Goal: Task Accomplishment & Management: Manage account settings

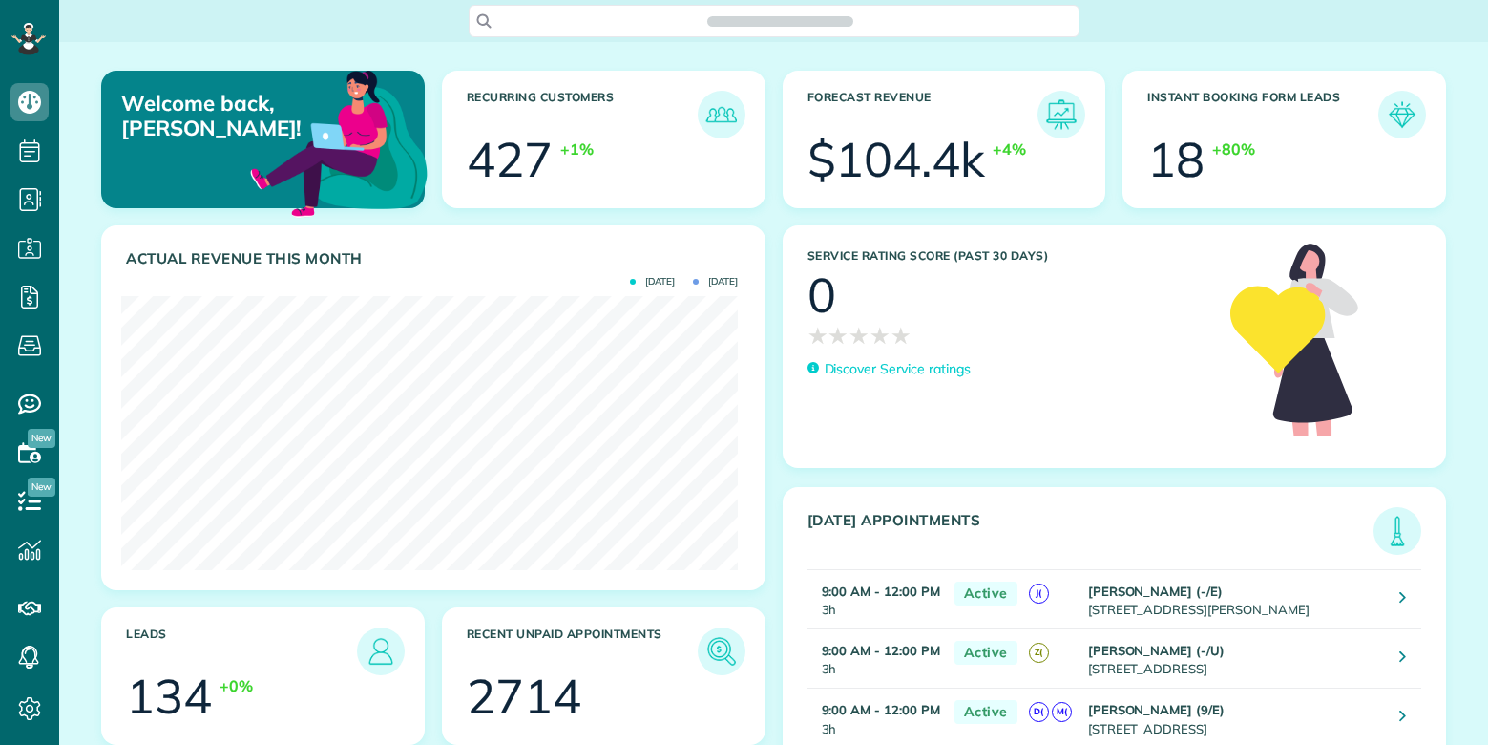
scroll to position [274, 617]
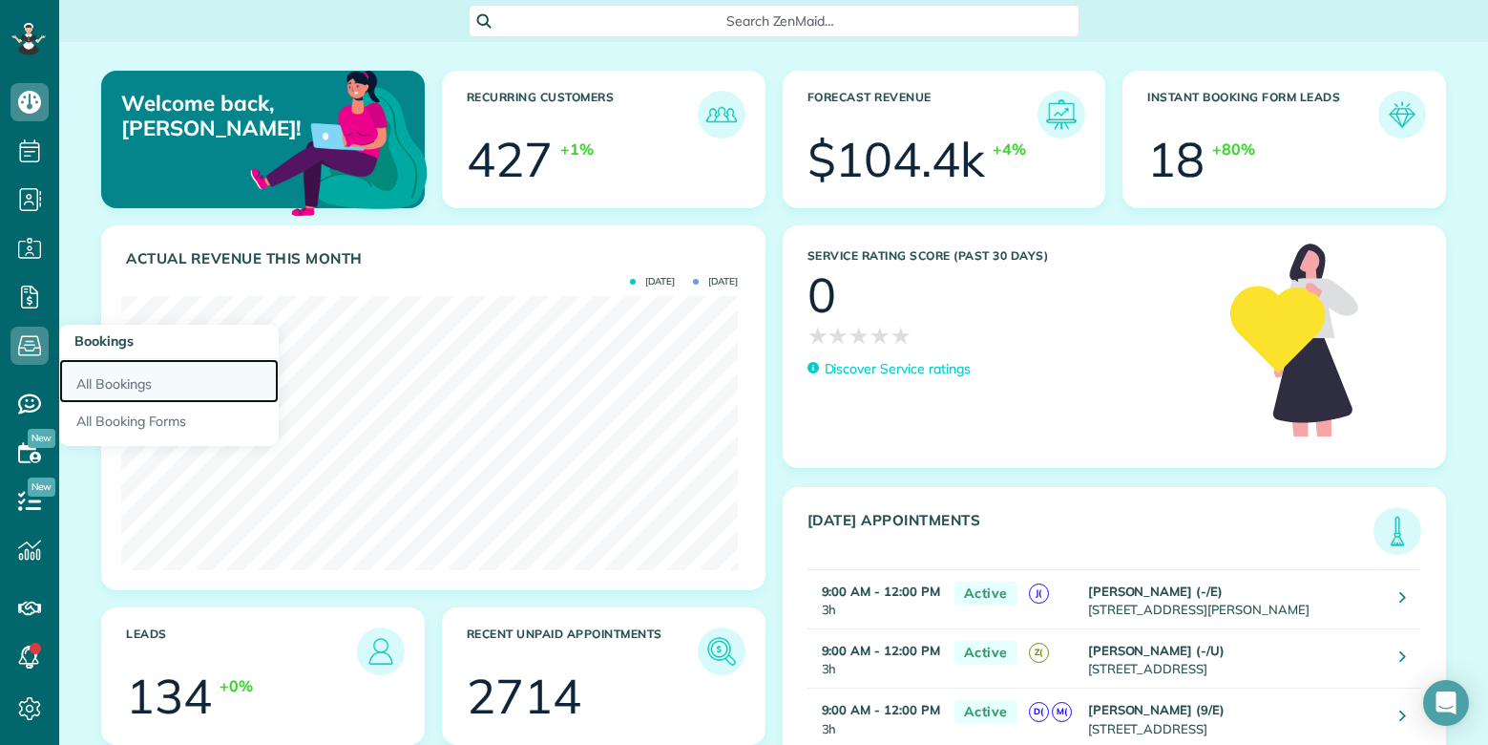
drag, startPoint x: 93, startPoint y: 382, endPoint x: 259, endPoint y: 379, distance: 166.1
click at [95, 382] on link "All Bookings" at bounding box center [169, 381] width 220 height 44
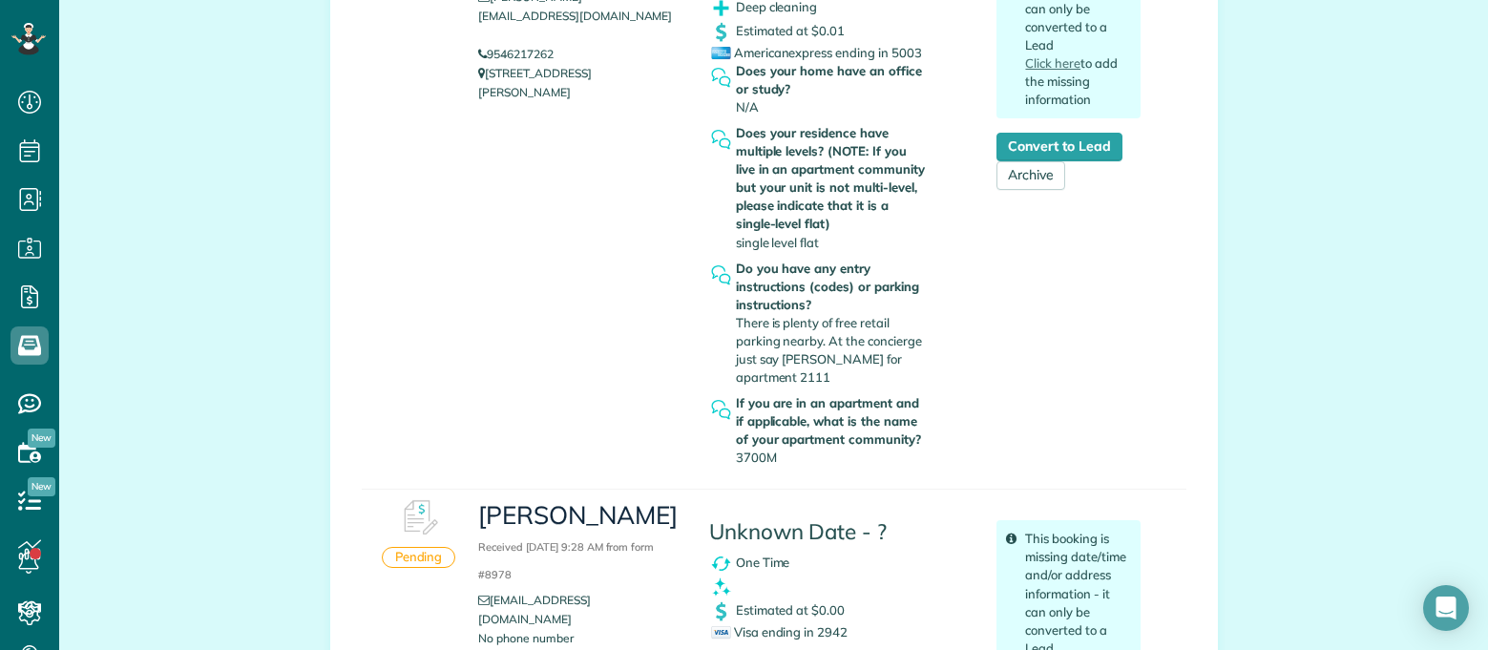
scroll to position [650, 59]
drag, startPoint x: 213, startPoint y: 345, endPoint x: 231, endPoint y: 347, distance: 18.4
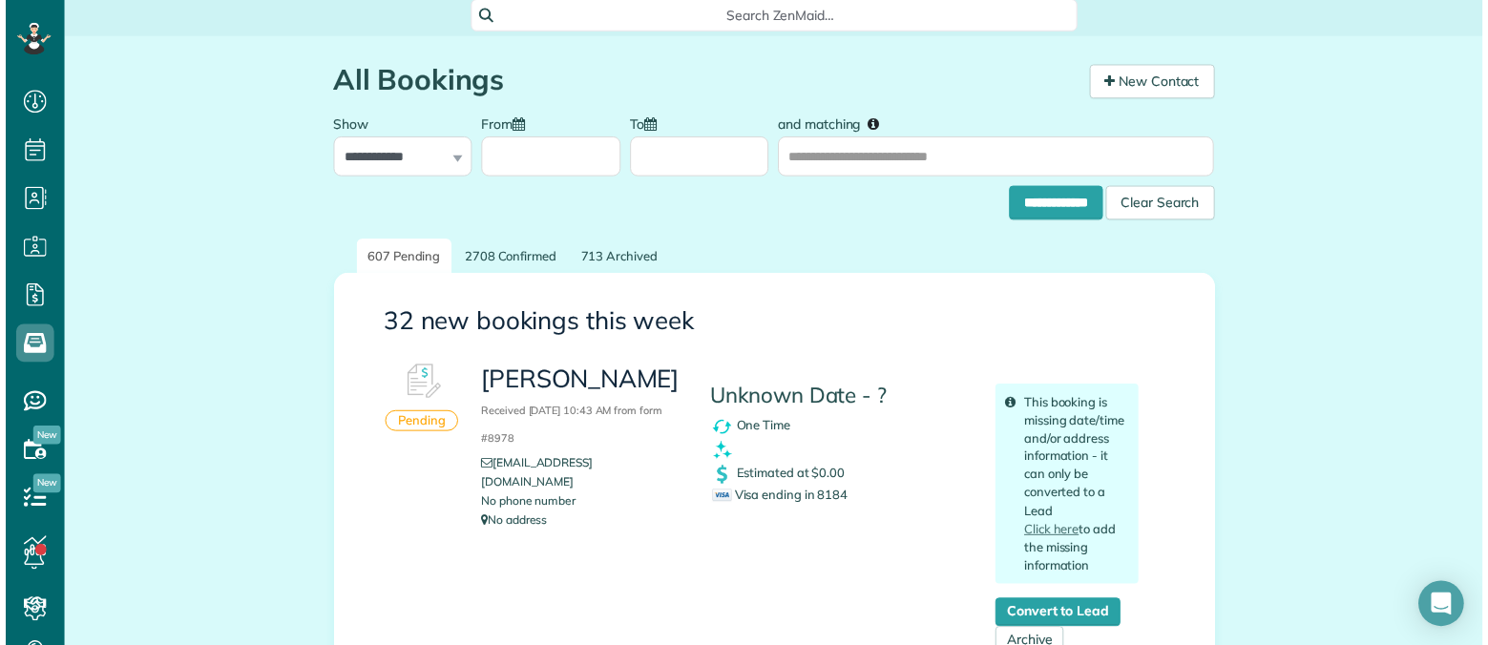
scroll to position [0, 0]
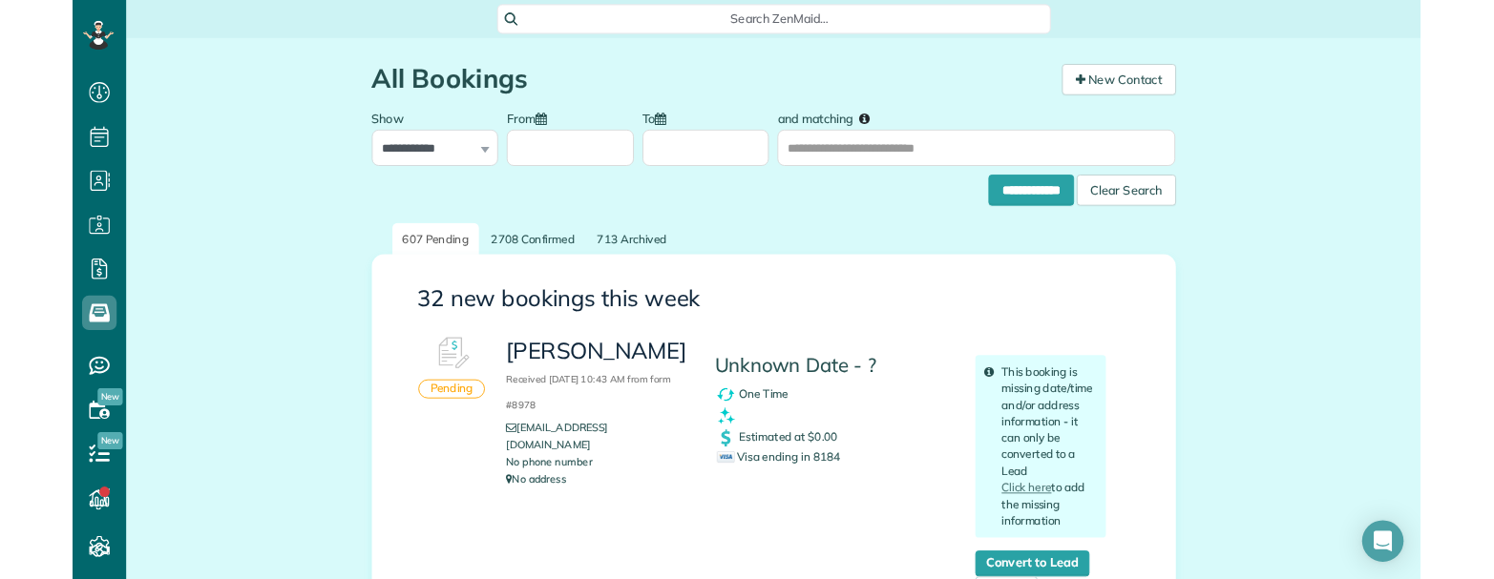
scroll to position [640, 59]
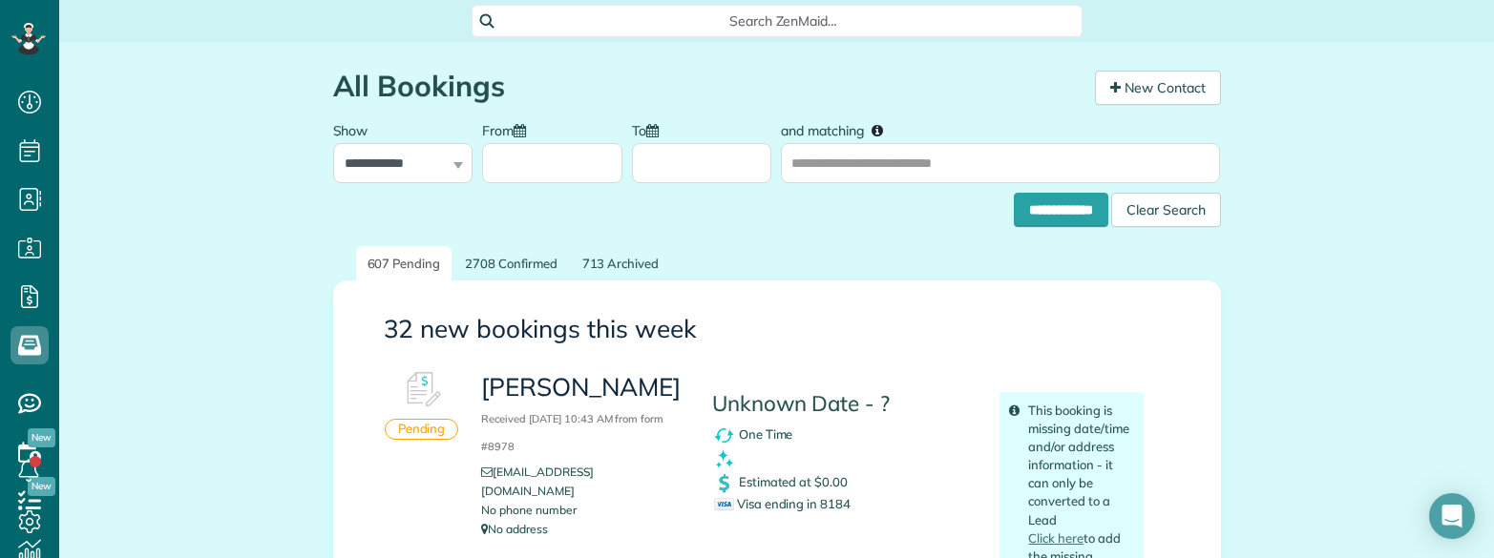
scroll to position [558, 59]
click at [654, 24] on span "Search ZenMaid…" at bounding box center [784, 20] width 580 height 19
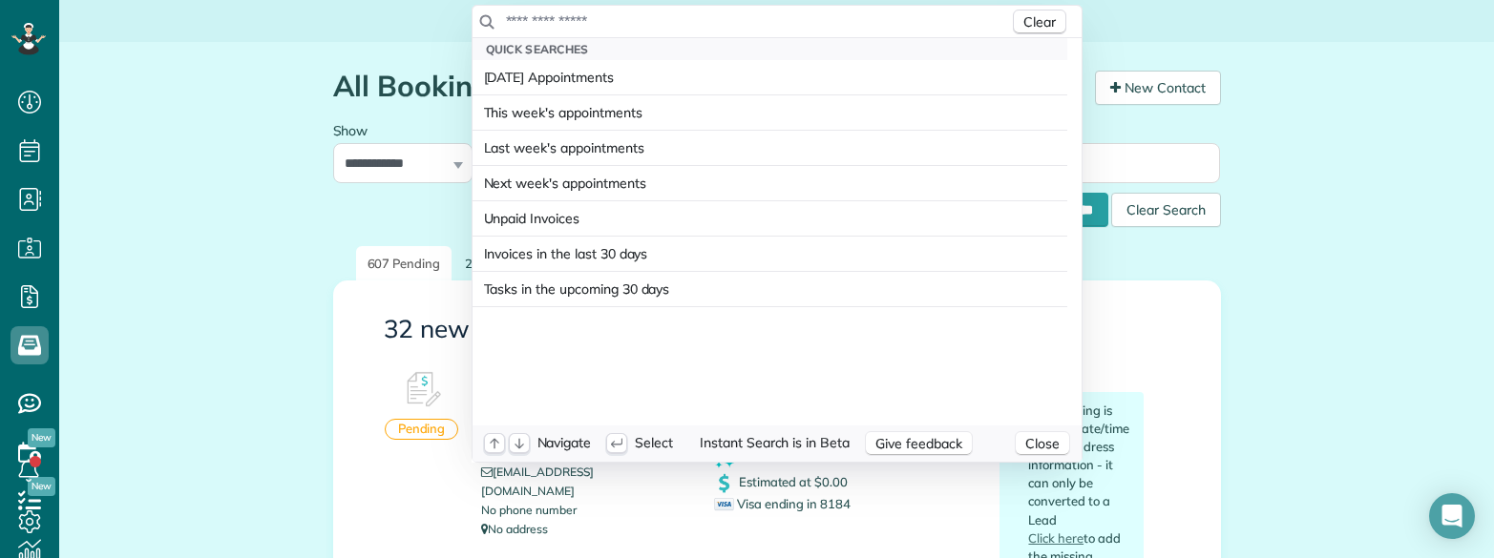
click at [653, 24] on input "text" at bounding box center [757, 20] width 504 height 19
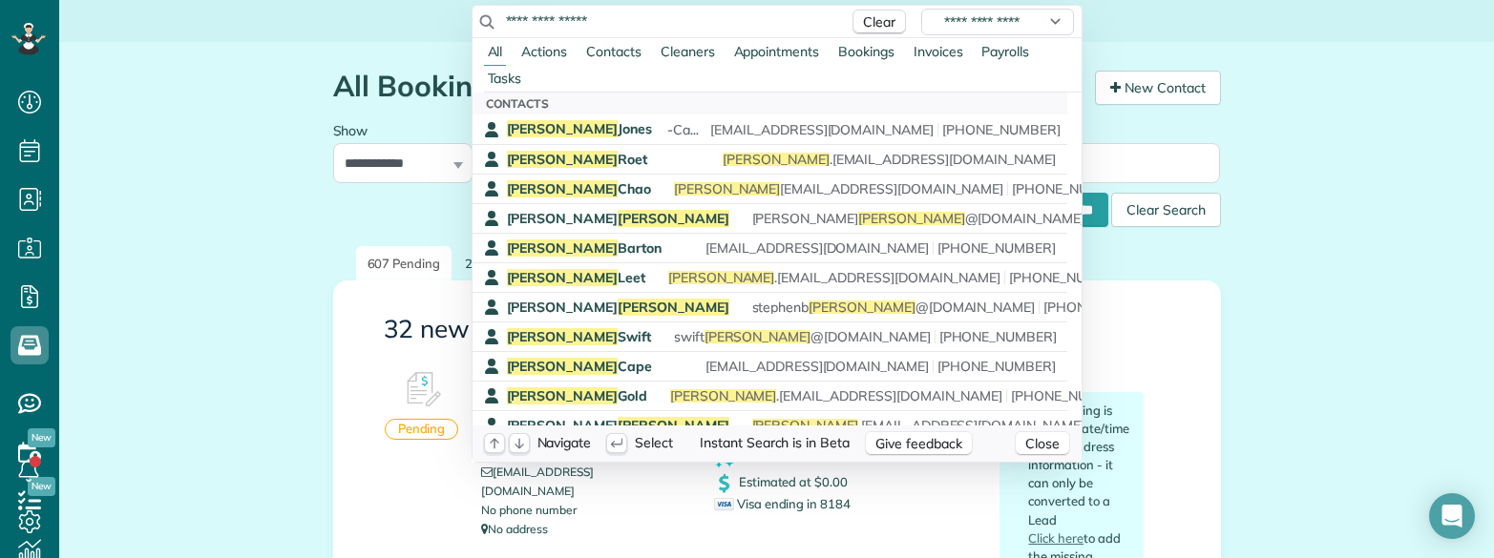
type input "**********"
drag, startPoint x: 197, startPoint y: 313, endPoint x: 218, endPoint y: 308, distance: 21.5
click at [198, 313] on html "Dashboard Scheduling Calendar View List View Dispatch View - Weekly scheduling …" at bounding box center [747, 279] width 1494 height 558
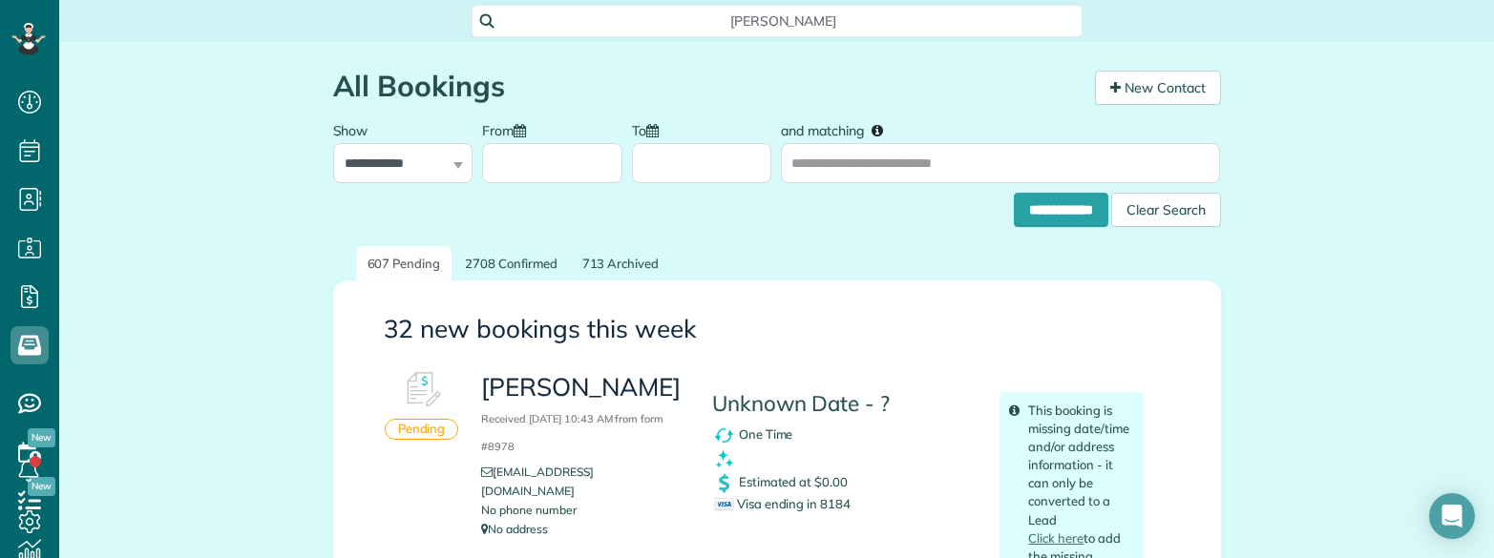
drag, startPoint x: 117, startPoint y: 461, endPoint x: 144, endPoint y: 429, distance: 42.0
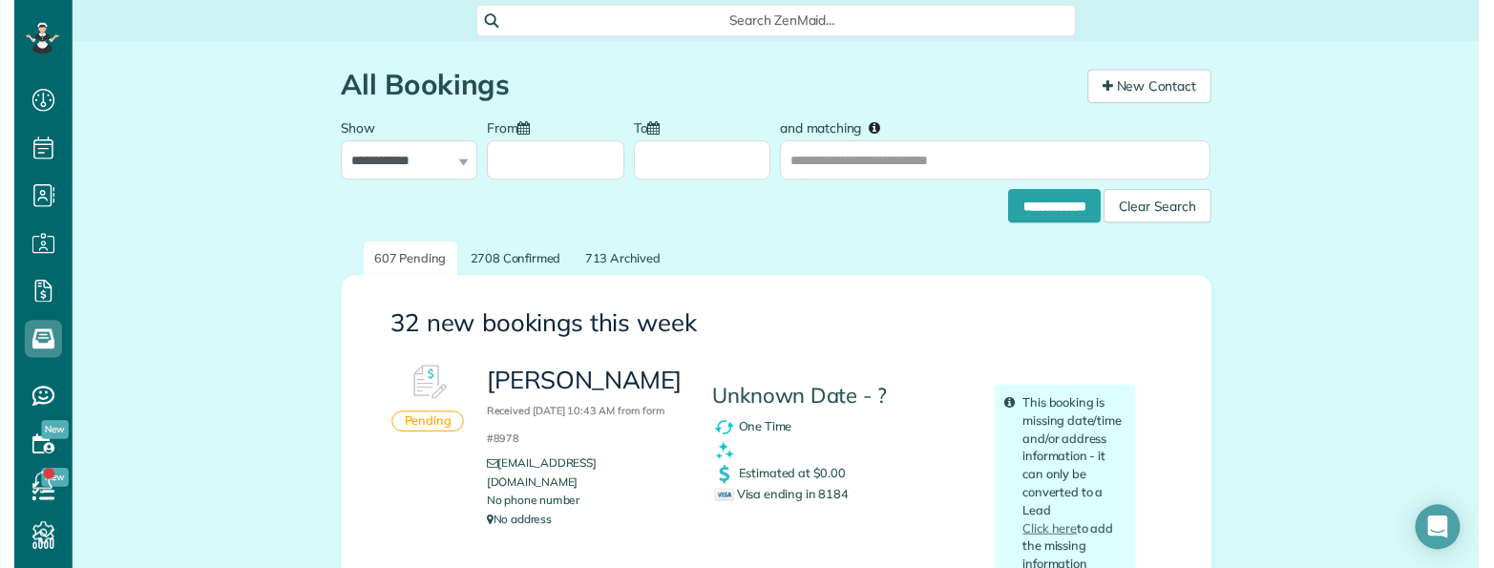
scroll to position [579, 59]
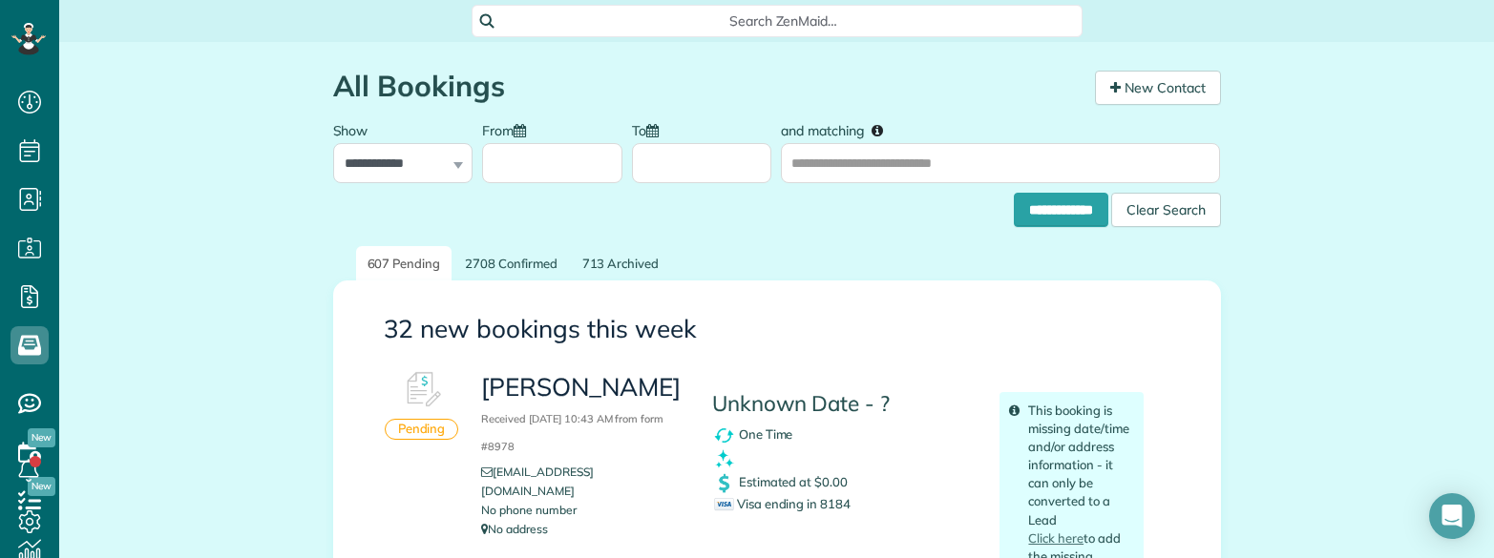
scroll to position [558, 59]
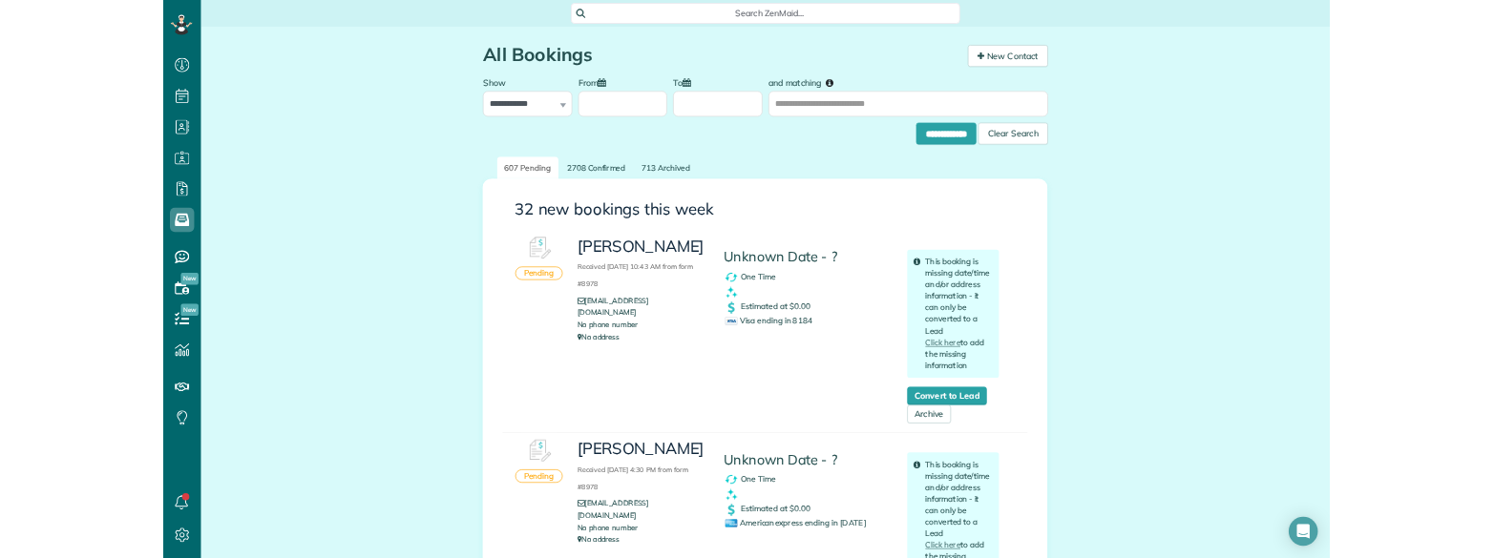
scroll to position [558, 59]
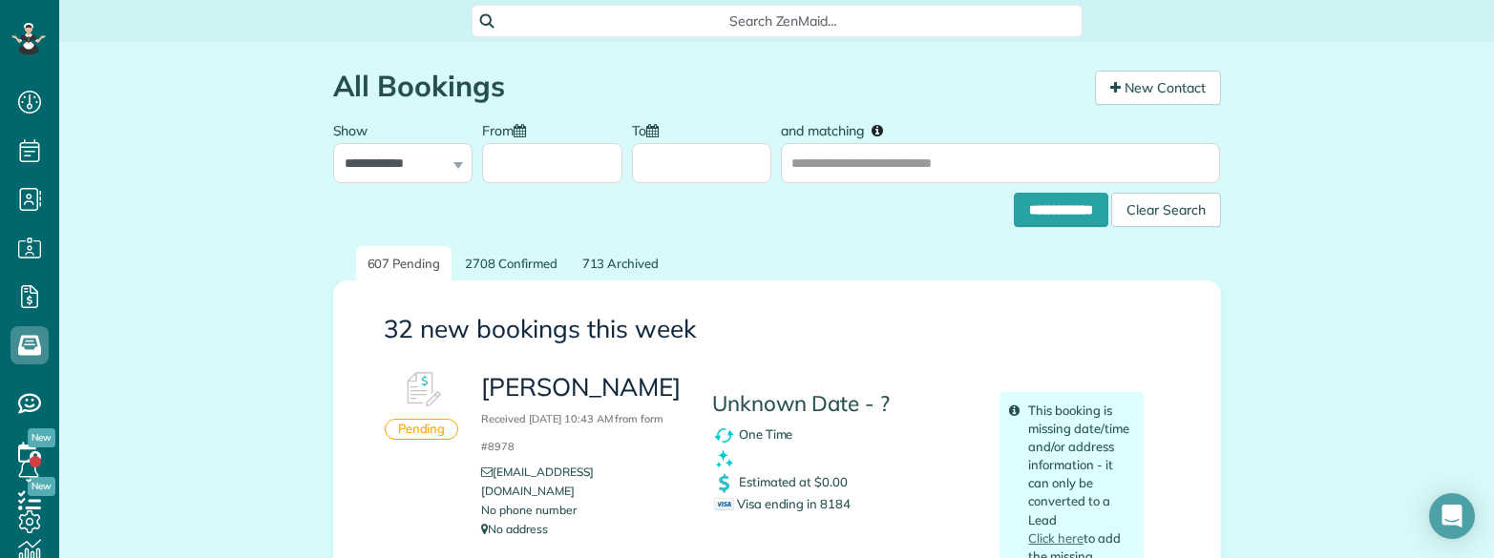
click at [758, 17] on span "Search ZenMaid…" at bounding box center [784, 20] width 580 height 19
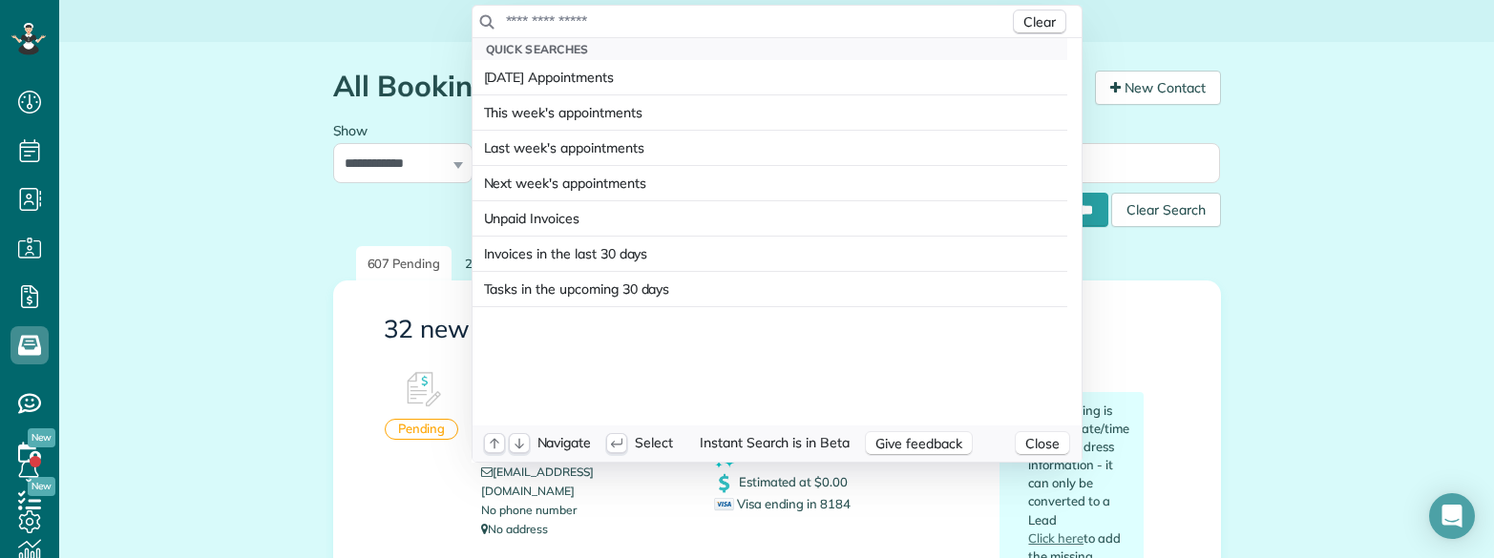
click at [754, 23] on input "text" at bounding box center [757, 20] width 504 height 19
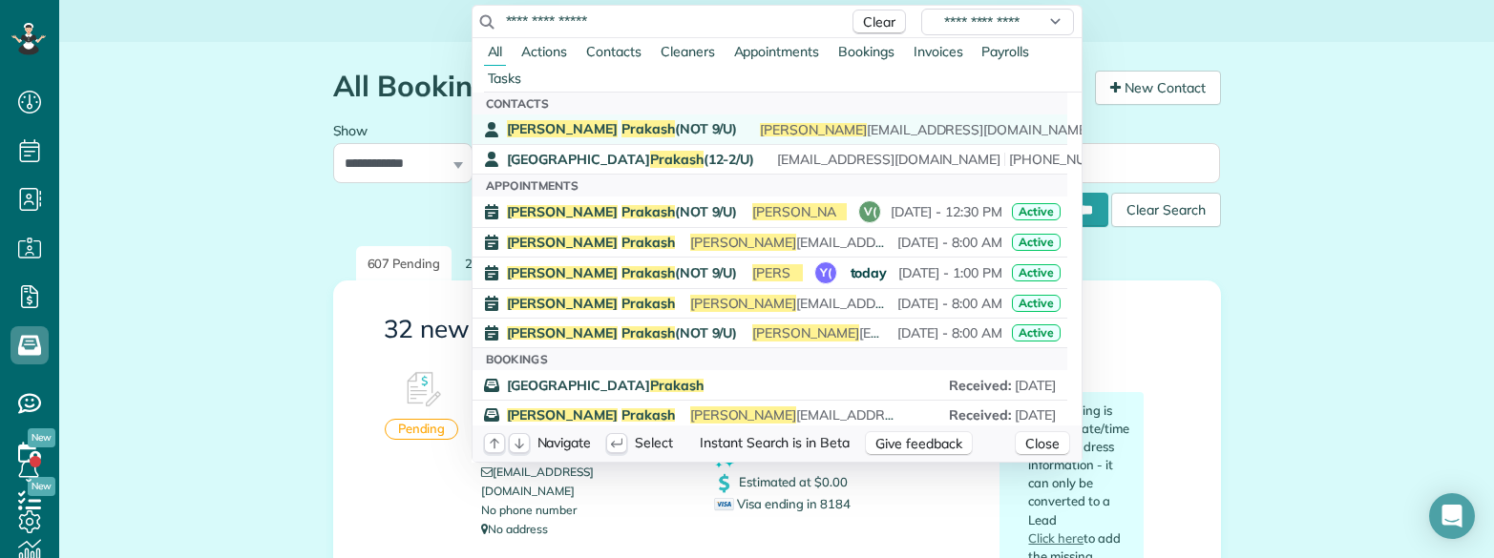
type input "**********"
click at [648, 125] on span "Abishek Prakash (NOT 9/U)" at bounding box center [622, 128] width 231 height 17
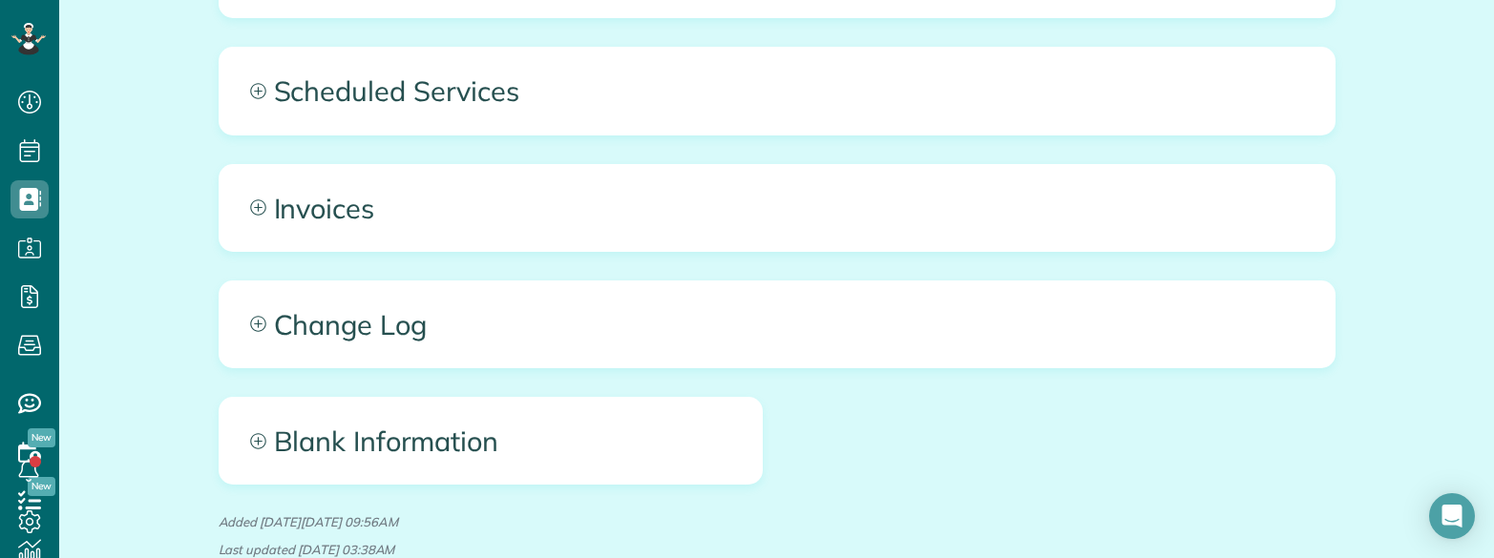
scroll to position [1074, 0]
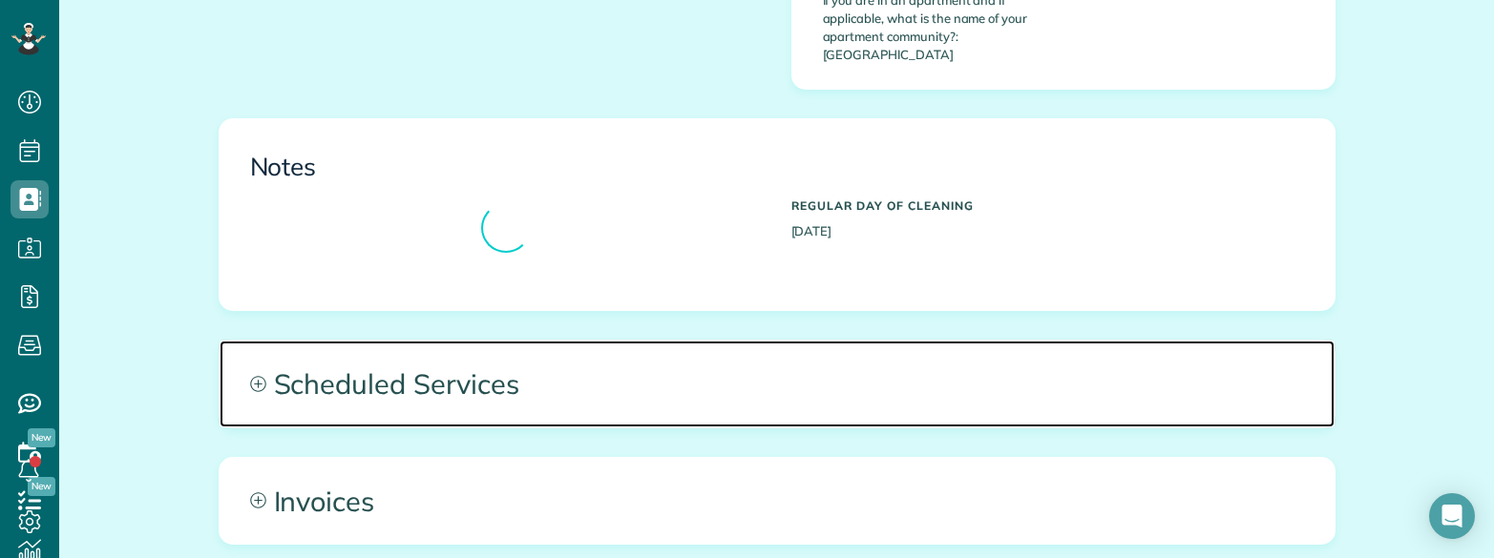
click at [654, 357] on span "Scheduled Services" at bounding box center [777, 384] width 1115 height 86
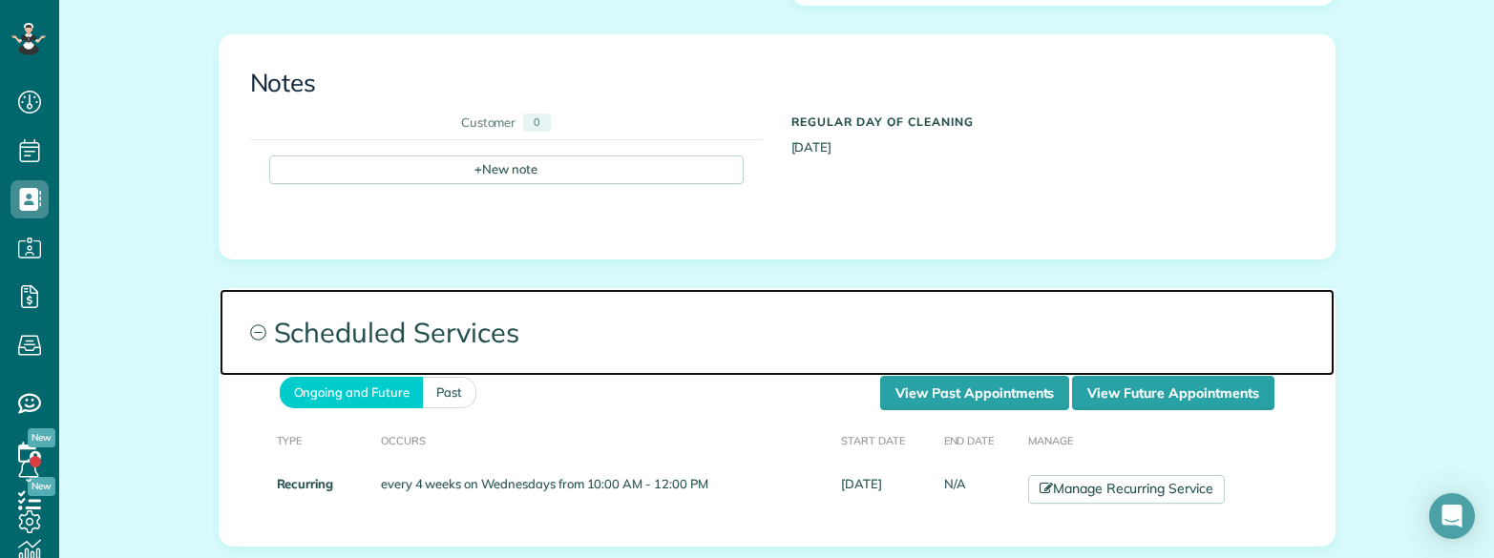
scroll to position [1169, 0]
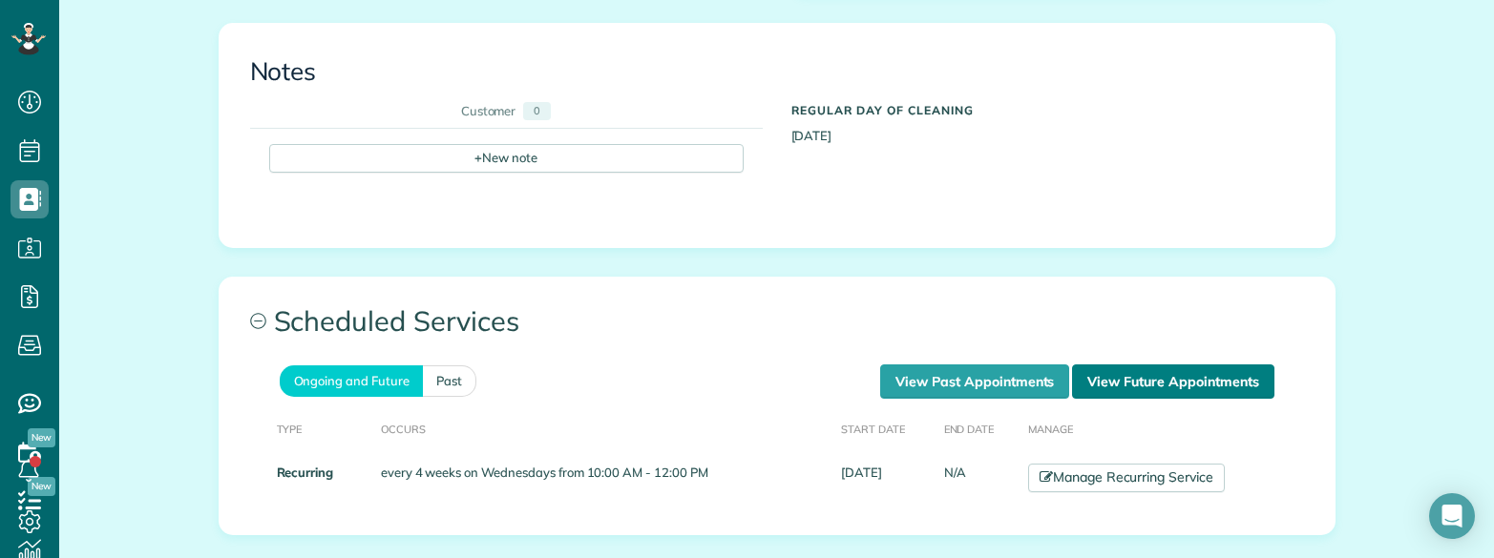
click at [1170, 365] on link "View Future Appointments" at bounding box center [1172, 382] width 201 height 34
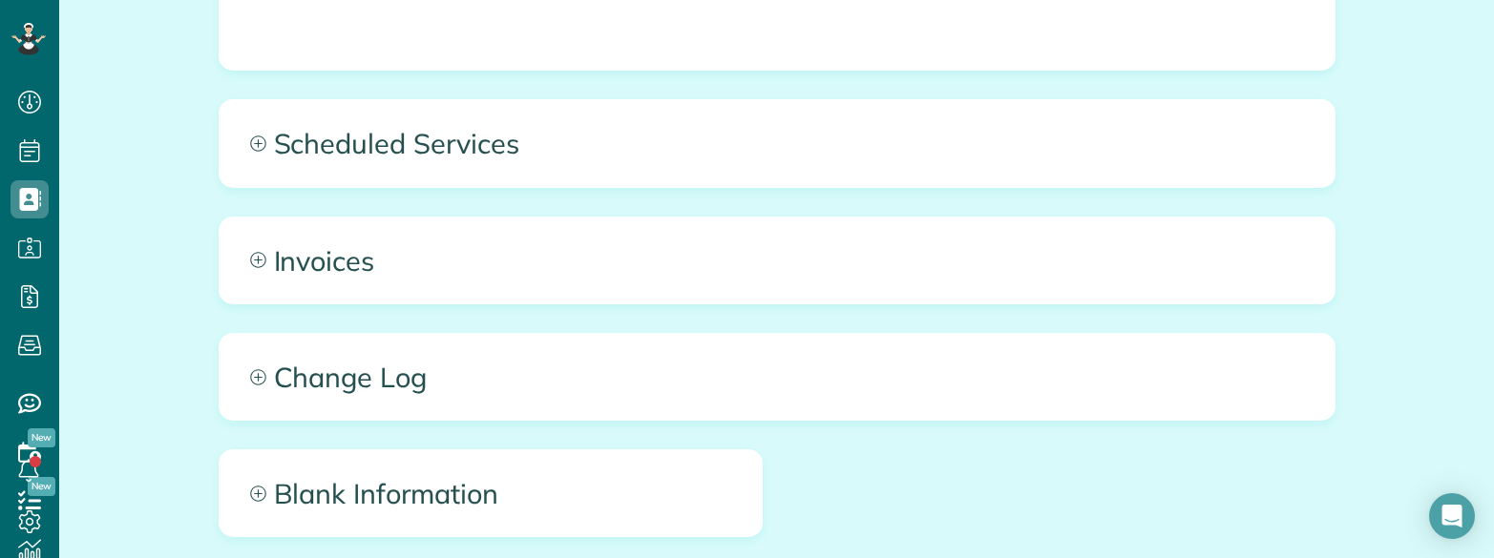
scroll to position [1297, 0]
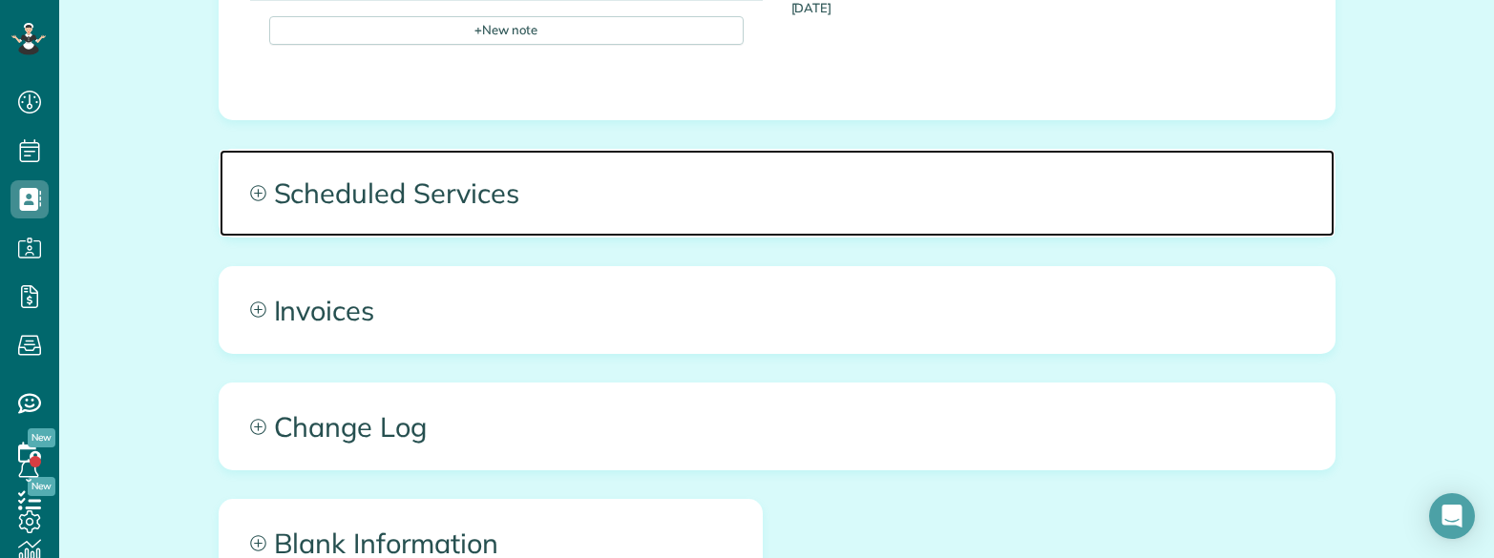
click at [754, 179] on span "Scheduled Services" at bounding box center [777, 193] width 1115 height 86
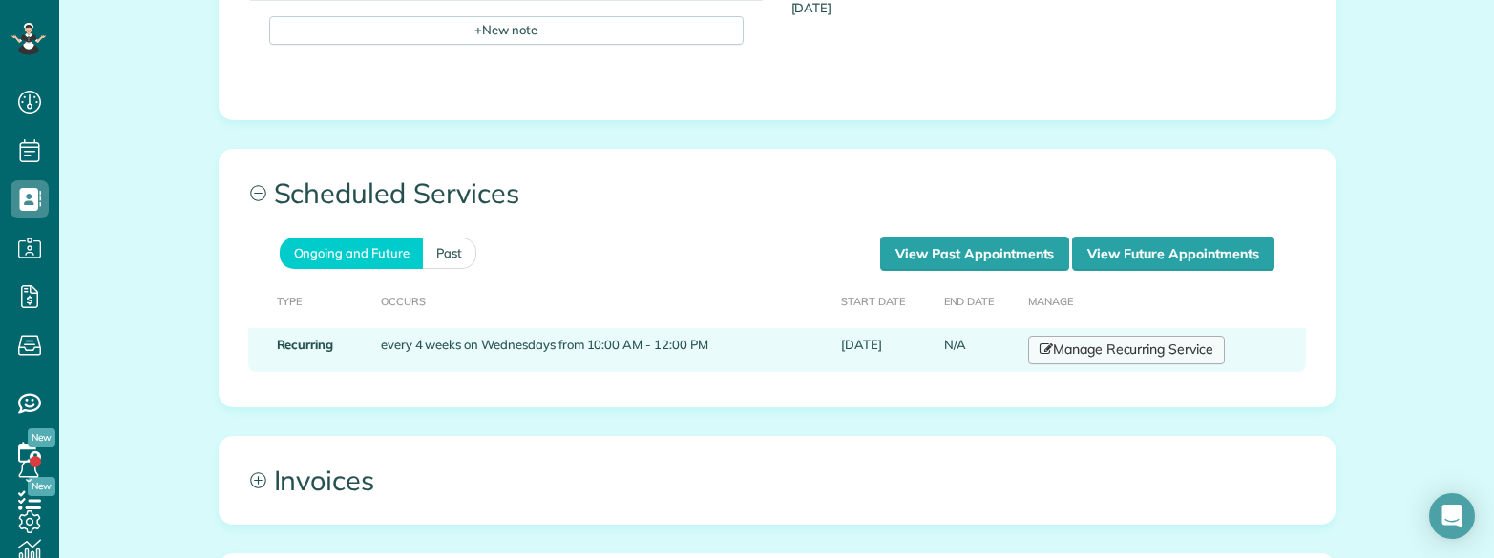
click at [1113, 336] on link "Manage Recurring Service" at bounding box center [1126, 350] width 197 height 29
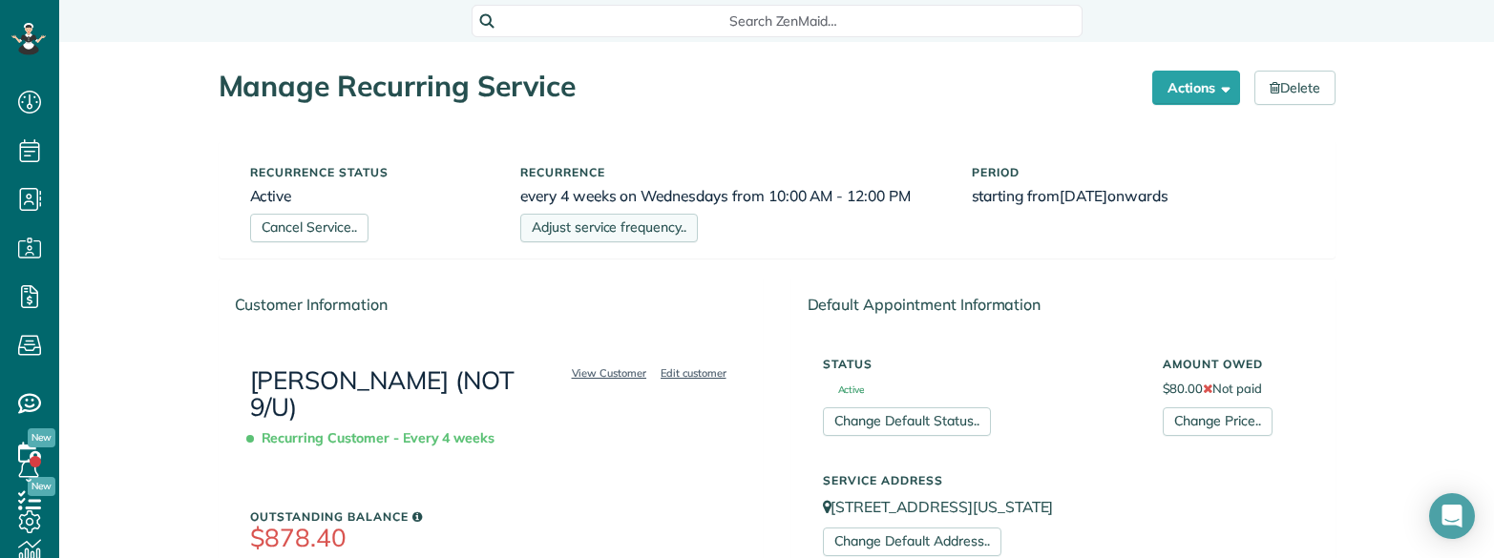
click at [655, 233] on link "Adjust service frequency.." at bounding box center [609, 228] width 178 height 29
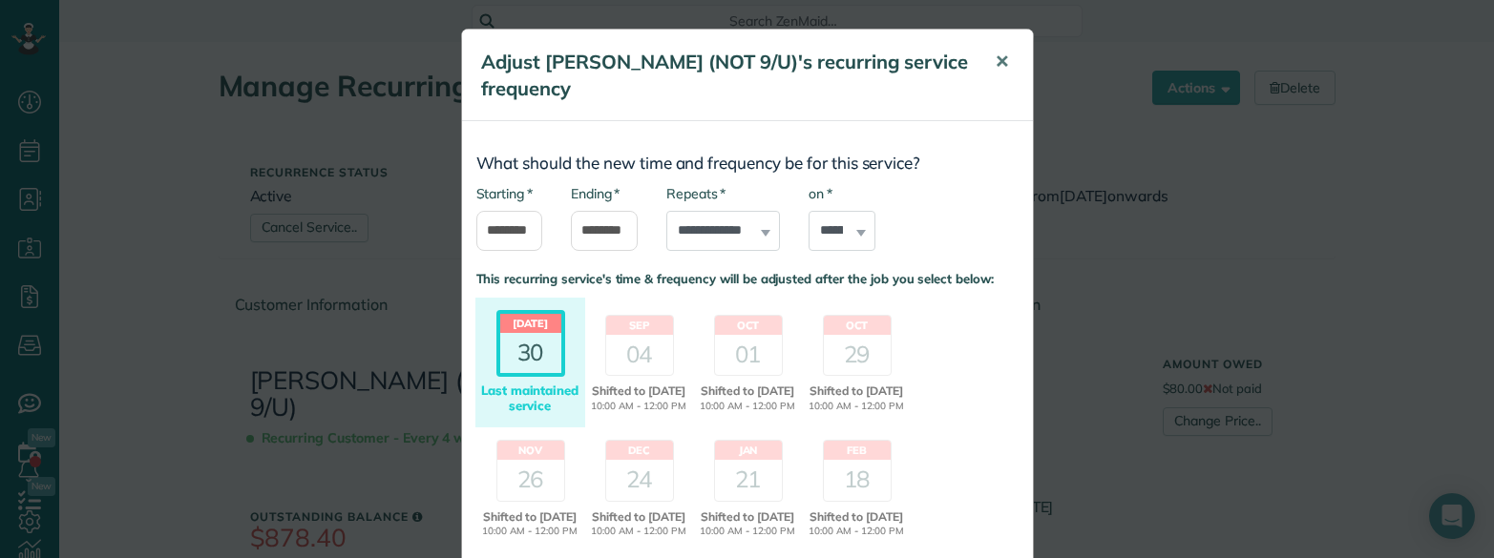
click at [1001, 62] on button "✕" at bounding box center [1001, 62] width 43 height 46
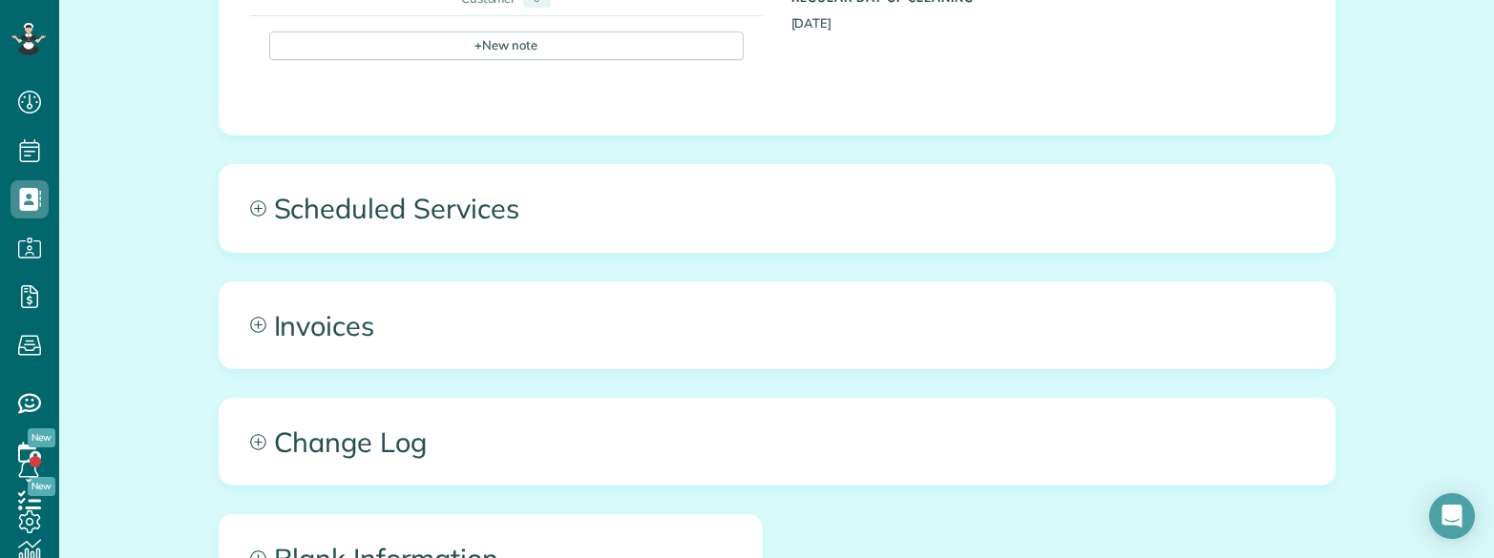
scroll to position [1336, 0]
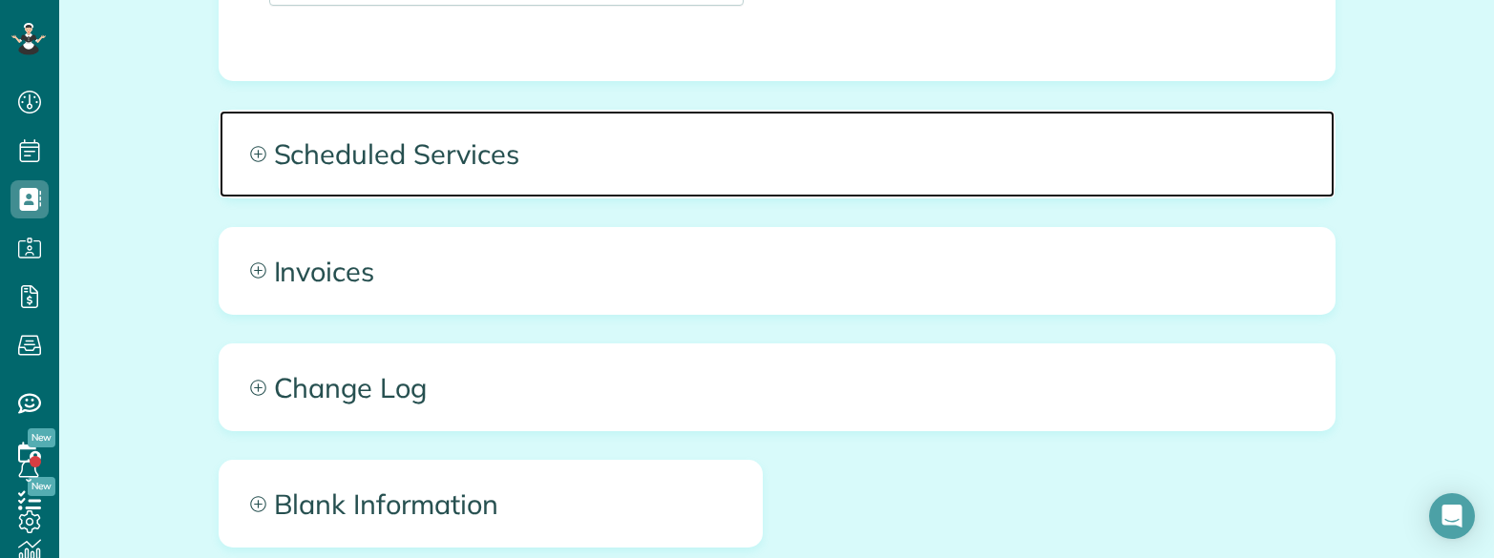
click at [640, 146] on span "Scheduled Services" at bounding box center [777, 154] width 1115 height 86
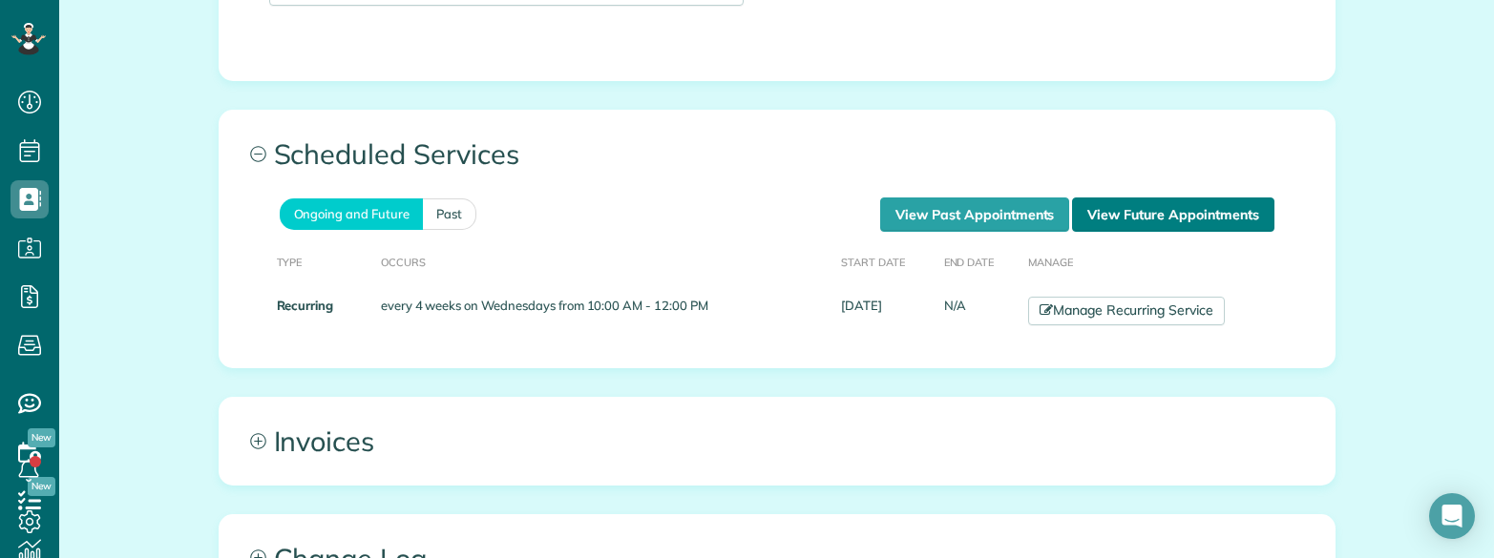
click at [1113, 198] on link "View Future Appointments" at bounding box center [1172, 215] width 201 height 34
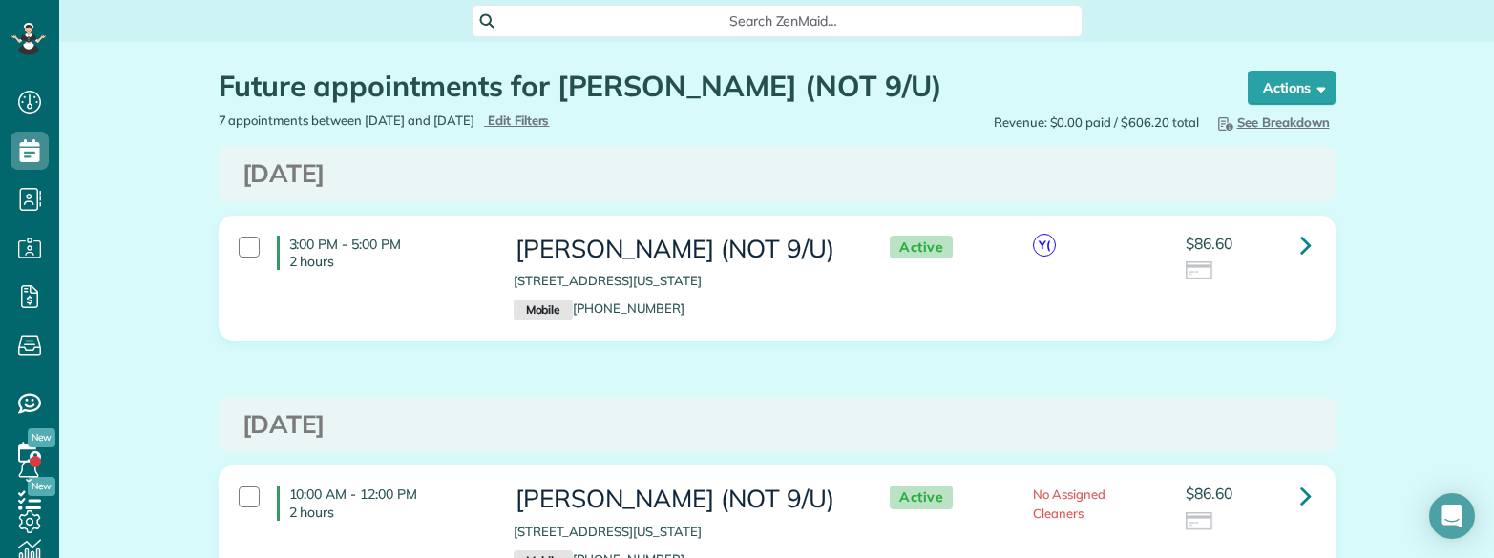
drag, startPoint x: 236, startPoint y: 167, endPoint x: 551, endPoint y: 179, distance: 315.3
click at [551, 179] on h3 "Thursday Sep 04, 2025" at bounding box center [776, 174] width 1069 height 28
copy h3 "Thursday Sep 04, 2025"
click at [668, 21] on span "Search ZenMaid…" at bounding box center [784, 20] width 580 height 19
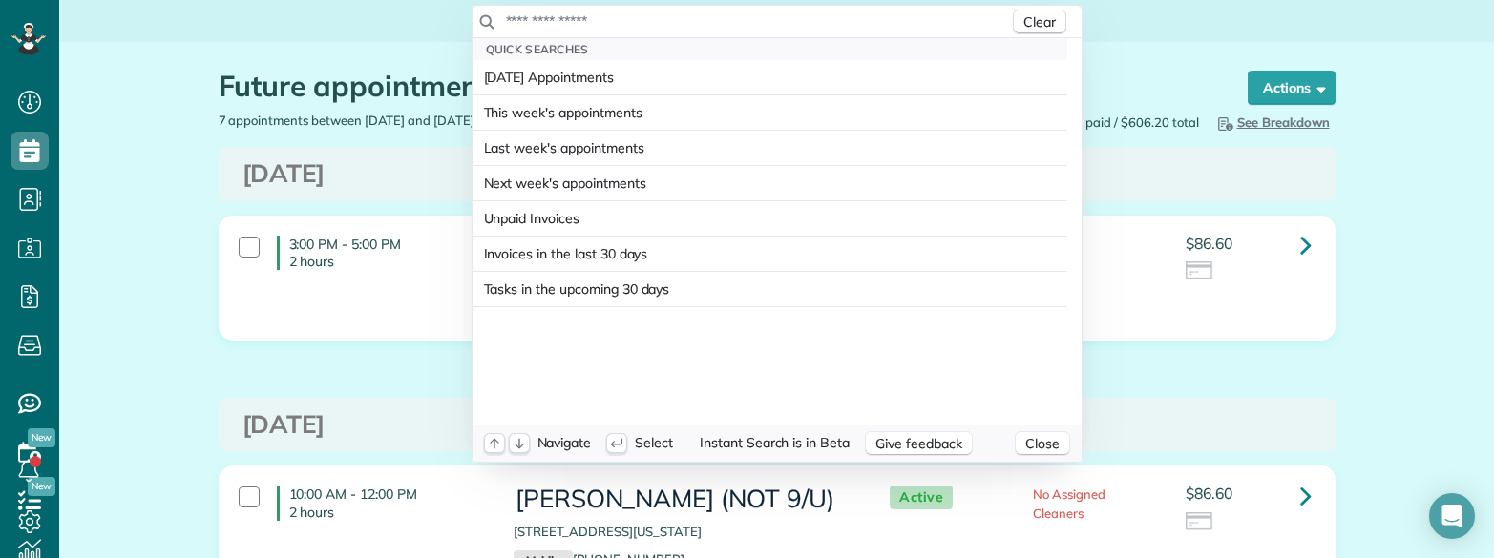
click at [668, 21] on input "text" at bounding box center [757, 20] width 504 height 19
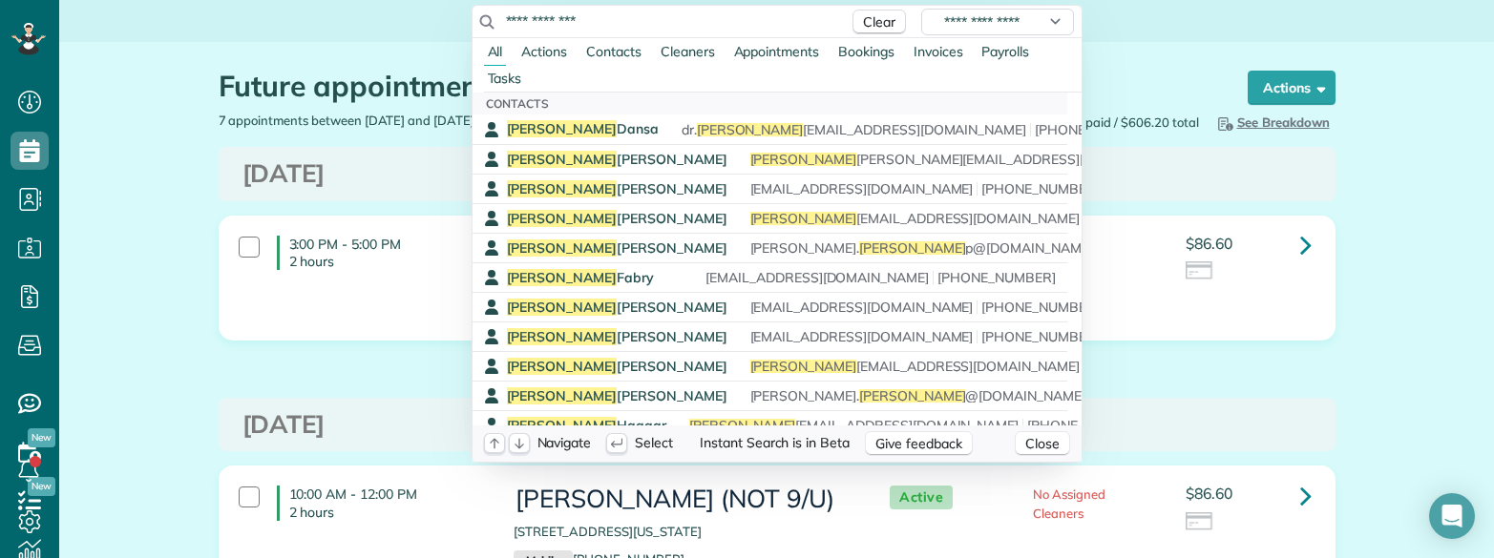
drag, startPoint x: 568, startPoint y: 22, endPoint x: 437, endPoint y: 10, distance: 131.4
click at [437, 10] on html "Dashboard Scheduling Calendar View List View Dispatch View - Weekly scheduling …" at bounding box center [747, 279] width 1494 height 558
paste input "text"
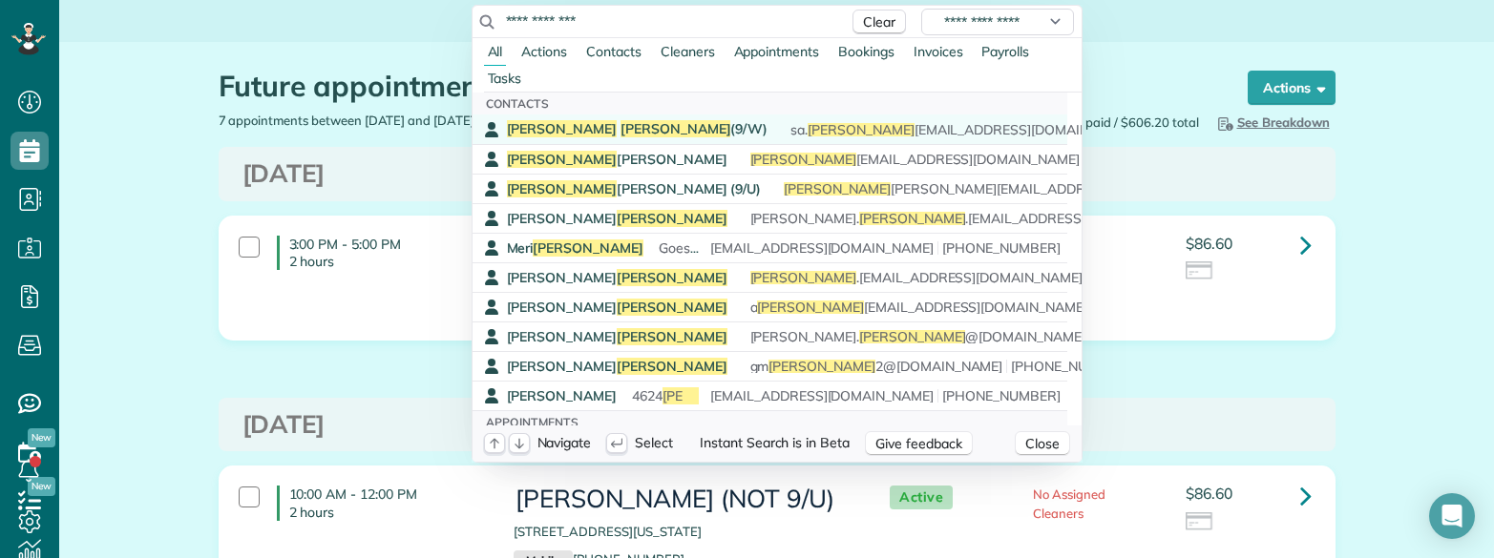
type input "**********"
click at [623, 125] on span "[PERSON_NAME] (9/W)" at bounding box center [638, 128] width 262 height 17
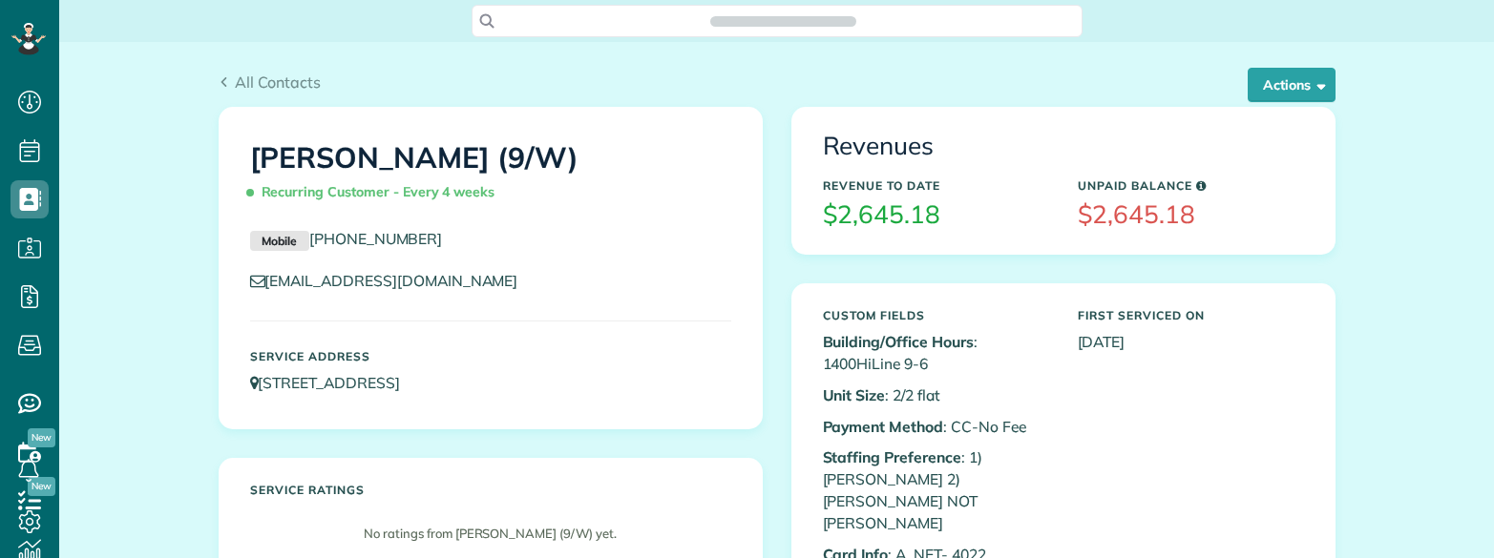
scroll to position [558, 59]
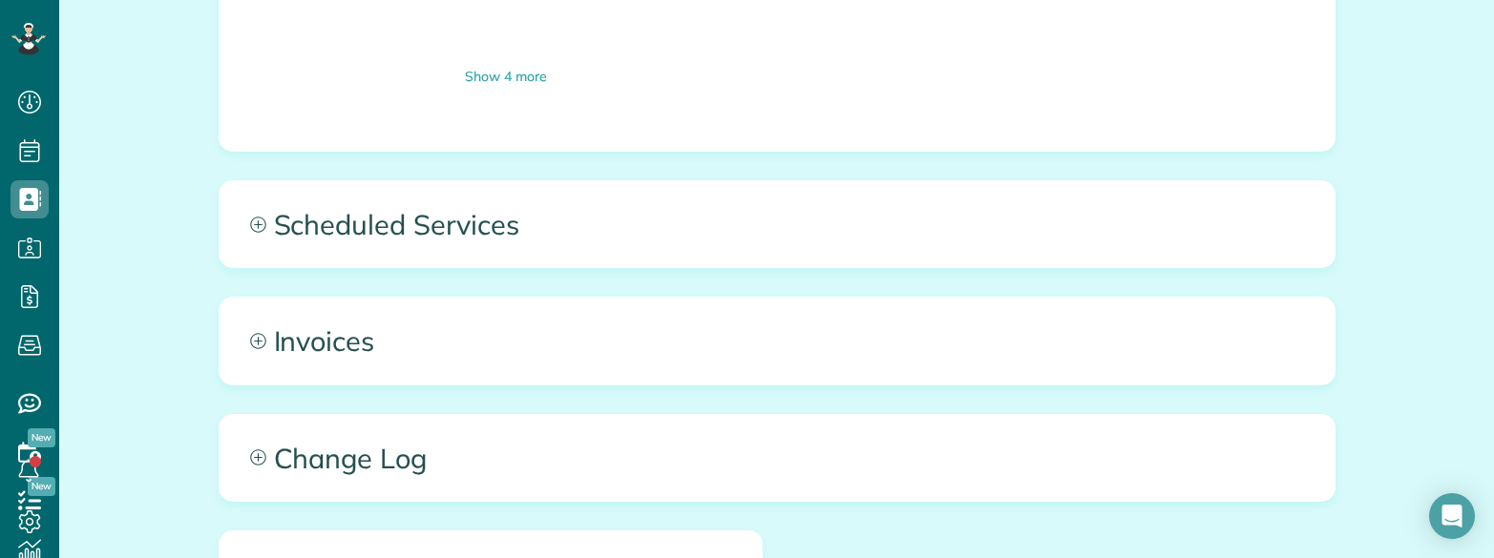
scroll to position [2873, 0]
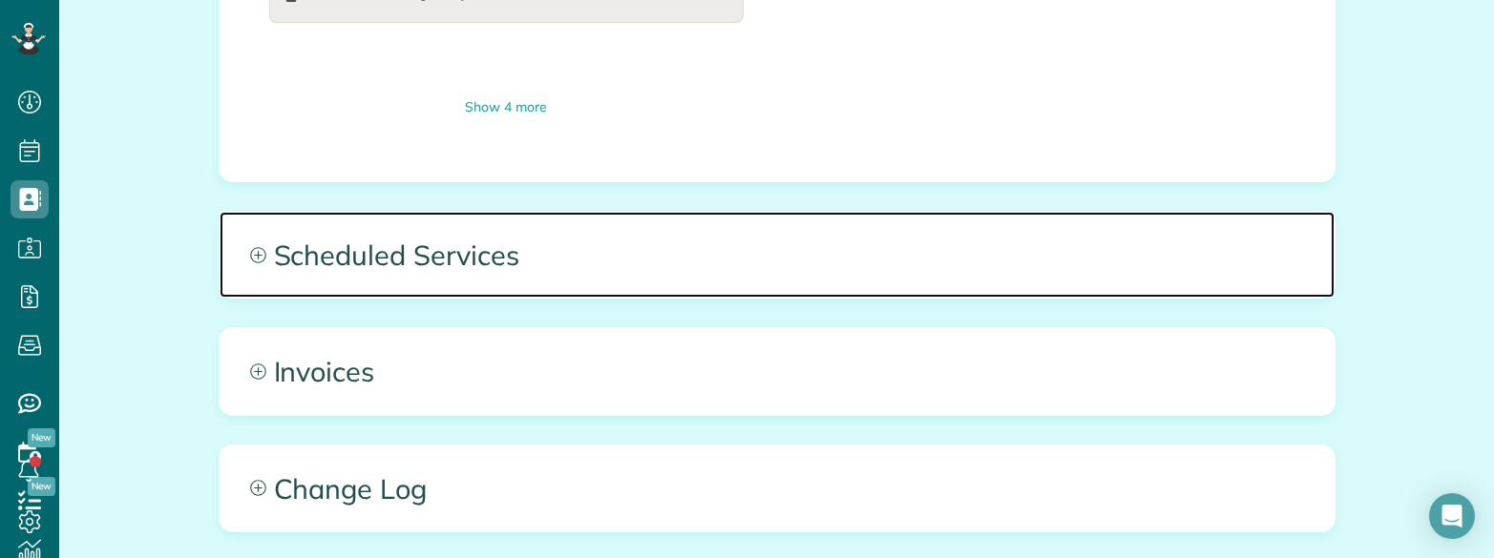
click at [800, 212] on span "Scheduled Services" at bounding box center [777, 255] width 1115 height 86
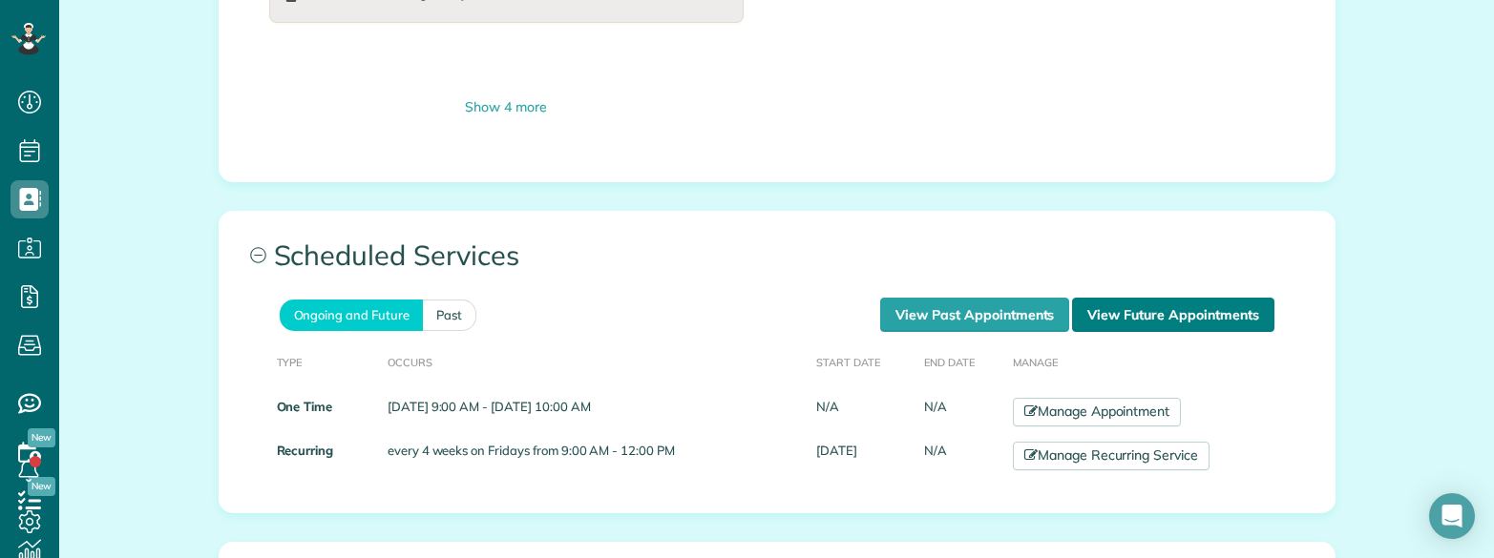
click at [1107, 298] on link "View Future Appointments" at bounding box center [1172, 315] width 201 height 34
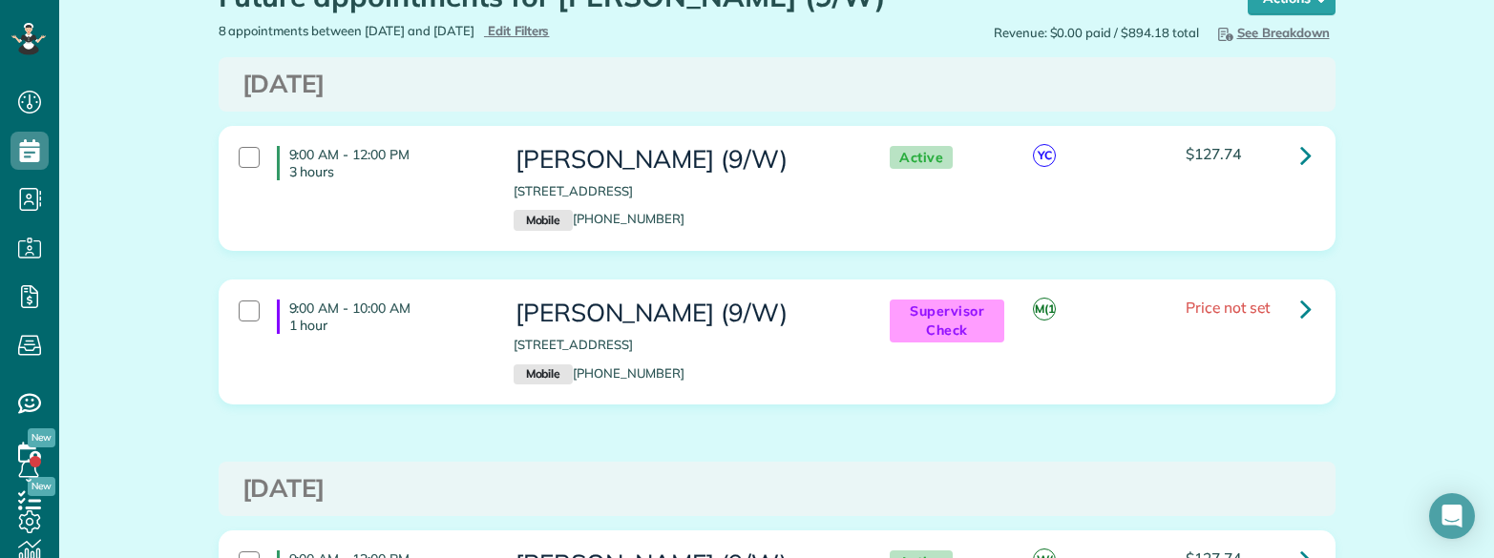
scroll to position [95, 0]
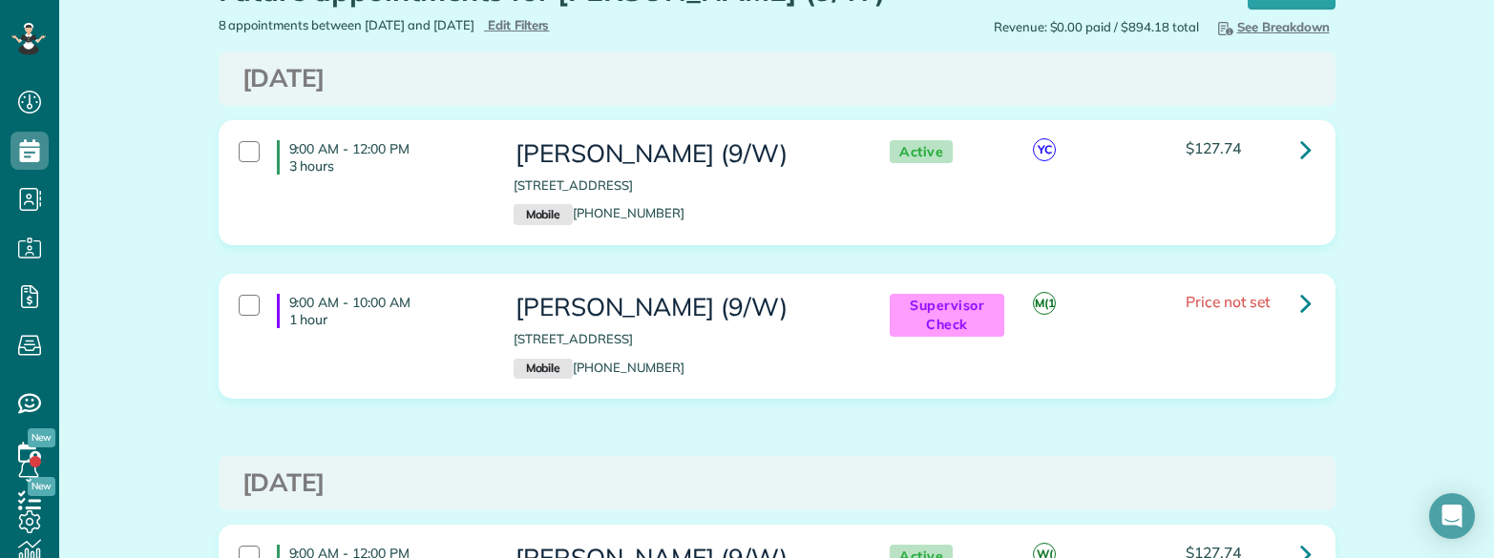
drag, startPoint x: 126, startPoint y: 364, endPoint x: 141, endPoint y: 364, distance: 15.3
drag, startPoint x: 116, startPoint y: 146, endPoint x: 143, endPoint y: 140, distance: 27.3
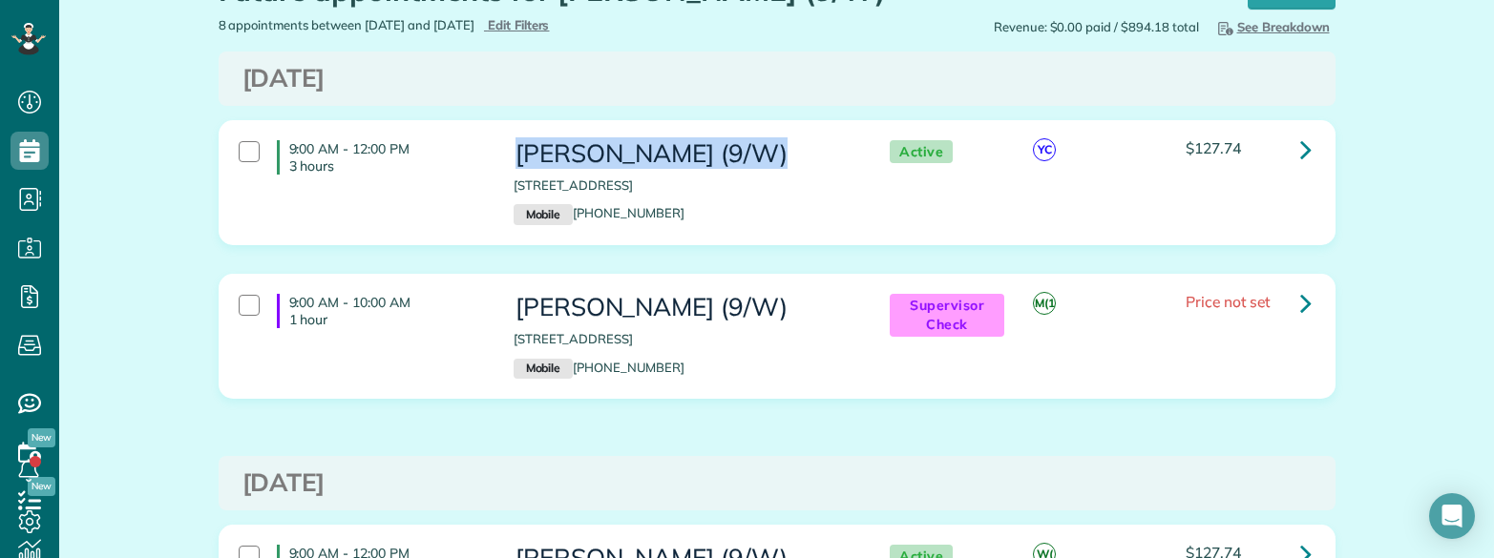
drag, startPoint x: 501, startPoint y: 149, endPoint x: 810, endPoint y: 161, distance: 308.6
click at [810, 161] on div "[PERSON_NAME] (9/W) [STREET_ADDRESS] Mobile [PHONE_NUMBER]" at bounding box center [682, 183] width 367 height 104
copy h3 "[PERSON_NAME] (9/W)"
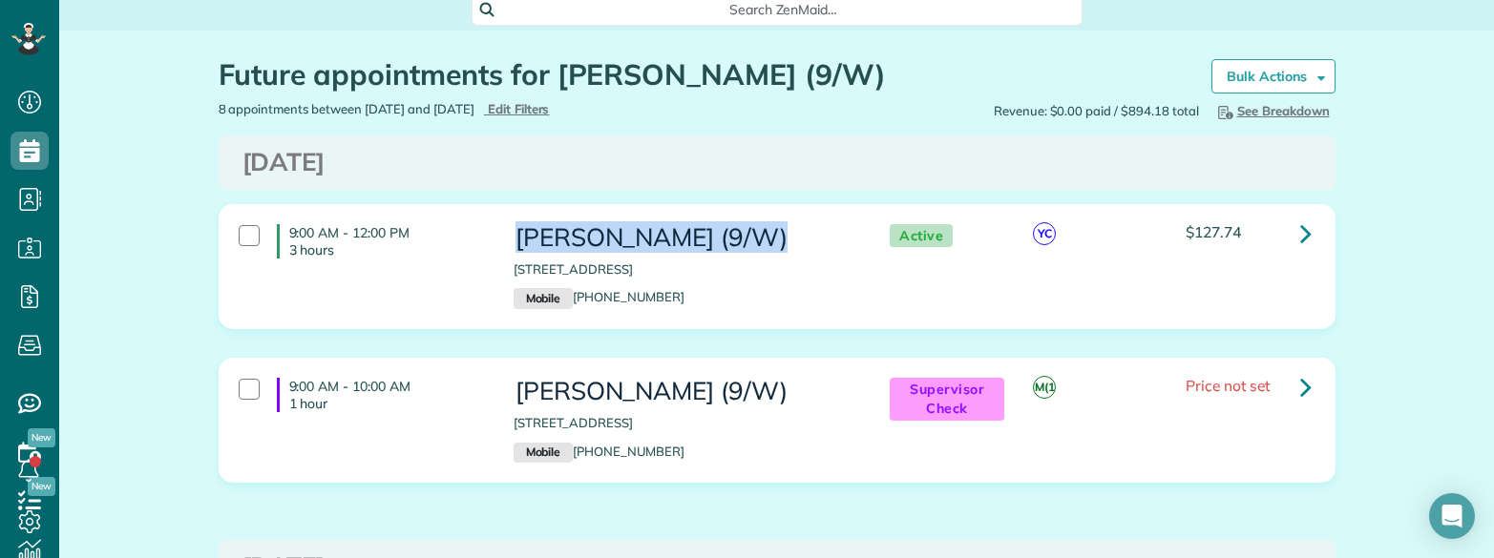
scroll to position [0, 0]
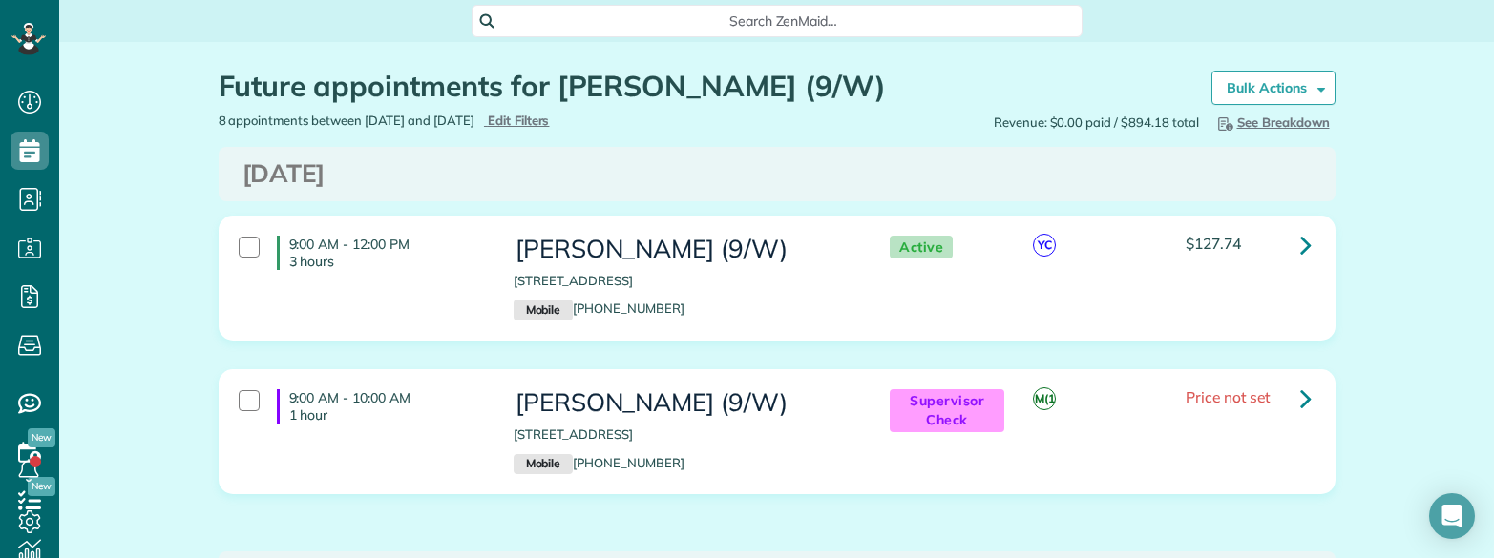
click at [713, 20] on span "Search ZenMaid…" at bounding box center [784, 20] width 580 height 19
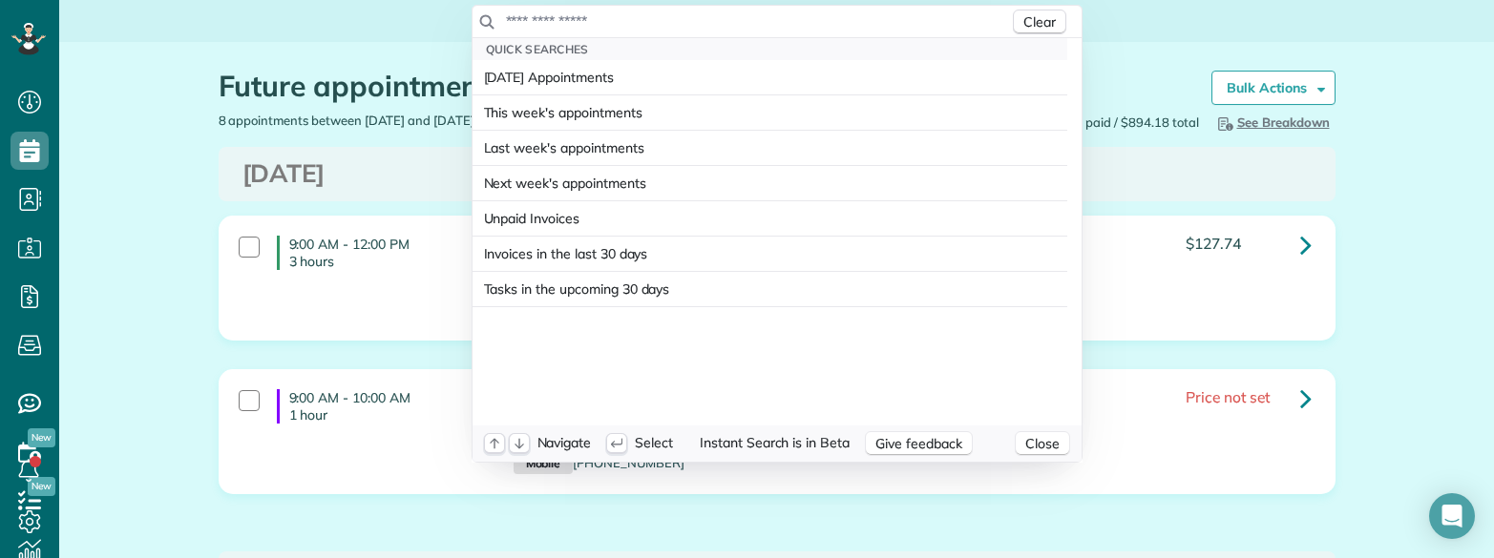
click at [680, 16] on input "text" at bounding box center [757, 20] width 504 height 19
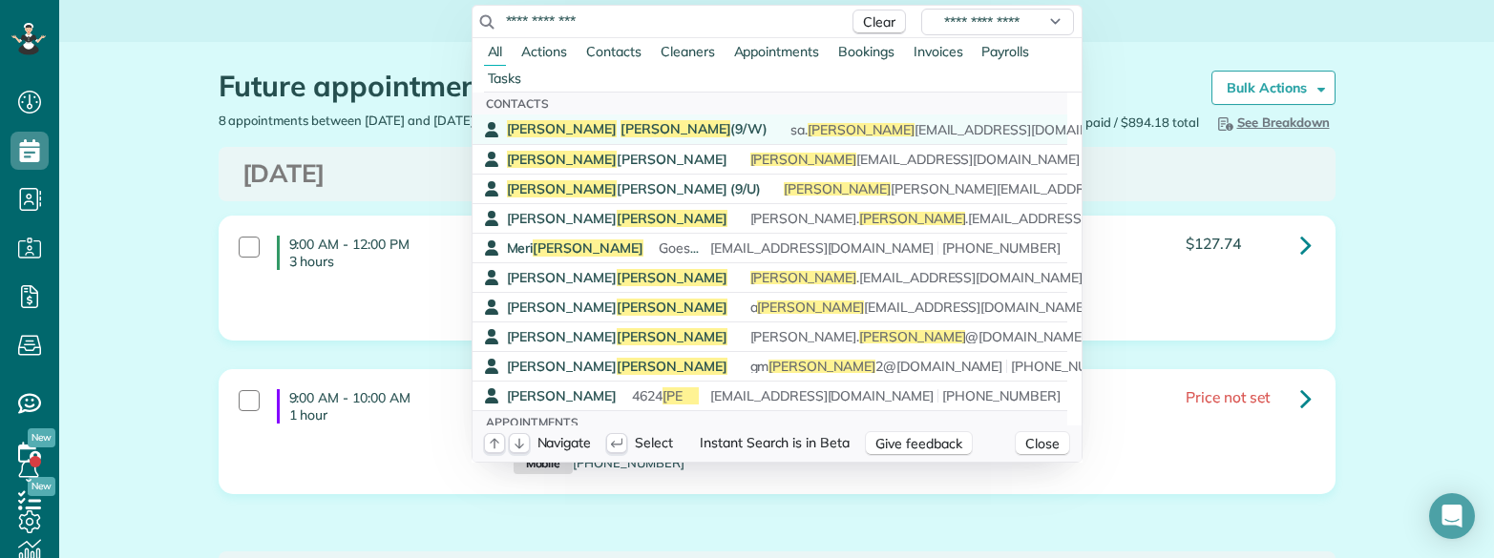
type input "**********"
click at [607, 124] on span "[PERSON_NAME] (9/W)" at bounding box center [638, 128] width 262 height 17
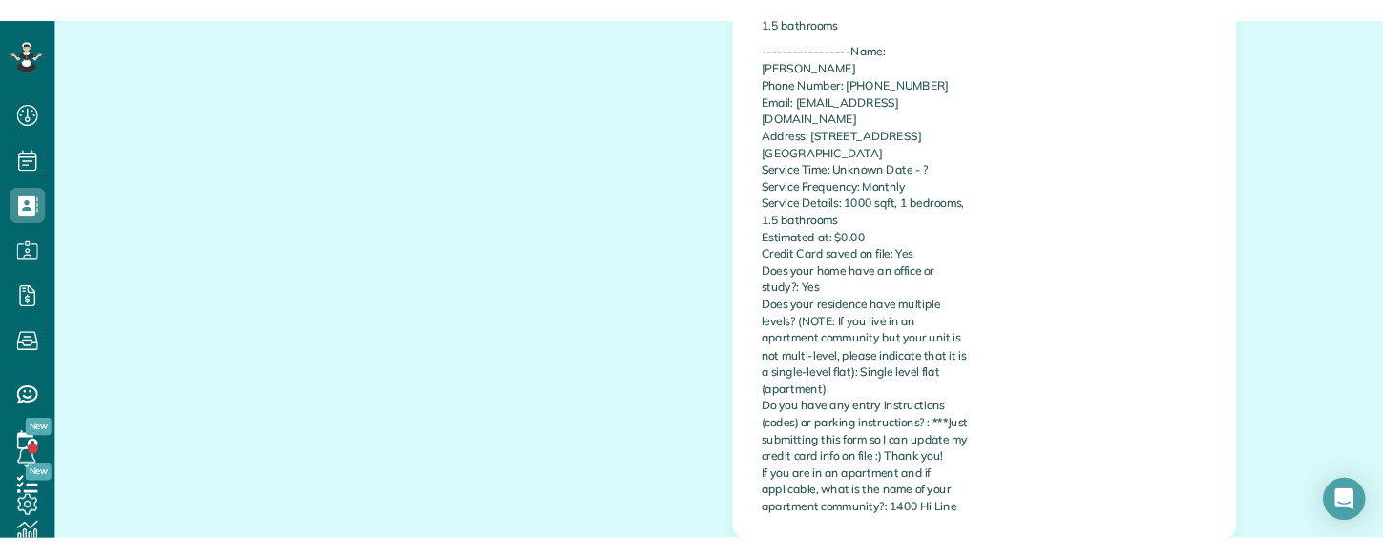
scroll to position [1623, 0]
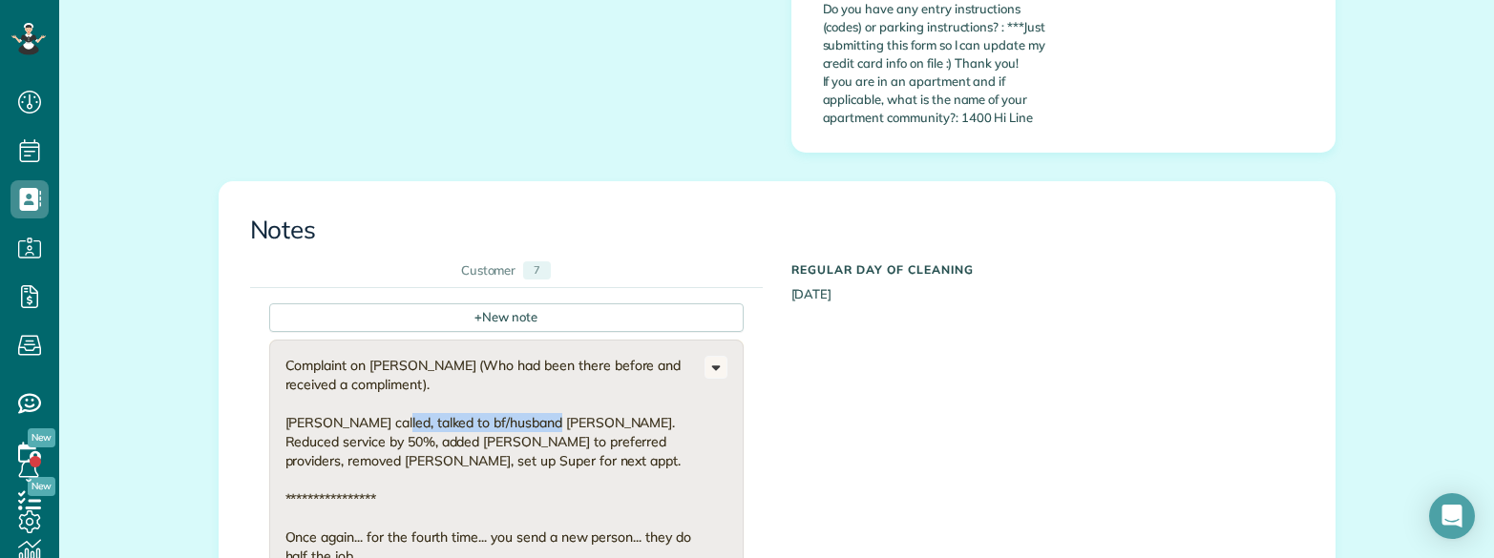
drag, startPoint x: 372, startPoint y: 321, endPoint x: 531, endPoint y: 324, distance: 158.5
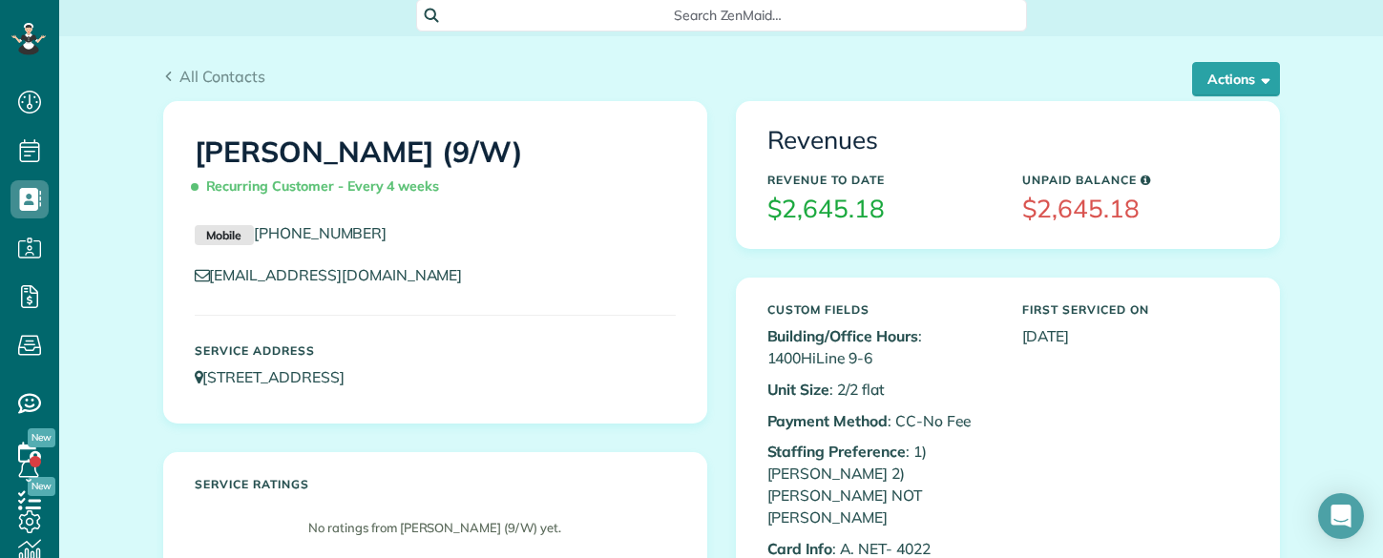
scroll to position [0, 0]
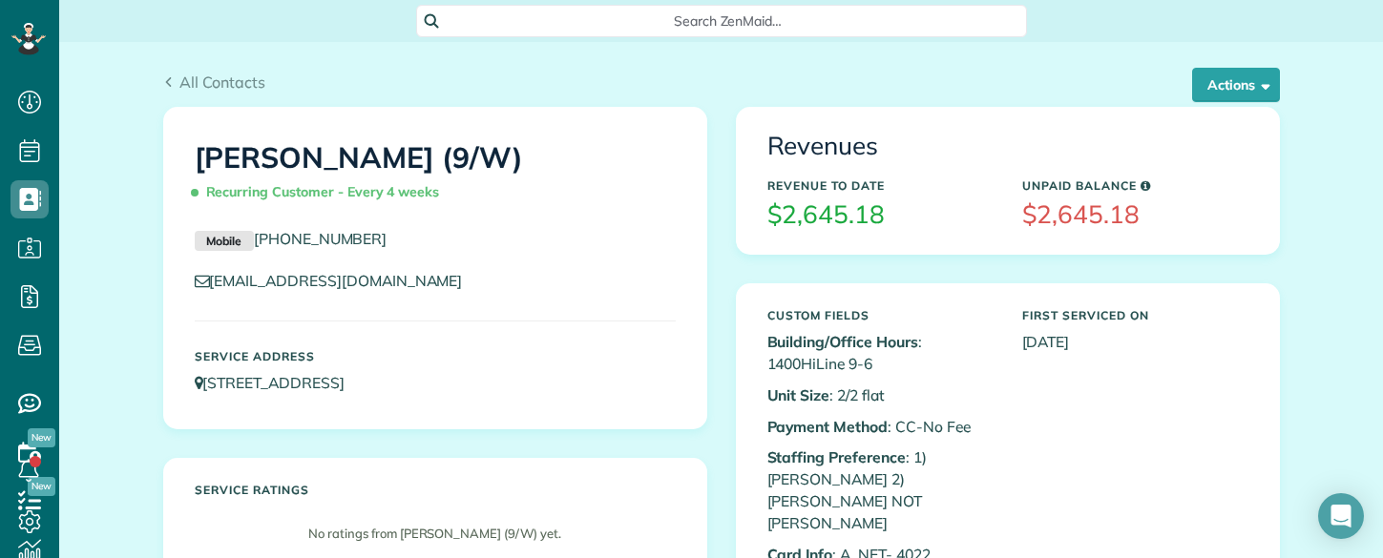
click at [655, 21] on span "Search ZenMaid…" at bounding box center [728, 20] width 580 height 19
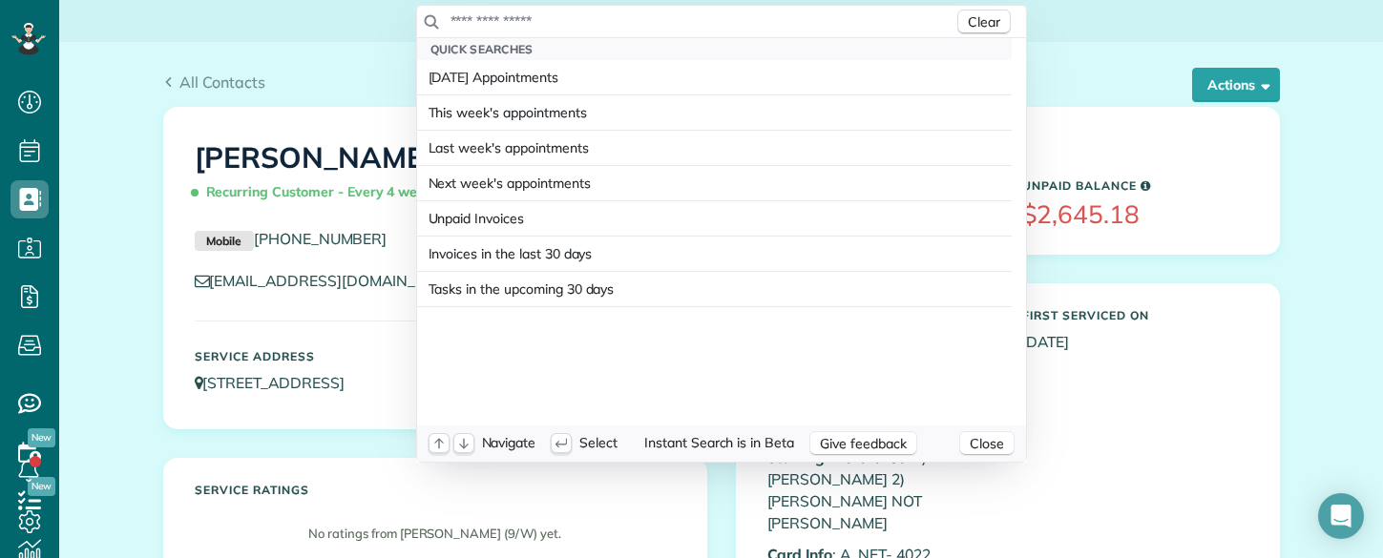
click at [653, 22] on input "text" at bounding box center [702, 20] width 504 height 19
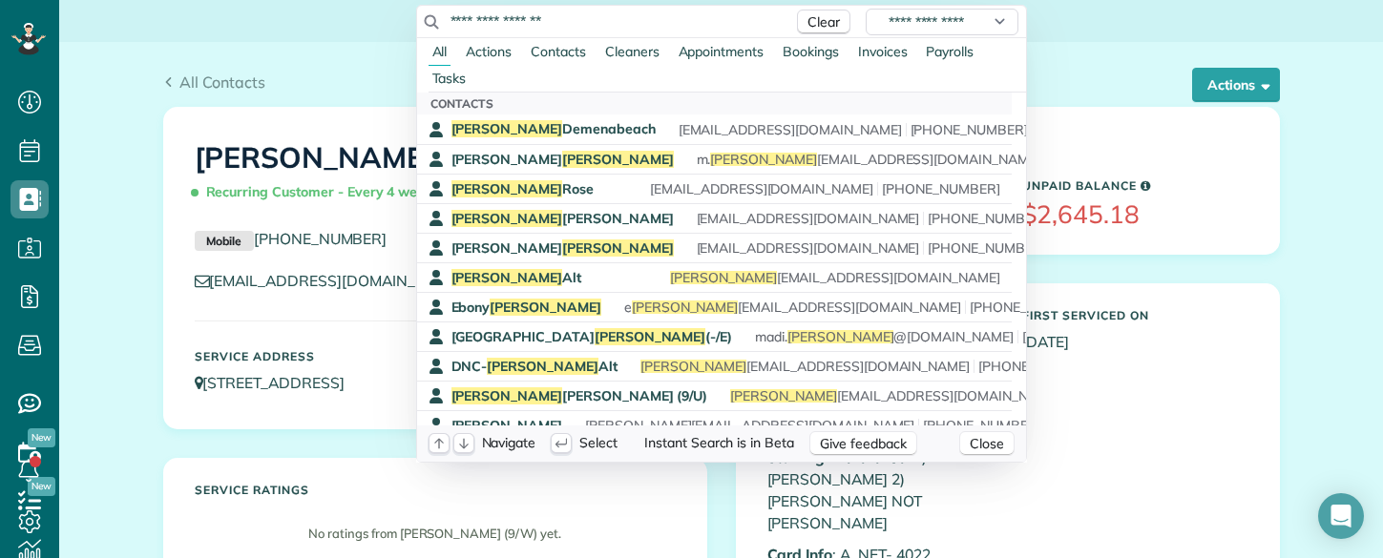
drag, startPoint x: 588, startPoint y: 18, endPoint x: 373, endPoint y: 15, distance: 214.8
click at [373, 15] on html "Dashboard Scheduling Calendar View List View Dispatch View - Weekly scheduling …" at bounding box center [691, 279] width 1383 height 558
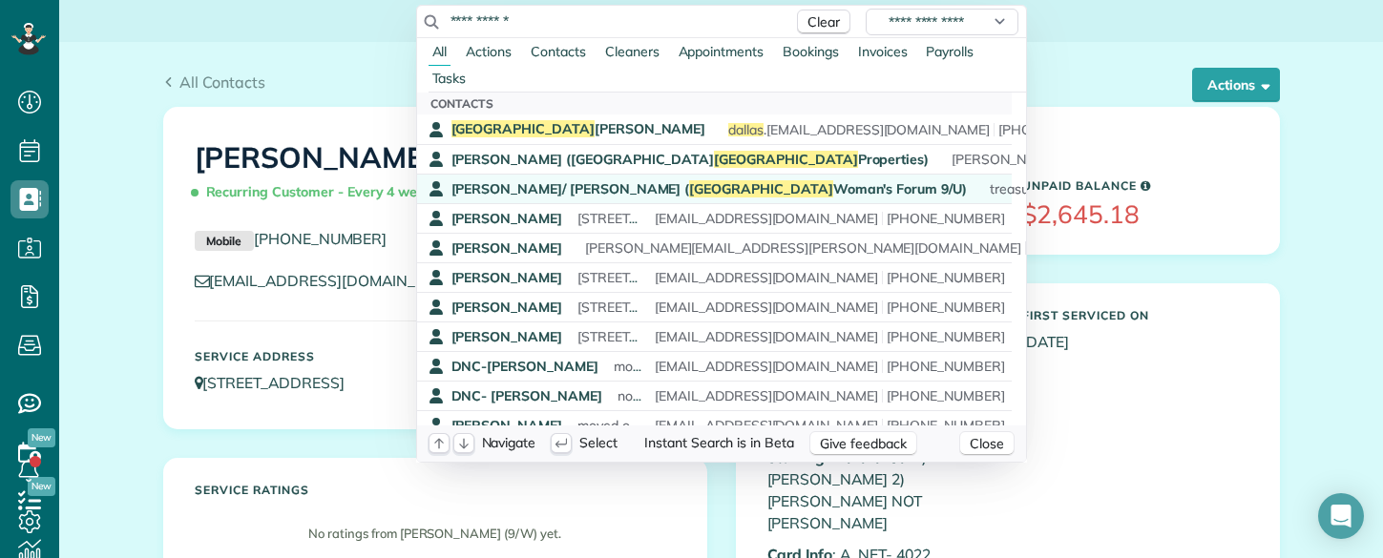
type input "**********"
click at [529, 186] on span "Linda/ Robin Turner ( Dallas Woman's Forum 9/U)" at bounding box center [710, 188] width 516 height 17
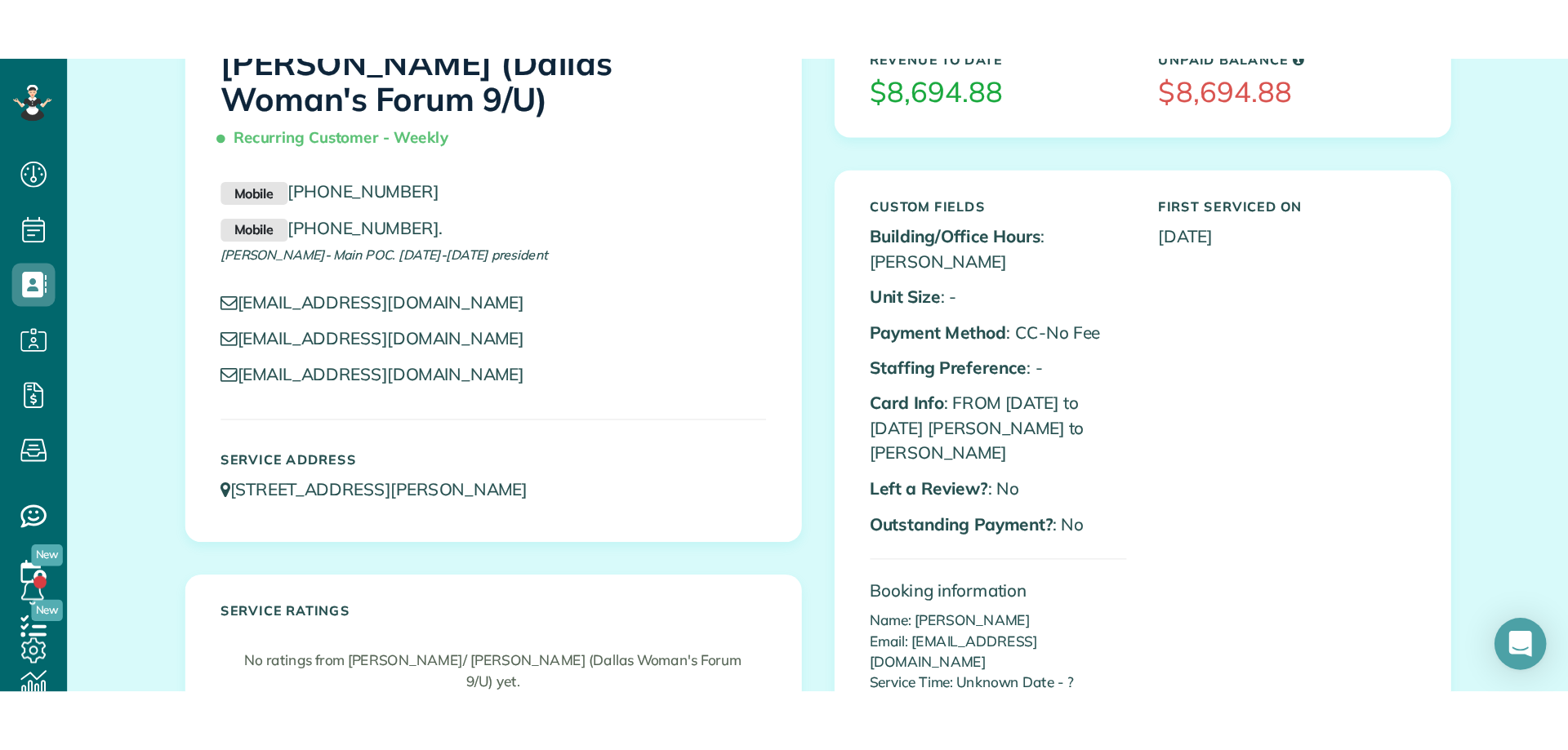
scroll to position [163, 0]
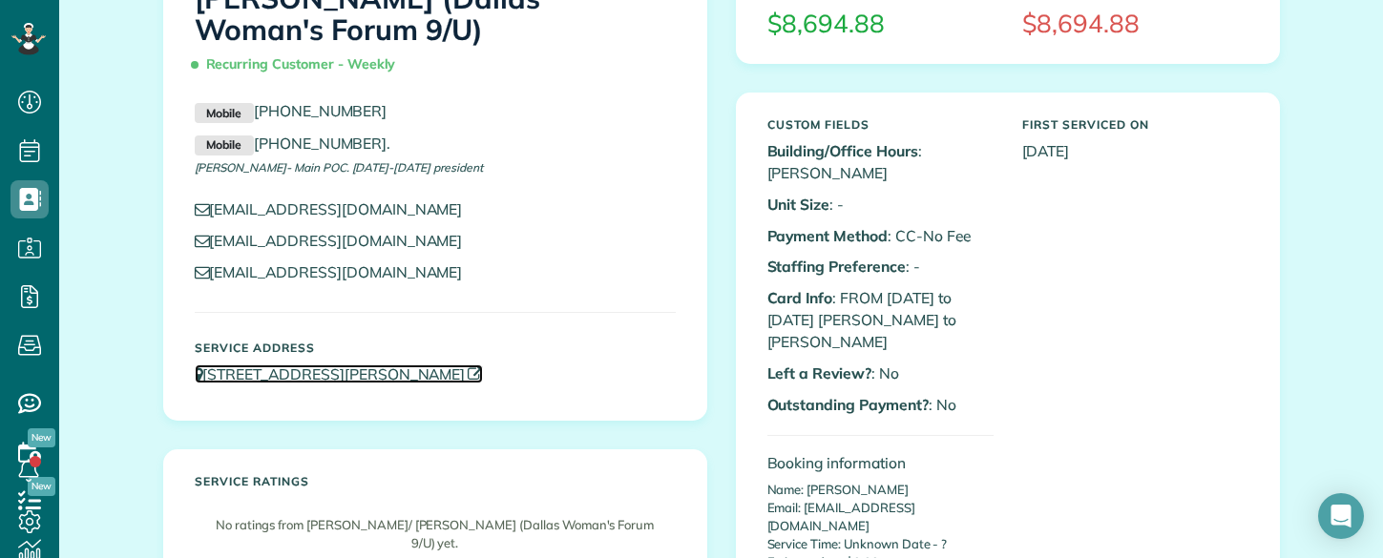
click at [395, 365] on link "4607 Ross Avenue Dallas TX 75204" at bounding box center [339, 374] width 289 height 19
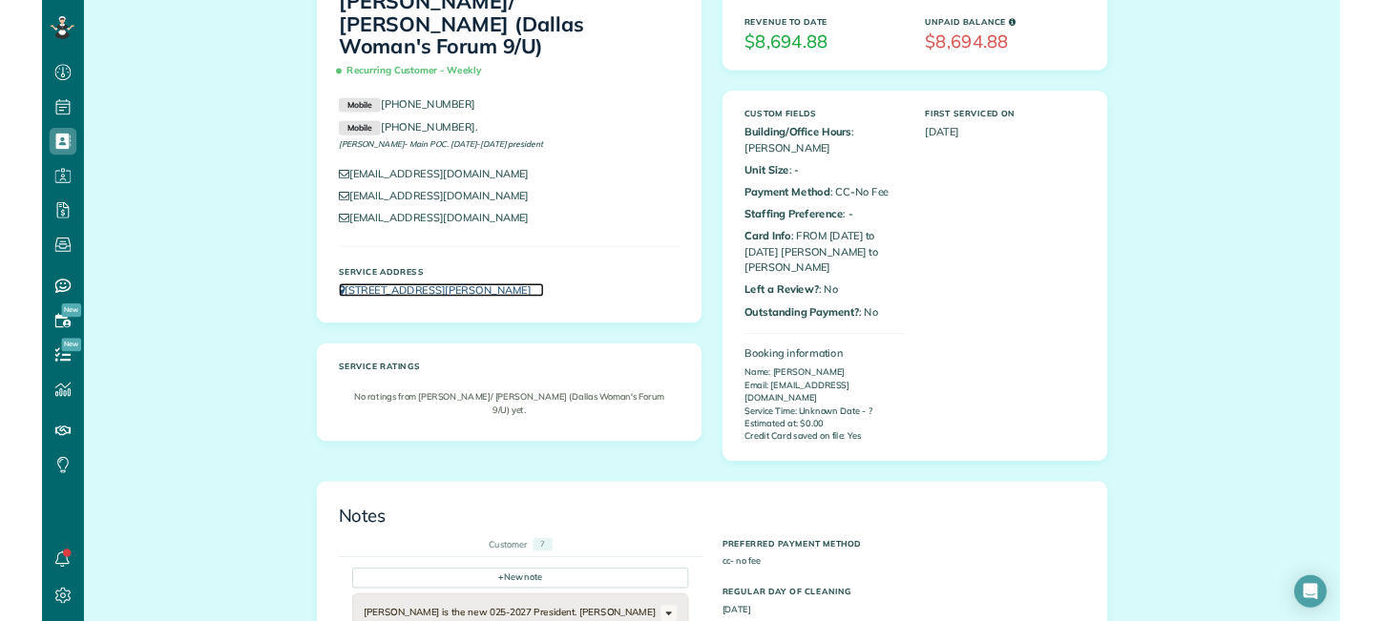
scroll to position [0, 0]
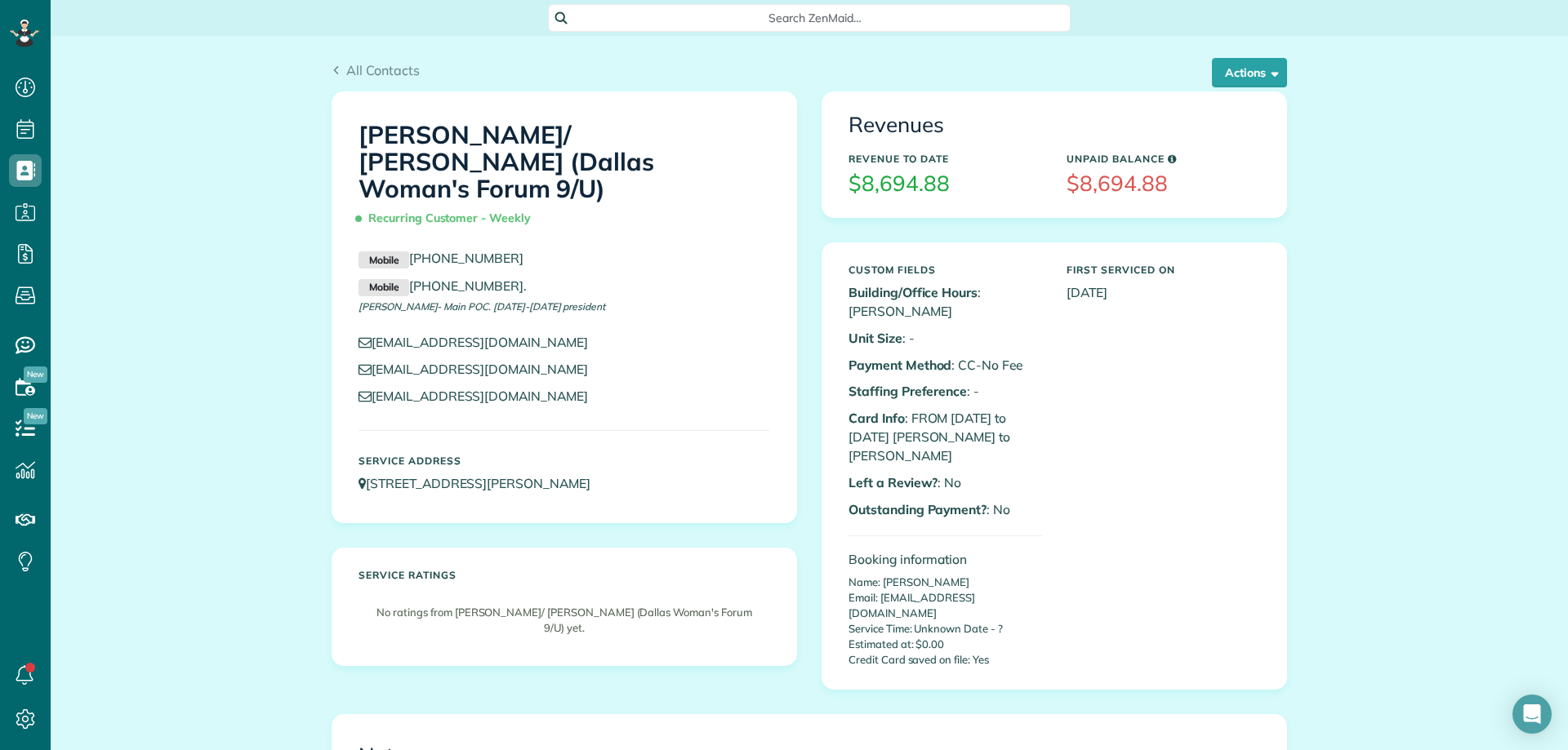
copy h1 "Dallas Woman's Forum"
drag, startPoint x: 582, startPoint y: 154, endPoint x: 544, endPoint y: 165, distance: 39.6
click at [544, 165] on h1 "Linda/ Robin Turner (Dallas Woman's Forum 9/U) Recurring Customer - Weekly" at bounding box center [564, 177] width 411 height 111
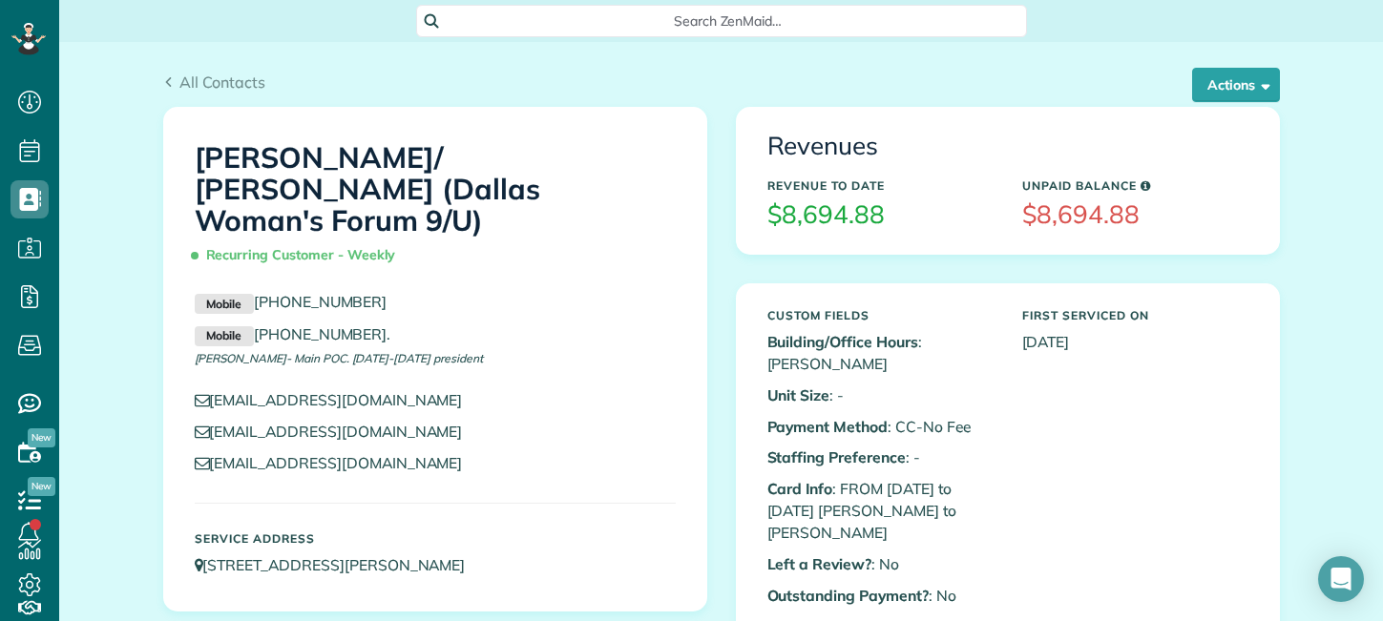
scroll to position [621, 59]
click at [265, 142] on h1 "Linda/ Robin Turner (Dallas Woman's Forum 9/U) Recurring Customer - Weekly" at bounding box center [435, 207] width 481 height 130
drag, startPoint x: 191, startPoint y: 152, endPoint x: 530, endPoint y: 191, distance: 341.1
click at [530, 191] on h1 "Linda/ Robin Turner (Dallas Woman's Forum 9/U) Recurring Customer - Weekly" at bounding box center [435, 207] width 481 height 130
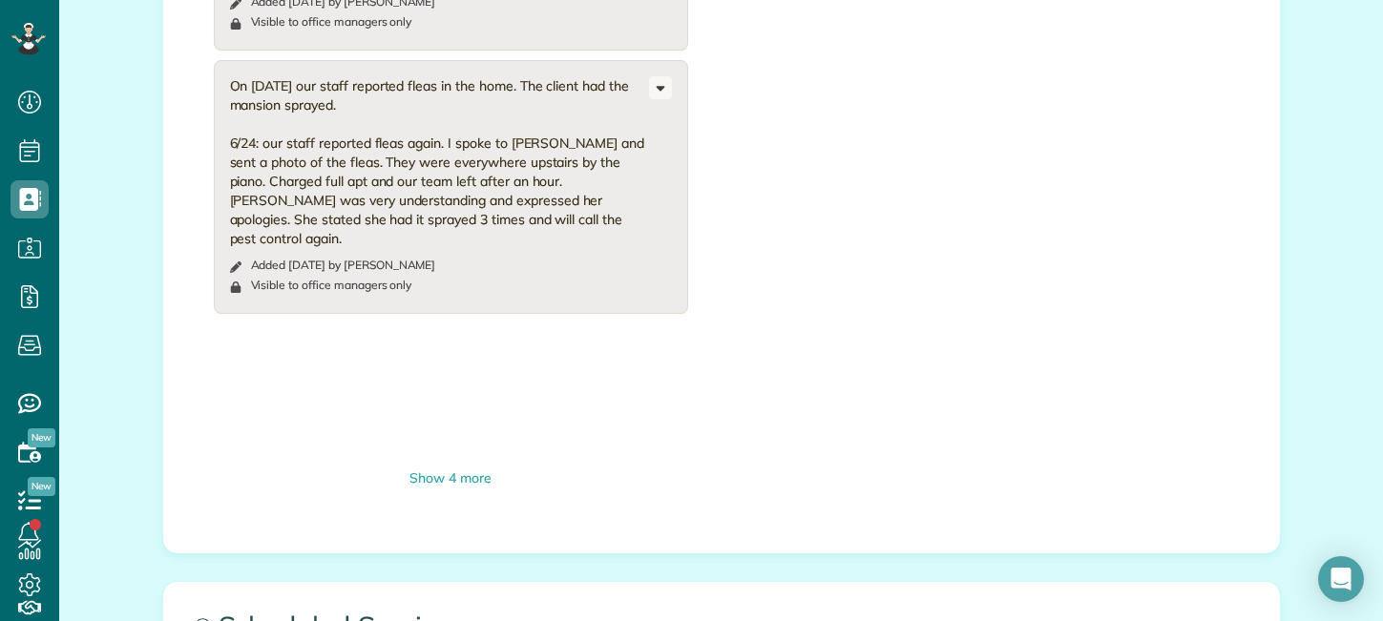
scroll to position [1336, 0]
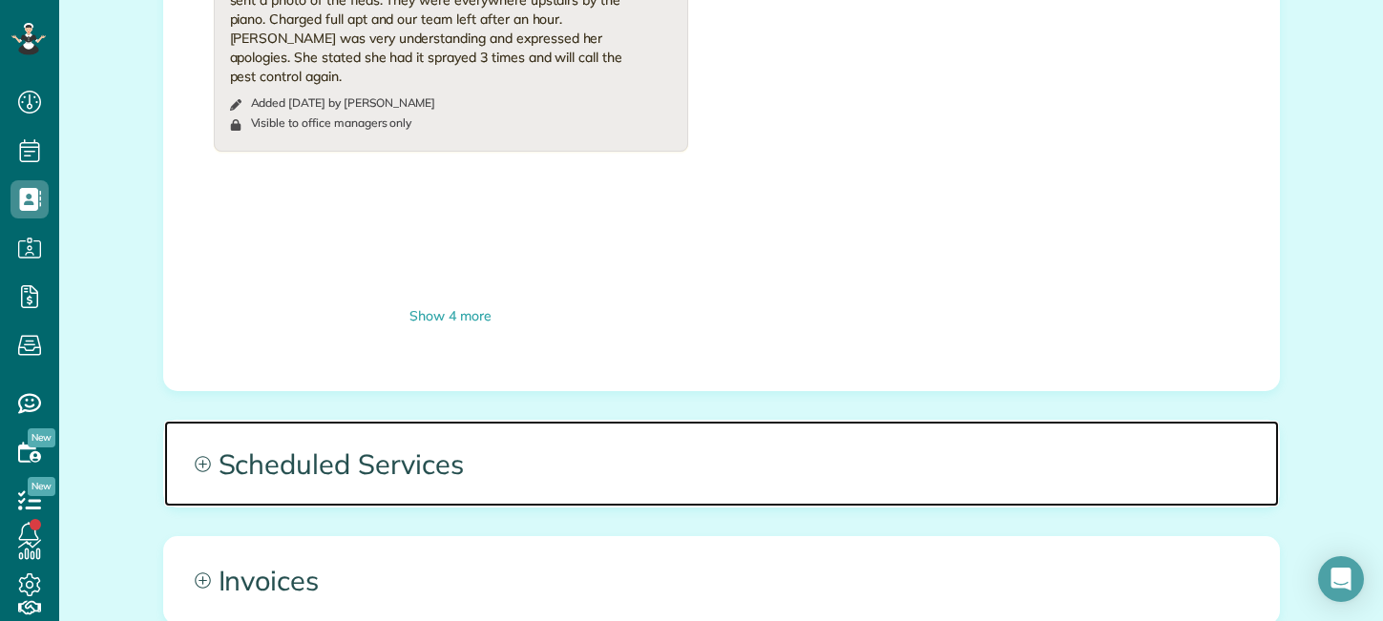
click at [508, 427] on span "Scheduled Services" at bounding box center [721, 464] width 1115 height 86
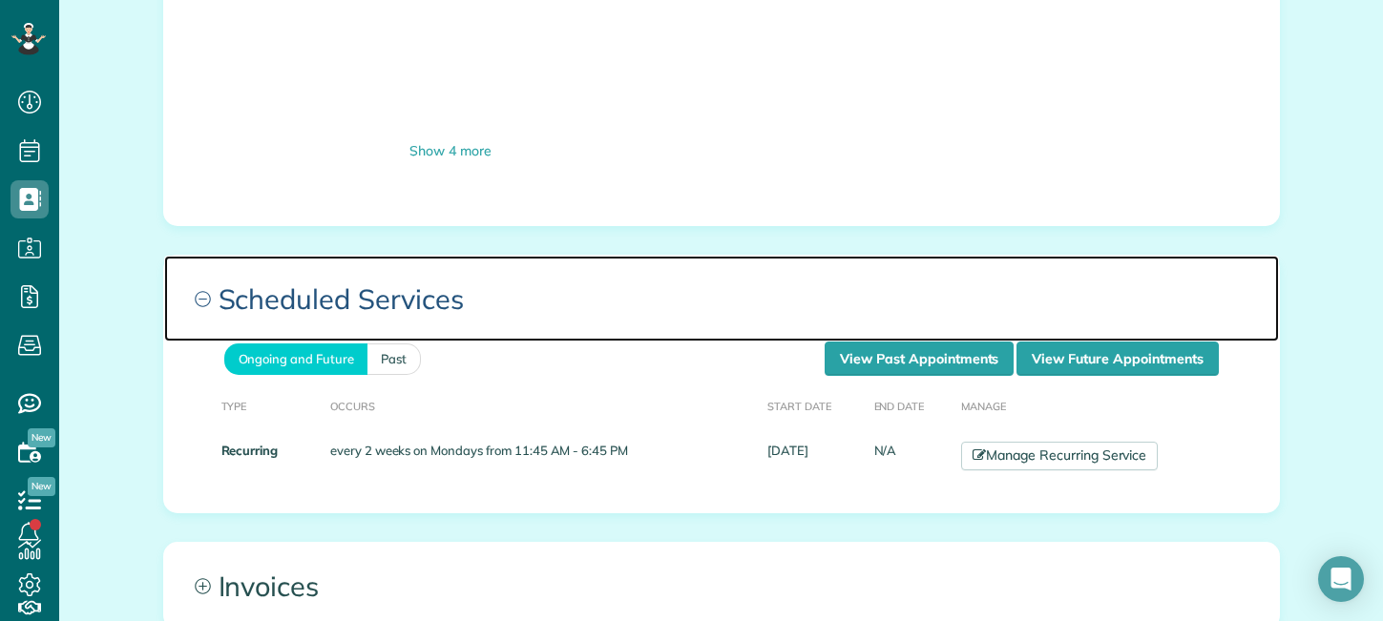
scroll to position [1527, 0]
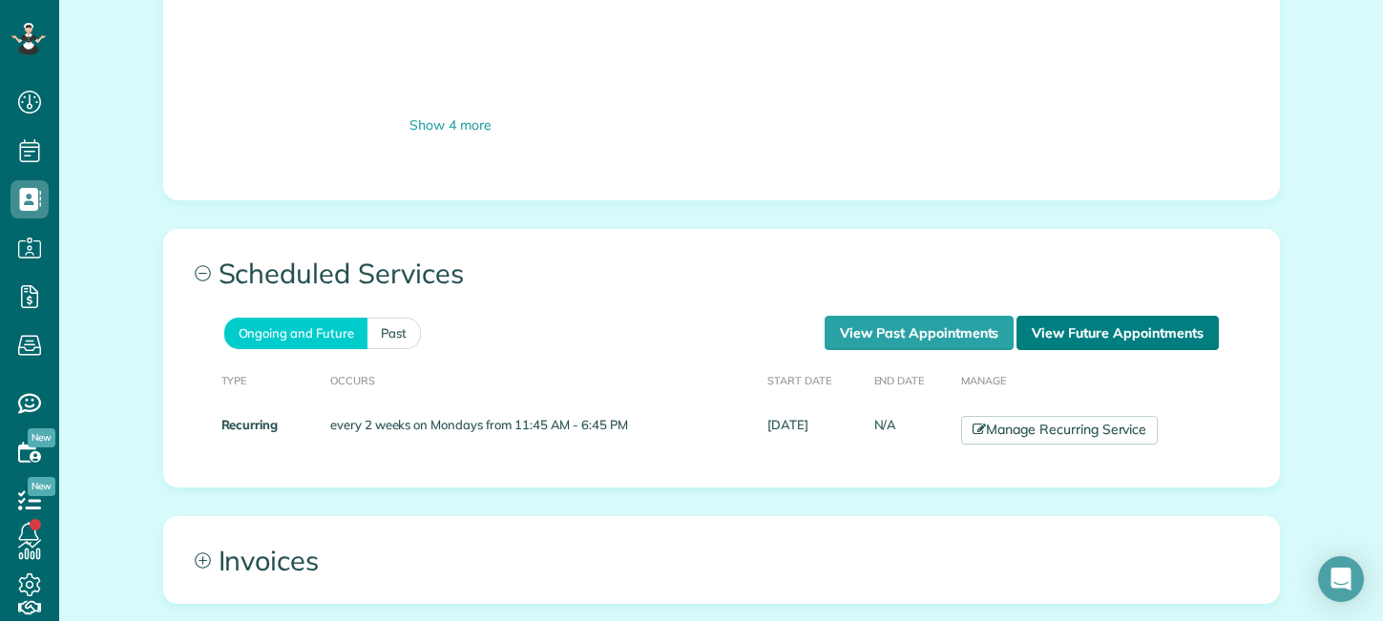
click at [1110, 316] on link "View Future Appointments" at bounding box center [1117, 333] width 201 height 34
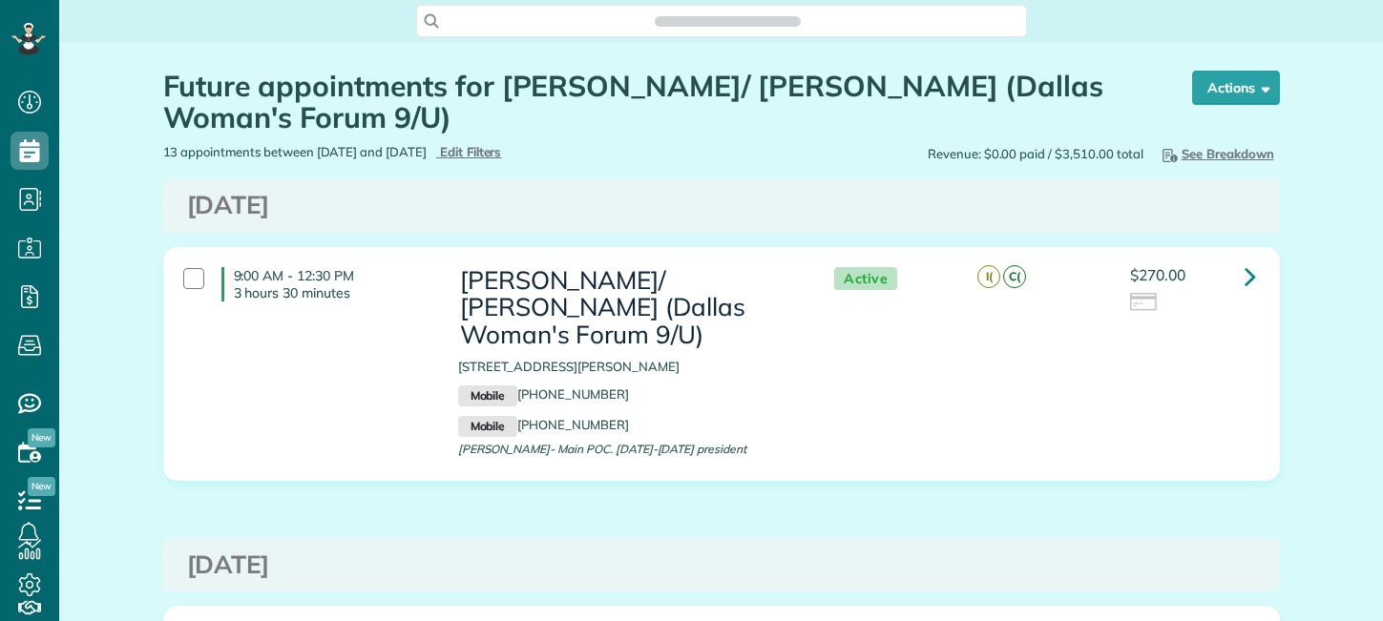
scroll to position [9, 9]
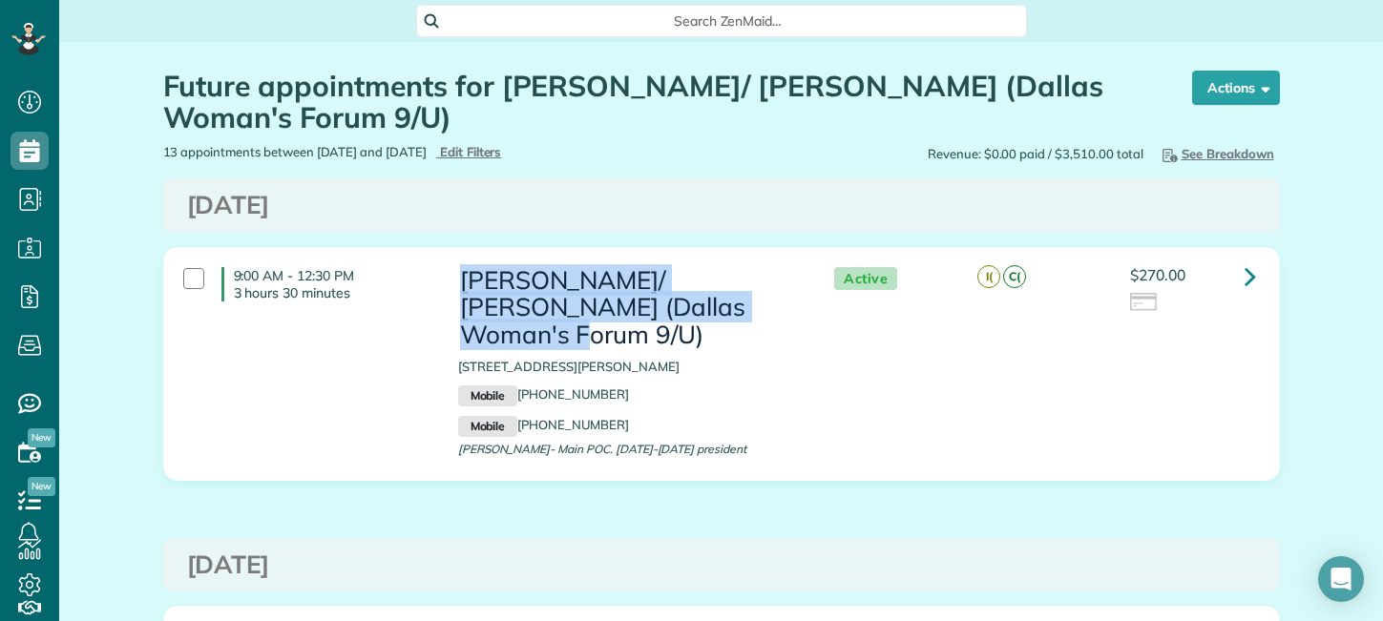
drag, startPoint x: 456, startPoint y: 283, endPoint x: 759, endPoint y: 305, distance: 303.5
click at [759, 305] on h3 "[PERSON_NAME]/ [PERSON_NAME] (Dallas Woman's Forum 9/U)" at bounding box center [627, 308] width 338 height 82
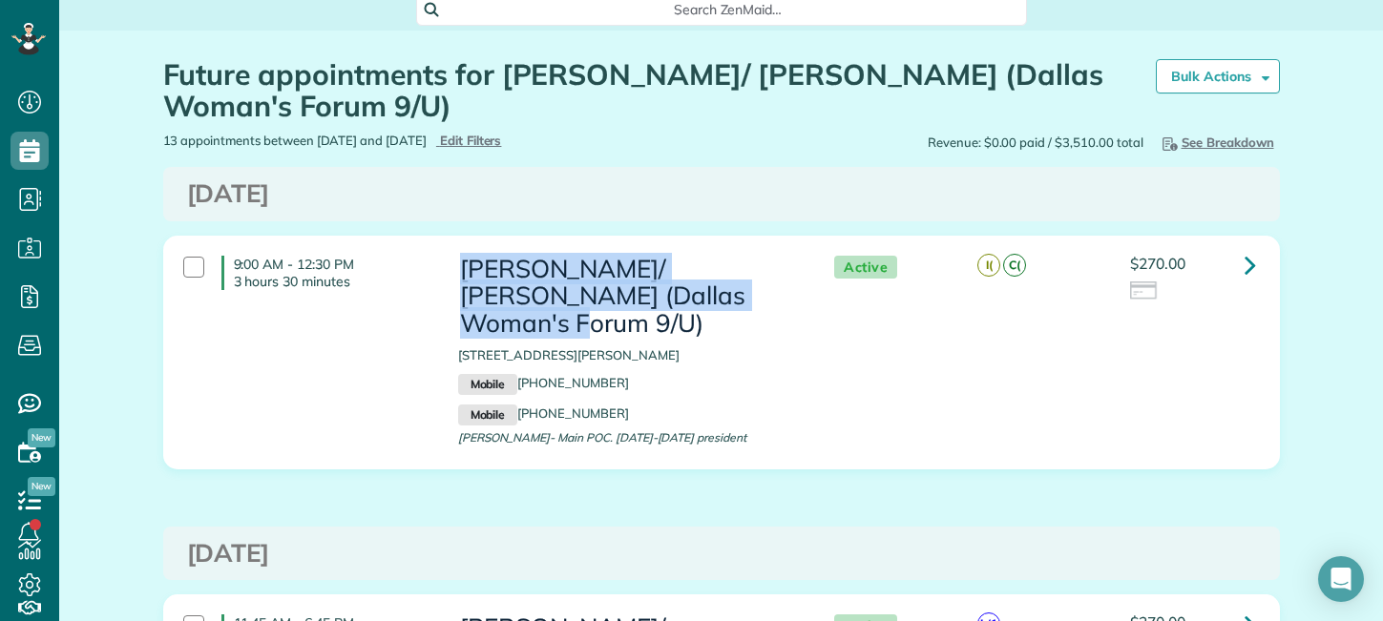
scroll to position [0, 0]
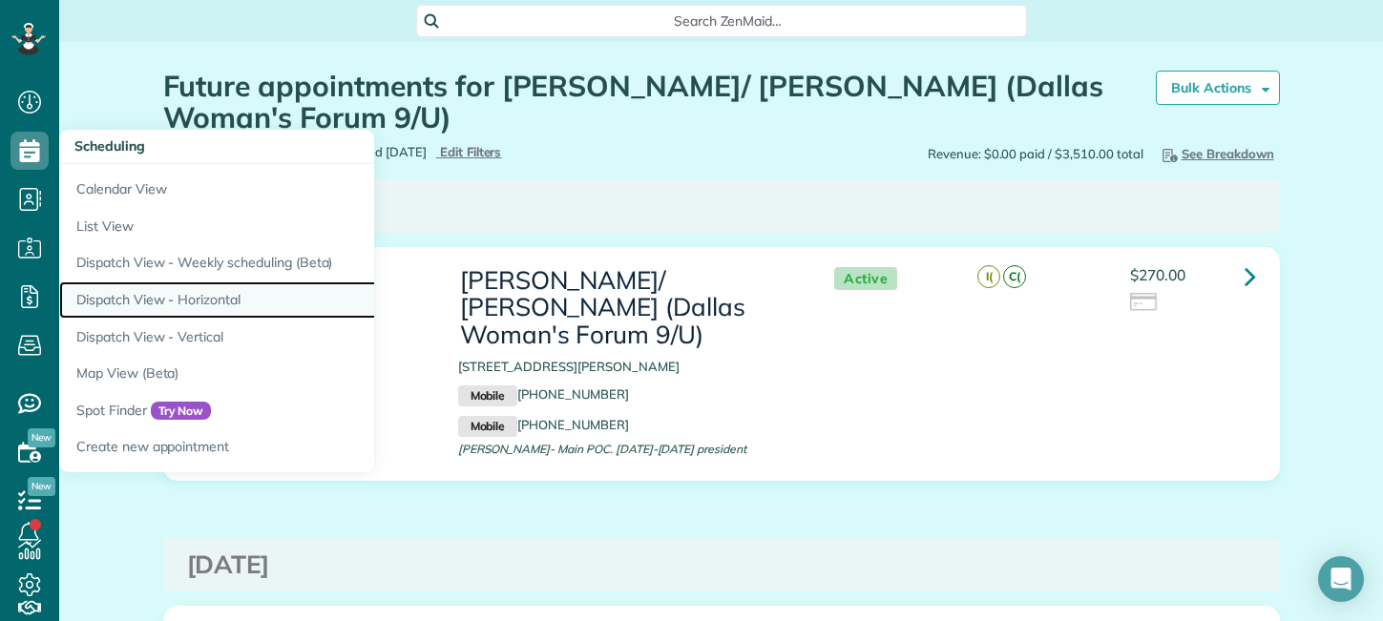
click at [211, 295] on link "Dispatch View - Horizontal" at bounding box center [297, 300] width 477 height 37
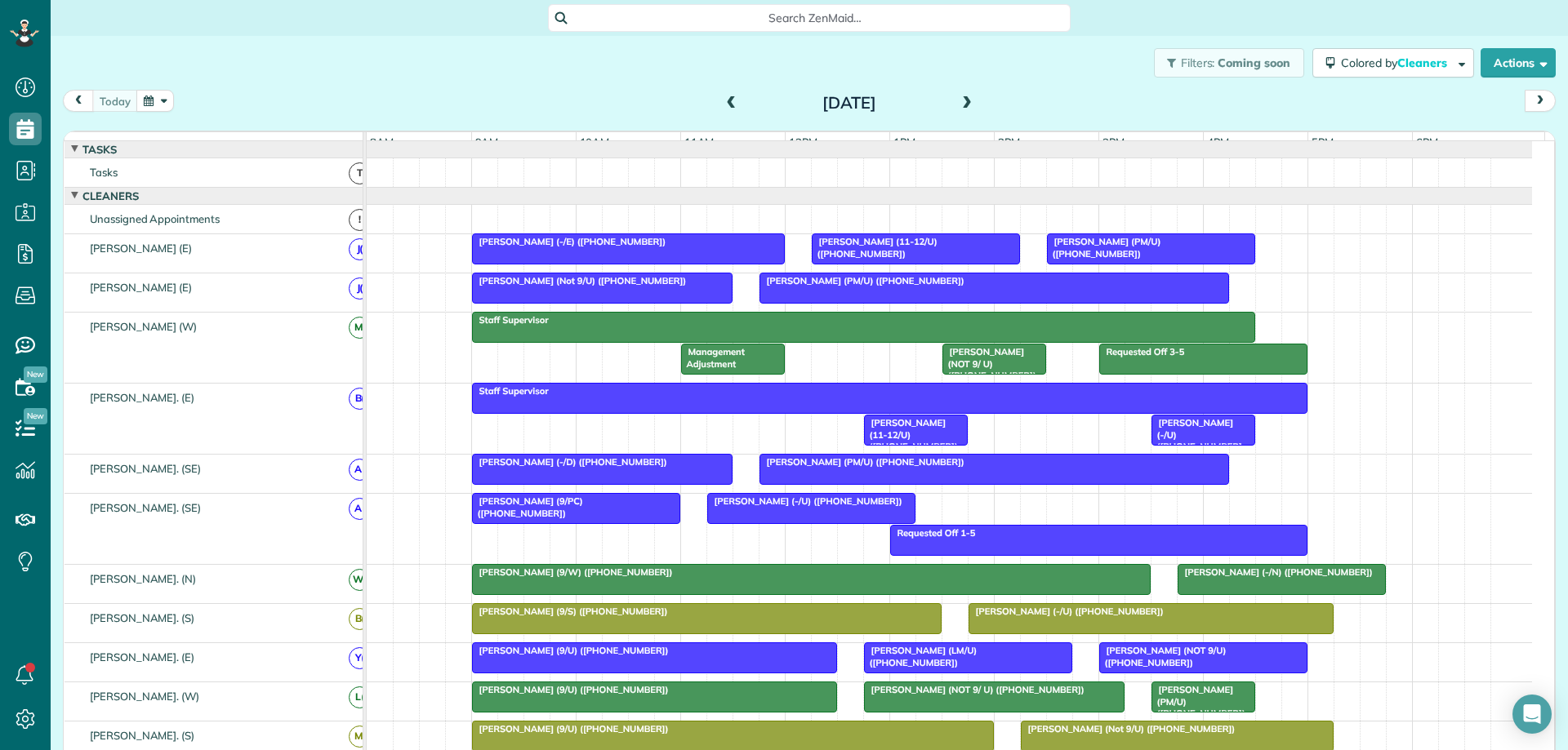
click at [958, 102] on span at bounding box center [967, 103] width 18 height 15
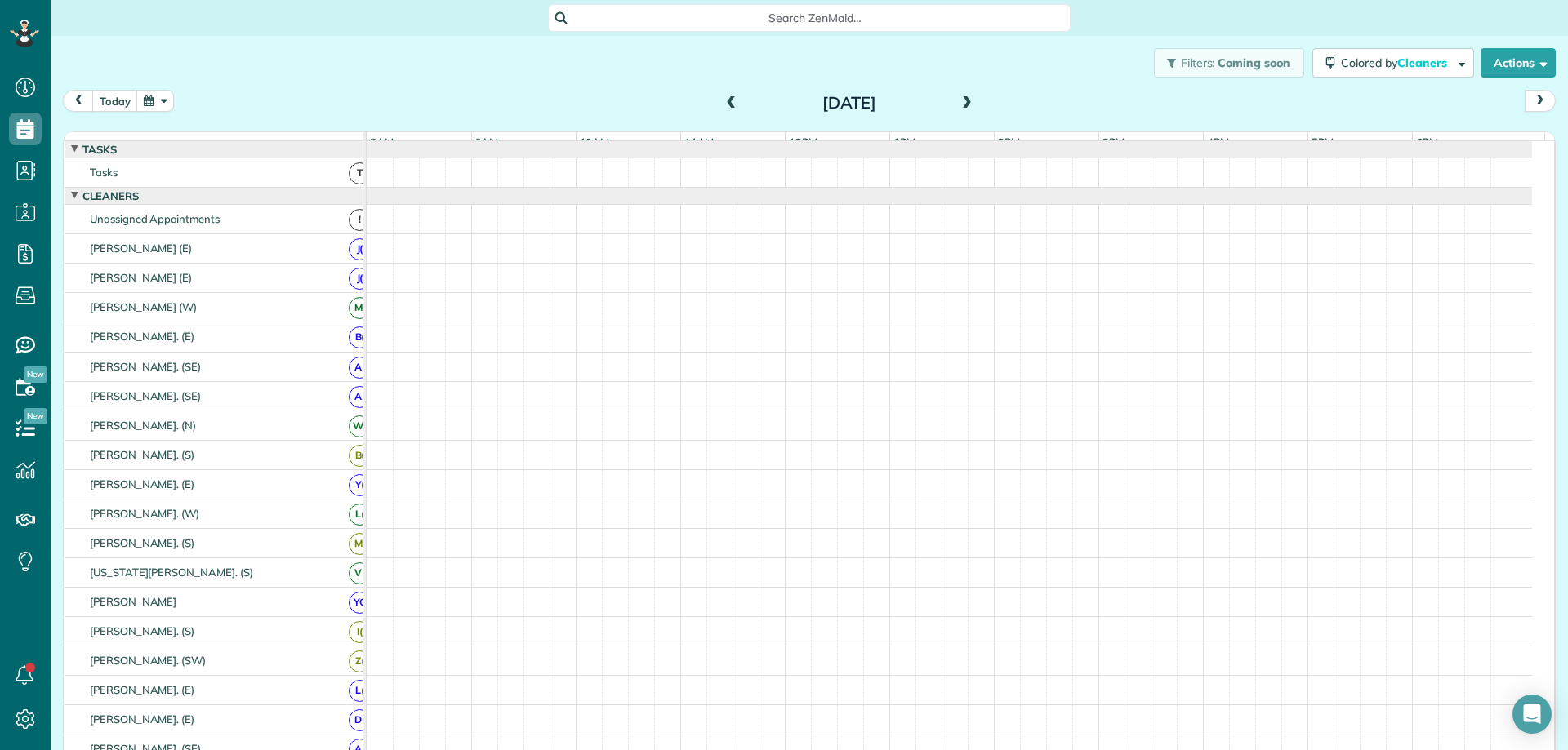
click at [958, 102] on span at bounding box center [967, 103] width 18 height 15
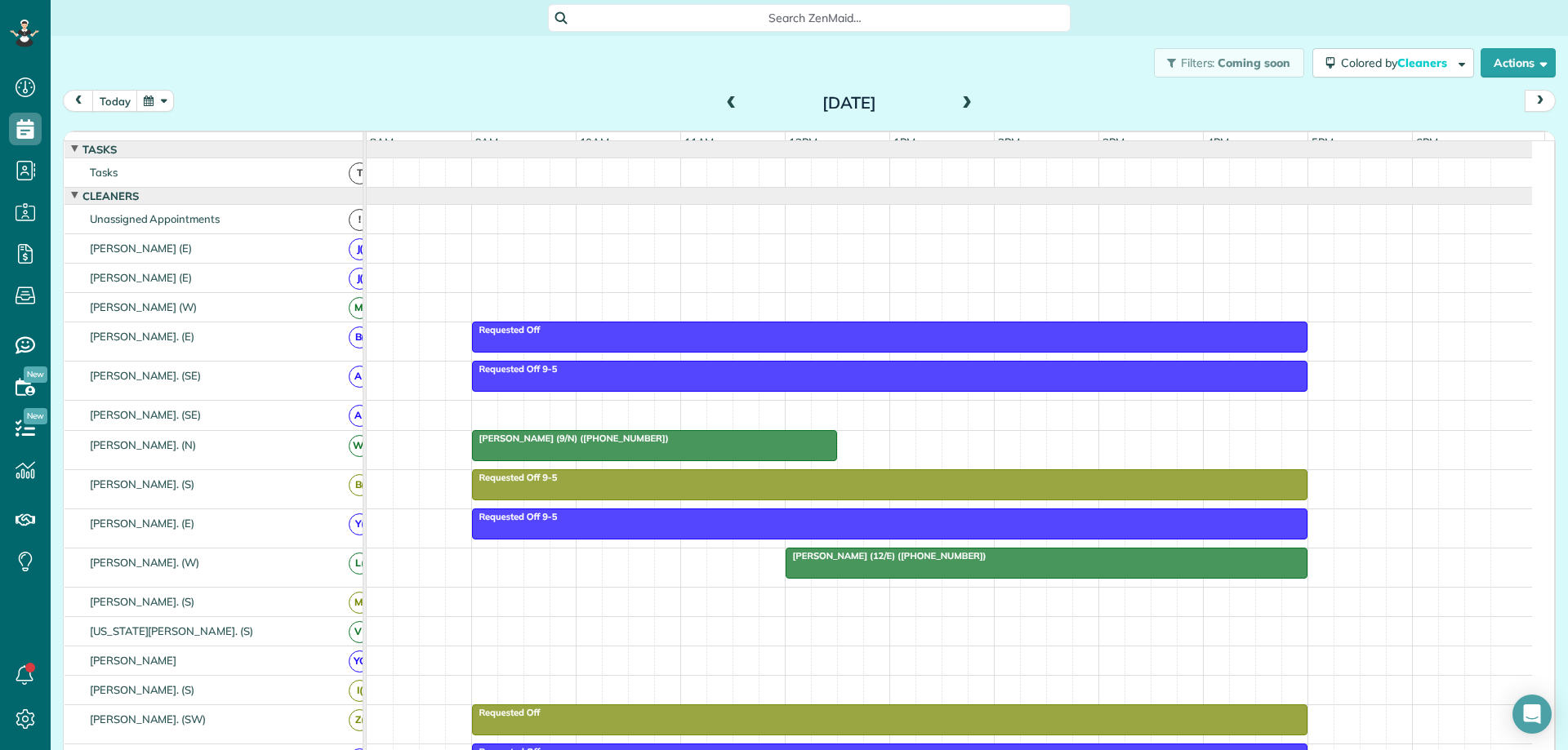
click at [958, 102] on span at bounding box center [967, 103] width 18 height 15
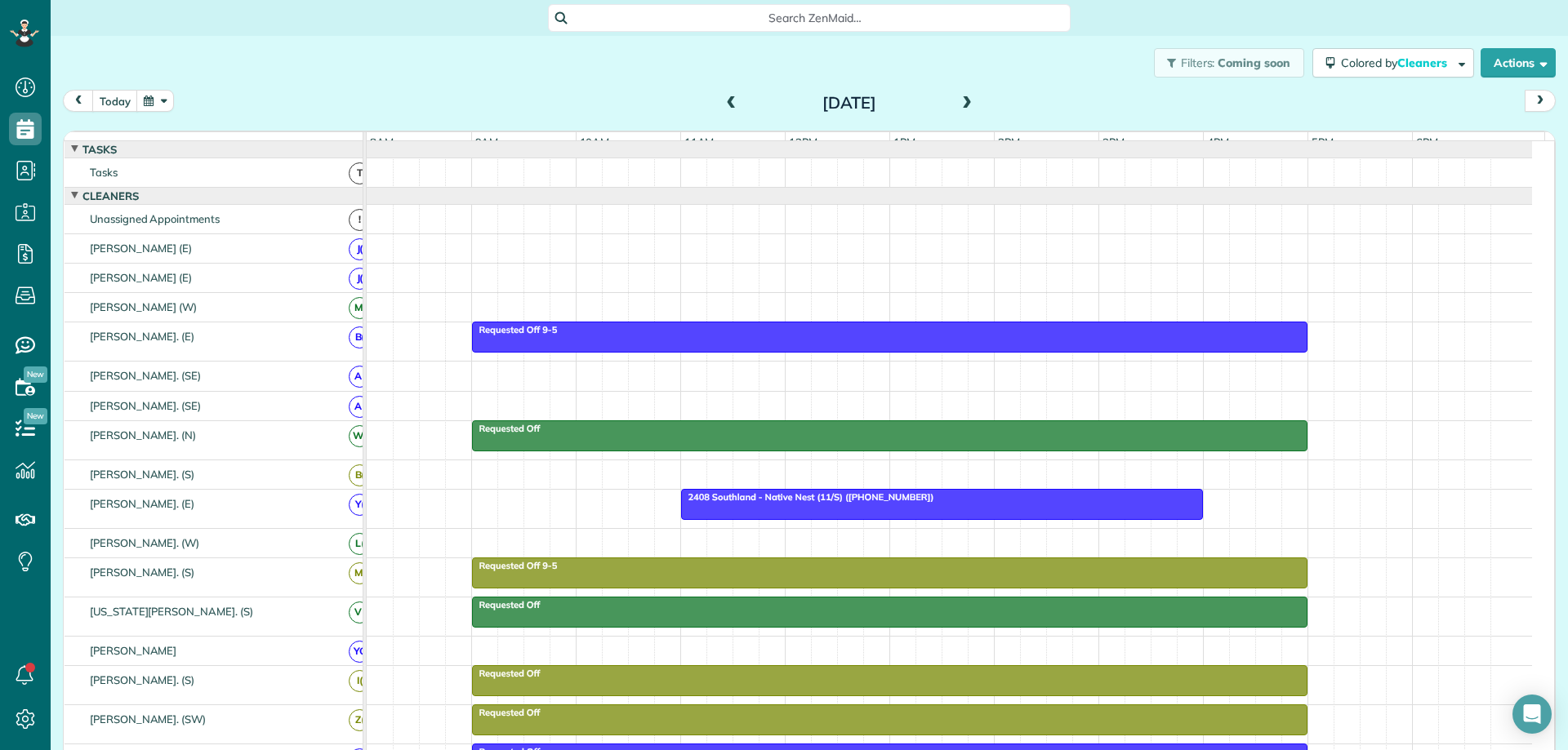
click at [958, 102] on span at bounding box center [967, 103] width 18 height 15
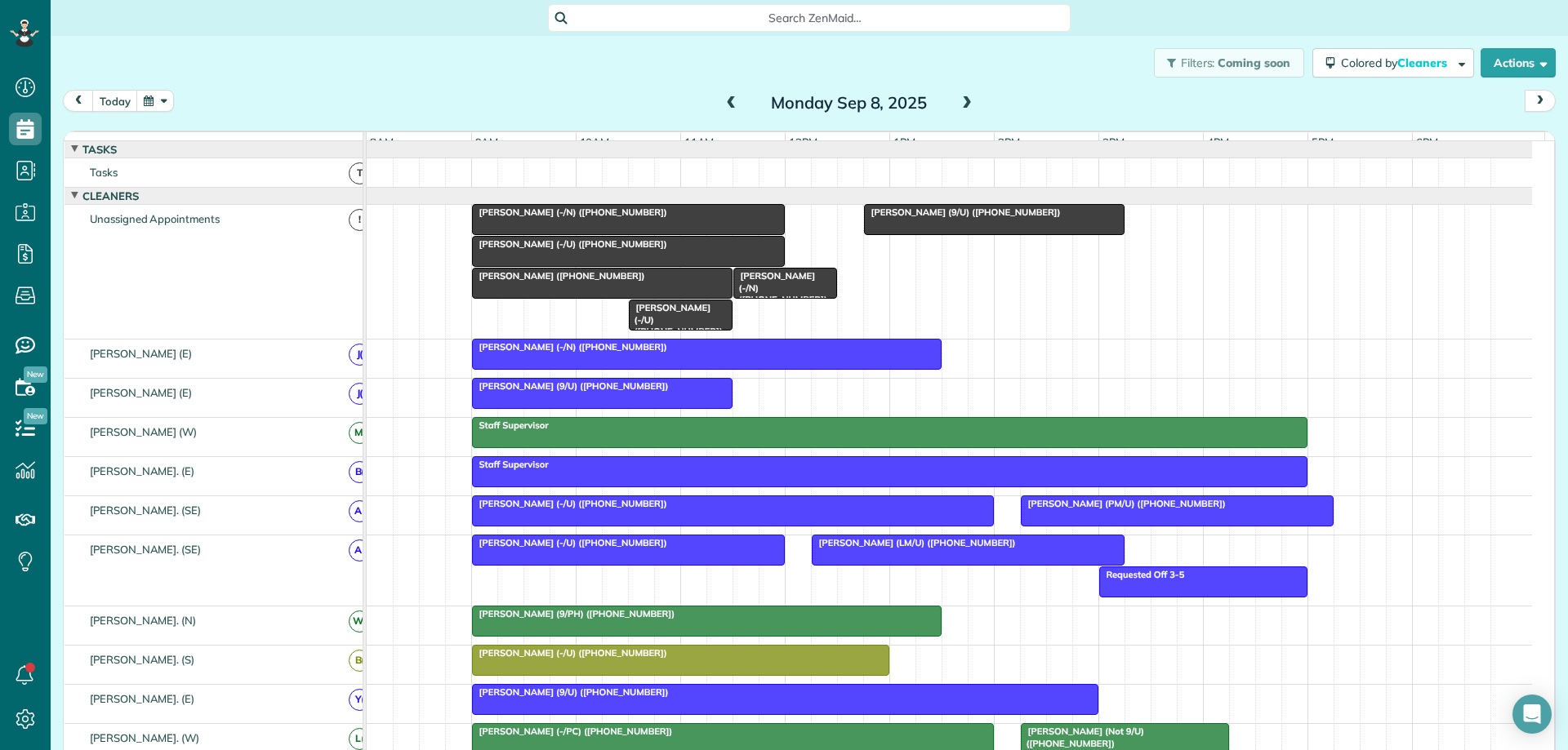
click at [683, 328] on span "Nuri Ersahin (-/U) (+18478686532)" at bounding box center [676, 319] width 96 height 35
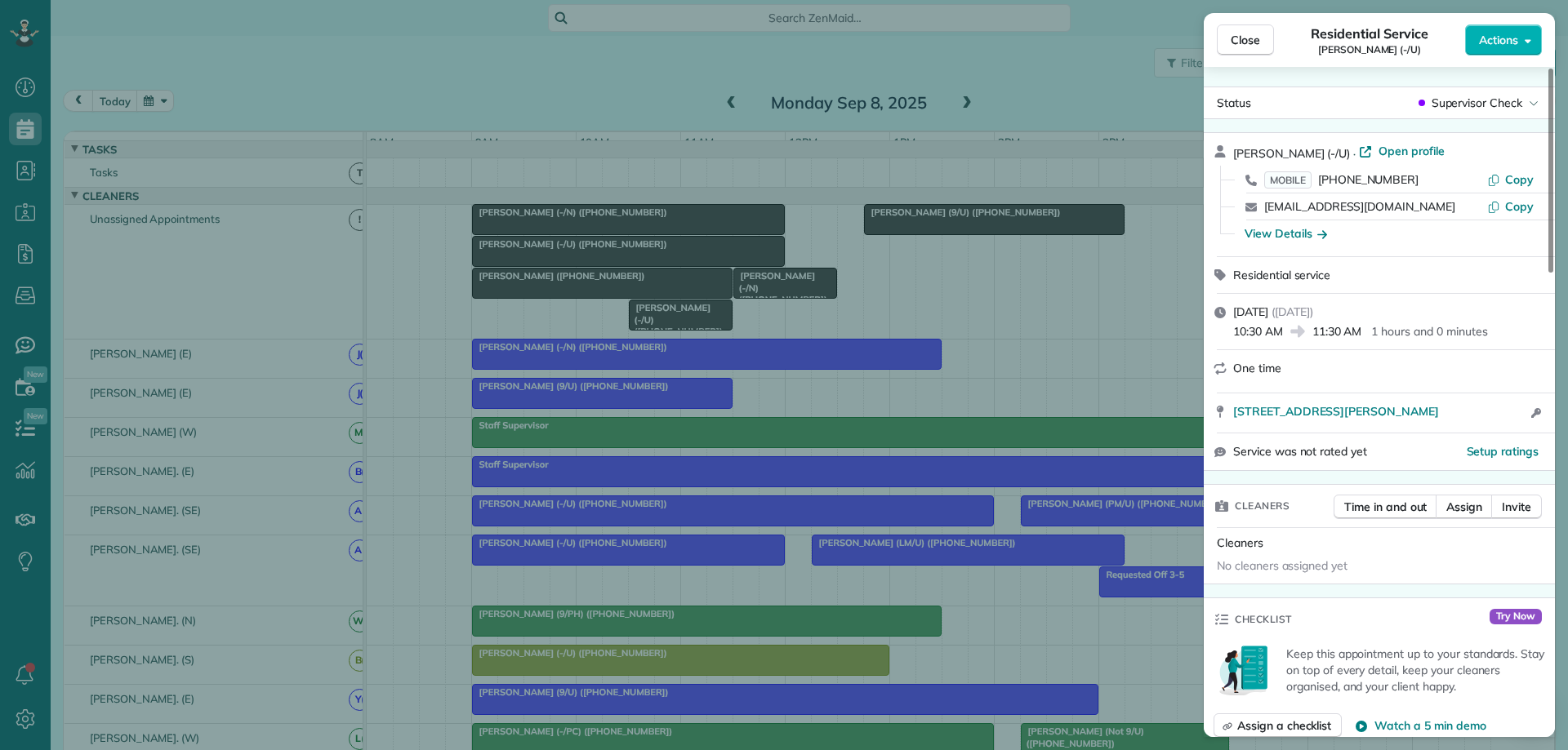
click at [915, 321] on div "Close Residential Service Nuri Ersahin (-/U) Actions Status Supervisor Check Nu…" at bounding box center [784, 375] width 1568 height 750
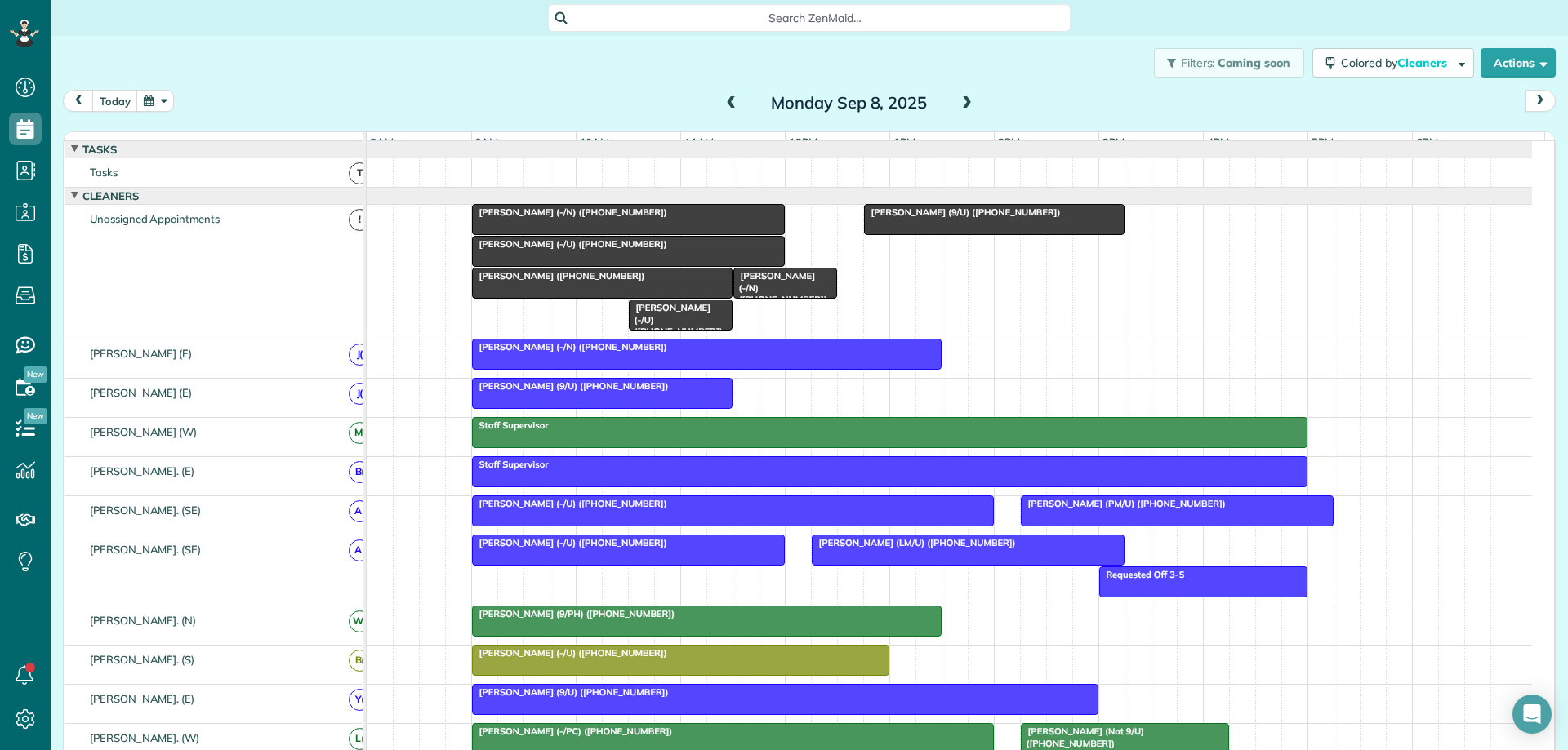
click at [802, 297] on div "Amy Lichtenwalter (-/N) (+12142321396)" at bounding box center [785, 287] width 94 height 35
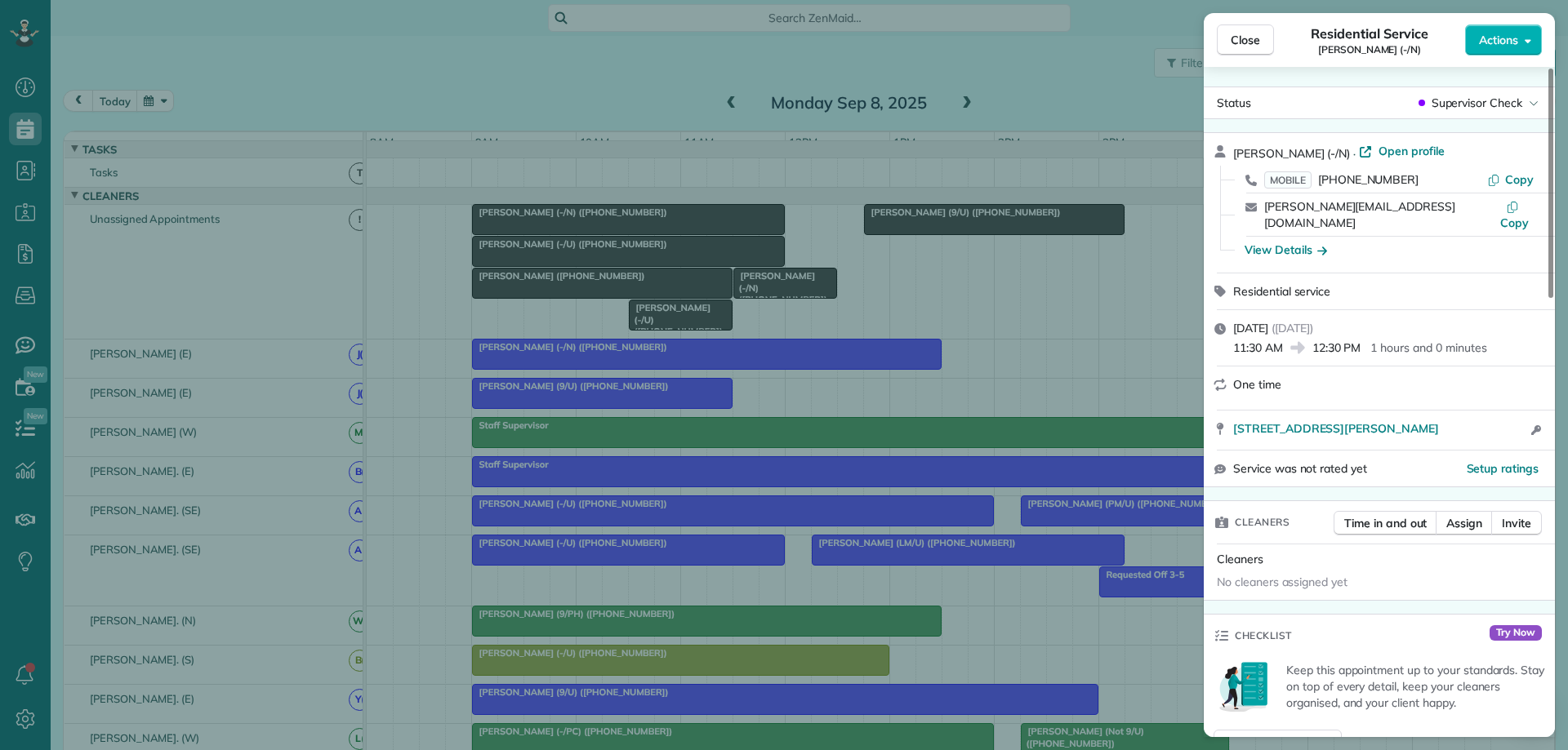
click at [895, 292] on div "Close Residential Service Amy Lichtenwalter (-/N) Actions Status Supervisor Che…" at bounding box center [784, 375] width 1568 height 750
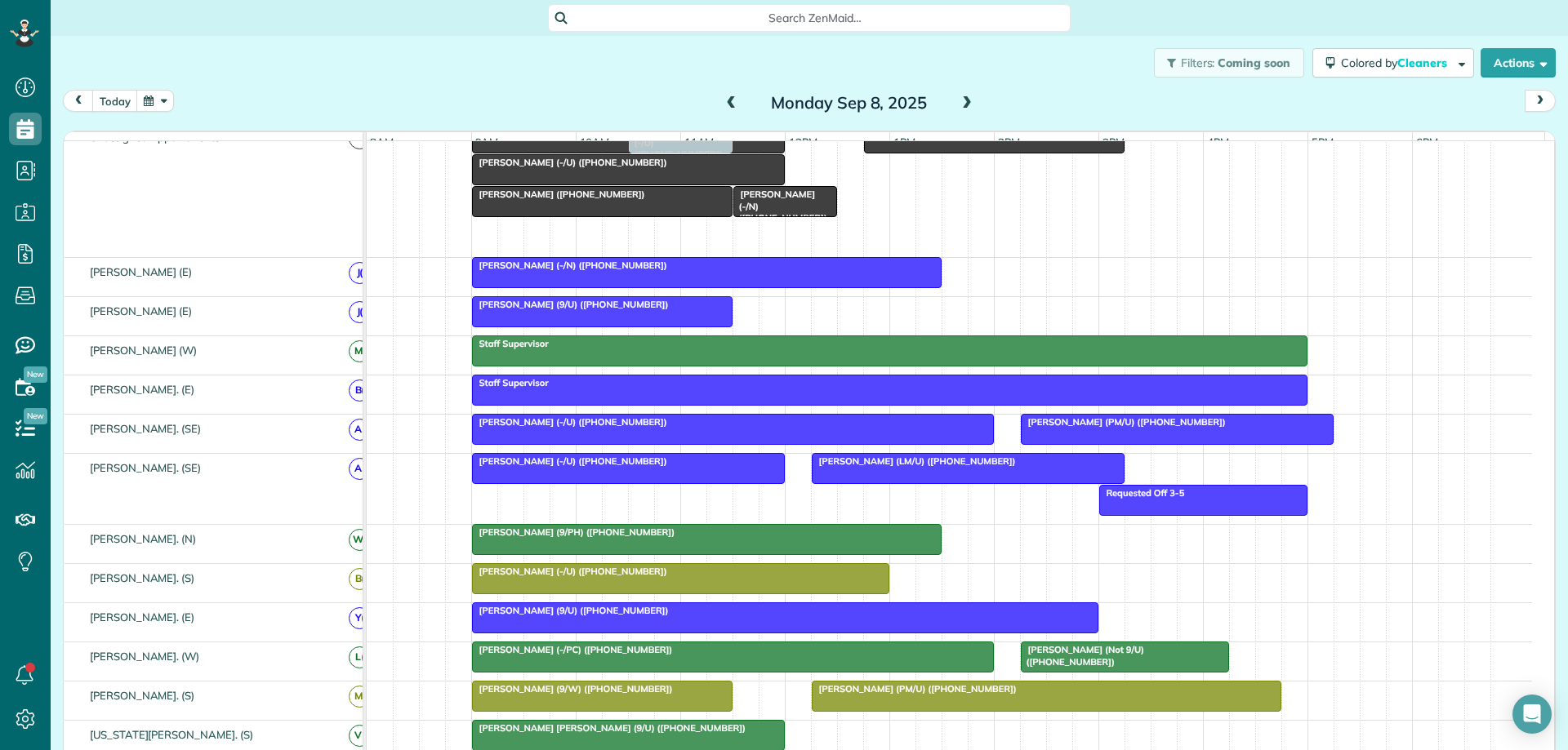
drag, startPoint x: 677, startPoint y: 244, endPoint x: 689, endPoint y: 263, distance: 22.5
click at [689, 257] on div "Spencer Fontein (9/U) (+19453451616) Amy Lichtenwalter (-/N) (+12142321396) Jos…" at bounding box center [950, 190] width 1165 height 134
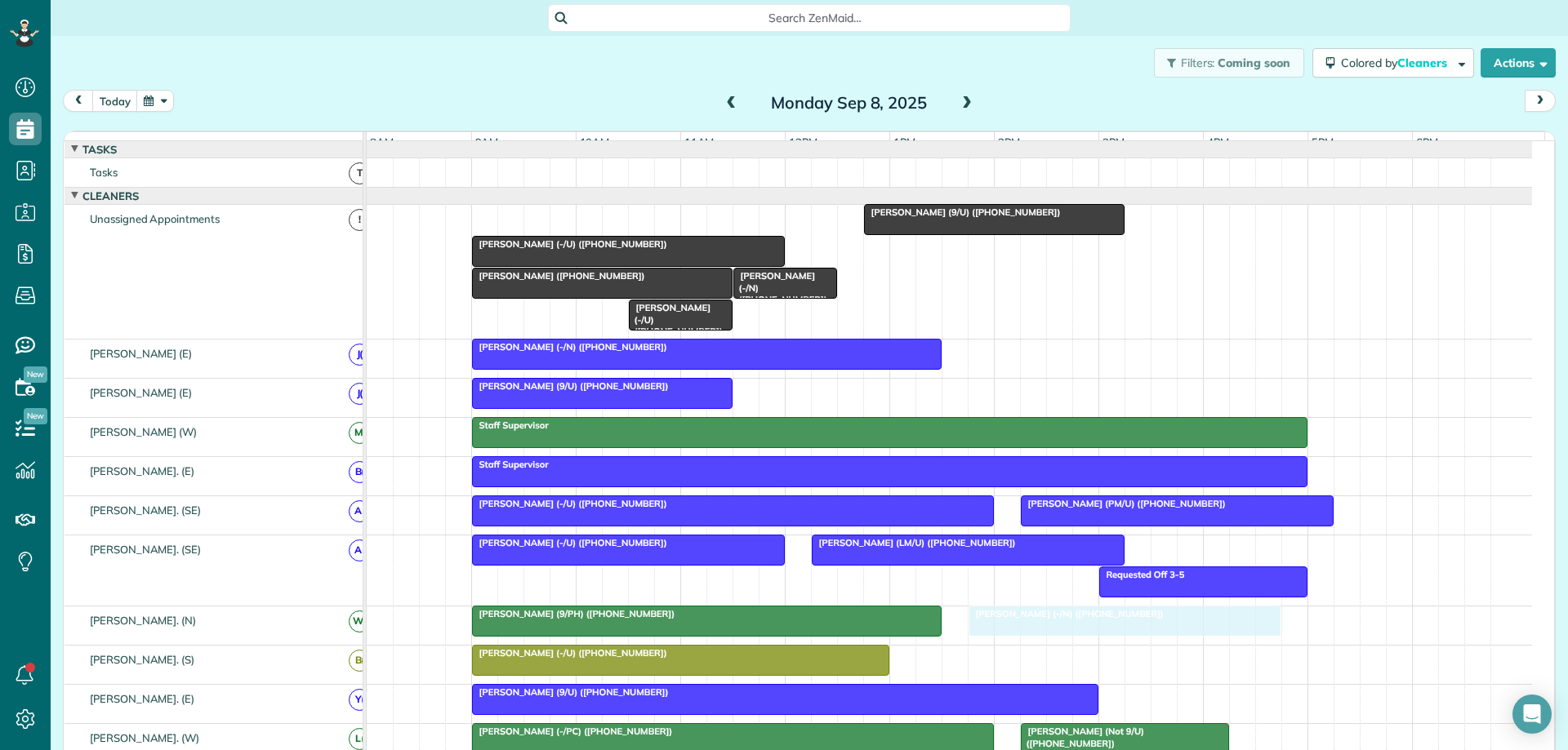
drag, startPoint x: 635, startPoint y: 233, endPoint x: 1125, endPoint y: 652, distance: 644.7
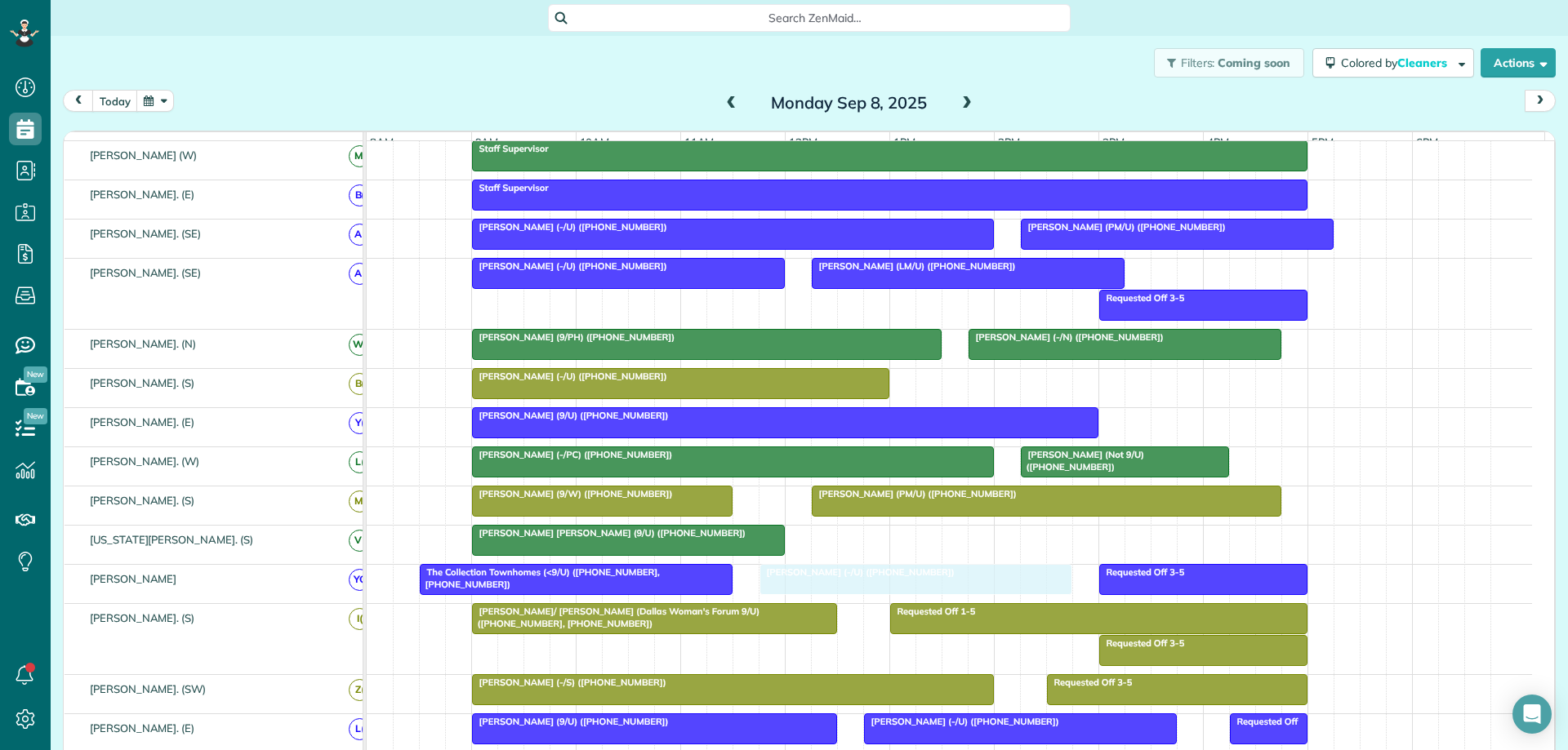
drag, startPoint x: 649, startPoint y: 231, endPoint x: 911, endPoint y: 576, distance: 433.2
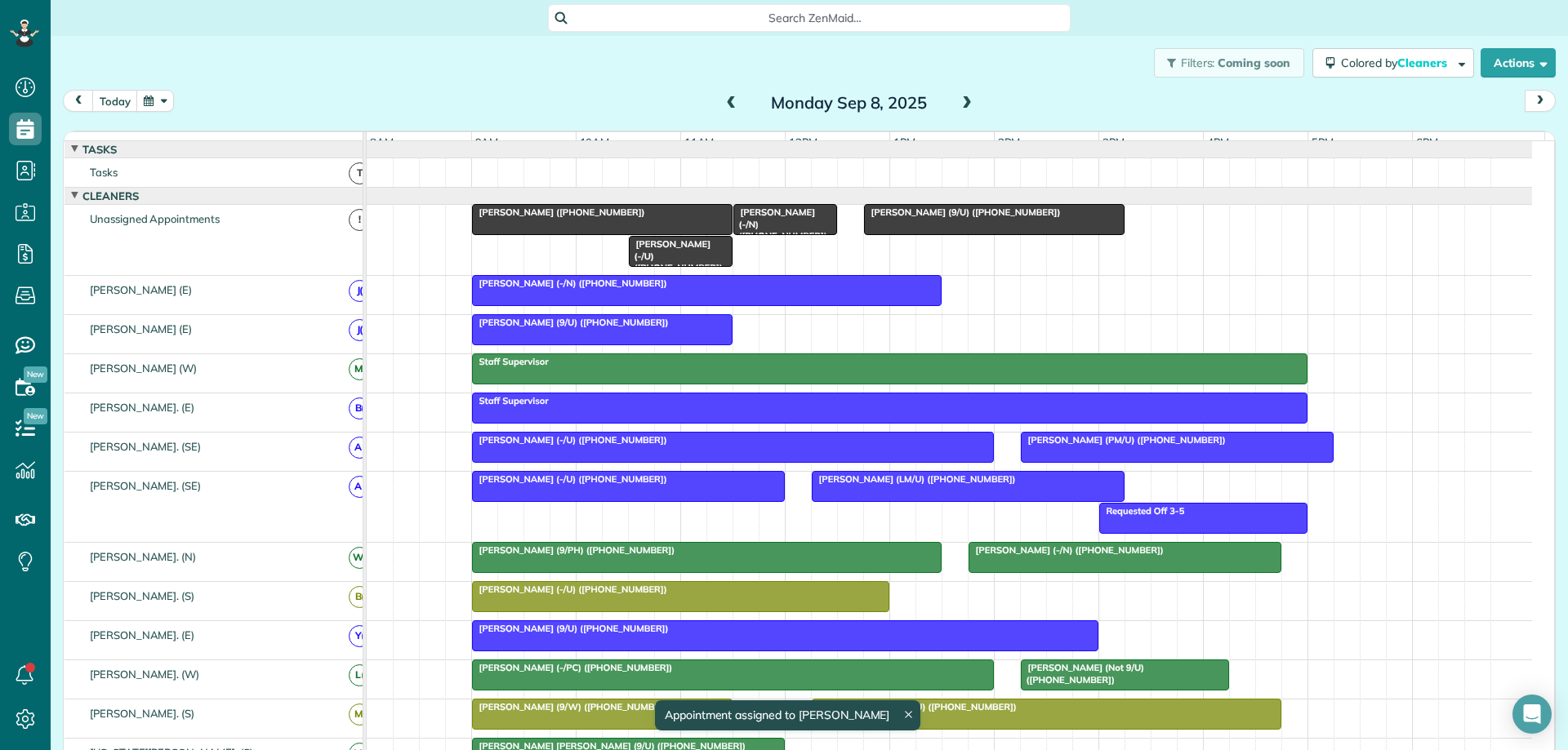
click at [524, 218] on span "Josie Garba (+18135031616)" at bounding box center [559, 212] width 175 height 11
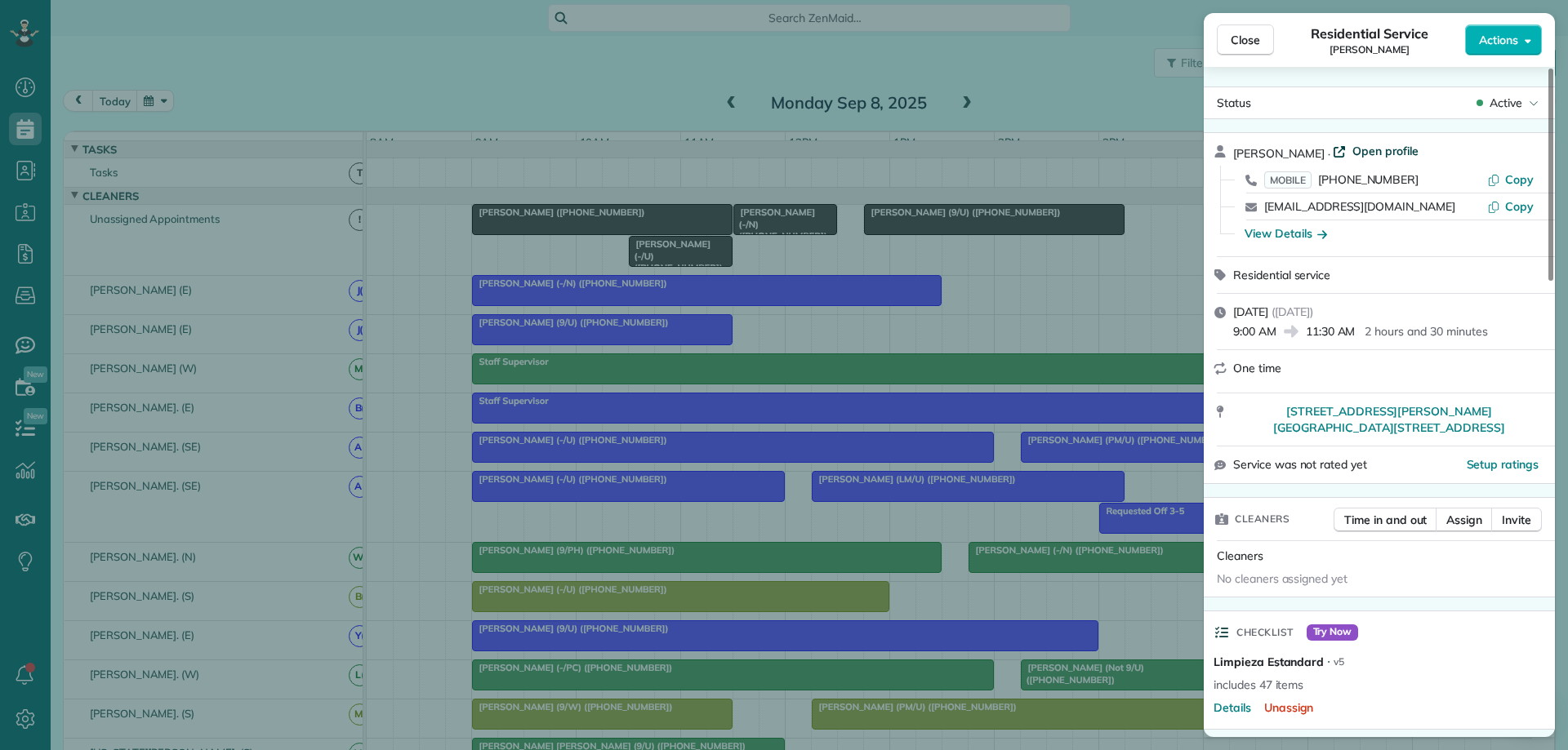
click at [1182, 151] on span "Open profile" at bounding box center [1385, 151] width 66 height 16
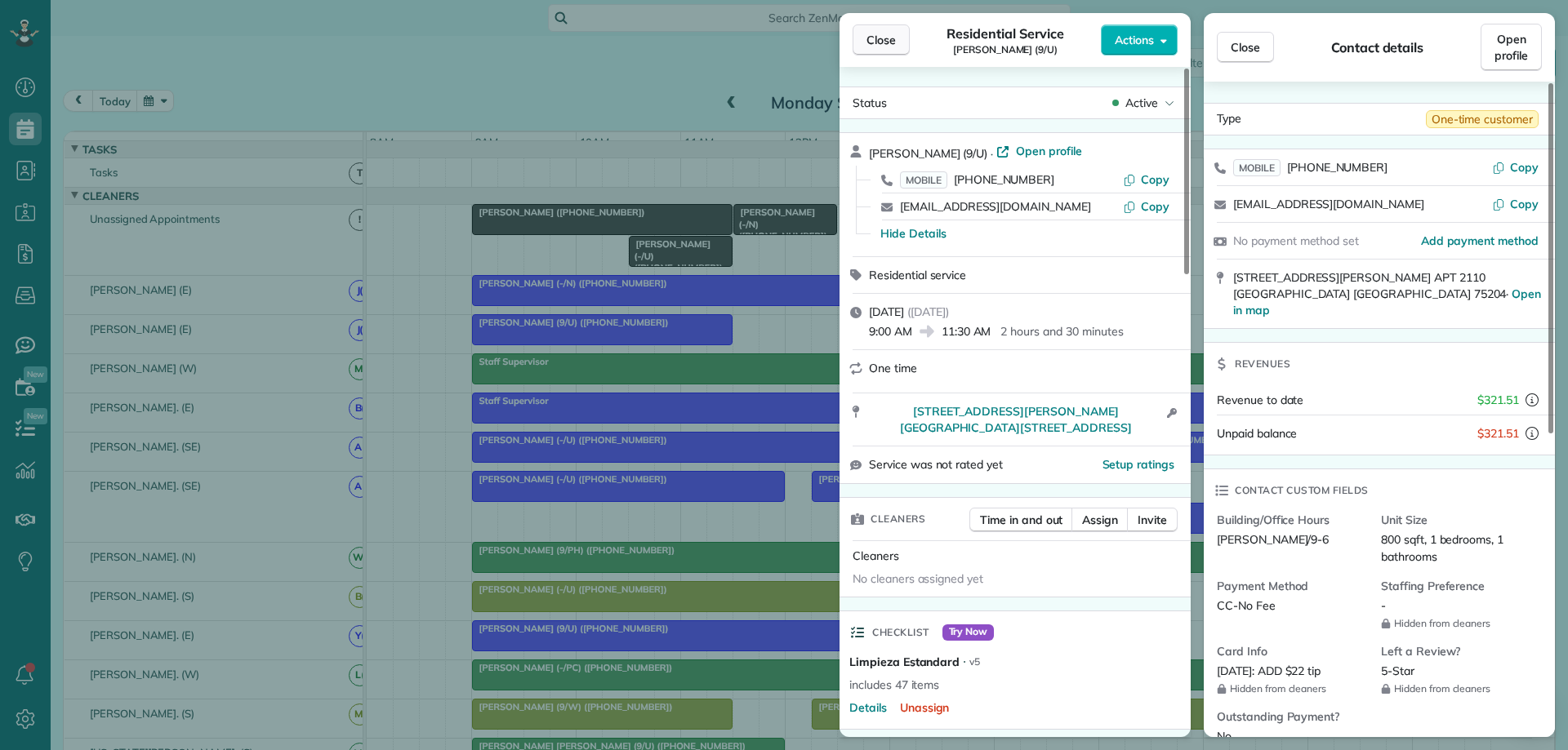
click at [871, 37] on span "Close" at bounding box center [881, 39] width 29 height 16
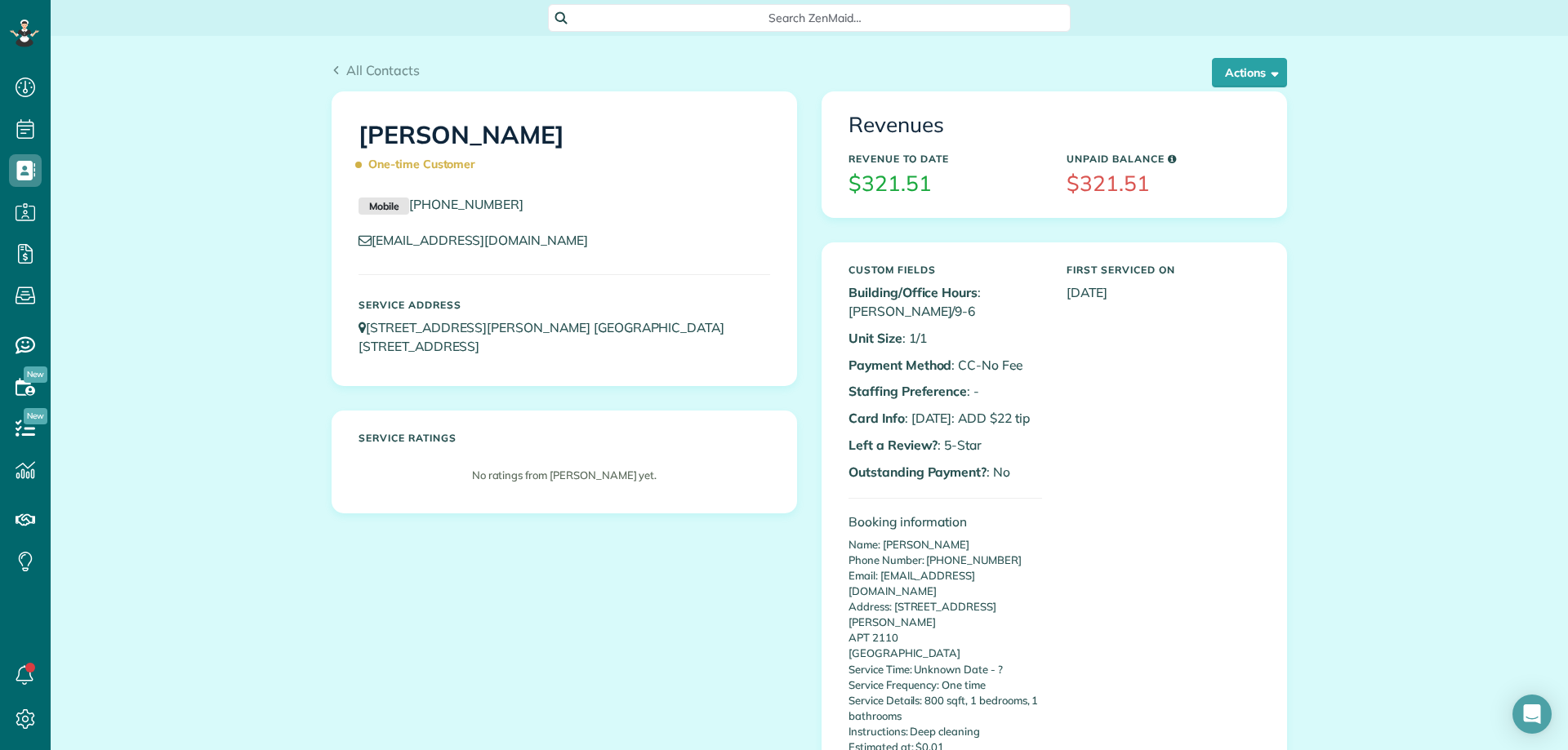
copy link "[PHONE_NUMBER]"
drag, startPoint x: 528, startPoint y: 199, endPoint x: 409, endPoint y: 204, distance: 119.1
click at [409, 204] on p "Mobile (813) 503-1616" at bounding box center [564, 204] width 411 height 20
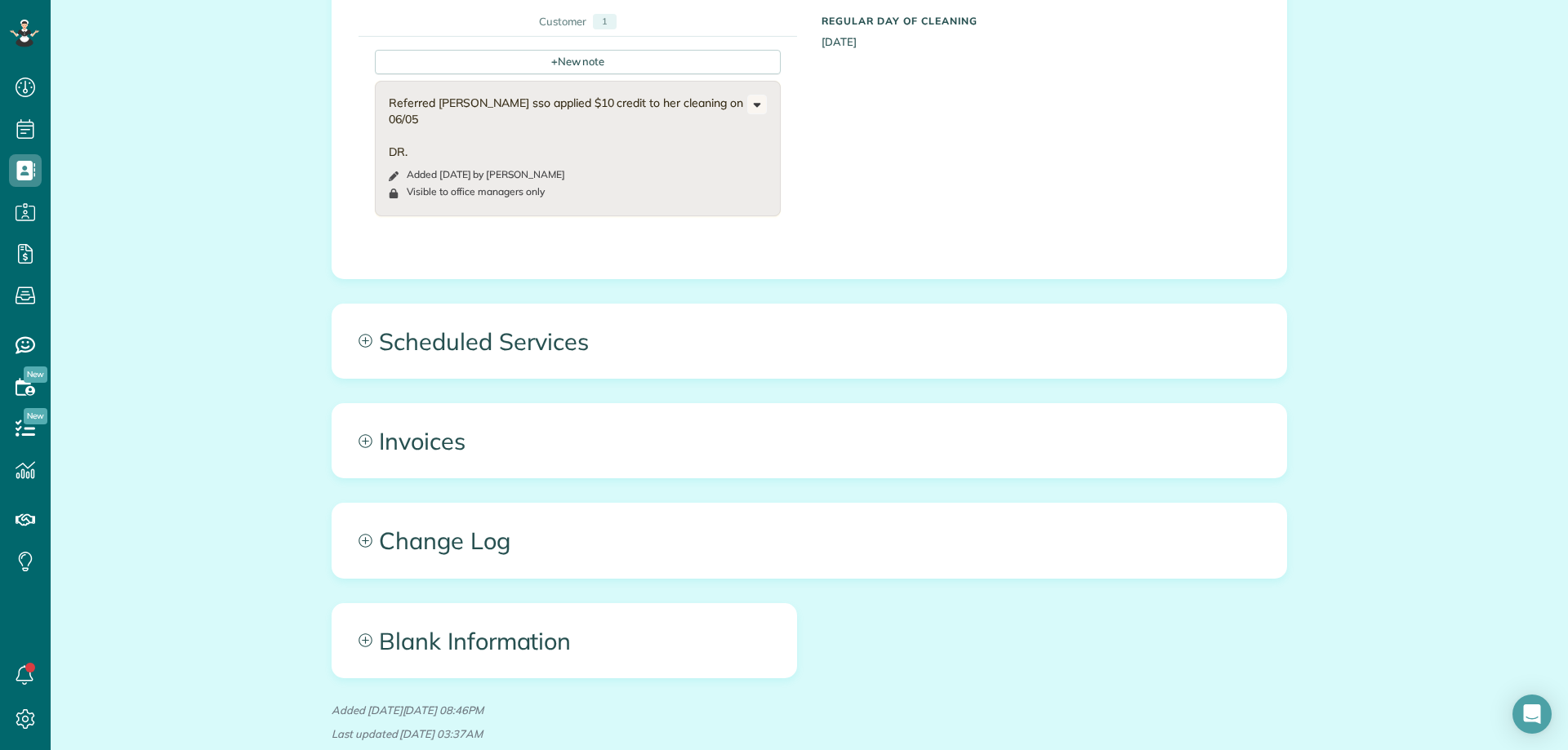
scroll to position [1679, 0]
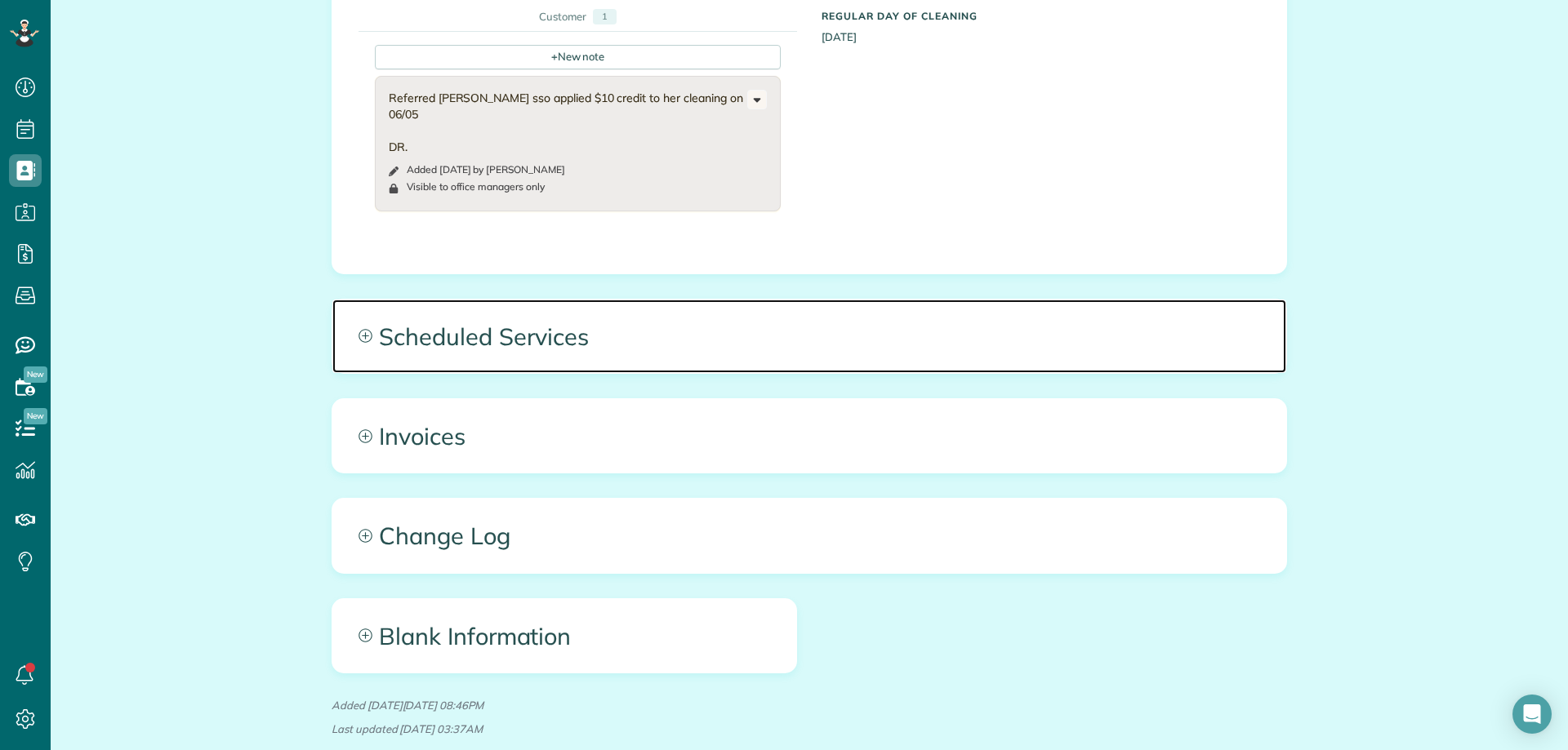
click at [1105, 299] on span "Scheduled Services" at bounding box center [809, 336] width 954 height 74
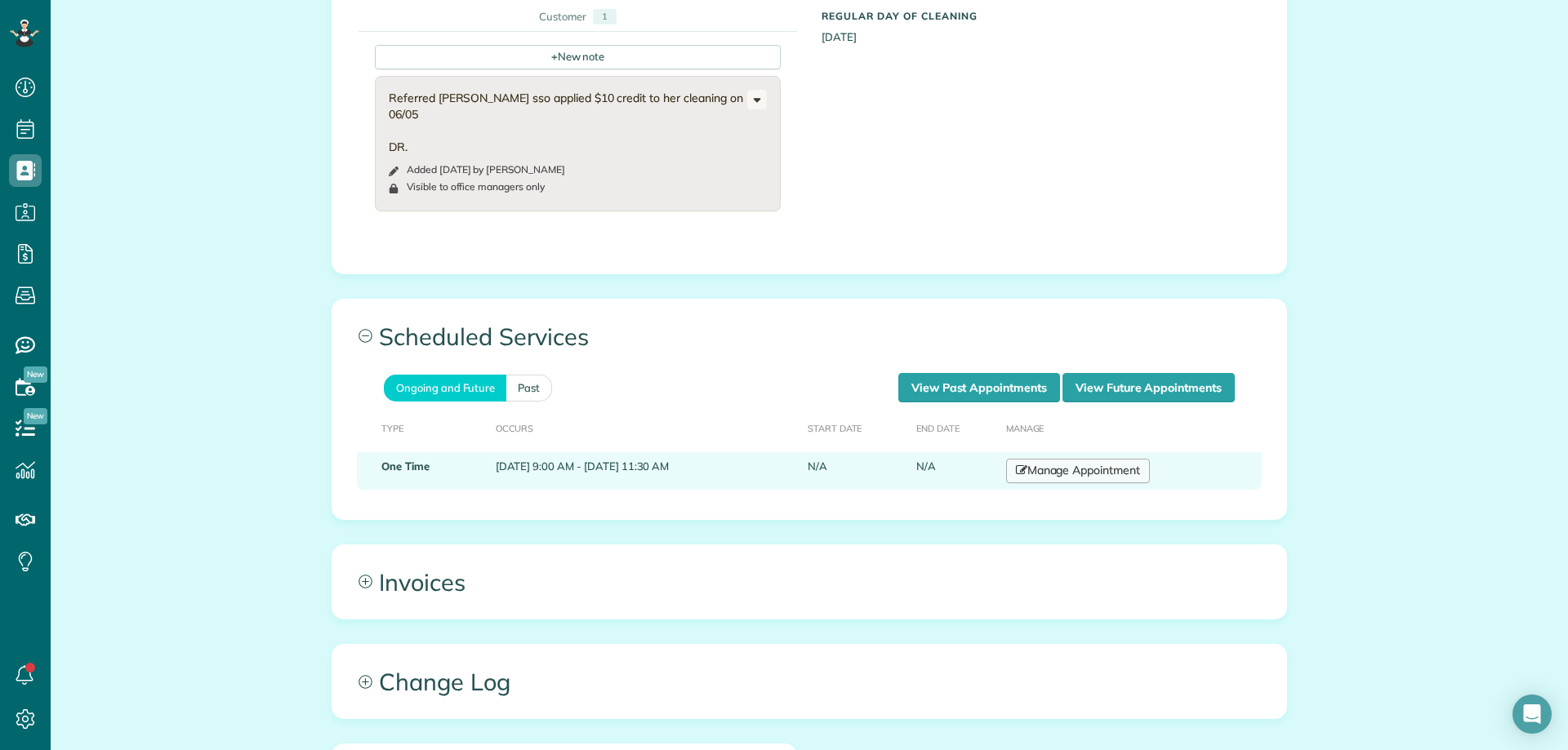
click at [1132, 458] on link "Manage Appointment" at bounding box center [1078, 470] width 144 height 25
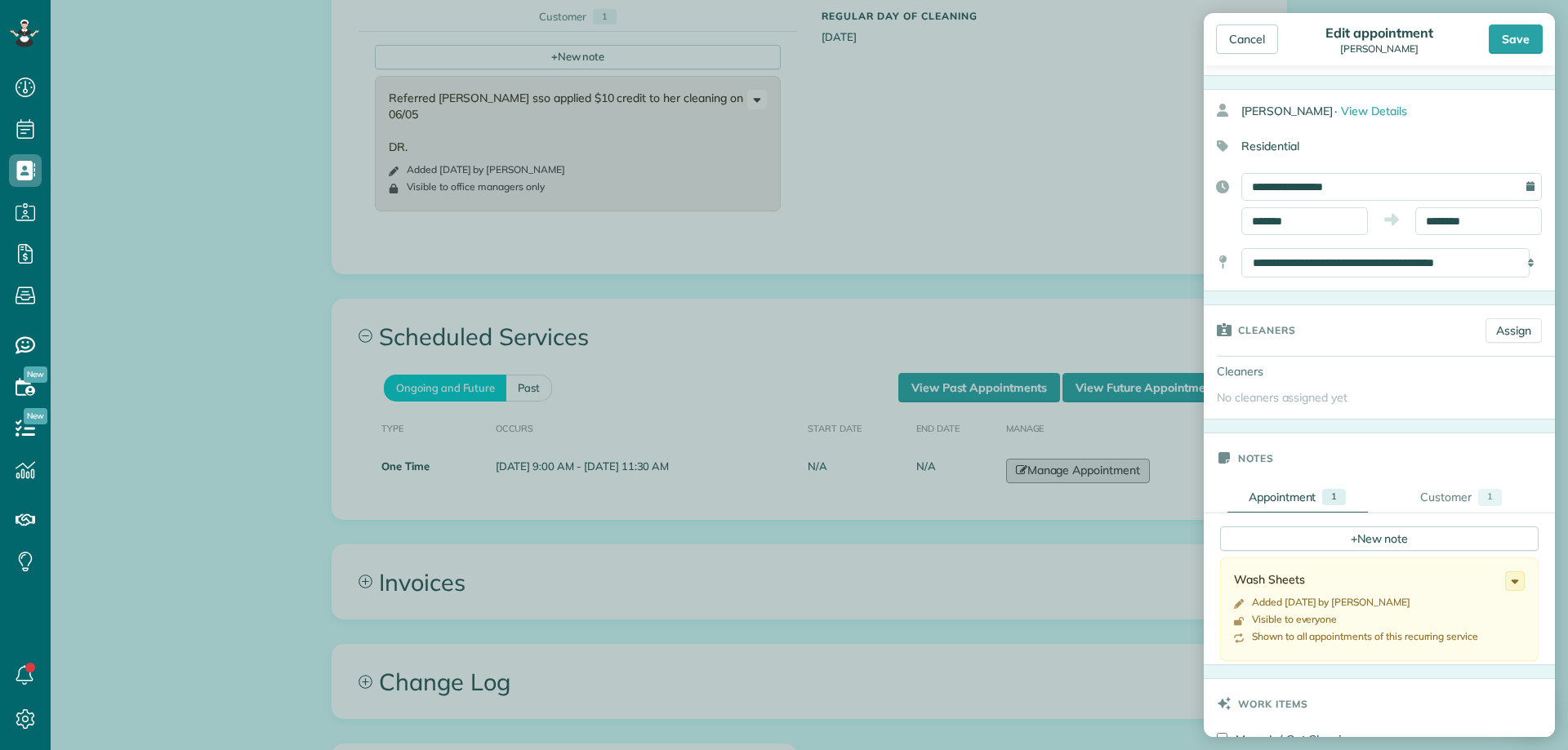
scroll to position [245, 0]
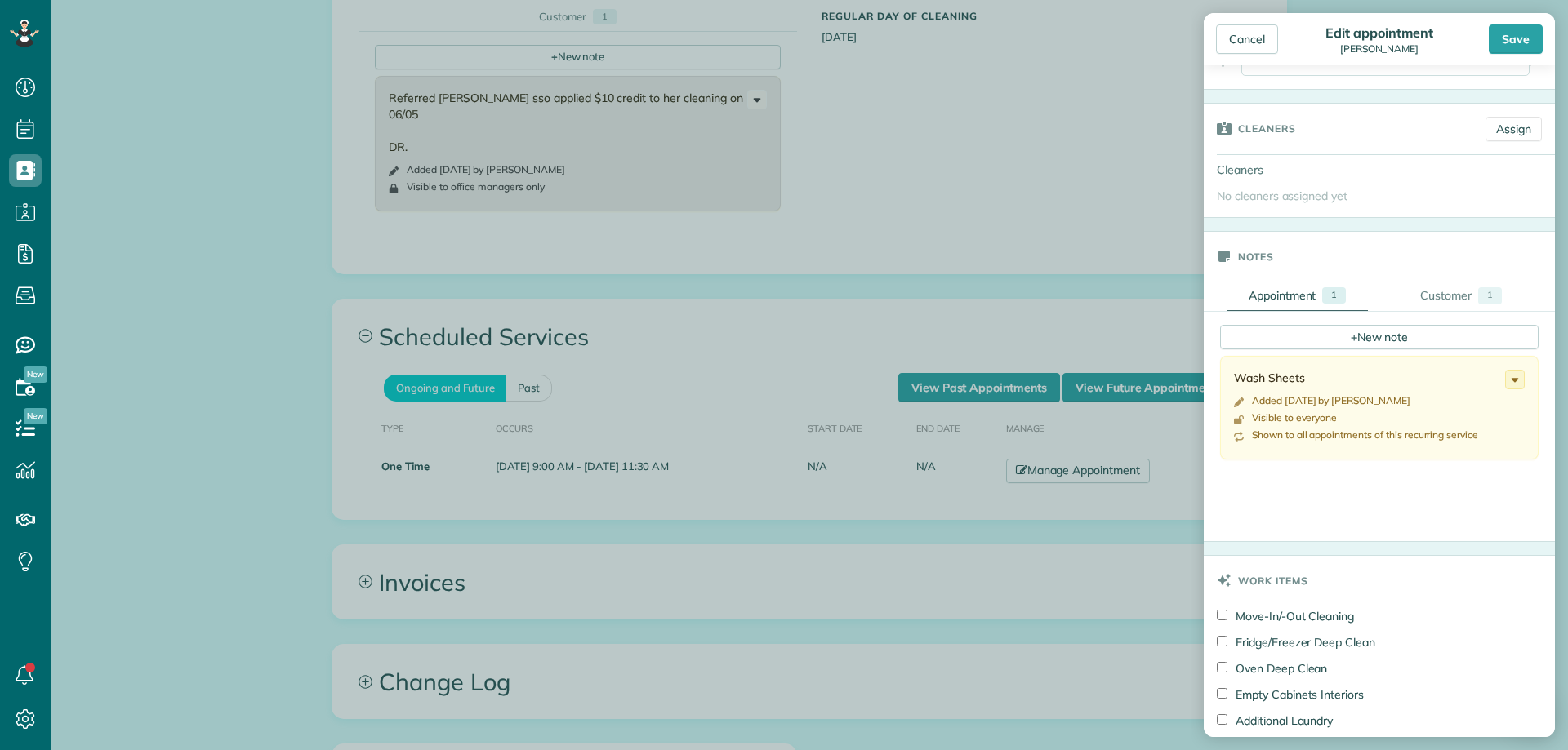
drag, startPoint x: 1331, startPoint y: 377, endPoint x: 1322, endPoint y: 376, distance: 9.1
click at [1332, 376] on div "Wash Sheets" at bounding box center [1369, 377] width 271 height 16
click at [1508, 381] on icon at bounding box center [1514, 379] width 18 height 18
click at [1440, 438] on span "Edit note" at bounding box center [1442, 443] width 46 height 11
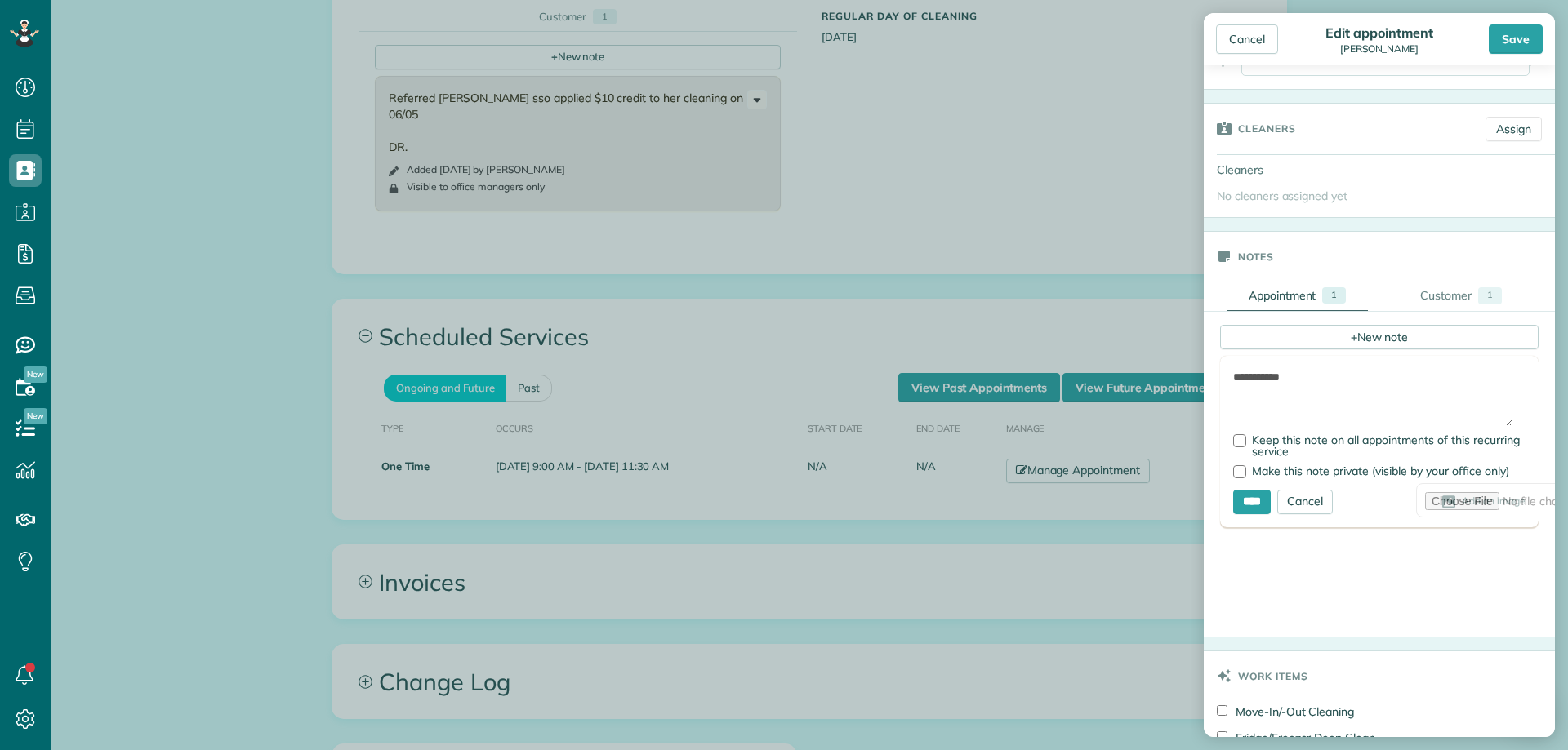
click at [1234, 376] on textarea "**********" at bounding box center [1372, 397] width 280 height 57
paste textarea "**********"
drag, startPoint x: 1239, startPoint y: 379, endPoint x: 1207, endPoint y: 377, distance: 32.1
click at [1212, 377] on div "**********" at bounding box center [1554, 475] width 702 height 325
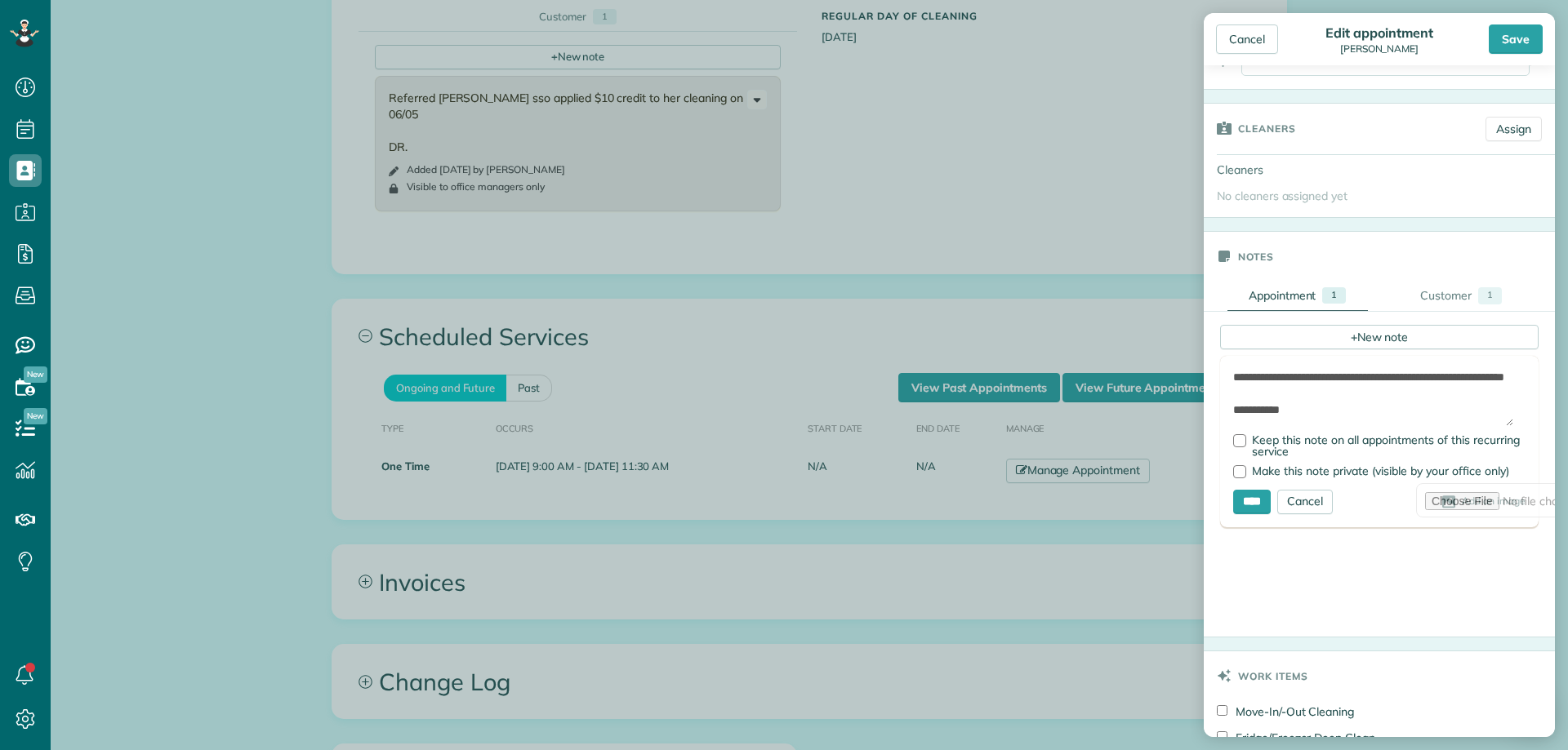
click at [1362, 392] on textarea "**********" at bounding box center [1372, 397] width 280 height 57
click at [1363, 376] on textarea "**********" at bounding box center [1372, 397] width 280 height 57
click at [1325, 396] on textarea "**********" at bounding box center [1372, 397] width 280 height 57
type textarea "**********"
click at [1252, 497] on input "****" at bounding box center [1251, 502] width 38 height 25
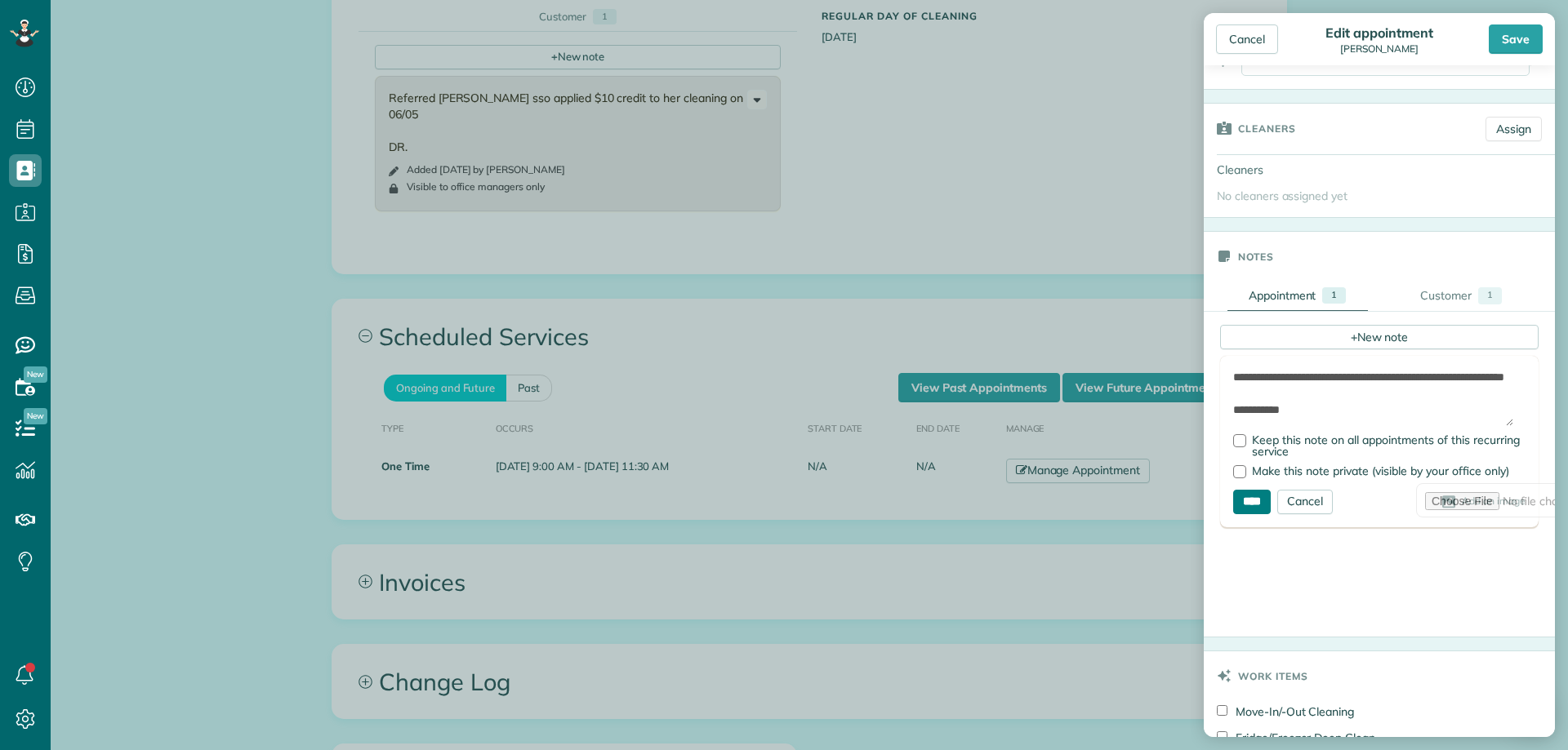
type input "**********"
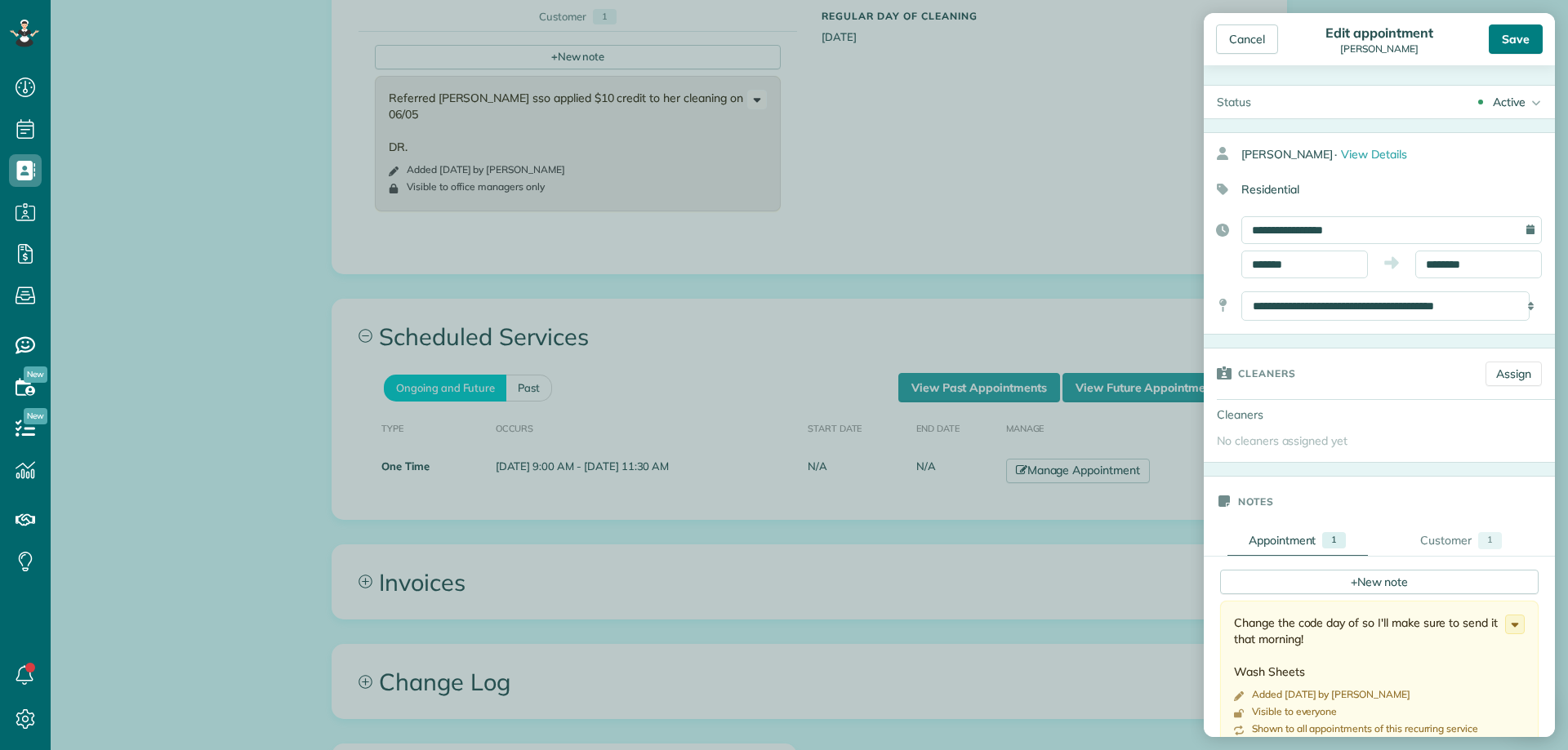
click at [1519, 39] on div "Save" at bounding box center [1515, 39] width 54 height 29
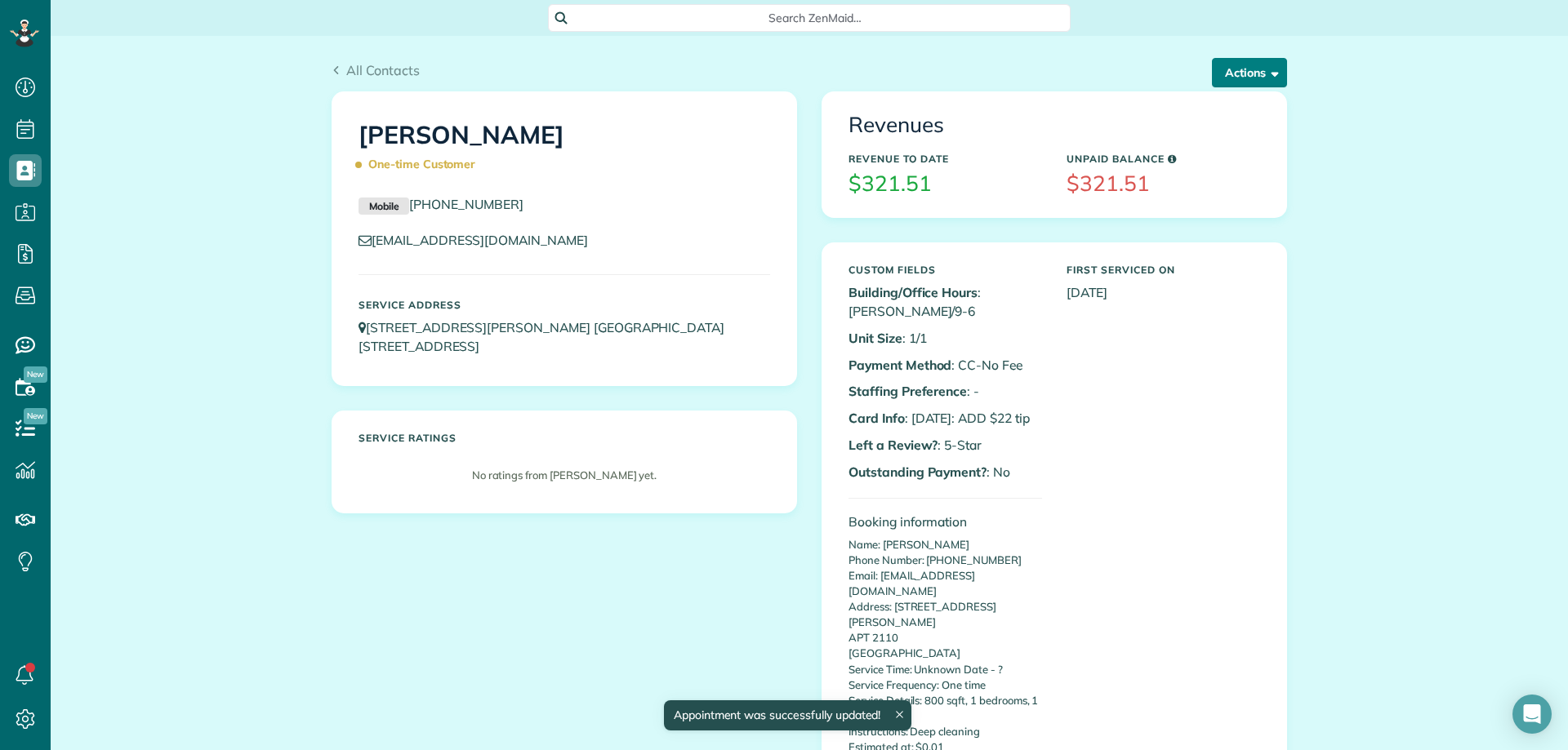
click at [1218, 76] on button "Actions" at bounding box center [1250, 73] width 75 height 29
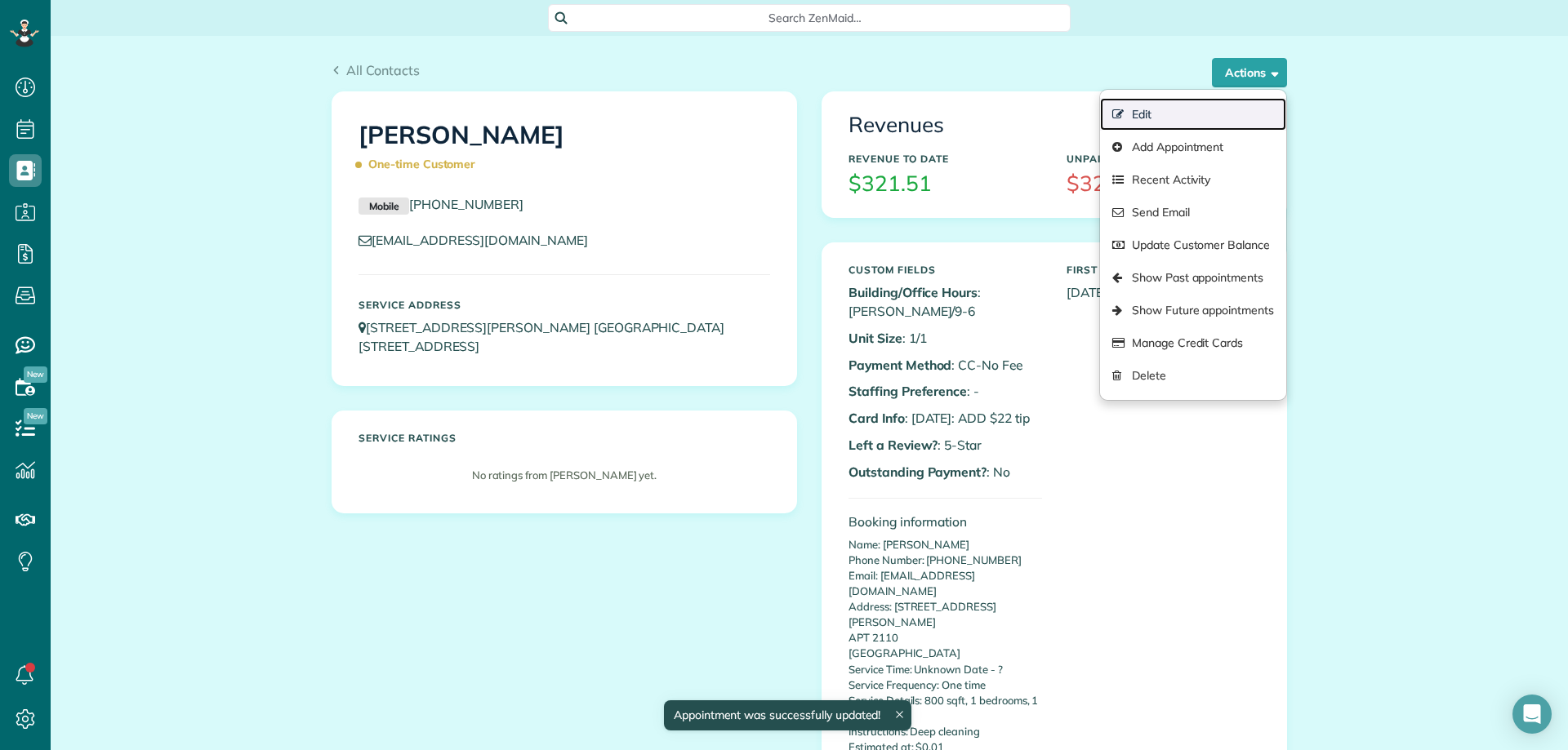
click at [1155, 115] on link "Edit" at bounding box center [1193, 115] width 186 height 32
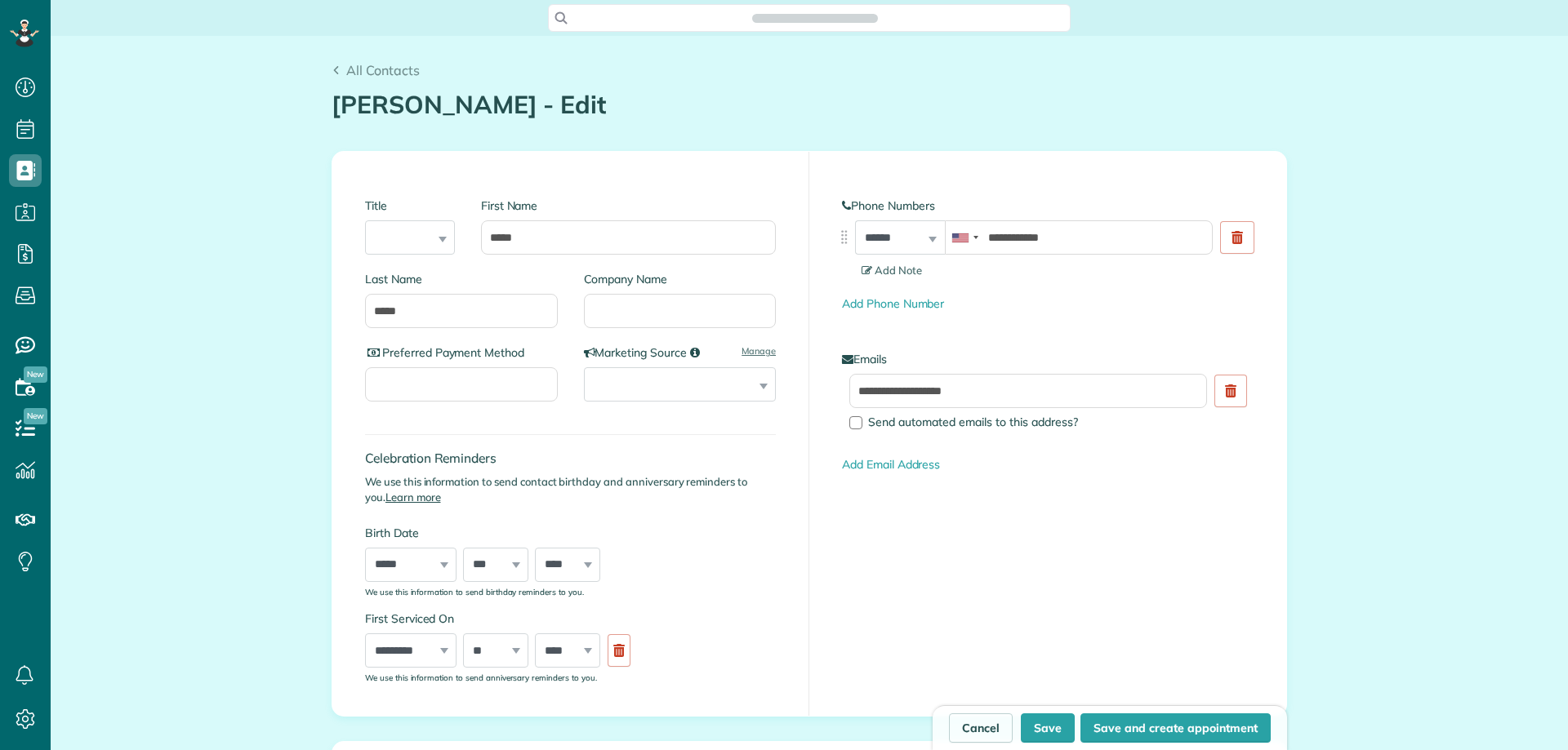
scroll to position [8, 8]
type input "**********"
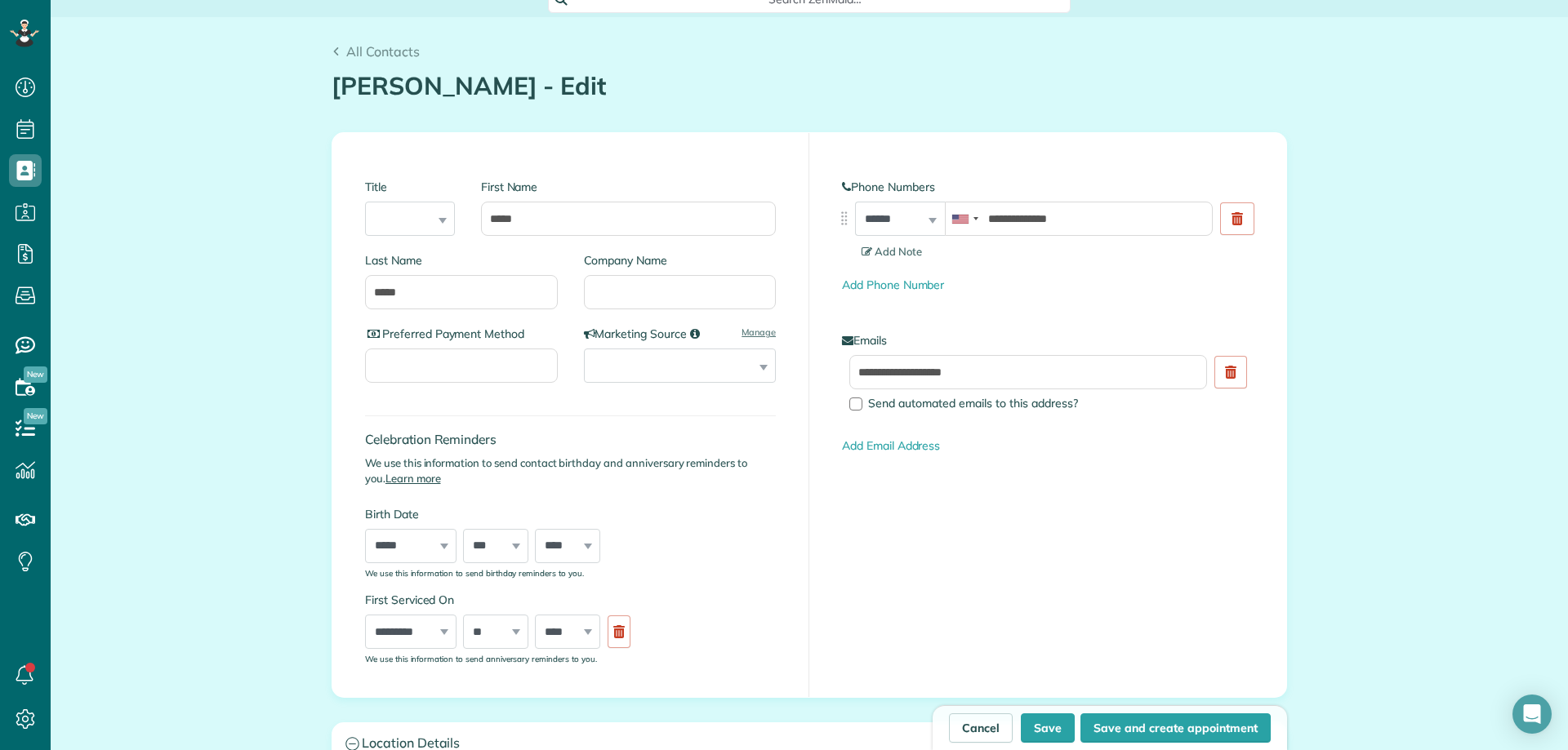
scroll to position [0, 0]
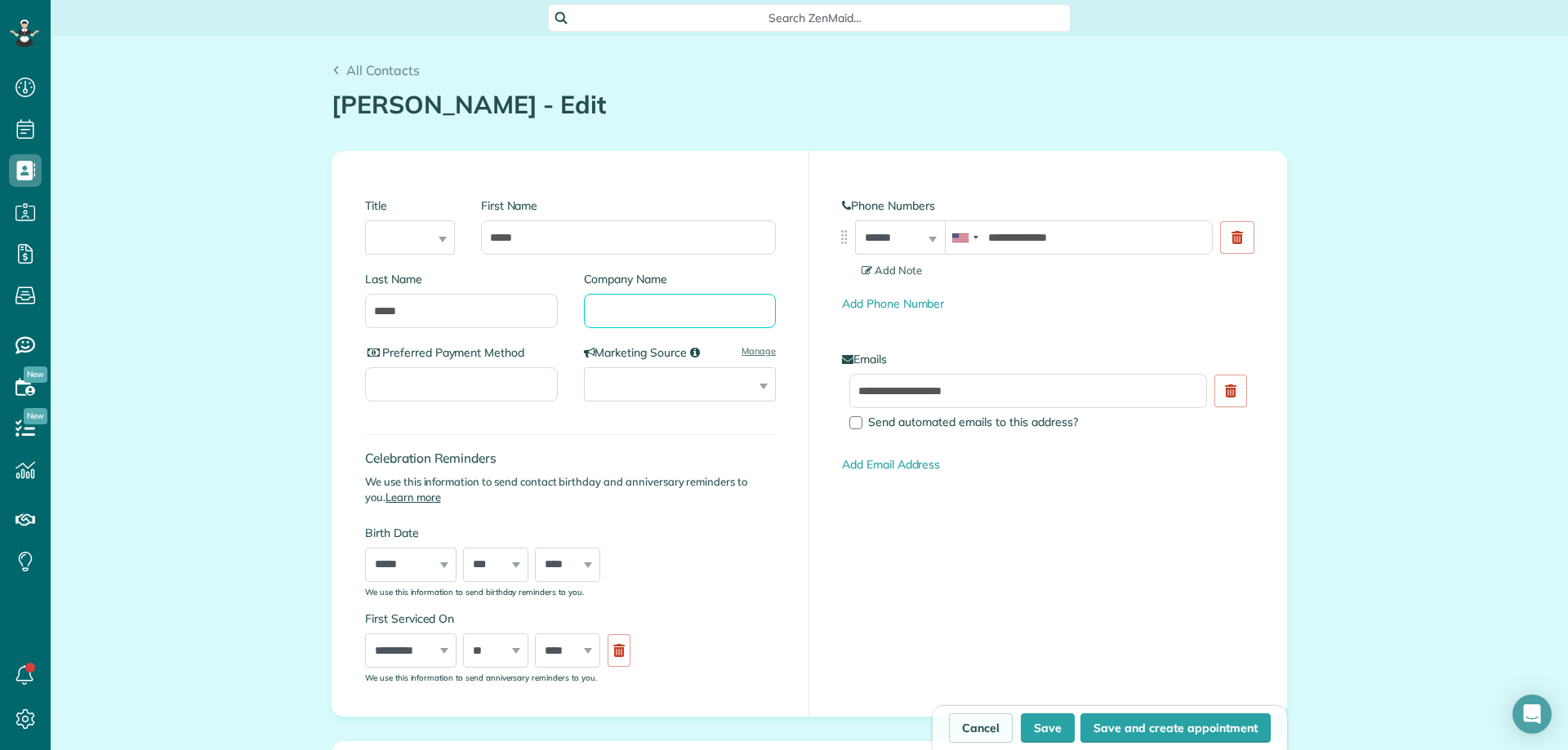
click at [667, 308] on input "Company Name" at bounding box center [680, 311] width 192 height 34
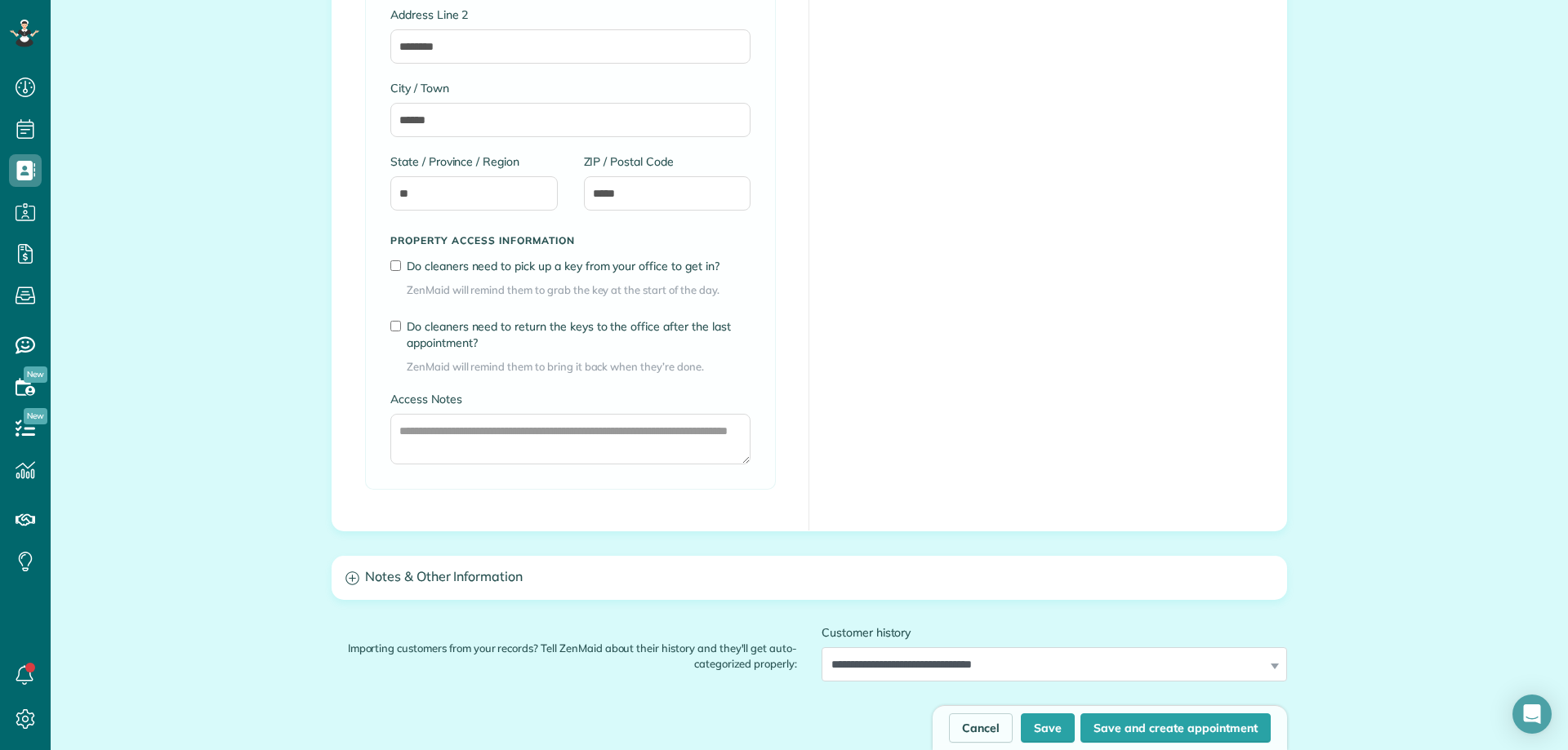
scroll to position [1061, 0]
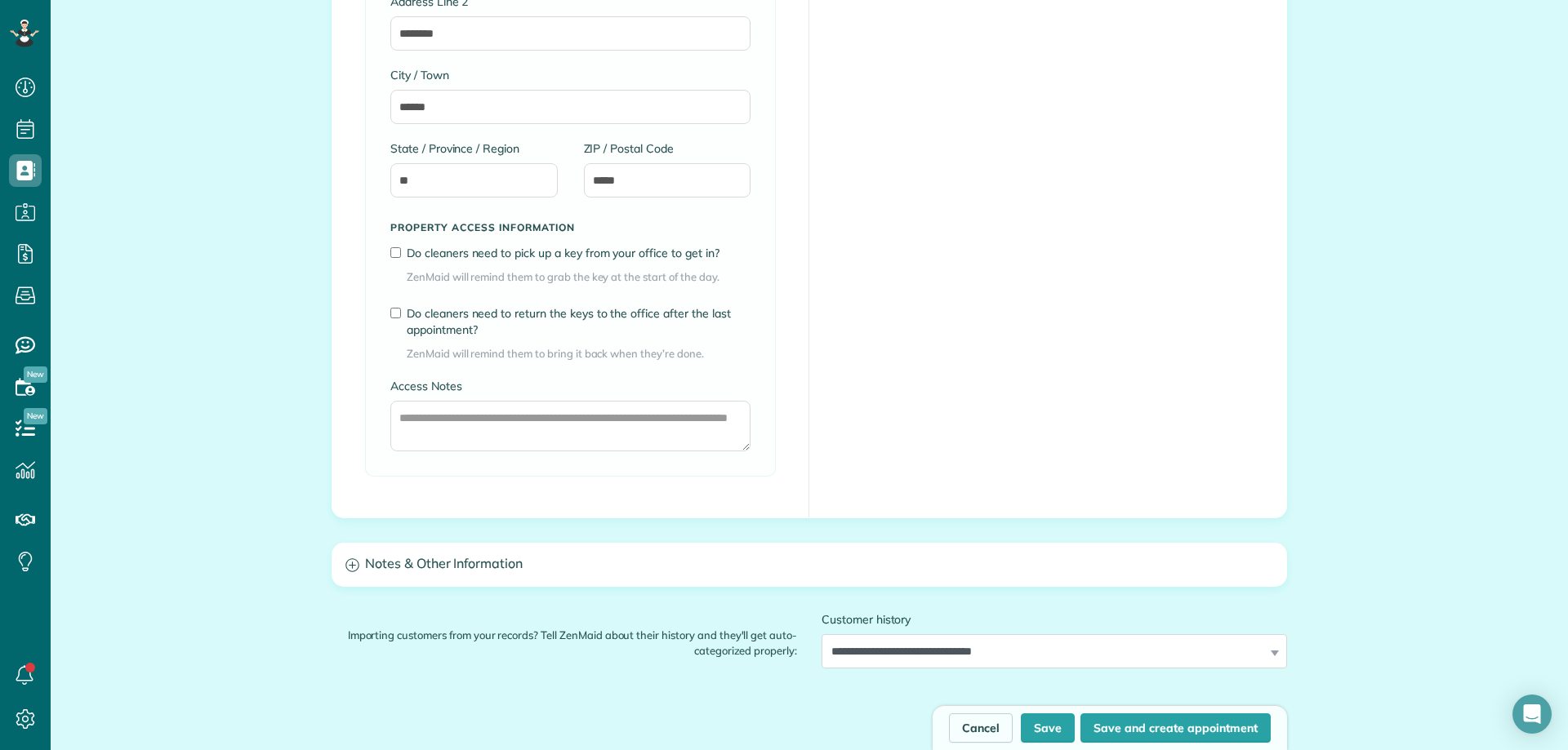
type input "***"
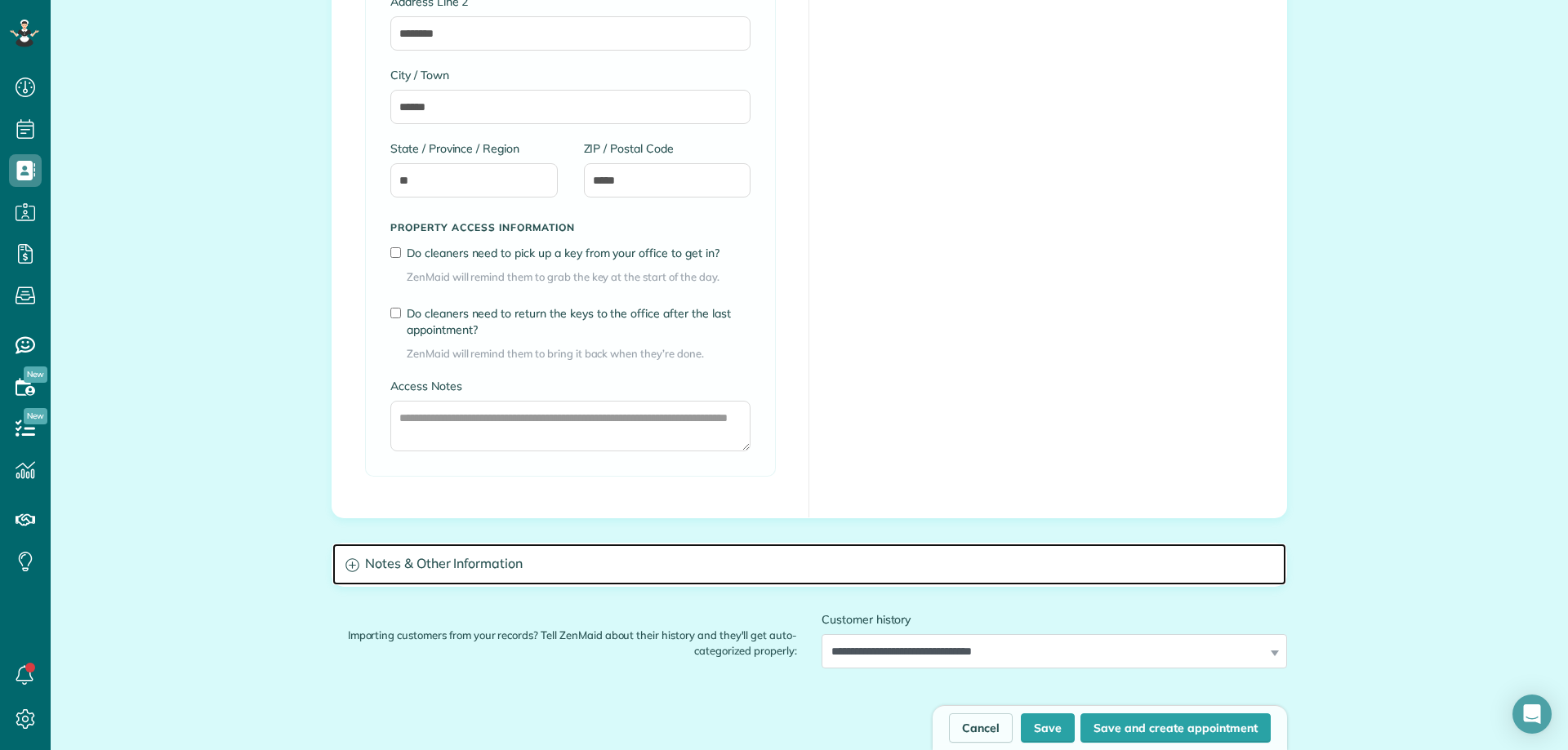
click at [493, 566] on h3 "Notes & Other Information" at bounding box center [809, 564] width 954 height 42
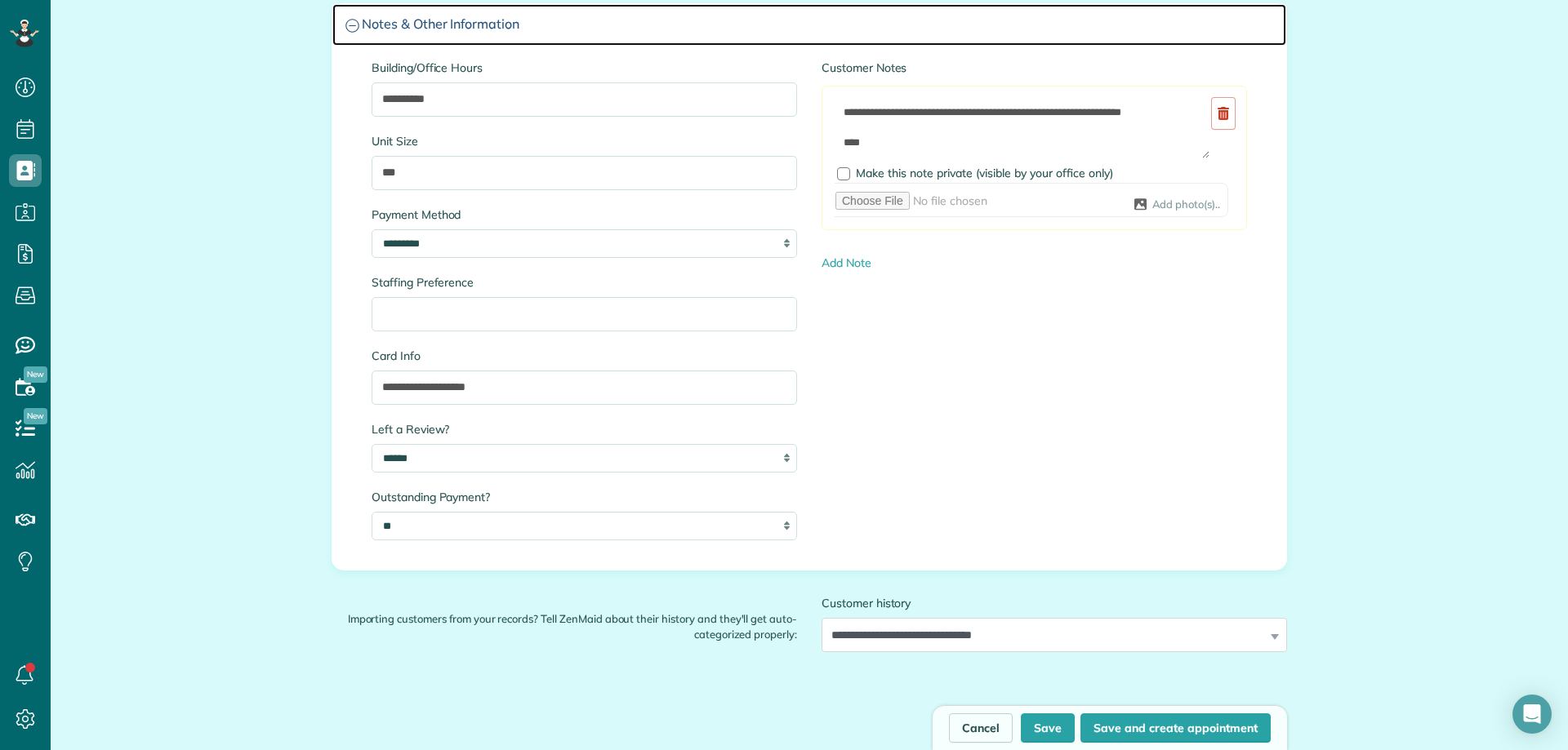
scroll to position [1633, 0]
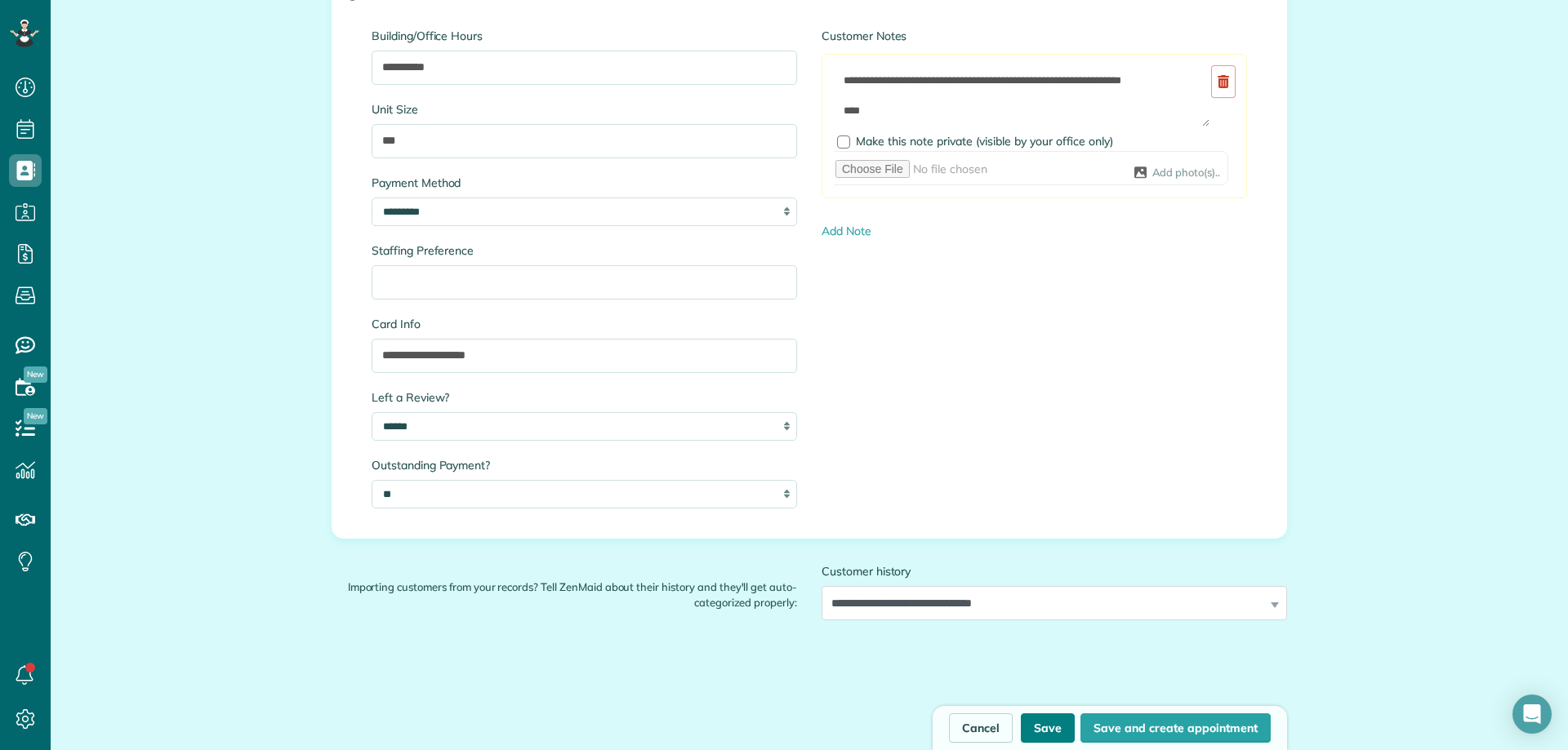
click at [1038, 725] on button "Save" at bounding box center [1047, 728] width 54 height 29
type input "**********"
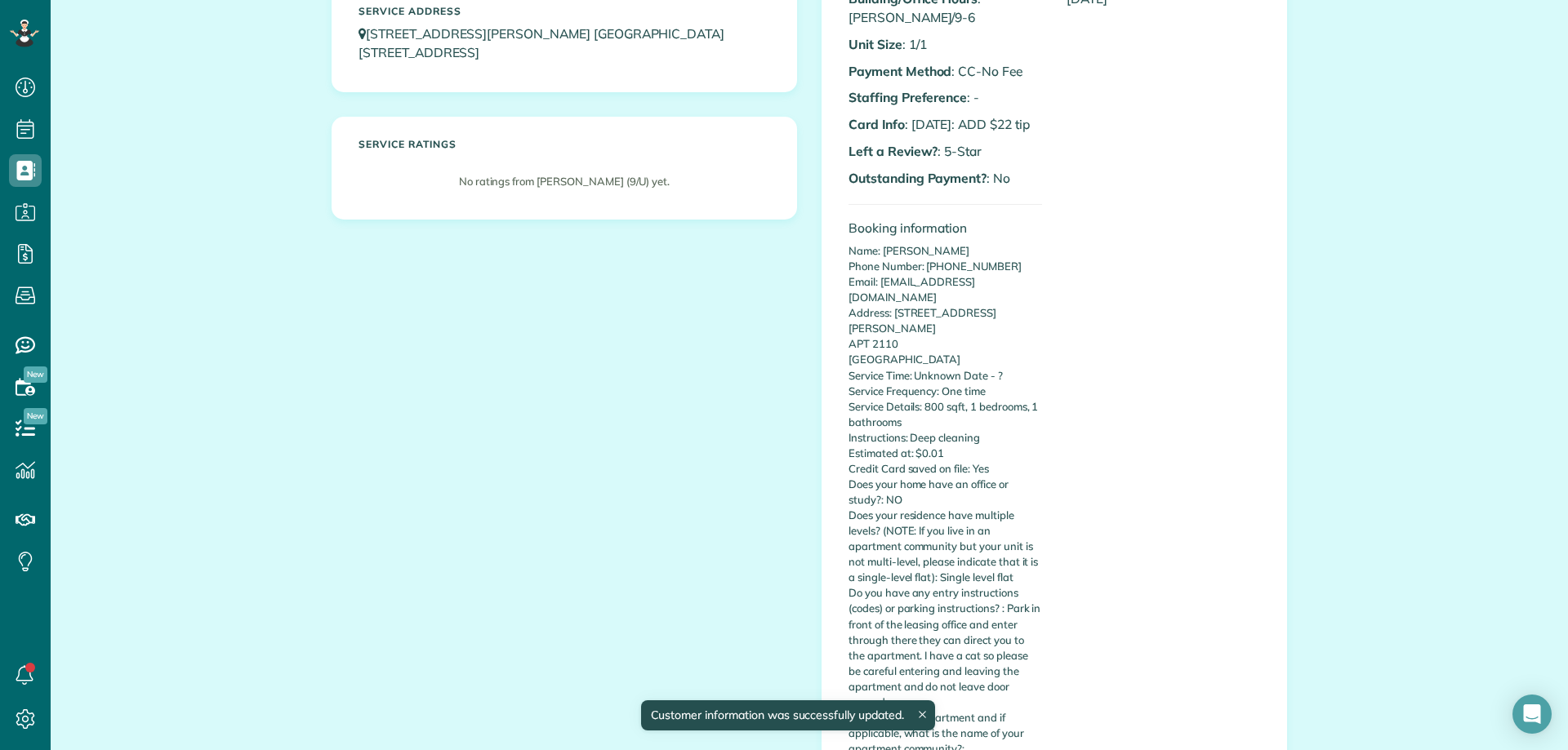
scroll to position [571, 0]
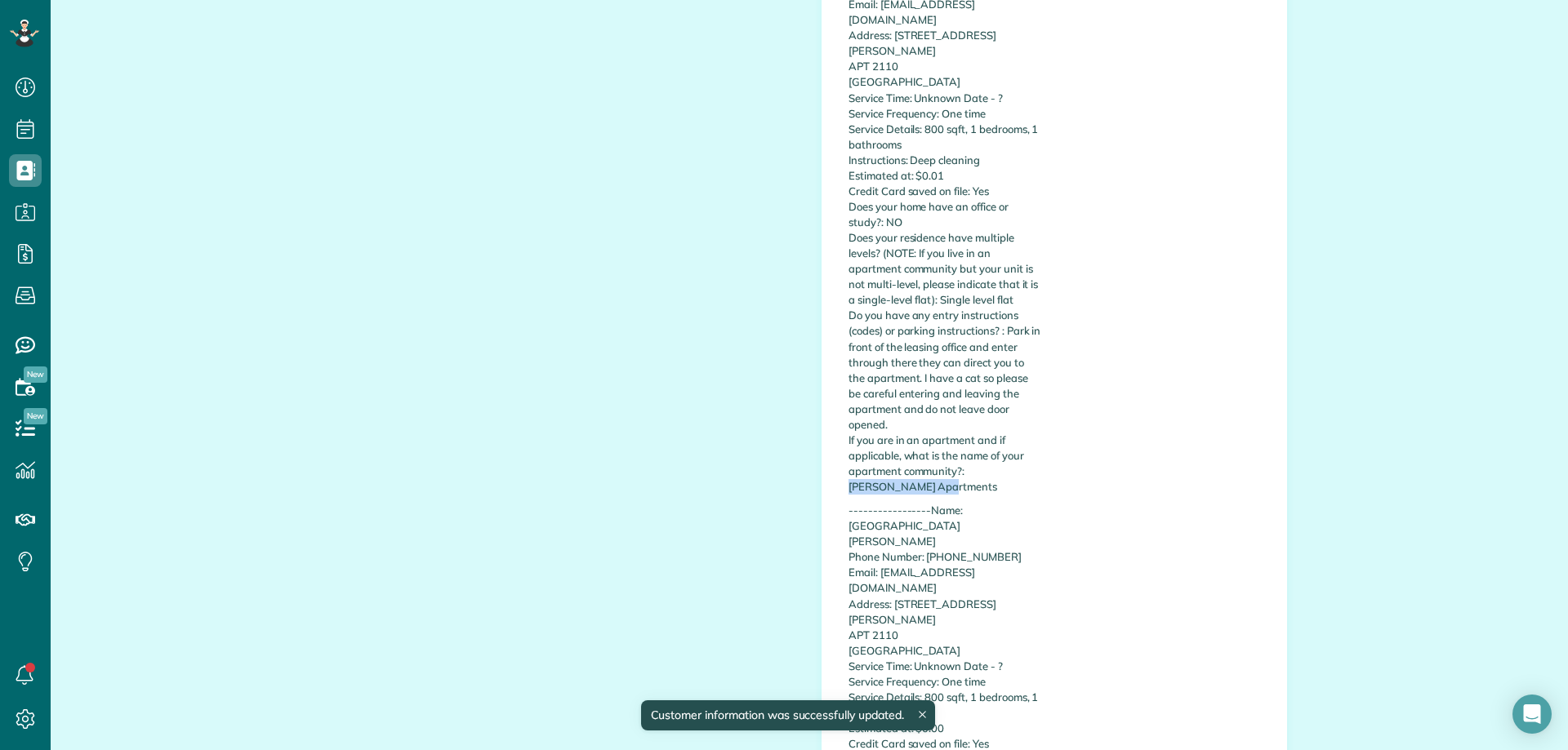
drag, startPoint x: 962, startPoint y: 441, endPoint x: 1002, endPoint y: 452, distance: 41.5
click at [1002, 452] on p "Name: [PERSON_NAME] Phone Number: [PHONE_NUMBER] Email: [EMAIL_ADDRESS][DOMAIN_…" at bounding box center [945, 230] width 193 height 529
copy p "[PERSON_NAME] Apartments"
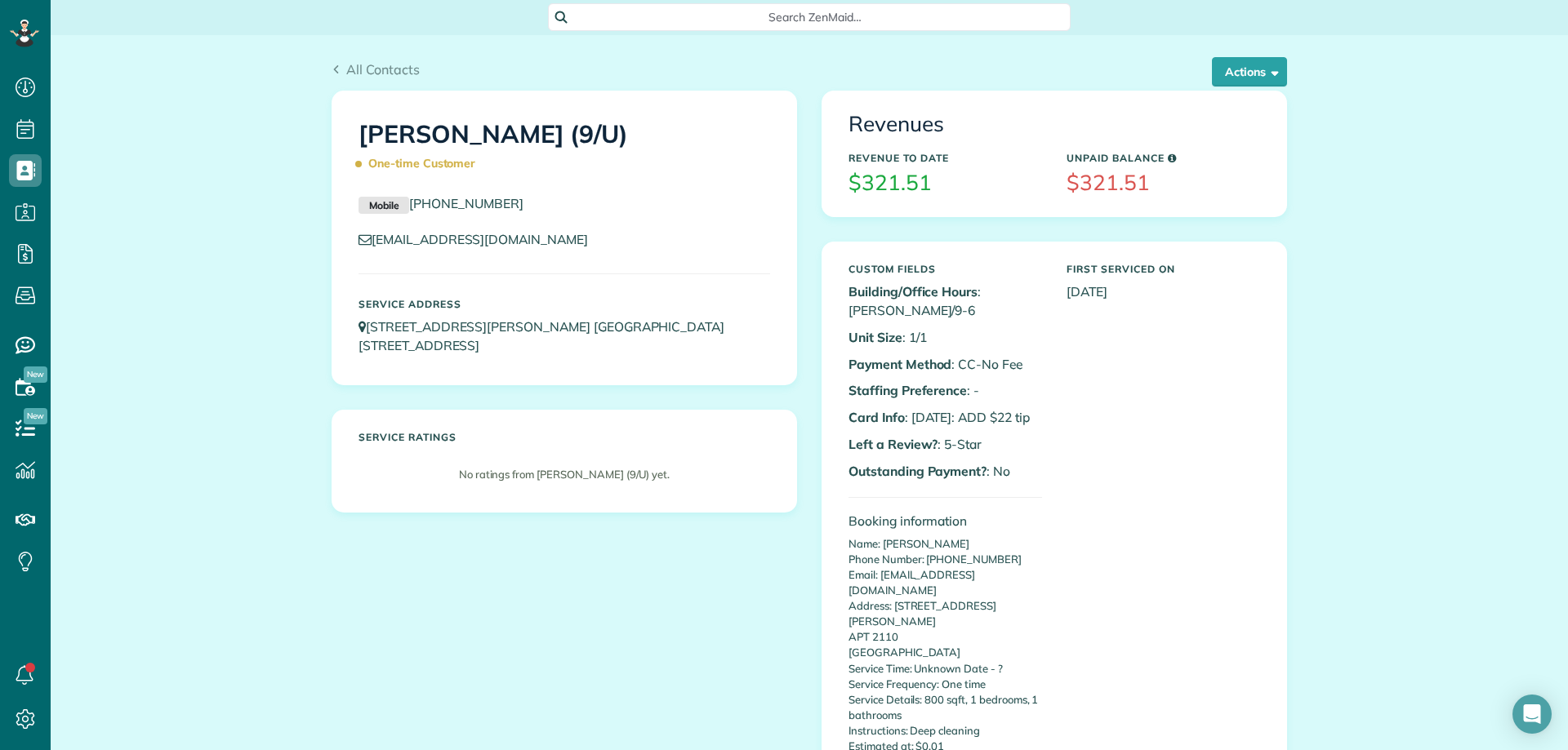
scroll to position [0, 0]
drag, startPoint x: 1264, startPoint y: 75, endPoint x: 1264, endPoint y: 86, distance: 11.0
click at [1266, 77] on span "button" at bounding box center [1272, 72] width 12 height 12
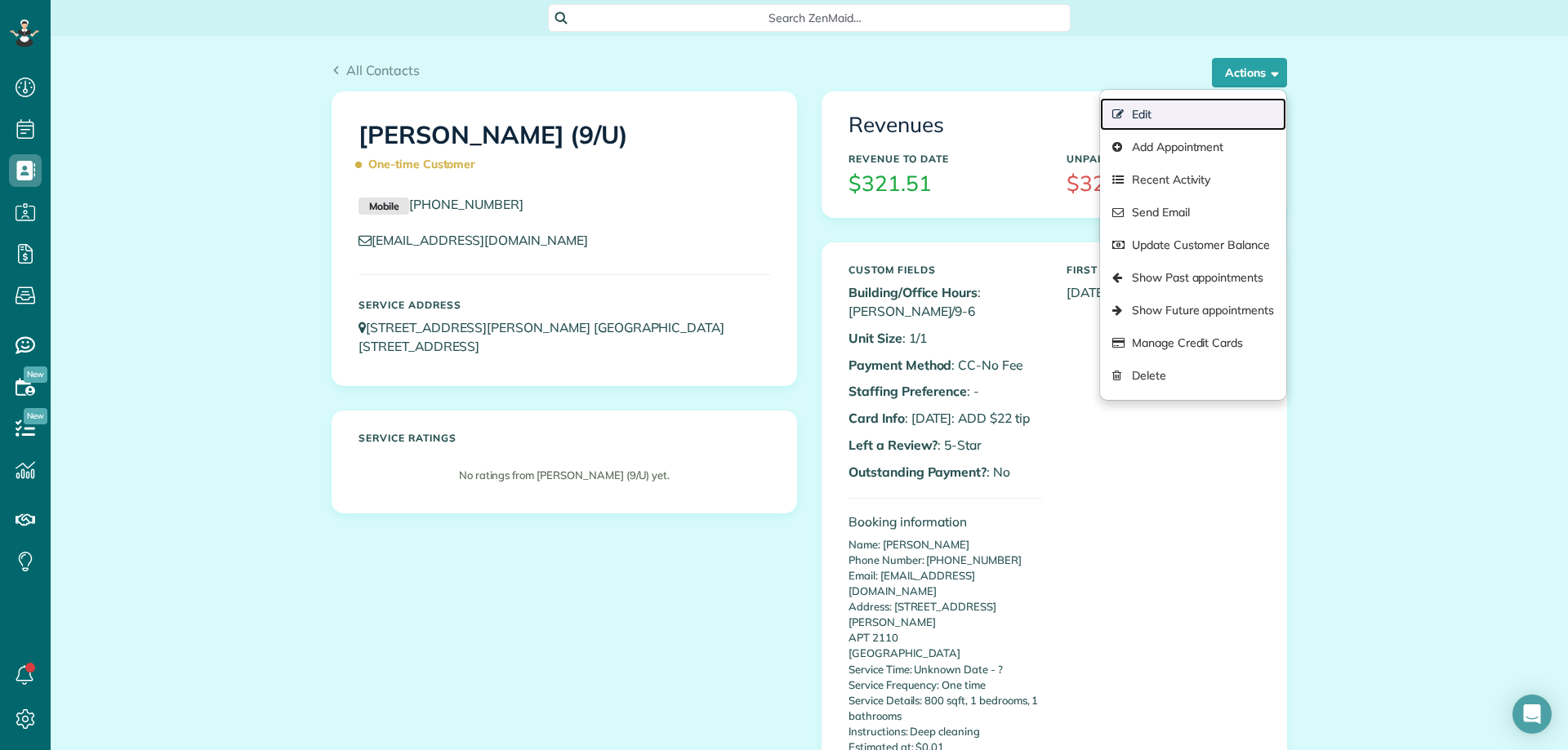
click at [1167, 114] on link "Edit" at bounding box center [1193, 115] width 186 height 32
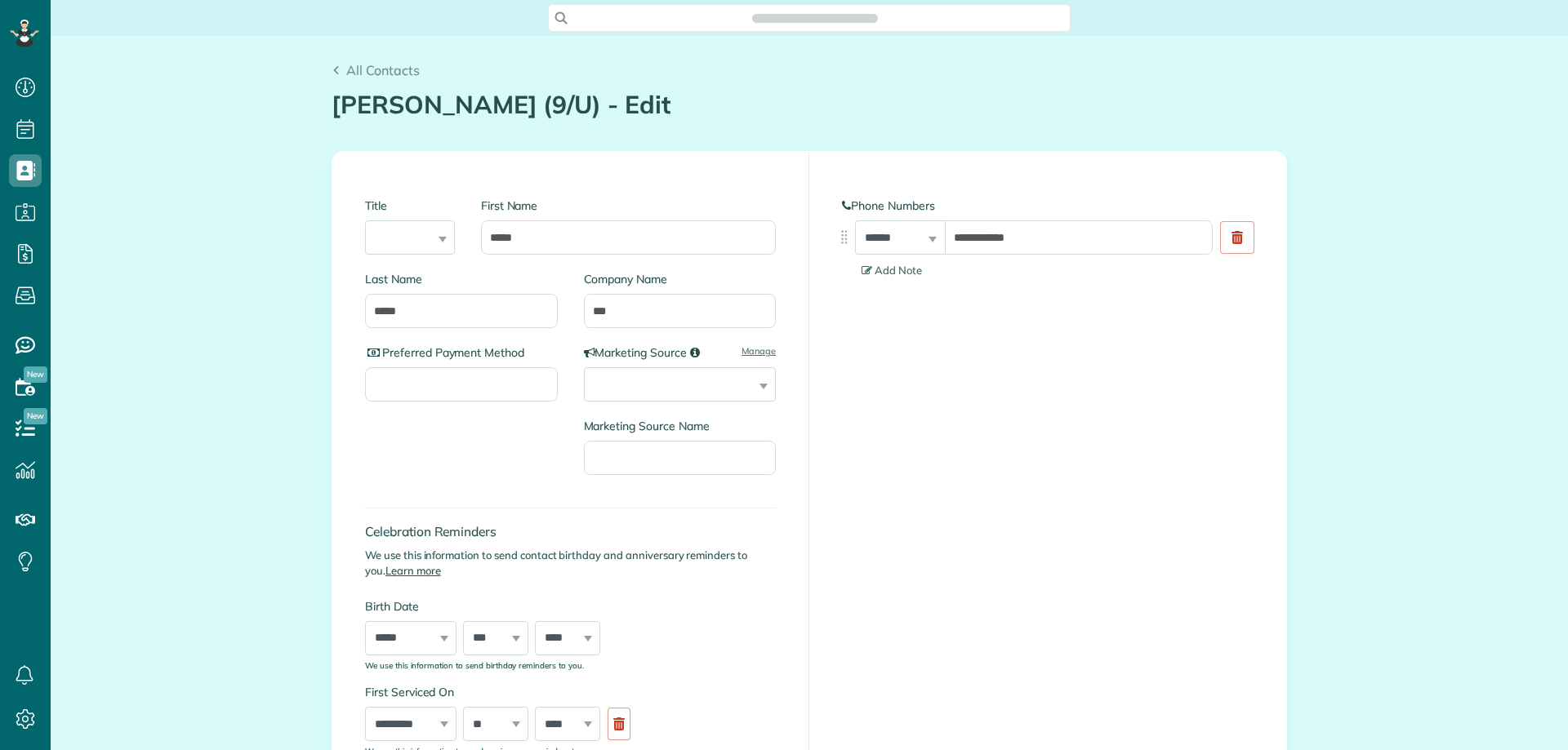
type input "**********"
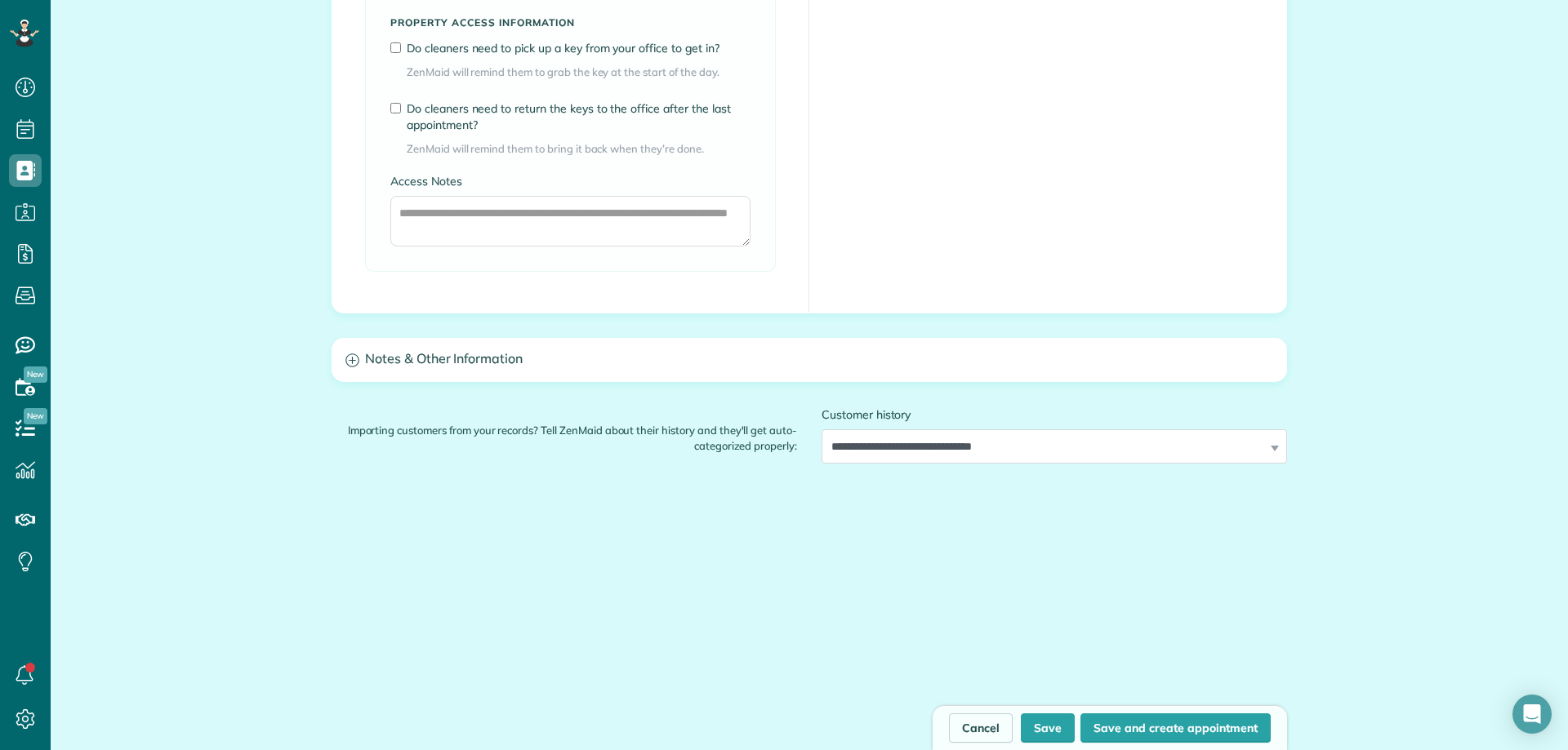
scroll to position [1290, 0]
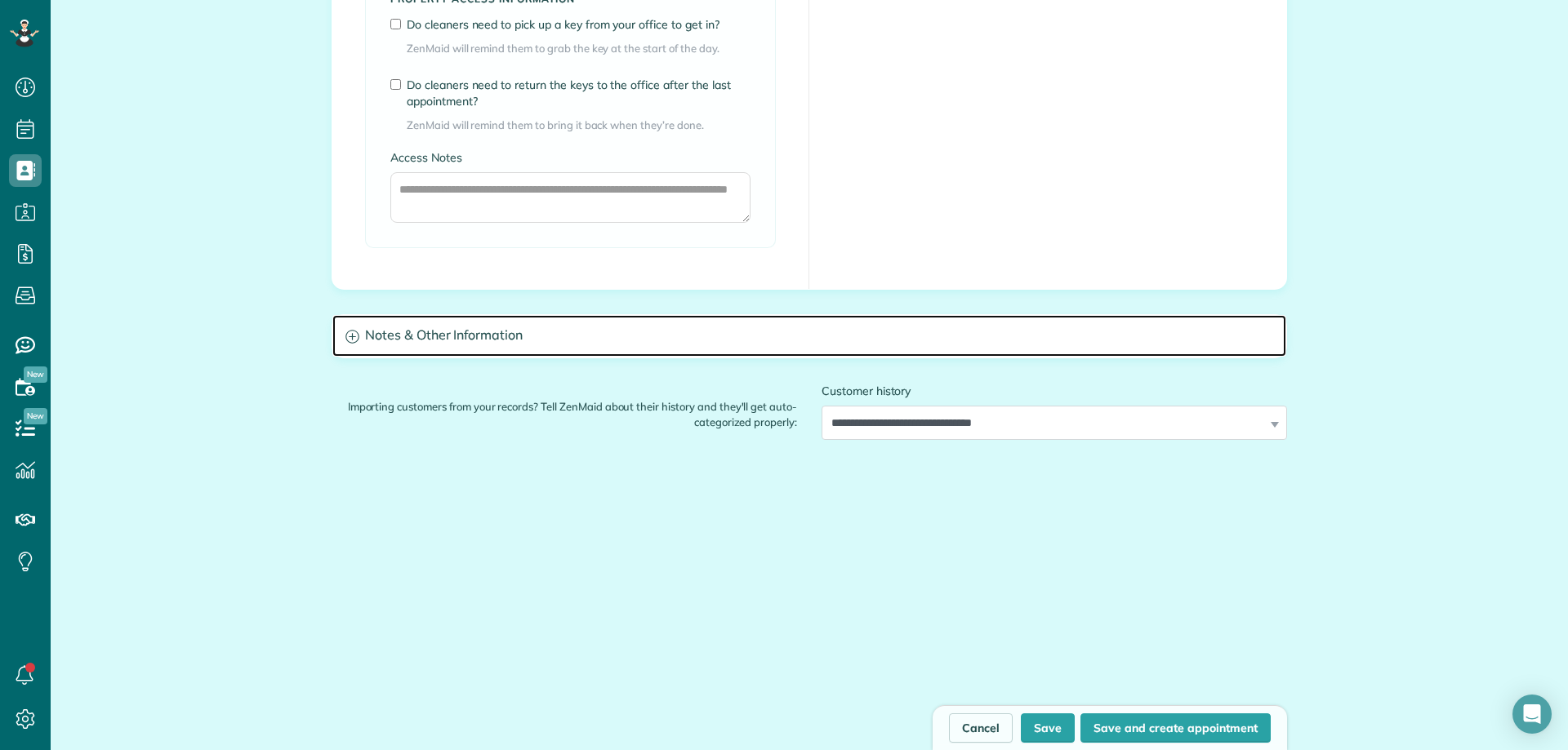
click at [553, 338] on h3 "Notes & Other Information" at bounding box center [809, 335] width 954 height 42
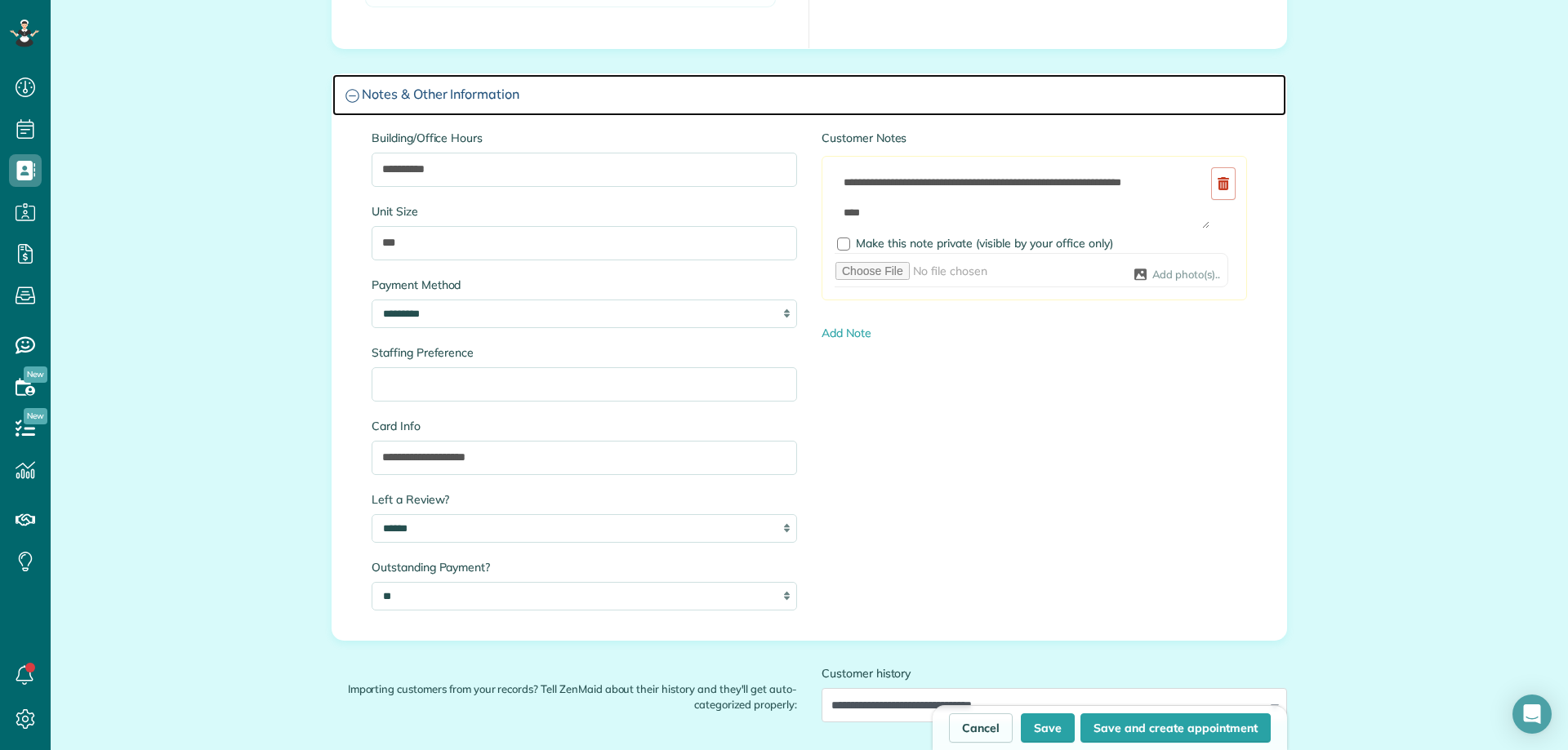
scroll to position [1535, 0]
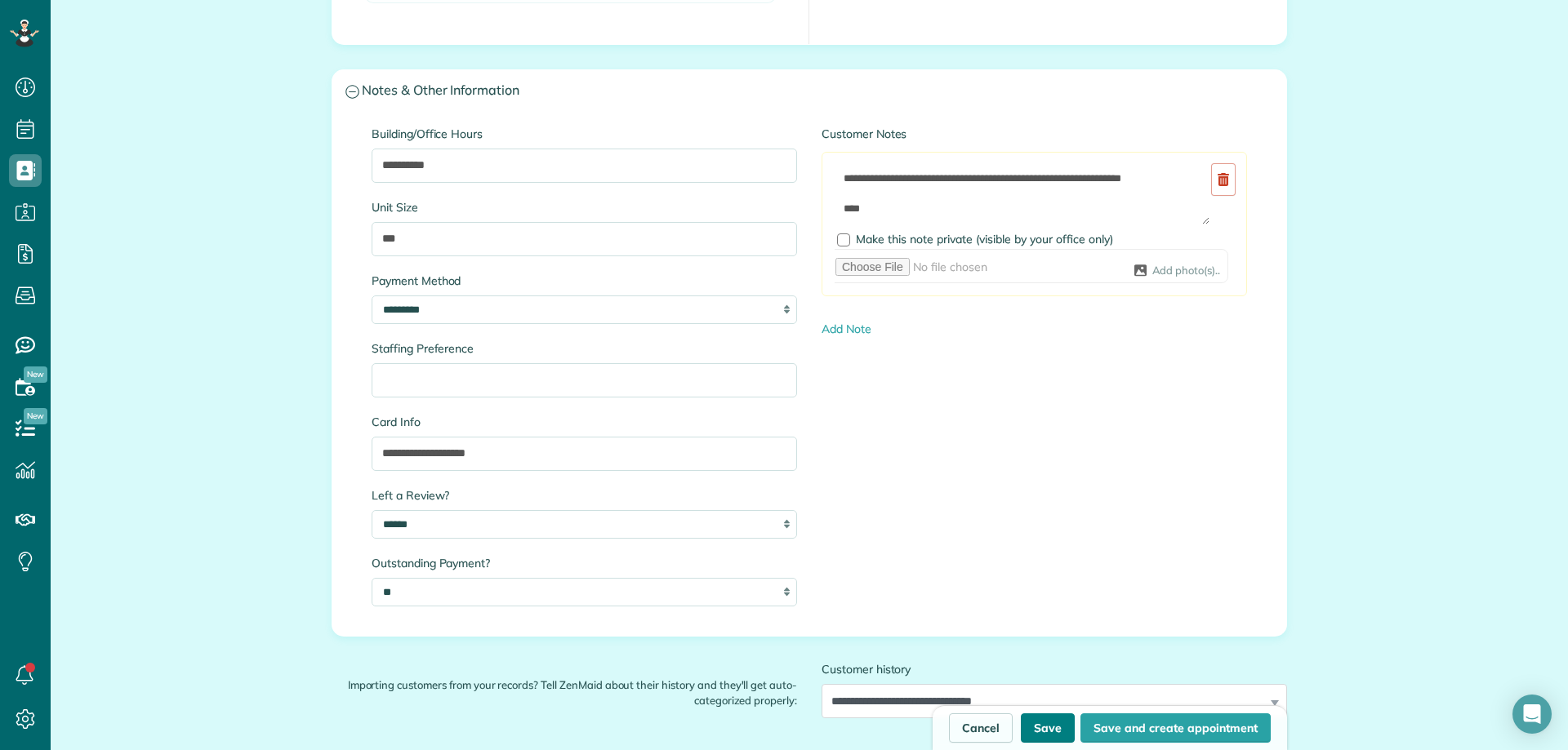
click at [1040, 726] on button "Save" at bounding box center [1047, 728] width 54 height 29
type input "**********"
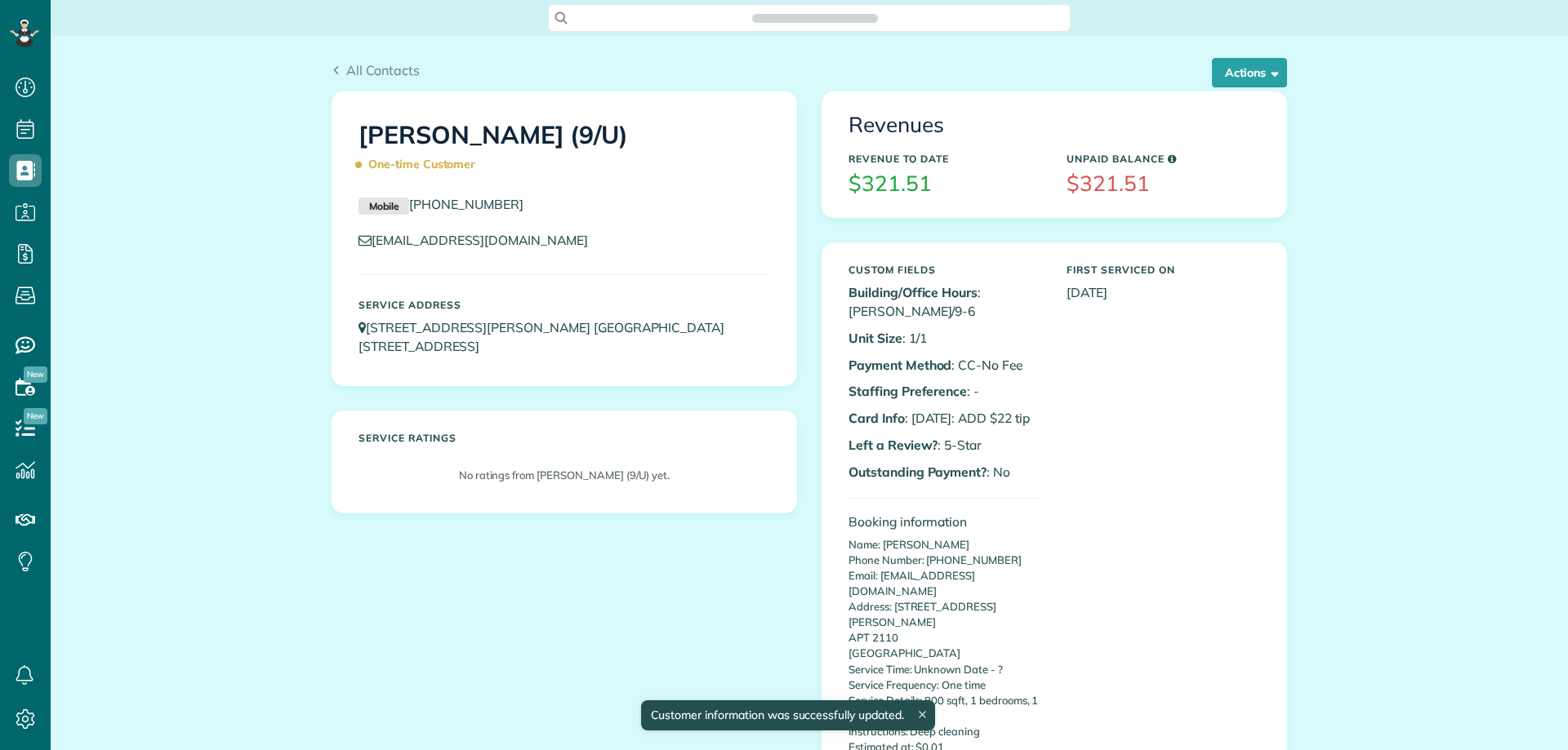
scroll to position [8, 8]
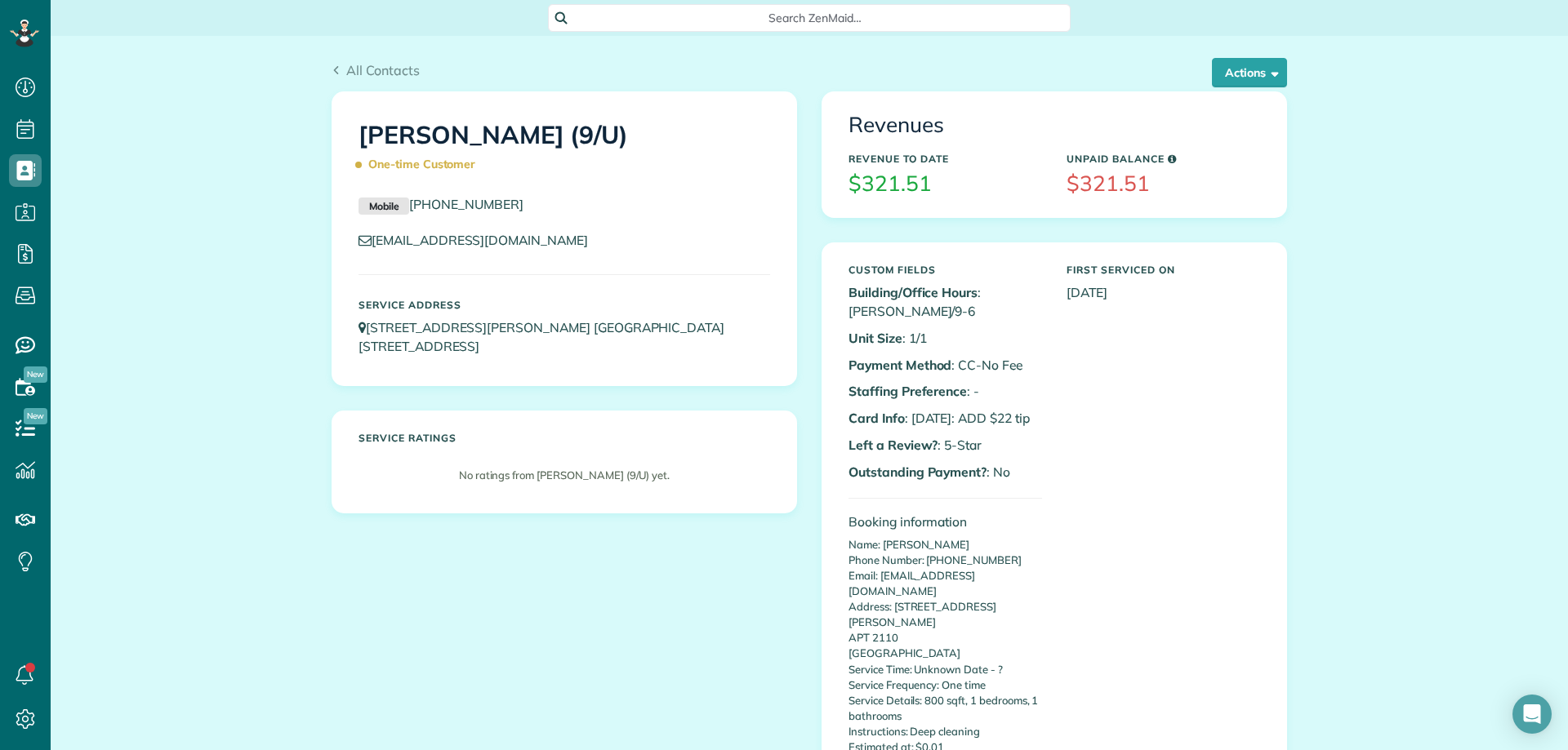
drag, startPoint x: 920, startPoint y: 666, endPoint x: 1068, endPoint y: 680, distance: 148.7
copy p "800 sqft, 1 bedrooms, 1 bathrooms"
click at [1244, 74] on button "Actions" at bounding box center [1250, 73] width 75 height 29
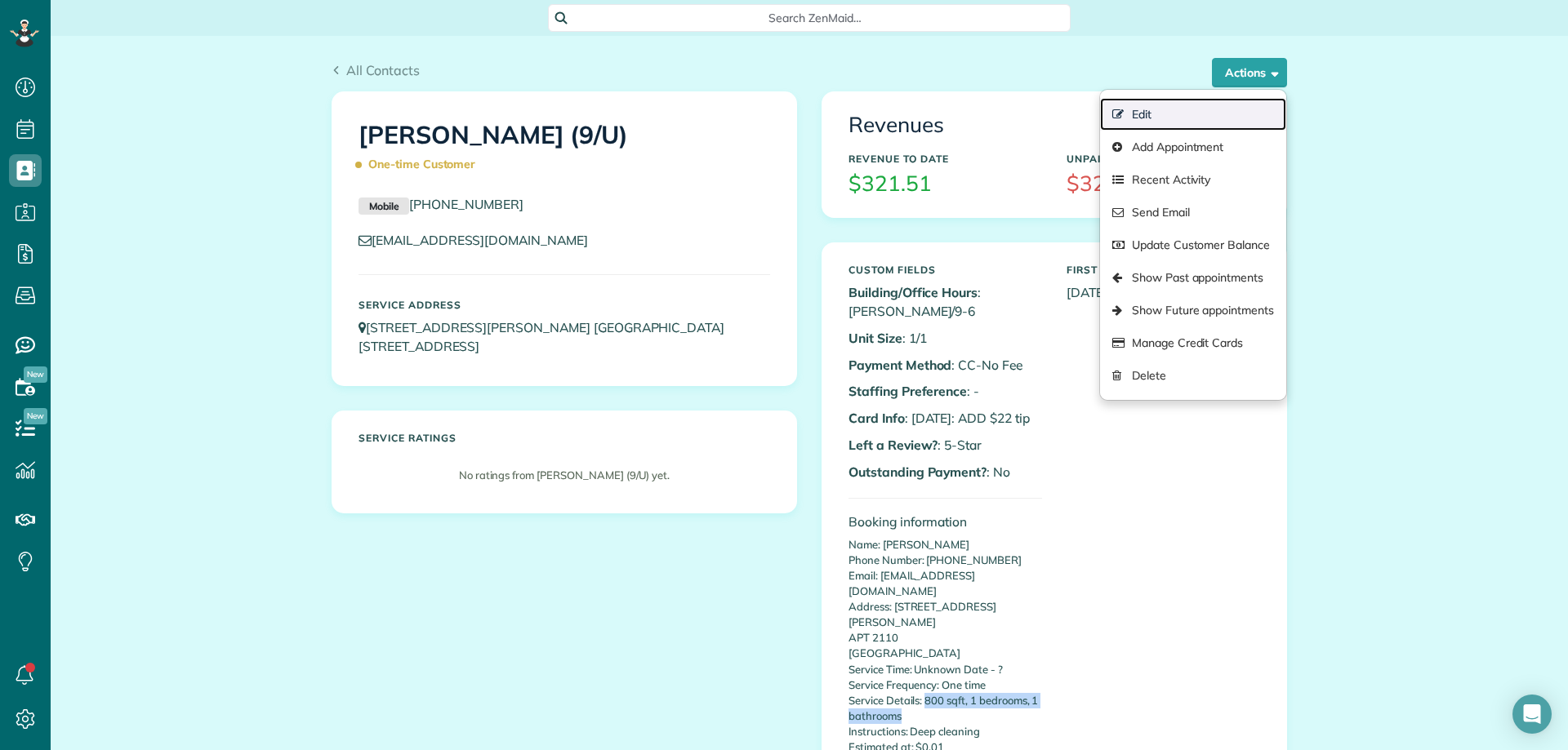
click at [1157, 114] on link "Edit" at bounding box center [1193, 115] width 186 height 32
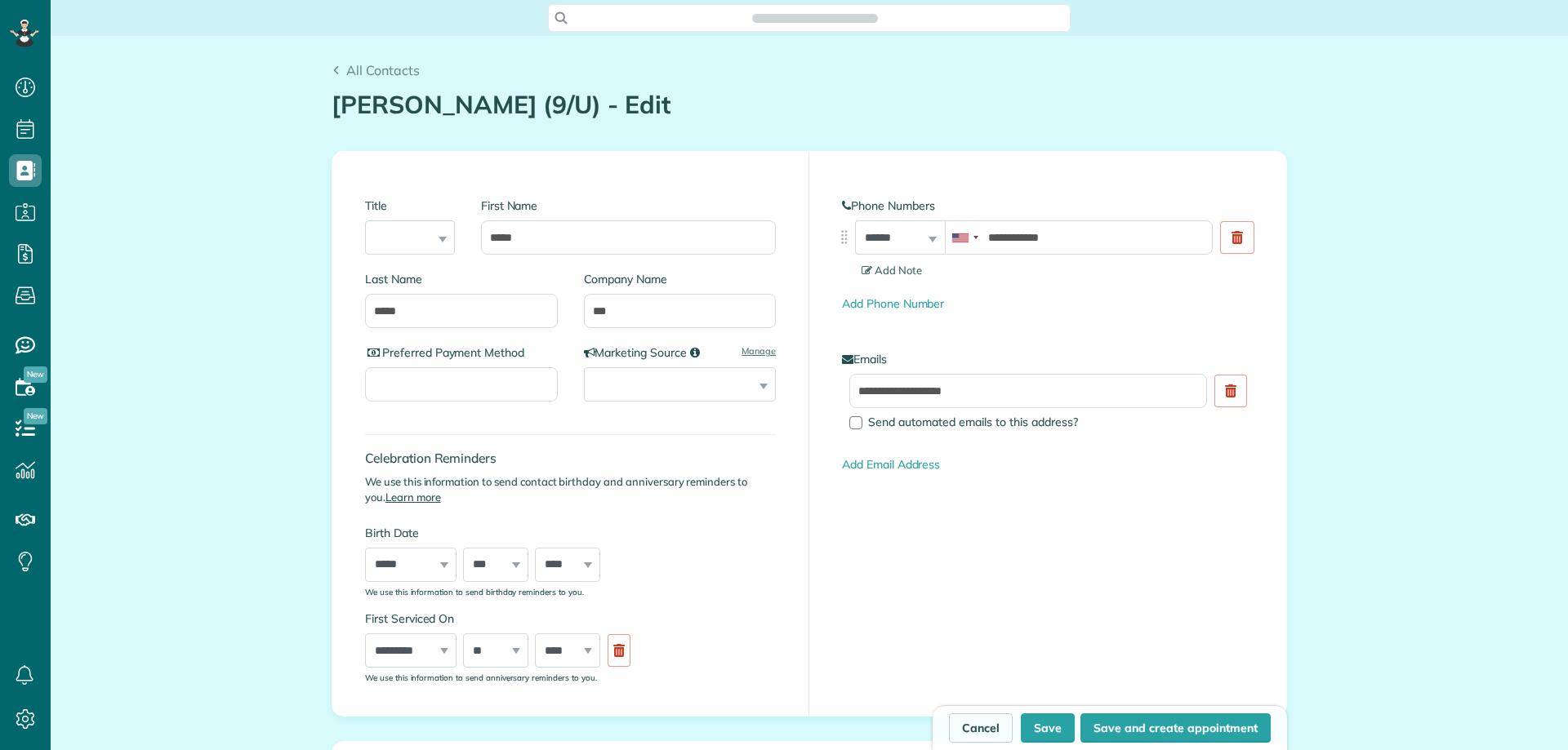
scroll to position [750, 50]
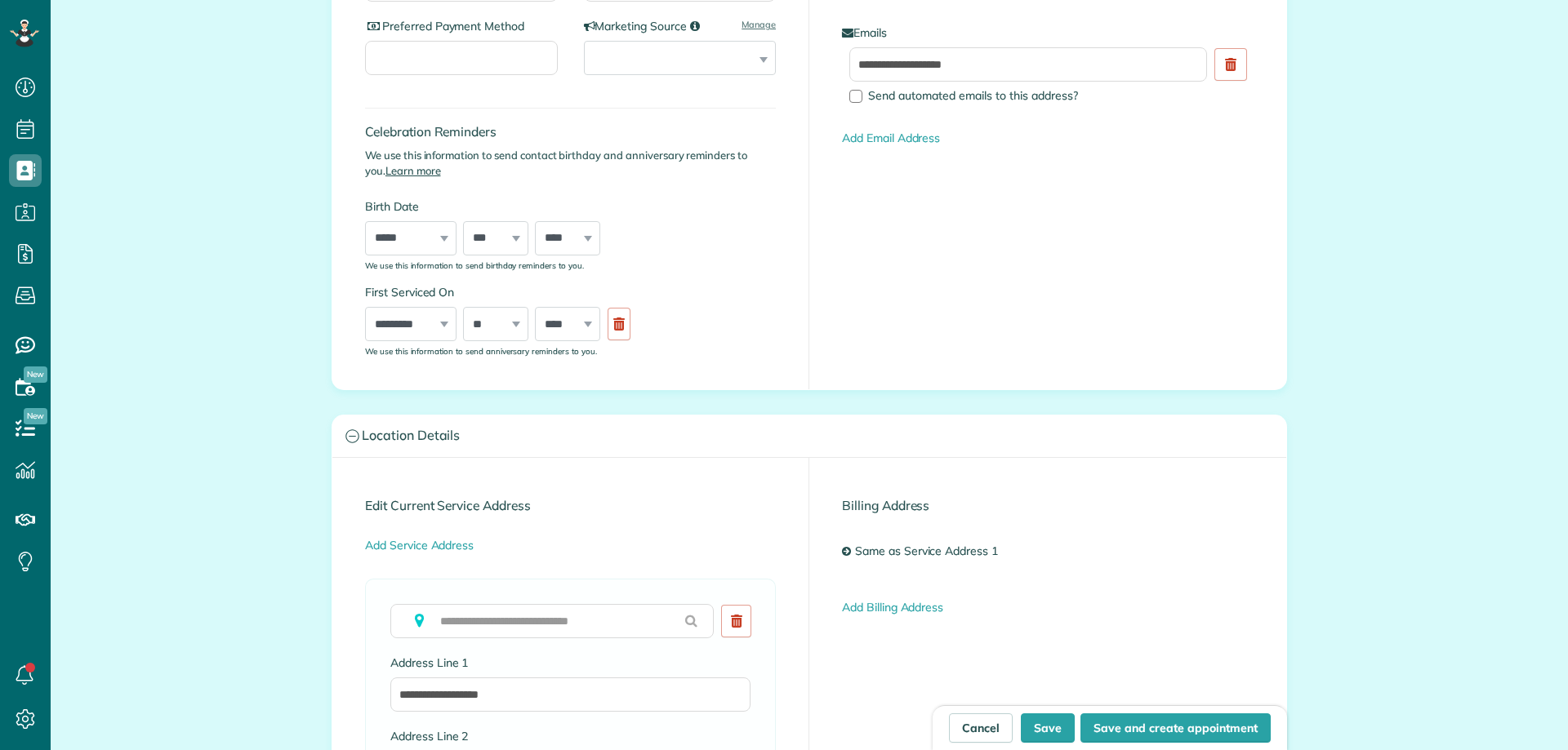
type input "**********"
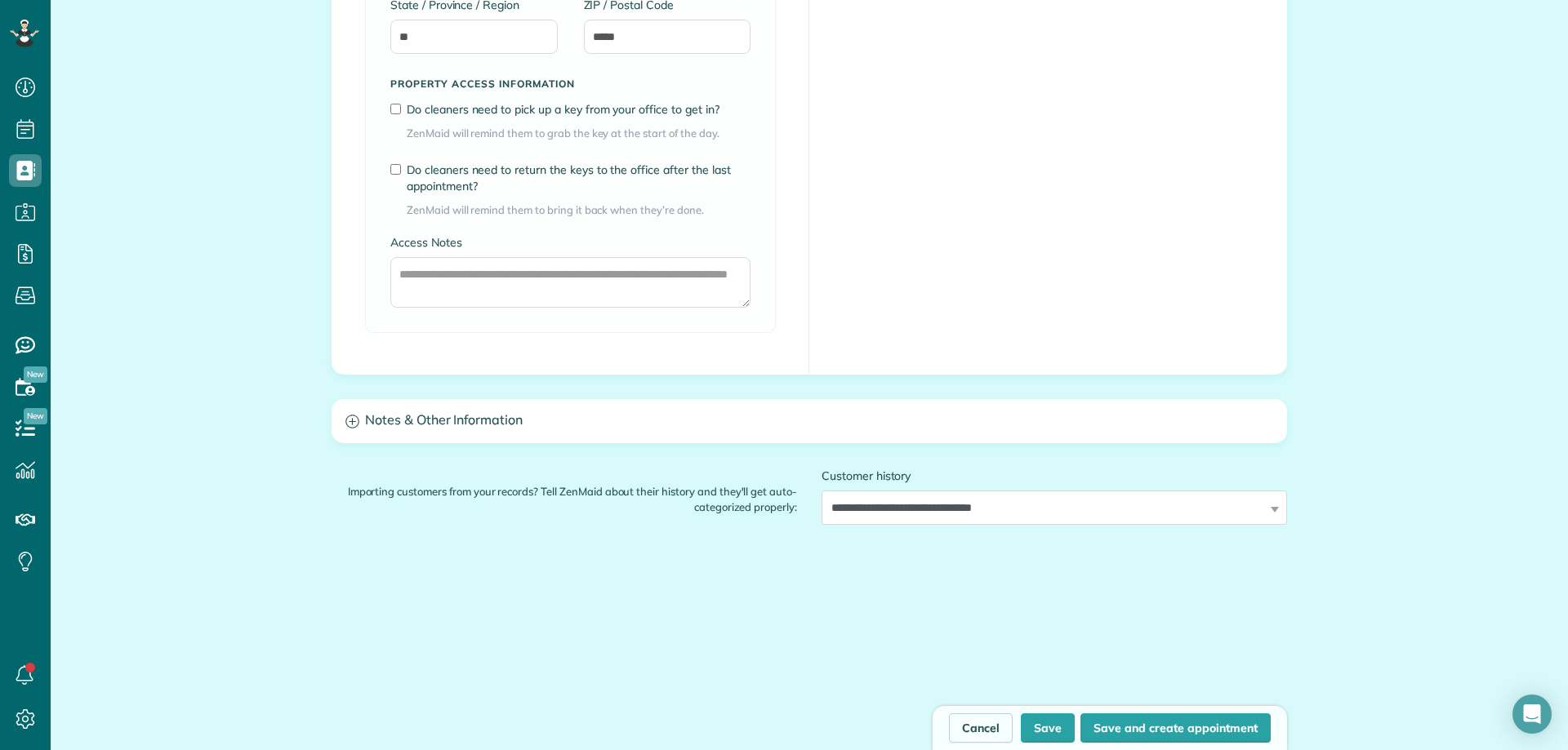
scroll to position [1225, 0]
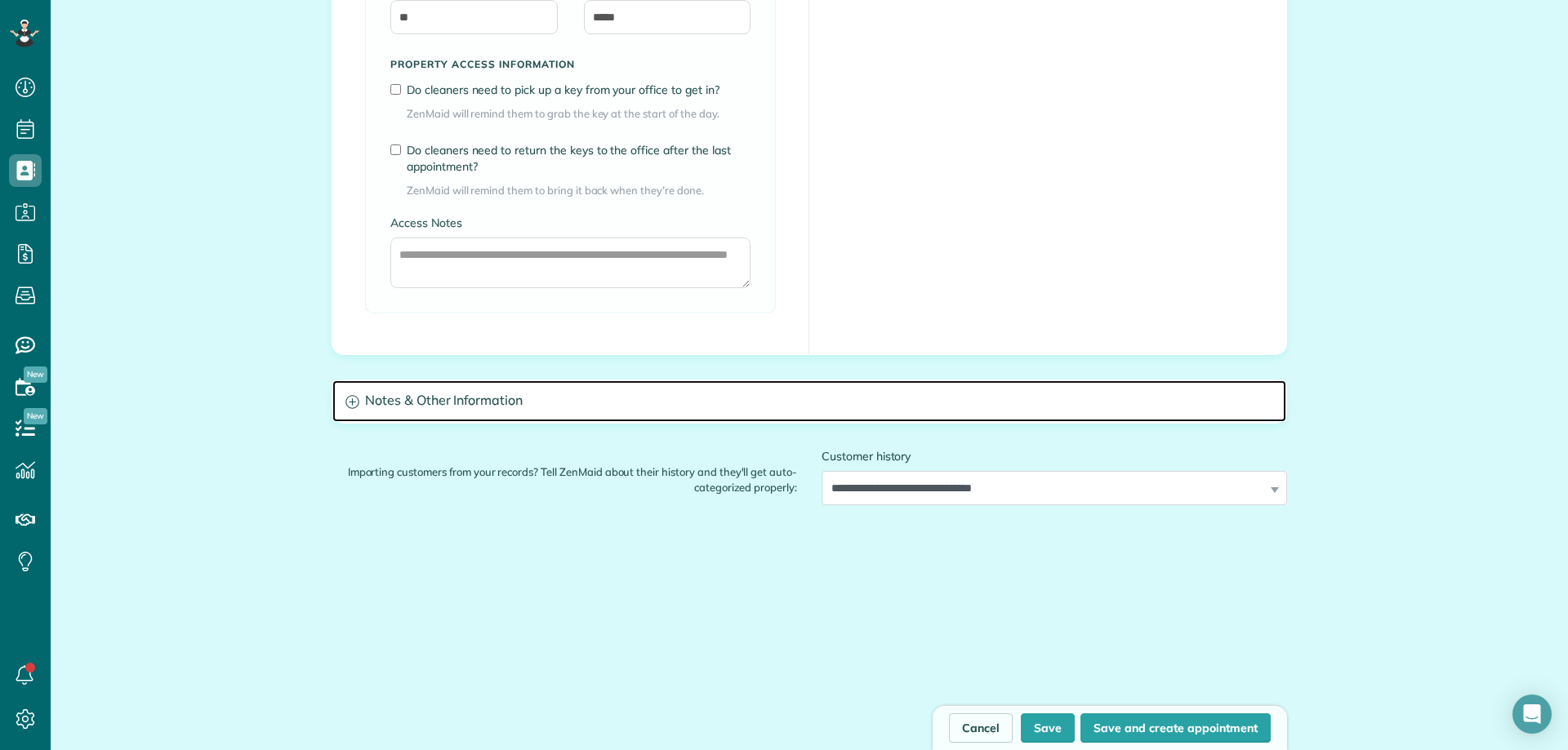
click at [578, 410] on h3 "Notes & Other Information" at bounding box center [809, 401] width 954 height 42
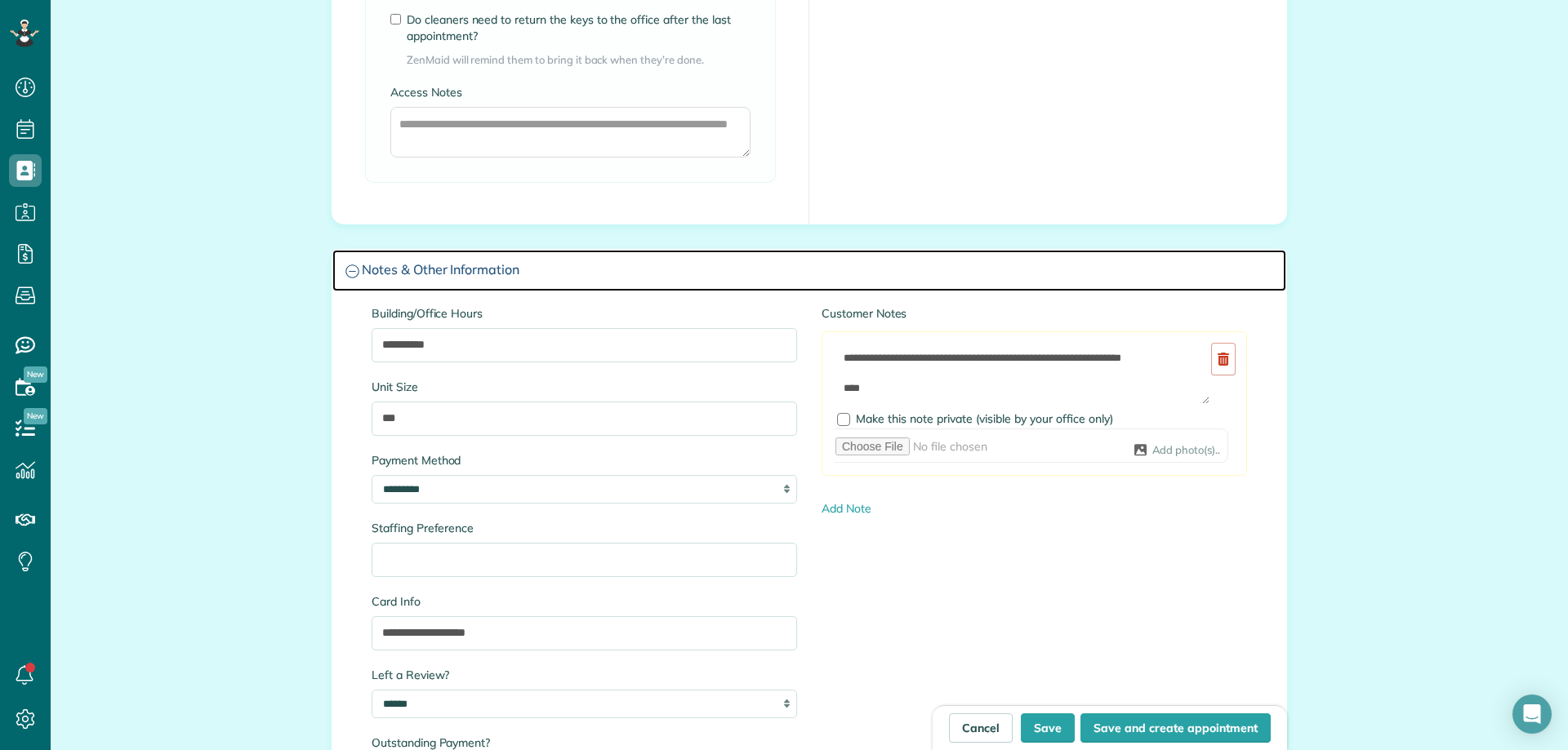
scroll to position [1388, 0]
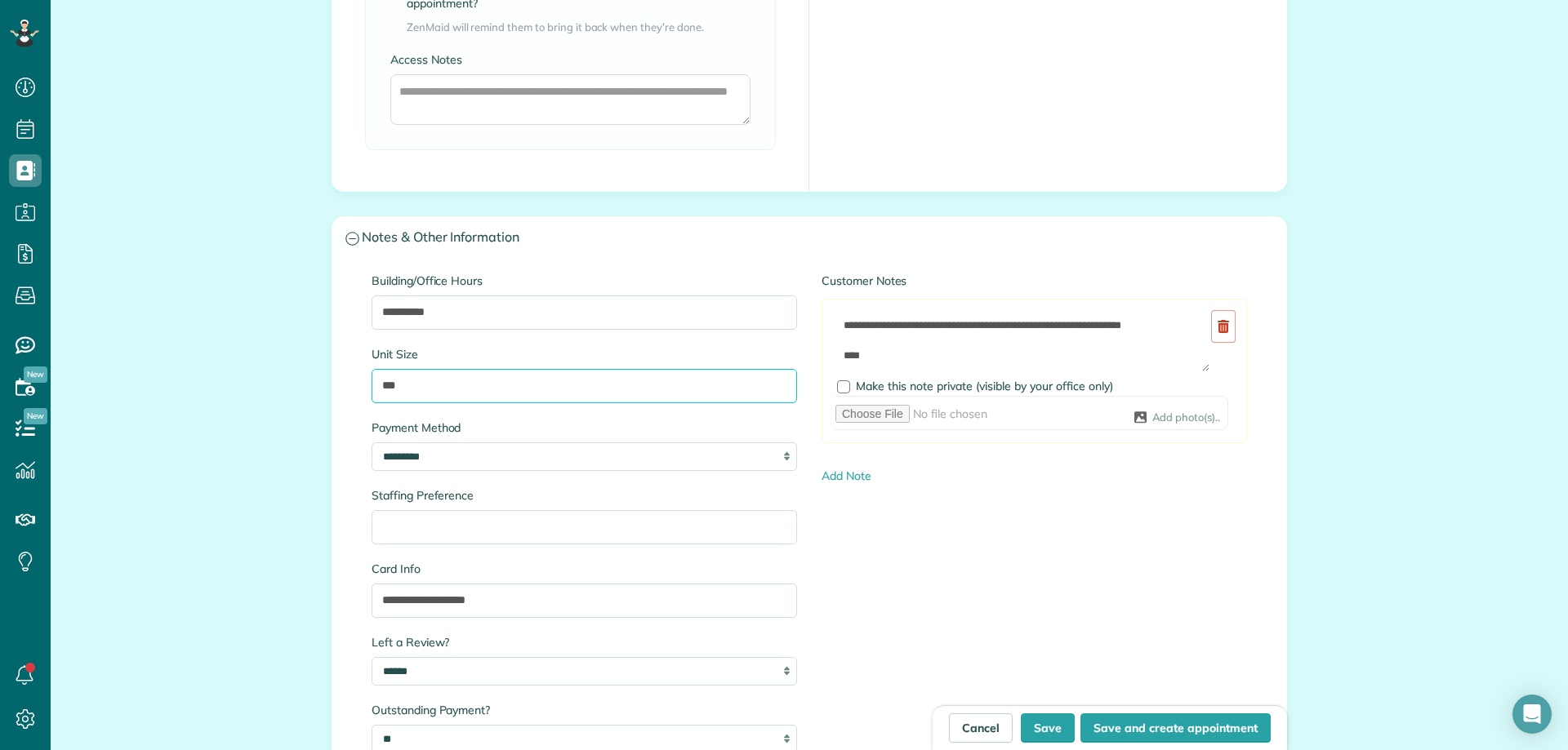
drag, startPoint x: 435, startPoint y: 387, endPoint x: 260, endPoint y: 377, distance: 175.3
paste input "**********"
type input "**********"
click at [1039, 729] on button "Save" at bounding box center [1047, 728] width 54 height 29
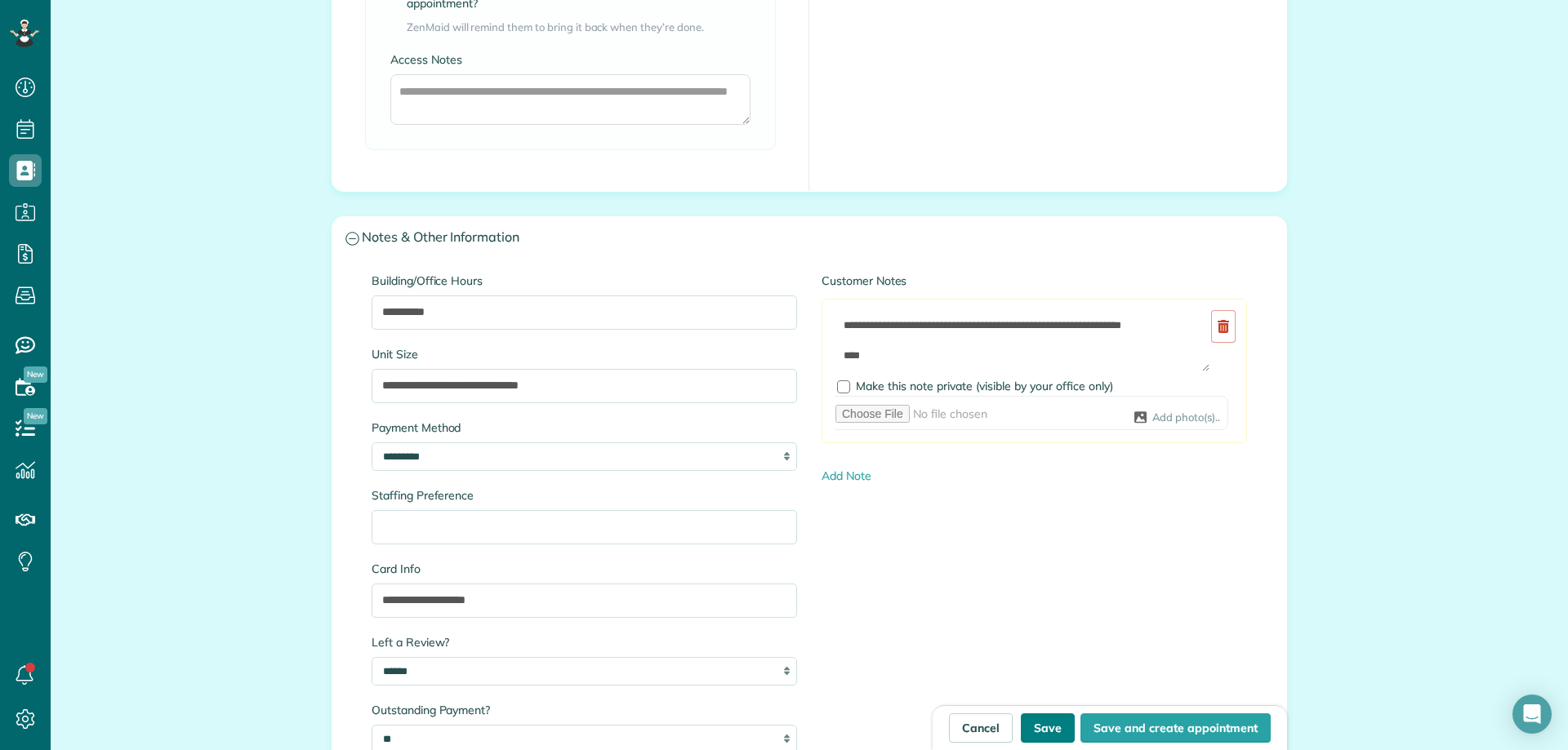
type input "**********"
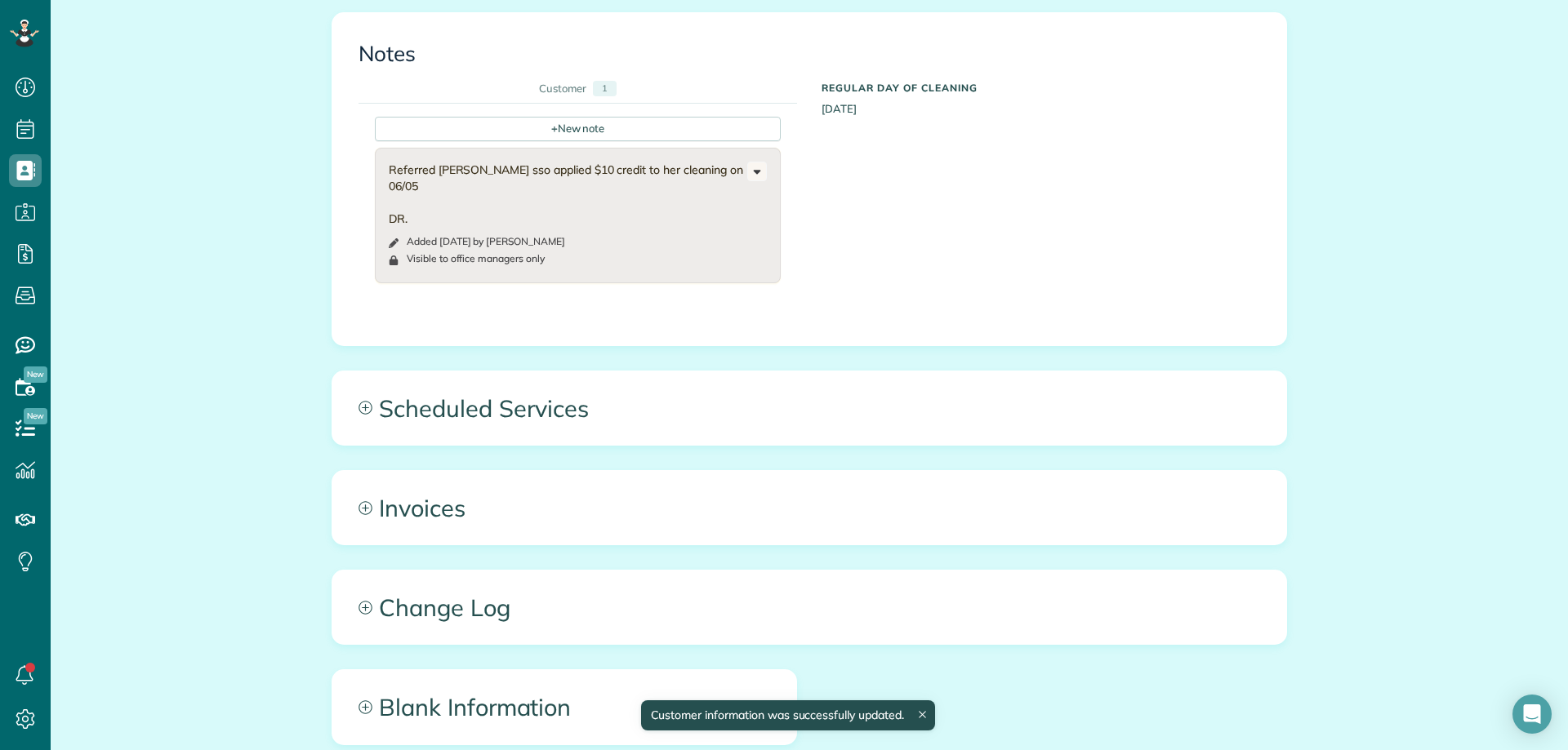
scroll to position [1633, 0]
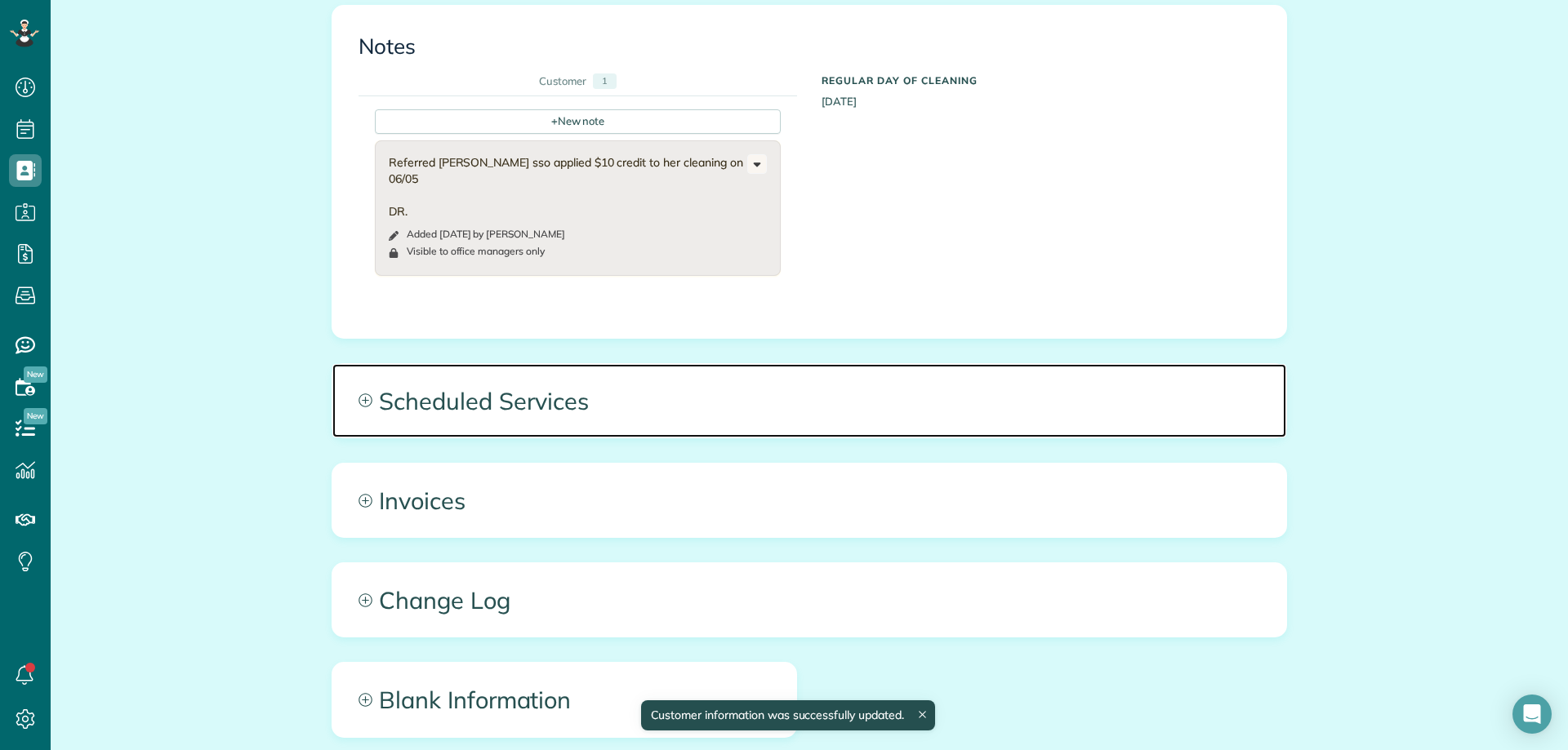
click at [516, 364] on span "Scheduled Services" at bounding box center [809, 401] width 954 height 74
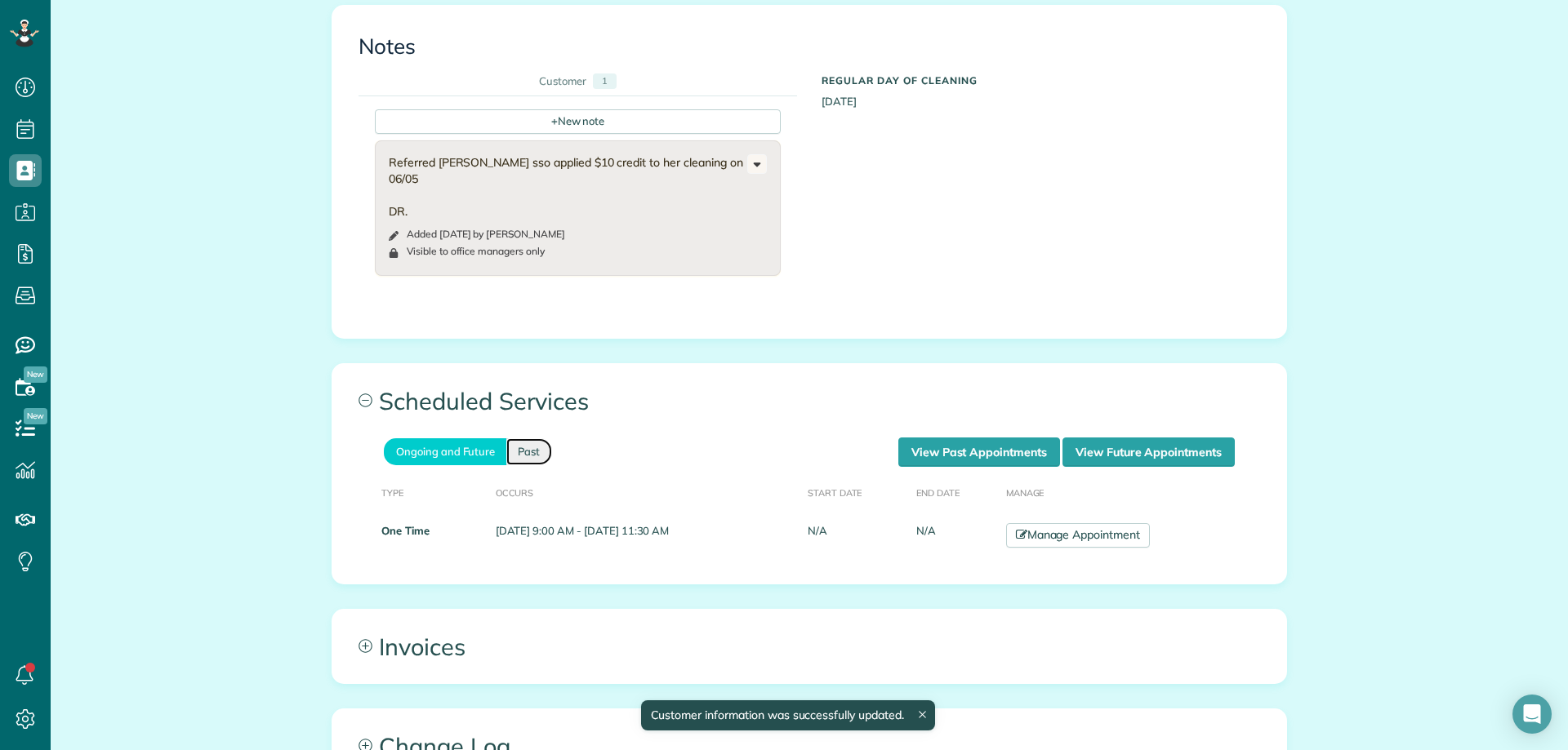
click at [526, 439] on link "Past" at bounding box center [529, 452] width 45 height 27
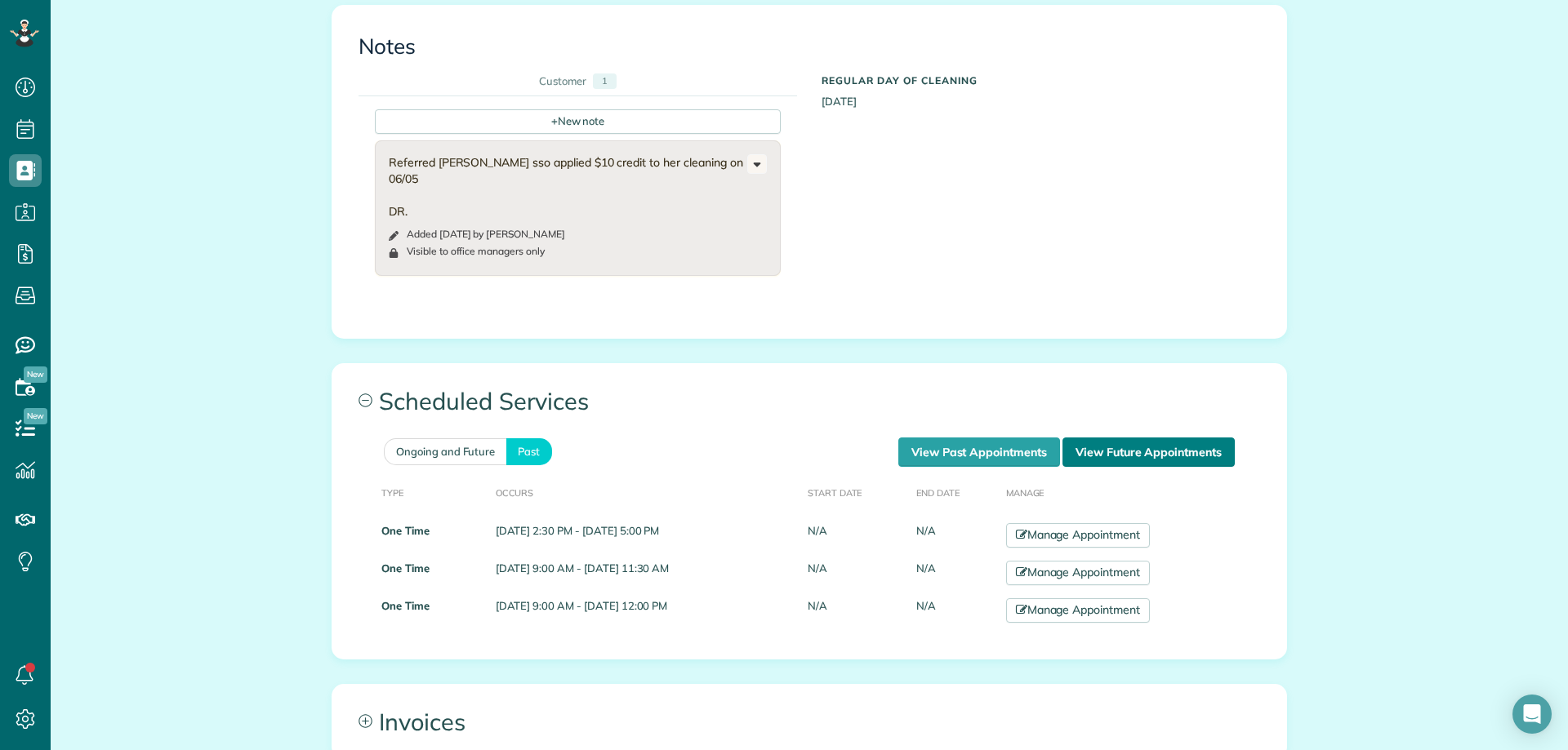
click at [1103, 438] on link "View Future Appointments" at bounding box center [1148, 452] width 172 height 29
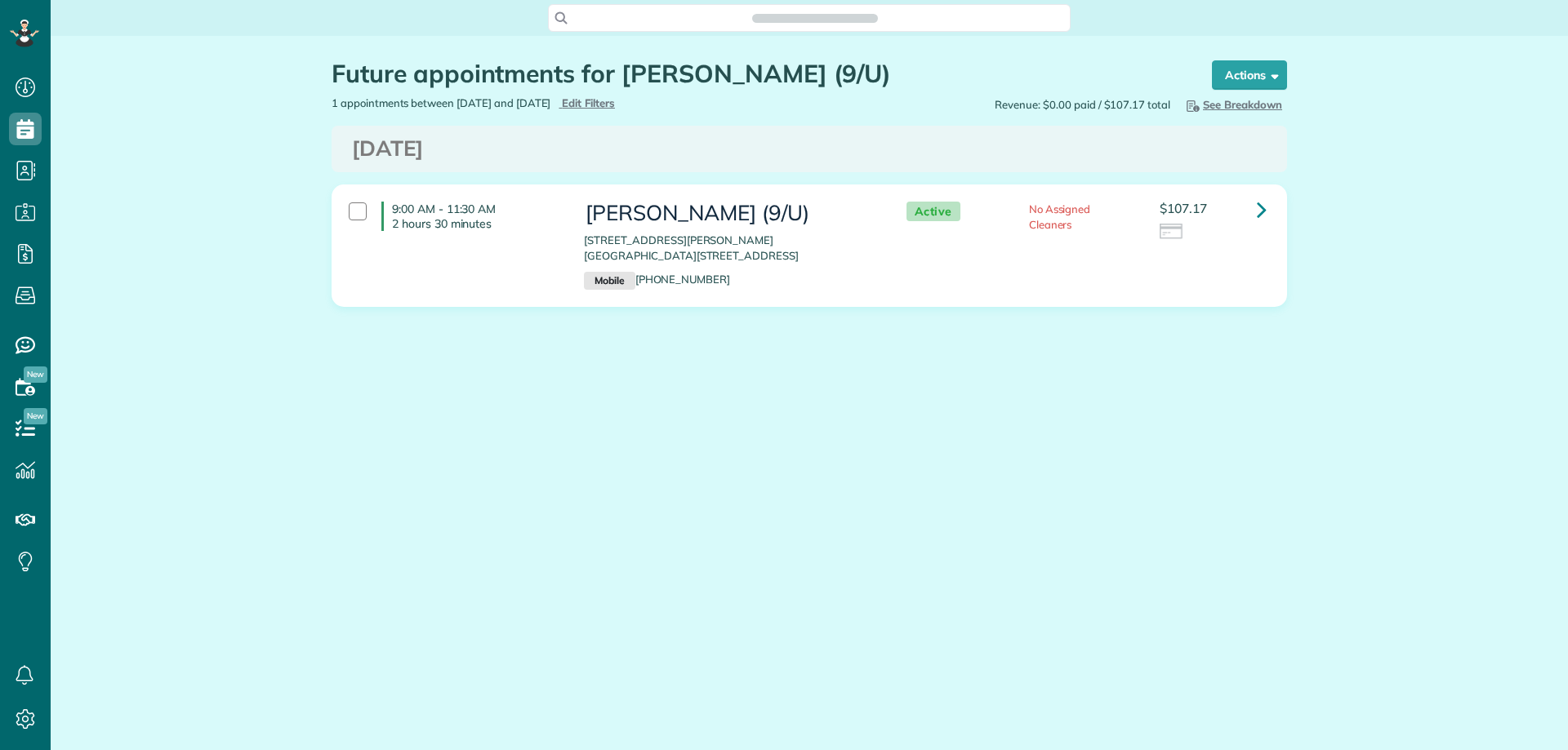
scroll to position [8, 8]
click at [394, 342] on div "Future appointments for Josie Garba (9/U) Schedule Changes Actions Create Appoi…" at bounding box center [809, 233] width 980 height 393
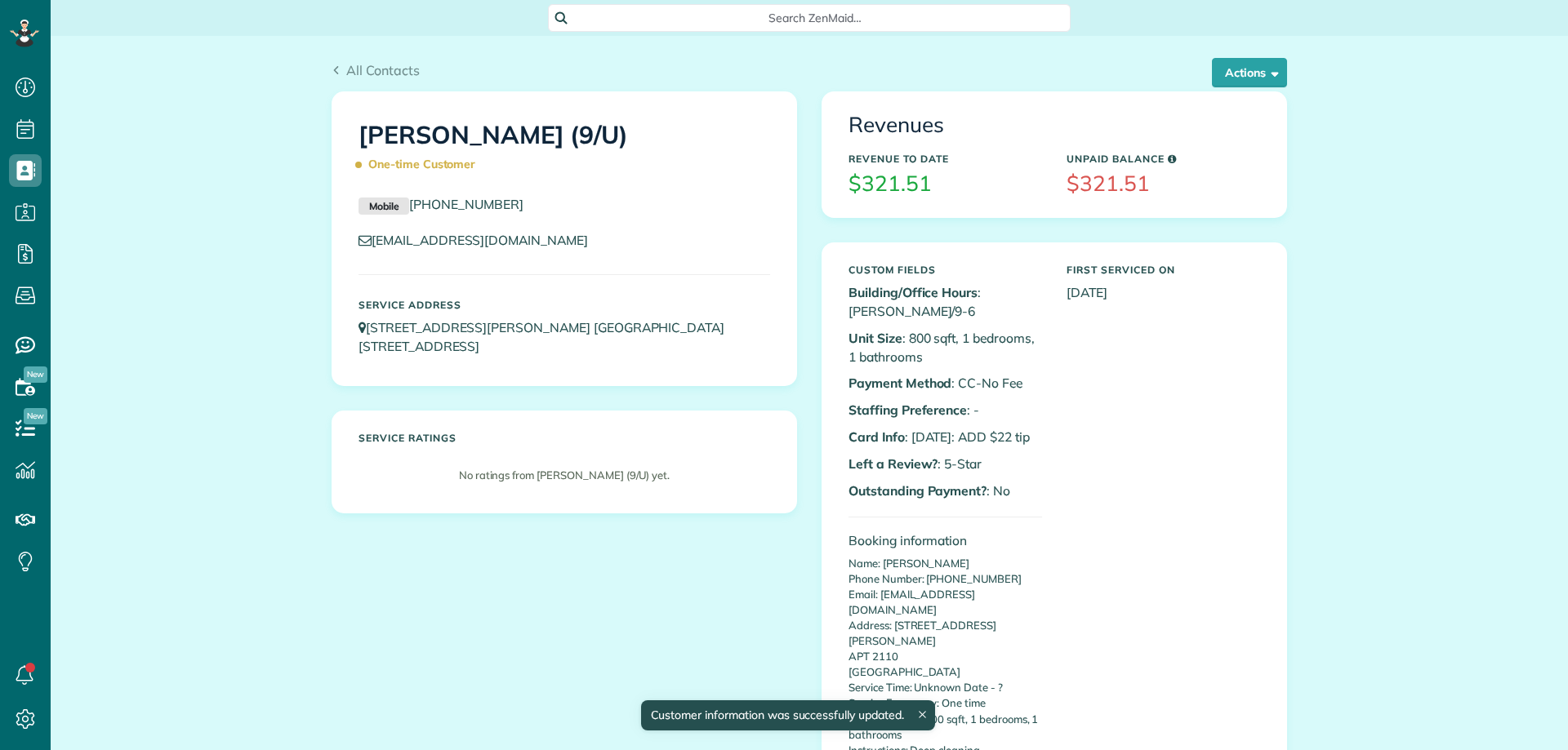
scroll to position [8, 8]
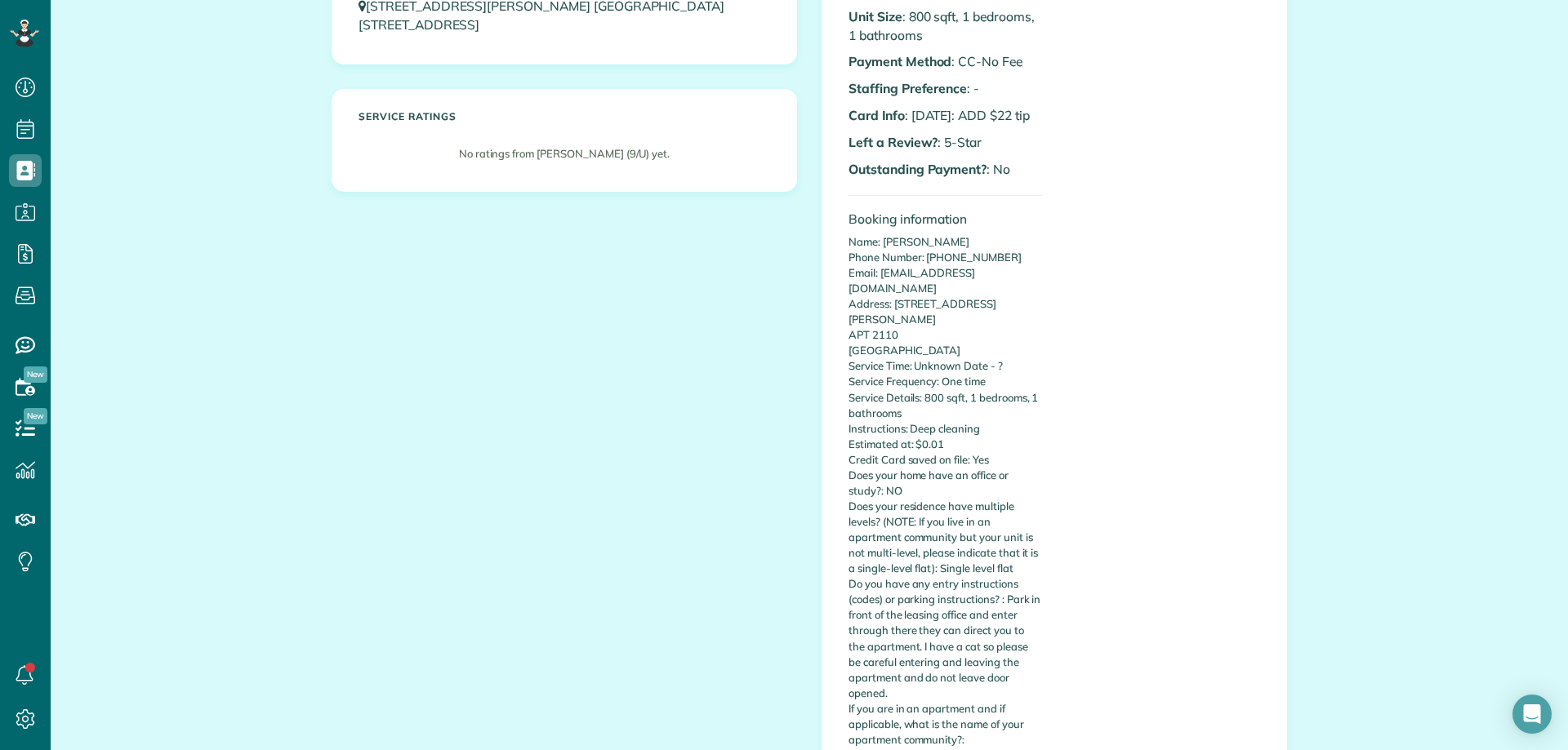
scroll to position [327, 0]
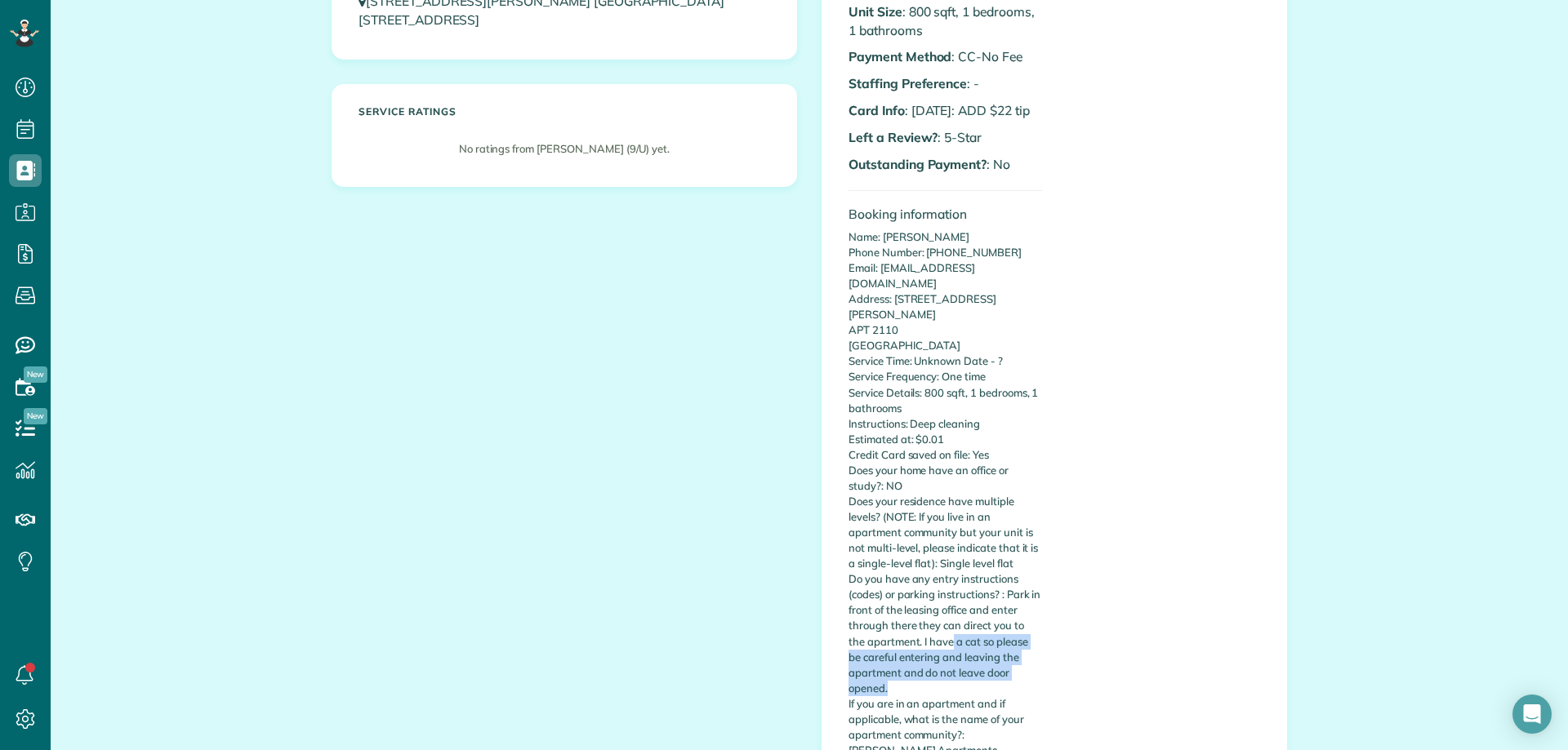
drag, startPoint x: 928, startPoint y: 611, endPoint x: 944, endPoint y: 657, distance: 48.7
click at [944, 657] on p "Name: [PERSON_NAME] Phone Number: [PHONE_NUMBER] Email: [EMAIL_ADDRESS][DOMAIN_…" at bounding box center [945, 493] width 193 height 529
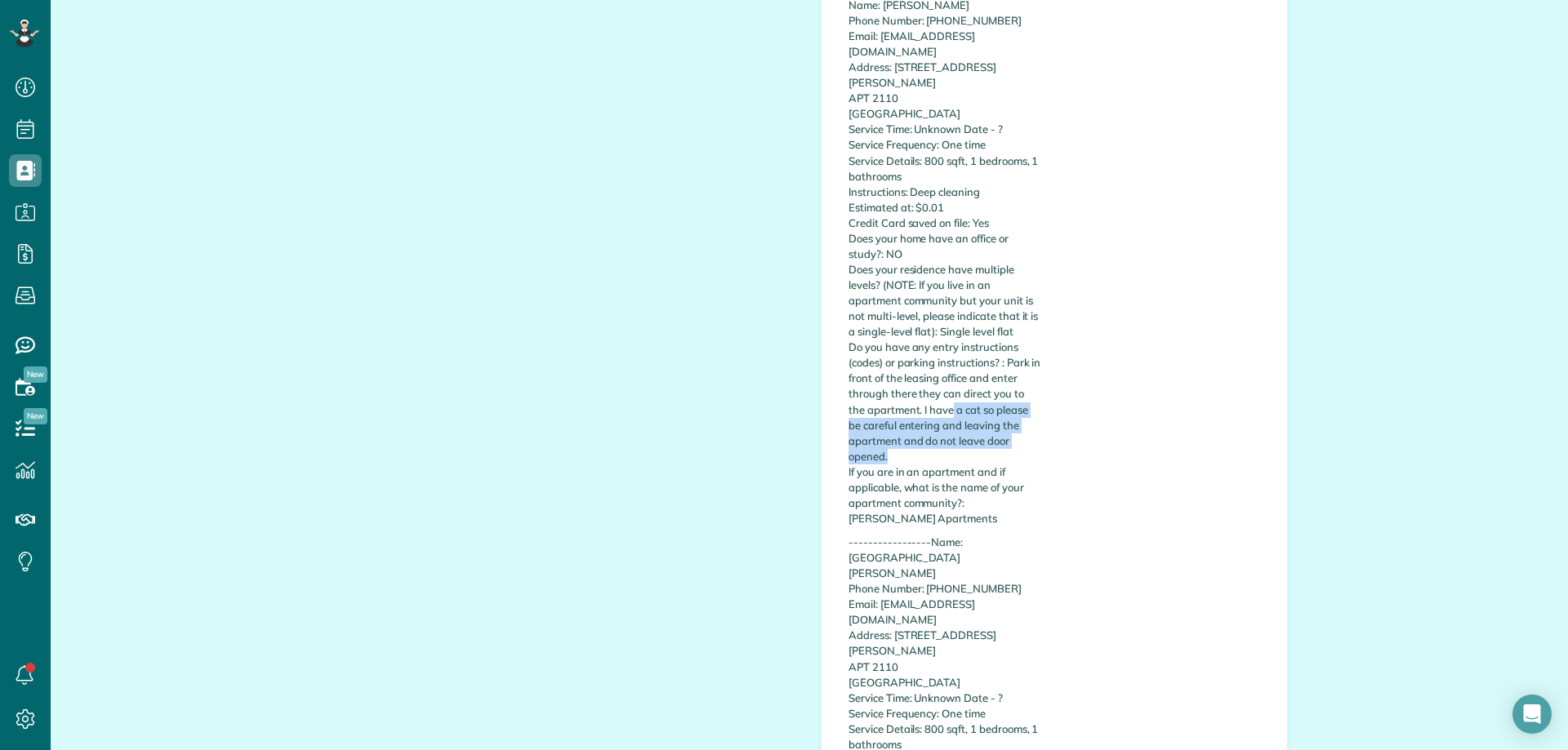
scroll to position [571, 0]
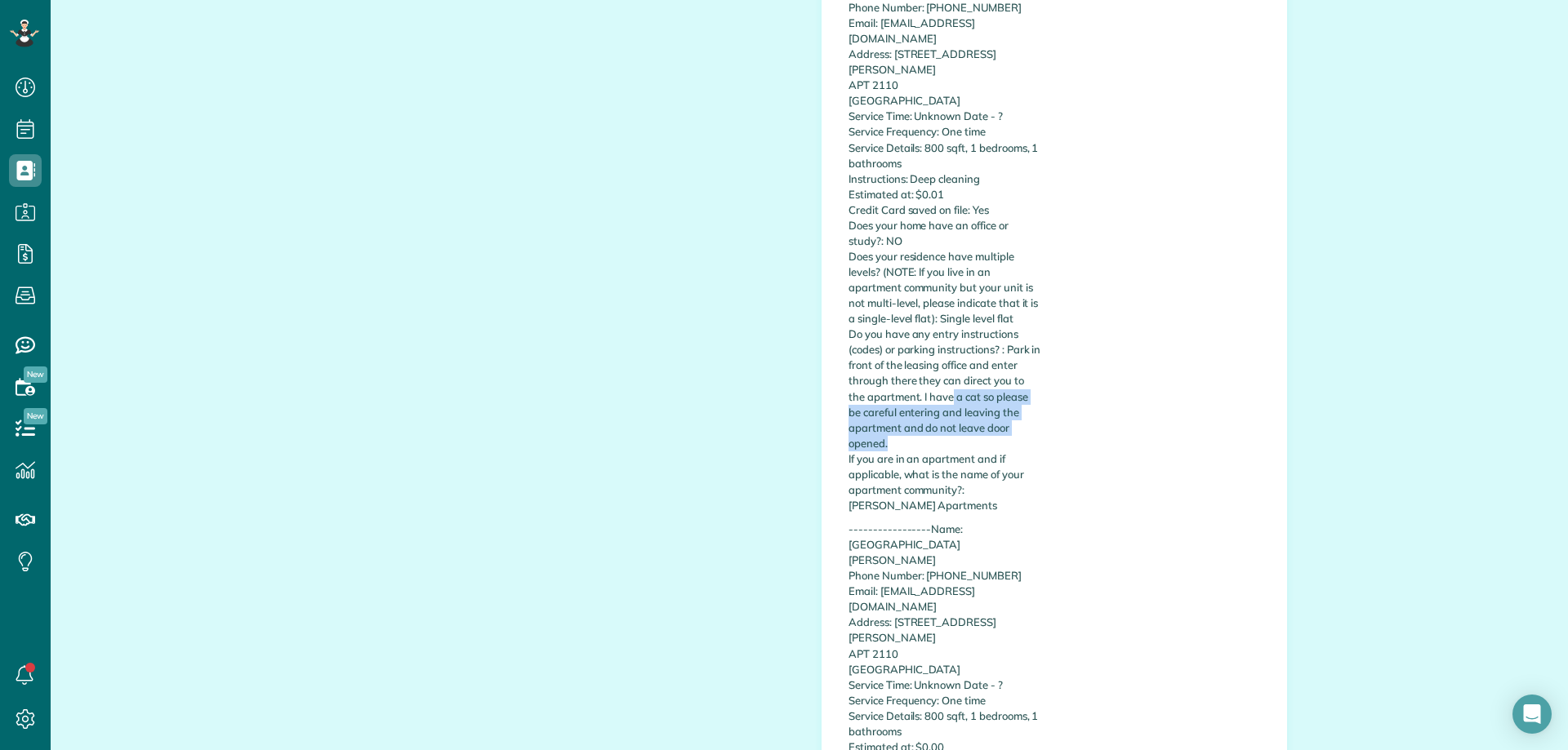
copy p "a cat so please be careful entering and leaving the apartment and do not leave …"
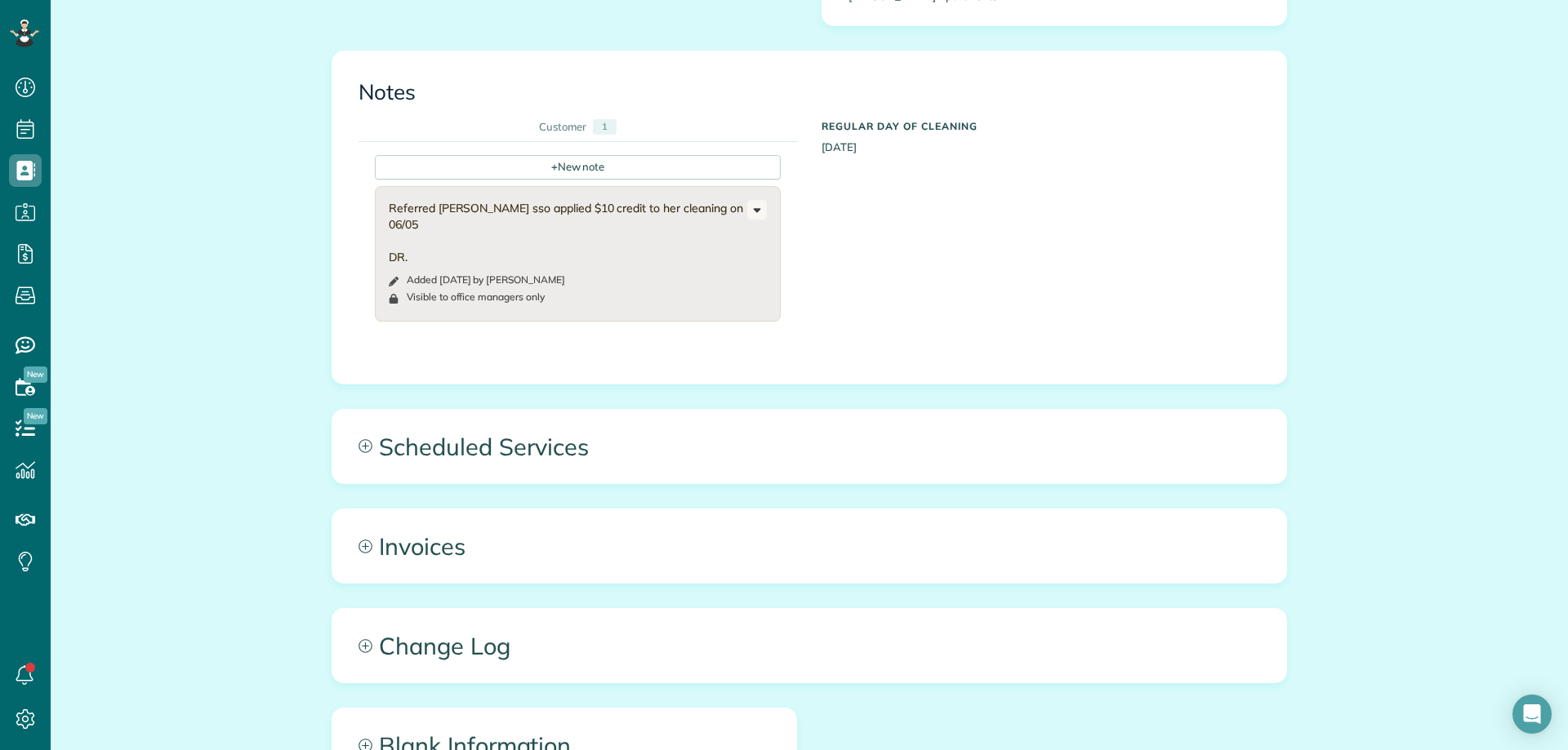
scroll to position [1633, 0]
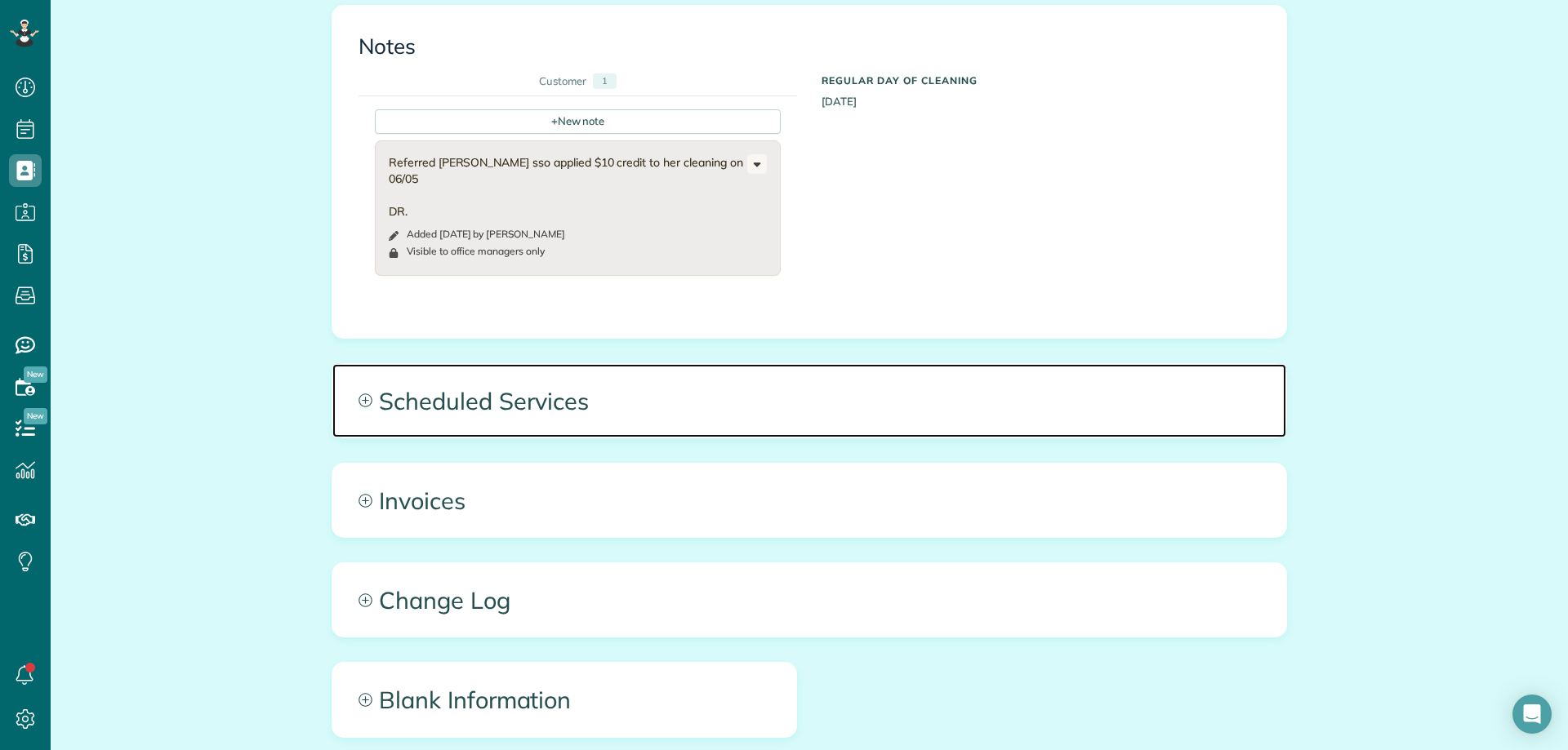
click at [1075, 364] on span "Scheduled Services" at bounding box center [809, 401] width 954 height 74
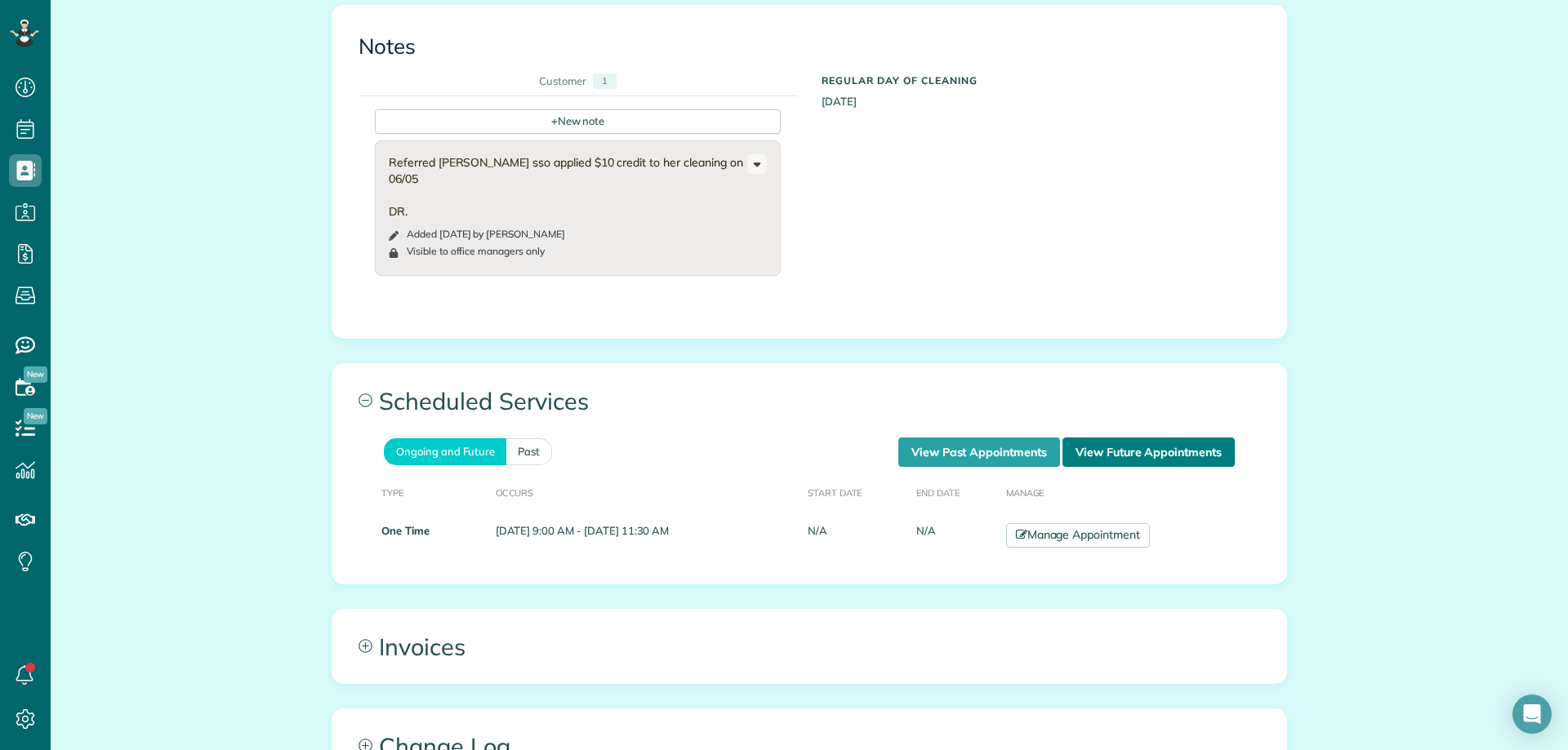
click at [1141, 438] on link "View Future Appointments" at bounding box center [1148, 452] width 172 height 29
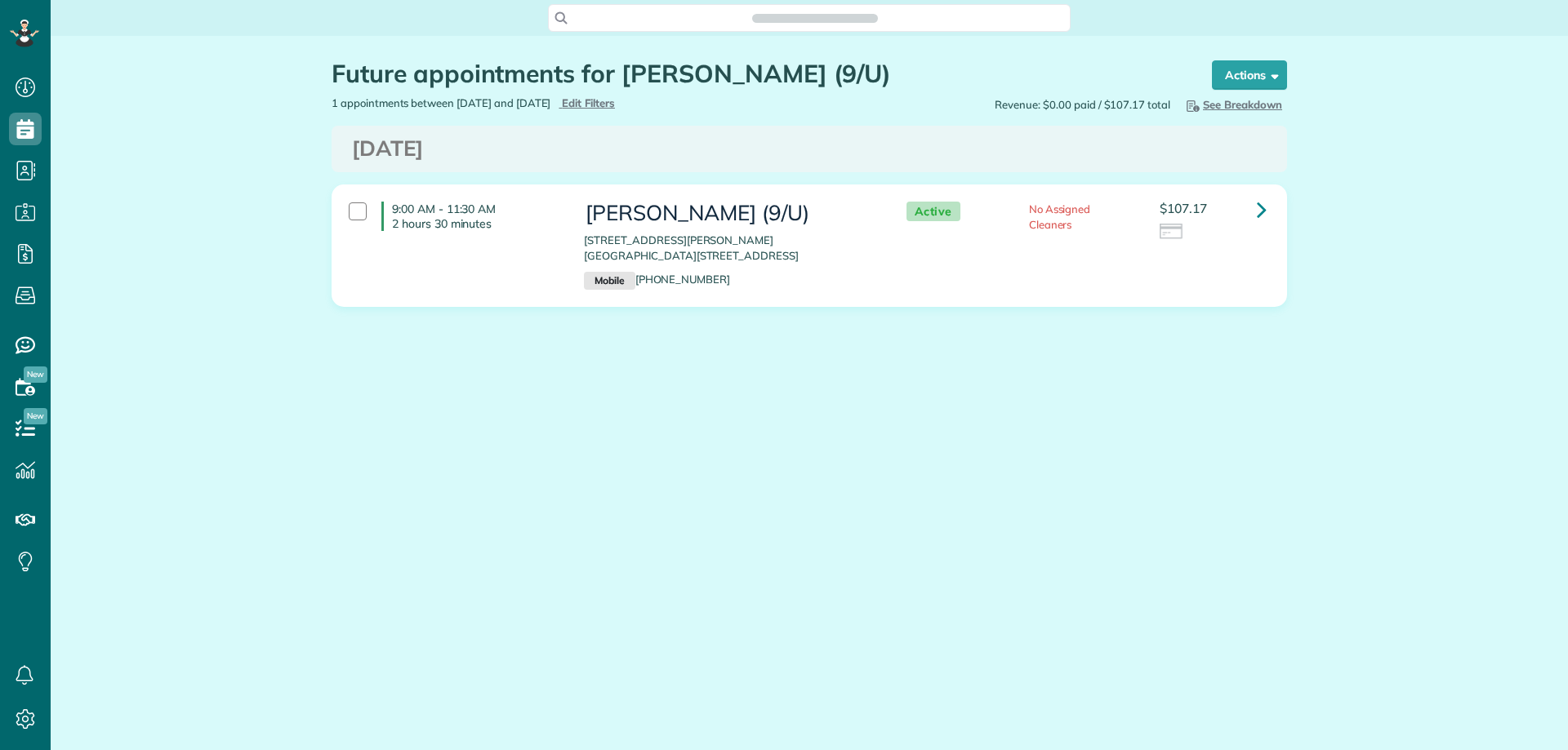
scroll to position [8, 8]
click at [1267, 214] on icon at bounding box center [1261, 209] width 9 height 28
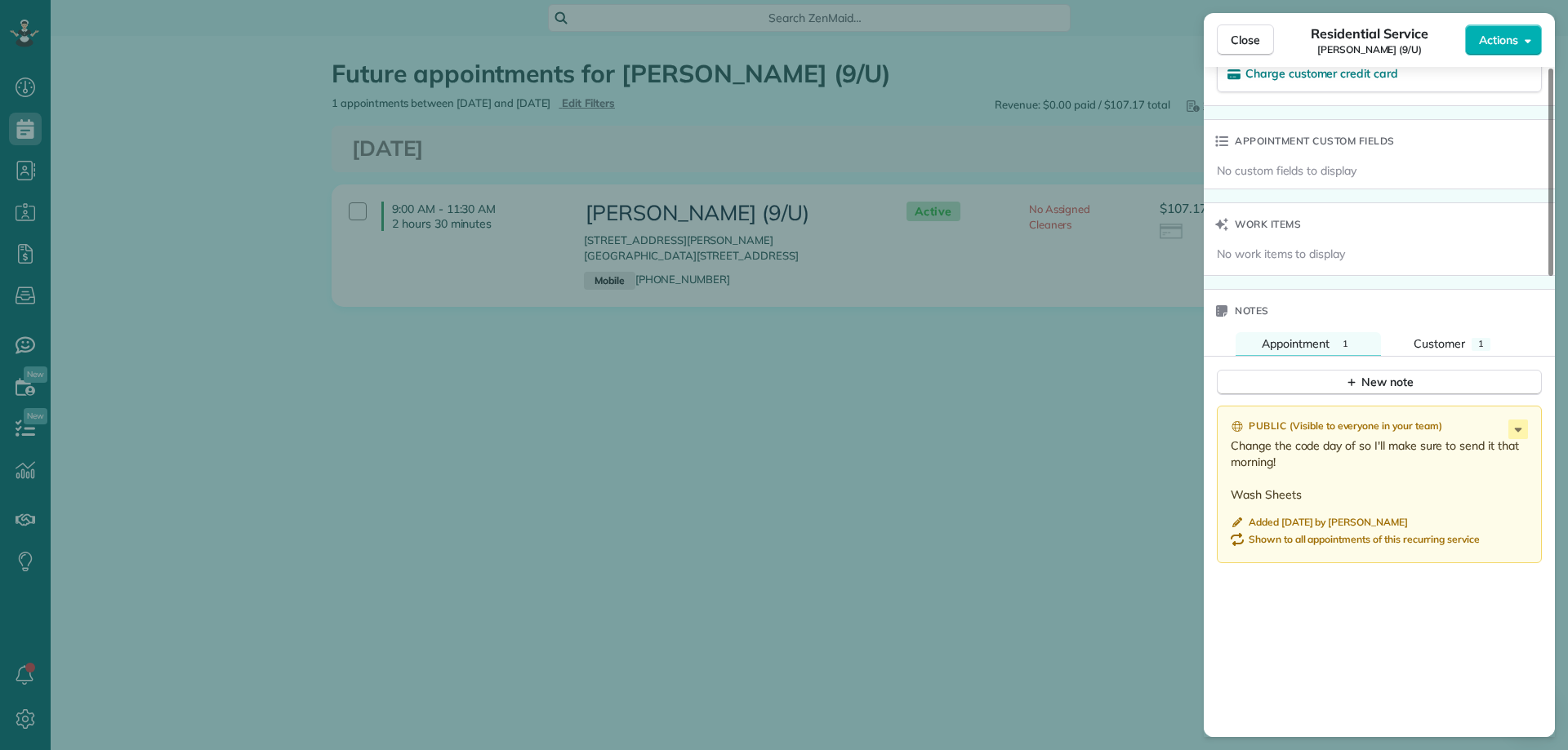
scroll to position [1143, 0]
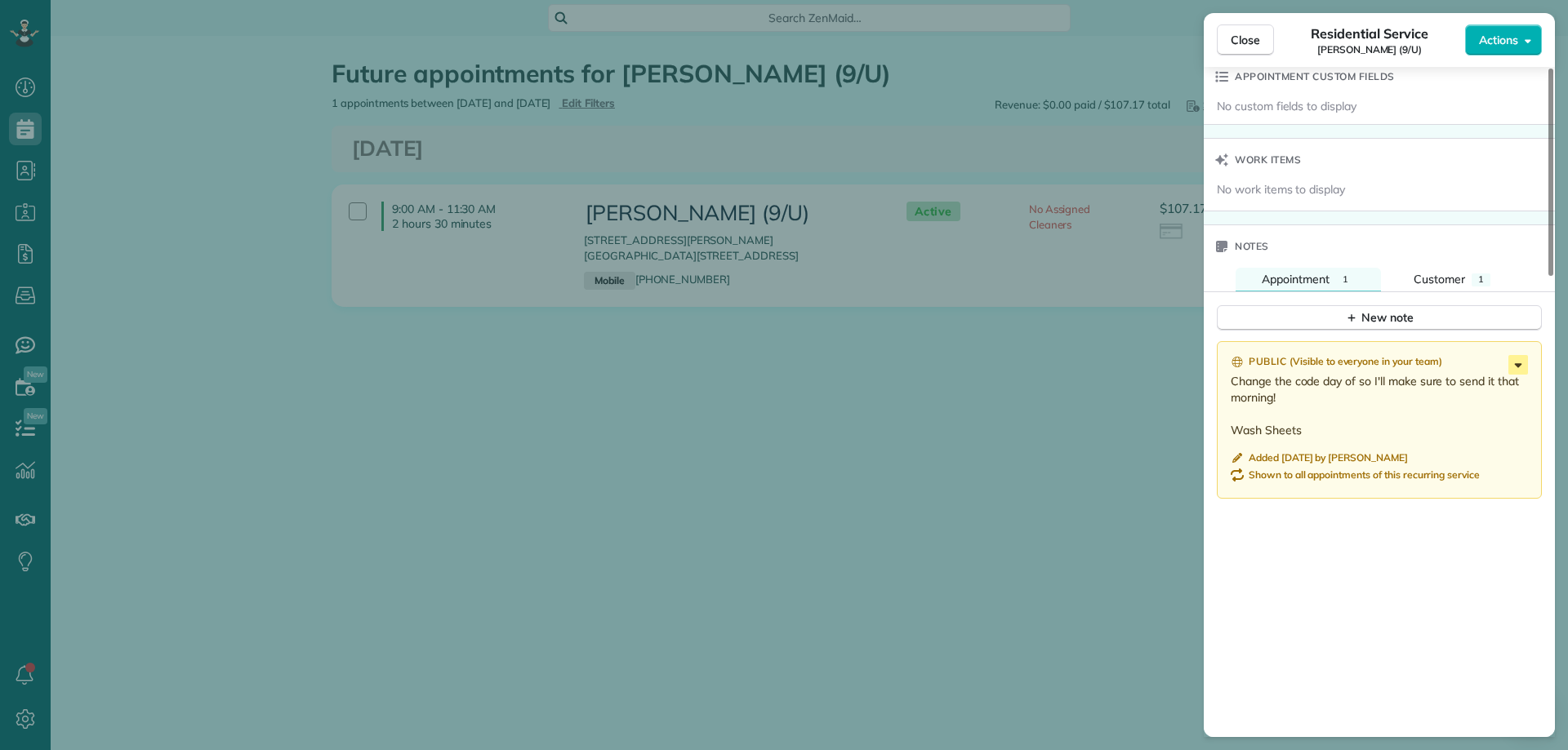
click at [1516, 358] on icon at bounding box center [1518, 364] width 20 height 20
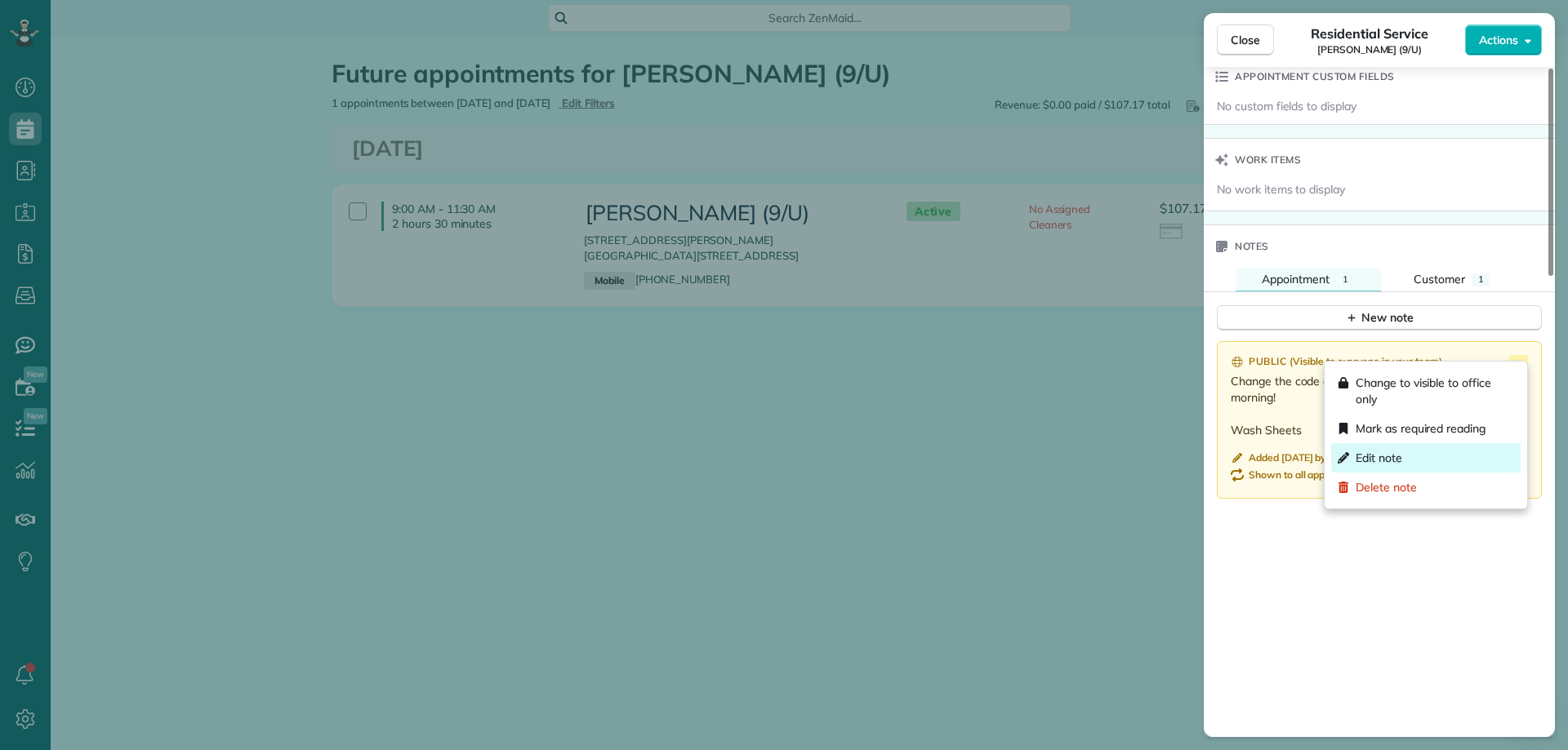
click at [1389, 456] on span "Edit note" at bounding box center [1379, 458] width 46 height 16
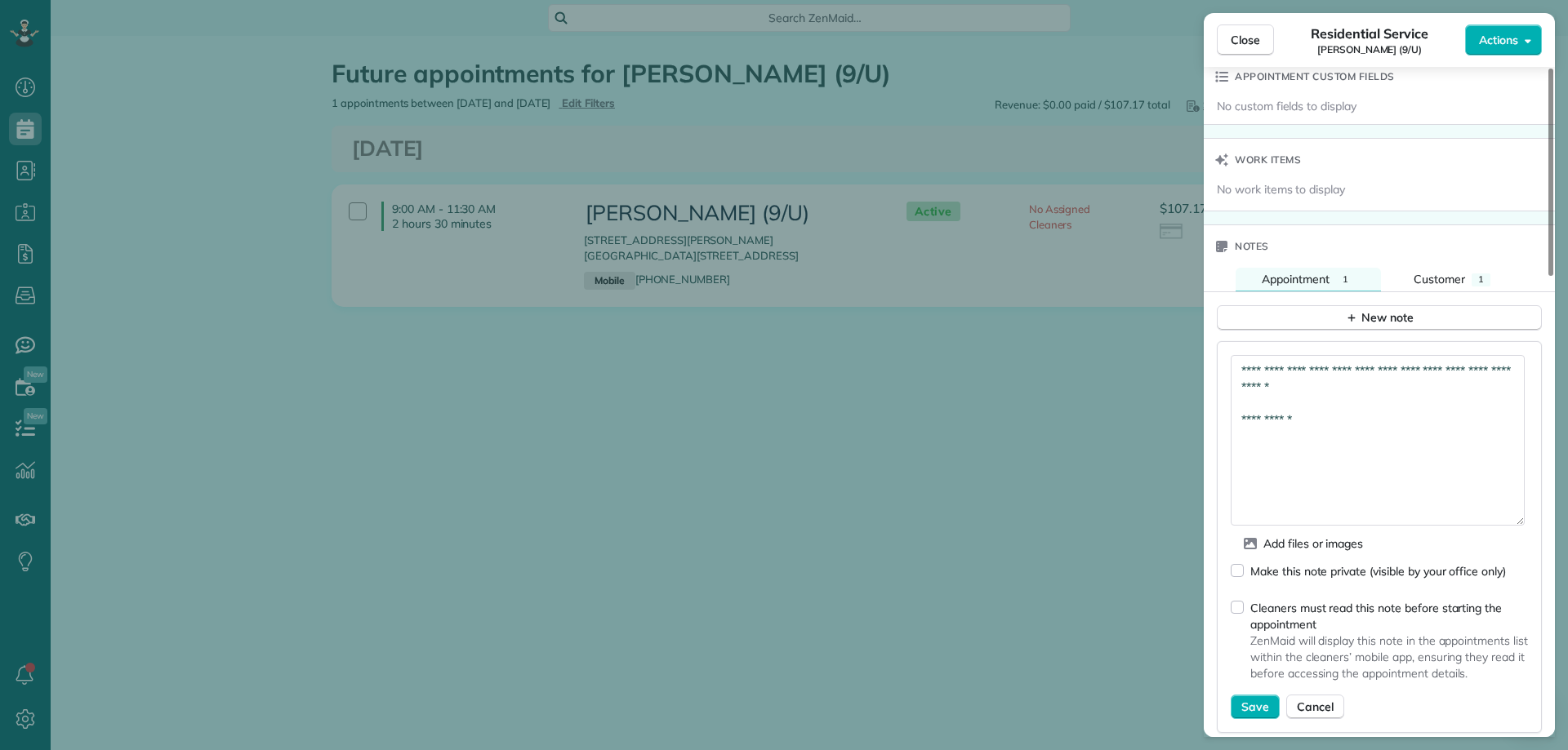
drag, startPoint x: 1515, startPoint y: 387, endPoint x: 1505, endPoint y: 554, distance: 167.3
click at [1516, 526] on textarea "**********" at bounding box center [1378, 440] width 294 height 171
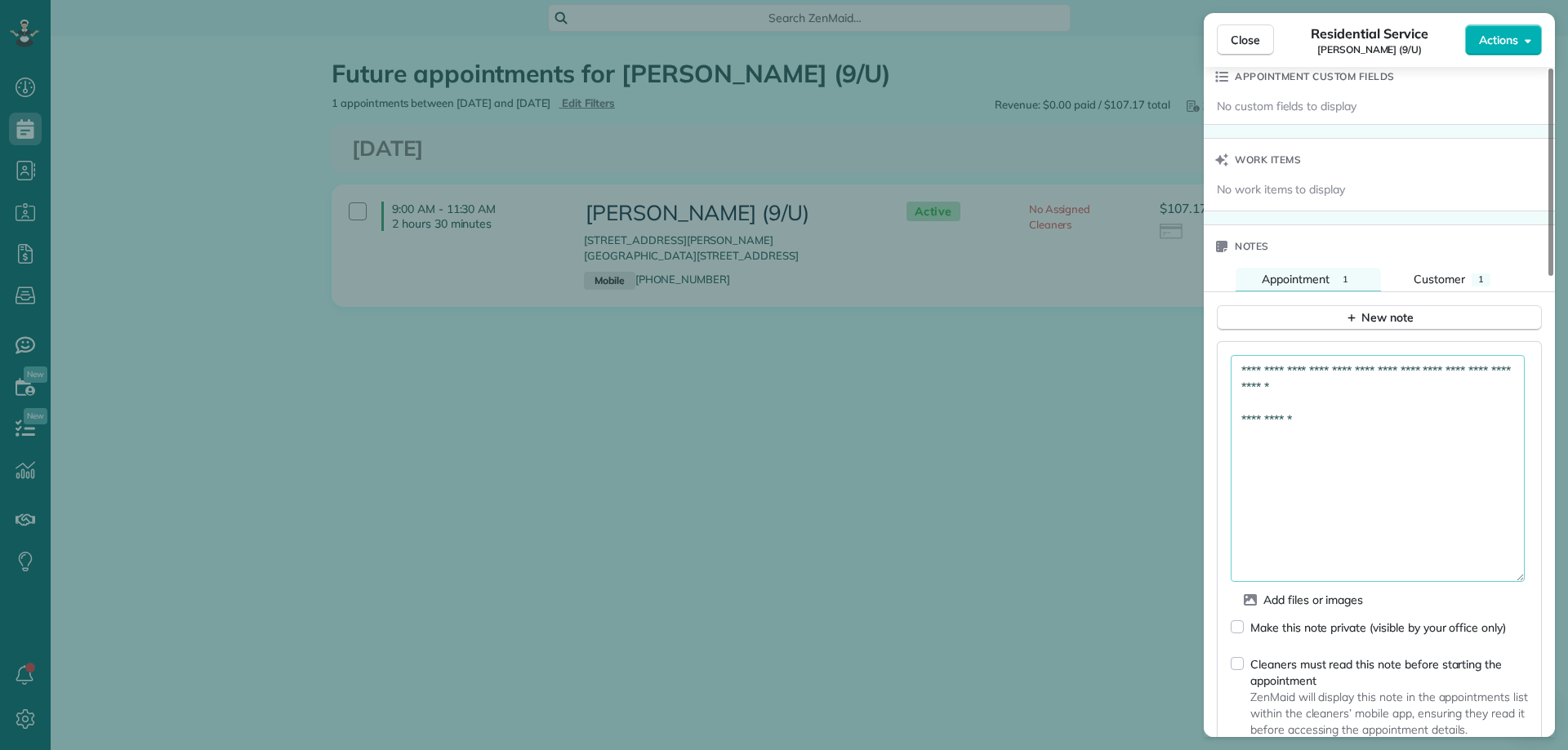
click at [1361, 438] on textarea "**********" at bounding box center [1378, 468] width 294 height 227
paste textarea "**********"
drag, startPoint x: 1251, startPoint y: 438, endPoint x: 1214, endPoint y: 438, distance: 37.0
click at [1216, 438] on div "**********" at bounding box center [1379, 565] width 325 height 448
drag, startPoint x: 1315, startPoint y: 487, endPoint x: 1197, endPoint y: 316, distance: 207.8
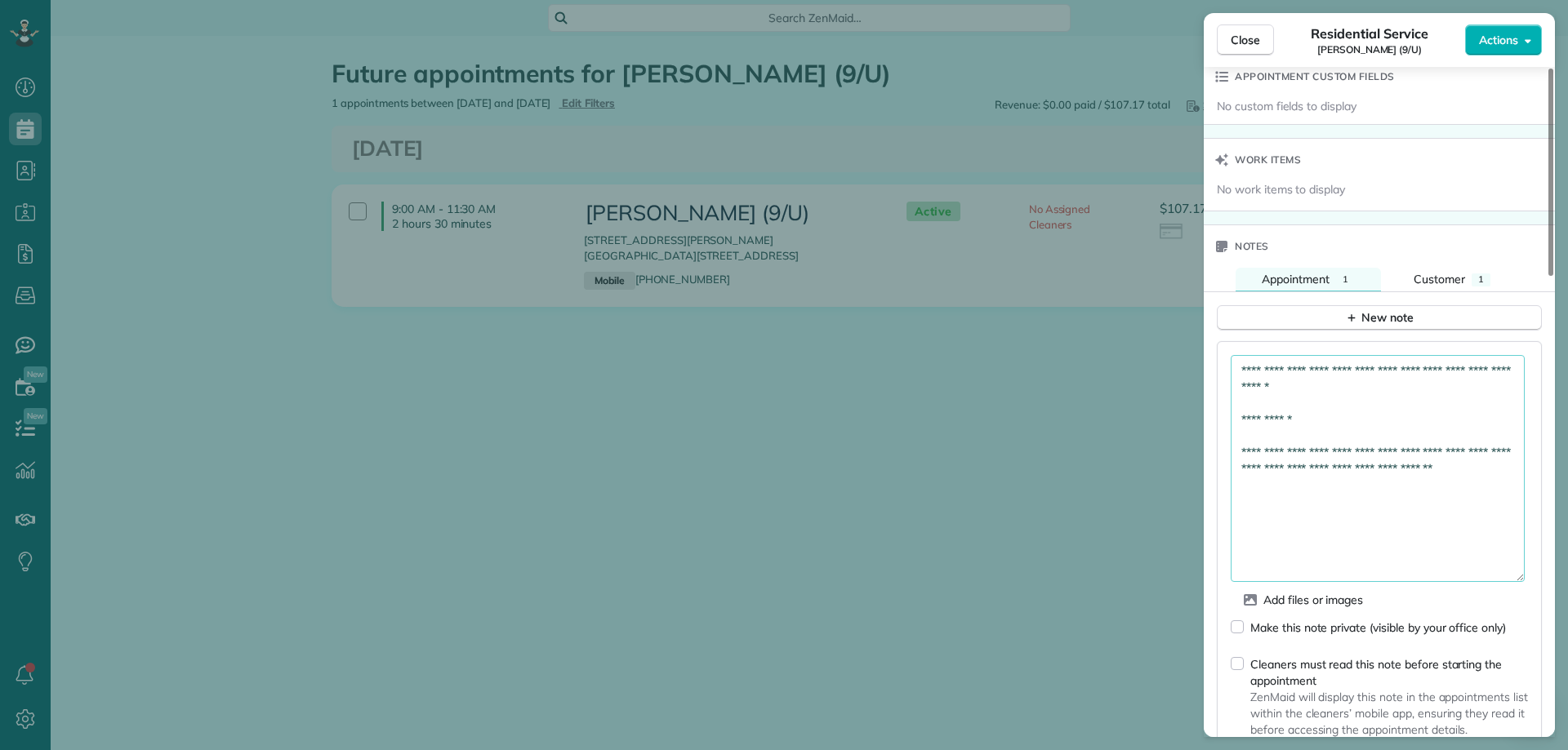
click at [1197, 316] on div "Close Residential Service Josie Garba (9/U) Actions Status Active Josie Garba (…" at bounding box center [784, 375] width 1568 height 750
type textarea "**********"
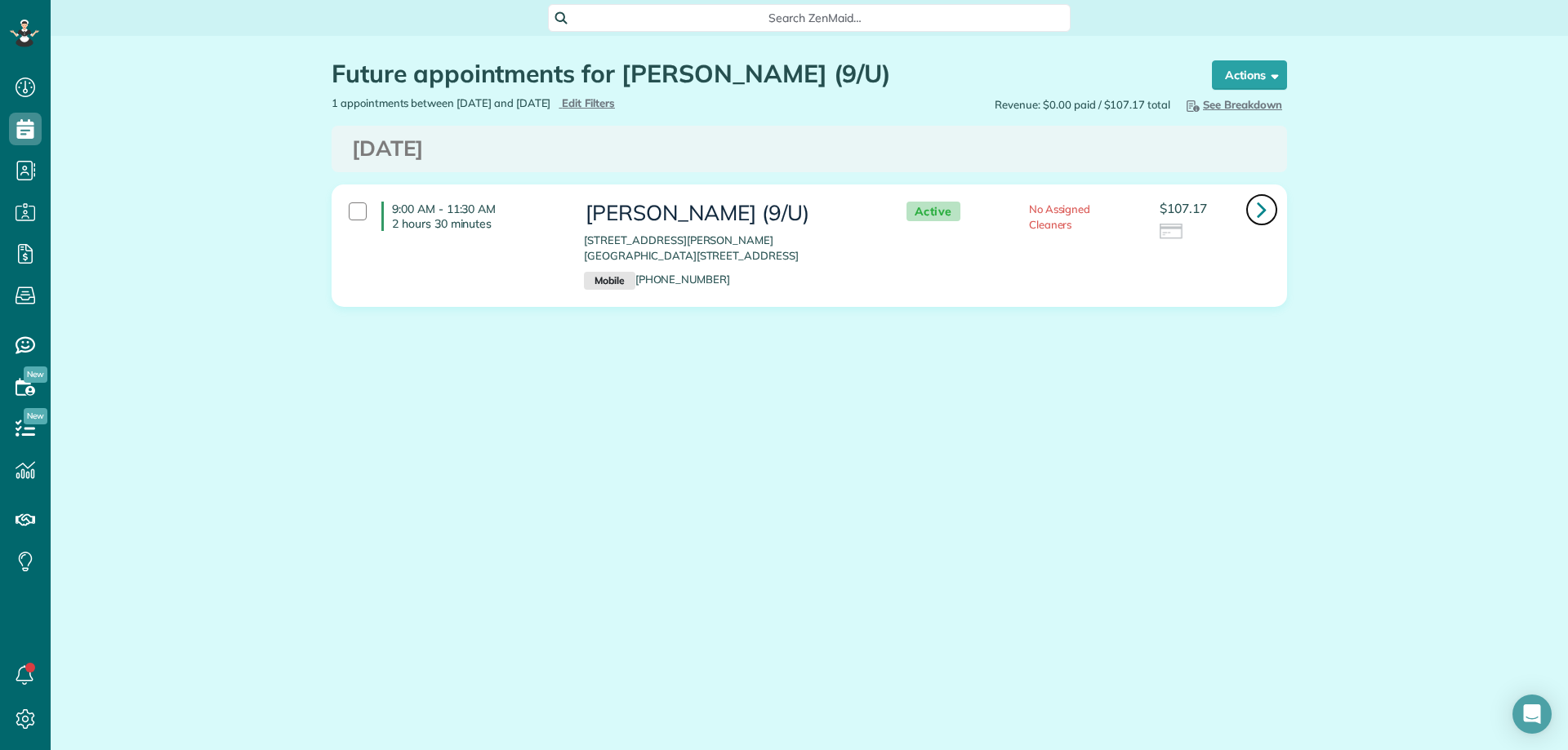
click at [1257, 210] on icon at bounding box center [1261, 209] width 9 height 28
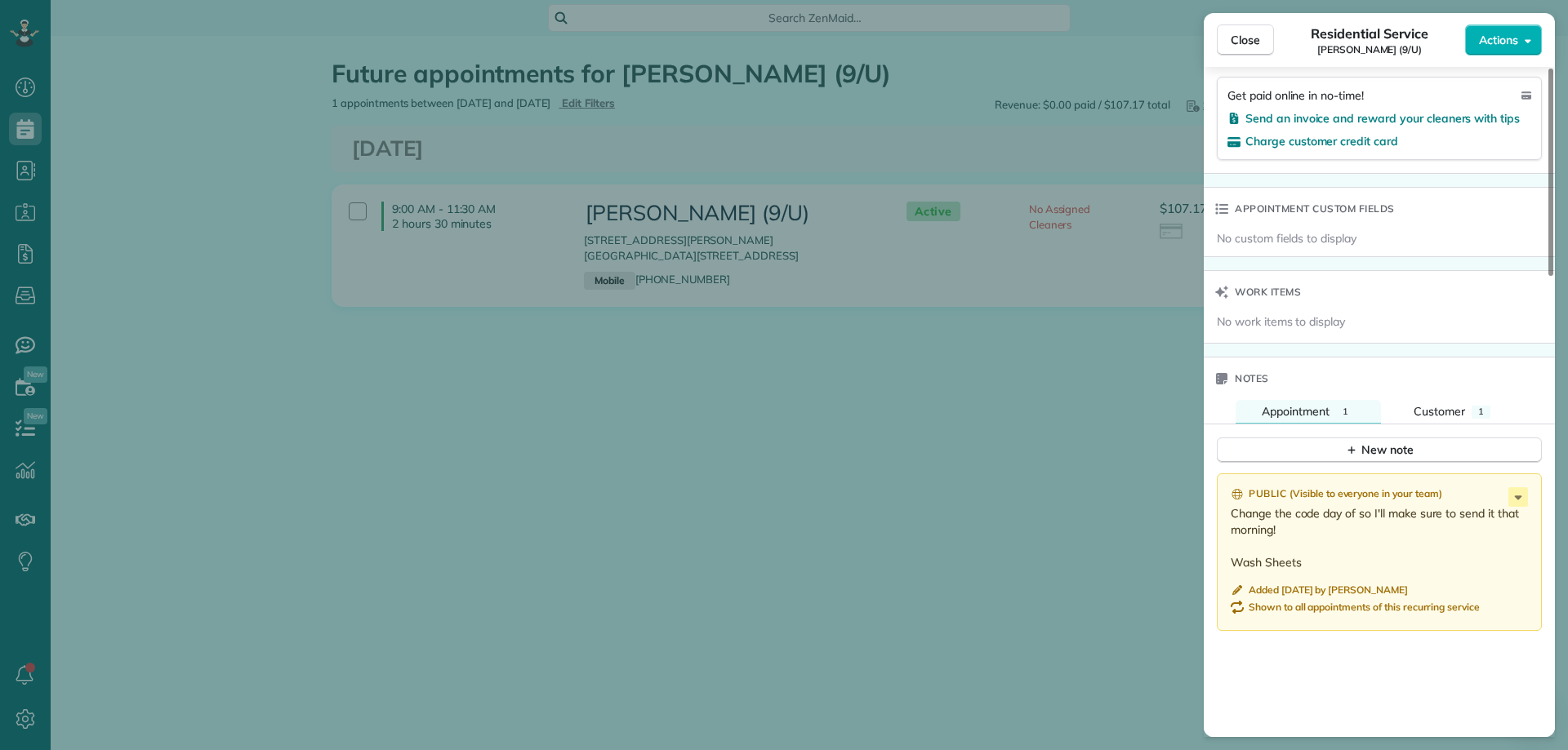
scroll to position [1061, 0]
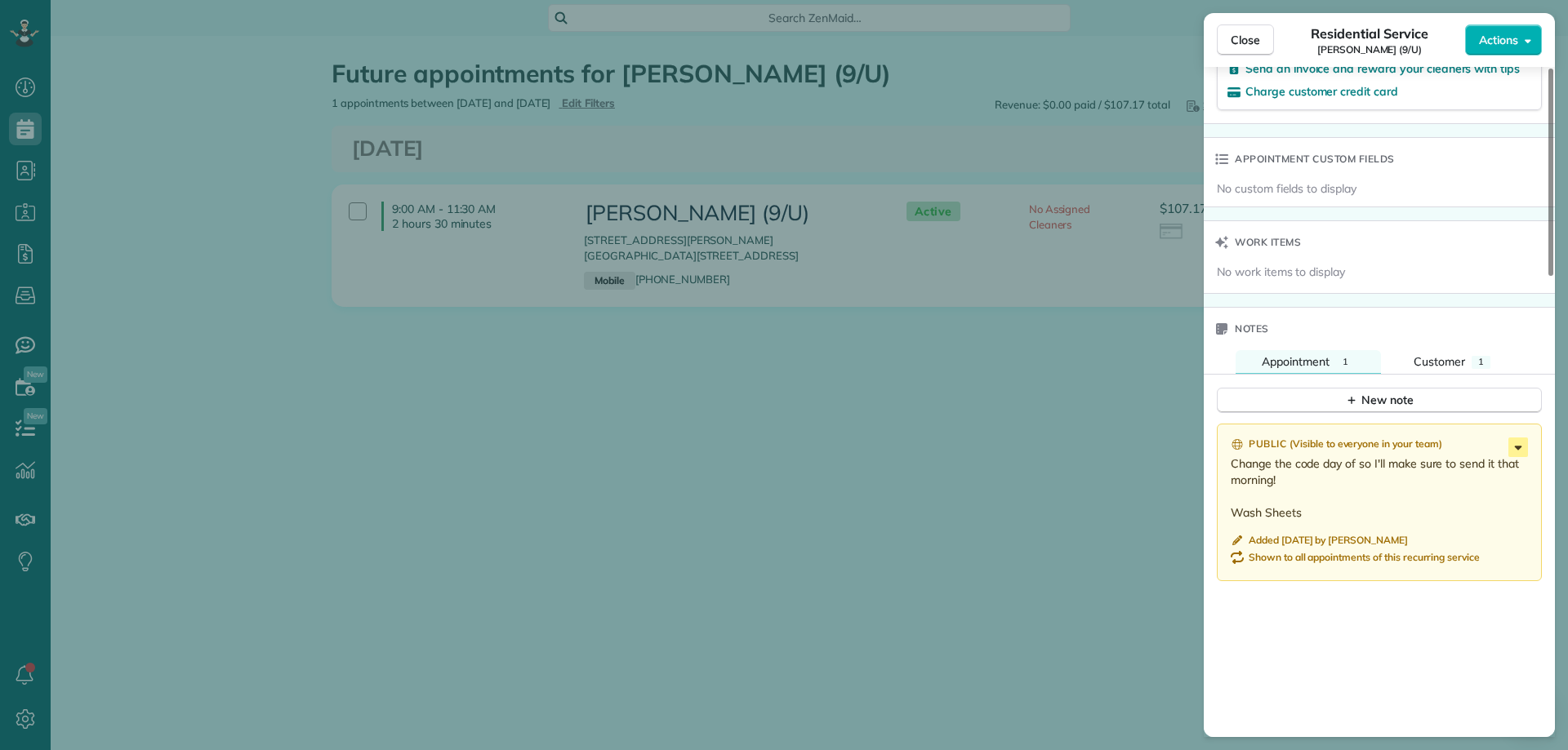
click at [1523, 438] on icon at bounding box center [1518, 447] width 20 height 20
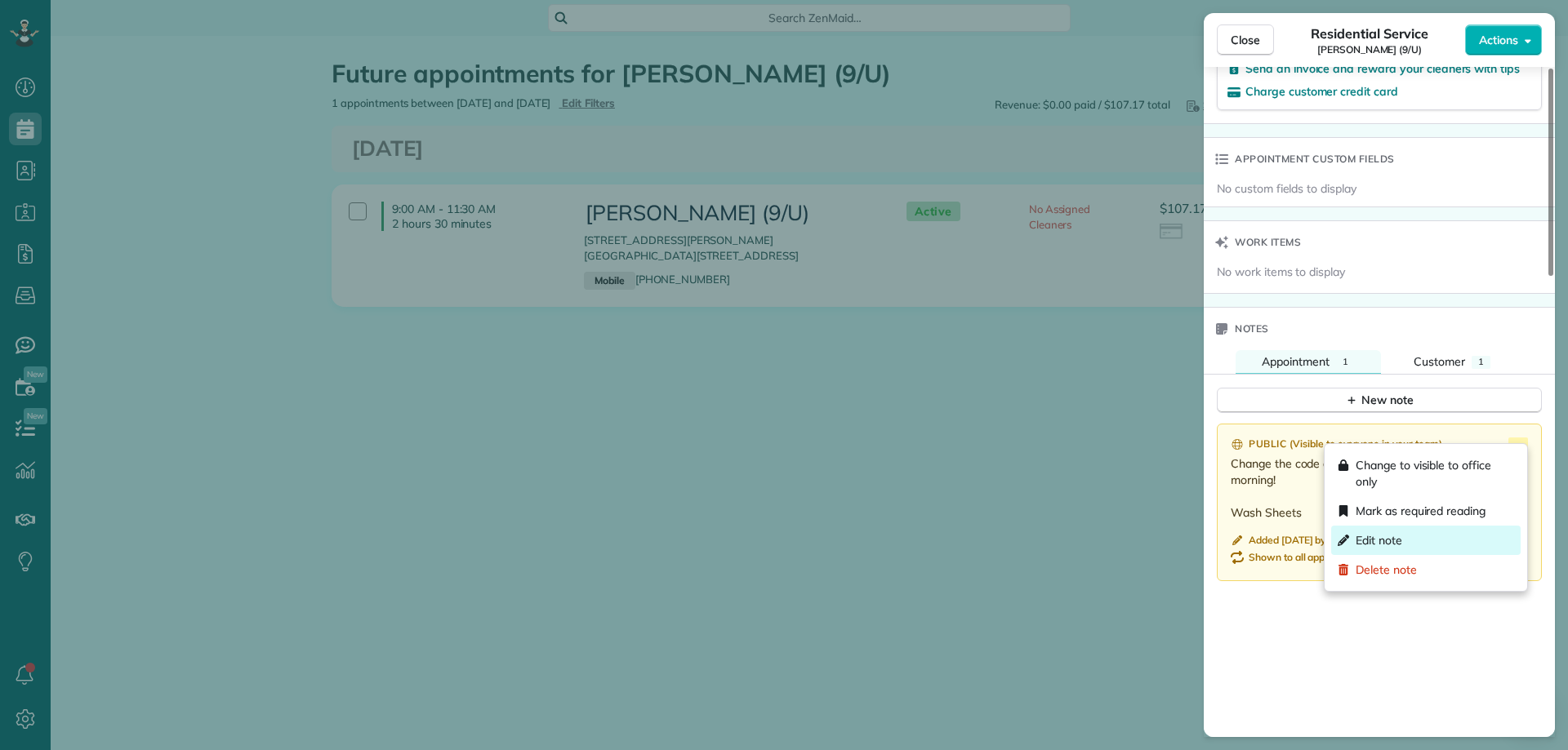
click at [1388, 534] on span "Edit note" at bounding box center [1379, 540] width 46 height 16
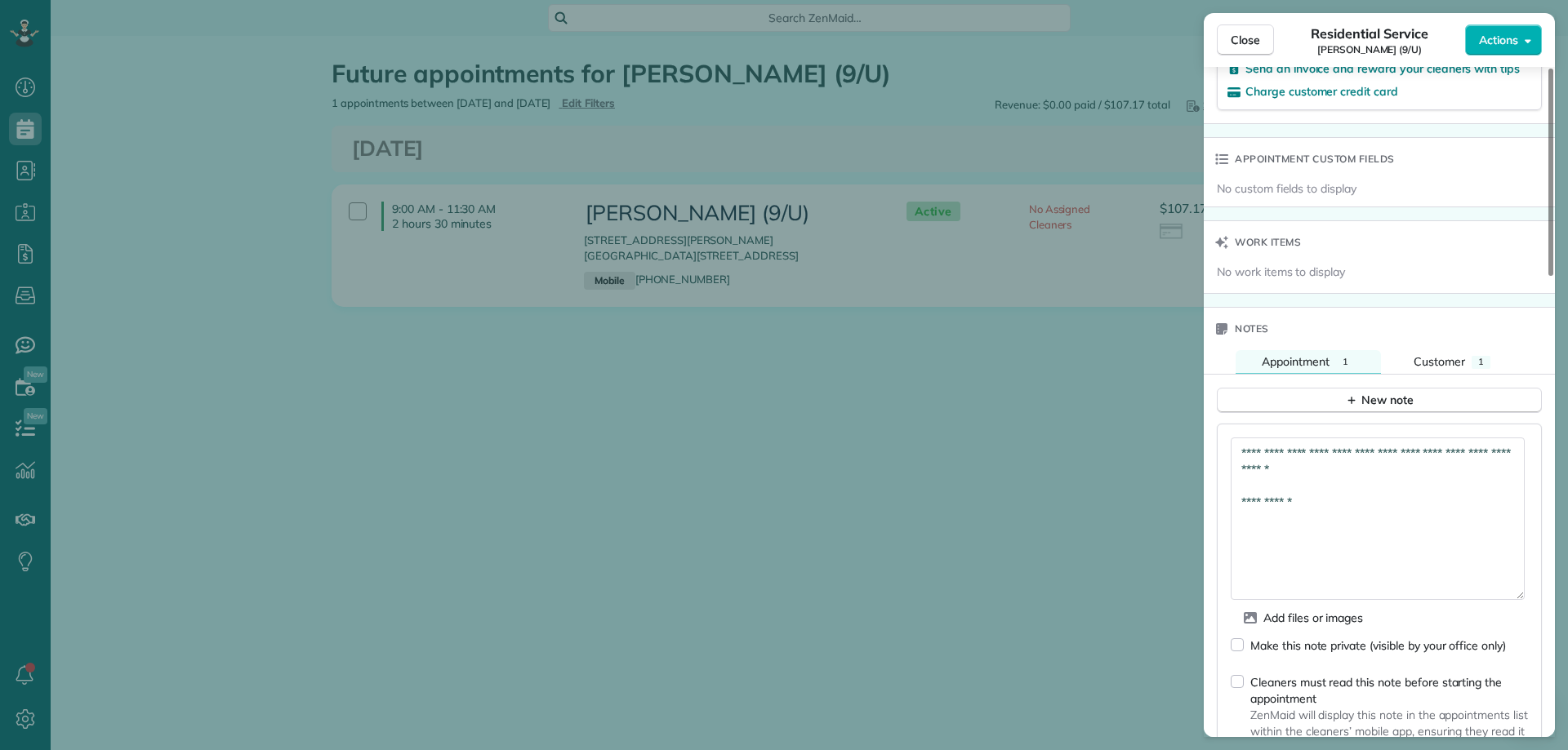
drag, startPoint x: 1517, startPoint y: 468, endPoint x: 1537, endPoint y: 599, distance: 132.5
click at [1537, 599] on div "**********" at bounding box center [1379, 615] width 325 height 384
click at [1408, 528] on textarea "**********" at bounding box center [1378, 527] width 294 height 179
paste textarea "**********"
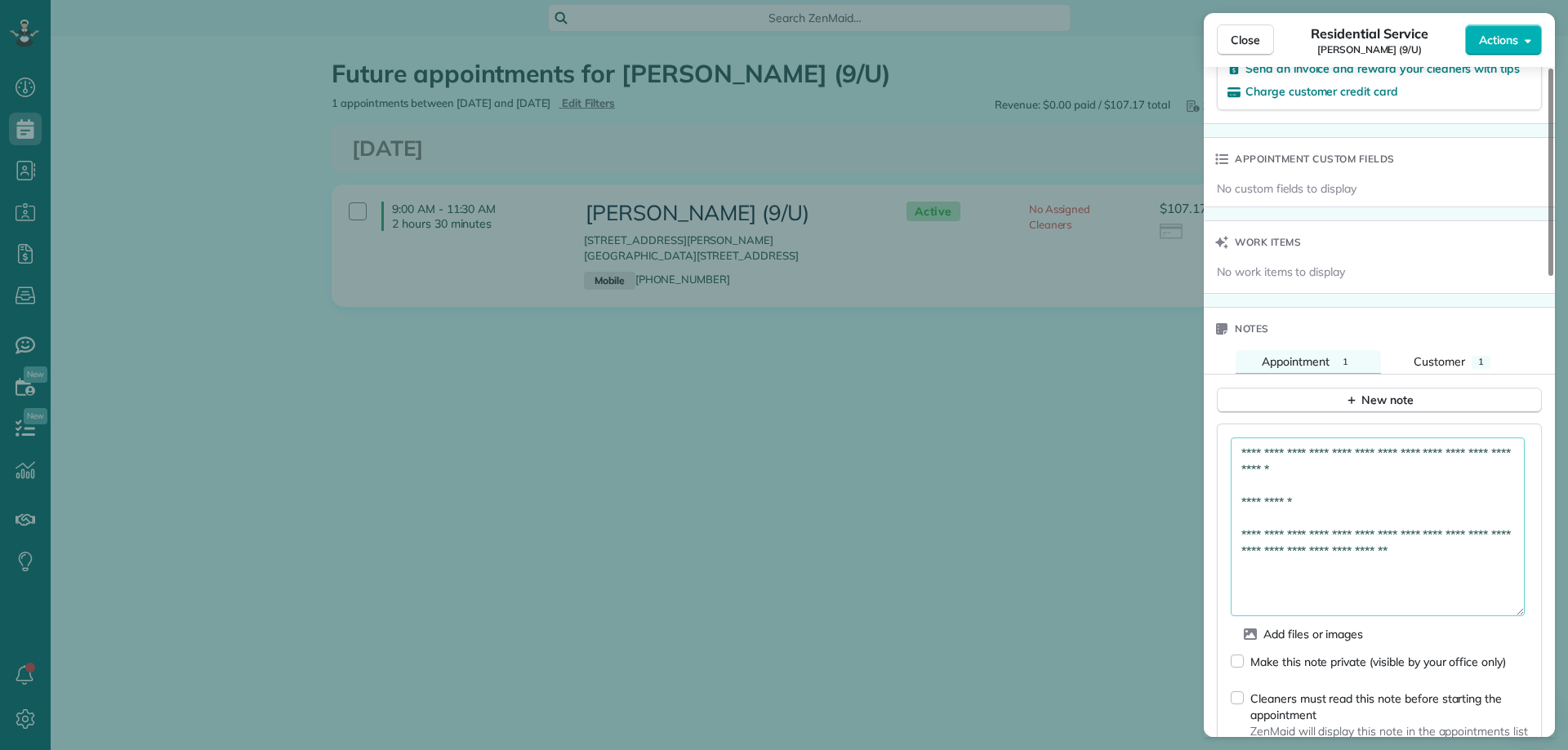
click at [1242, 522] on textarea "**********" at bounding box center [1378, 527] width 294 height 179
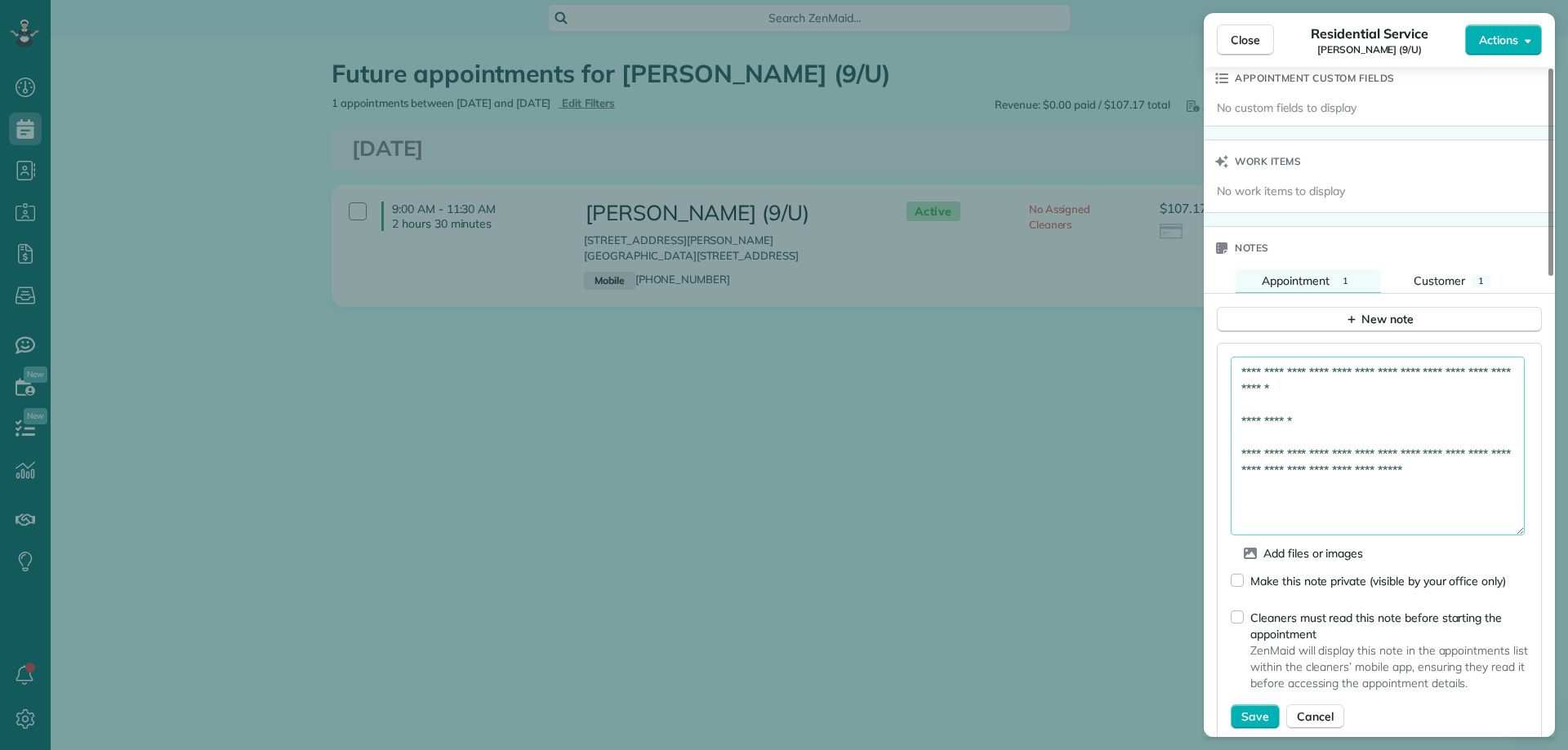
scroll to position [1143, 0]
drag, startPoint x: 1336, startPoint y: 376, endPoint x: 1197, endPoint y: 363, distance: 139.6
click at [1197, 363] on div "Close Residential Service Josie Garba (9/U) Actions Status Active Josie Garba (…" at bounding box center [784, 375] width 1568 height 750
type textarea "**********"
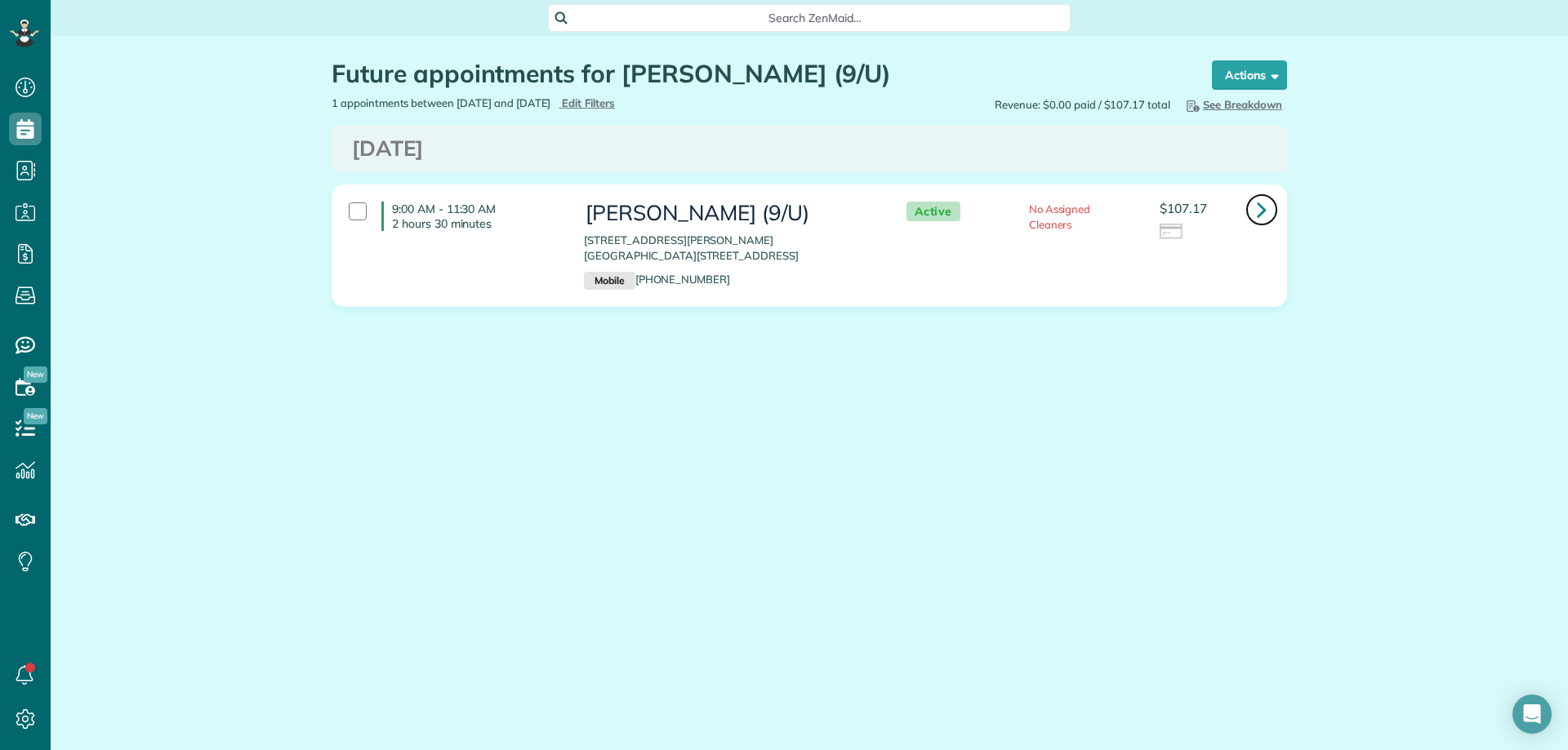
click at [1263, 210] on icon at bounding box center [1261, 209] width 9 height 28
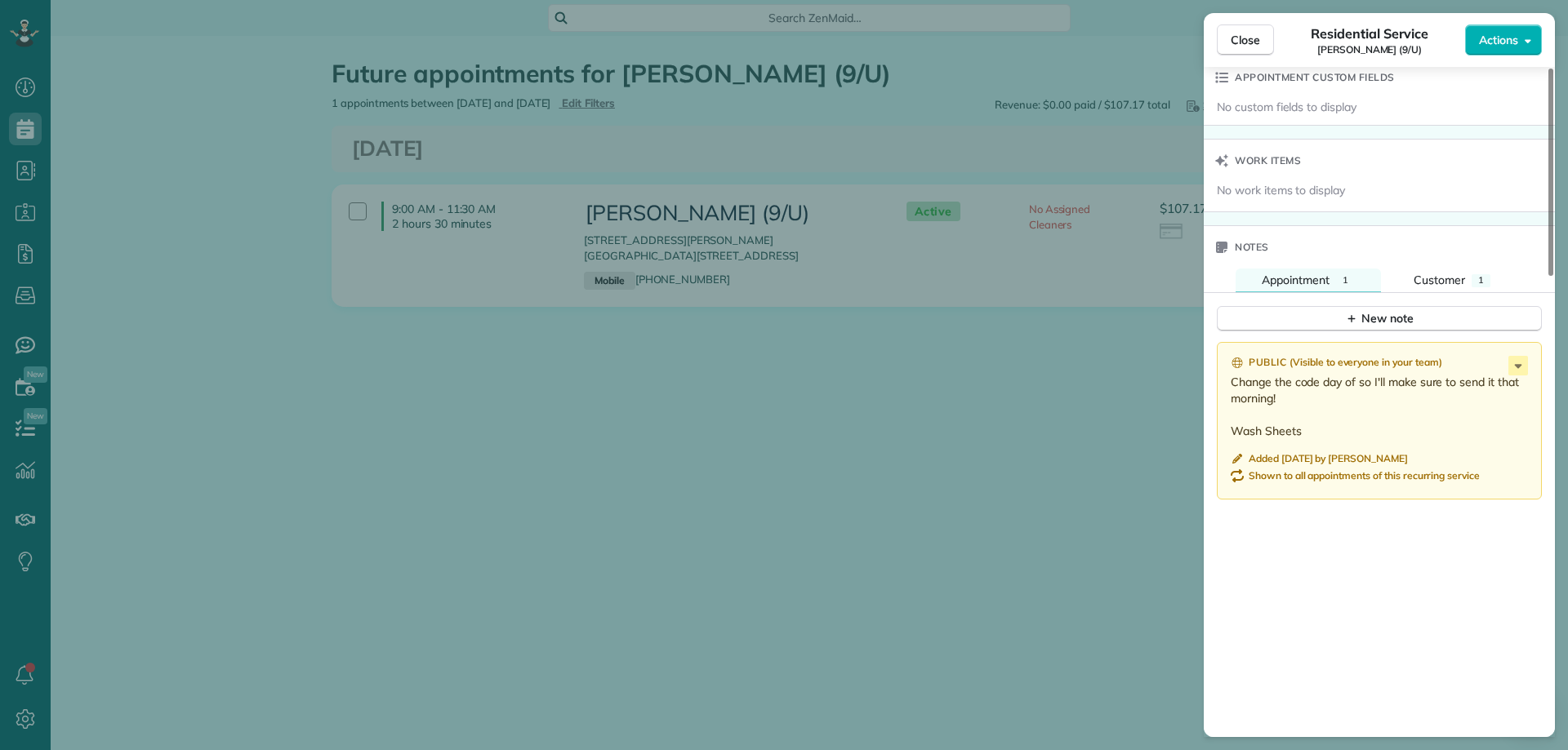
scroll to position [1143, 0]
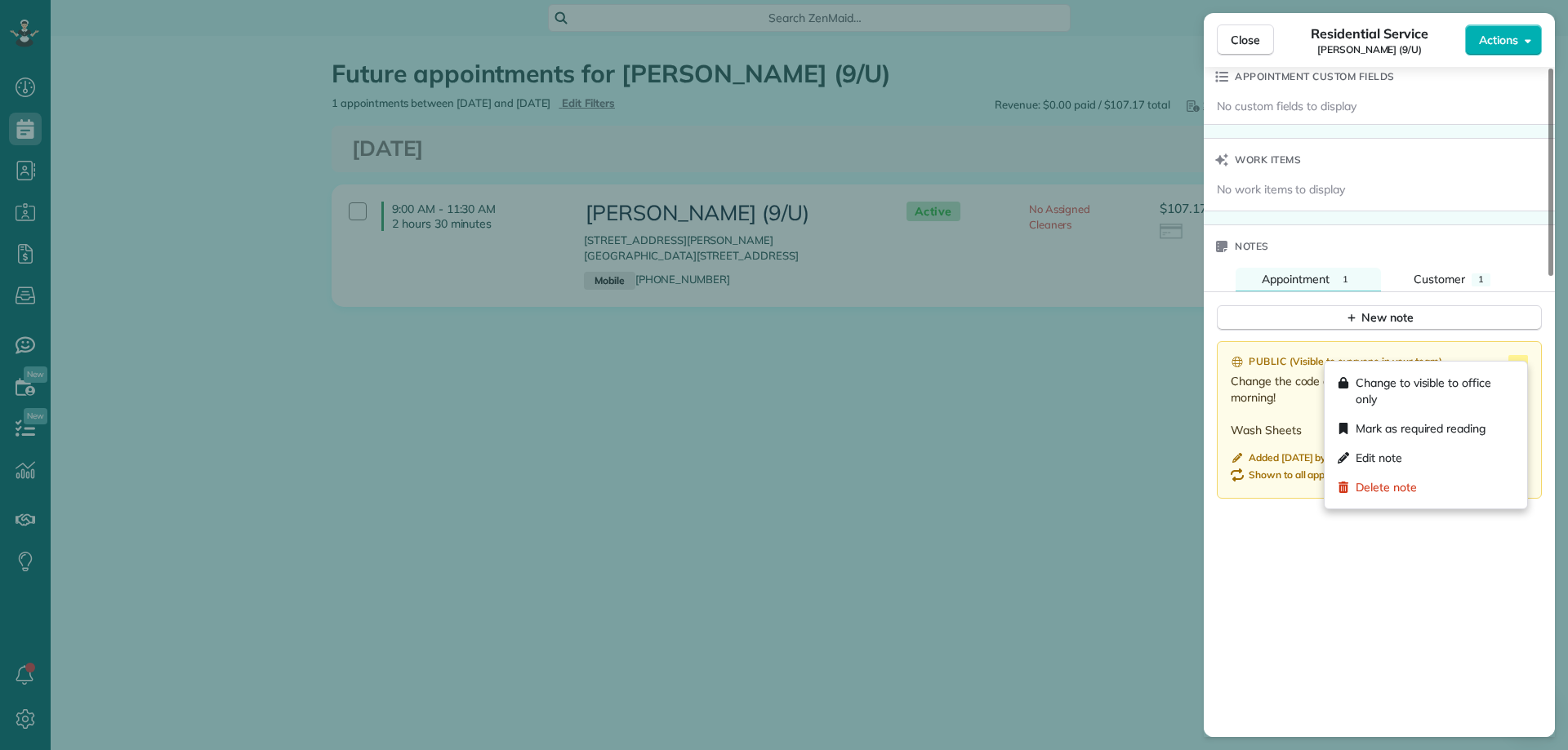
click at [1520, 359] on icon at bounding box center [1518, 364] width 20 height 20
click at [1392, 452] on span "Edit note" at bounding box center [1379, 458] width 46 height 16
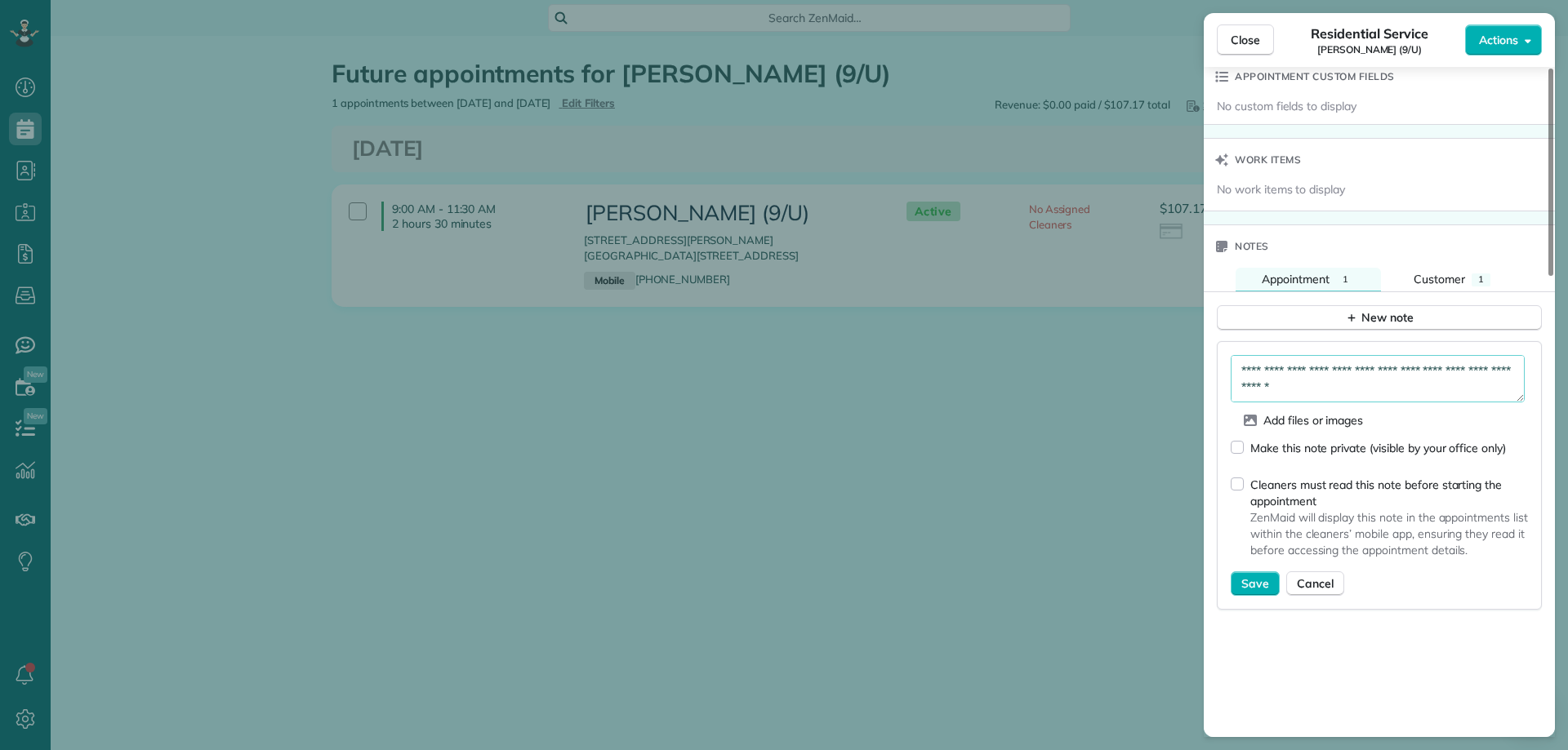
click at [1324, 371] on textarea "**********" at bounding box center [1378, 378] width 294 height 47
drag, startPoint x: 1251, startPoint y: 357, endPoint x: 1168, endPoint y: 345, distance: 83.9
click at [1168, 345] on div "Close Residential Service Josie Garba (9/U) Actions Status Active Josie Garba (…" at bounding box center [784, 375] width 1568 height 750
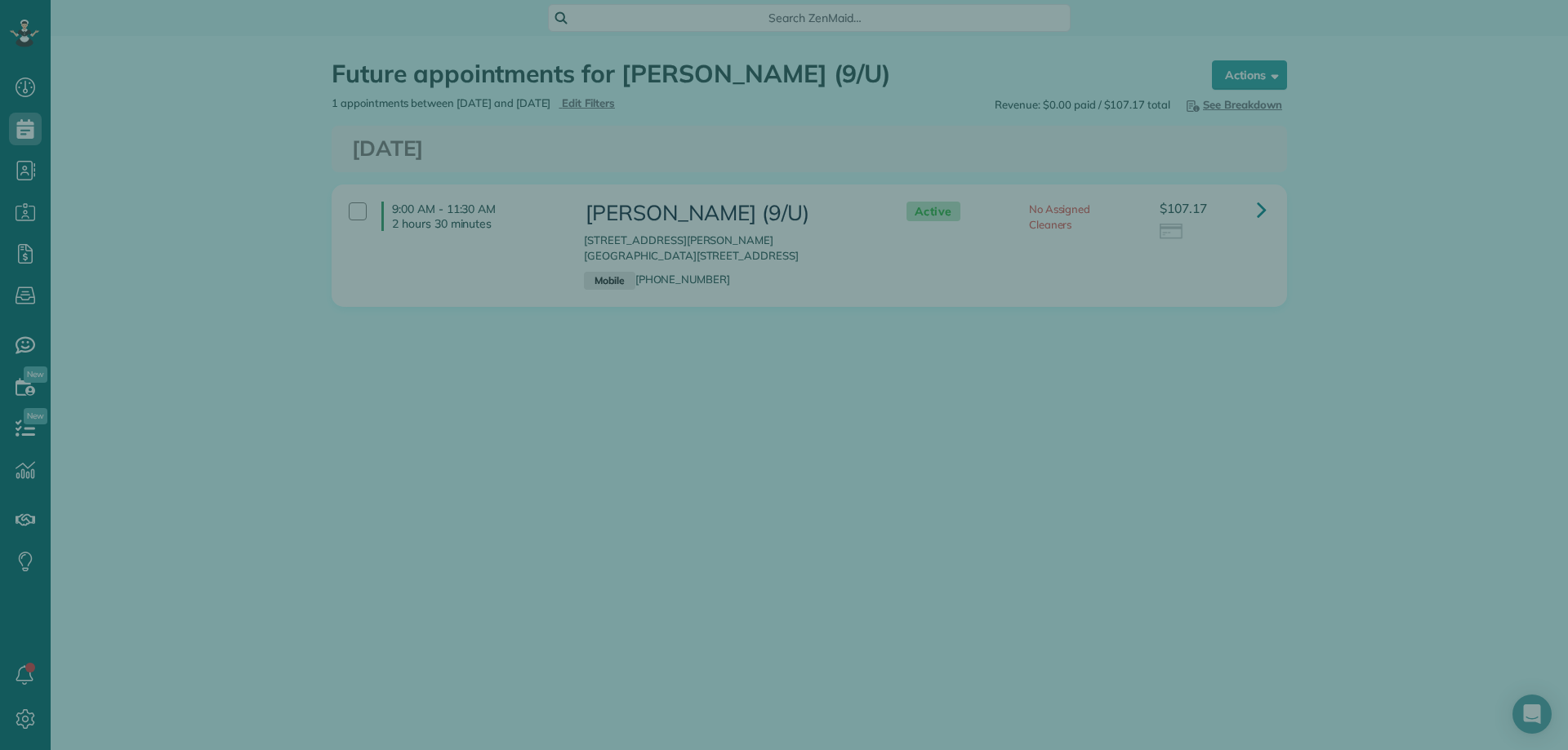
type textarea "**********"
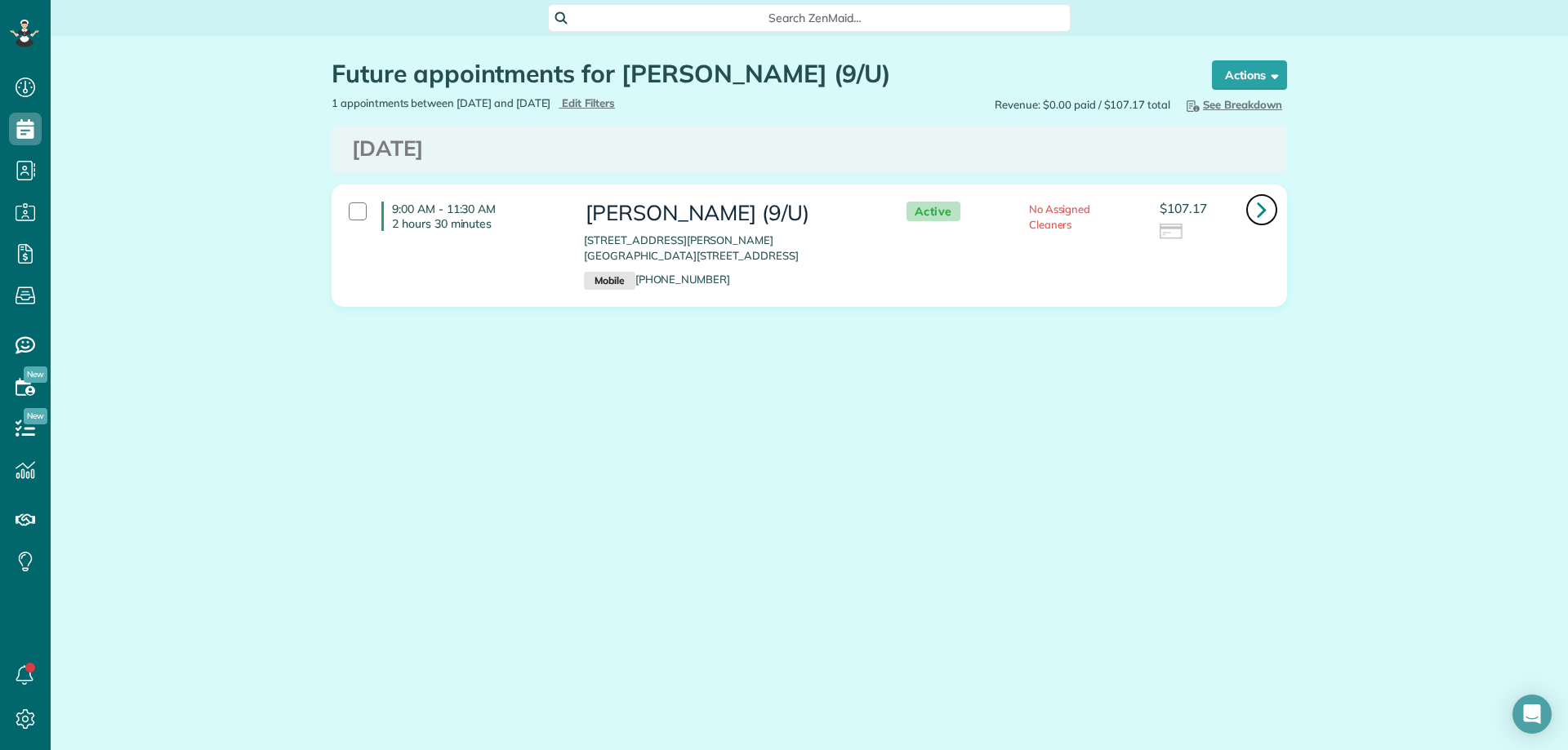
click at [1260, 206] on icon at bounding box center [1261, 209] width 9 height 28
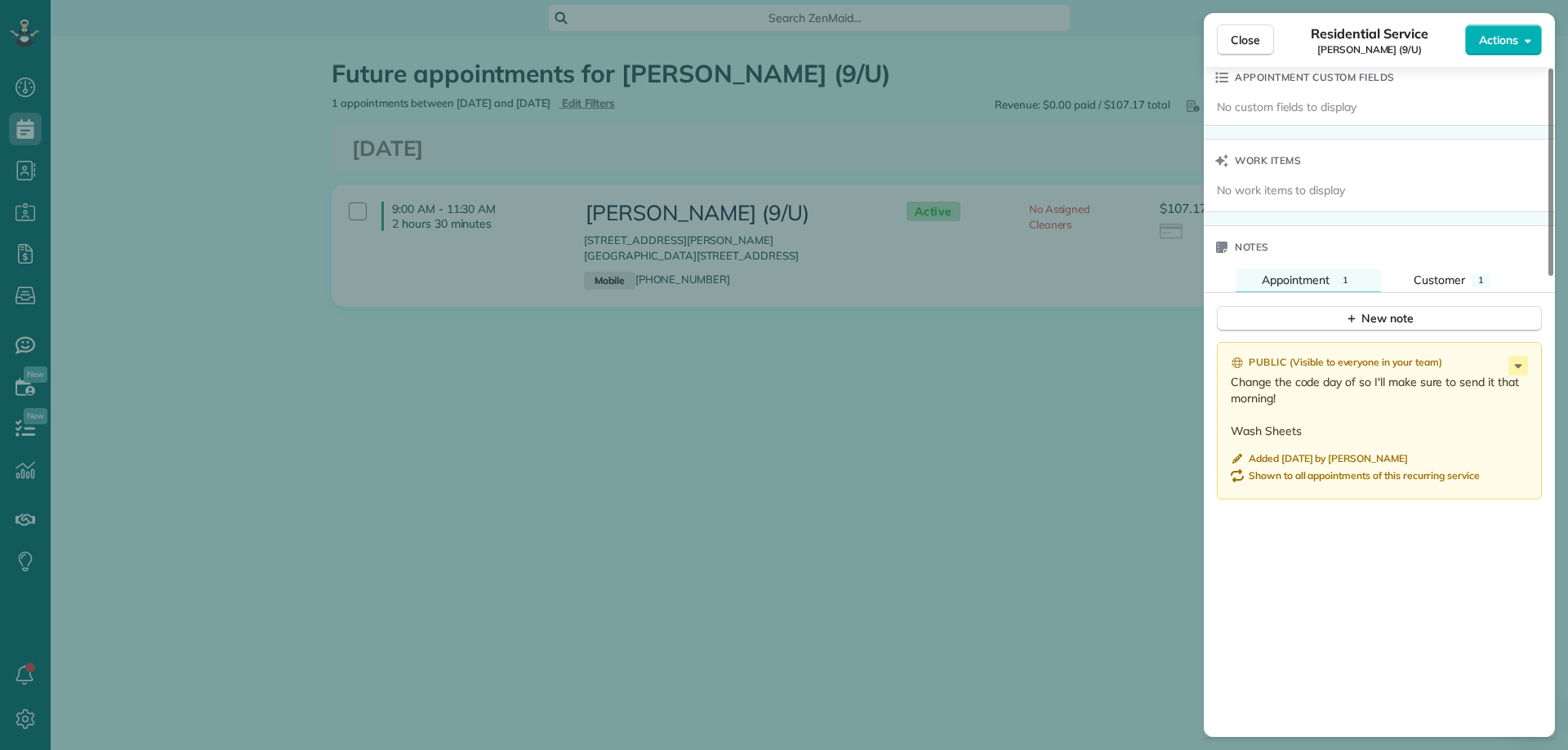
scroll to position [1061, 0]
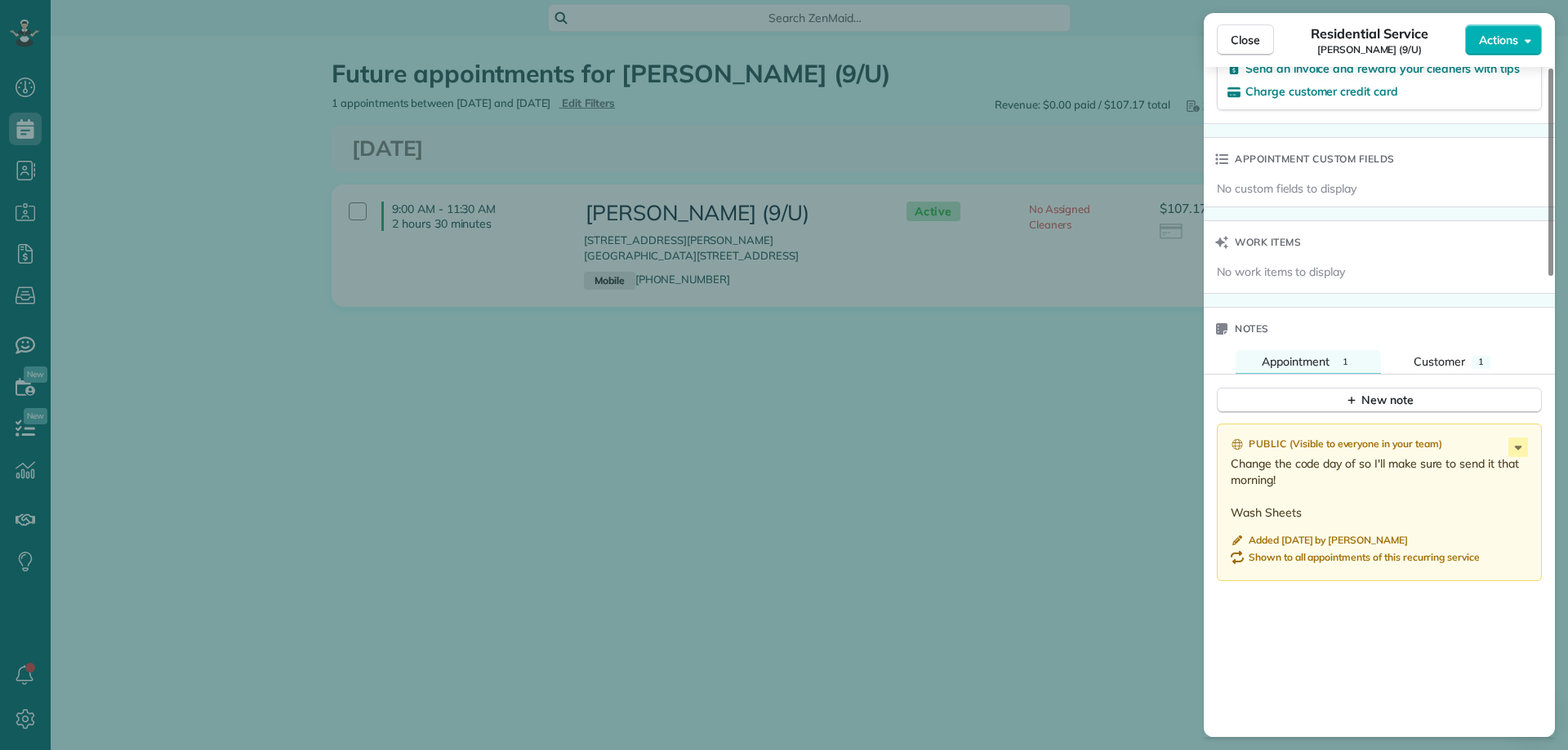
click at [1516, 456] on p "Change the code day of so I'll make sure to send it that morning! Wash Sheets" at bounding box center [1381, 488] width 300 height 65
click at [1513, 440] on icon at bounding box center [1518, 447] width 20 height 20
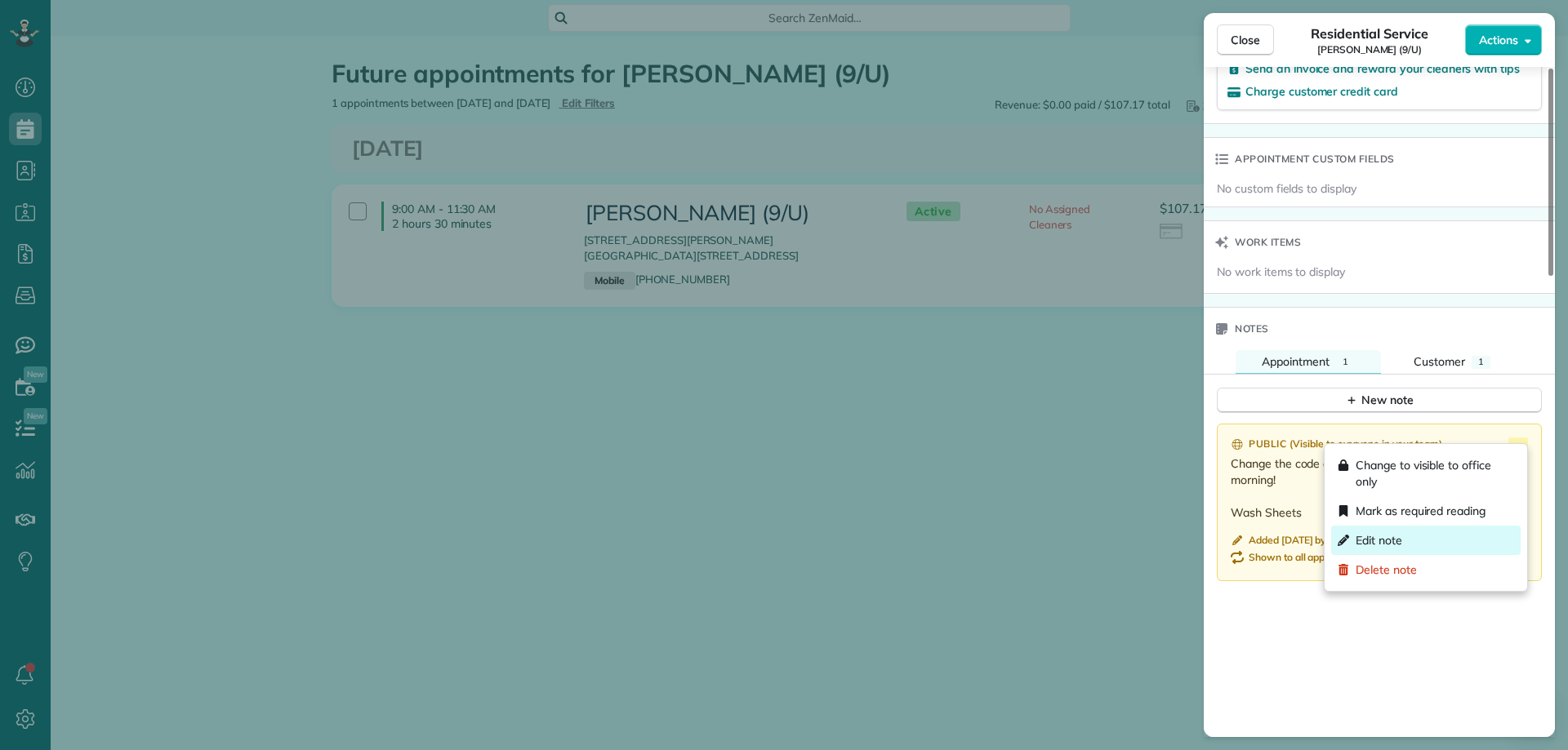
click at [1383, 532] on span "Edit note" at bounding box center [1379, 540] width 46 height 16
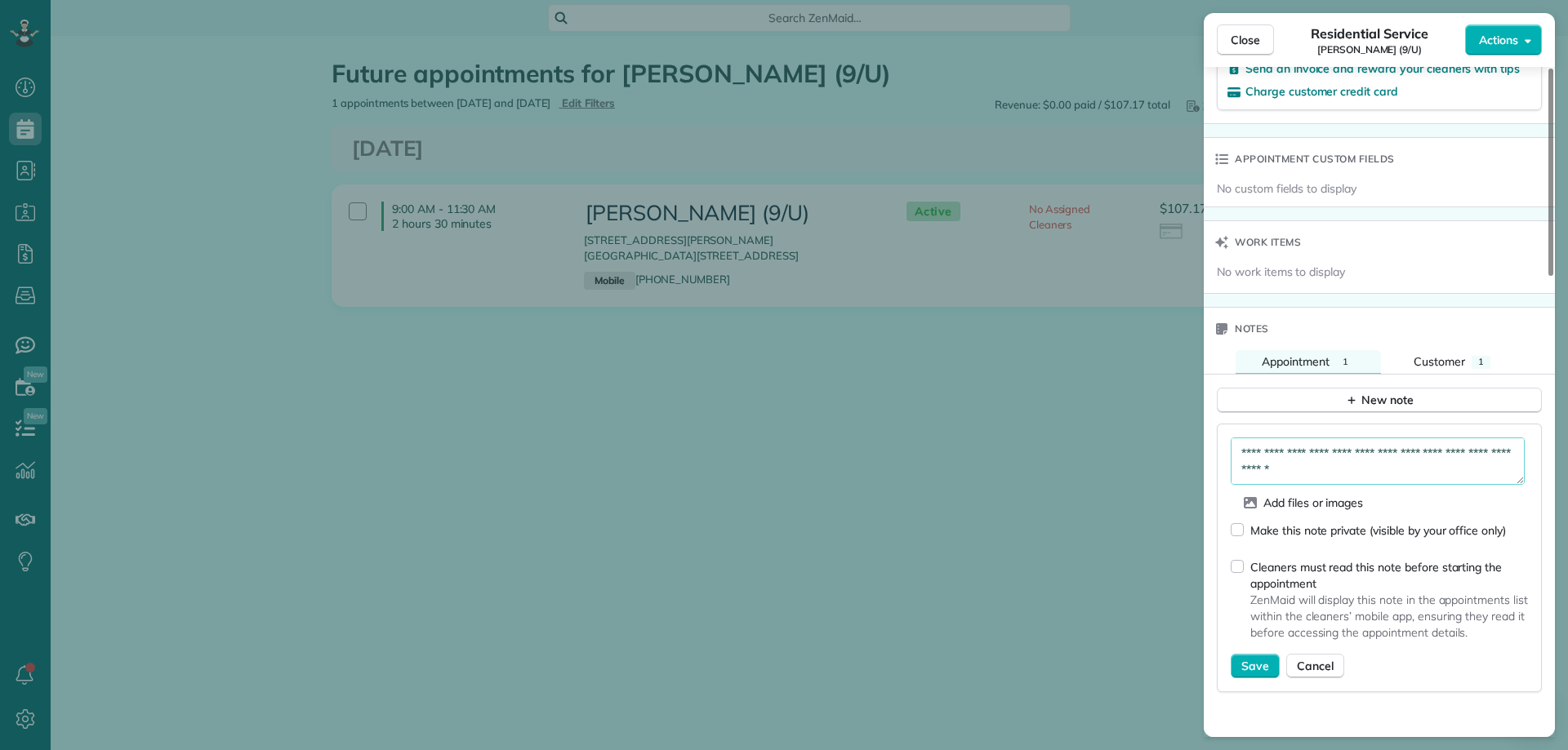
click at [1334, 452] on textarea "**********" at bounding box center [1378, 461] width 294 height 47
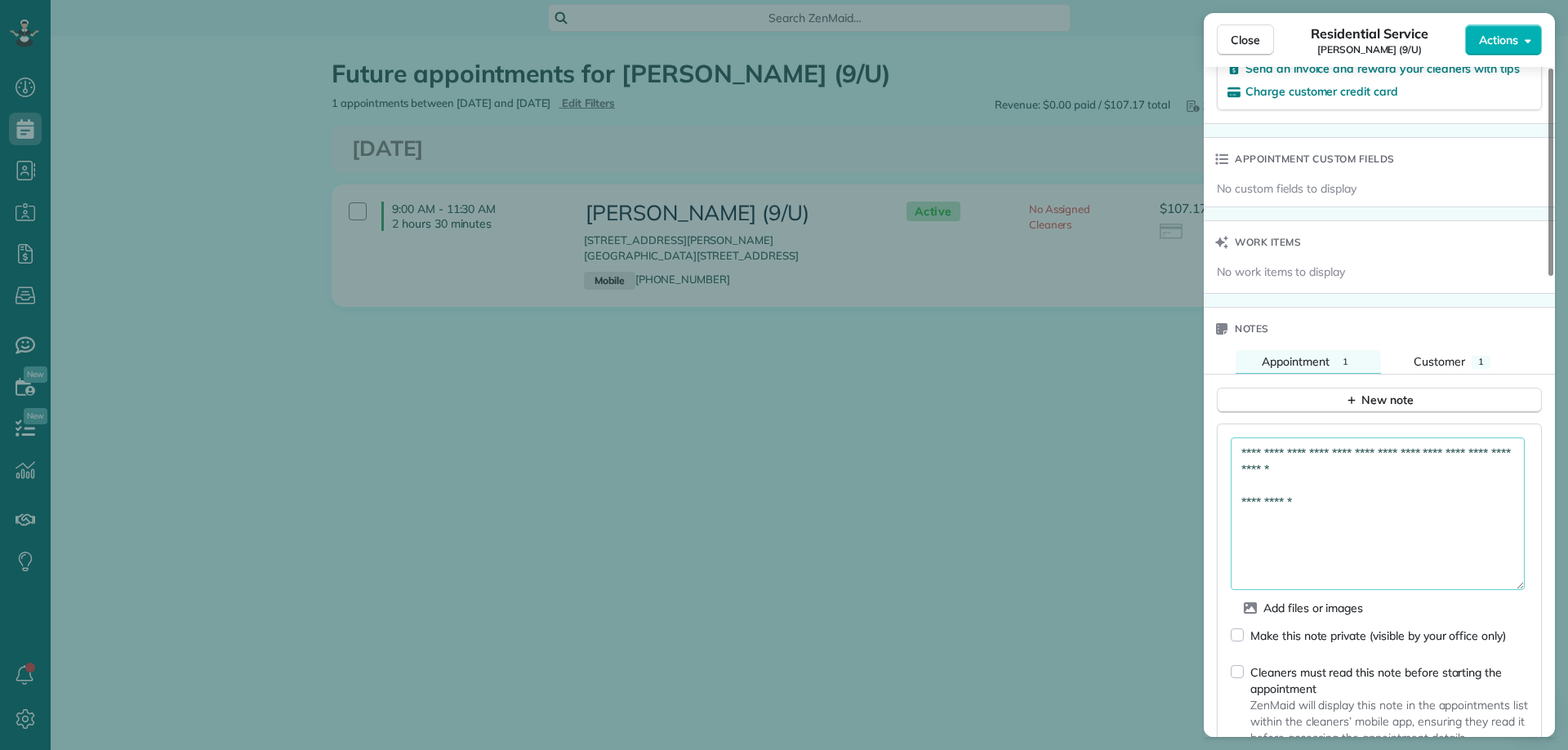
drag, startPoint x: 1519, startPoint y: 467, endPoint x: 1456, endPoint y: 512, distance: 77.4
click at [1523, 583] on textarea "**********" at bounding box center [1378, 514] width 294 height 153
drag, startPoint x: 1317, startPoint y: 459, endPoint x: 1197, endPoint y: 440, distance: 121.5
click at [1197, 440] on div "Close Residential Service Josie Garba (9/U) Actions Status Active Josie Garba (…" at bounding box center [784, 375] width 1568 height 750
type textarea "**********"
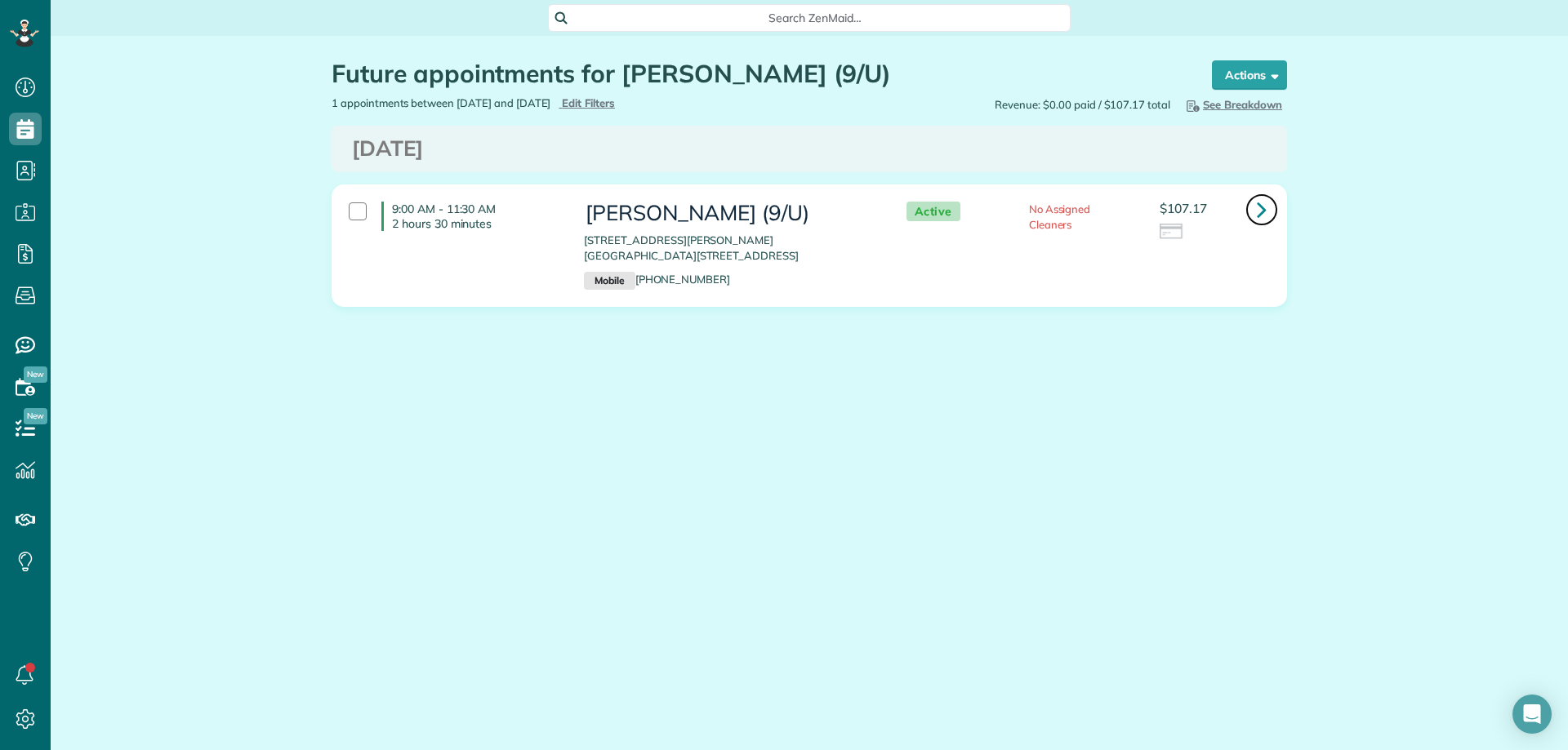
click at [1262, 218] on icon at bounding box center [1261, 209] width 9 height 28
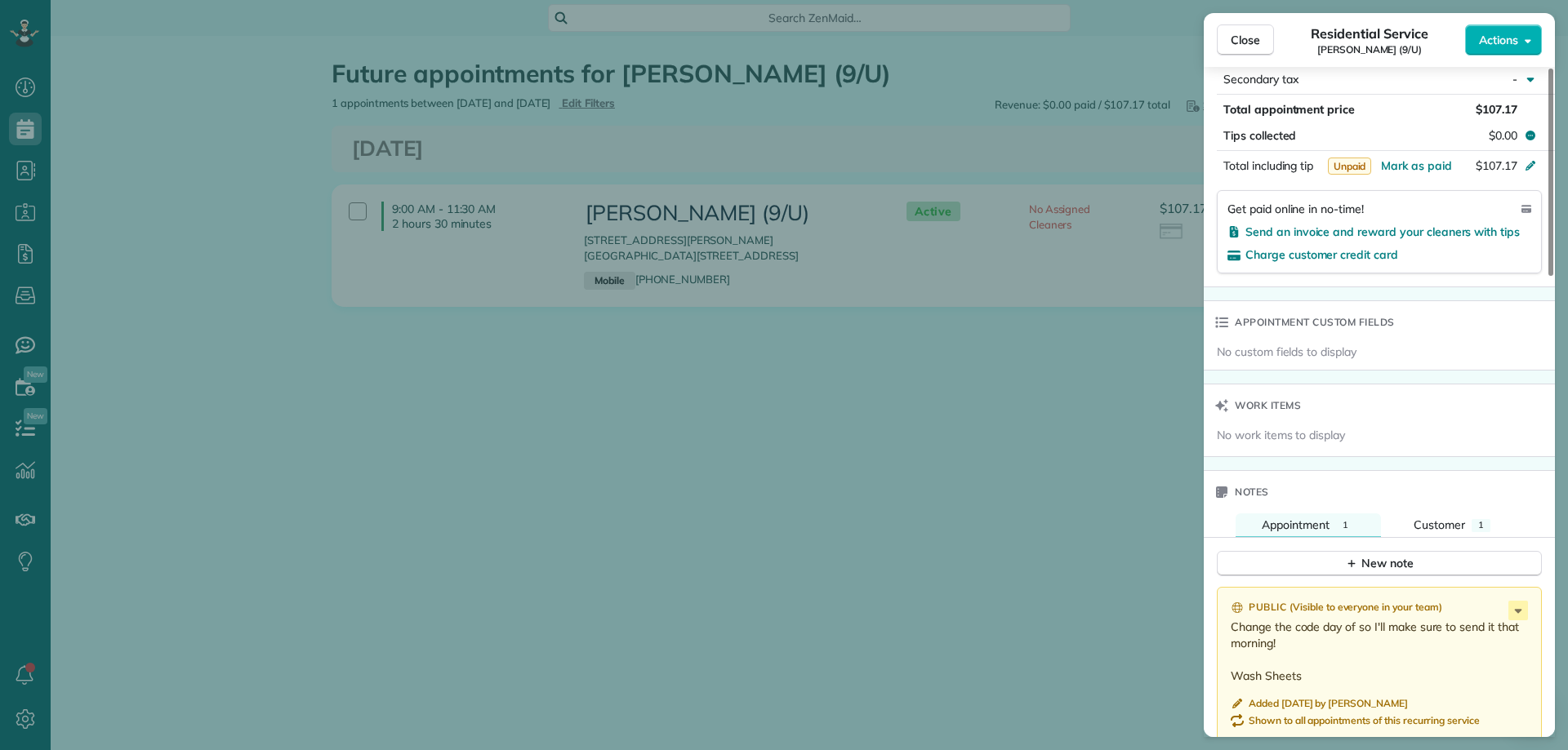
scroll to position [980, 0]
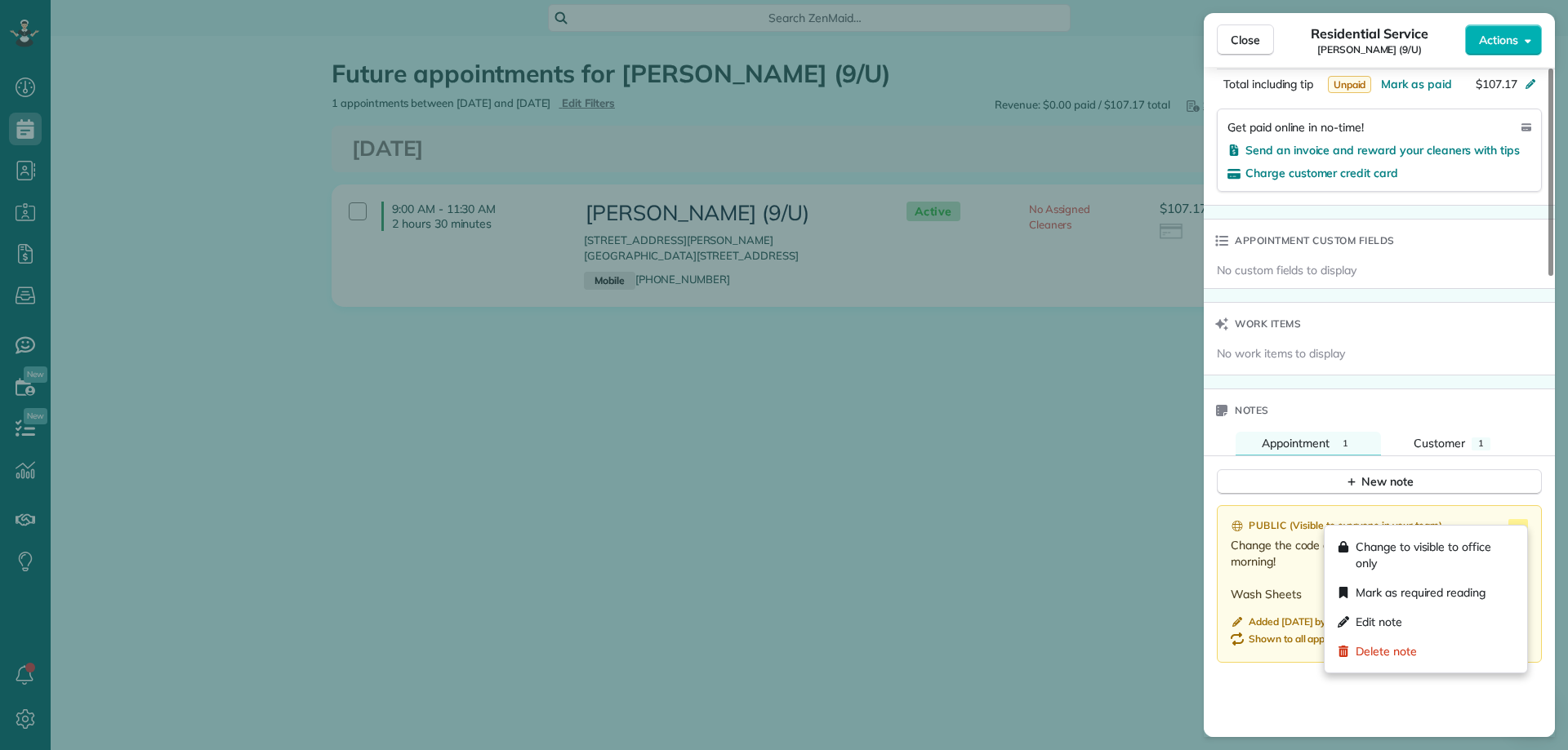
click at [1517, 519] on icon at bounding box center [1518, 529] width 20 height 20
click at [1387, 617] on span "Edit note" at bounding box center [1379, 622] width 46 height 16
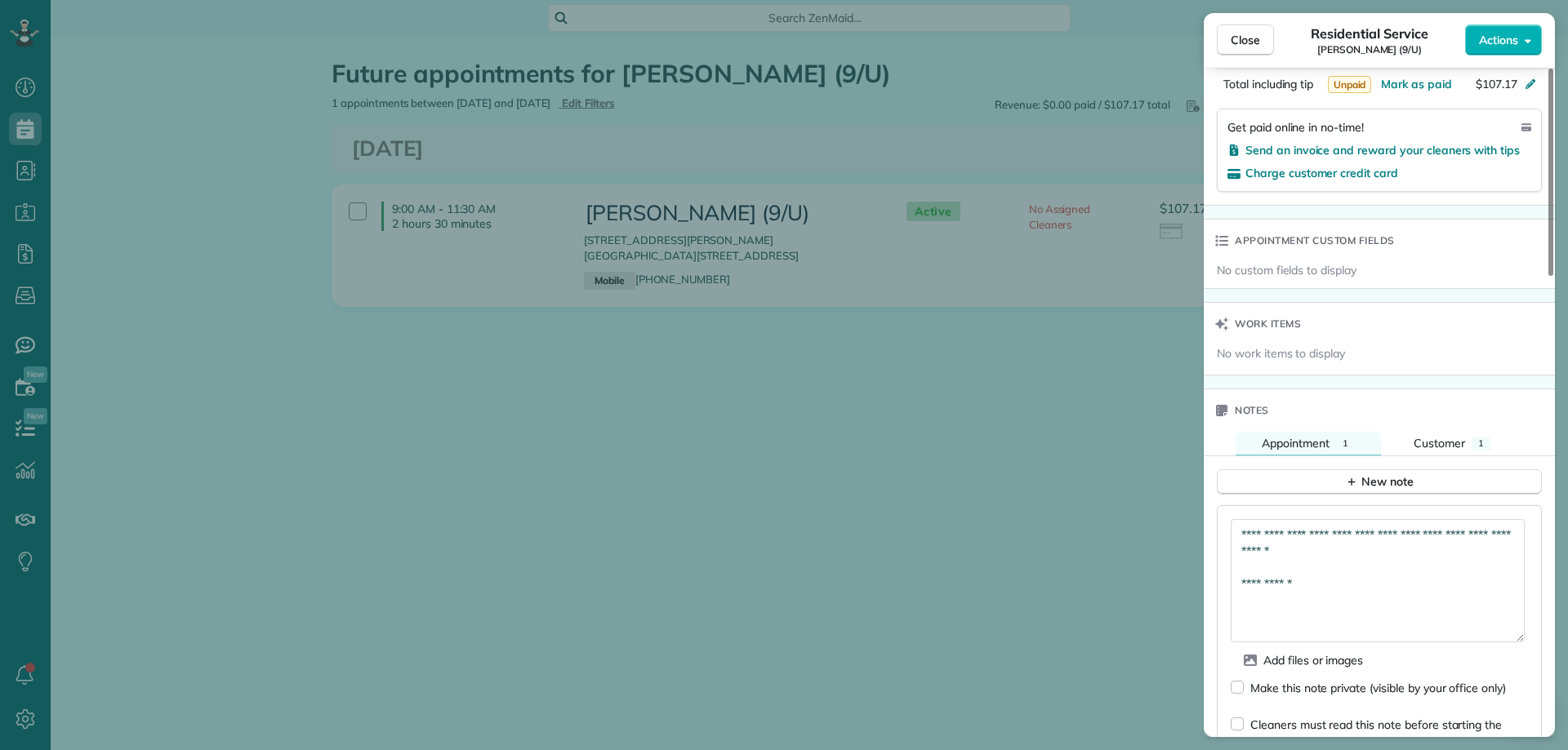
drag, startPoint x: 1517, startPoint y: 545, endPoint x: 1519, endPoint y: 673, distance: 128.0
click at [1519, 642] on textarea "**********" at bounding box center [1378, 581] width 294 height 123
click at [1349, 540] on textarea "**********" at bounding box center [1378, 606] width 294 height 175
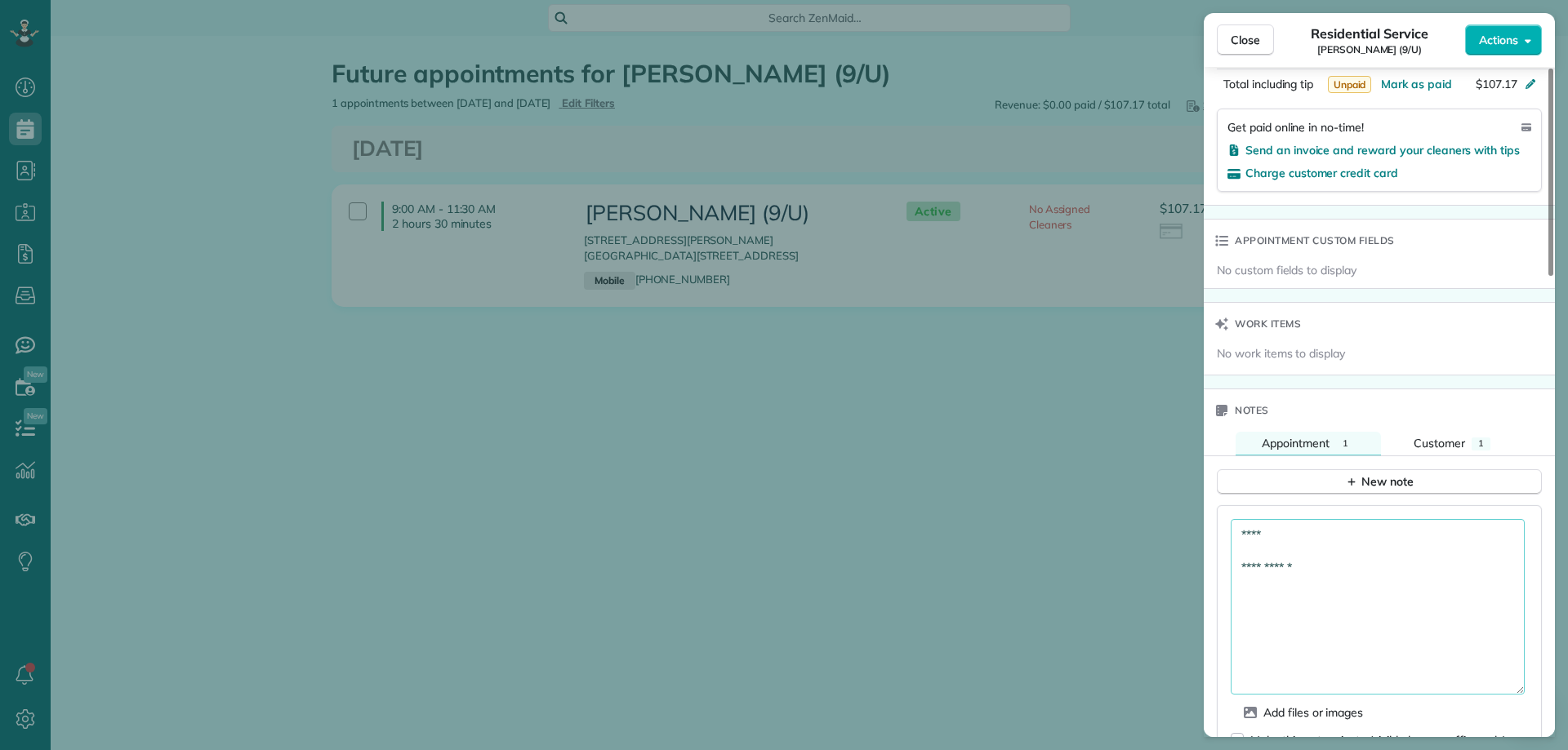
paste textarea "**********"
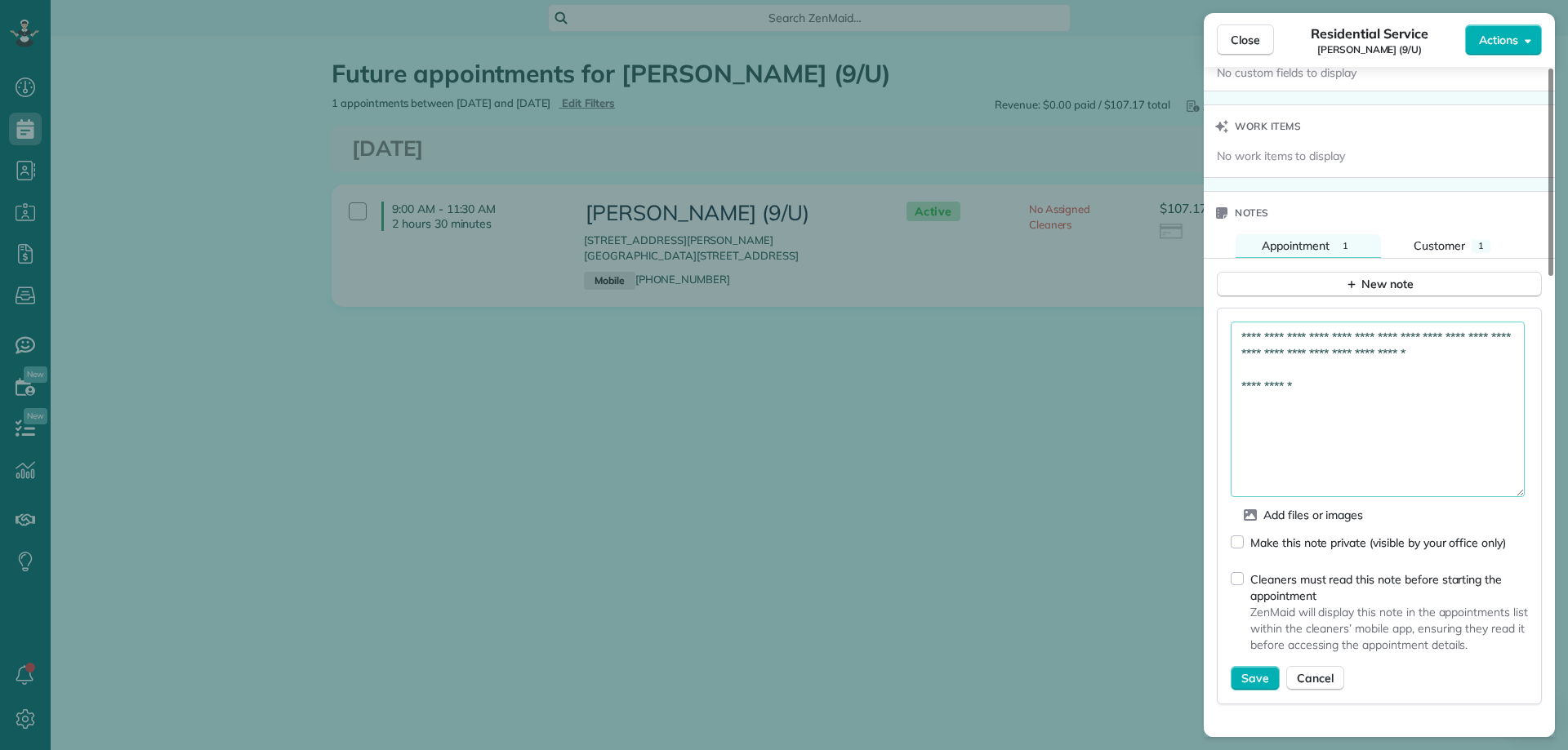
scroll to position [1225, 0]
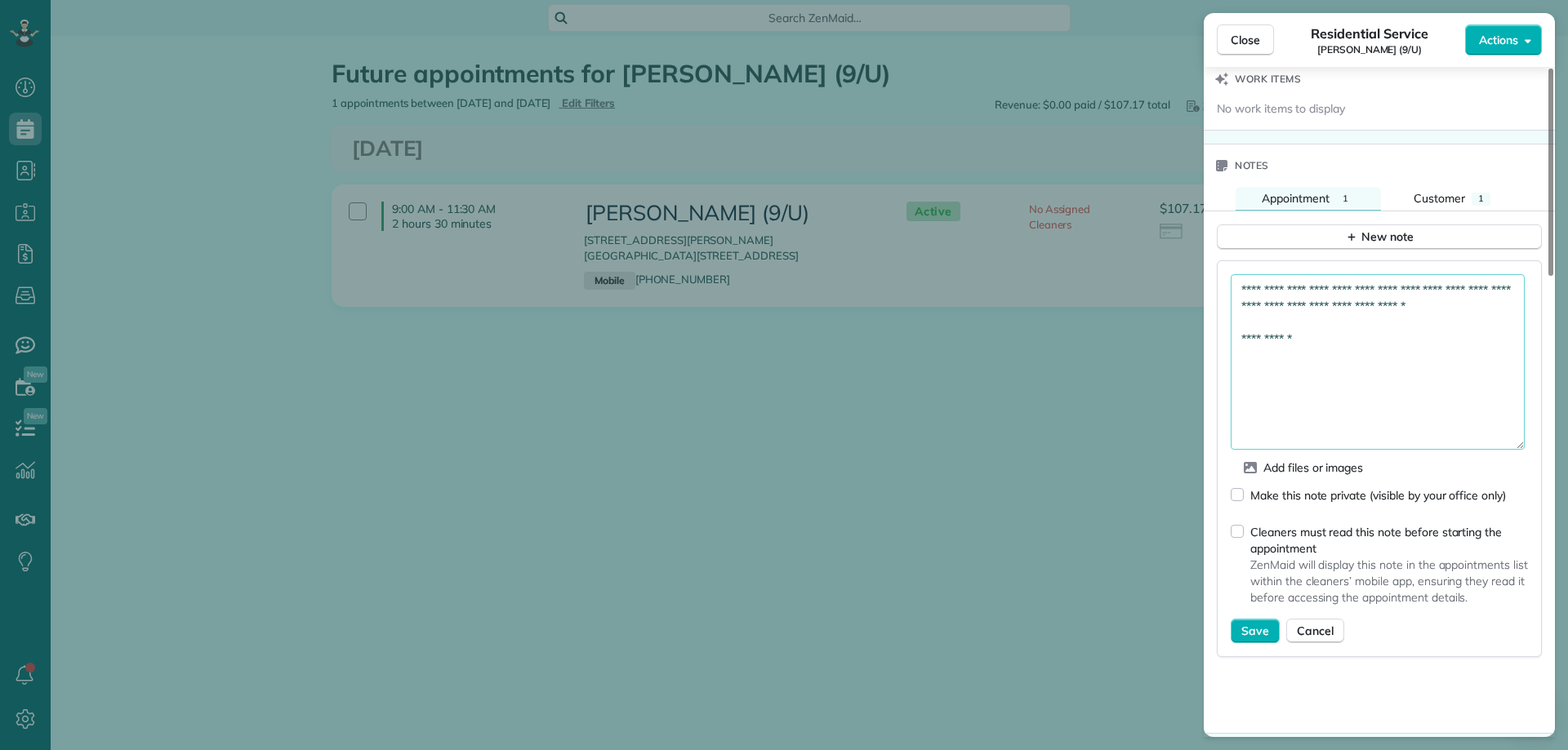
type textarea "**********"
click at [1244, 623] on span "Save" at bounding box center [1255, 630] width 27 height 16
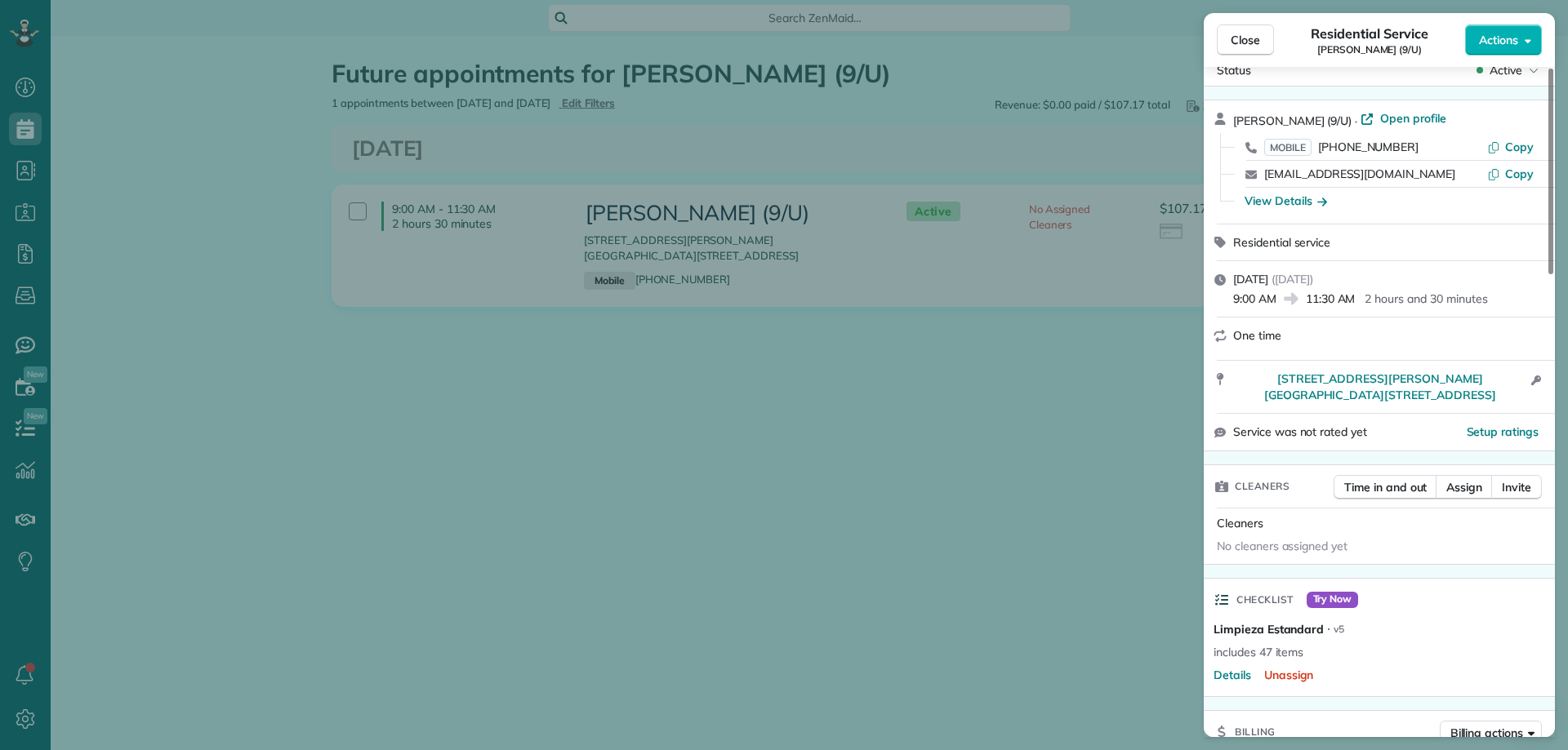
scroll to position [0, 0]
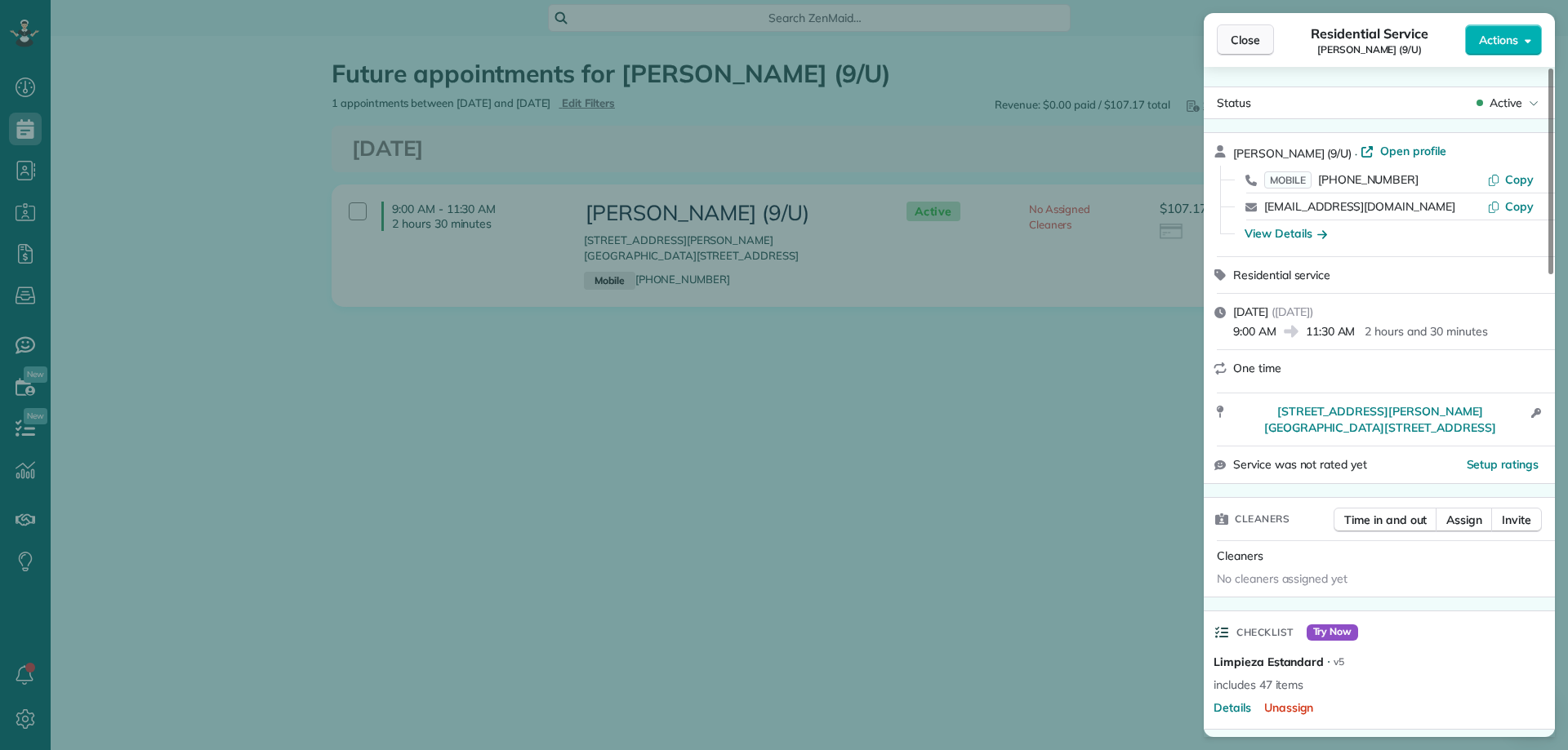
click at [1258, 43] on span "Close" at bounding box center [1246, 39] width 29 height 16
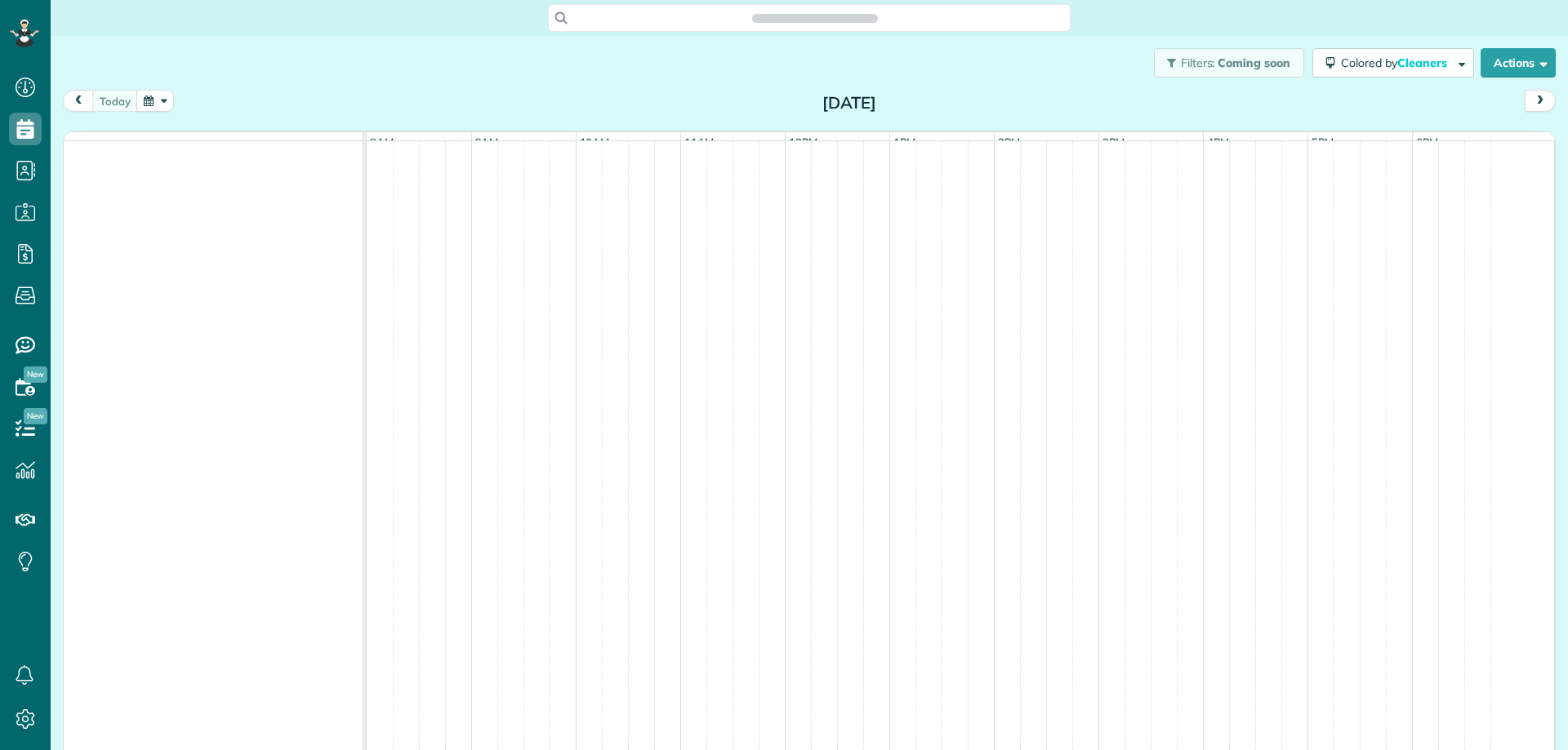
scroll to position [8, 8]
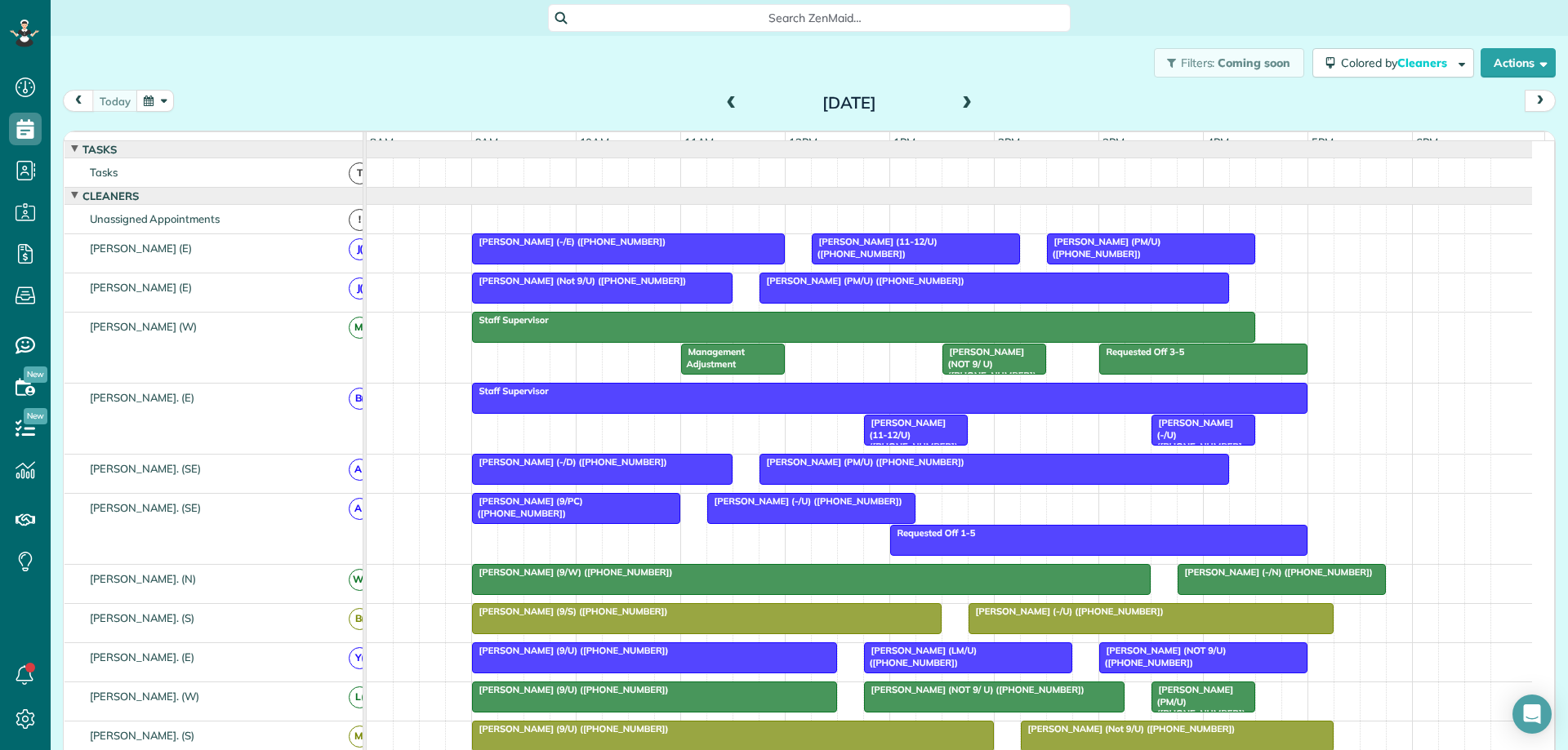
click at [958, 96] on span at bounding box center [967, 103] width 18 height 25
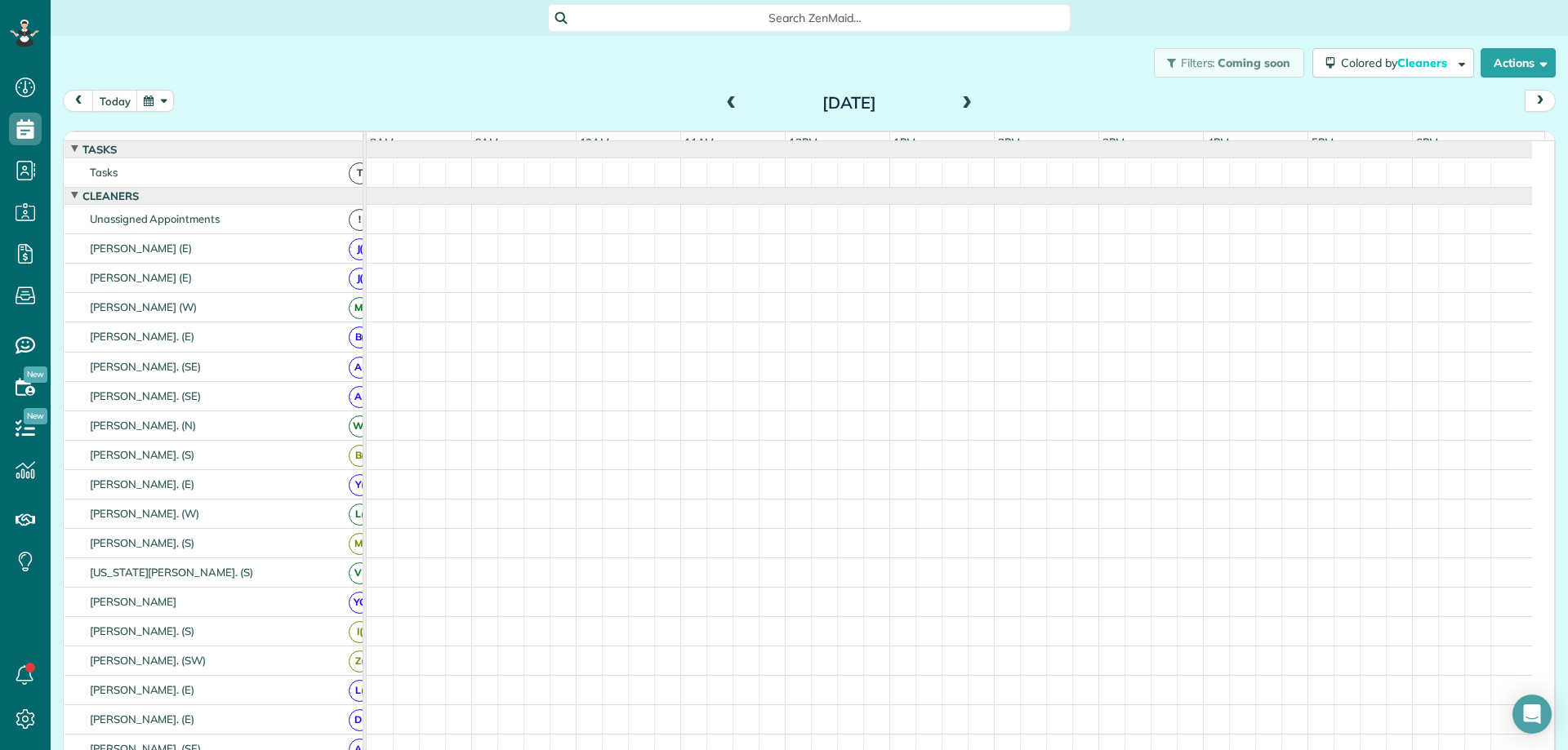
click at [958, 96] on span at bounding box center [967, 103] width 18 height 25
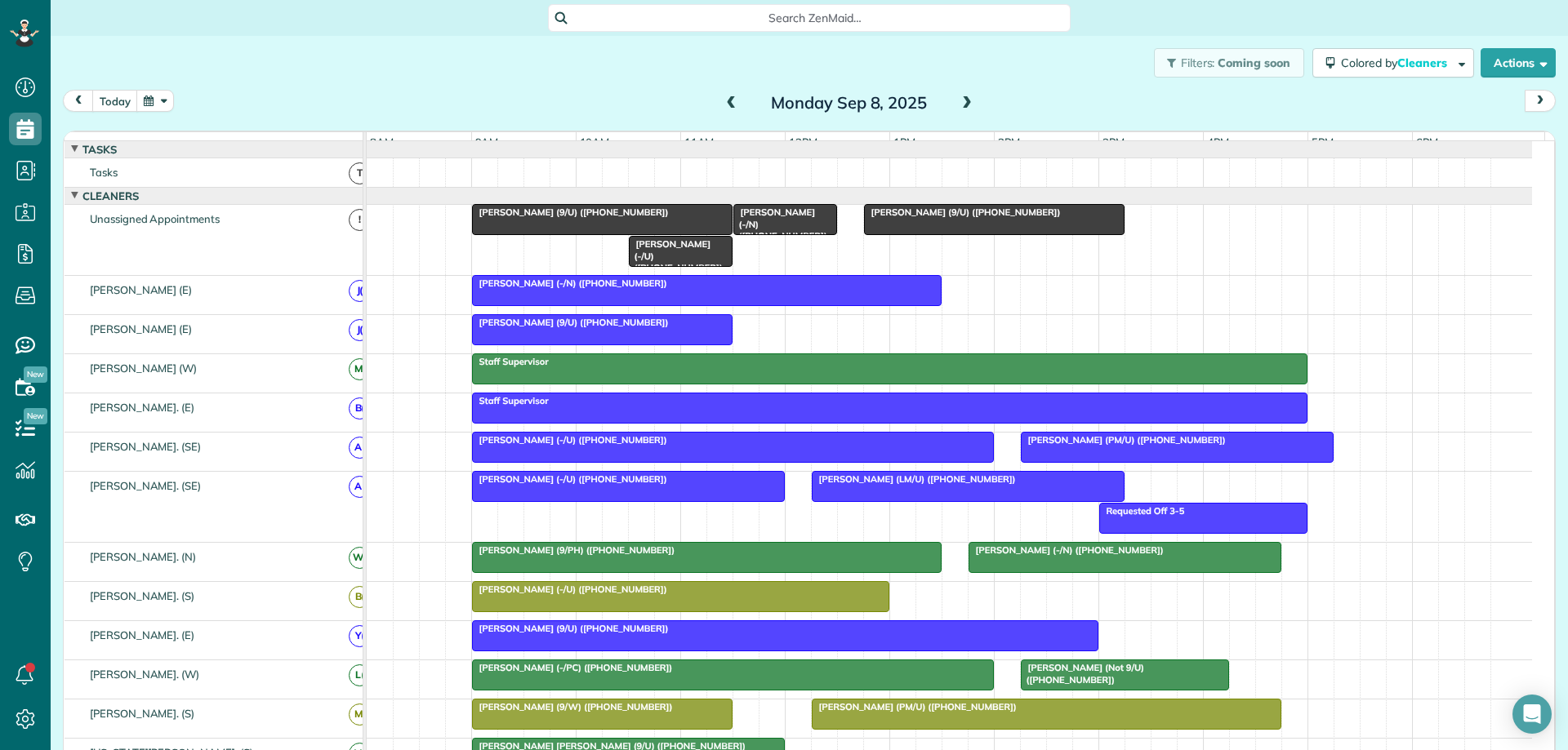
click at [696, 218] on div "Josie Garba (9/U) (+18135031616)" at bounding box center [601, 212] width 251 height 11
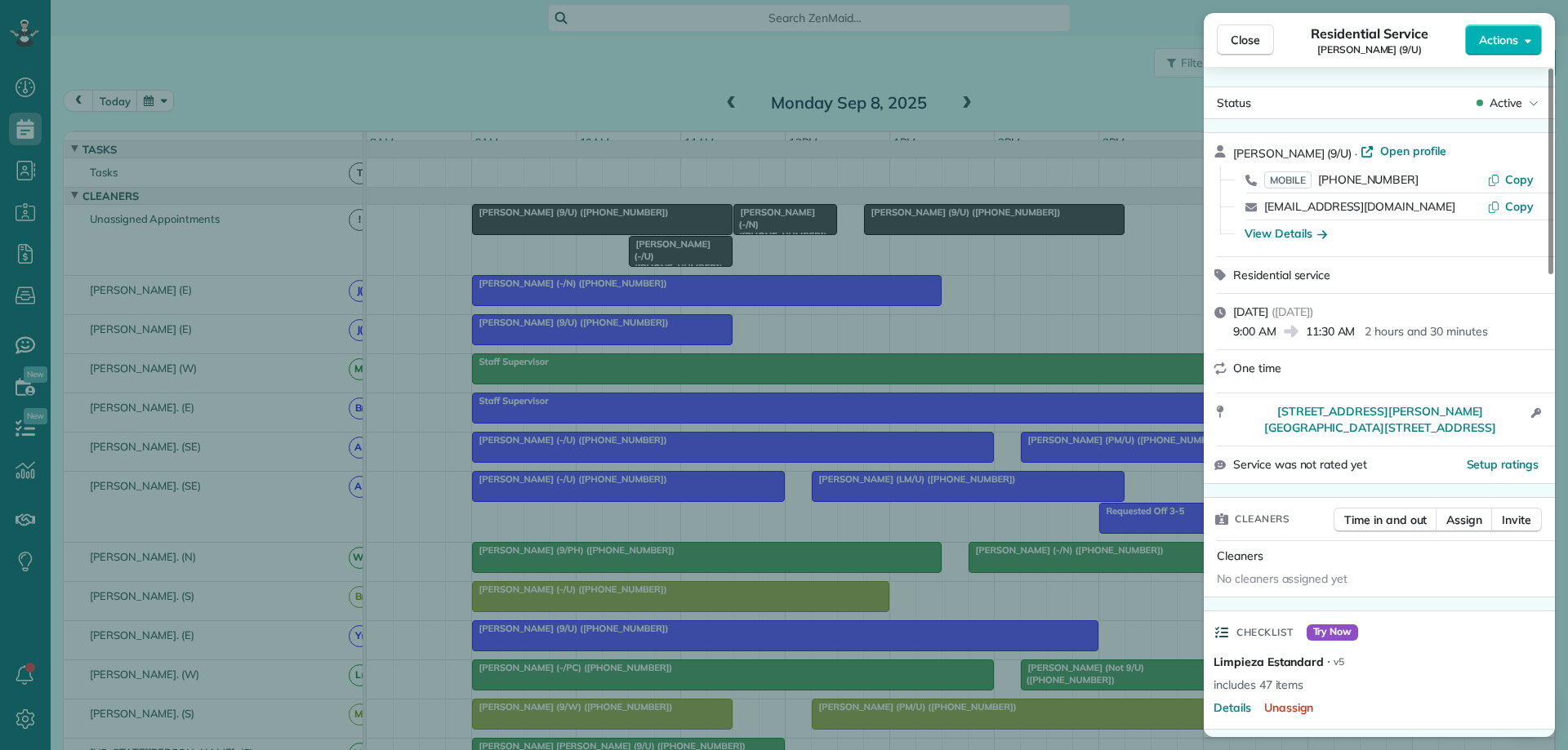
click at [1073, 48] on div "Close Residential Service Josie Garba (9/U) Actions Status Active Josie Garba (…" at bounding box center [784, 375] width 1568 height 750
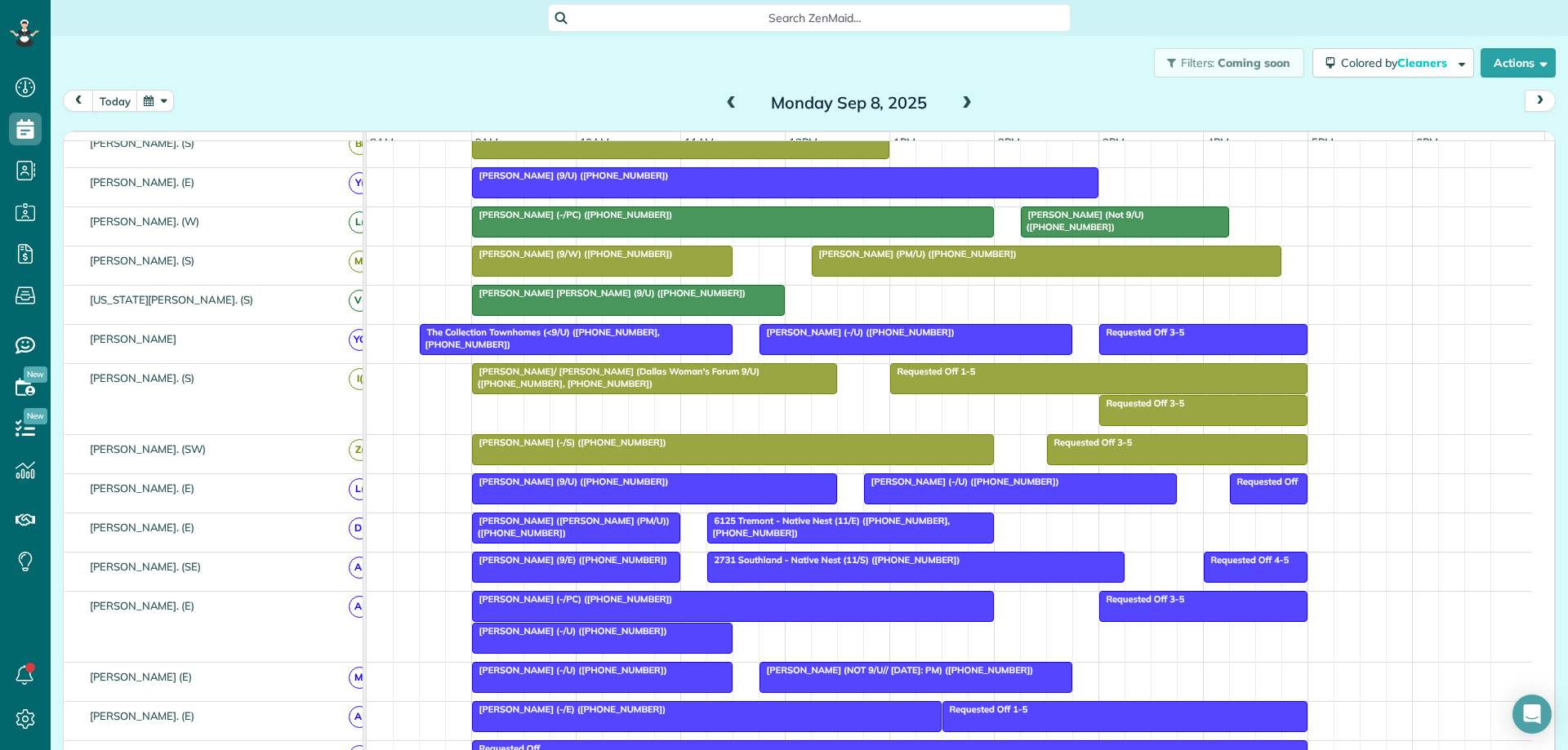
scroll to position [490, 0]
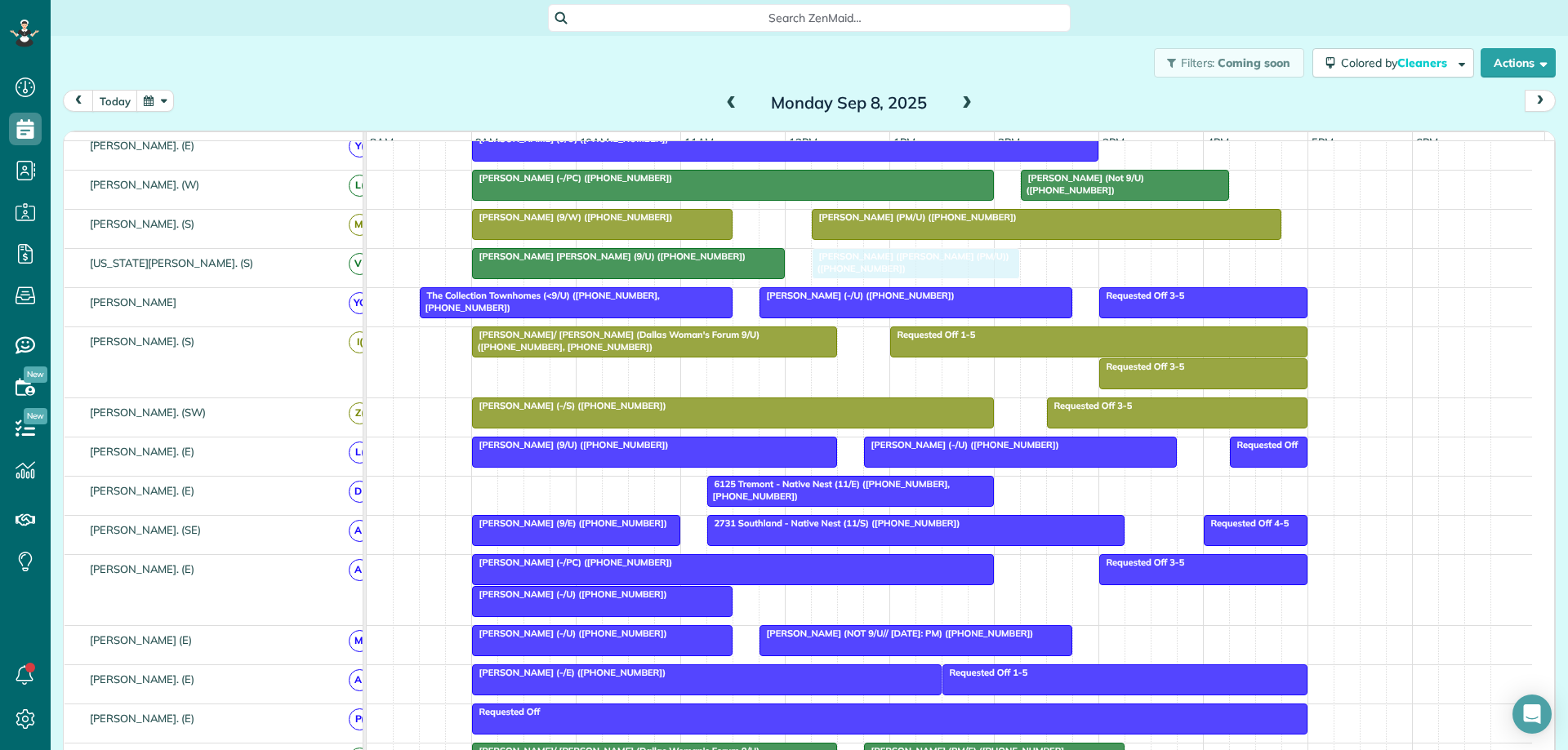
drag, startPoint x: 607, startPoint y: 500, endPoint x: 960, endPoint y: 275, distance: 418.6
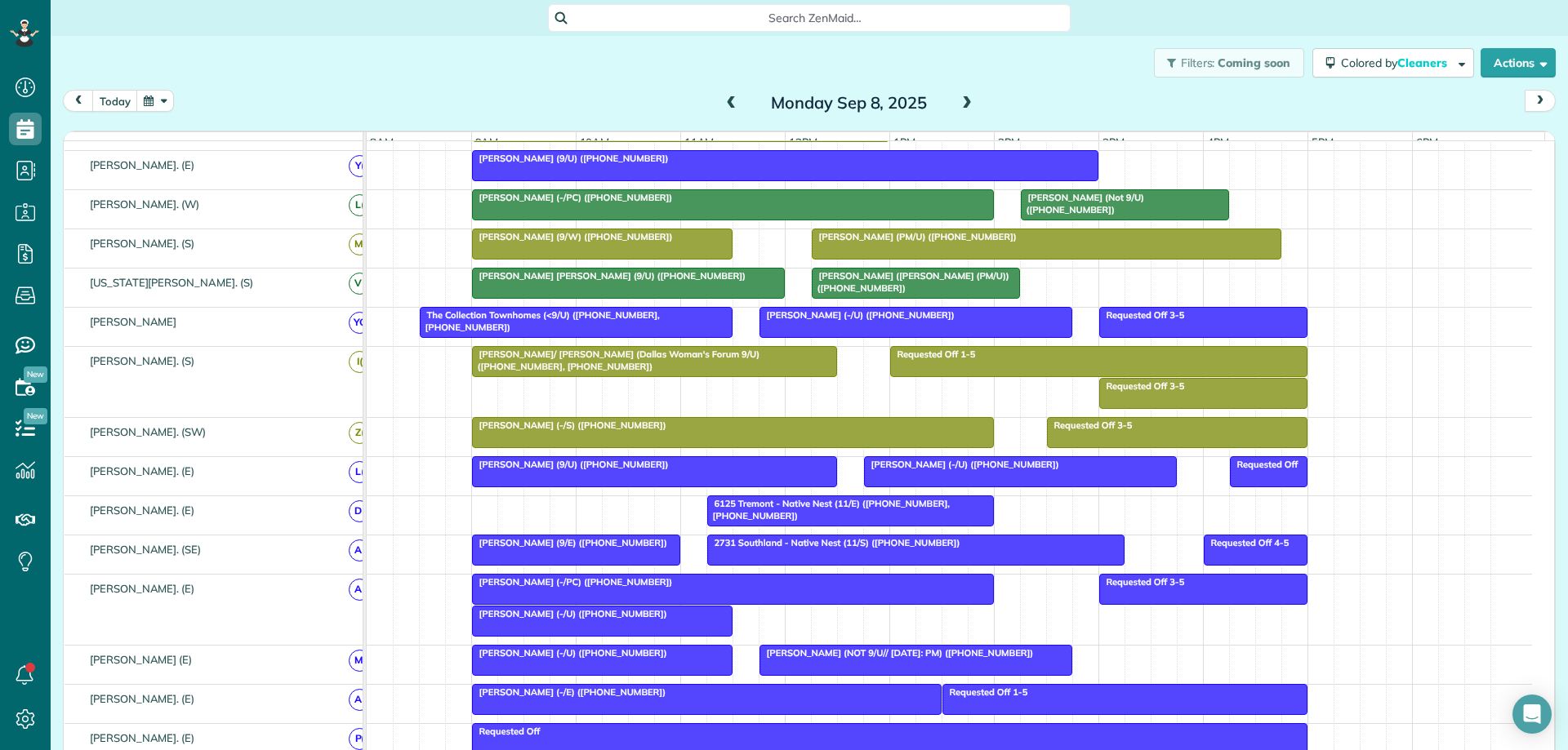
scroll to position [0, 0]
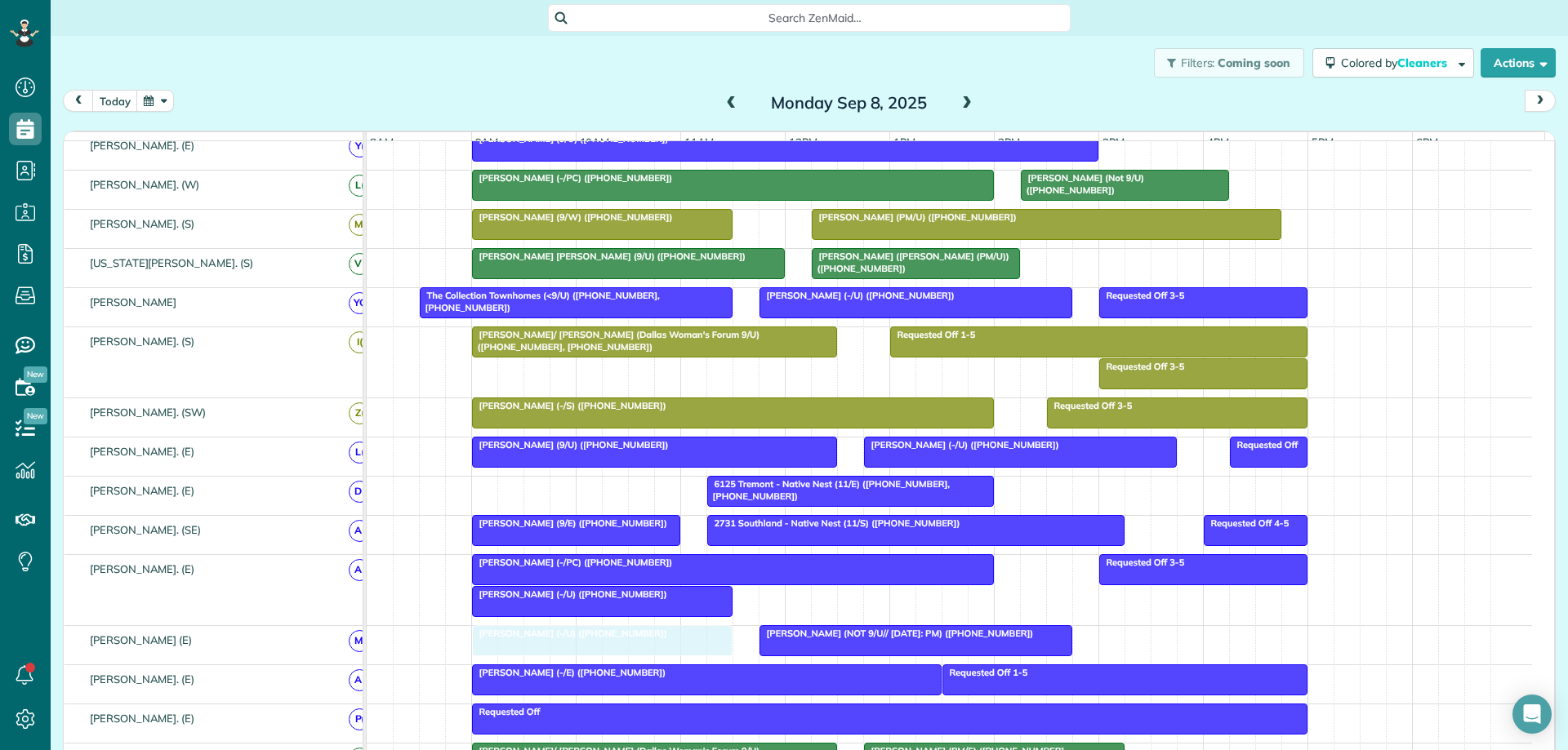
drag, startPoint x: 551, startPoint y: 647, endPoint x: 566, endPoint y: 646, distance: 15.0
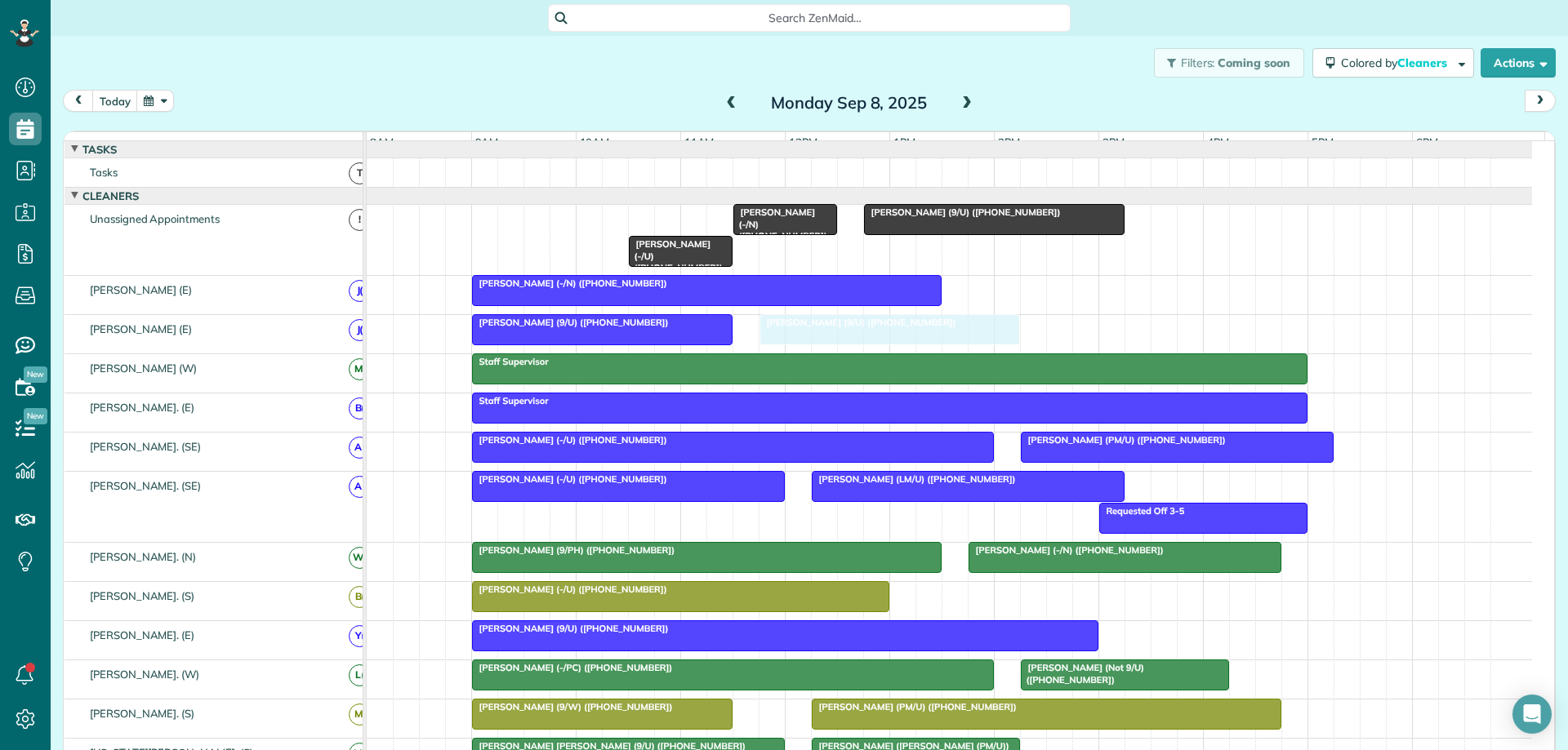
drag, startPoint x: 559, startPoint y: 224, endPoint x: 849, endPoint y: 334, distance: 310.2
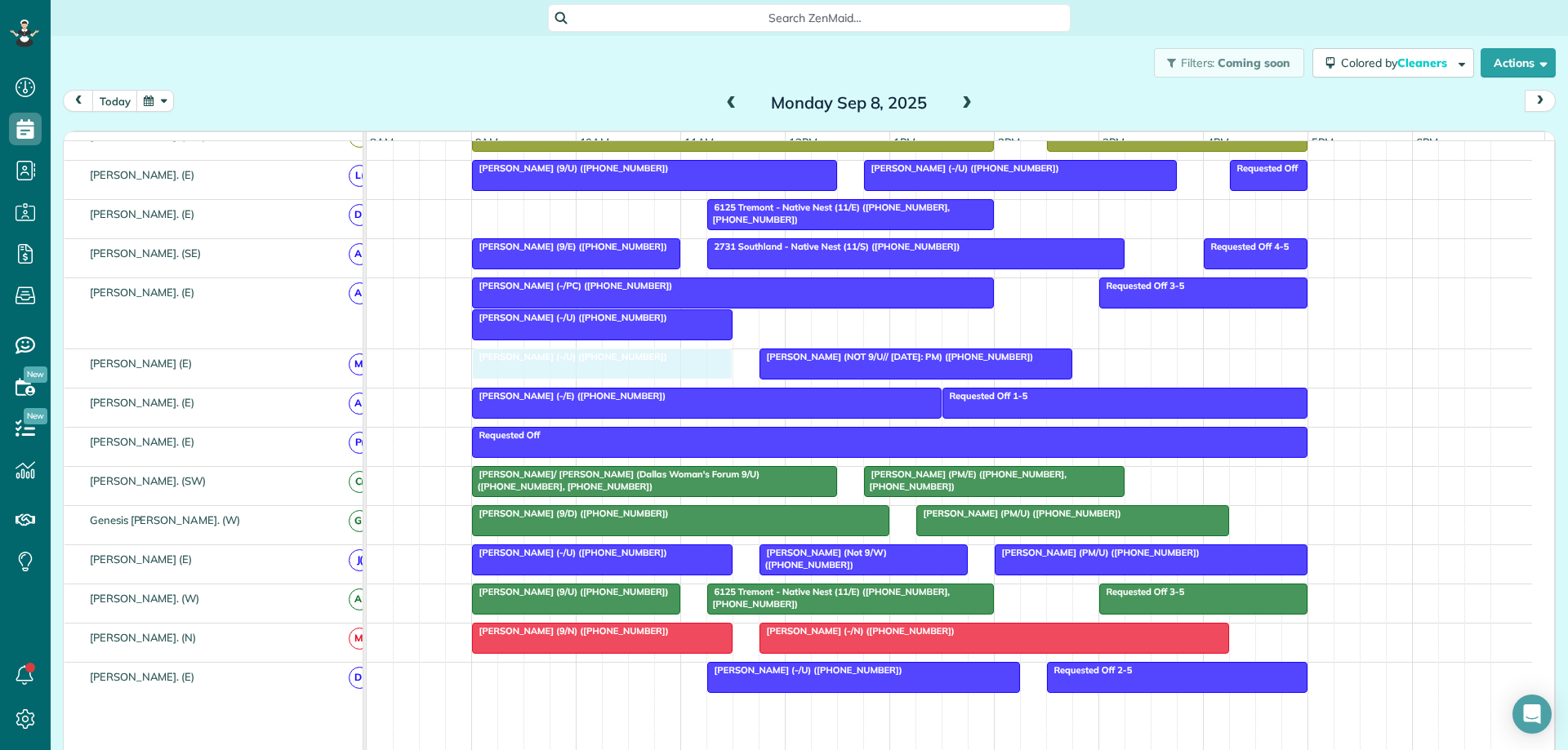
drag, startPoint x: 612, startPoint y: 368, endPoint x: 622, endPoint y: 391, distance: 25.1
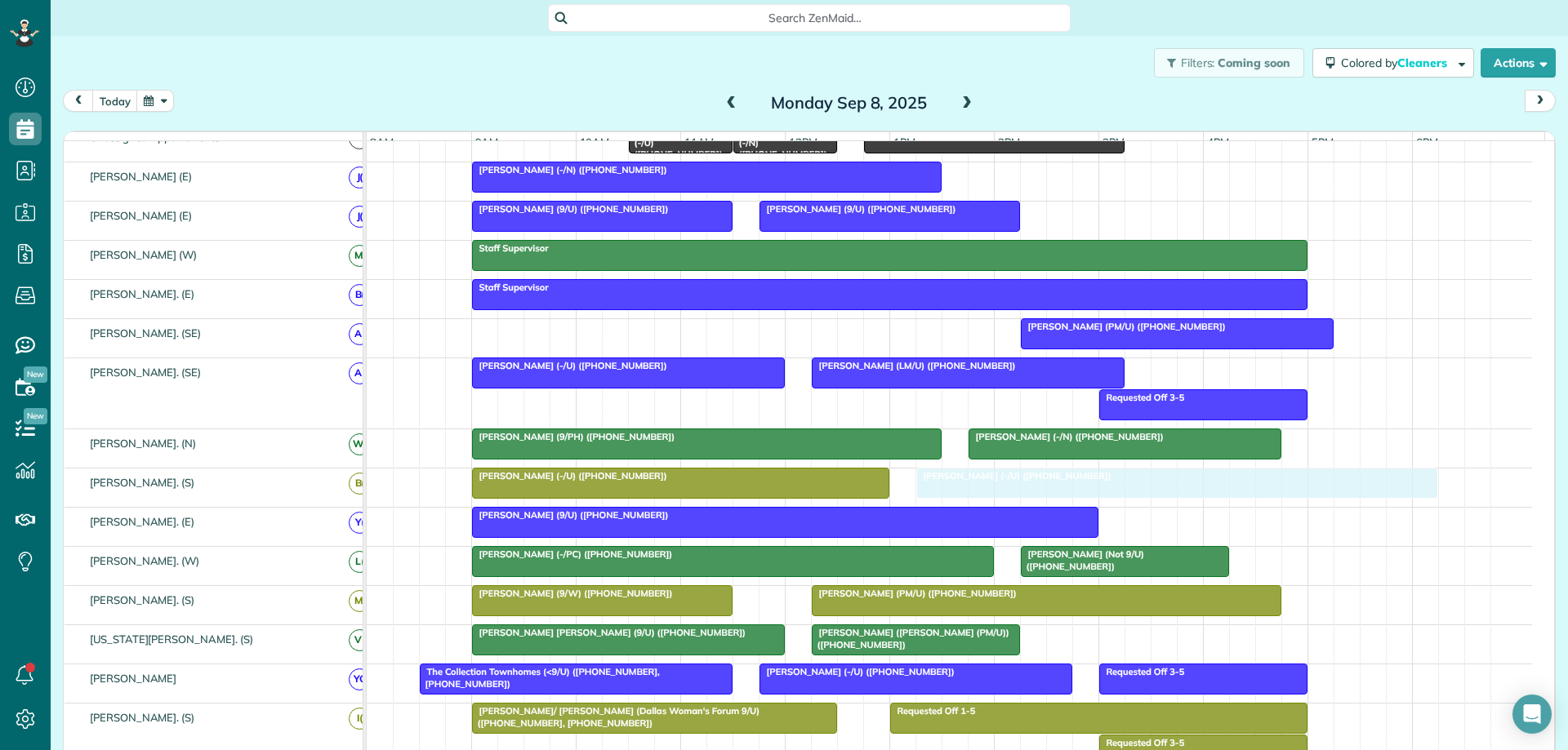
drag, startPoint x: 547, startPoint y: 340, endPoint x: 991, endPoint y: 497, distance: 470.9
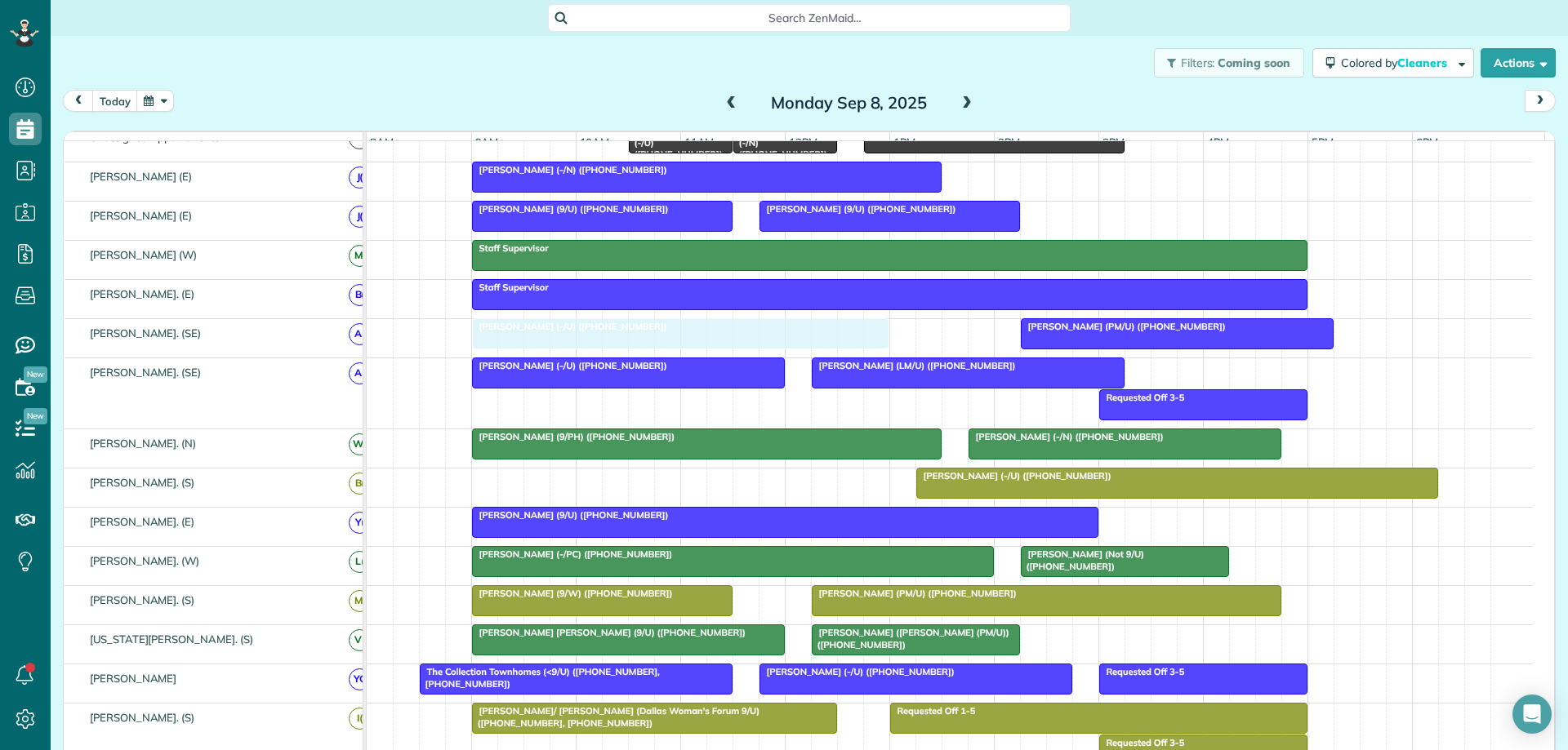
drag, startPoint x: 640, startPoint y: 495, endPoint x: 646, endPoint y: 360, distance: 135.1
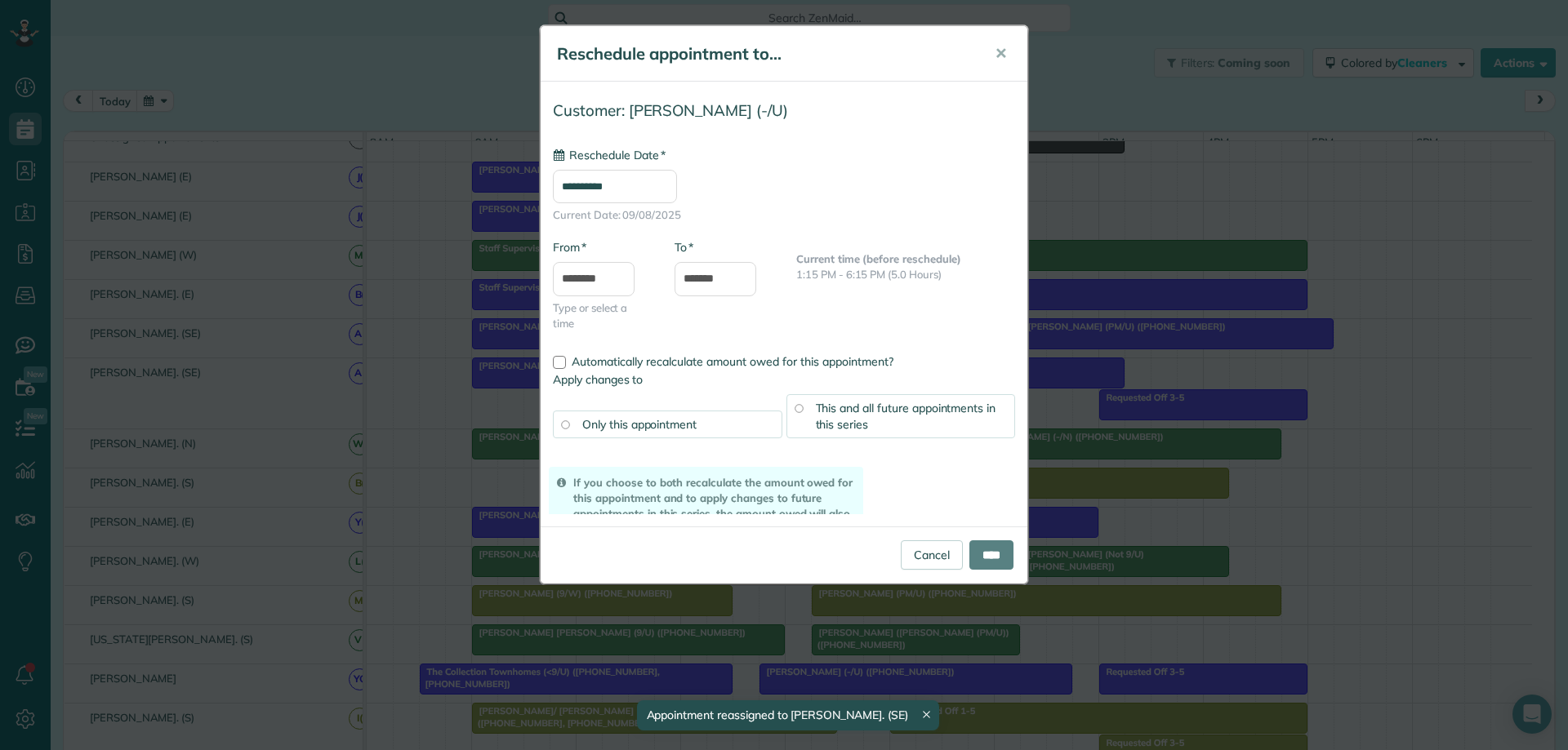
drag, startPoint x: 945, startPoint y: 499, endPoint x: 558, endPoint y: 491, distance: 387.1
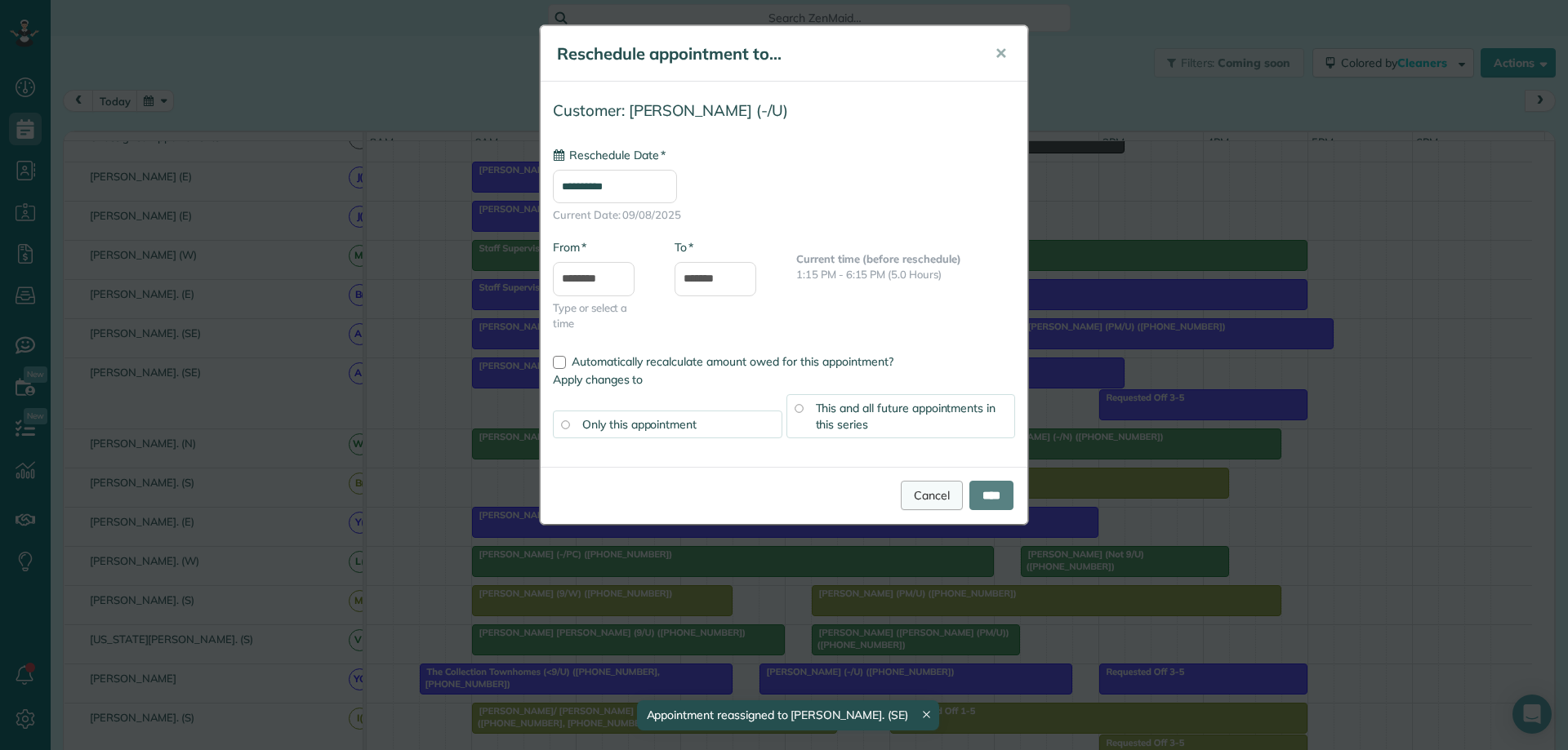
type input "**********"
click at [903, 497] on link "Cancel" at bounding box center [932, 495] width 62 height 29
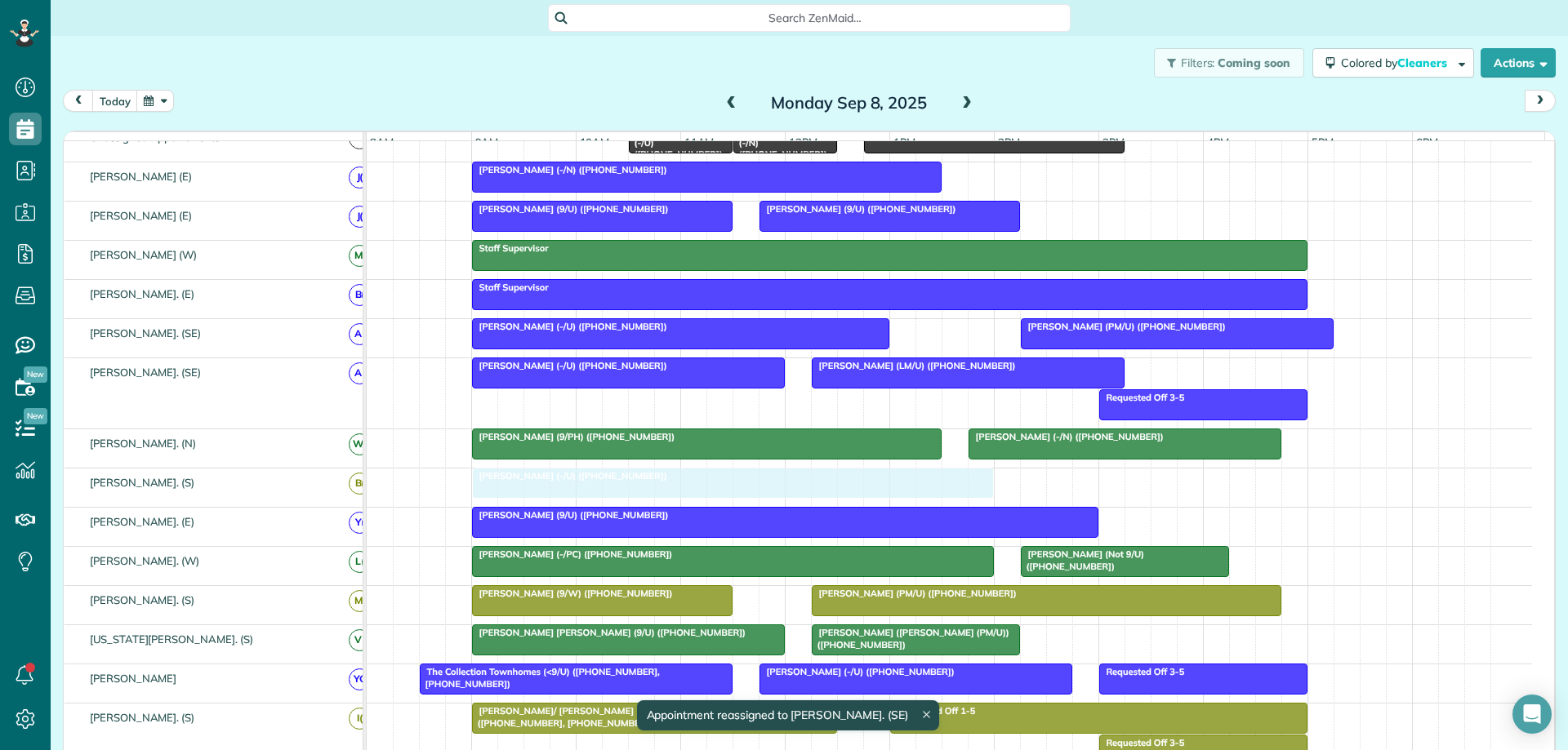
drag, startPoint x: 952, startPoint y: 490, endPoint x: 515, endPoint y: 495, distance: 437.0
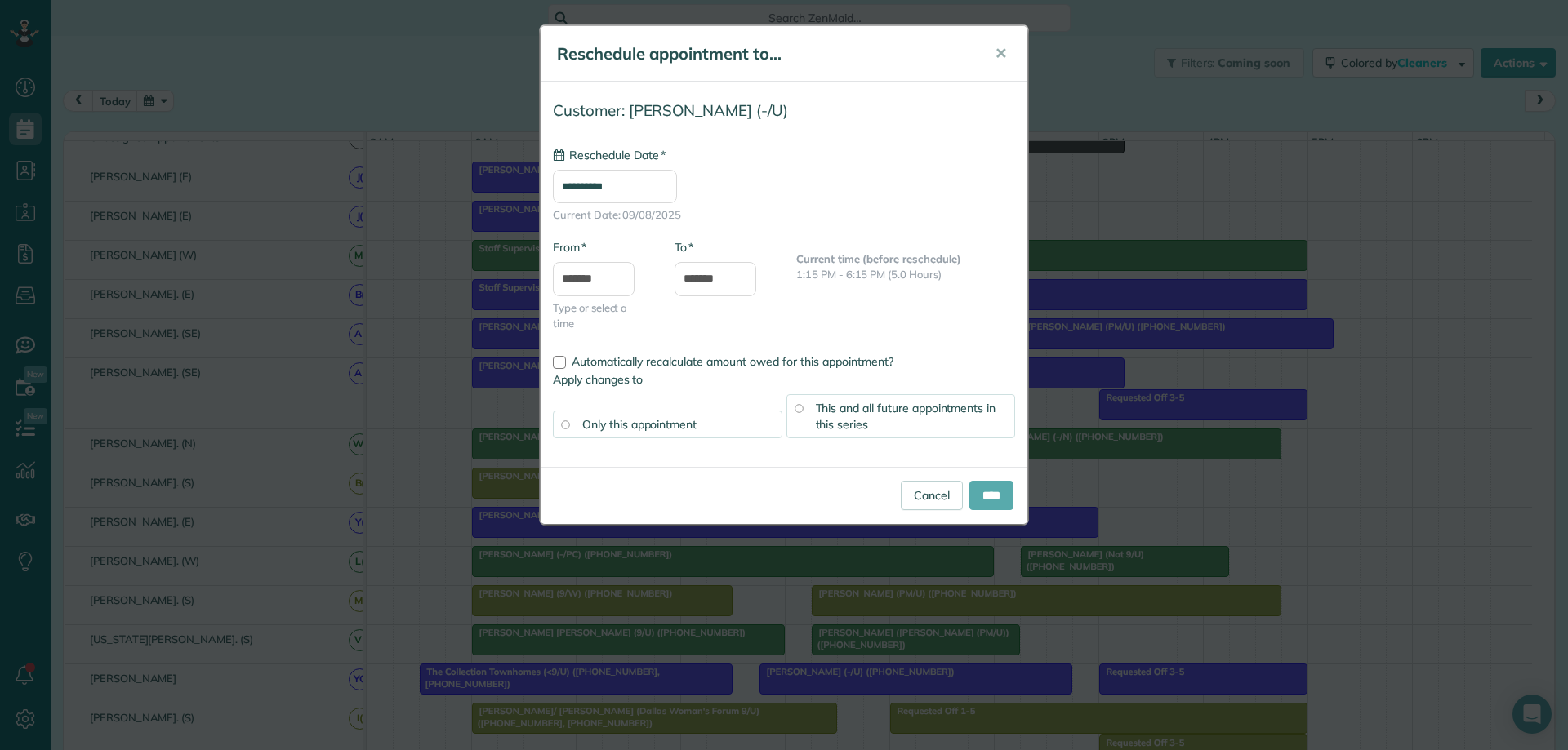
type input "**********"
click at [983, 494] on input "****" at bounding box center [991, 495] width 44 height 29
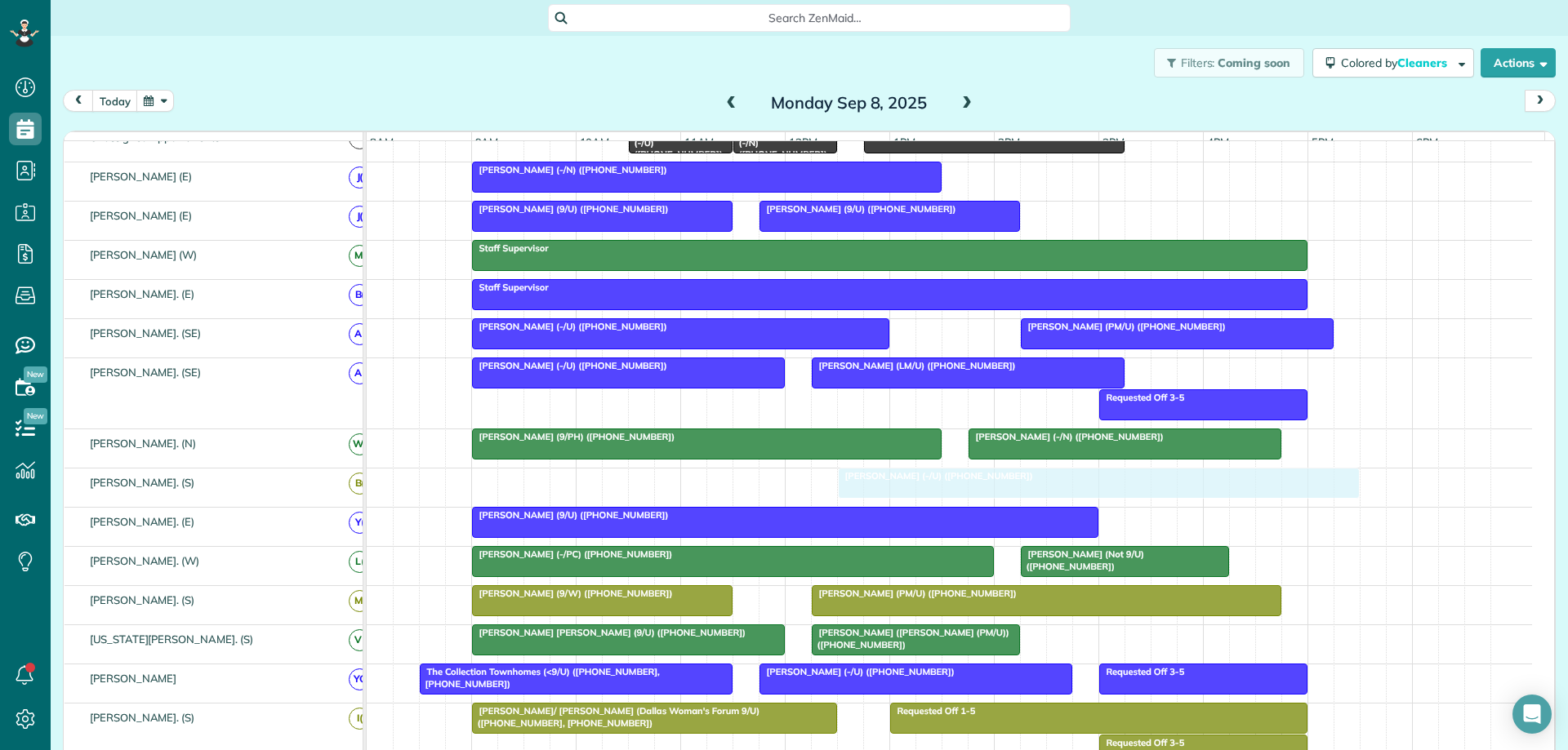
drag, startPoint x: 546, startPoint y: 490, endPoint x: 902, endPoint y: 498, distance: 356.1
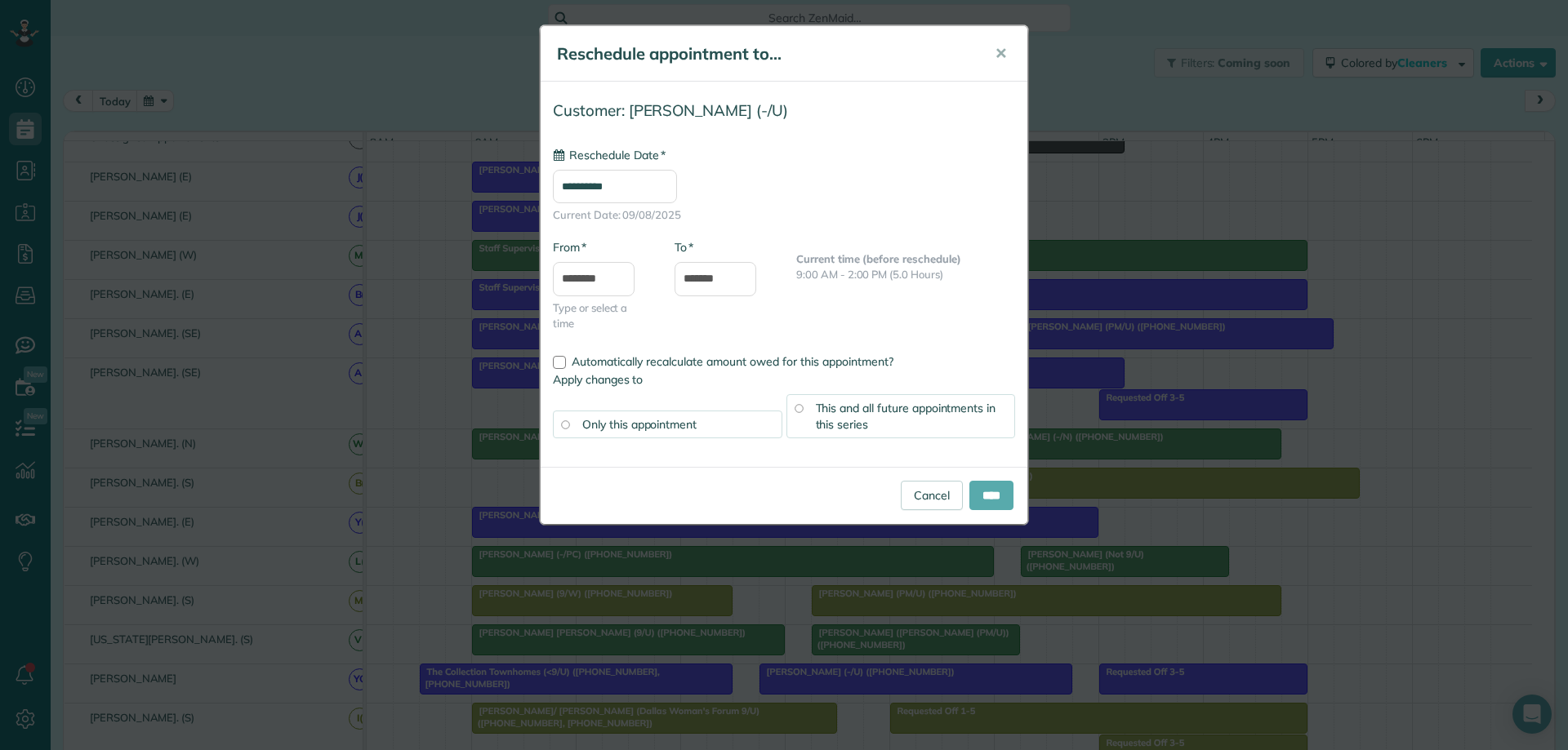
type input "**********"
click at [977, 497] on input "****" at bounding box center [991, 495] width 44 height 29
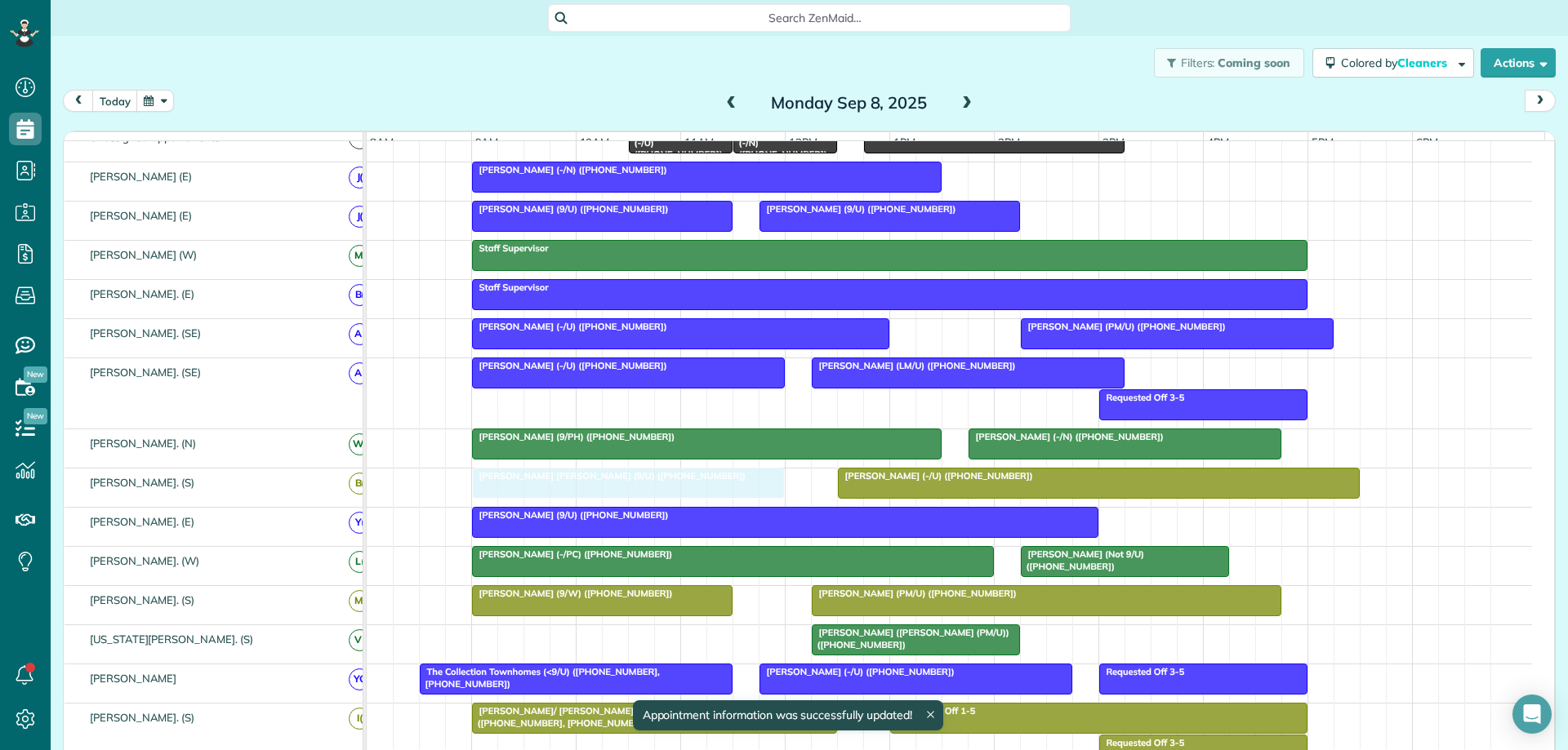
drag, startPoint x: 565, startPoint y: 650, endPoint x: 565, endPoint y: 503, distance: 147.0
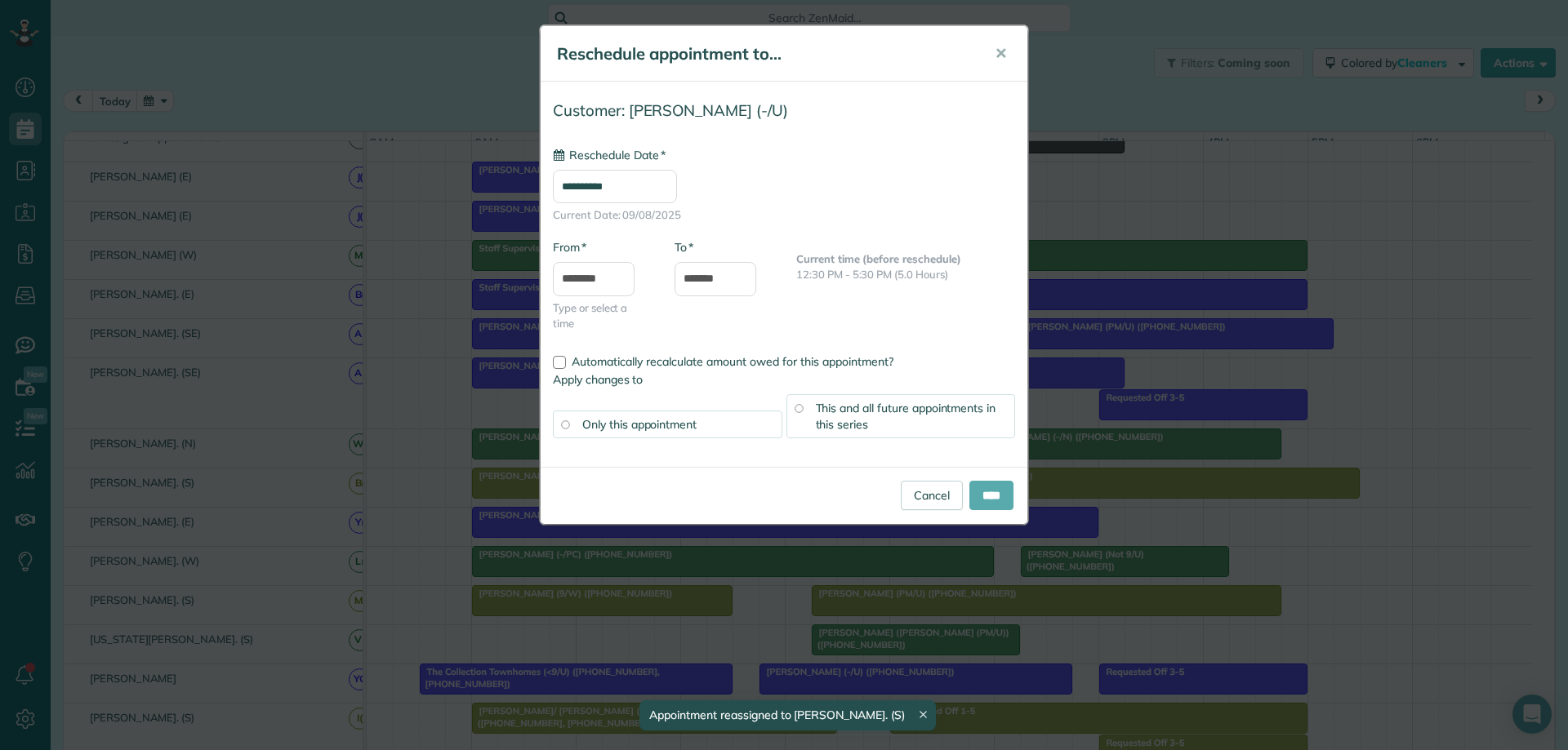
type input "**********"
click at [980, 495] on input "****" at bounding box center [991, 495] width 44 height 29
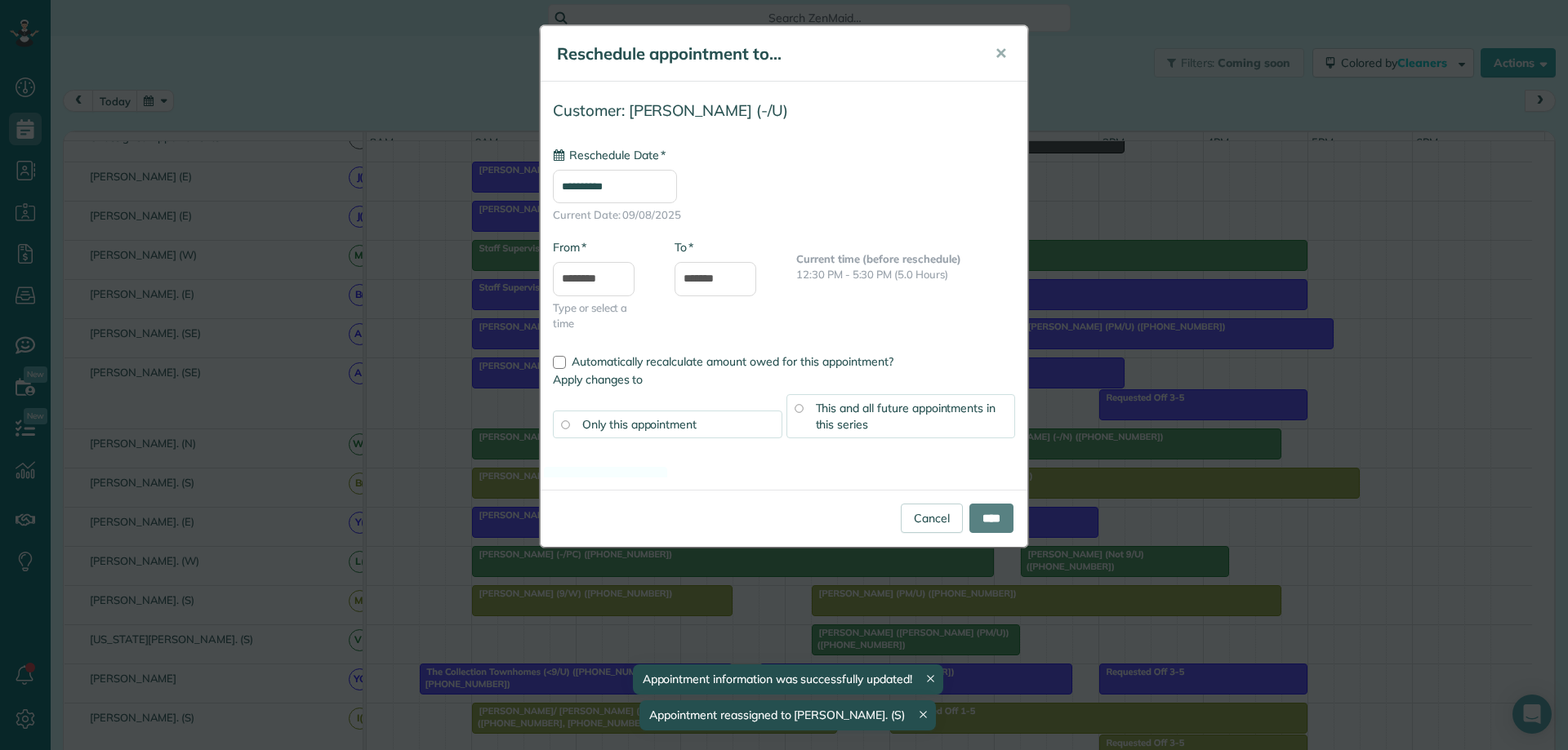
drag, startPoint x: 878, startPoint y: 490, endPoint x: 843, endPoint y: 487, distance: 35.1
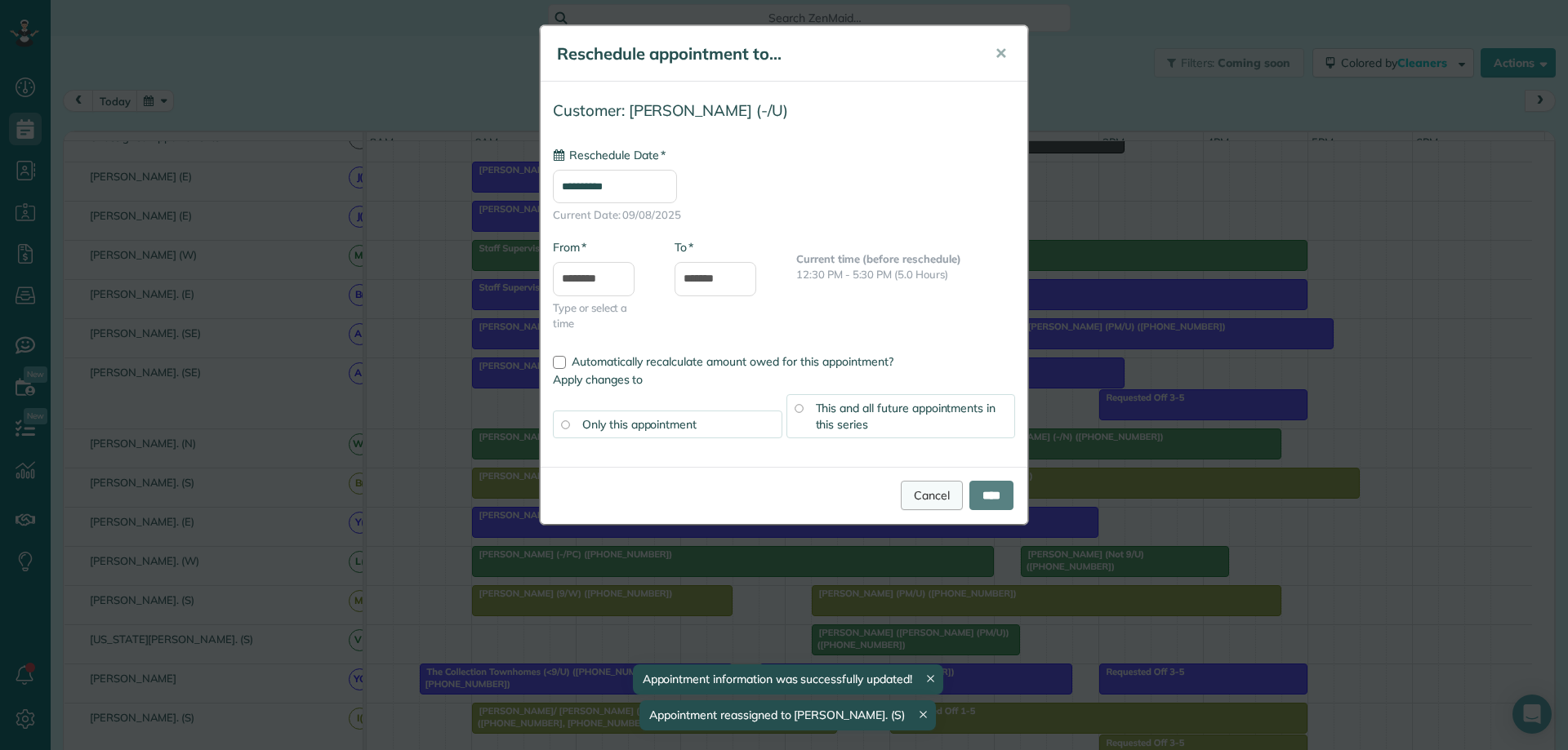
type input "**********"
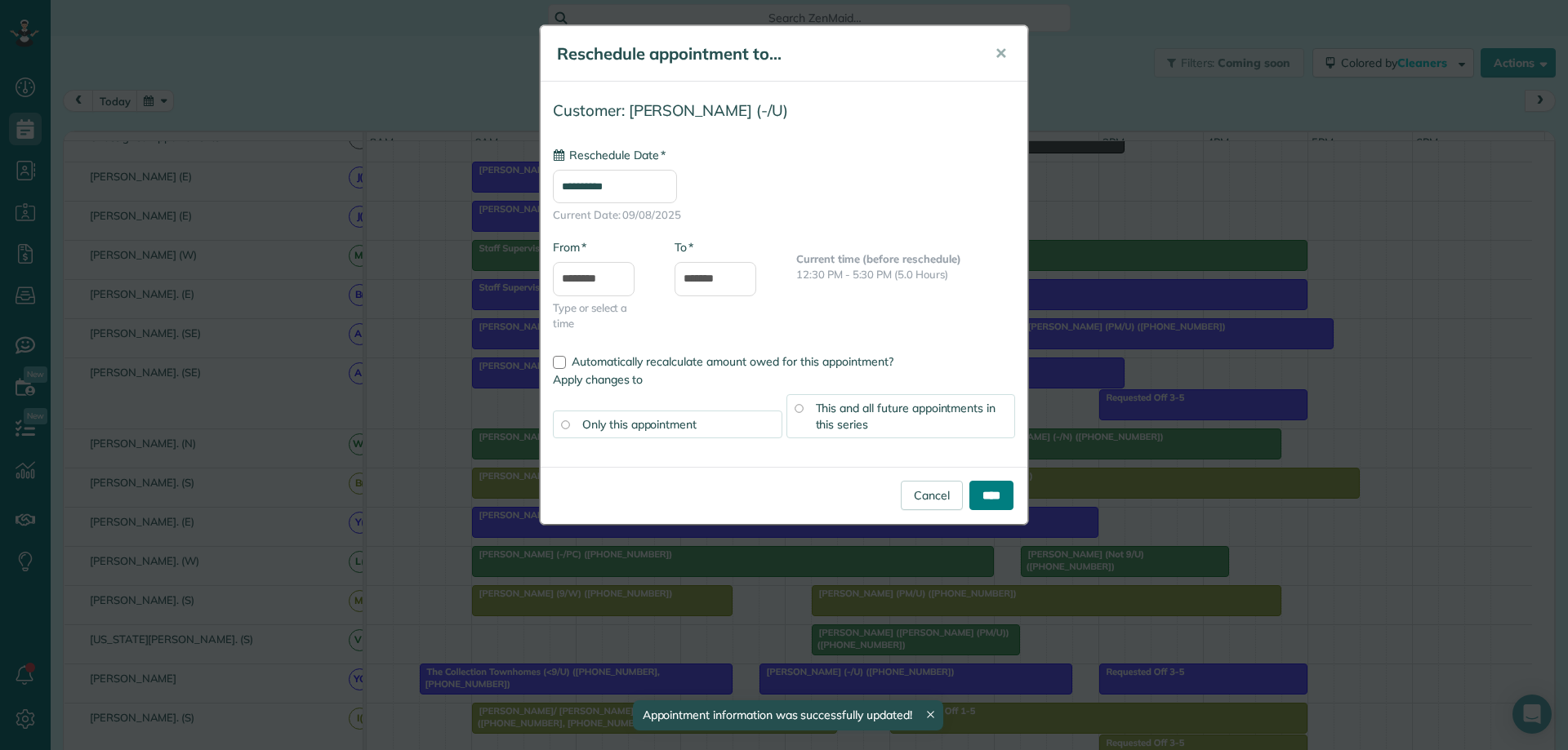
click at [972, 496] on input "****" at bounding box center [991, 495] width 44 height 29
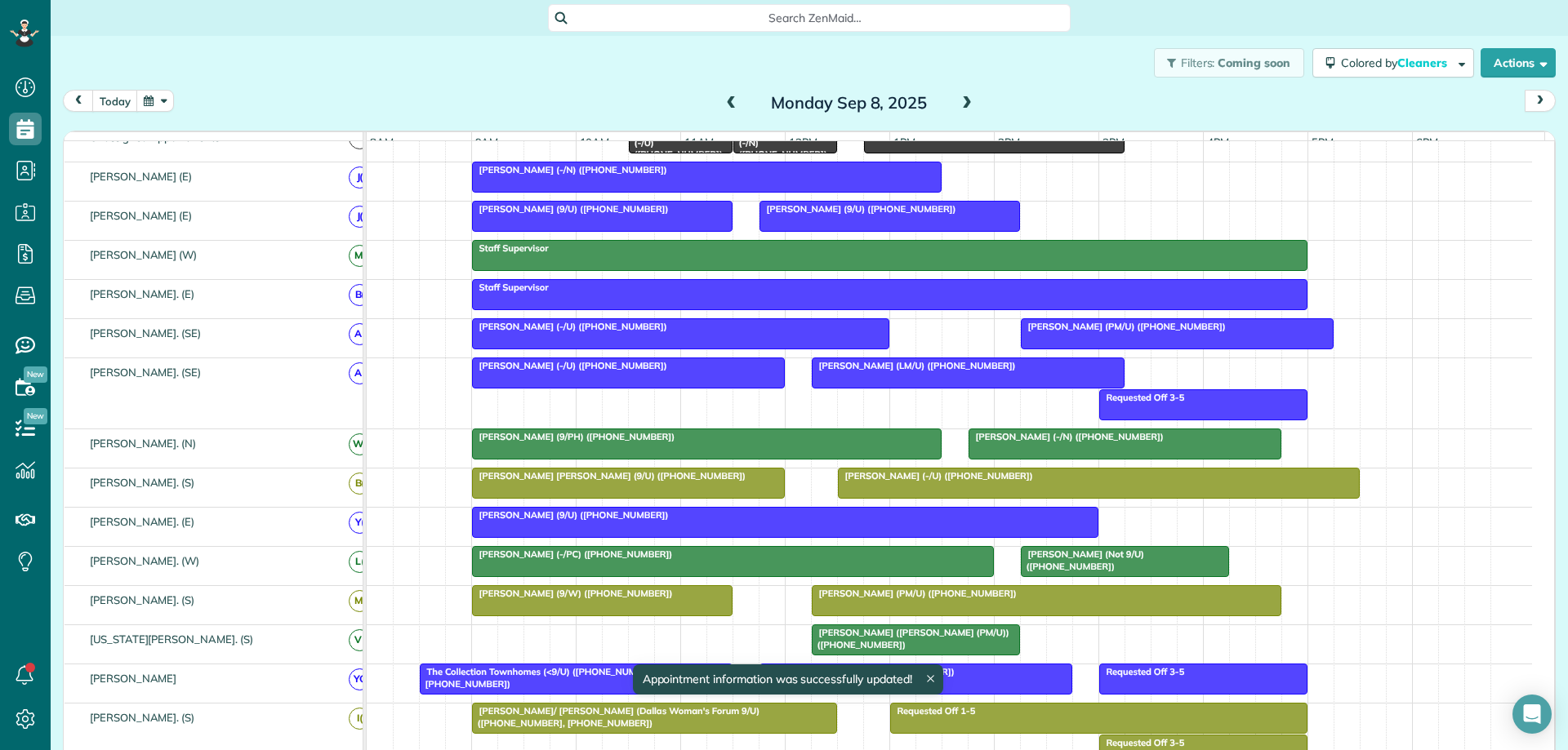
drag, startPoint x: 852, startPoint y: 485, endPoint x: 830, endPoint y: 484, distance: 22.0
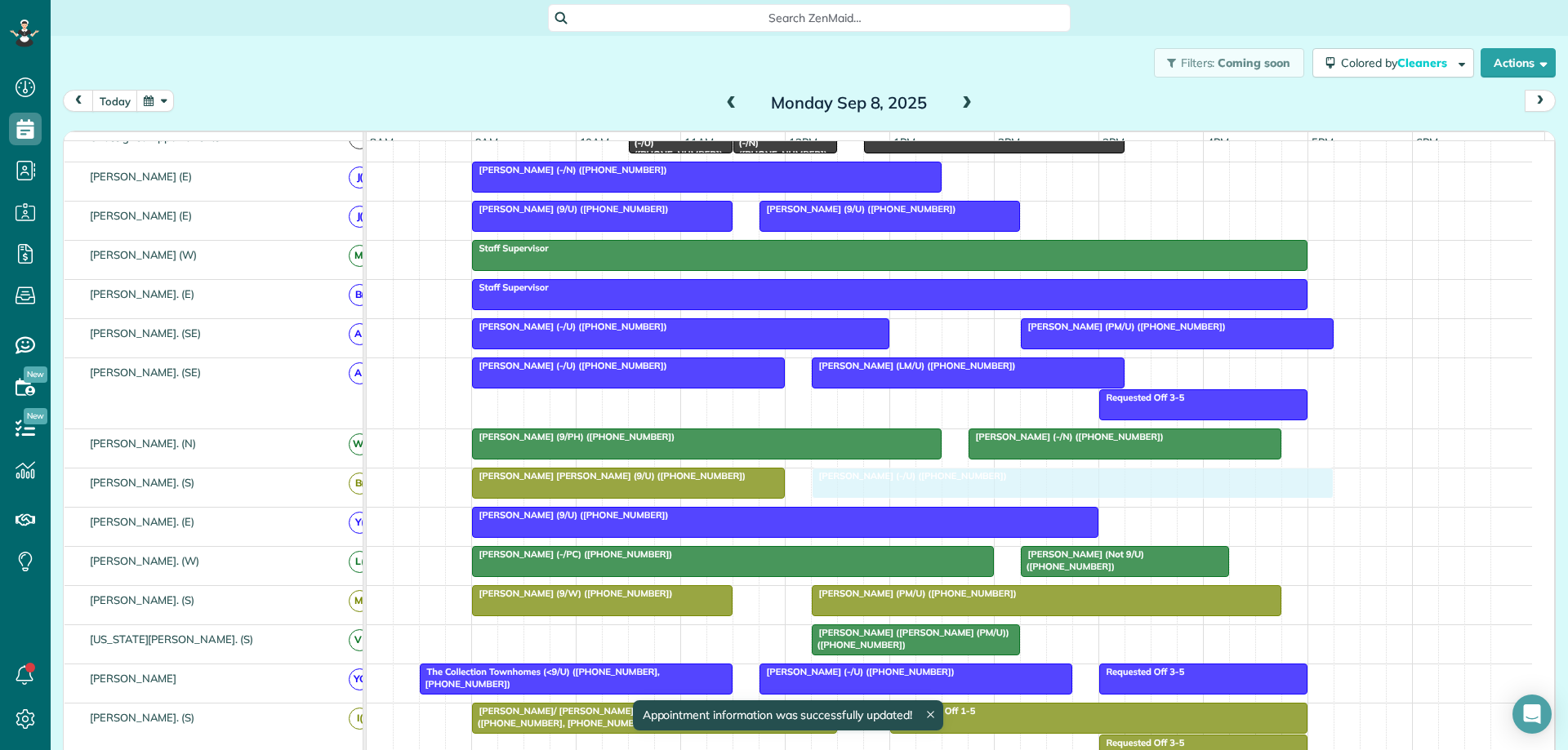
drag, startPoint x: 892, startPoint y: 491, endPoint x: 856, endPoint y: 490, distance: 36.0
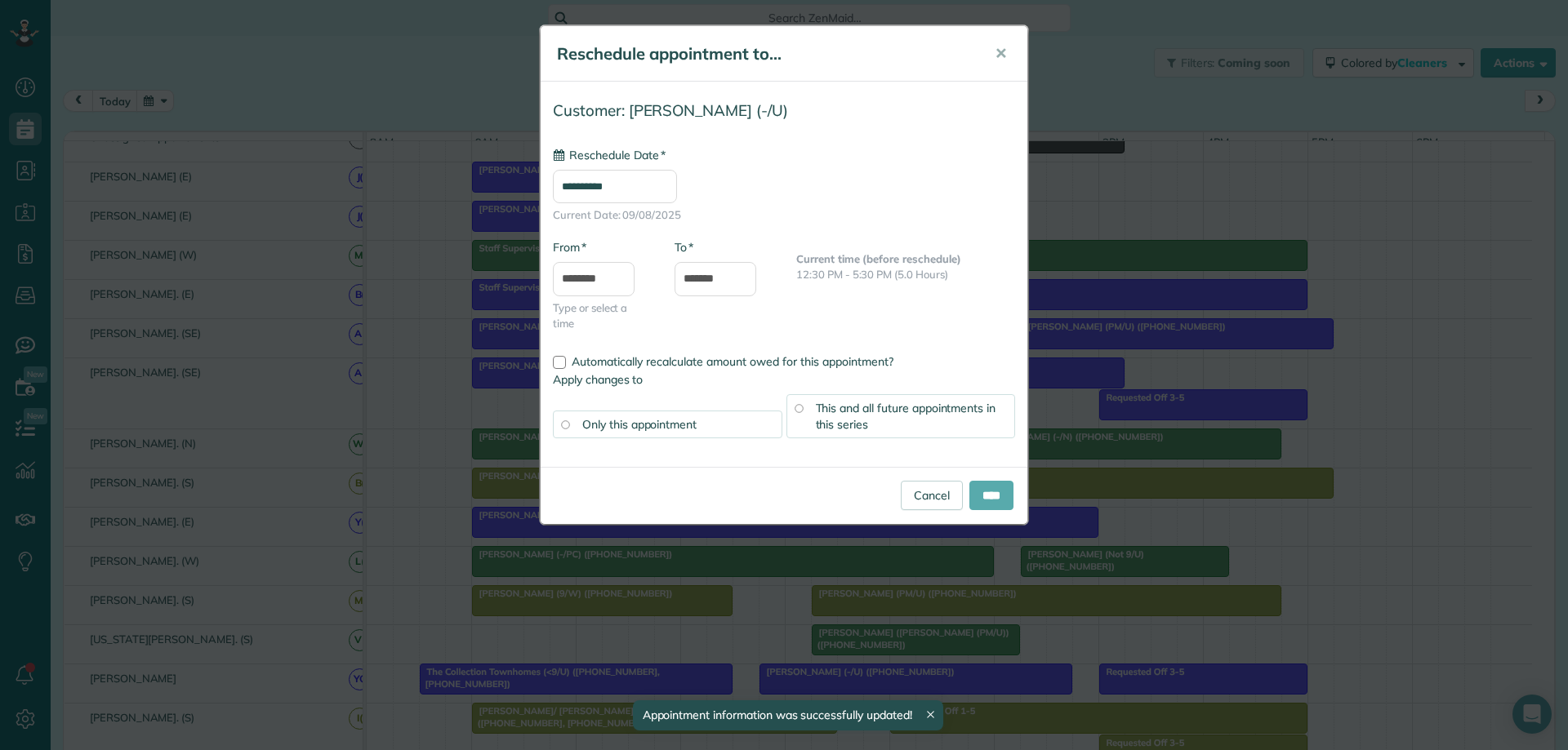
type input "**********"
click at [987, 498] on input "****" at bounding box center [991, 495] width 44 height 29
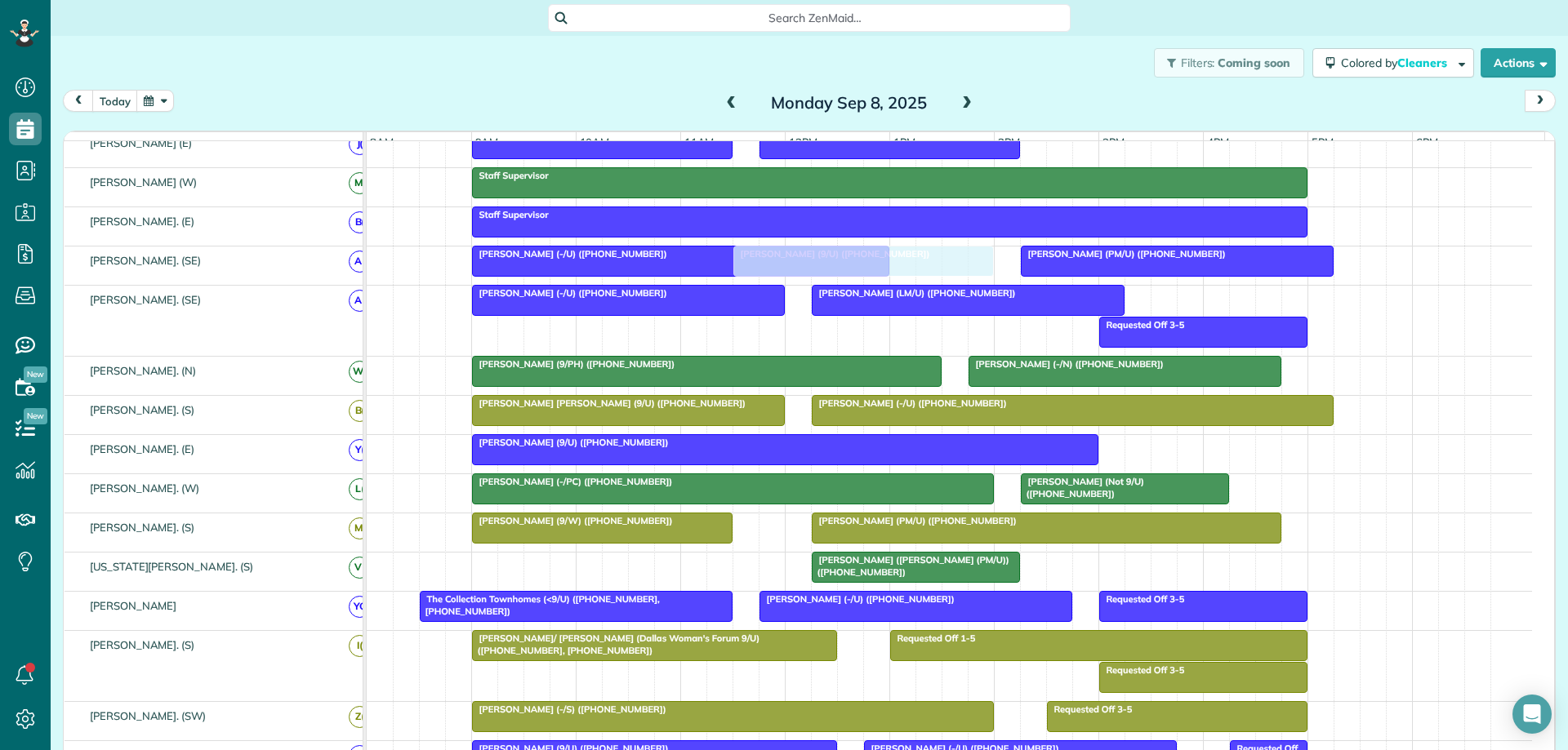
scroll to position [163, 0]
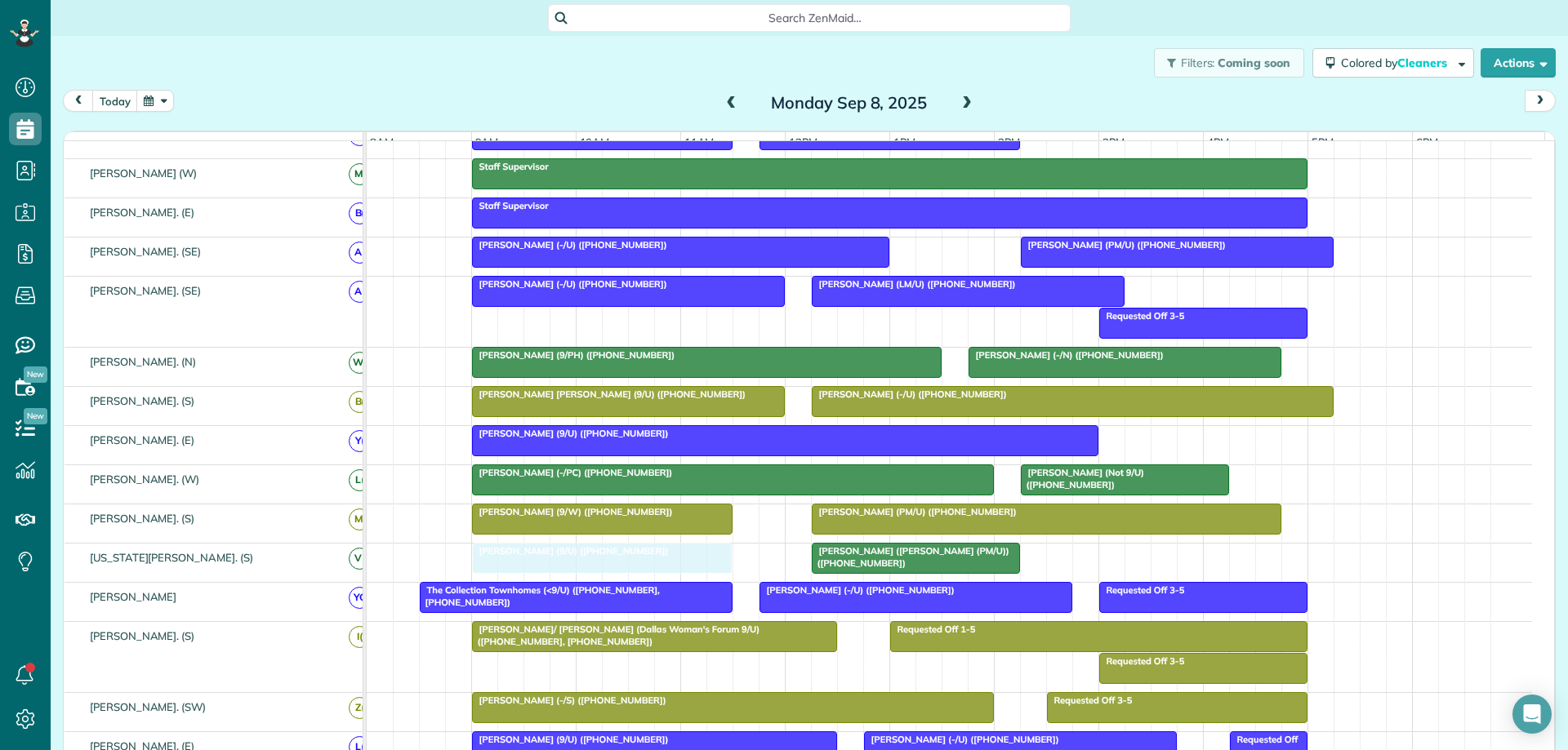
drag, startPoint x: 921, startPoint y: 232, endPoint x: 541, endPoint y: 571, distance: 509.2
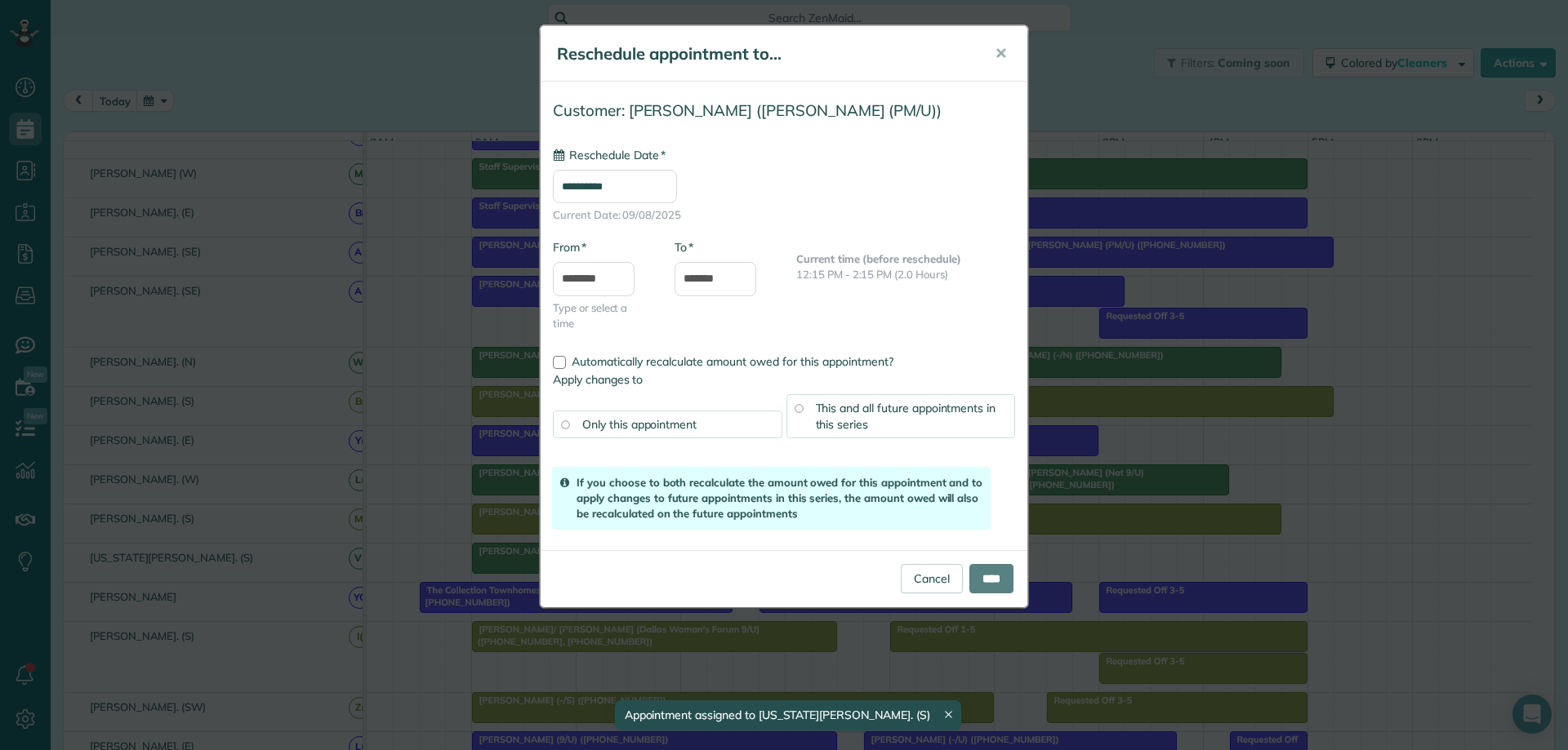
drag, startPoint x: 915, startPoint y: 566, endPoint x: 852, endPoint y: 568, distance: 63.0
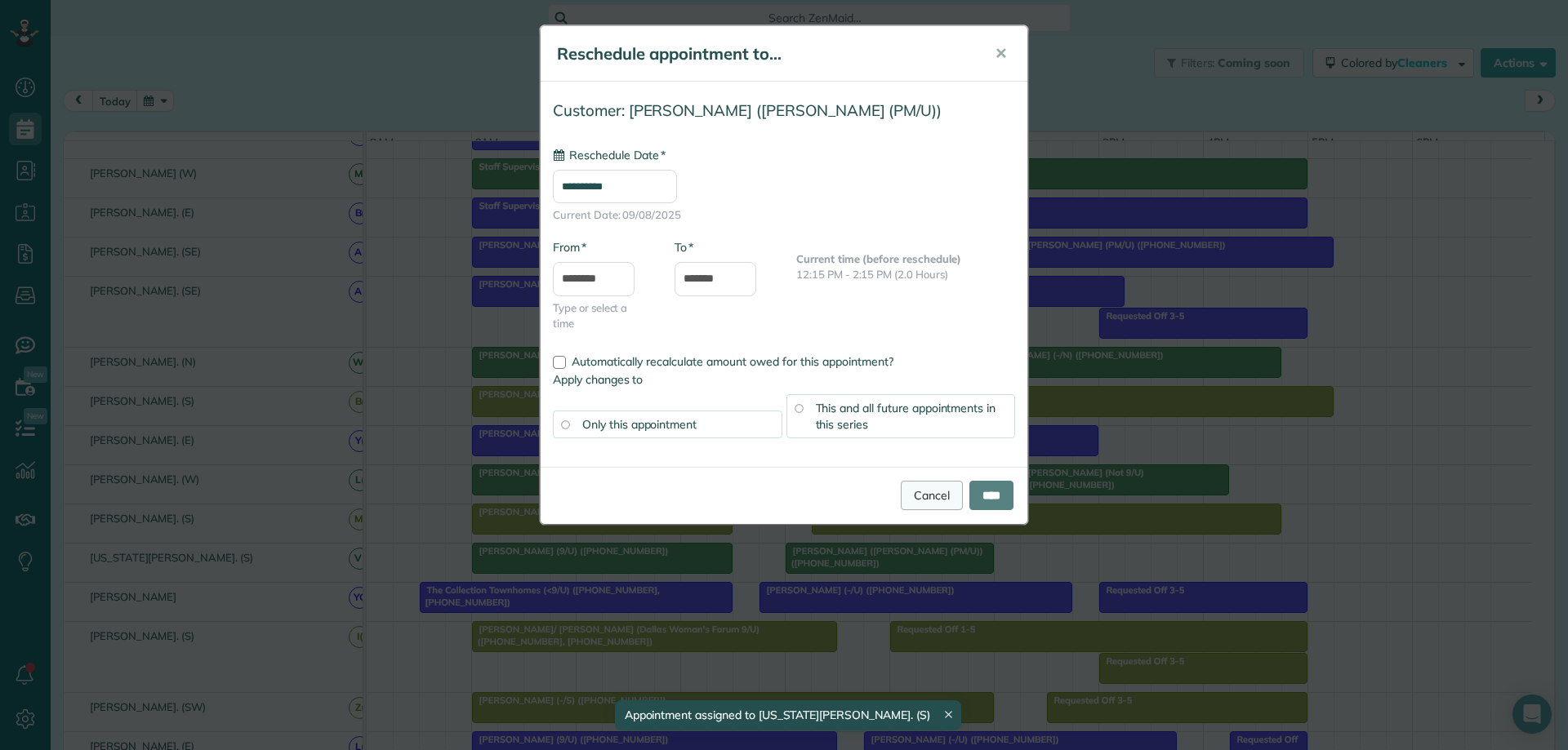
type input "**********"
click at [921, 500] on link "Cancel" at bounding box center [932, 495] width 62 height 29
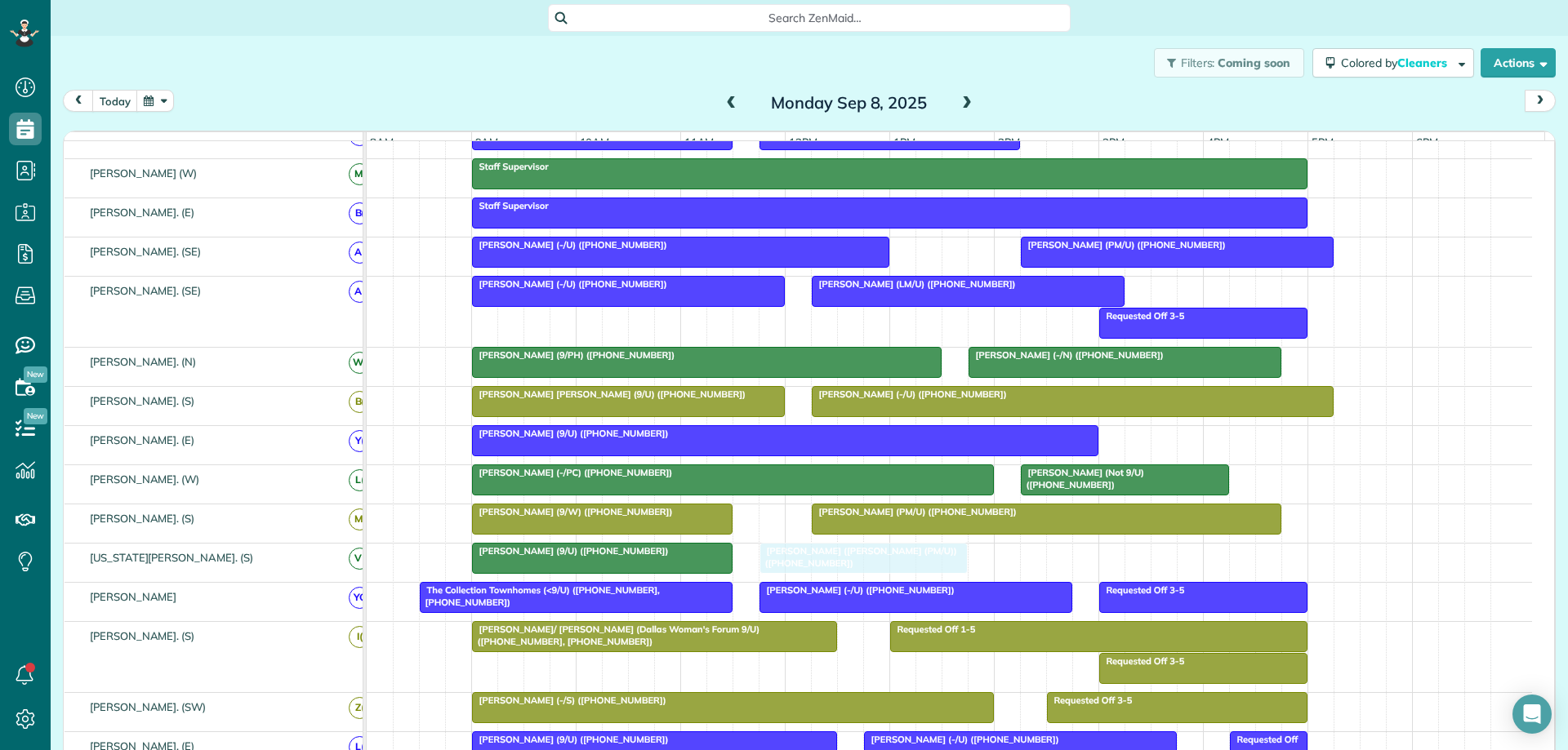
drag, startPoint x: 882, startPoint y: 564, endPoint x: 817, endPoint y: 567, distance: 65.1
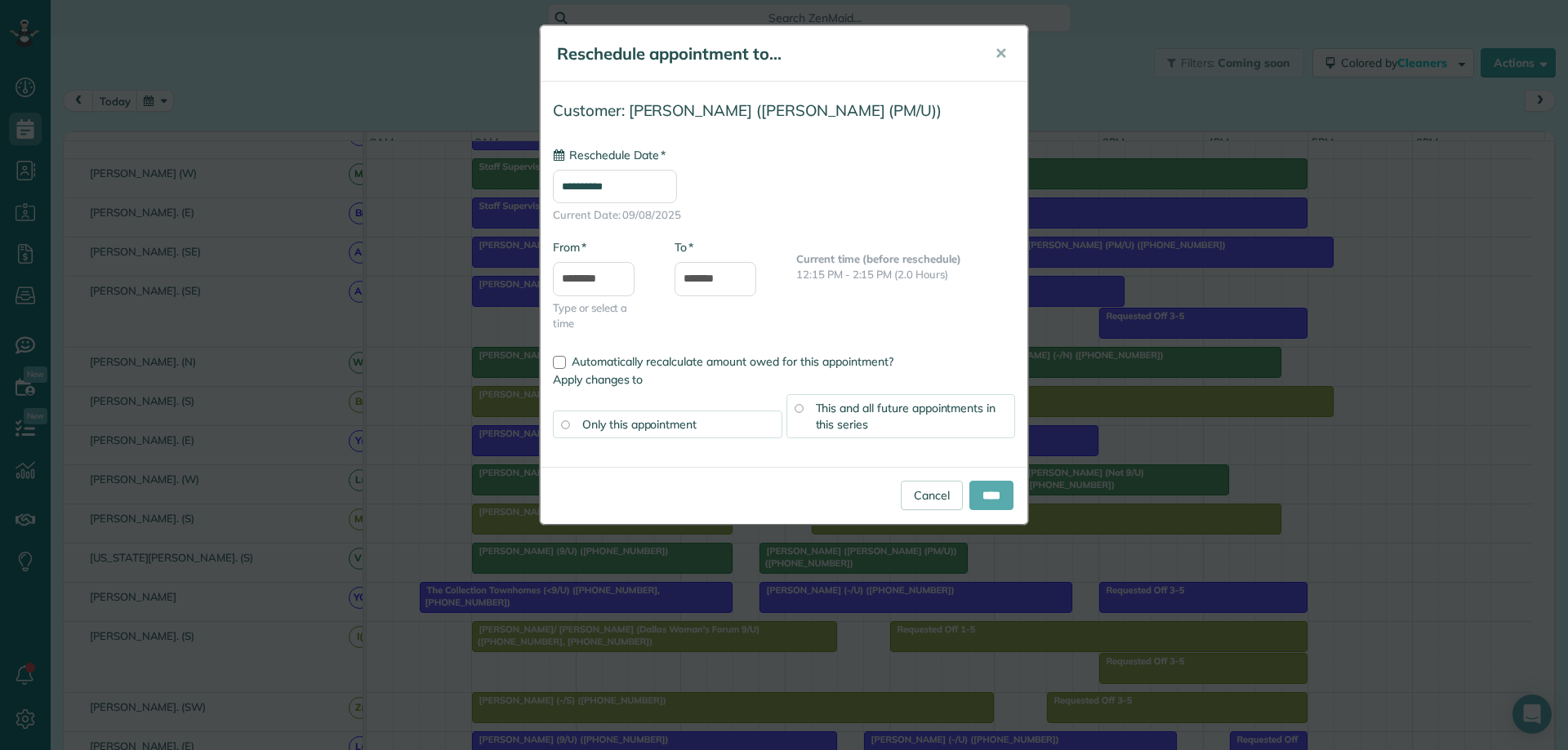
type input "**********"
click at [972, 510] on input "****" at bounding box center [991, 495] width 44 height 29
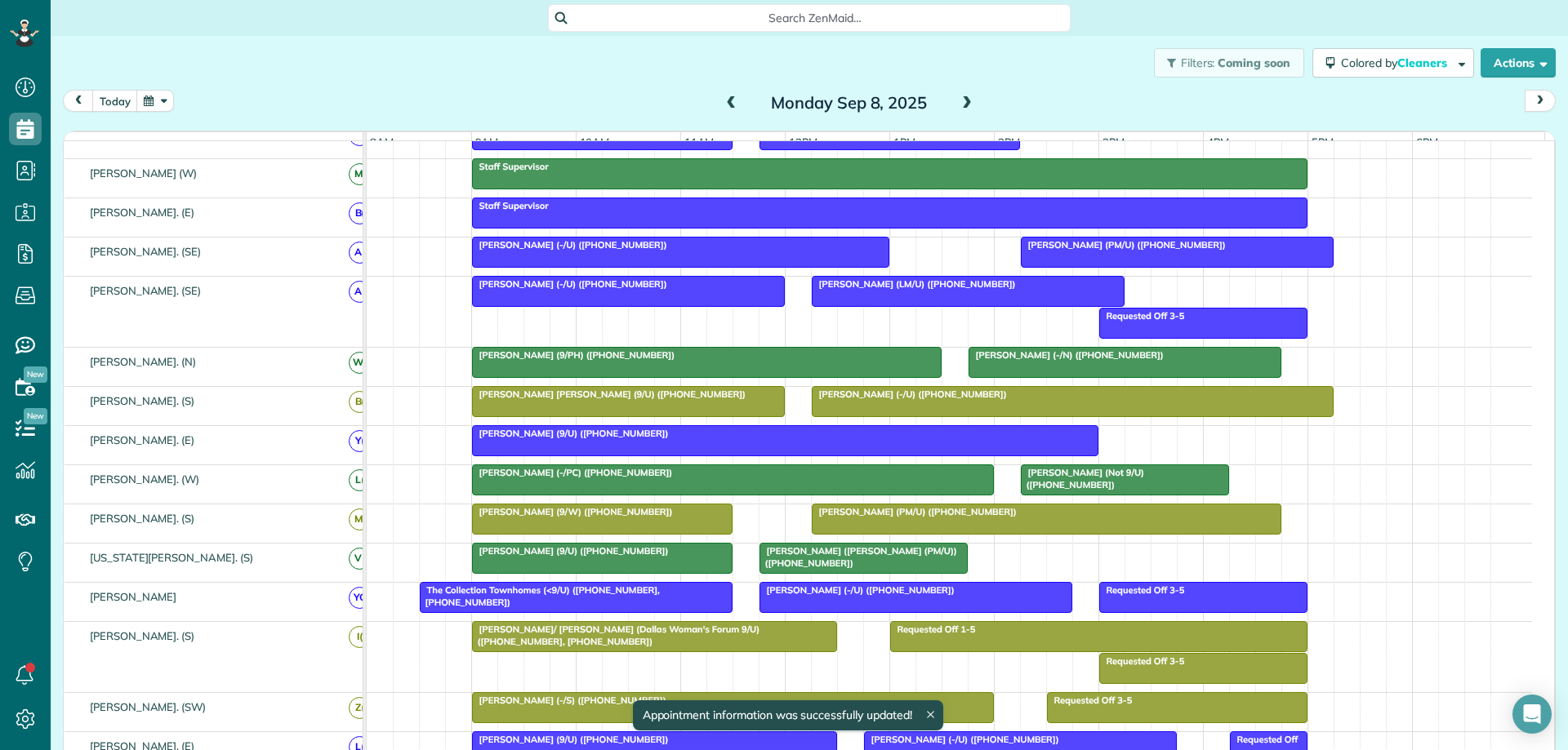
click at [973, 500] on div at bounding box center [784, 375] width 1568 height 750
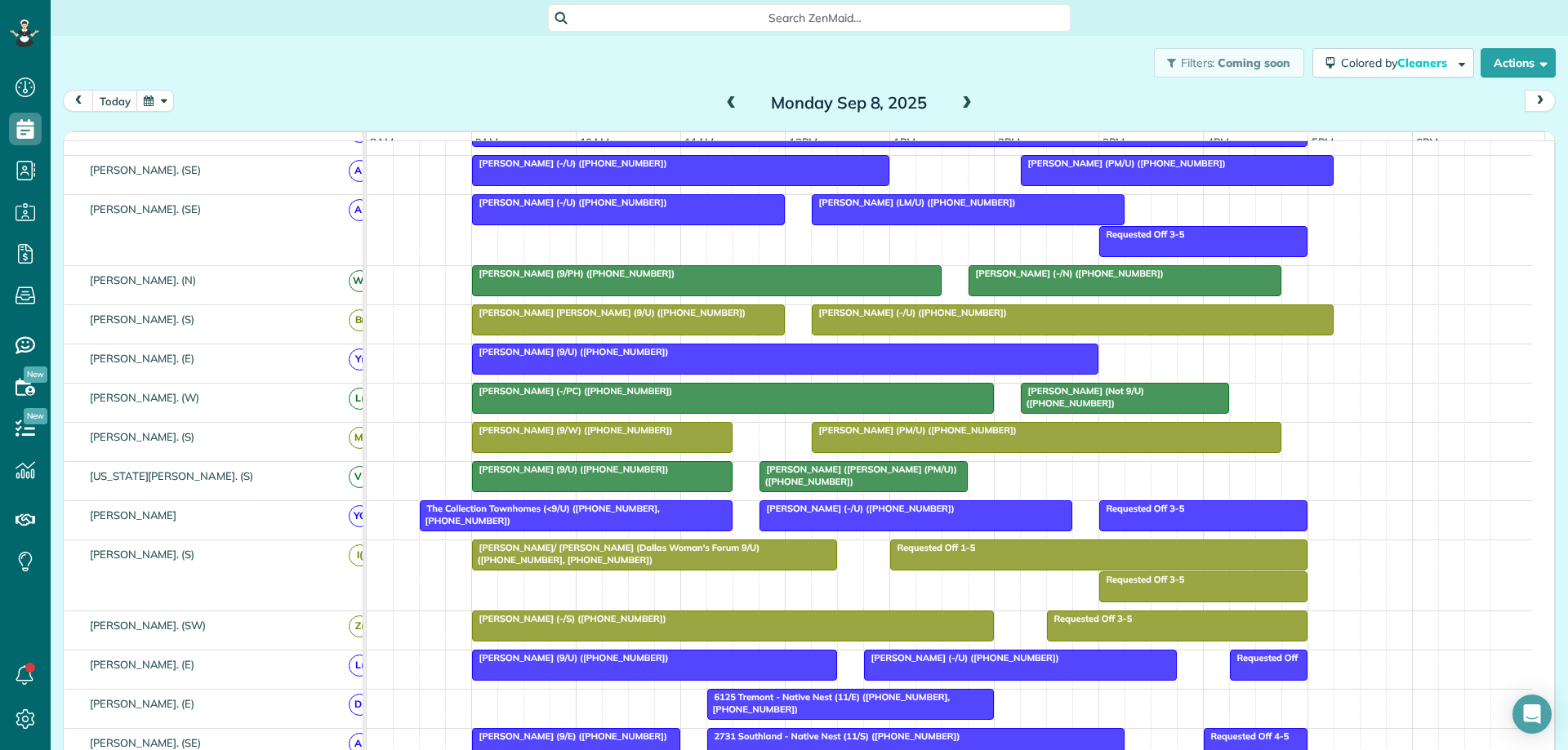
scroll to position [122, 0]
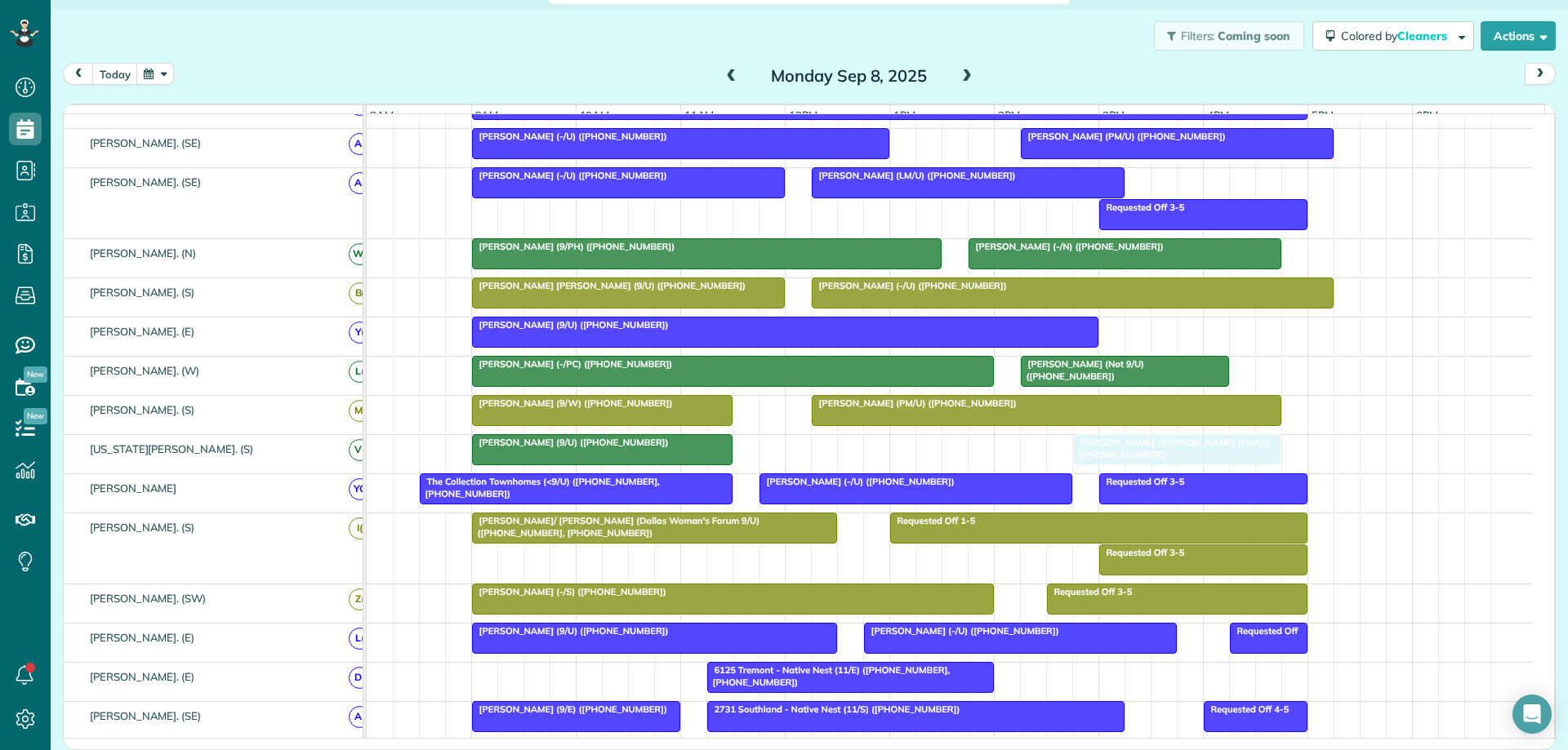
drag, startPoint x: 831, startPoint y: 464, endPoint x: 1132, endPoint y: 461, distance: 301.0
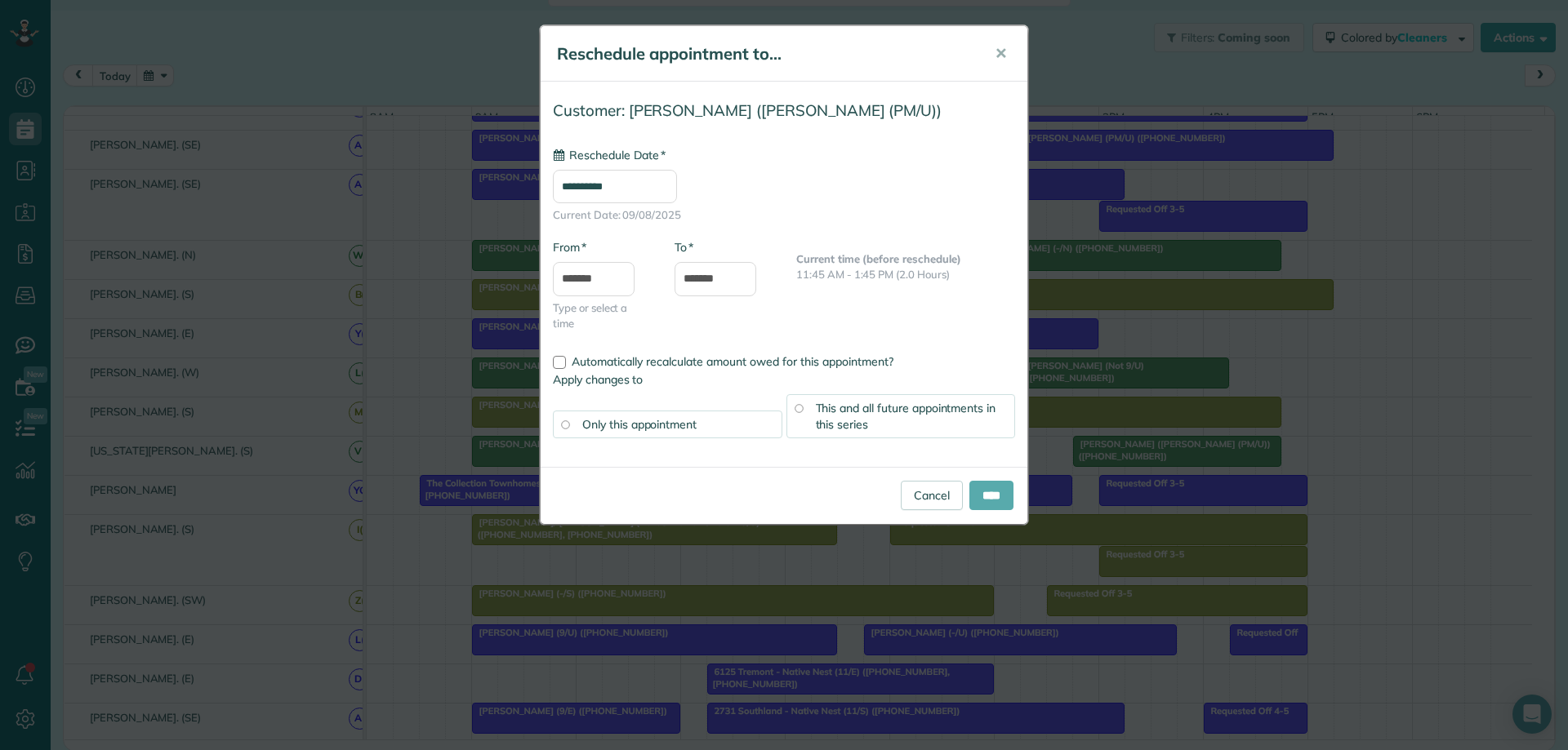
type input "**********"
click at [978, 494] on input "****" at bounding box center [991, 495] width 44 height 29
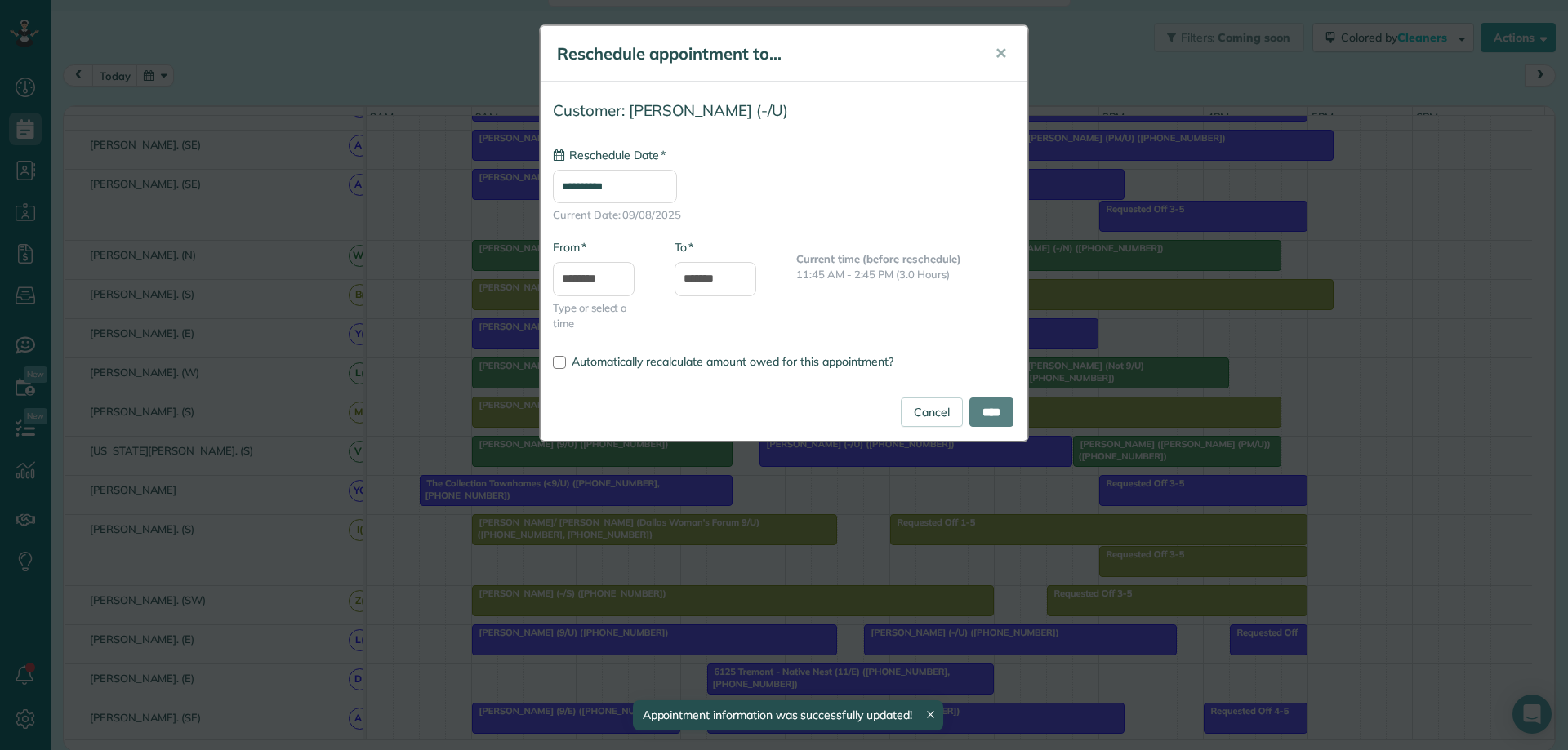
drag, startPoint x: 927, startPoint y: 502, endPoint x: 924, endPoint y: 470, distance: 32.1
type input "**********"
click at [985, 416] on input "****" at bounding box center [991, 412] width 44 height 29
click at [980, 412] on div "Cancel ****" at bounding box center [784, 412] width 487 height 57
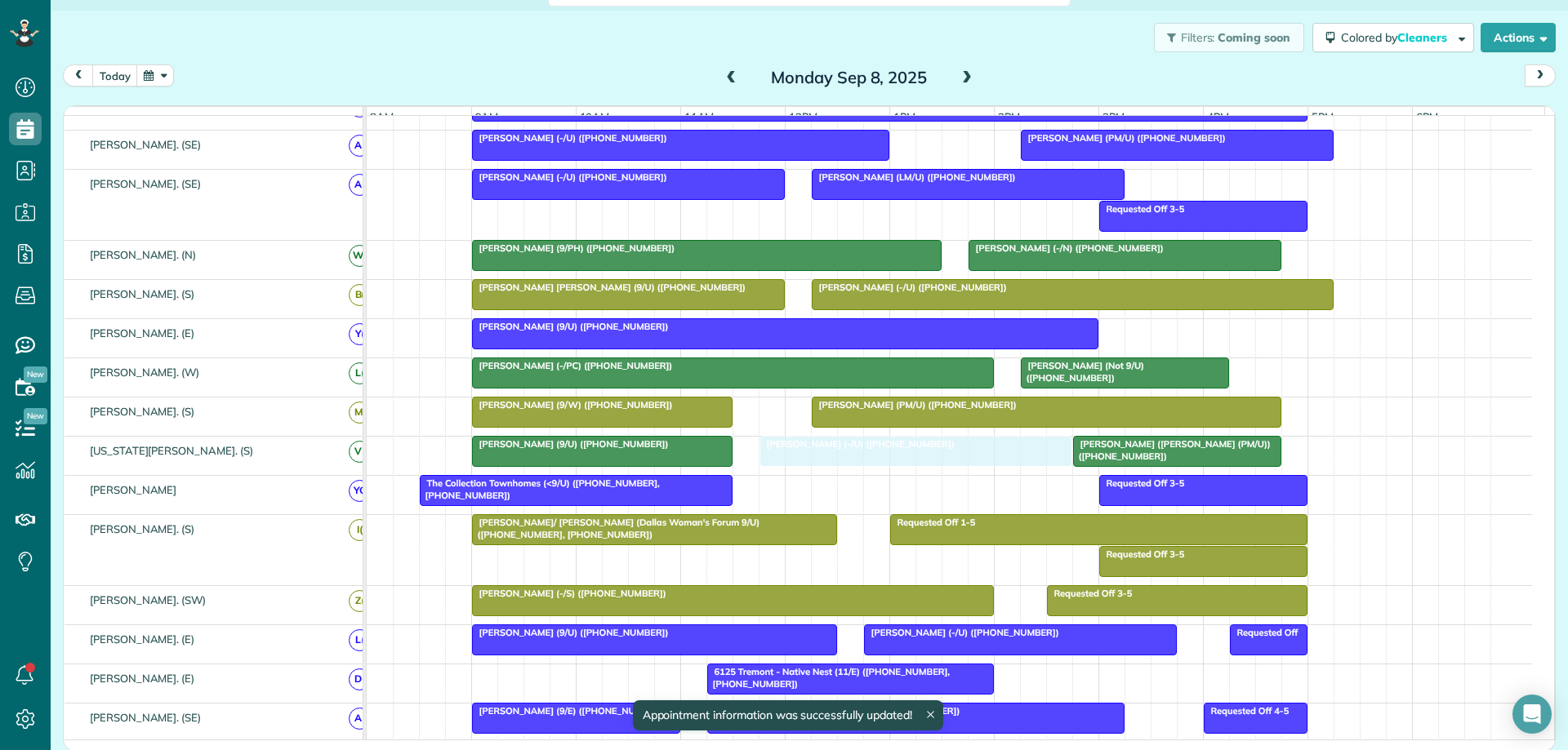
drag, startPoint x: 924, startPoint y: 480, endPoint x: 925, endPoint y: 461, distance: 19.0
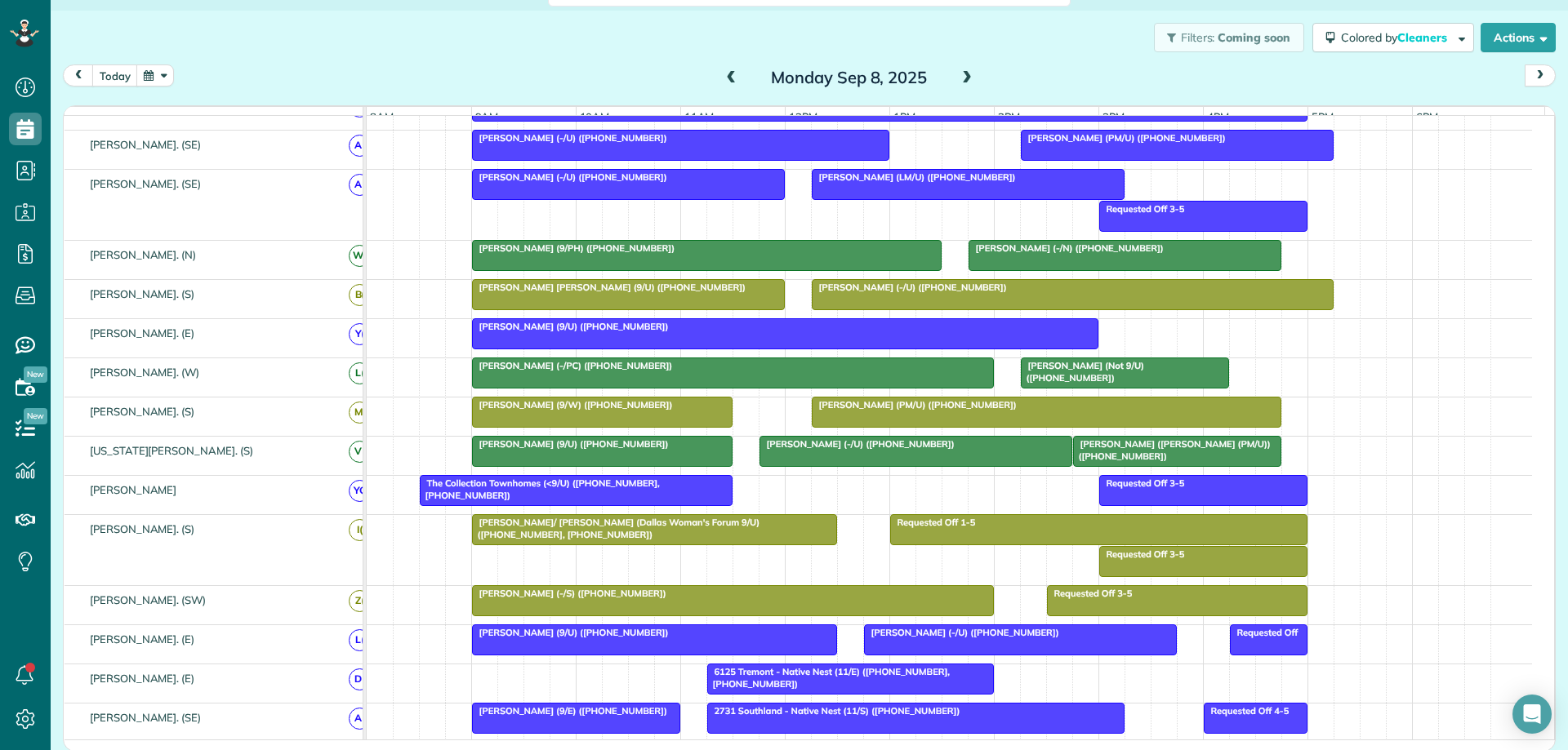
click at [1066, 310] on div at bounding box center [1073, 294] width 520 height 29
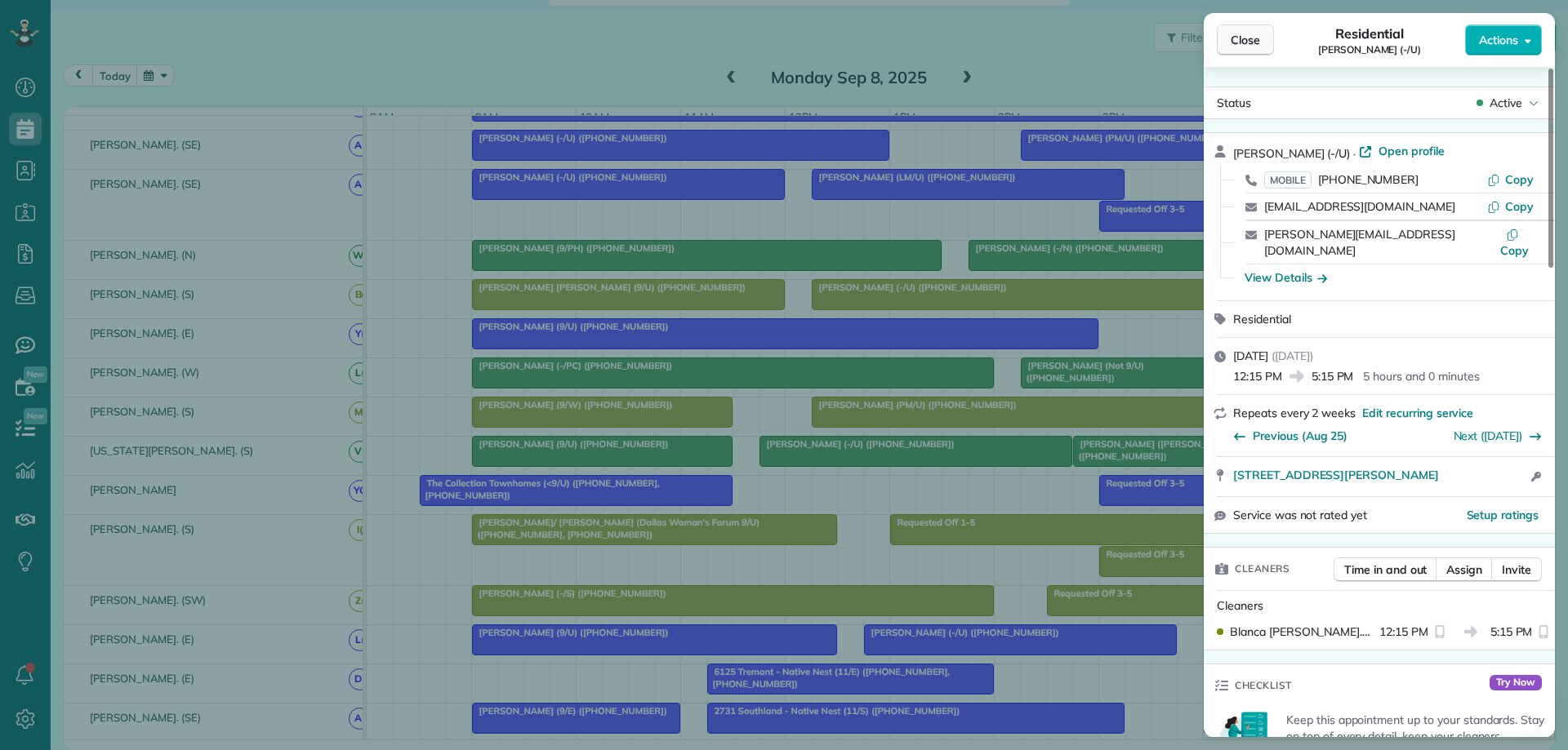
click at [1240, 32] on span "Close" at bounding box center [1246, 39] width 29 height 16
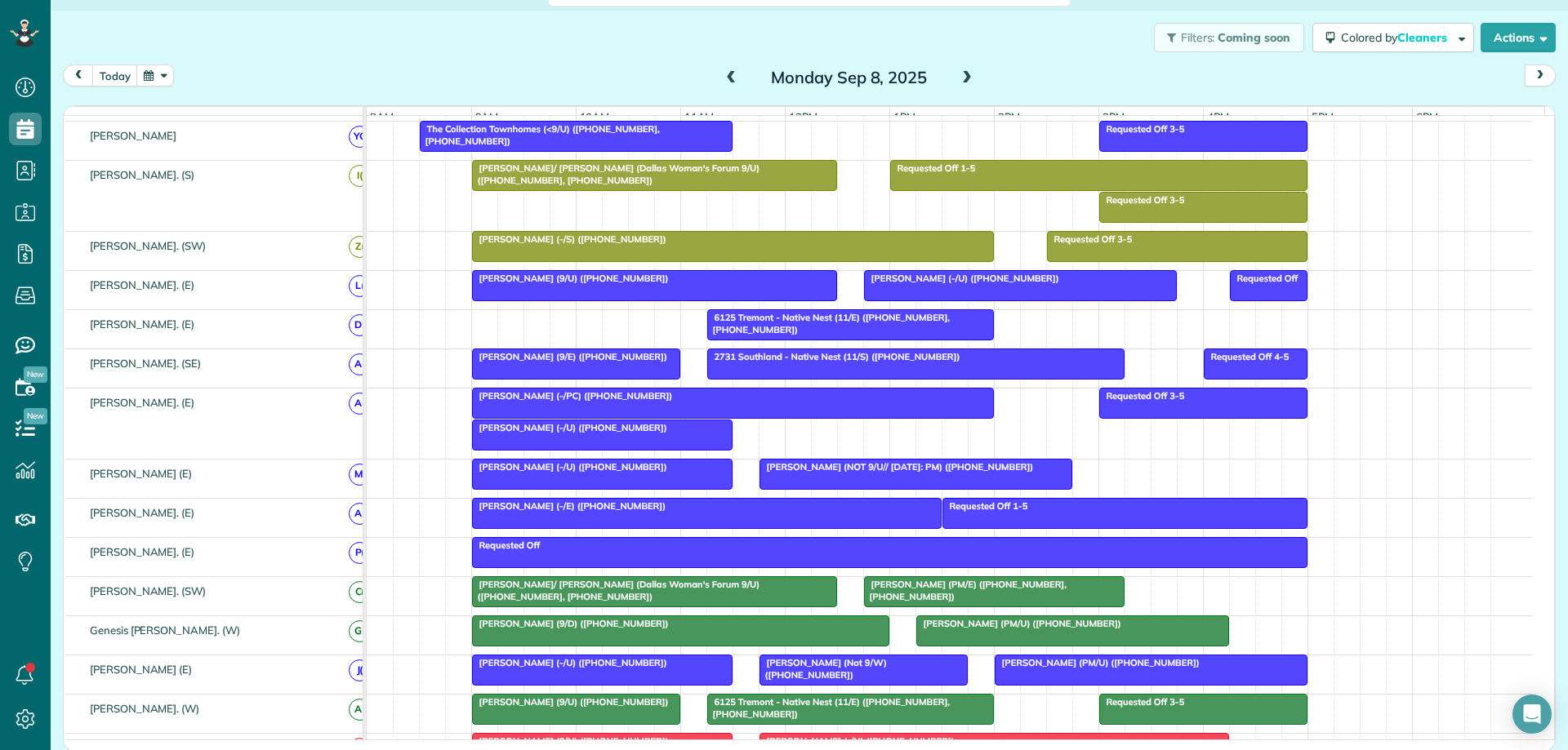
scroll to position [387, 0]
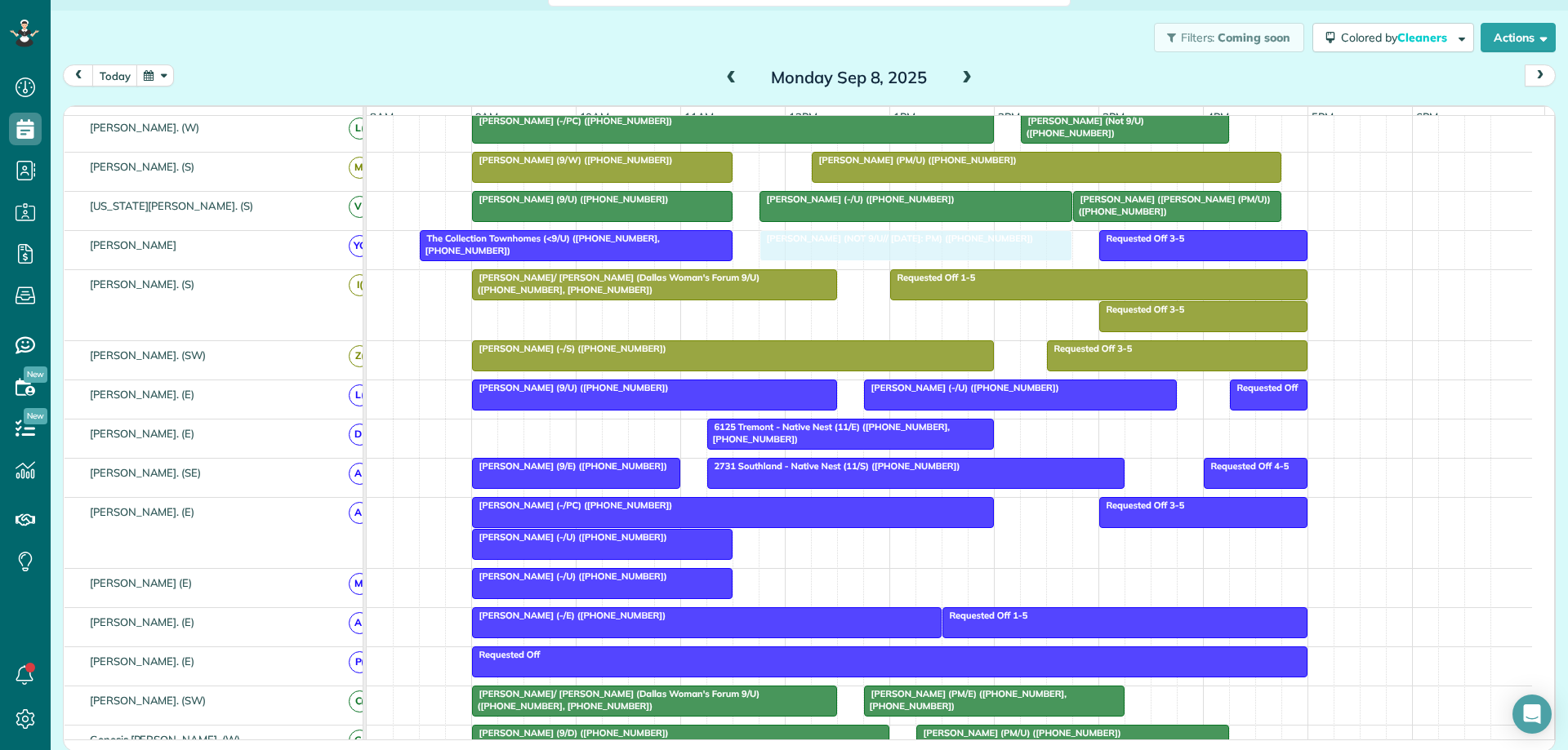
drag, startPoint x: 863, startPoint y: 592, endPoint x: 873, endPoint y: 275, distance: 317.2
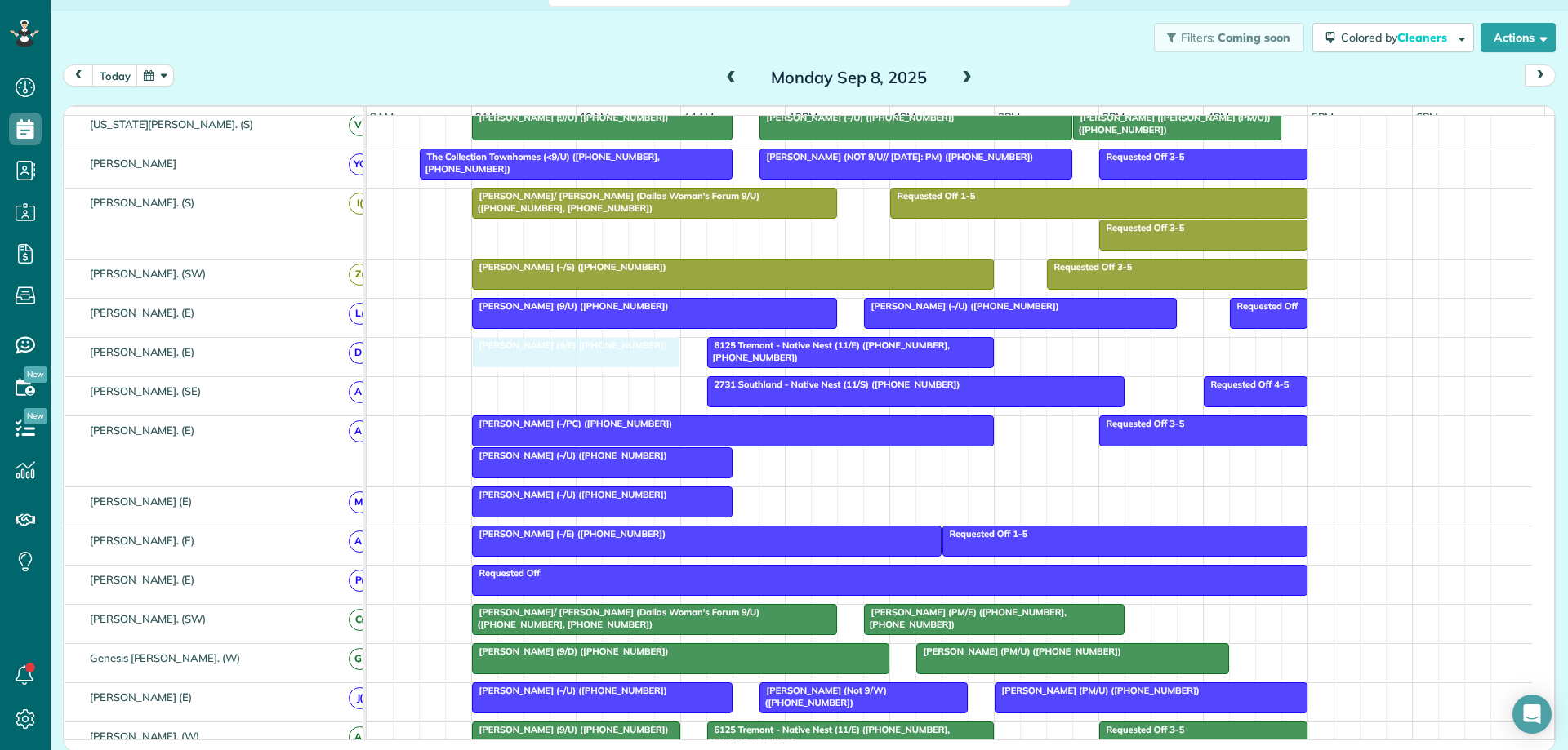
drag, startPoint x: 600, startPoint y: 398, endPoint x: 598, endPoint y: 358, distance: 40.0
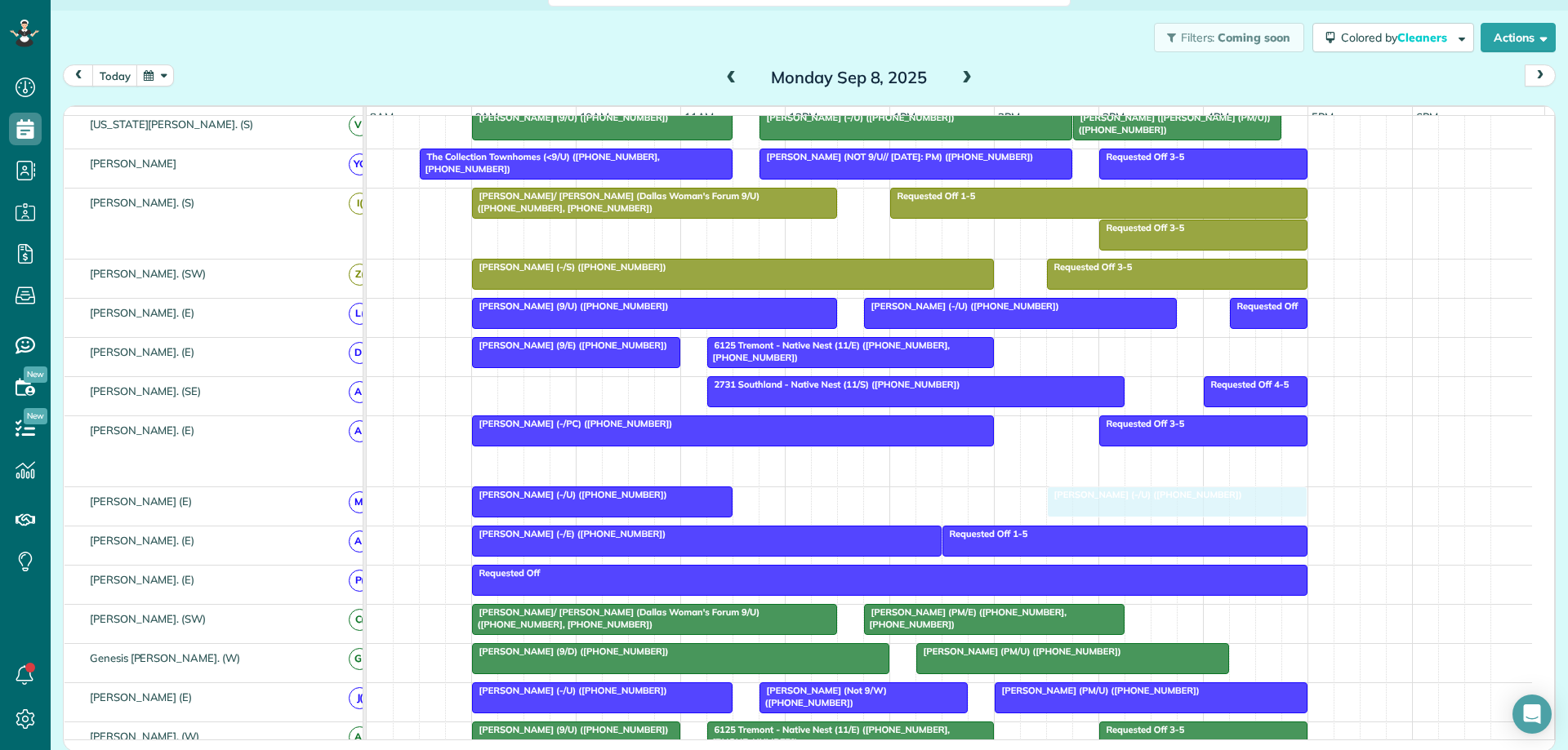
drag, startPoint x: 619, startPoint y: 468, endPoint x: 1205, endPoint y: 518, distance: 588.1
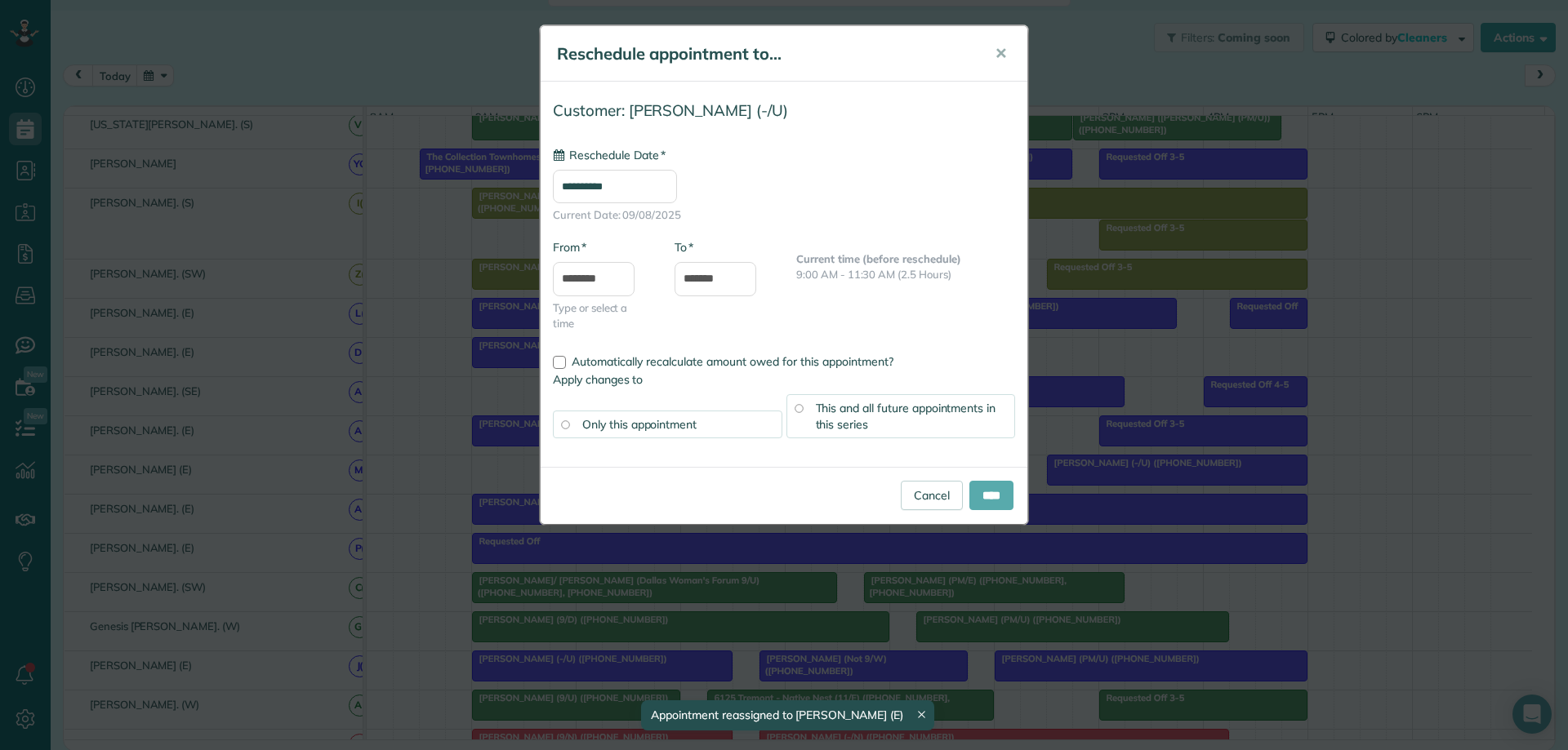
type input "**********"
click at [980, 494] on input "****" at bounding box center [991, 495] width 44 height 29
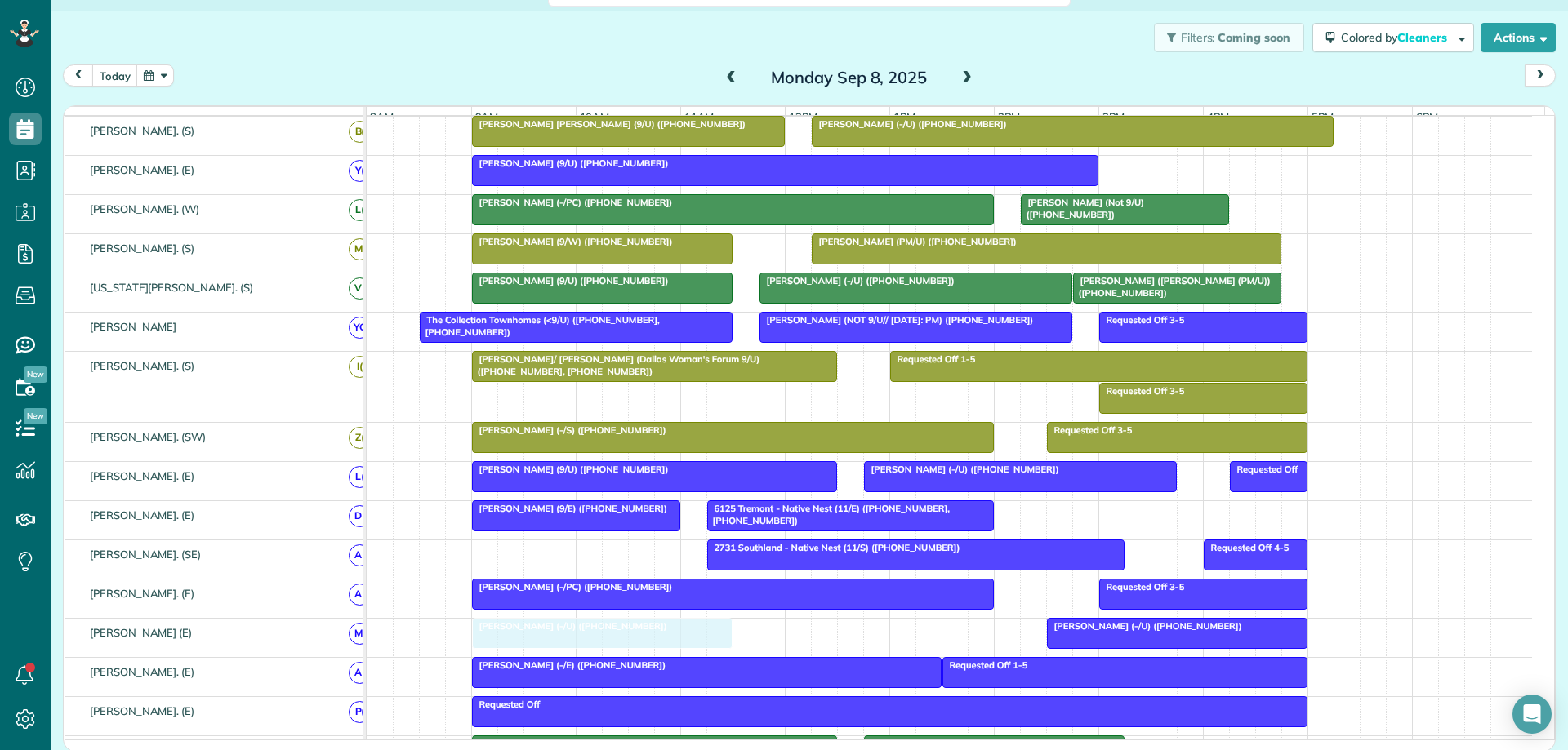
drag, startPoint x: 842, startPoint y: 635, endPoint x: 547, endPoint y: 647, distance: 295.2
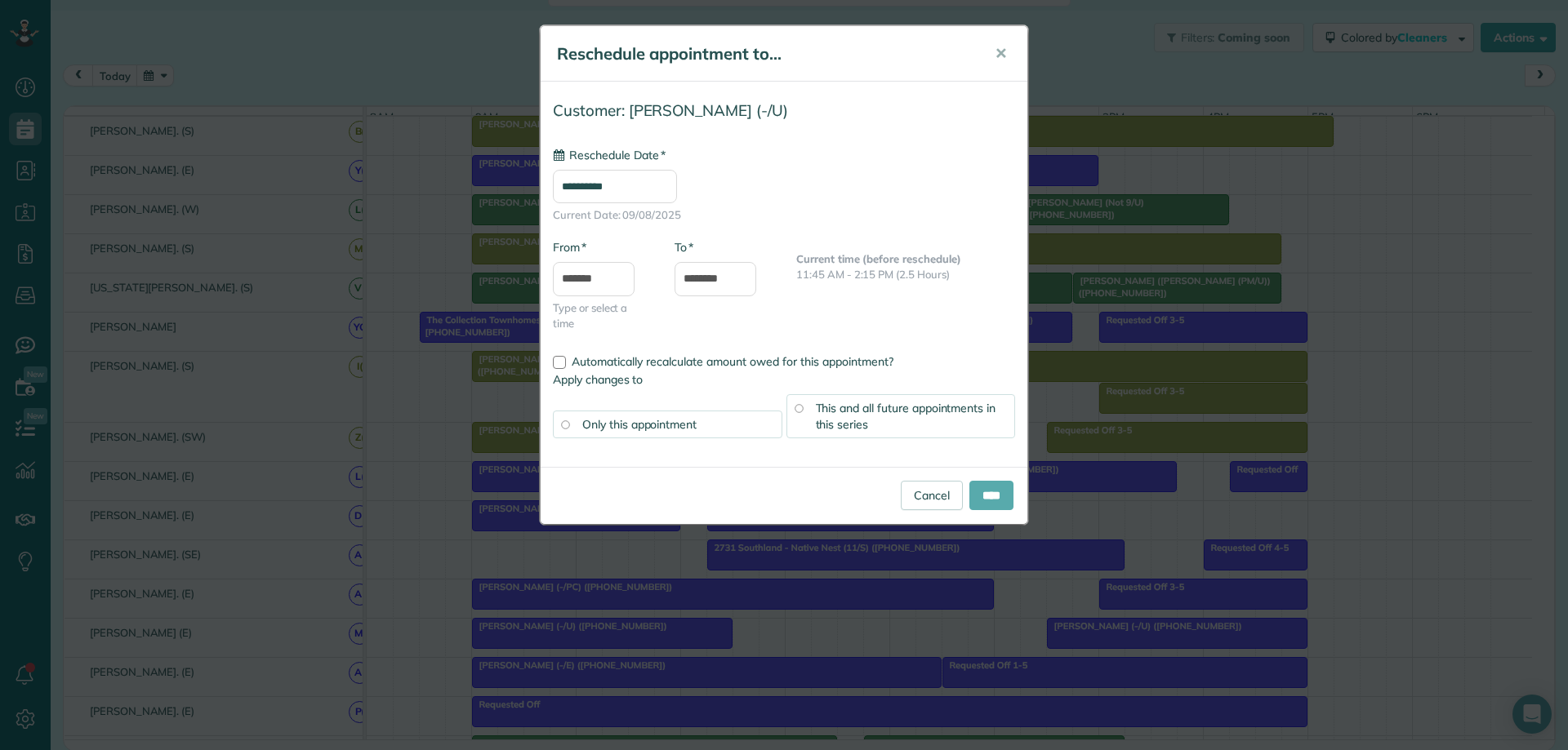
type input "**********"
click at [987, 493] on input "****" at bounding box center [991, 495] width 44 height 29
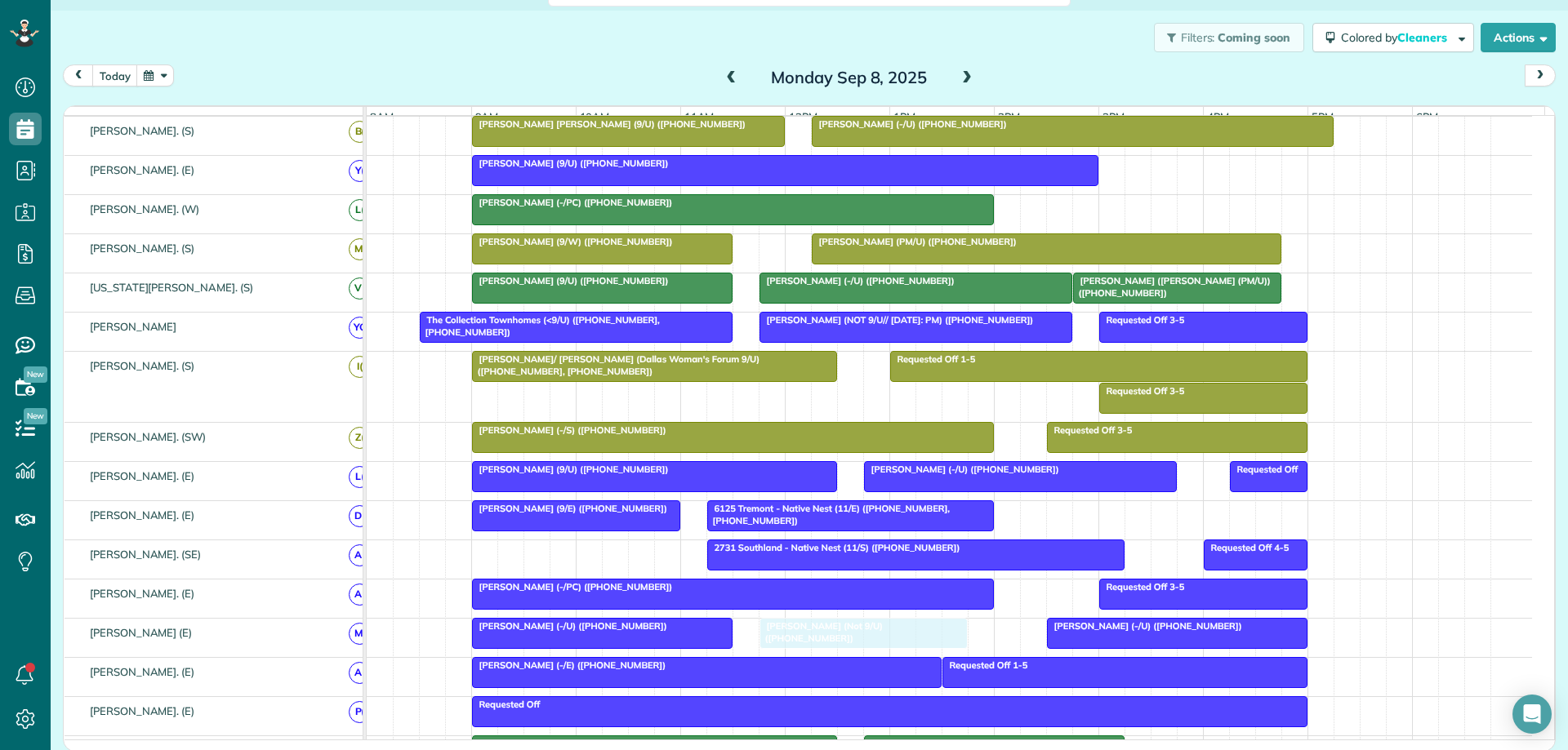
drag, startPoint x: 1078, startPoint y: 214, endPoint x: 829, endPoint y: 641, distance: 494.3
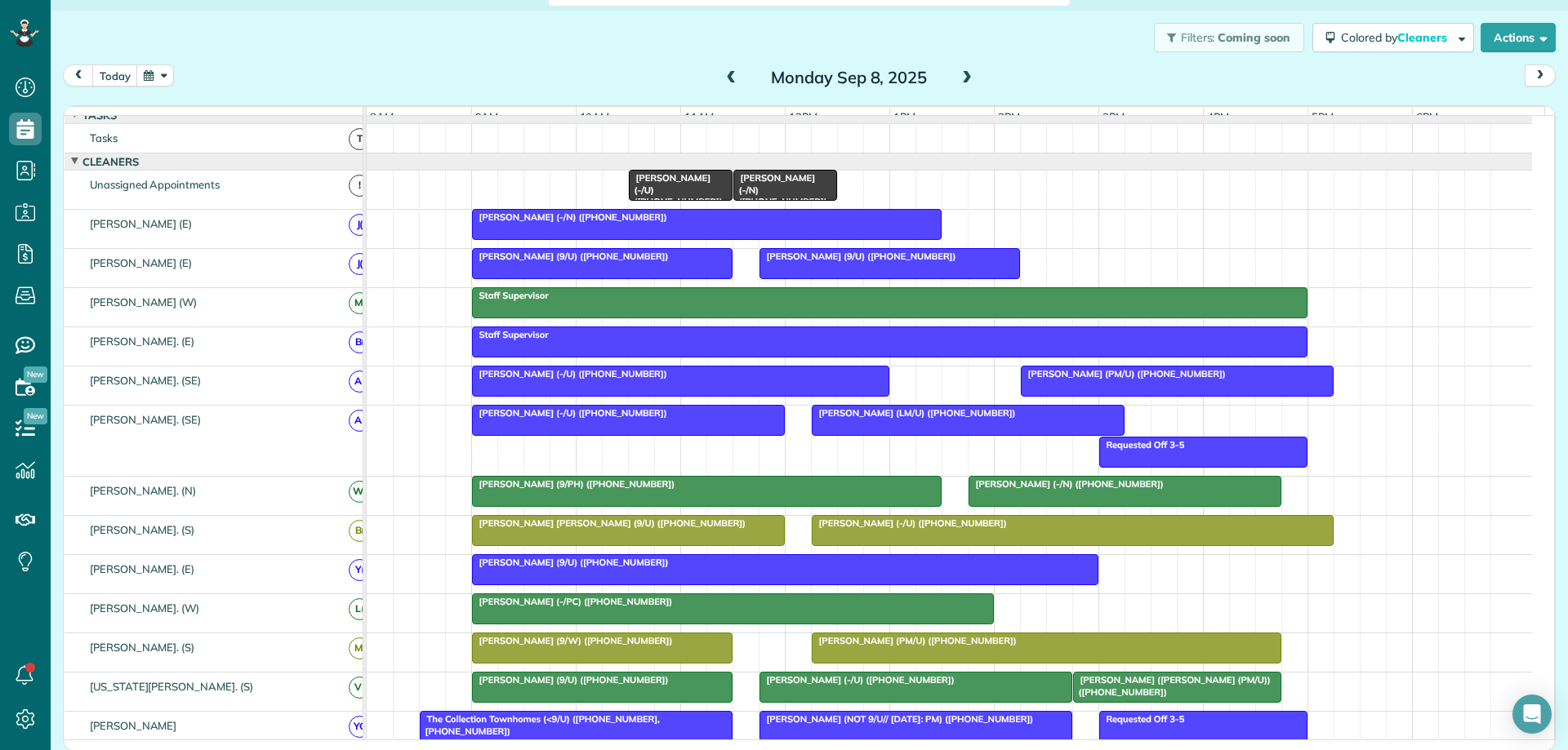
scroll to position [0, 0]
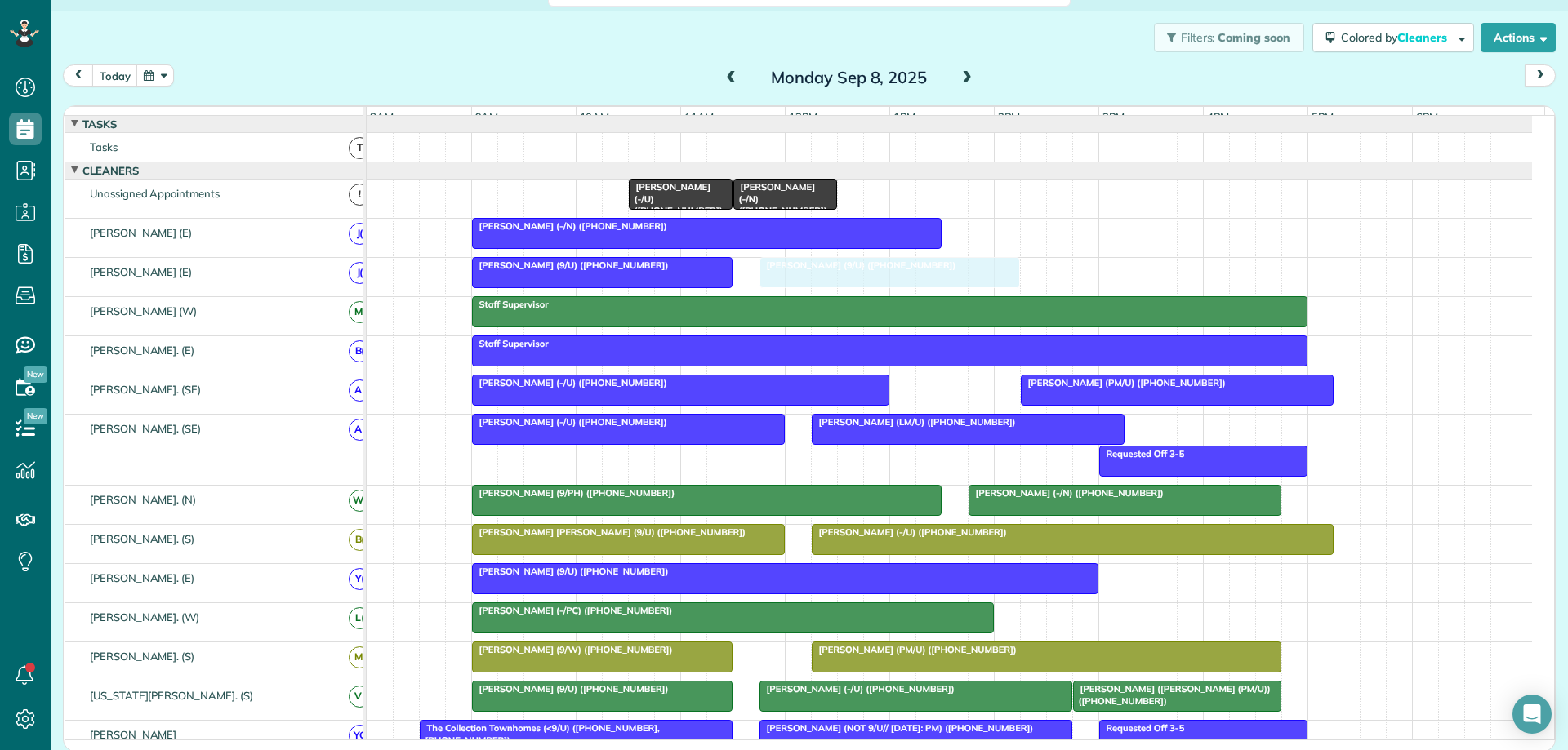
drag, startPoint x: 908, startPoint y: 282, endPoint x: 914, endPoint y: 298, distance: 17.1
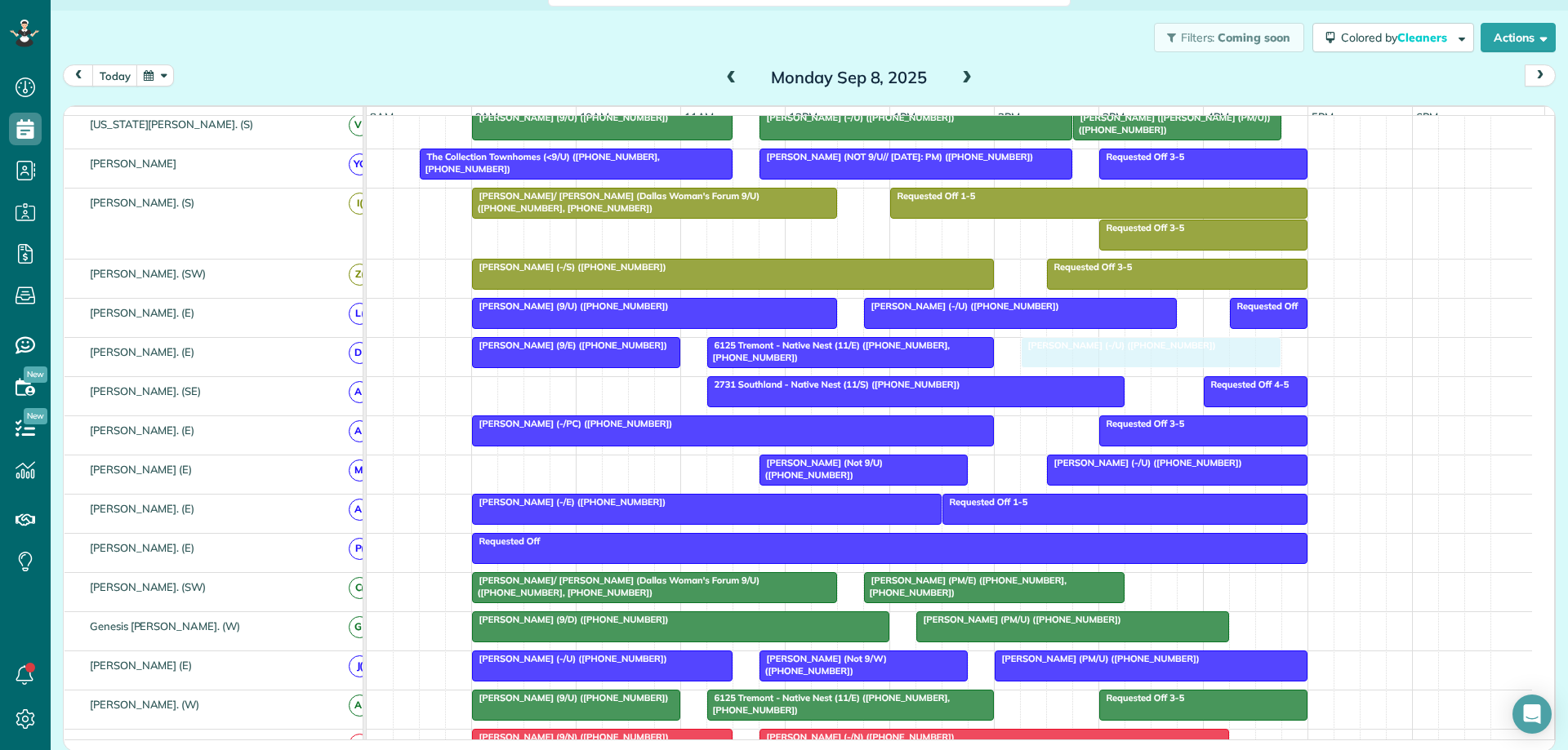
drag, startPoint x: 596, startPoint y: 484, endPoint x: 1152, endPoint y: 375, distance: 566.6
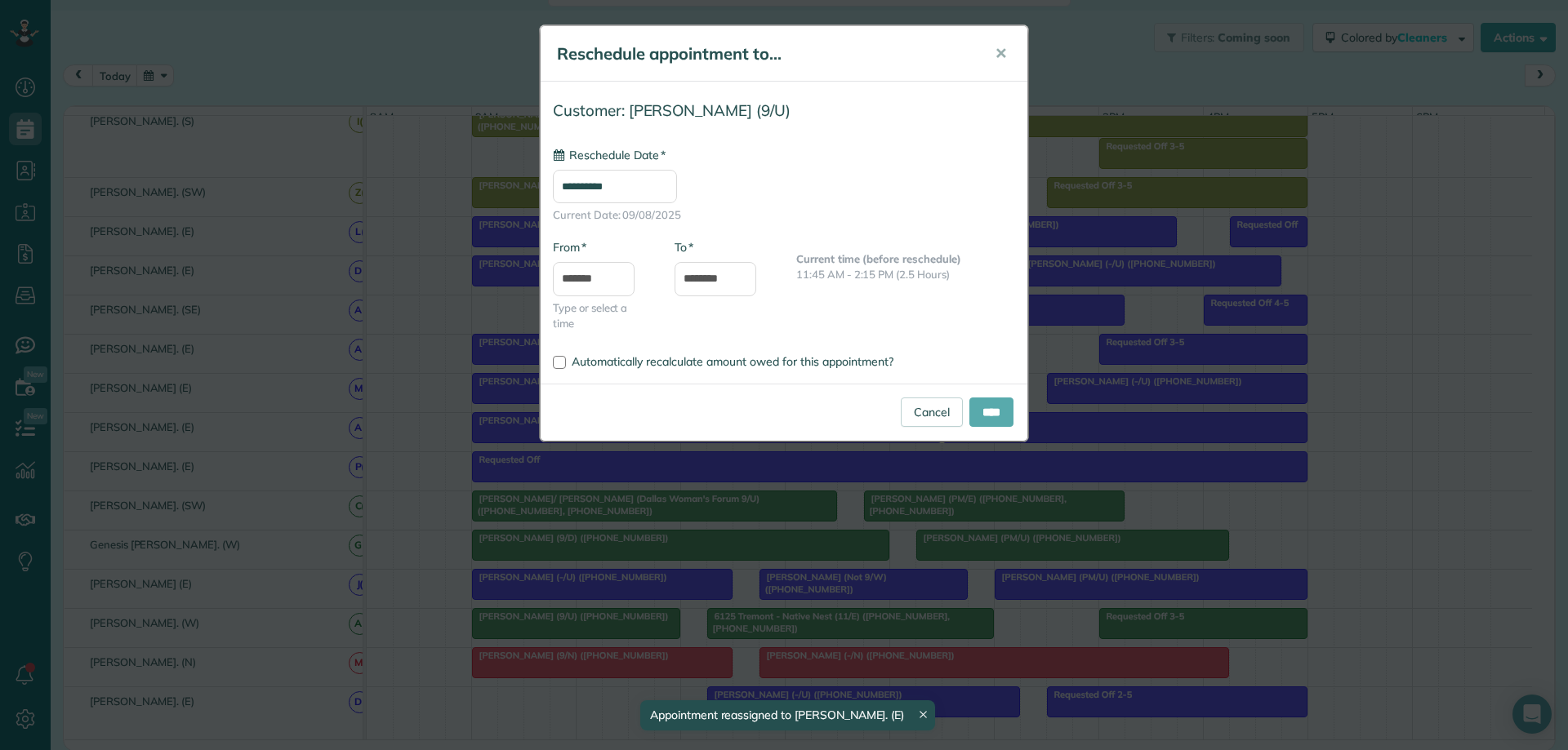
type input "**********"
click at [988, 410] on input "****" at bounding box center [991, 412] width 44 height 29
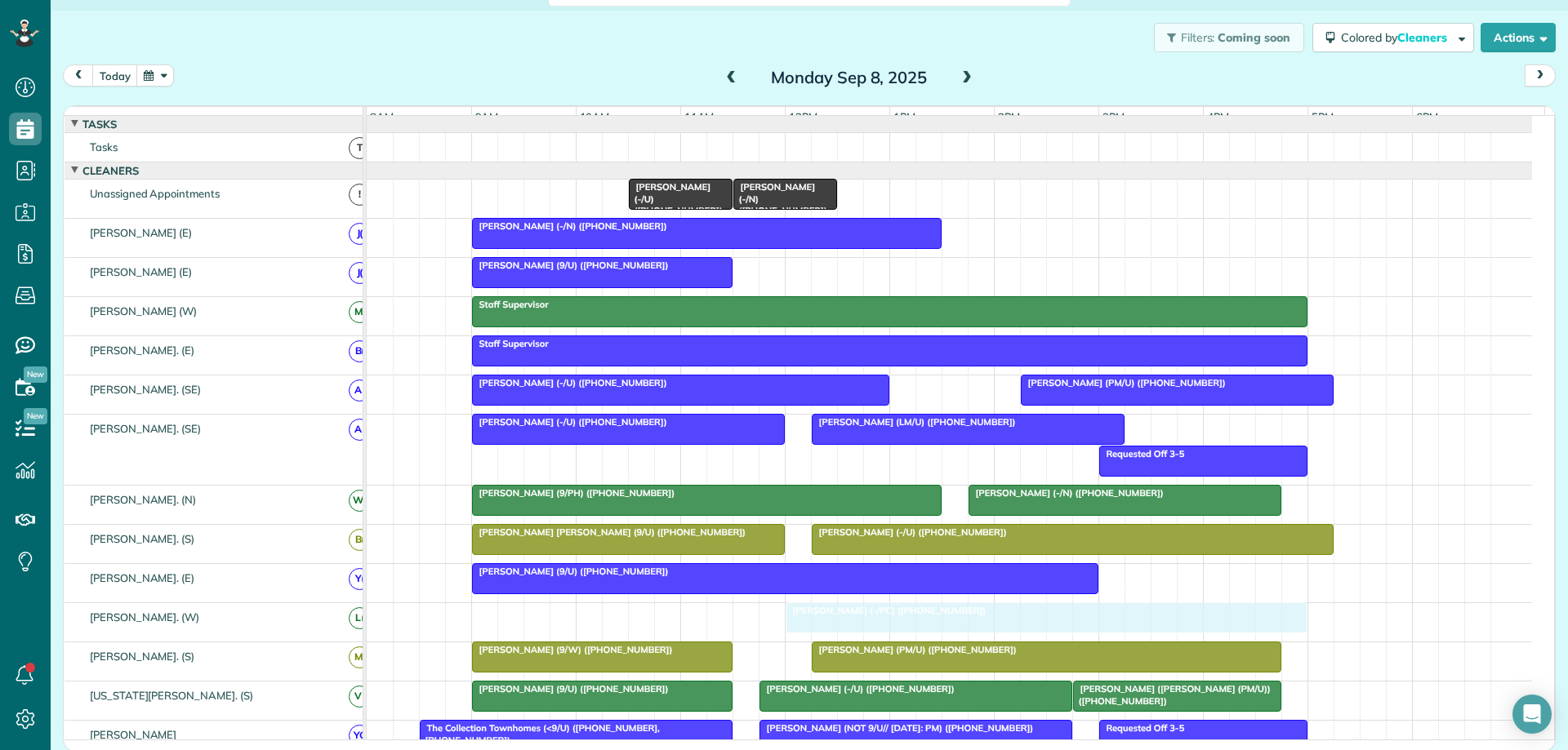
drag, startPoint x: 610, startPoint y: 625, endPoint x: 924, endPoint y: 634, distance: 314.1
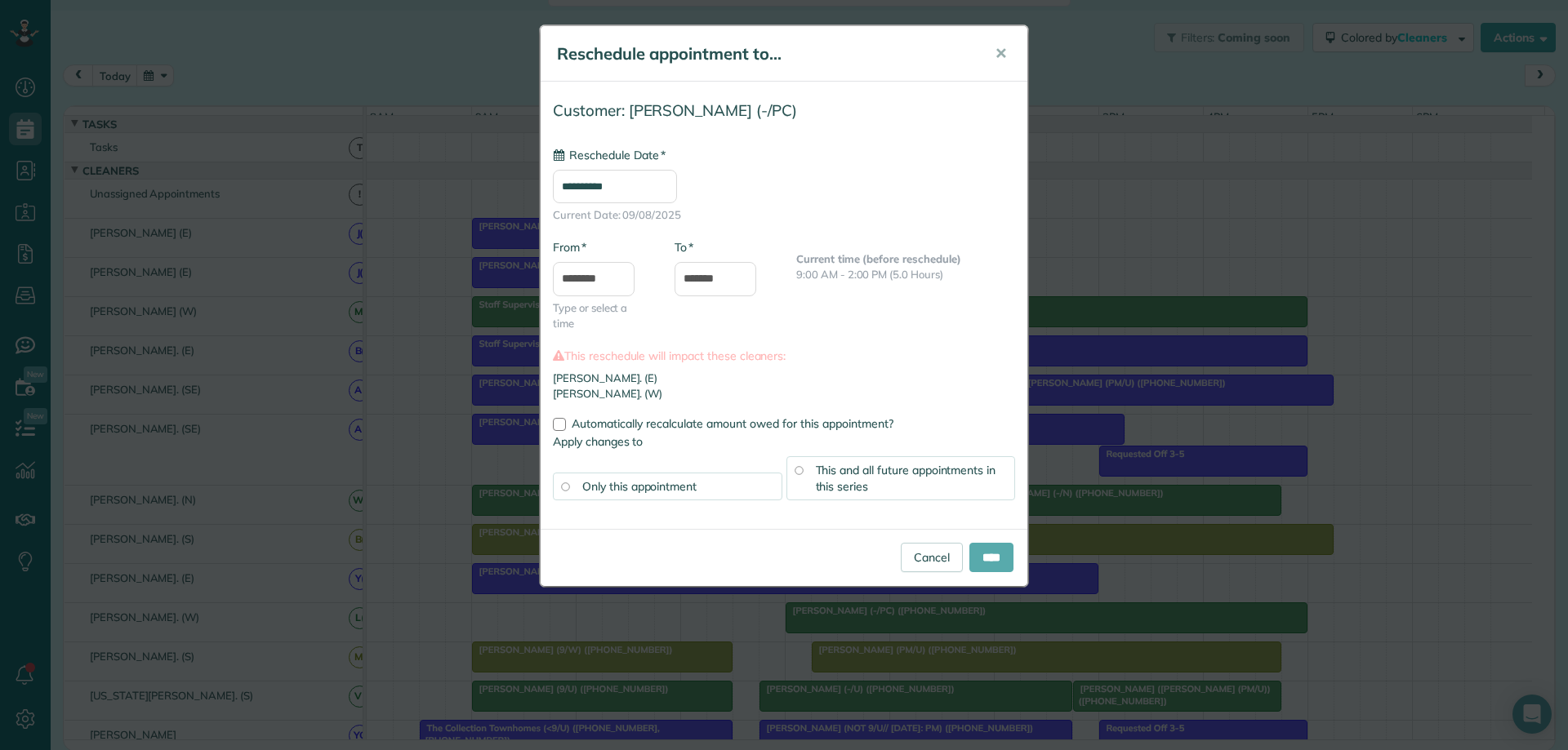
type input "**********"
click at [979, 557] on input "****" at bounding box center [991, 558] width 44 height 29
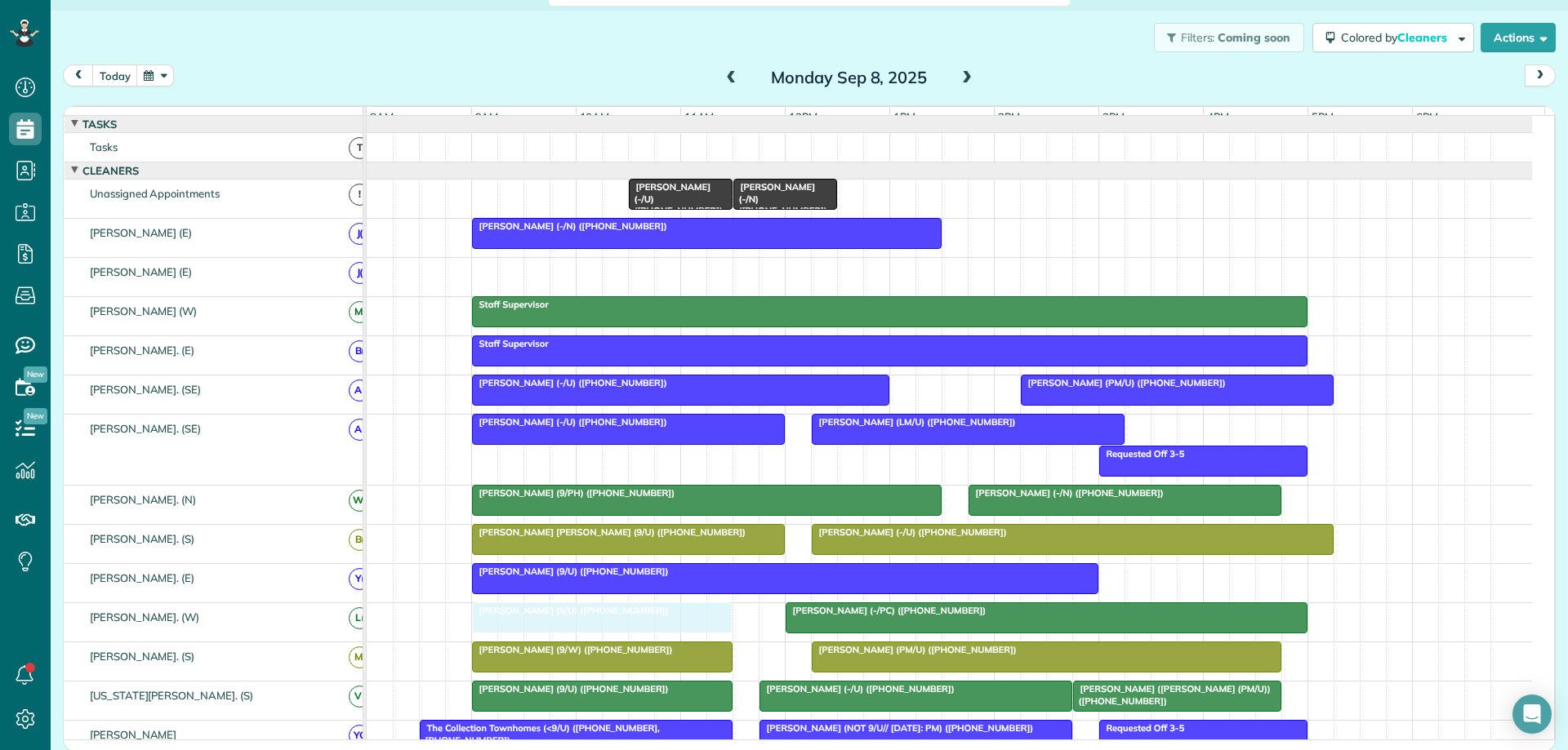
drag, startPoint x: 644, startPoint y: 283, endPoint x: 632, endPoint y: 627, distance: 344.2
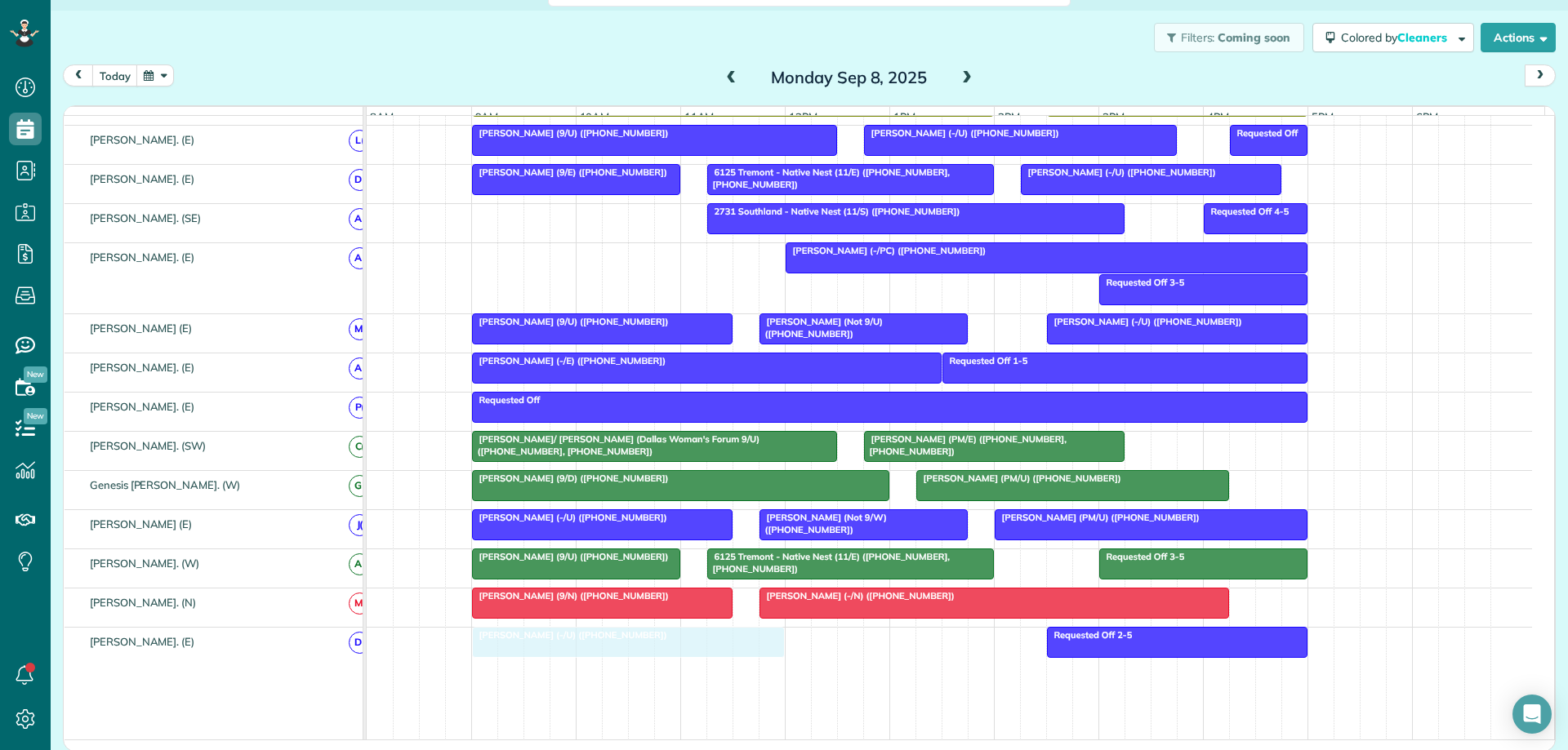
drag, startPoint x: 944, startPoint y: 647, endPoint x: 719, endPoint y: 660, distance: 225.4
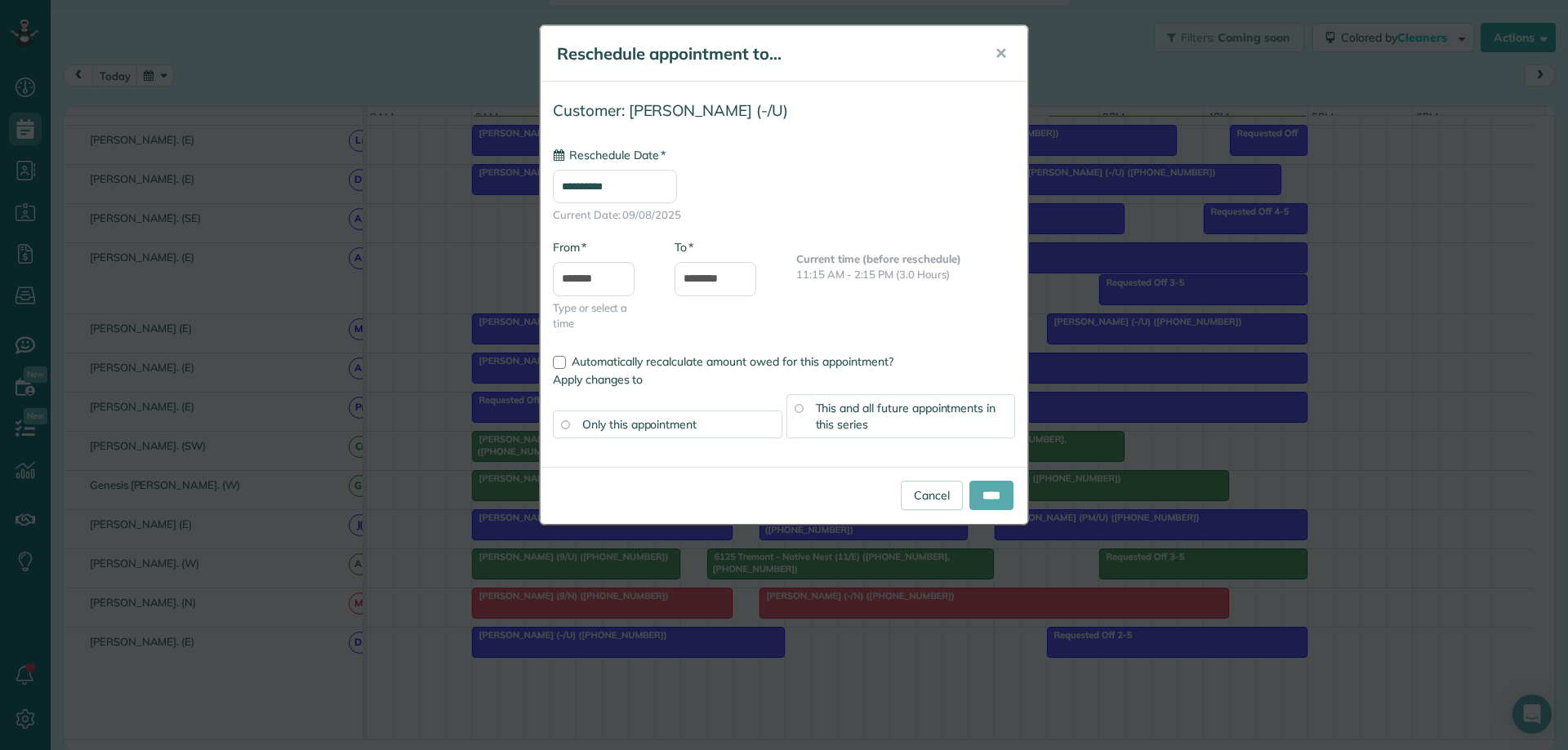
type input "**********"
click at [980, 502] on input "****" at bounding box center [991, 495] width 44 height 29
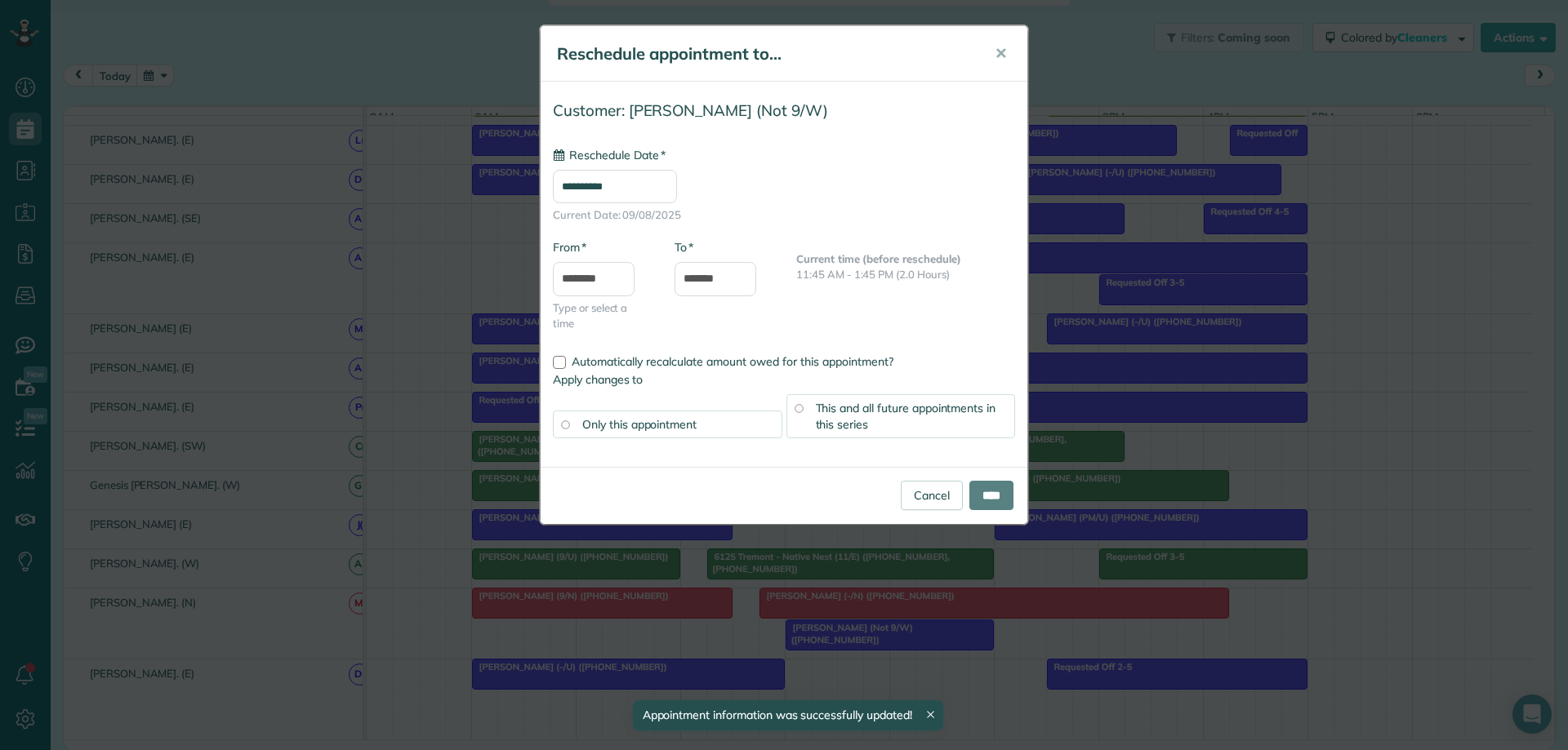
drag, startPoint x: 867, startPoint y: 529, endPoint x: 914, endPoint y: 577, distance: 67.2
type input "**********"
click at [921, 502] on link "Cancel" at bounding box center [932, 495] width 62 height 29
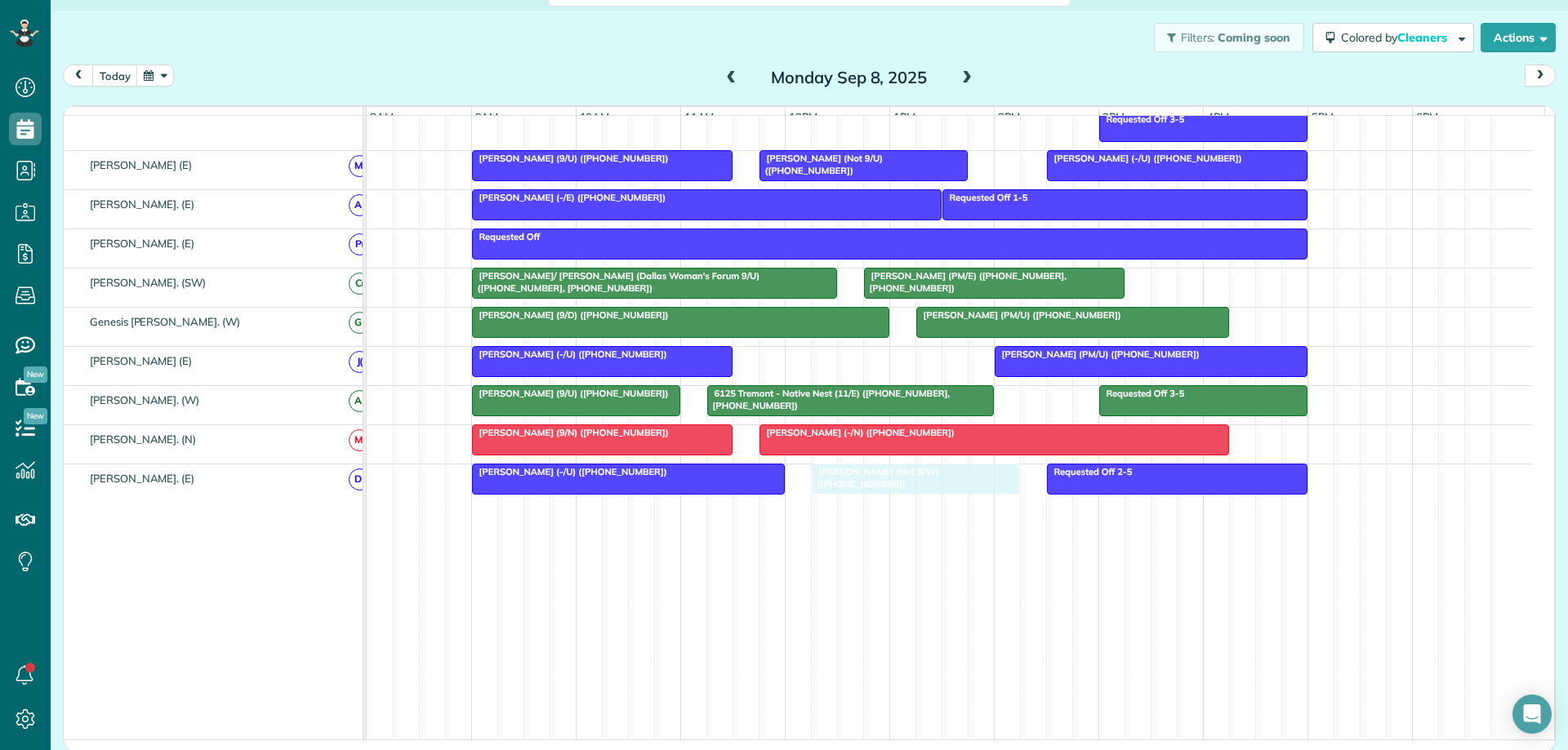
drag, startPoint x: 886, startPoint y: 366, endPoint x: 940, endPoint y: 511, distance: 154.7
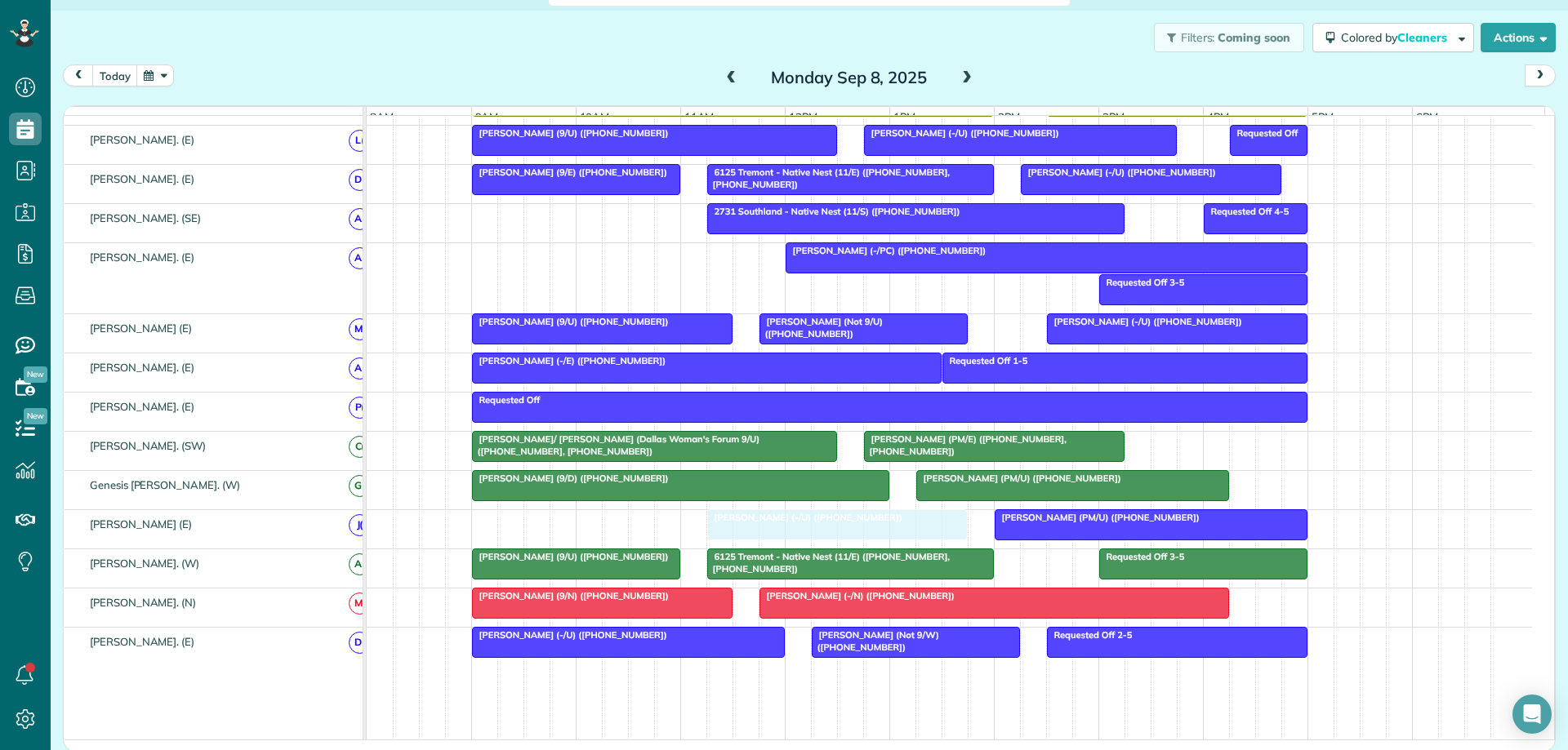
drag, startPoint x: 591, startPoint y: 525, endPoint x: 824, endPoint y: 531, distance: 233.1
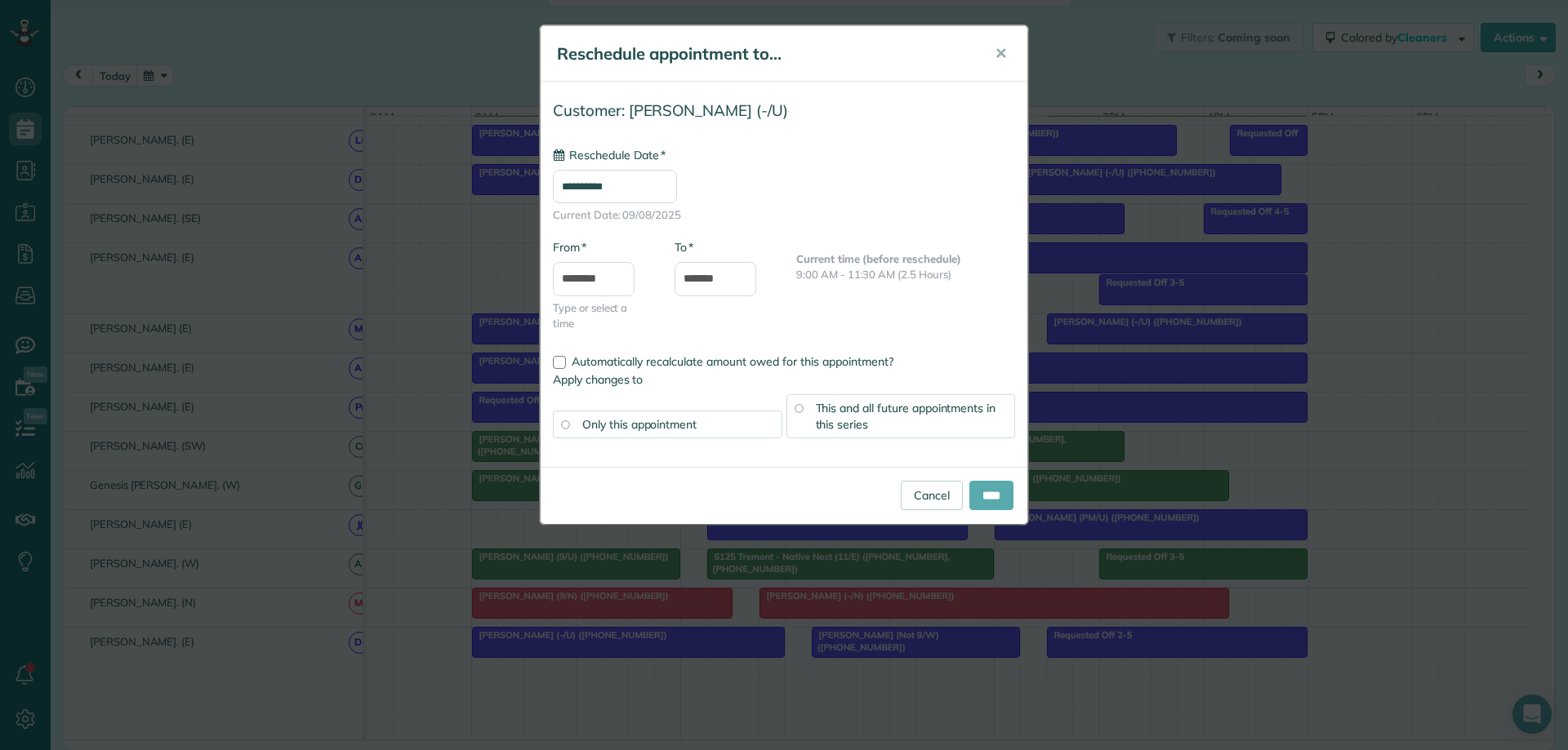
type input "**********"
click at [980, 502] on input "****" at bounding box center [991, 495] width 44 height 29
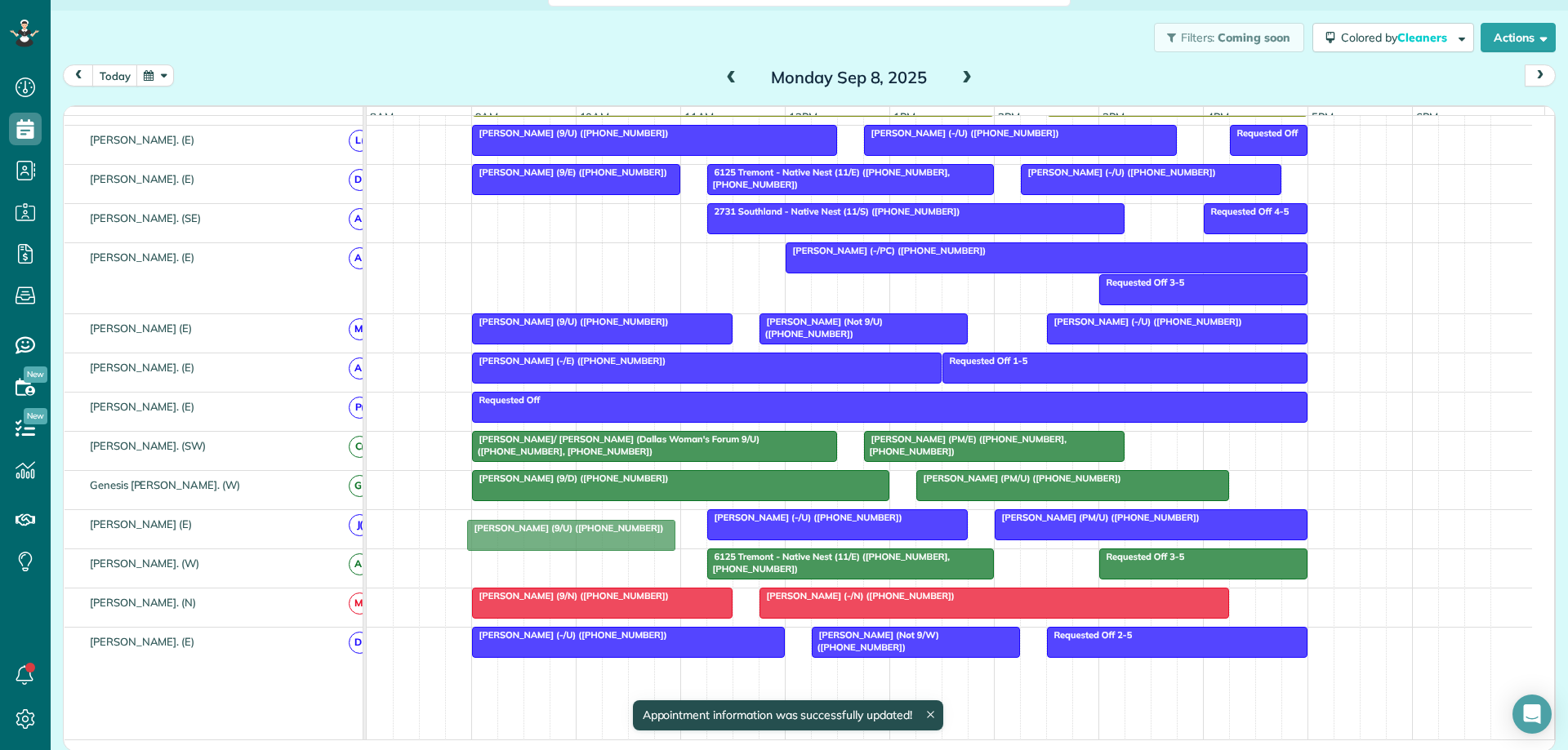
drag, startPoint x: 571, startPoint y: 561, endPoint x: 562, endPoint y: 531, distance: 31.3
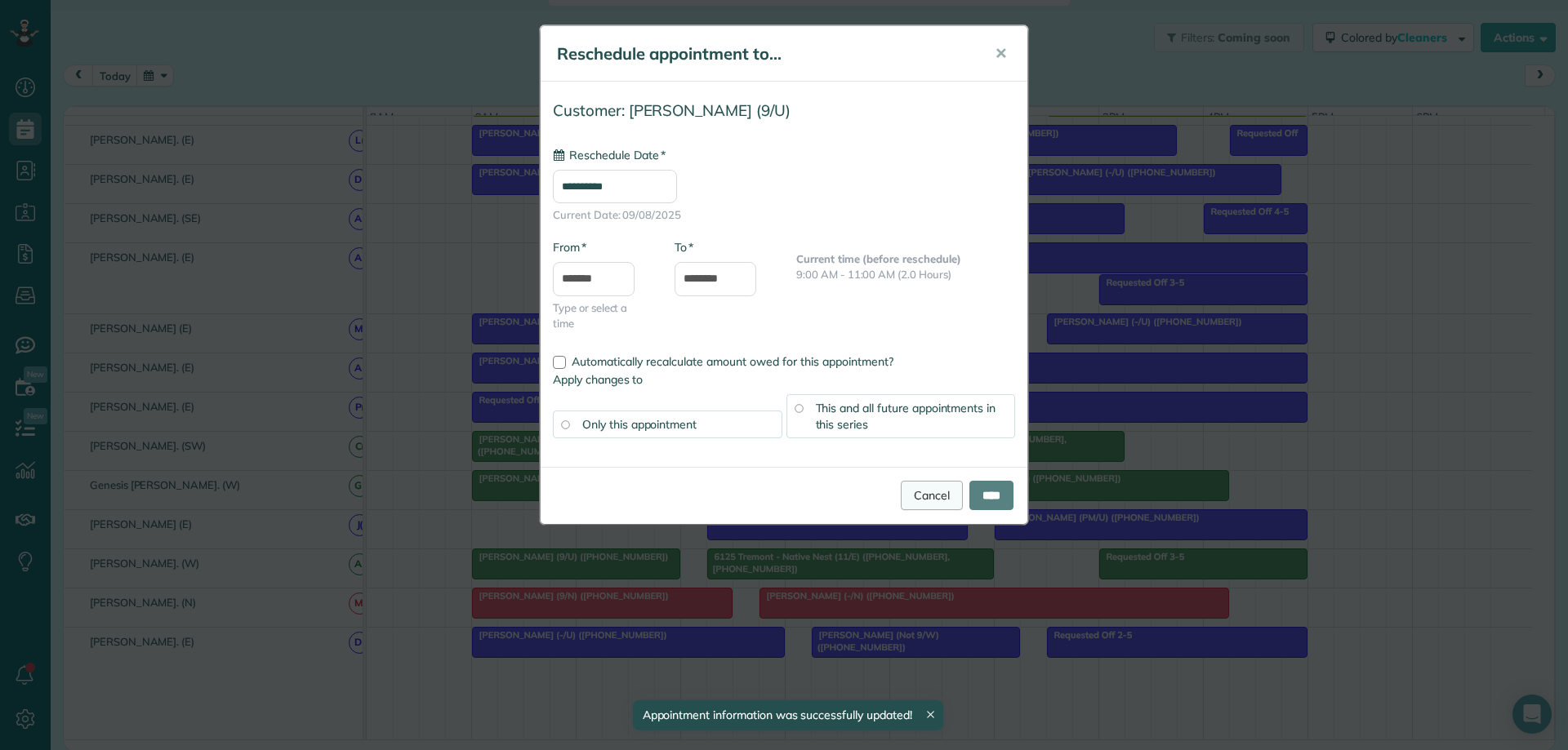
type input "**********"
click at [917, 493] on link "Cancel" at bounding box center [932, 495] width 62 height 29
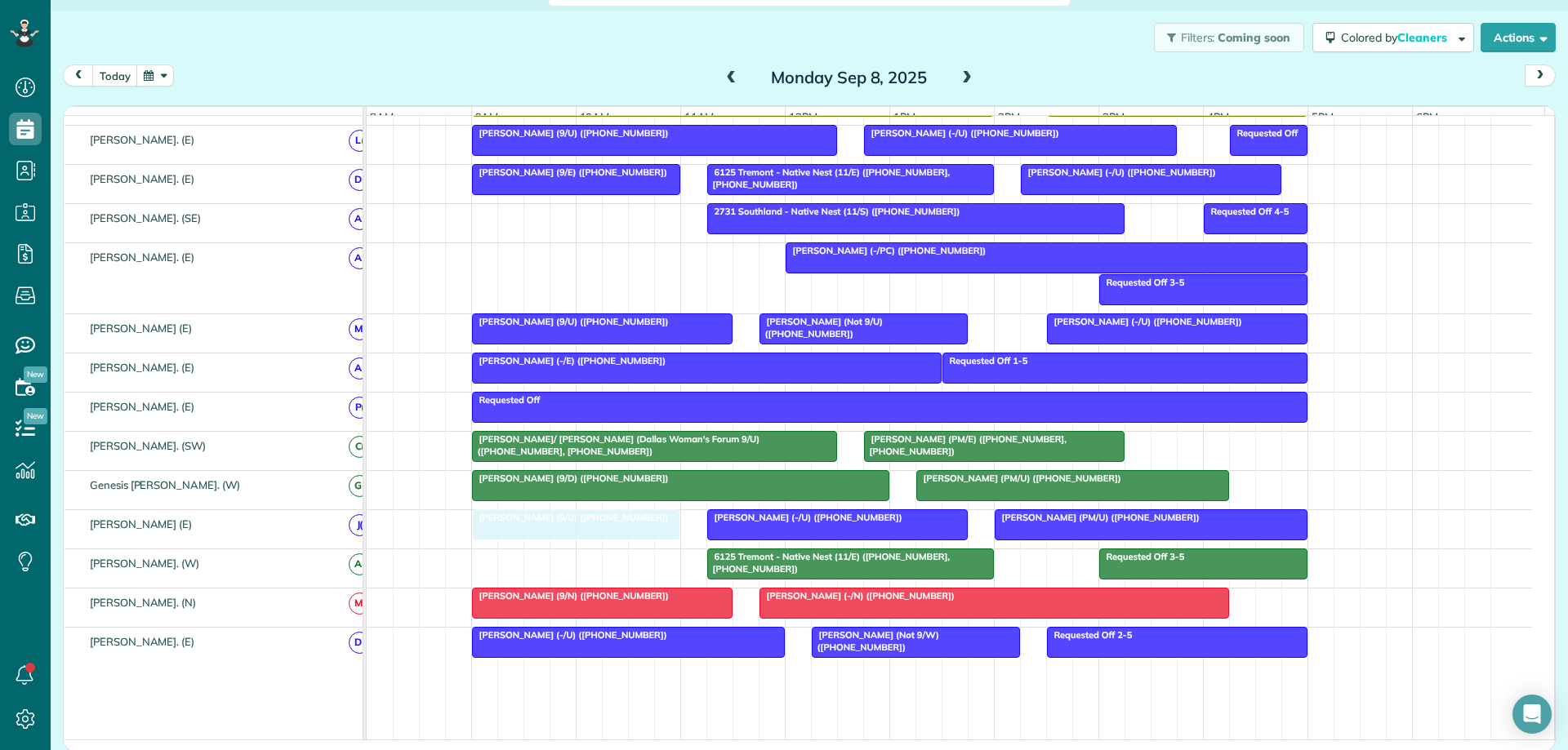
drag, startPoint x: 579, startPoint y: 570, endPoint x: 584, endPoint y: 536, distance: 34.4
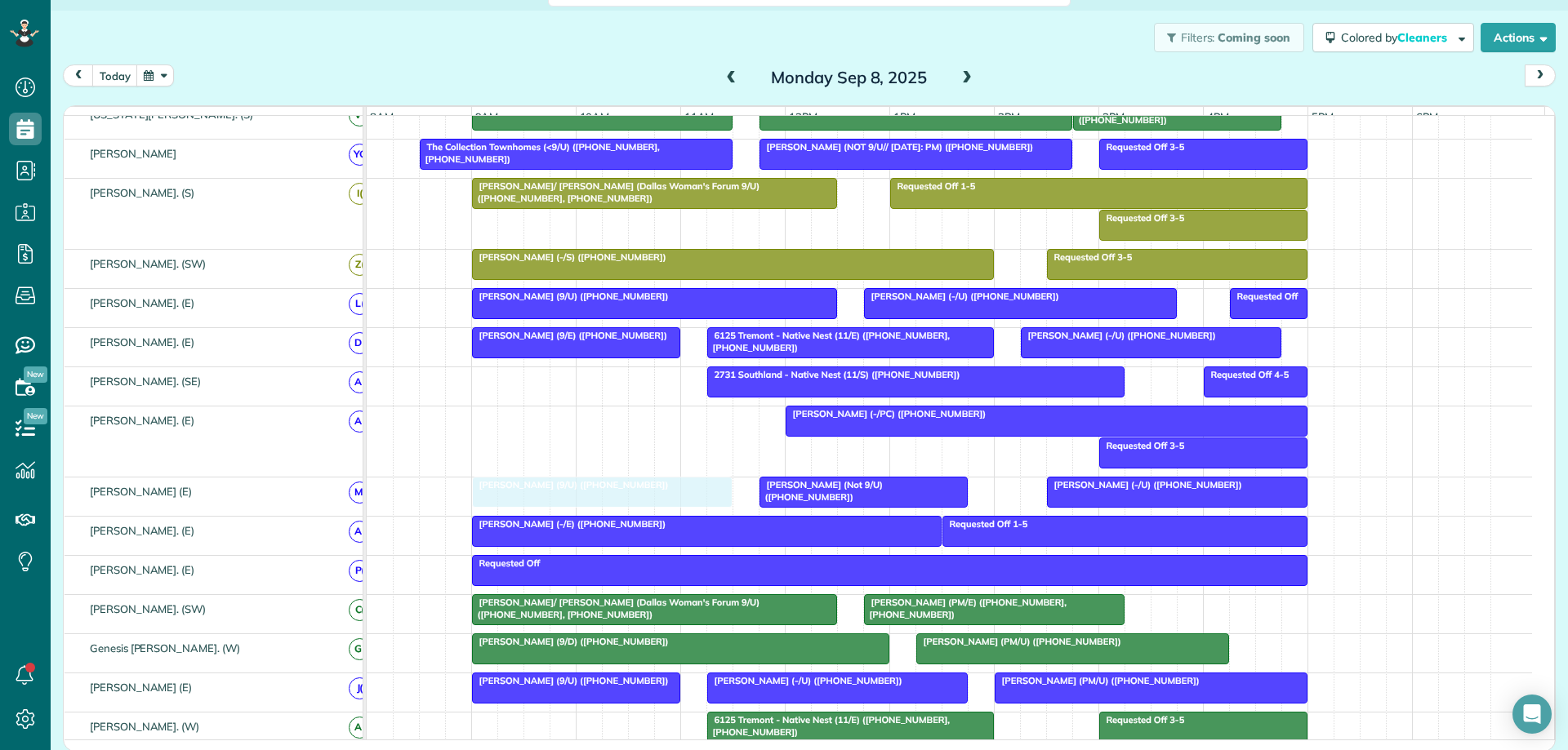
drag, startPoint x: 627, startPoint y: 498, endPoint x: 636, endPoint y: 497, distance: 9.1
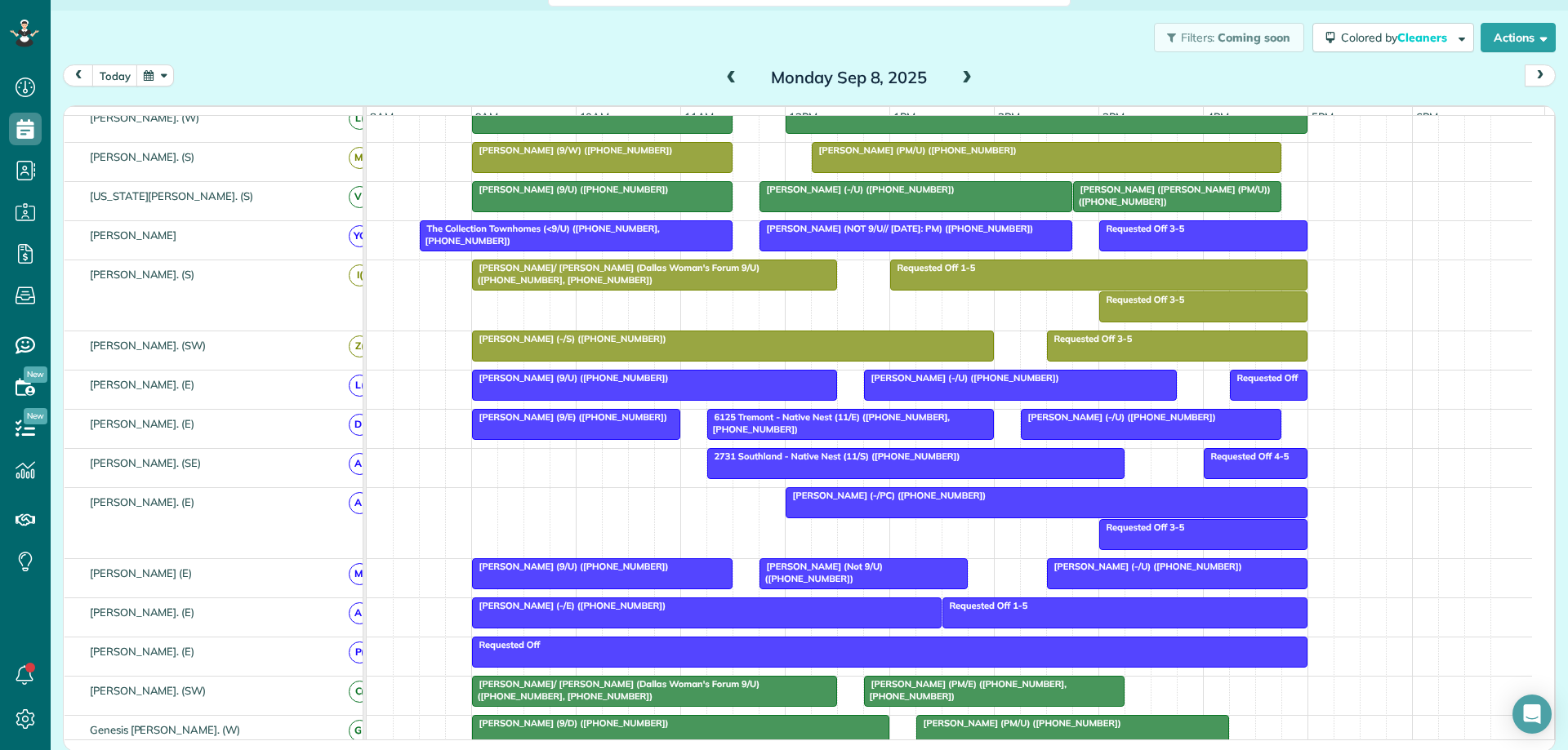
scroll to position [458, 0]
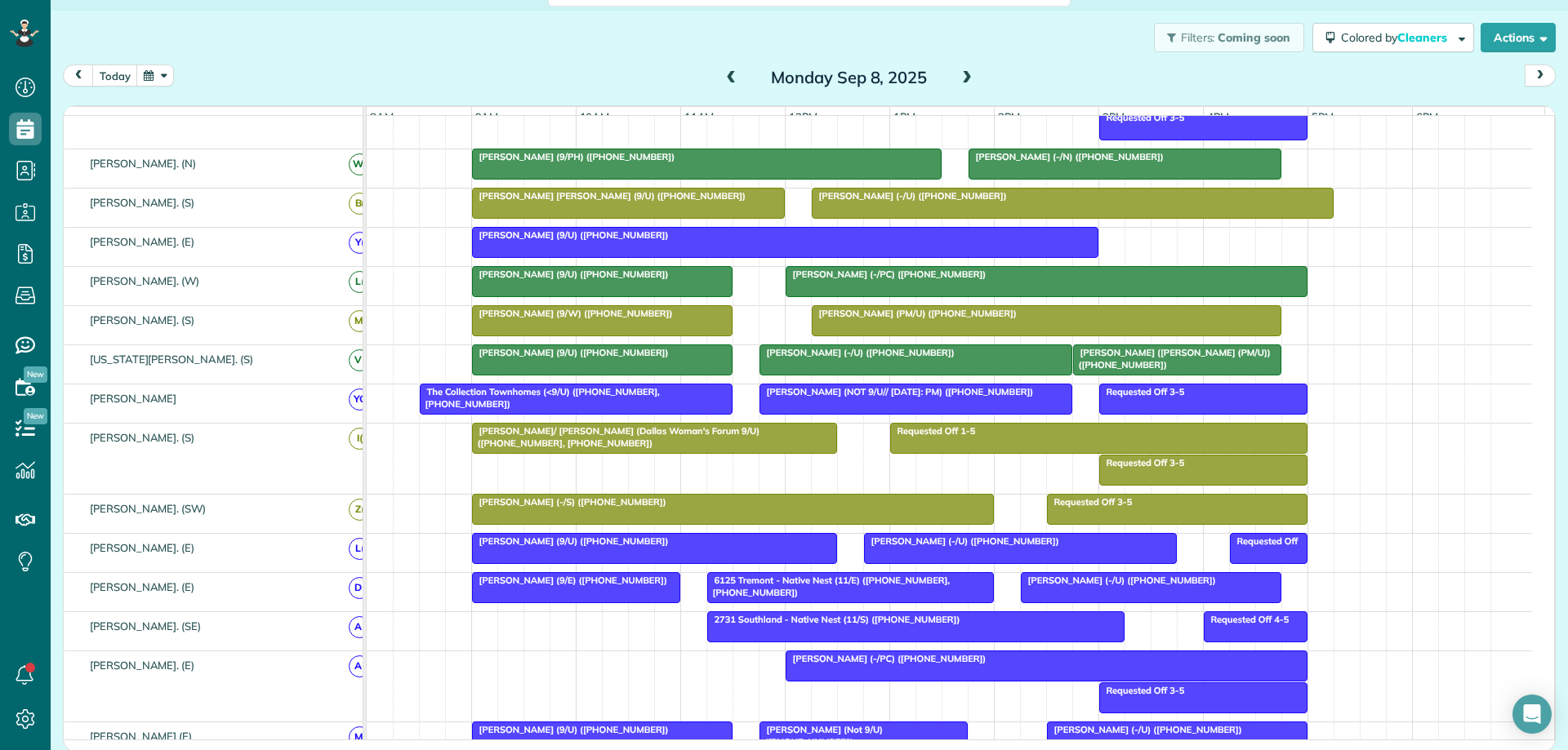
click at [643, 319] on div "Ron Wages (9/W) (+12144306049)" at bounding box center [601, 313] width 251 height 11
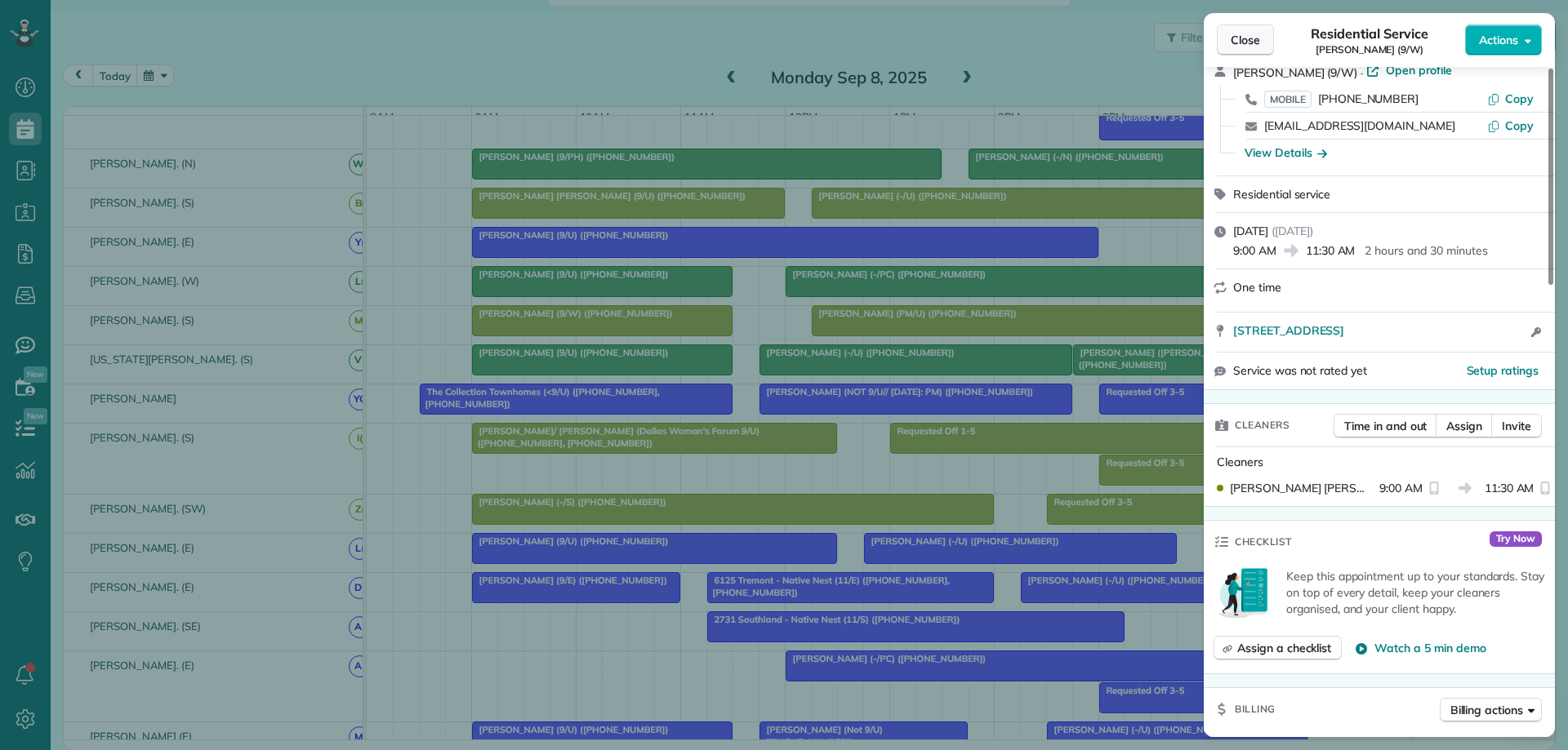
click at [1234, 36] on span "Close" at bounding box center [1246, 39] width 29 height 16
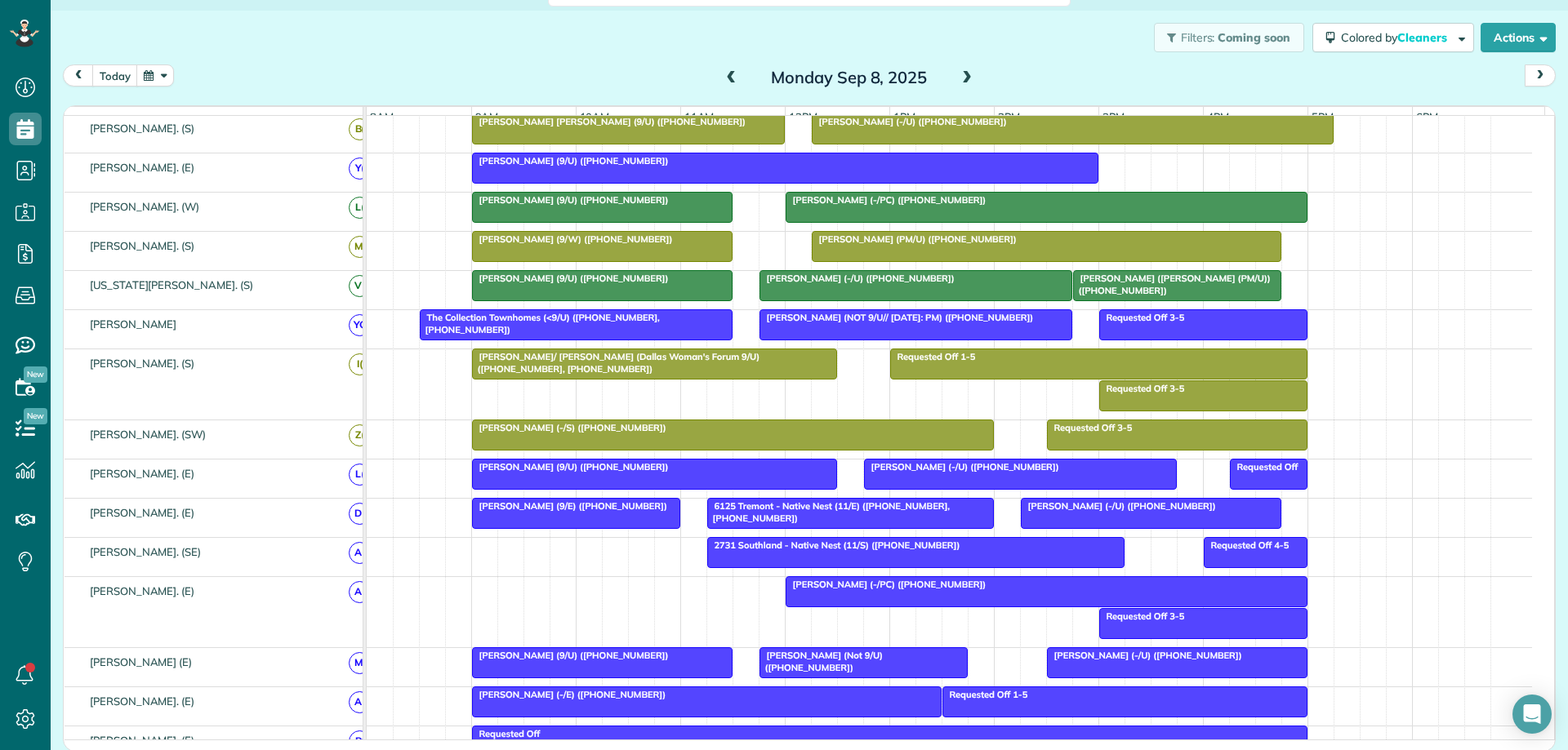
scroll to position [408, 0]
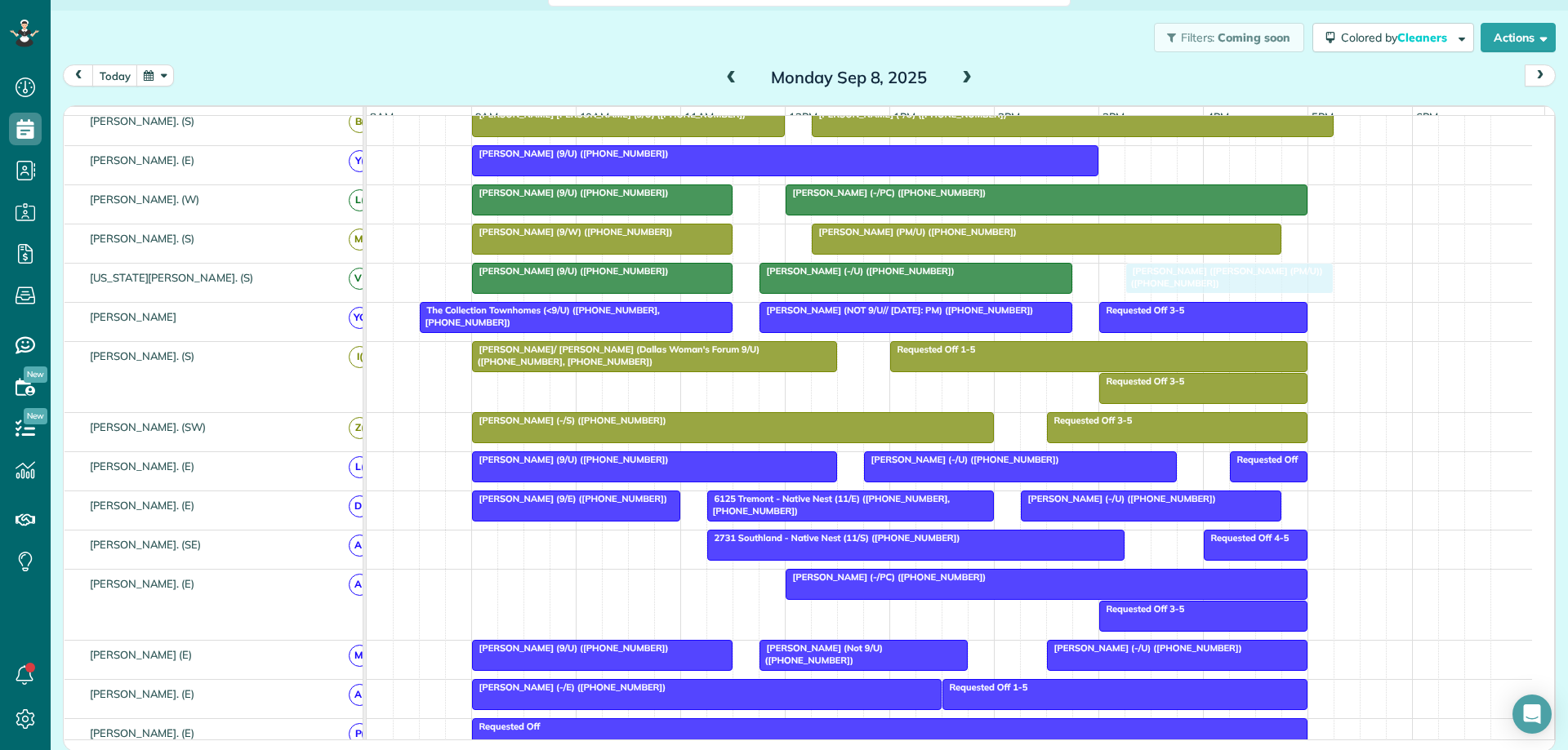
drag, startPoint x: 1151, startPoint y: 286, endPoint x: 1190, endPoint y: 286, distance: 39.0
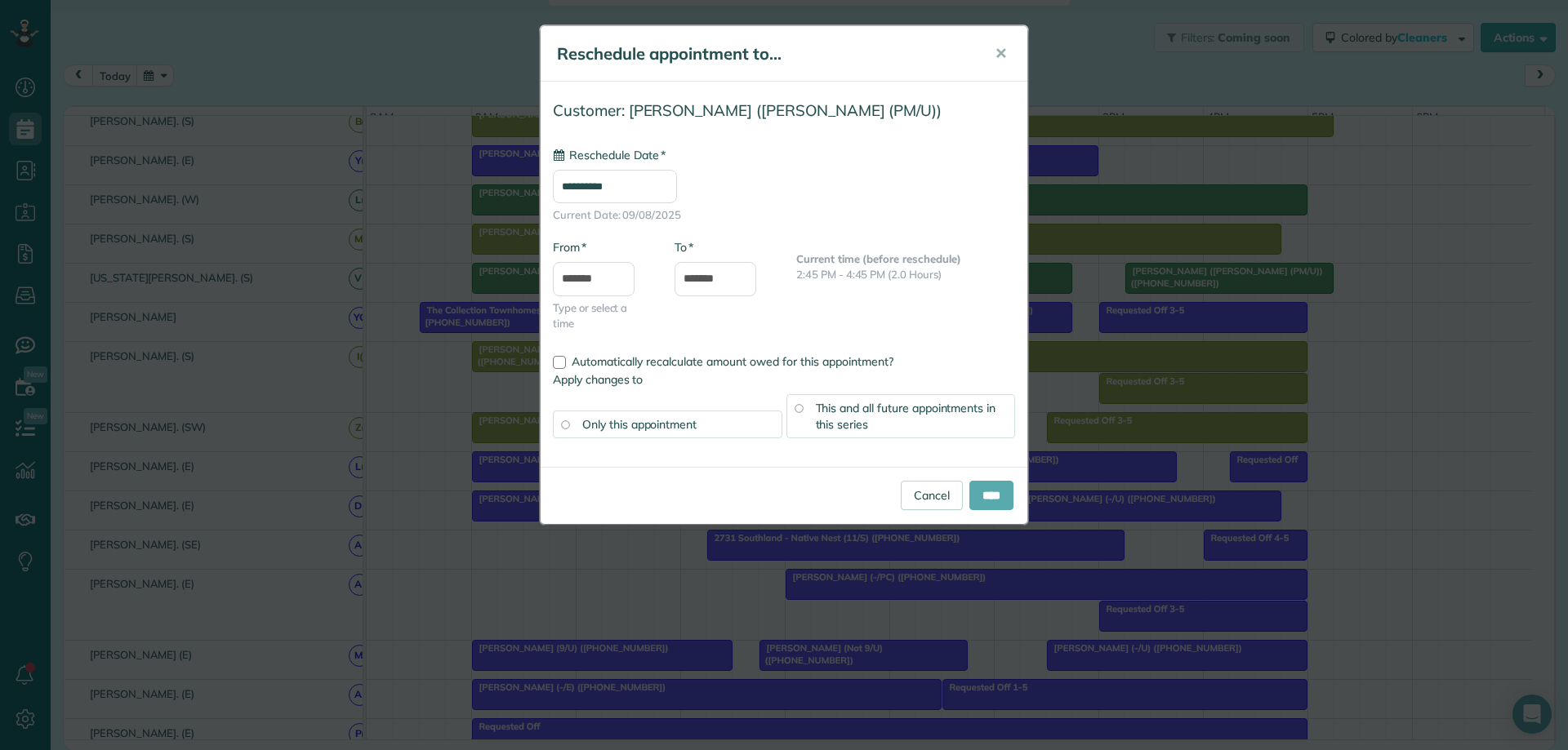
type input "**********"
click at [980, 494] on input "****" at bounding box center [991, 495] width 44 height 29
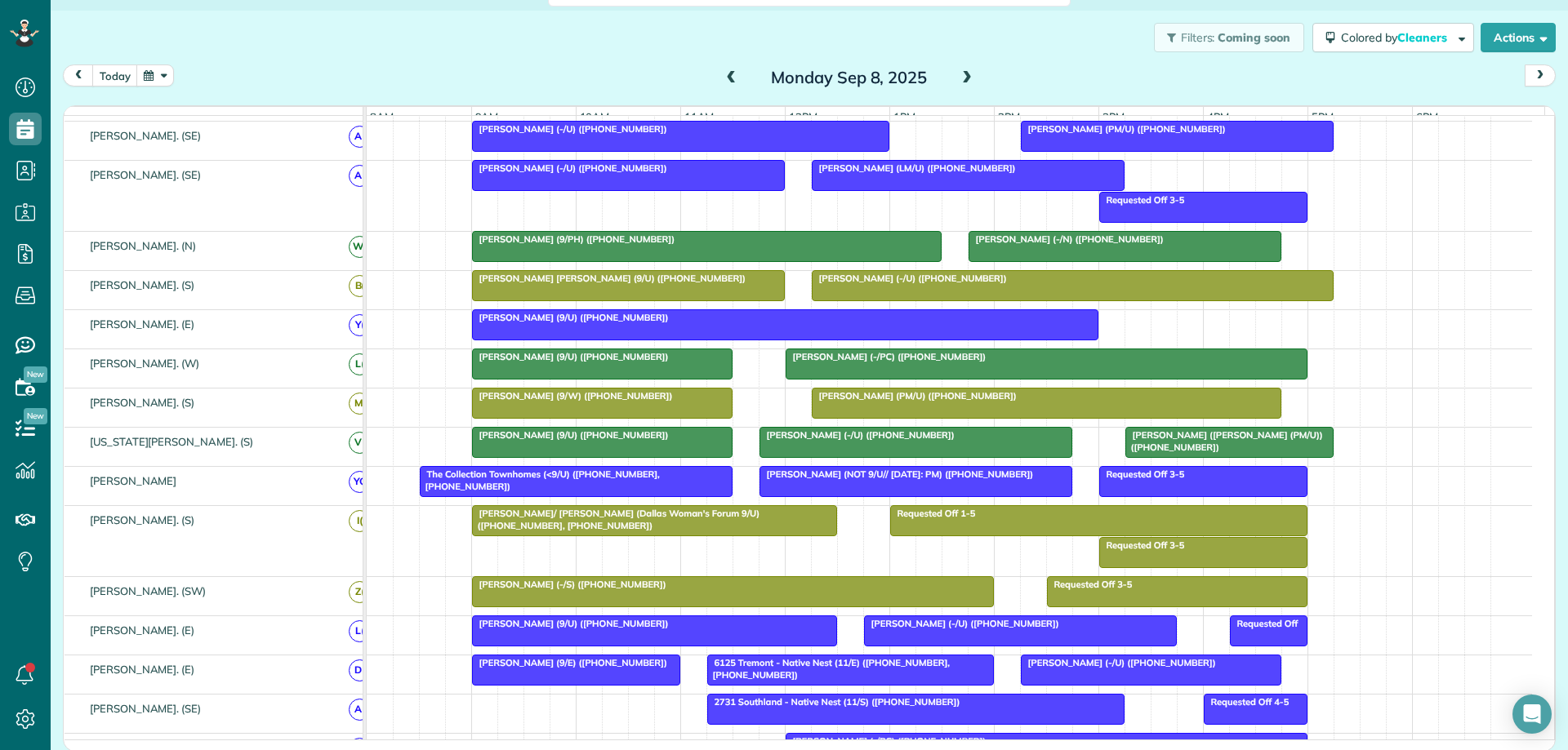
scroll to position [116, 0]
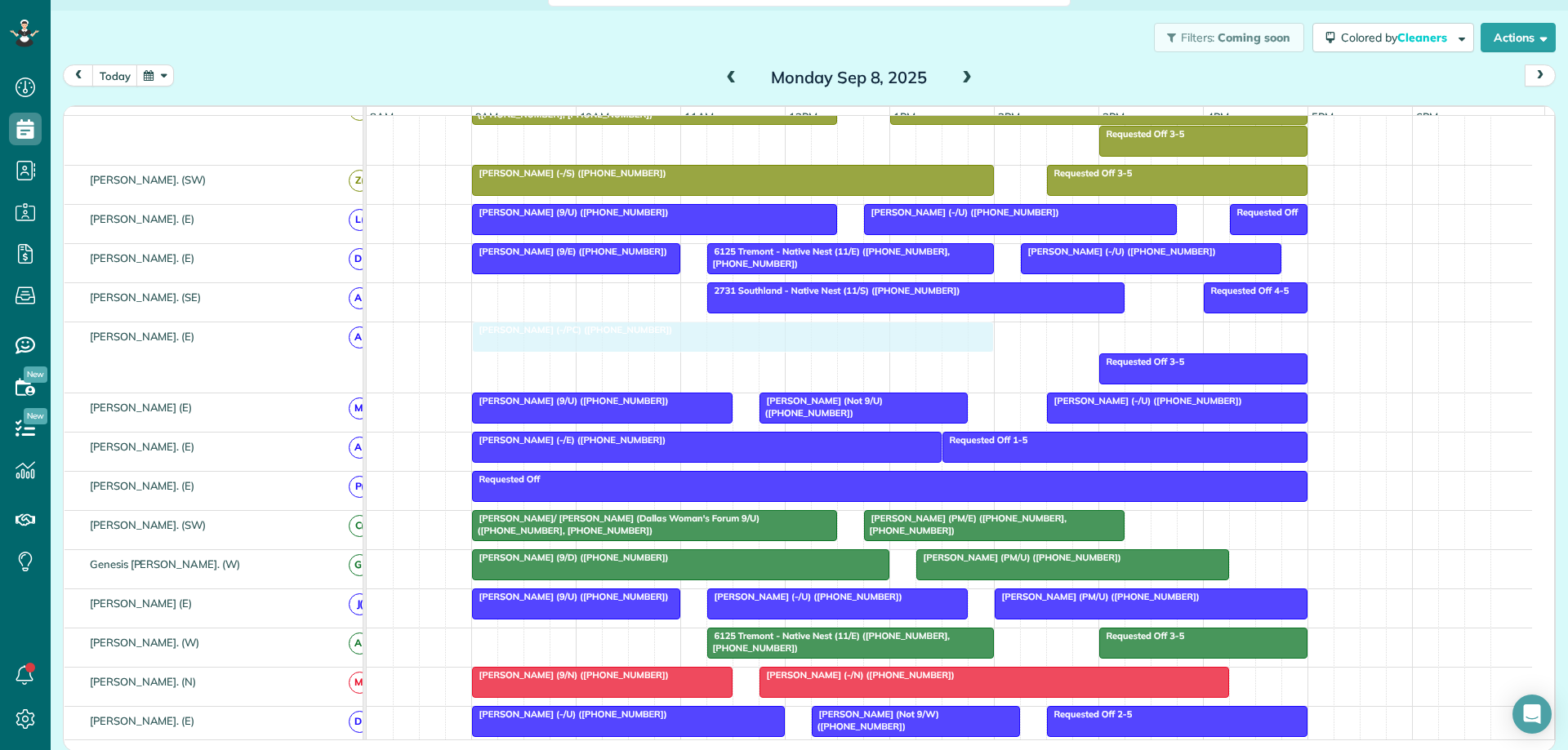
drag, startPoint x: 1016, startPoint y: 345, endPoint x: 696, endPoint y: 354, distance: 320.1
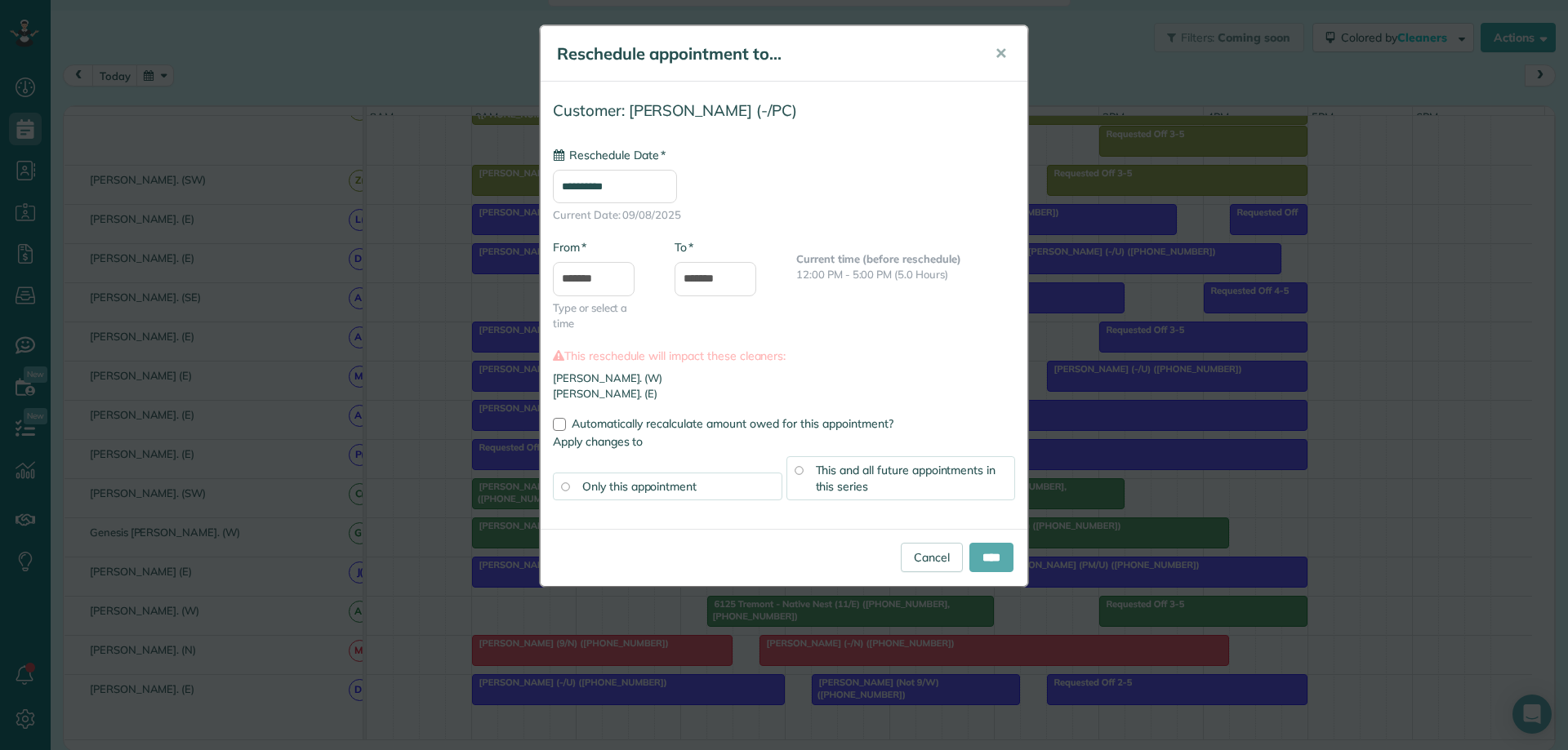
type input "**********"
click at [984, 564] on input "****" at bounding box center [991, 558] width 44 height 29
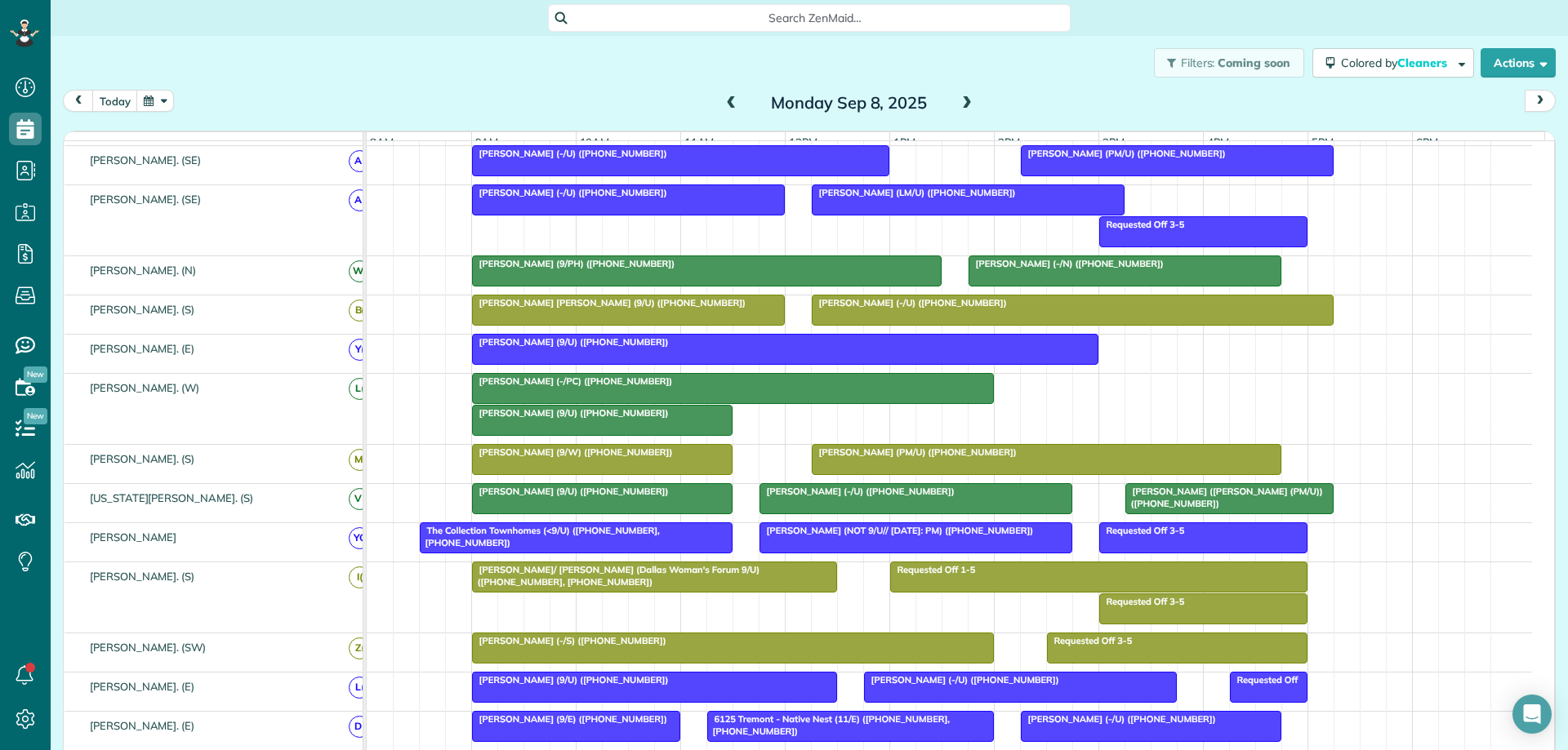
click at [524, 387] on span "Candice Winful (-/PC) (+14124270176)" at bounding box center [572, 381] width 203 height 11
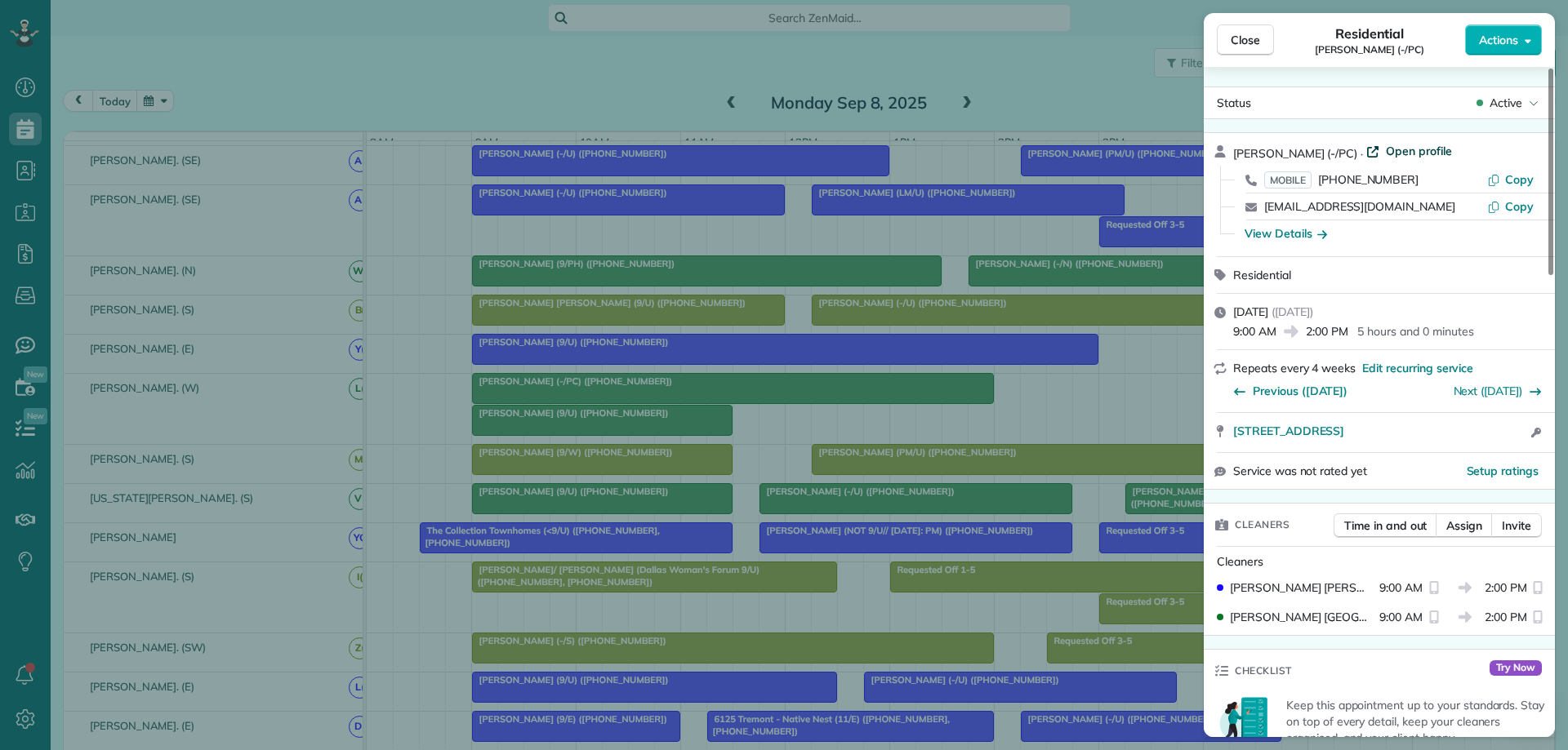
click at [1425, 151] on span "Open profile" at bounding box center [1418, 151] width 66 height 16
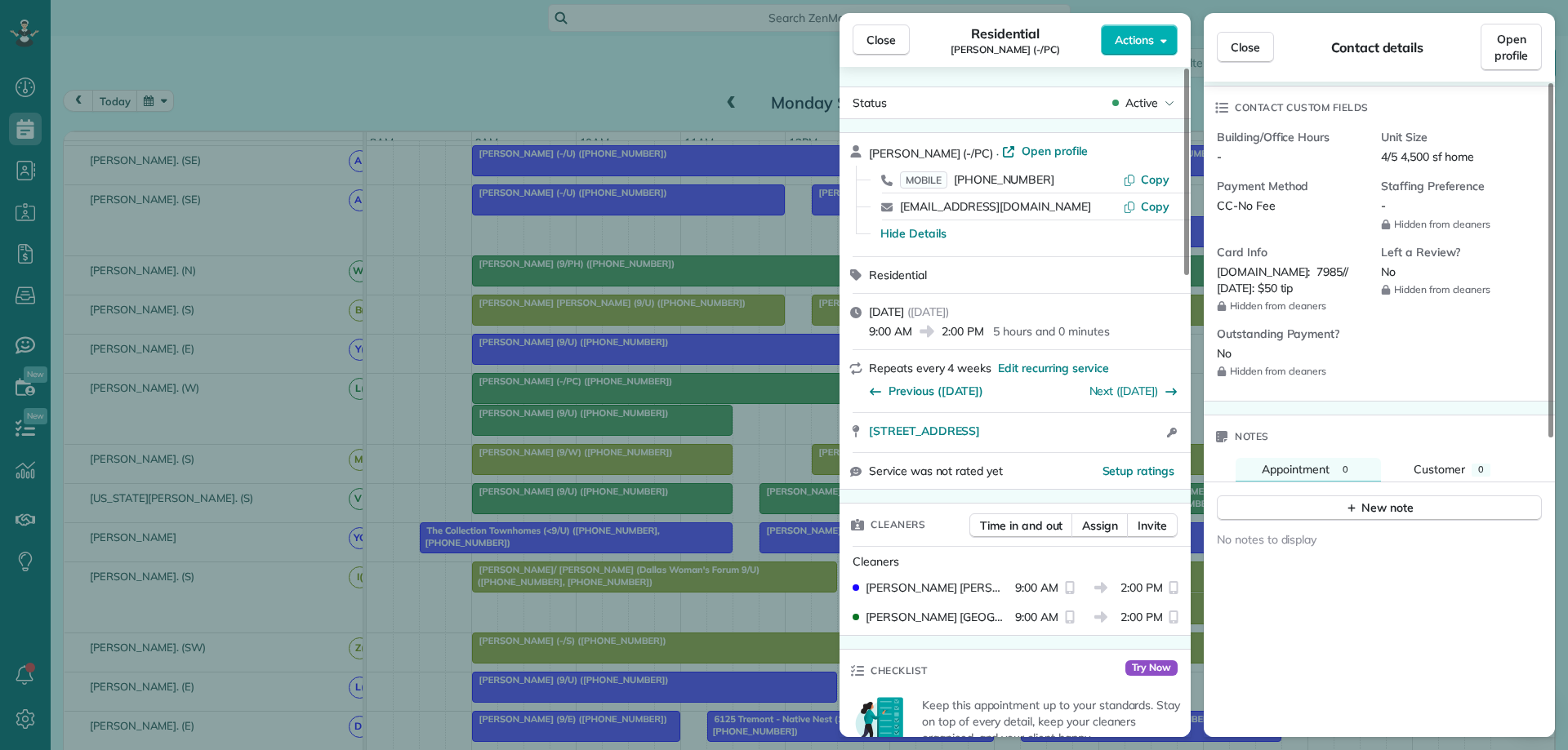
scroll to position [550, 0]
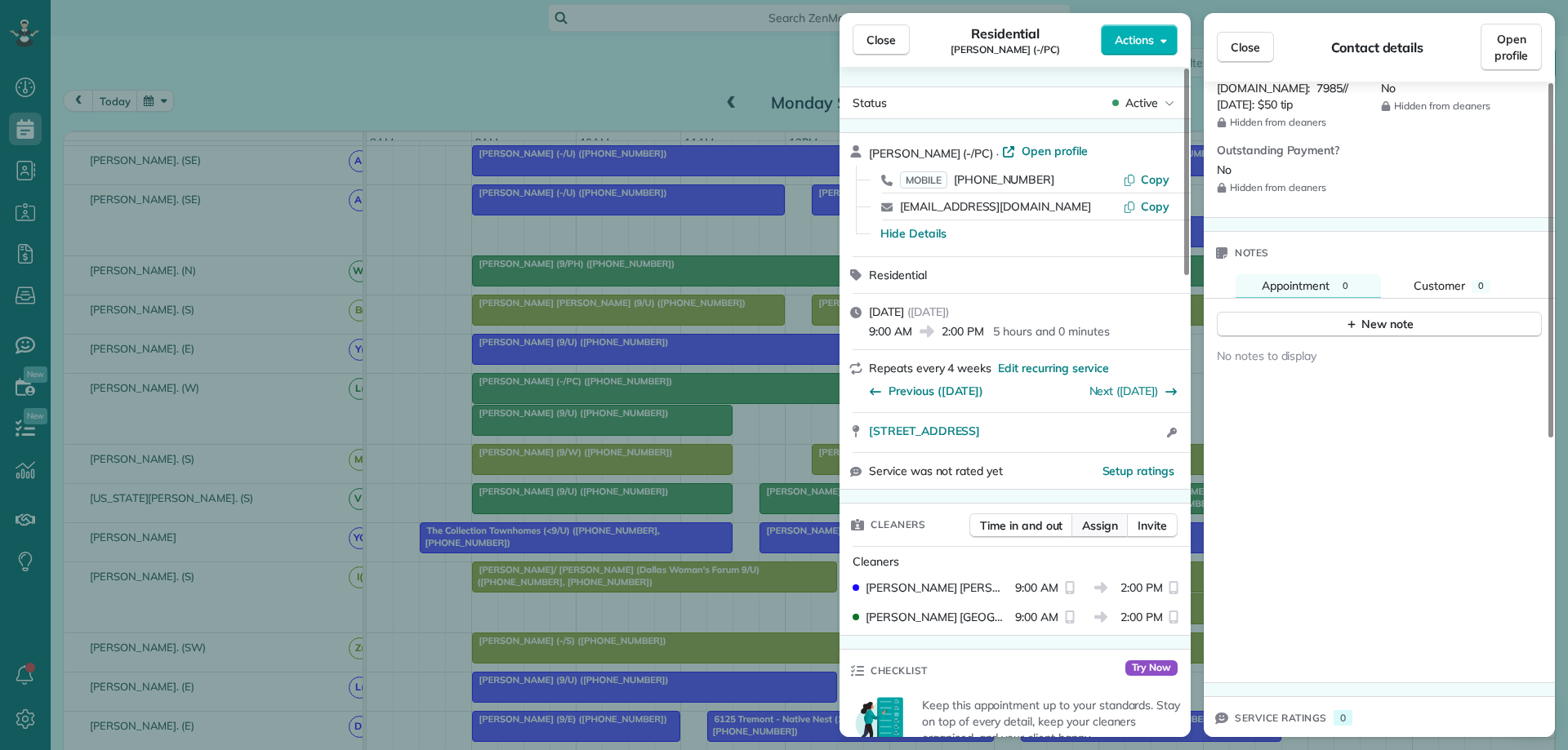
click at [1099, 526] on span "Assign" at bounding box center [1100, 525] width 36 height 16
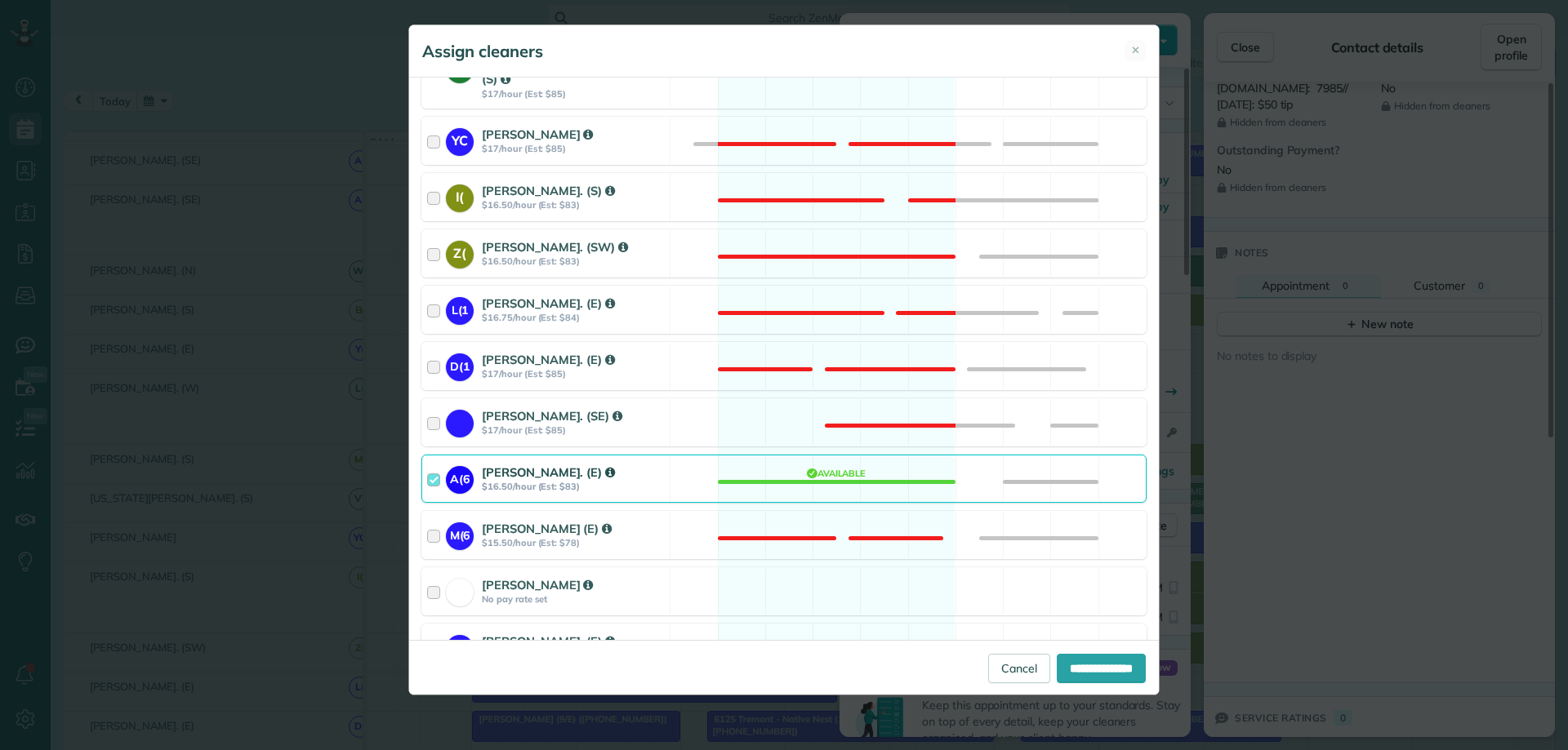
scroll to position [898, 0]
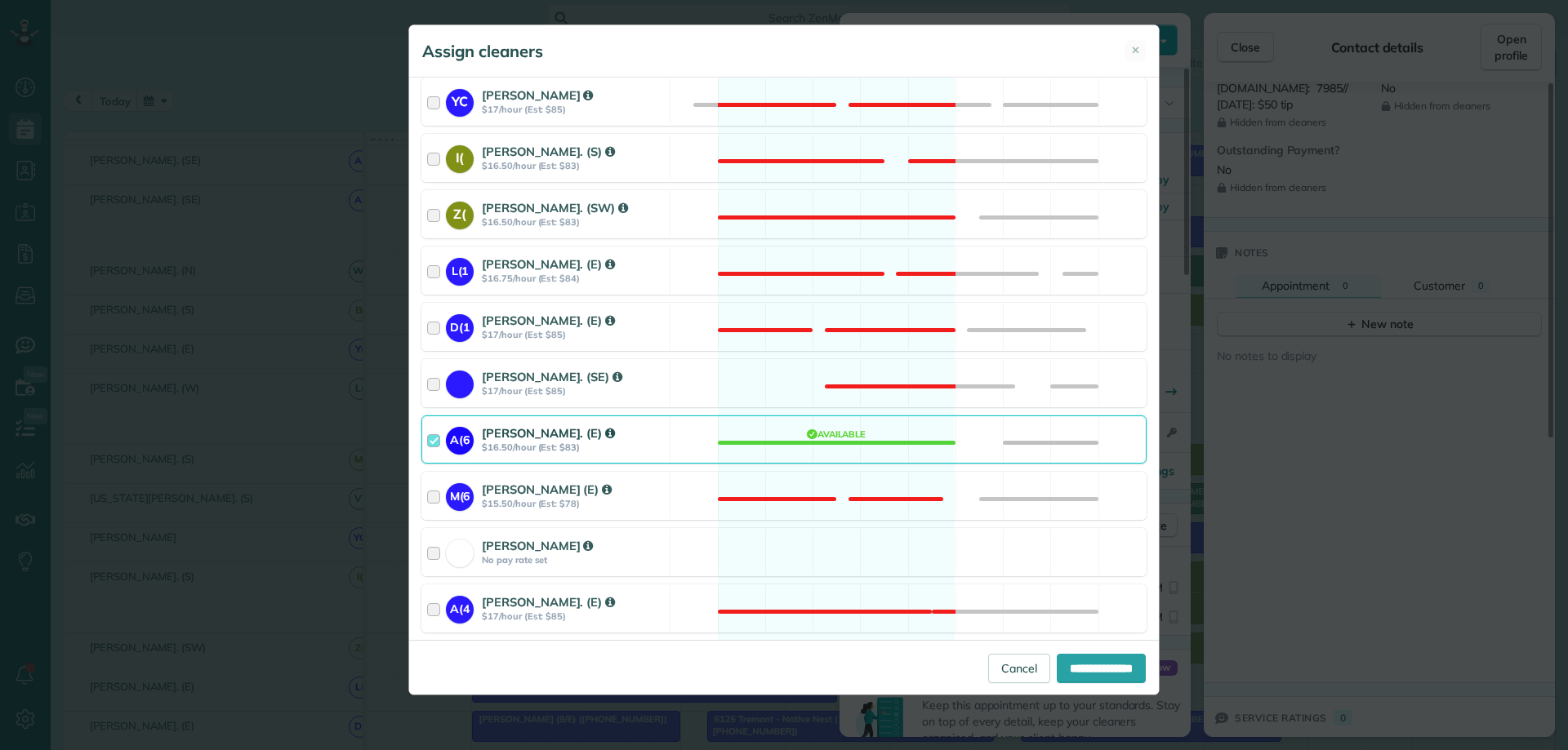
click at [430, 424] on div at bounding box center [436, 439] width 19 height 30
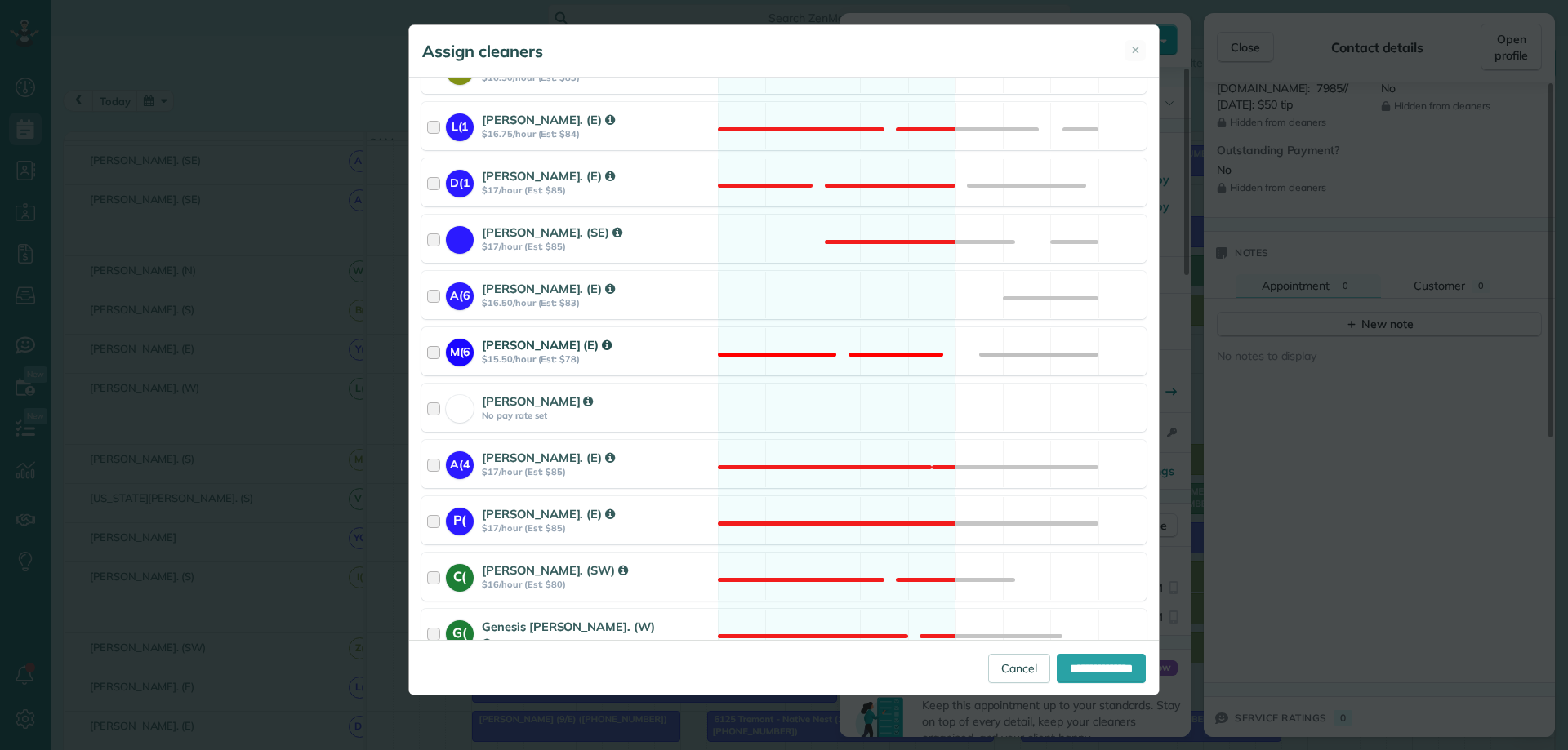
scroll to position [1061, 0]
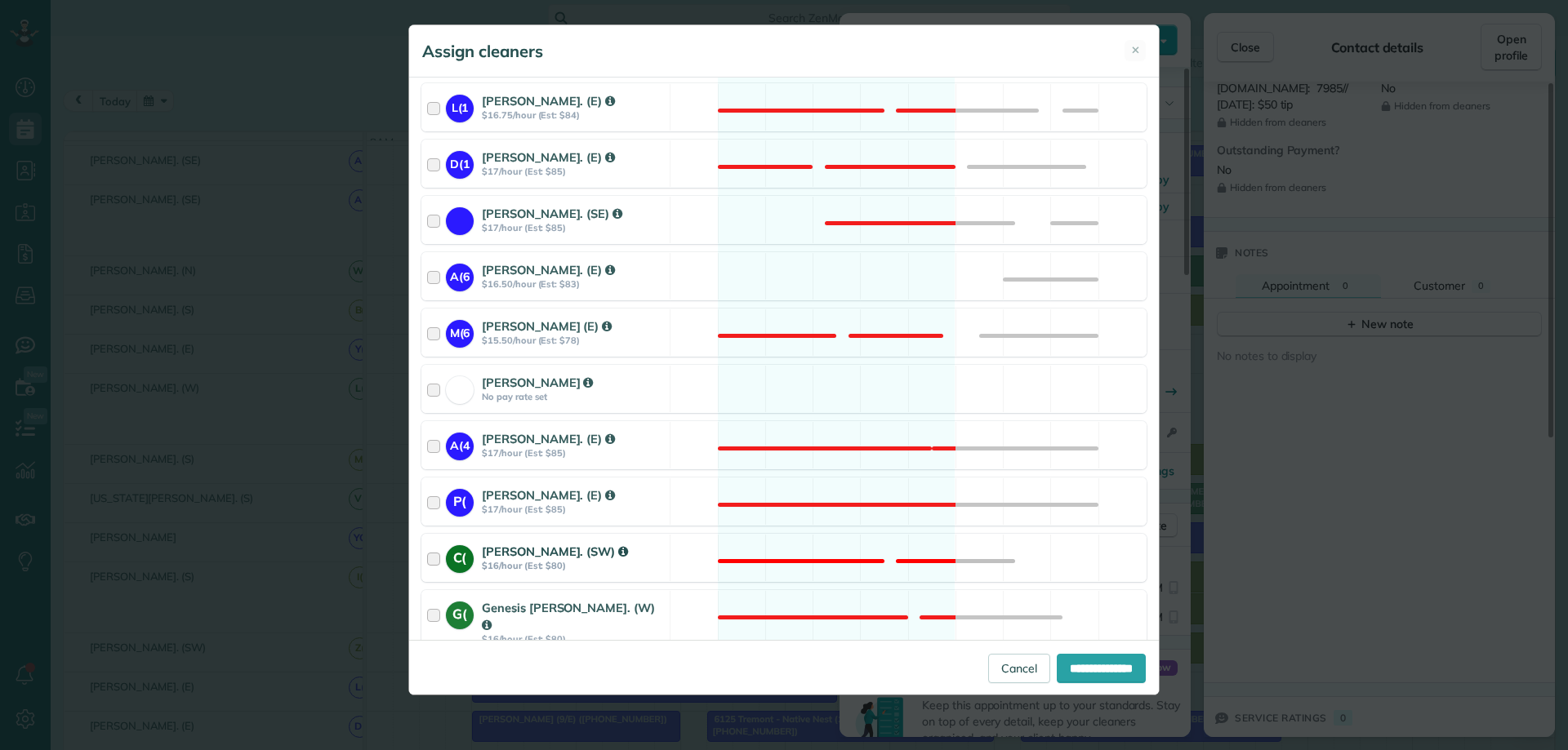
click at [435, 543] on div at bounding box center [436, 558] width 19 height 30
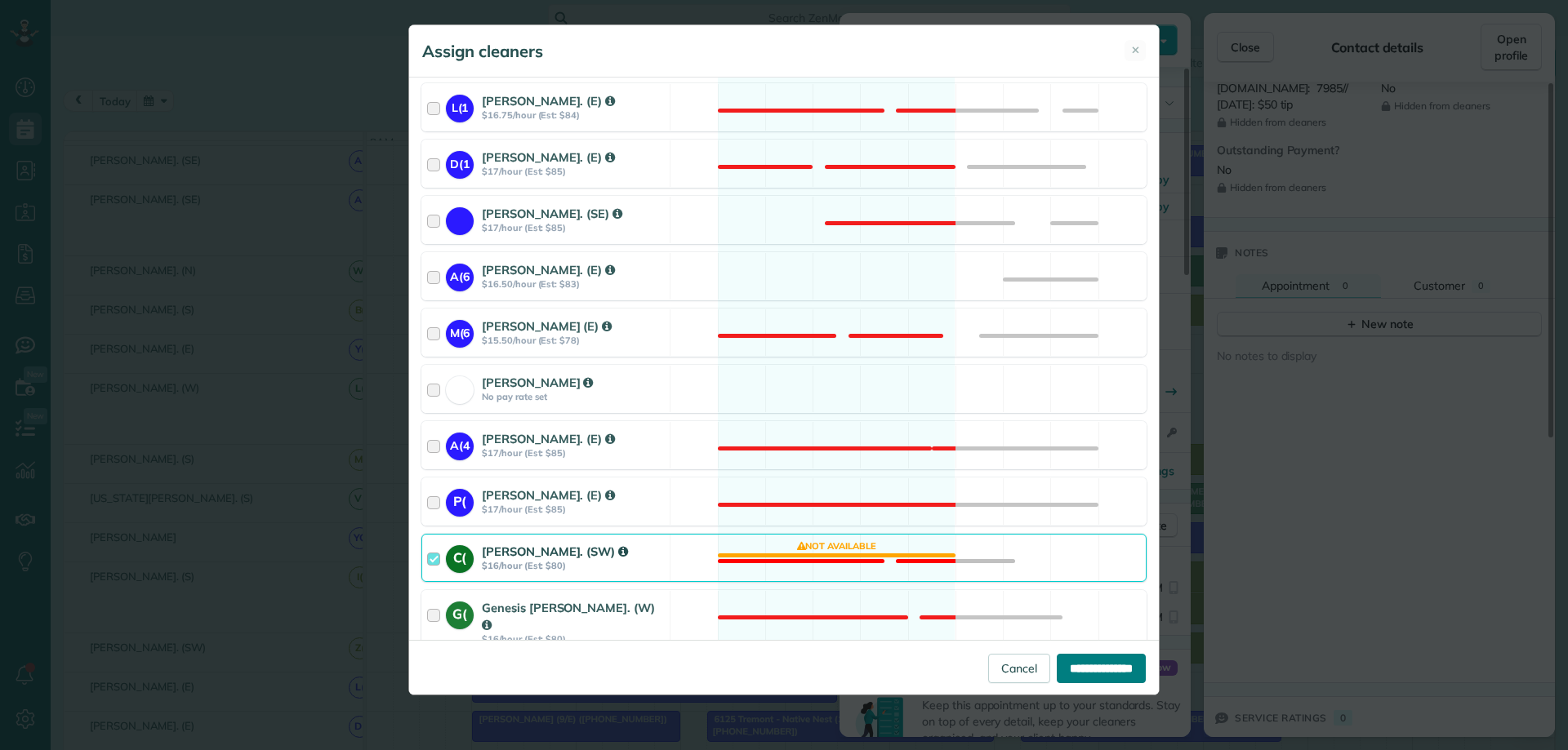
click at [1090, 672] on input "**********" at bounding box center [1101, 669] width 89 height 29
type input "**********"
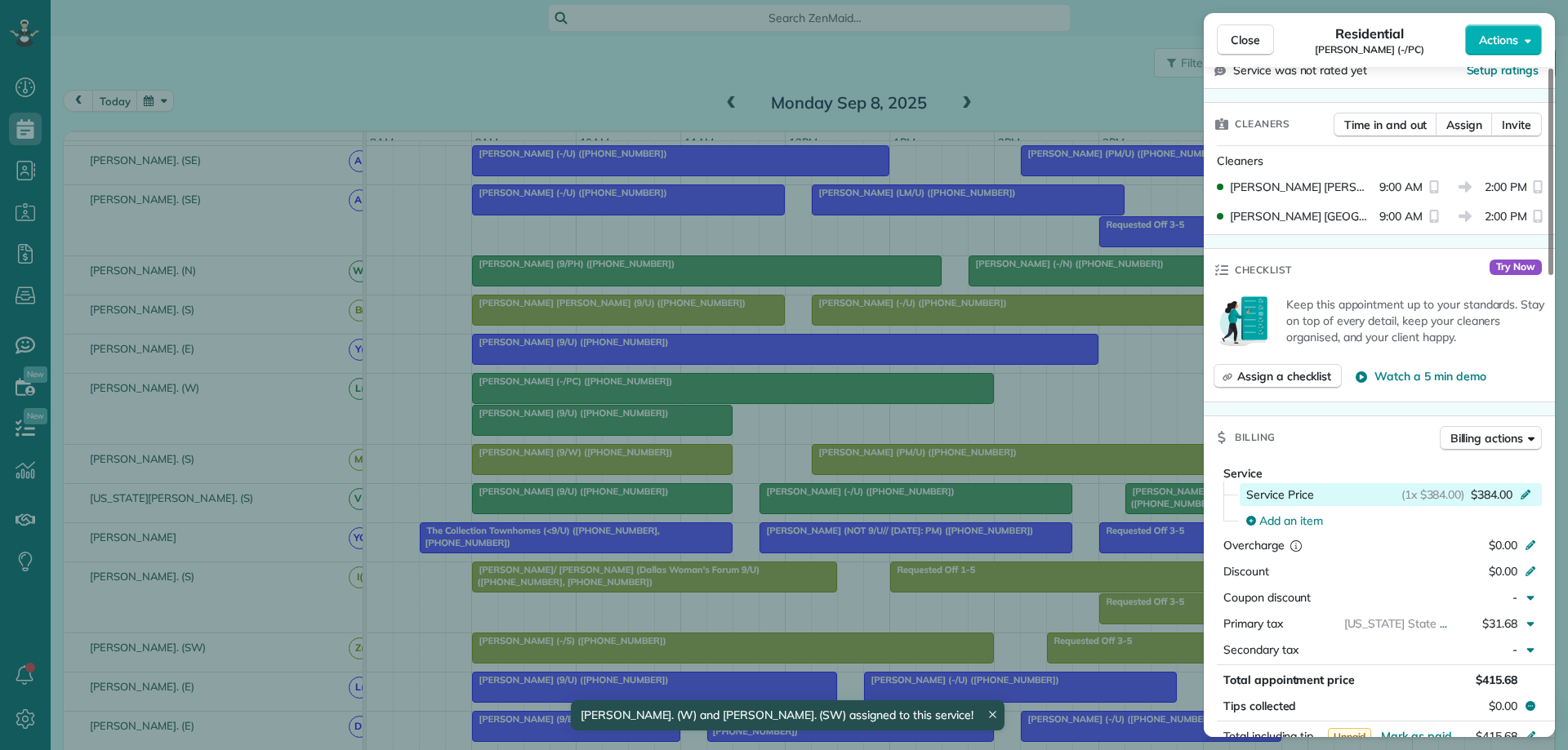
scroll to position [490, 0]
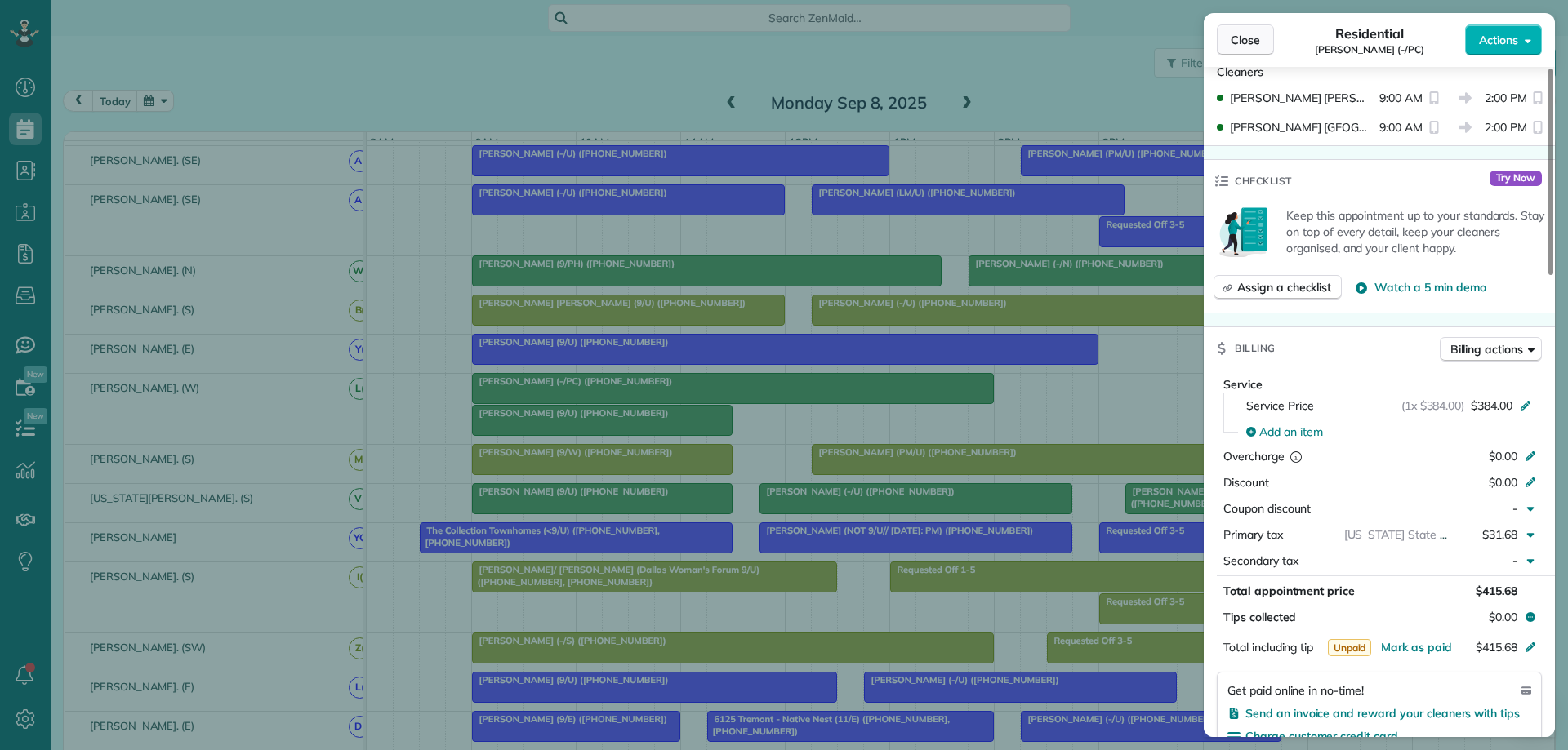
click at [1244, 41] on span "Close" at bounding box center [1246, 39] width 29 height 16
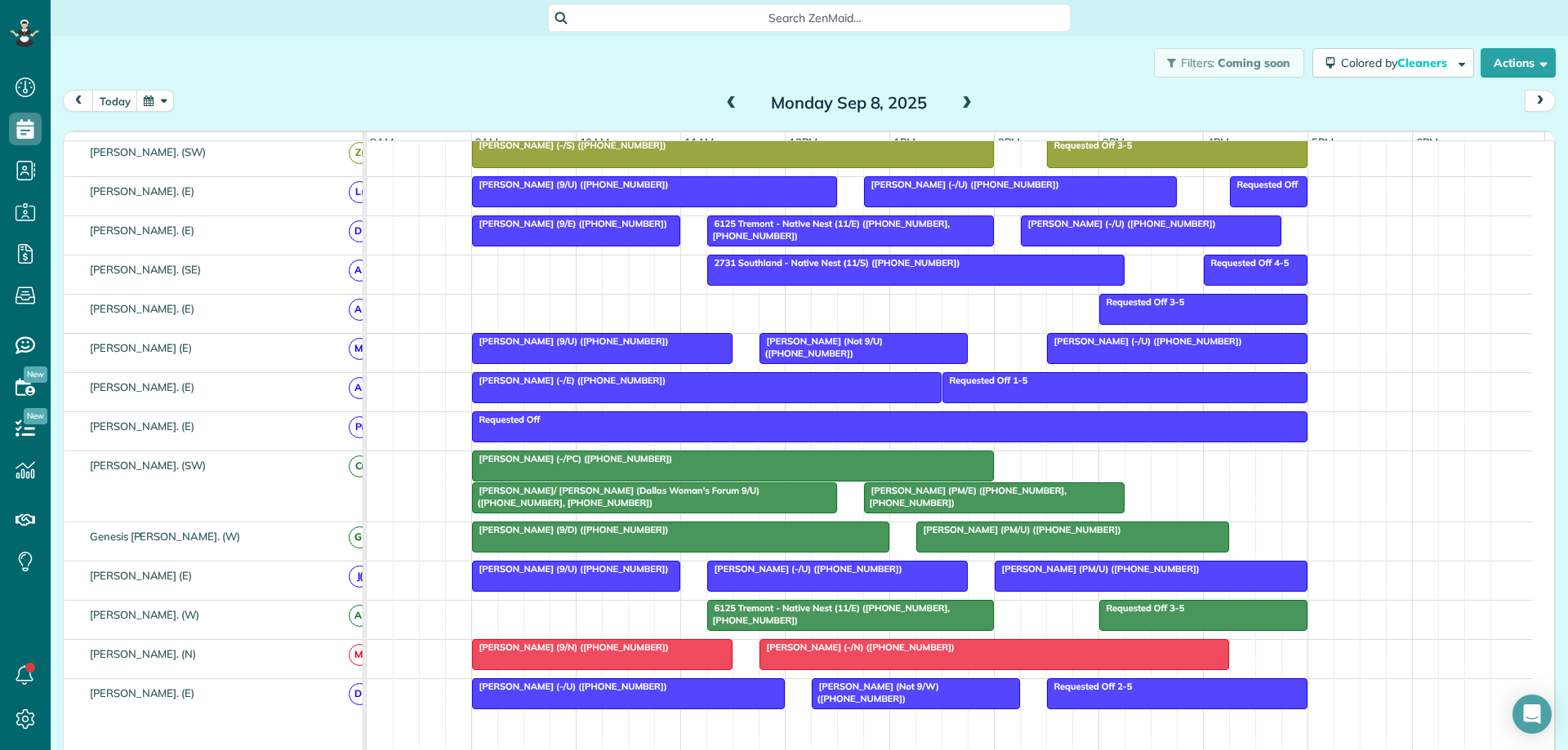
scroll to position [605, 0]
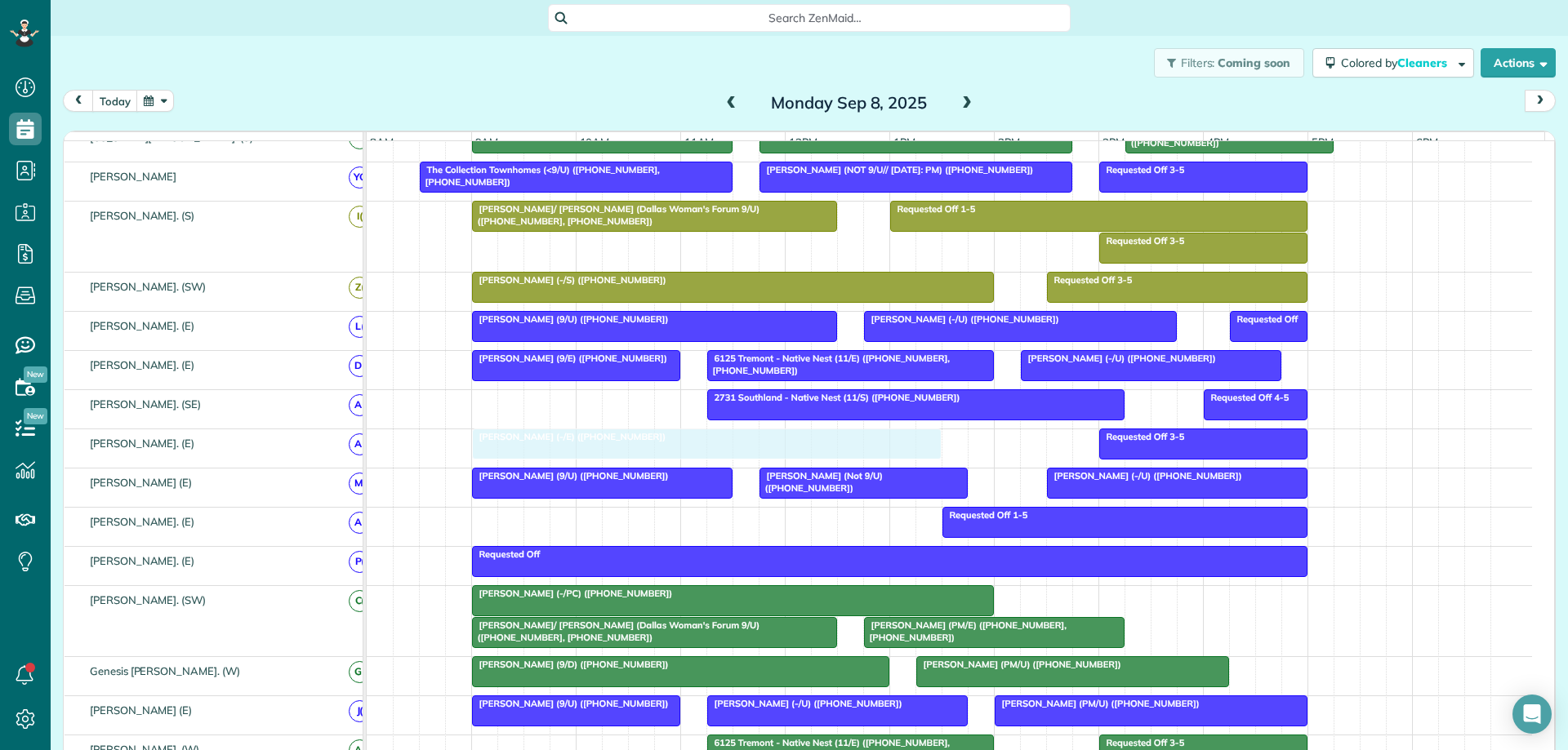
drag, startPoint x: 739, startPoint y: 533, endPoint x: 728, endPoint y: 460, distance: 73.8
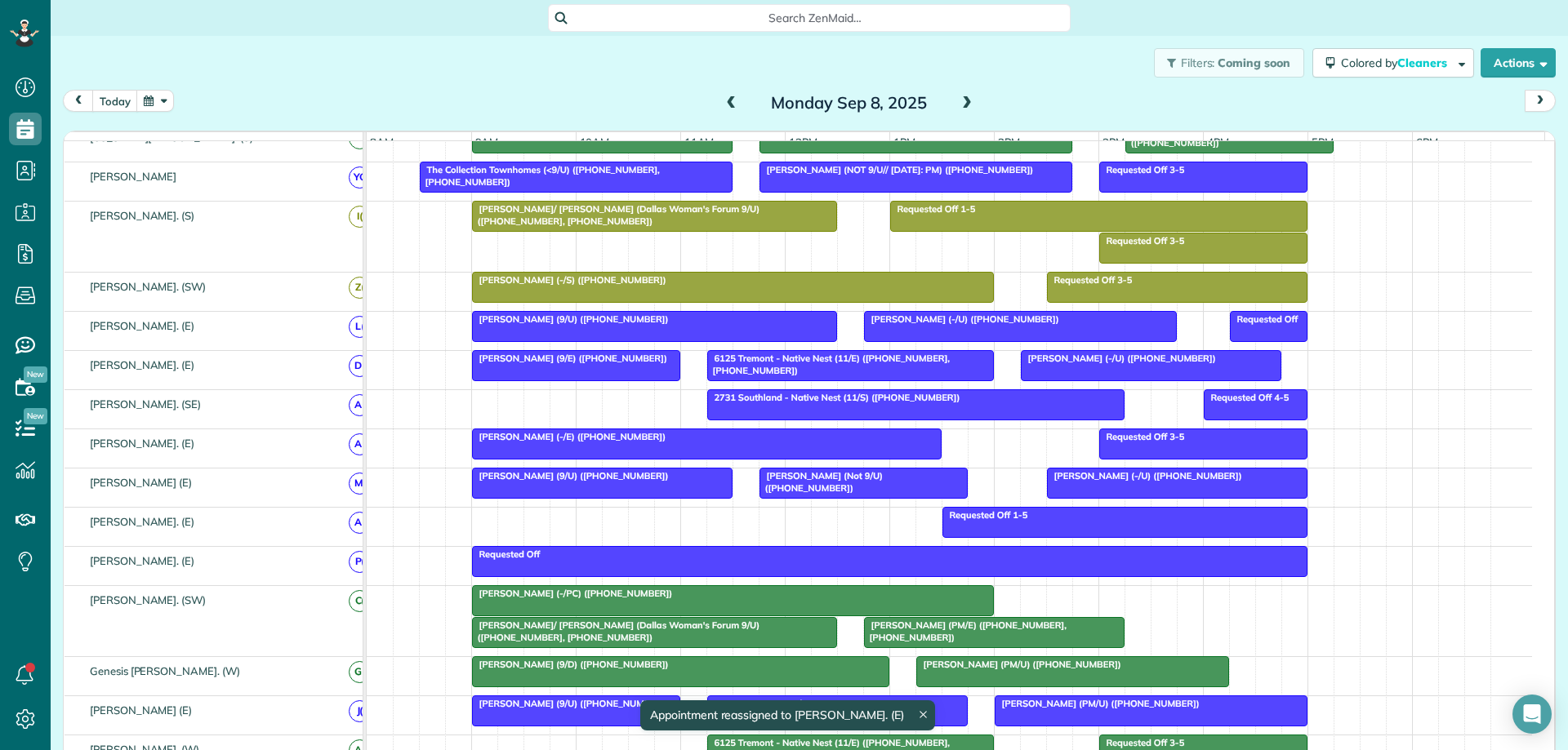
click at [562, 458] on div at bounding box center [707, 444] width 468 height 29
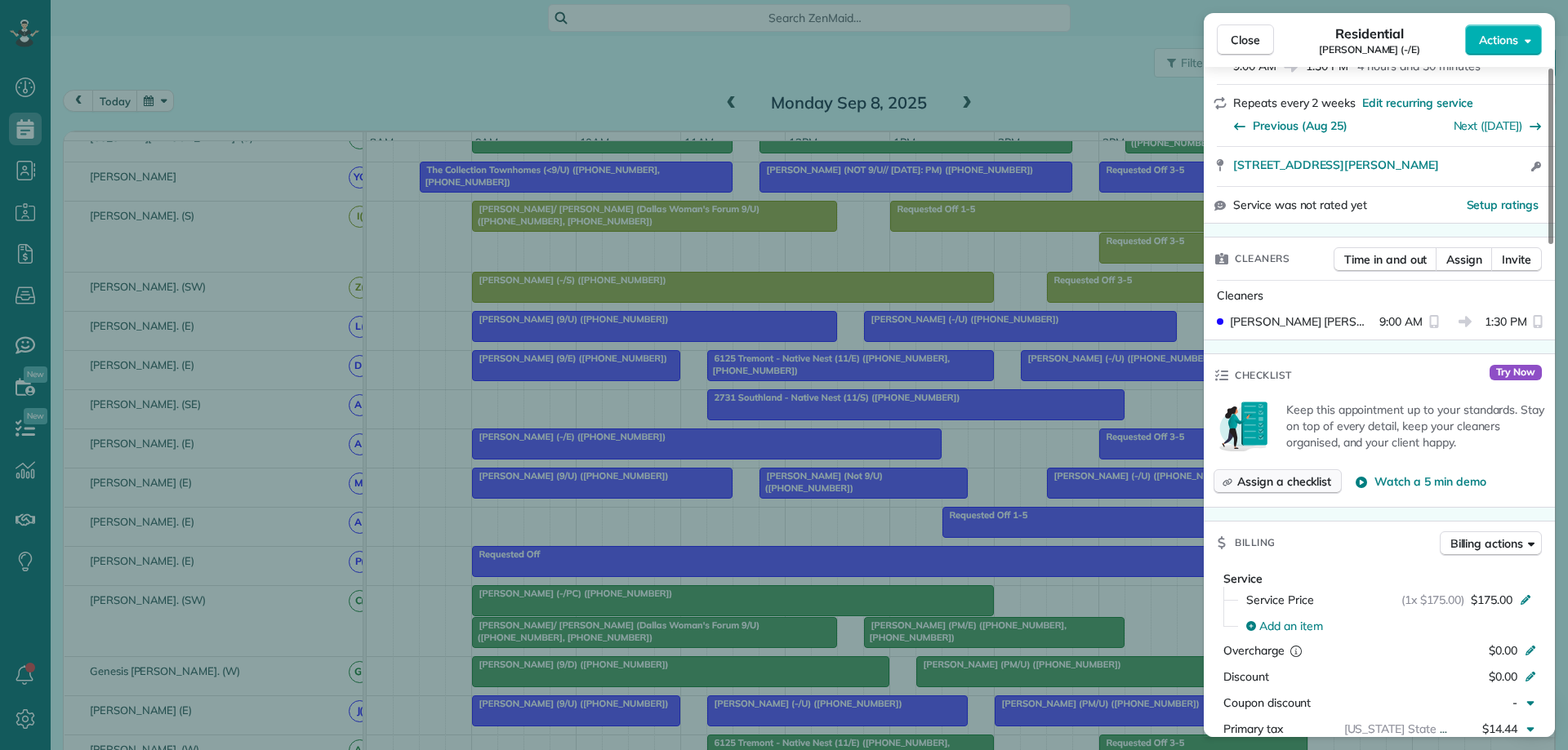
click at [1277, 474] on span "Assign a checklist" at bounding box center [1284, 481] width 94 height 16
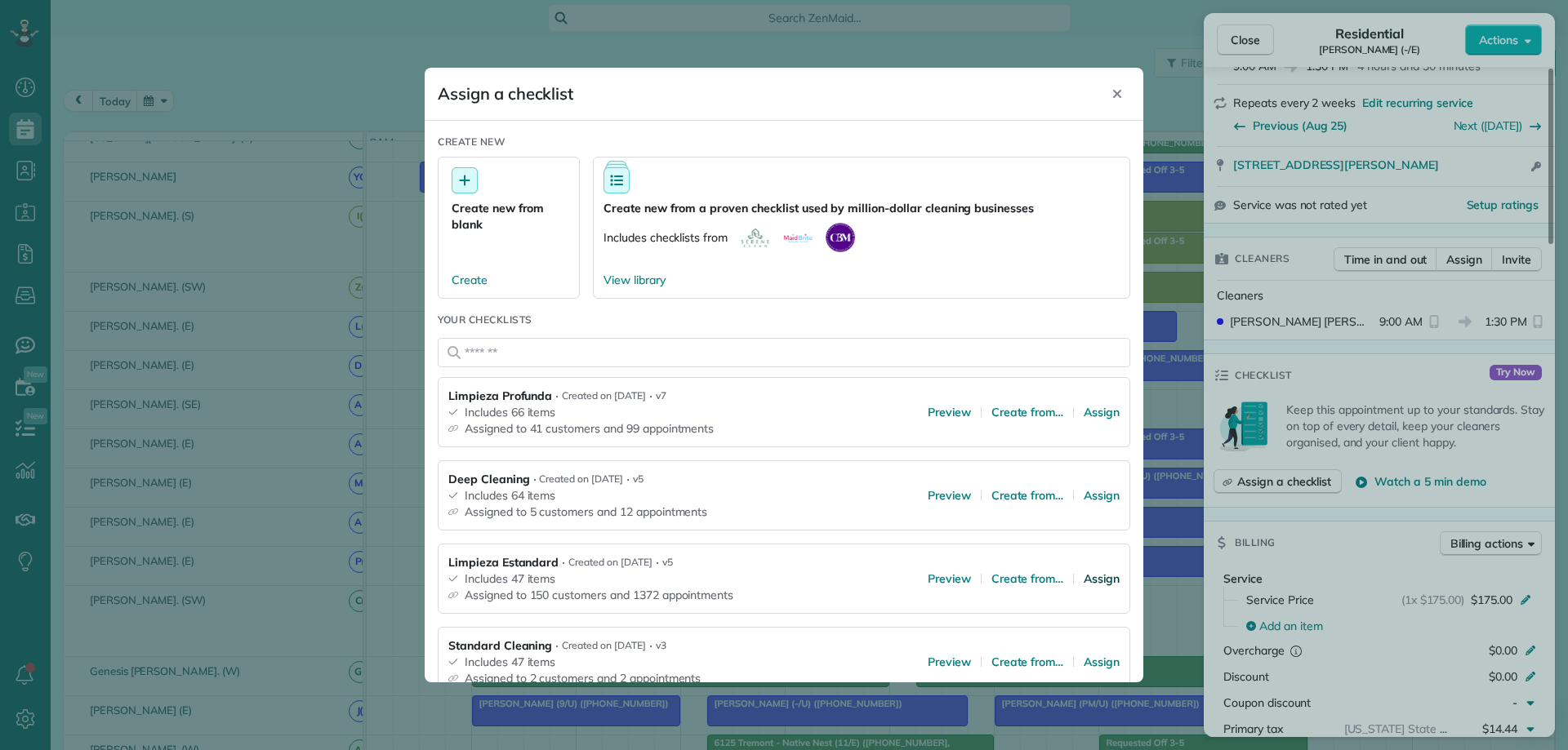
click at [1086, 582] on span "Assign" at bounding box center [1102, 578] width 36 height 16
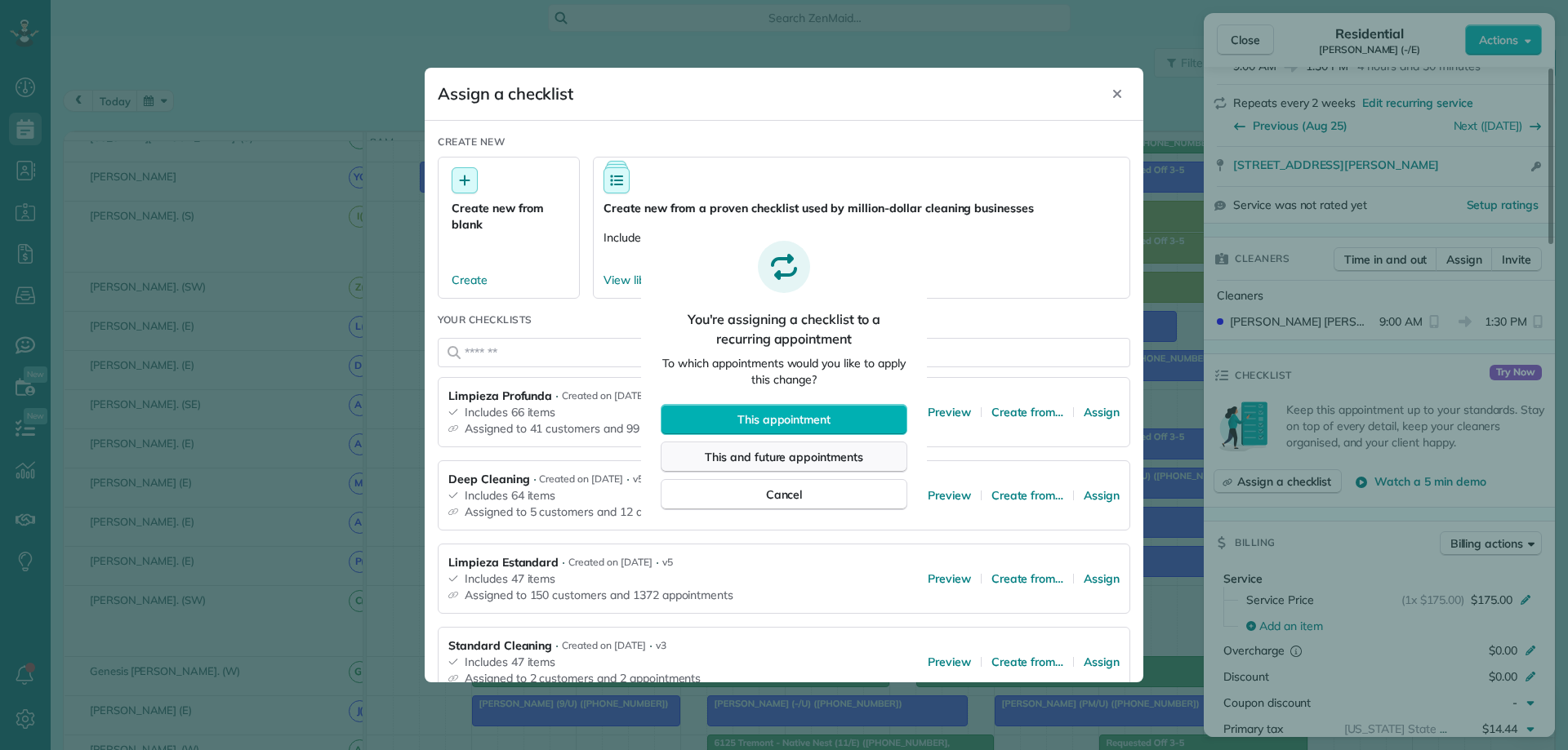
click at [800, 458] on span "This and future appointments" at bounding box center [784, 457] width 158 height 16
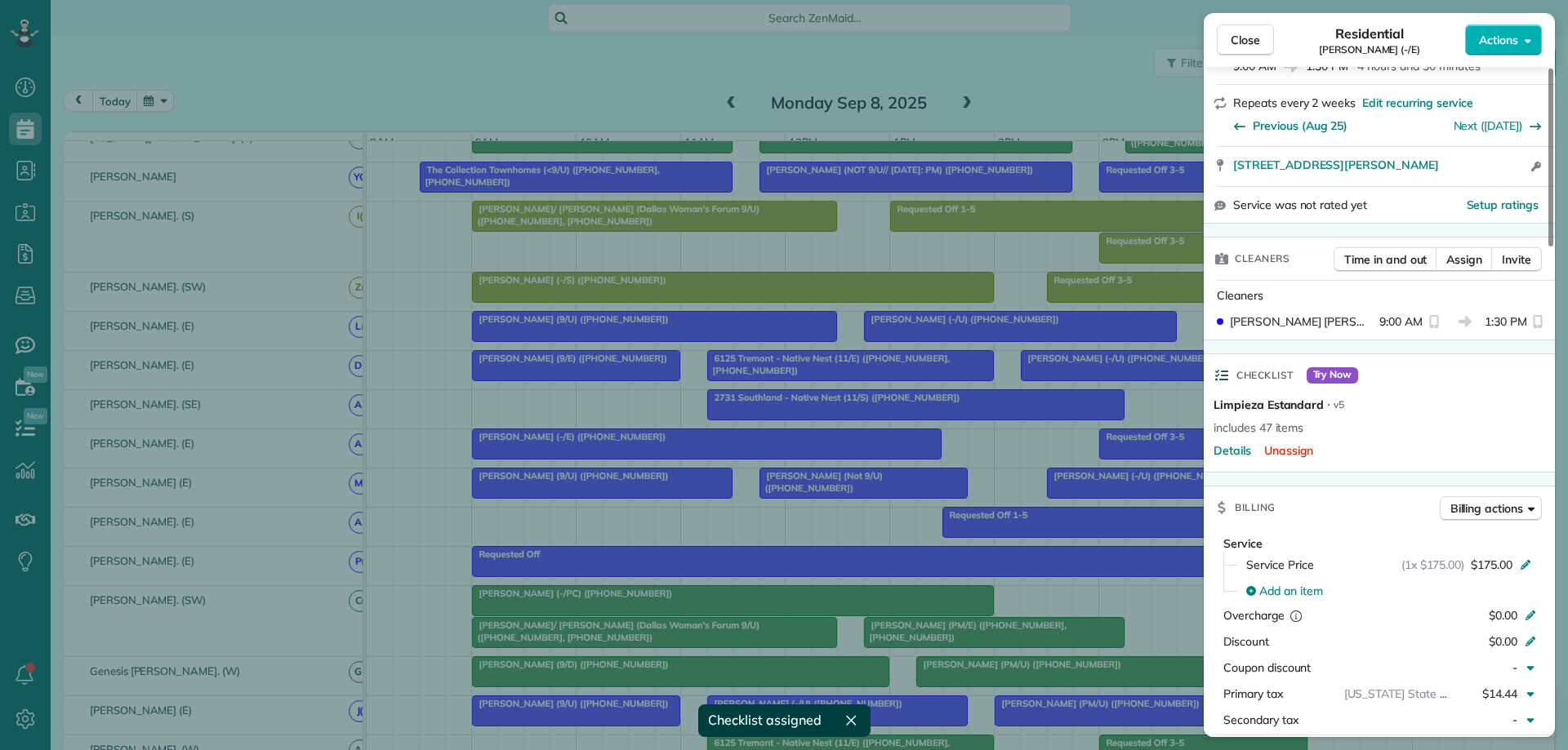
drag, startPoint x: 1242, startPoint y: 38, endPoint x: 1229, endPoint y: 109, distance: 72.2
click at [1242, 39] on span "Close" at bounding box center [1246, 39] width 29 height 16
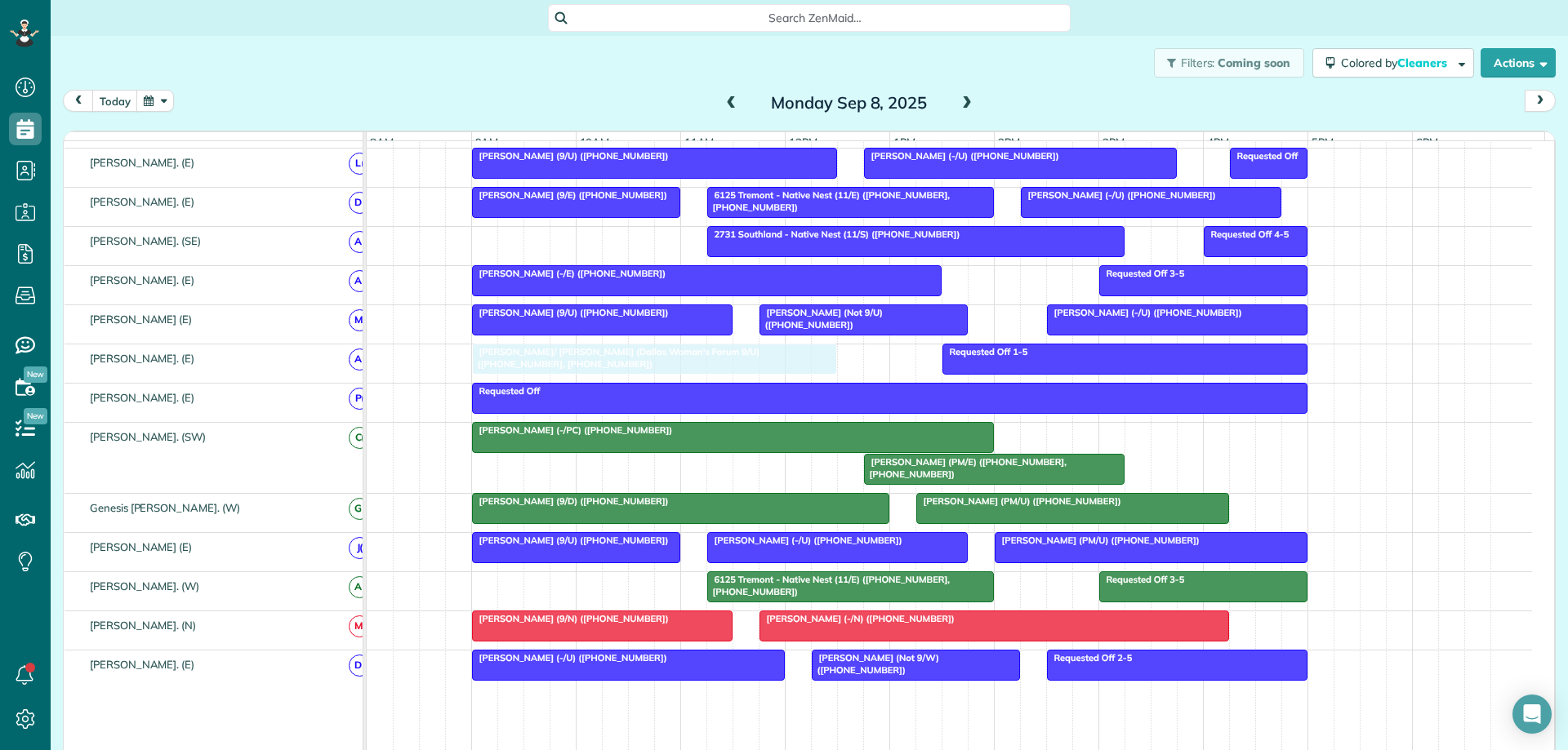
drag, startPoint x: 650, startPoint y: 478, endPoint x: 640, endPoint y: 371, distance: 107.5
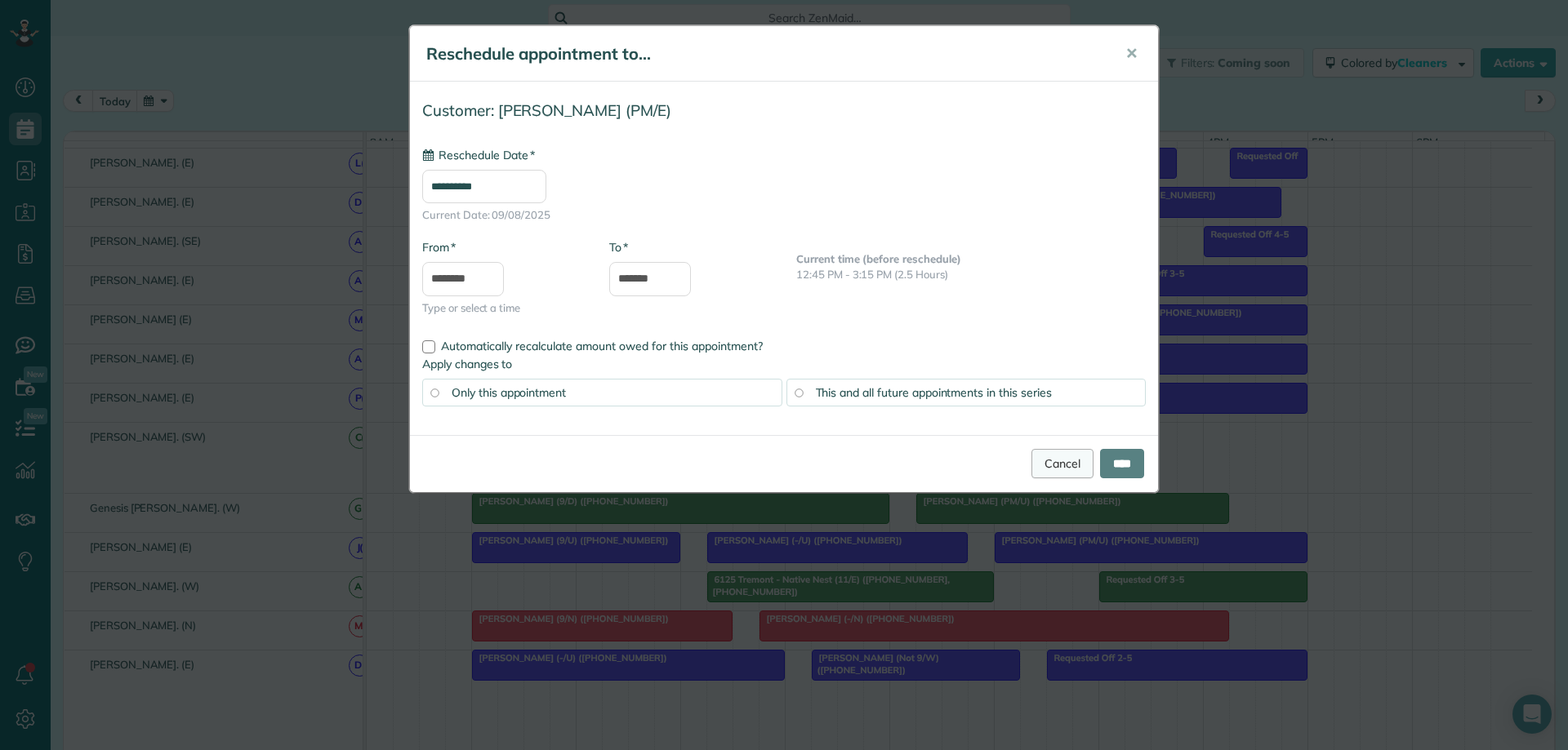
type input "**********"
click at [1055, 464] on link "Cancel" at bounding box center [1062, 464] width 62 height 29
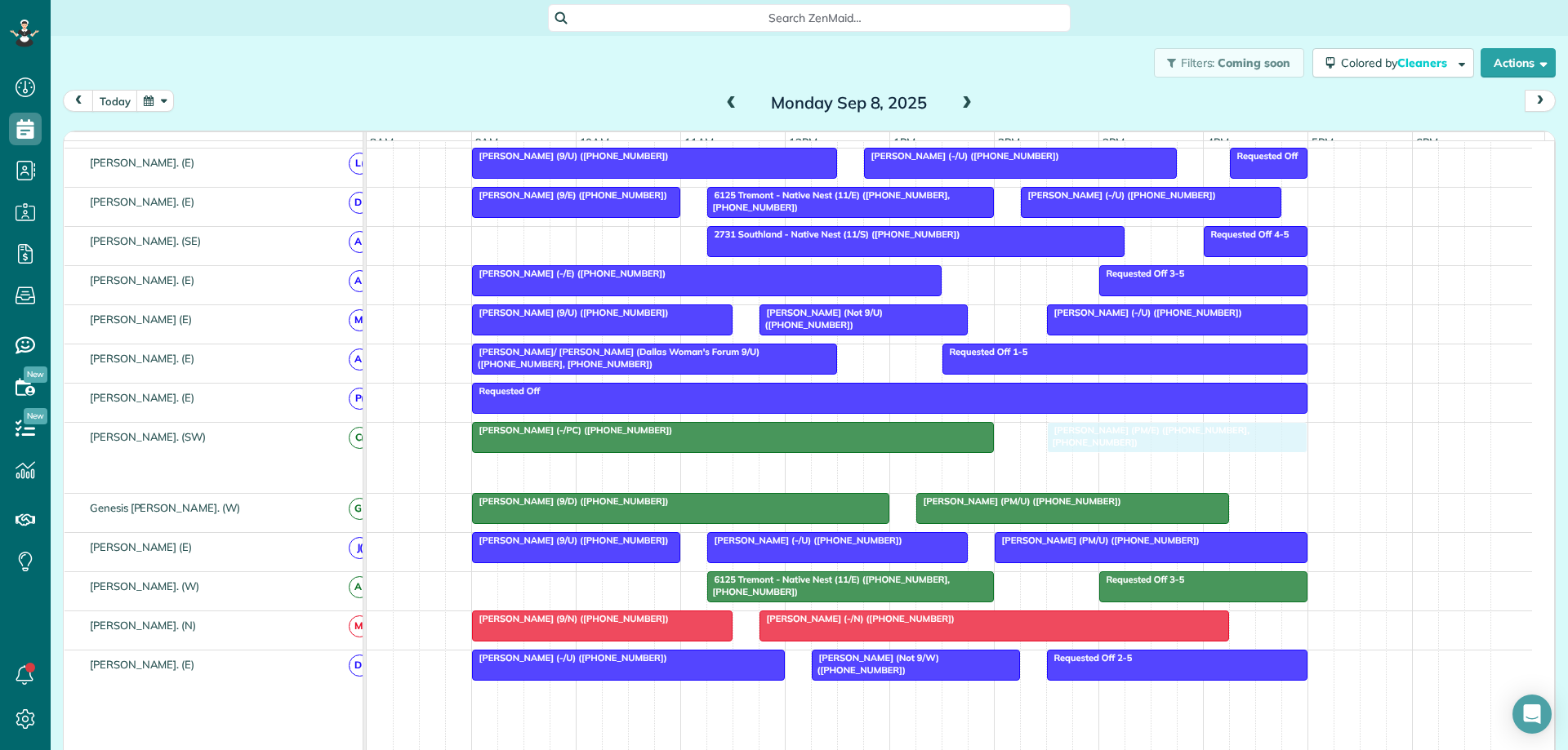
drag, startPoint x: 912, startPoint y: 477, endPoint x: 1098, endPoint y: 459, distance: 186.9
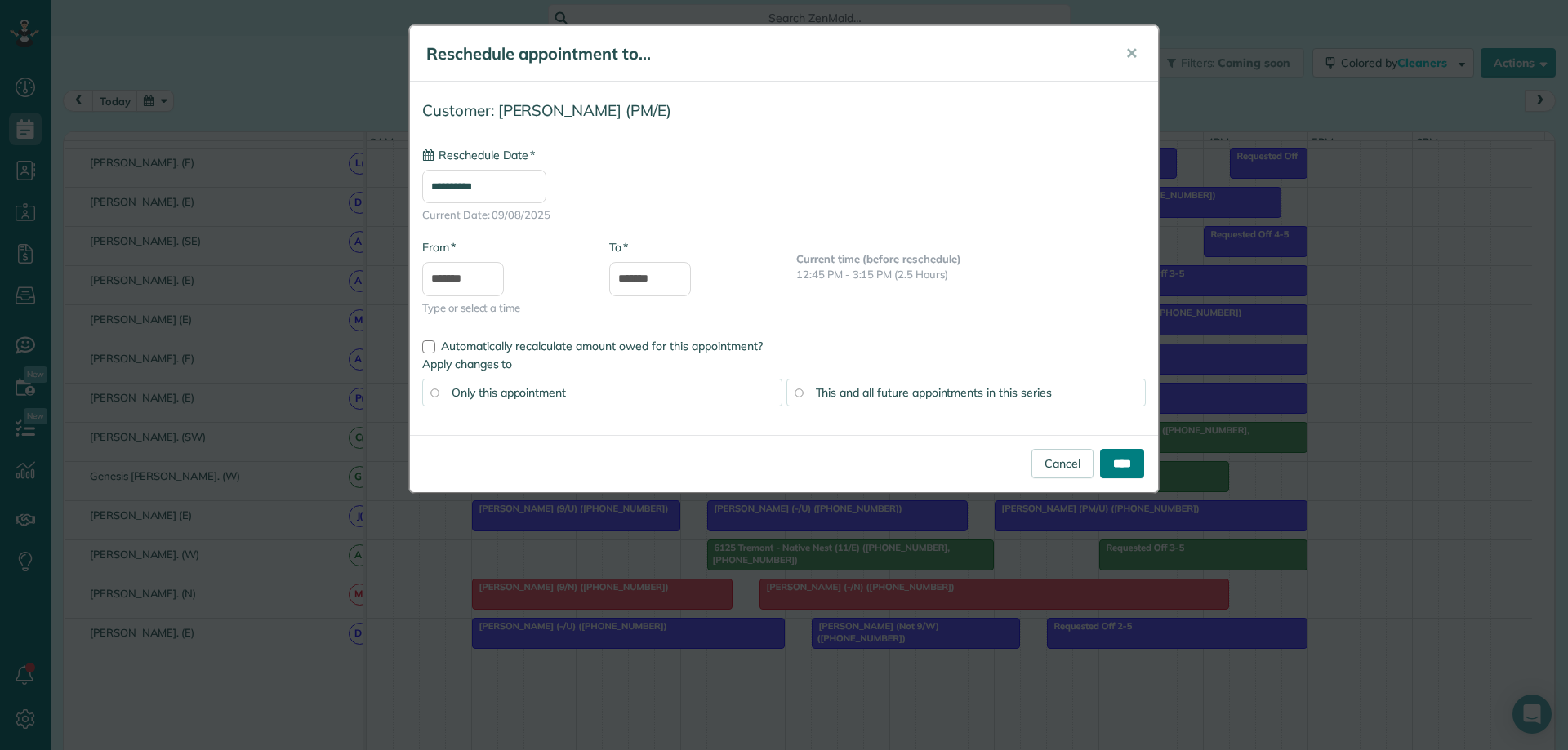
type input "**********"
click at [1107, 464] on input "****" at bounding box center [1122, 464] width 44 height 29
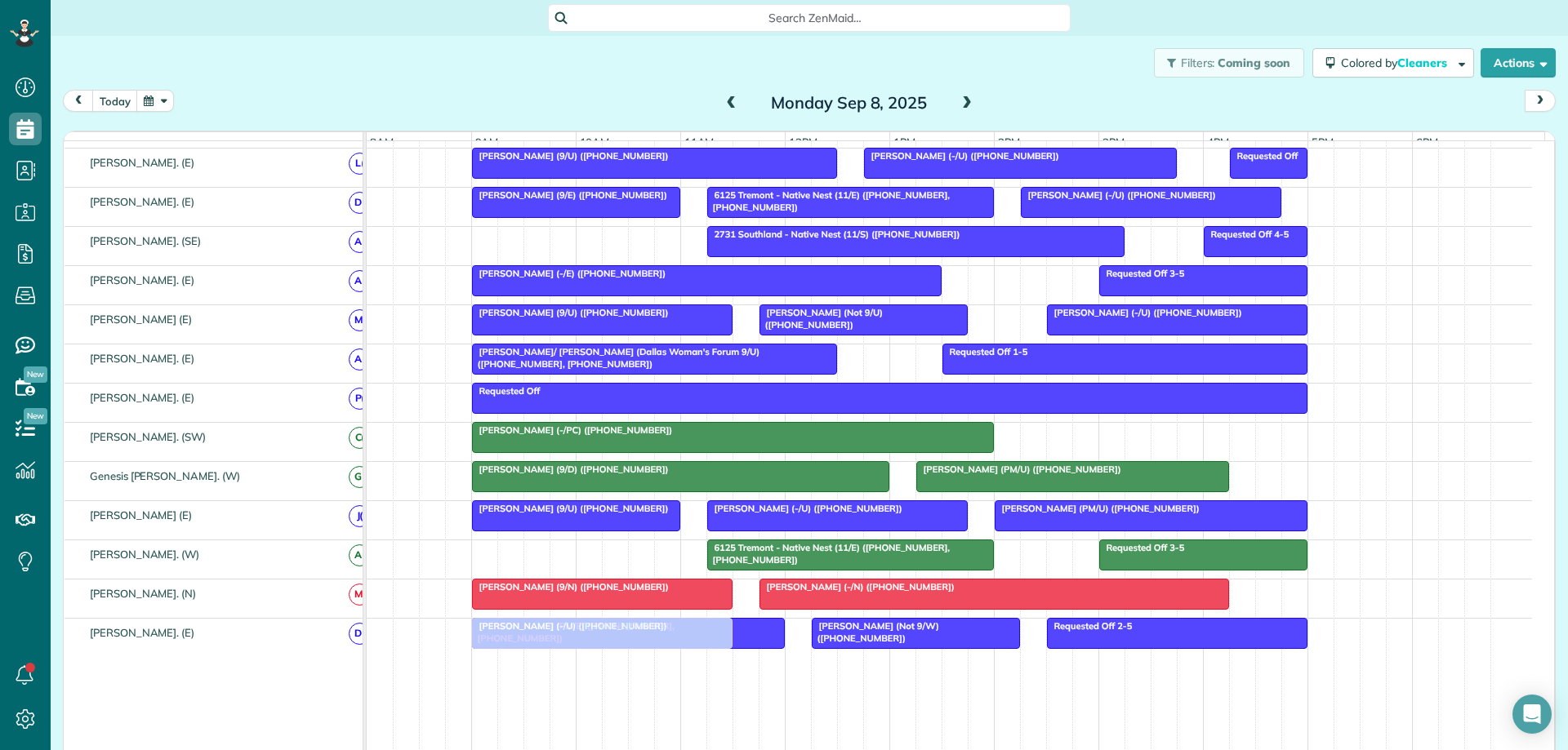
drag, startPoint x: 1134, startPoint y: 447, endPoint x: 553, endPoint y: 713, distance: 639.0
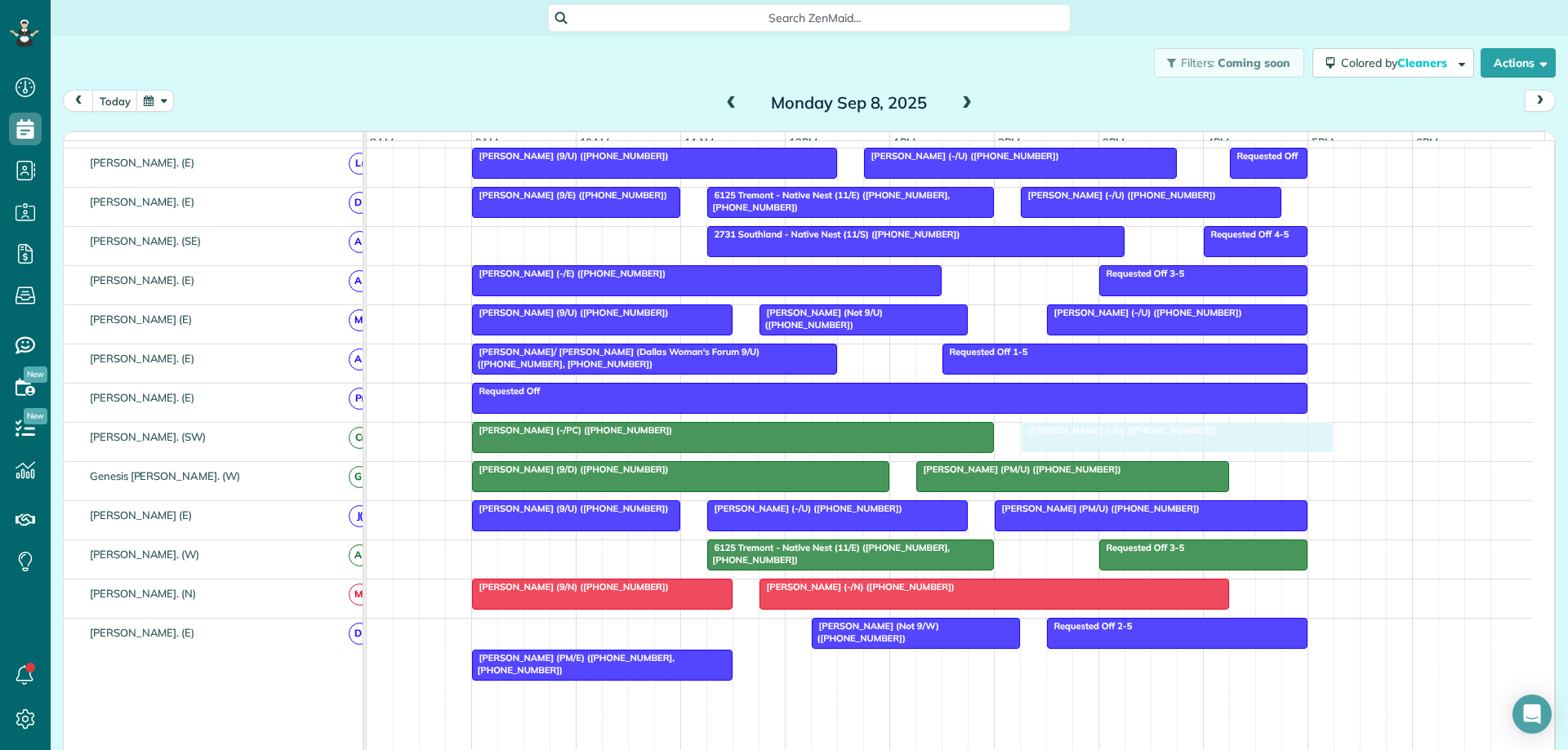
drag, startPoint x: 514, startPoint y: 644, endPoint x: 1052, endPoint y: 453, distance: 570.9
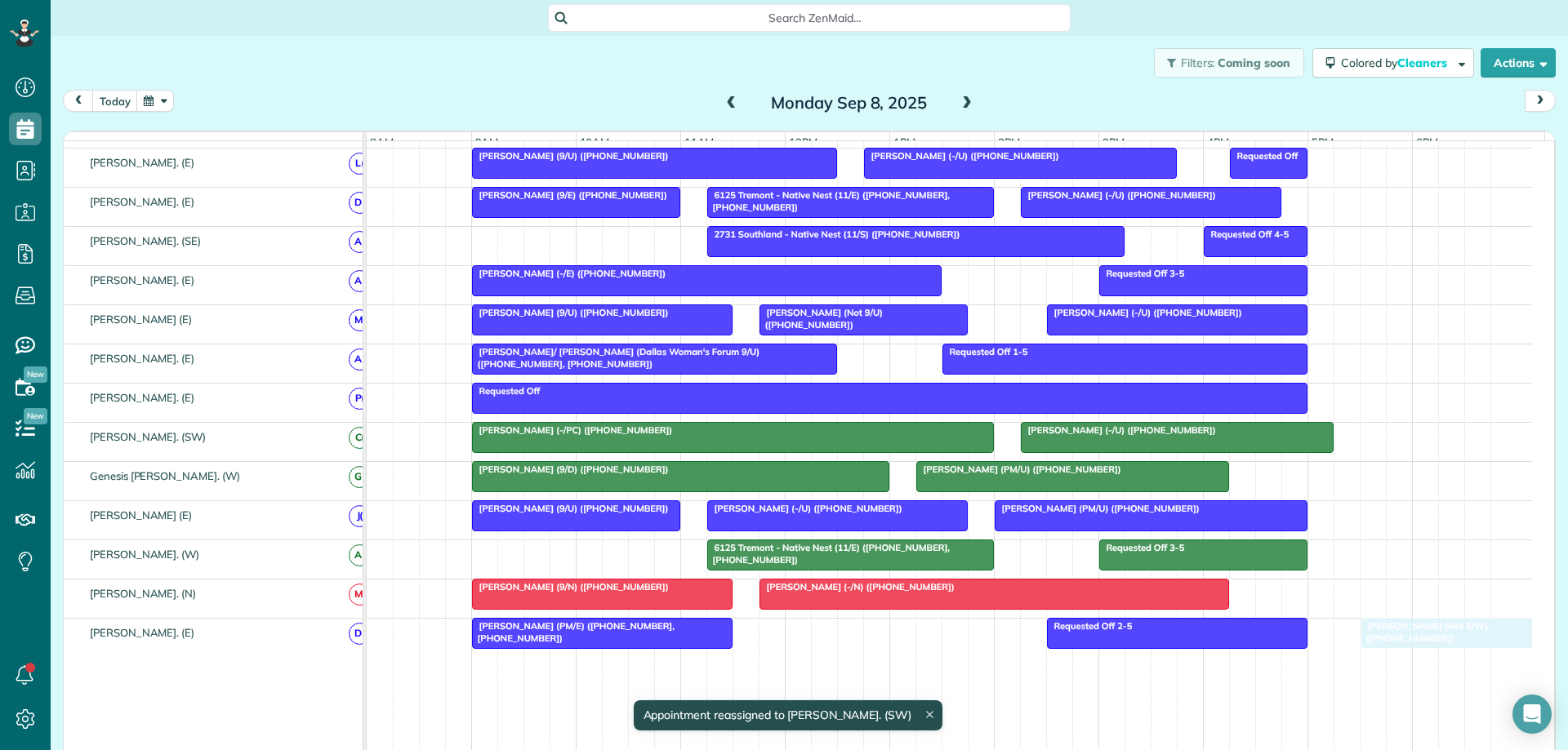
drag, startPoint x: 855, startPoint y: 639, endPoint x: 1391, endPoint y: 634, distance: 536.0
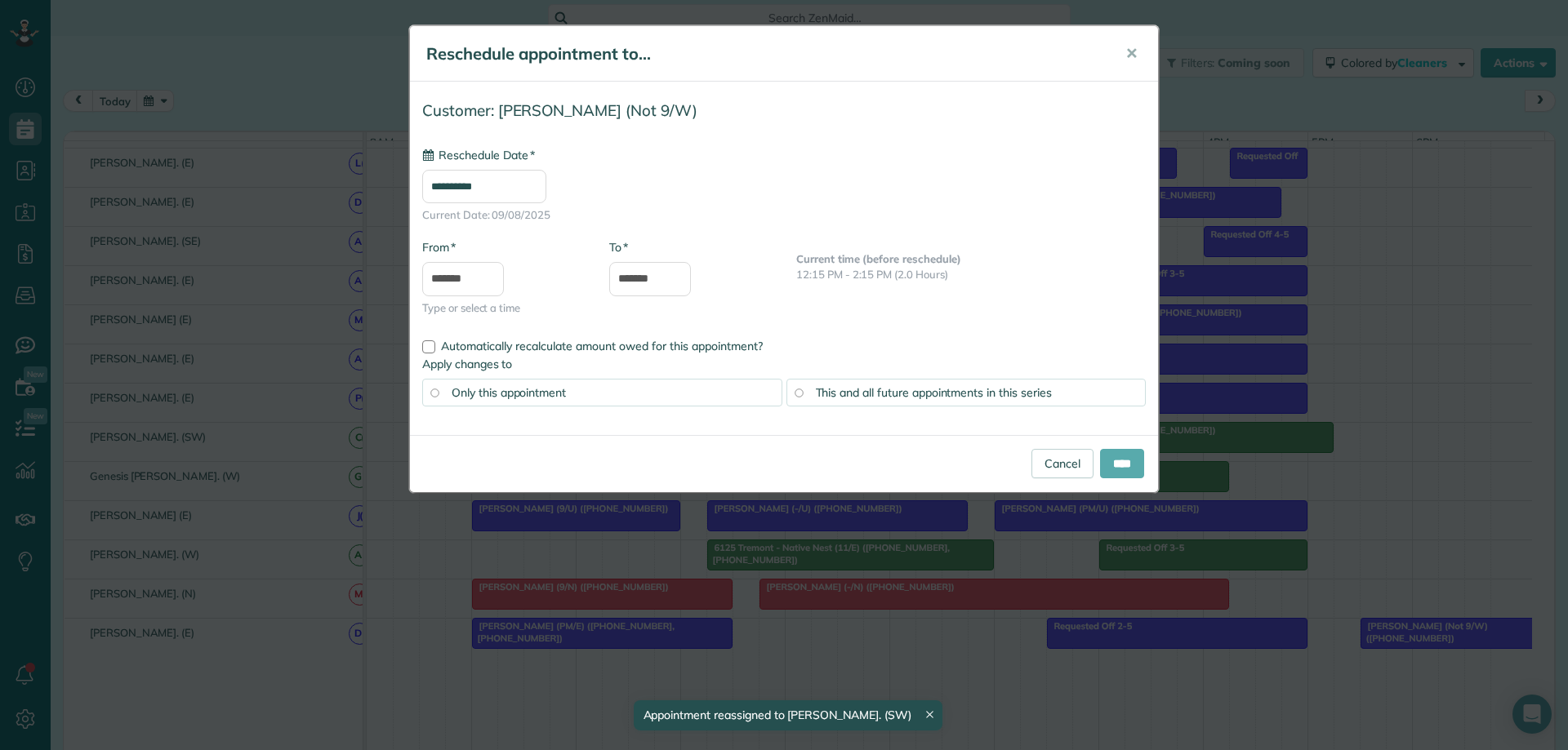
type input "**********"
click at [1107, 463] on input "****" at bounding box center [1122, 464] width 44 height 29
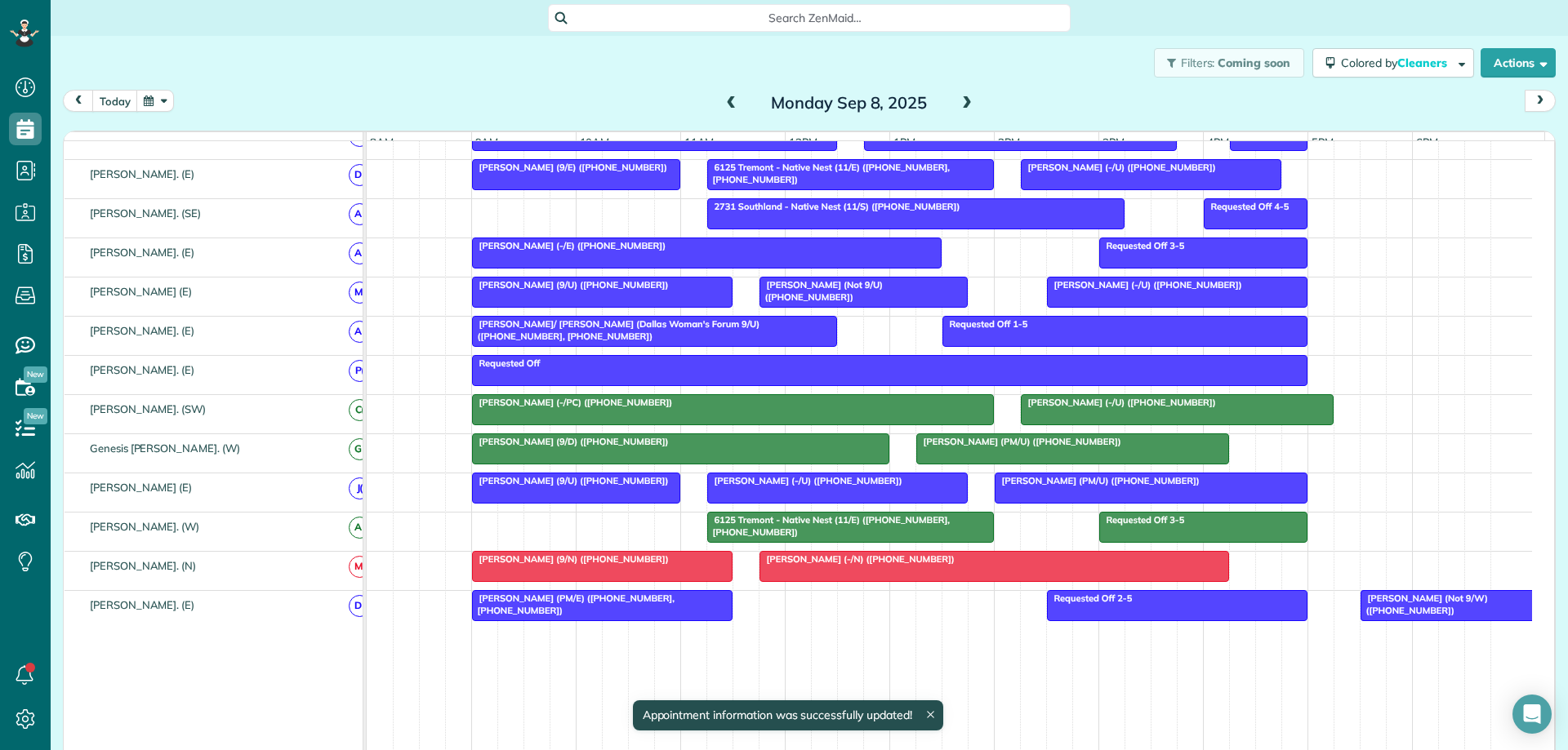
scroll to position [851, 0]
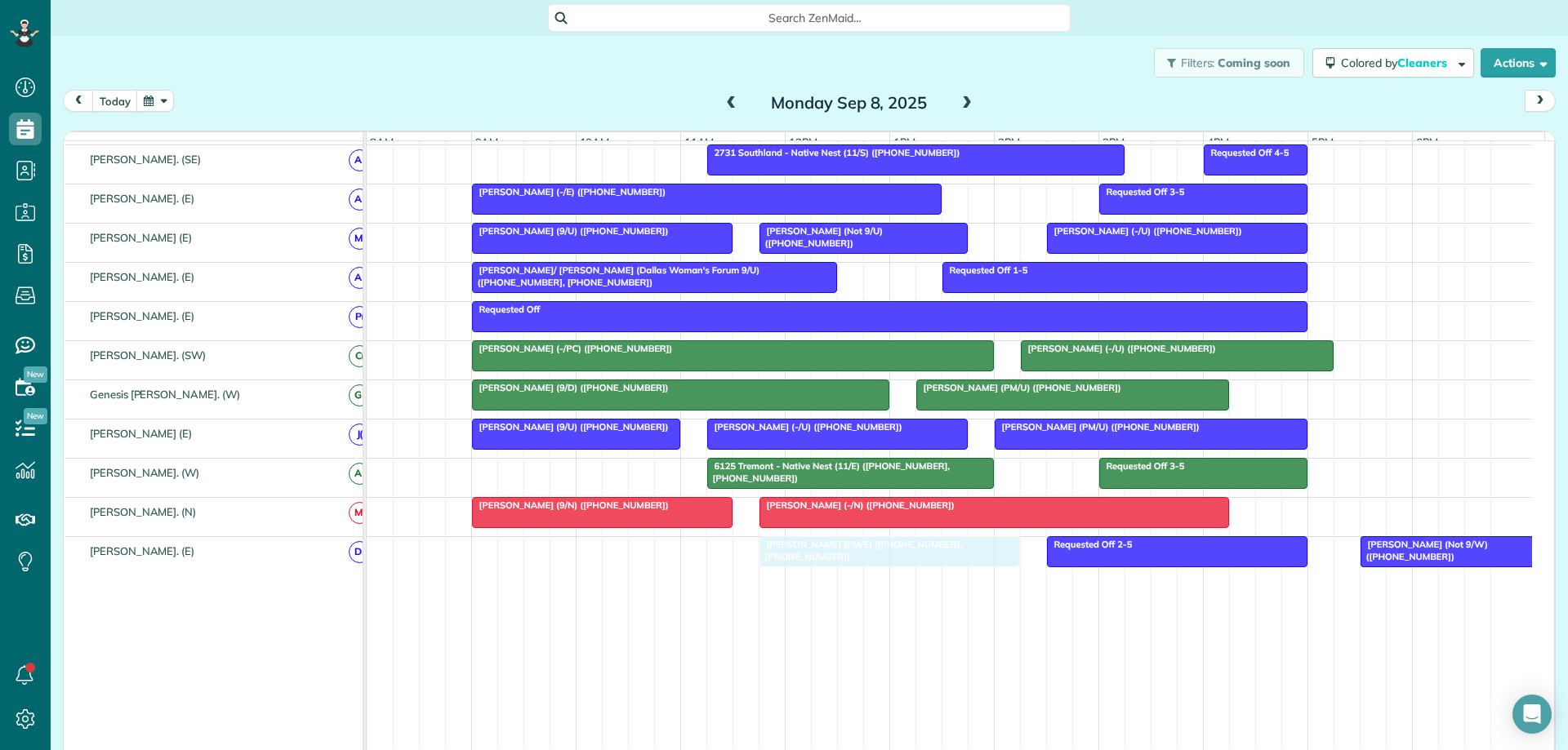
drag, startPoint x: 589, startPoint y: 562, endPoint x: 878, endPoint y: 569, distance: 289.1
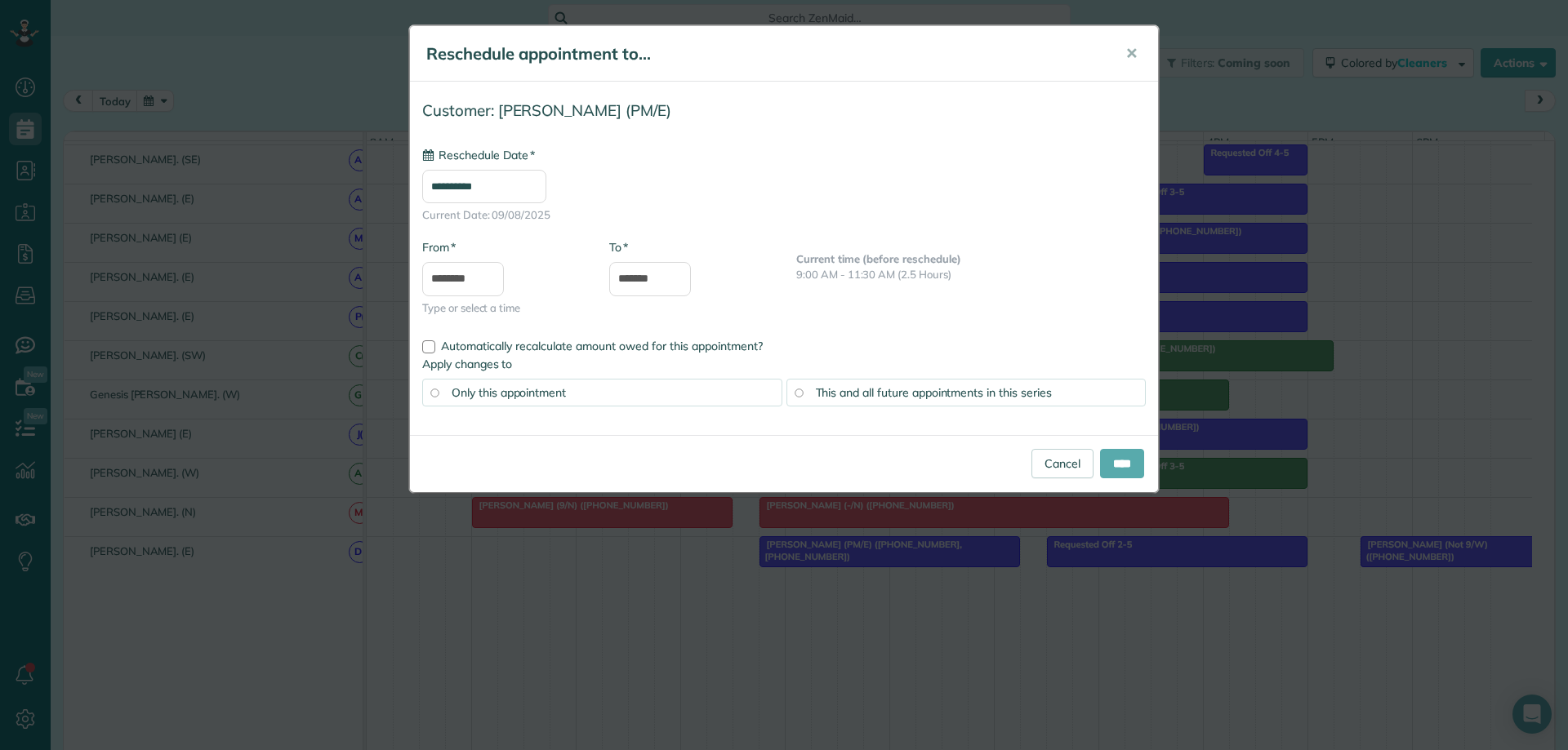
type input "**********"
click at [1110, 466] on input "****" at bounding box center [1122, 464] width 44 height 29
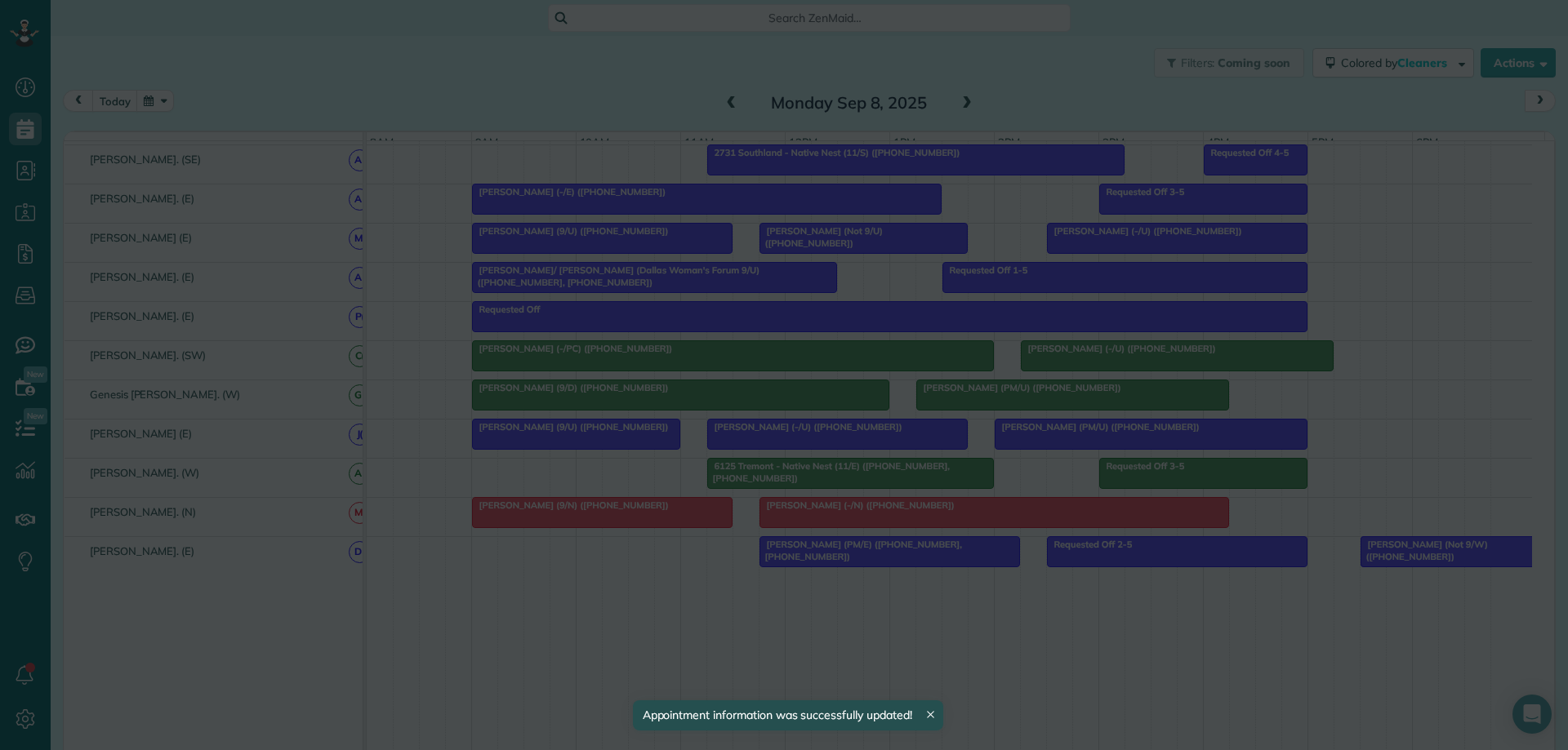
click at [1109, 464] on div at bounding box center [784, 375] width 1568 height 750
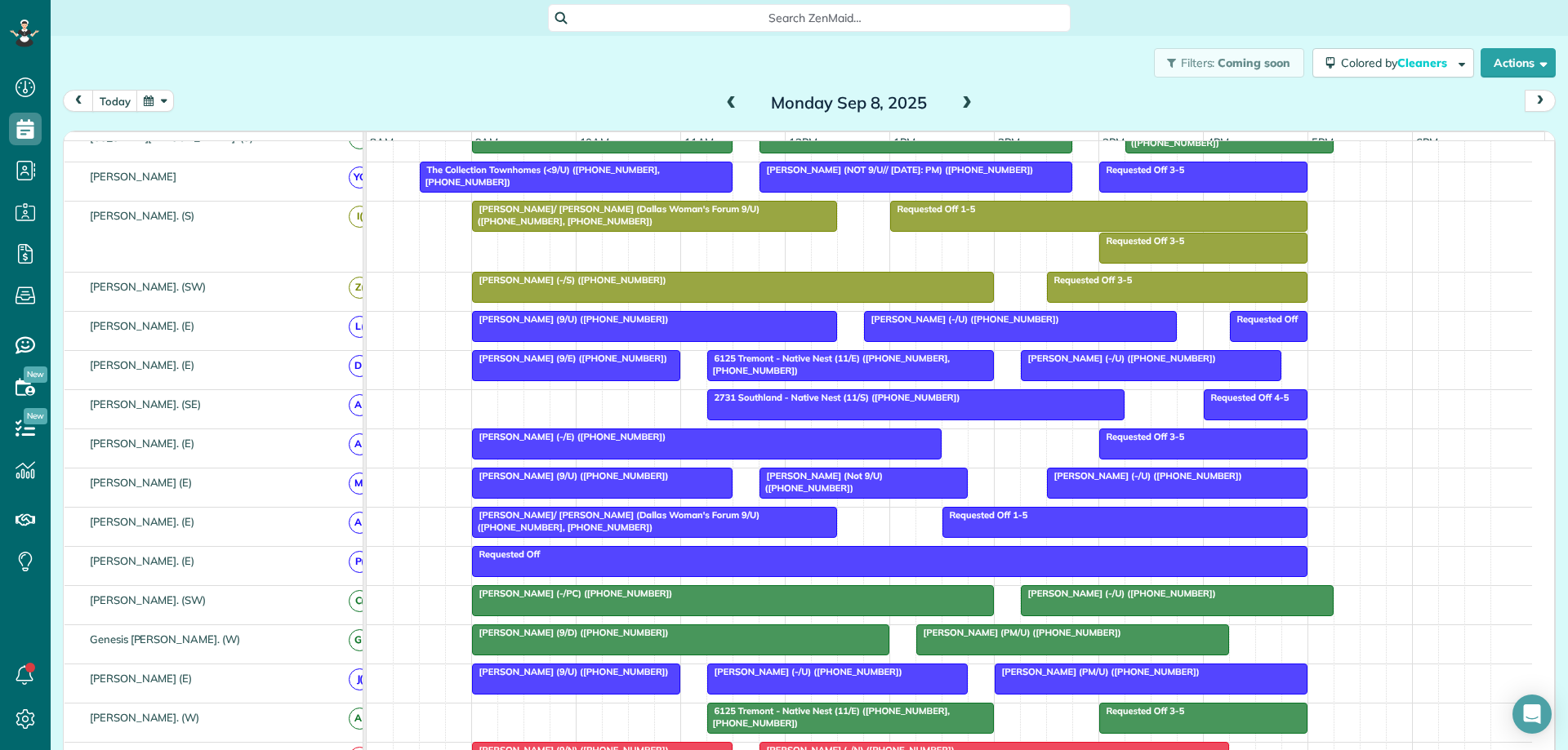
scroll to position [578, 0]
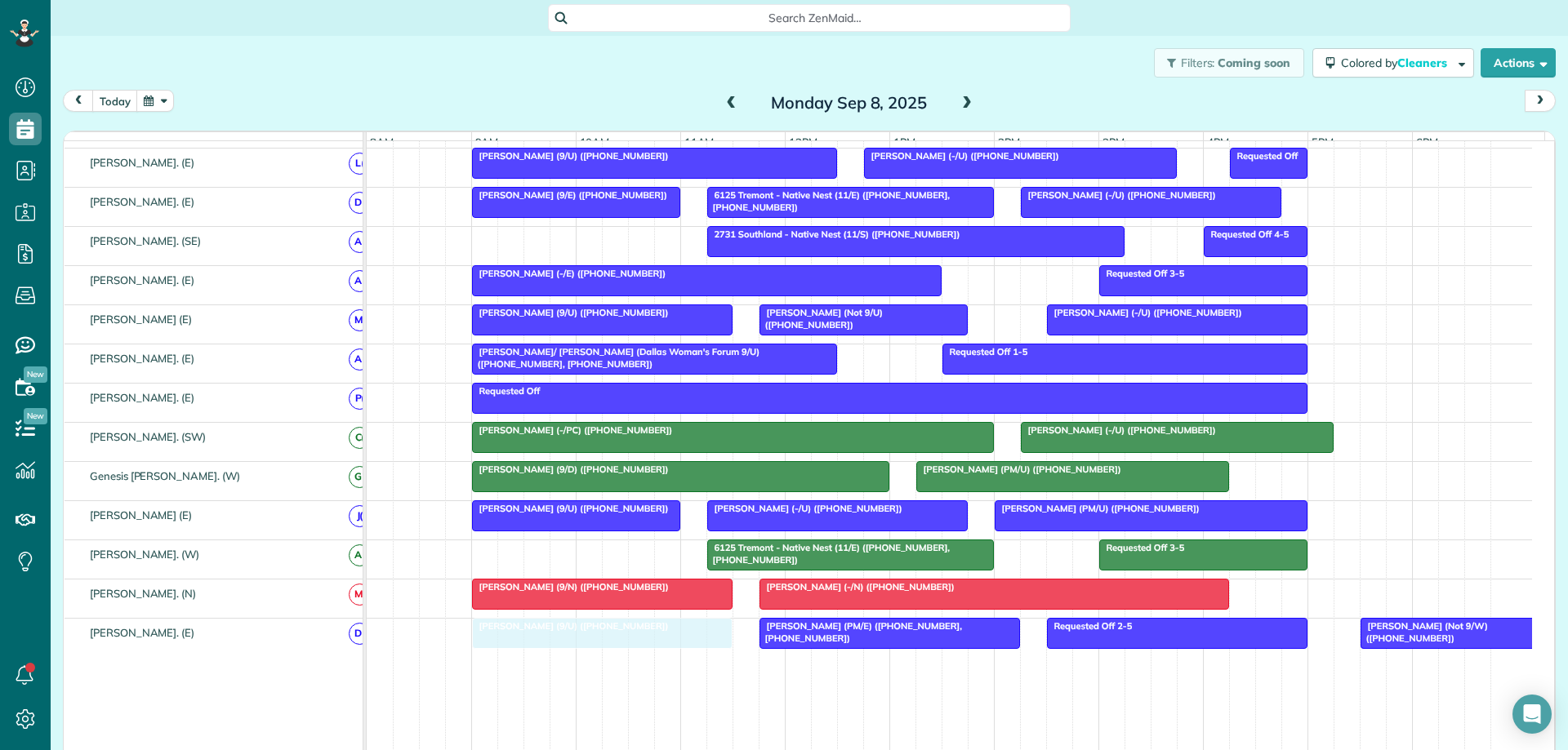
drag, startPoint x: 593, startPoint y: 392, endPoint x: 587, endPoint y: 662, distance: 270.1
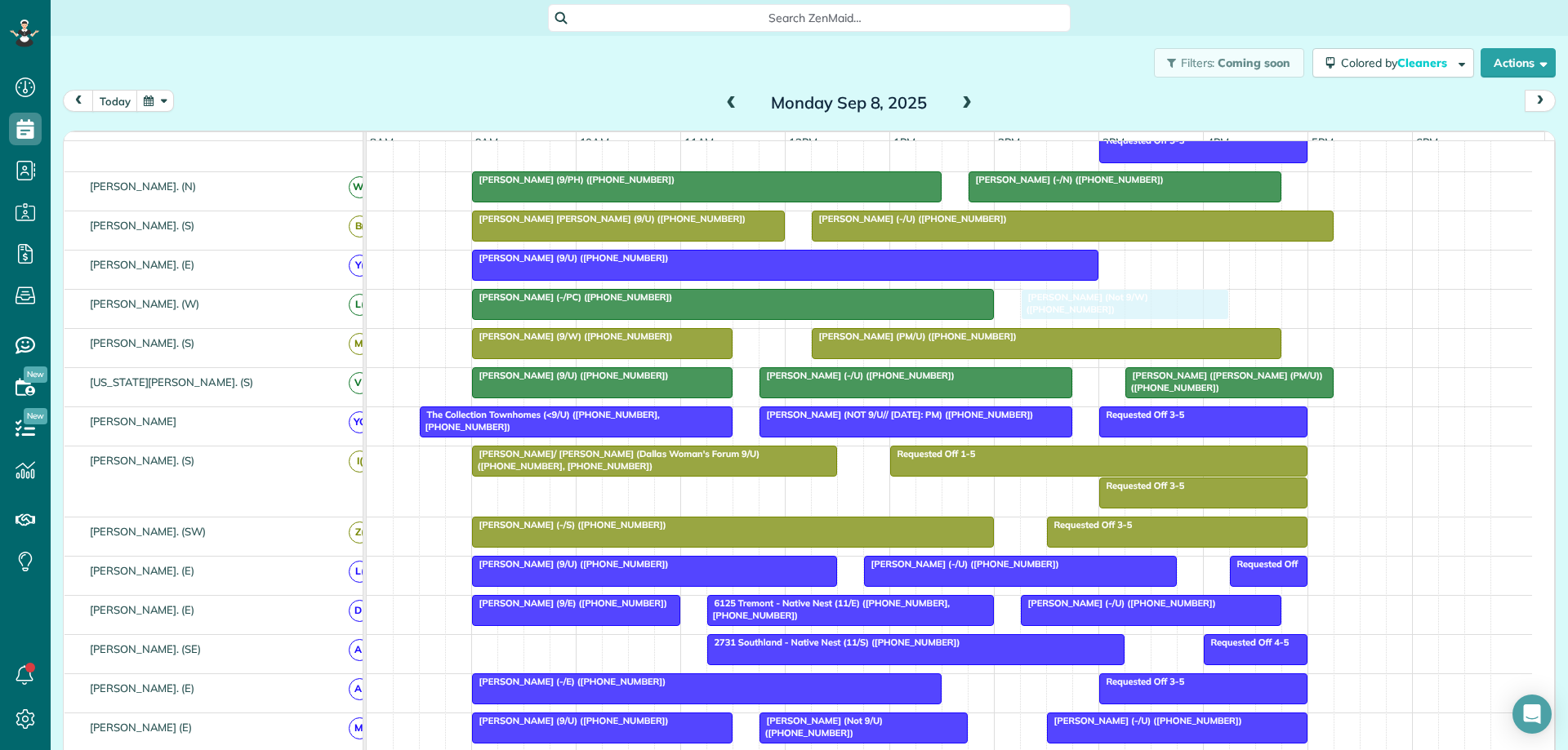
drag, startPoint x: 1412, startPoint y: 561, endPoint x: 1061, endPoint y: 320, distance: 425.8
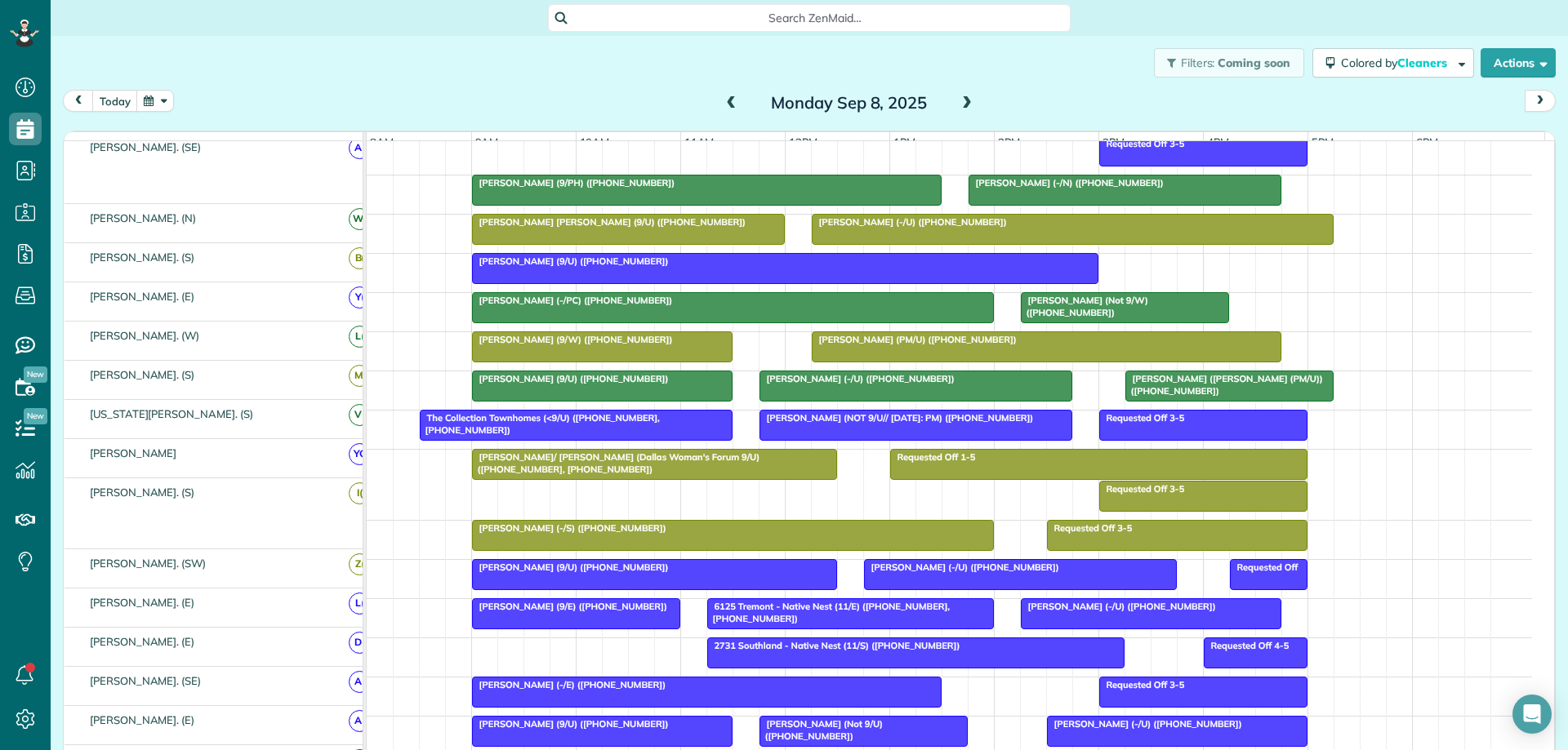
scroll to position [401, 0]
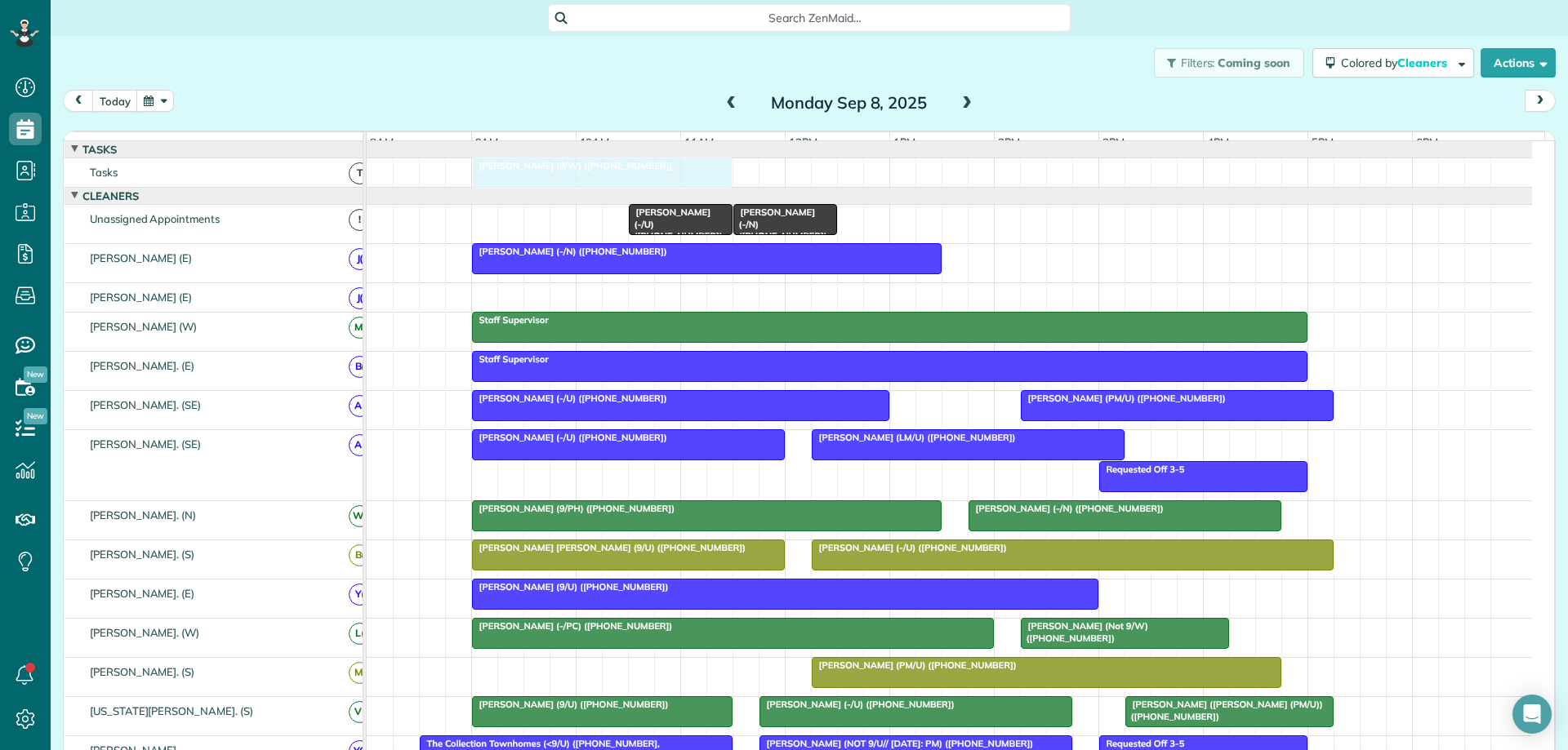
drag, startPoint x: 612, startPoint y: 304, endPoint x: 602, endPoint y: 190, distance: 114.4
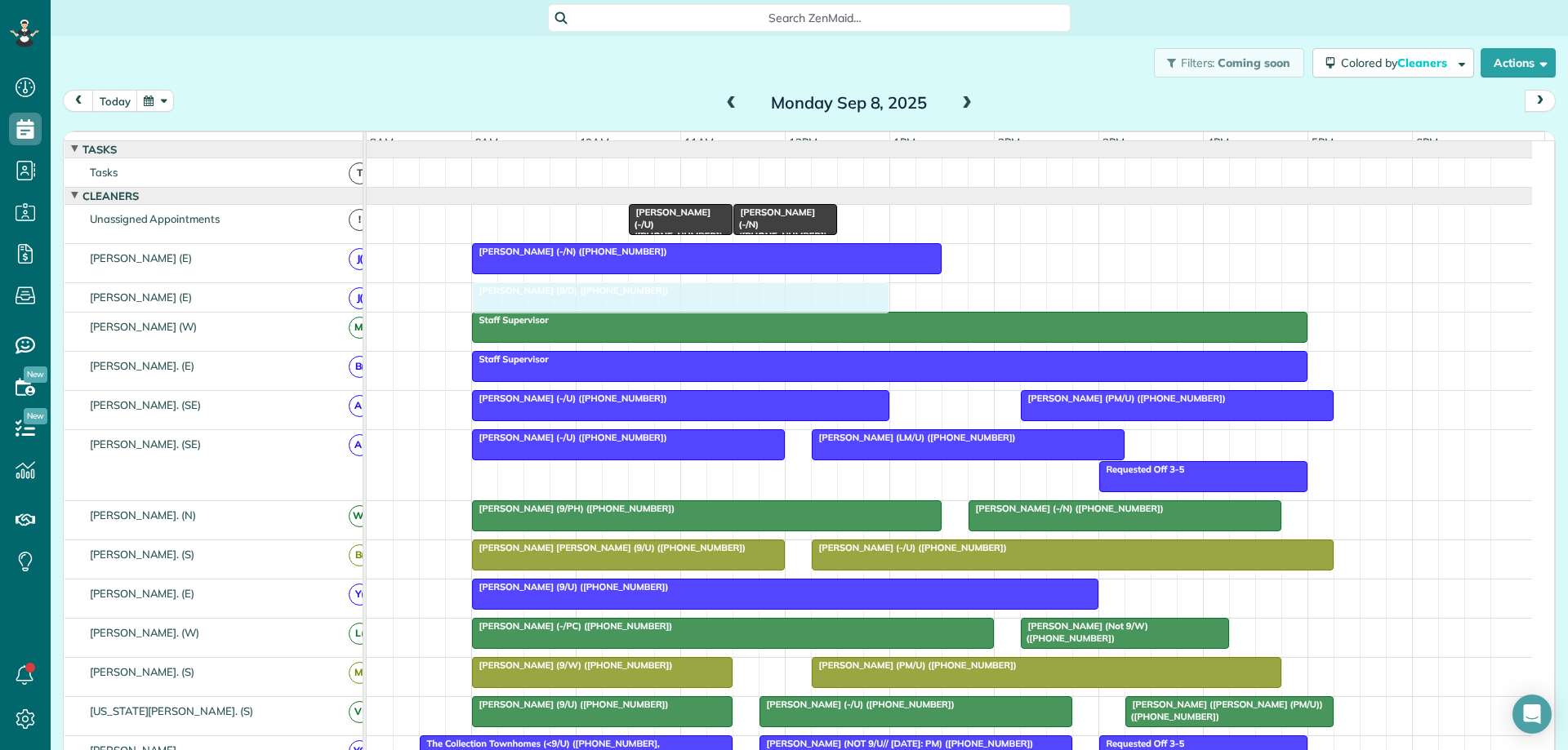
drag, startPoint x: 649, startPoint y: 570, endPoint x: 648, endPoint y: 322, distance: 248.0
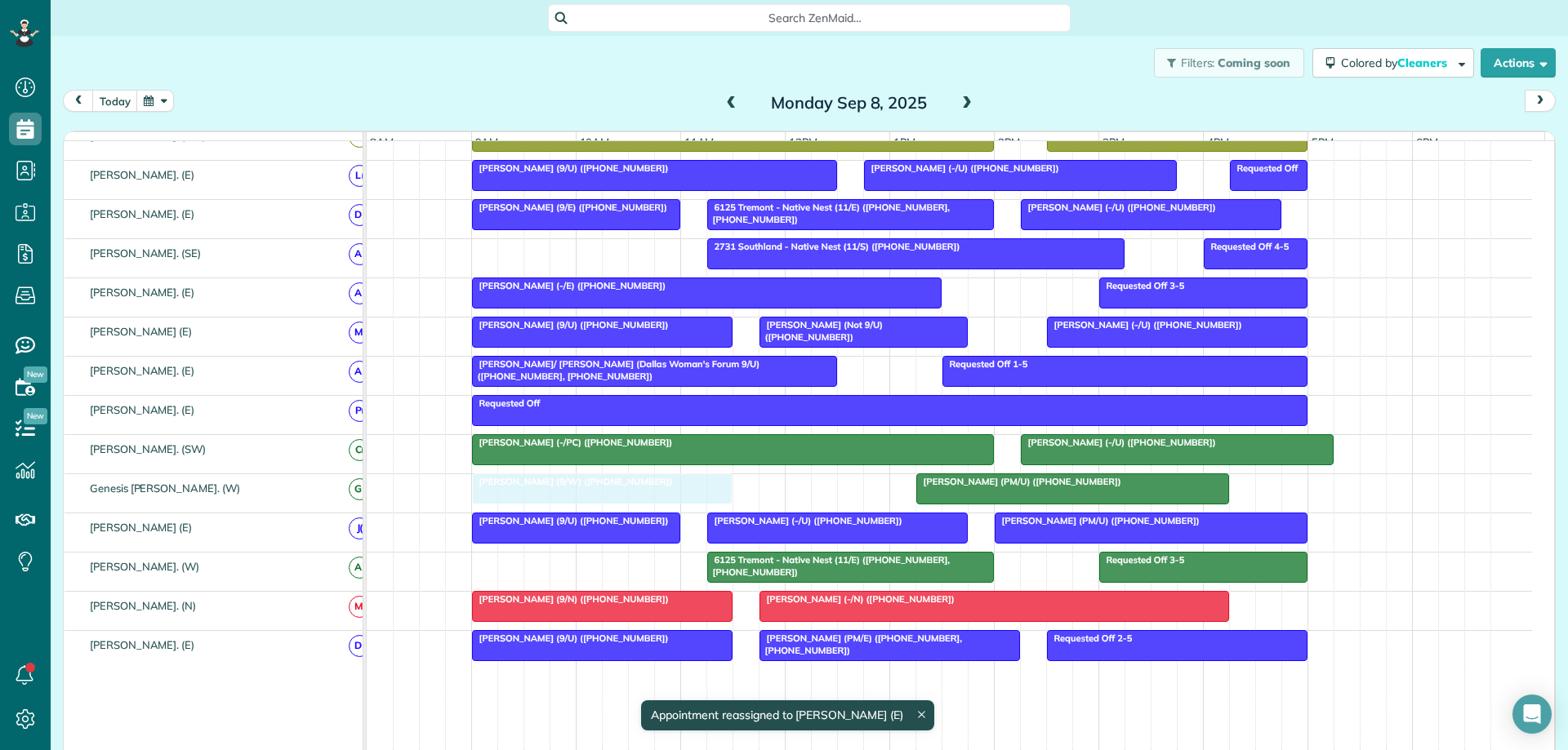
drag, startPoint x: 597, startPoint y: 369, endPoint x: 601, endPoint y: 495, distance: 126.1
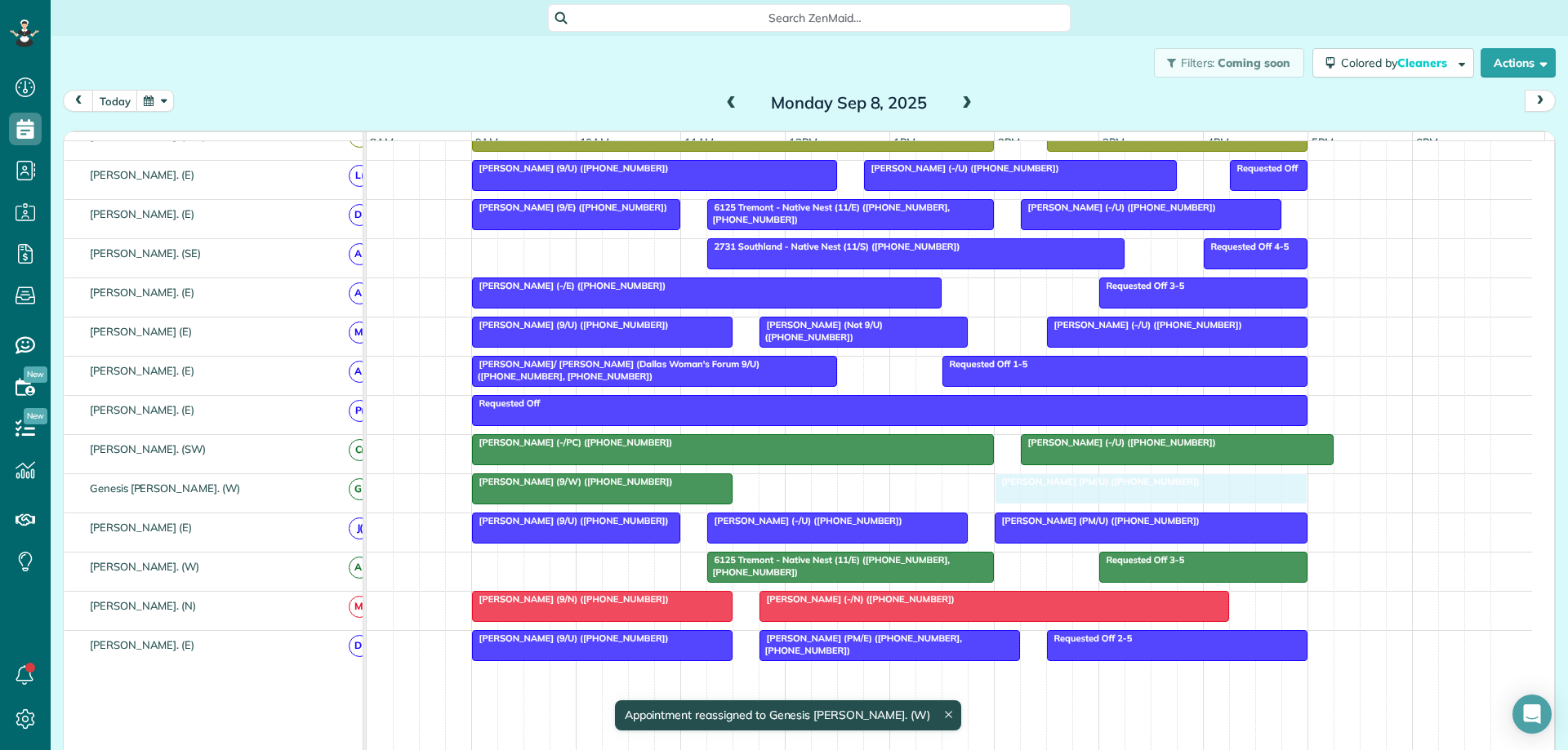
drag, startPoint x: 985, startPoint y: 499, endPoint x: 1074, endPoint y: 502, distance: 89.1
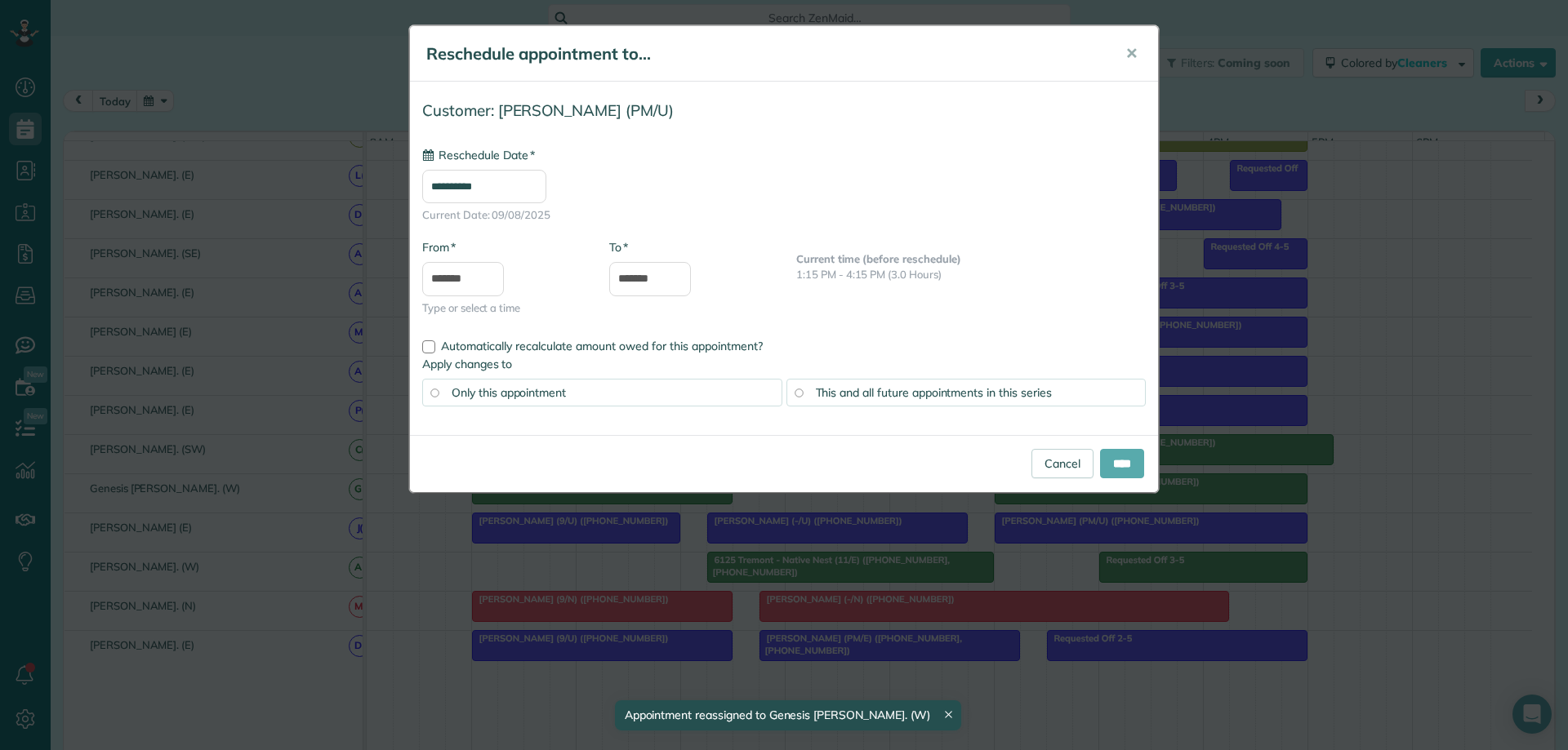
type input "**********"
click at [1110, 471] on input "****" at bounding box center [1122, 464] width 44 height 29
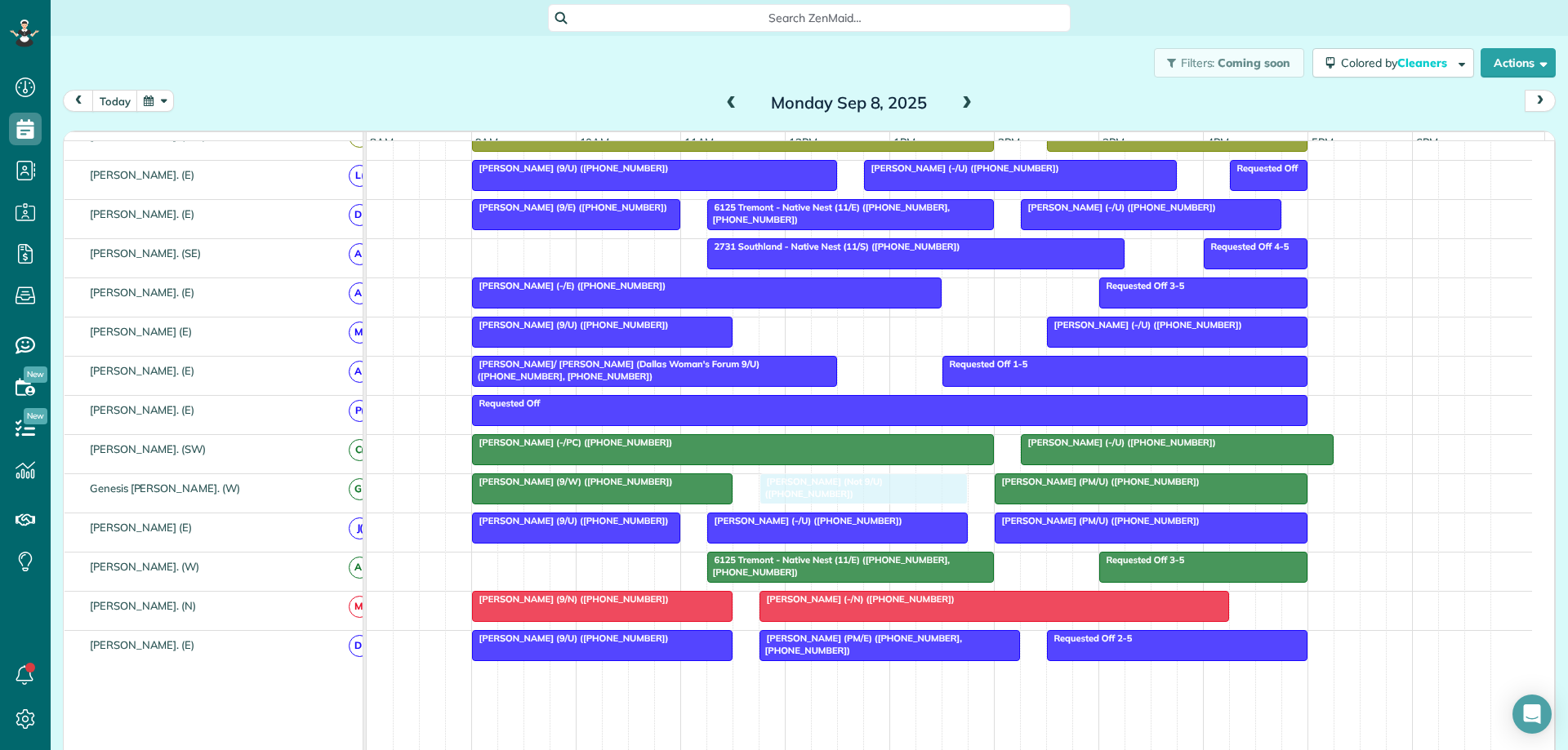
drag, startPoint x: 831, startPoint y: 344, endPoint x: 825, endPoint y: 507, distance: 163.1
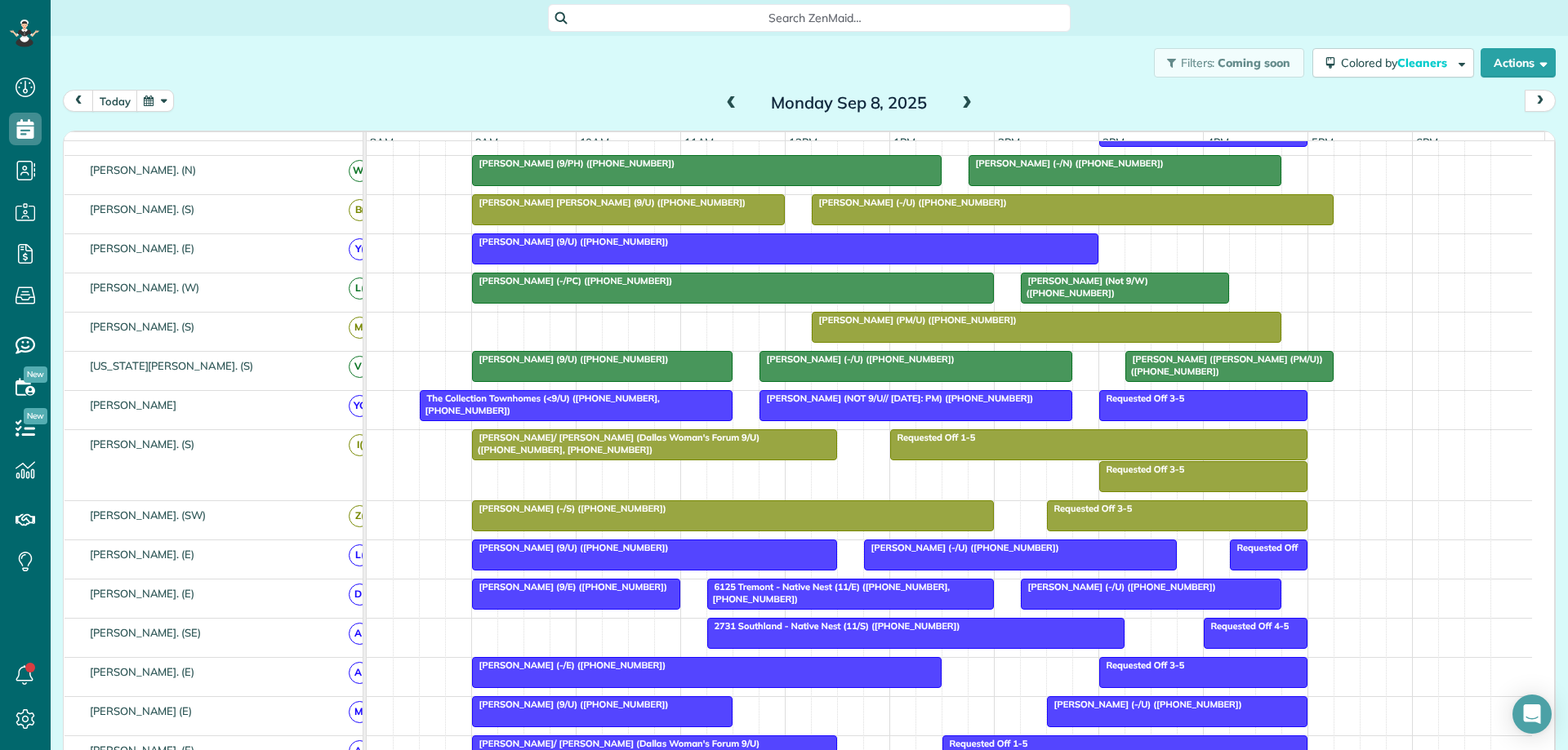
scroll to position [327, 0]
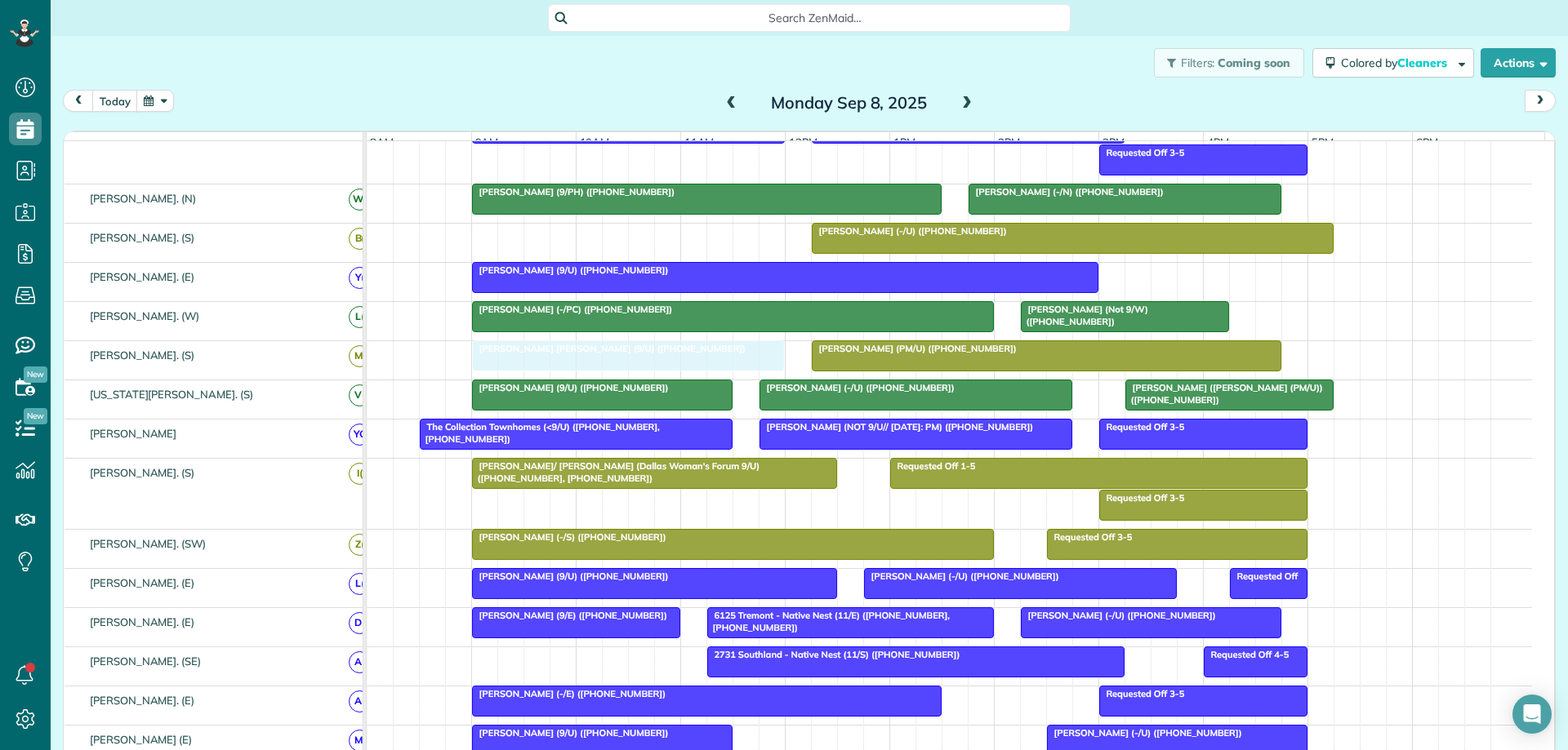
drag, startPoint x: 679, startPoint y: 242, endPoint x: 682, endPoint y: 365, distance: 123.0
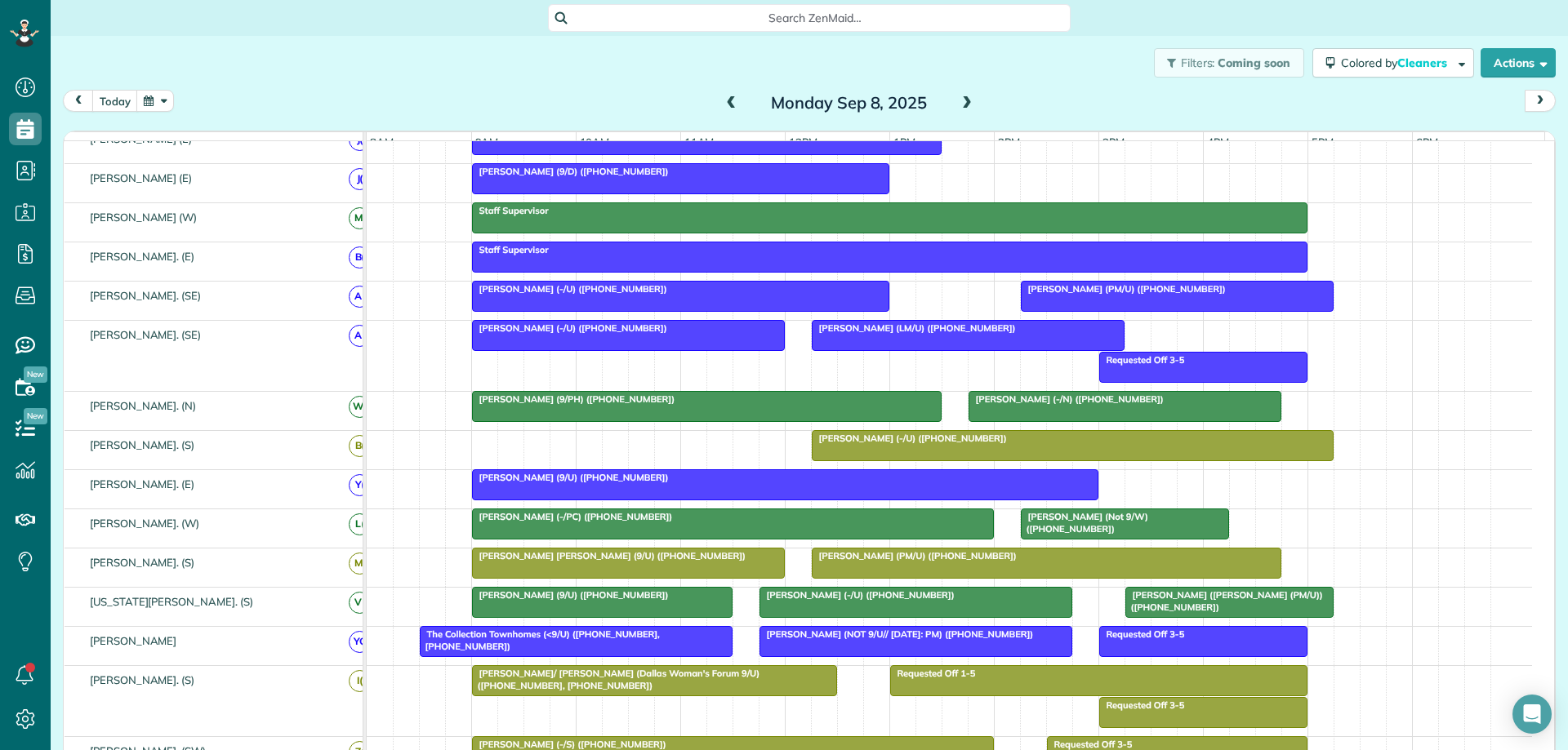
scroll to position [81, 0]
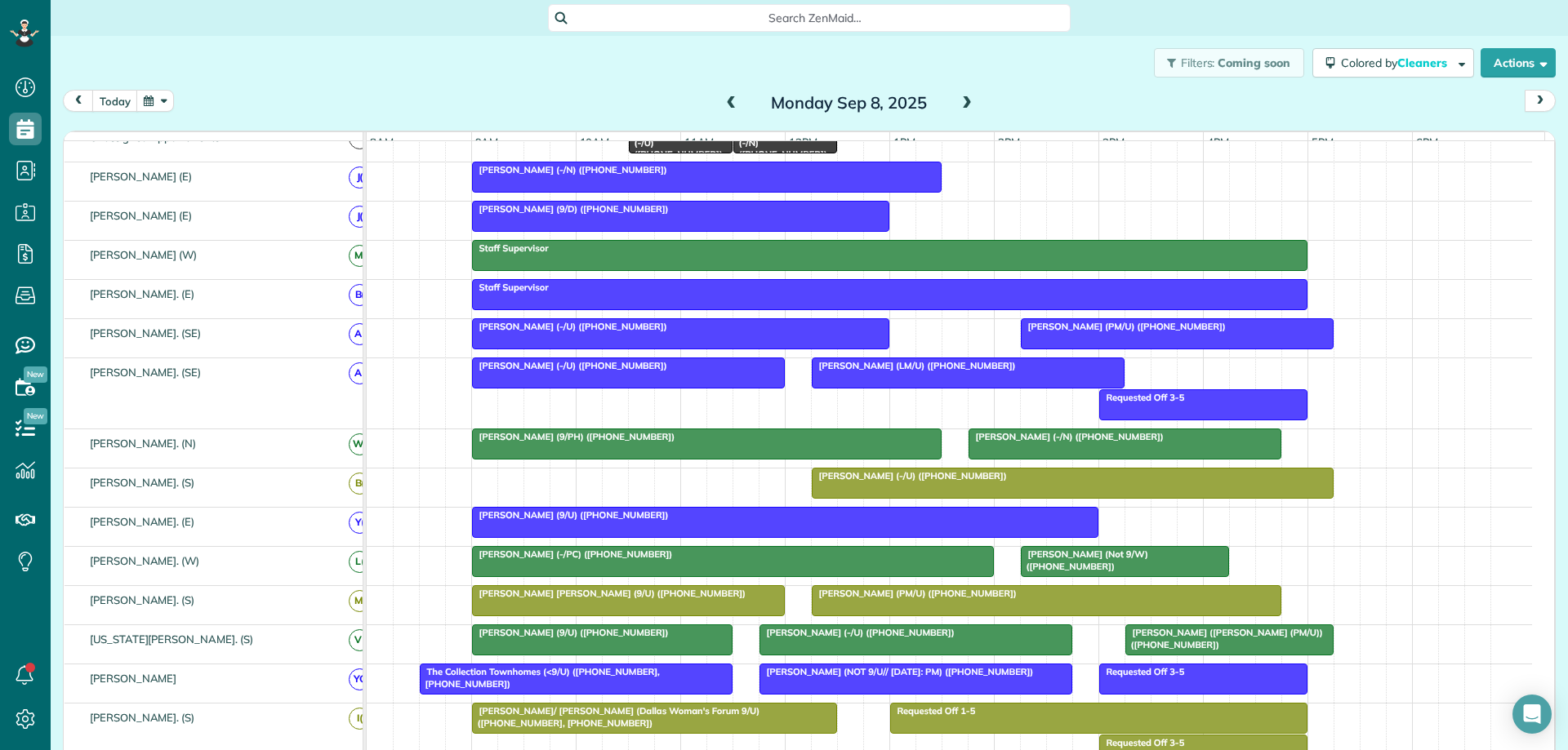
click at [1204, 333] on div "Jason Wingert (PM/U) (+12146757583)" at bounding box center [1177, 326] width 303 height 11
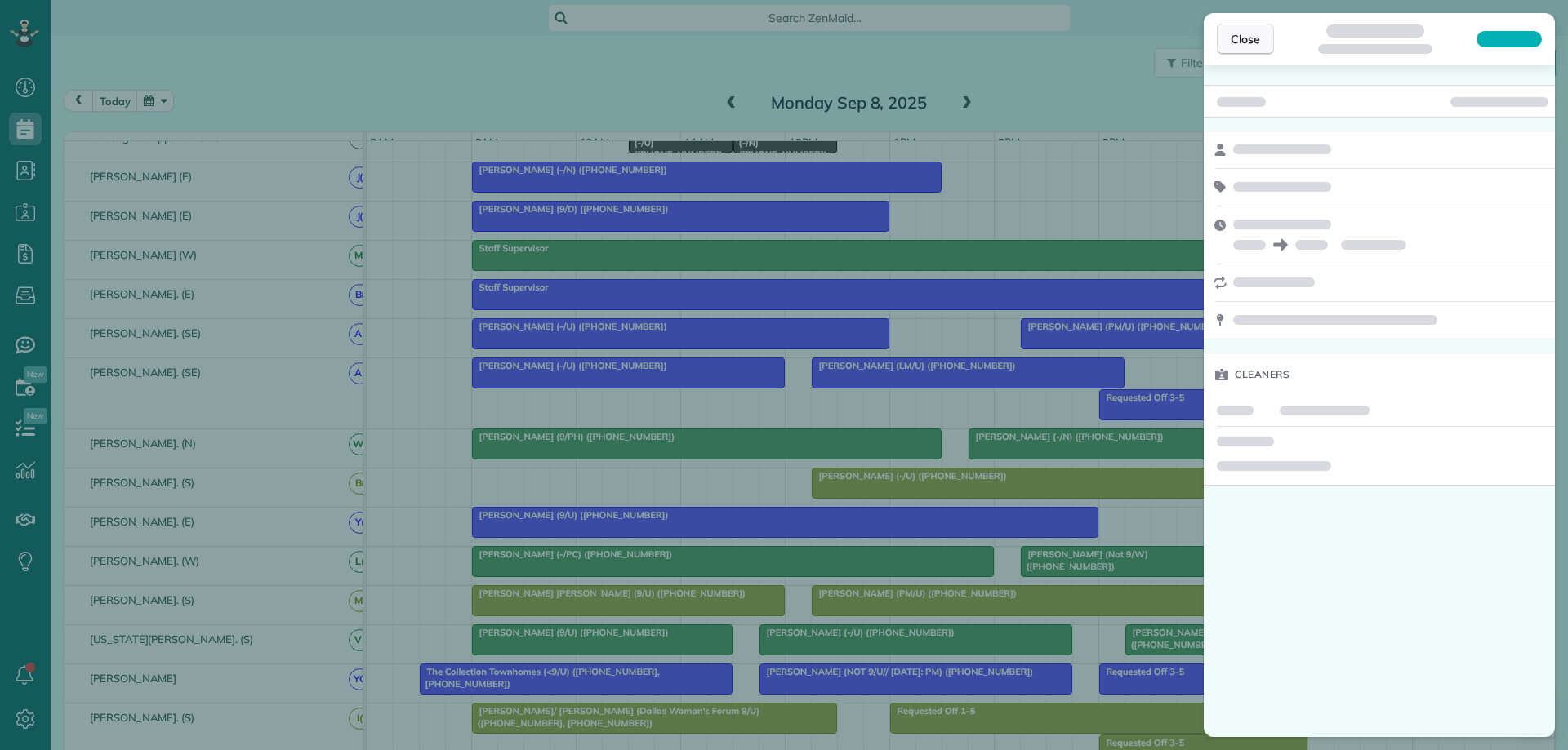
click at [1245, 36] on span "Close" at bounding box center [1246, 38] width 29 height 16
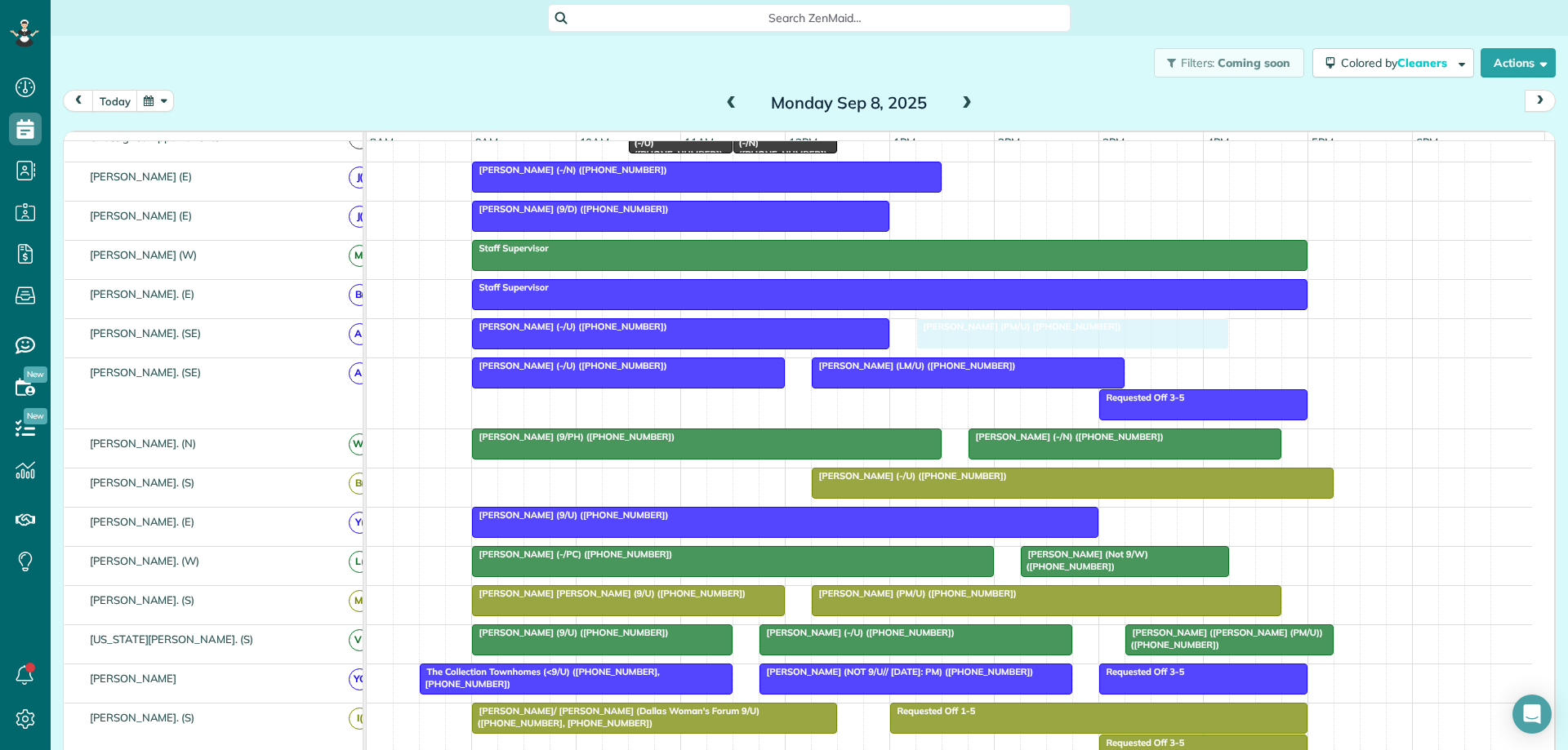
drag, startPoint x: 1226, startPoint y: 340, endPoint x: 1133, endPoint y: 340, distance: 93.0
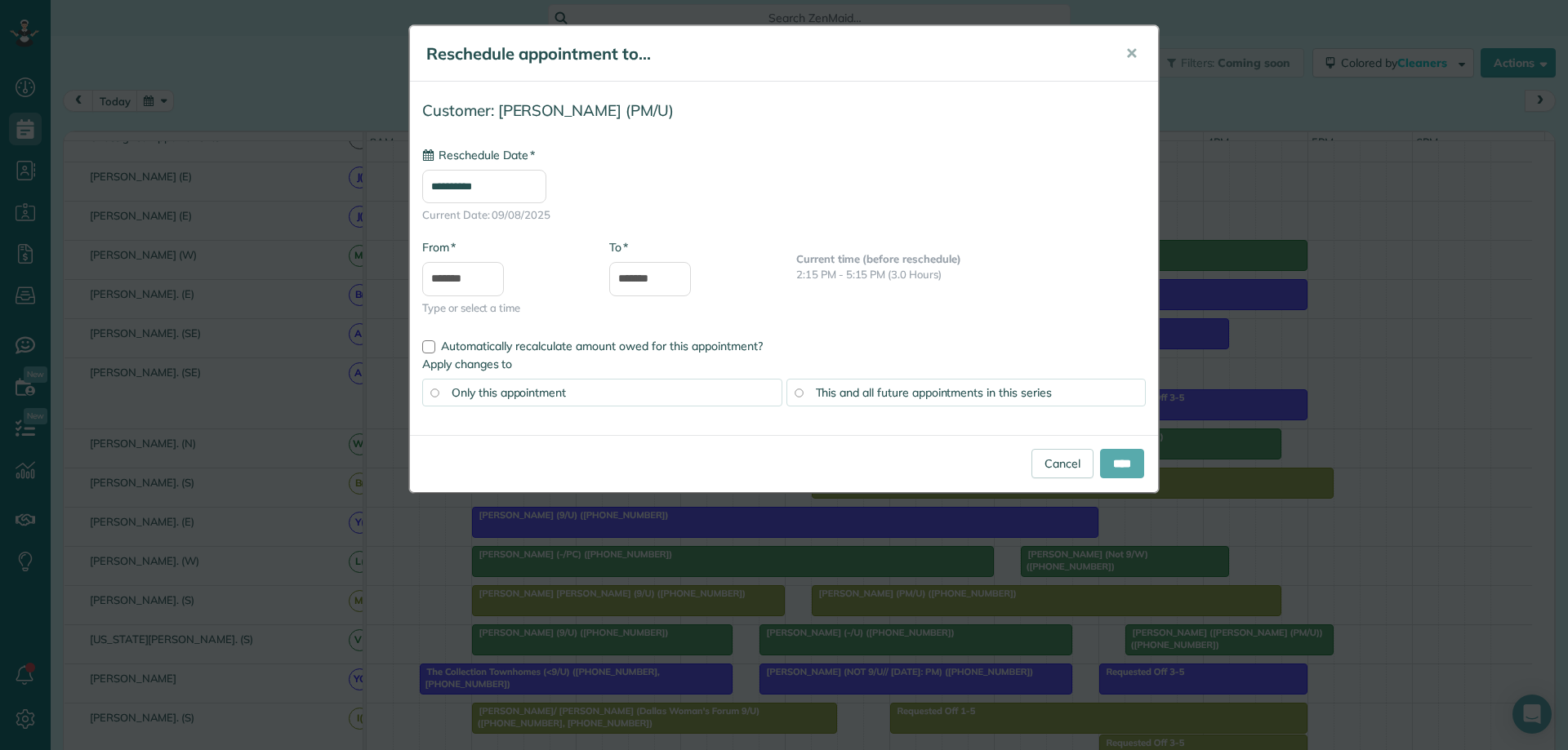
type input "**********"
click at [1107, 468] on input "****" at bounding box center [1122, 464] width 44 height 29
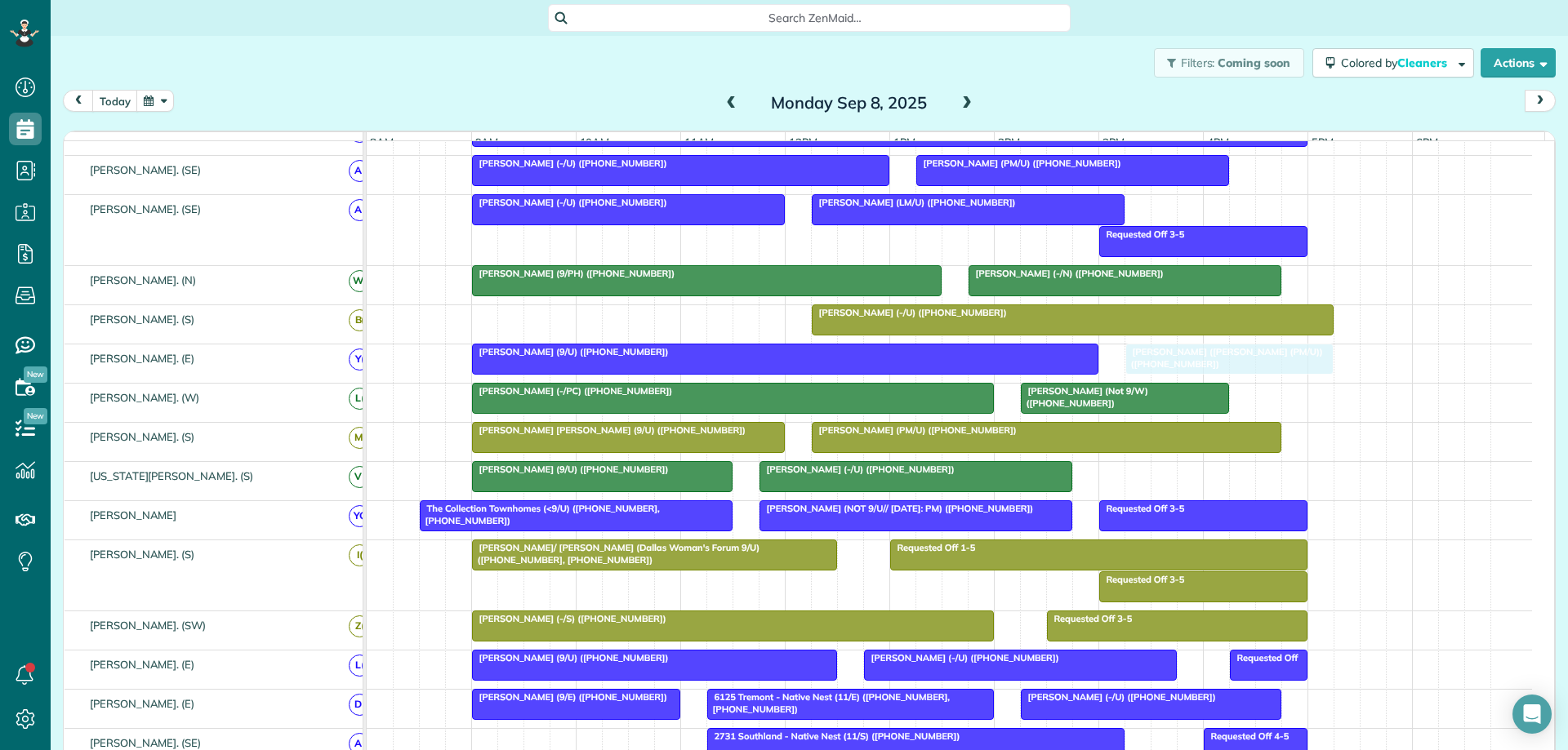
drag, startPoint x: 1183, startPoint y: 487, endPoint x: 1181, endPoint y: 383, distance: 104.0
click at [643, 371] on div at bounding box center [785, 359] width 624 height 29
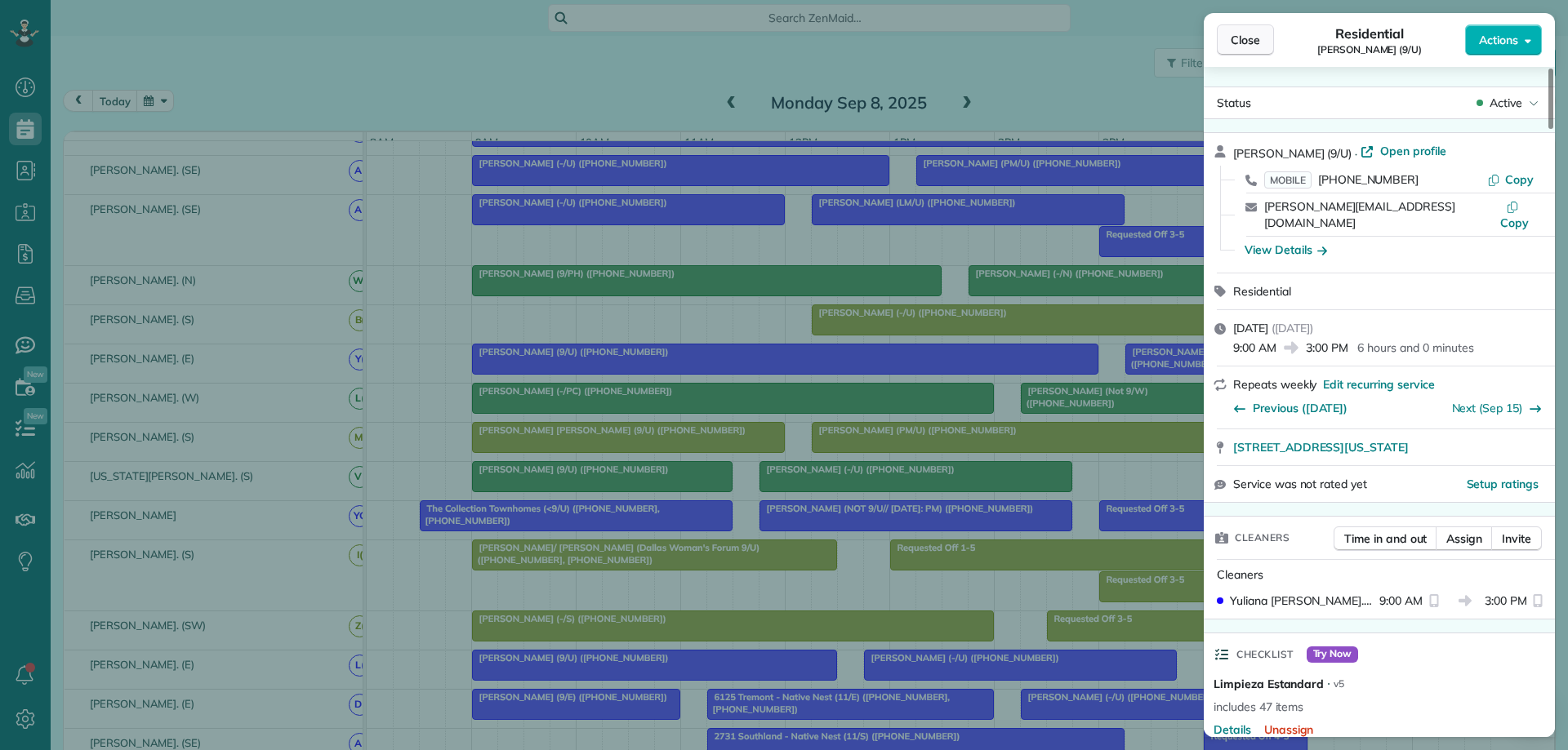
click at [1246, 44] on span "Close" at bounding box center [1246, 39] width 29 height 16
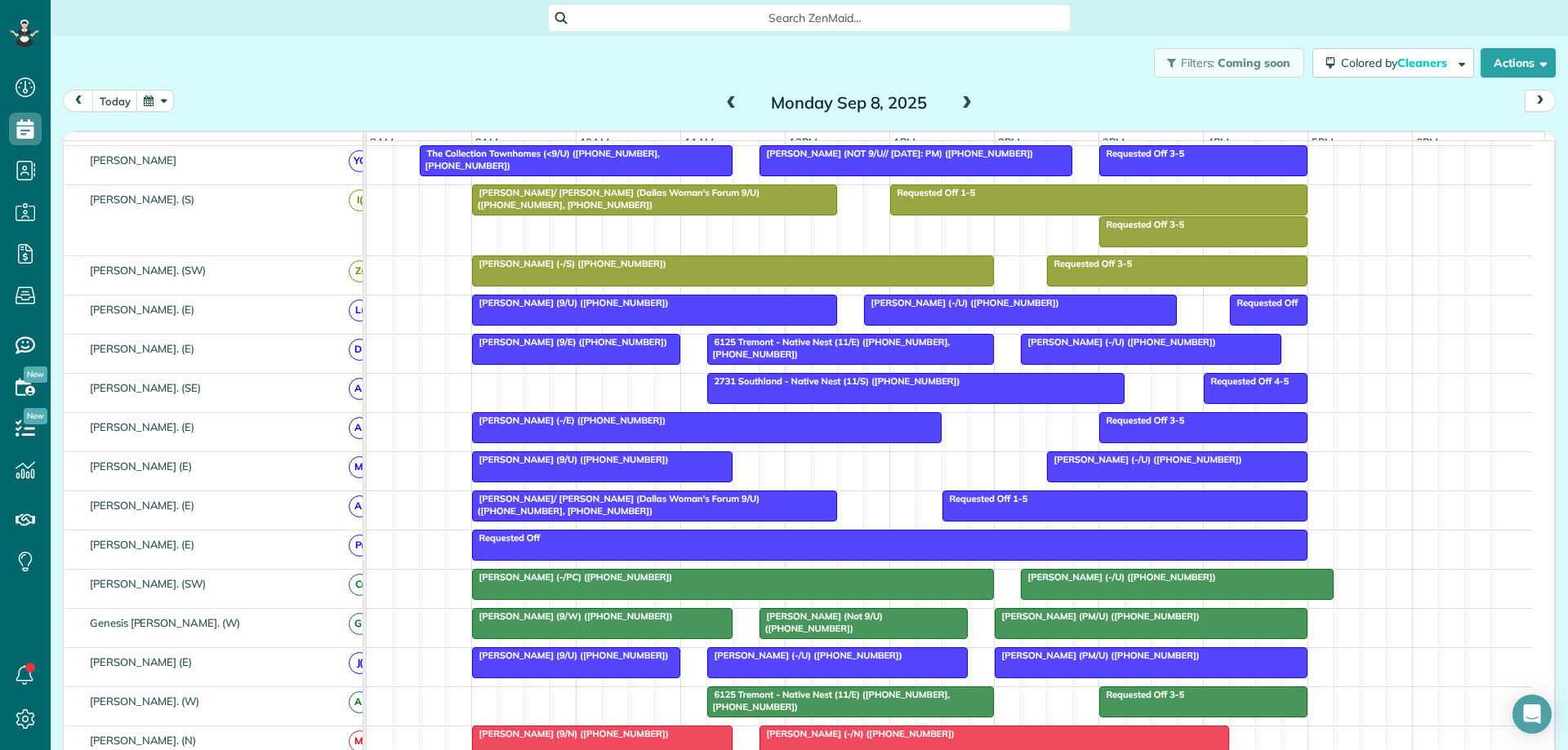
scroll to position [408, 0]
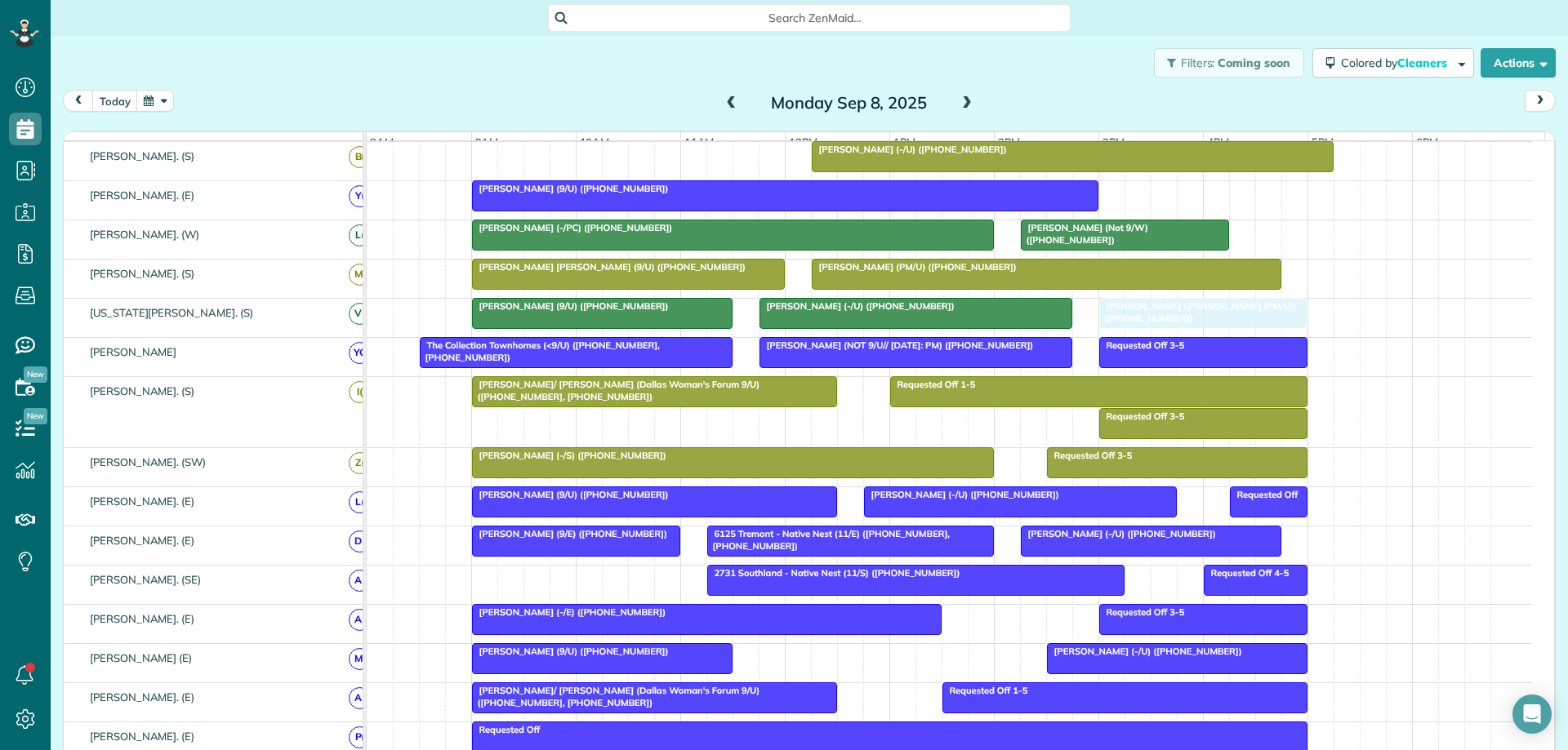
drag, startPoint x: 1228, startPoint y: 204, endPoint x: 1209, endPoint y: 310, distance: 107.7
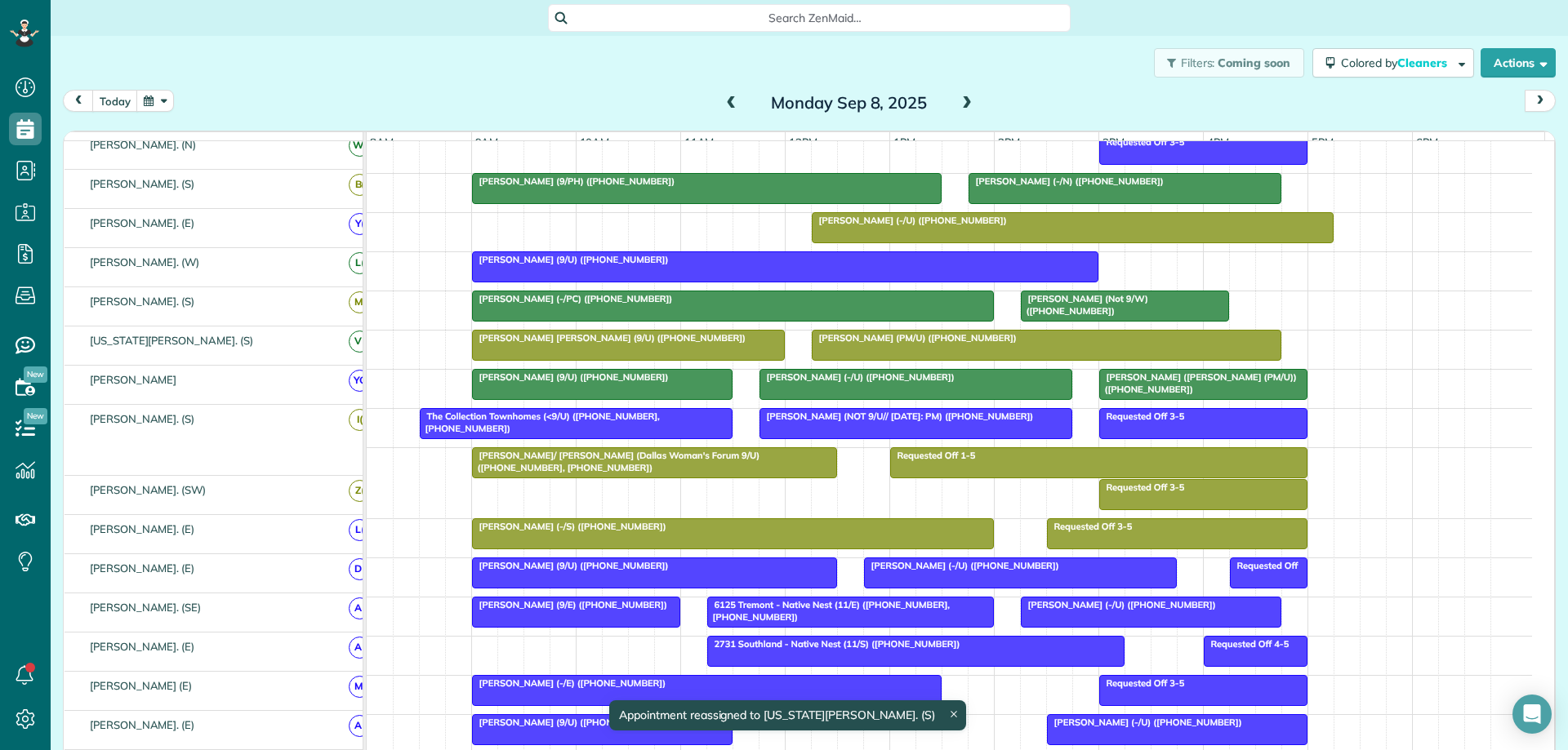
scroll to position [327, 0]
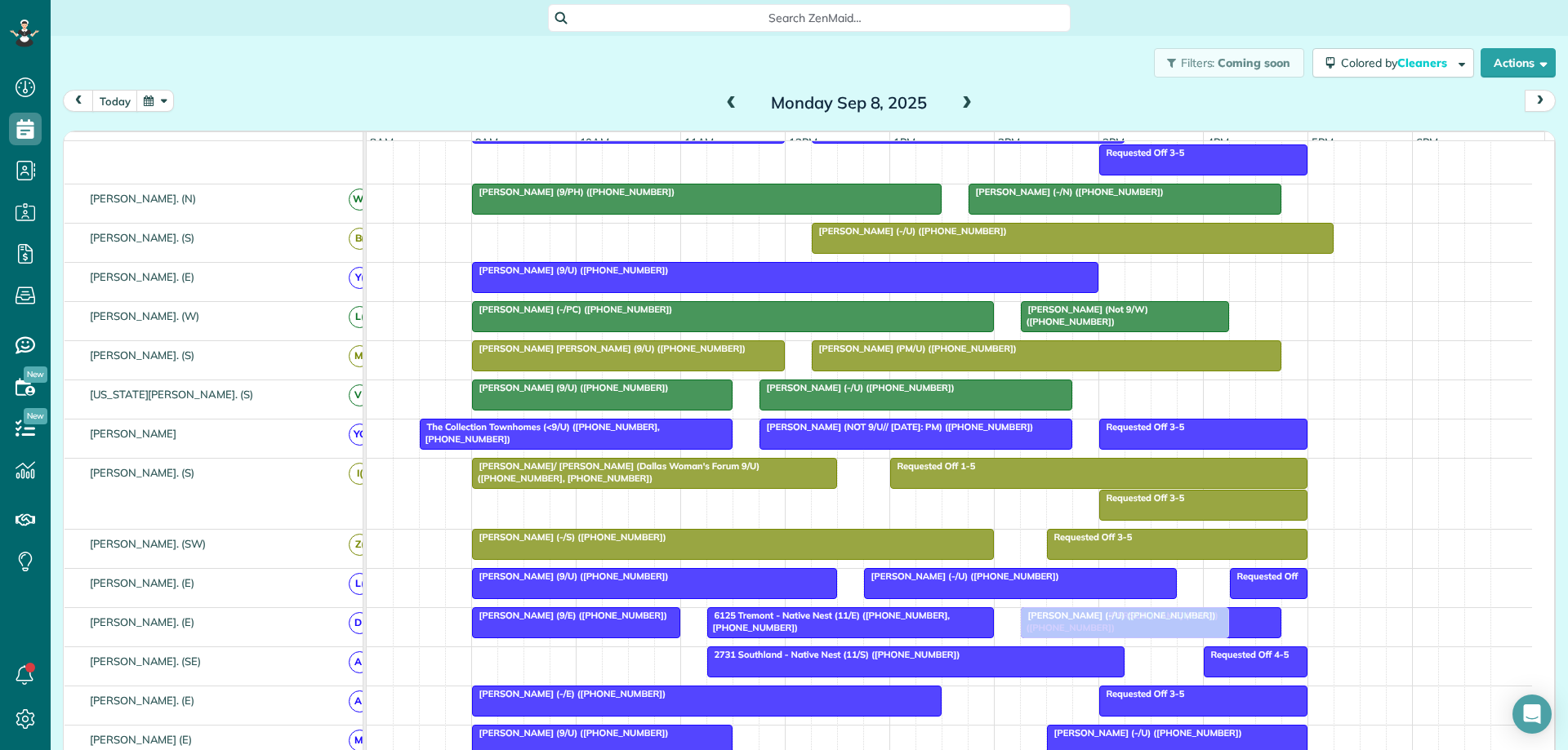
drag, startPoint x: 1163, startPoint y: 404, endPoint x: 1096, endPoint y: 631, distance: 236.7
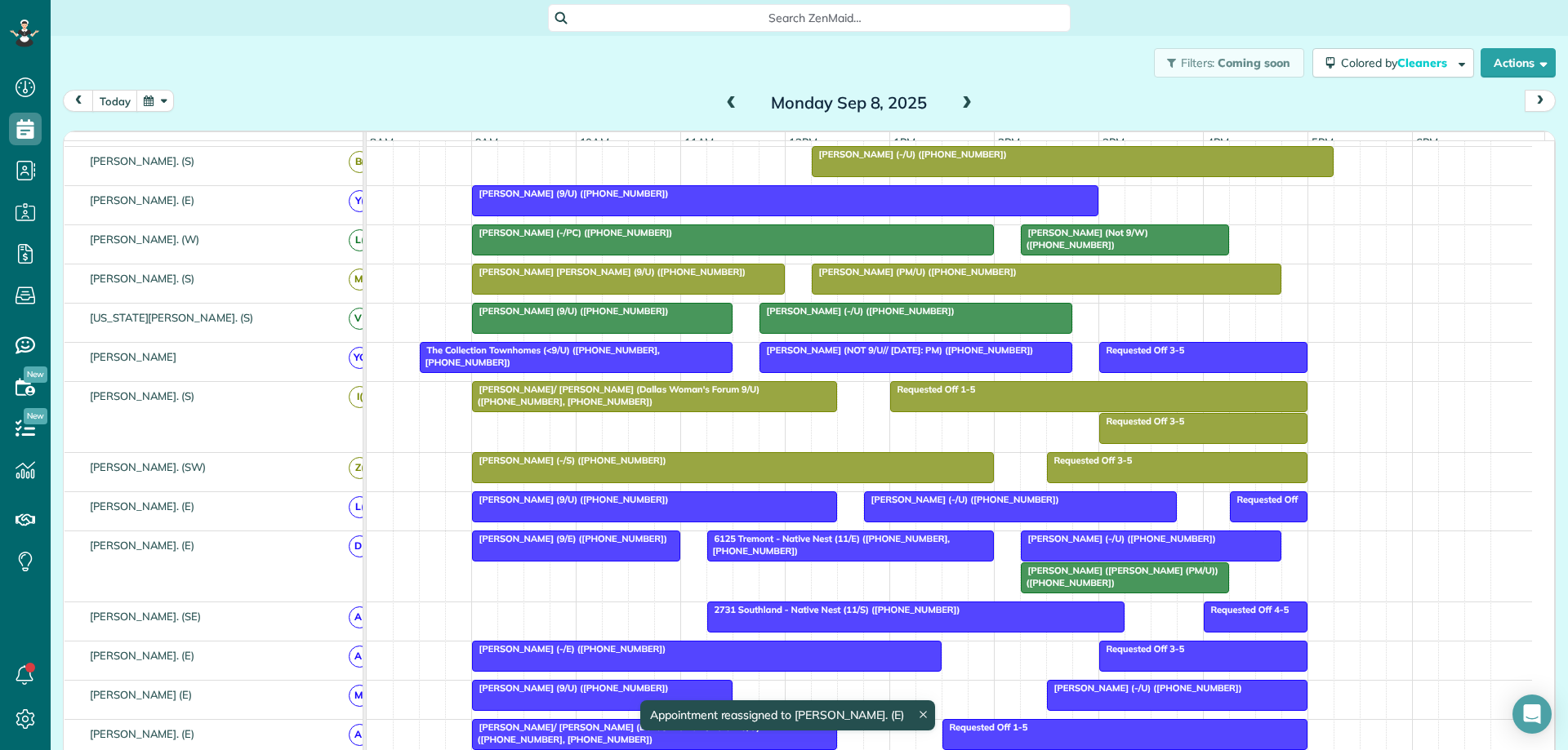
scroll to position [408, 0]
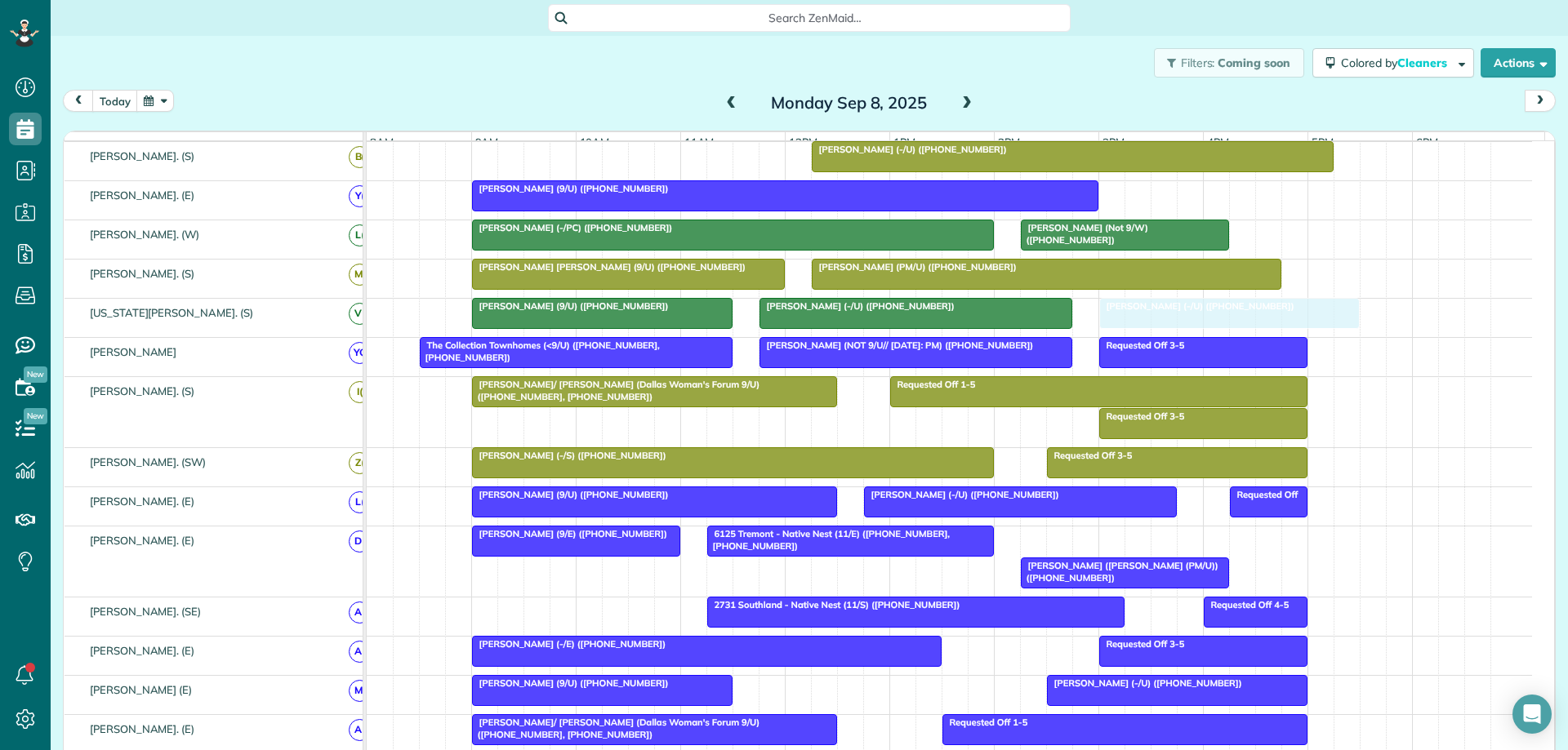
drag, startPoint x: 1086, startPoint y: 547, endPoint x: 1151, endPoint y: 328, distance: 228.4
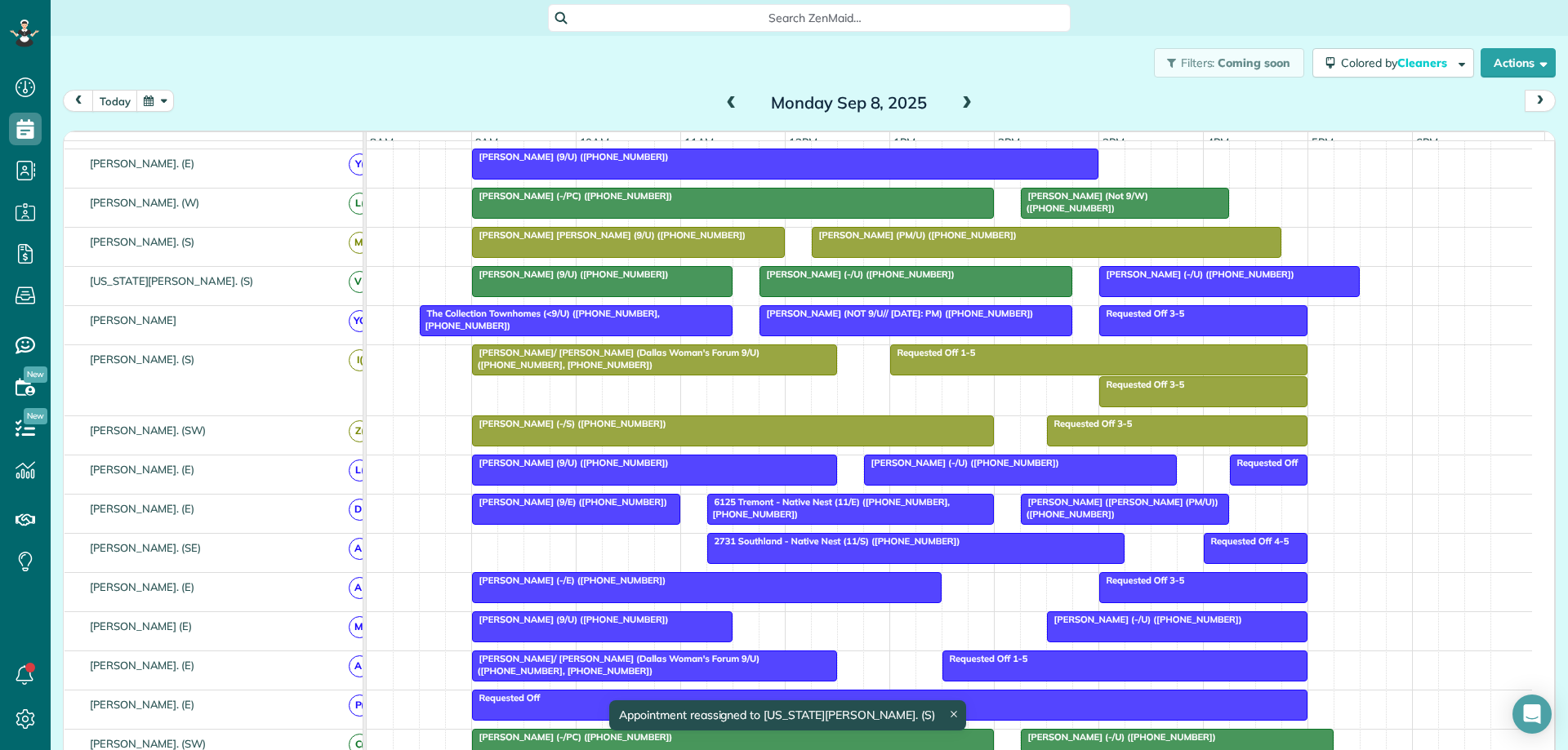
scroll to position [490, 0]
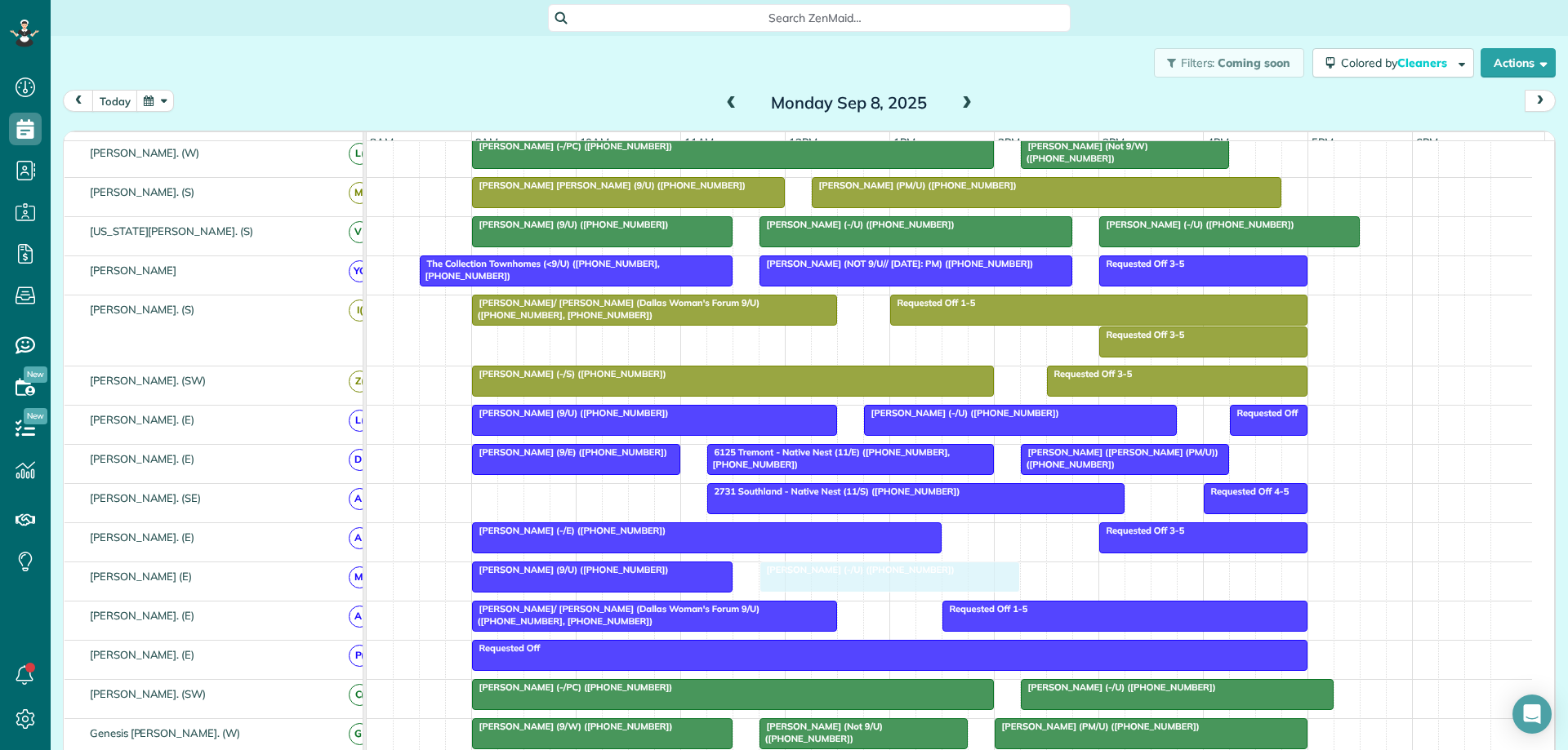
drag, startPoint x: 1082, startPoint y: 584, endPoint x: 796, endPoint y: 587, distance: 286.0
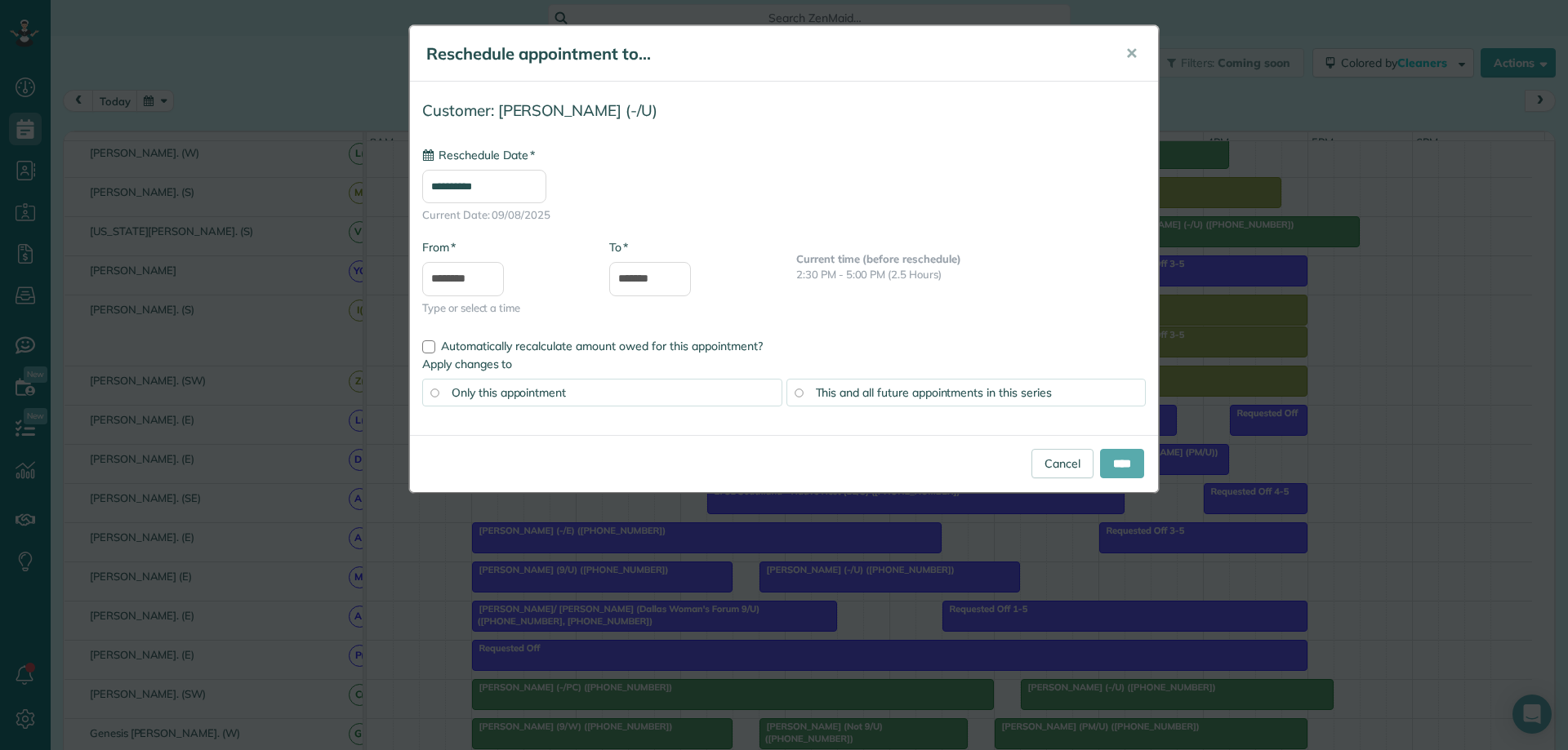
type input "**********"
click at [1121, 466] on input "****" at bounding box center [1122, 464] width 44 height 29
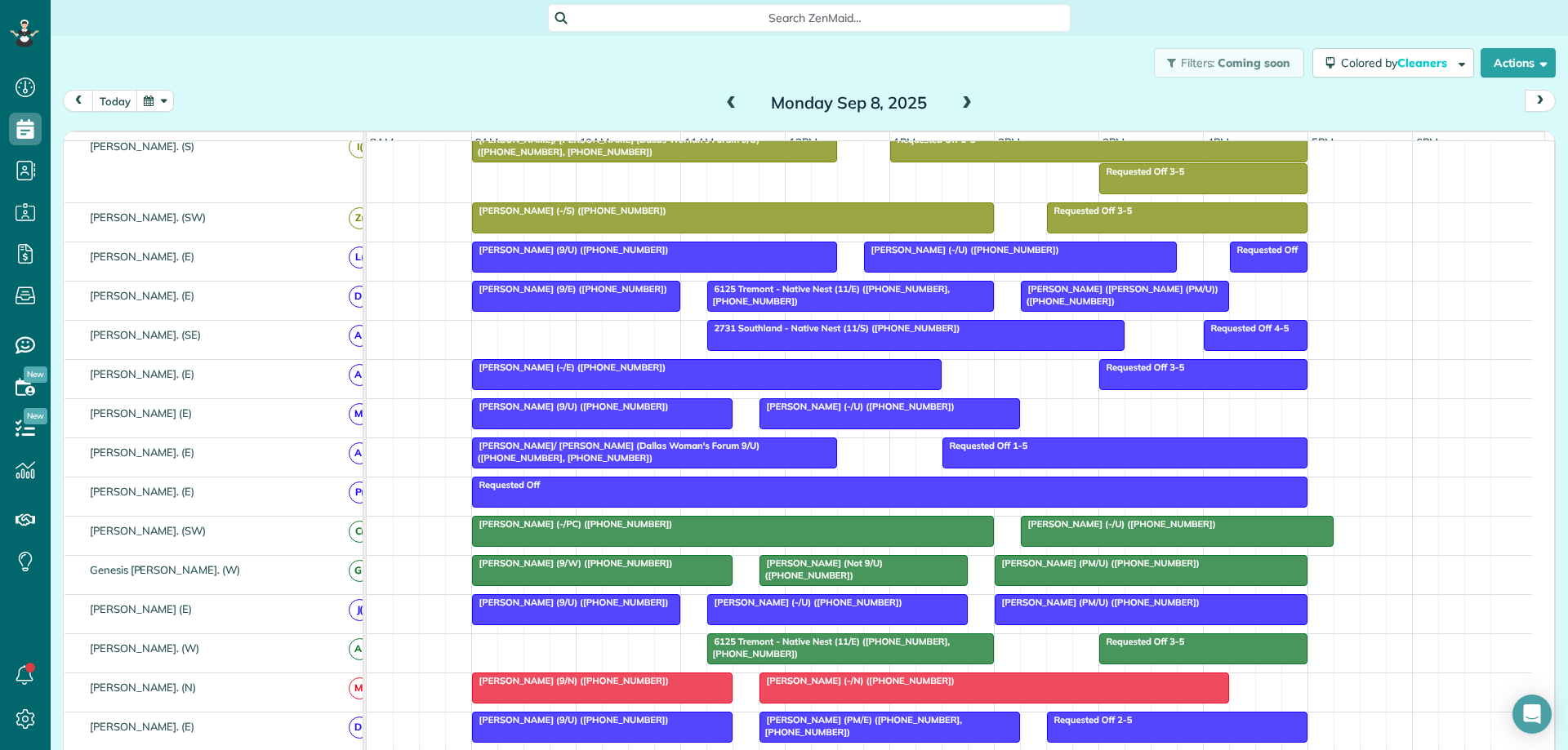
click at [1078, 543] on div at bounding box center [1177, 531] width 311 height 29
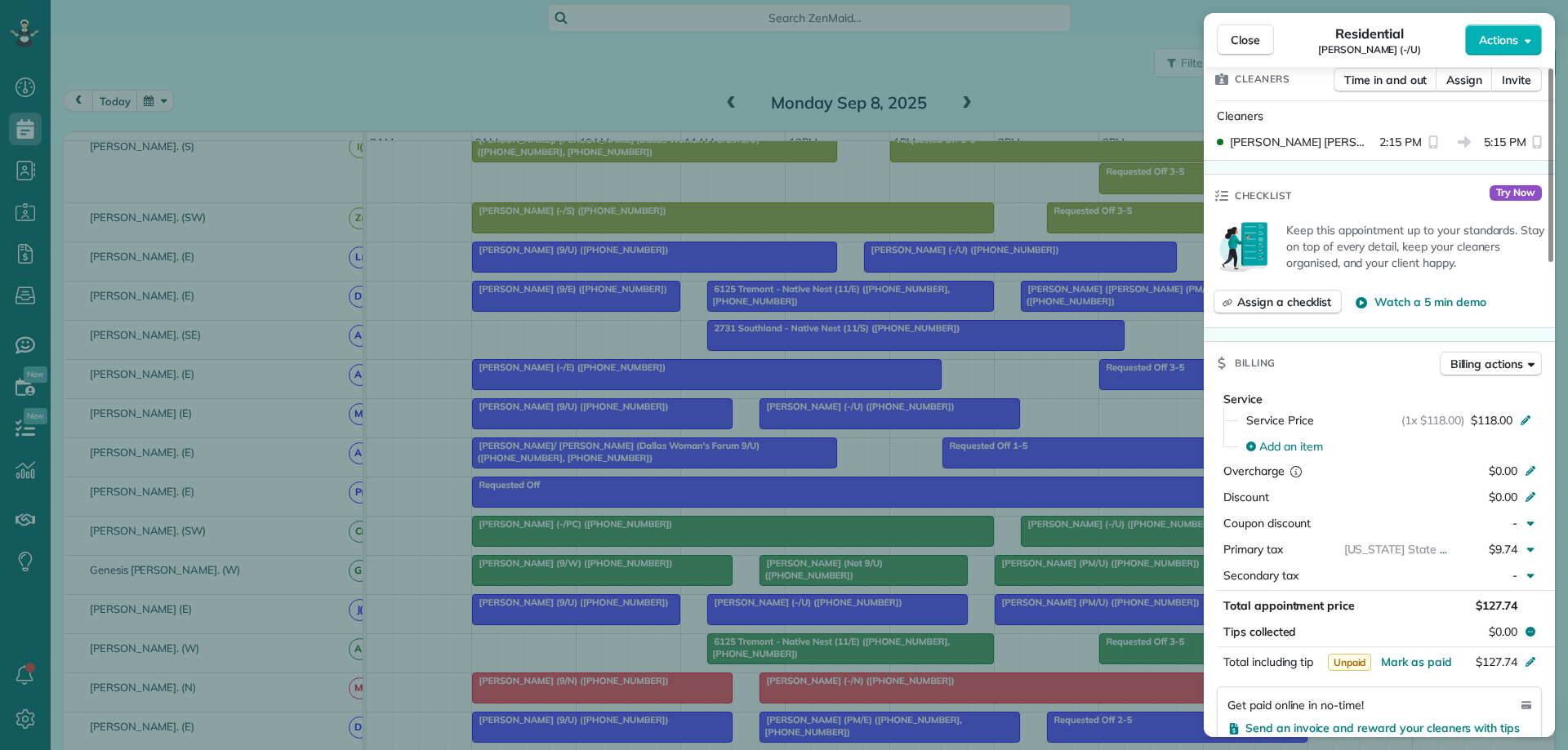
click at [1009, 538] on div "Close Residential Matt Carey (-/U) Actions Status Active Matt Carey (-/U) · Ope…" at bounding box center [784, 375] width 1568 height 750
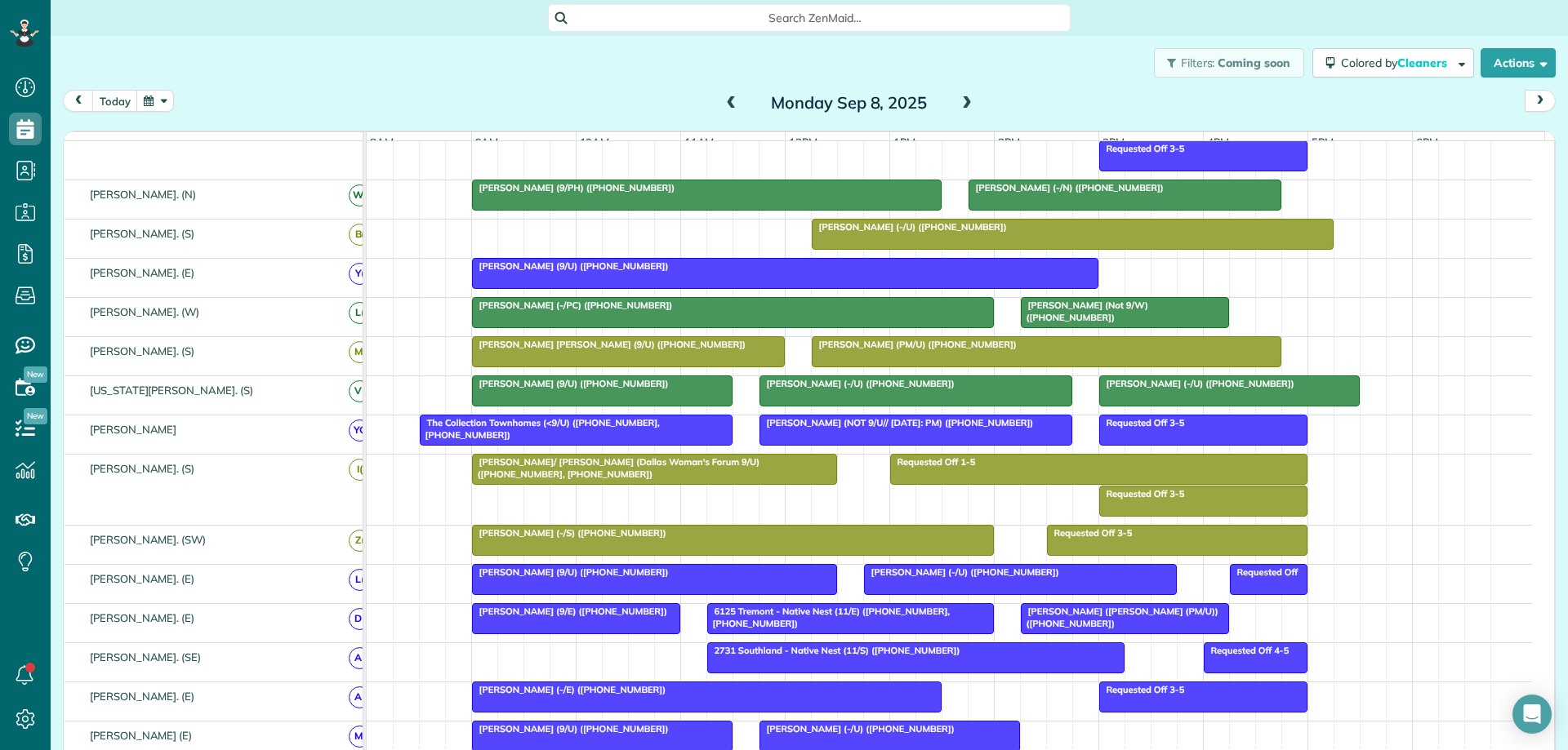
scroll to position [327, 0]
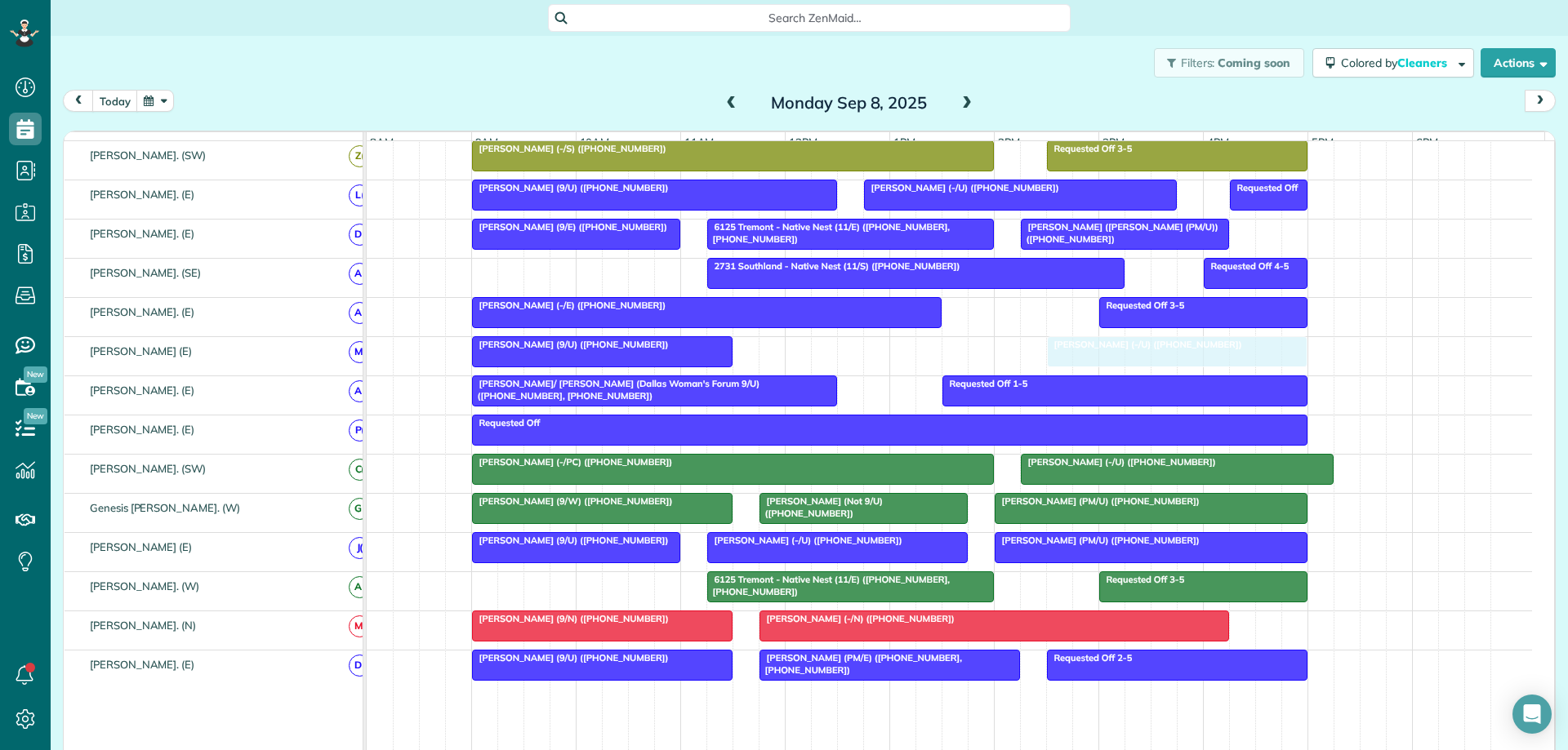
drag, startPoint x: 788, startPoint y: 357, endPoint x: 1074, endPoint y: 357, distance: 286.0
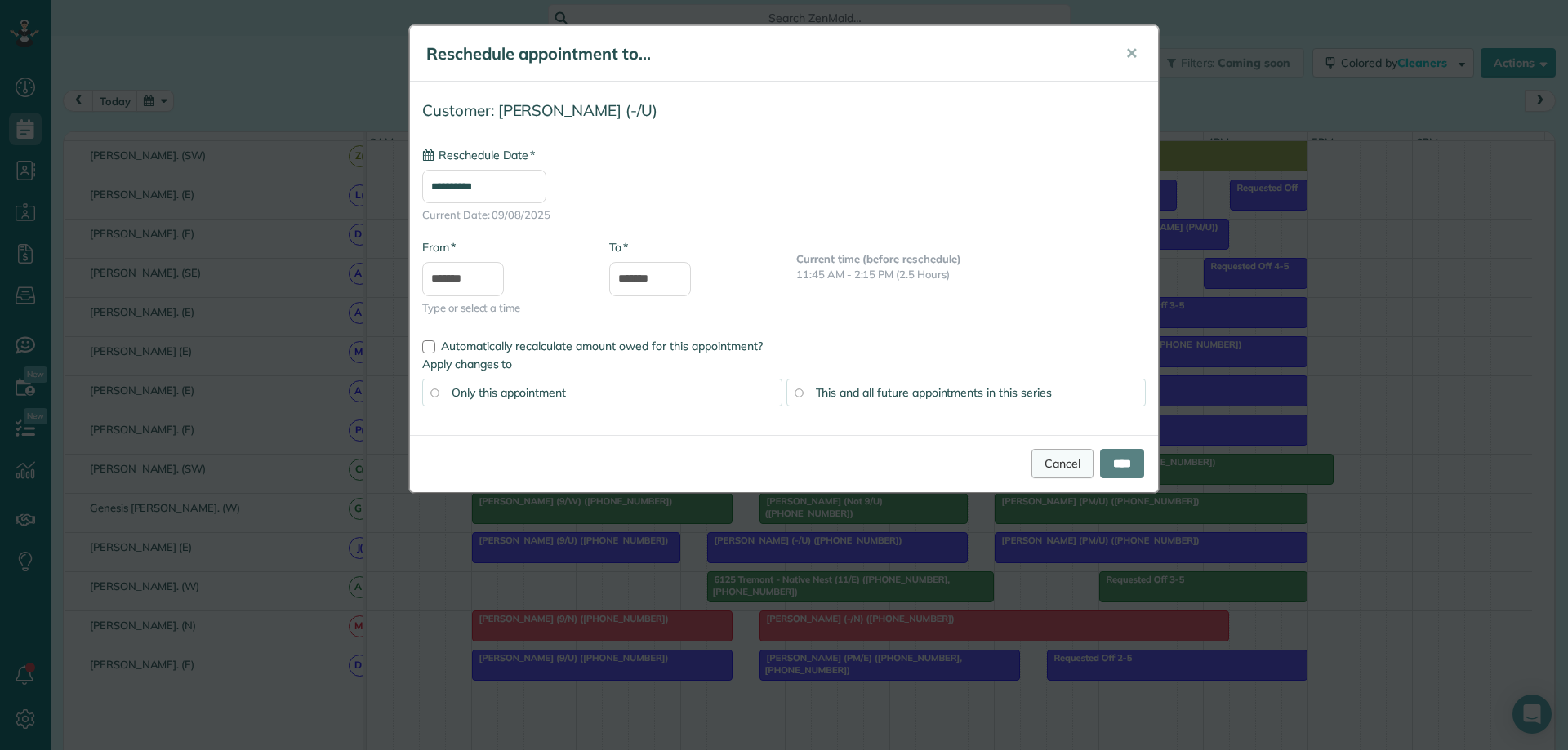
type input "**********"
click at [1112, 456] on input "****" at bounding box center [1122, 464] width 44 height 29
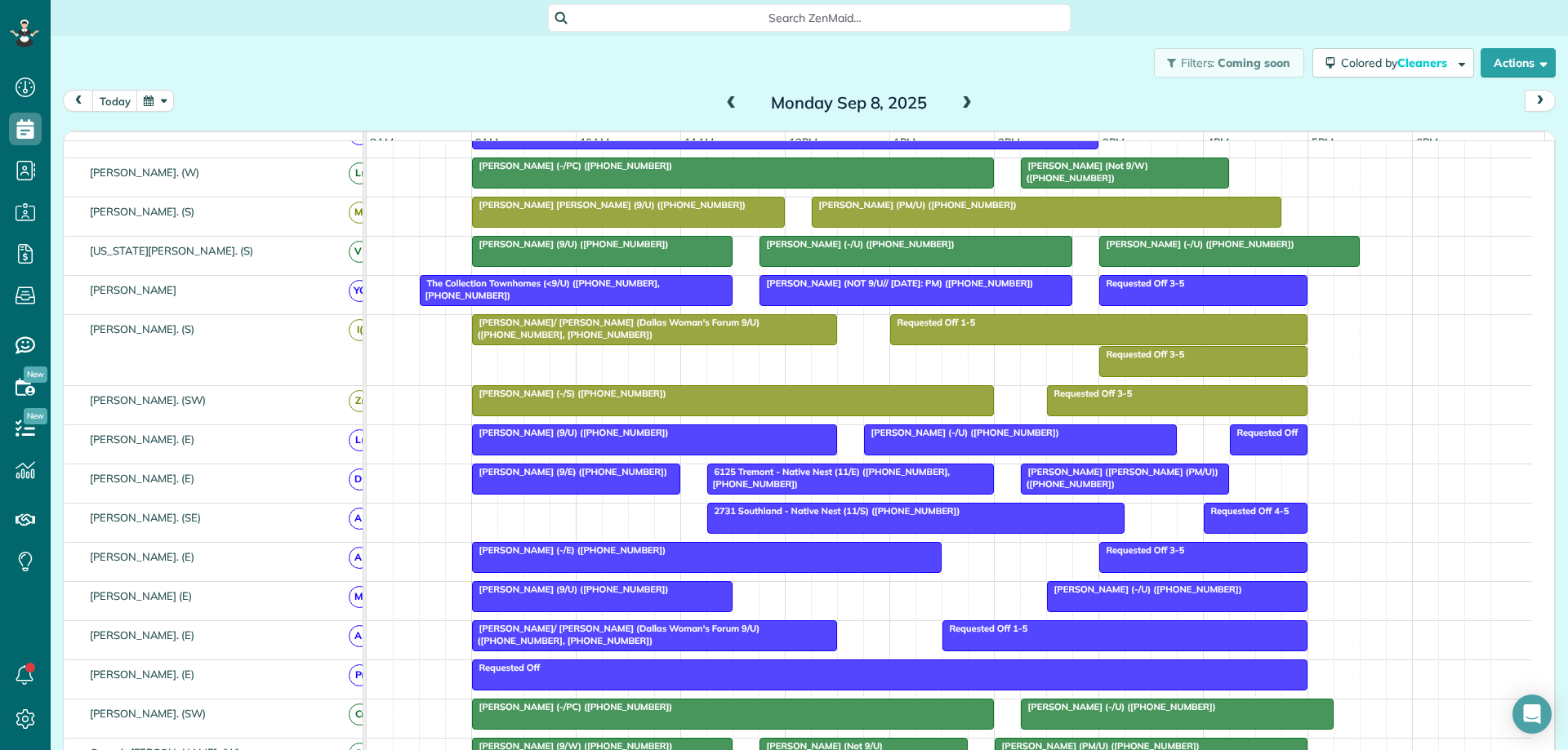
click at [792, 481] on span "6125 Tremont - Native Nest (11/E) (+19406821867, +14692685812)" at bounding box center [828, 477] width 243 height 23
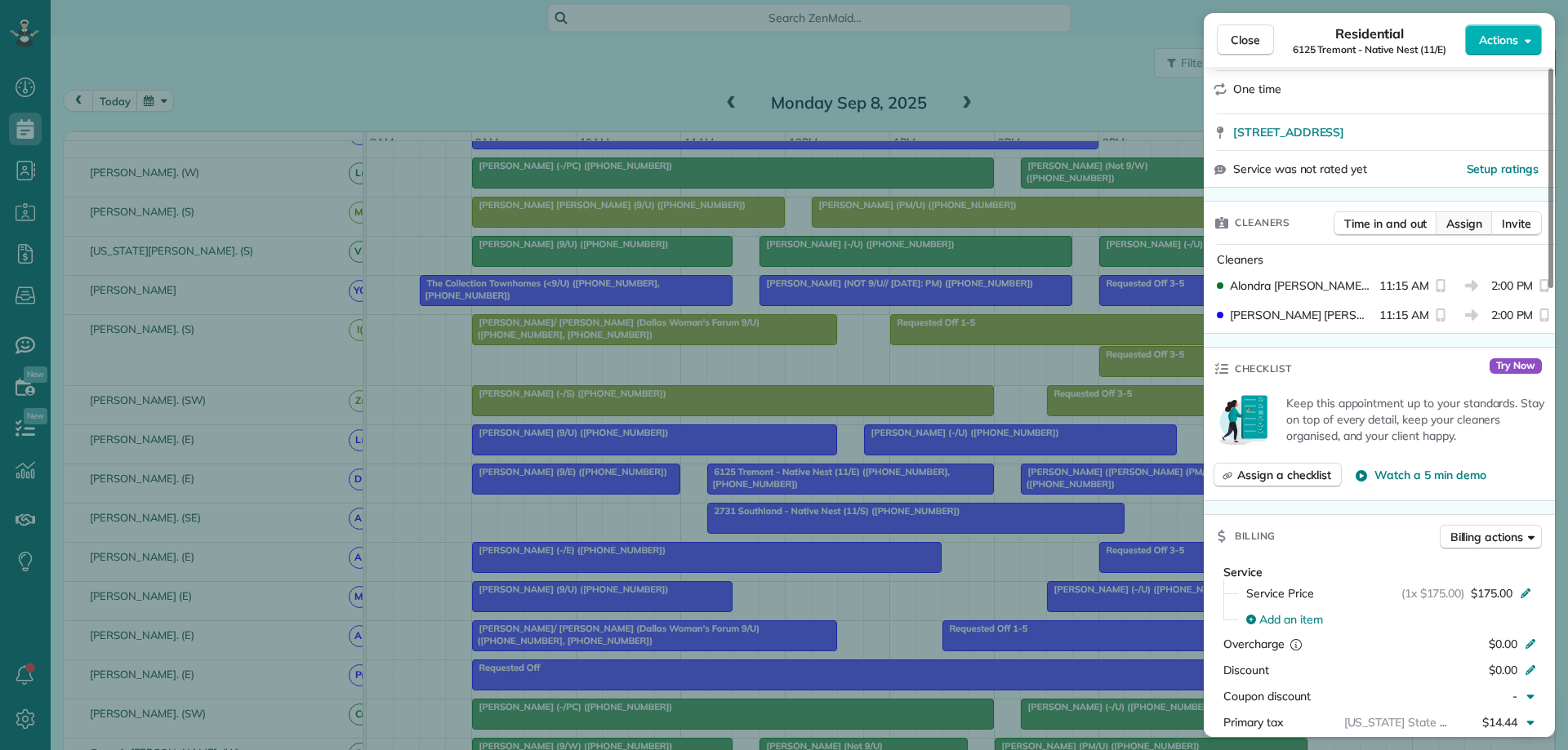
click at [1459, 225] on span "Assign" at bounding box center [1464, 223] width 36 height 16
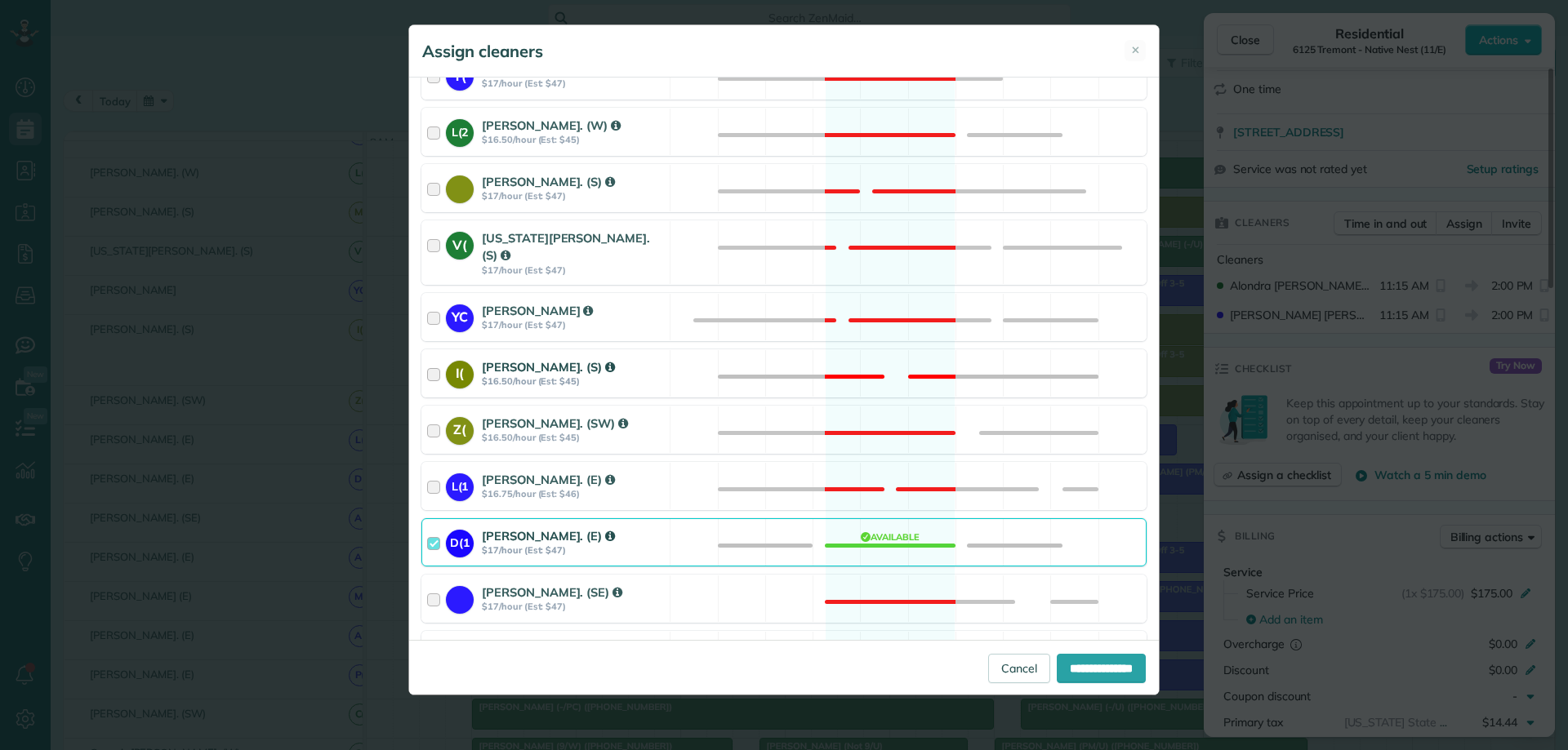
scroll to position [817, 0]
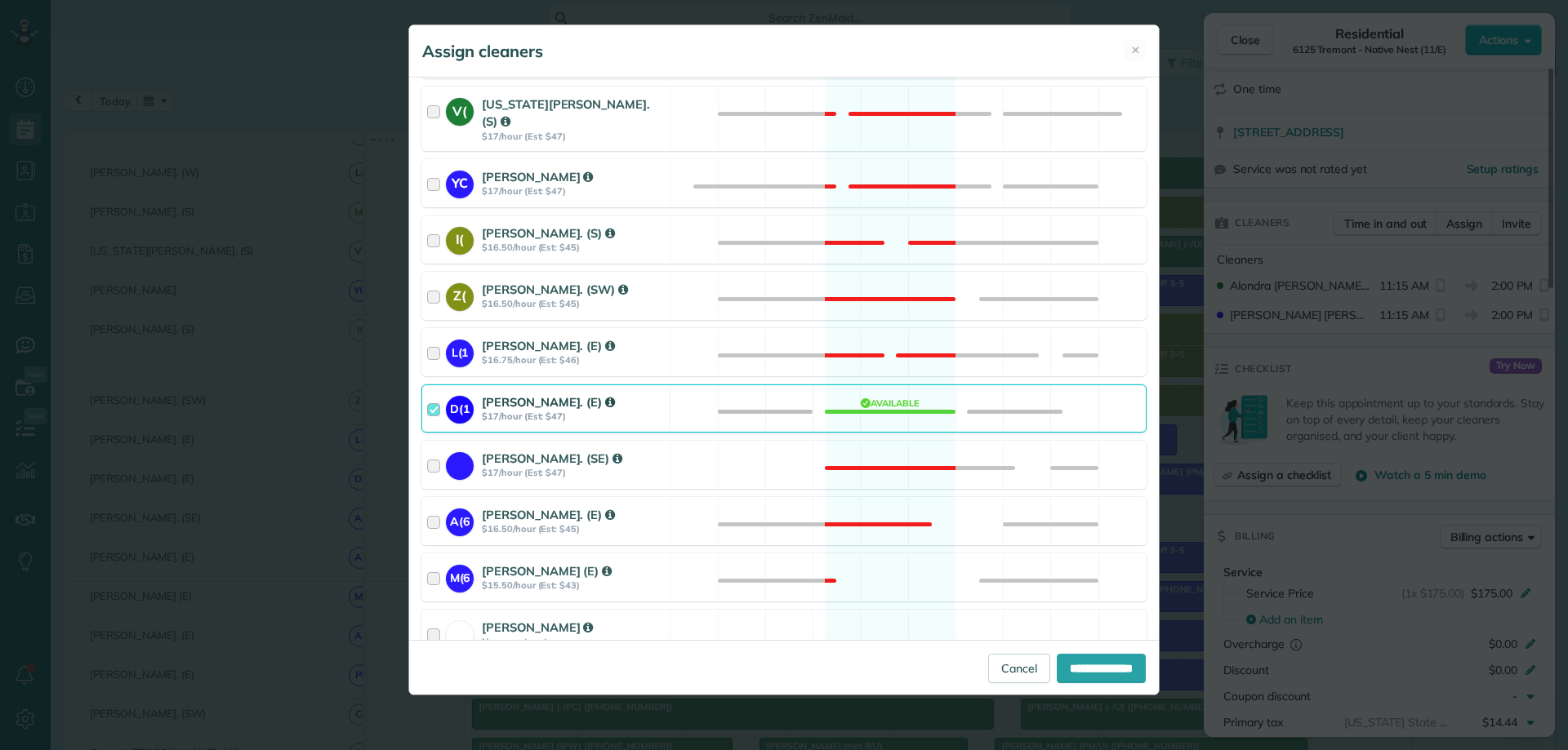
click at [433, 393] on div at bounding box center [436, 408] width 19 height 30
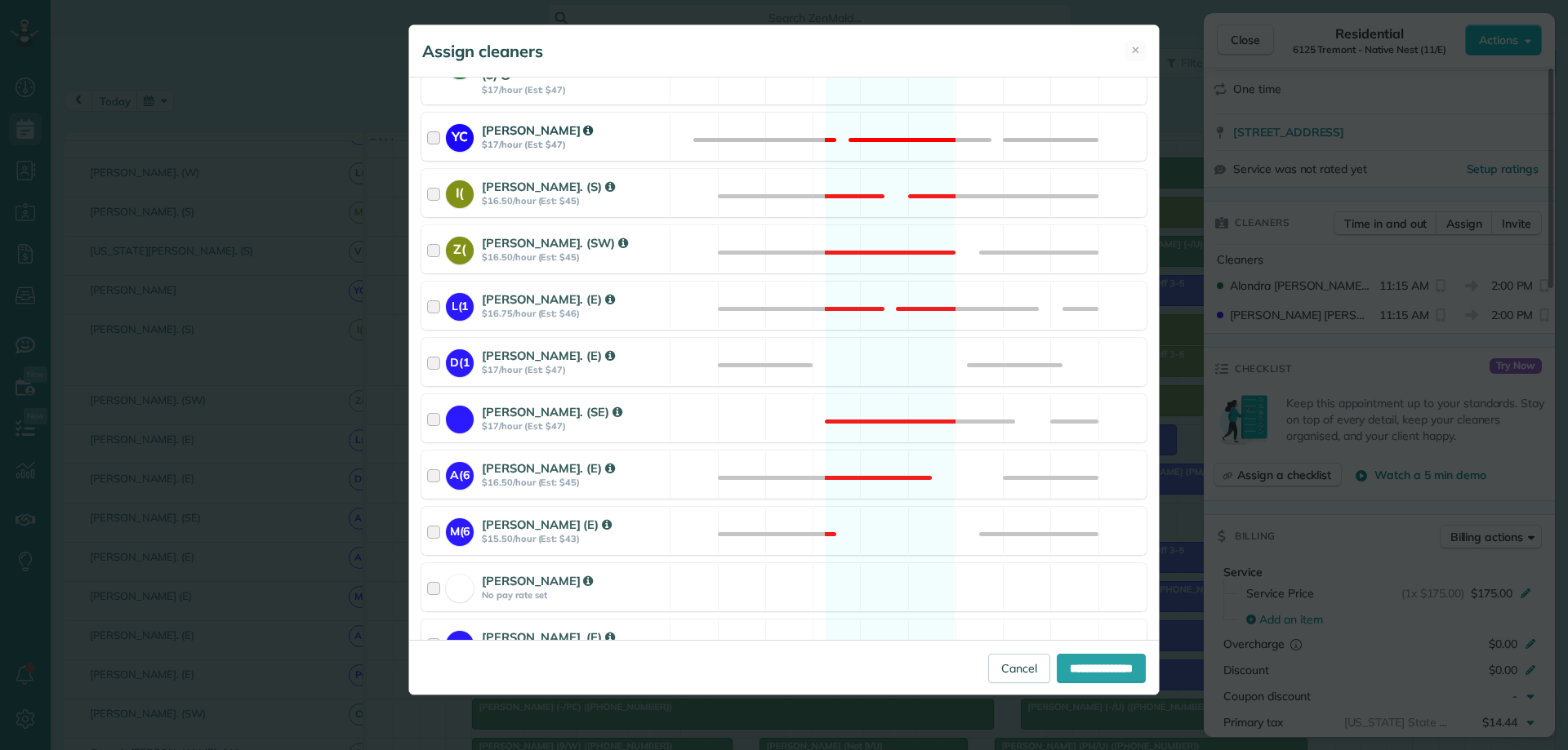
scroll to position [737, 0]
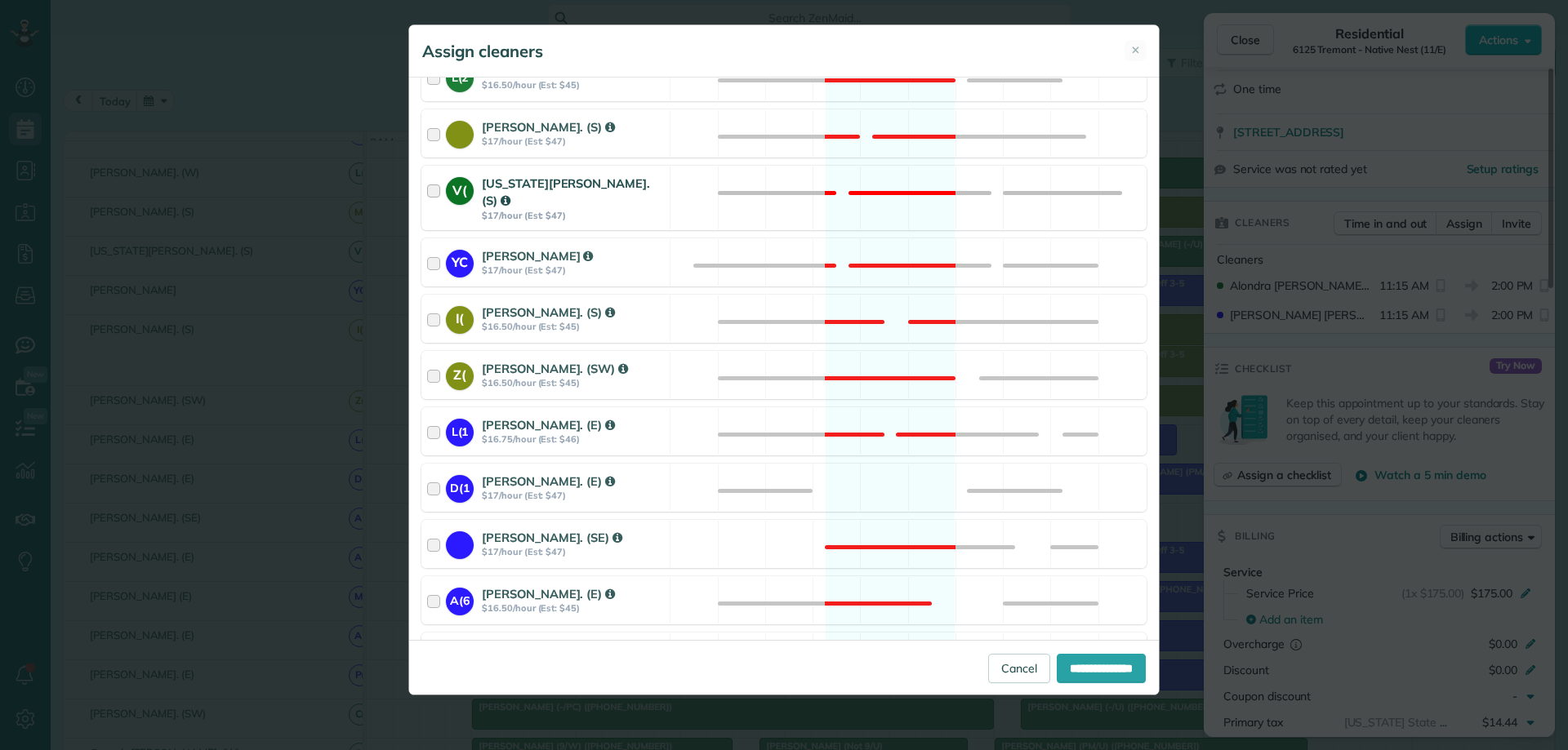
drag, startPoint x: 433, startPoint y: 193, endPoint x: 441, endPoint y: 198, distance: 9.4
click at [434, 193] on div at bounding box center [436, 198] width 19 height 46
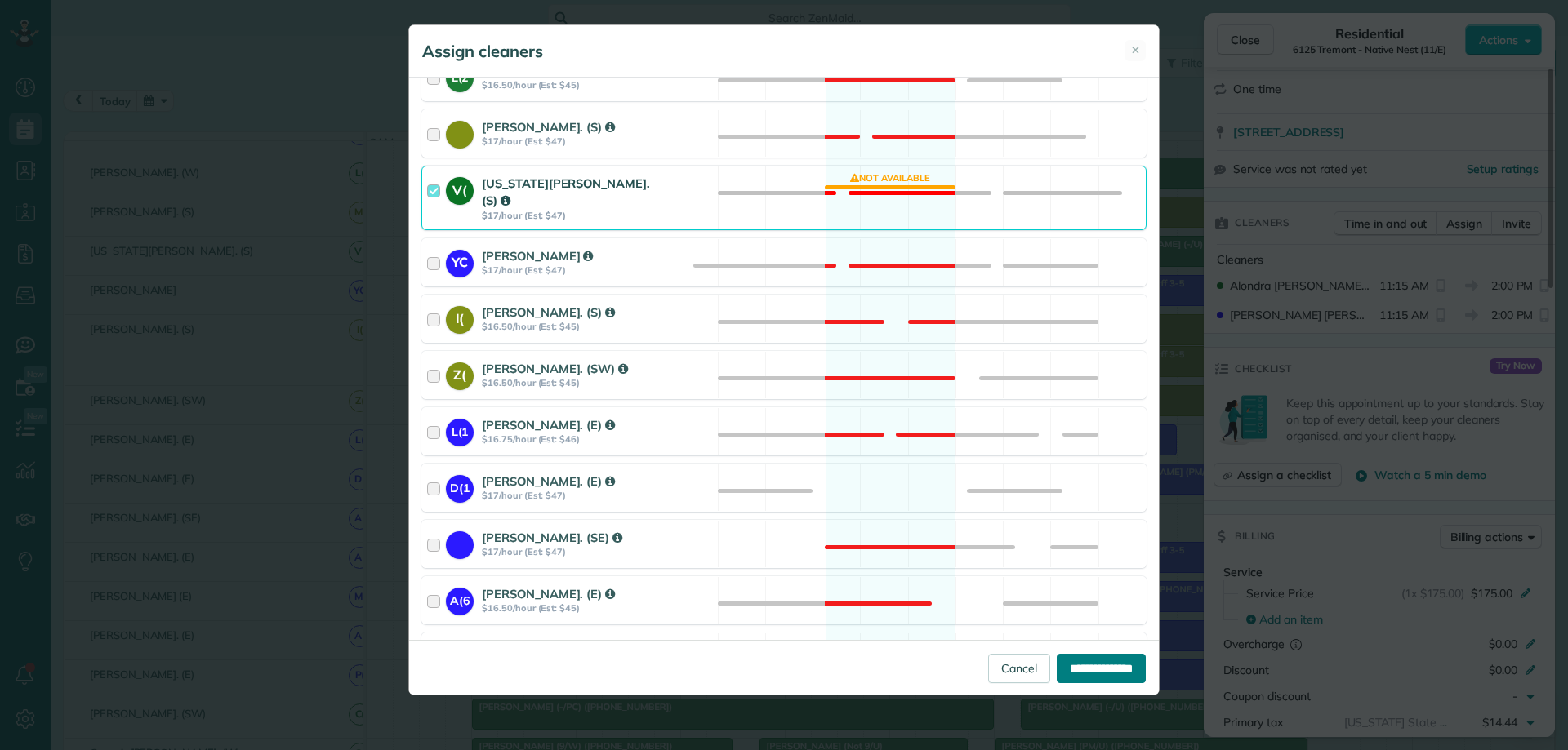
click at [1084, 668] on input "**********" at bounding box center [1101, 669] width 89 height 29
type input "**********"
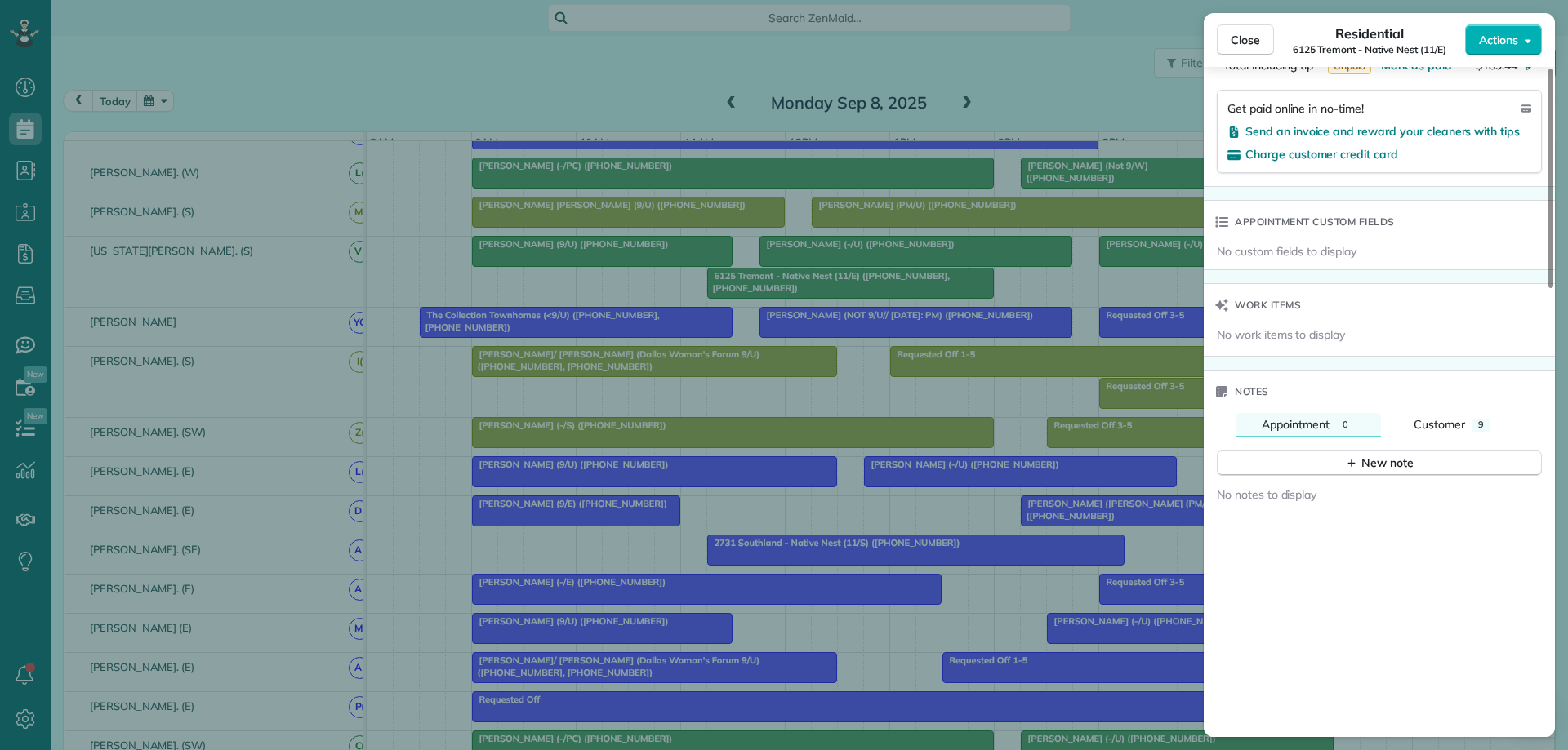
scroll to position [1036, 0]
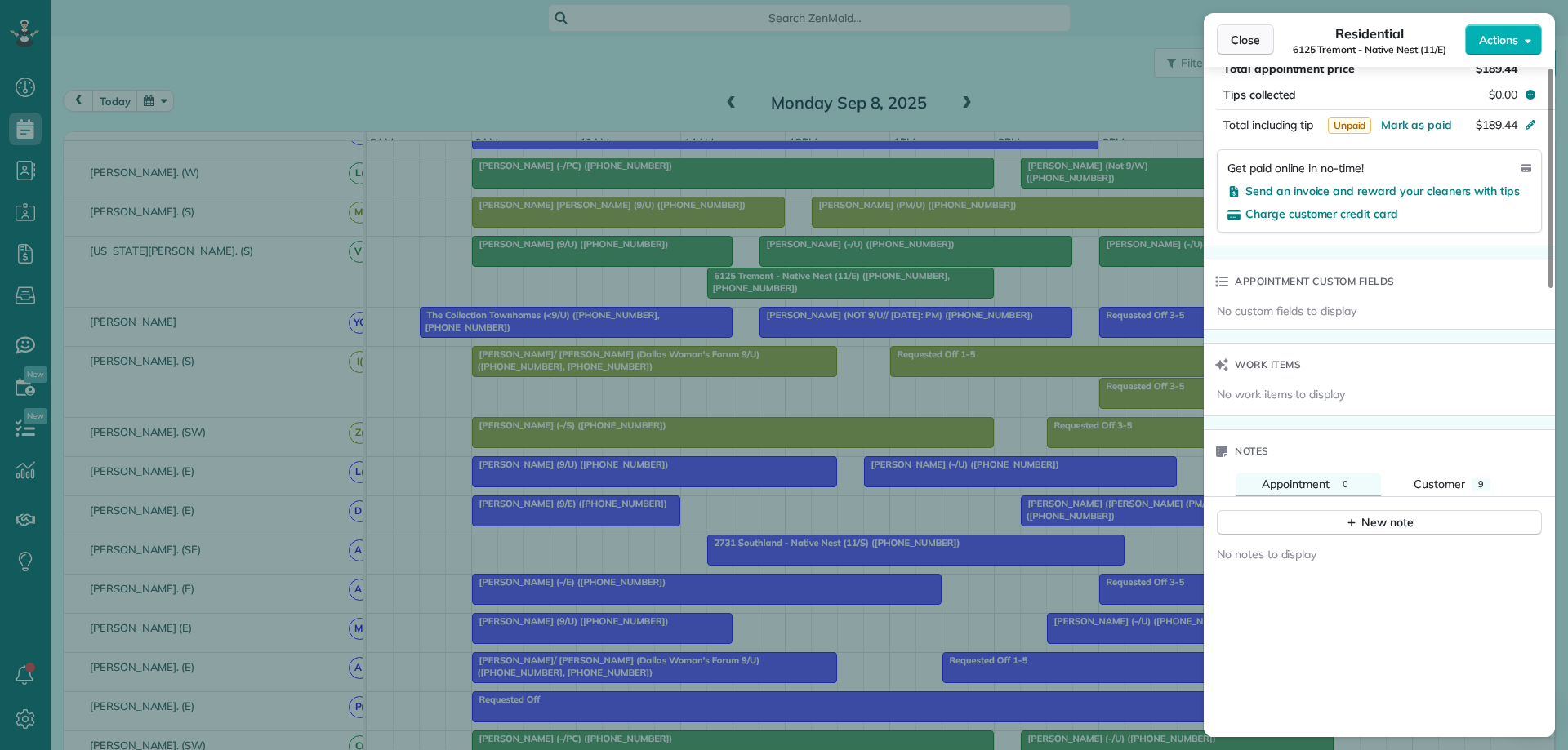
click at [1251, 40] on span "Close" at bounding box center [1246, 39] width 29 height 16
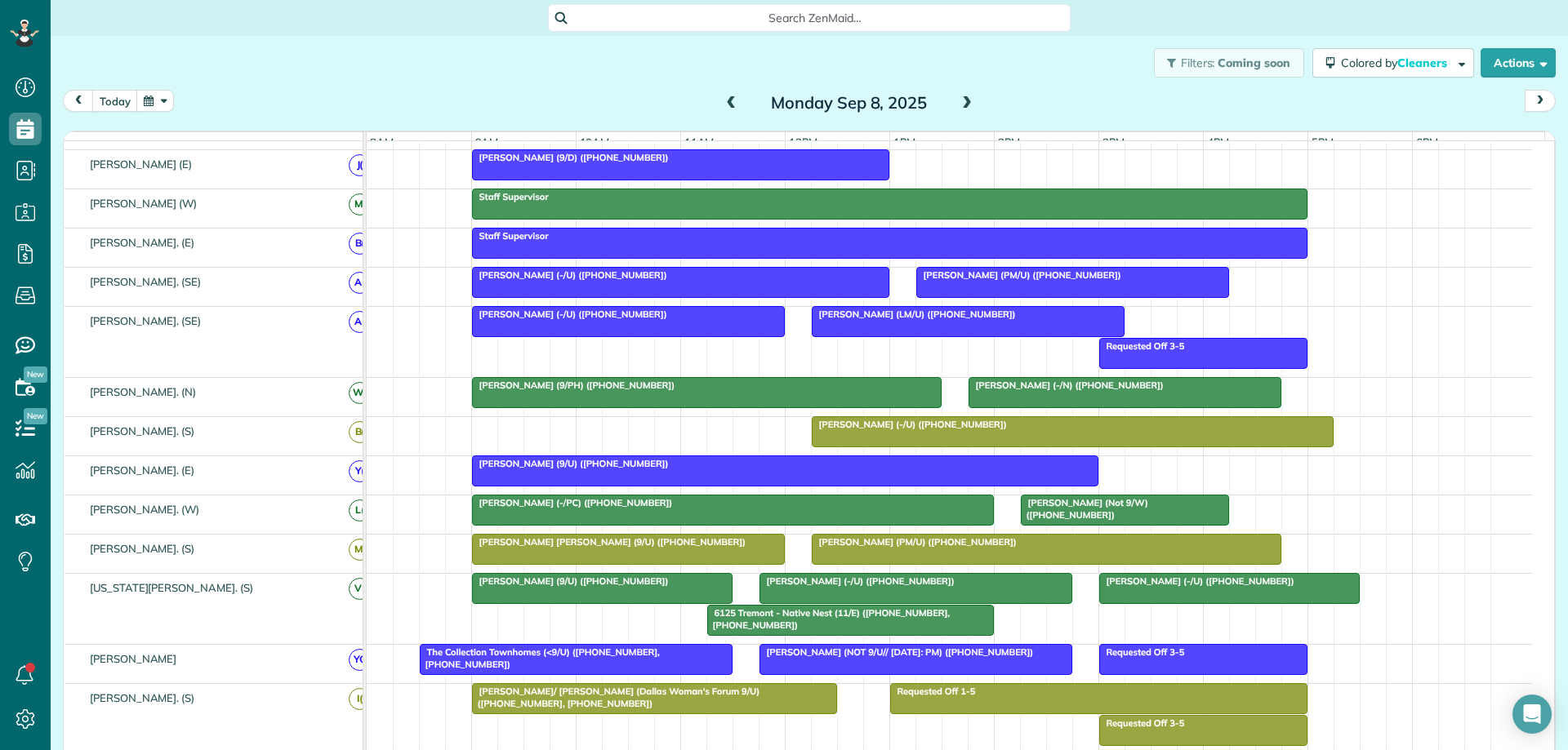
scroll to position [192, 0]
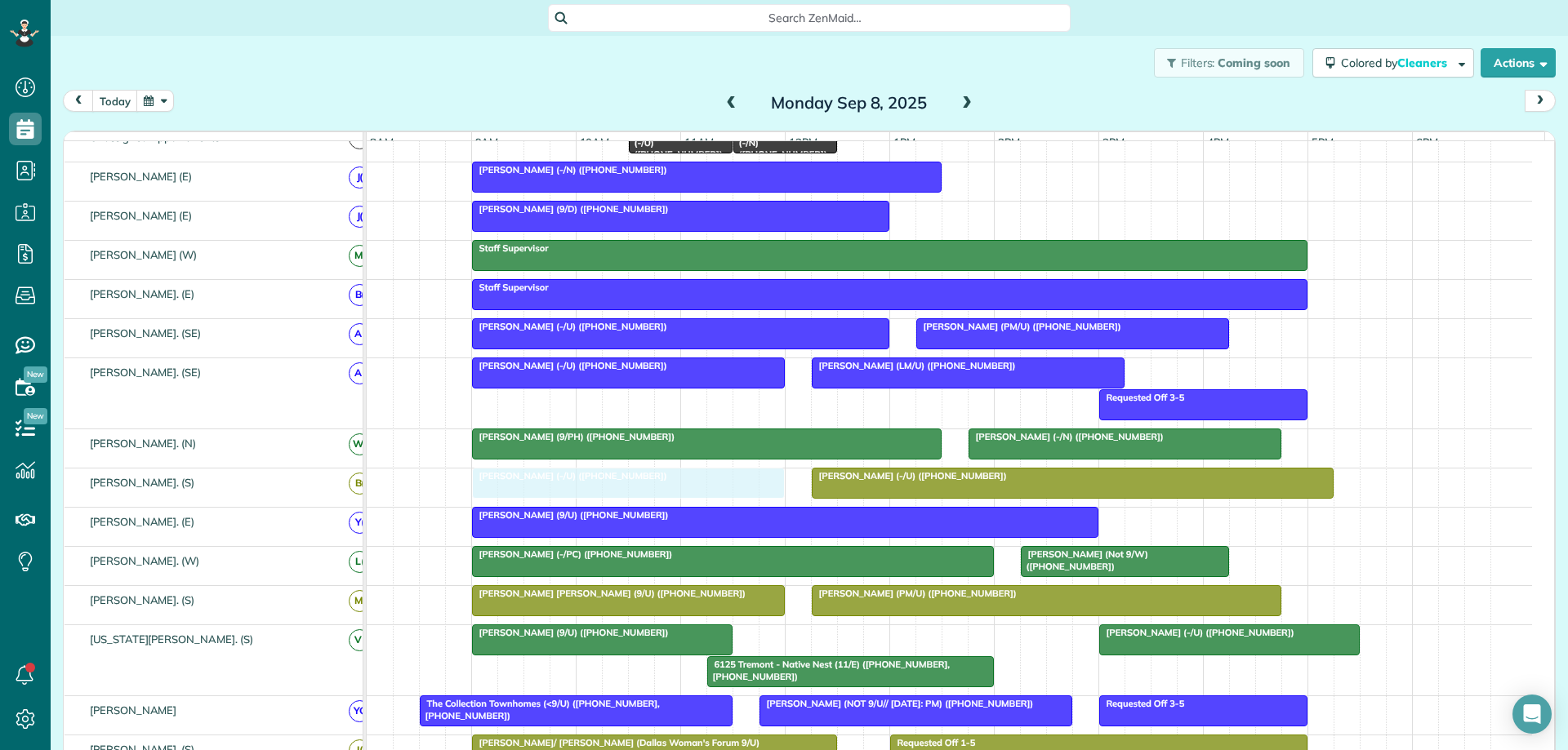
drag, startPoint x: 855, startPoint y: 647, endPoint x: 567, endPoint y: 508, distance: 319.8
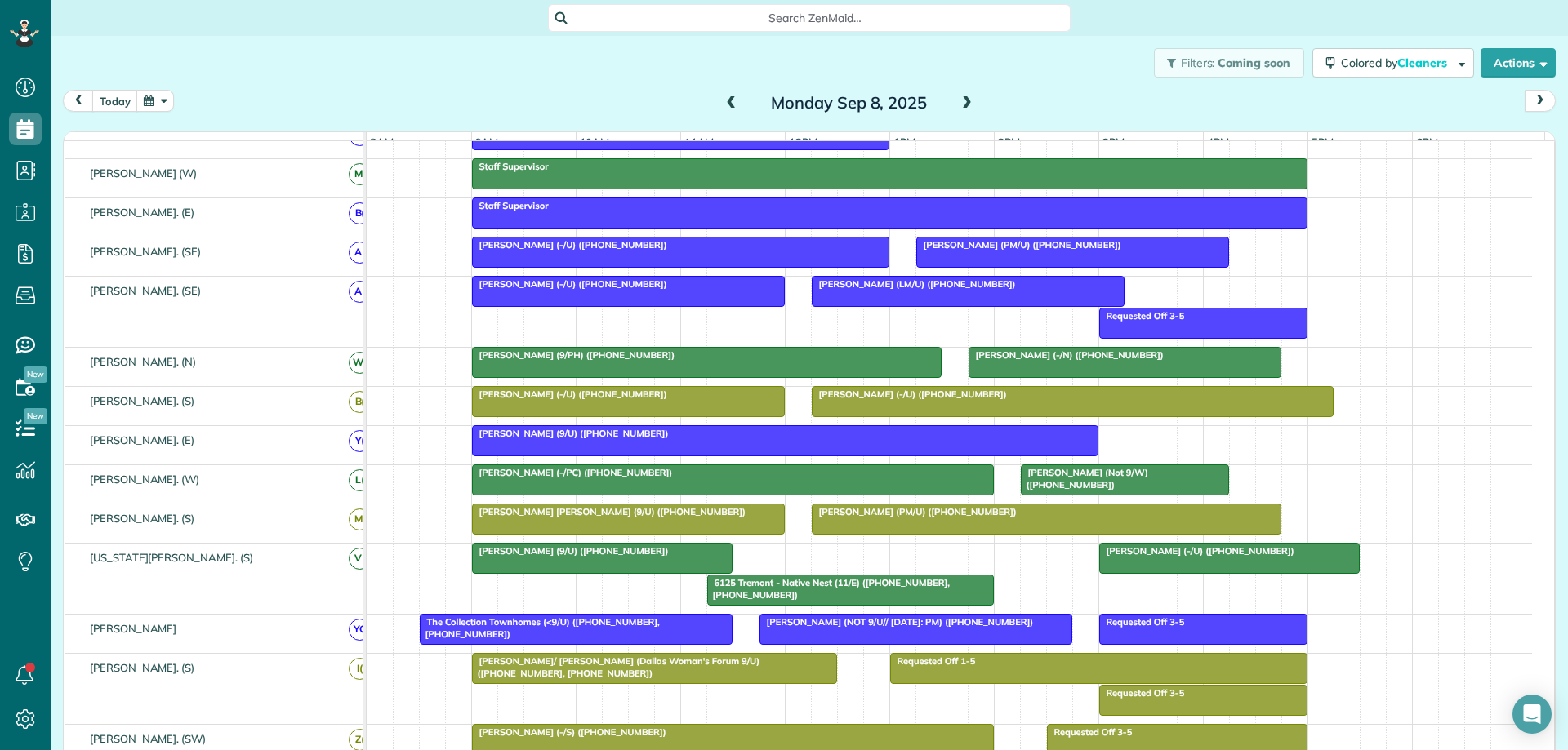
click at [588, 400] on span "Nuri Ersahin (-/U) (+18478686532)" at bounding box center [570, 393] width 197 height 11
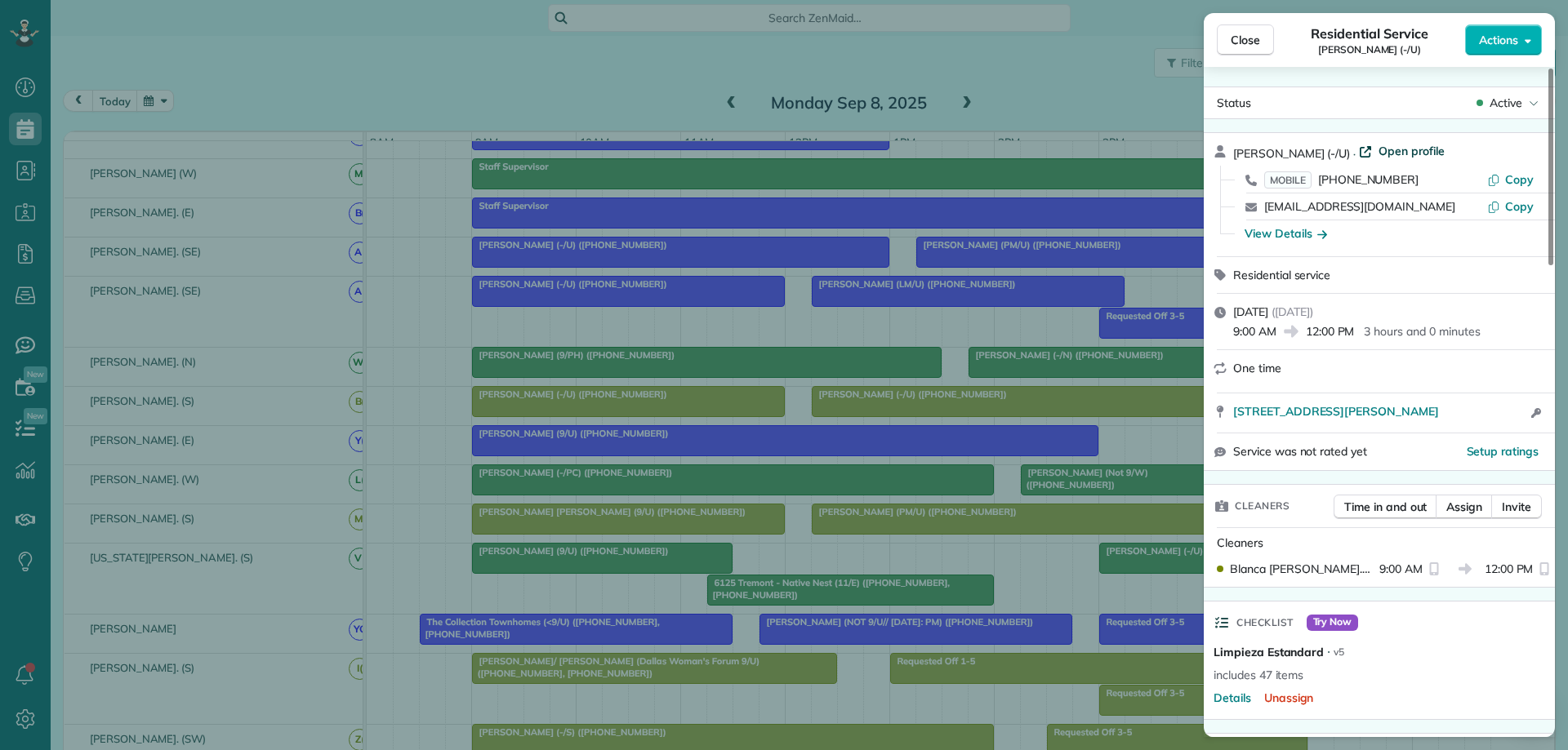
click at [1394, 149] on span "Open profile" at bounding box center [1411, 151] width 66 height 16
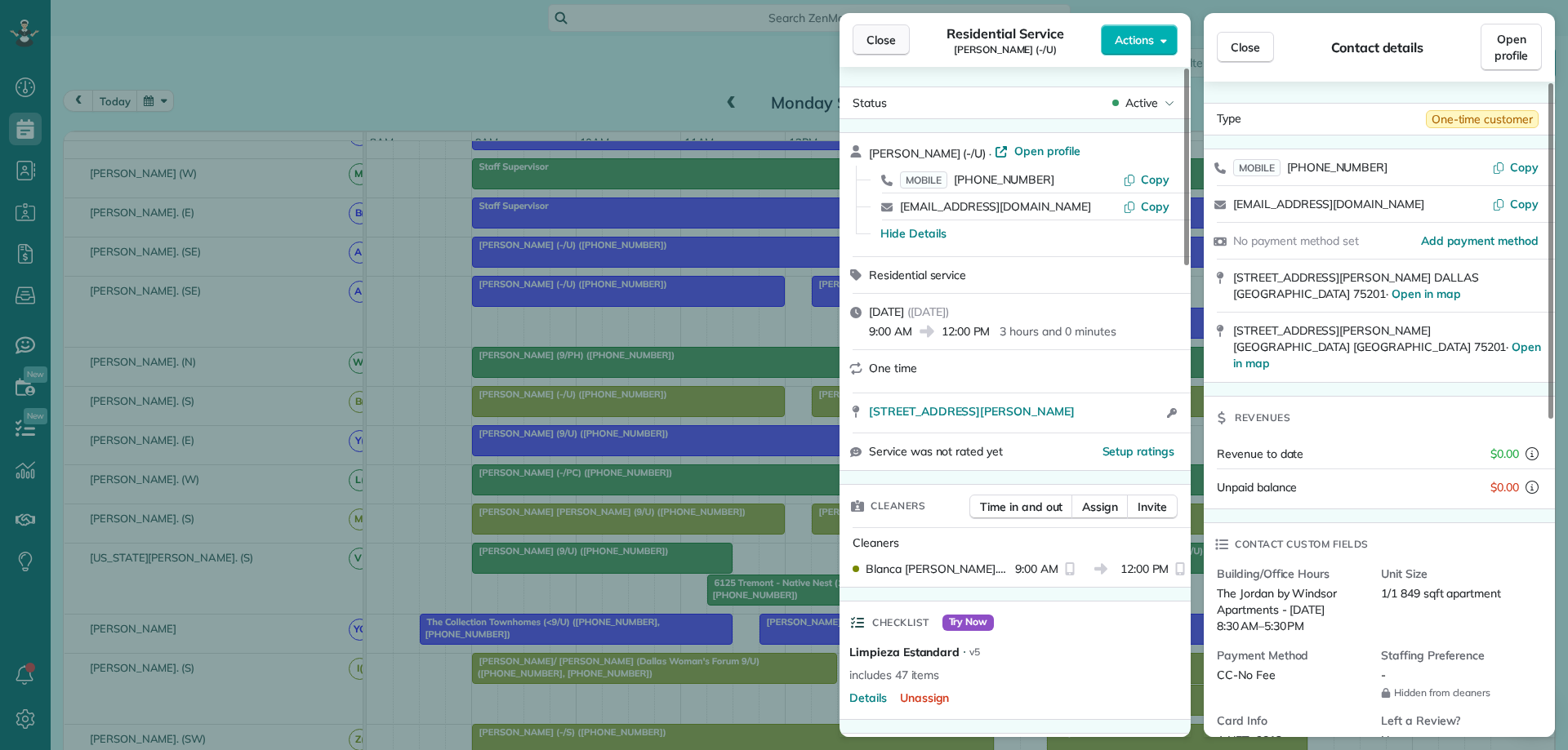
click at [882, 34] on span "Close" at bounding box center [881, 39] width 29 height 16
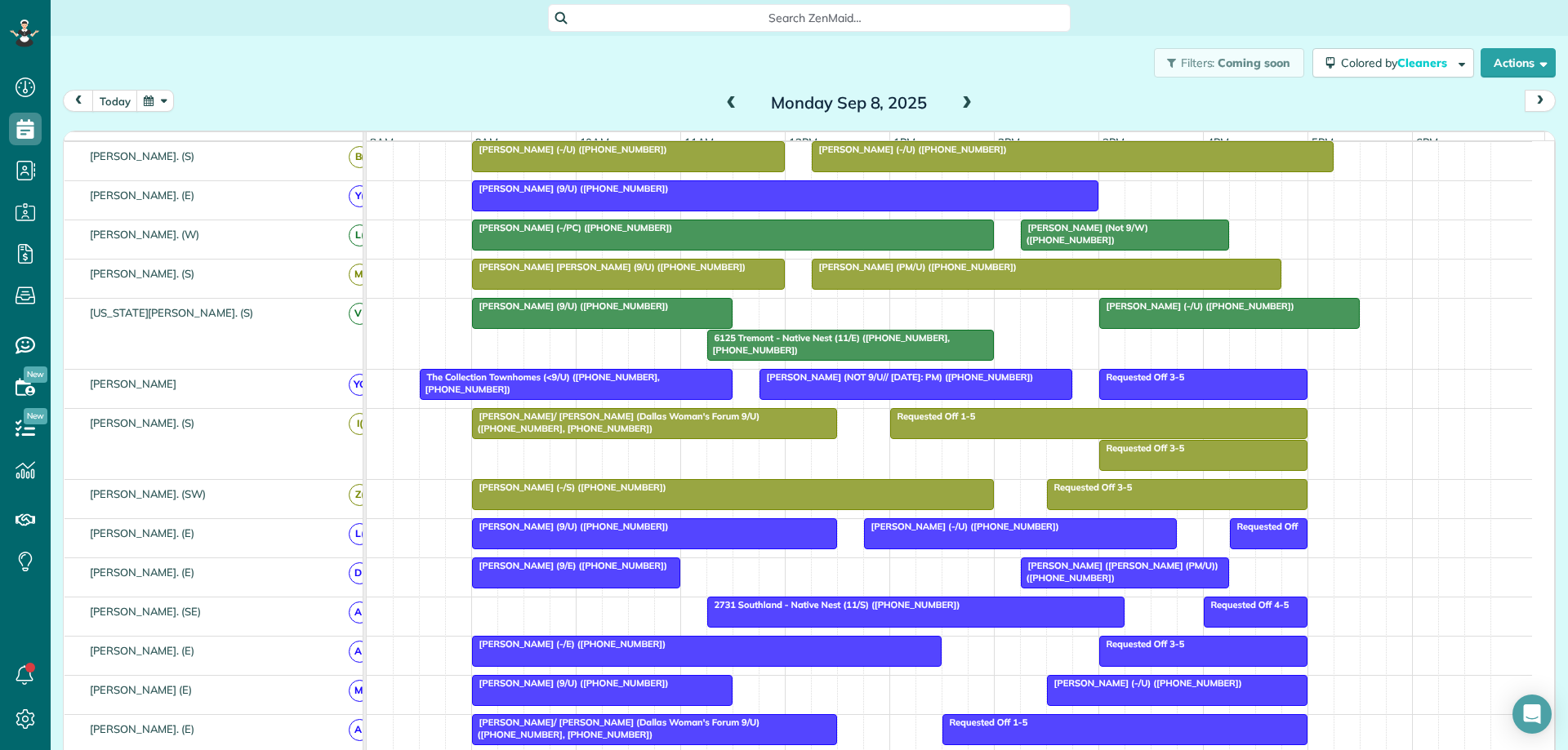
scroll to position [480, 0]
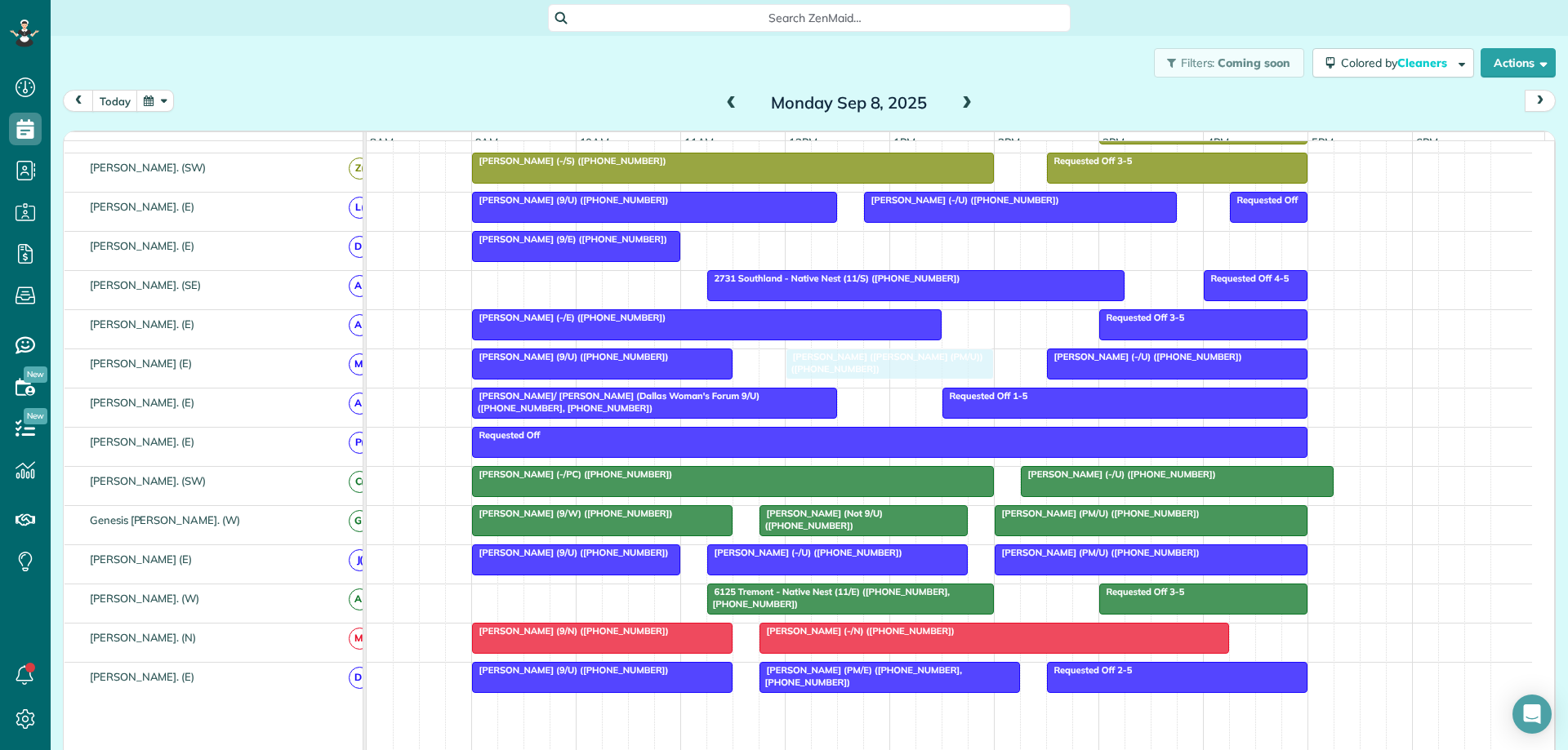
drag, startPoint x: 1139, startPoint y: 256, endPoint x: 896, endPoint y: 375, distance: 270.6
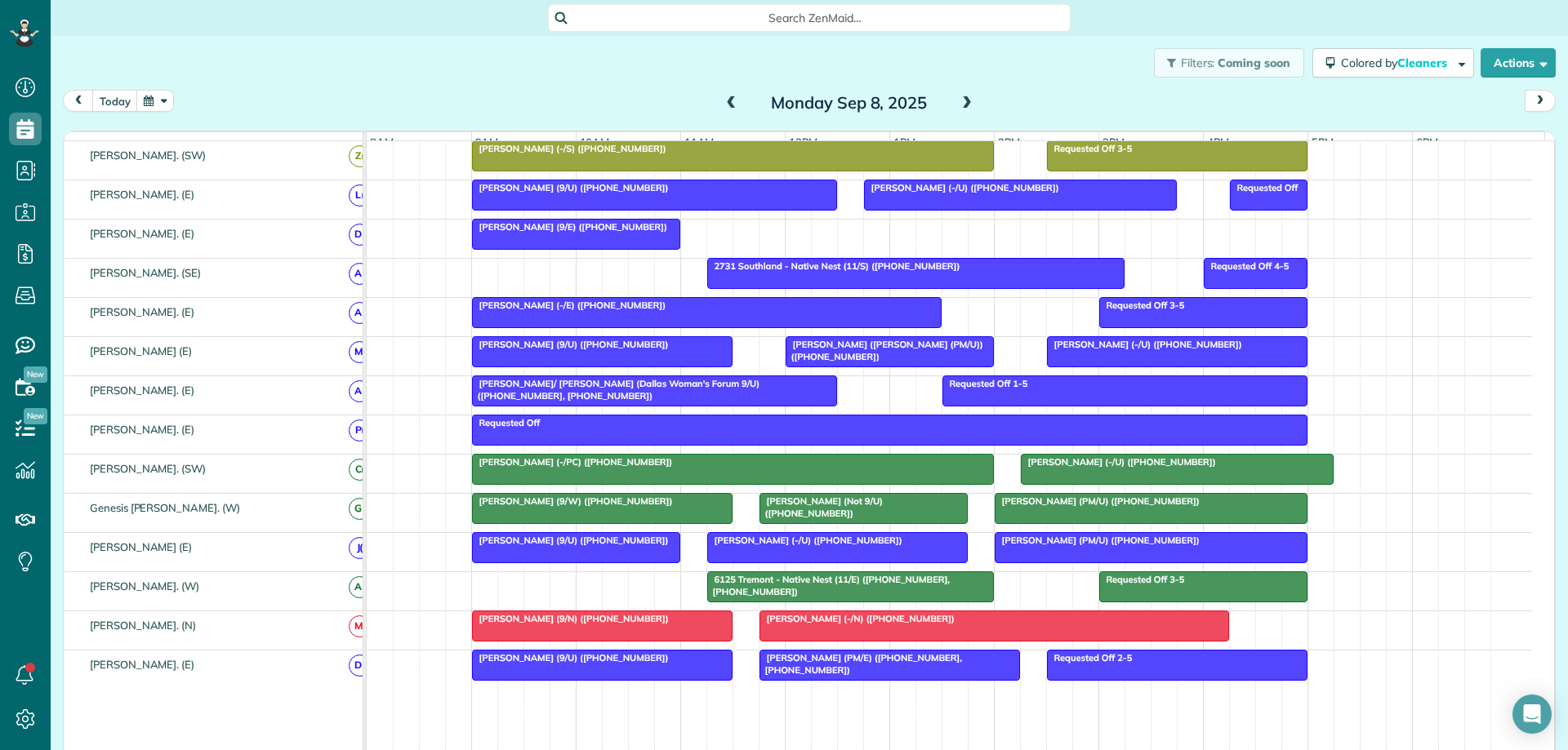
click at [1099, 364] on div at bounding box center [1177, 351] width 259 height 29
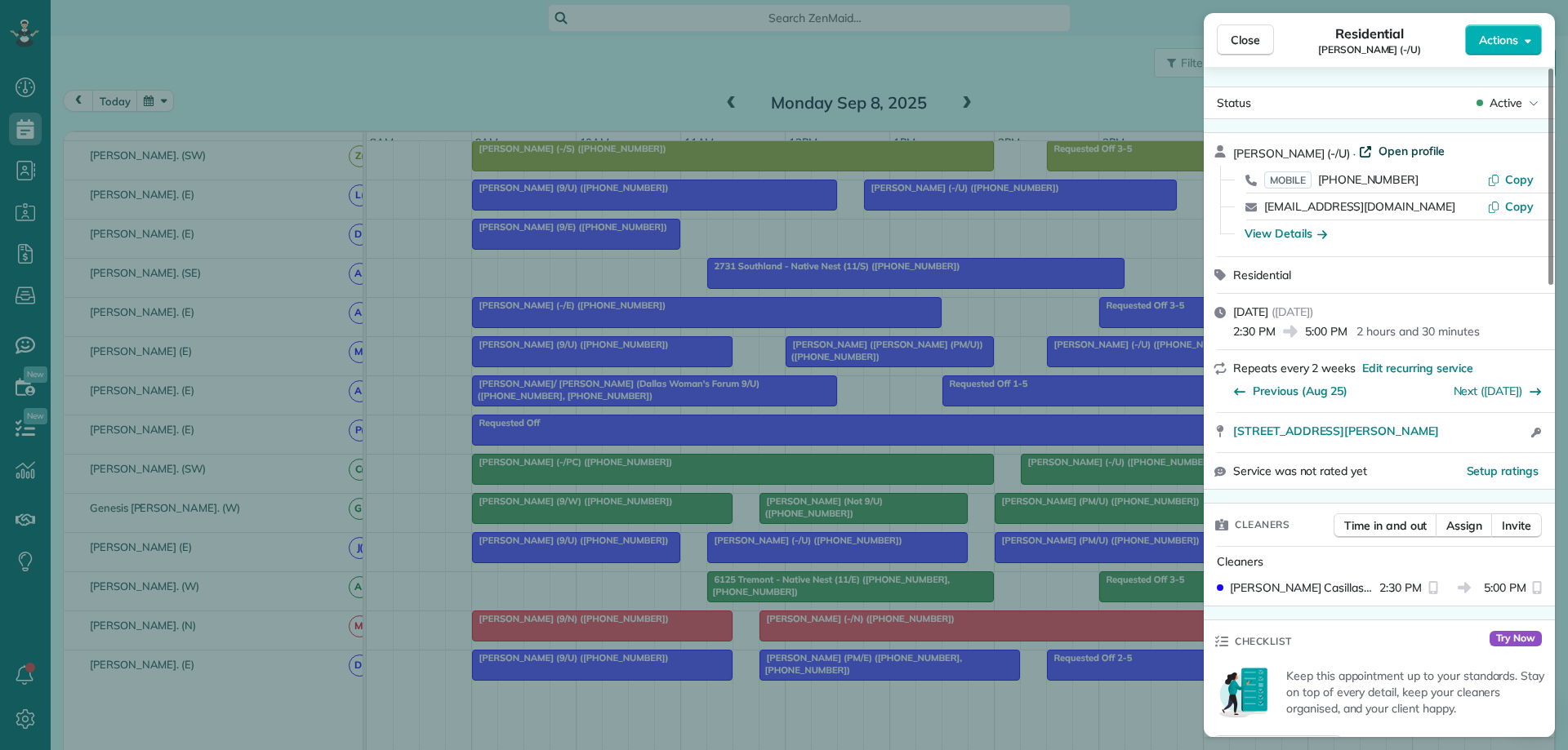
click at [1394, 150] on span "Open profile" at bounding box center [1411, 151] width 66 height 16
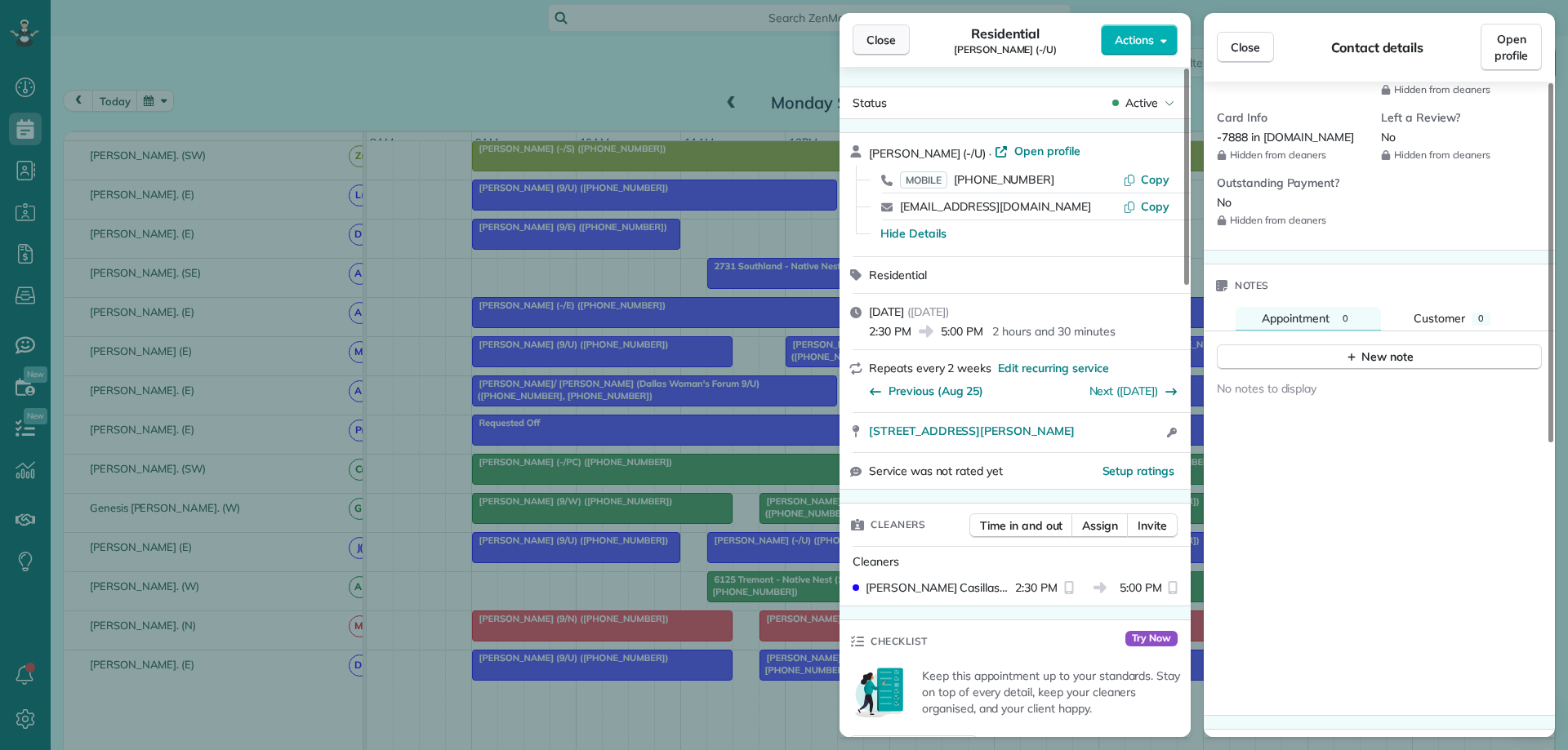
click at [882, 38] on span "Close" at bounding box center [881, 39] width 29 height 16
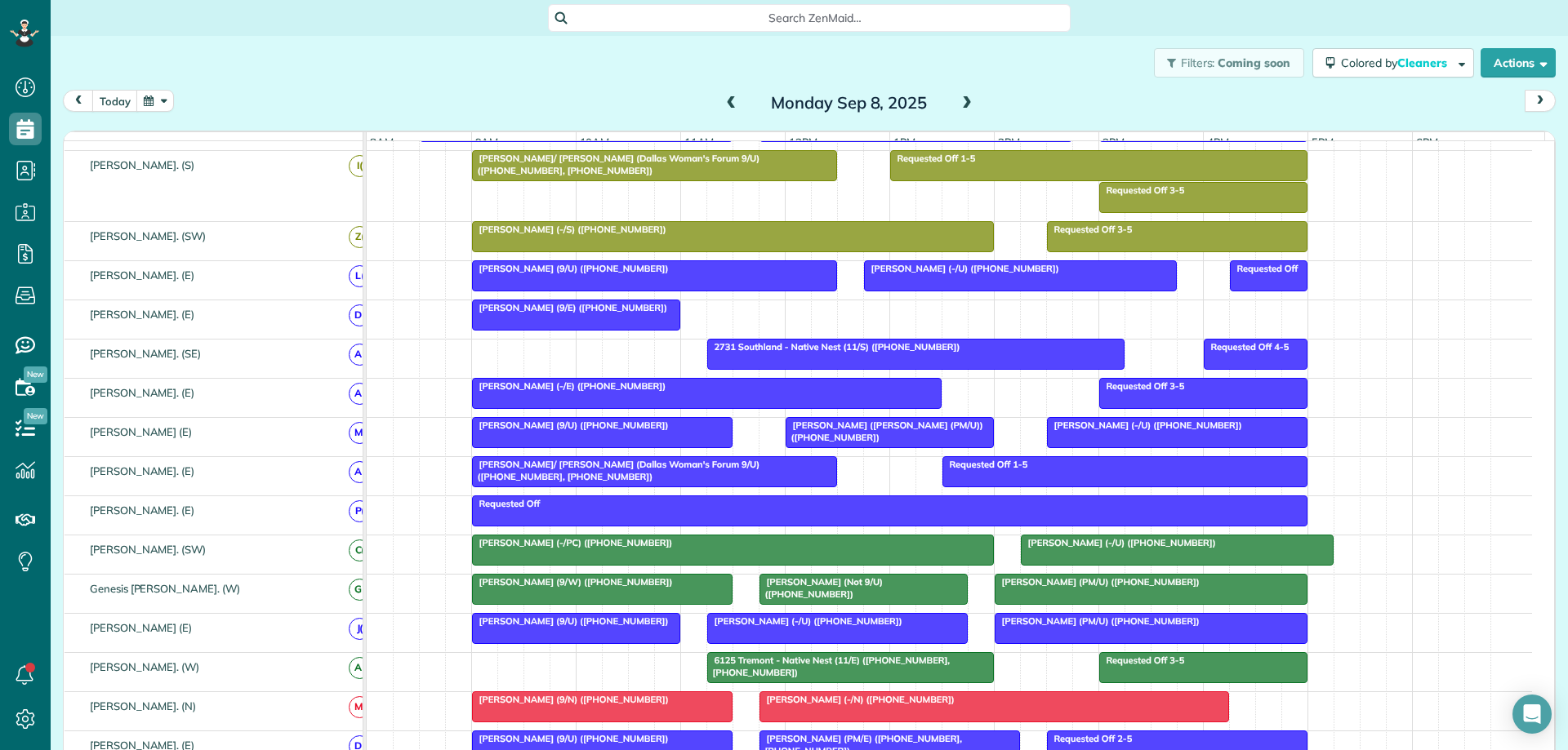
scroll to position [665, 0]
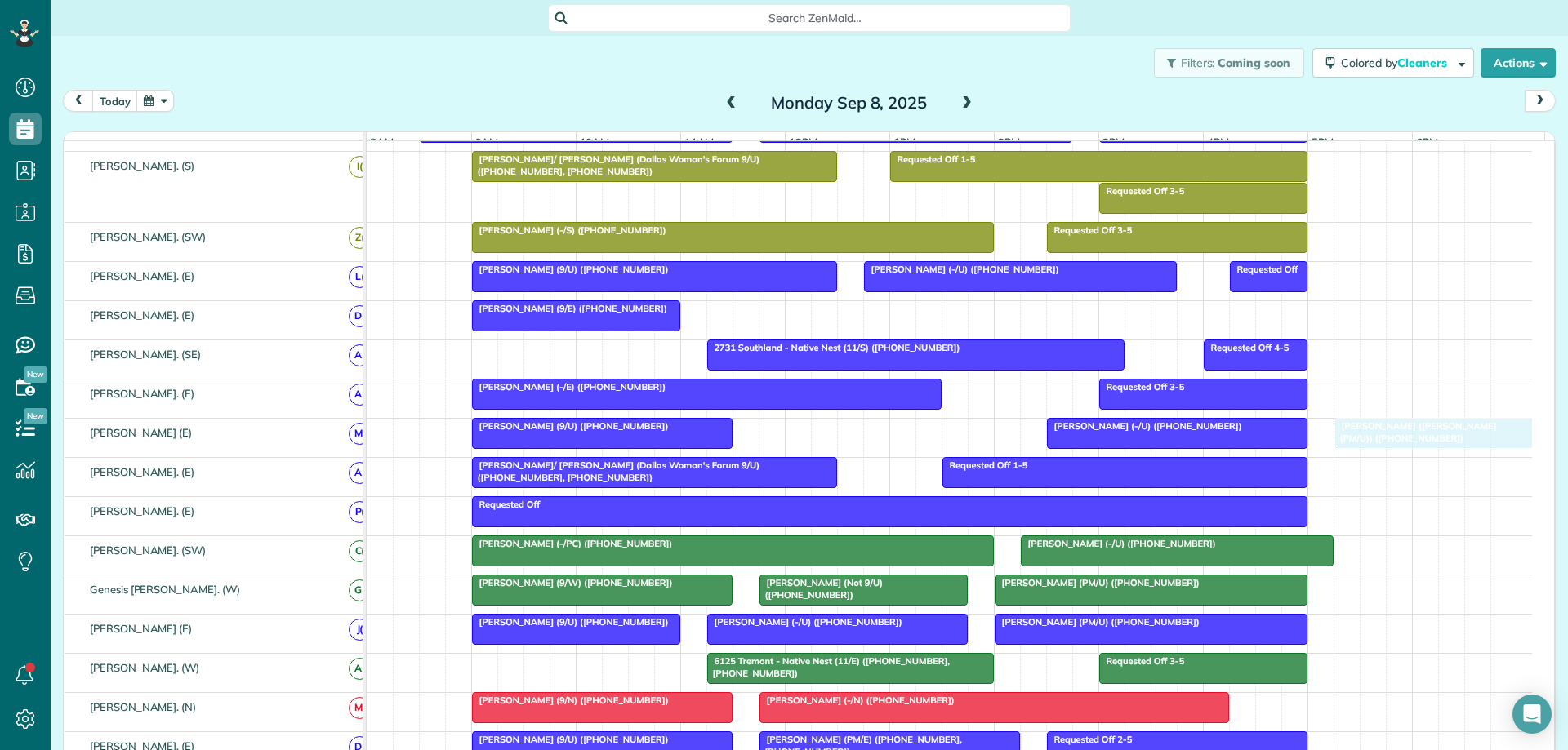
drag, startPoint x: 834, startPoint y: 444, endPoint x: 1380, endPoint y: 447, distance: 546.0
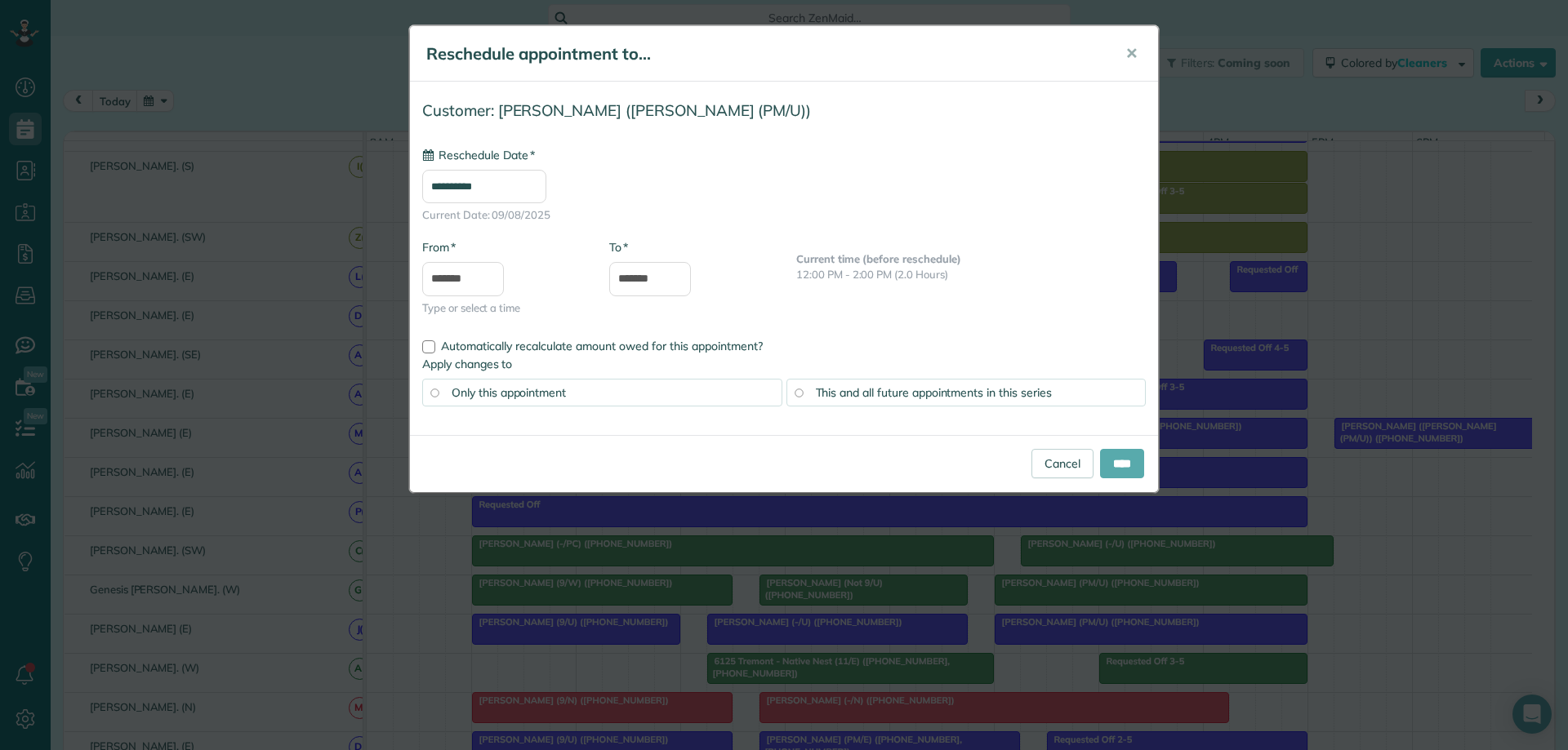
type input "**********"
click at [1113, 468] on input "****" at bounding box center [1122, 464] width 44 height 29
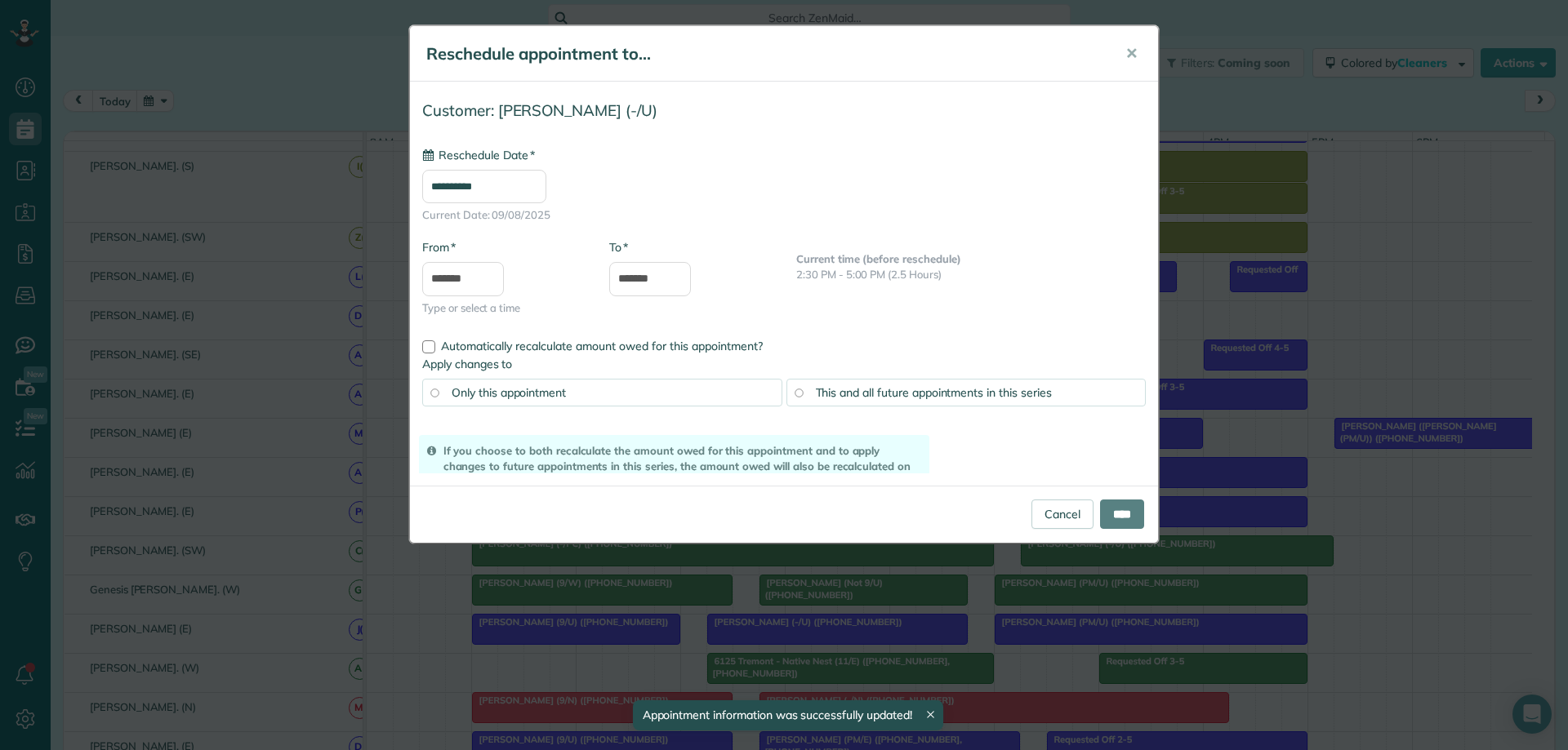
drag, startPoint x: 1188, startPoint y: 439, endPoint x: 967, endPoint y: 437, distance: 221.0
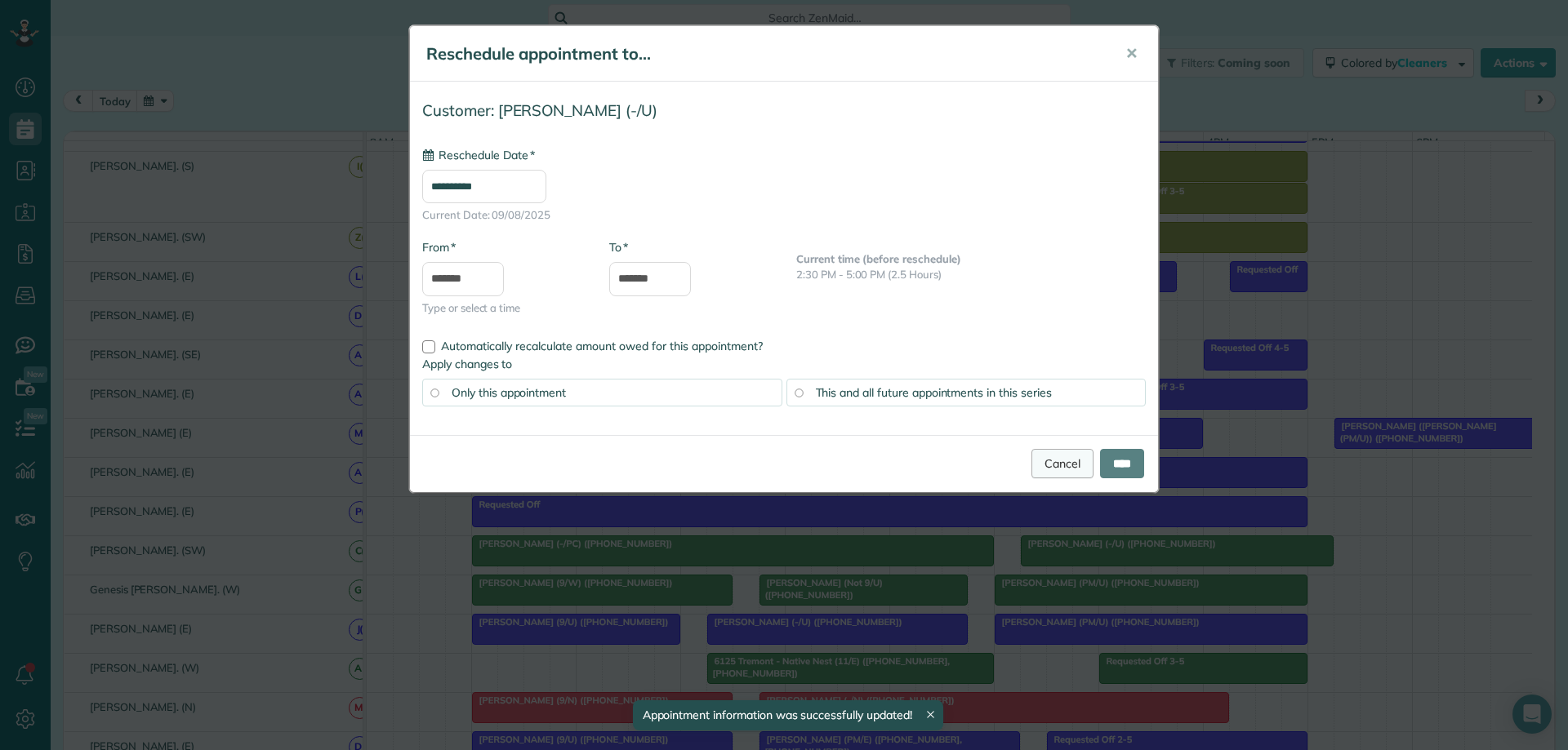
type input "**********"
click at [1045, 467] on link "Cancel" at bounding box center [1062, 464] width 62 height 29
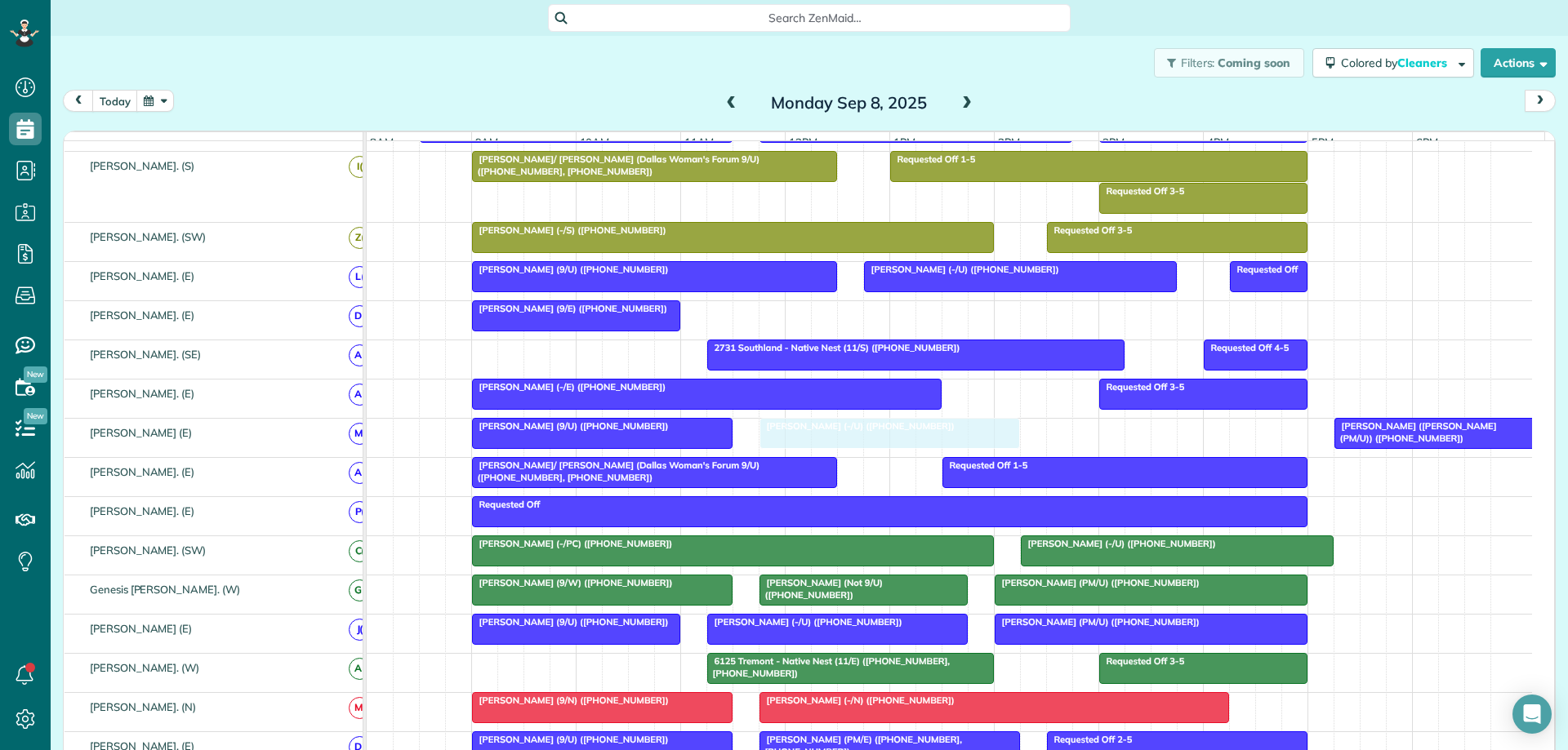
drag, startPoint x: 1074, startPoint y: 440, endPoint x: 796, endPoint y: 441, distance: 278.0
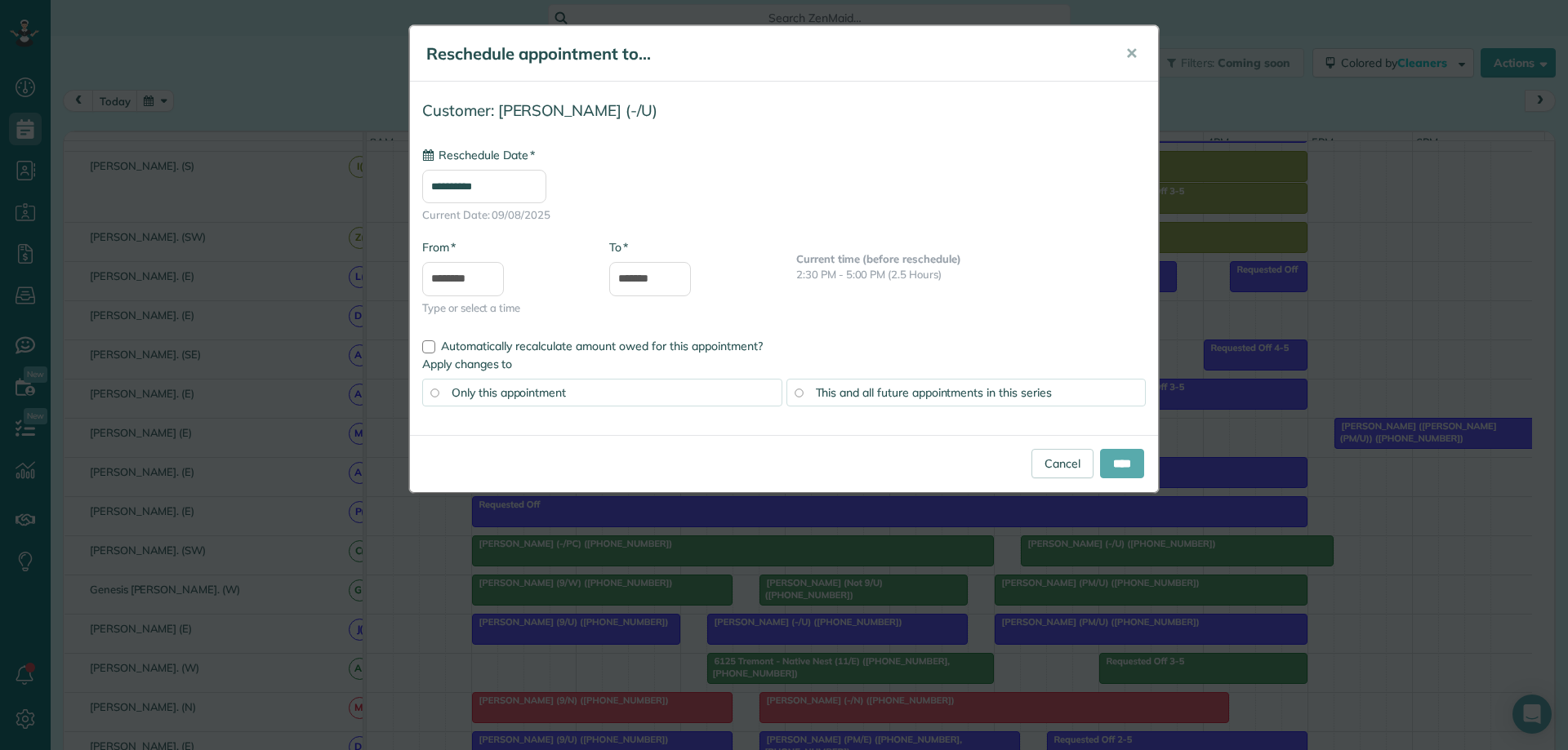
type input "**********"
click at [1106, 459] on input "****" at bounding box center [1122, 464] width 44 height 29
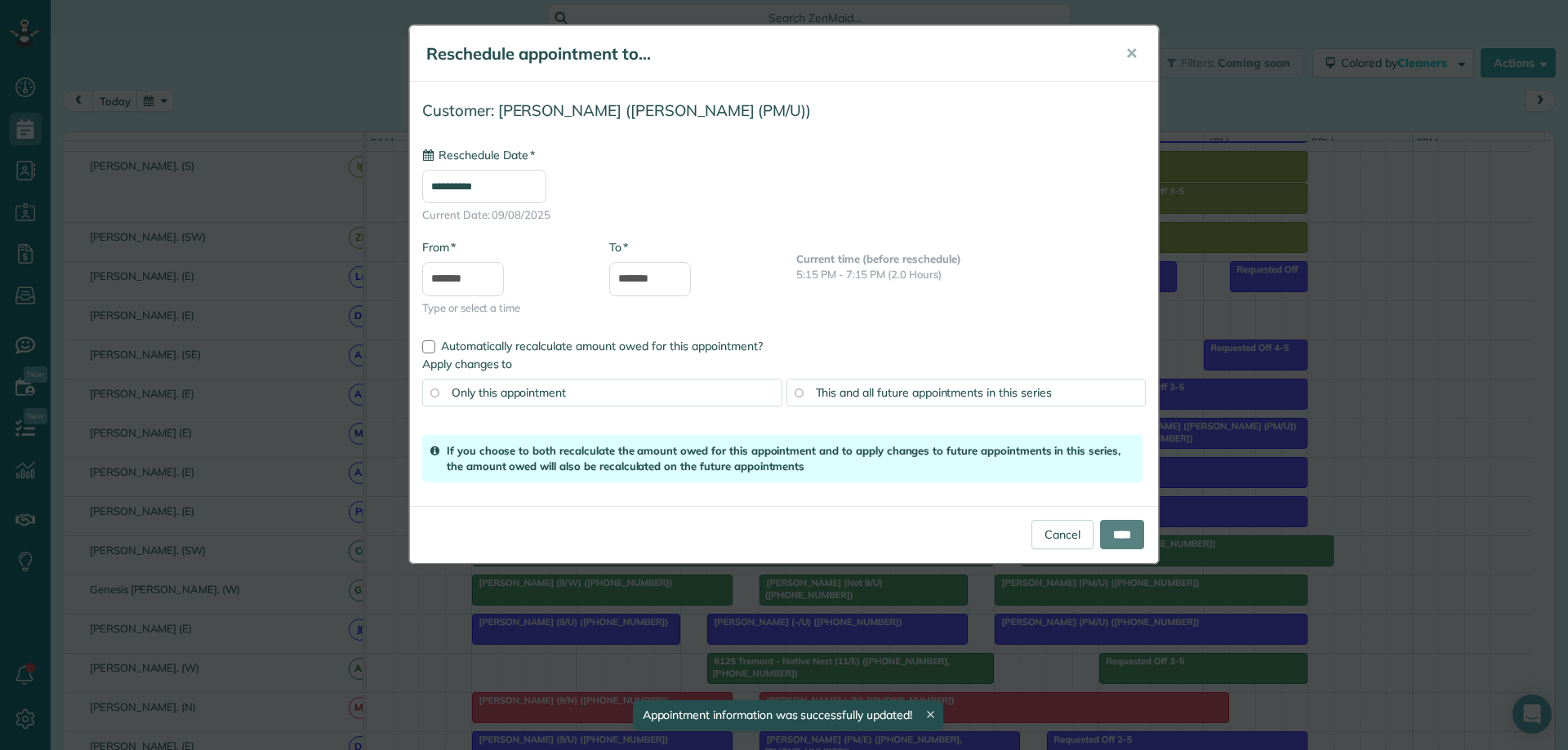
drag, startPoint x: 1371, startPoint y: 440, endPoint x: 1079, endPoint y: 441, distance: 292.0
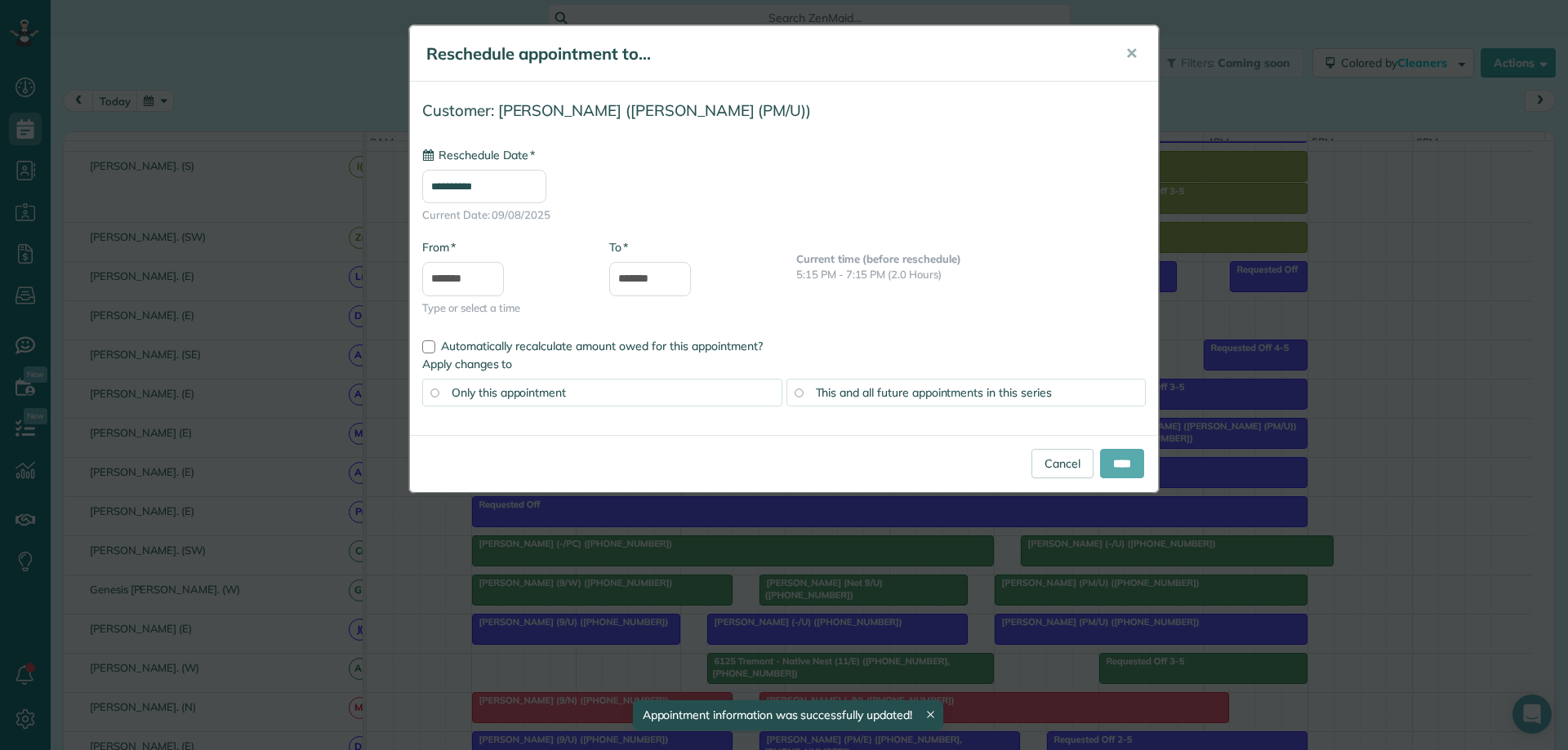
type input "**********"
drag, startPoint x: 1109, startPoint y: 466, endPoint x: 1127, endPoint y: 464, distance: 18.1
click at [1110, 466] on input "****" at bounding box center [1122, 464] width 44 height 29
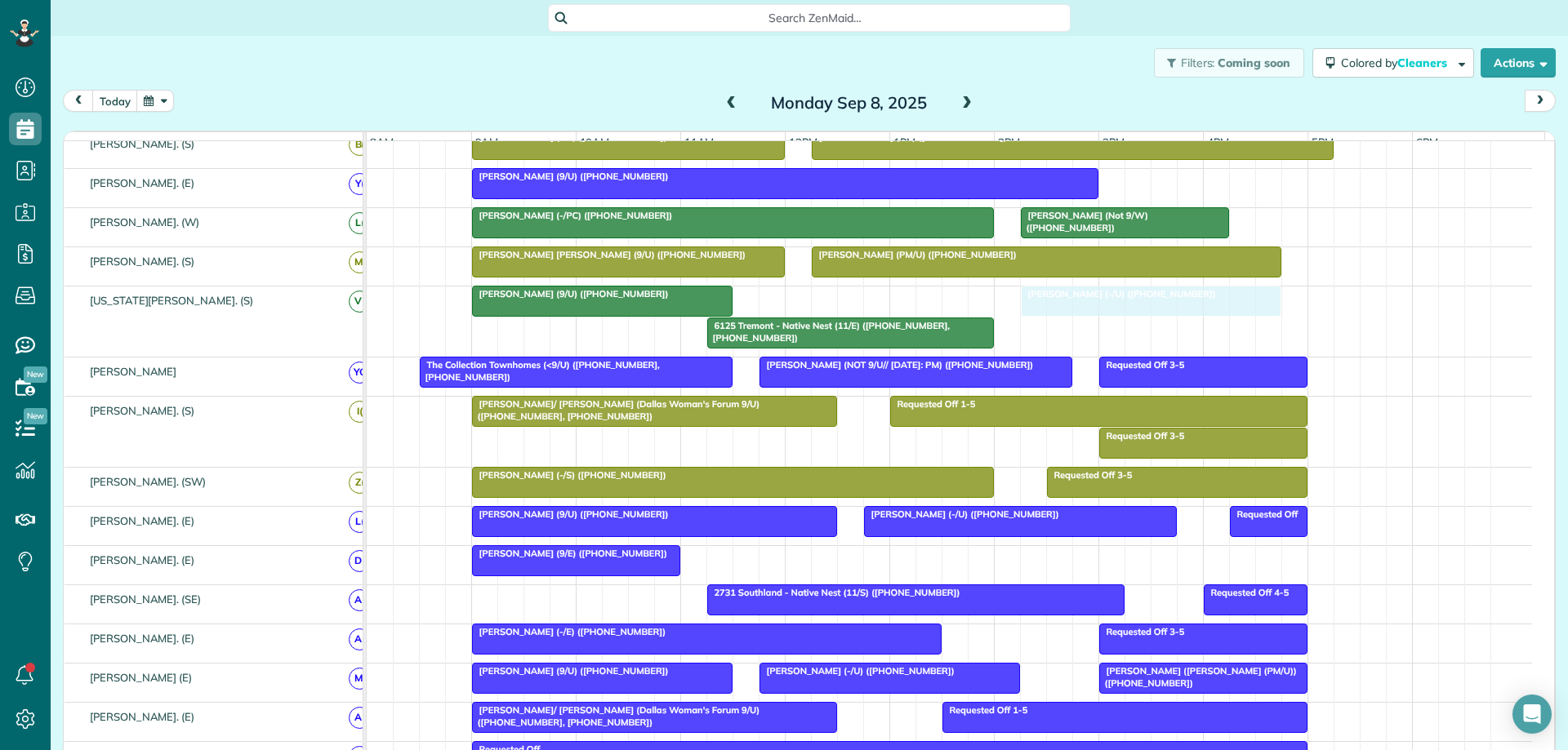
drag, startPoint x: 1190, startPoint y: 304, endPoint x: 1103, endPoint y: 301, distance: 87.1
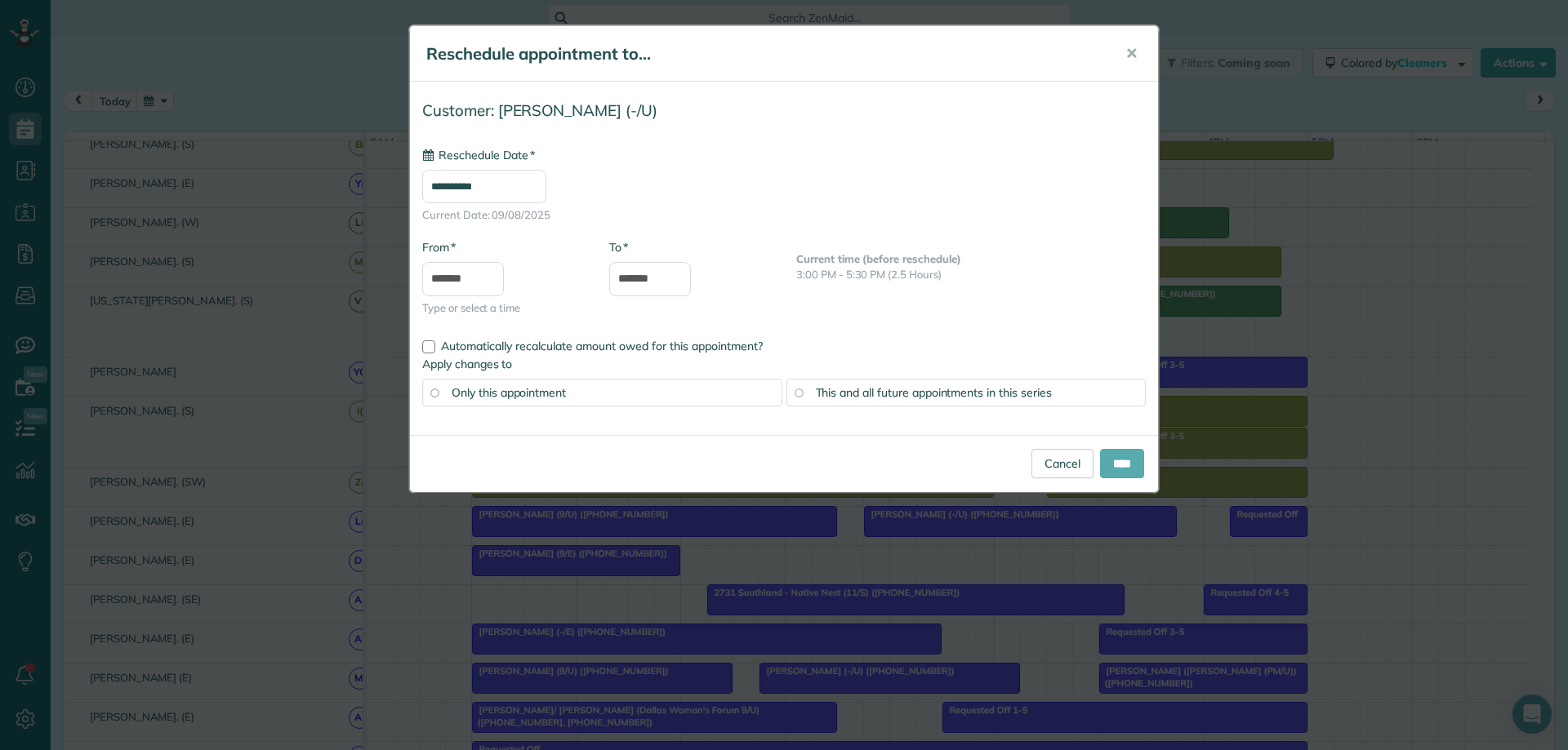
type input "**********"
click at [1109, 462] on input "****" at bounding box center [1122, 464] width 44 height 29
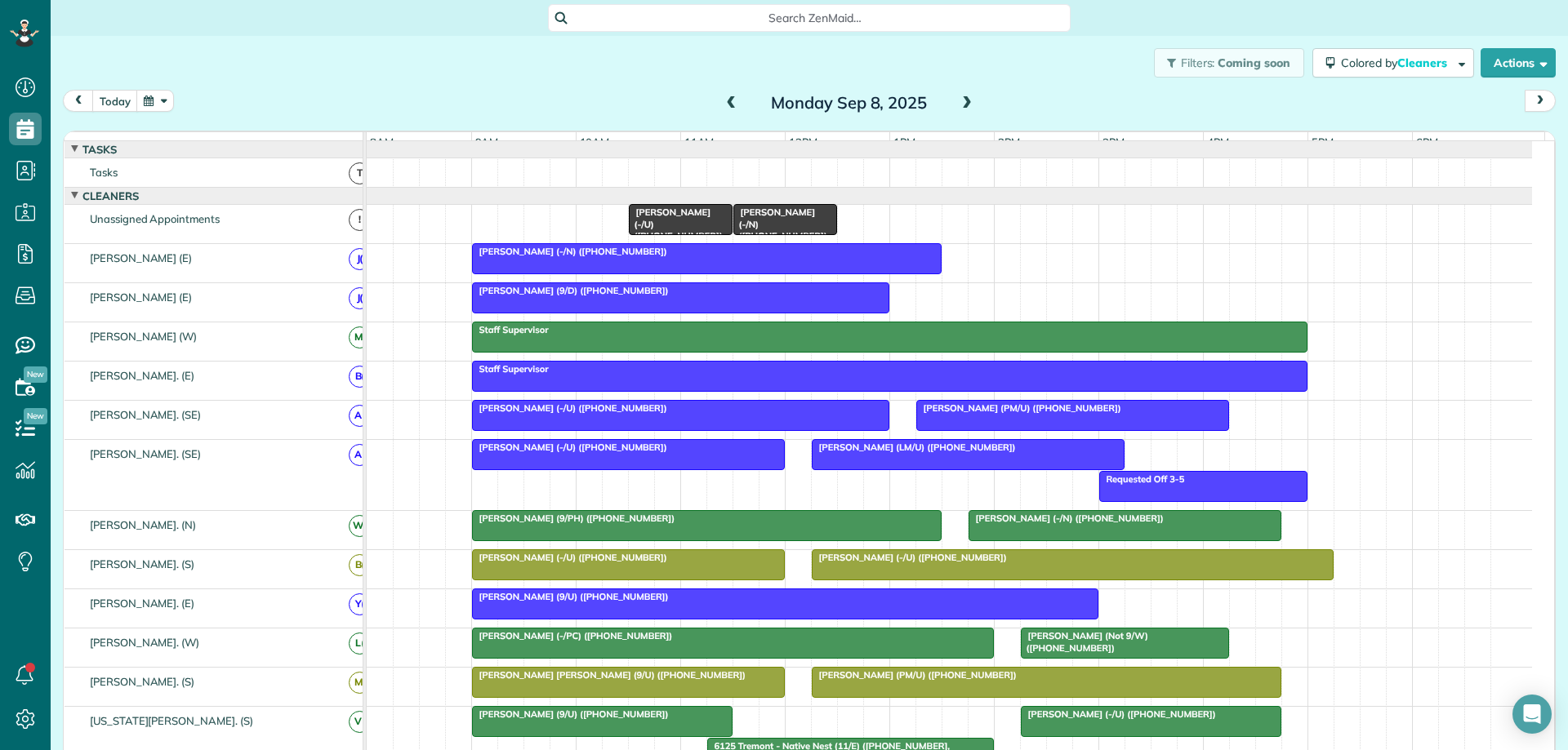
click at [692, 257] on div "Amy Lichtenwalter (-/N) (+12142321396)" at bounding box center [706, 251] width 459 height 11
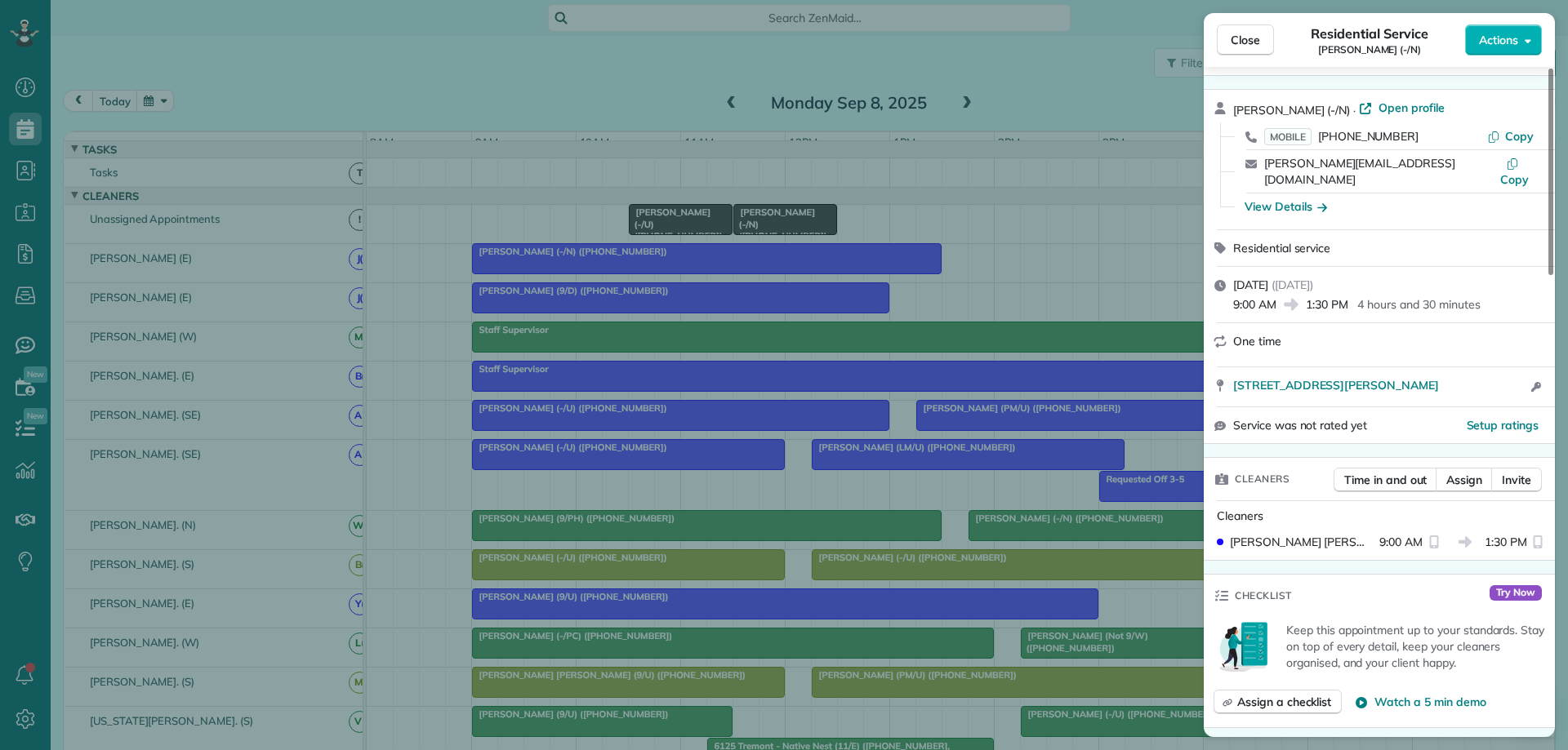
scroll to position [245, 0]
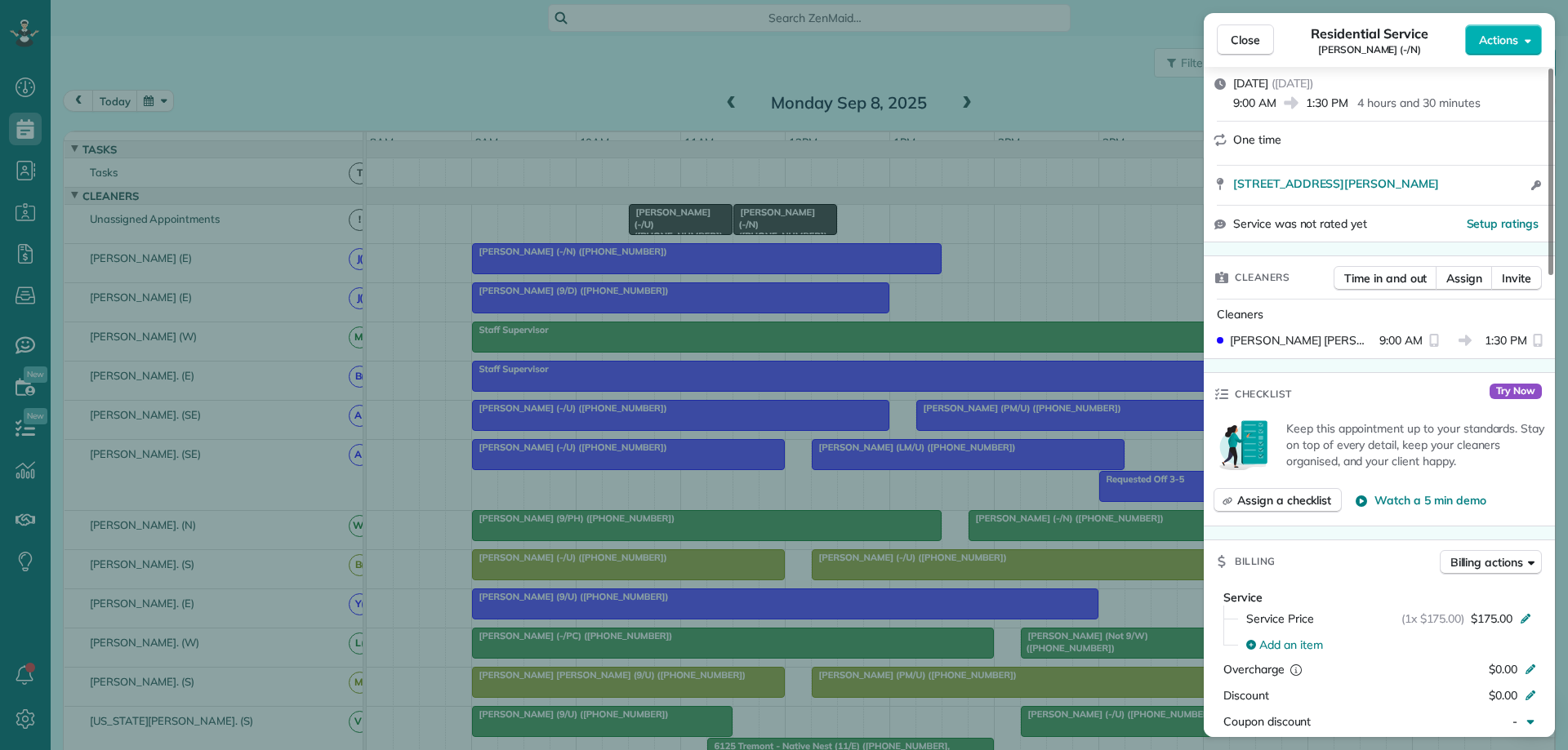
drag, startPoint x: 1281, startPoint y: 486, endPoint x: 1283, endPoint y: 469, distance: 17.1
click at [1280, 493] on span "Assign a checklist" at bounding box center [1284, 500] width 94 height 16
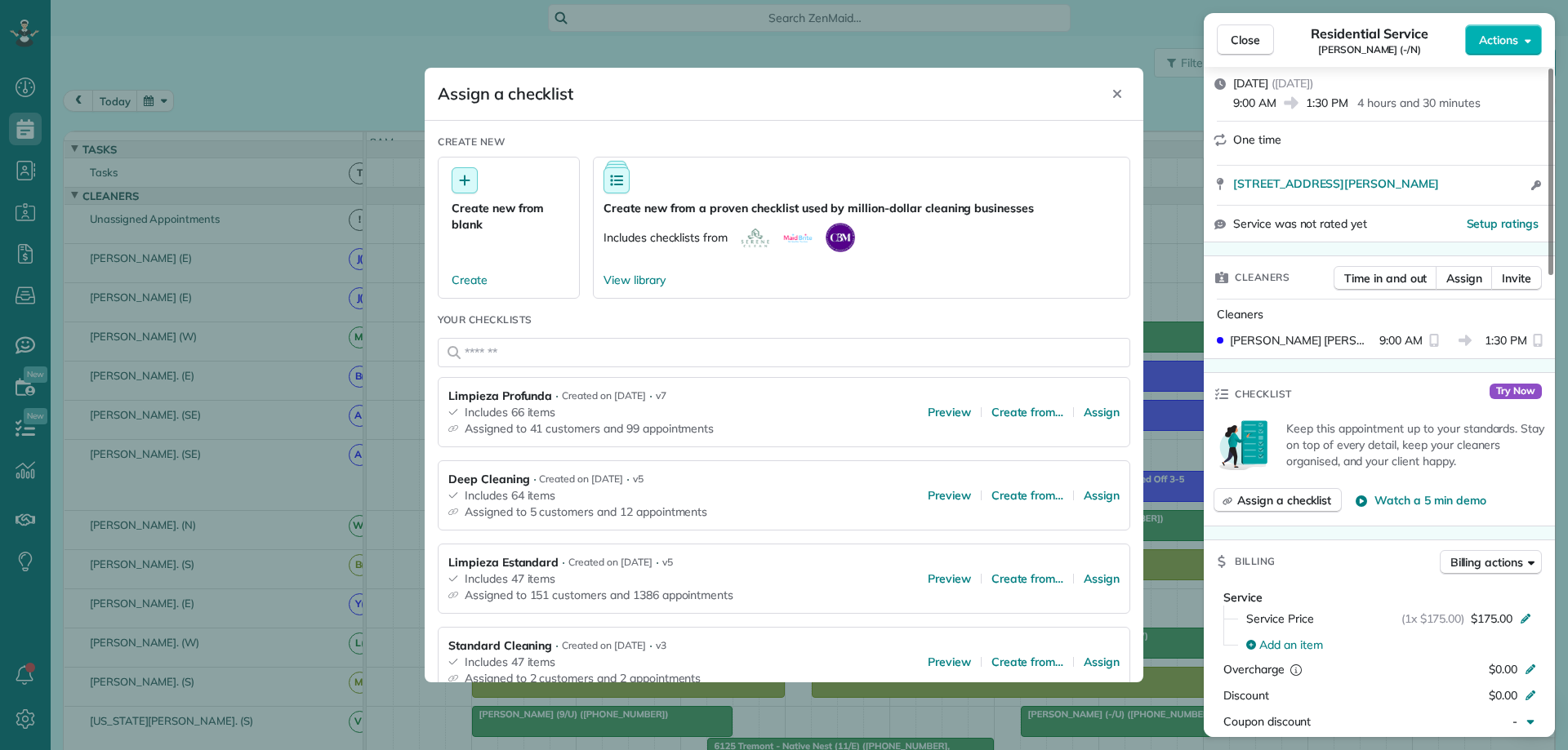
scroll to position [898, 0]
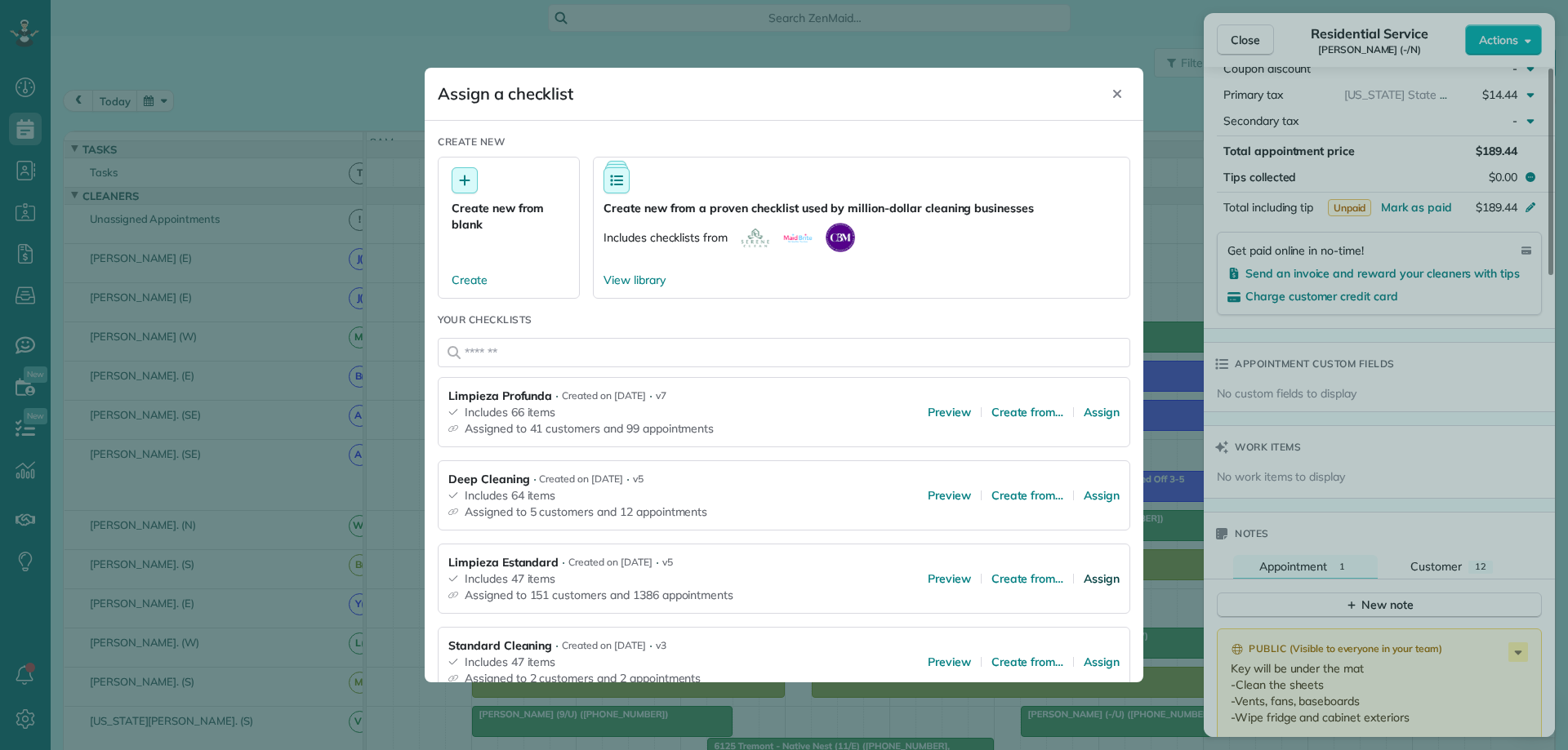
click at [1090, 577] on span "Assign" at bounding box center [1102, 578] width 36 height 16
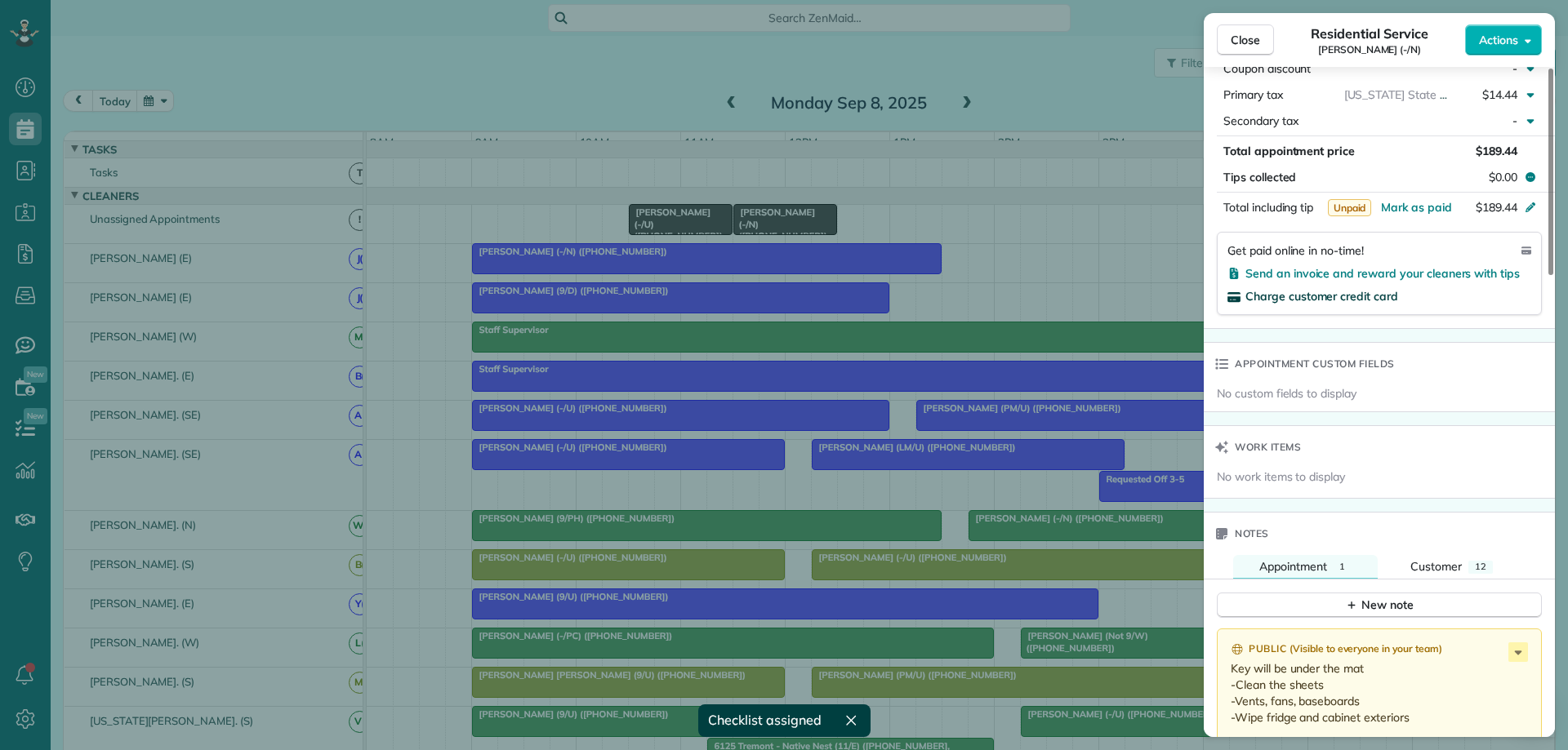
scroll to position [863, 0]
drag, startPoint x: 1230, startPoint y: 36, endPoint x: 1170, endPoint y: 77, distance: 72.7
click at [1231, 36] on button "Close" at bounding box center [1245, 40] width 57 height 31
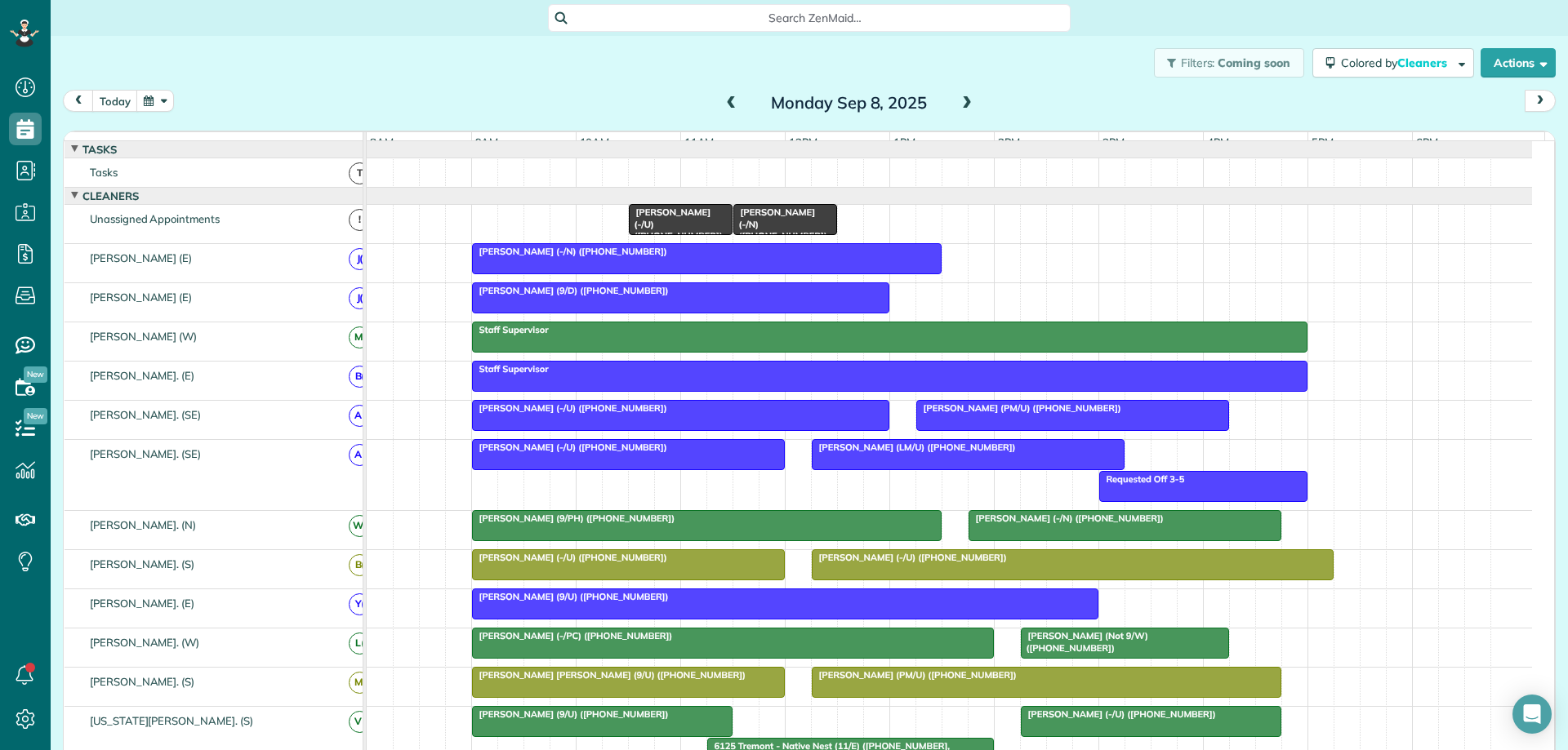
click at [873, 297] on div "Nathan Amundson (9/D) (+15096566285)" at bounding box center [680, 290] width 407 height 11
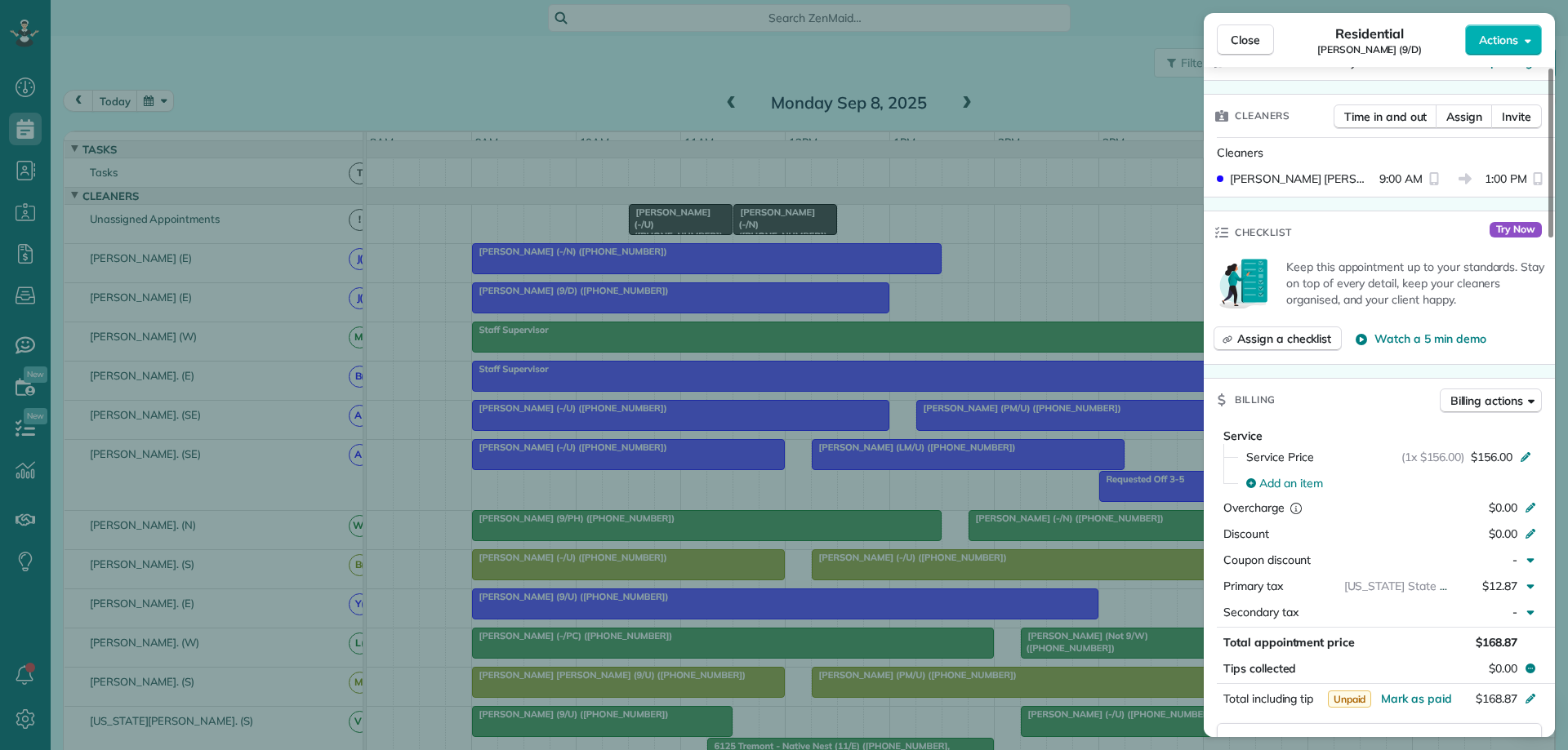
scroll to position [327, 0]
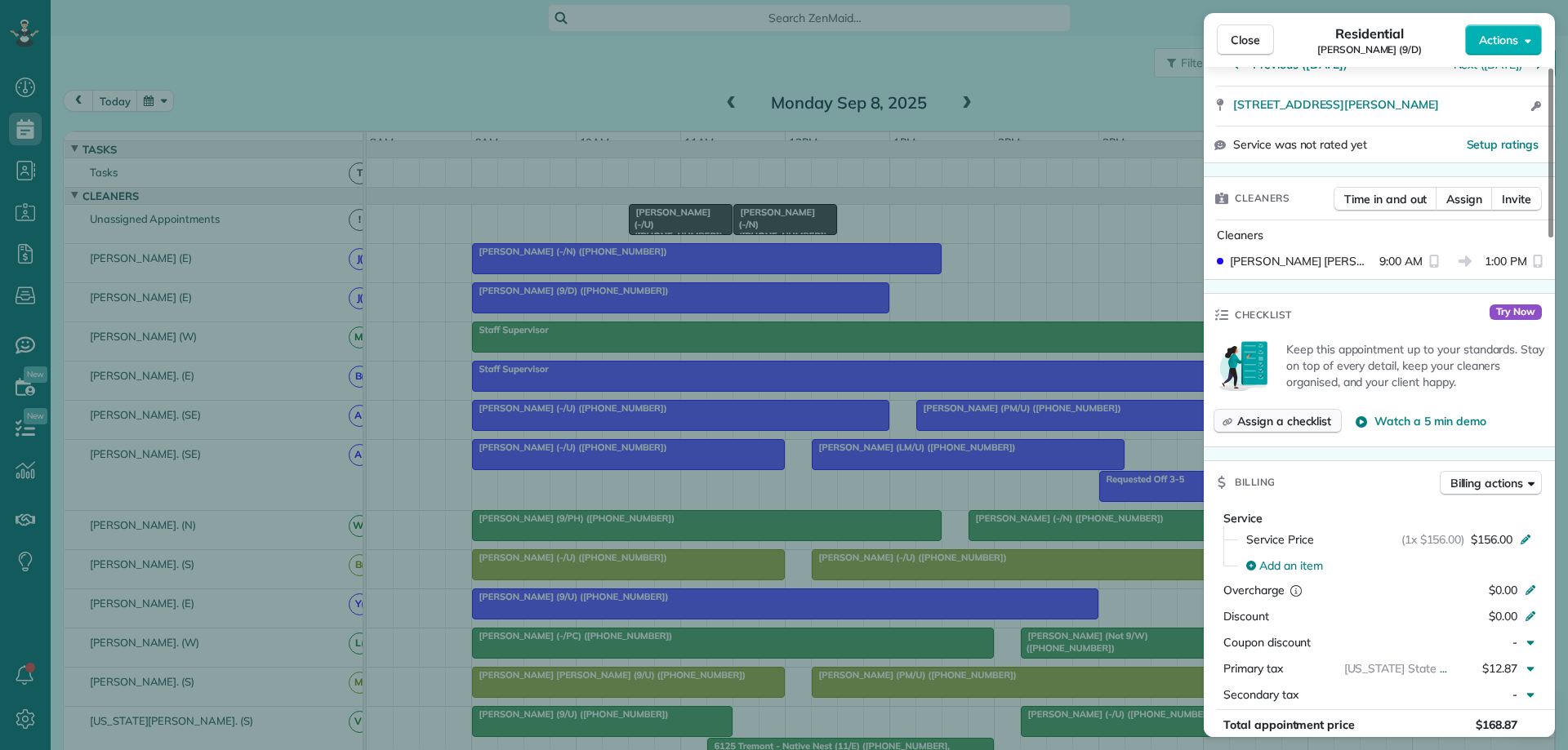
click at [1270, 419] on span "Assign a checklist" at bounding box center [1284, 421] width 94 height 16
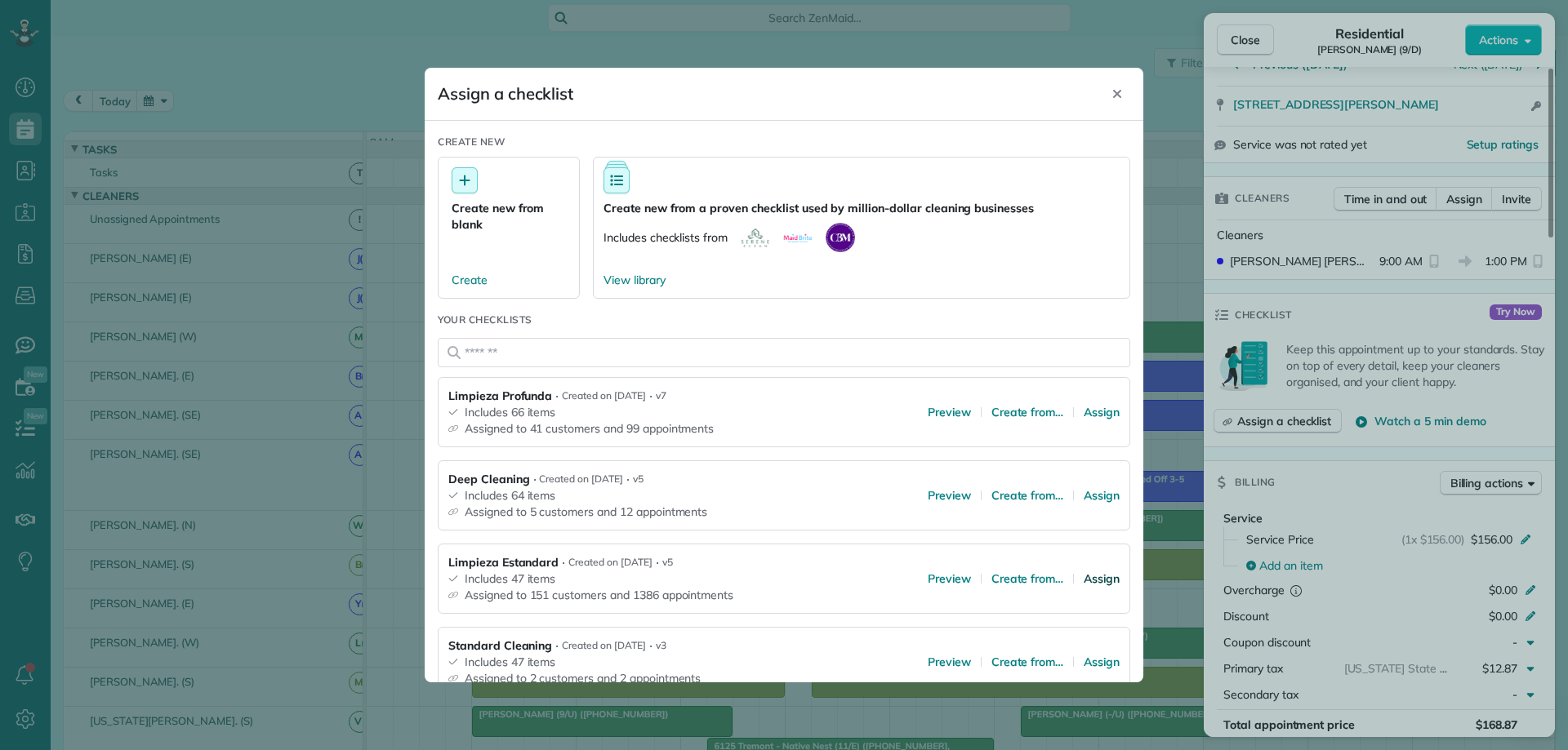
click at [1088, 576] on span "Assign" at bounding box center [1102, 578] width 36 height 16
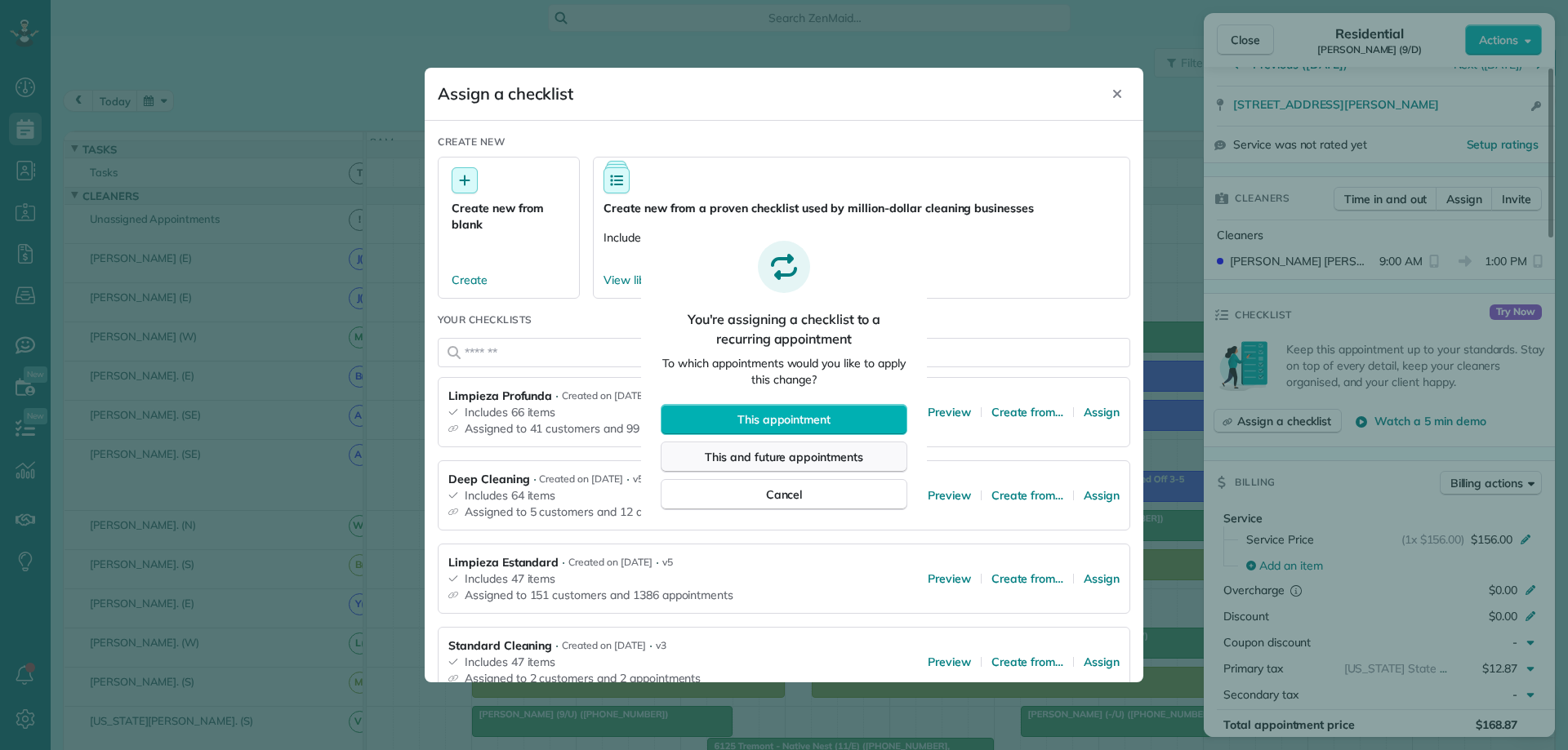
click at [807, 454] on span "This and future appointments" at bounding box center [784, 457] width 158 height 16
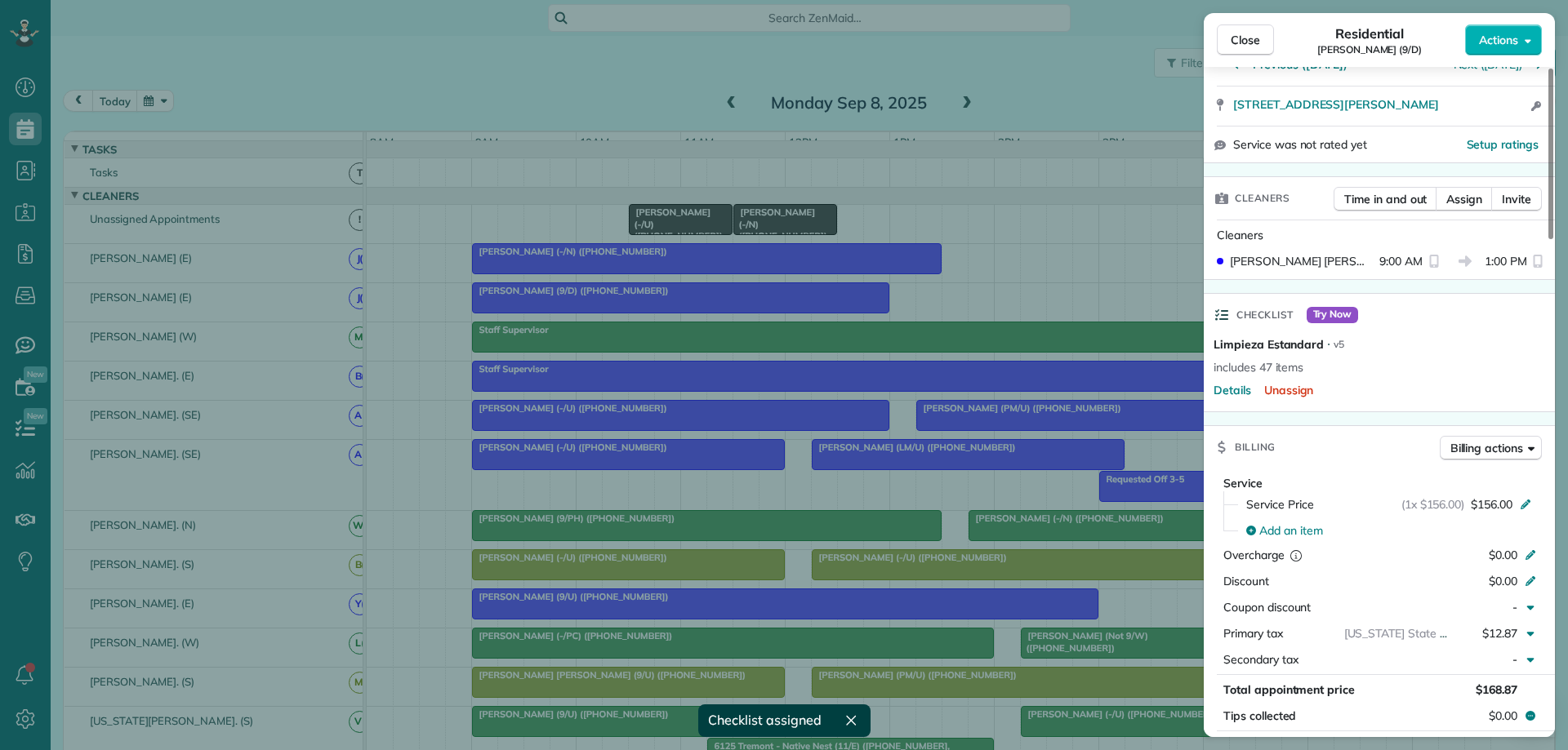
drag, startPoint x: 770, startPoint y: 418, endPoint x: 786, endPoint y: 421, distance: 16.3
click at [772, 418] on div "Close Residential Nathan Amundson (9/D) Actions Status Active Nathan Amundson (…" at bounding box center [784, 375] width 1568 height 750
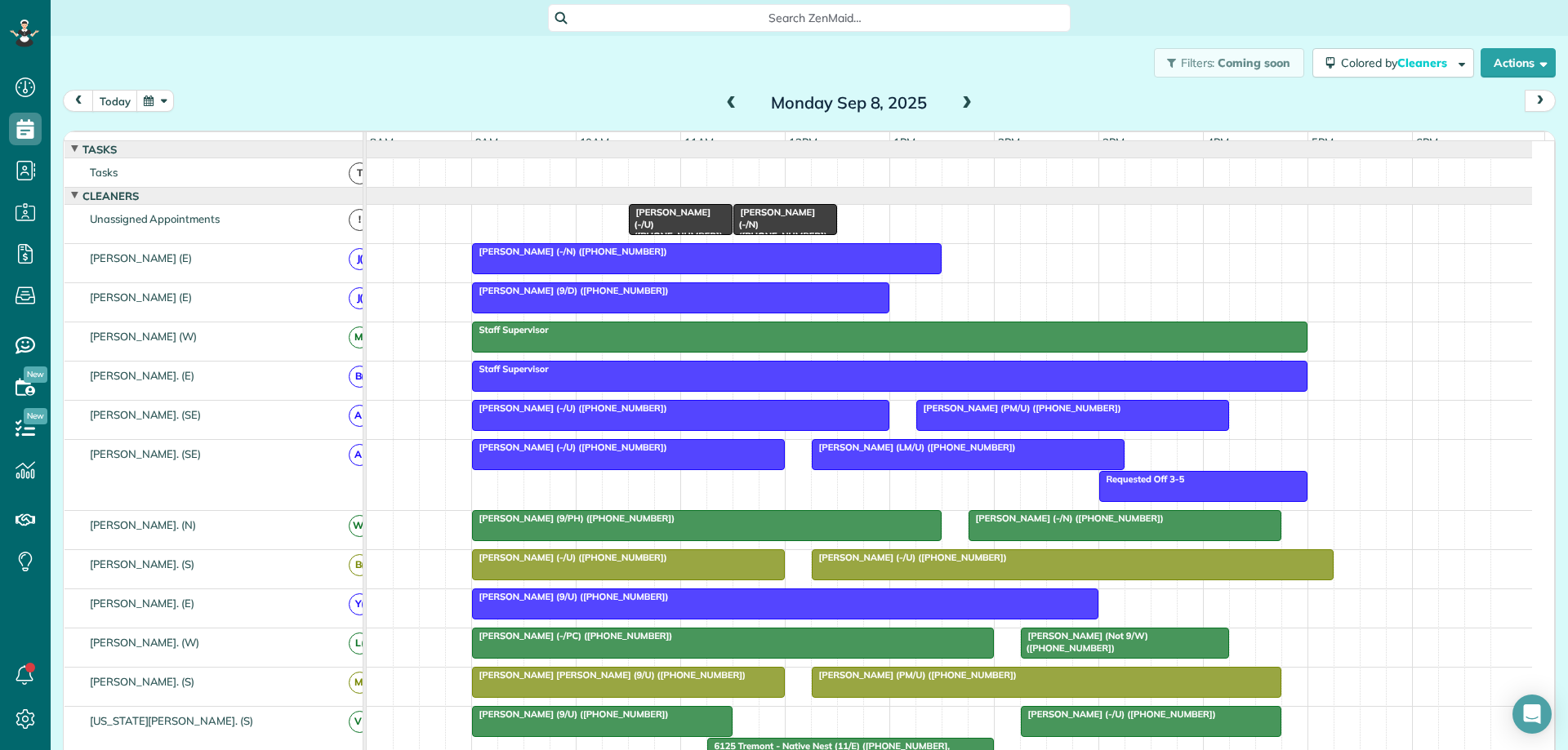
click at [805, 414] on div "Tim Doyle (-/U) (+19726938635)" at bounding box center [680, 408] width 407 height 11
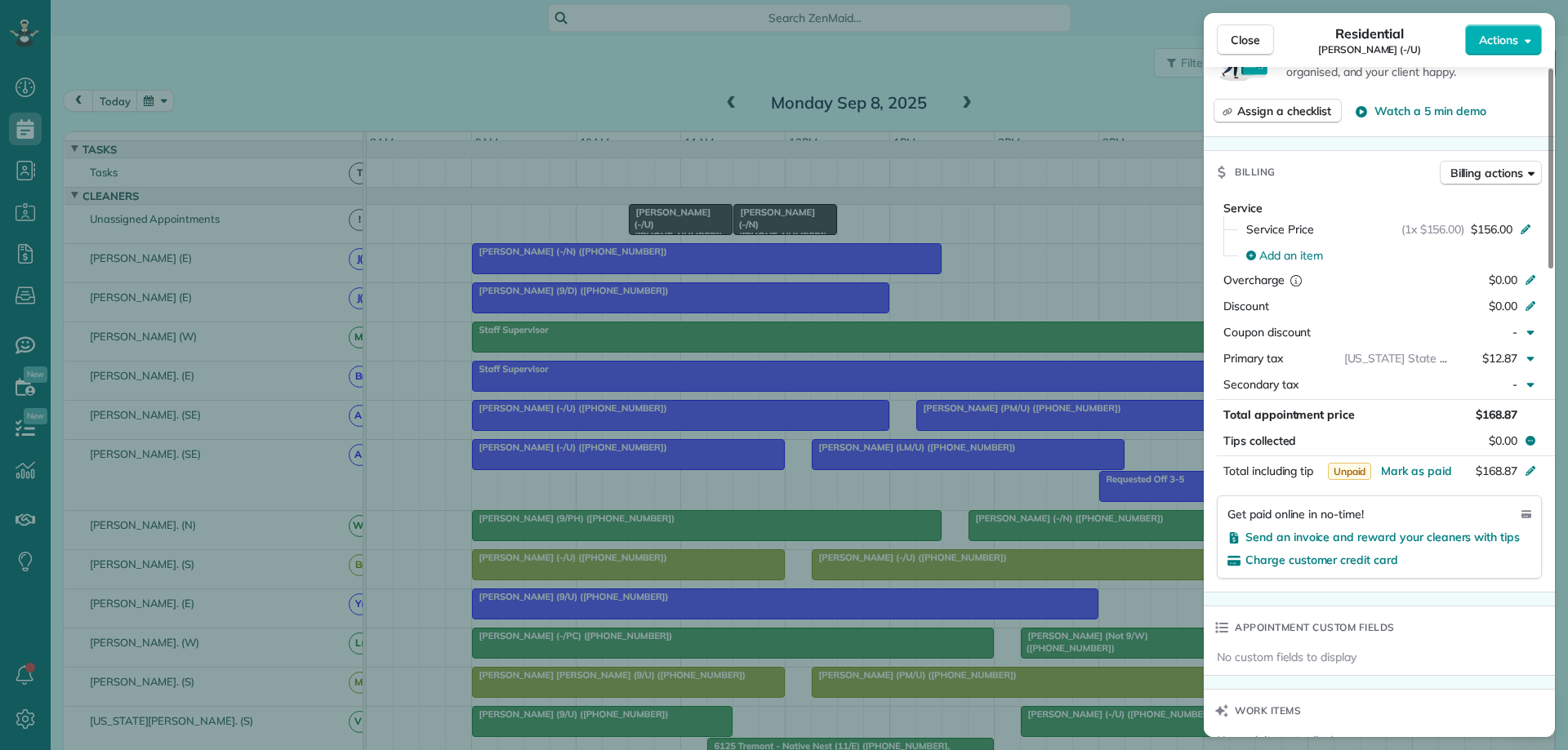
scroll to position [327, 0]
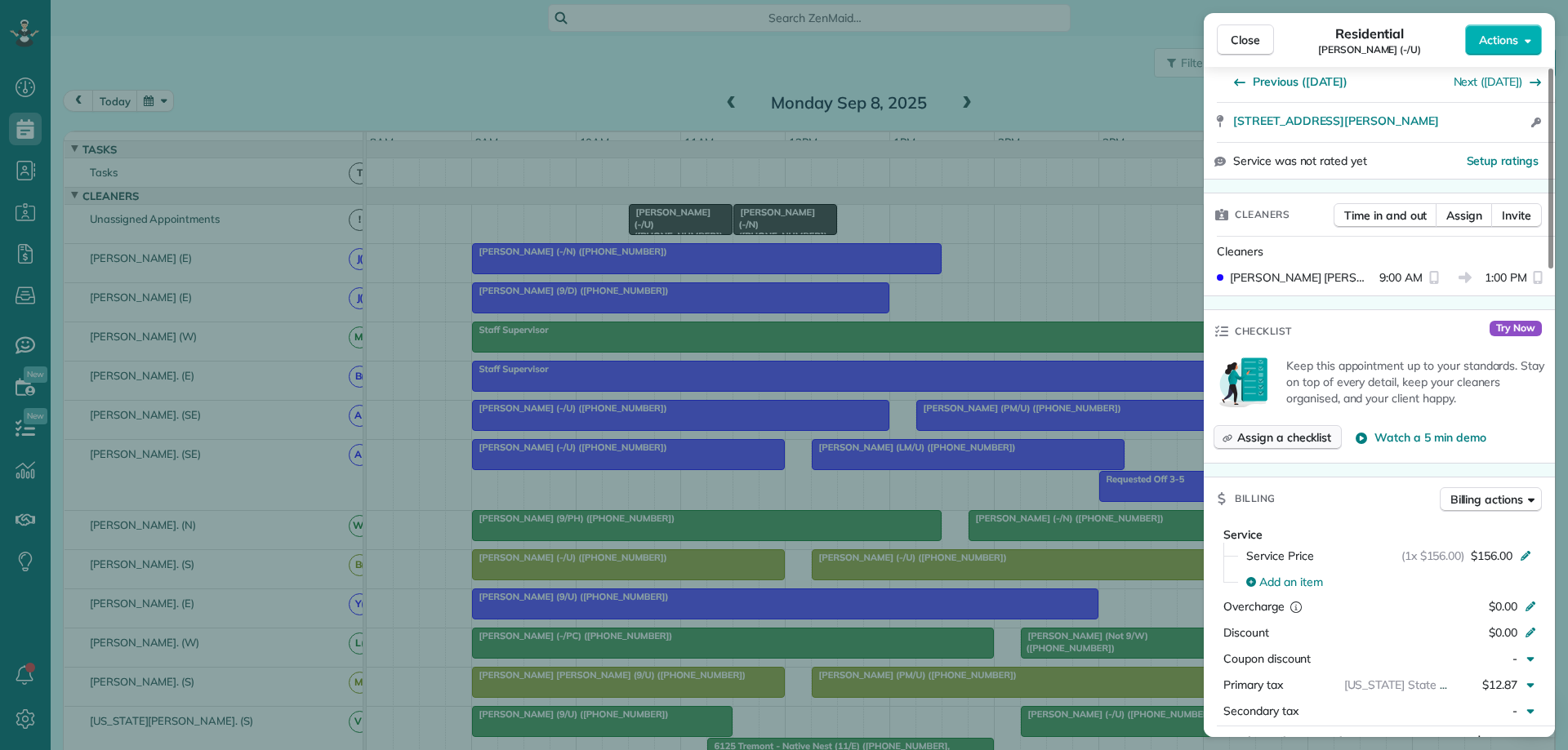
click at [1268, 429] on span "Assign a checklist" at bounding box center [1284, 437] width 94 height 16
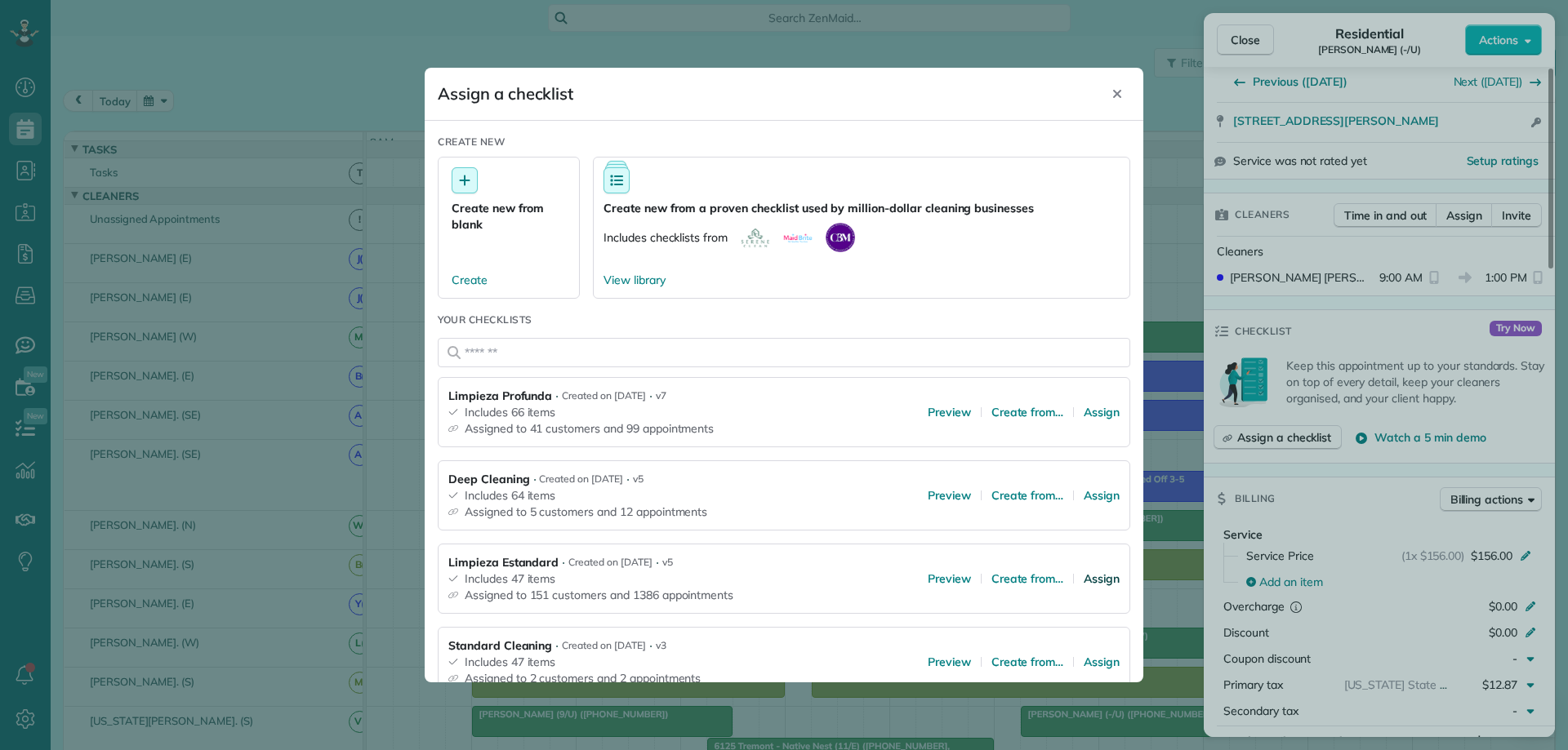
click at [1084, 576] on span "Assign" at bounding box center [1102, 578] width 36 height 16
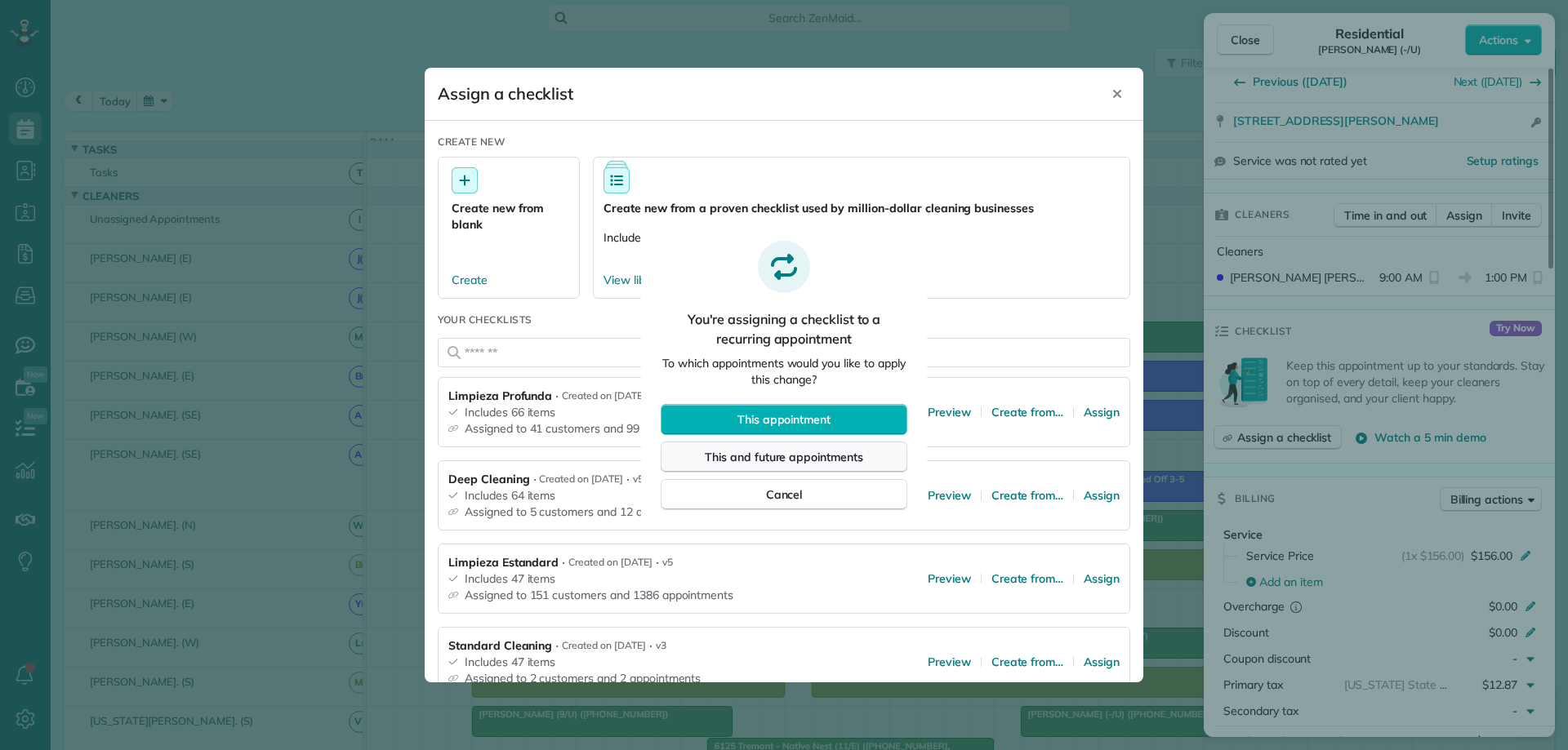
click at [764, 456] on span "This and future appointments" at bounding box center [784, 457] width 158 height 16
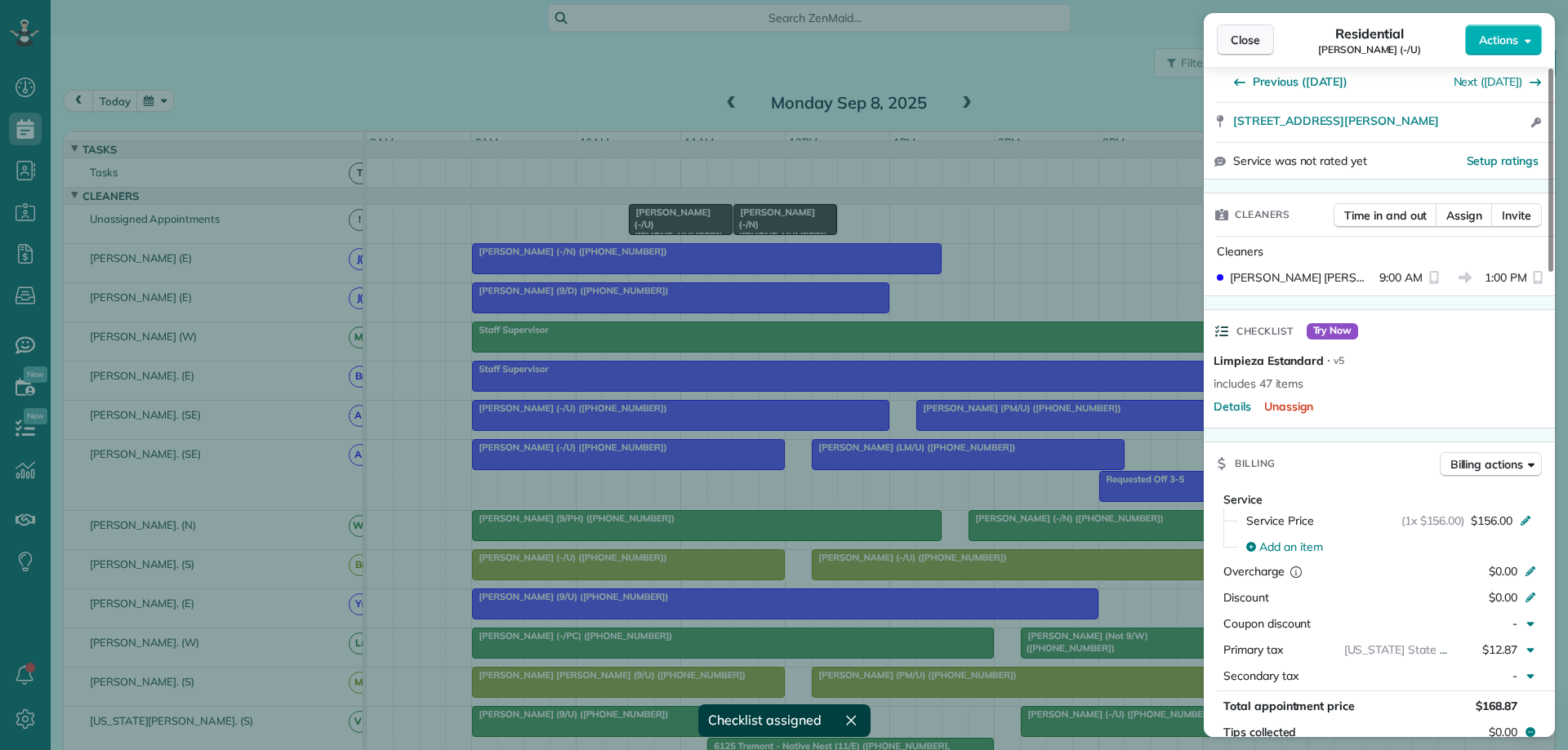
click at [1236, 49] on button "Close" at bounding box center [1245, 40] width 57 height 31
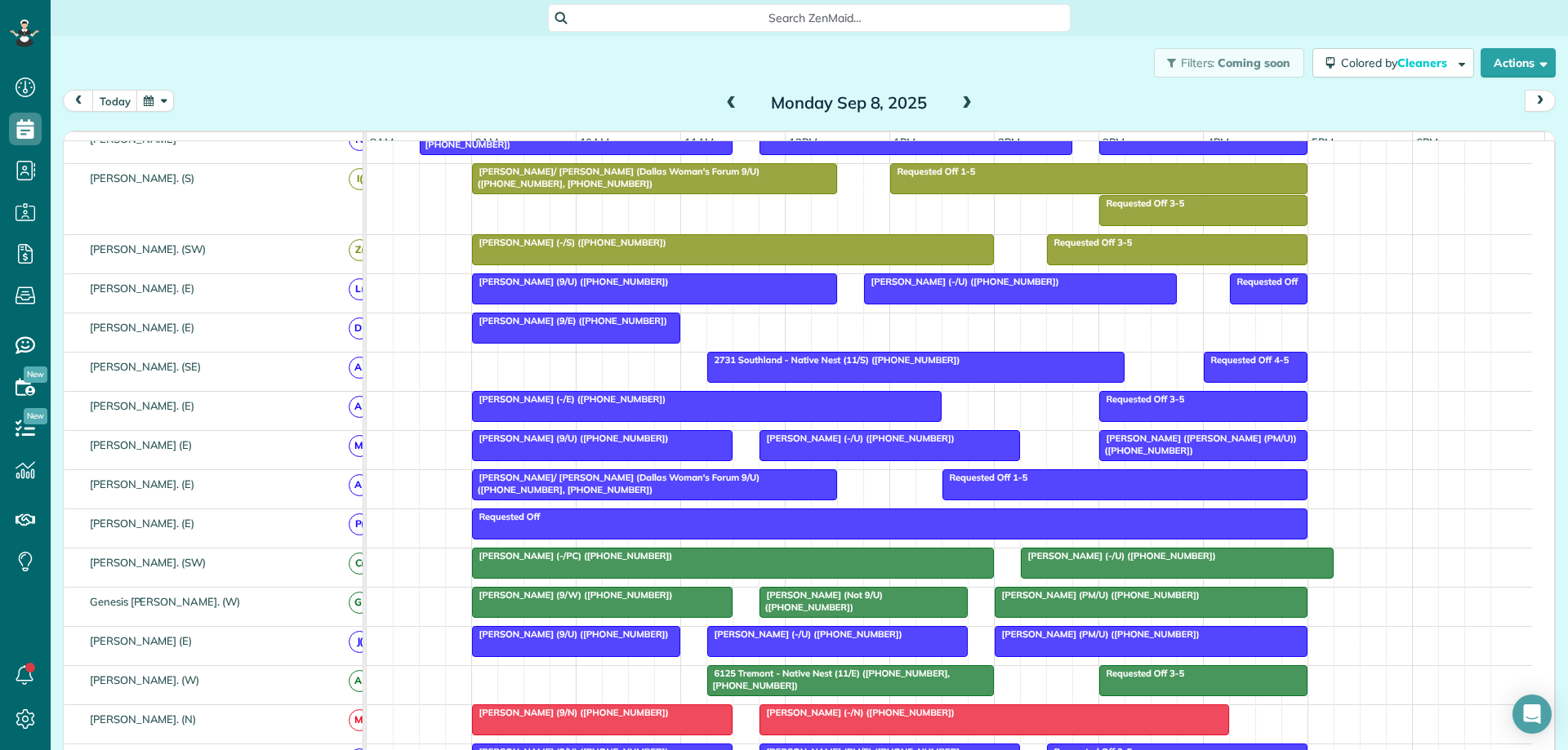
scroll to position [594, 0]
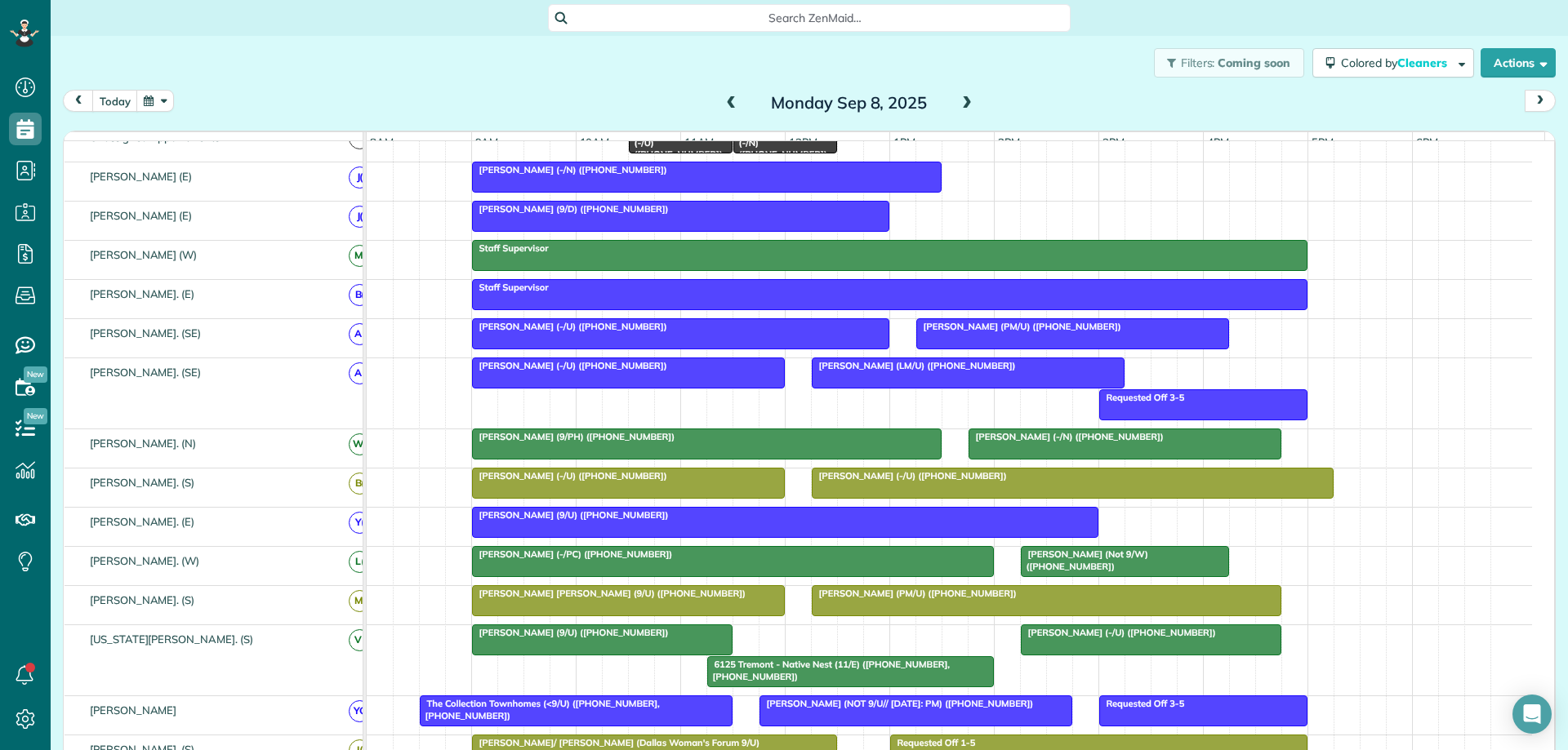
click at [723, 442] on div "Ashley Everett (9/PH) (+19724674468)" at bounding box center [706, 436] width 459 height 11
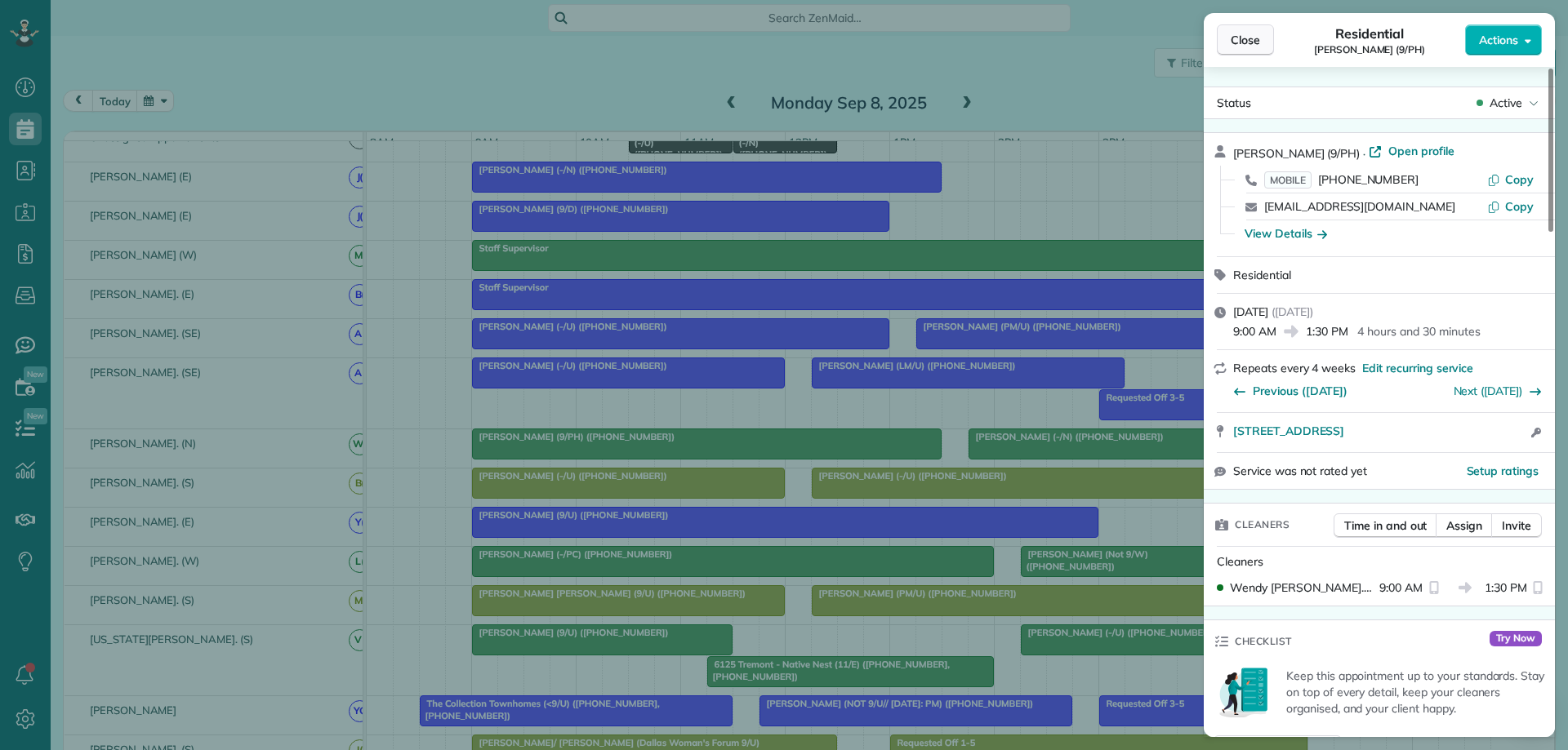
click at [1228, 36] on button "Close" at bounding box center [1245, 40] width 57 height 31
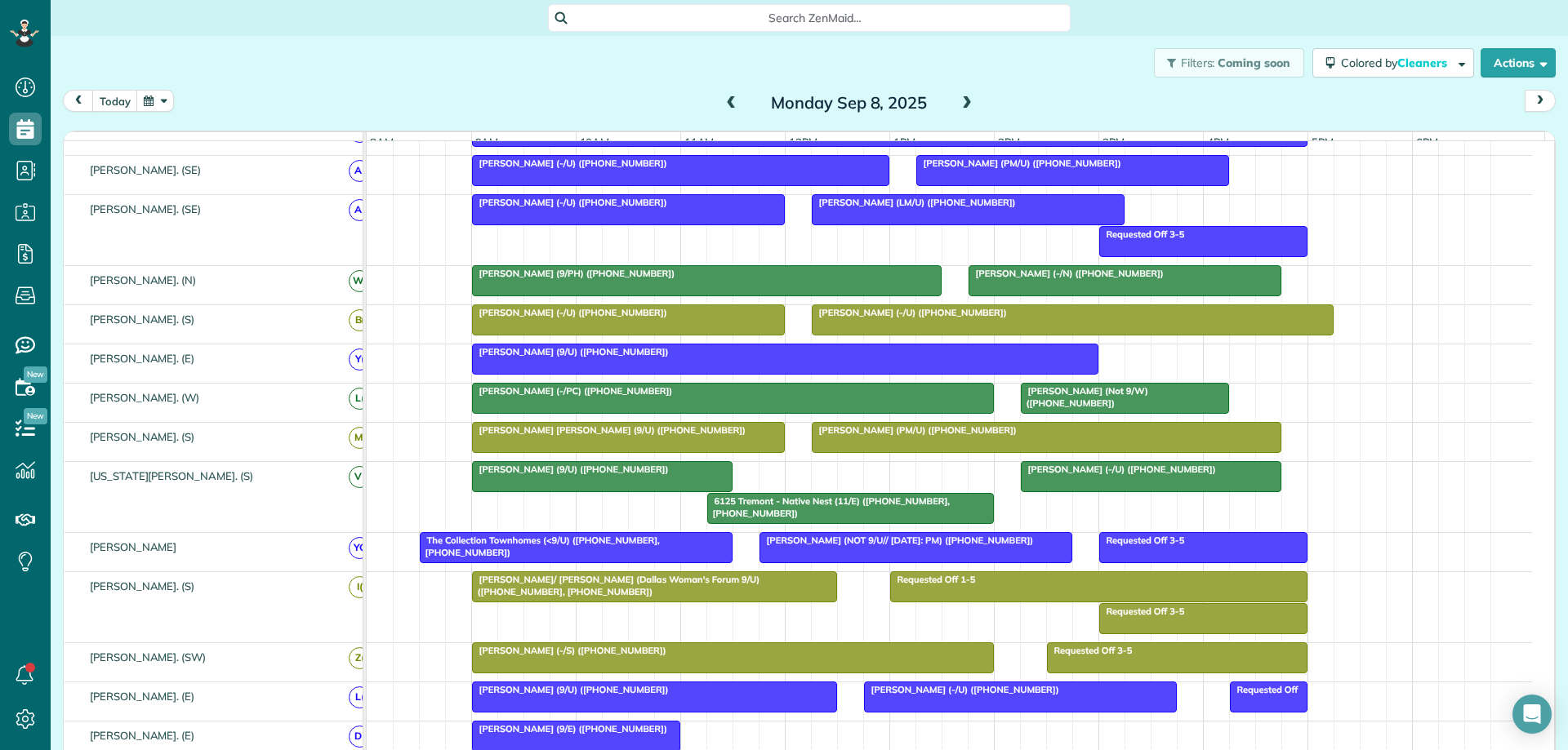
click at [684, 16] on span "Search ZenMaid…" at bounding box center [814, 17] width 496 height 16
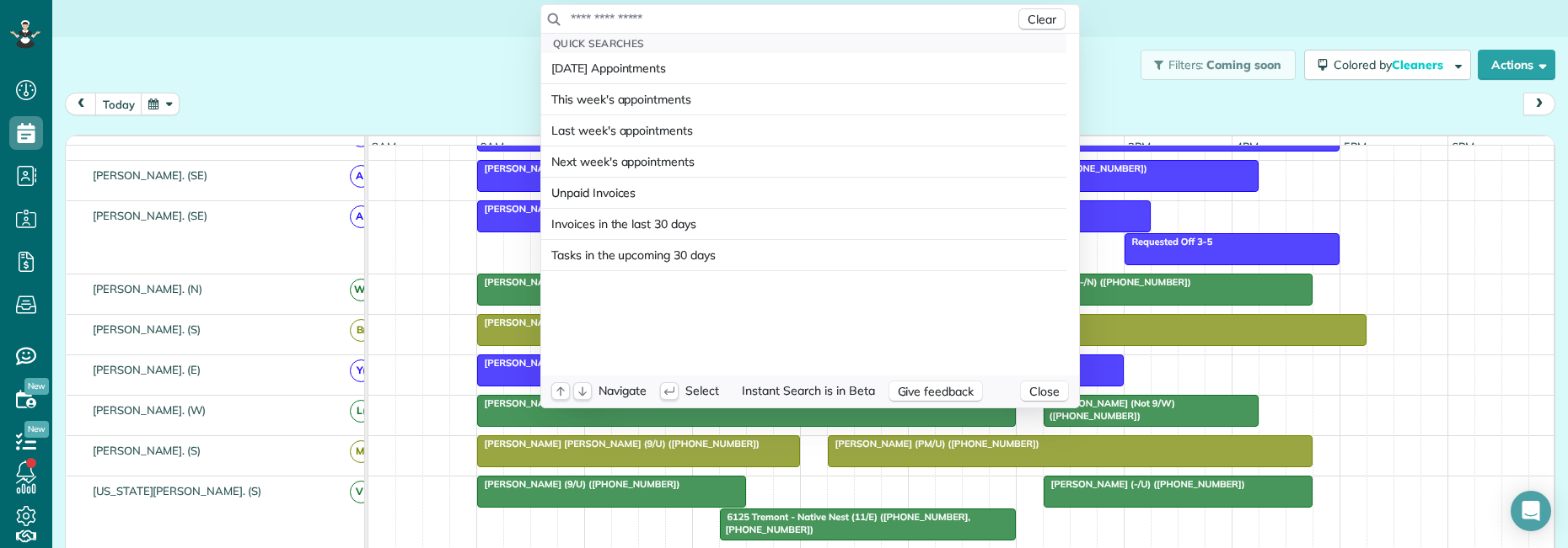
scroll to position [548, 52]
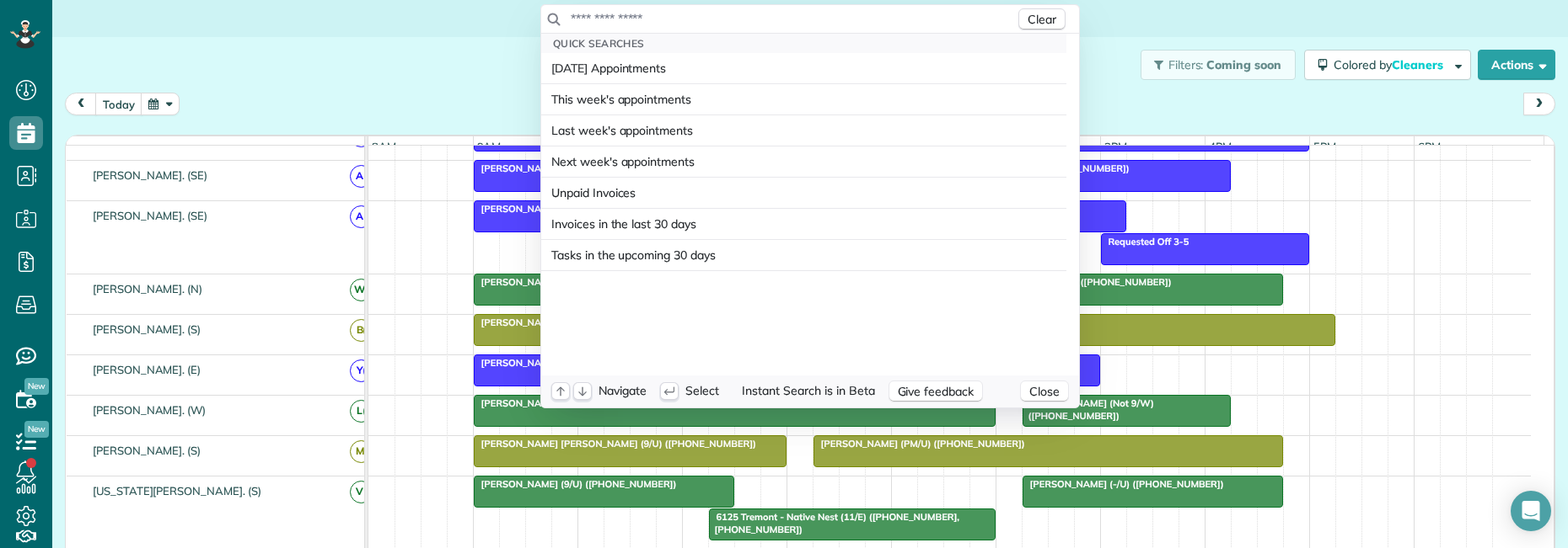
click at [603, 20] on input "text" at bounding box center [792, 18] width 445 height 17
click at [440, 84] on html "Dashboard Scheduling Calendar View List View Dispatch View - Weekly scheduling …" at bounding box center [784, 274] width 1568 height 548
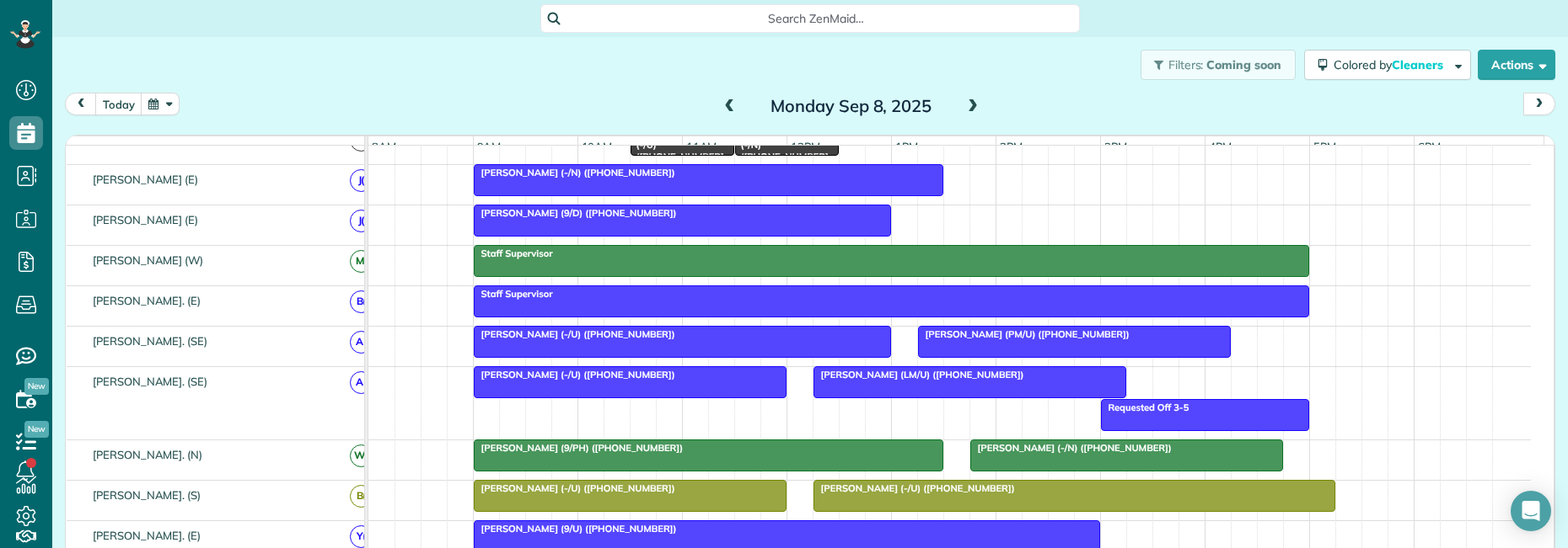
scroll to position [84, 0]
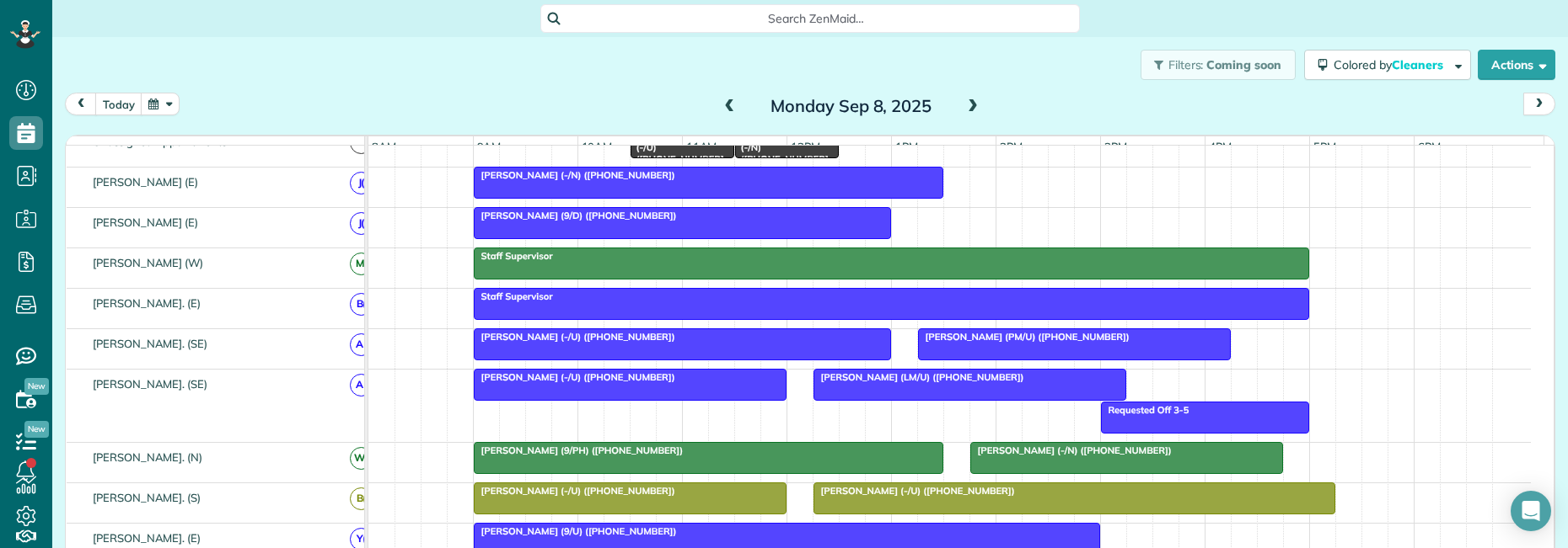
click at [667, 343] on div "Tim Doyle (-/U) (+19726938635)" at bounding box center [682, 336] width 407 height 11
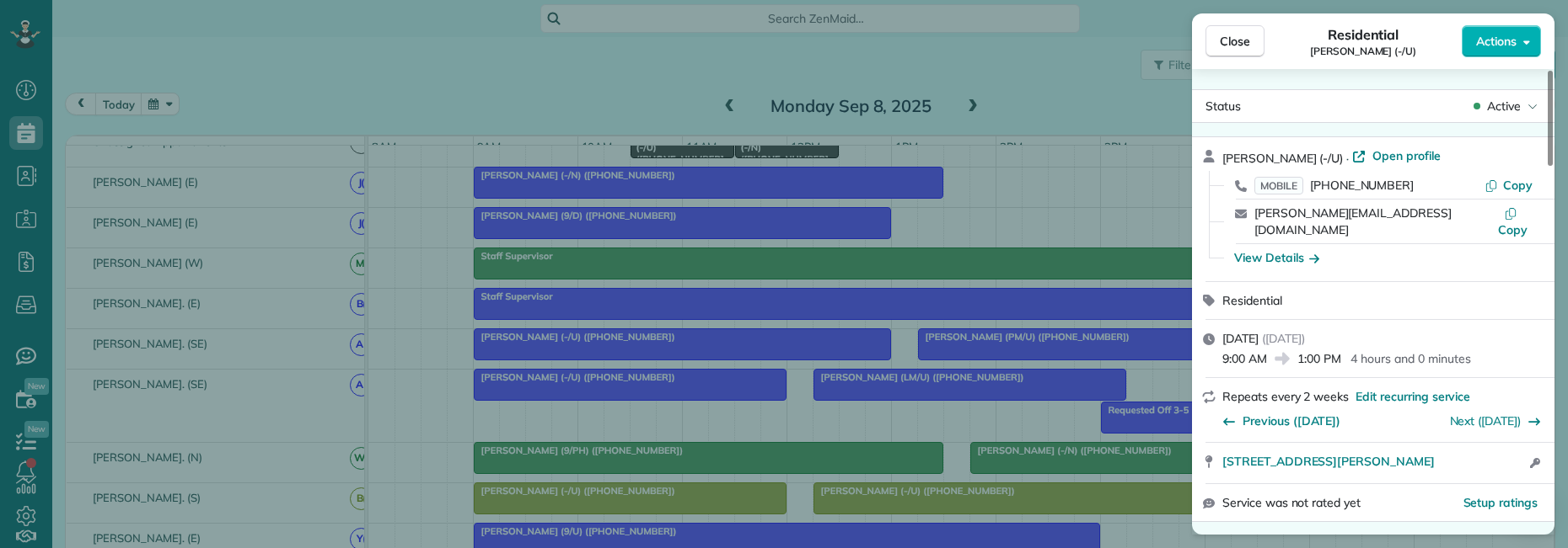
click at [1023, 362] on div "Close Residential Tim Doyle (-/U) Actions Status Active Tim Doyle (-/U) · Open …" at bounding box center [784, 274] width 1568 height 548
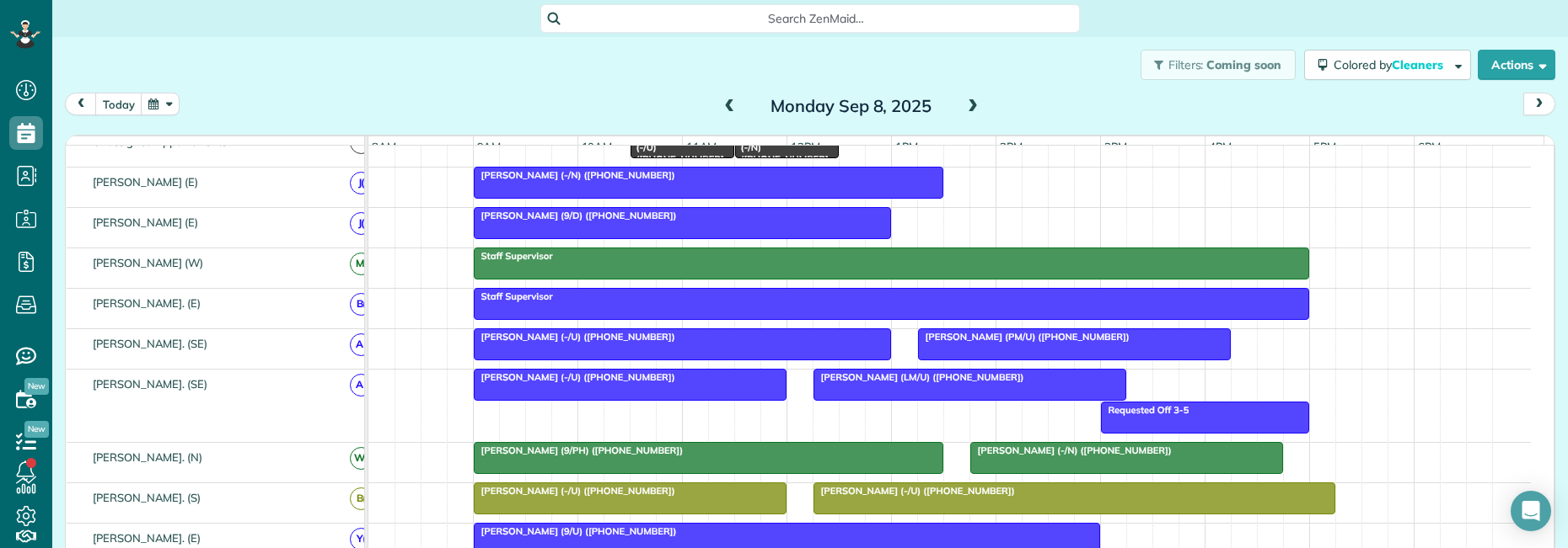
click at [1043, 357] on div at bounding box center [1074, 344] width 311 height 30
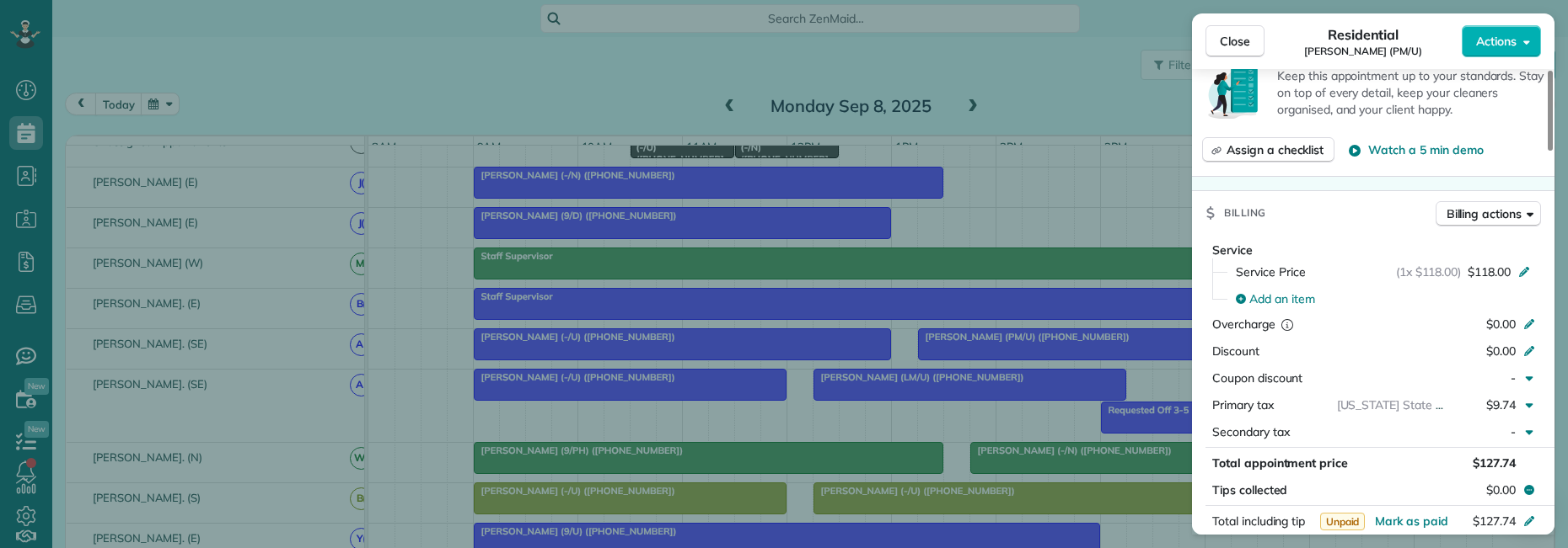
scroll to position [551, 0]
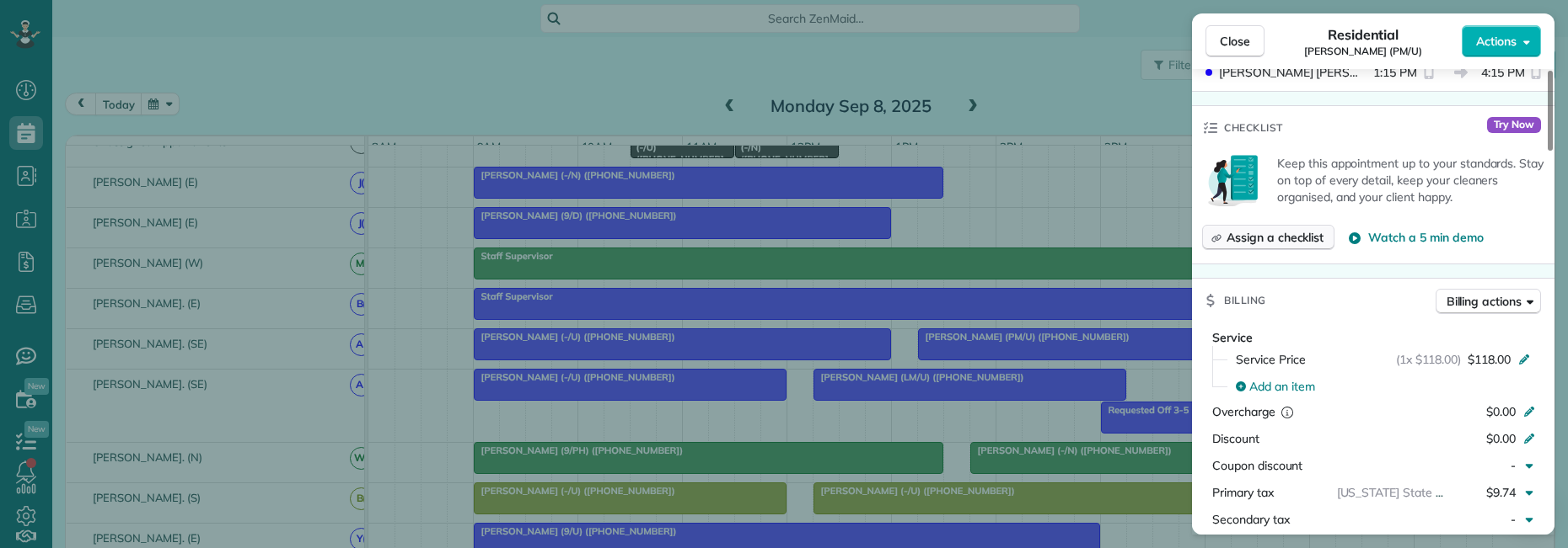
click at [1292, 229] on span "Assign a checklist" at bounding box center [1275, 237] width 97 height 17
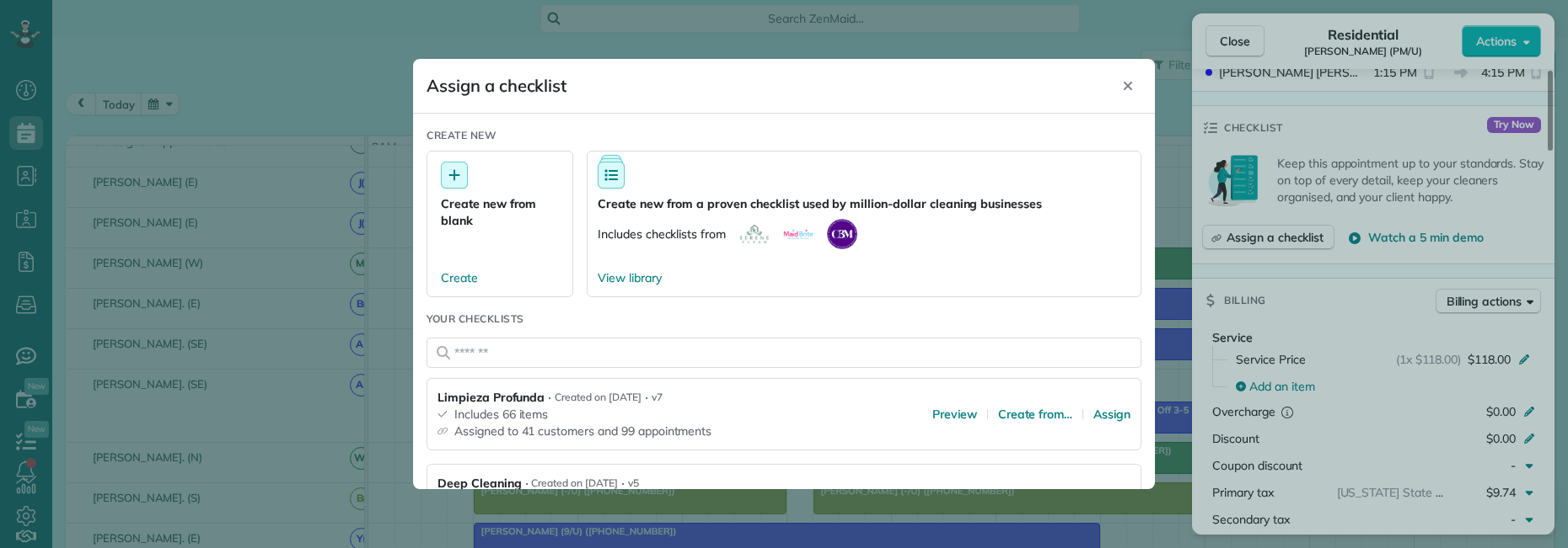
scroll to position [252, 0]
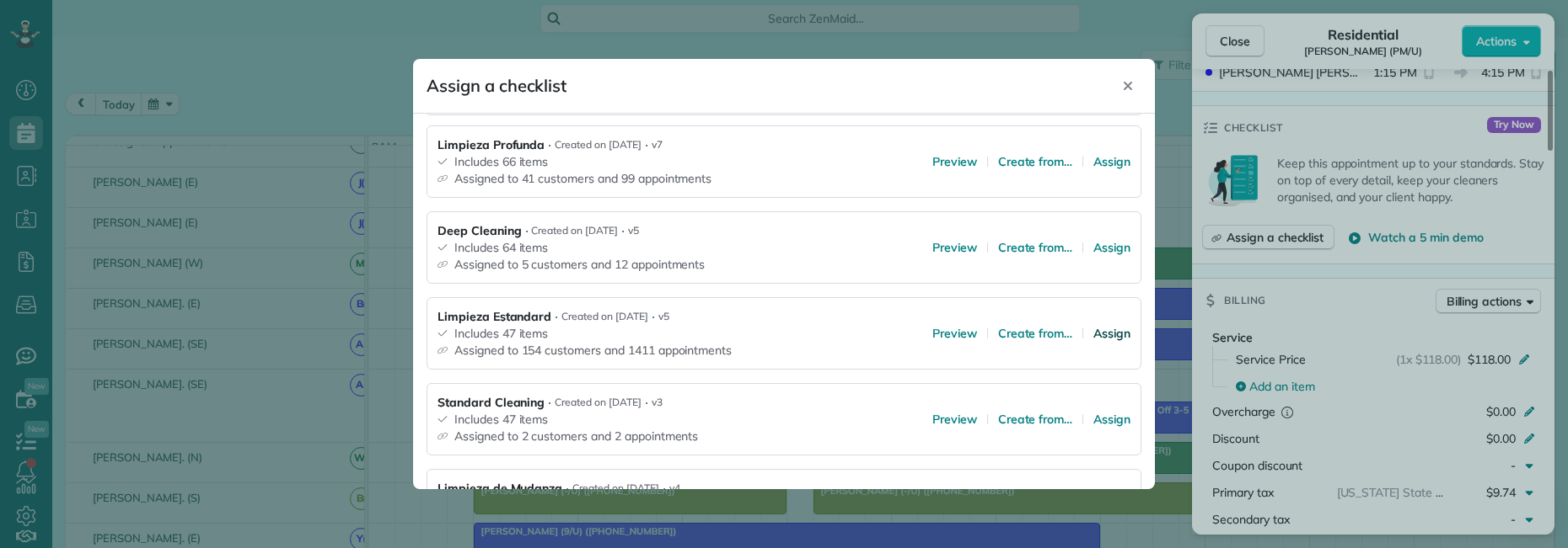
click at [1098, 336] on span "Assign" at bounding box center [1112, 333] width 37 height 17
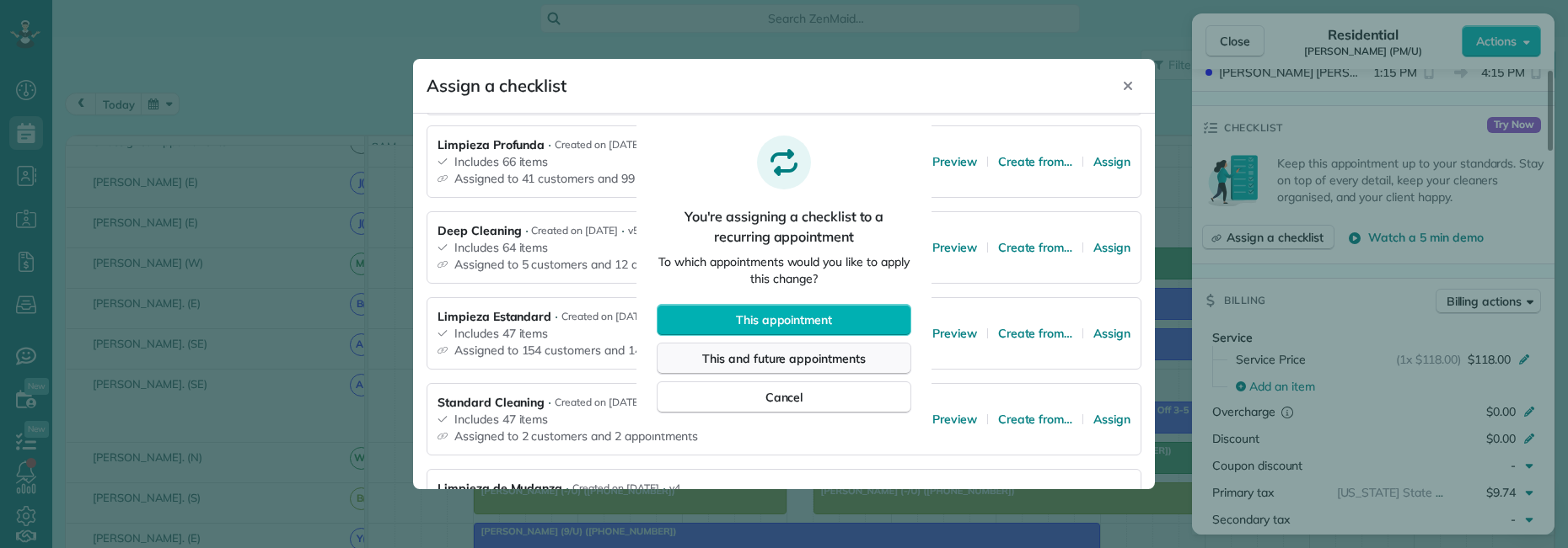
click at [833, 357] on span "This and future appointments" at bounding box center [783, 358] width 163 height 17
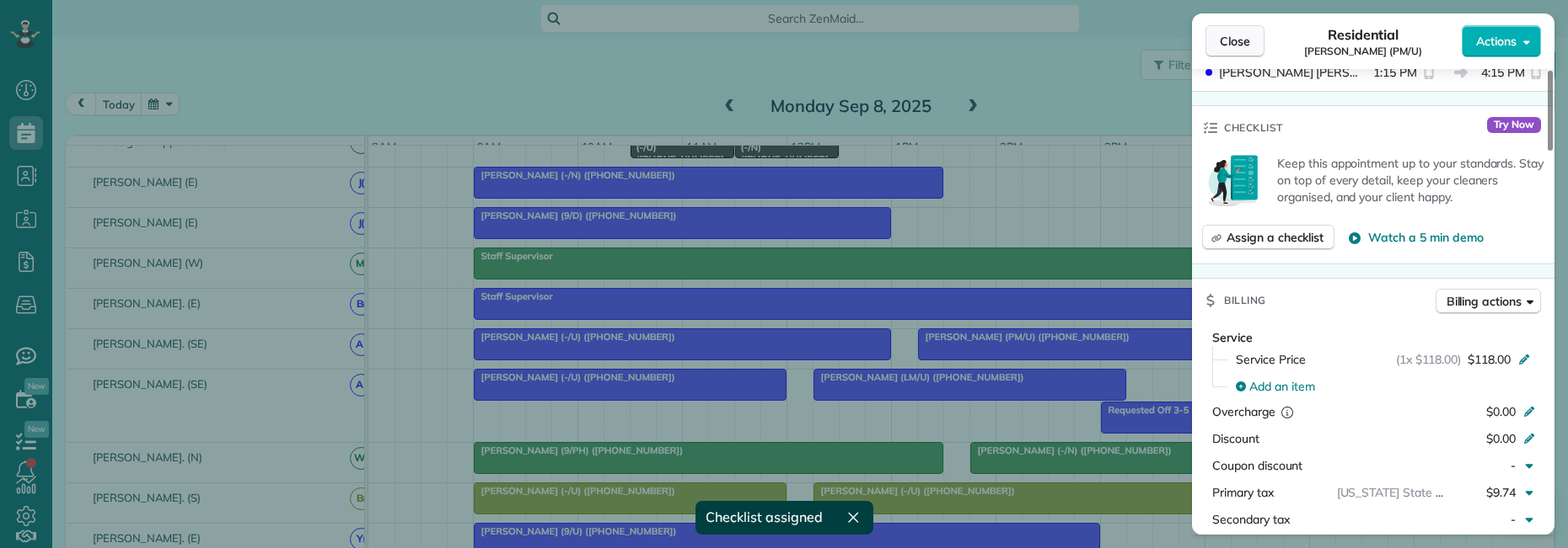
click at [1230, 42] on span "Close" at bounding box center [1234, 41] width 30 height 17
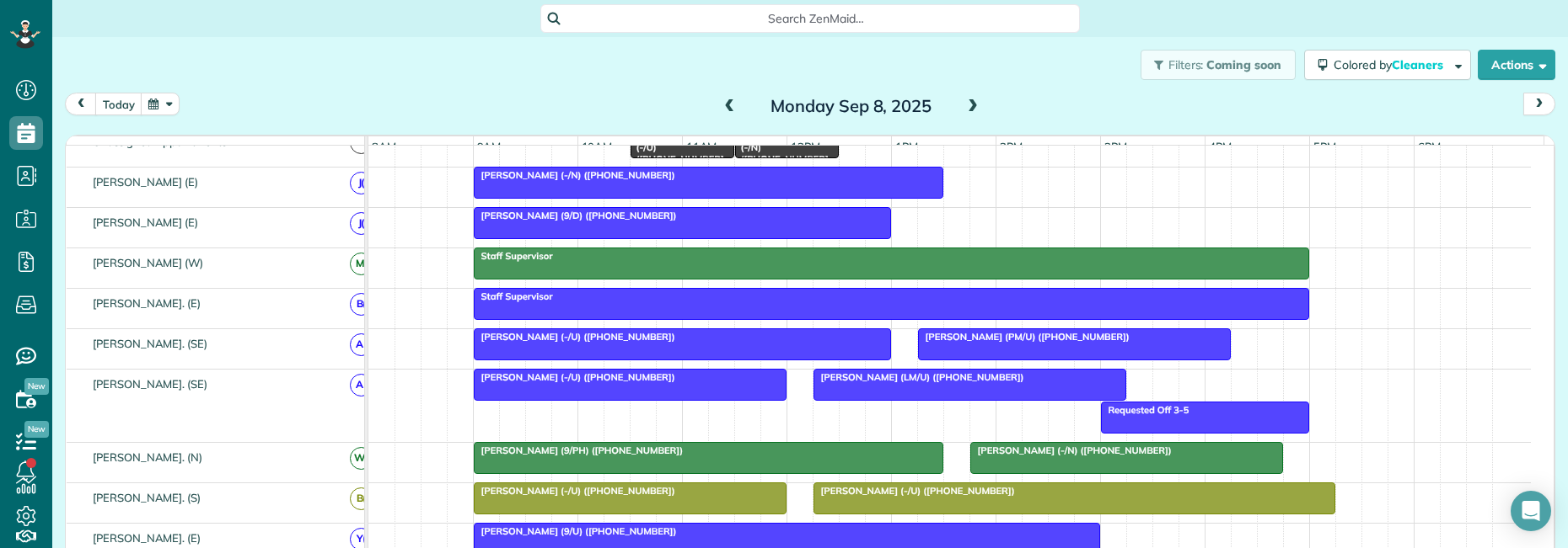
drag, startPoint x: 625, startPoint y: 397, endPoint x: 659, endPoint y: 400, distance: 34.1
click at [628, 397] on div at bounding box center [629, 385] width 311 height 30
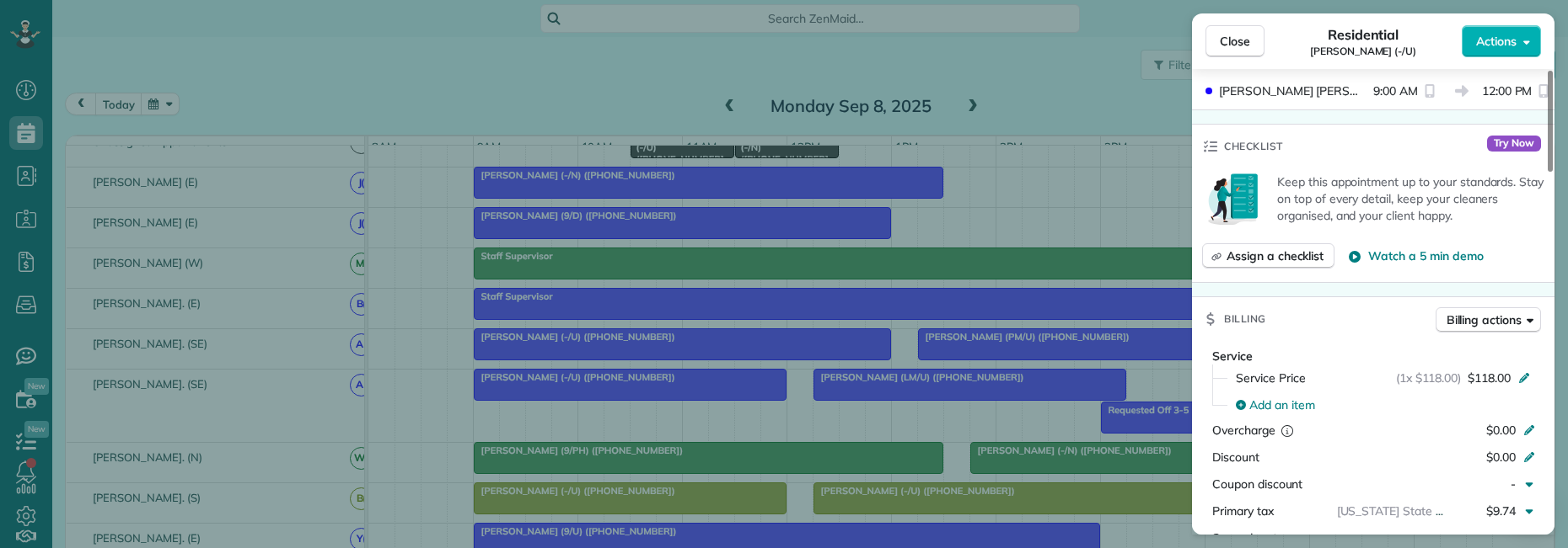
scroll to position [506, 0]
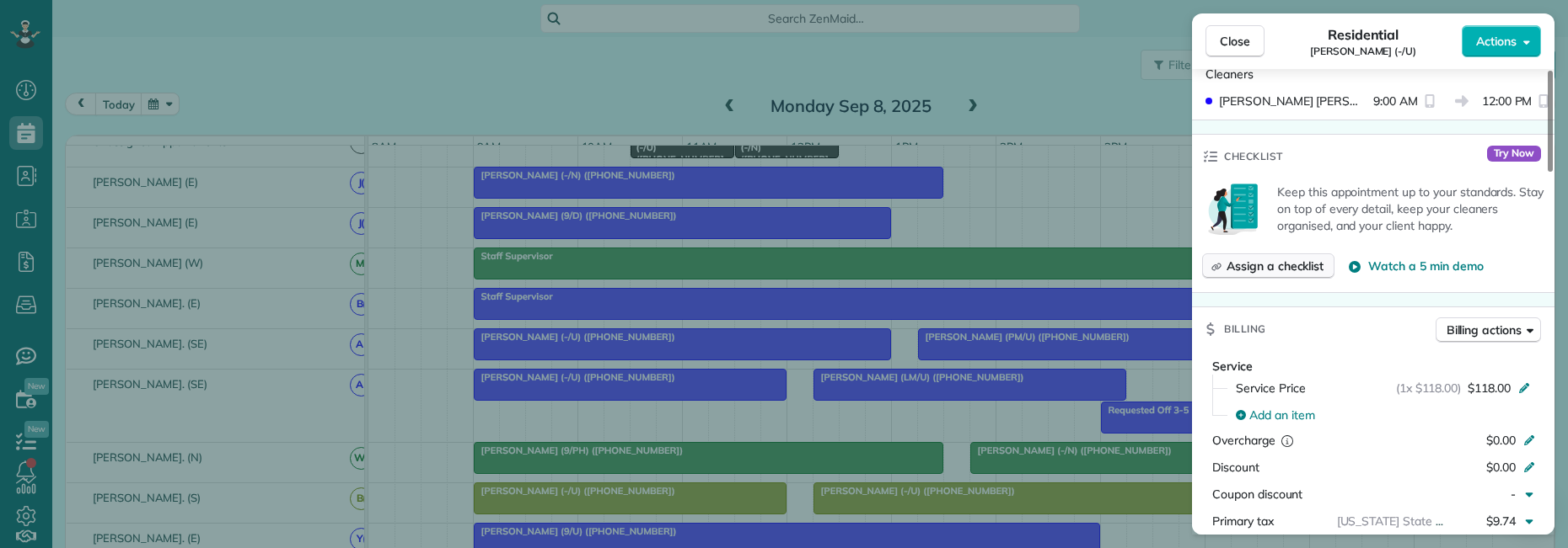
click at [1265, 269] on span "Assign a checklist" at bounding box center [1275, 266] width 97 height 17
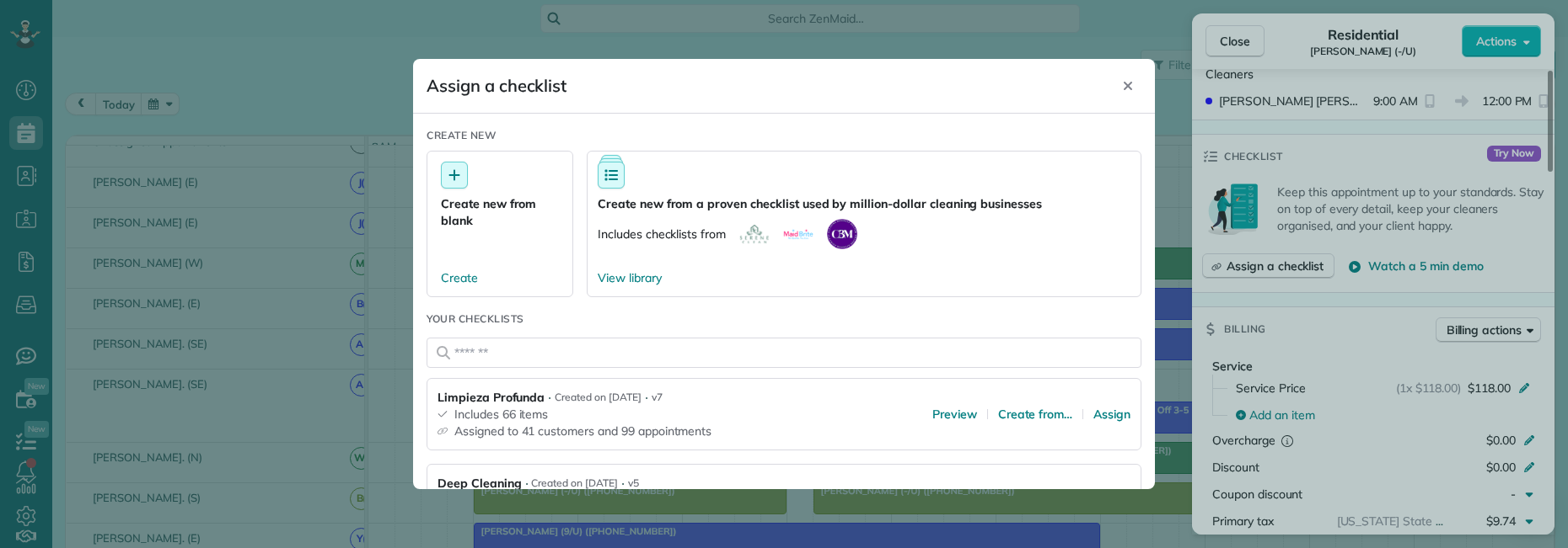
scroll to position [169, 0]
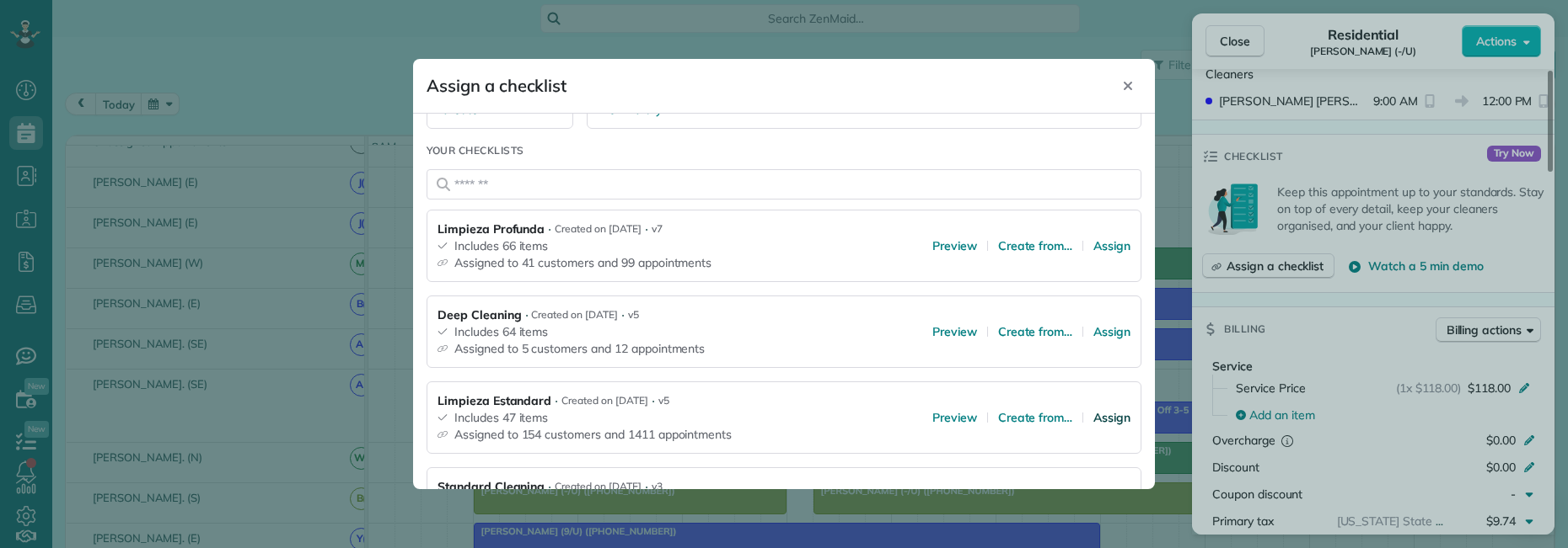
click at [1101, 418] on span "Assign" at bounding box center [1112, 417] width 37 height 17
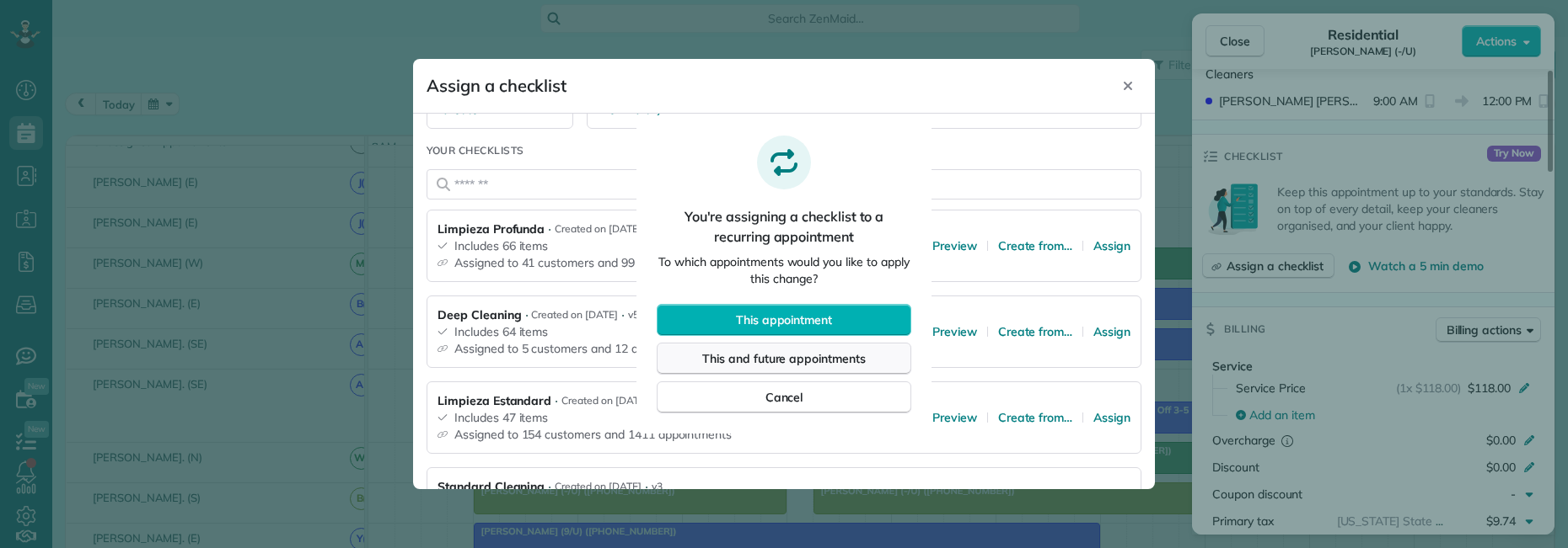
drag, startPoint x: 857, startPoint y: 358, endPoint x: 975, endPoint y: 361, distance: 118.0
click at [857, 357] on span "This and future appointments" at bounding box center [783, 358] width 163 height 17
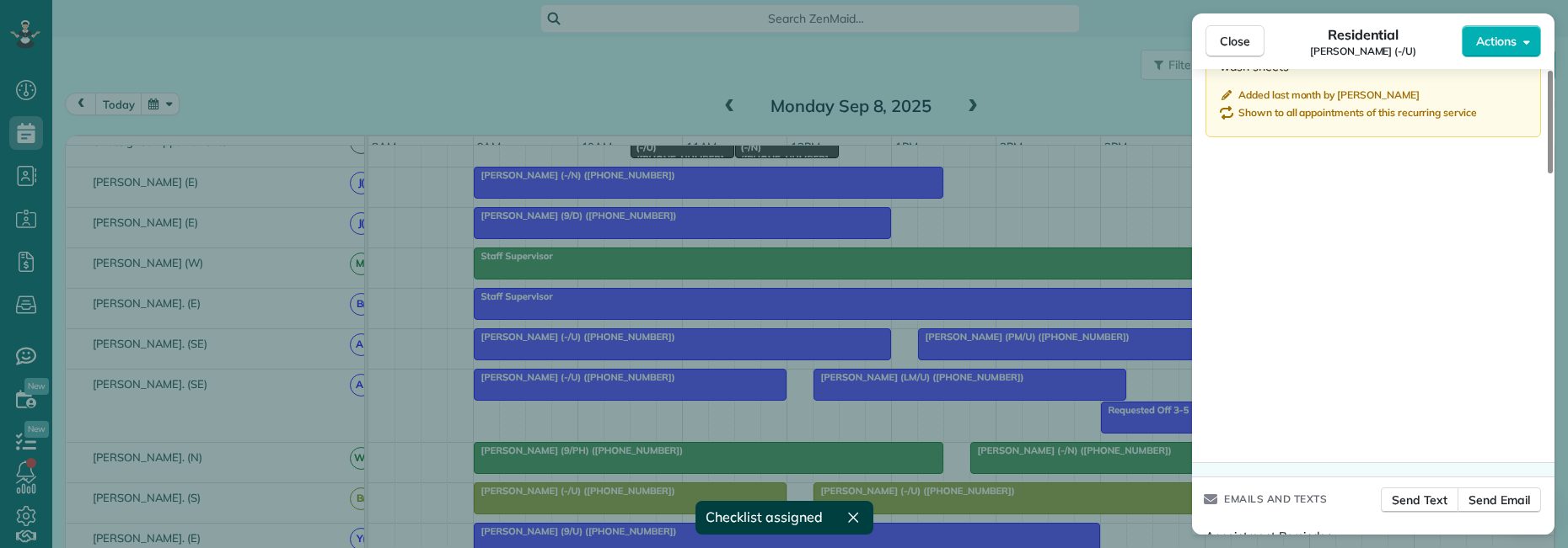
scroll to position [1633, 0]
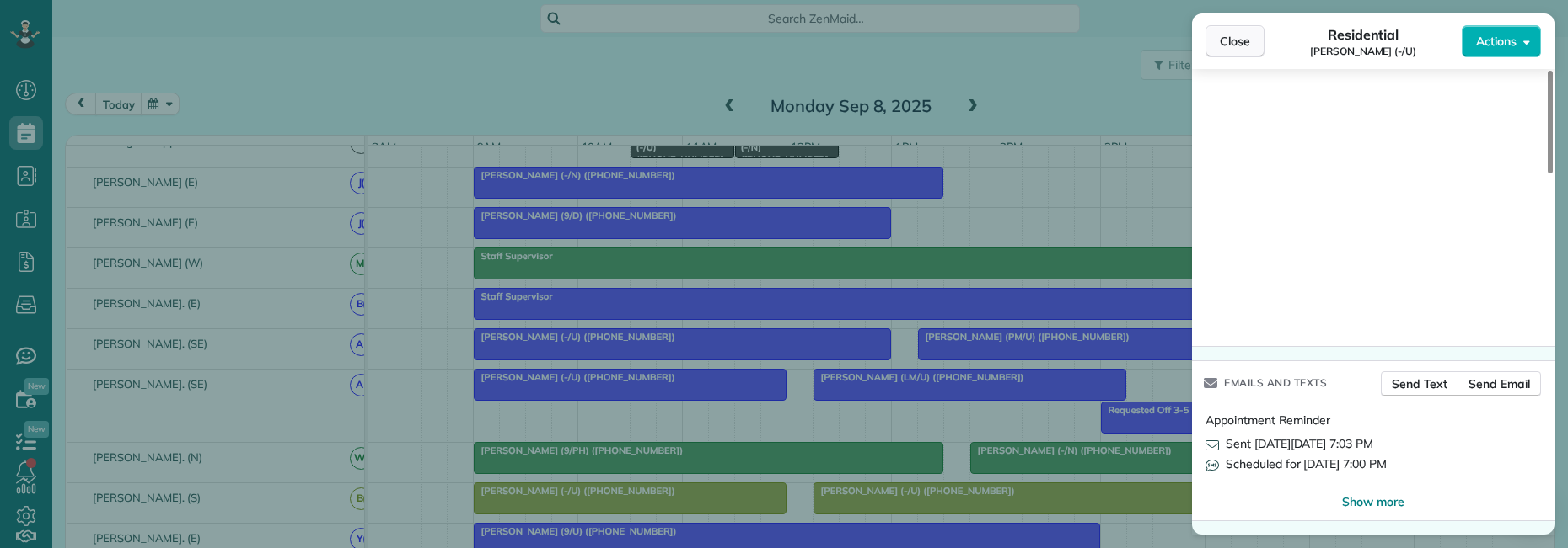
click at [1236, 37] on span "Close" at bounding box center [1234, 41] width 30 height 17
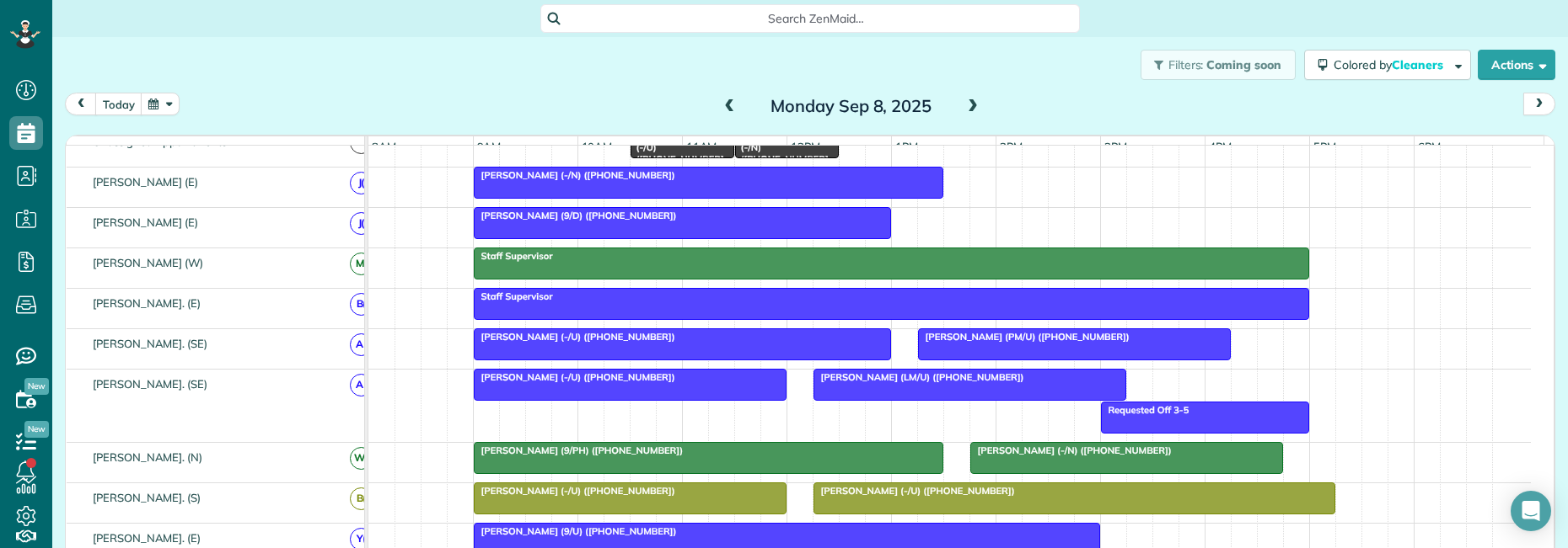
click at [948, 383] on span "Jennifer Waddell (LM/U) (+12142360443)" at bounding box center [918, 377] width 213 height 11
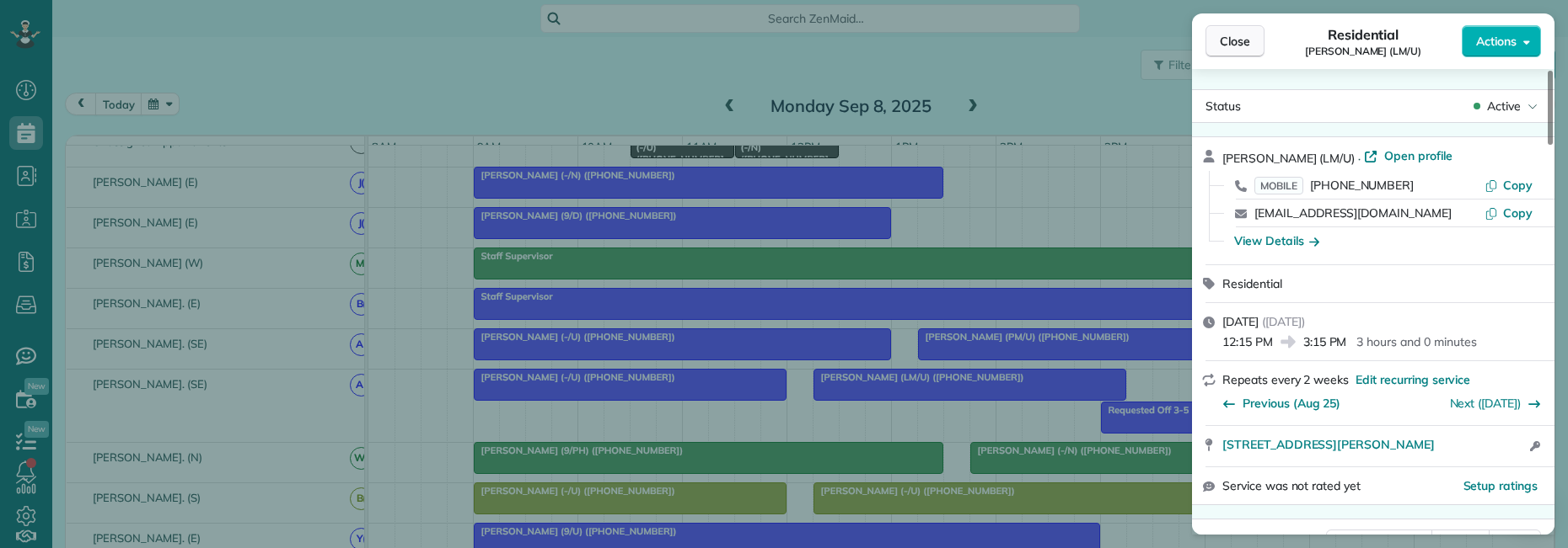
click at [1231, 48] on span "Close" at bounding box center [1234, 41] width 30 height 17
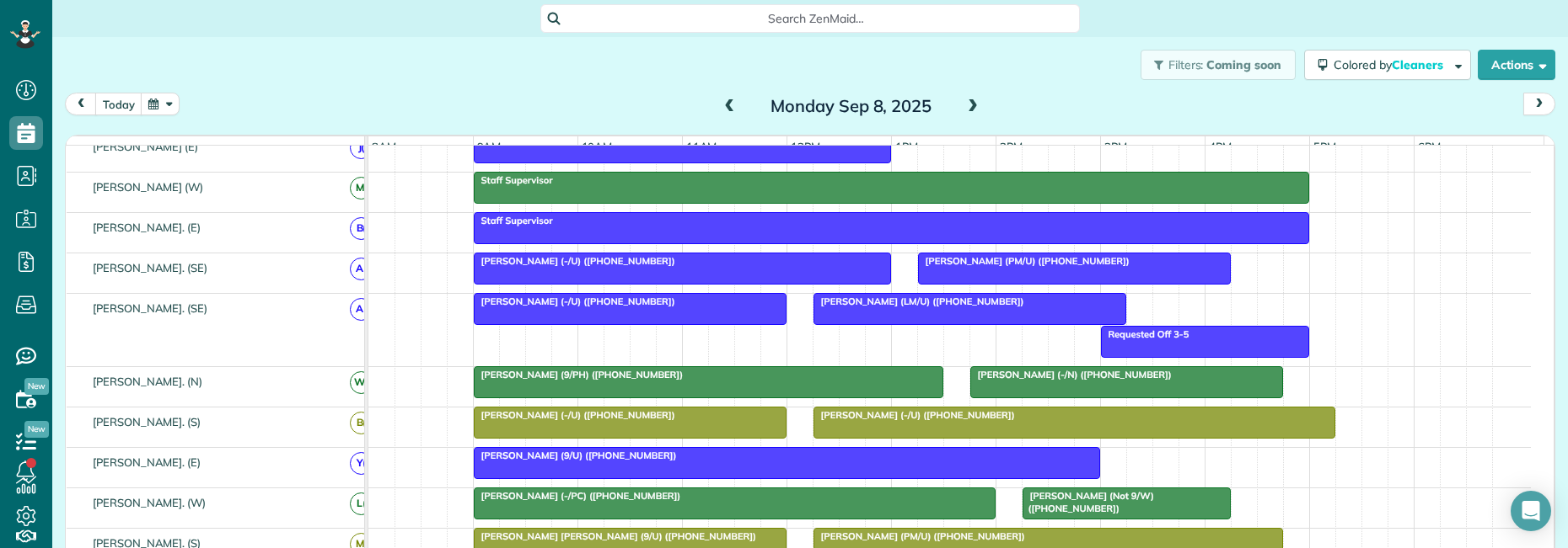
scroll to position [169, 0]
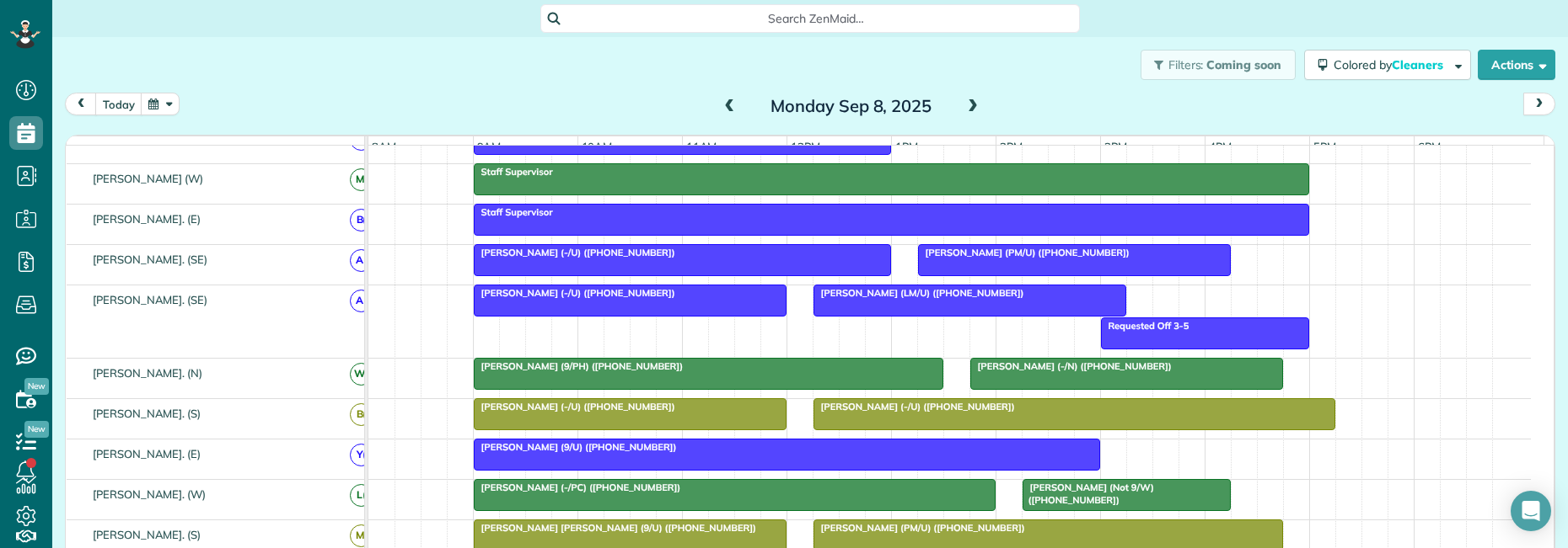
click at [940, 299] on span "Jennifer Waddell (LM/U) (+12142360443)" at bounding box center [918, 293] width 213 height 11
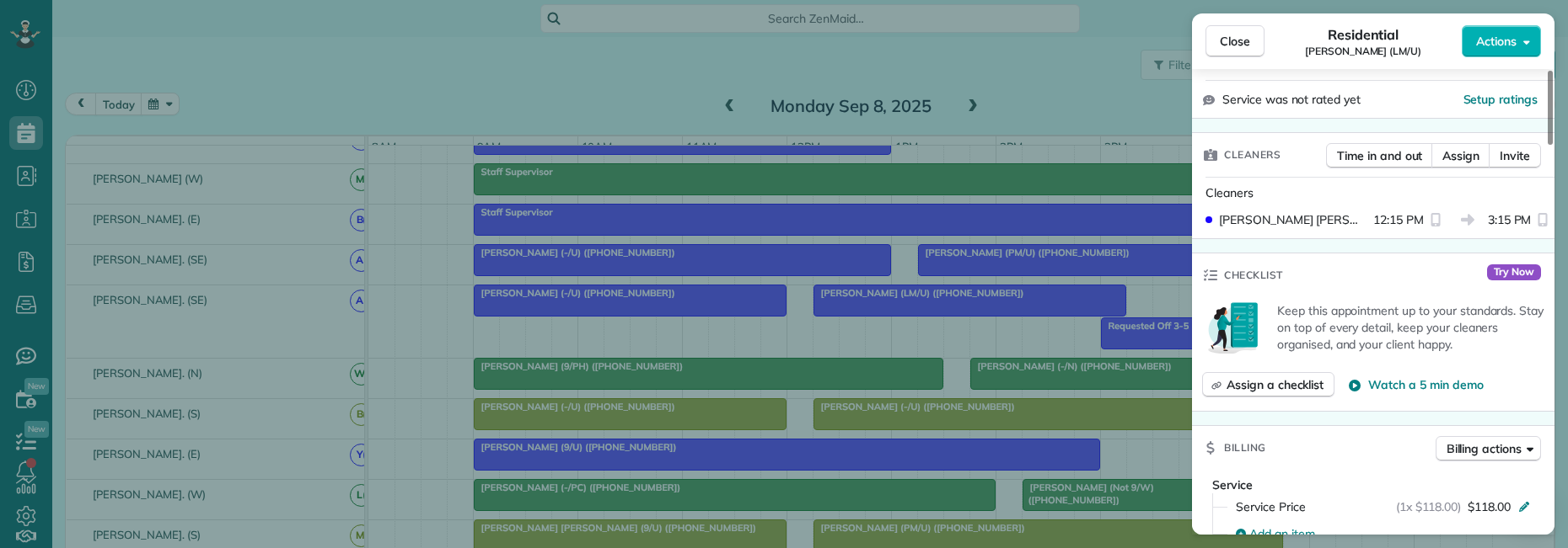
scroll to position [337, 0]
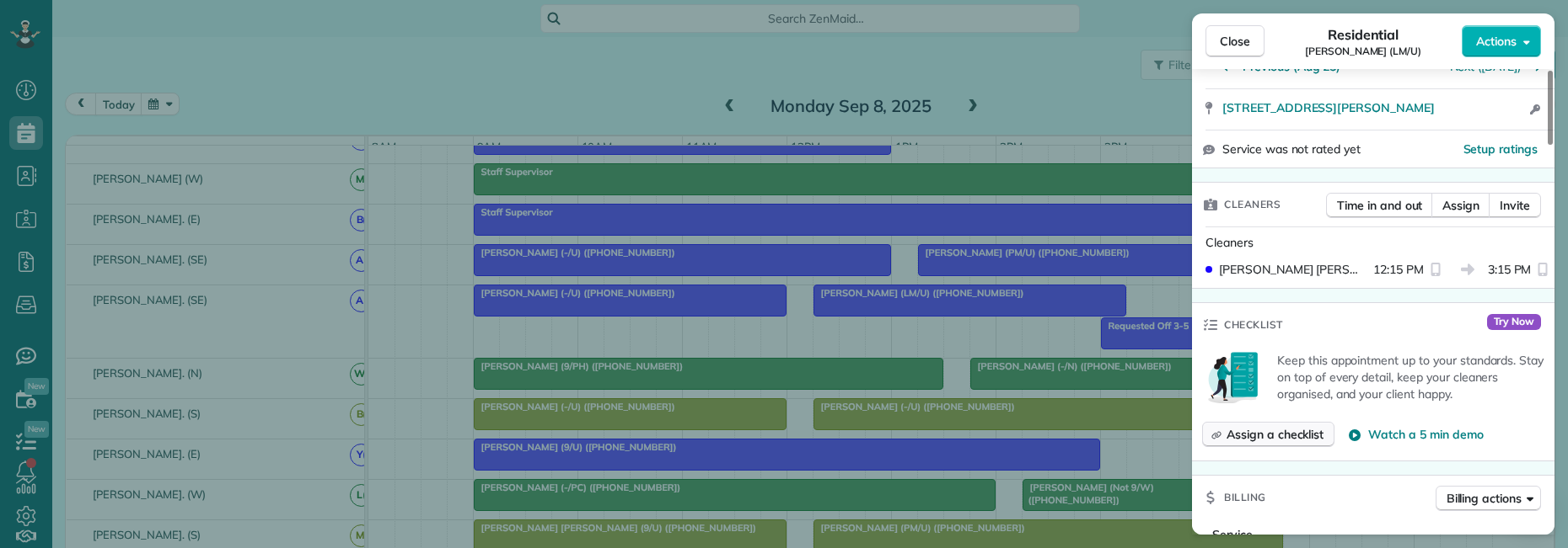
click at [1256, 434] on span "Assign a checklist" at bounding box center [1275, 434] width 97 height 17
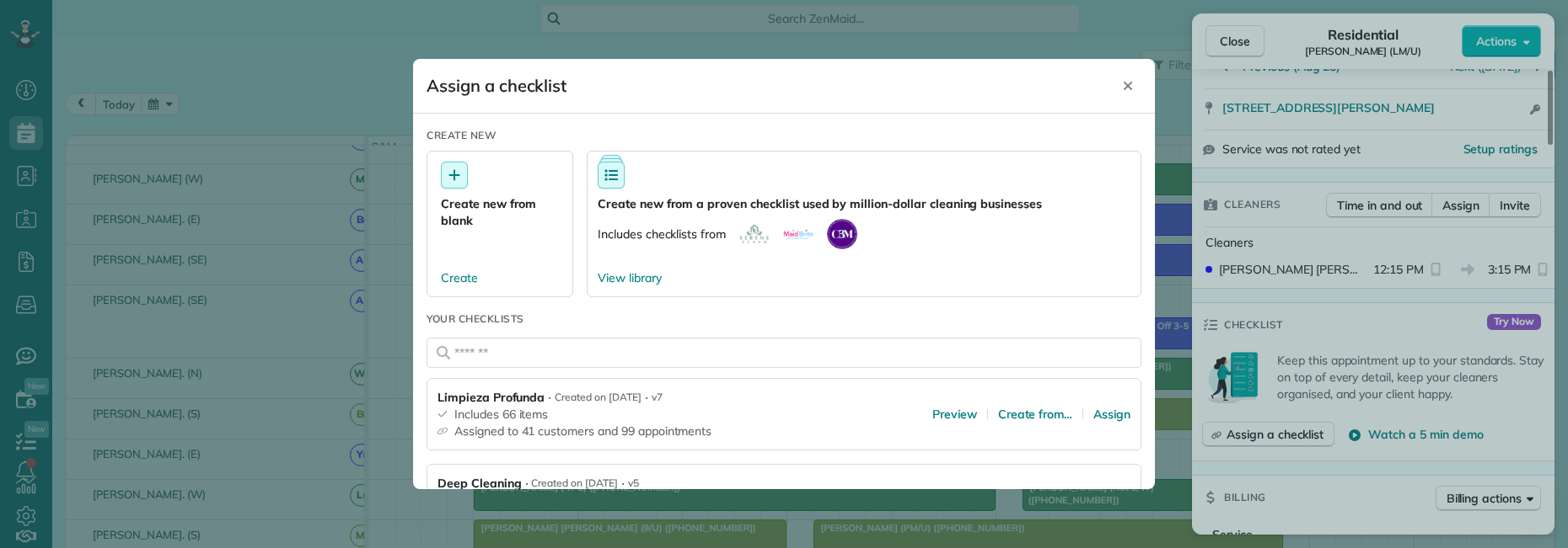
scroll to position [252, 0]
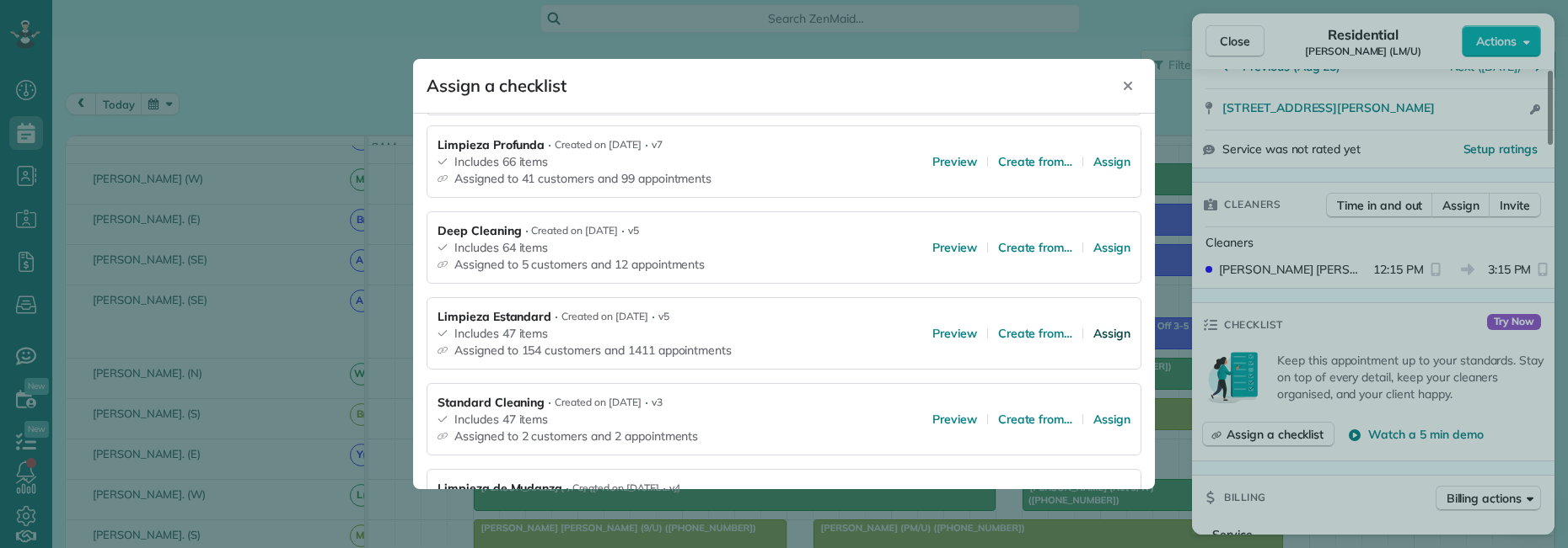
click at [1097, 336] on span "Assign" at bounding box center [1112, 333] width 37 height 17
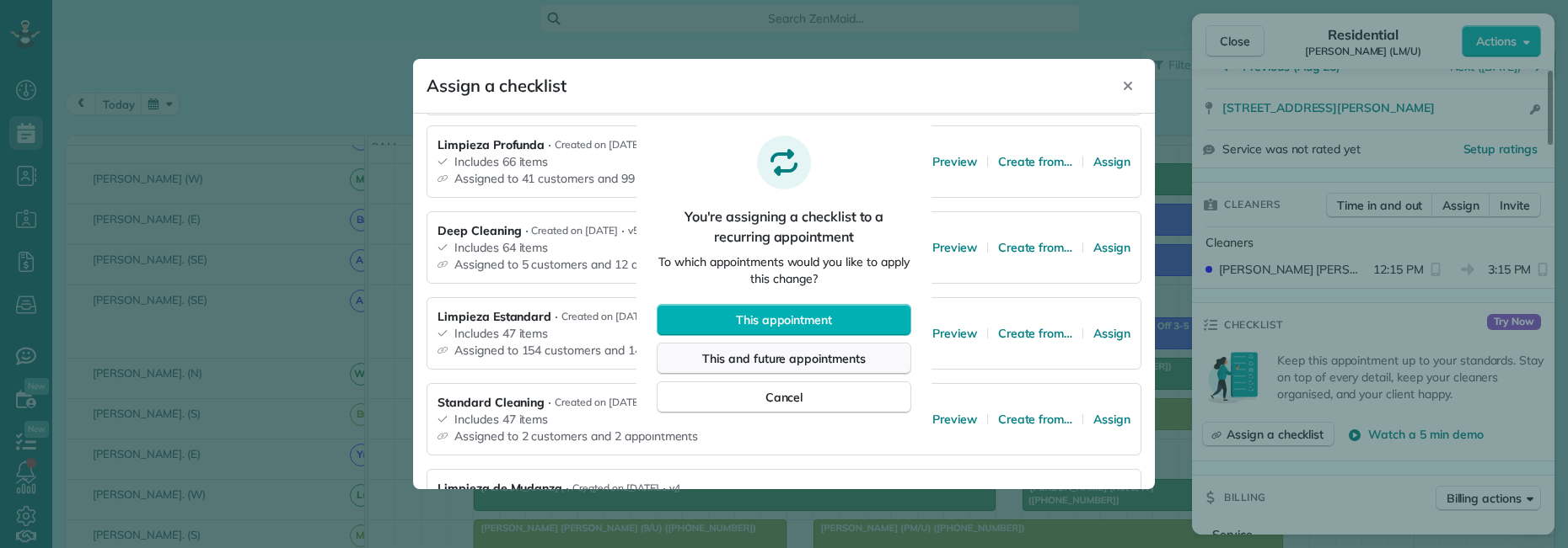
click at [813, 357] on span "This and future appointments" at bounding box center [783, 358] width 163 height 17
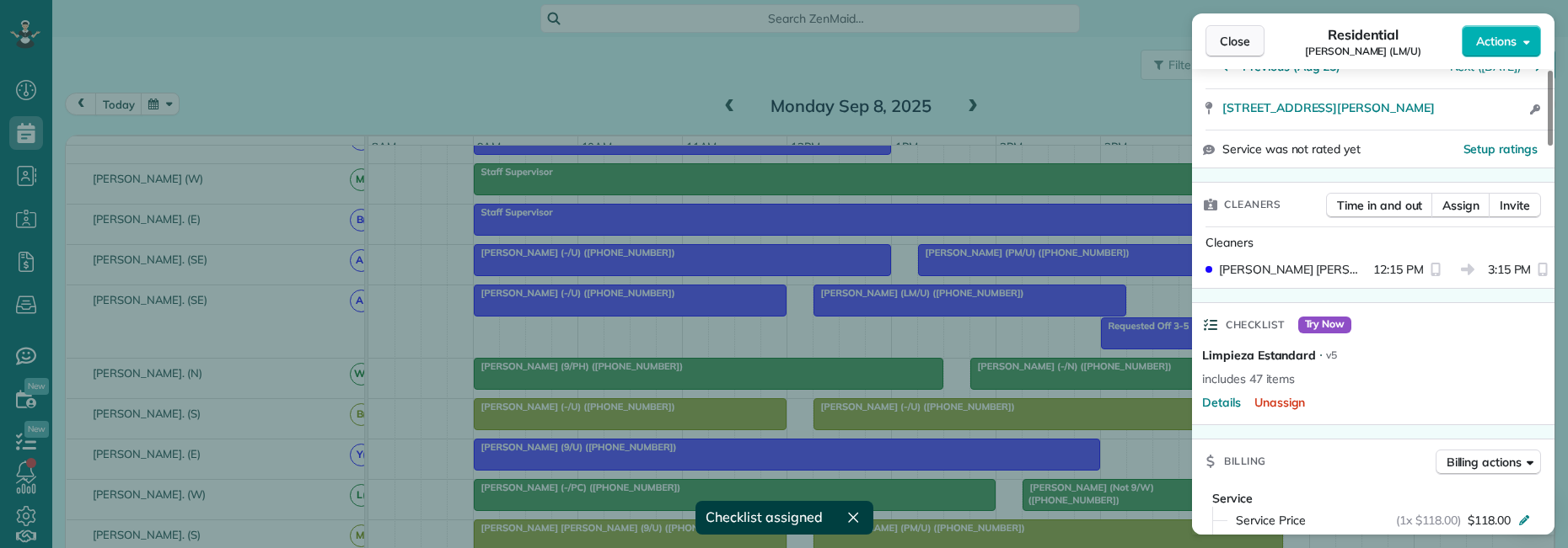
click at [1233, 43] on span "Close" at bounding box center [1234, 41] width 30 height 17
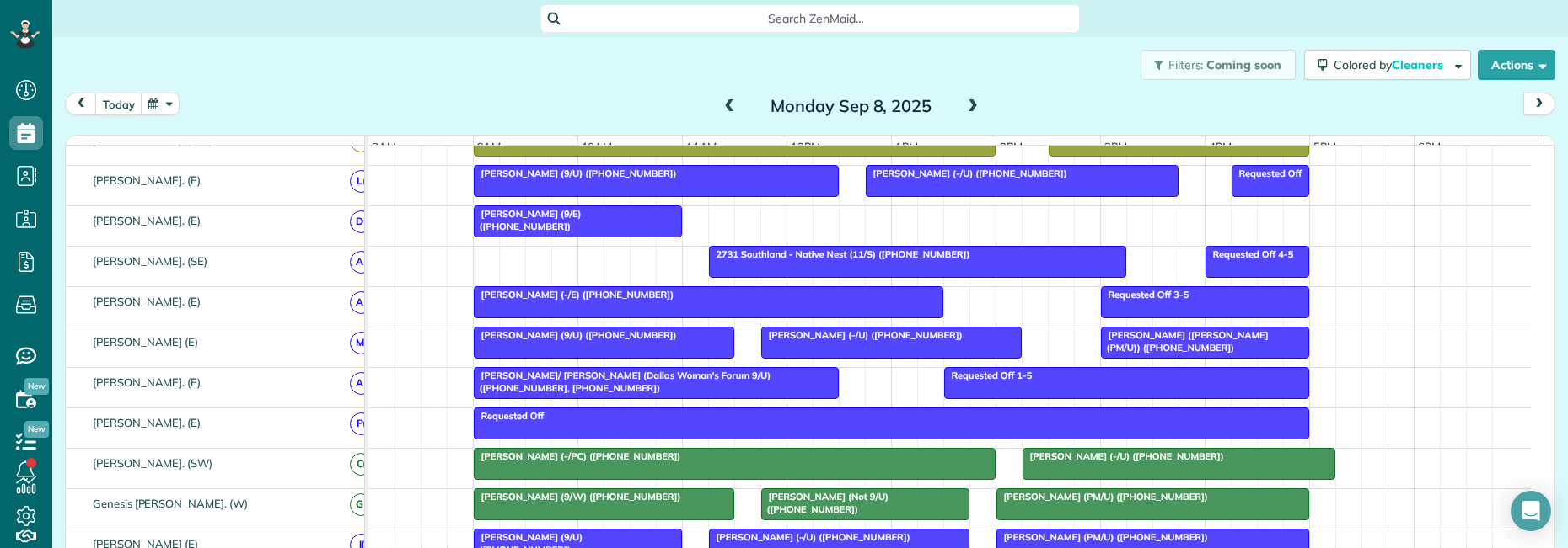
scroll to position [843, 0]
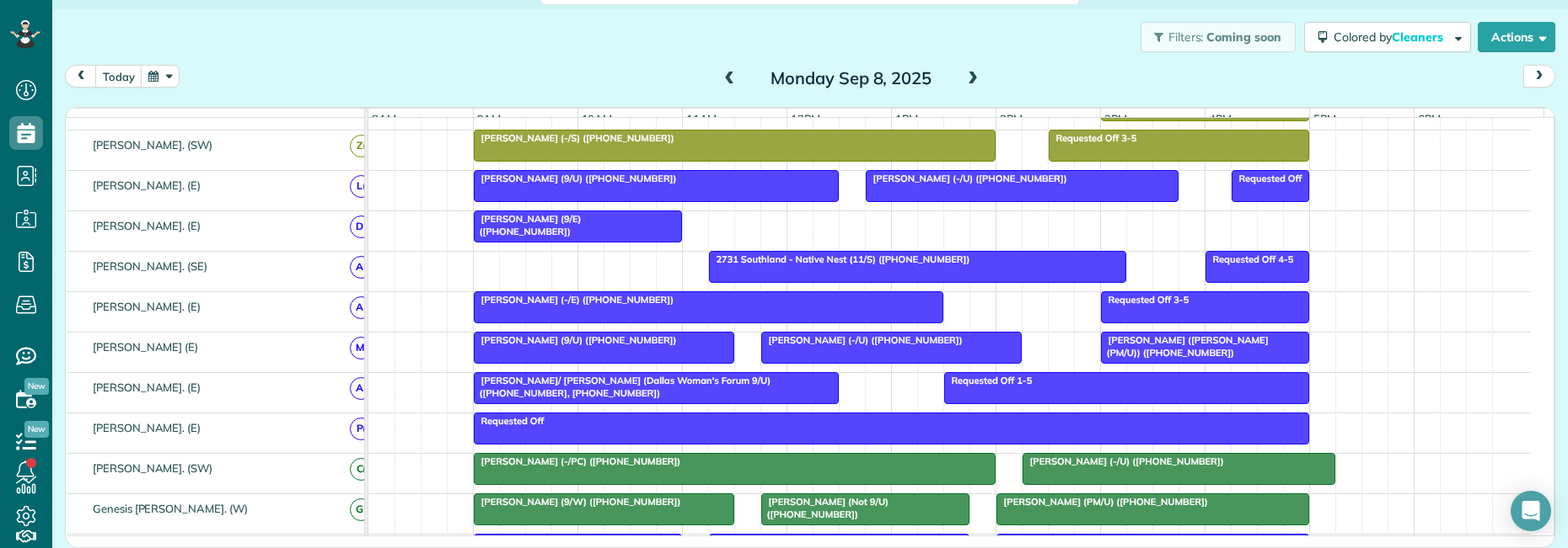
click at [967, 79] on span at bounding box center [972, 79] width 19 height 15
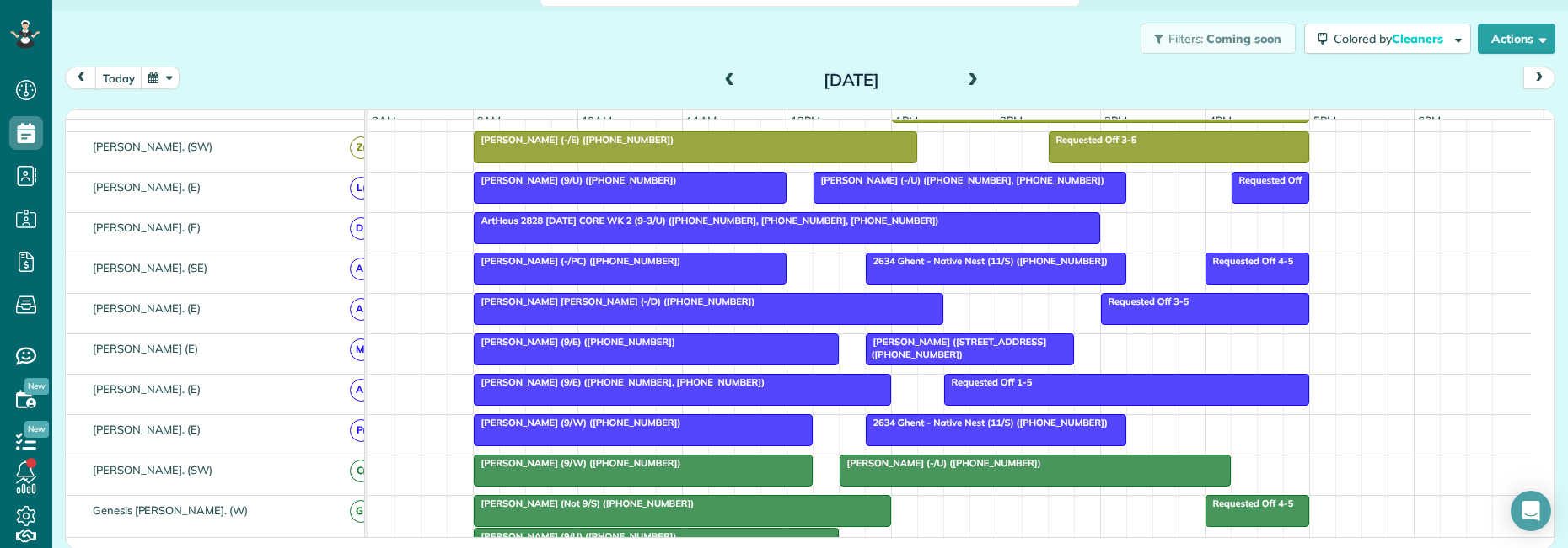
click at [967, 79] on span at bounding box center [972, 80] width 19 height 15
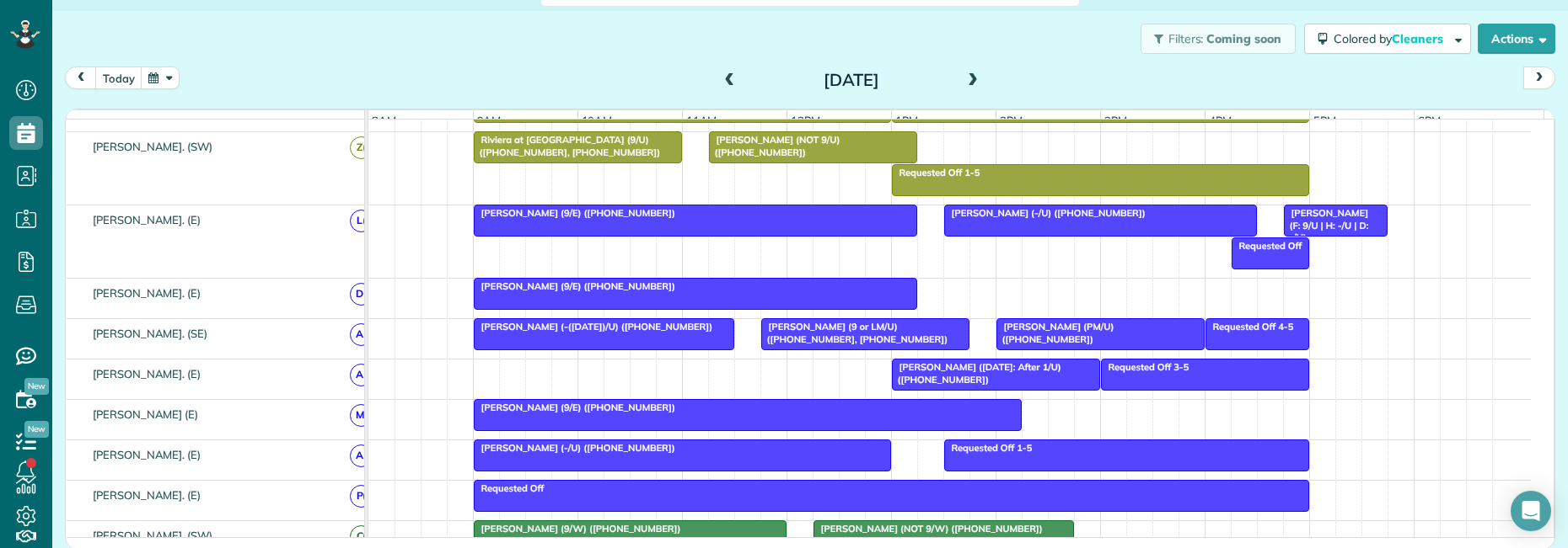
click at [967, 79] on span at bounding box center [972, 80] width 19 height 15
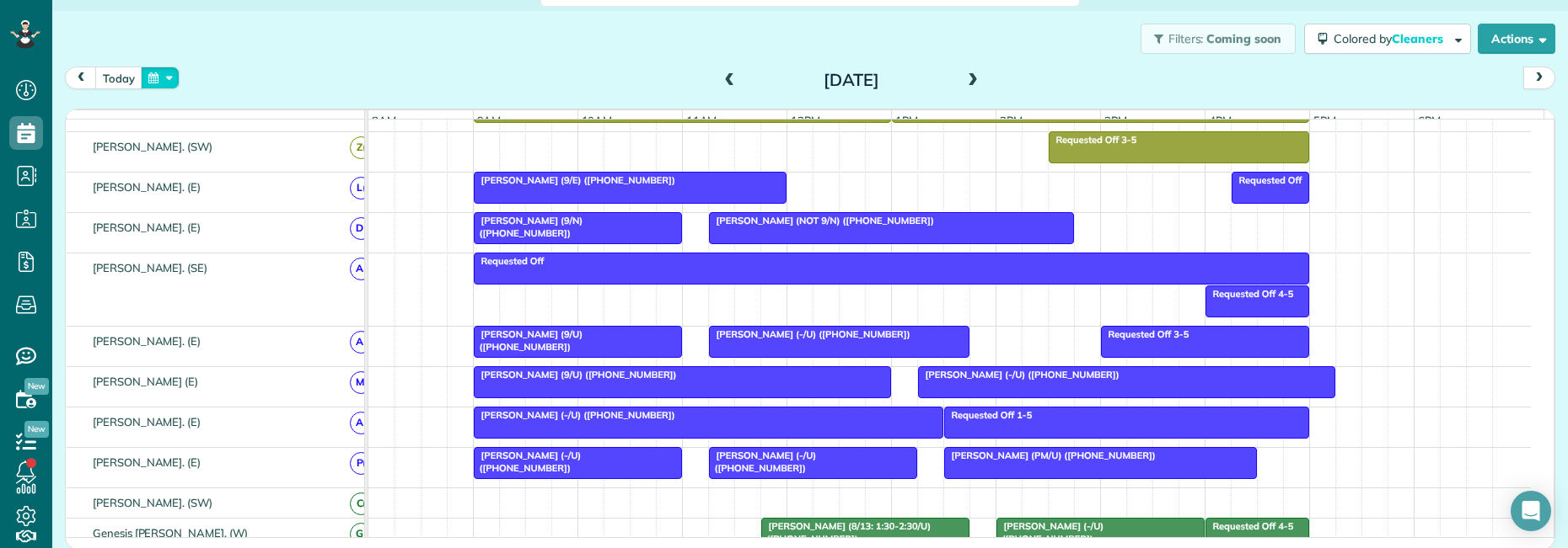
click at [168, 76] on button "button" at bounding box center [160, 78] width 39 height 23
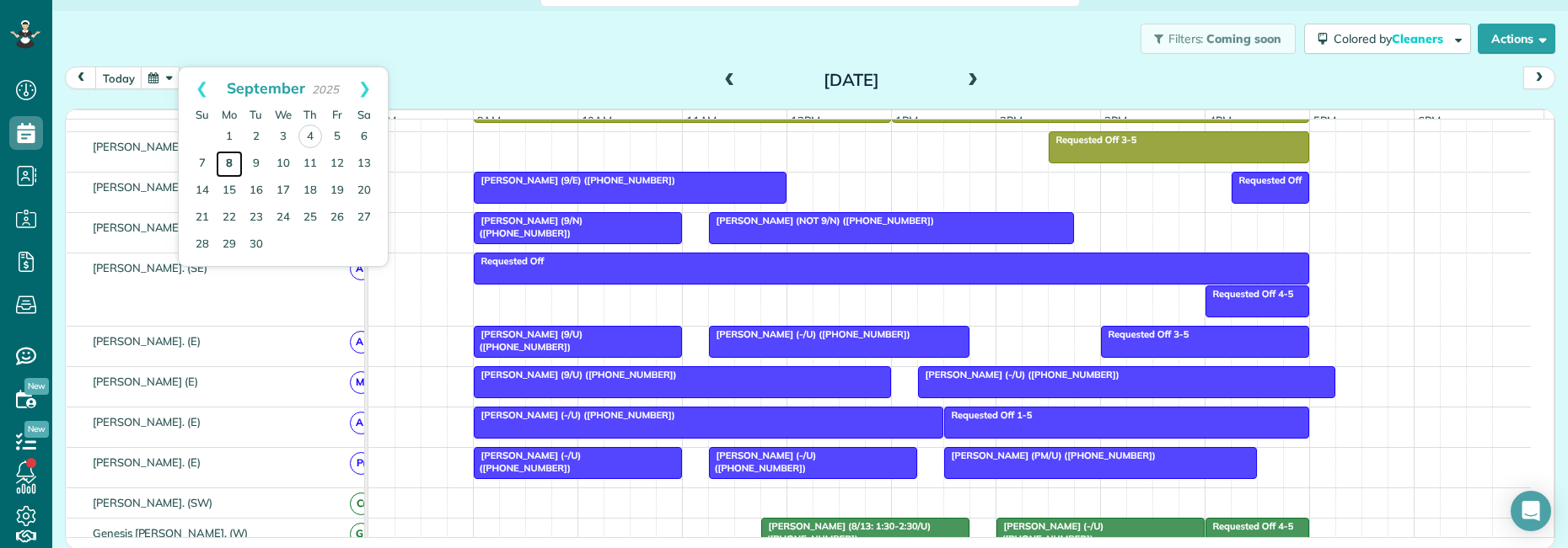
click at [226, 159] on link "8" at bounding box center [229, 164] width 27 height 27
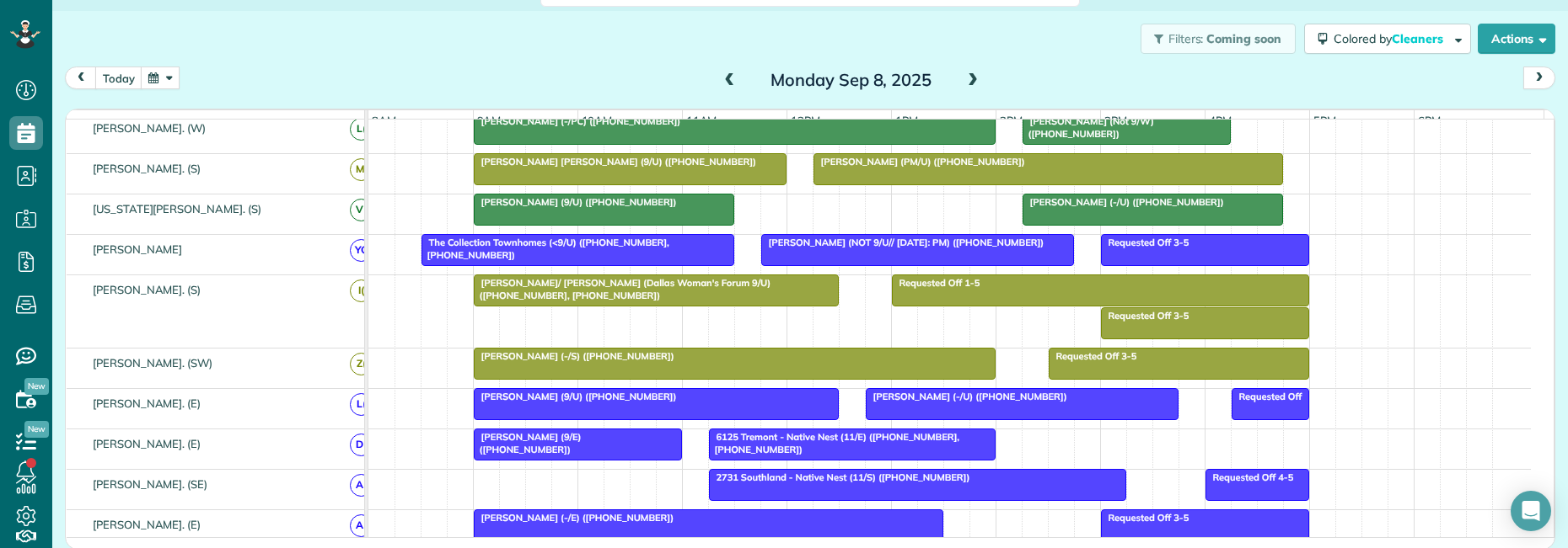
scroll to position [725, 0]
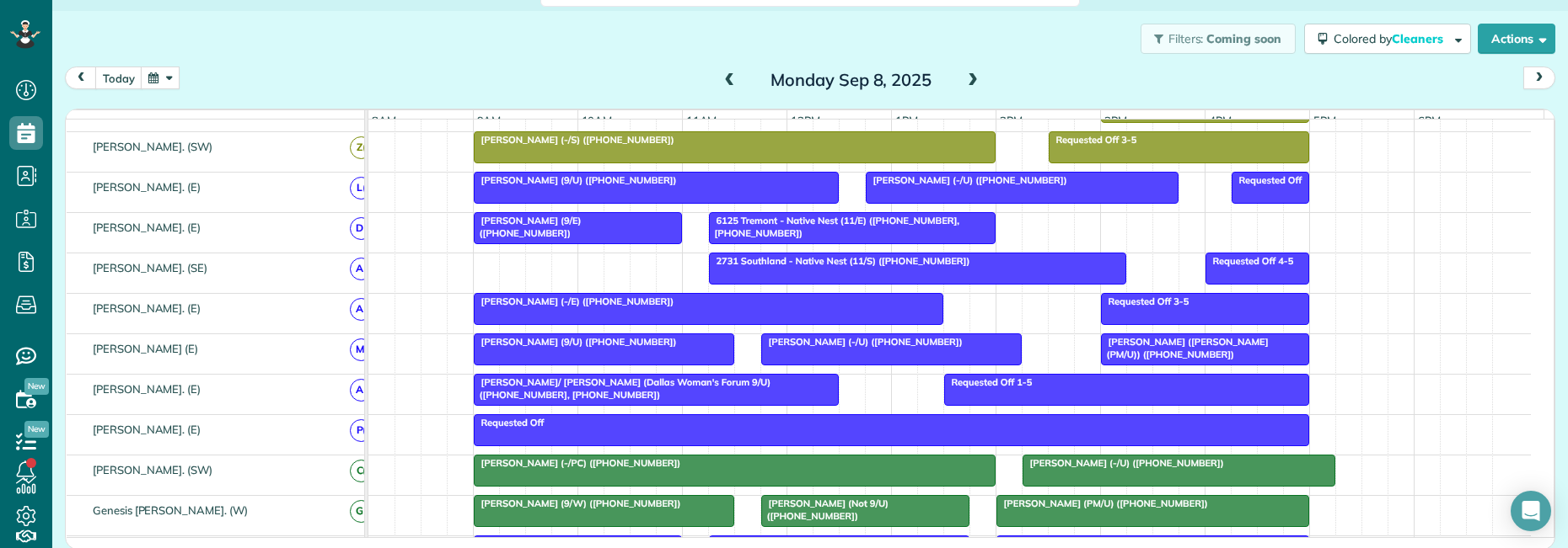
click at [634, 27] on div "Filters: Coming soon Colored by Cleaners Color by Cleaner Color by Team Color b…" at bounding box center [810, 38] width 1515 height 56
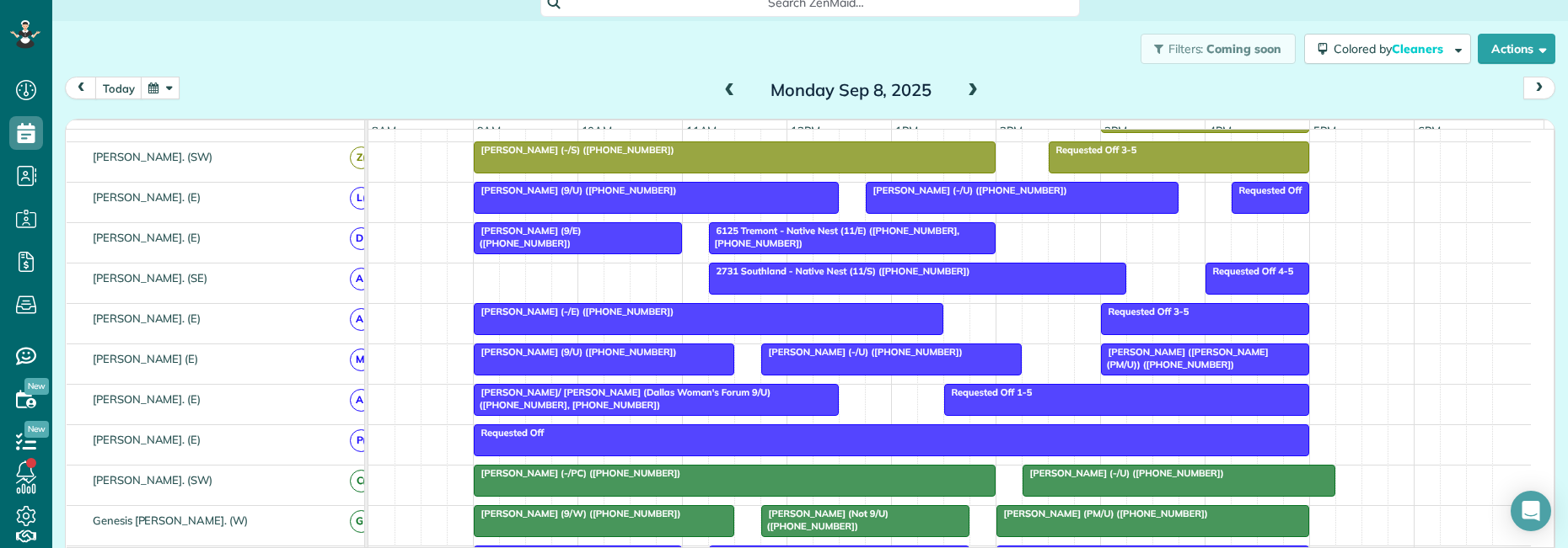
scroll to position [0, 0]
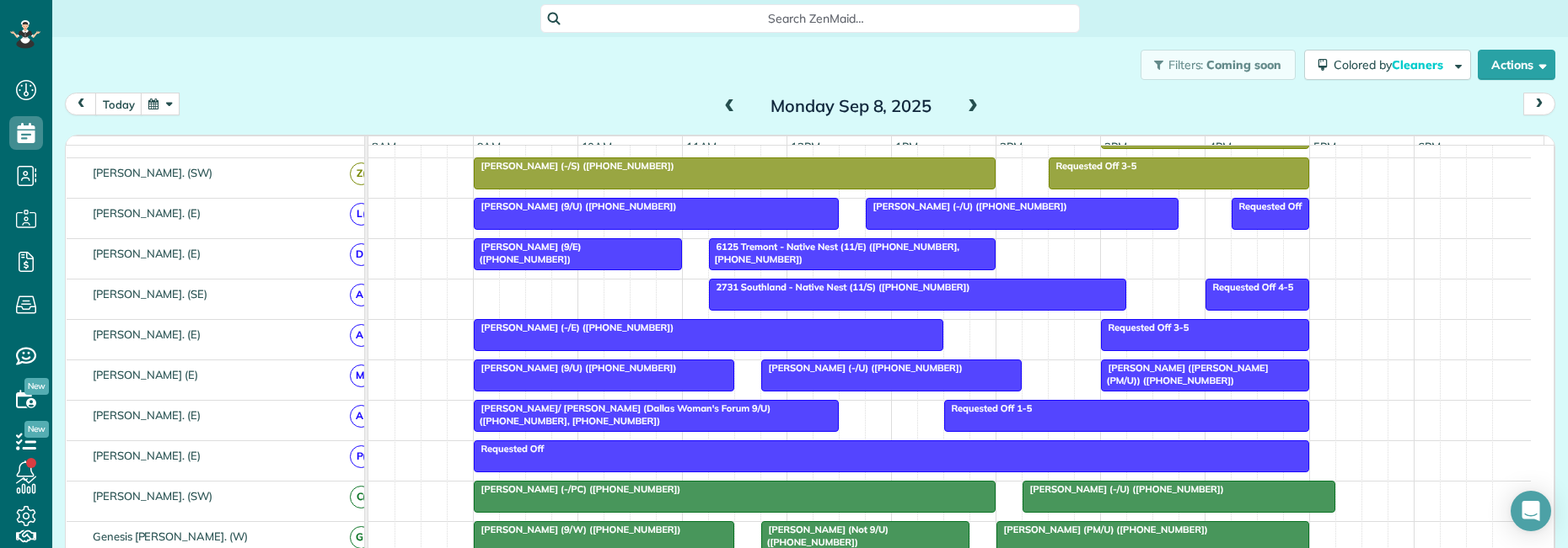
click at [760, 15] on span "Search ZenMaid…" at bounding box center [816, 18] width 512 height 17
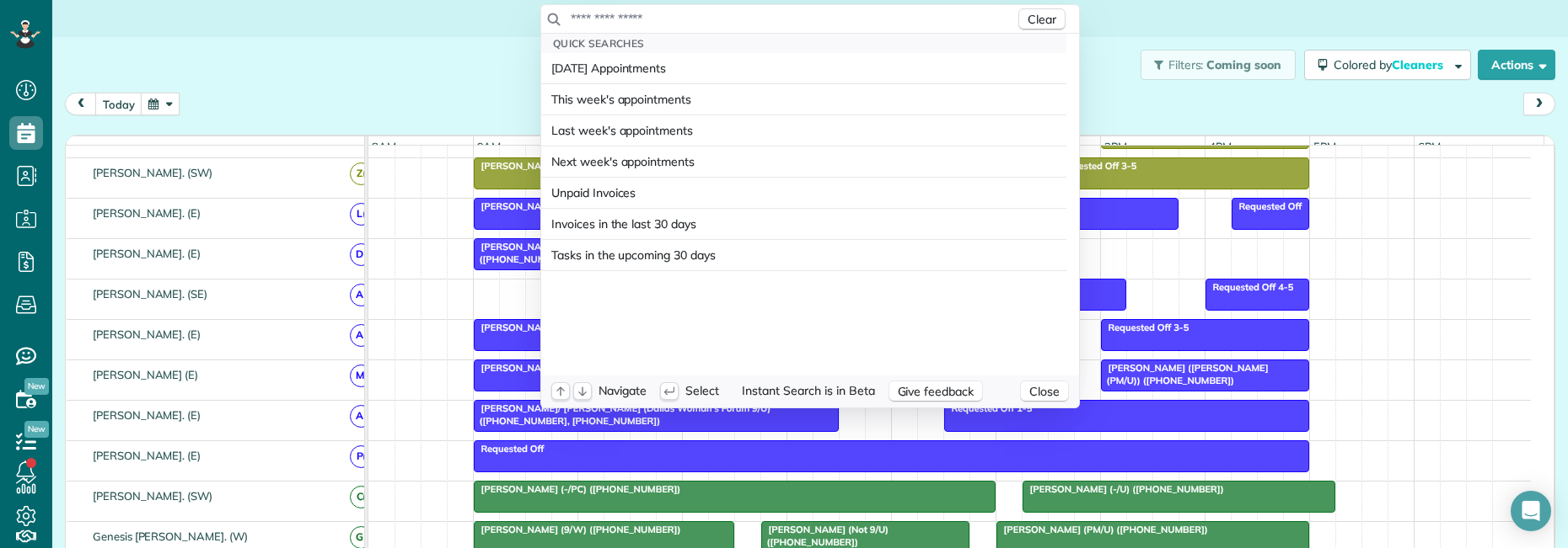
click at [743, 19] on input "text" at bounding box center [792, 18] width 445 height 17
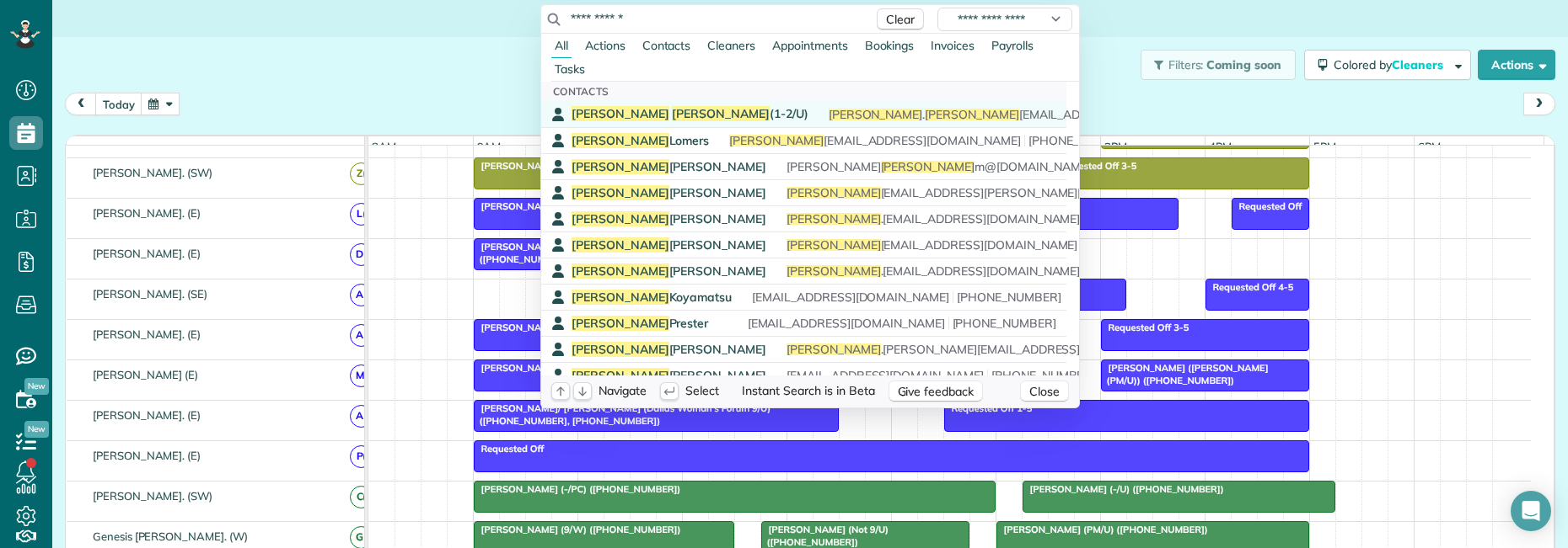
type input "**********"
click at [644, 109] on span "Erin Rhoads (1-2/U)" at bounding box center [690, 113] width 237 height 15
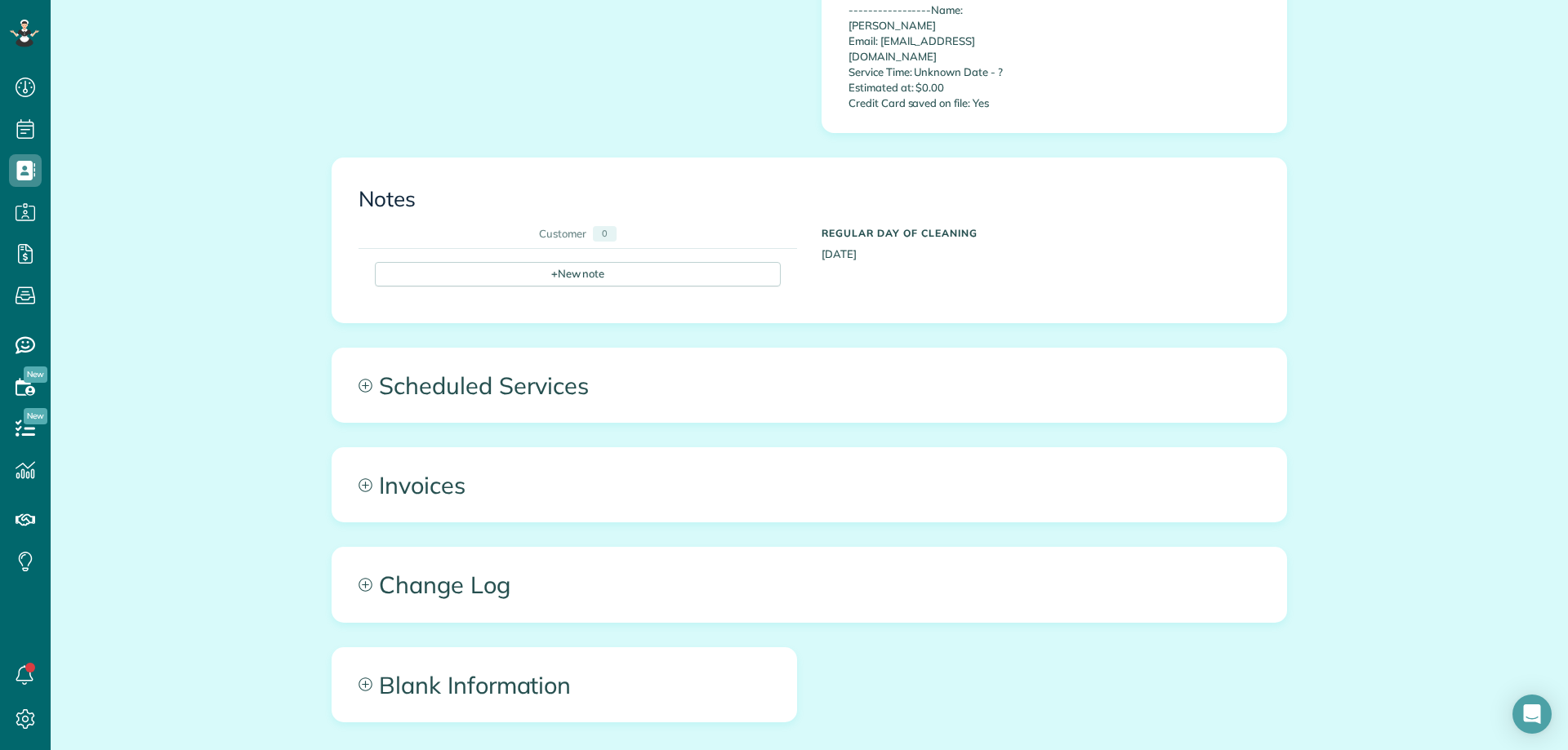
scroll to position [1121, 0]
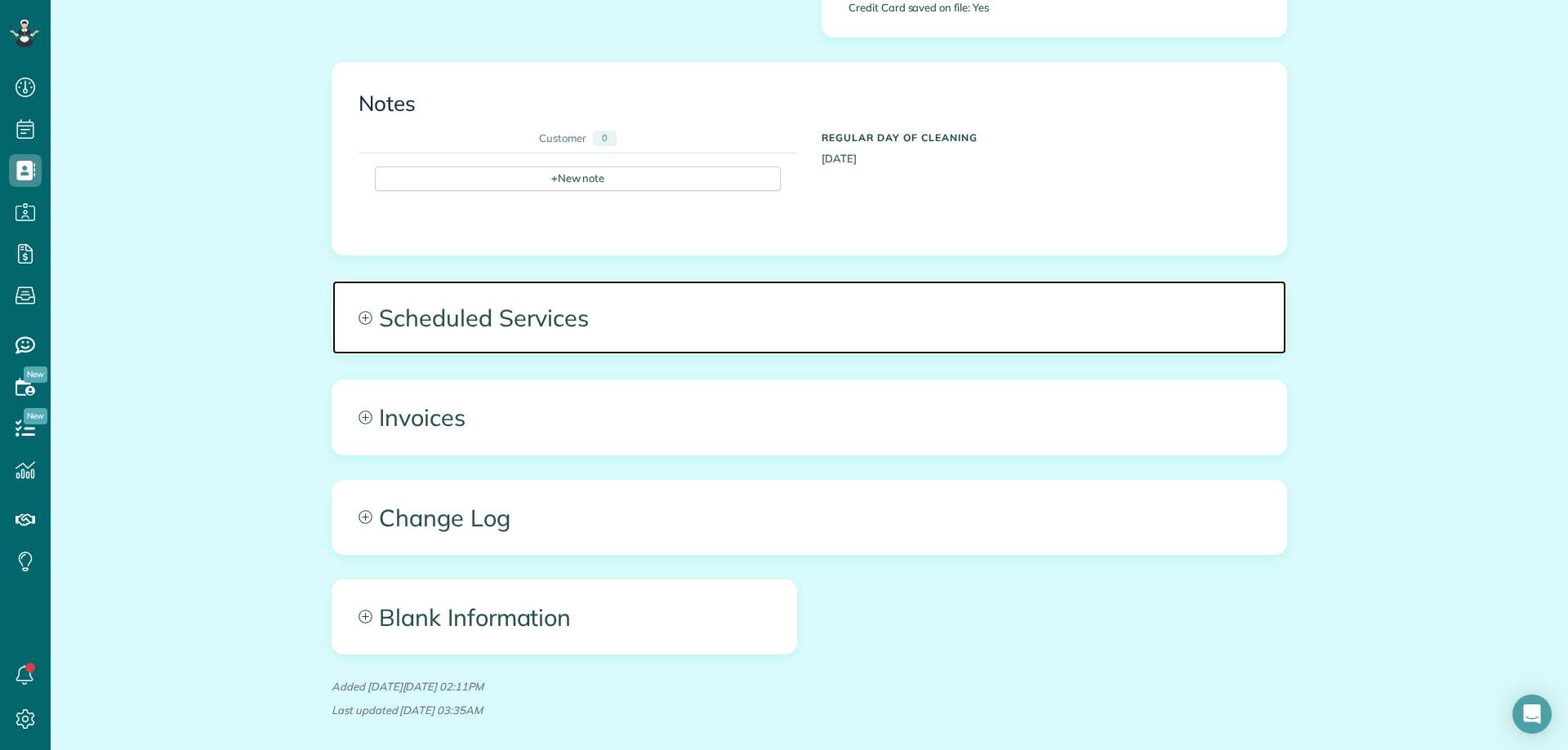
click at [784, 281] on span "Scheduled Services" at bounding box center [809, 317] width 954 height 74
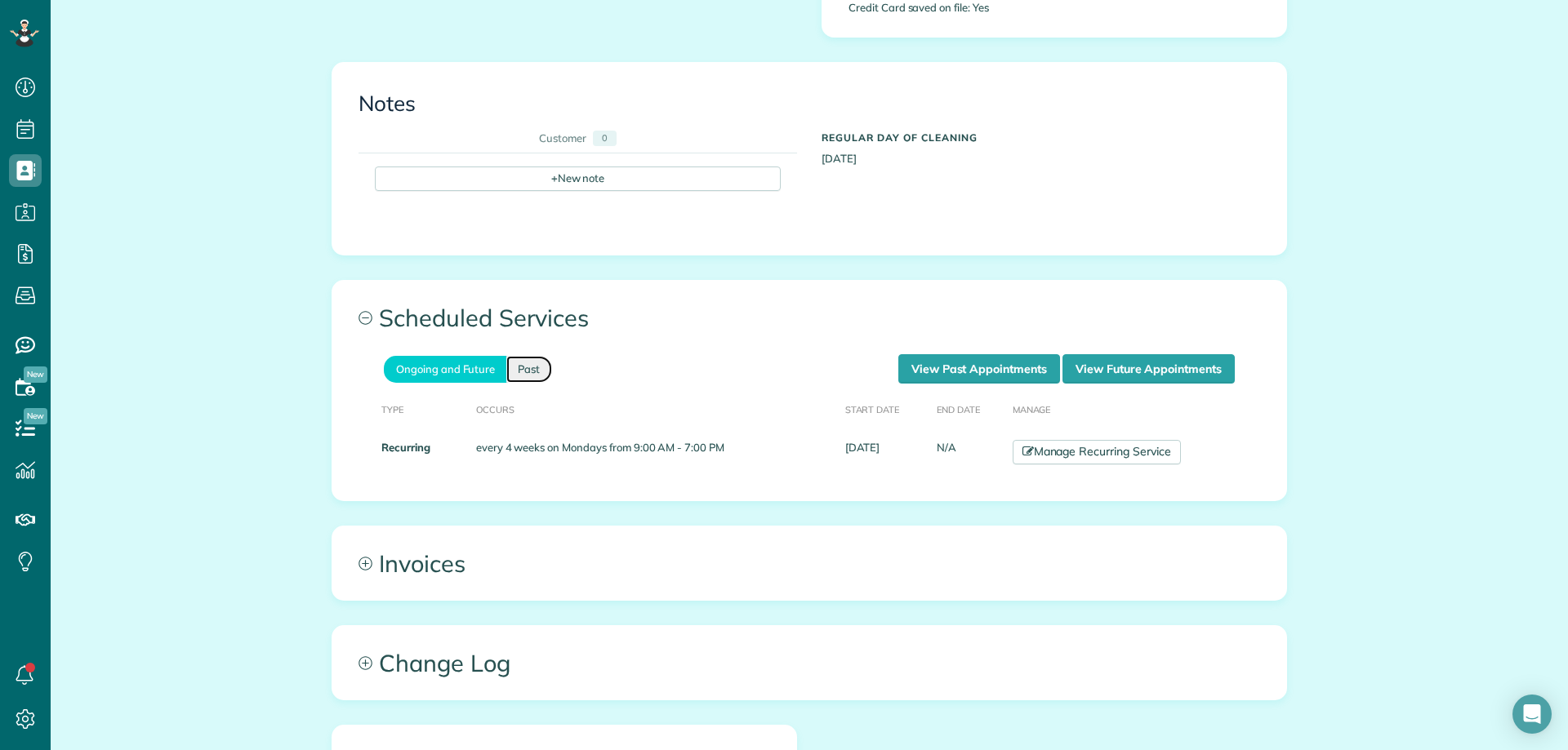
click at [526, 356] on link "Past" at bounding box center [529, 369] width 45 height 27
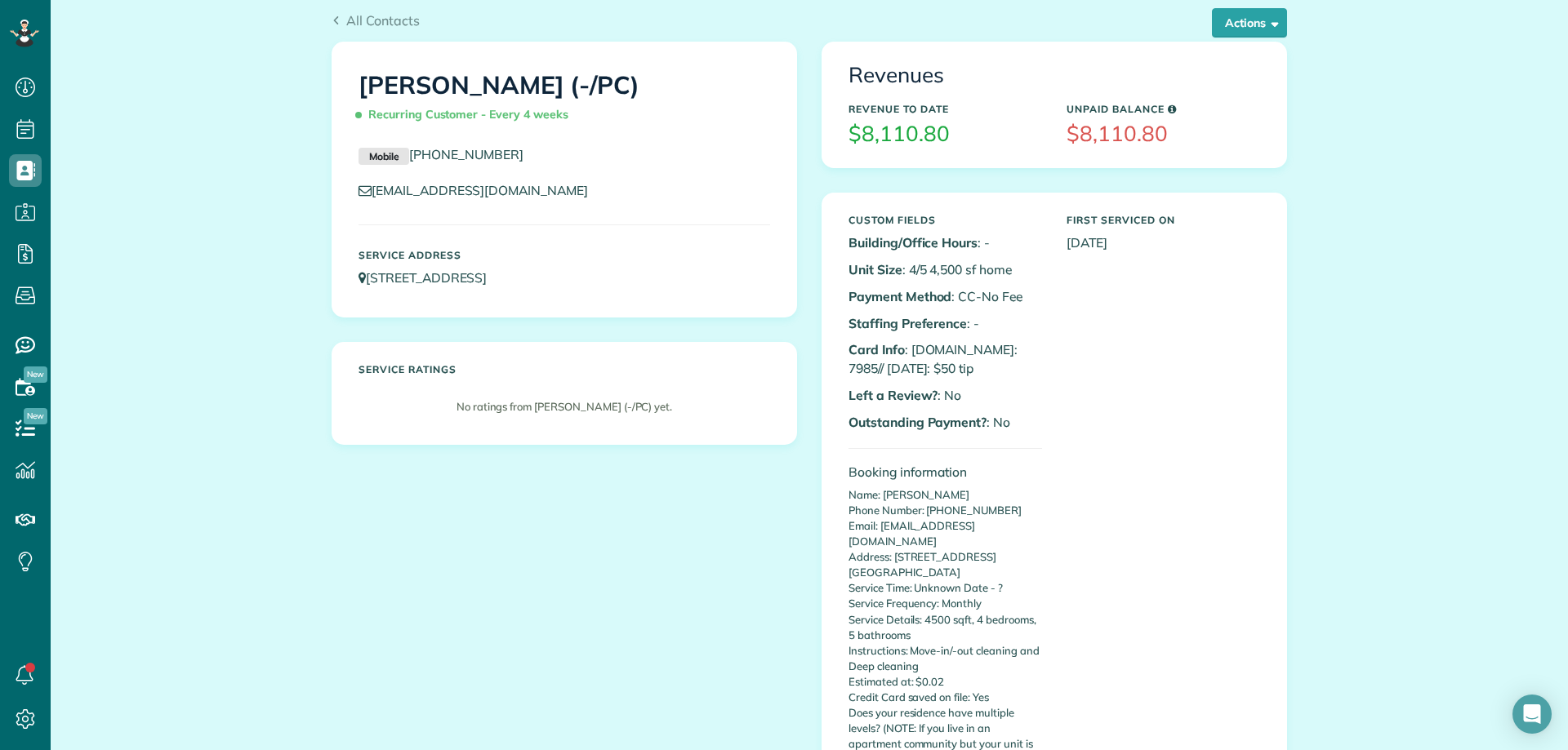
scroll to position [0, 0]
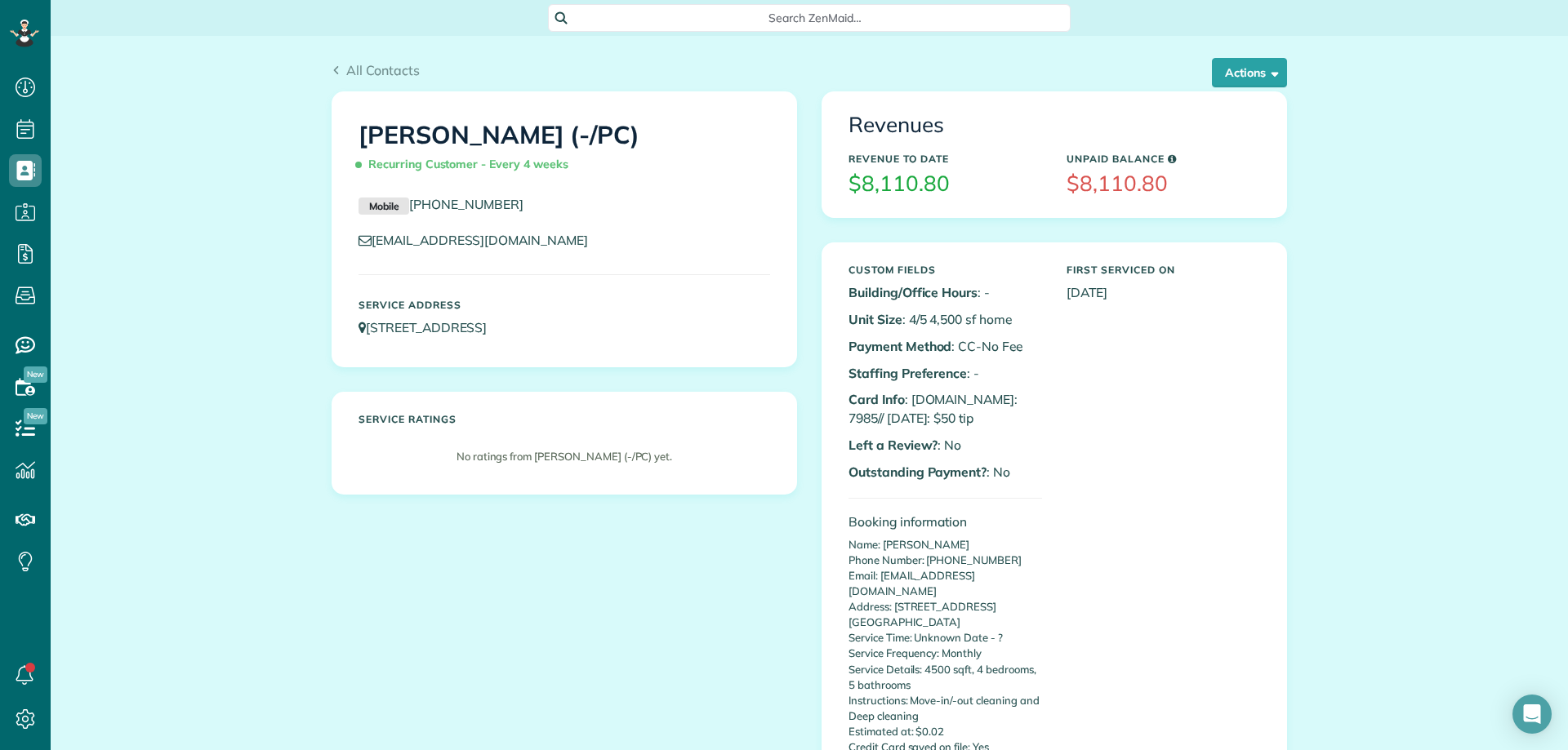
click at [737, 13] on span "Search ZenMaid…" at bounding box center [814, 17] width 496 height 16
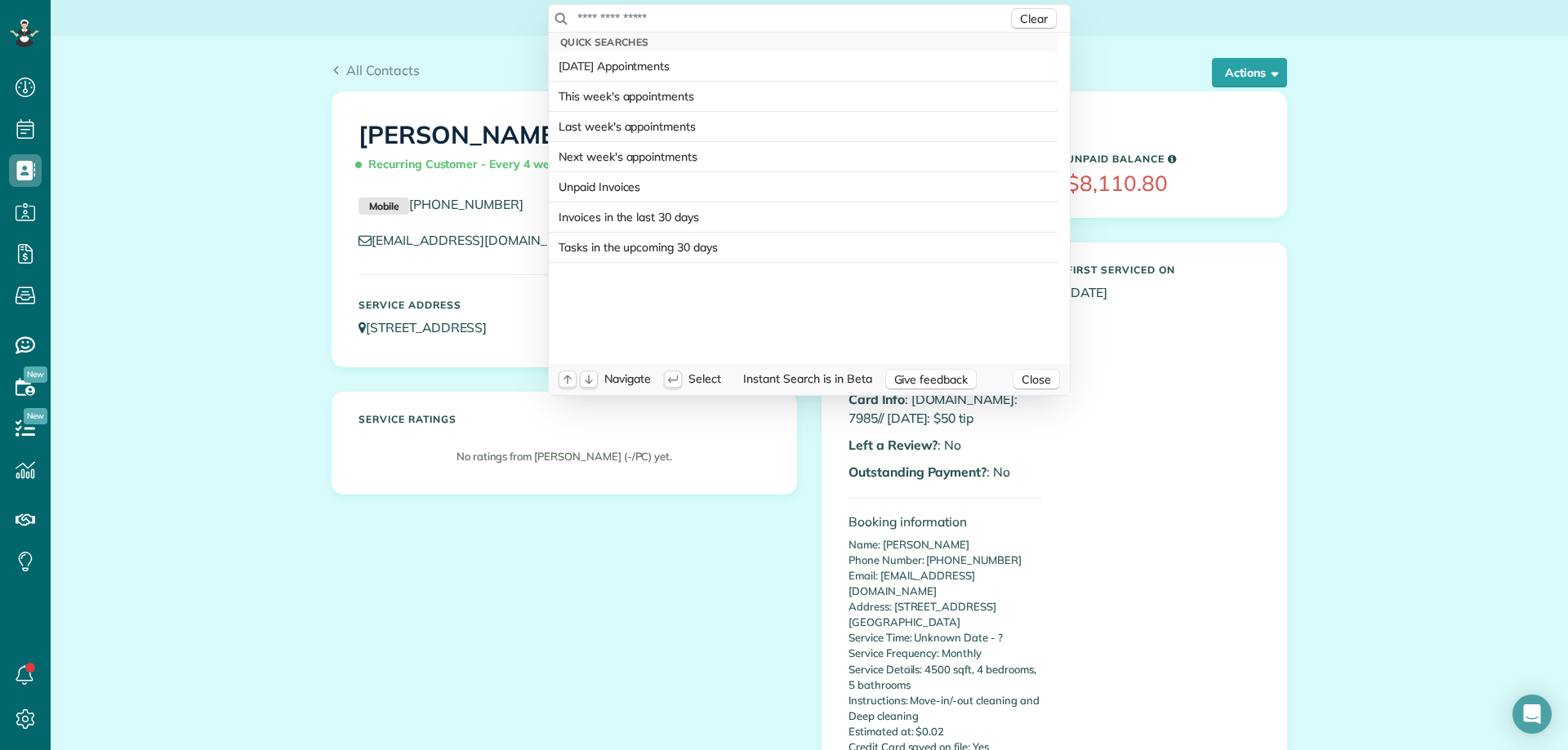
click at [714, 18] on input "text" at bounding box center [792, 17] width 431 height 16
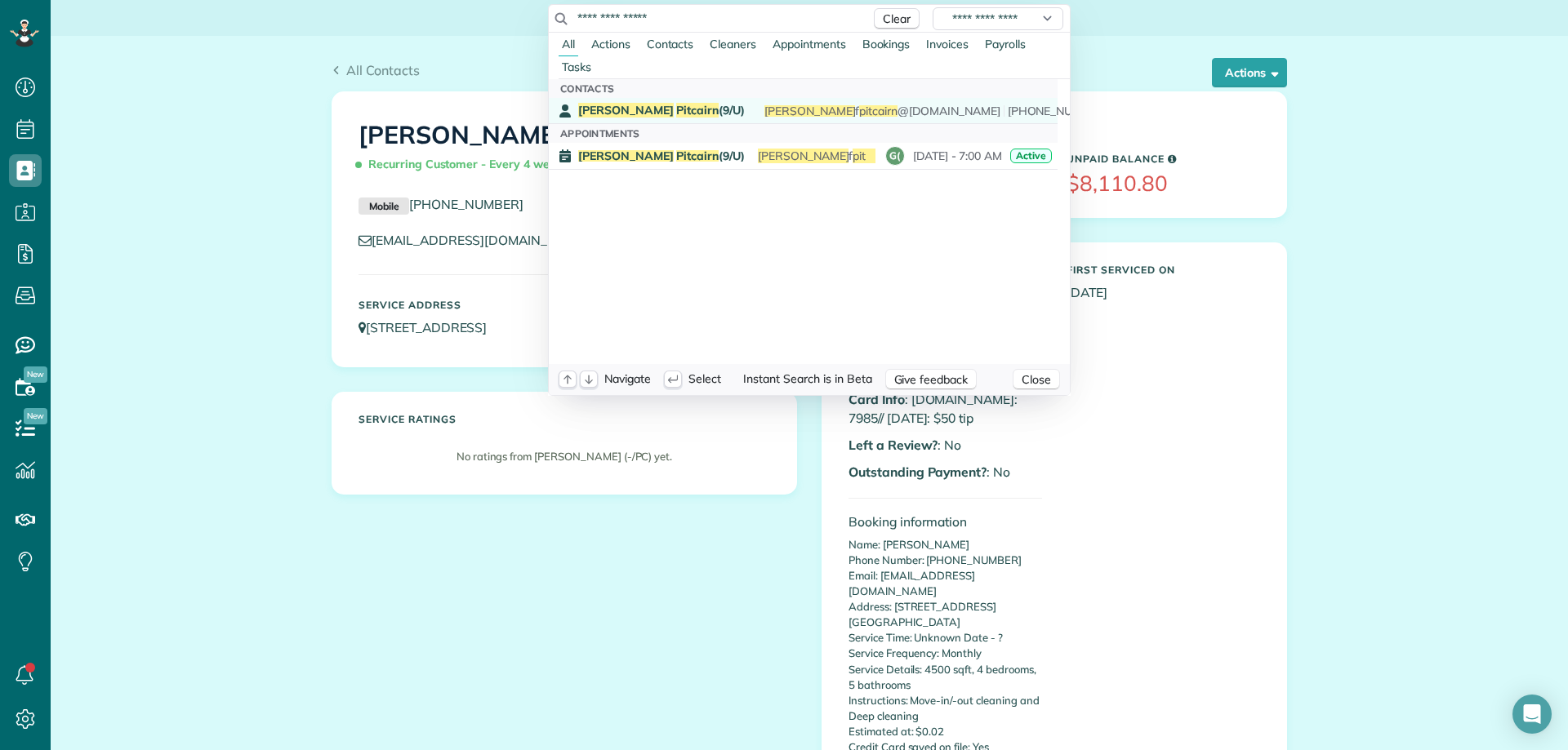
type input "**********"
click at [677, 113] on span "[PERSON_NAME] (9/U)" at bounding box center [661, 109] width 167 height 15
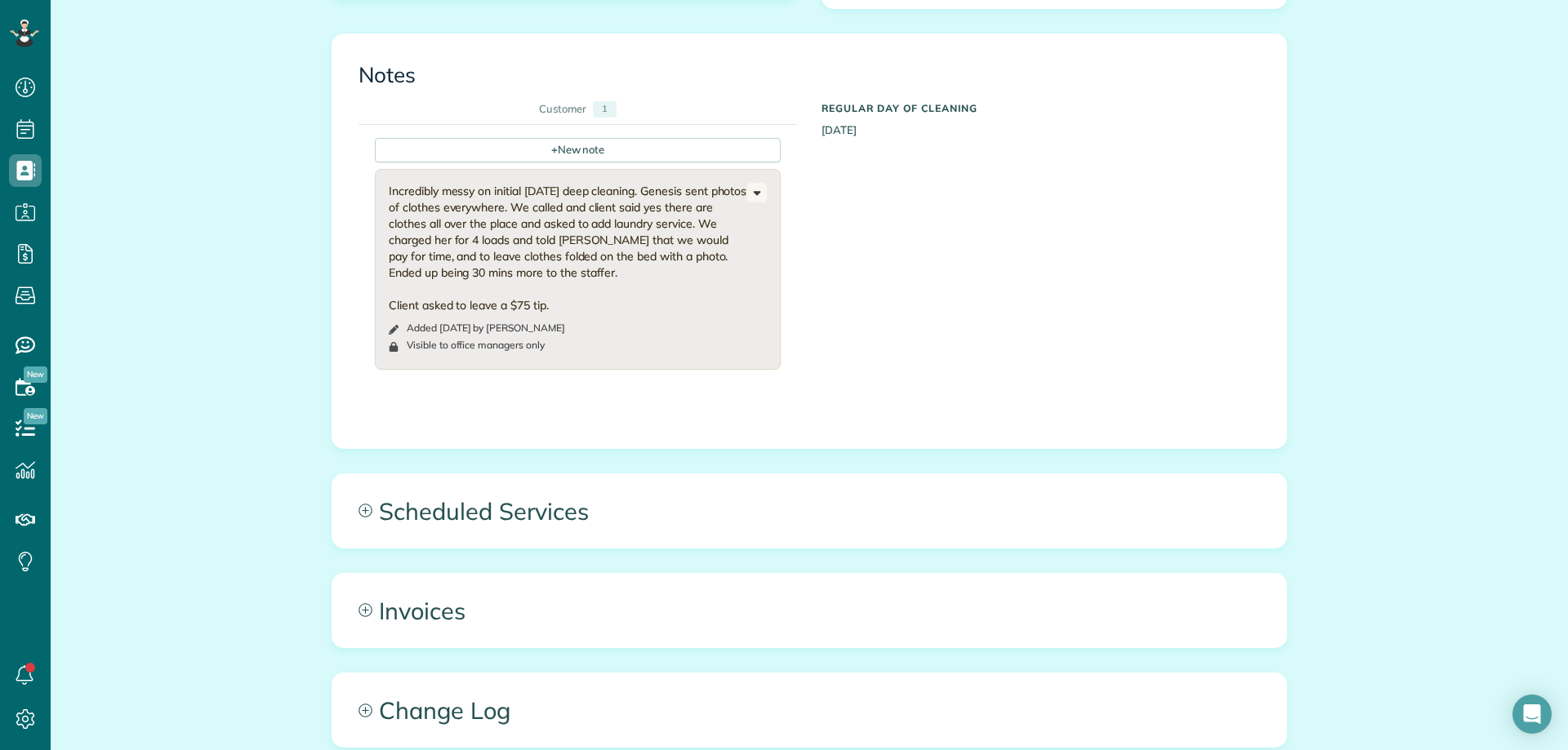
scroll to position [763, 0]
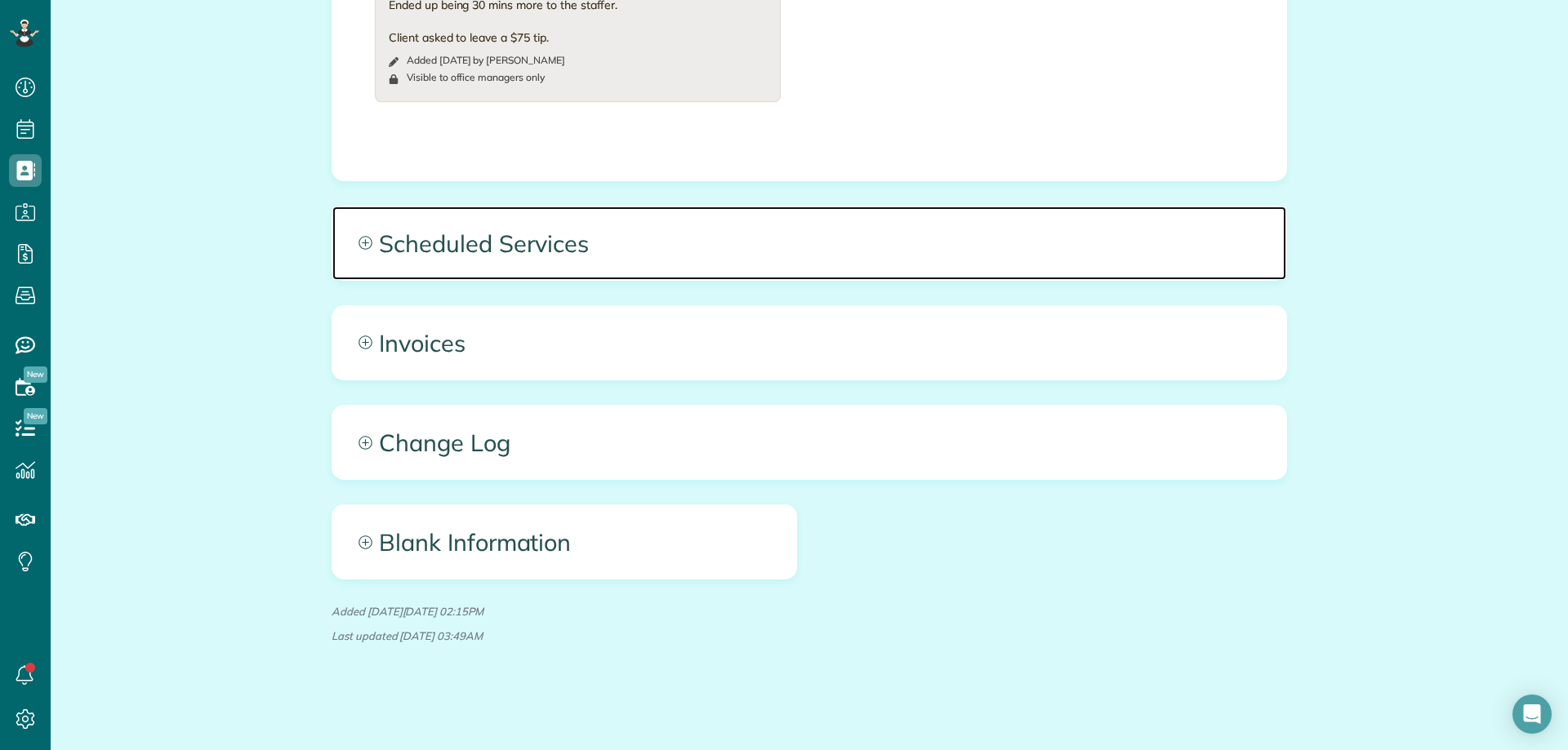
click at [1009, 239] on span "Scheduled Services" at bounding box center [809, 244] width 954 height 74
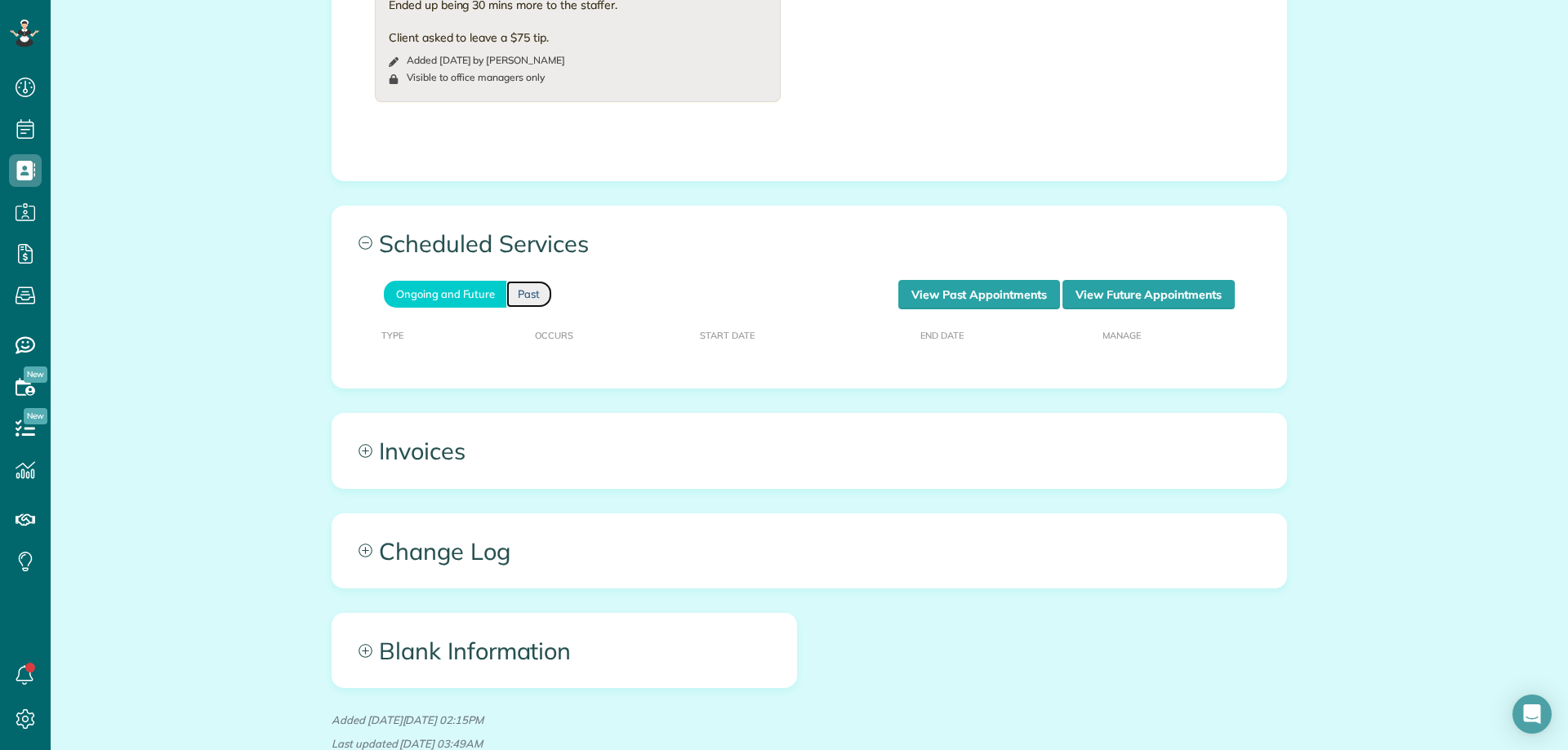
drag, startPoint x: 520, startPoint y: 295, endPoint x: 672, endPoint y: 340, distance: 158.5
click at [520, 296] on link "Past" at bounding box center [529, 294] width 45 height 27
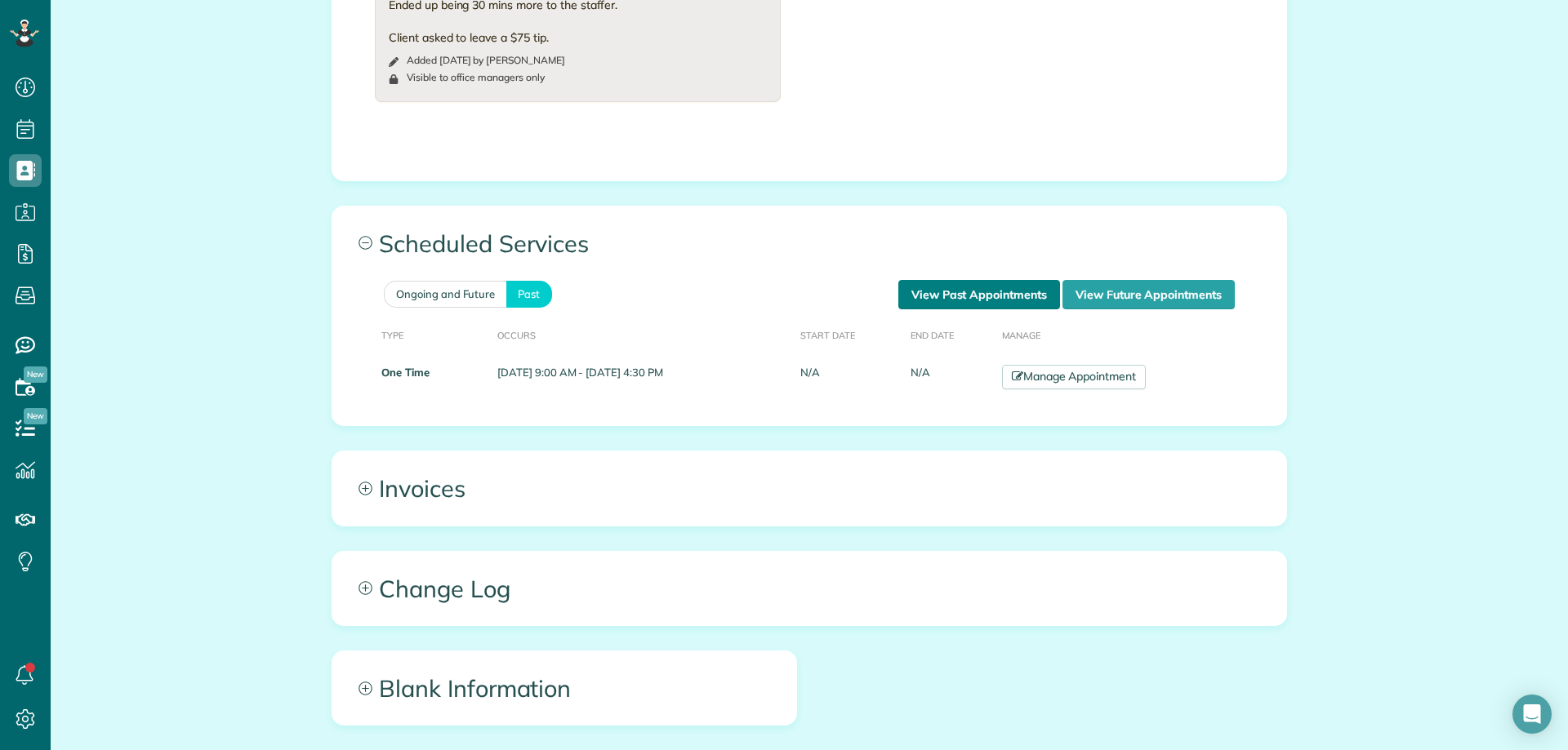
click at [1027, 292] on link "View Past Appointments" at bounding box center [979, 294] width 162 height 29
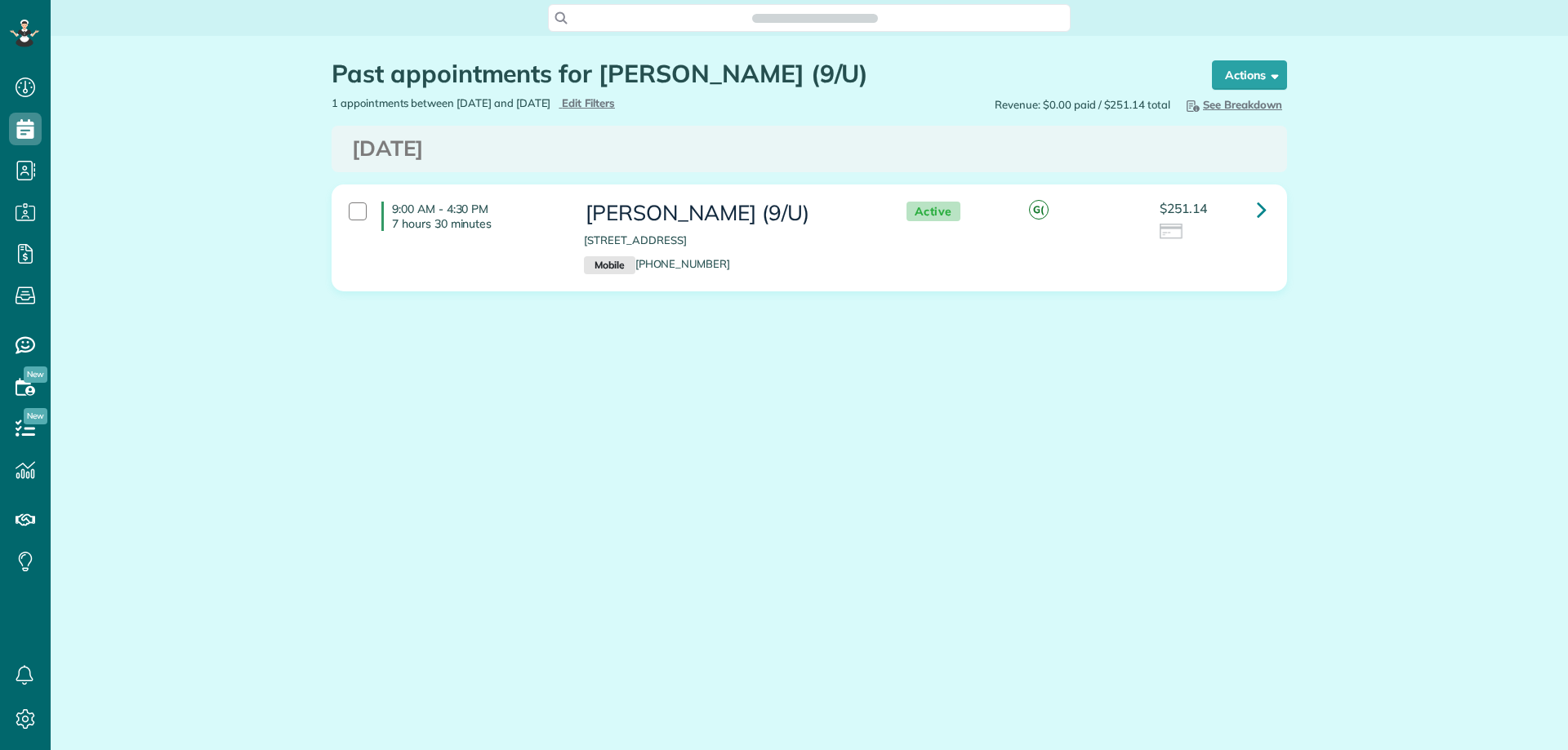
scroll to position [8, 8]
drag, startPoint x: 392, startPoint y: 222, endPoint x: 519, endPoint y: 225, distance: 127.0
click at [519, 225] on p "7 hours 30 minutes" at bounding box center [476, 223] width 168 height 15
click at [1260, 211] on icon at bounding box center [1261, 209] width 9 height 28
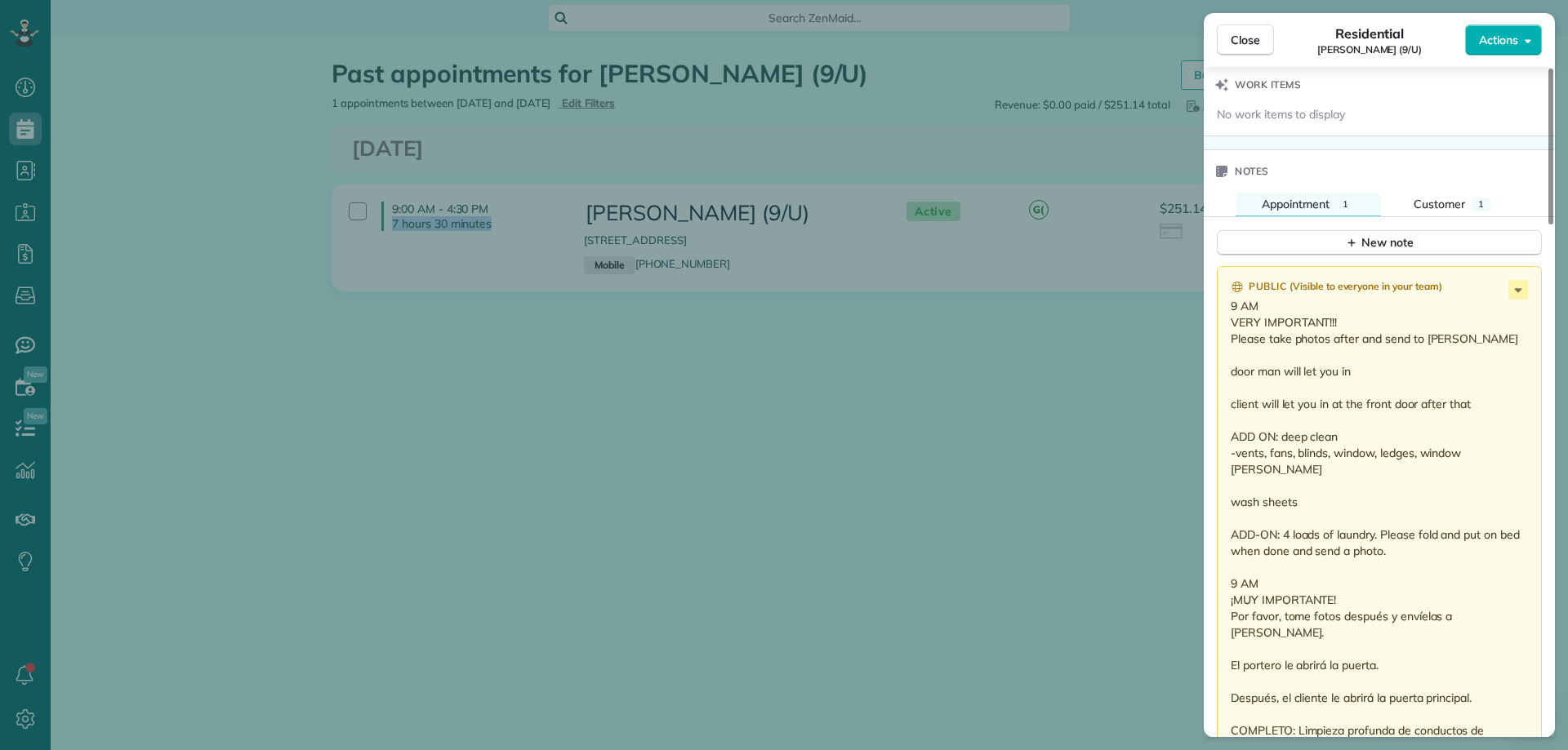
scroll to position [1380, 0]
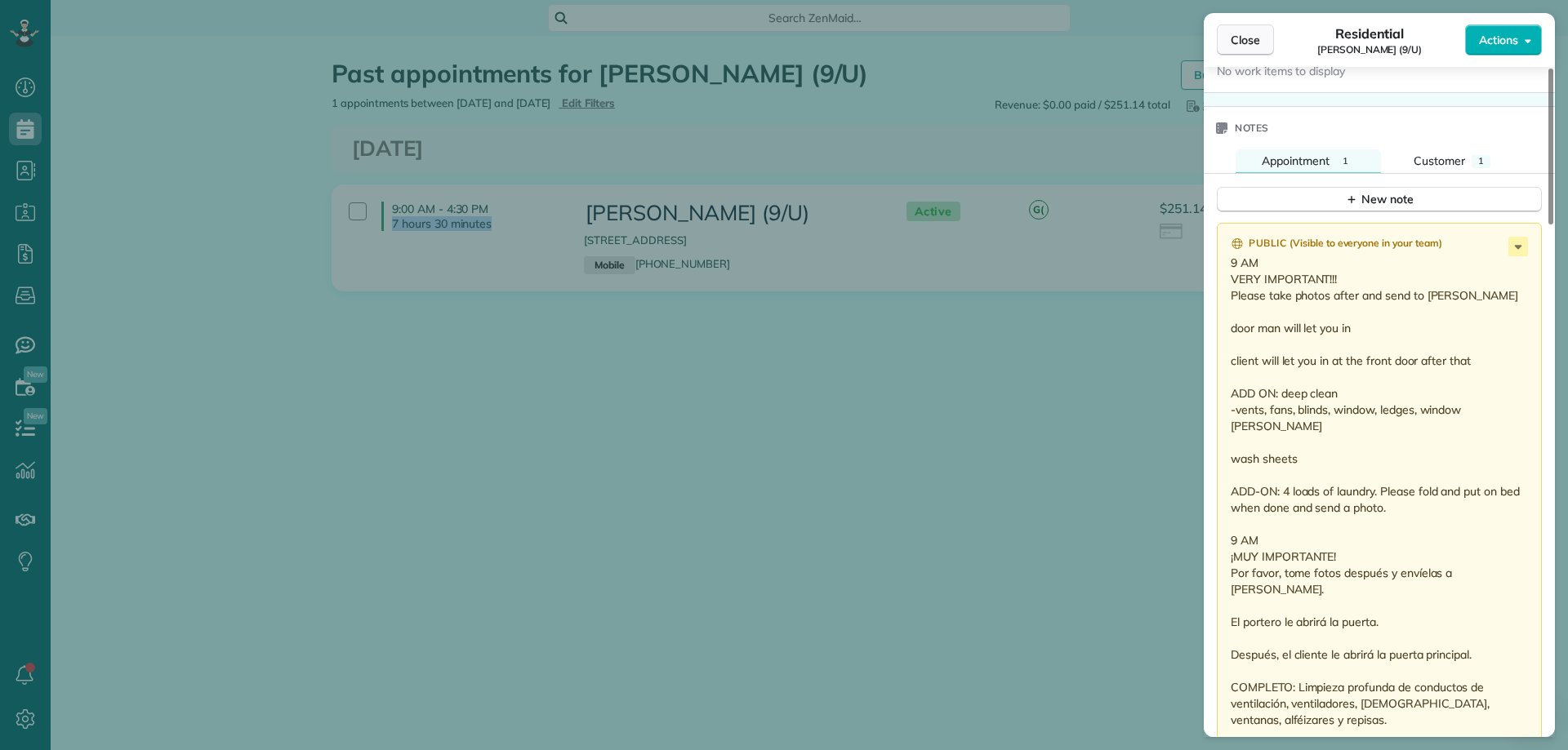
click at [1248, 36] on span "Close" at bounding box center [1246, 39] width 29 height 16
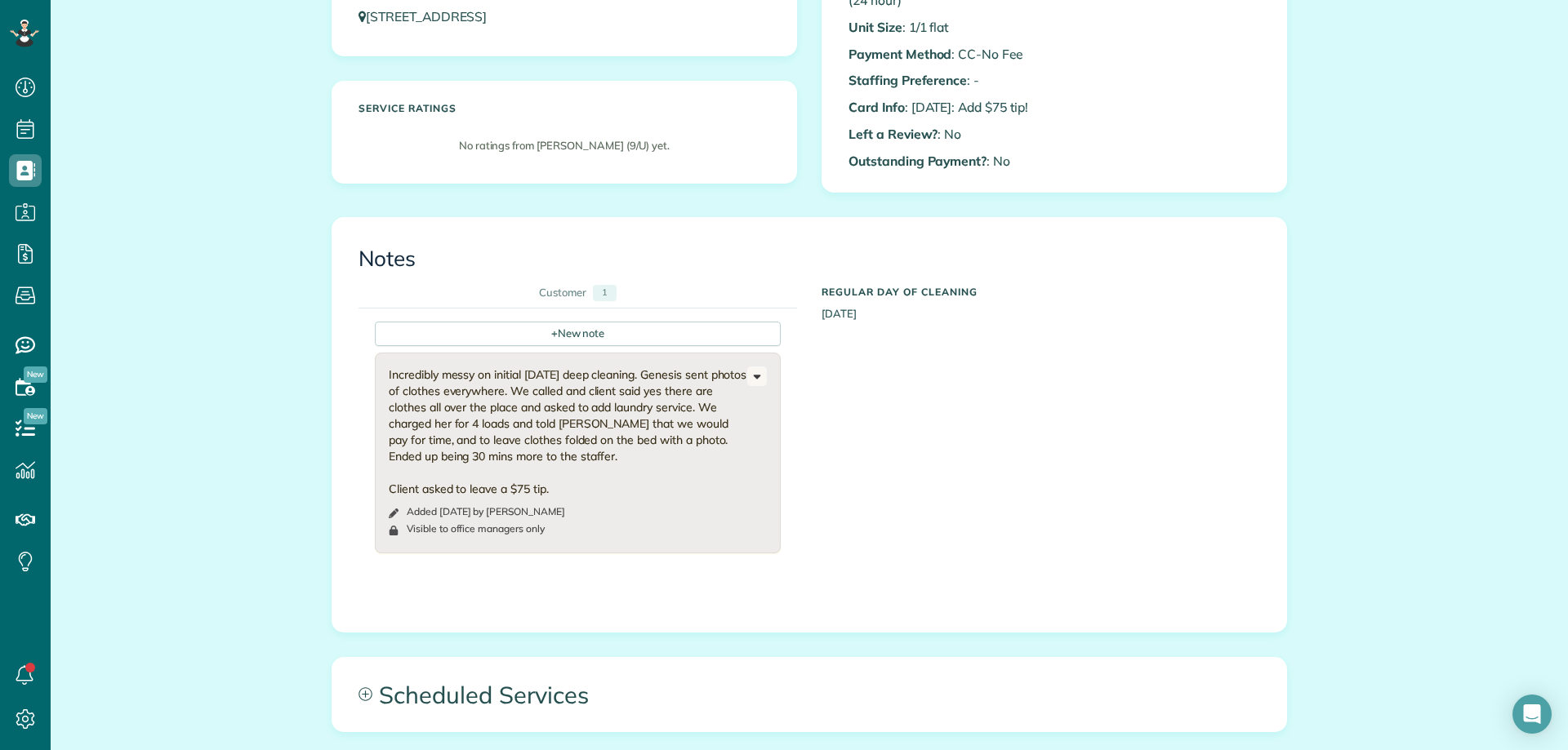
scroll to position [327, 0]
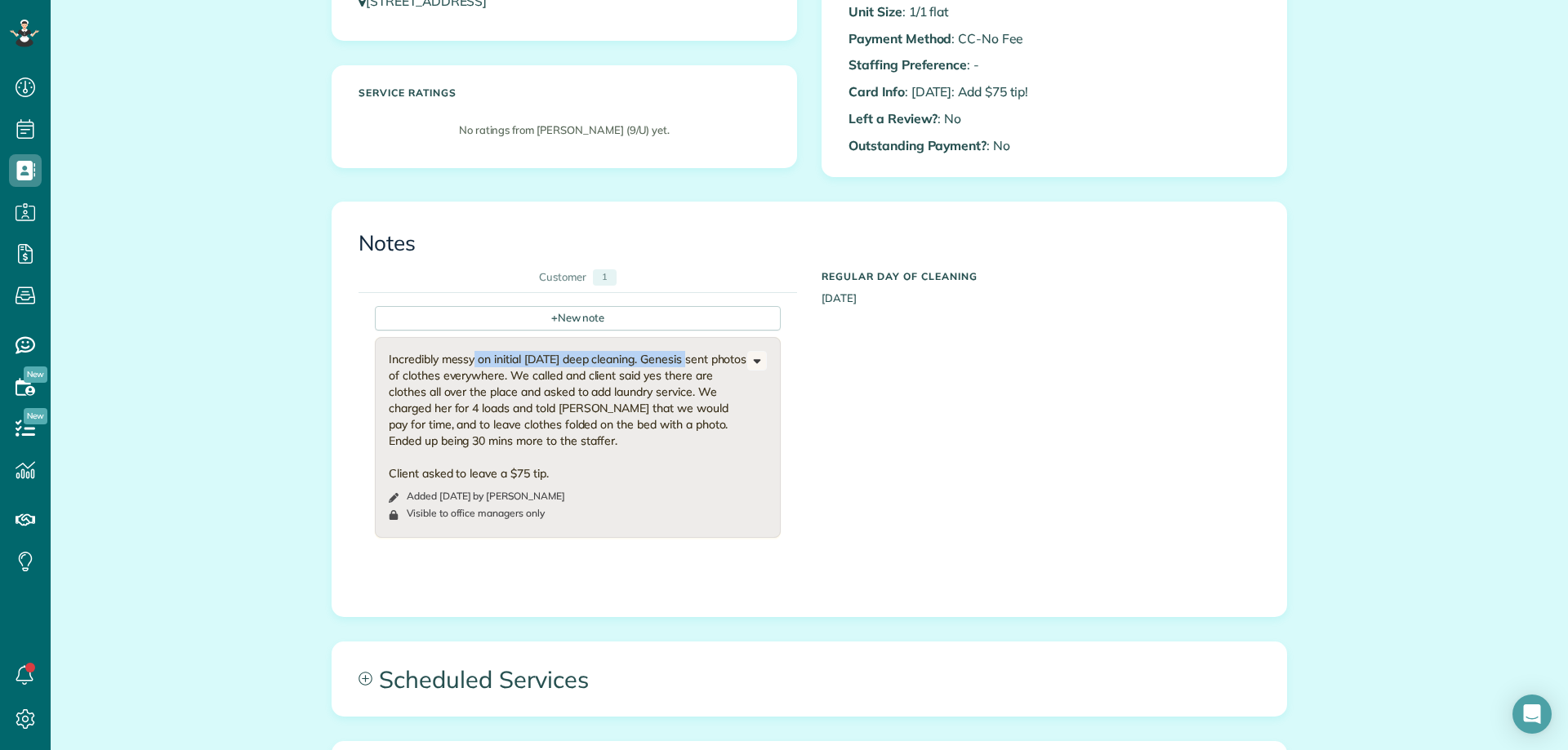
drag, startPoint x: 428, startPoint y: 359, endPoint x: 648, endPoint y: 366, distance: 220.1
click at [648, 366] on div "Incredibly messy on initial [DATE] deep cleaning. Genesis sent photos of clothe…" at bounding box center [567, 416] width 358 height 131
click at [448, 364] on div "Incredibly messy on initial [DATE] deep cleaning. Genesis sent photos of clothe…" at bounding box center [567, 416] width 358 height 131
drag, startPoint x: 423, startPoint y: 374, endPoint x: 705, endPoint y: 387, distance: 282.3
click at [705, 387] on div "Incredibly messy on initial [DATE] deep cleaning. Genesis sent photos of clothe…" at bounding box center [567, 416] width 358 height 131
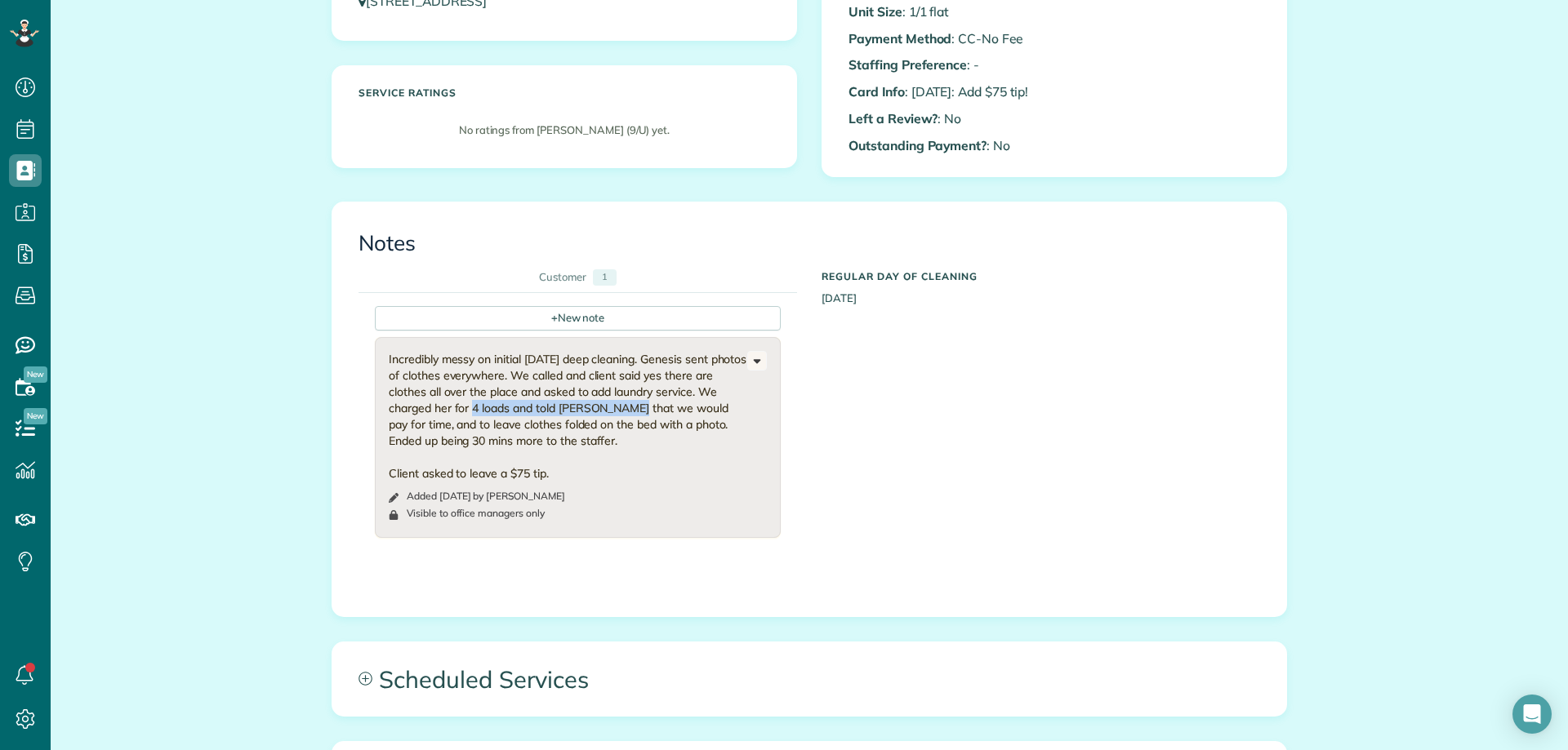
drag, startPoint x: 423, startPoint y: 410, endPoint x: 581, endPoint y: 402, distance: 158.2
click at [581, 402] on div "Incredibly messy on initial [DATE] deep cleaning. Genesis sent photos of clothe…" at bounding box center [567, 416] width 358 height 131
drag, startPoint x: 425, startPoint y: 422, endPoint x: 692, endPoint y: 422, distance: 267.0
click at [692, 422] on div "Incredibly messy on initial [DATE] deep cleaning. Genesis sent photos of clothe…" at bounding box center [567, 416] width 358 height 131
drag, startPoint x: 469, startPoint y: 441, endPoint x: 578, endPoint y: 440, distance: 109.0
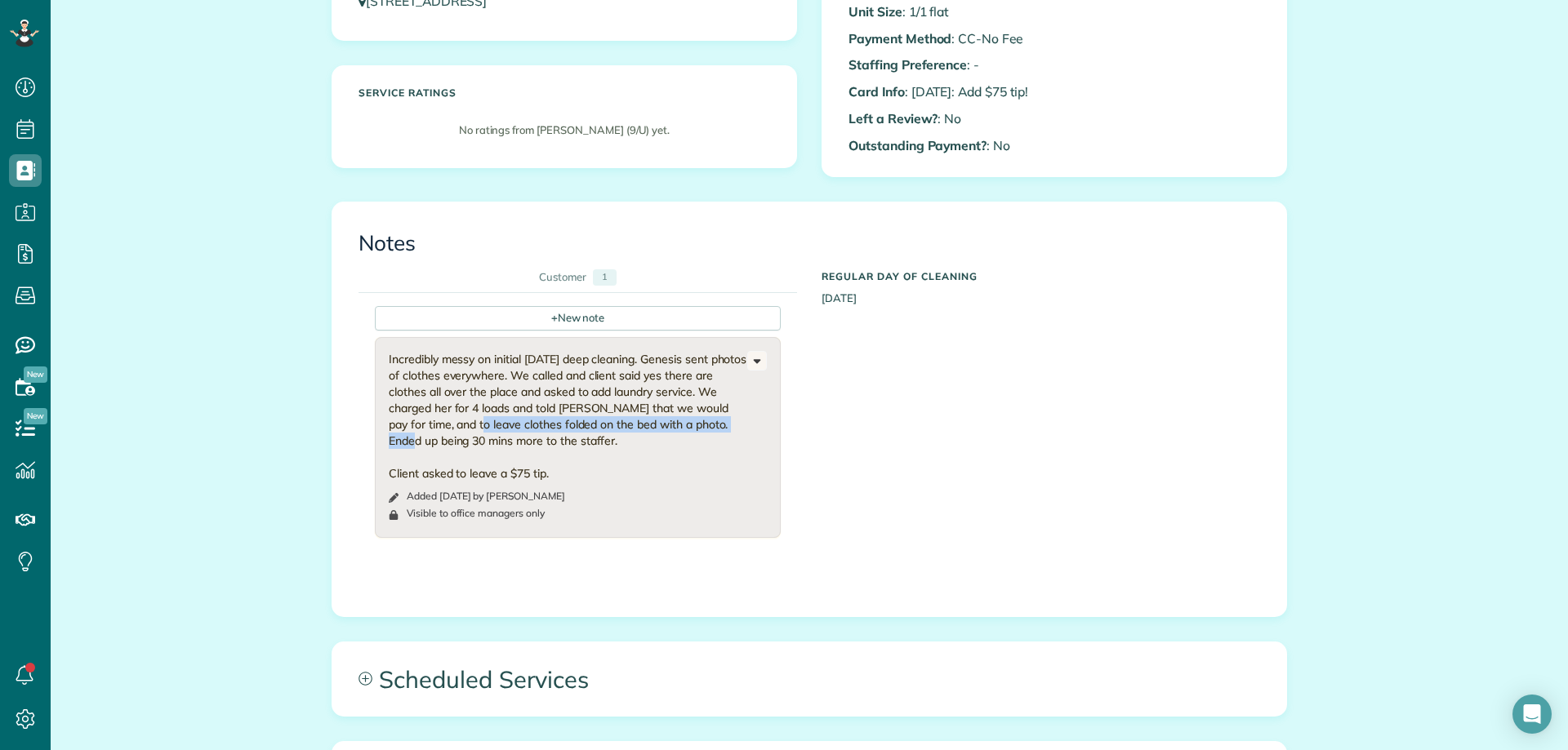
click at [574, 440] on div "Incredibly messy on initial [DATE] deep cleaning. Genesis sent photos of clothe…" at bounding box center [567, 416] width 358 height 131
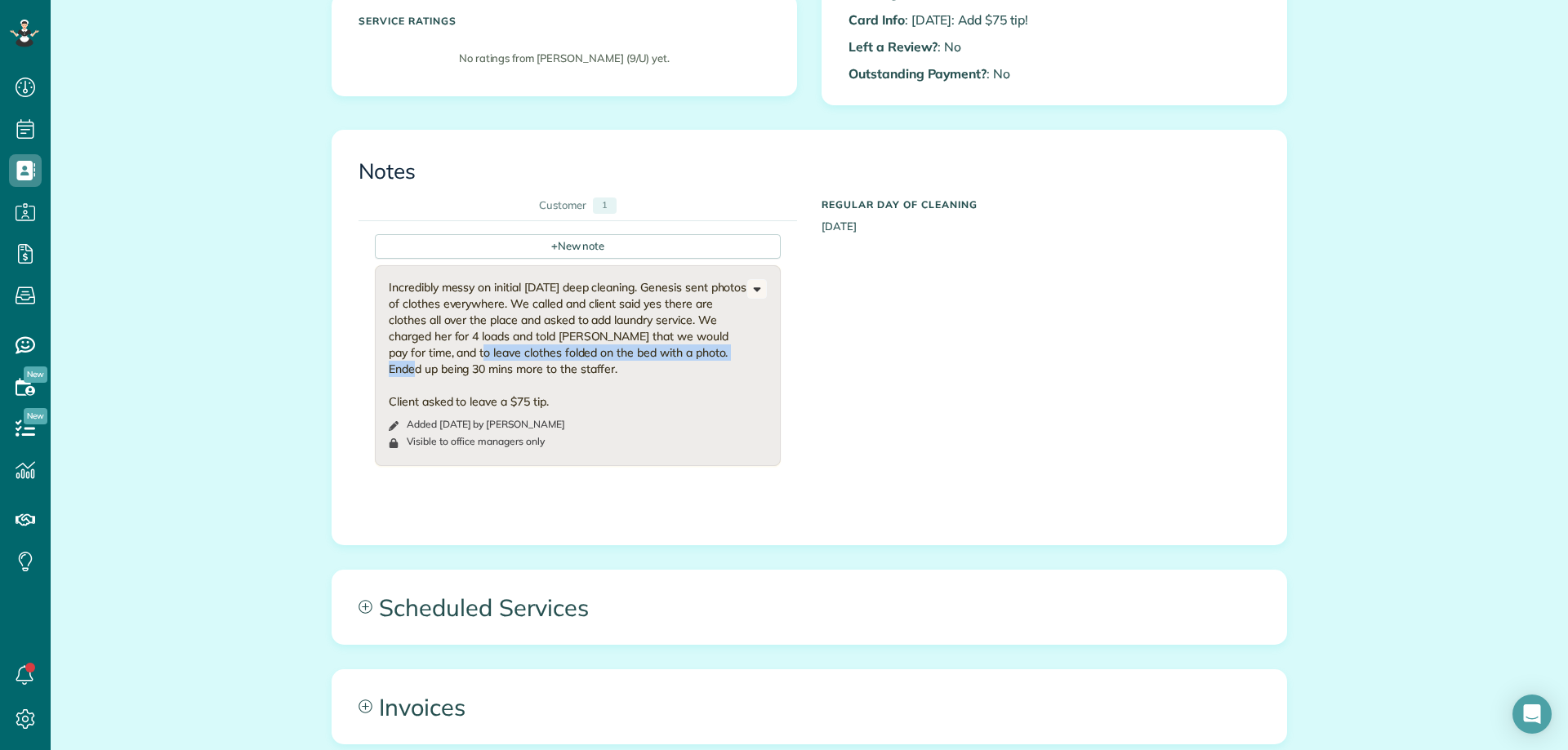
scroll to position [408, 0]
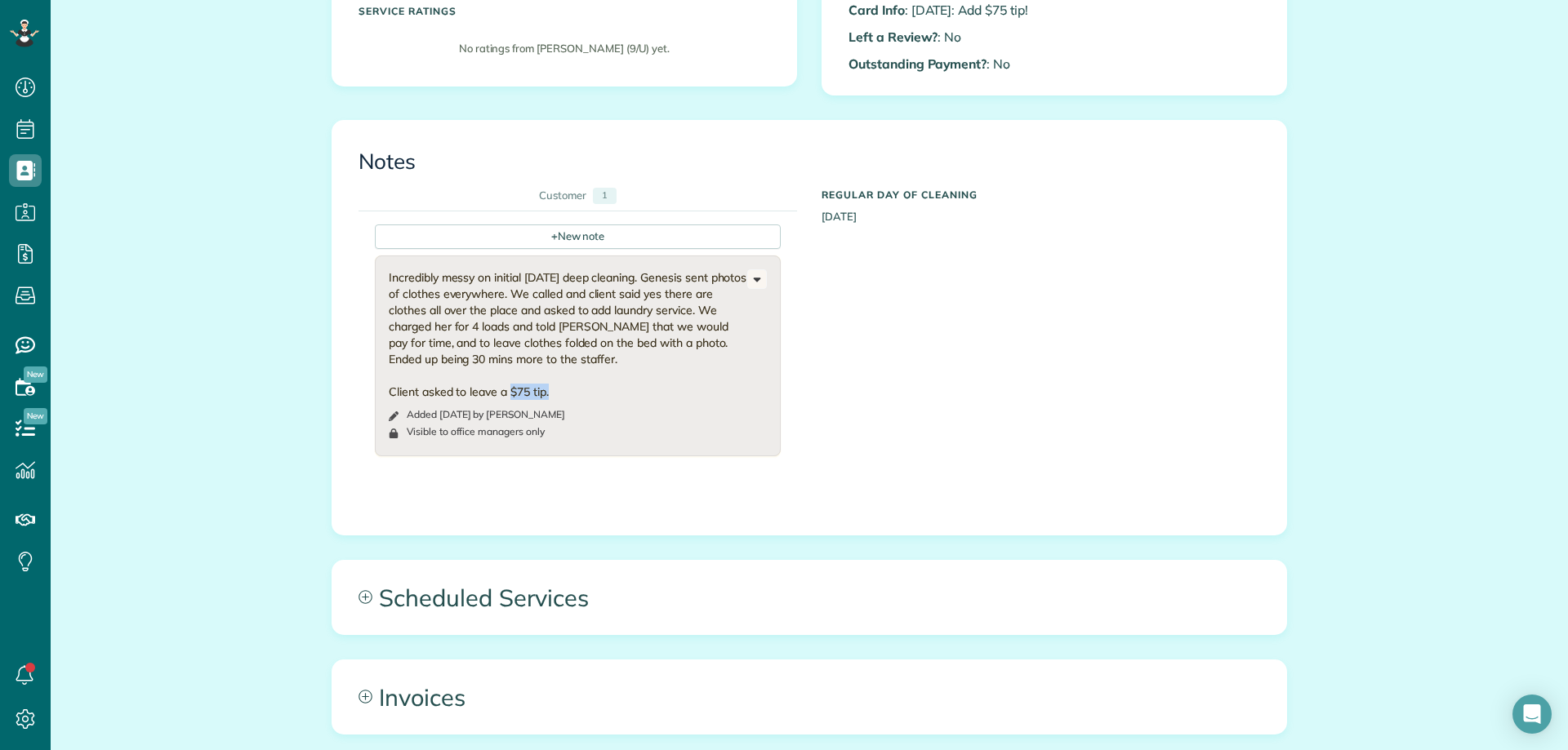
drag, startPoint x: 503, startPoint y: 391, endPoint x: 595, endPoint y: 387, distance: 92.1
click at [594, 387] on div "Incredibly messy on initial [DATE] deep cleaning. Genesis sent photos of clothe…" at bounding box center [567, 334] width 358 height 131
click at [908, 349] on div "+ New note Incredibly messy on initial [DATE] deep cleaning. Genesis sent photo…" at bounding box center [796, 345] width 877 height 269
click at [247, 396] on div "All Contacts Actions Edit Add Appointment Recent Activity Send Email Update Cus…" at bounding box center [809, 366] width 1518 height 1477
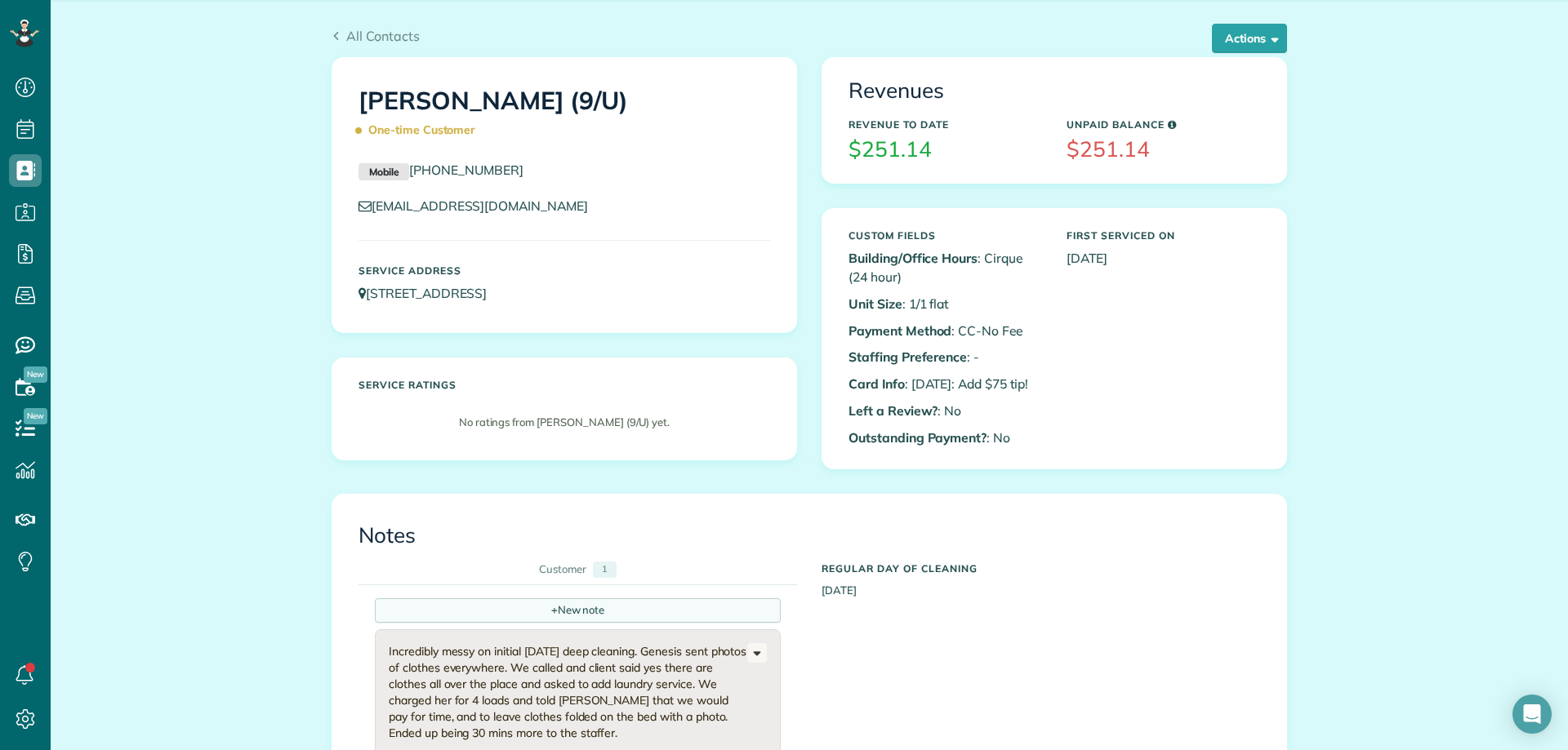
scroll to position [0, 0]
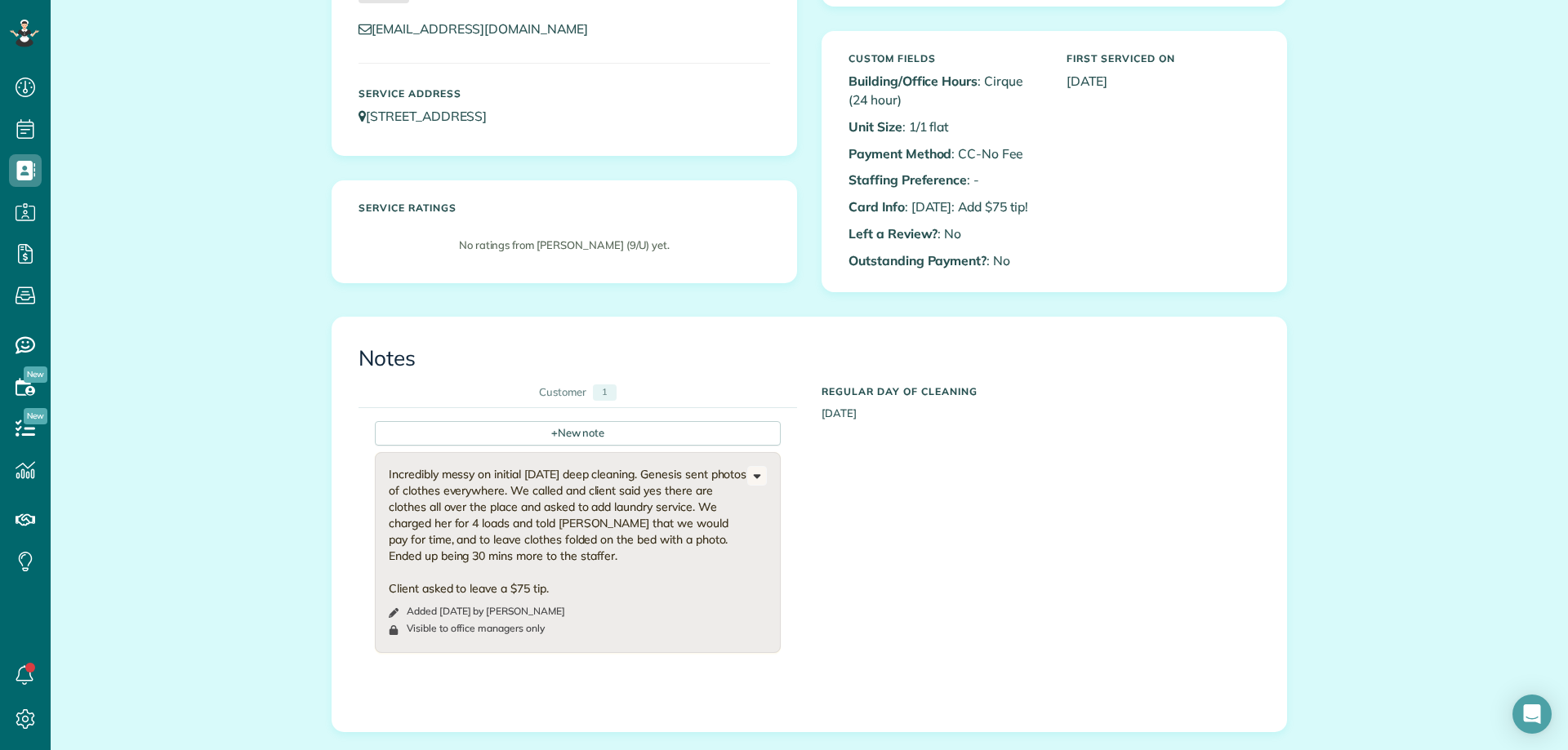
scroll to position [245, 0]
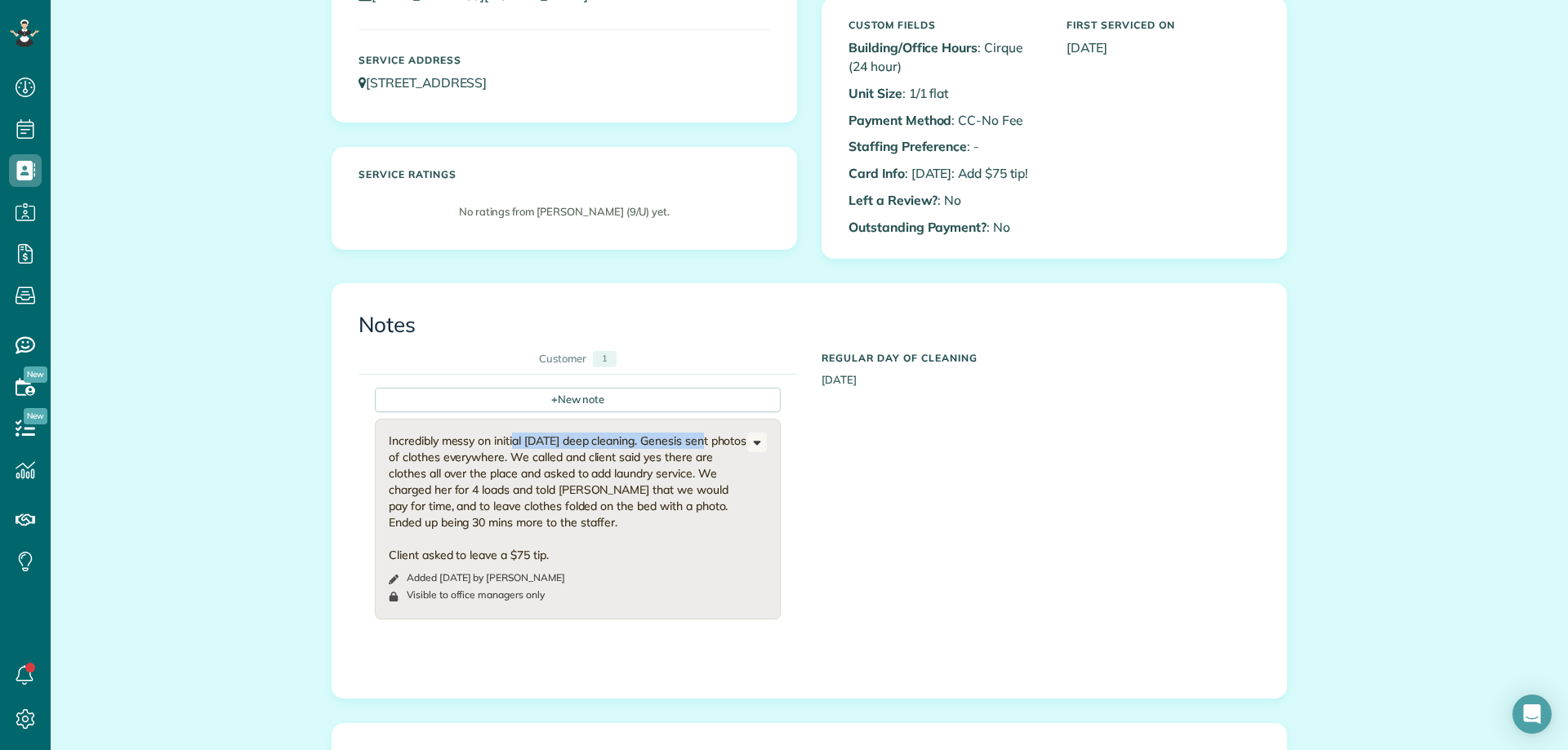
drag, startPoint x: 477, startPoint y: 441, endPoint x: 672, endPoint y: 451, distance: 195.3
click at [668, 444] on div "Incredibly messy on initial [DATE] deep cleaning. Genesis sent photos of clothe…" at bounding box center [567, 498] width 358 height 131
click at [495, 479] on div "Incredibly messy on initial [DATE] deep cleaning. Genesis sent photos of clothe…" at bounding box center [567, 498] width 358 height 131
drag, startPoint x: 382, startPoint y: 458, endPoint x: 672, endPoint y: 523, distance: 297.2
click at [672, 523] on div "Incredibly messy on initial [DATE] deep cleaning. Genesis sent photos of clothe…" at bounding box center [577, 519] width 405 height 201
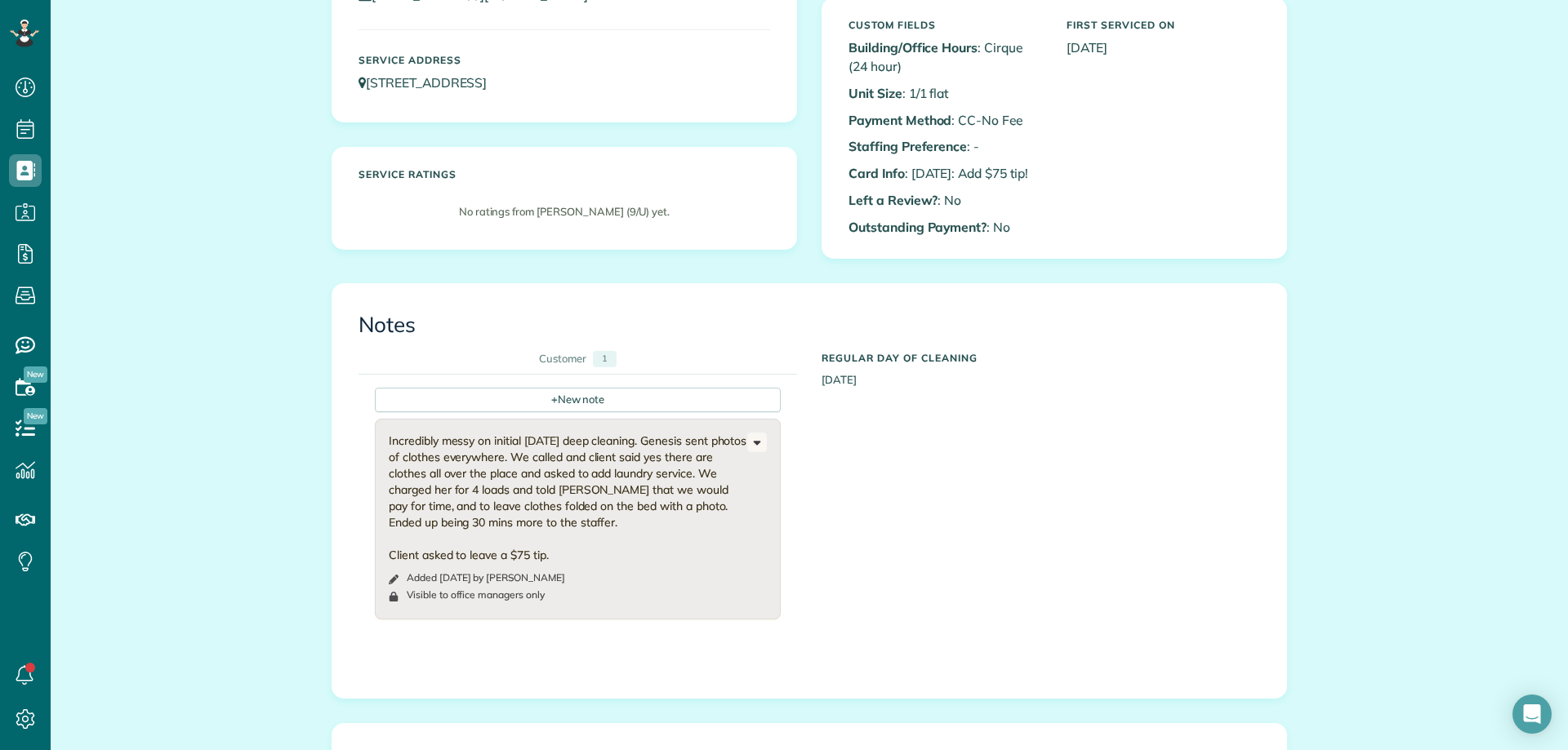
click at [555, 493] on div "Incredibly messy on initial [DATE] deep cleaning. Genesis sent photos of clothe…" at bounding box center [567, 498] width 358 height 131
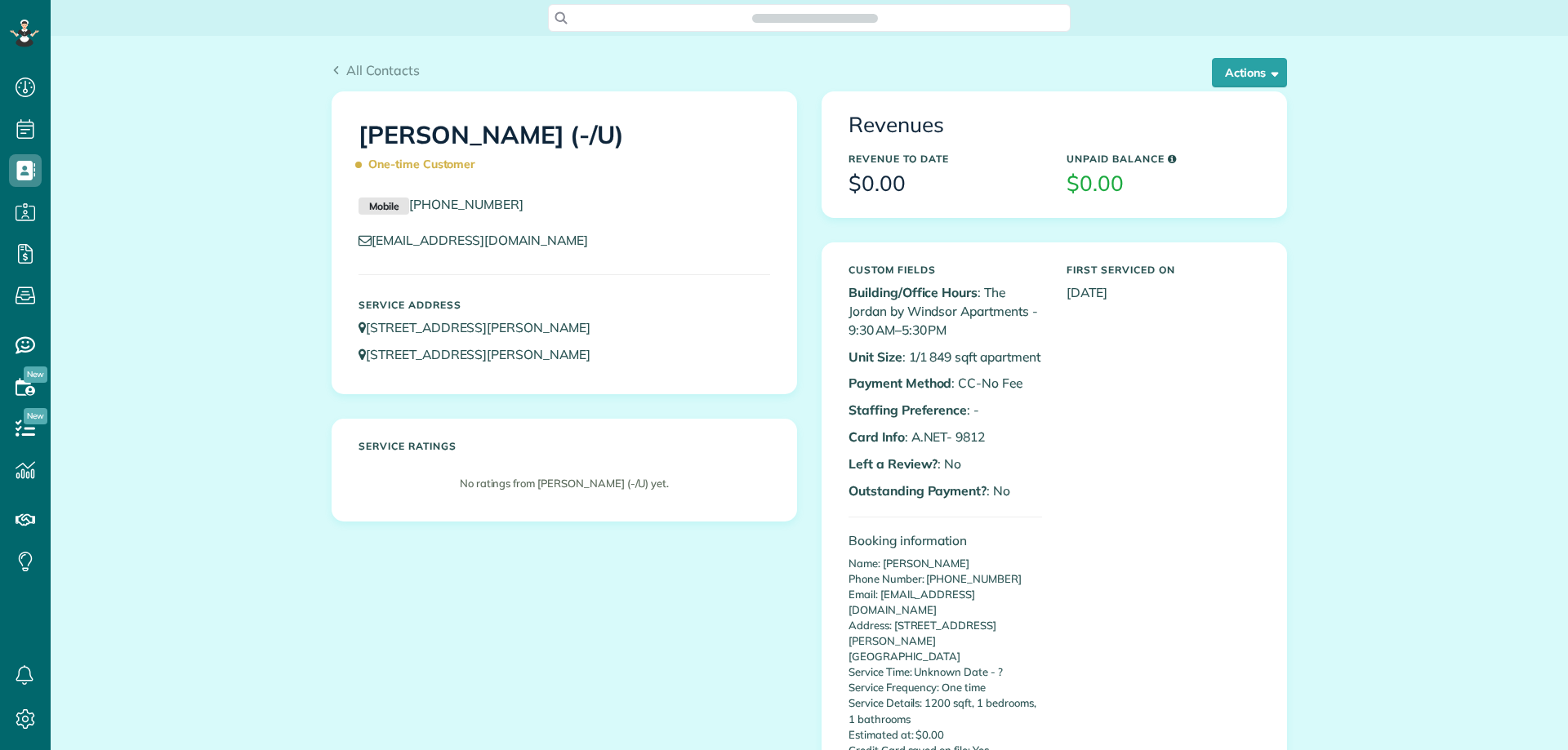
scroll to position [8, 8]
click at [1229, 80] on button "Actions" at bounding box center [1250, 73] width 75 height 29
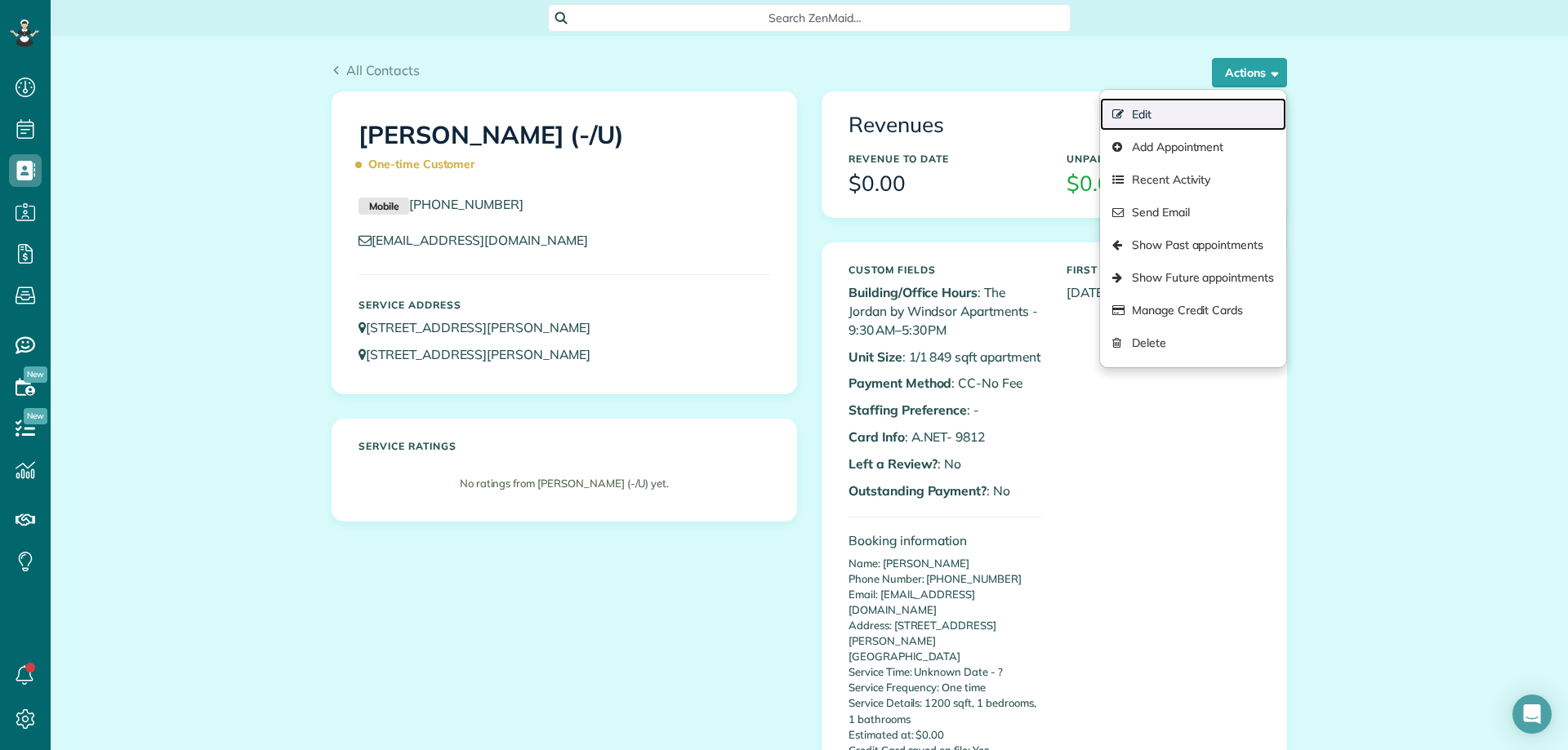
click at [1163, 110] on link "Edit" at bounding box center [1193, 115] width 186 height 32
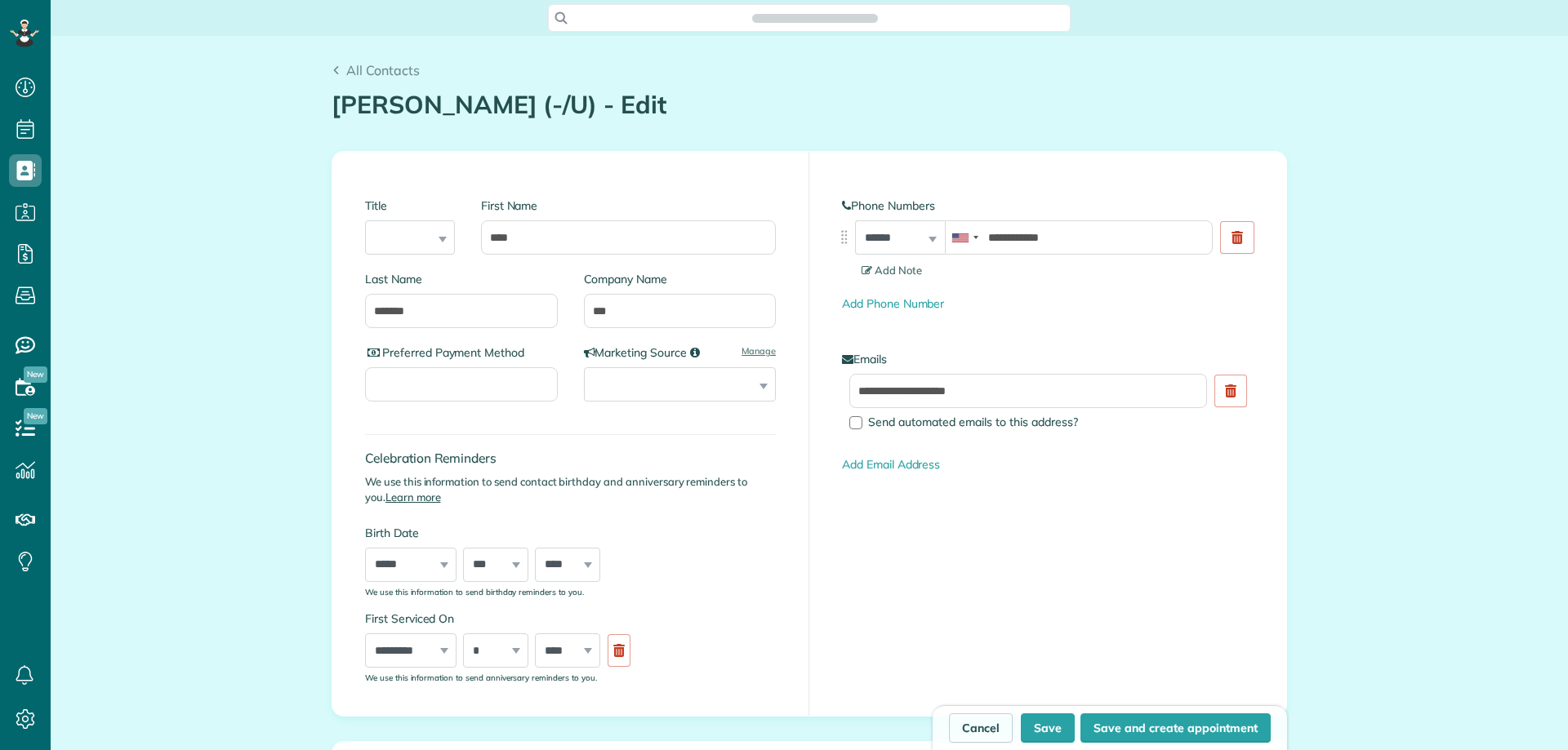
scroll to position [8, 8]
type input "**********"
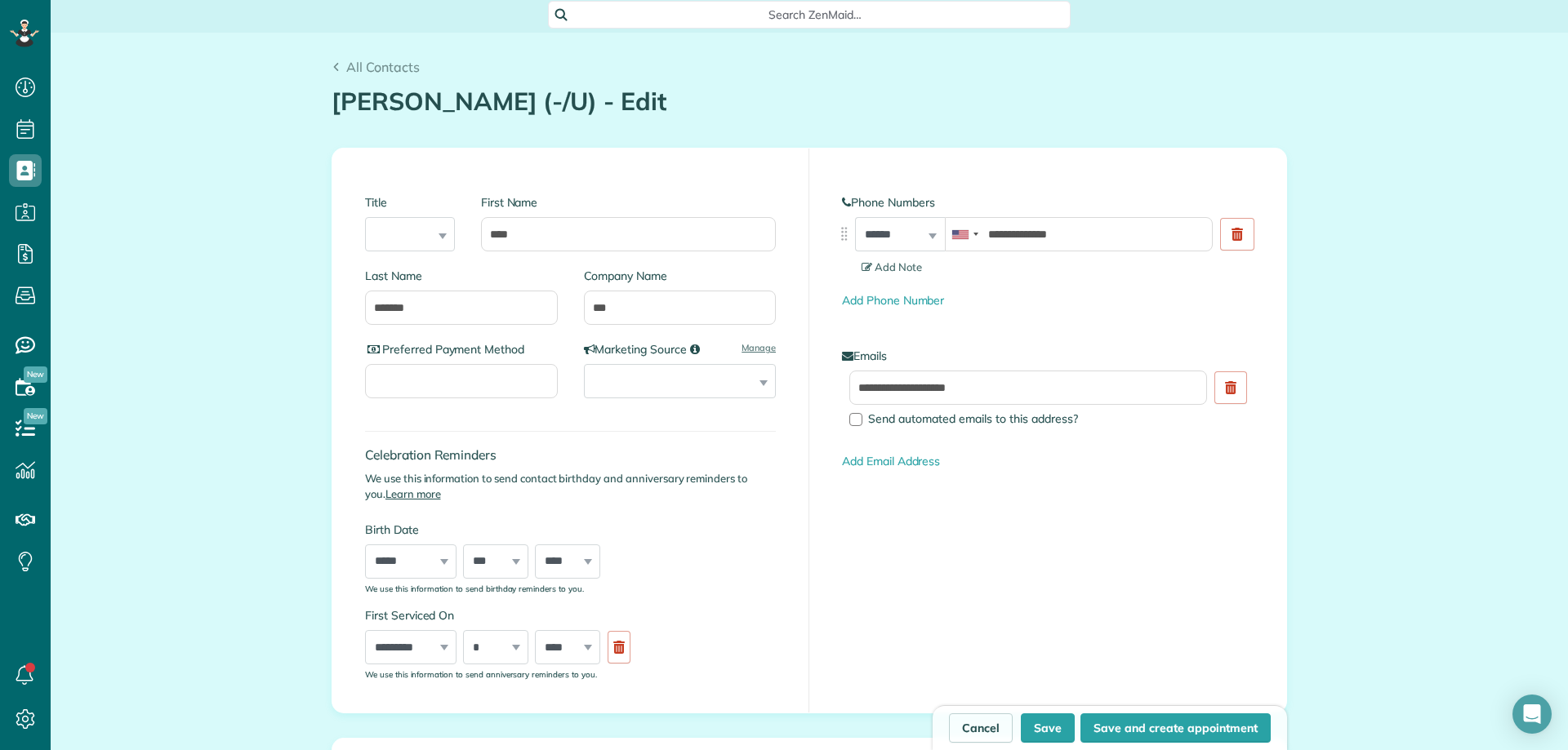
scroll to position [0, 0]
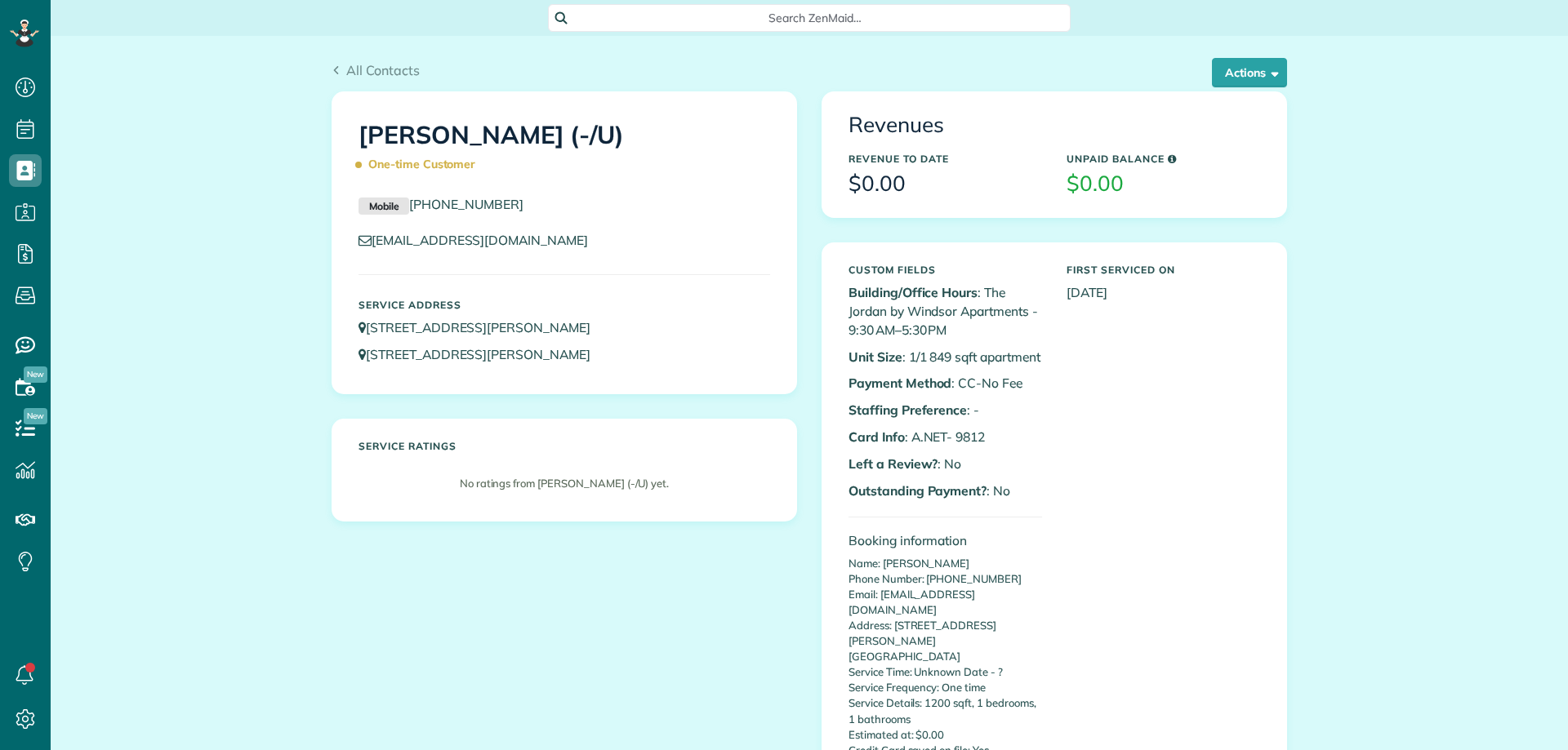
scroll to position [8, 8]
drag, startPoint x: 840, startPoint y: 333, endPoint x: 958, endPoint y: 334, distance: 118.0
drag, startPoint x: 980, startPoint y: 296, endPoint x: 996, endPoint y: 333, distance: 40.3
click at [996, 333] on p "Building/Office Hours : The Jordan by Windsor Apartments - 9:30 AM–5:30 PM" at bounding box center [945, 311] width 193 height 56
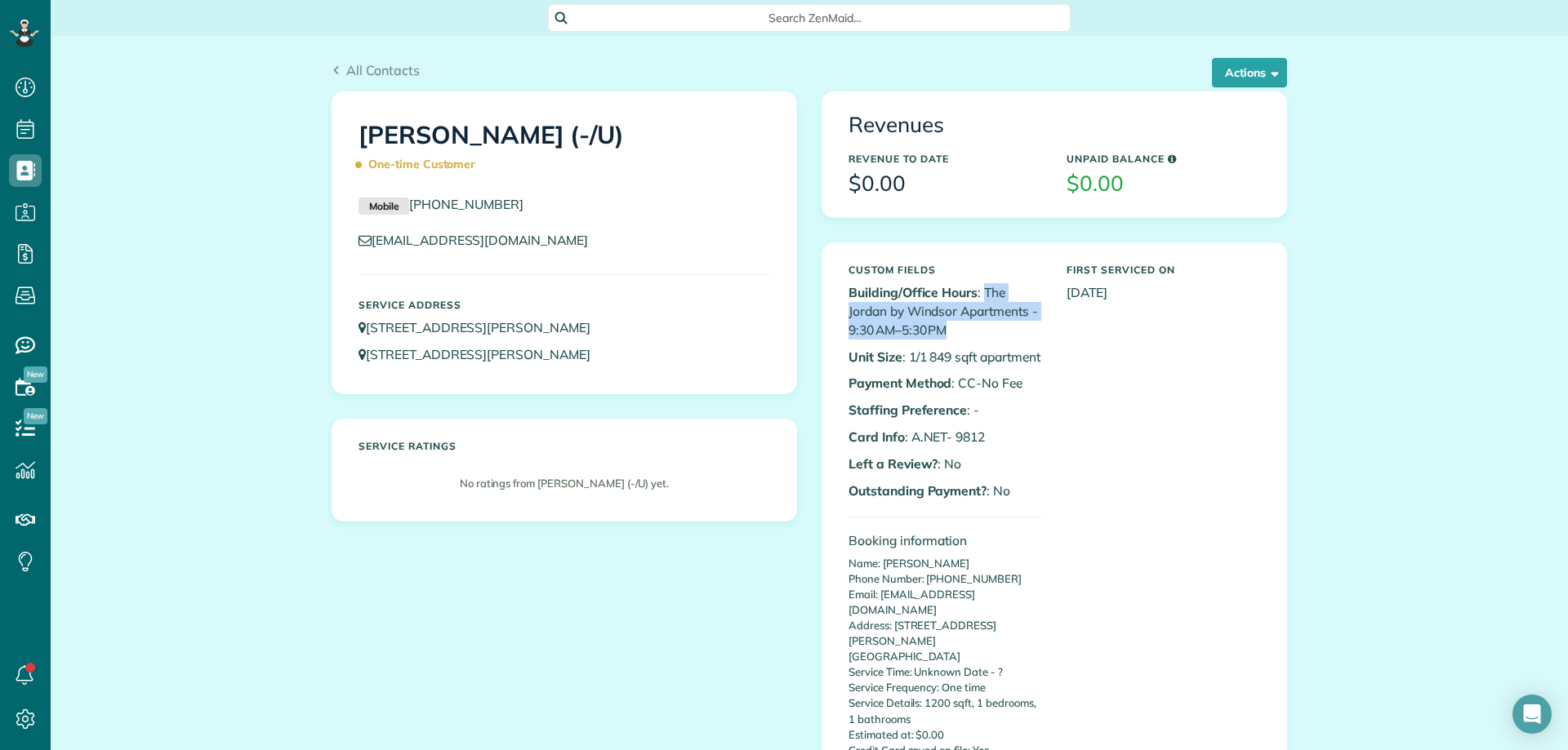
copy p "The Jordan by Windsor Apartments - 9:30 AM–5:30 PM"
click at [930, 332] on p "Building/Office Hours : The Jordan by Windsor Apartments - 9:30 AM–5:30 PM" at bounding box center [945, 311] width 193 height 56
click at [1267, 76] on span "button" at bounding box center [1272, 72] width 12 height 12
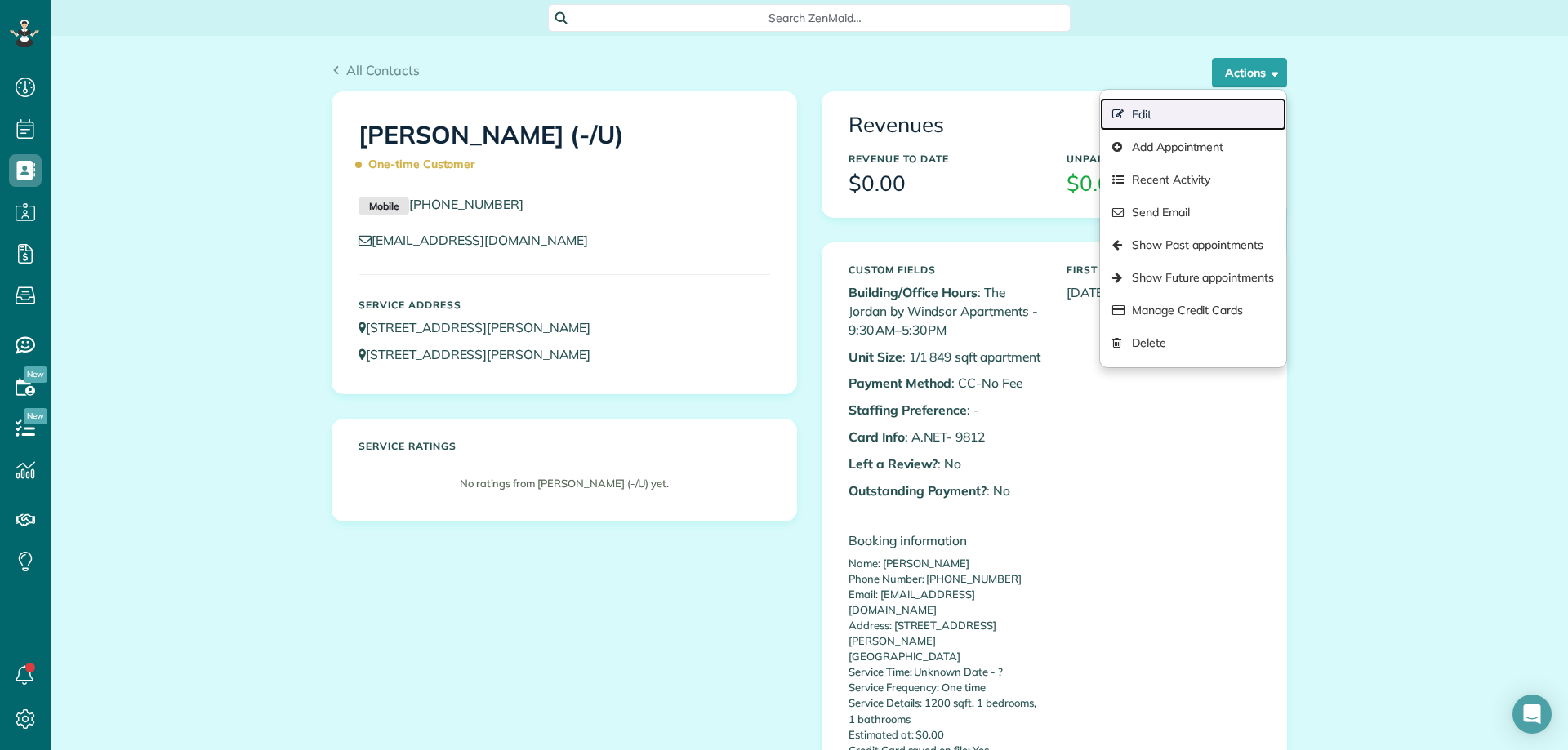
click at [1149, 109] on link "Edit" at bounding box center [1193, 115] width 186 height 32
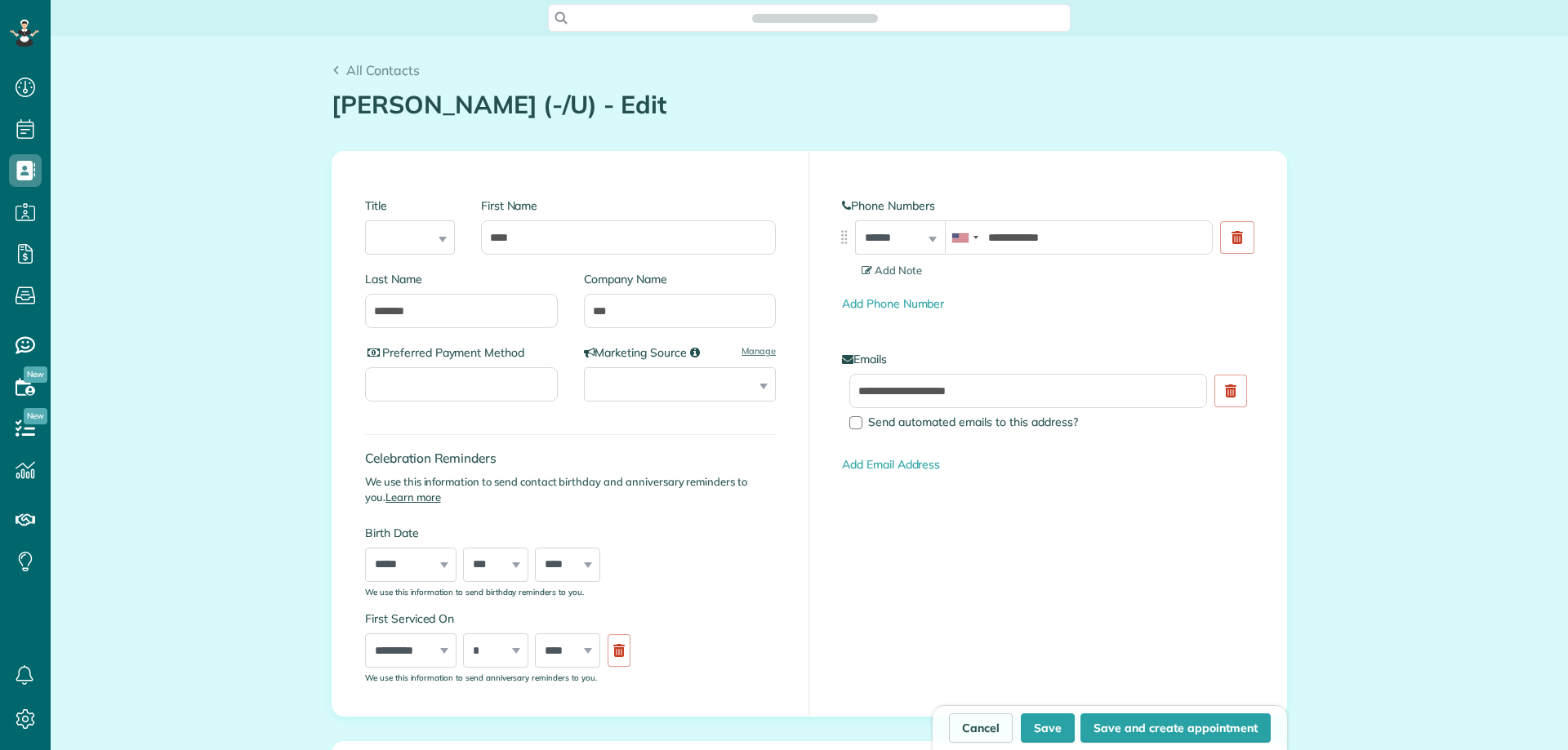
scroll to position [8, 8]
type input "**********"
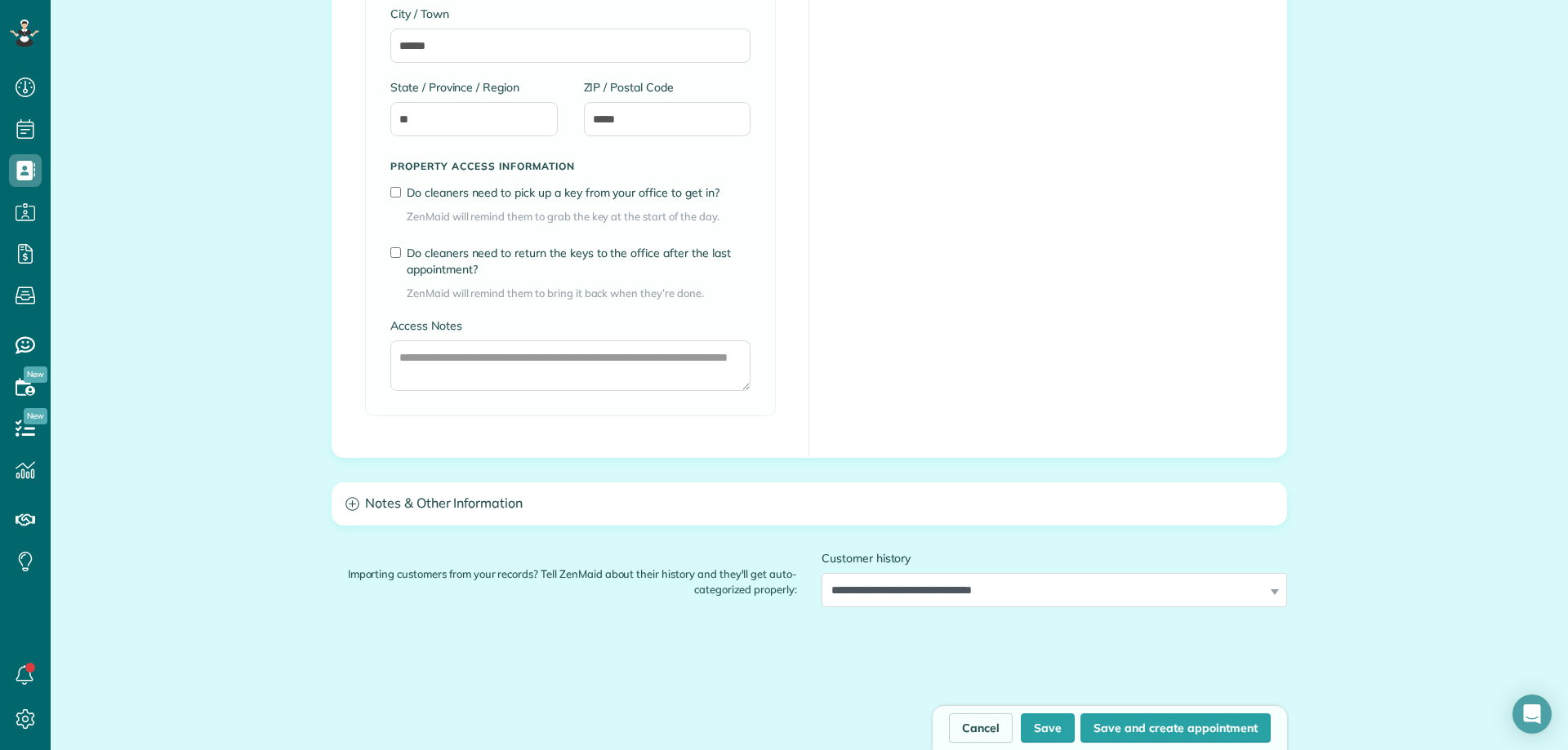
scroll to position [1947, 0]
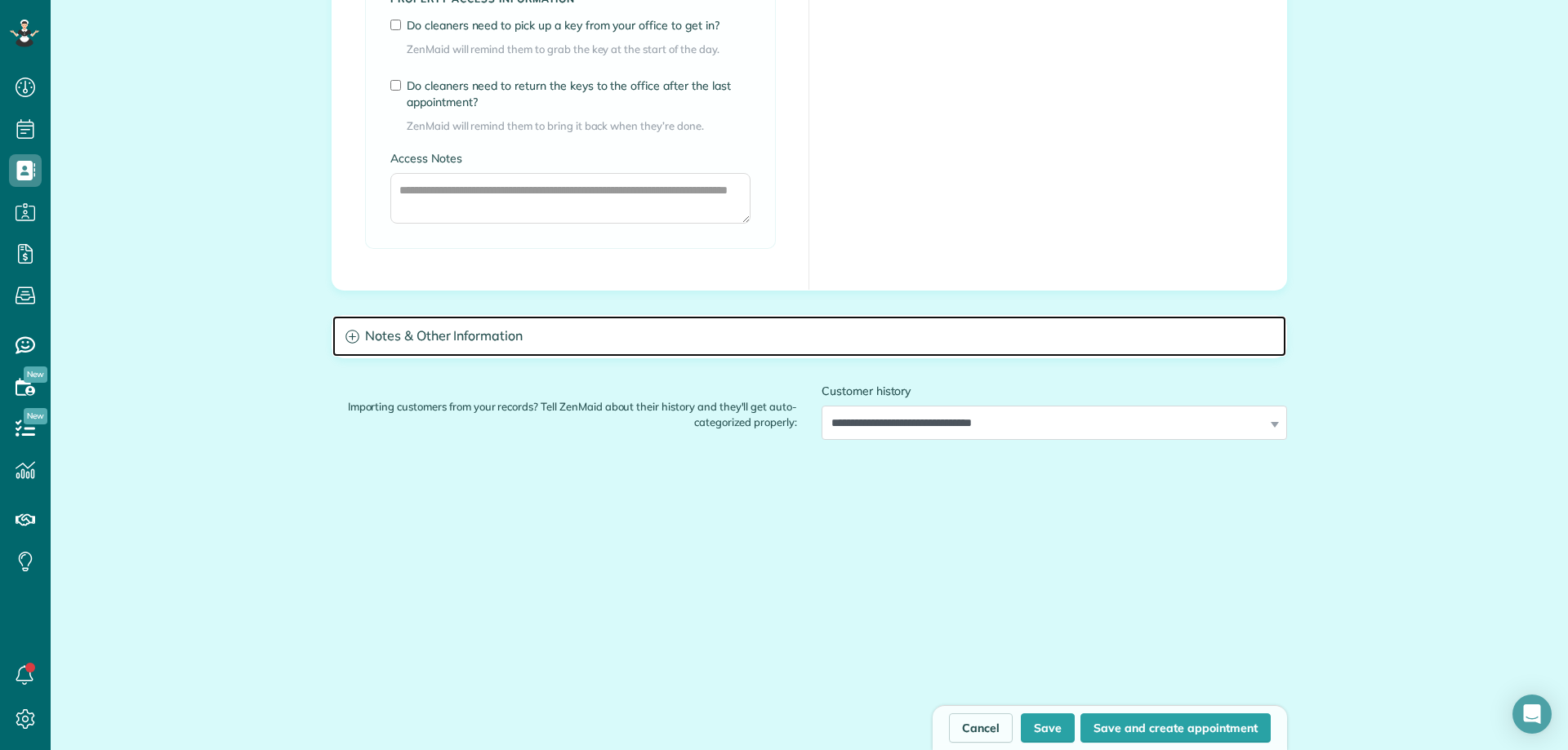
click at [616, 334] on h3 "Notes & Other Information" at bounding box center [809, 336] width 954 height 42
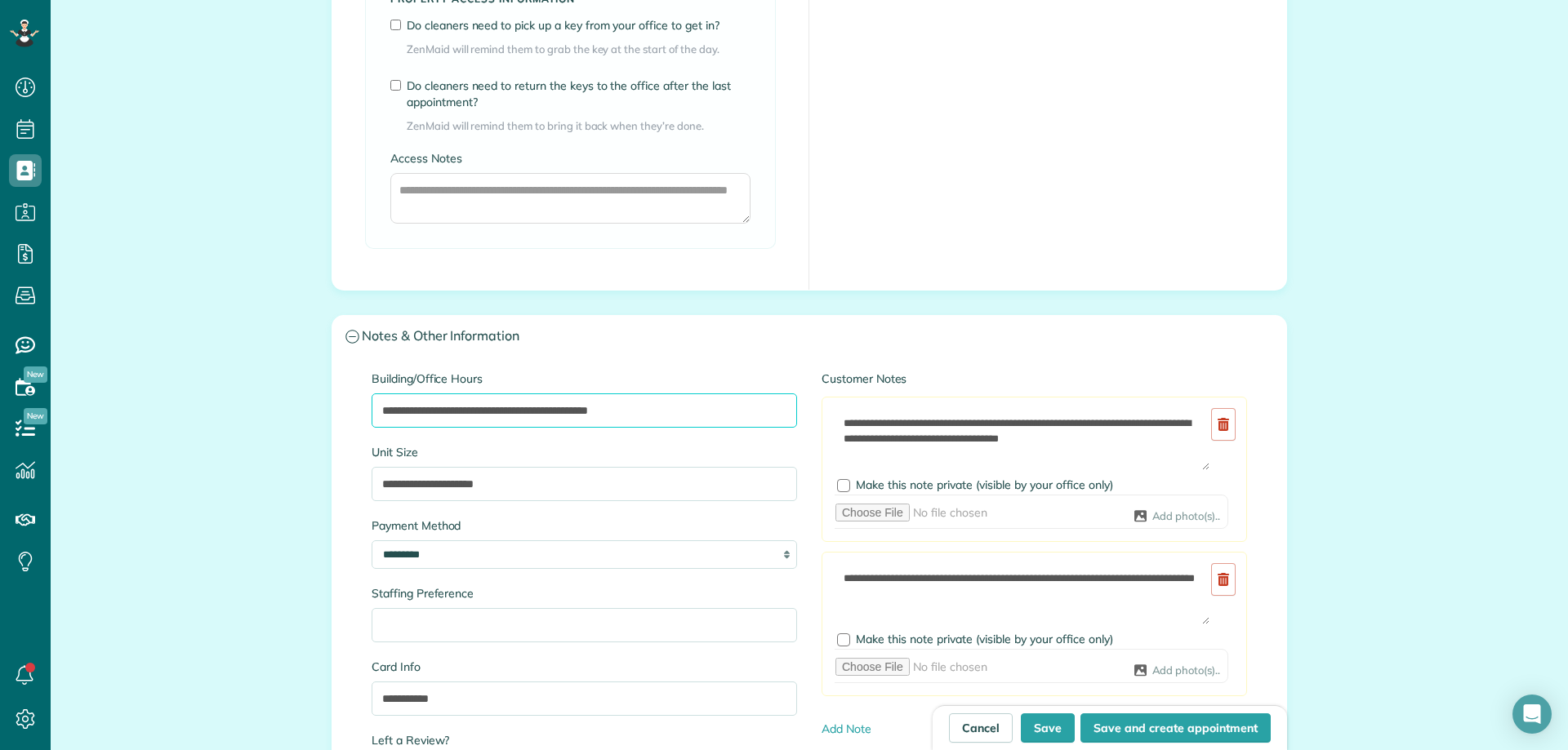
click at [579, 407] on input "**********" at bounding box center [583, 410] width 425 height 34
type input "**********"
click at [1044, 734] on button "Save" at bounding box center [1047, 728] width 54 height 29
type input "**********"
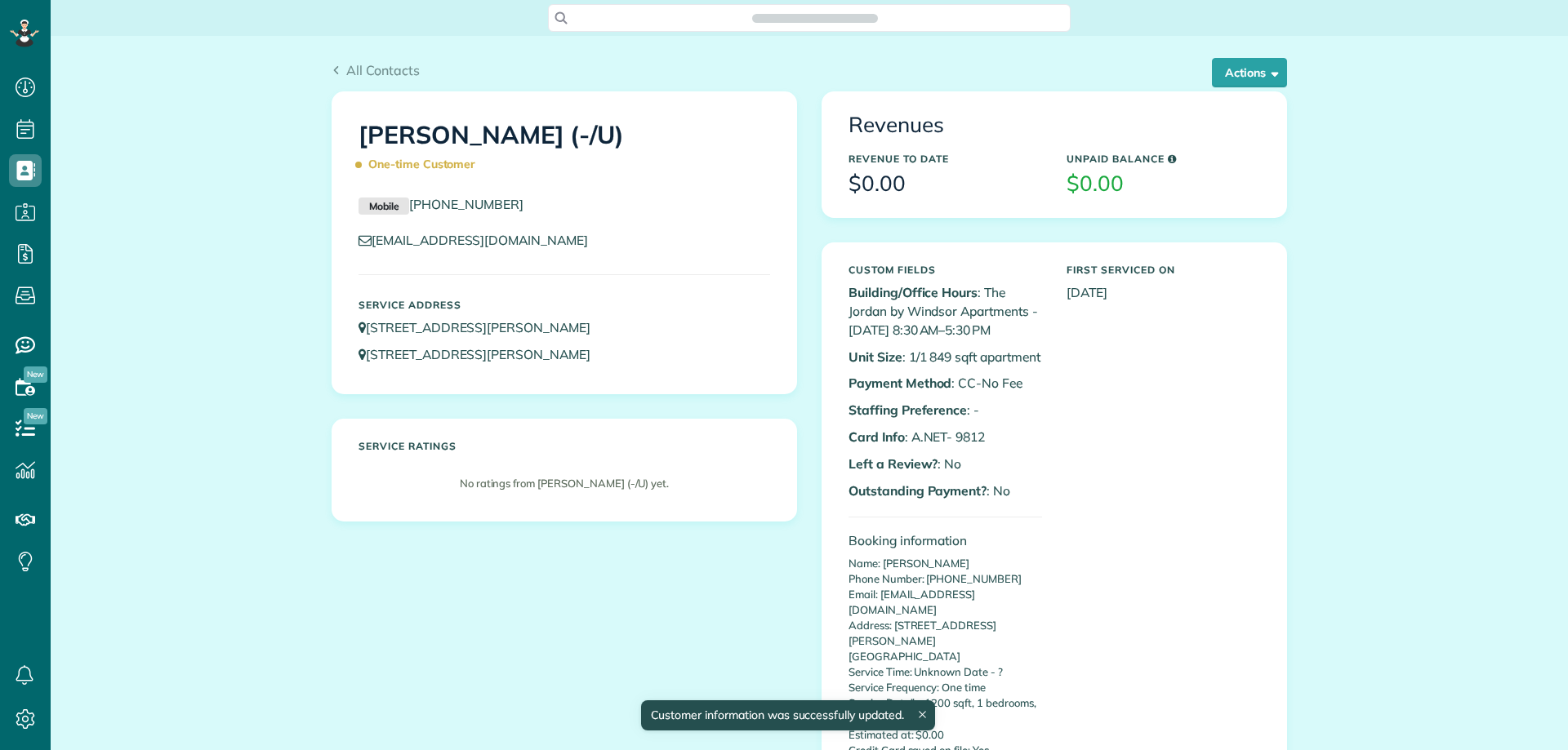
scroll to position [750, 50]
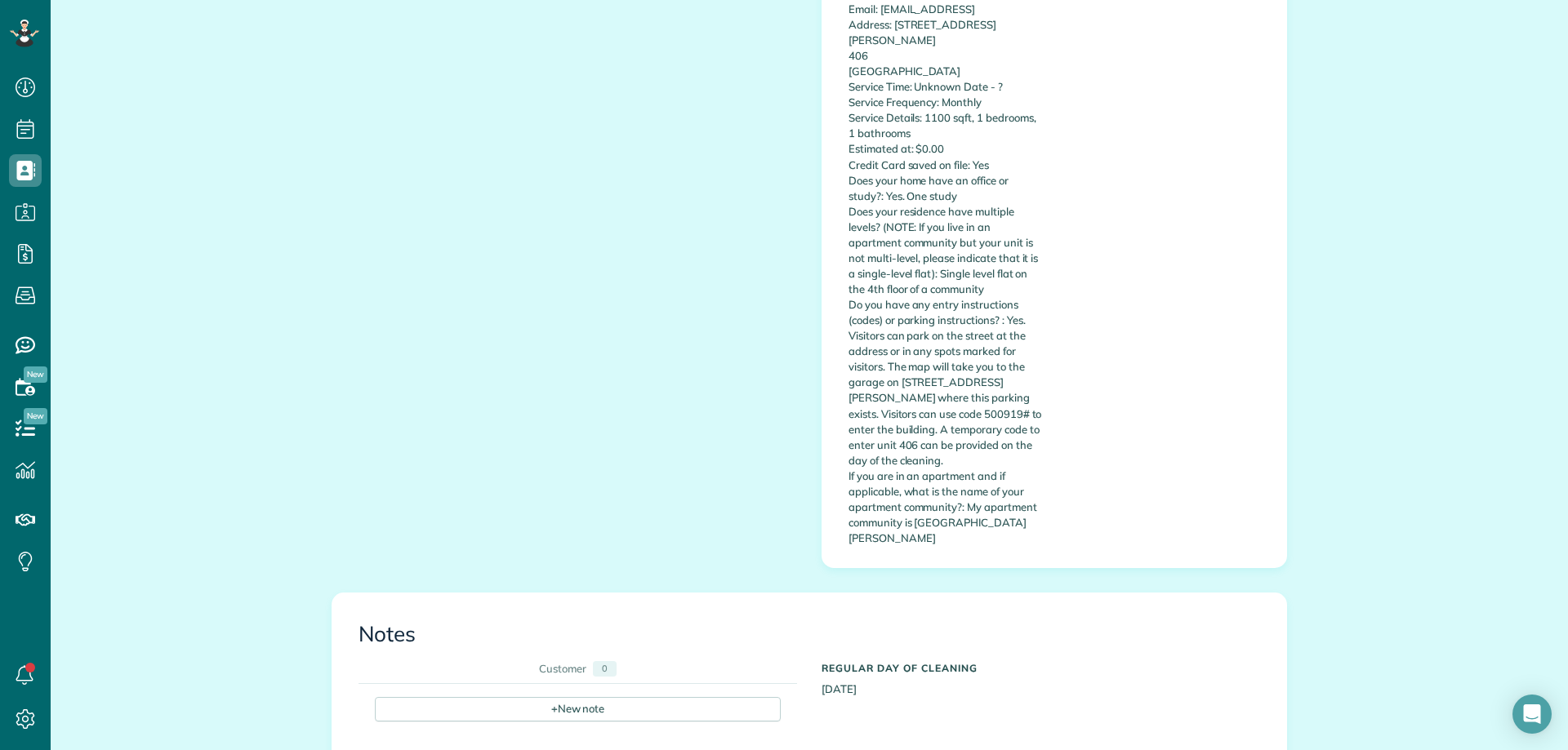
scroll to position [553, 0]
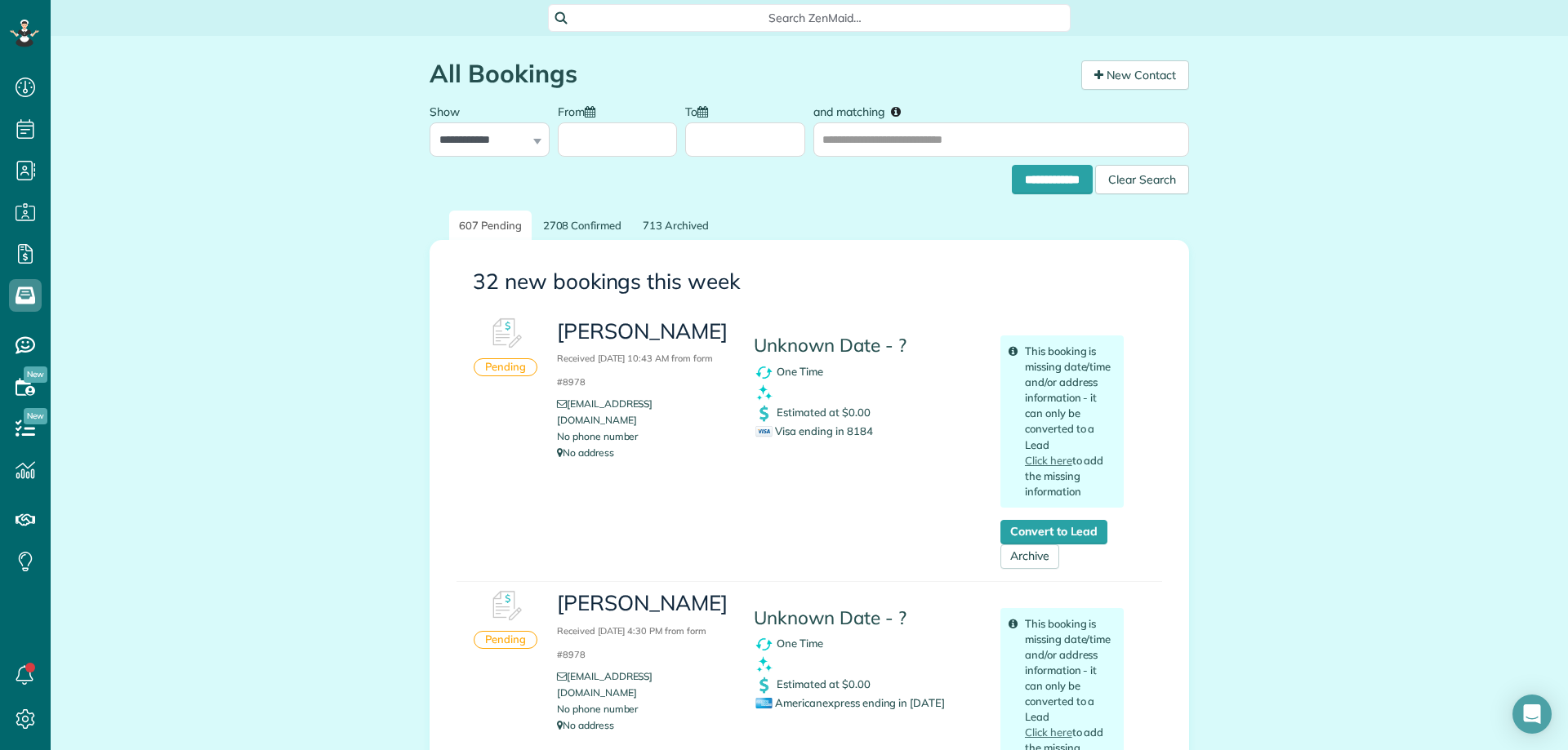
scroll to position [8, 8]
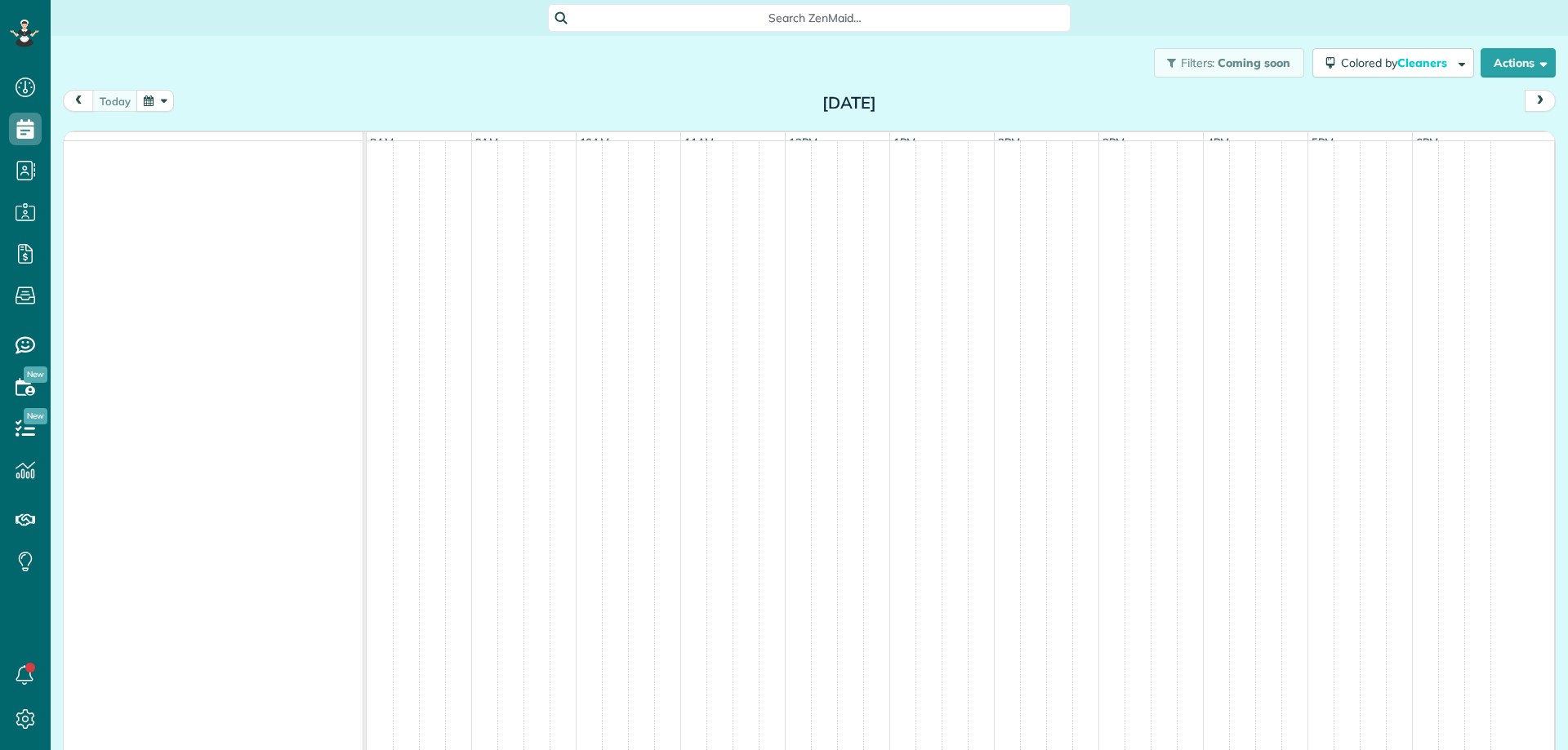
scroll to position [8, 8]
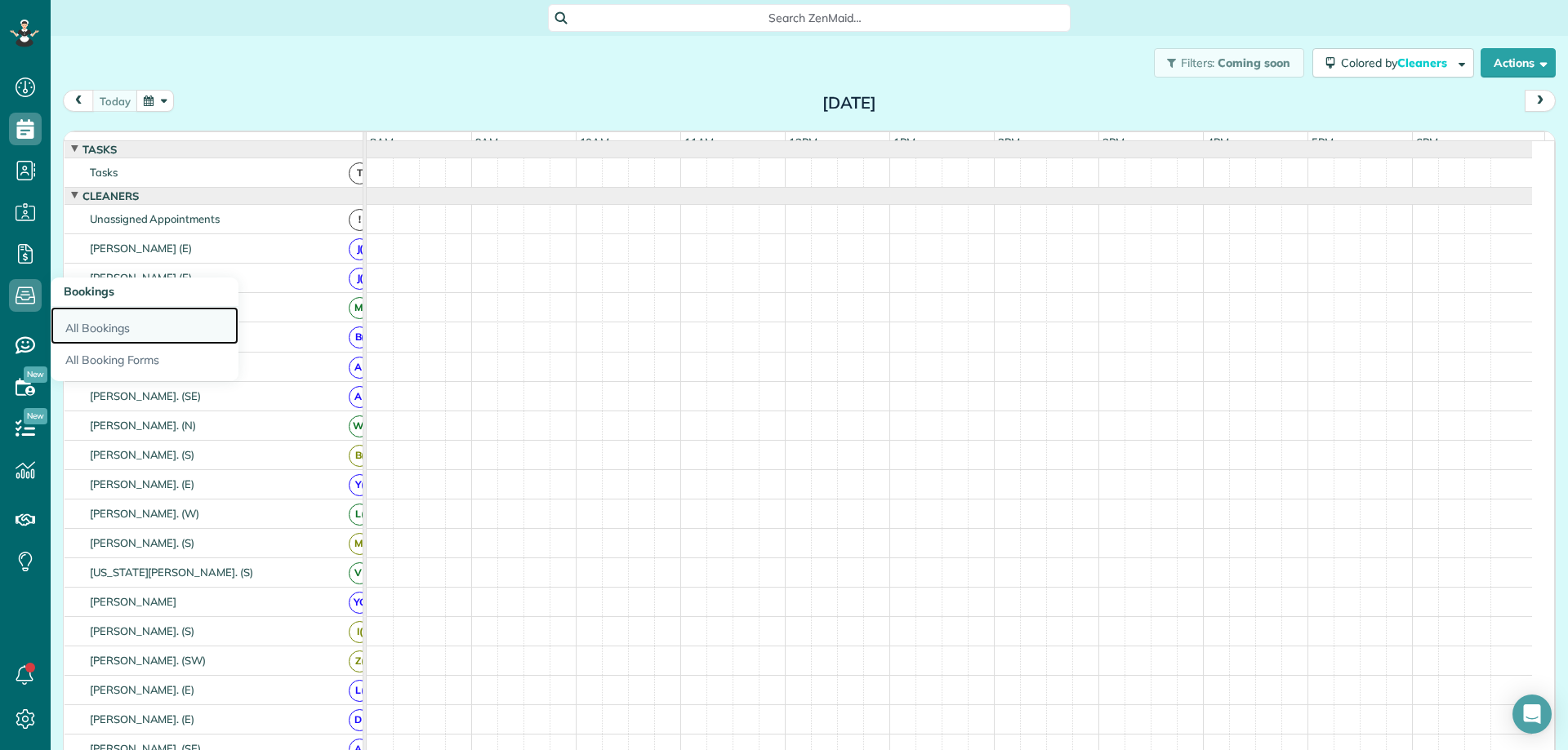
drag, startPoint x: 91, startPoint y: 332, endPoint x: 206, endPoint y: 310, distance: 117.1
click at [93, 332] on link "All Bookings" at bounding box center [145, 326] width 188 height 38
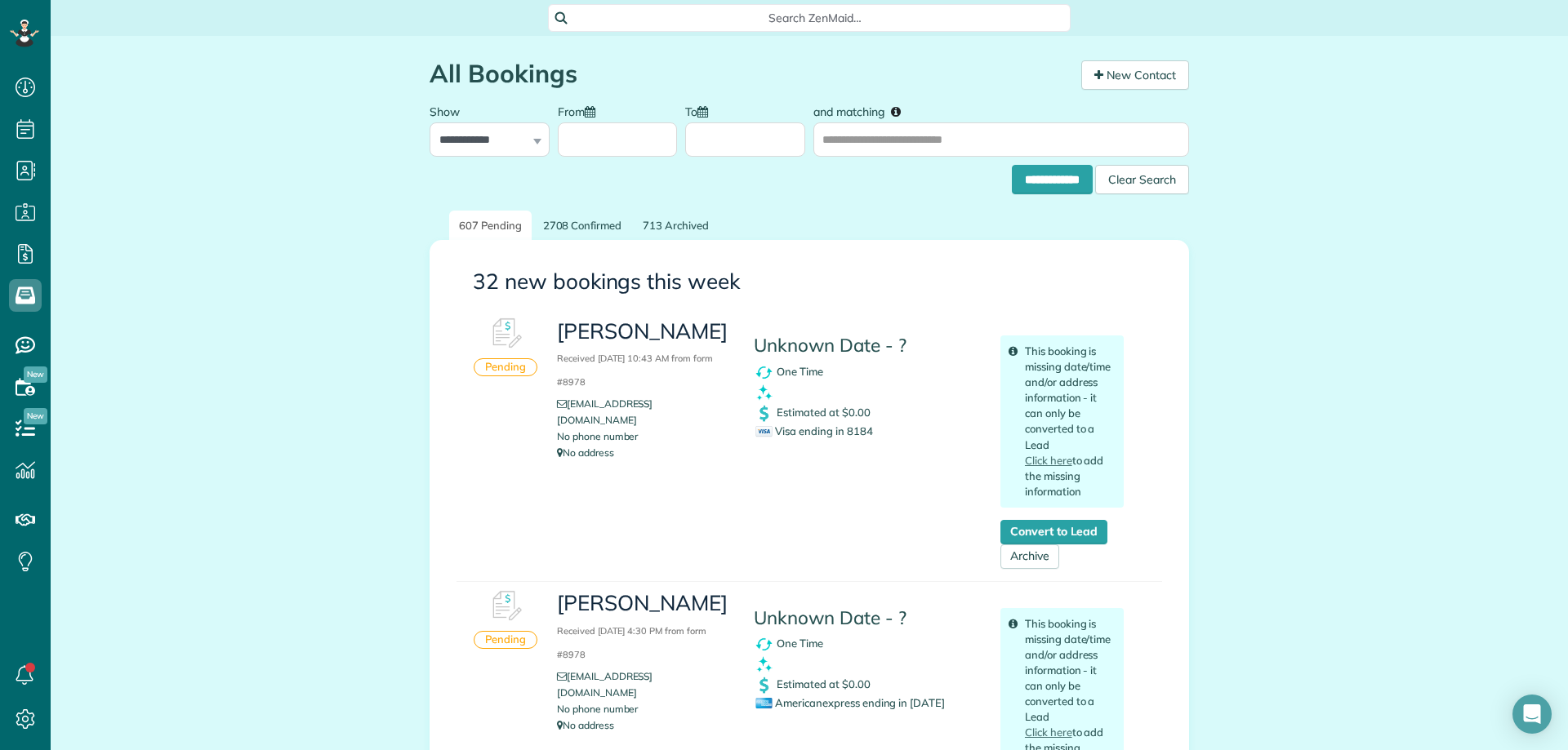
scroll to position [8, 8]
click at [771, 21] on span "Search ZenMaid…" at bounding box center [814, 17] width 496 height 16
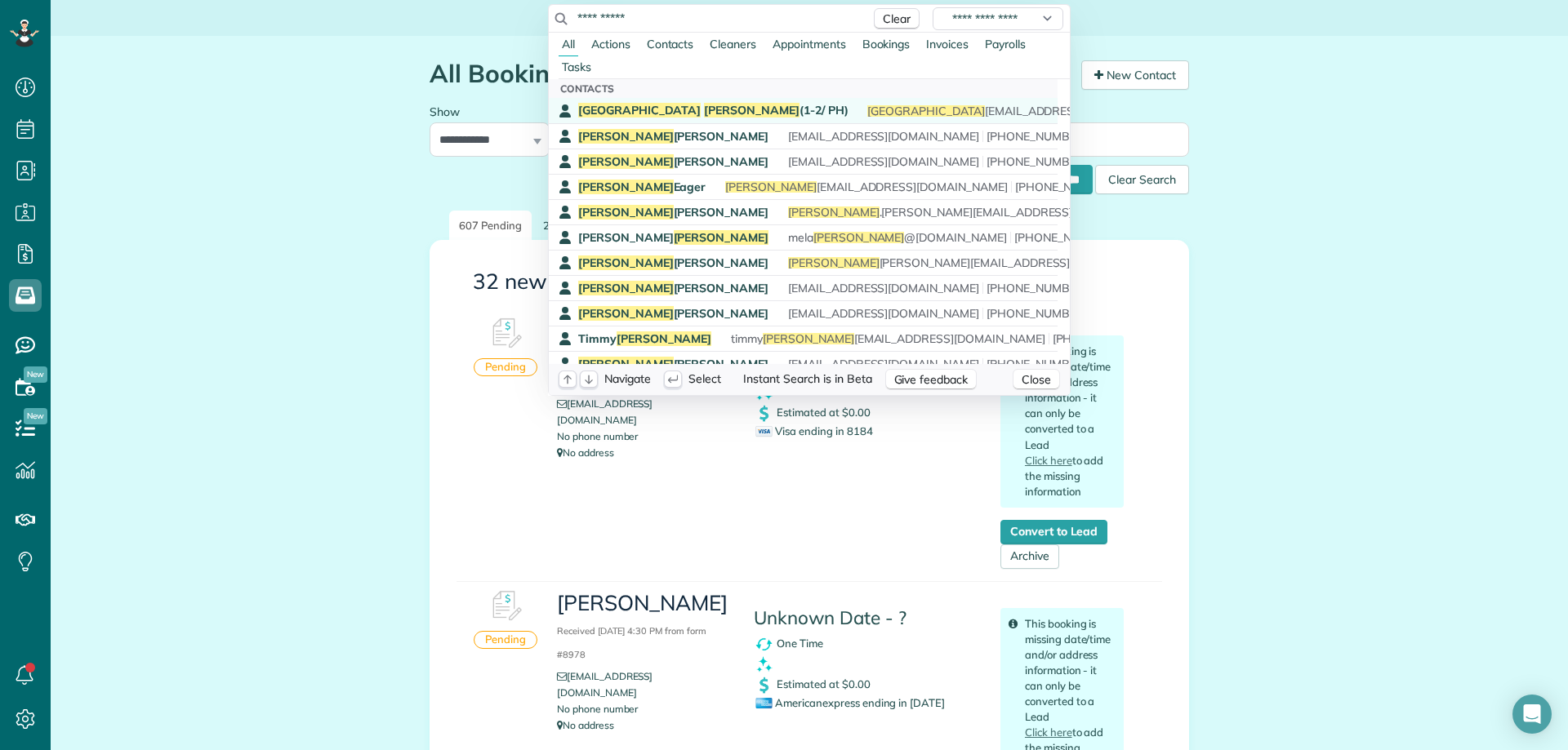
type input "**********"
click at [653, 109] on span "[PERSON_NAME] (1-2/ PH)" at bounding box center [713, 109] width 269 height 15
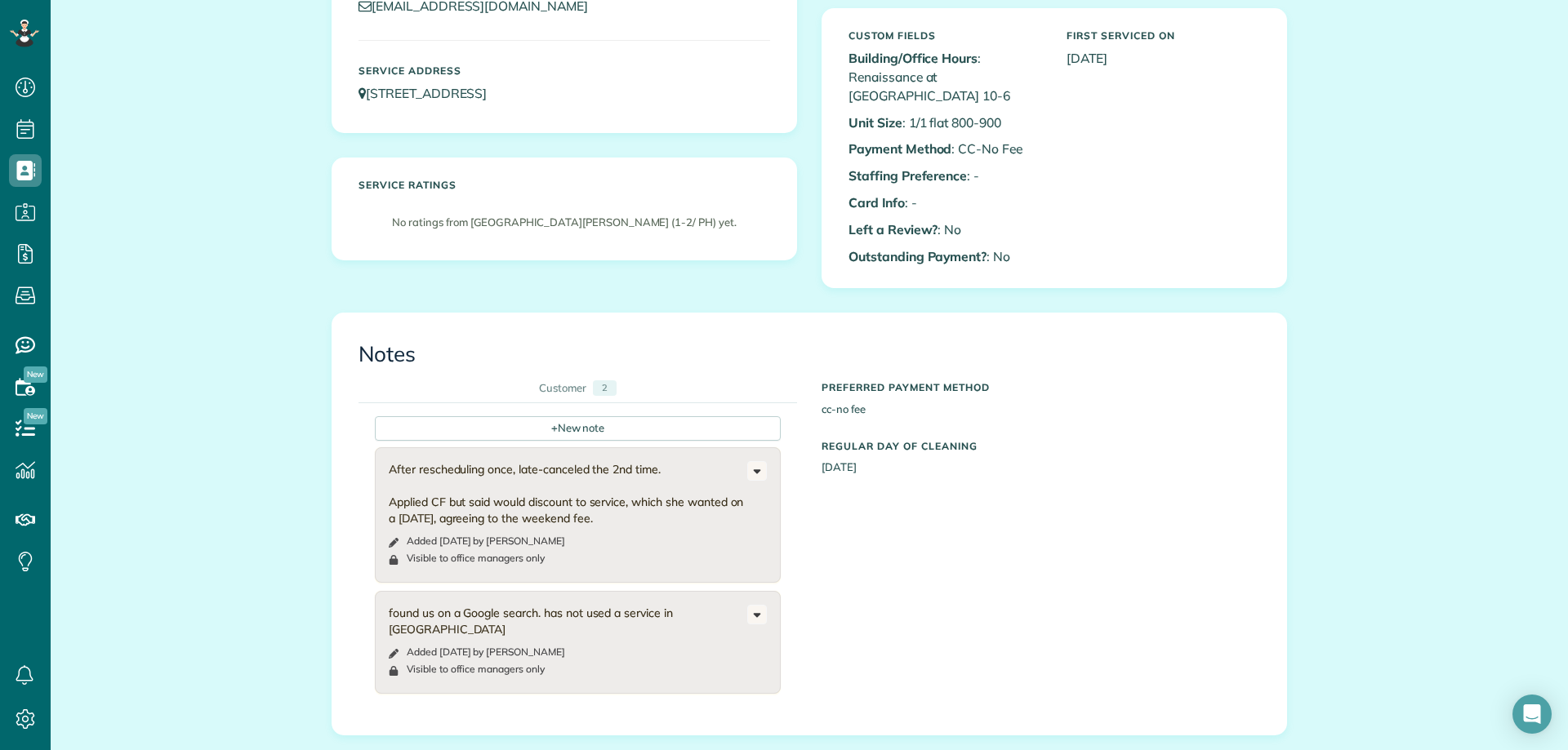
scroll to position [245, 0]
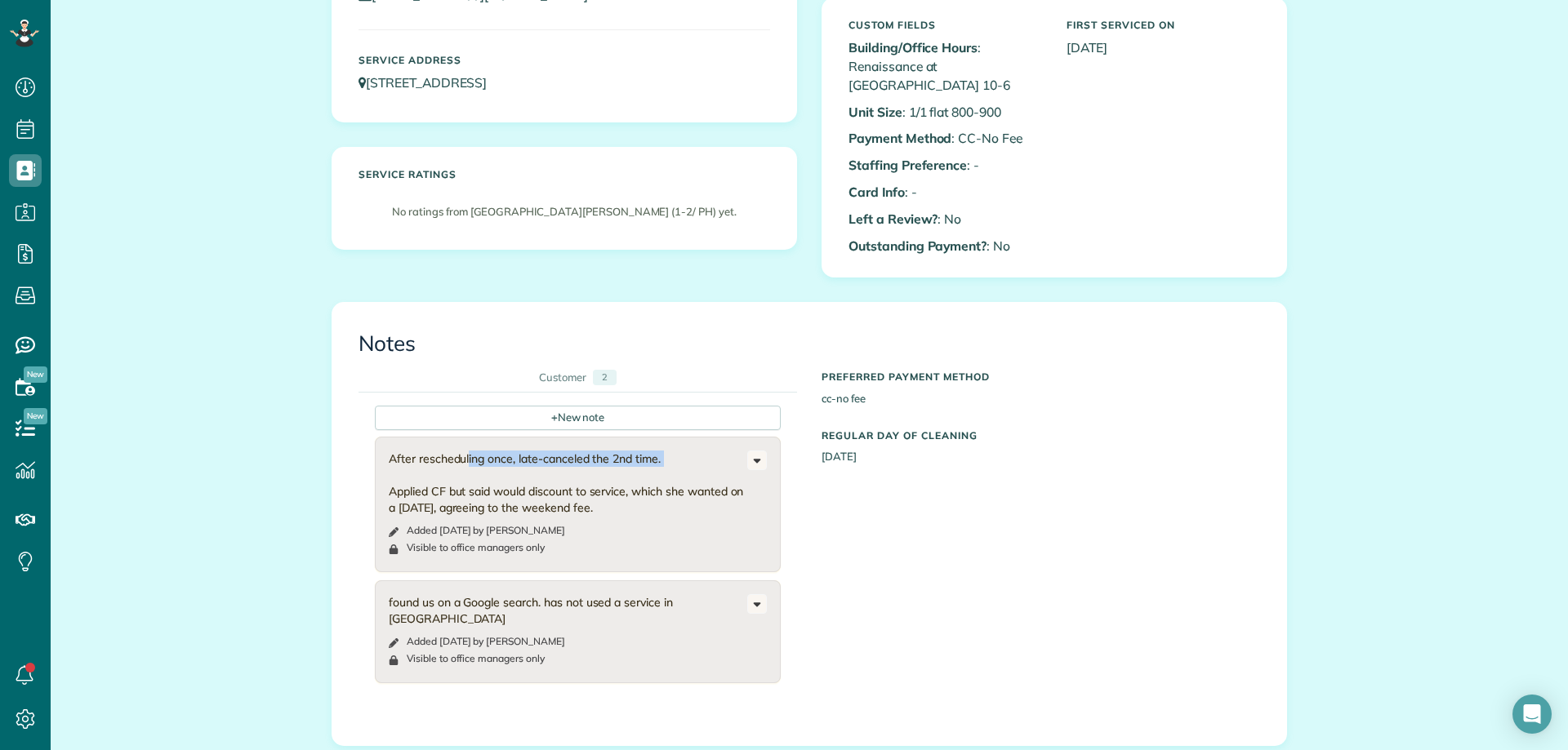
drag, startPoint x: 442, startPoint y: 457, endPoint x: 625, endPoint y: 469, distance: 183.4
click at [625, 469] on div "After rescheduling once, late-canceled the 2nd time. Applied CF but said would …" at bounding box center [567, 483] width 358 height 65
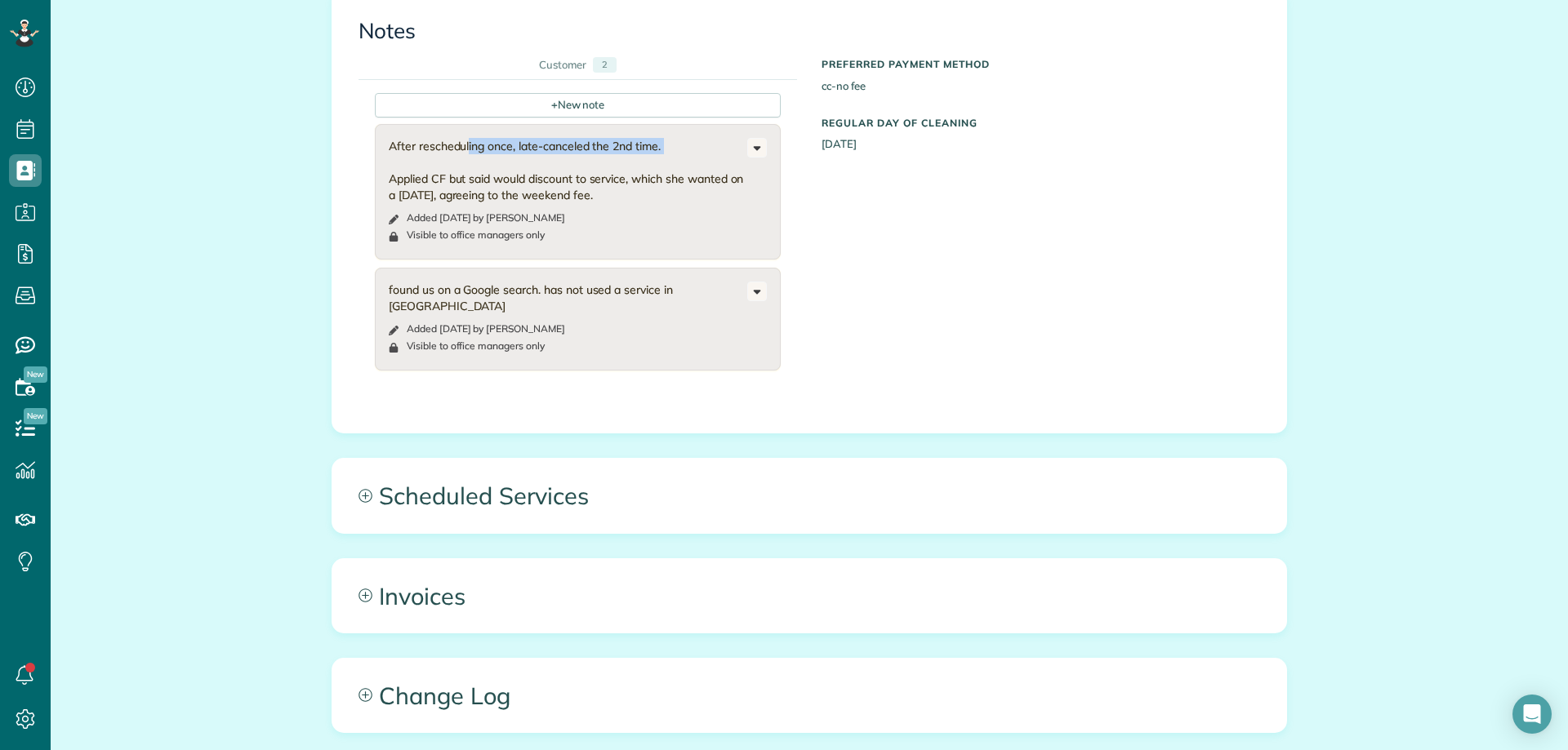
scroll to position [571, 0]
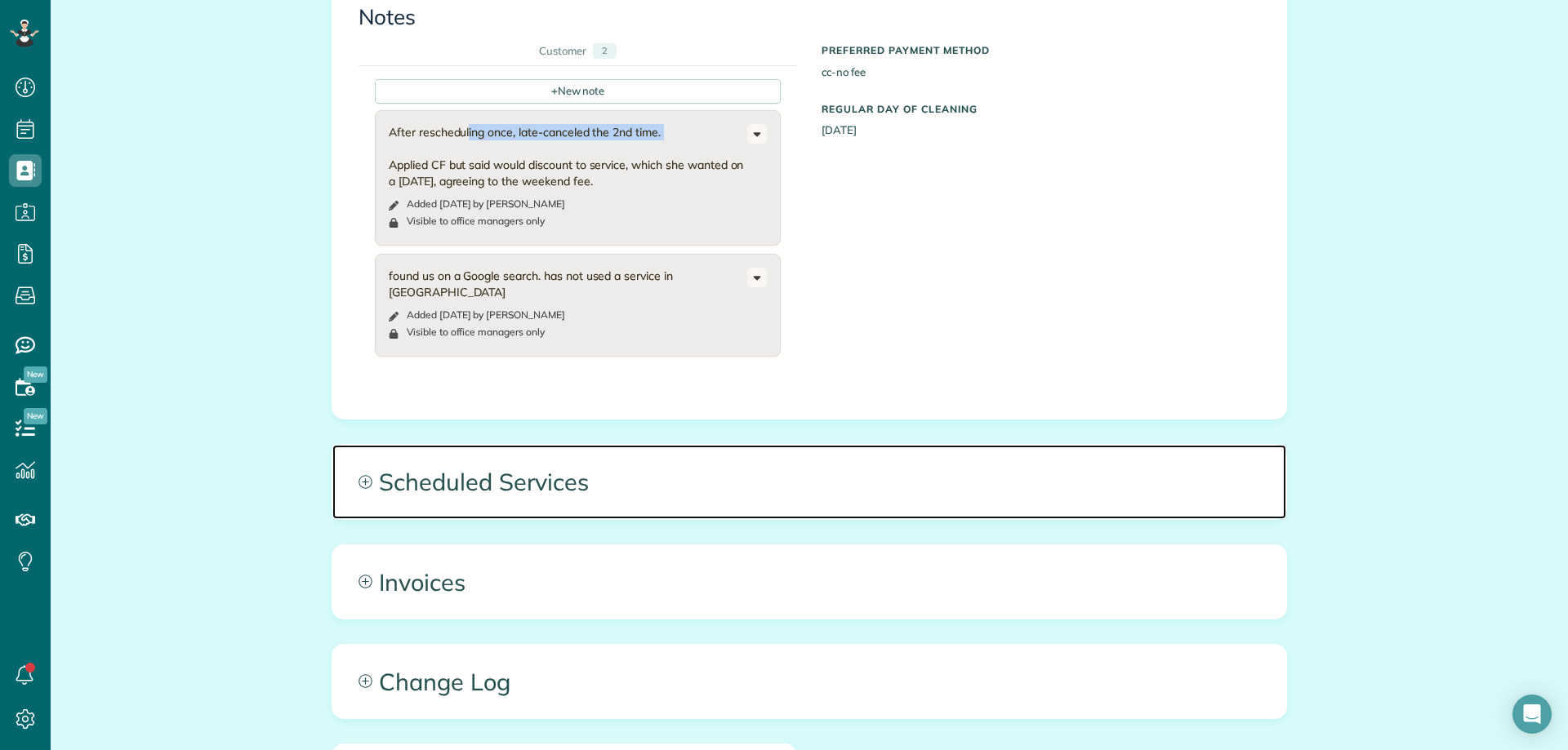
drag, startPoint x: 850, startPoint y: 467, endPoint x: 881, endPoint y: 469, distance: 31.1
click at [852, 467] on span "Scheduled Services" at bounding box center [809, 481] width 954 height 74
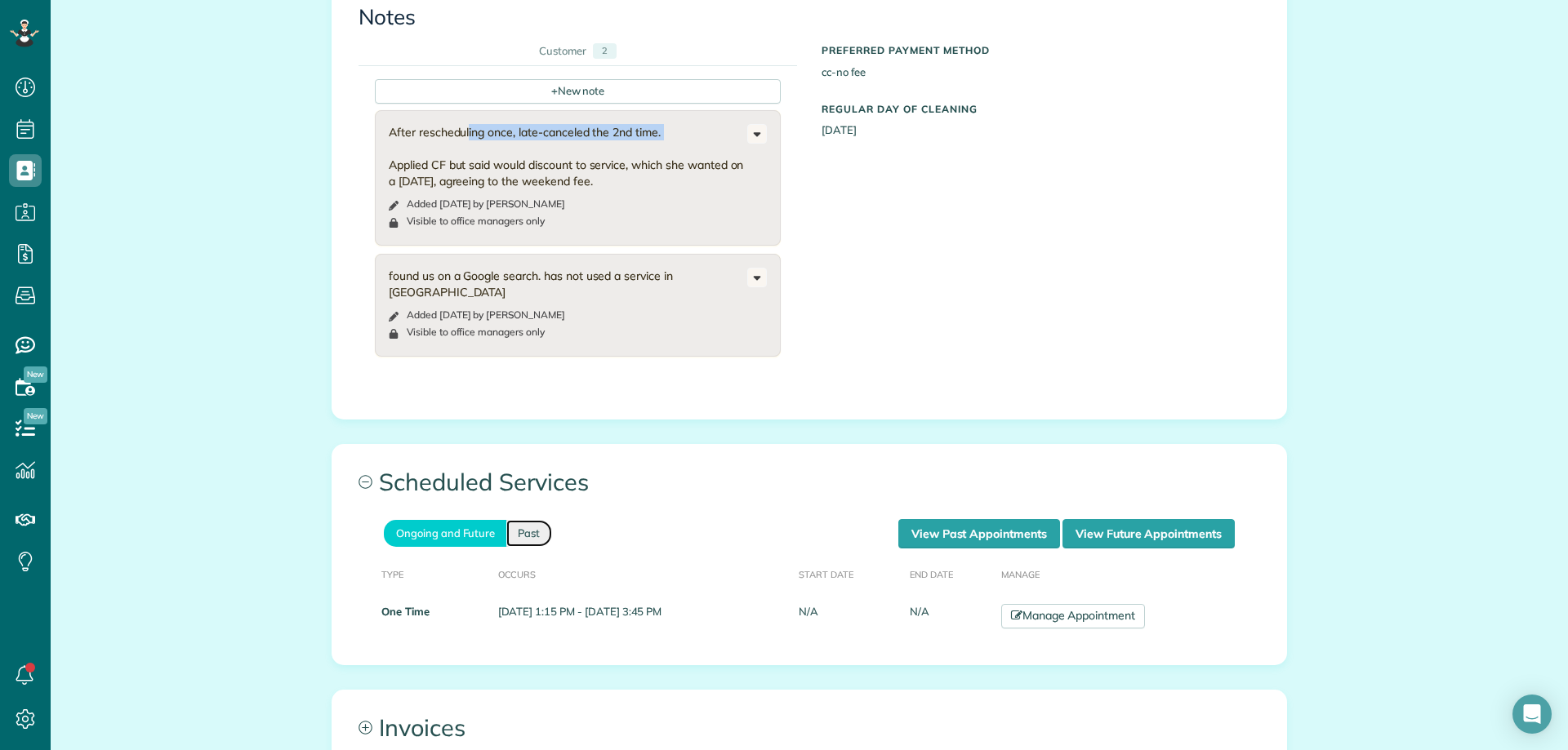
click at [522, 533] on link "Past" at bounding box center [529, 534] width 45 height 27
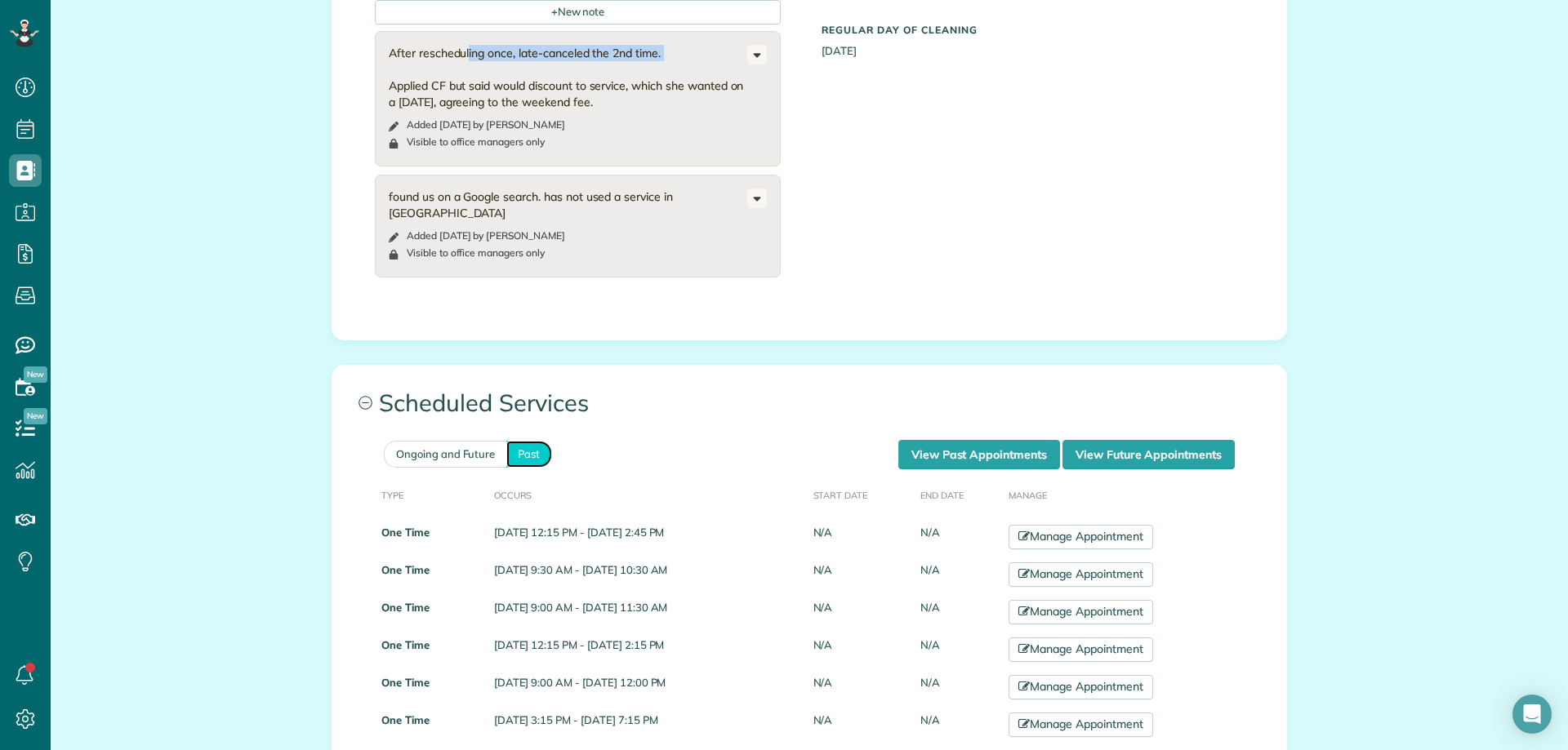
scroll to position [653, 0]
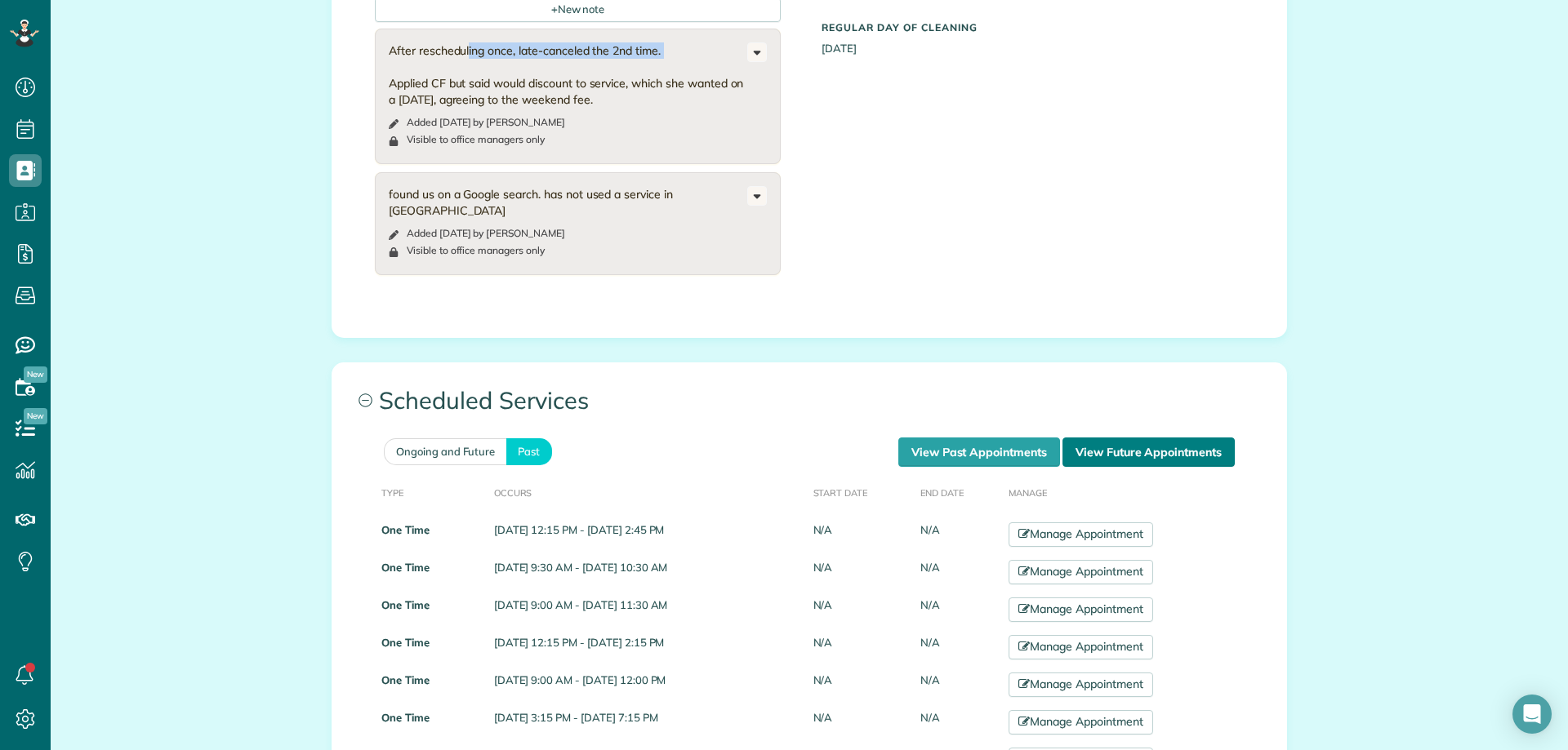
click at [1102, 446] on link "View Future Appointments" at bounding box center [1148, 452] width 172 height 29
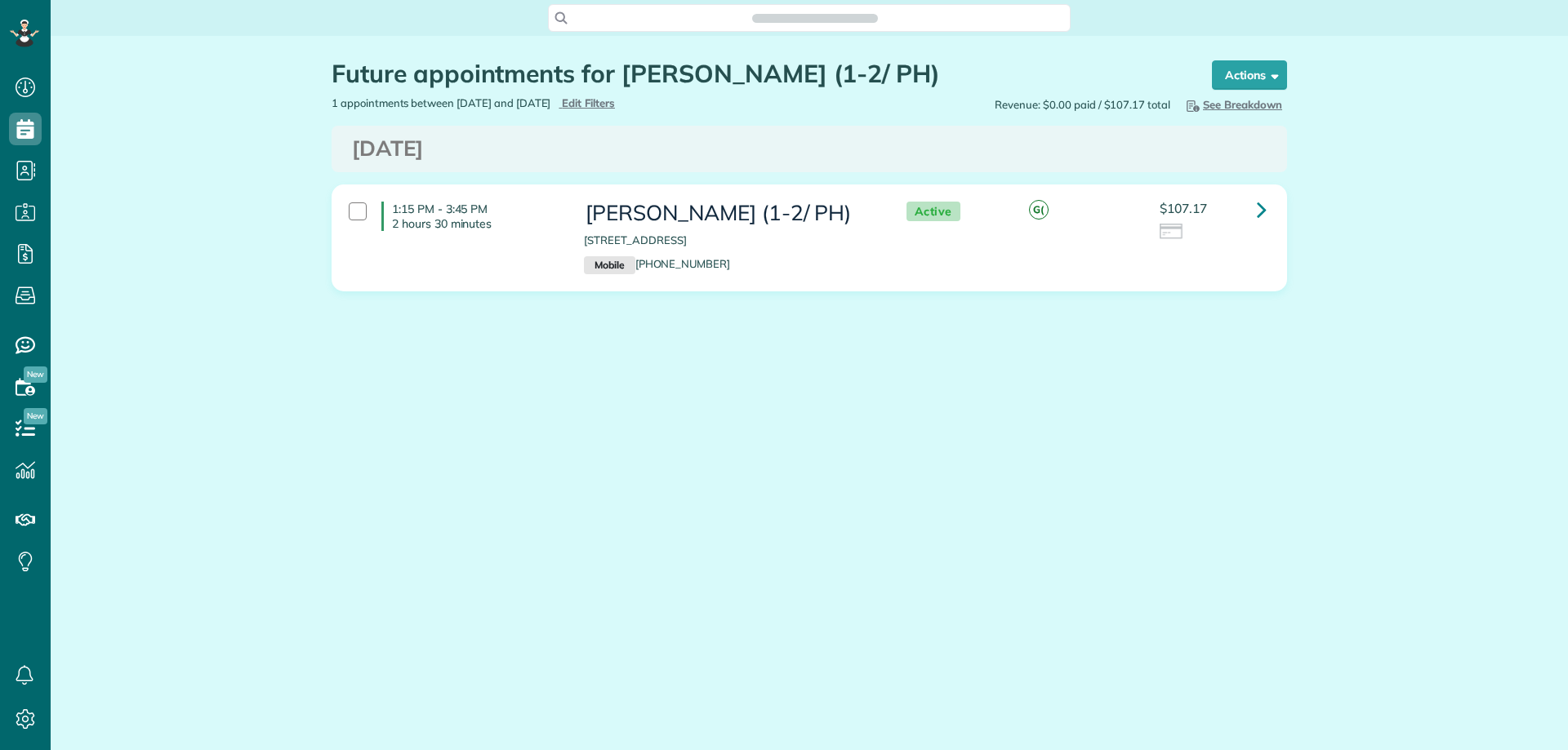
scroll to position [8, 8]
click at [1263, 210] on icon at bounding box center [1261, 209] width 9 height 28
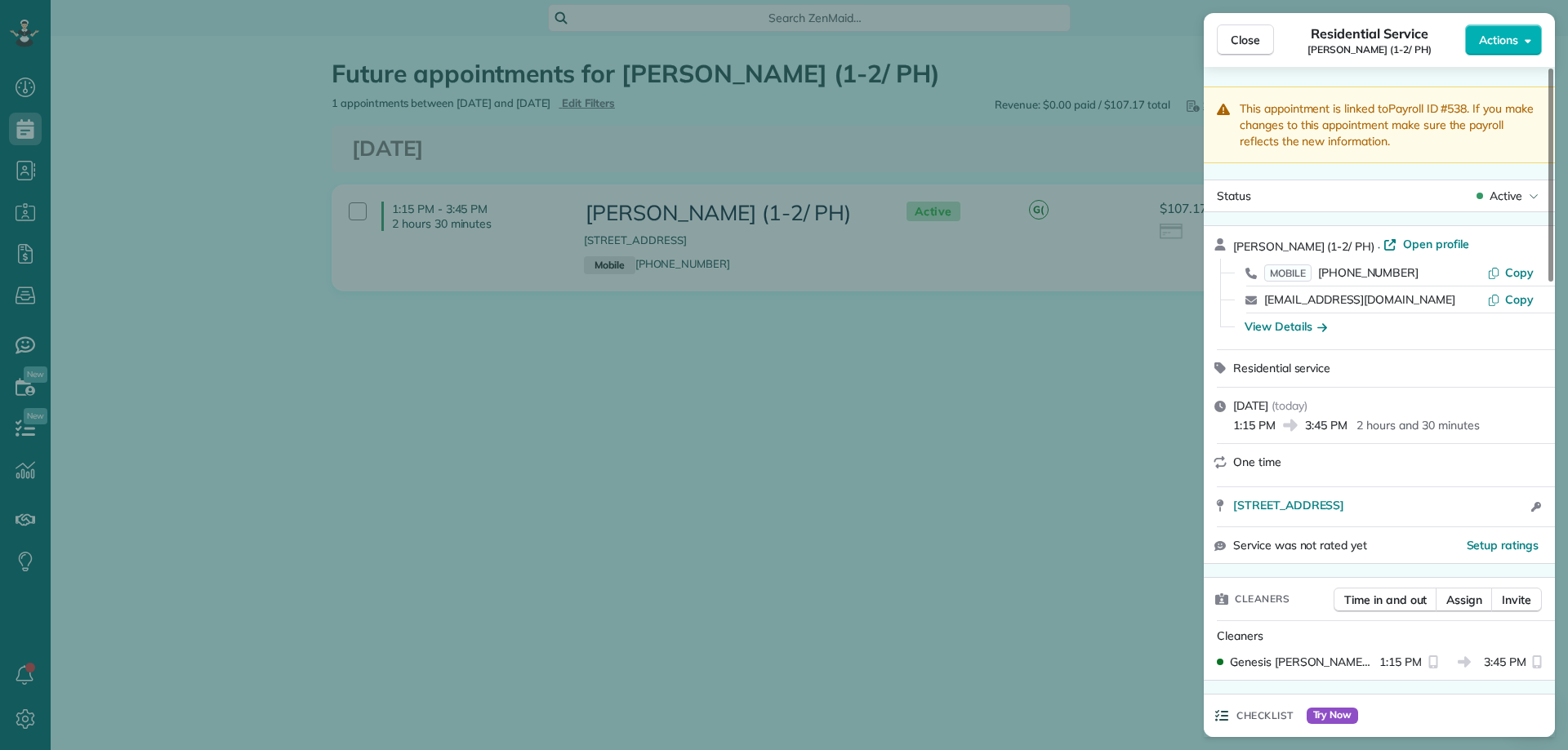
drag, startPoint x: 1419, startPoint y: 266, endPoint x: 1318, endPoint y: 269, distance: 101.0
click at [1318, 269] on div "MOBILE [PHONE_NUMBER]" at bounding box center [1376, 272] width 223 height 16
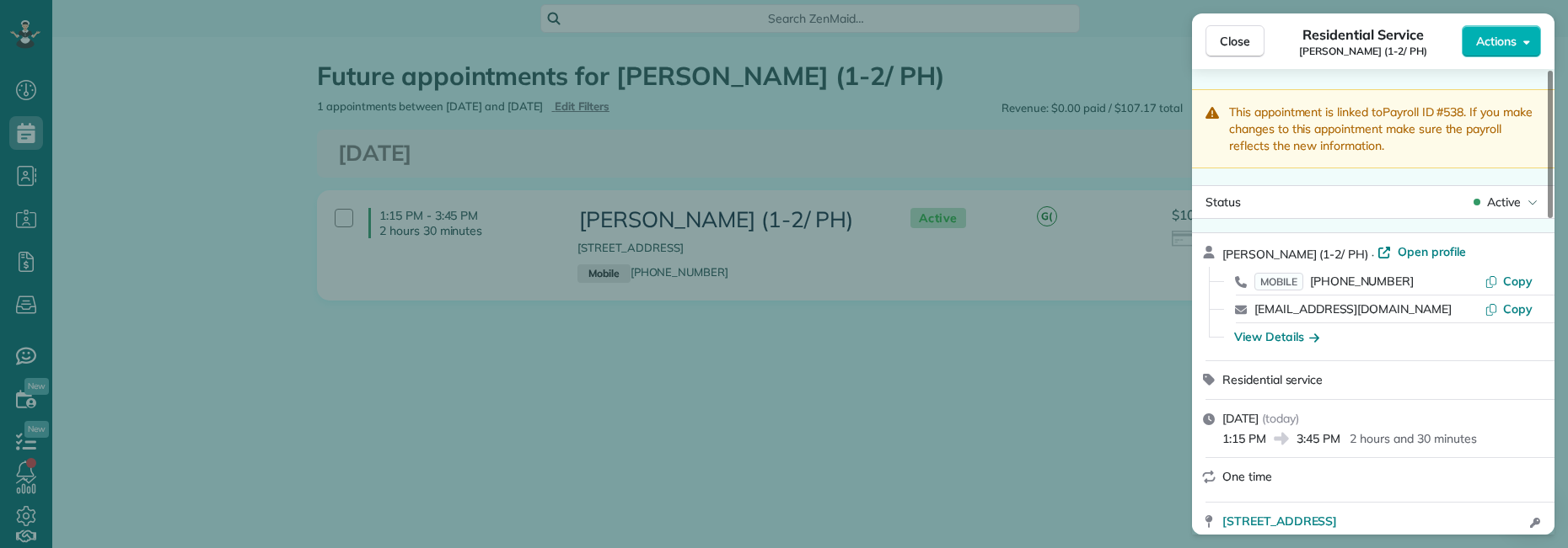
scroll to position [548, 52]
click at [1223, 39] on span "Close" at bounding box center [1234, 41] width 30 height 17
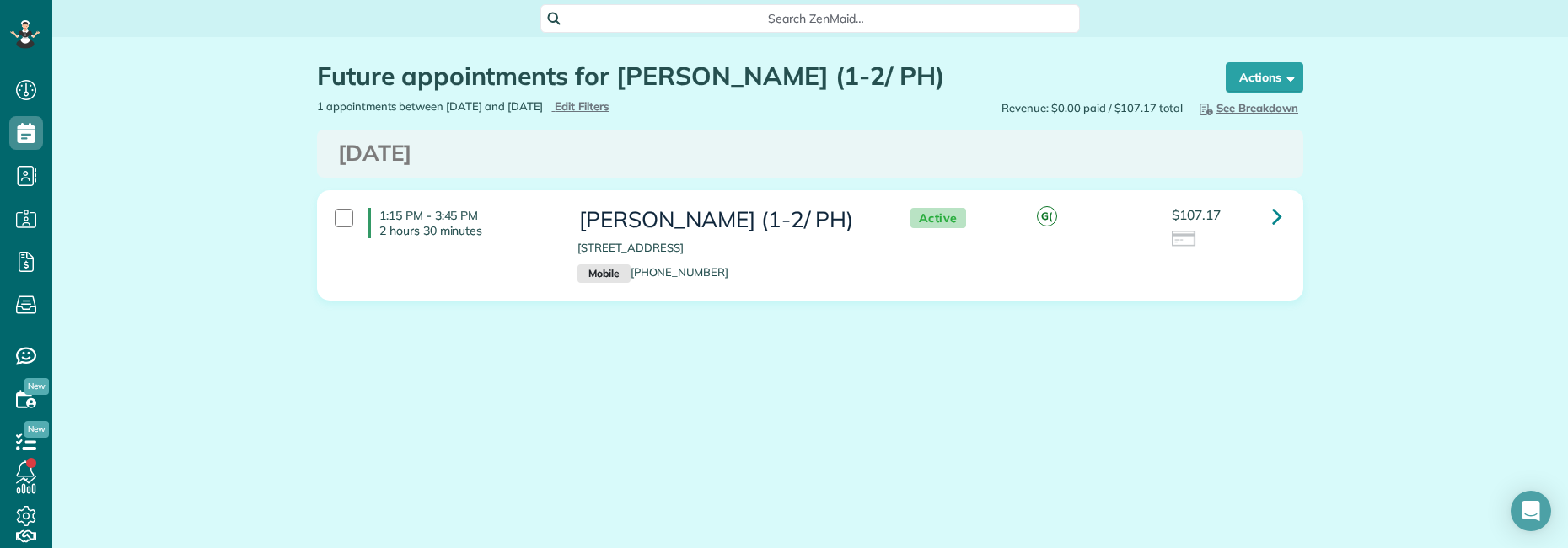
click at [744, 21] on span "Search ZenMaid…" at bounding box center [816, 18] width 512 height 17
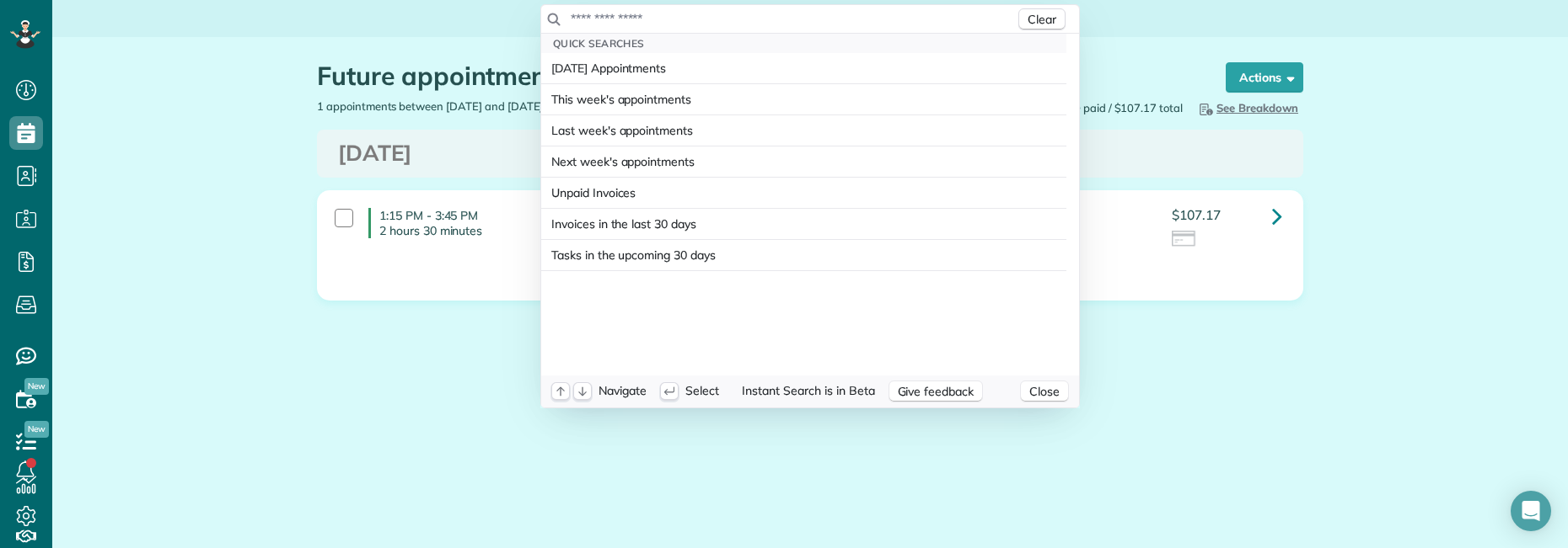
click at [624, 7] on div "Clear" at bounding box center [810, 19] width 538 height 28
click at [623, 16] on div "Clear" at bounding box center [810, 19] width 538 height 28
click at [623, 16] on input "text" at bounding box center [792, 18] width 445 height 17
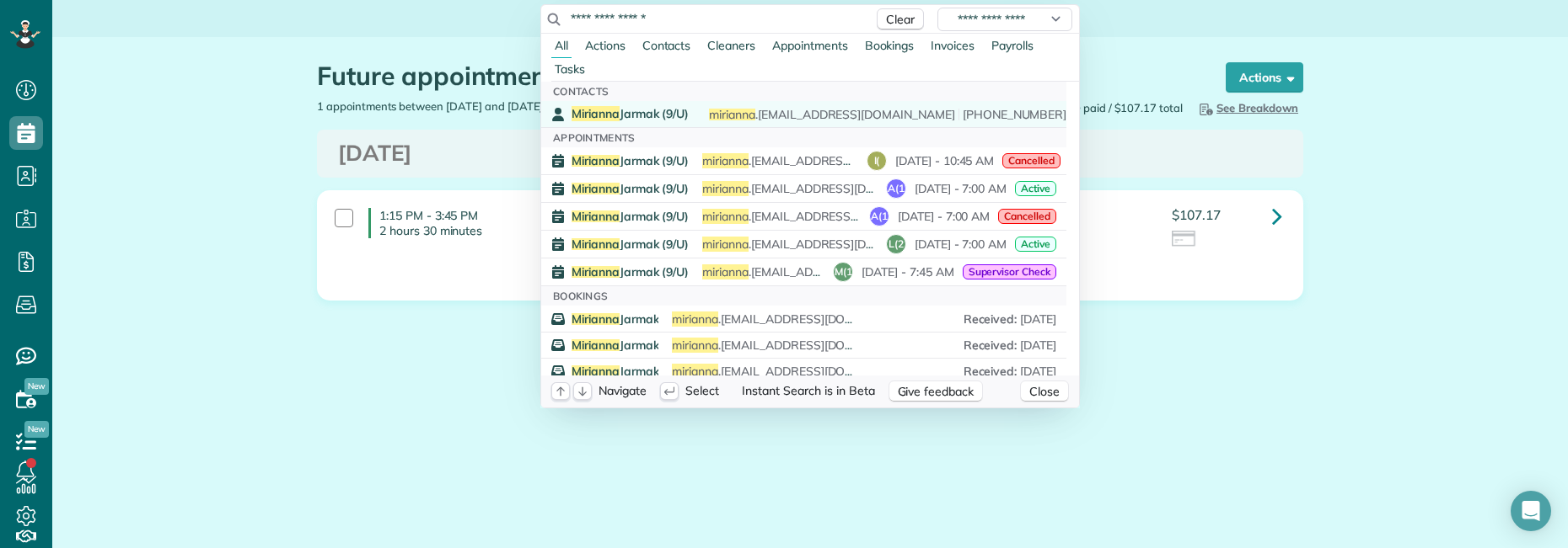
type input "**********"
click at [659, 110] on span "[PERSON_NAME] (9/U)" at bounding box center [629, 113] width 117 height 15
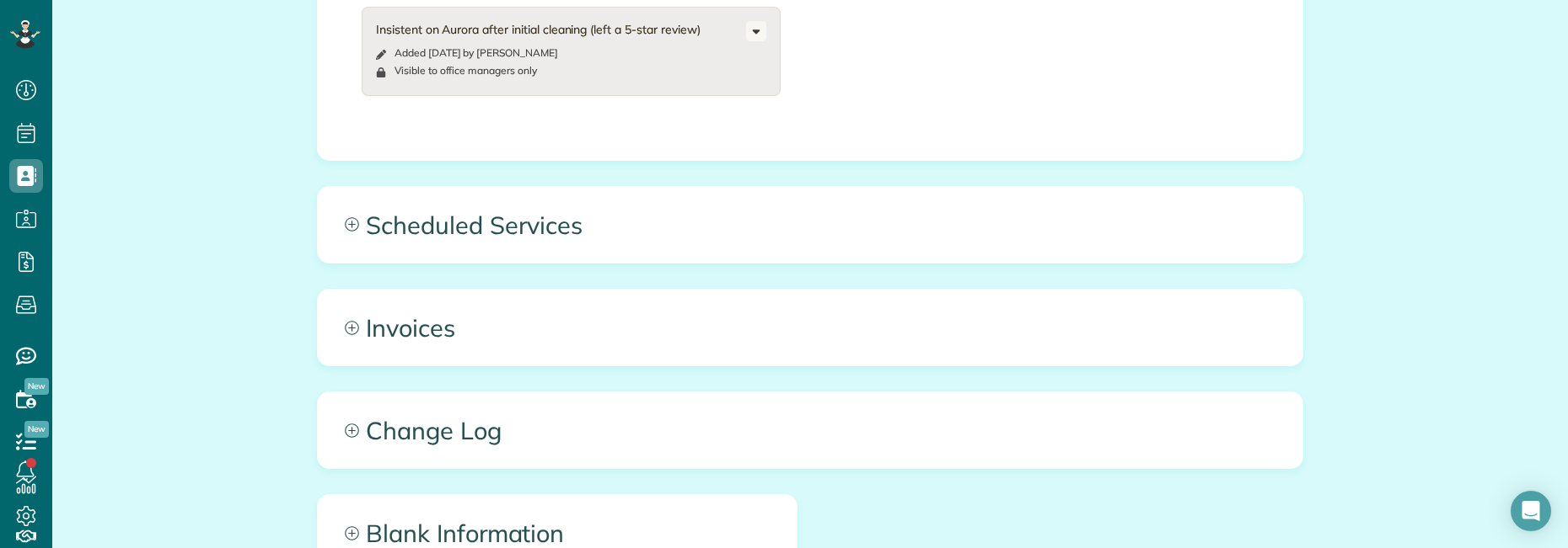
scroll to position [1685, 0]
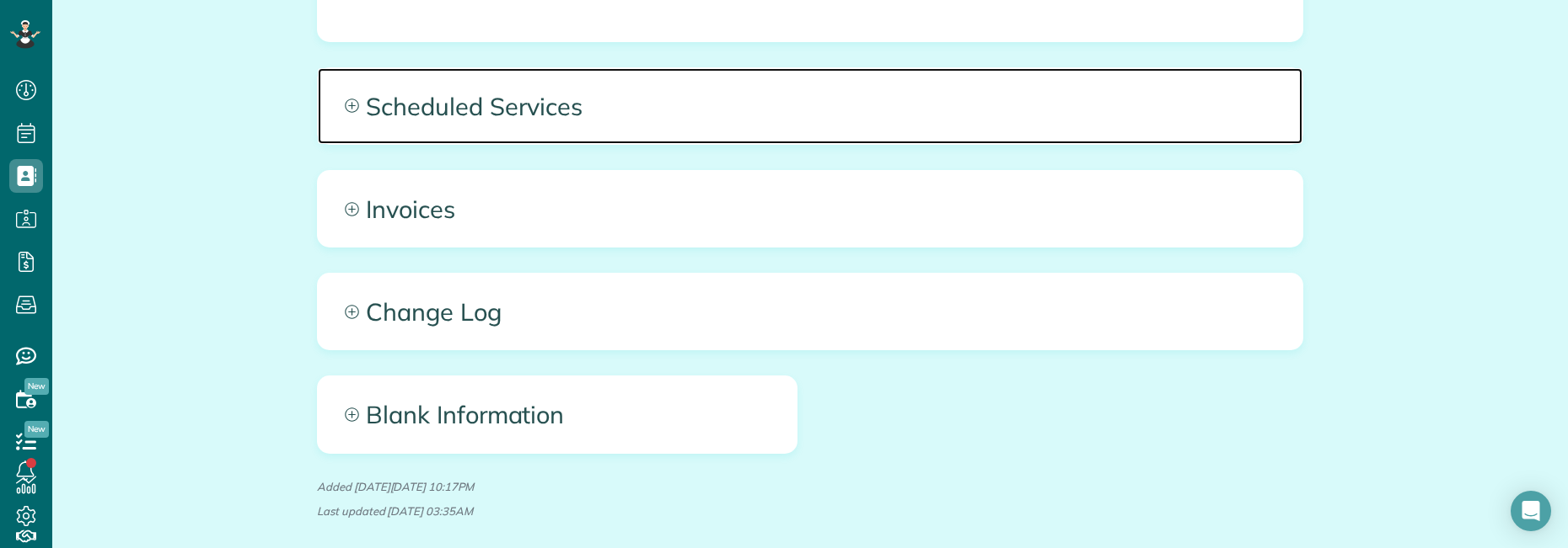
click at [1001, 75] on span "Scheduled Services" at bounding box center [810, 106] width 984 height 76
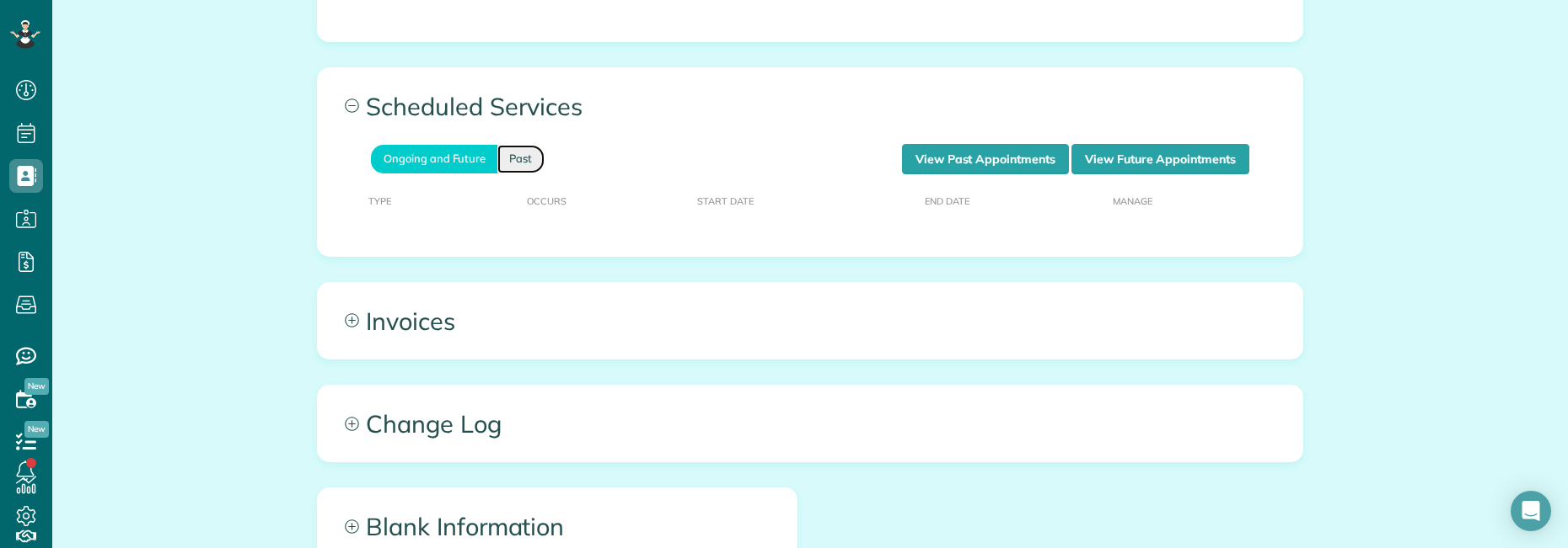
click at [510, 145] on link "Past" at bounding box center [520, 159] width 47 height 28
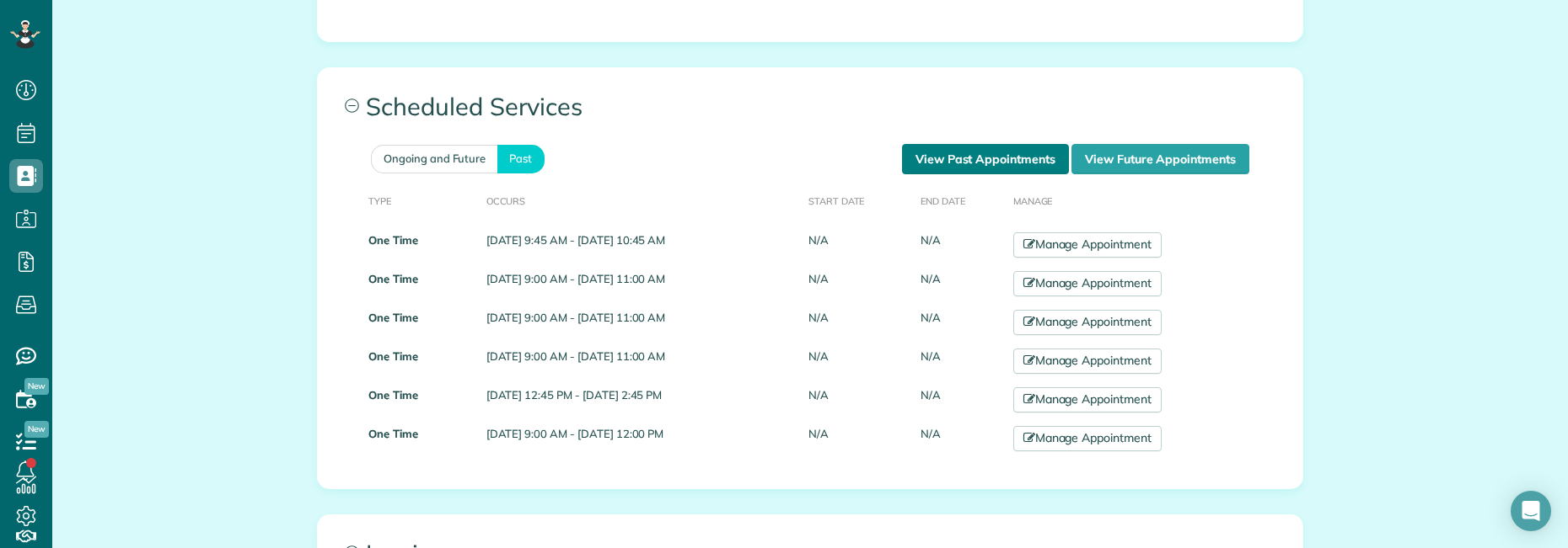
click at [1011, 144] on link "View Past Appointments" at bounding box center [984, 159] width 167 height 30
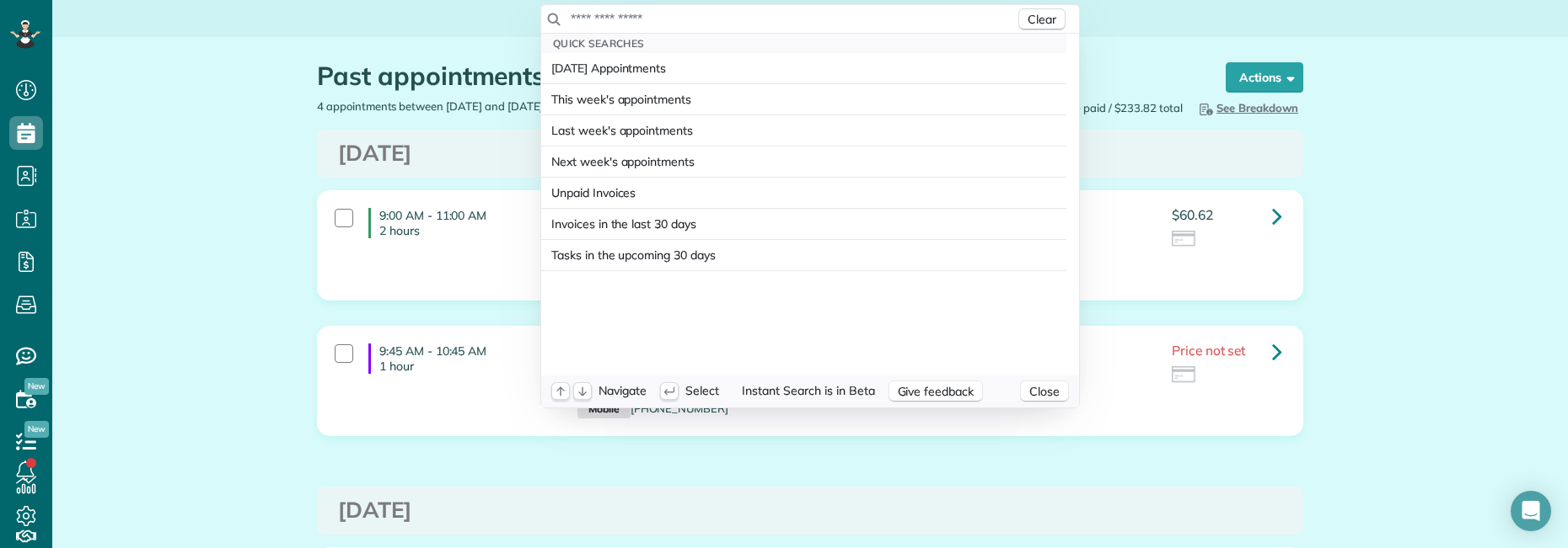
scroll to position [8, 8]
click at [638, 19] on input "text" at bounding box center [792, 18] width 445 height 17
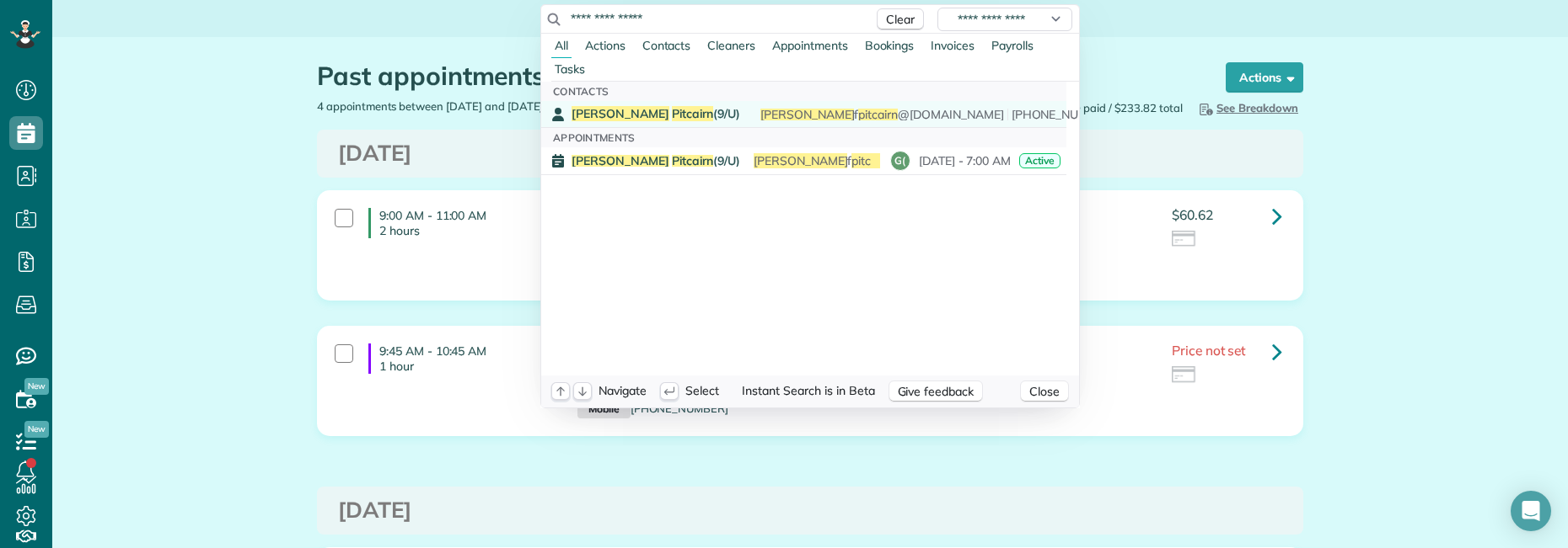
type input "**********"
click at [644, 118] on span "[PERSON_NAME] (9/U)" at bounding box center [655, 113] width 169 height 15
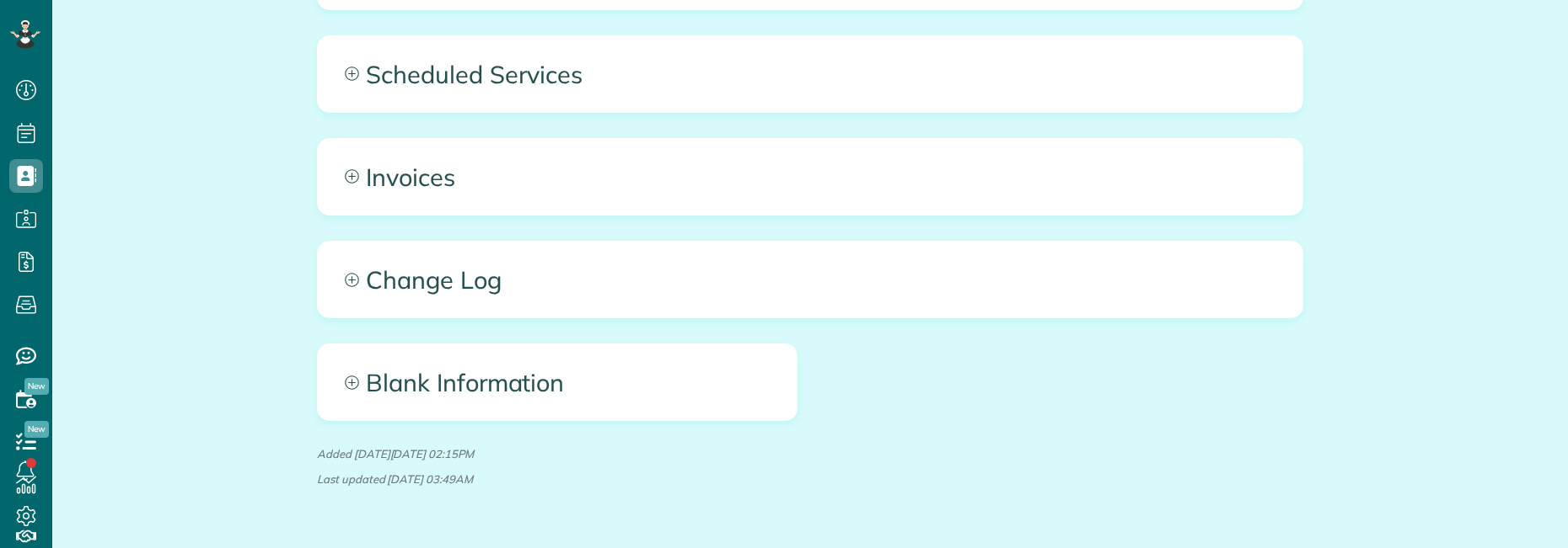
scroll to position [927, 0]
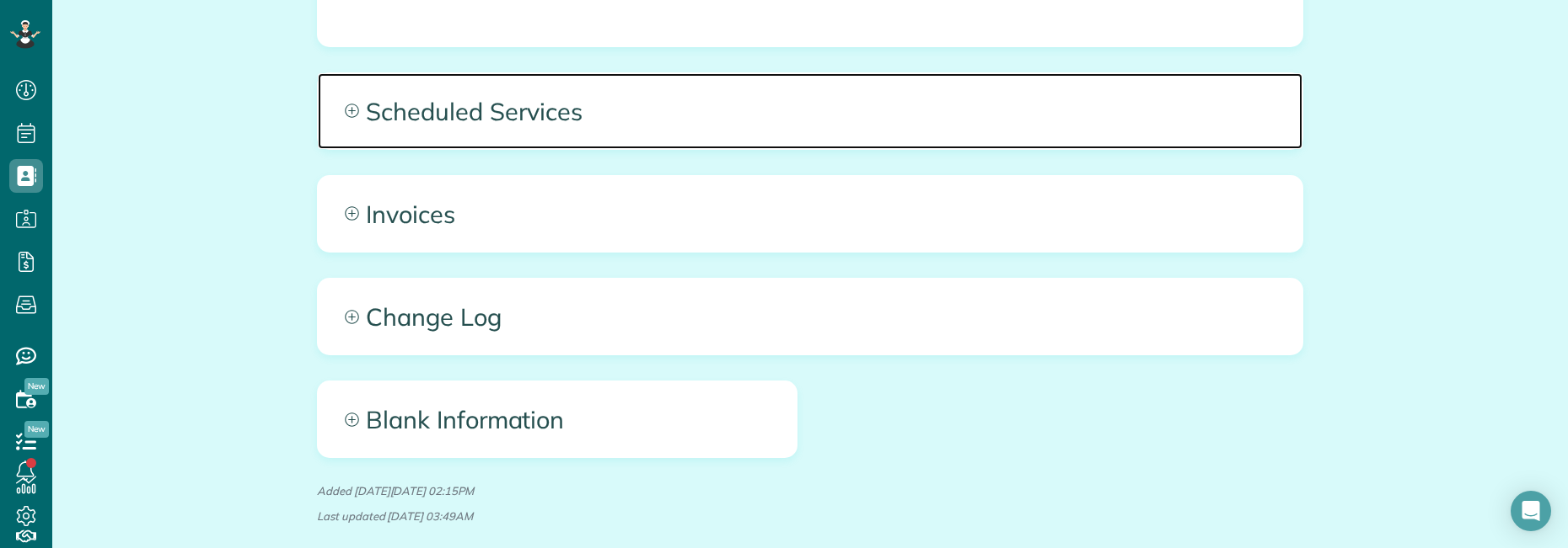
click at [796, 116] on span "Scheduled Services" at bounding box center [810, 111] width 984 height 76
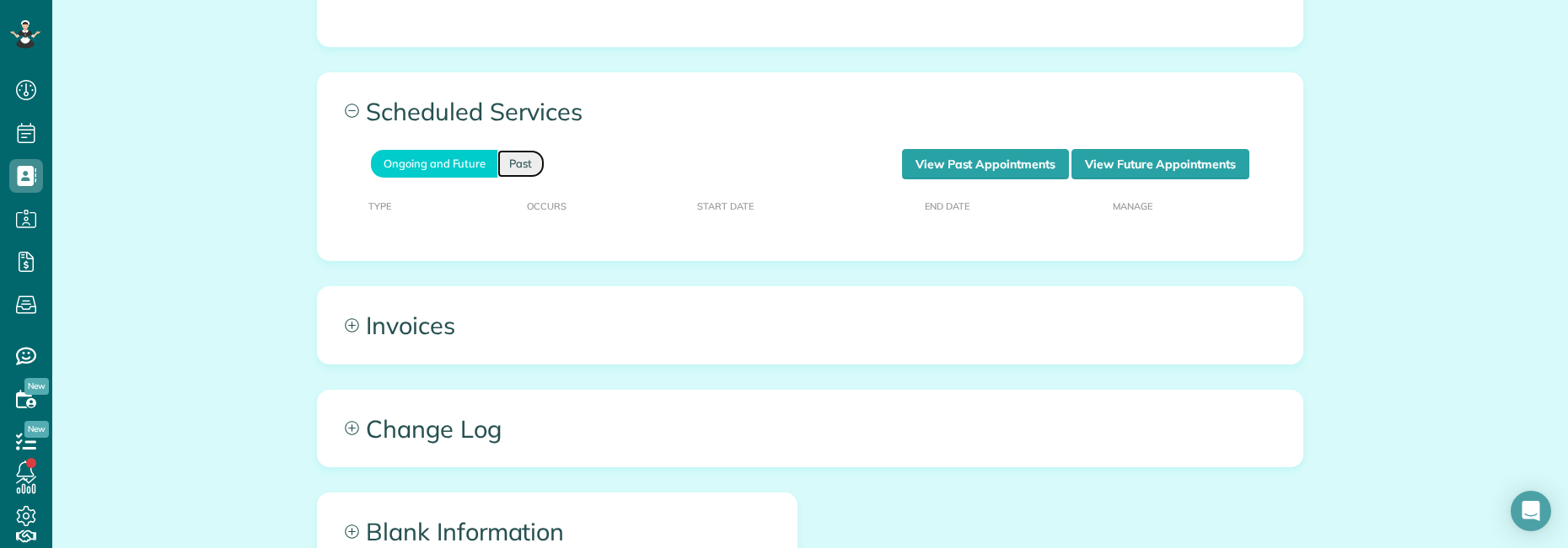
click at [518, 166] on link "Past" at bounding box center [520, 164] width 47 height 28
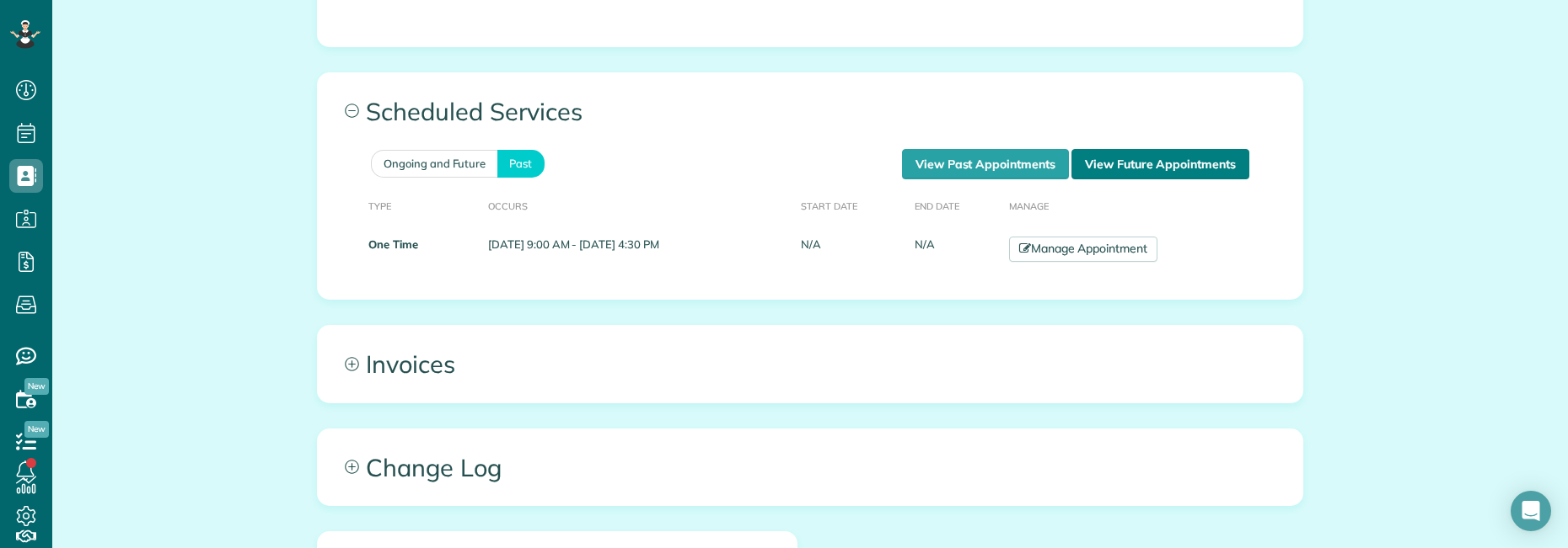
click at [1142, 169] on link "View Future Appointments" at bounding box center [1159, 164] width 177 height 30
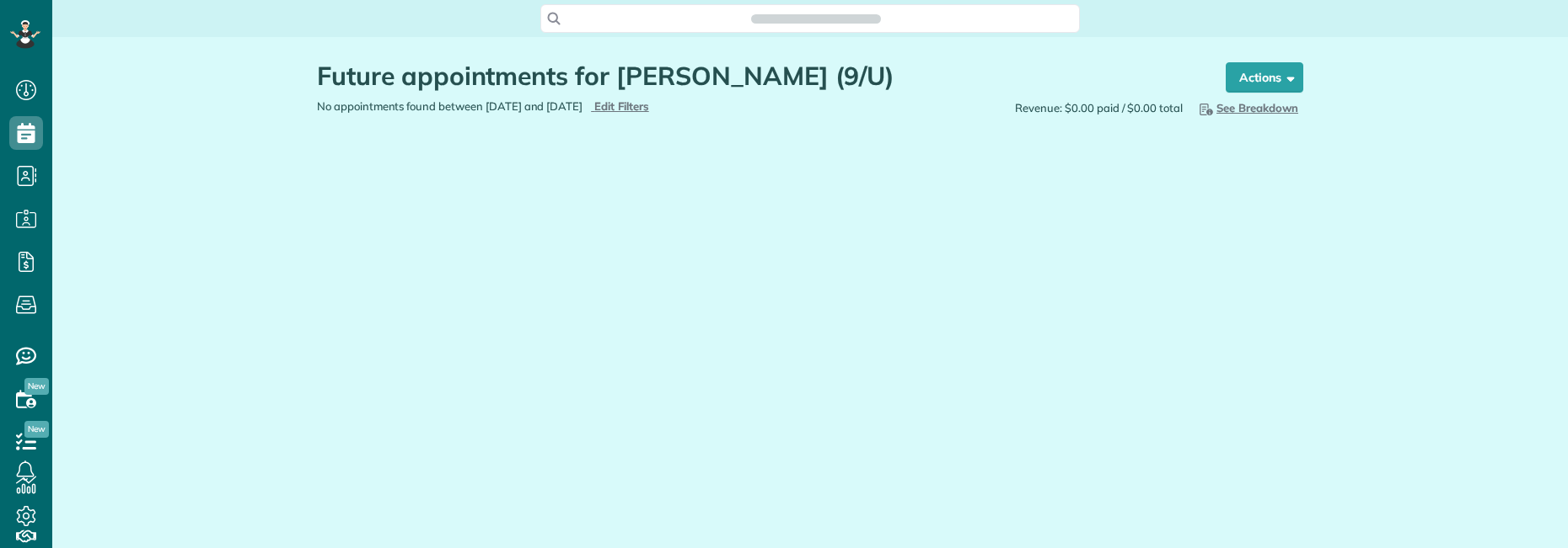
scroll to position [8, 8]
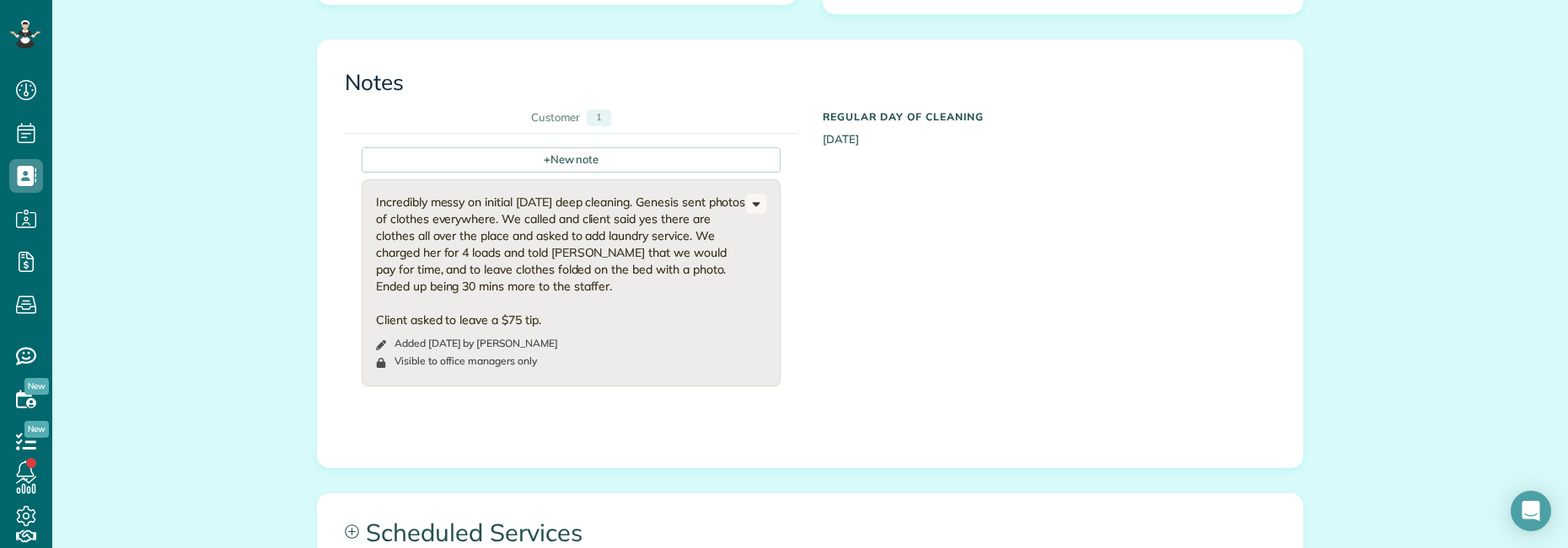
scroll to position [1011, 0]
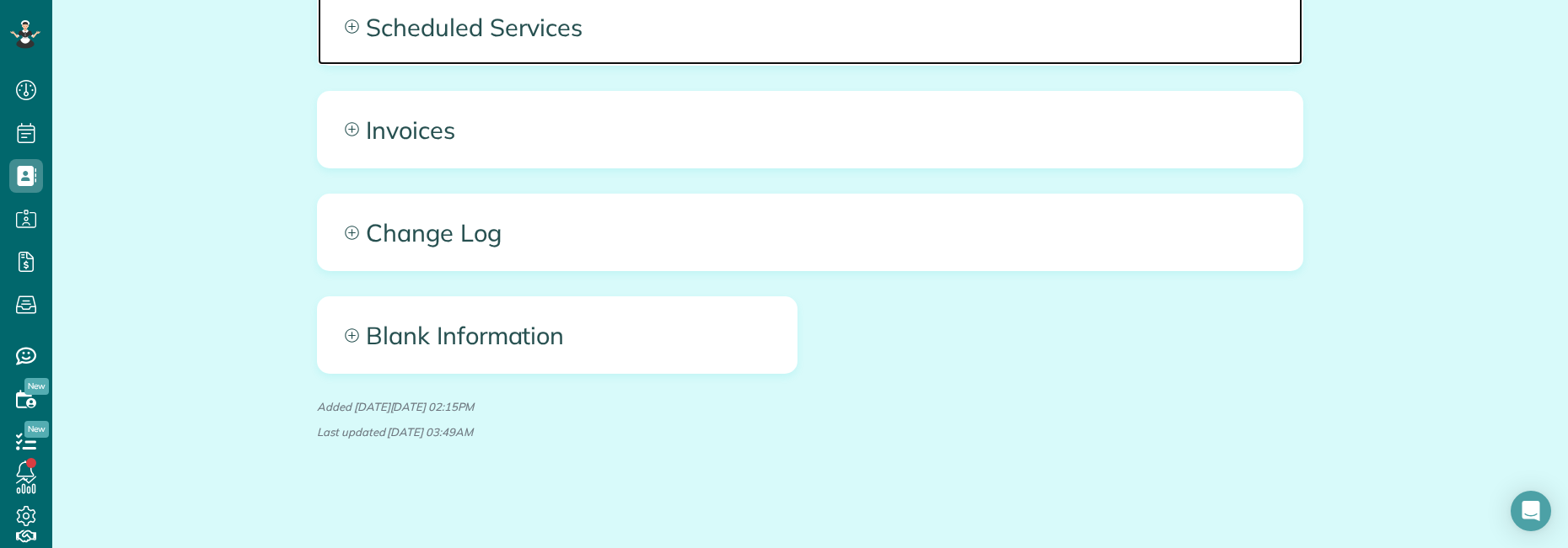
click at [573, 44] on span "Scheduled Services" at bounding box center [810, 27] width 984 height 76
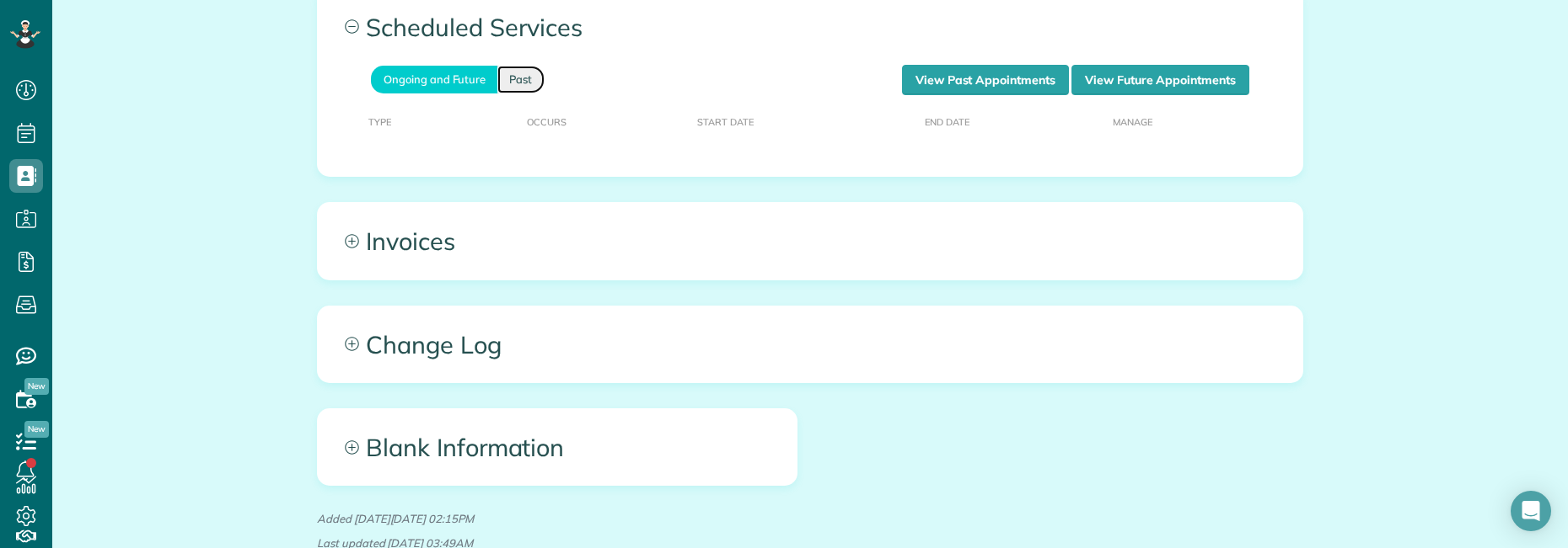
click at [522, 83] on link "Past" at bounding box center [520, 79] width 47 height 28
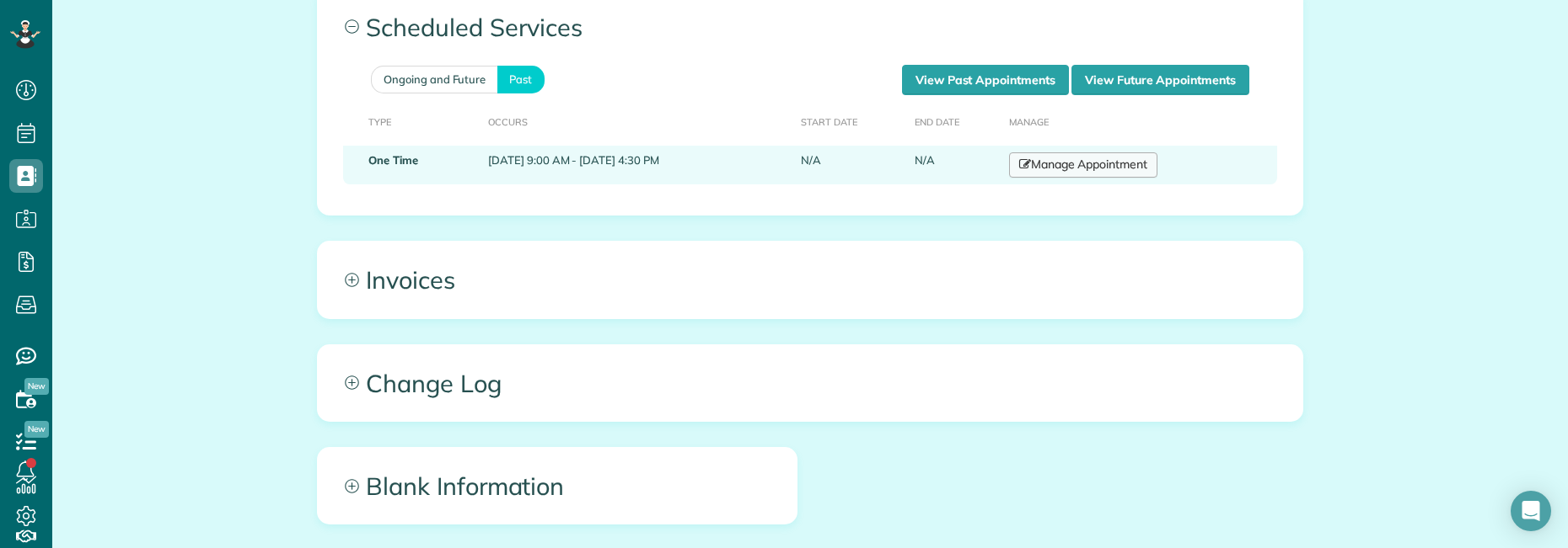
click at [1100, 167] on link "Manage Appointment" at bounding box center [1083, 165] width 148 height 26
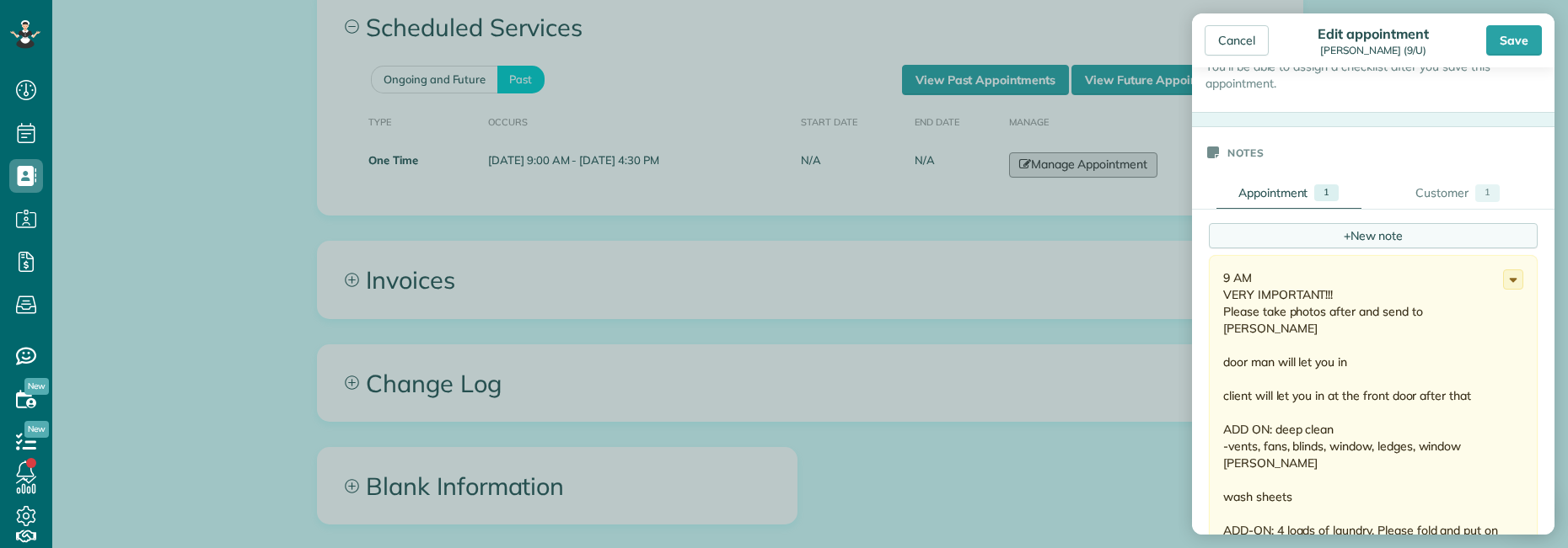
scroll to position [506, 0]
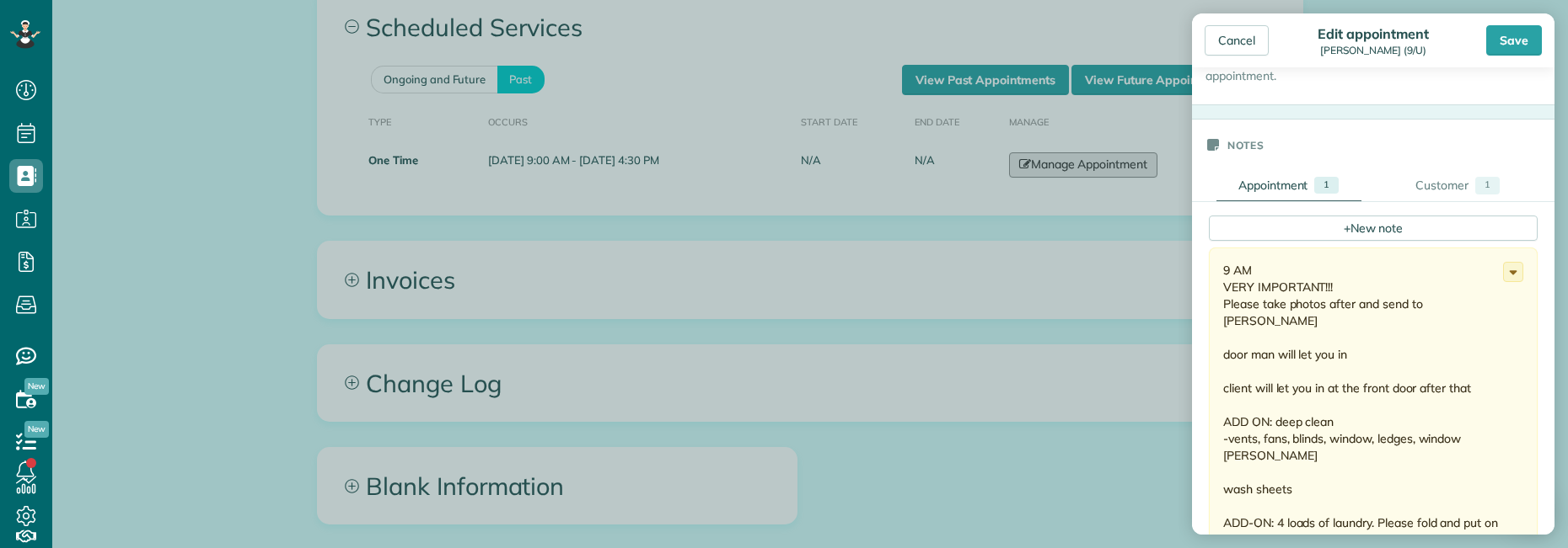
click at [1112, 271] on body "Dashboard Scheduling Calendar View List View Dispatch View - Weekly scheduling …" at bounding box center [784, 274] width 1568 height 548
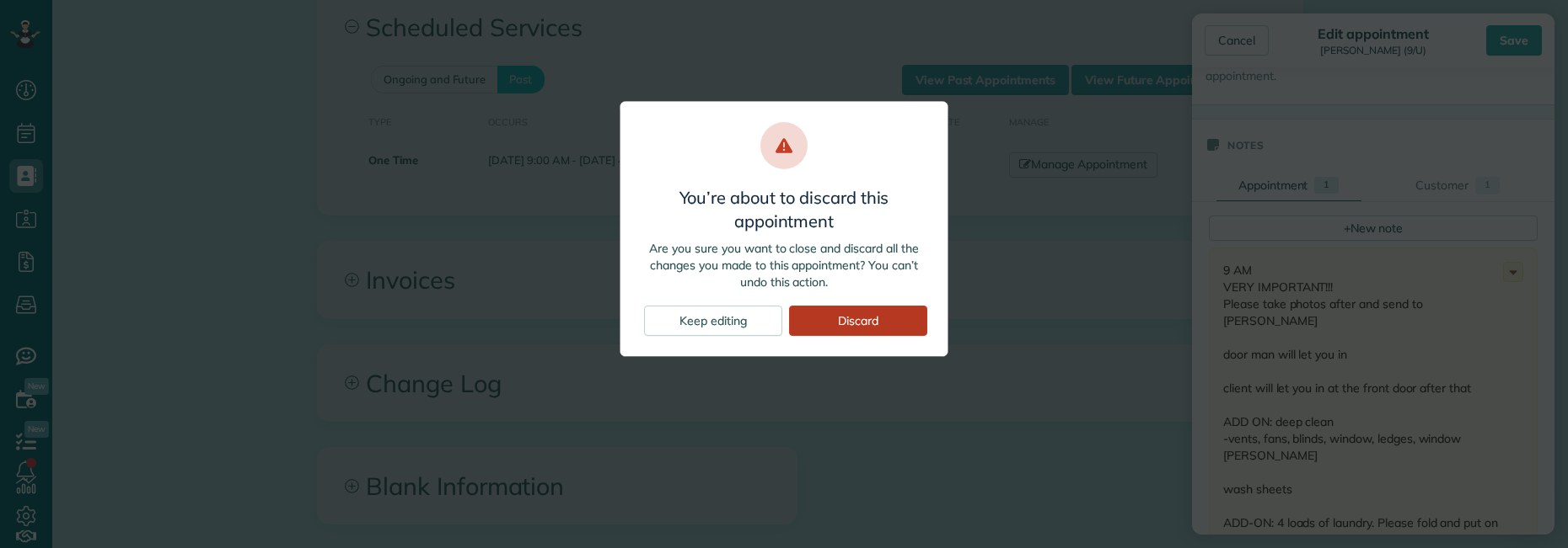
click at [802, 312] on div "Discard" at bounding box center [858, 321] width 139 height 30
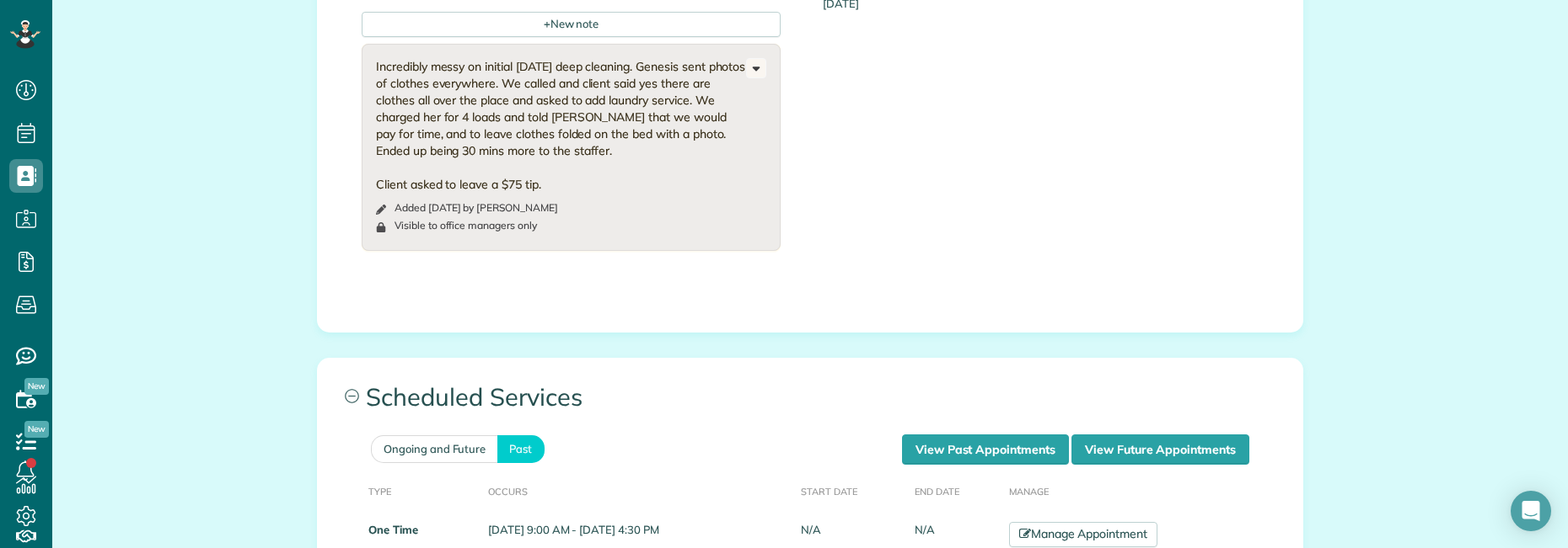
scroll to position [927, 0]
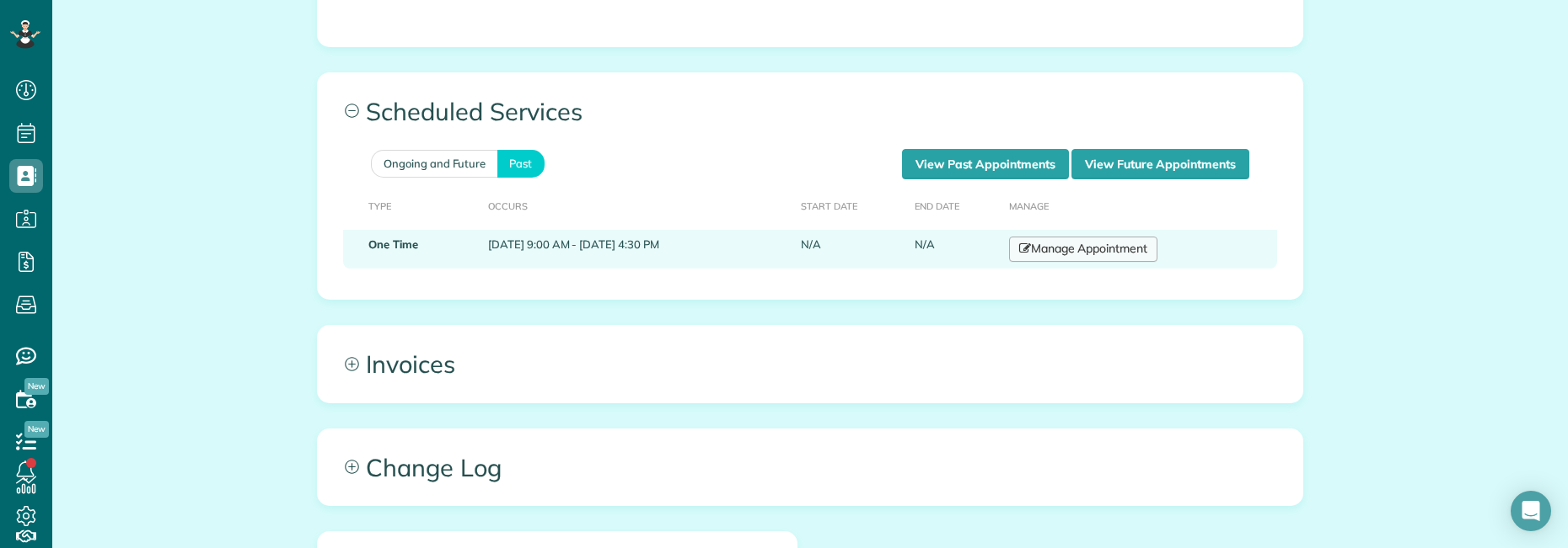
click at [1119, 250] on link "Manage Appointment" at bounding box center [1083, 249] width 148 height 26
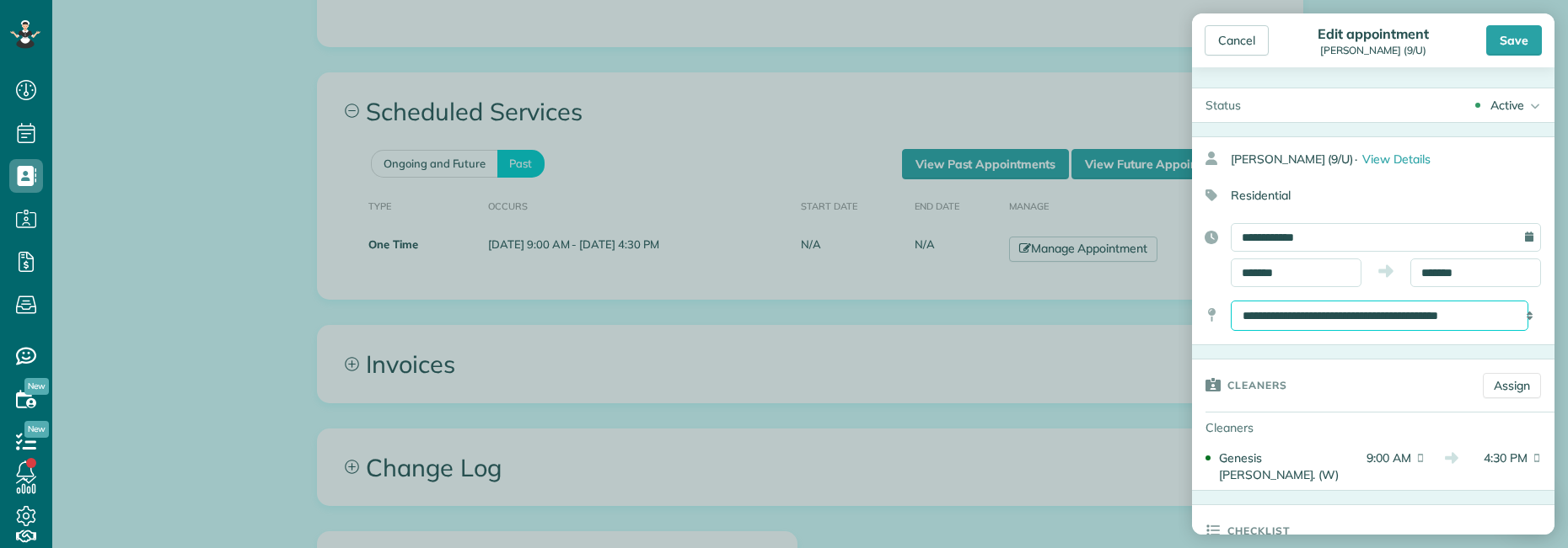
click at [1260, 317] on select "**********" at bounding box center [1379, 316] width 298 height 30
click at [1231, 301] on select "**********" at bounding box center [1379, 316] width 298 height 30
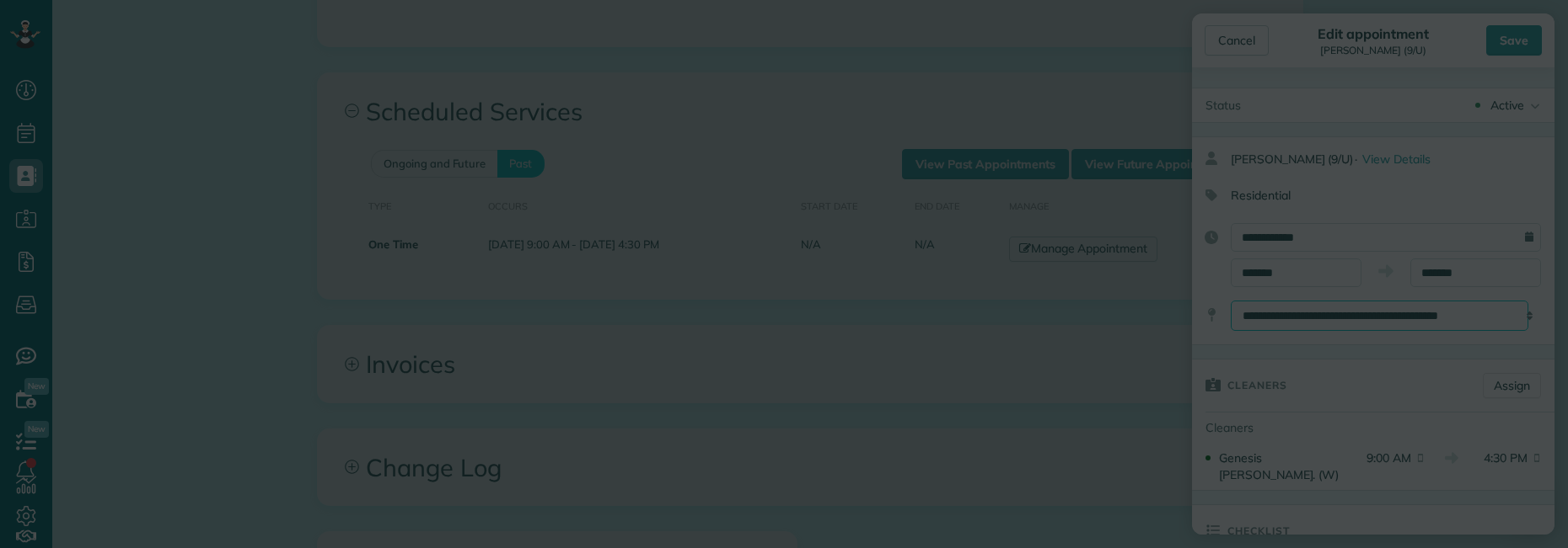
click at [740, 176] on body "Dashboard Scheduling Calendar View List View Dispatch View - Weekly scheduling …" at bounding box center [784, 274] width 1568 height 548
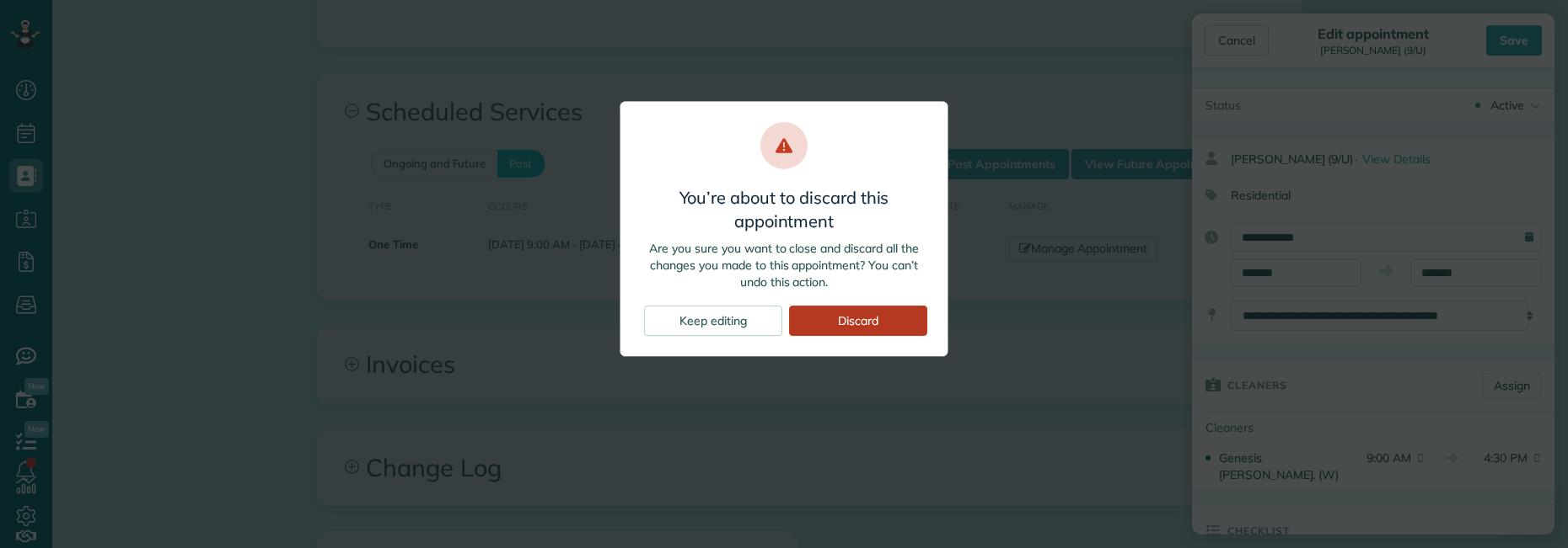
click at [845, 314] on div "Discard" at bounding box center [858, 321] width 139 height 30
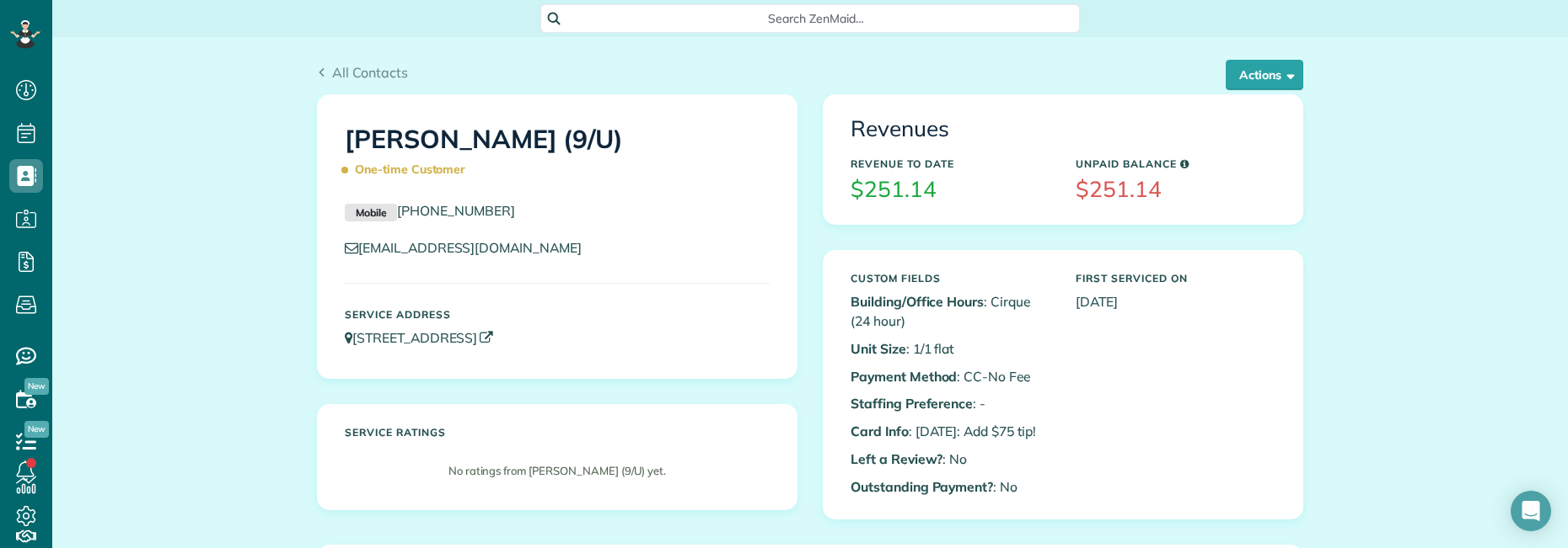
copy link "2500 North Houston Street 1011 Dallas TX 75219"
drag, startPoint x: 648, startPoint y: 335, endPoint x: 347, endPoint y: 336, distance: 301.0
click at [347, 336] on p "2500 North Houston Street 1011 Dallas TX 75219" at bounding box center [556, 338] width 425 height 19
copy h1 "Hattie Pitcairn"
drag, startPoint x: 334, startPoint y: 136, endPoint x: 509, endPoint y: 136, distance: 175.0
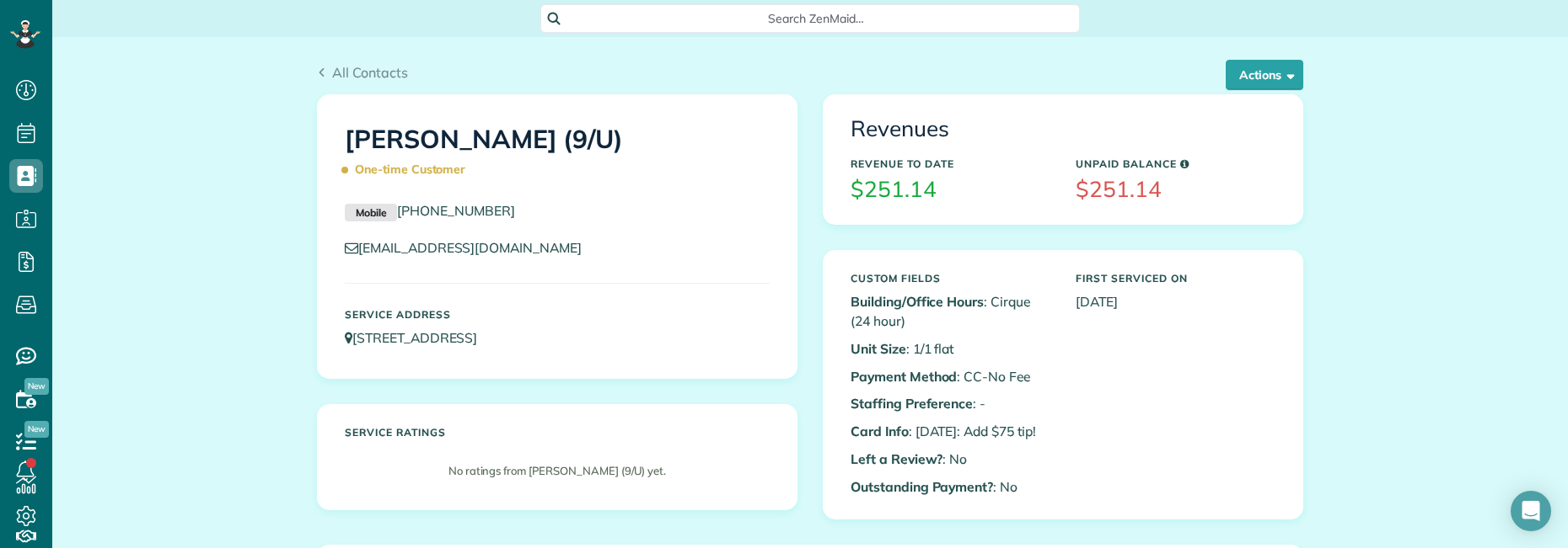
click at [509, 136] on div "Hattie Pitcairn (9/U) One-time Customer" at bounding box center [557, 150] width 450 height 84
drag, startPoint x: 524, startPoint y: 207, endPoint x: 396, endPoint y: 206, distance: 128.0
click at [396, 206] on p "Mobile (904) 755-1371" at bounding box center [556, 211] width 425 height 20
copy link "(904) 755-1371"
copy link "2500 North Houston Street 1011 Dallas TX 75219"
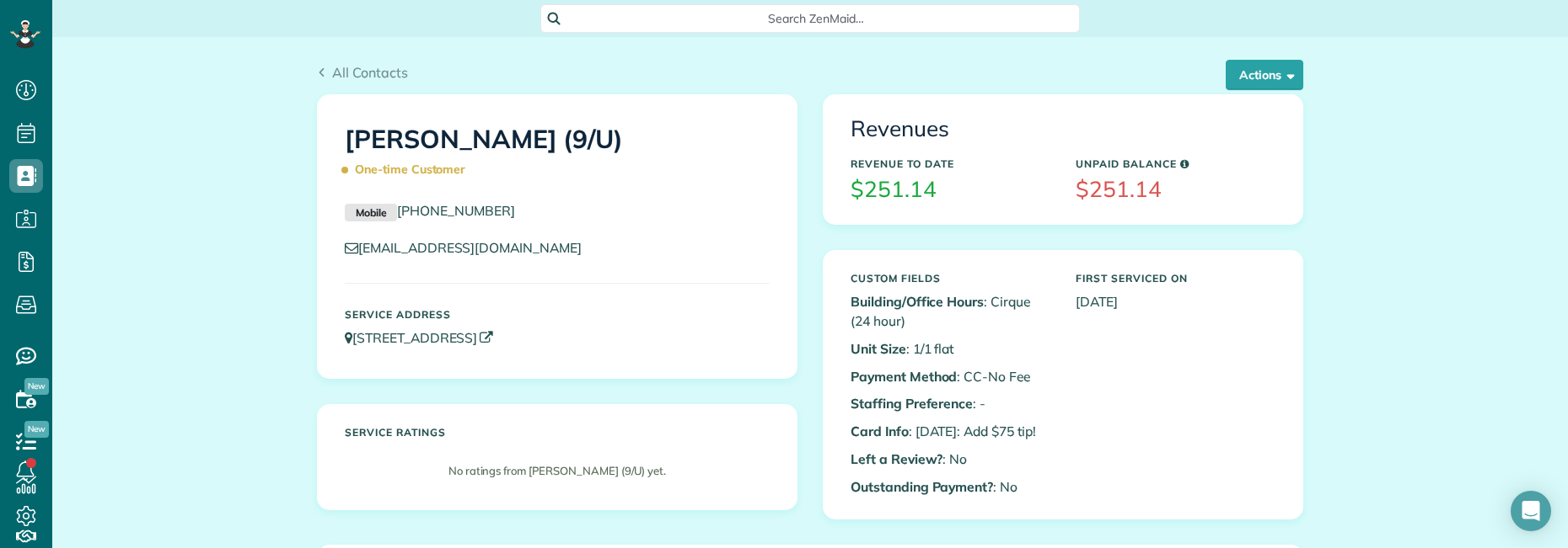
drag, startPoint x: 697, startPoint y: 337, endPoint x: 349, endPoint y: 330, distance: 348.1
click at [349, 330] on p "2500 North Houston Street 1011 Dallas TX 75219" at bounding box center [556, 338] width 425 height 19
click at [1250, 75] on button "Actions" at bounding box center [1264, 75] width 78 height 30
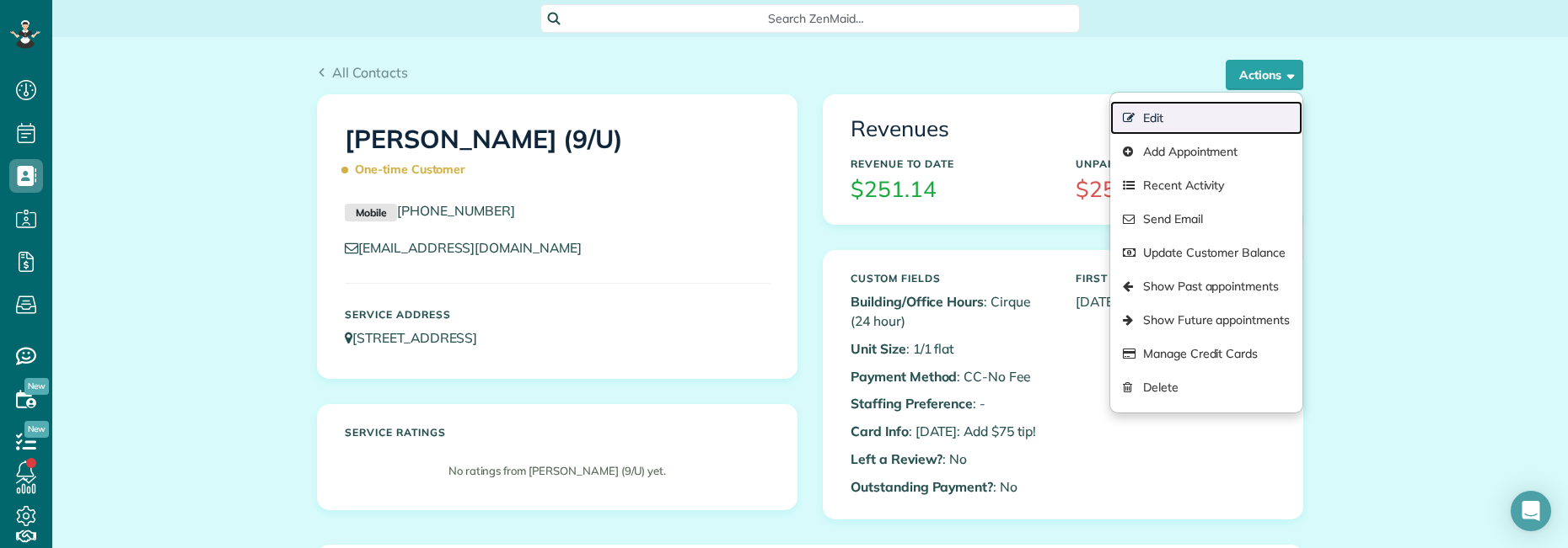
click at [1167, 121] on link "Edit" at bounding box center [1206, 118] width 192 height 34
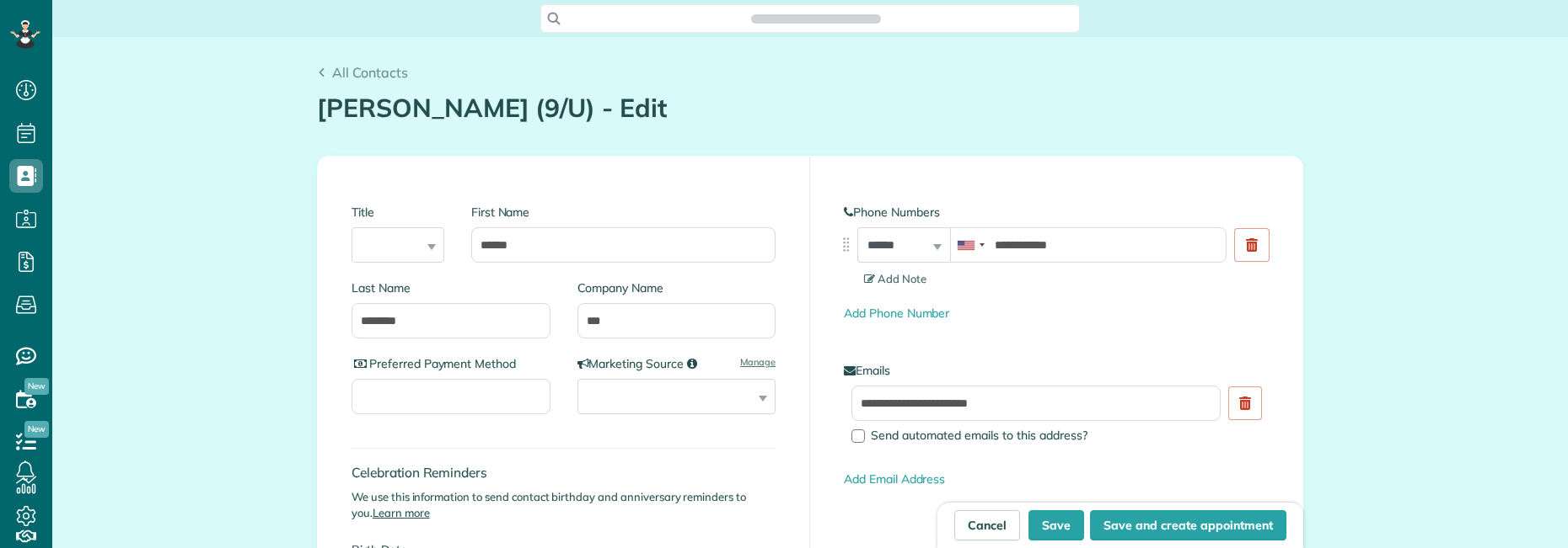
scroll to position [8, 8]
type input "**********"
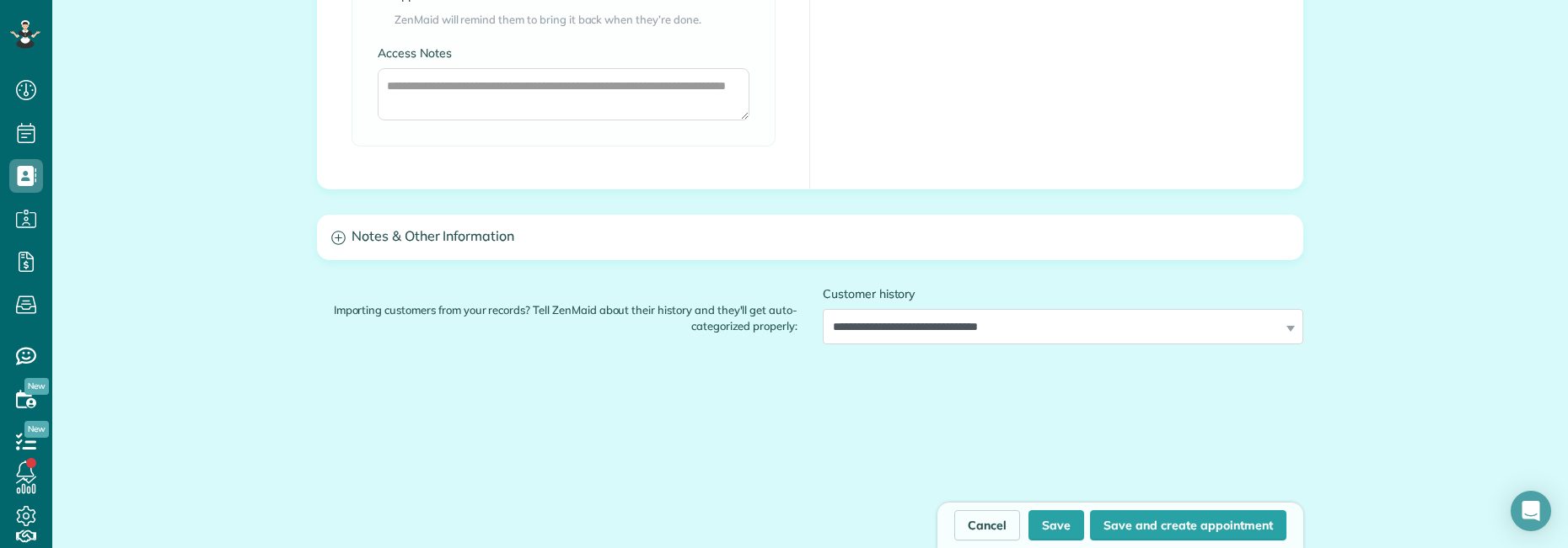
scroll to position [1516, 0]
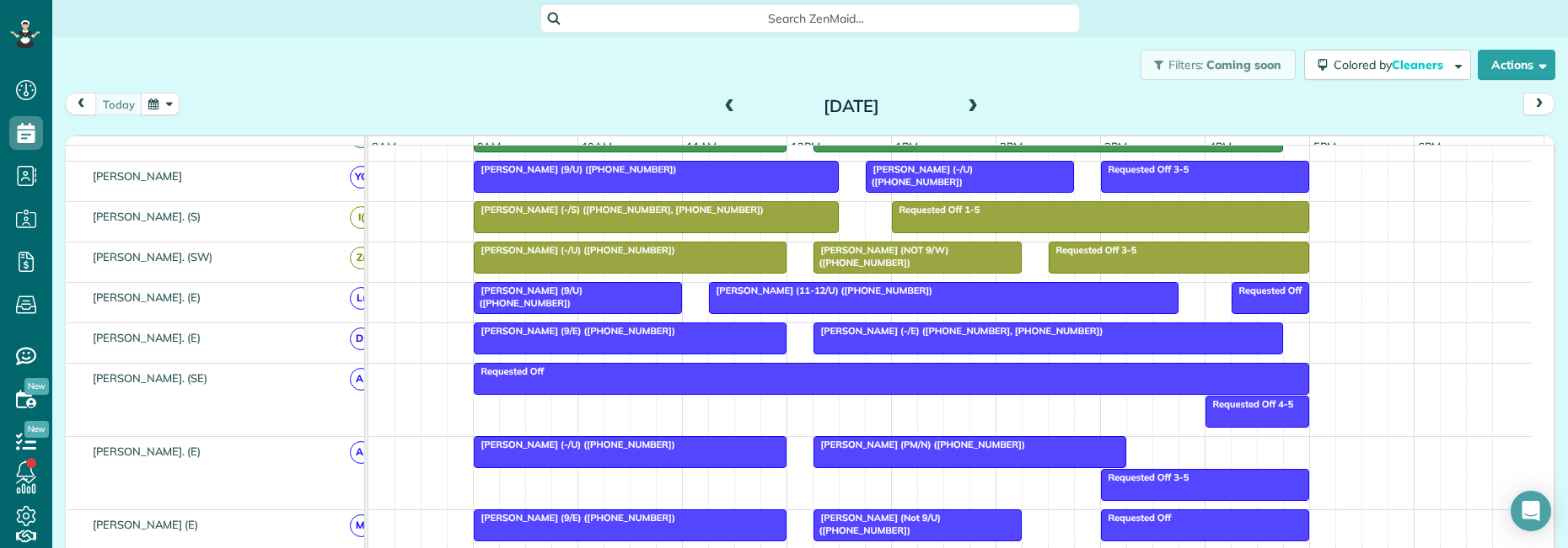
scroll to position [580, 0]
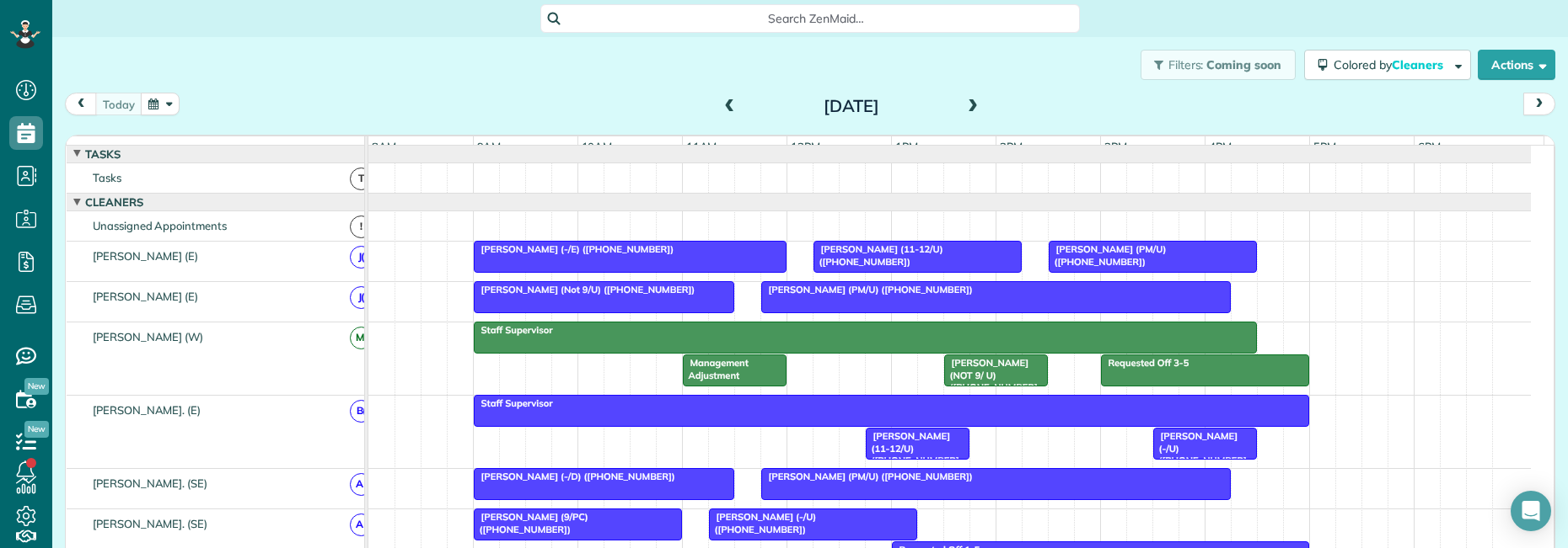
click at [963, 103] on span at bounding box center [972, 107] width 19 height 15
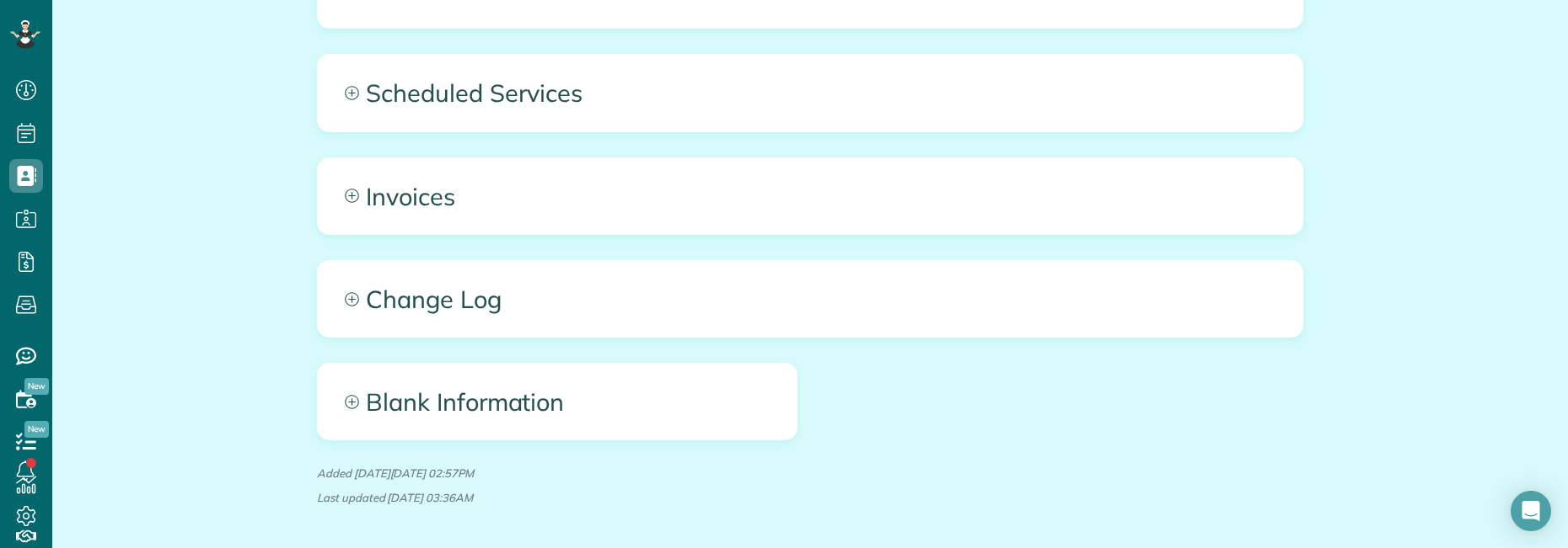
scroll to position [1179, 0]
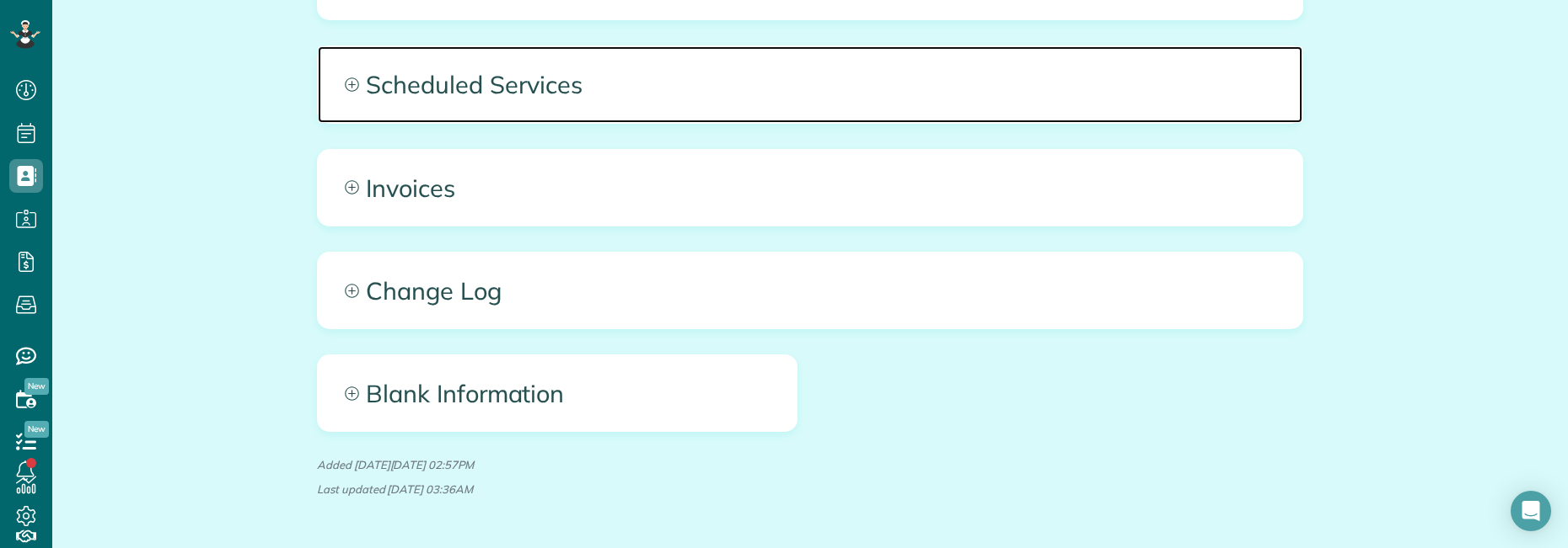
click at [768, 80] on span "Scheduled Services" at bounding box center [810, 85] width 984 height 76
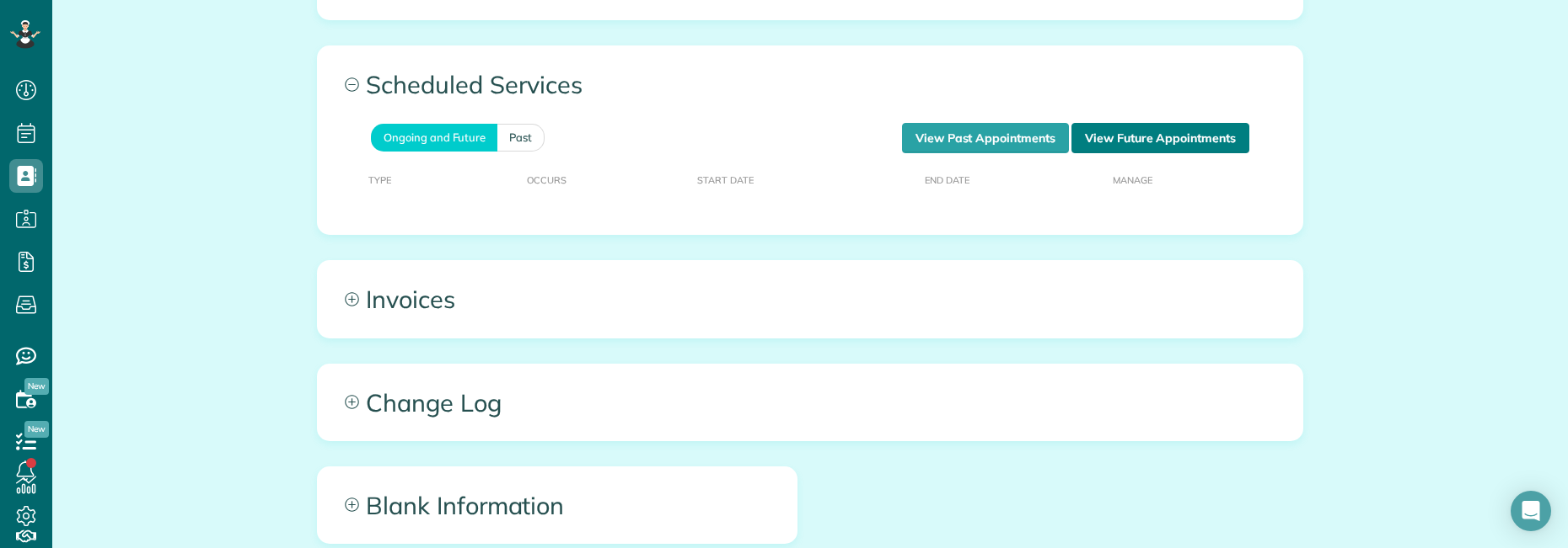
click at [1121, 126] on link "View Future Appointments" at bounding box center [1159, 138] width 177 height 30
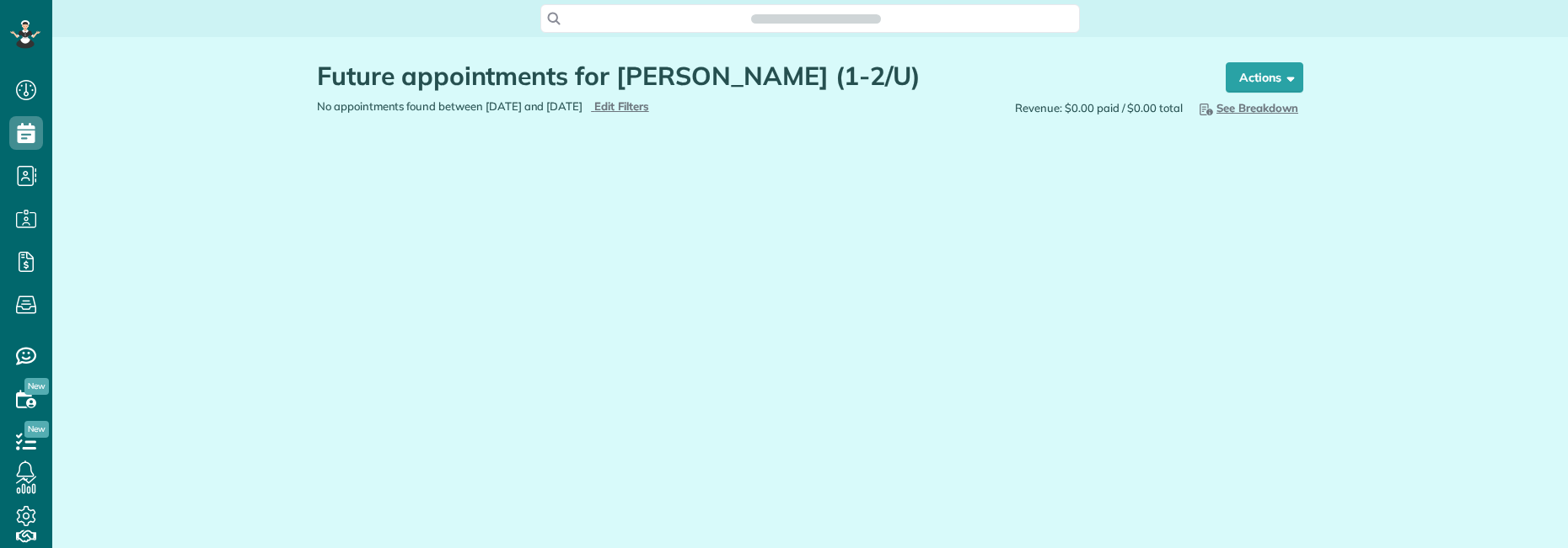
scroll to position [8, 8]
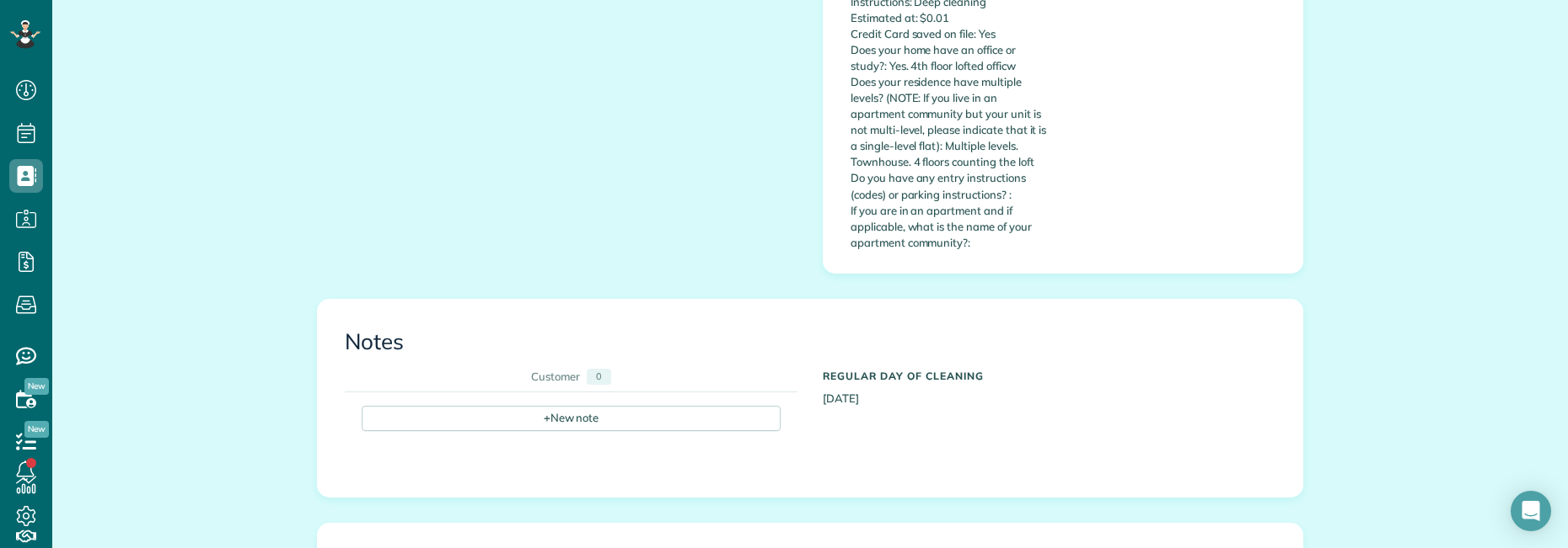
scroll to position [1011, 0]
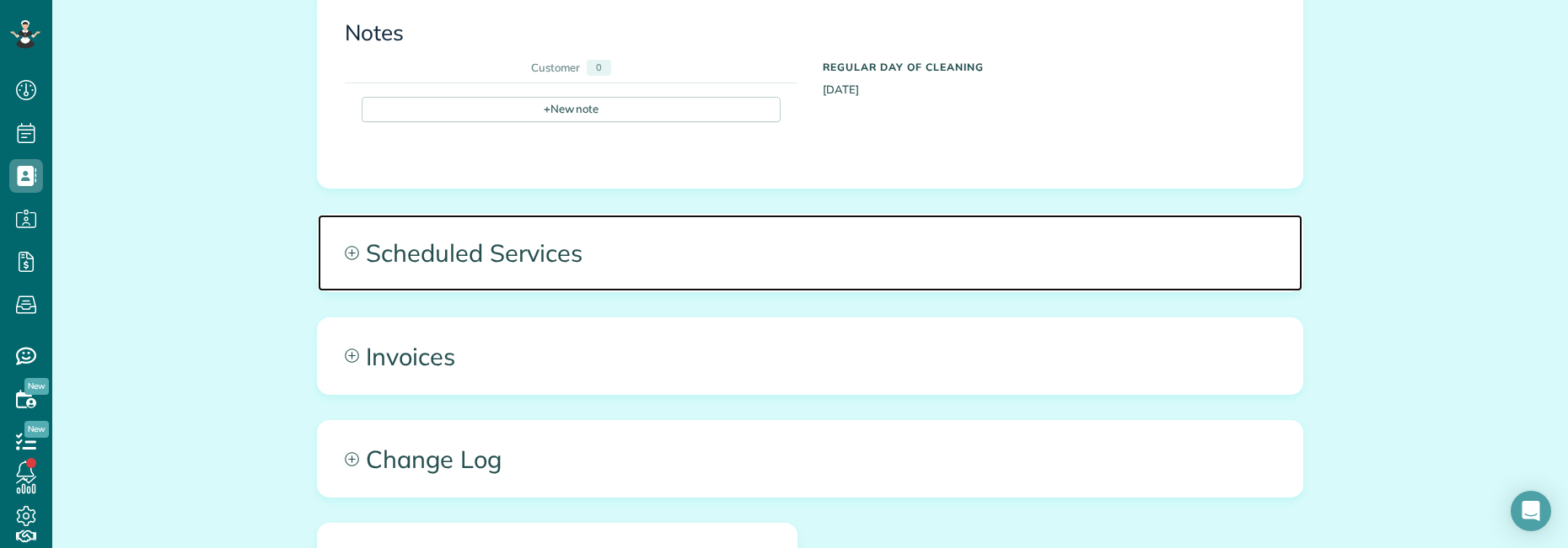
drag, startPoint x: 560, startPoint y: 235, endPoint x: 566, endPoint y: 244, distance: 10.8
click at [562, 236] on span "Scheduled Services" at bounding box center [810, 252] width 984 height 76
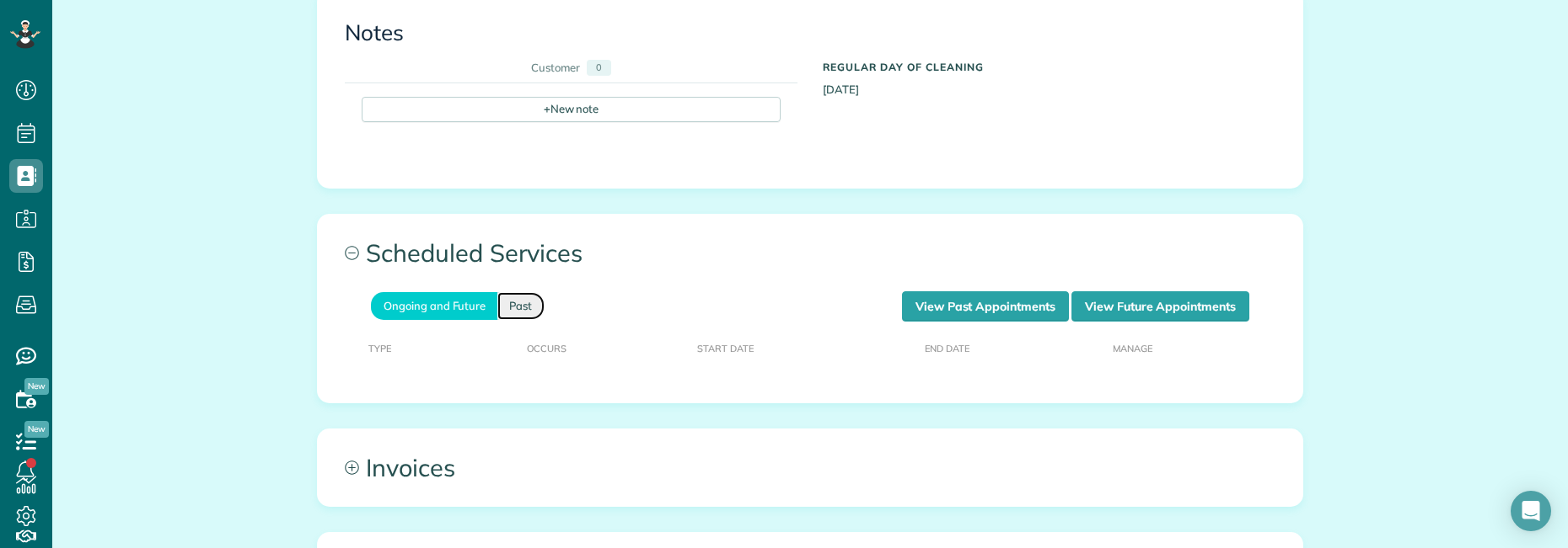
click at [515, 292] on link "Past" at bounding box center [520, 306] width 47 height 28
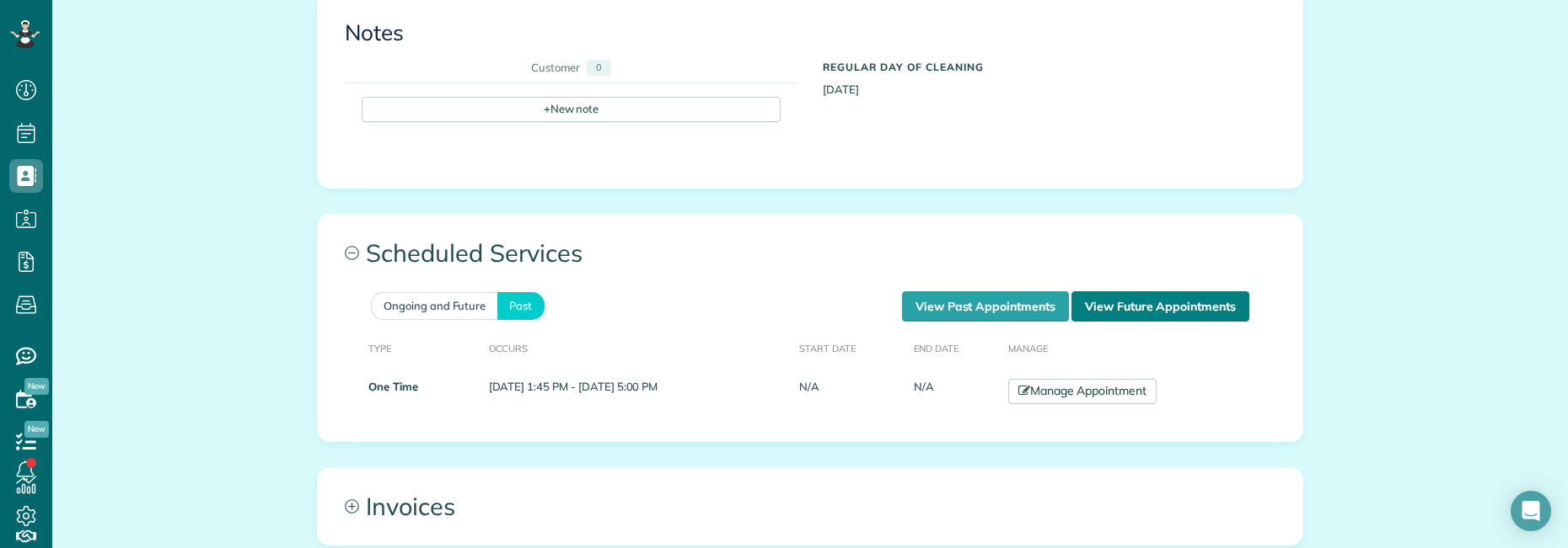
click at [1160, 296] on link "View Future Appointments" at bounding box center [1159, 306] width 177 height 30
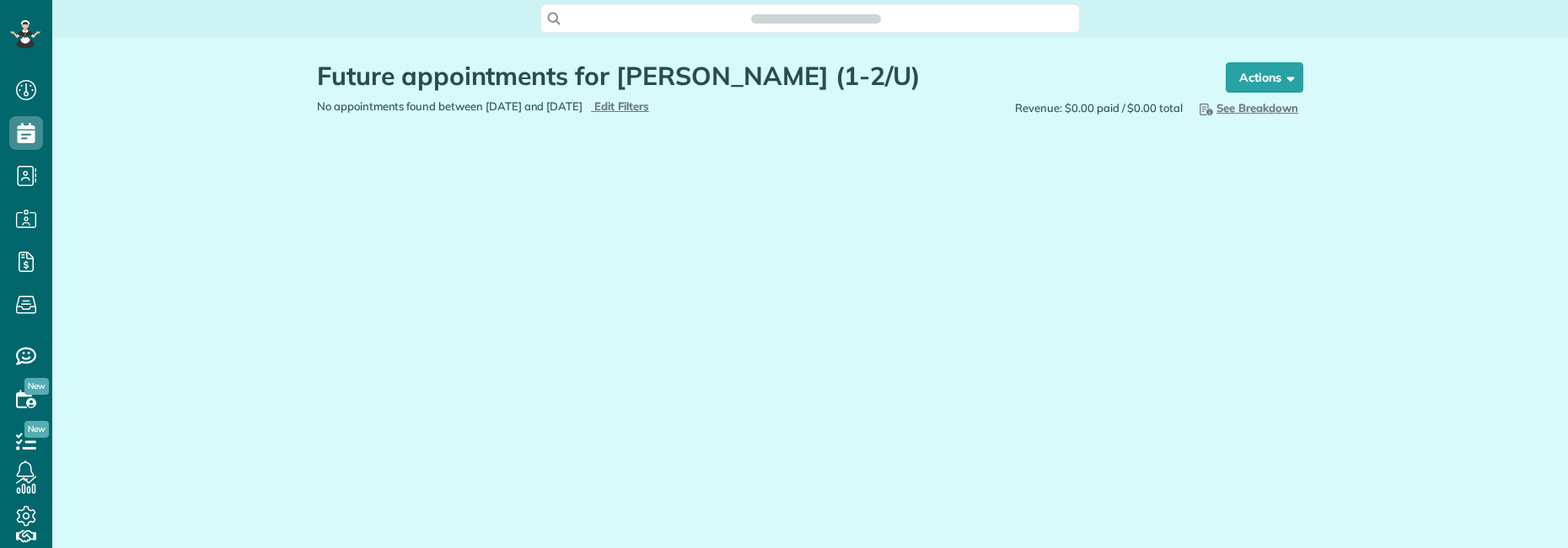
scroll to position [8, 8]
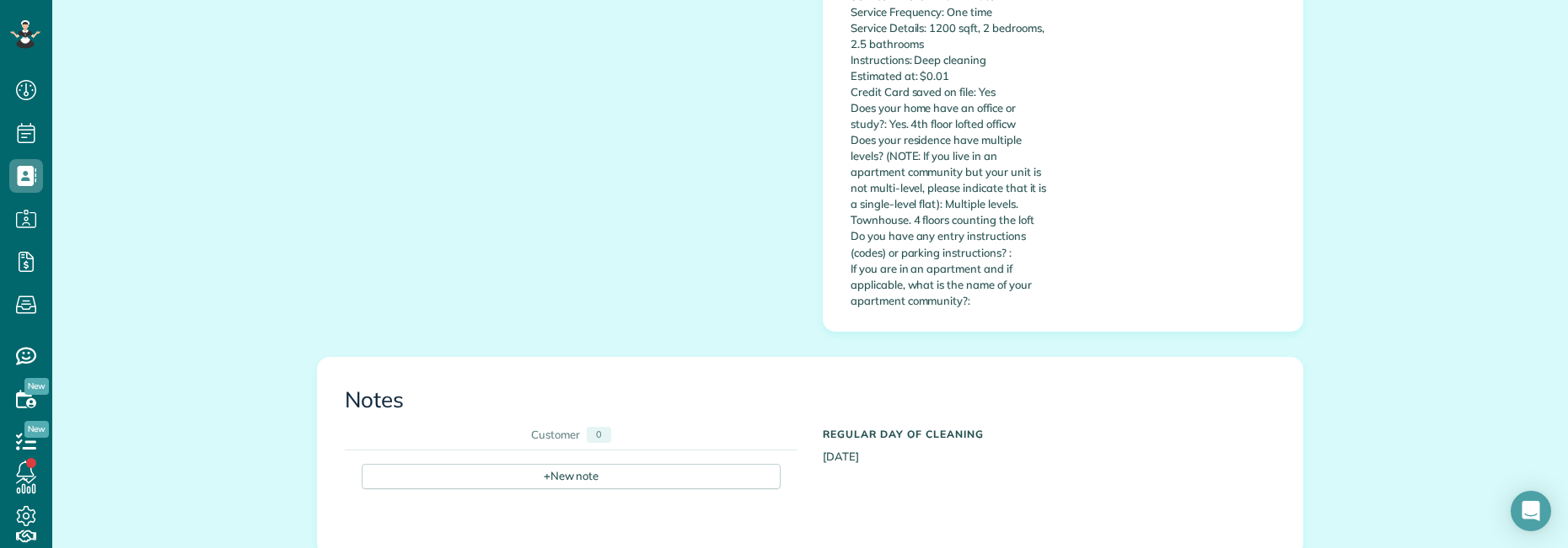
scroll to position [1011, 0]
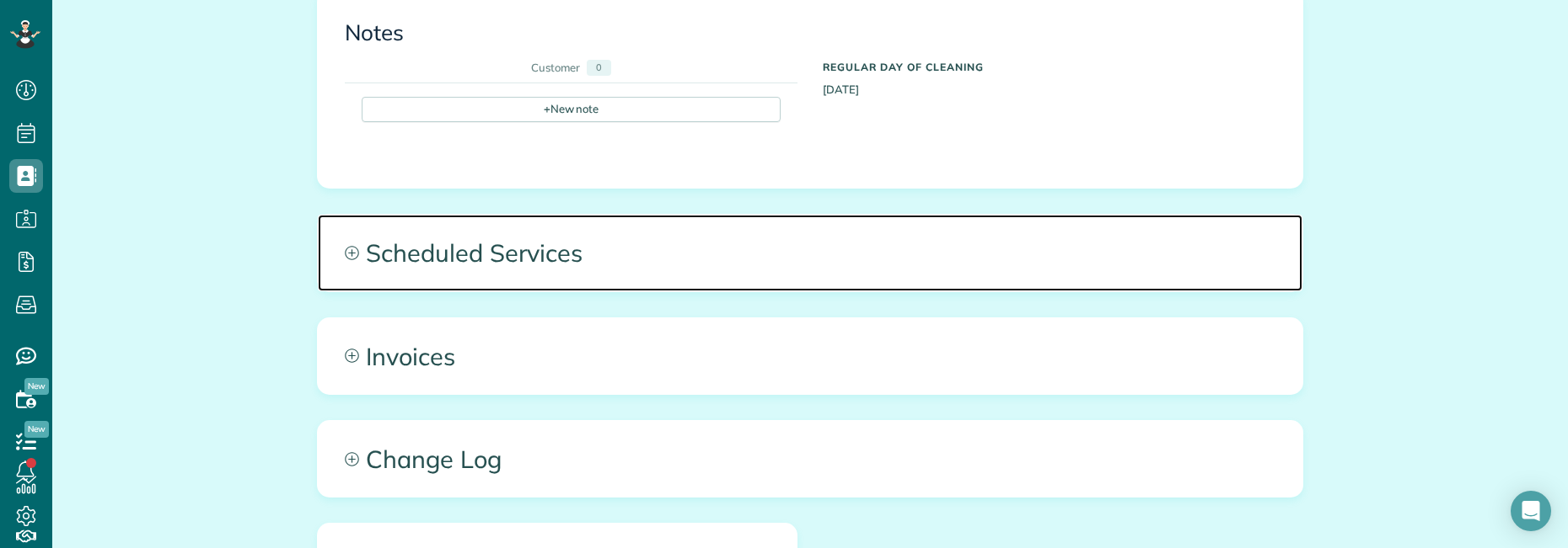
click at [671, 245] on span "Scheduled Services" at bounding box center [810, 252] width 984 height 76
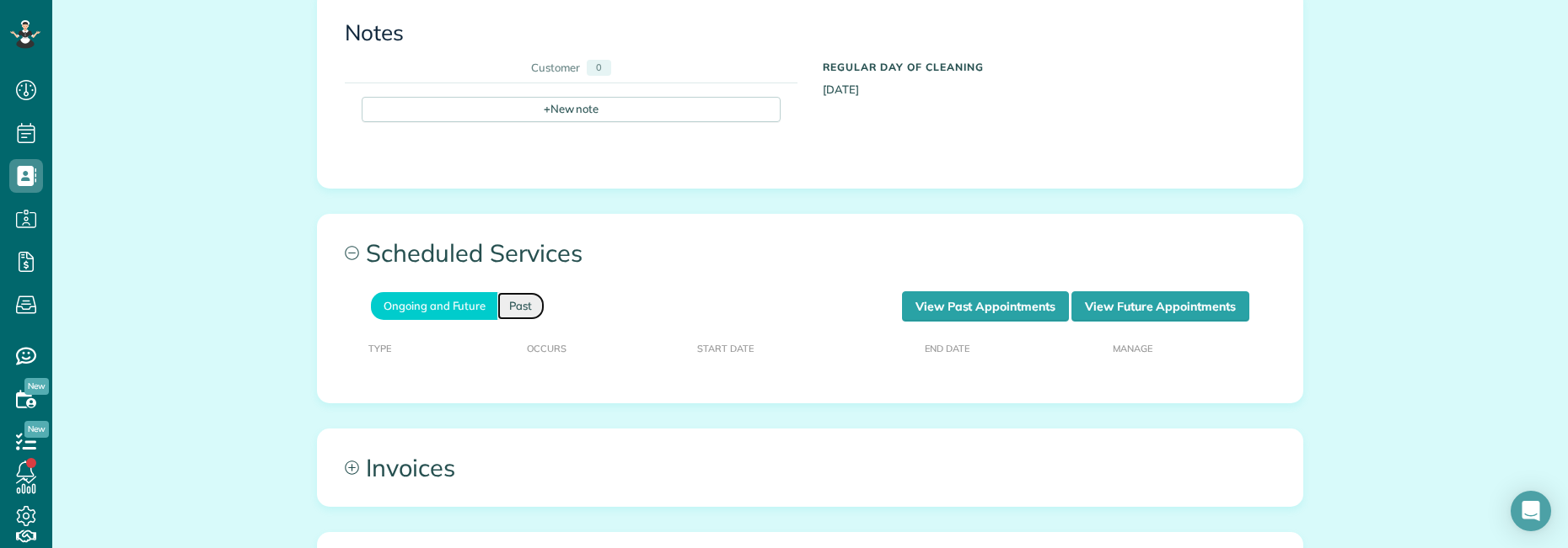
click at [509, 292] on link "Past" at bounding box center [520, 306] width 47 height 28
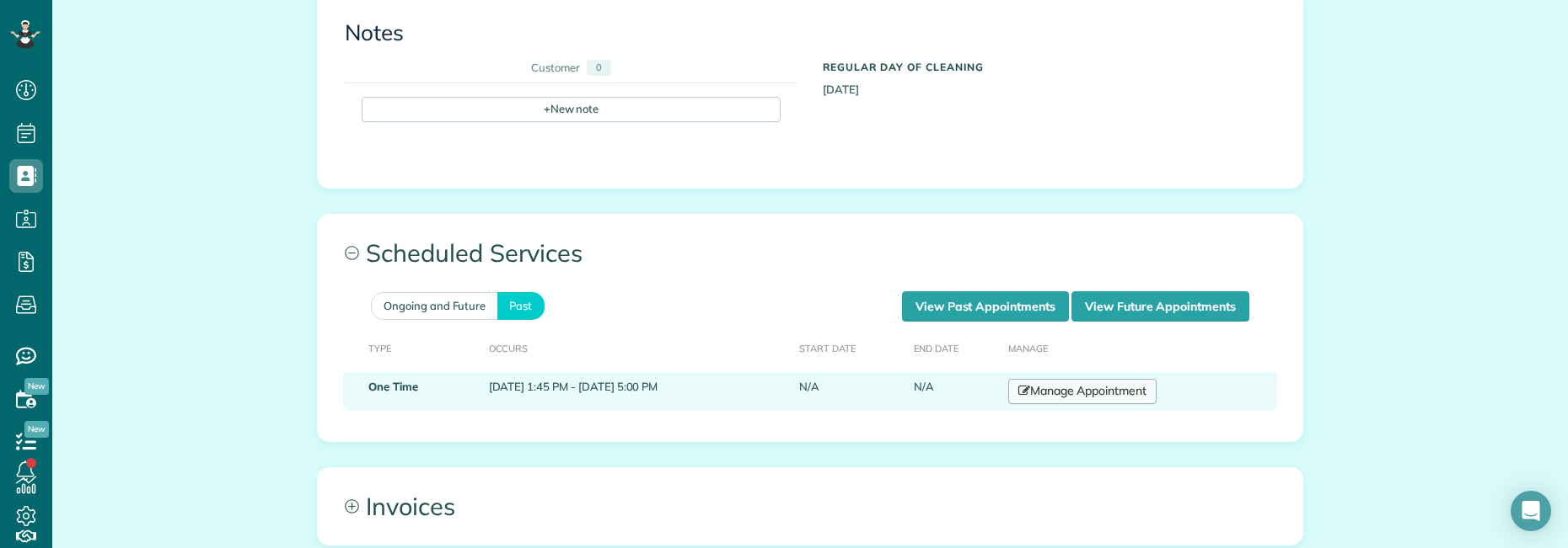
click at [1069, 382] on link "Manage Appointment" at bounding box center [1082, 392] width 148 height 26
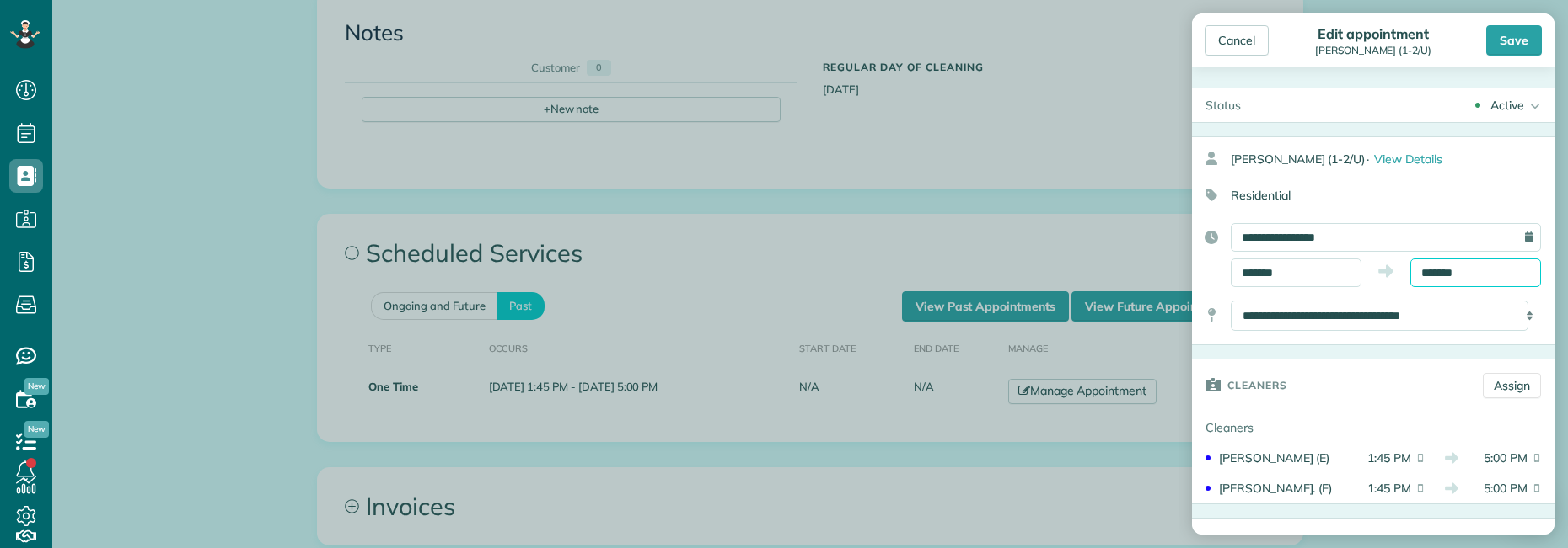
click at [1452, 272] on input "*******" at bounding box center [1475, 273] width 131 height 28
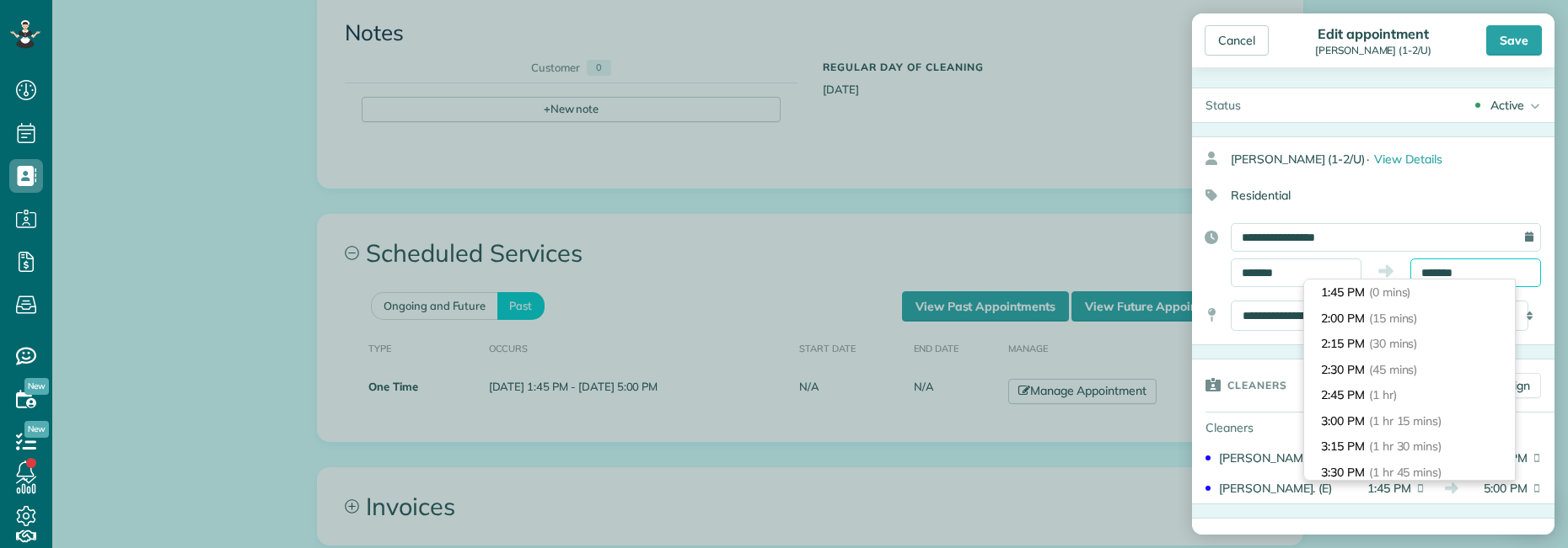
scroll to position [308, 0]
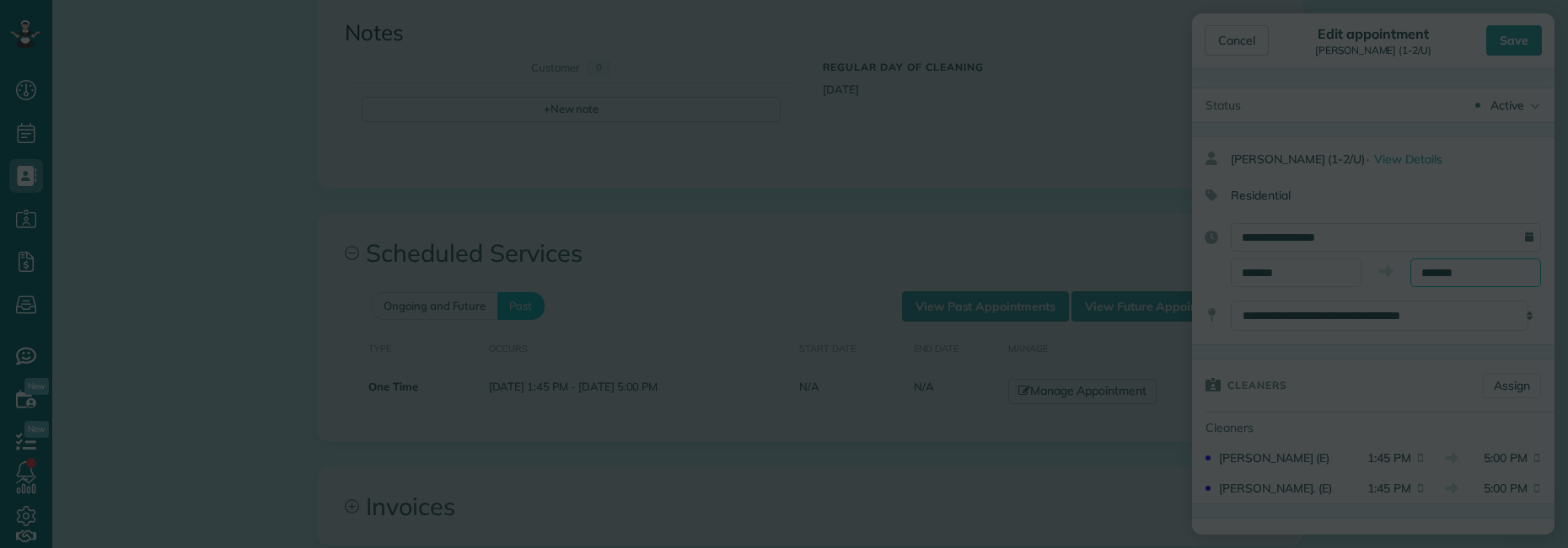
click at [853, 211] on body "Dashboard Scheduling Calendar View List View Dispatch View - Weekly scheduling …" at bounding box center [784, 274] width 1568 height 548
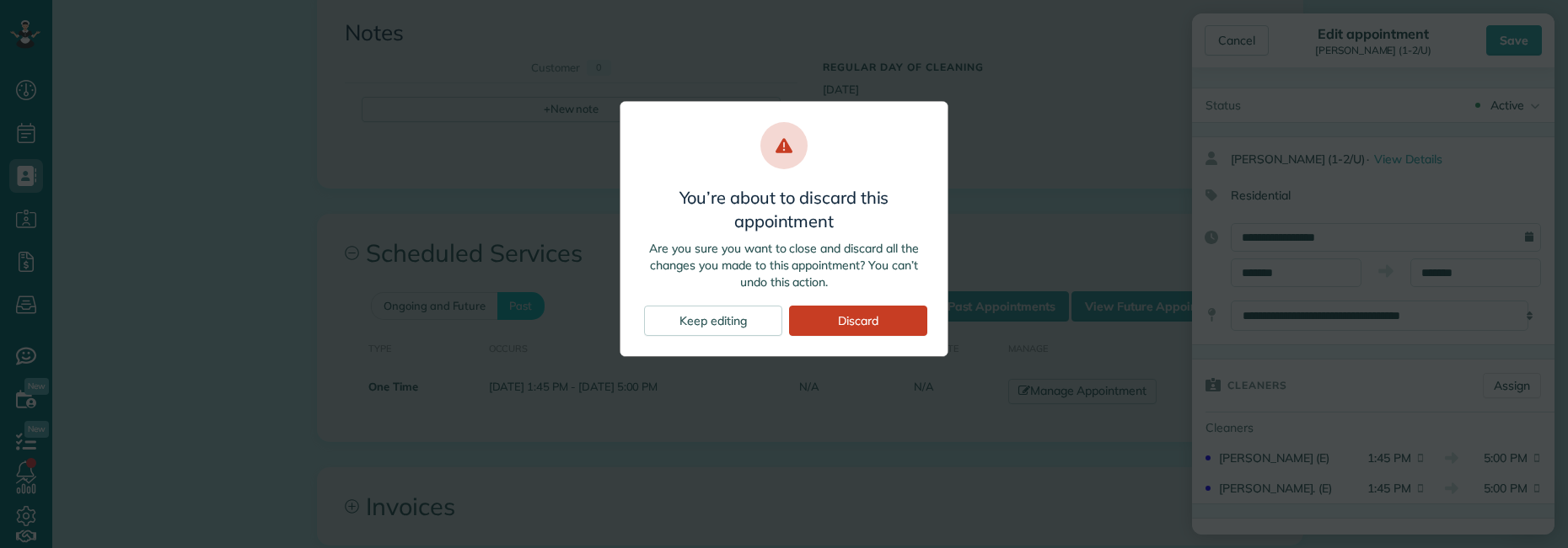
drag, startPoint x: 848, startPoint y: 312, endPoint x: 863, endPoint y: 315, distance: 15.3
click at [848, 312] on div "Discard" at bounding box center [858, 321] width 139 height 30
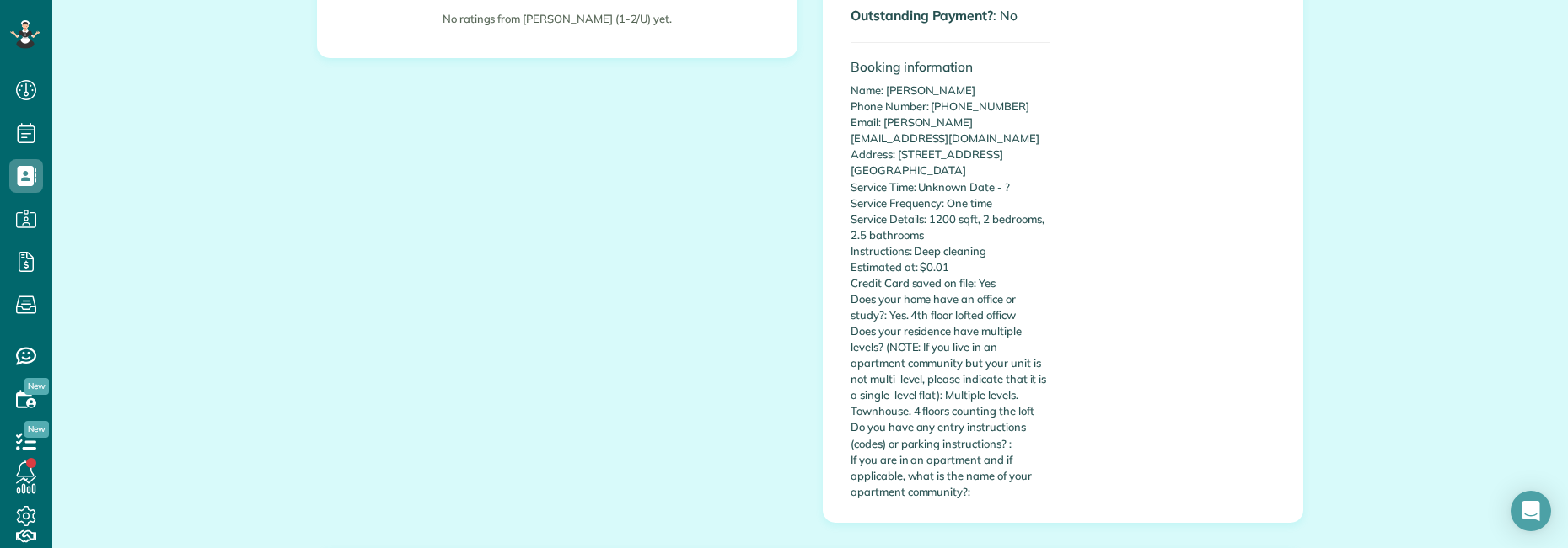
scroll to position [421, 0]
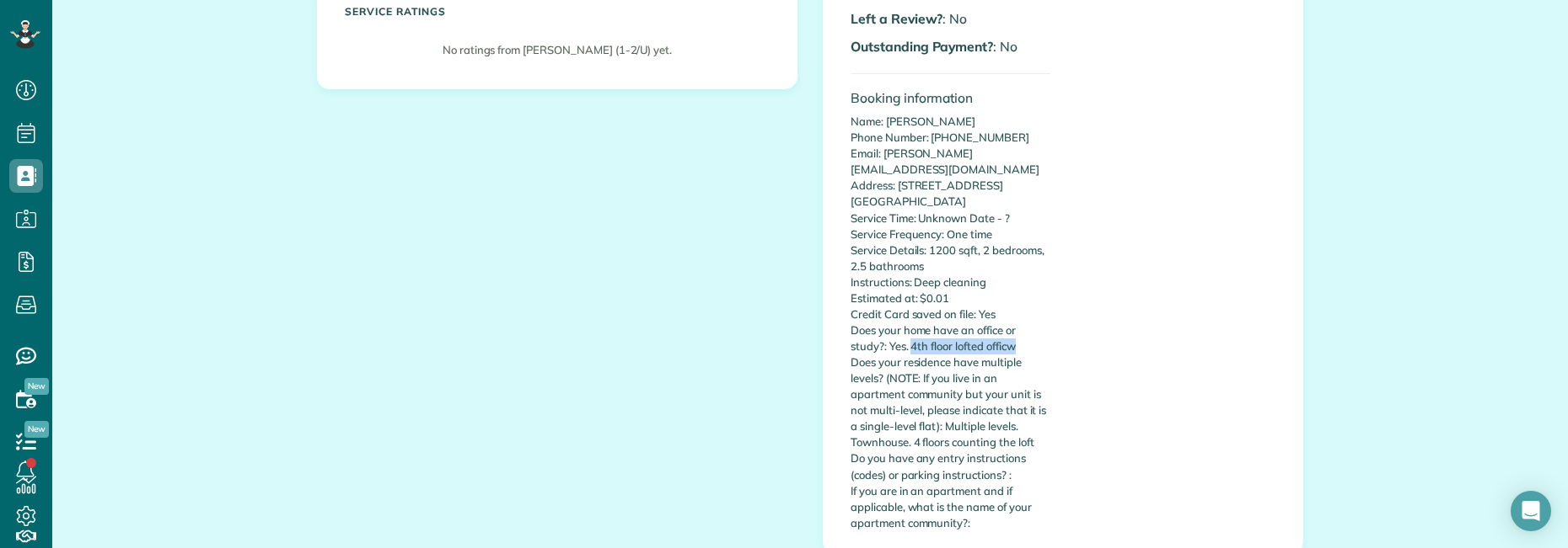
drag, startPoint x: 904, startPoint y: 328, endPoint x: 1025, endPoint y: 330, distance: 121.0
click at [1025, 330] on p "Name: [PERSON_NAME] Phone Number: [PHONE_NUMBER] Email: [PERSON_NAME][EMAIL_ADD…" at bounding box center [950, 322] width 200 height 417
drag, startPoint x: 910, startPoint y: 424, endPoint x: 1017, endPoint y: 430, distance: 107.2
click at [1017, 430] on p "Name: [PERSON_NAME] Phone Number: [PHONE_NUMBER] Email: [PERSON_NAME][EMAIL_ADD…" at bounding box center [950, 322] width 200 height 417
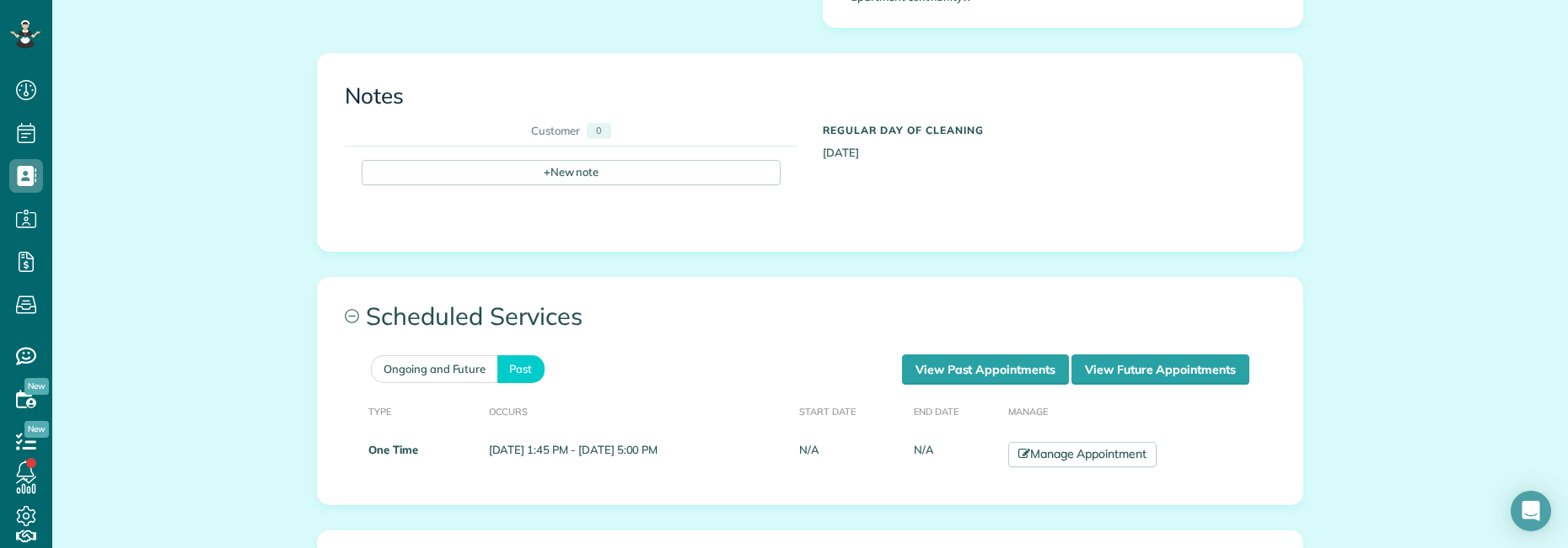
scroll to position [952, 0]
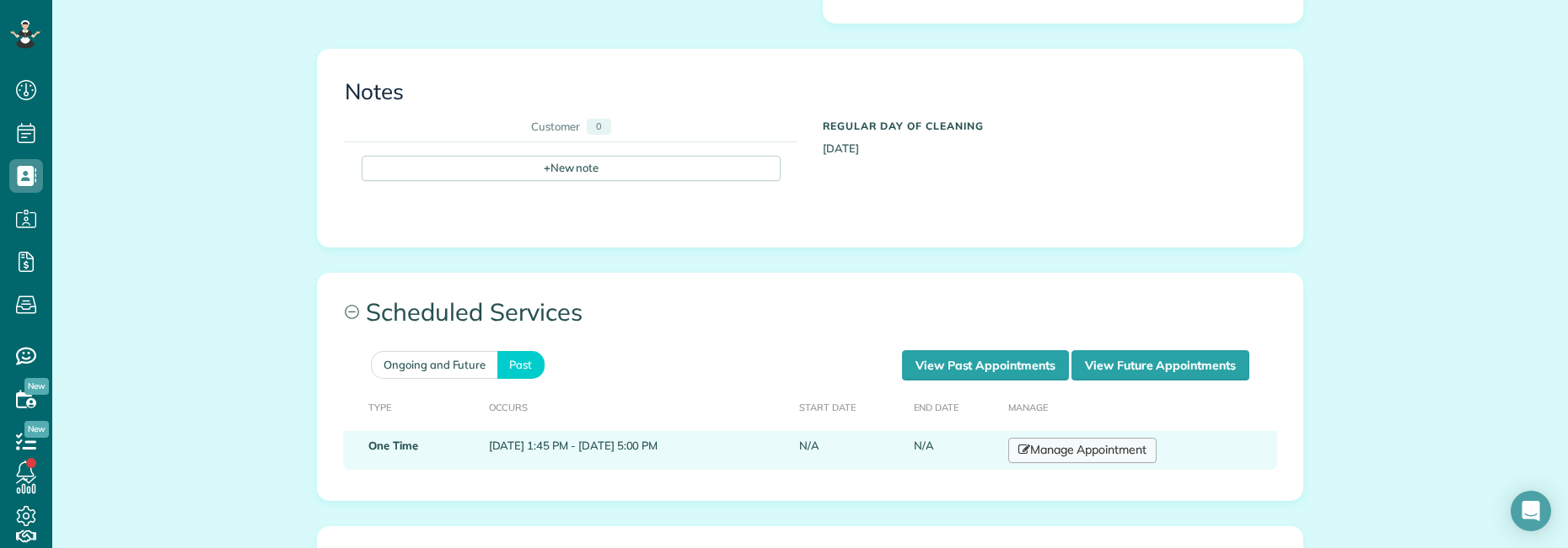
click at [1125, 439] on link "Manage Appointment" at bounding box center [1082, 450] width 148 height 26
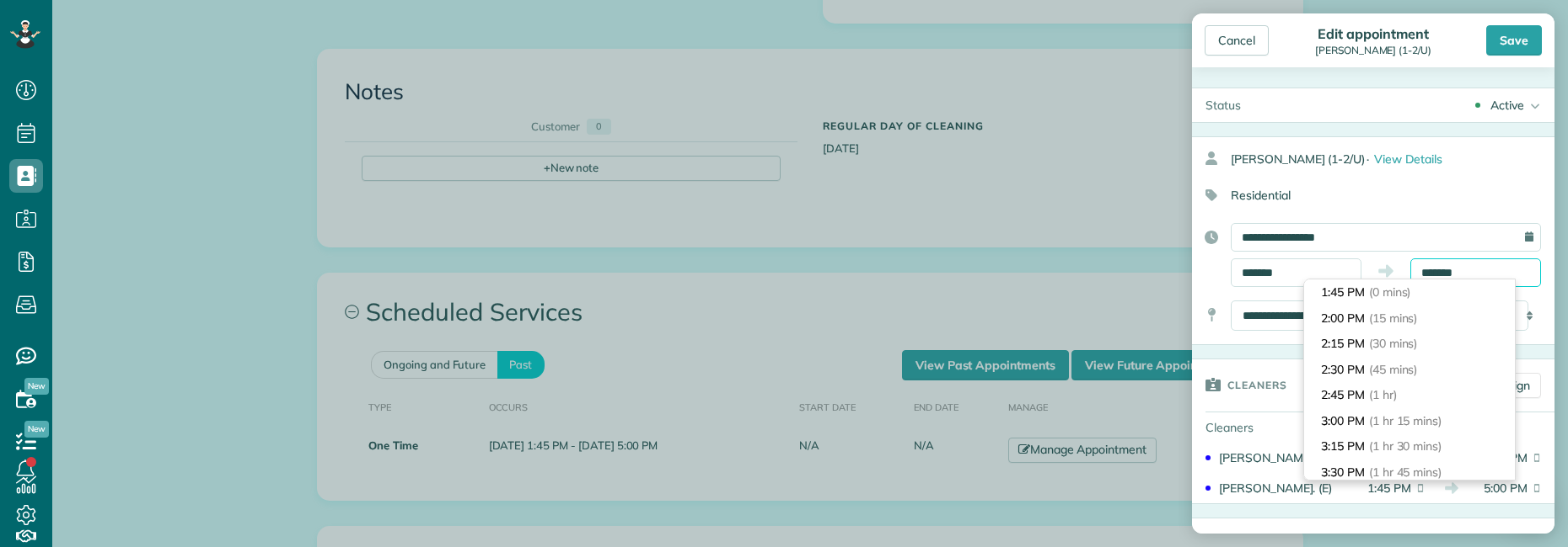
click at [1490, 271] on input "*******" at bounding box center [1475, 273] width 131 height 28
click at [1240, 41] on div "Cancel" at bounding box center [1236, 41] width 64 height 30
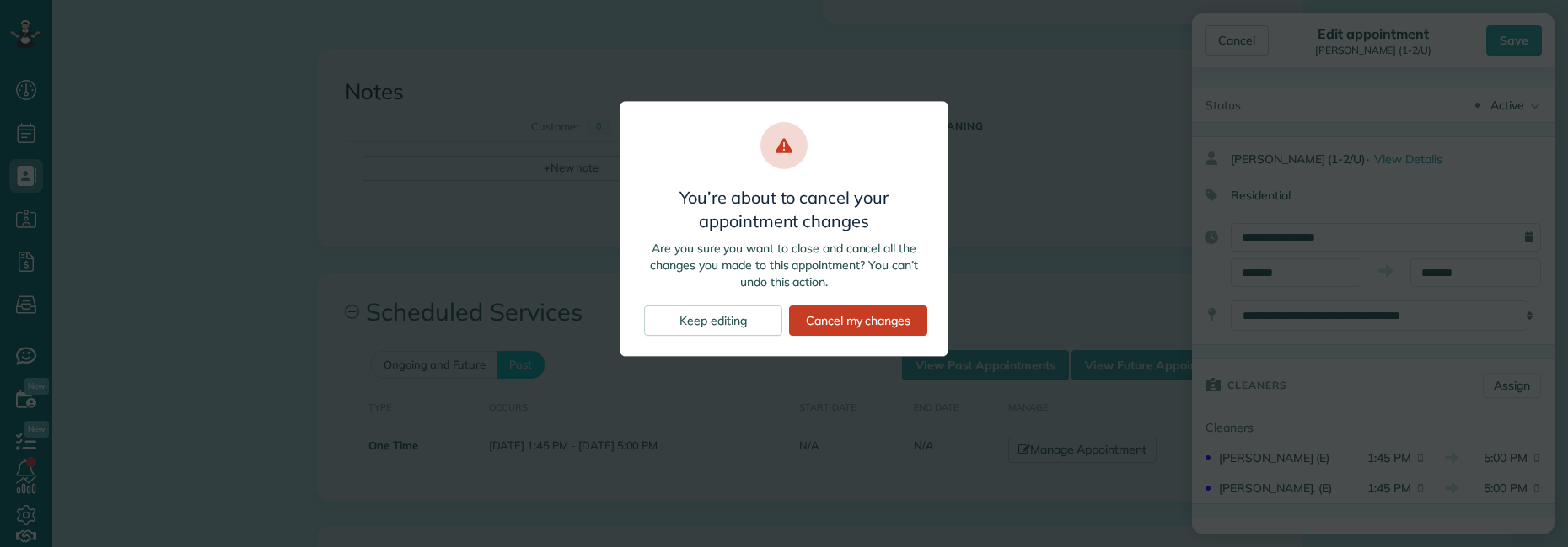
drag, startPoint x: 860, startPoint y: 320, endPoint x: 883, endPoint y: 326, distance: 23.8
click at [862, 321] on div "Cancel my changes" at bounding box center [858, 321] width 139 height 30
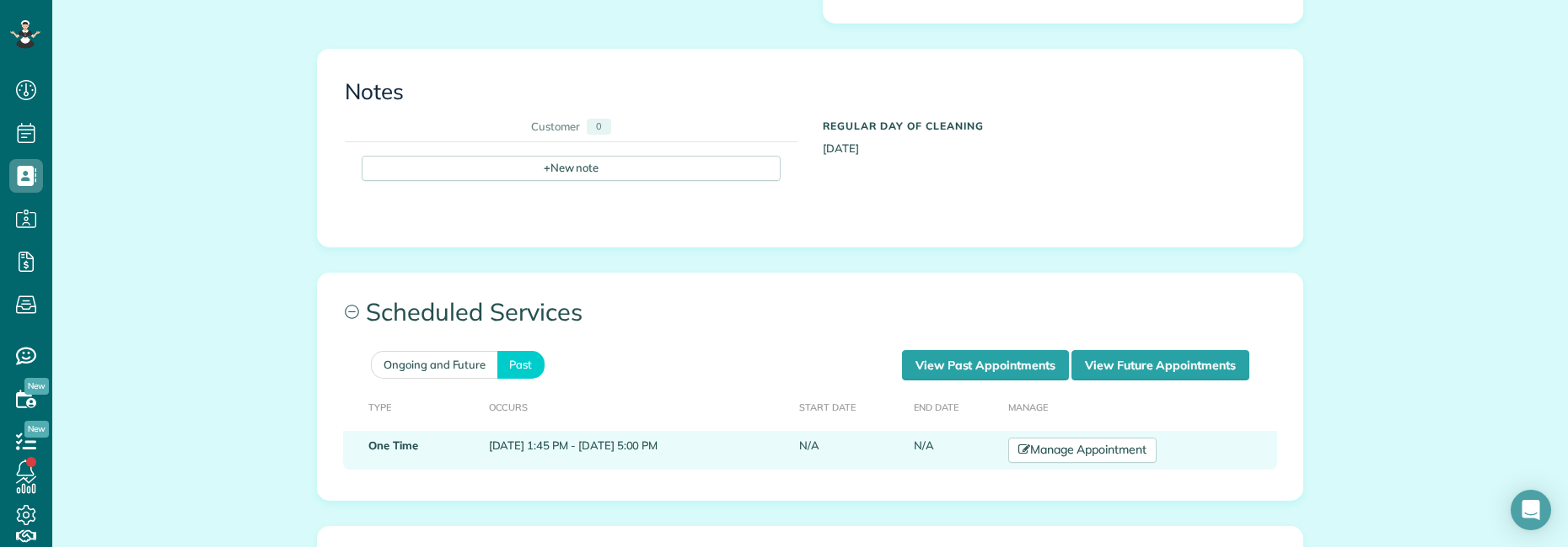
drag, startPoint x: 560, startPoint y: 431, endPoint x: 769, endPoint y: 434, distance: 209.0
click at [769, 434] on td "[DATE] 1:45 PM - [DATE] 5:00 PM" at bounding box center [637, 451] width 311 height 39
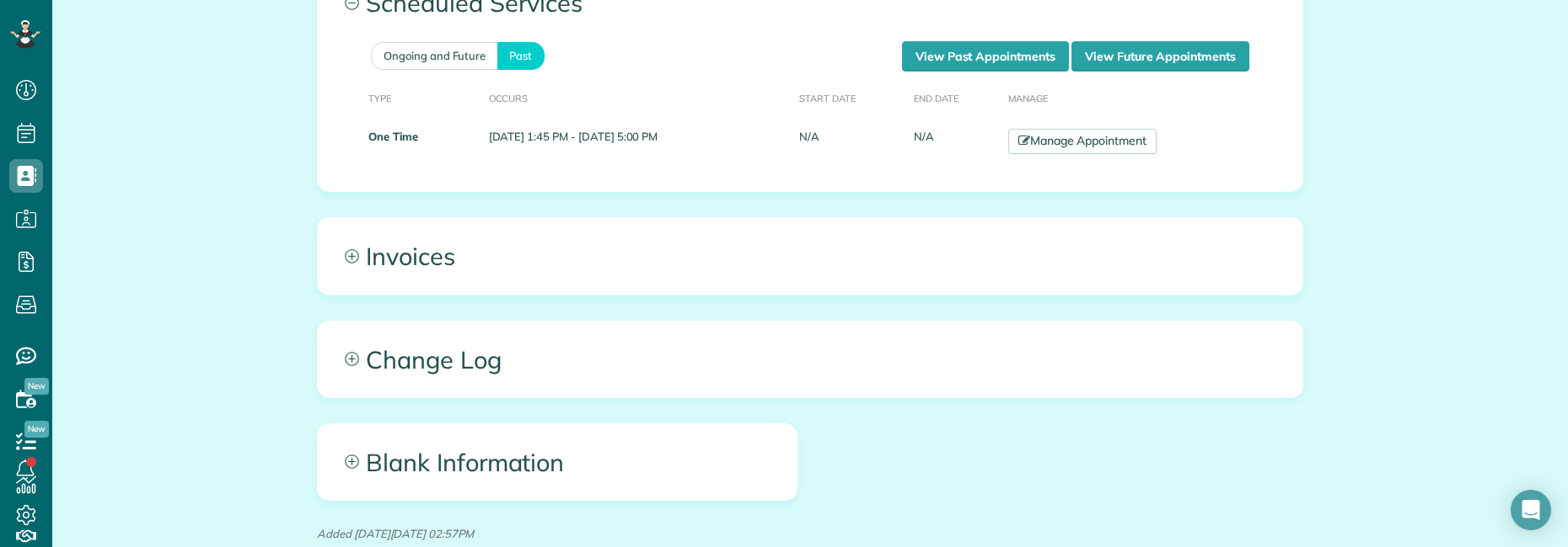
scroll to position [1204, 0]
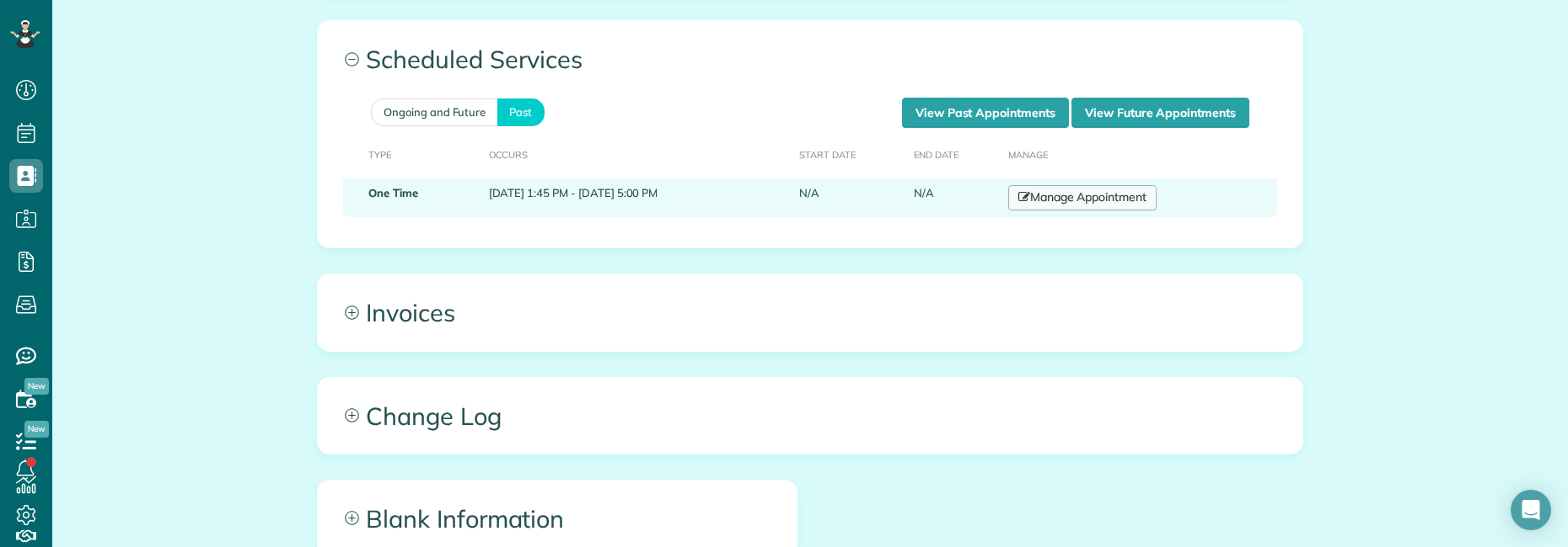
click at [1147, 188] on link "Manage Appointment" at bounding box center [1082, 198] width 148 height 26
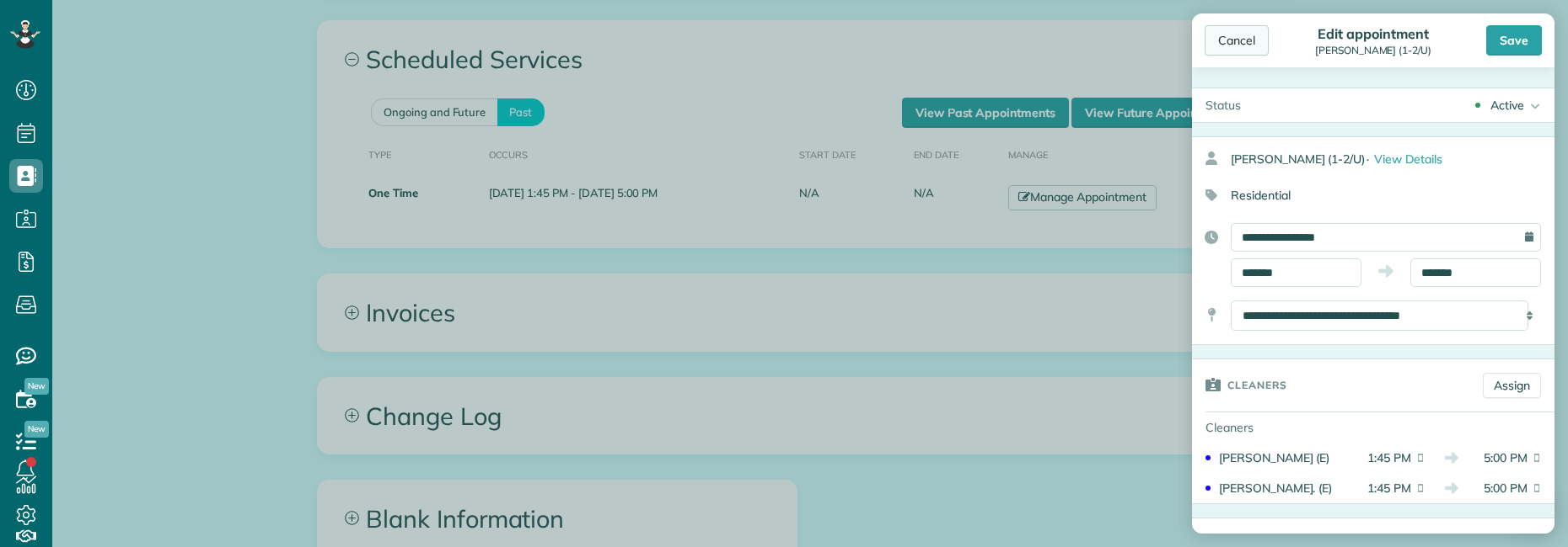
click at [1237, 38] on div "Cancel" at bounding box center [1236, 41] width 64 height 30
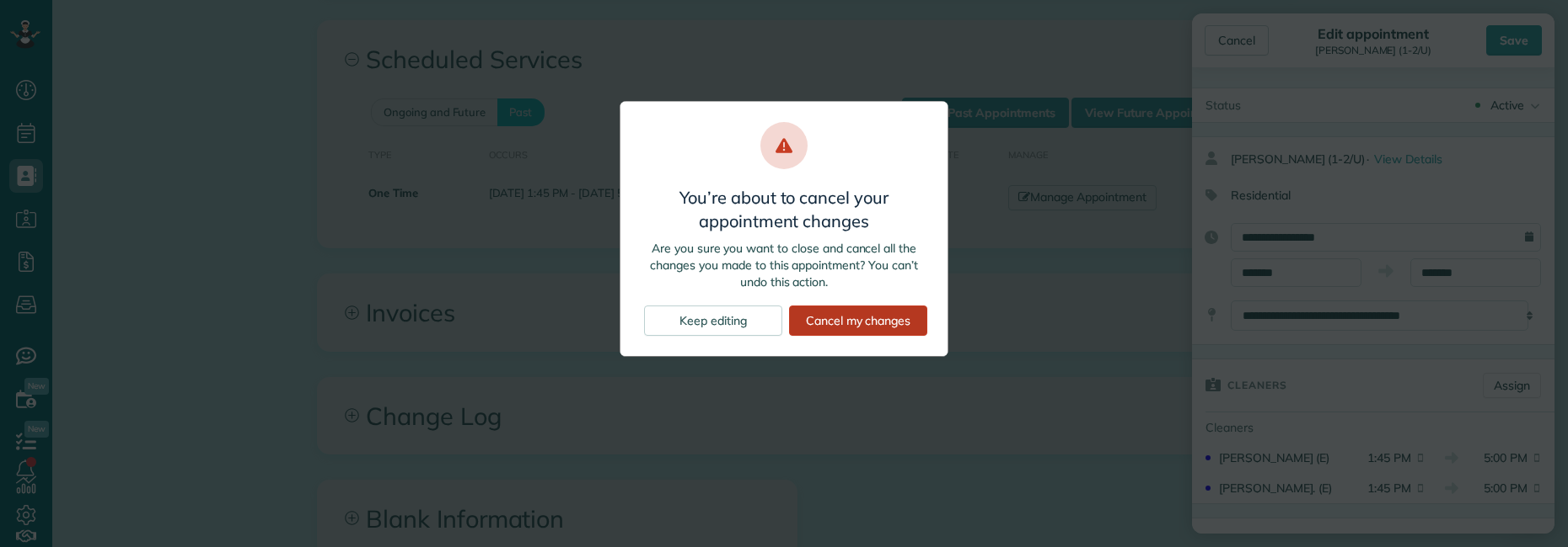
click at [833, 321] on div "Cancel my changes" at bounding box center [858, 321] width 139 height 30
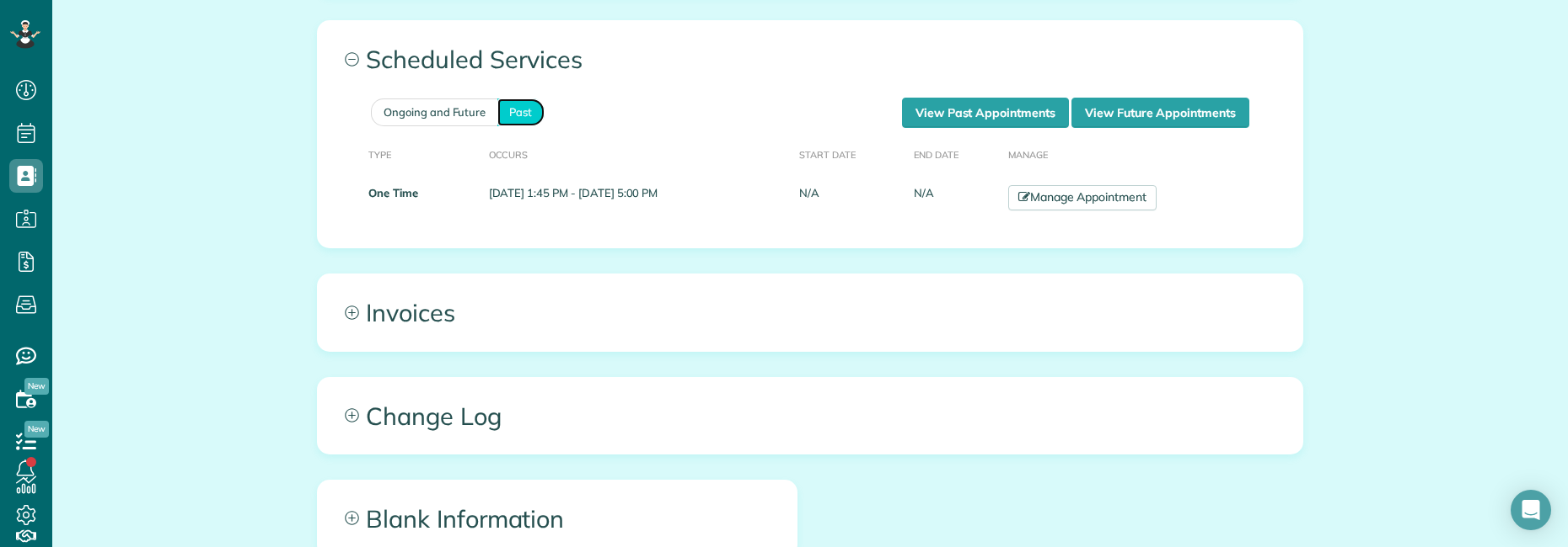
click at [505, 99] on link "Past" at bounding box center [520, 113] width 47 height 28
click at [987, 101] on link "View Past Appointments" at bounding box center [984, 113] width 167 height 30
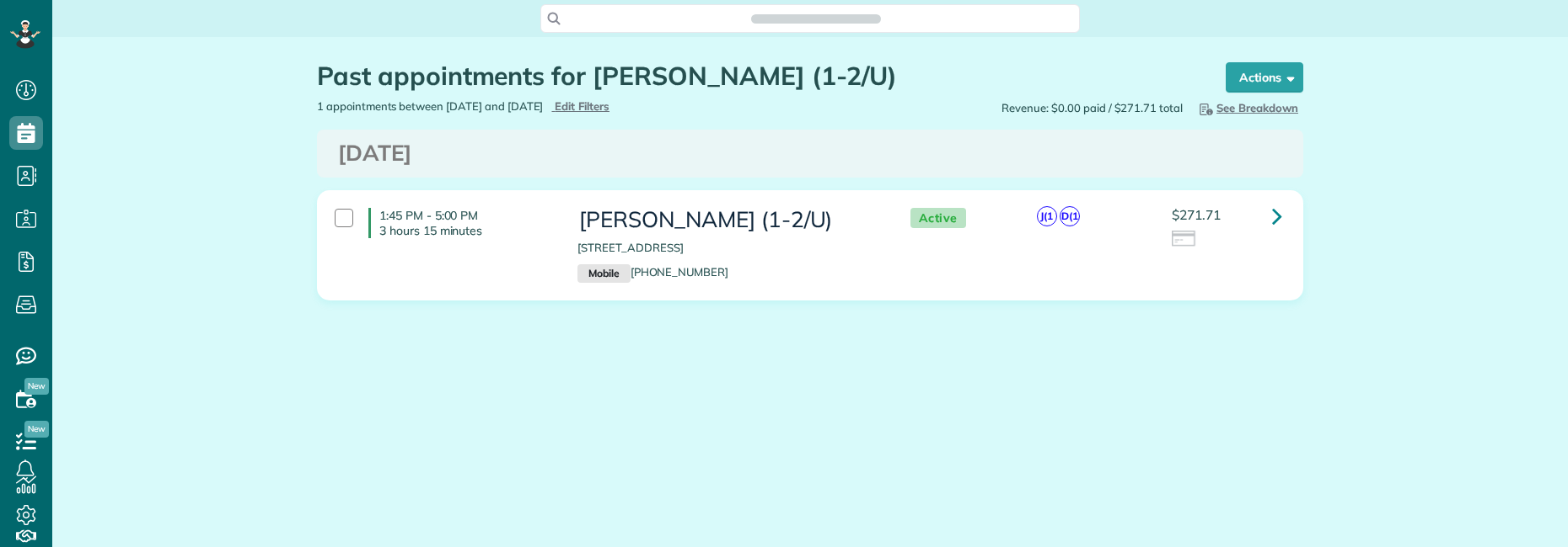
scroll to position [8, 8]
click at [1282, 216] on icon at bounding box center [1276, 215] width 10 height 29
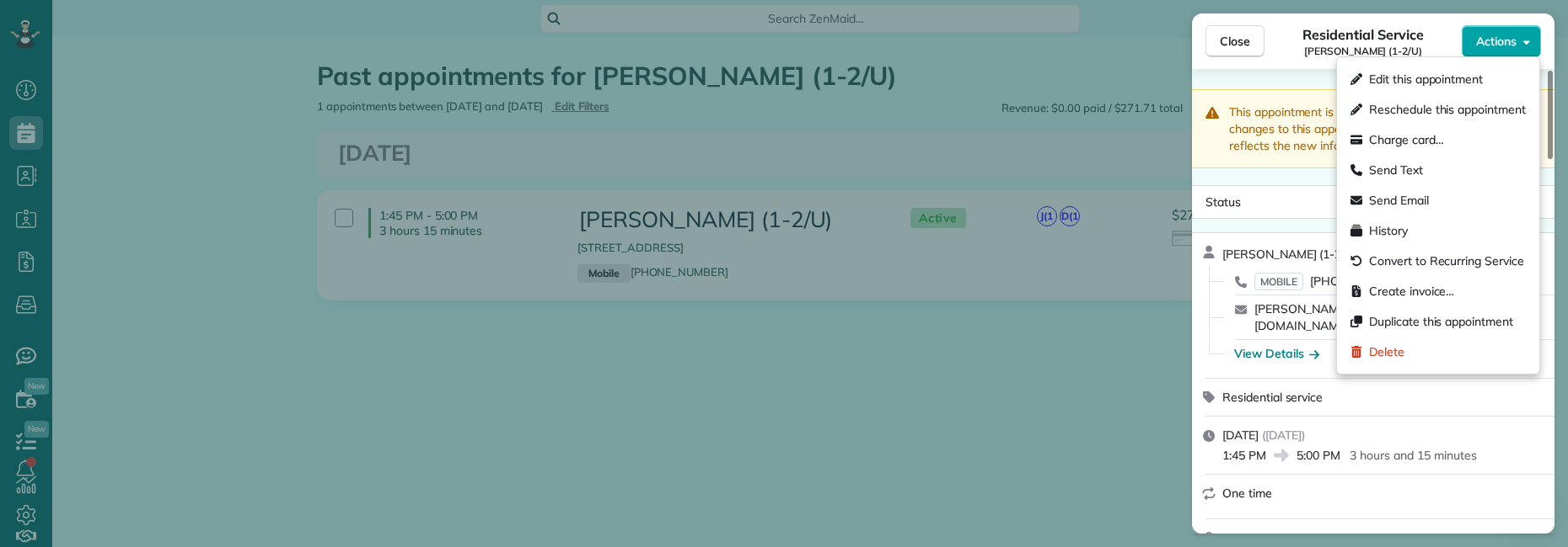
click at [1526, 51] on button "Actions" at bounding box center [1501, 41] width 79 height 32
click at [1439, 324] on span "Duplicate this appointment" at bounding box center [1440, 321] width 144 height 17
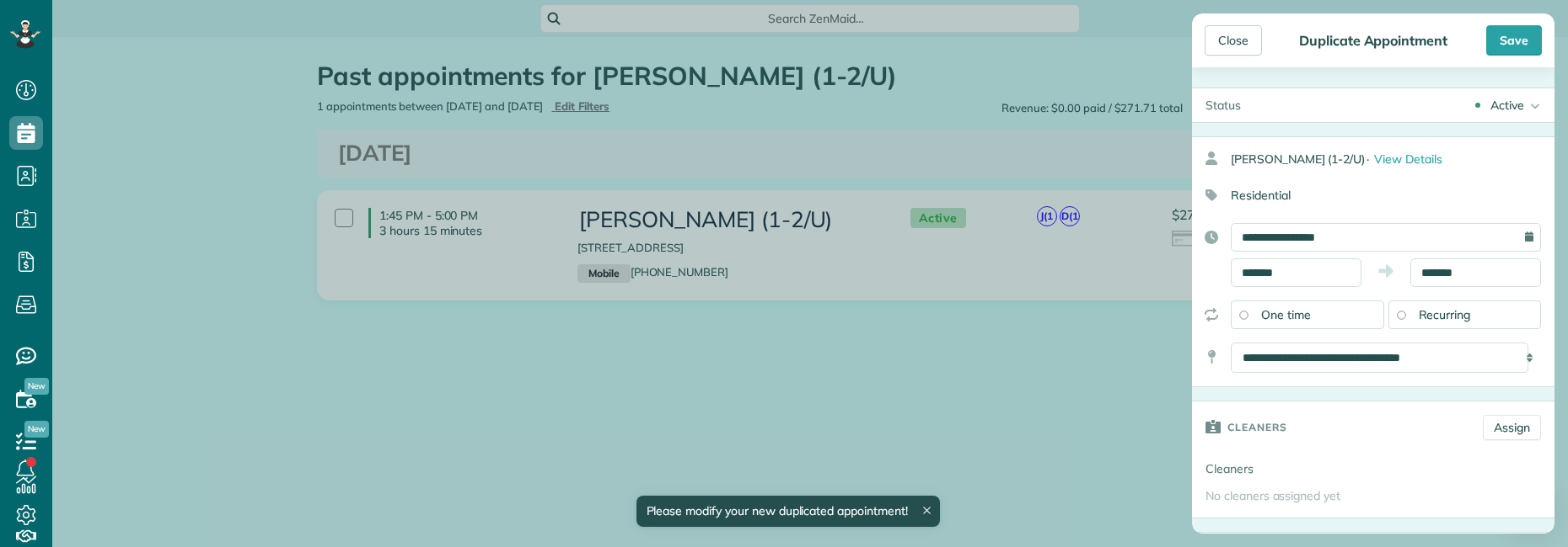
click at [1490, 103] on div "Active" at bounding box center [1507, 105] width 34 height 17
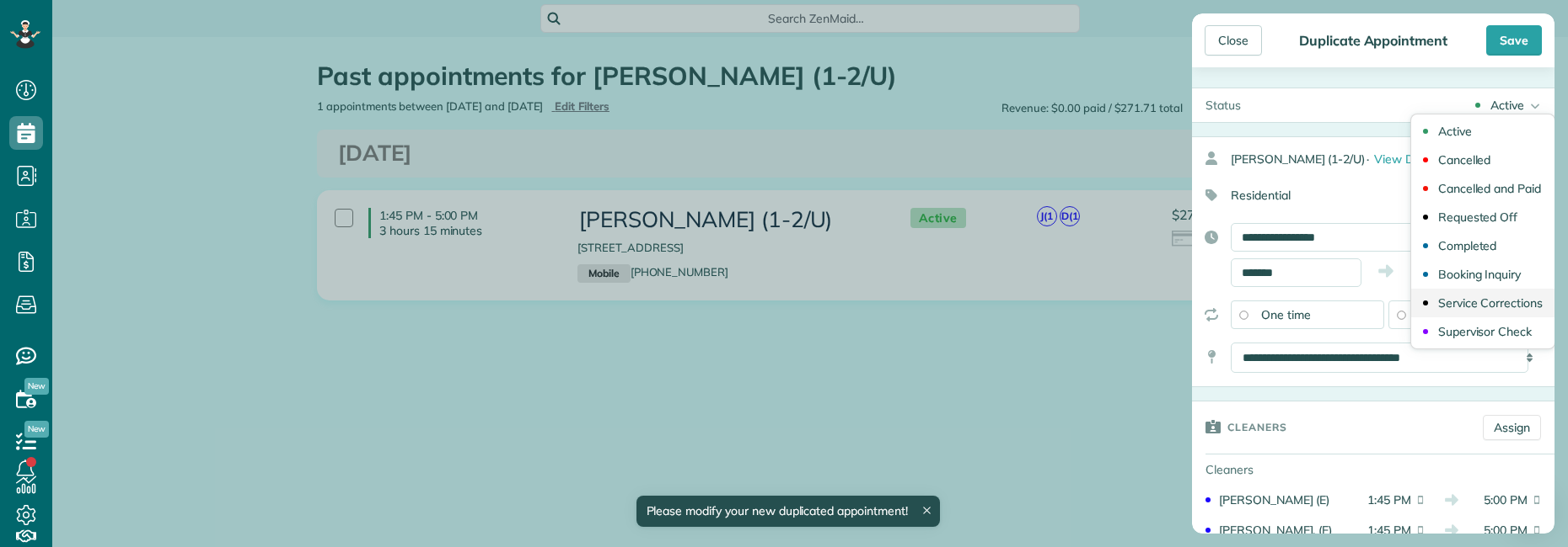
click at [1463, 295] on link "Service Corrections" at bounding box center [1482, 303] width 143 height 28
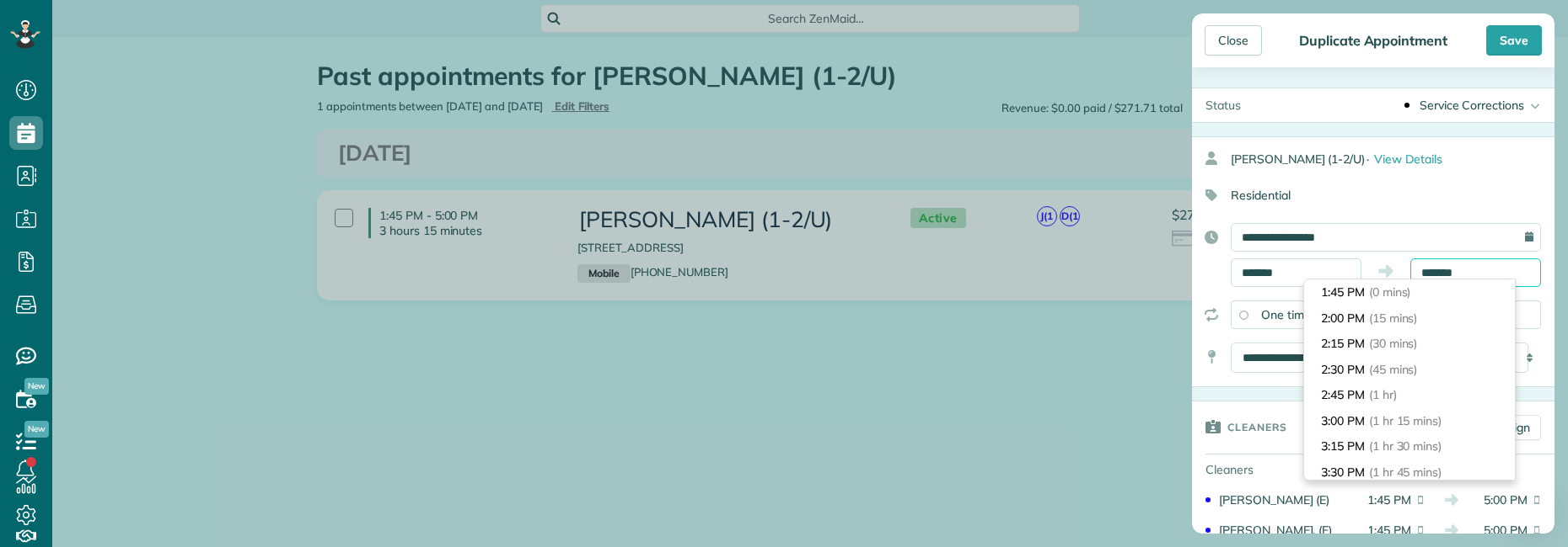
click at [1481, 276] on input "*******" at bounding box center [1475, 273] width 131 height 28
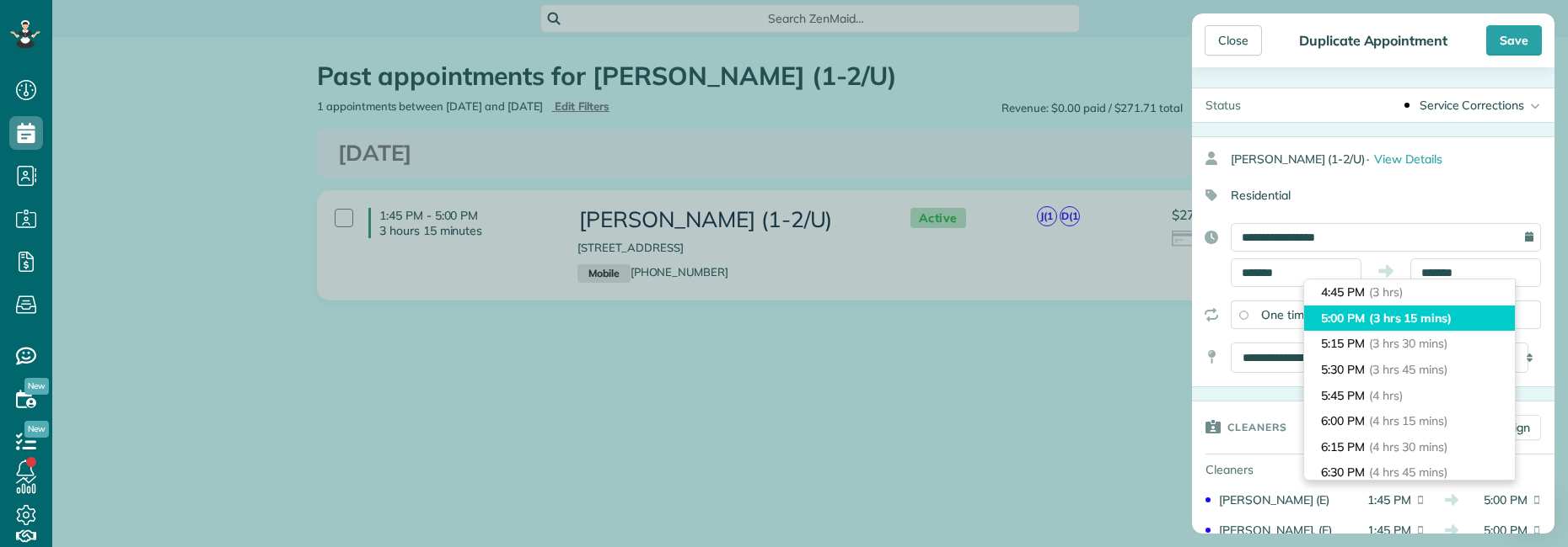
click at [1444, 323] on span "(3 hrs 15 mins)" at bounding box center [1410, 318] width 83 height 15
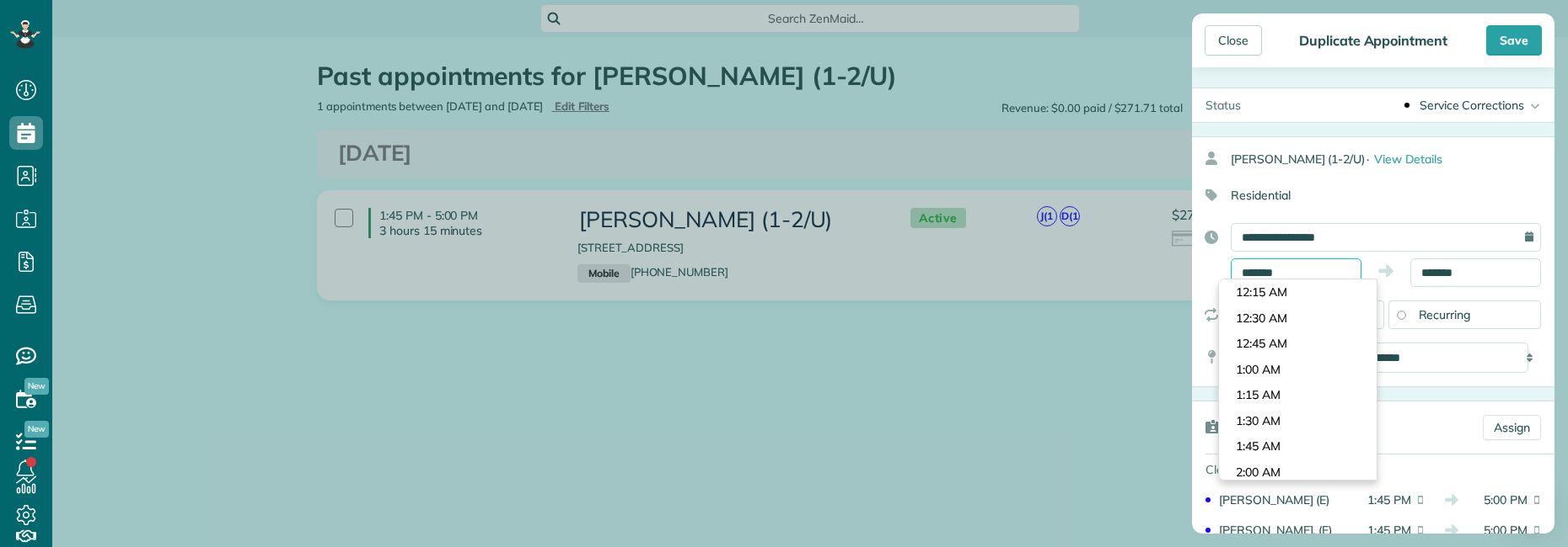
click at [1305, 269] on input "*******" at bounding box center [1296, 273] width 131 height 28
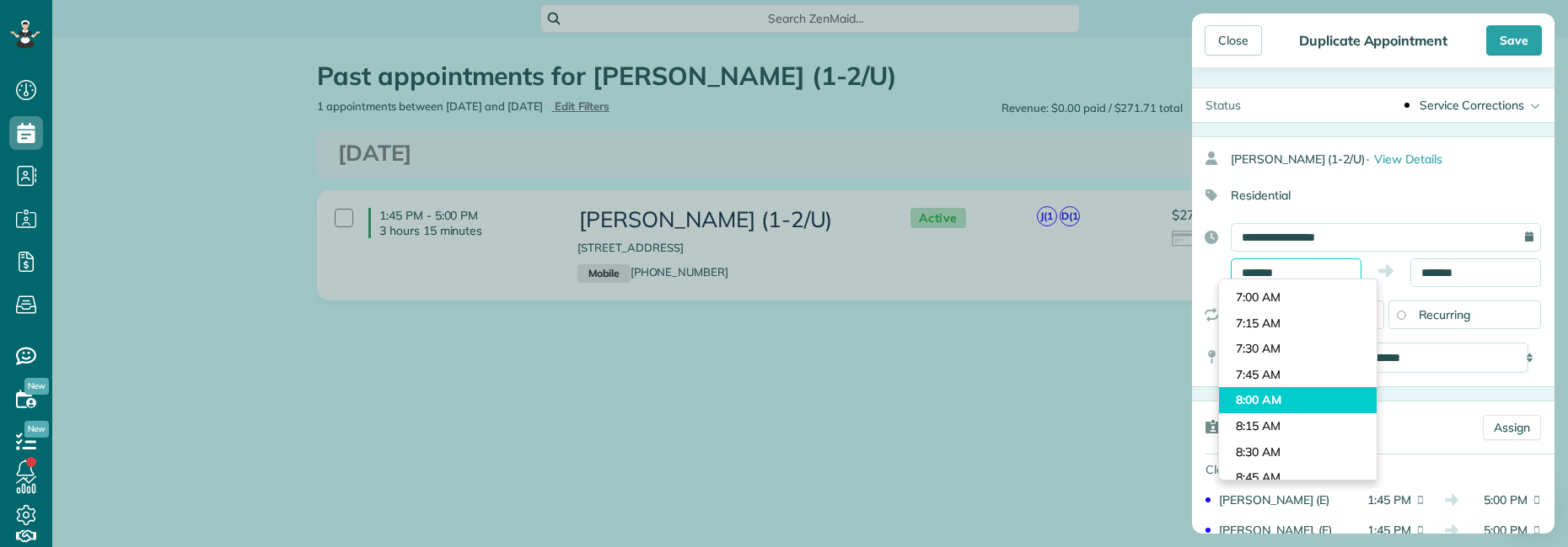
scroll to position [773, 0]
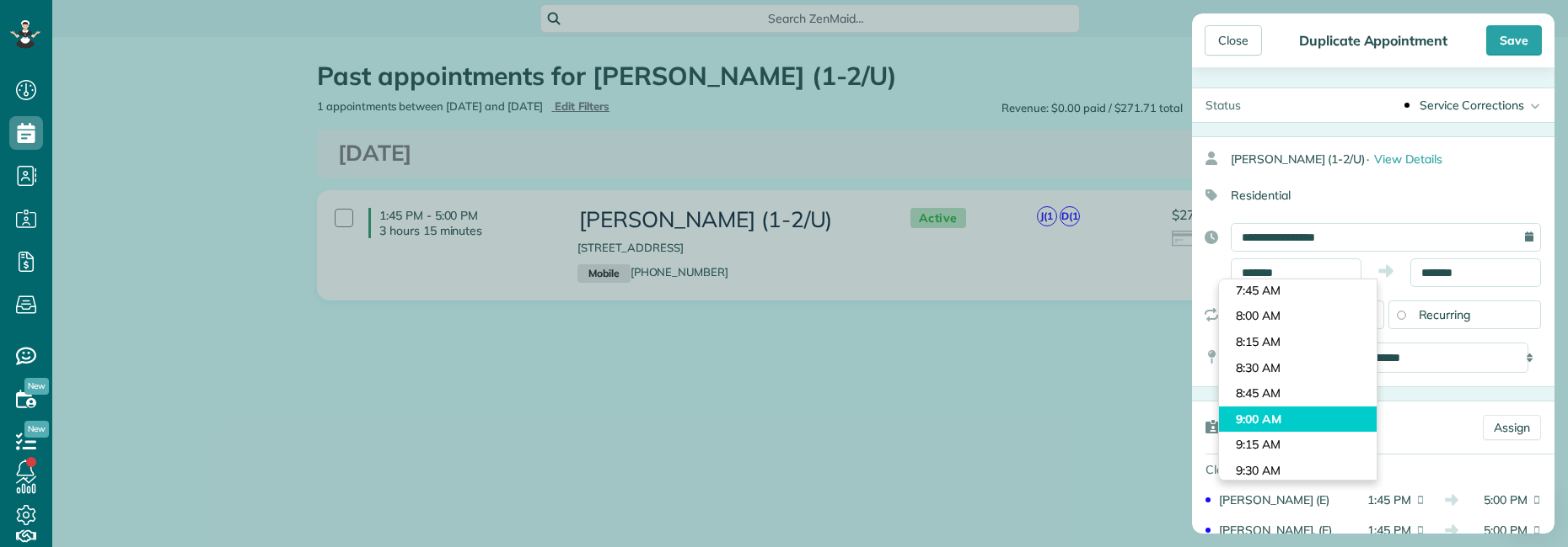
type input "*******"
click at [1299, 417] on body "Dashboard Scheduling Calendar View List View Dispatch View - Weekly scheduling …" at bounding box center [784, 274] width 1568 height 547
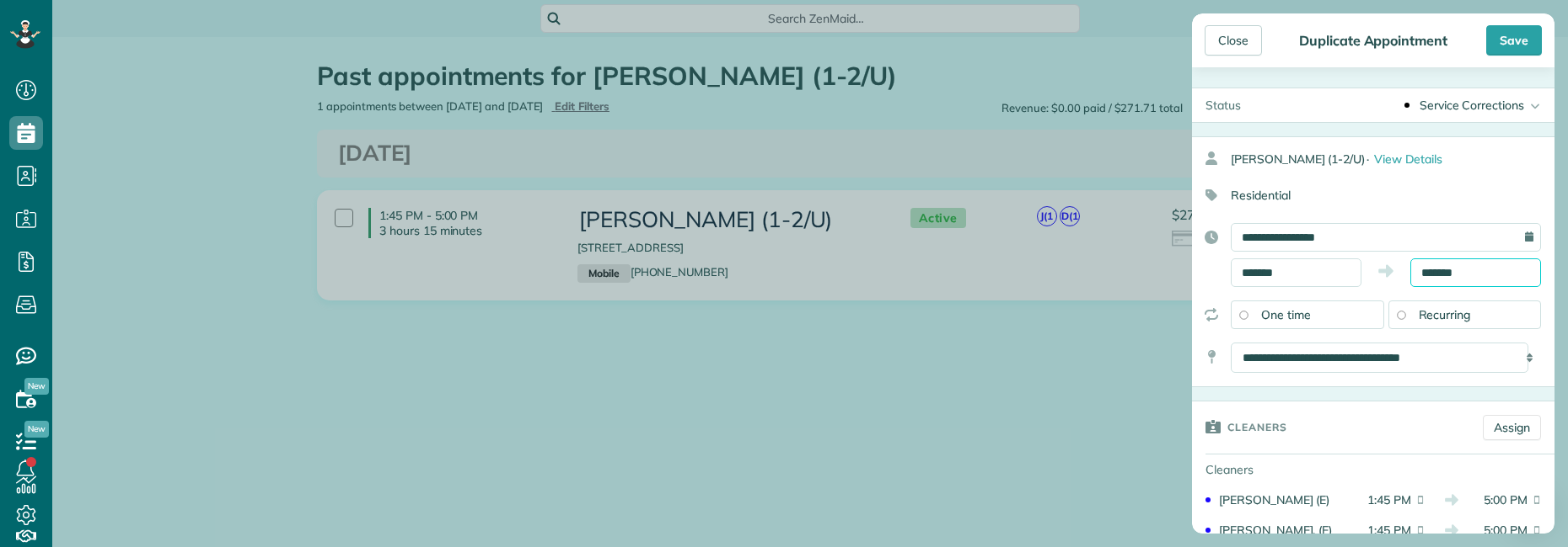
click at [1466, 273] on input "*******" at bounding box center [1475, 273] width 131 height 28
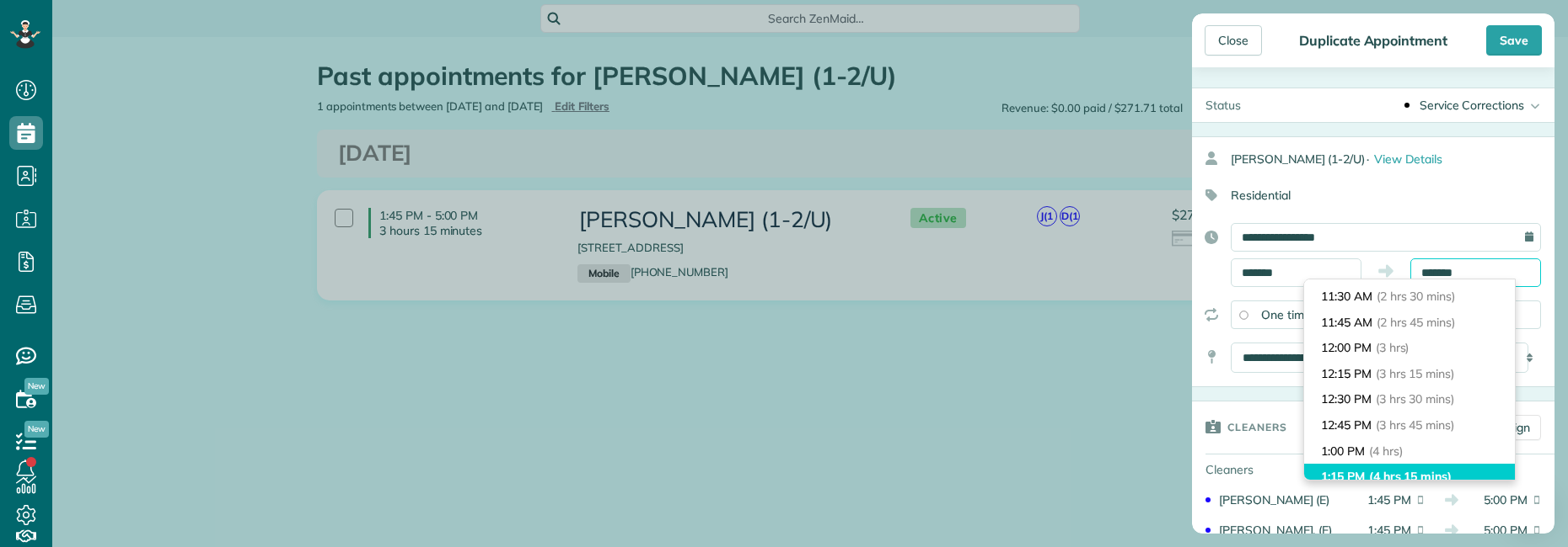
scroll to position [207, 0]
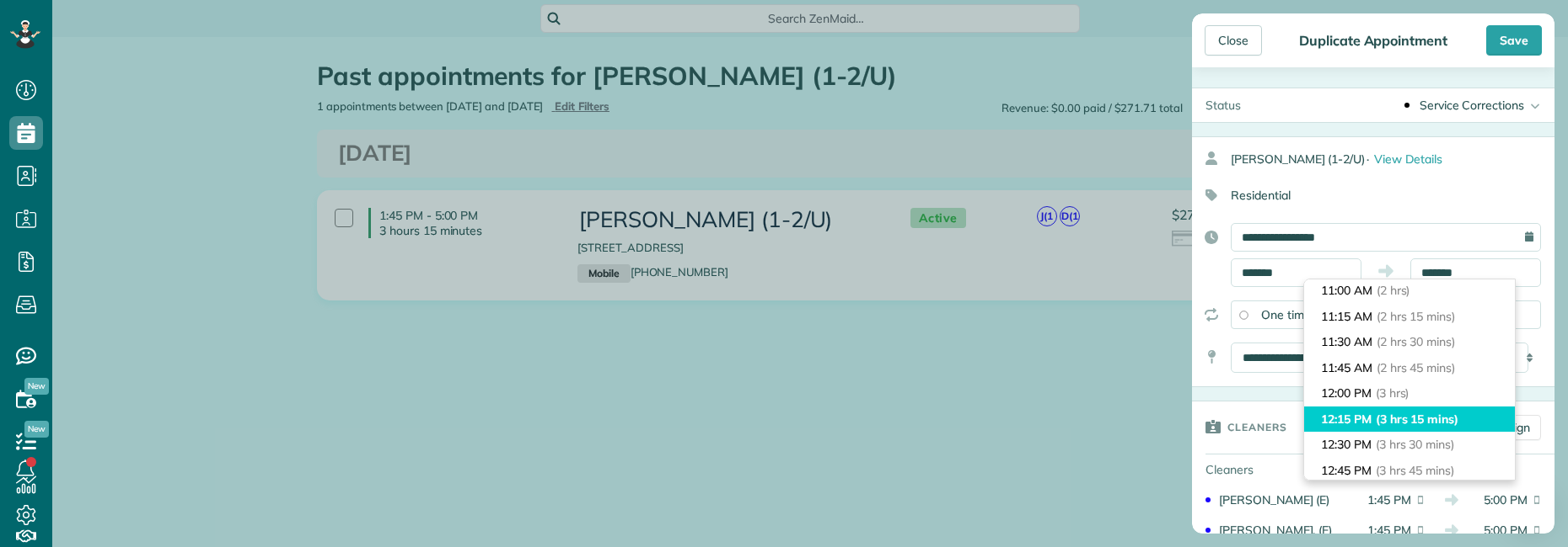
type input "********"
click at [1436, 417] on span "(3 hrs 15 mins)" at bounding box center [1417, 419] width 83 height 15
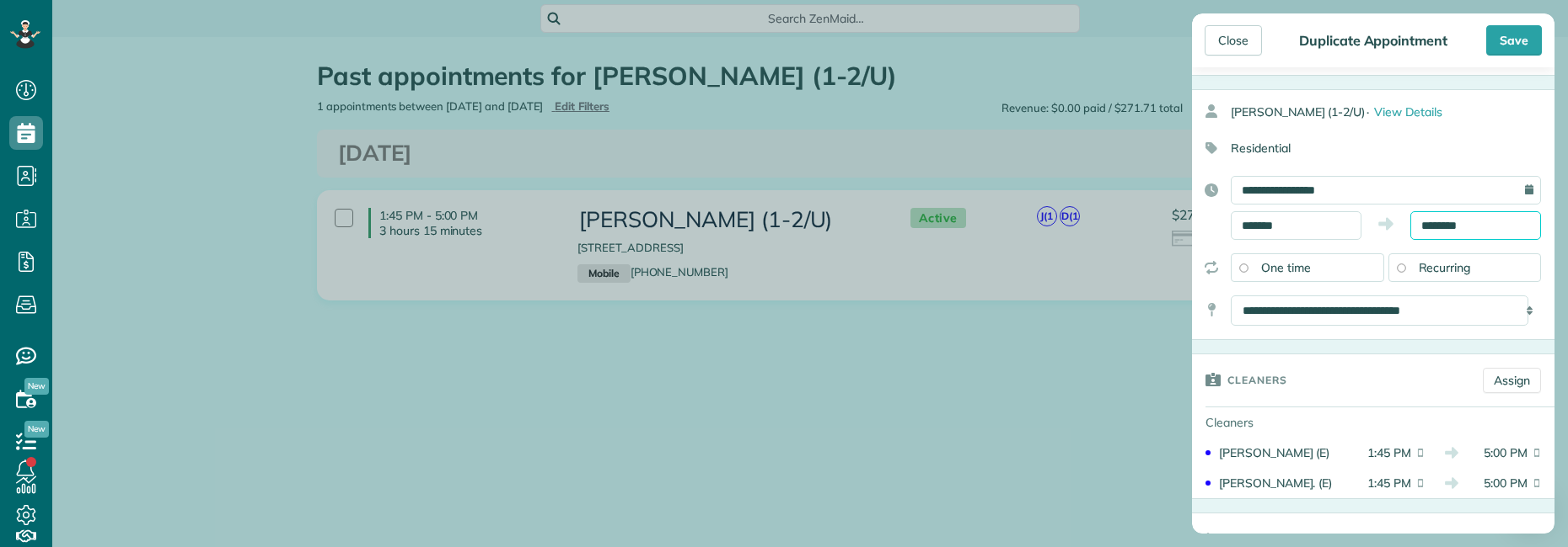
scroll to position [0, 0]
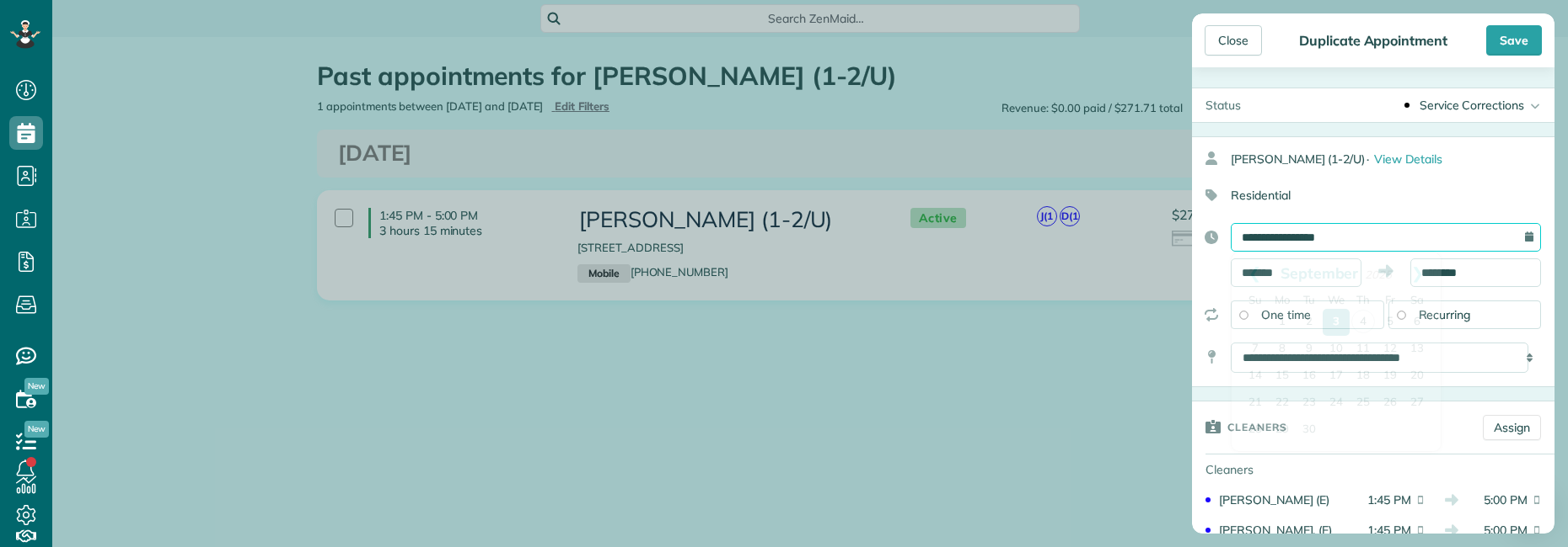
click at [1345, 239] on input "**********" at bounding box center [1385, 237] width 310 height 28
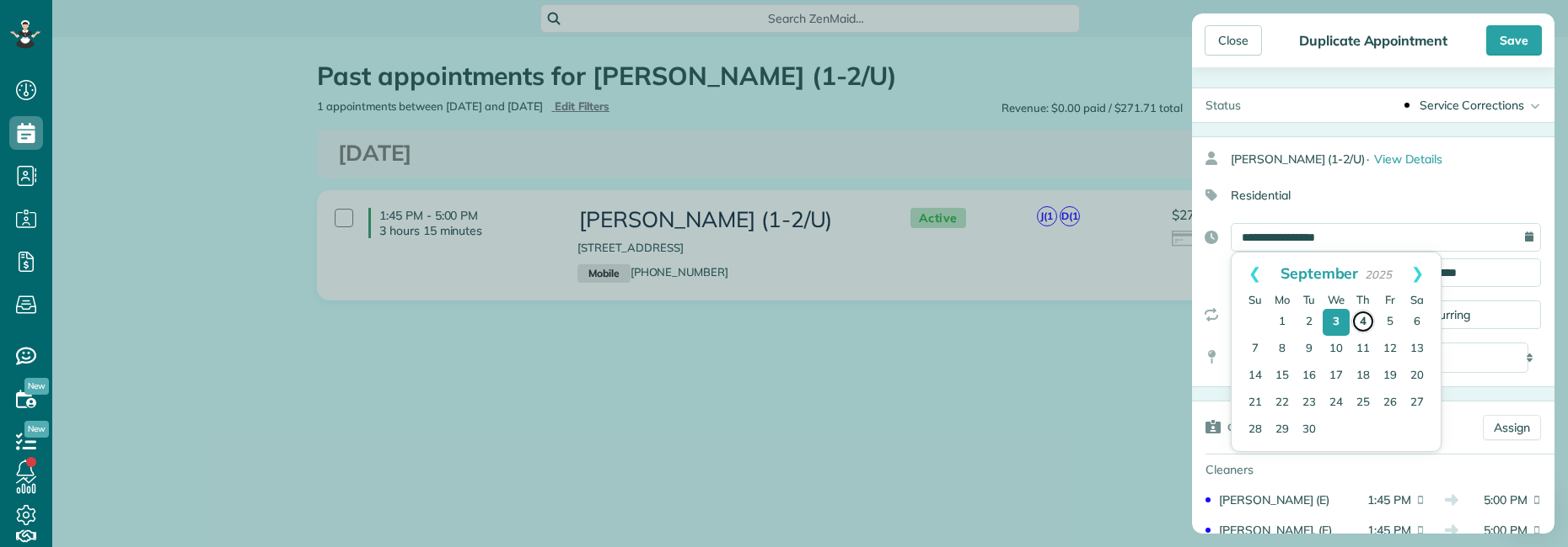
click at [1360, 324] on link "4" at bounding box center [1362, 321] width 24 height 24
type input "**********"
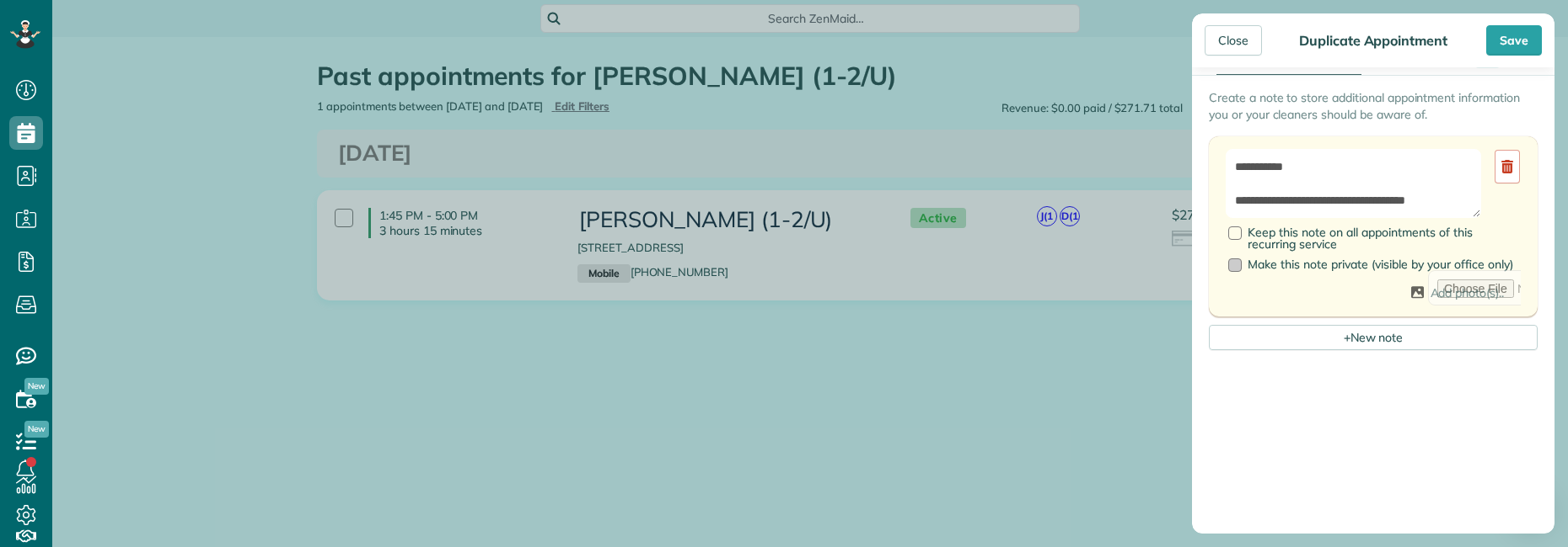
scroll to position [674, 0]
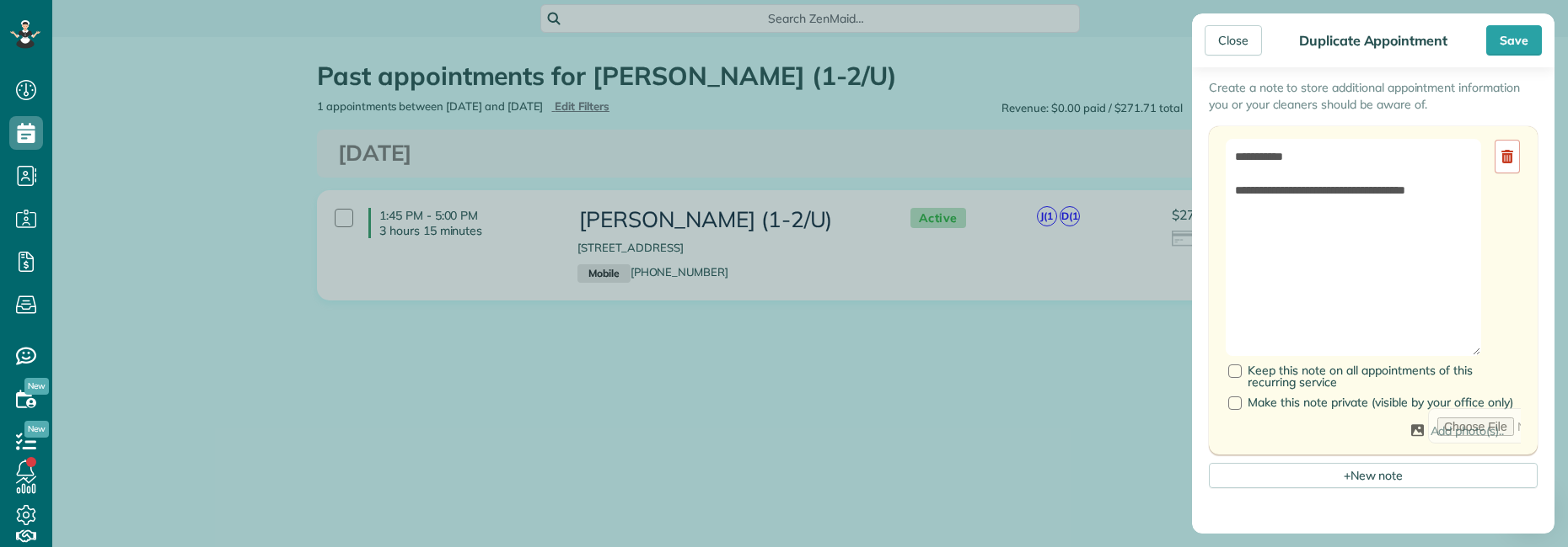
drag, startPoint x: 1478, startPoint y: 204, endPoint x: 1464, endPoint y: 283, distance: 80.2
click at [1466, 351] on textarea "**********" at bounding box center [1353, 248] width 255 height 217
click at [1460, 189] on textarea "**********" at bounding box center [1353, 247] width 255 height 216
click at [1429, 292] on textarea "**********" at bounding box center [1353, 247] width 255 height 216
paste textarea "**********"
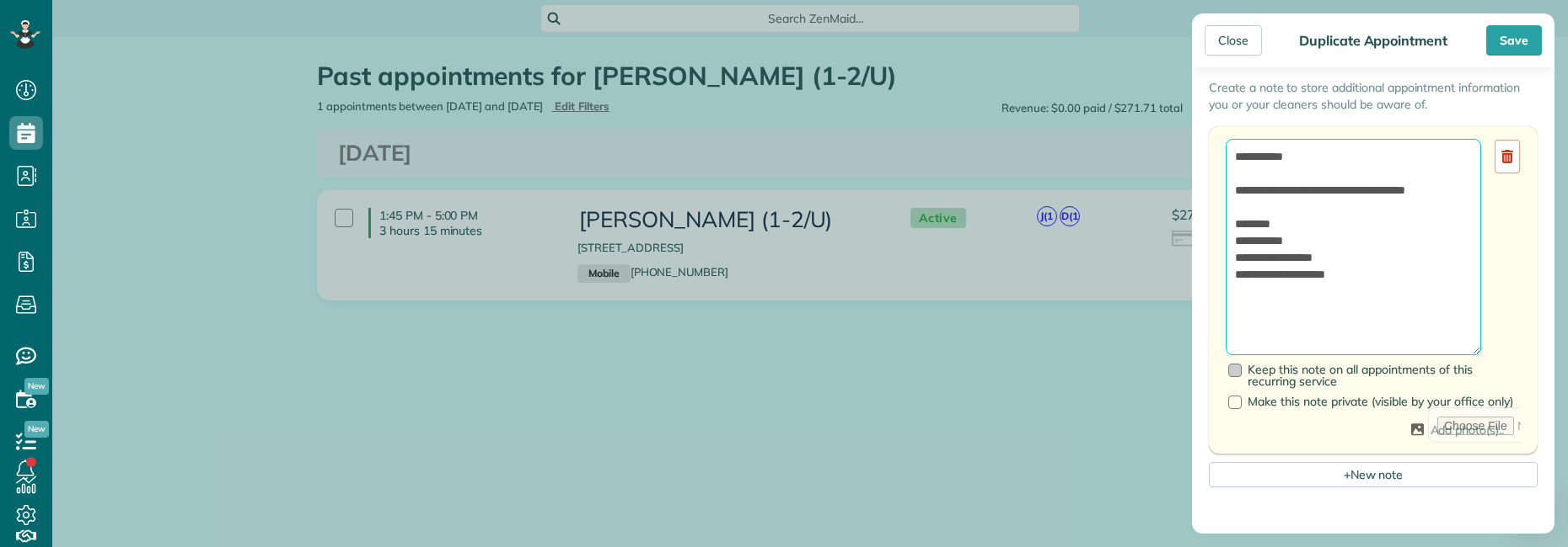
type textarea "**********"
click at [1239, 368] on div at bounding box center [1234, 370] width 13 height 13
click at [1240, 368] on div at bounding box center [1234, 370] width 13 height 13
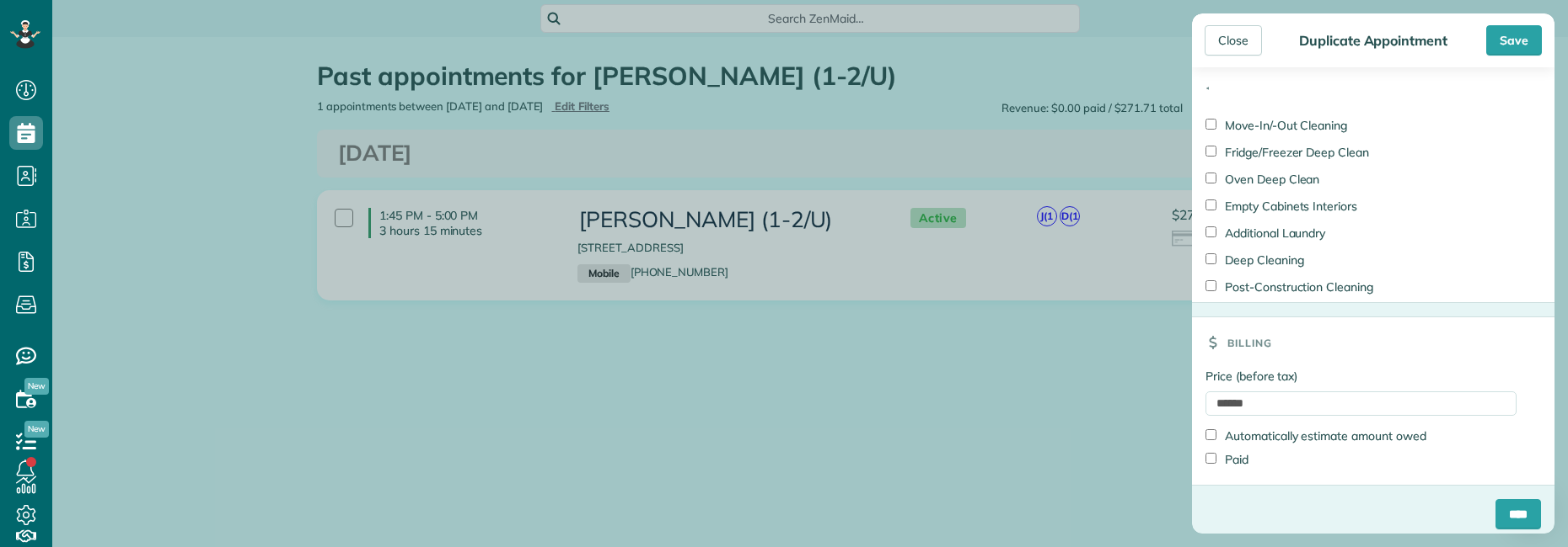
scroll to position [1308, 0]
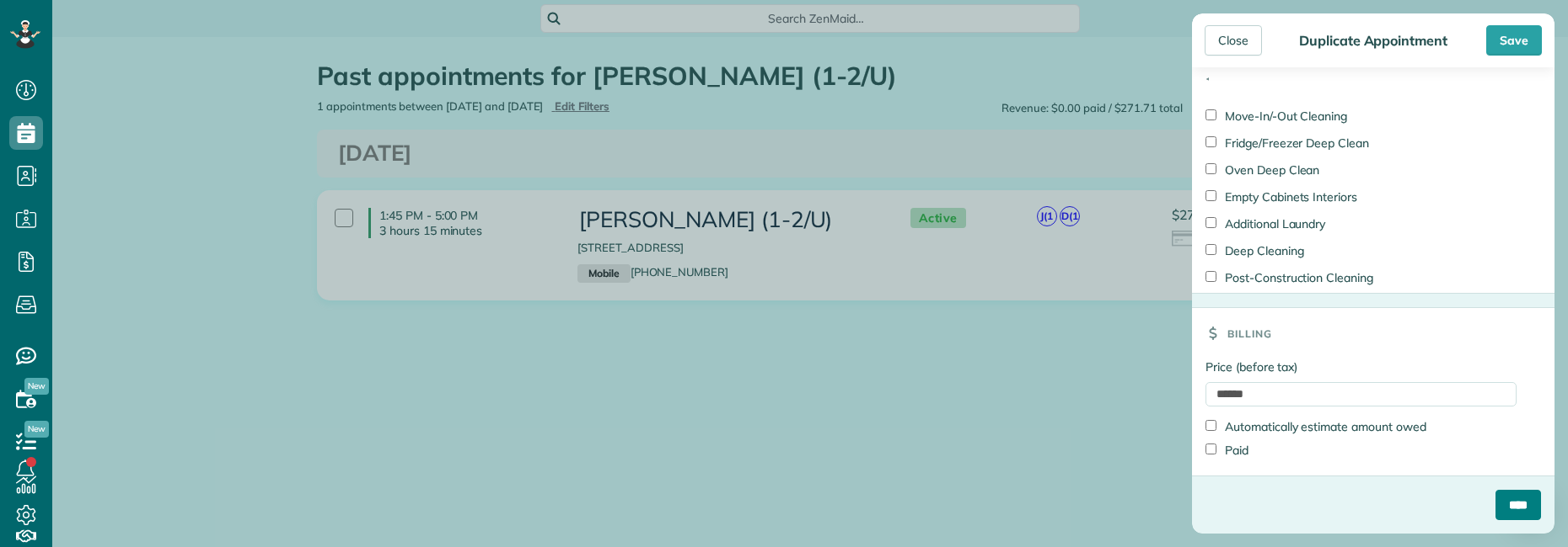
click at [1500, 502] on input "****" at bounding box center [1518, 506] width 46 height 30
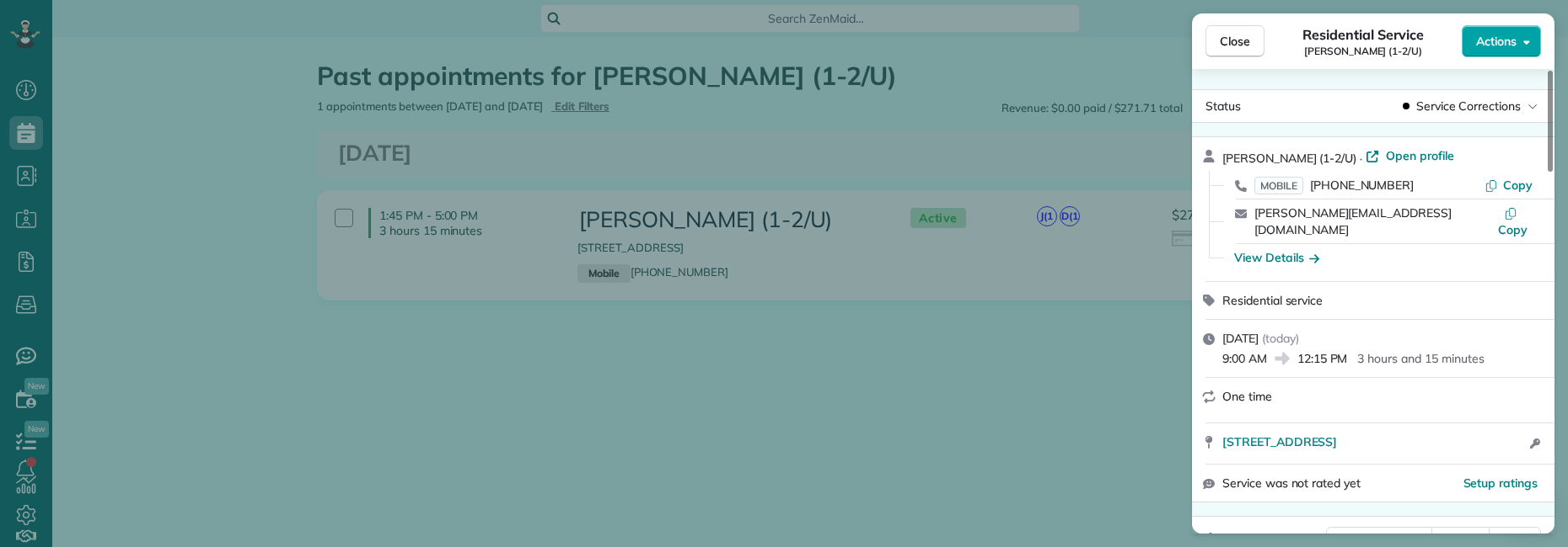
click at [1497, 44] on span "Actions" at bounding box center [1496, 41] width 41 height 17
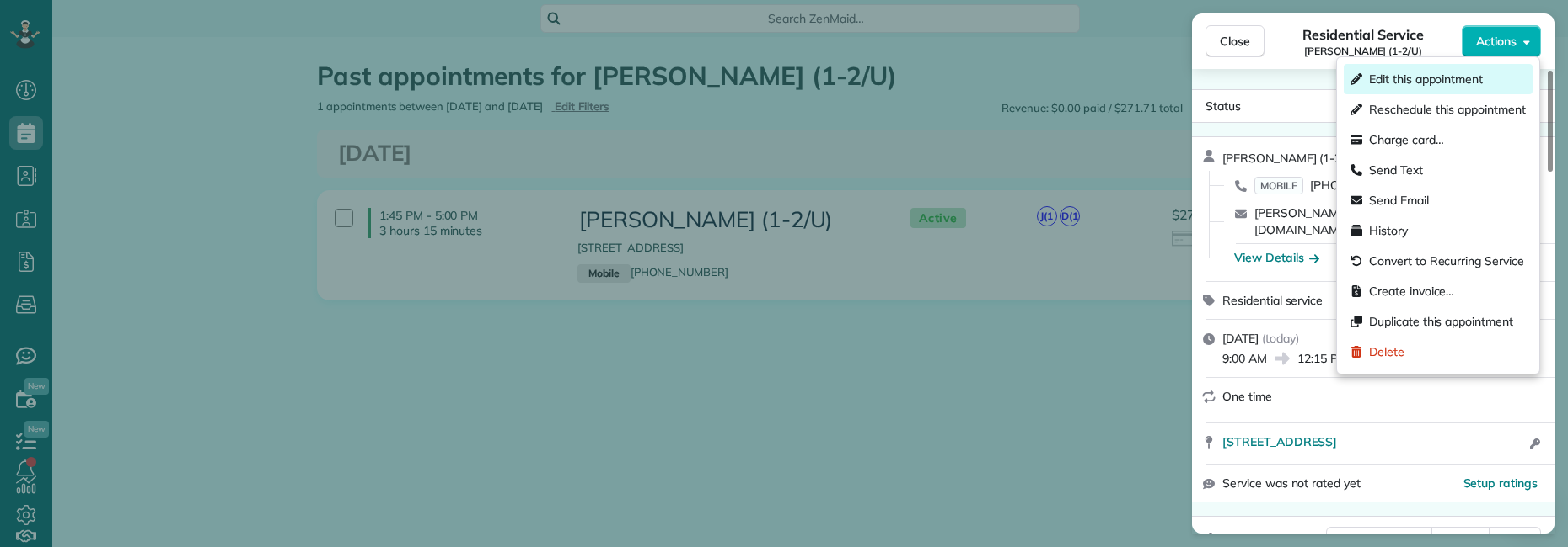
click at [1438, 76] on span "Edit this appointment" at bounding box center [1425, 79] width 114 height 17
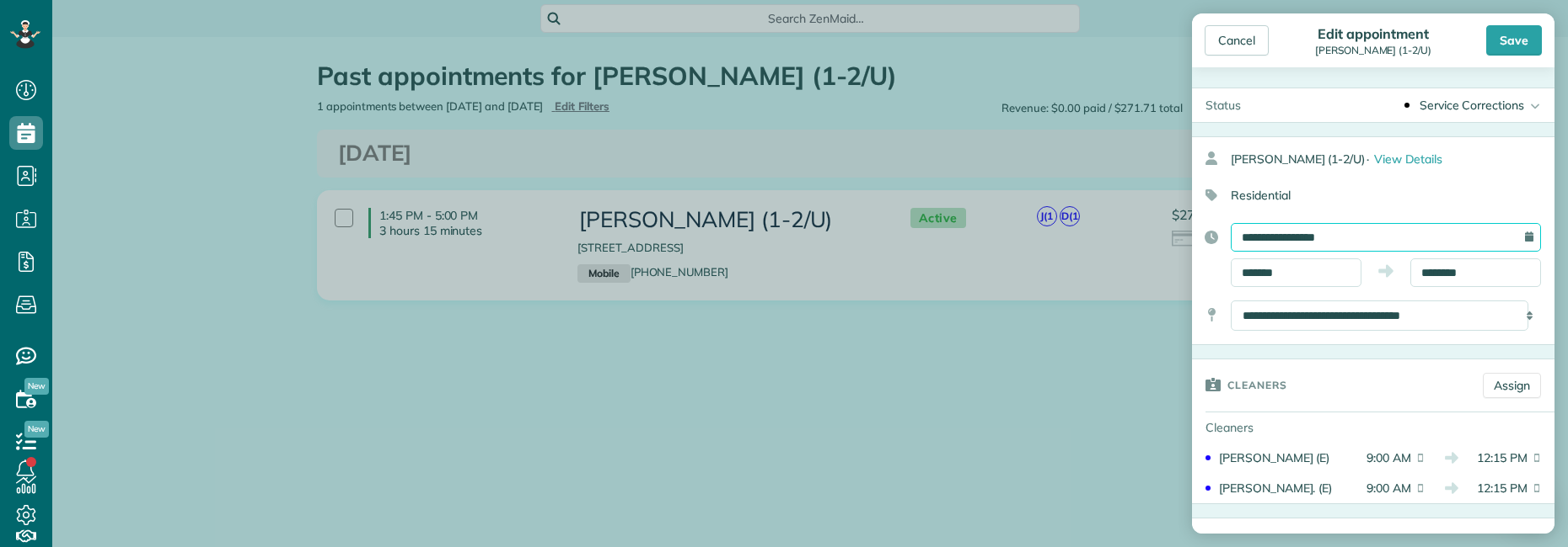
click at [1382, 236] on input "**********" at bounding box center [1385, 237] width 310 height 28
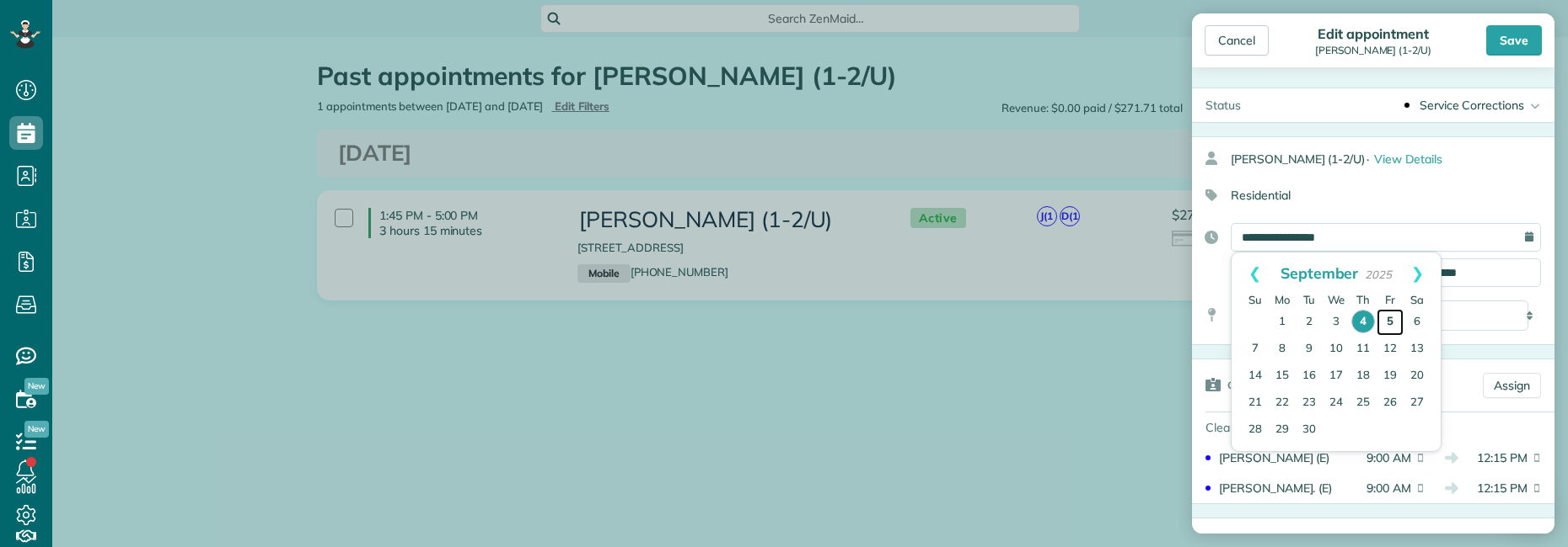
click at [1391, 323] on link "5" at bounding box center [1390, 322] width 27 height 27
type input "**********"
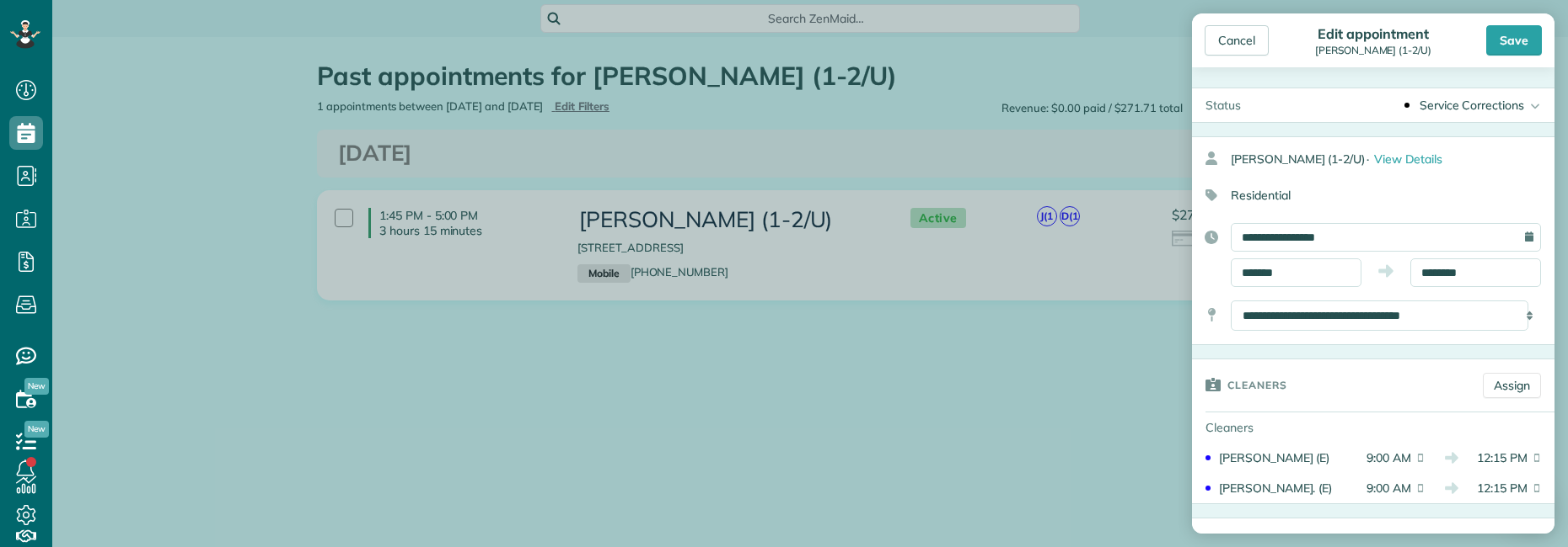
click at [1211, 286] on div "**********" at bounding box center [1373, 255] width 362 height 64
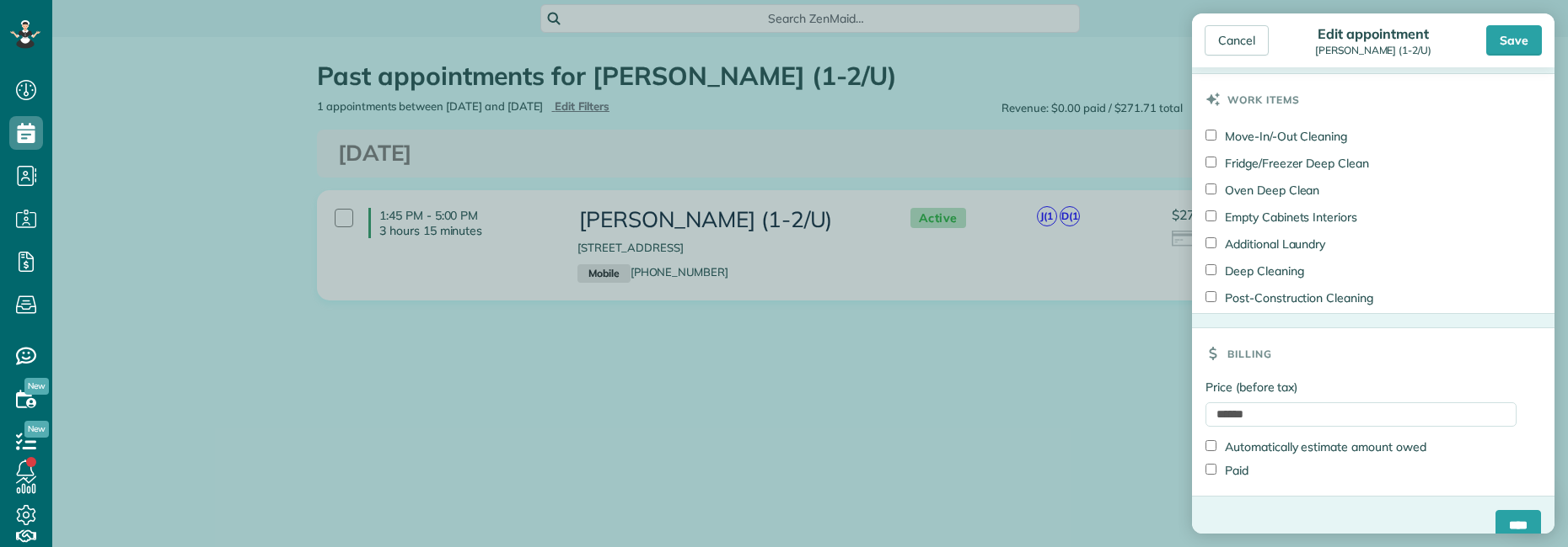
scroll to position [902, 0]
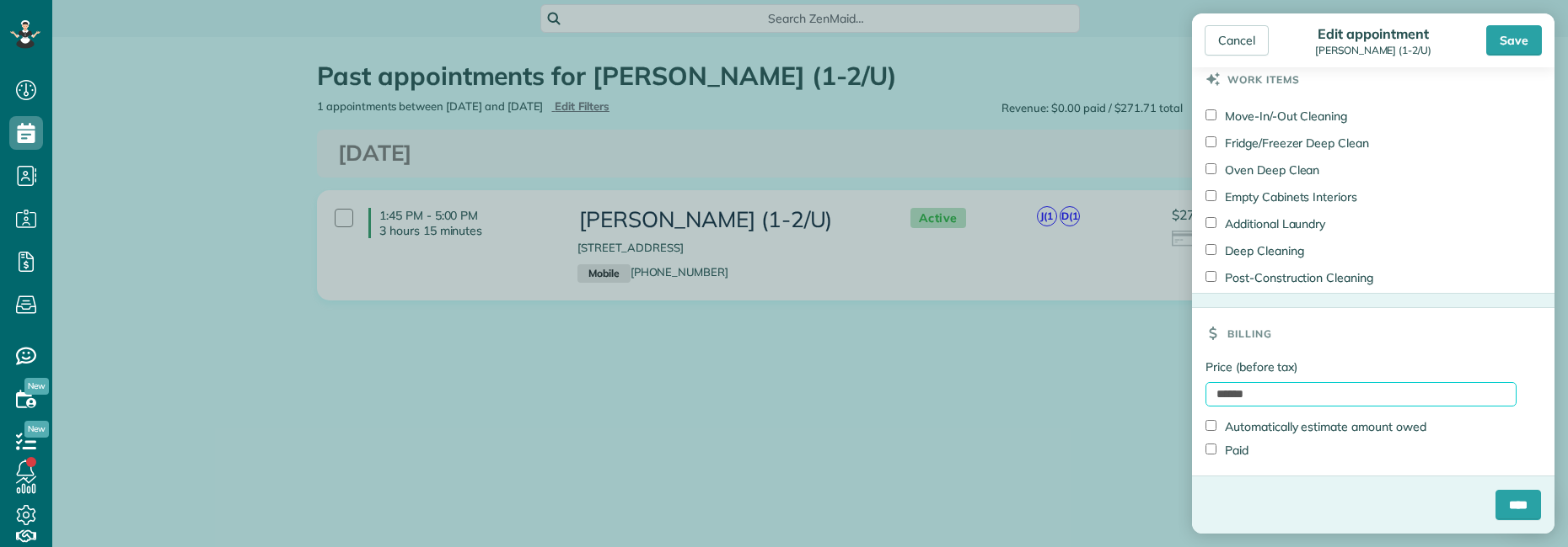
drag, startPoint x: 1290, startPoint y: 392, endPoint x: 1090, endPoint y: 383, distance: 200.2
click at [1100, 386] on div "Cancel Edit appointment [PERSON_NAME] (1-2/U) Save Status Service Corrections A…" at bounding box center [784, 274] width 1568 height 547
click at [1496, 513] on input "****" at bounding box center [1518, 506] width 46 height 30
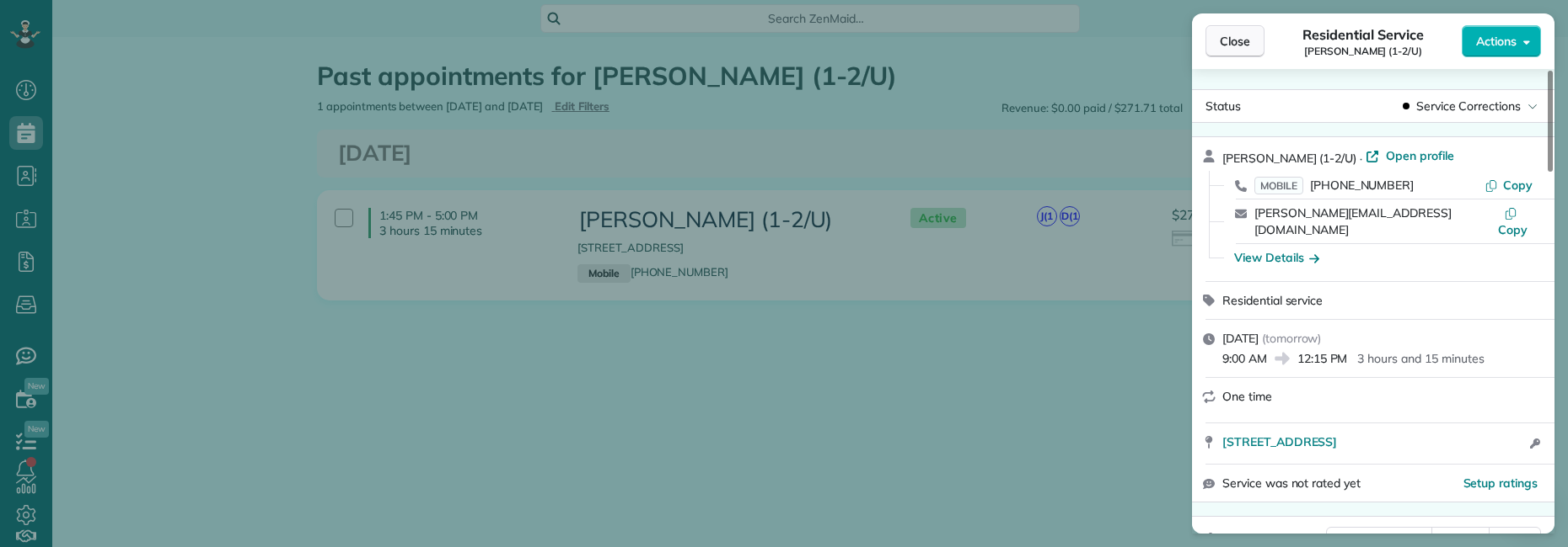
click at [1226, 35] on span "Close" at bounding box center [1234, 41] width 30 height 17
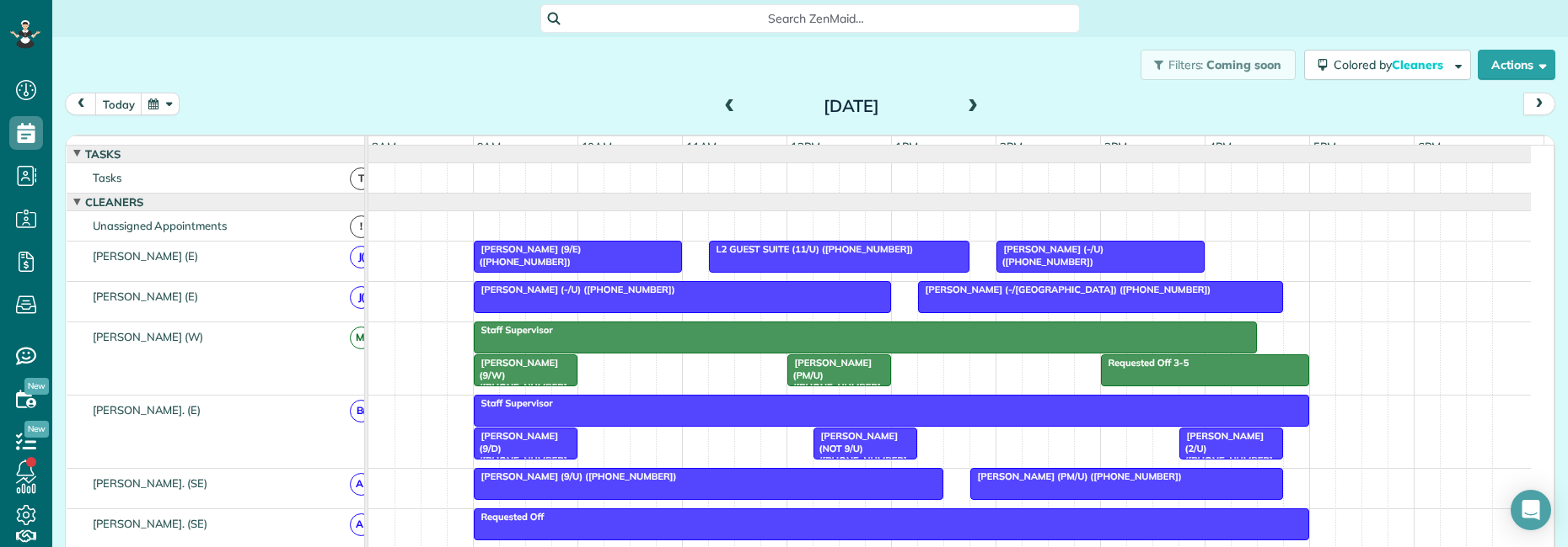
scroll to position [1179, 0]
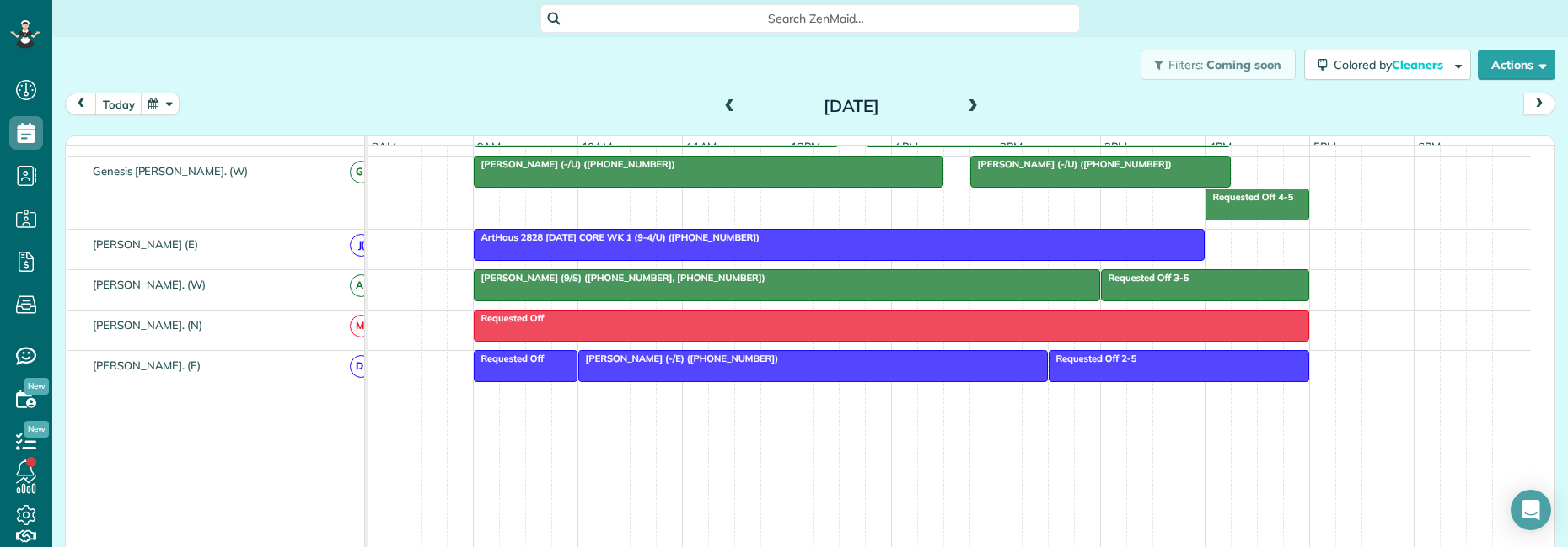
click at [722, 101] on span at bounding box center [729, 107] width 19 height 15
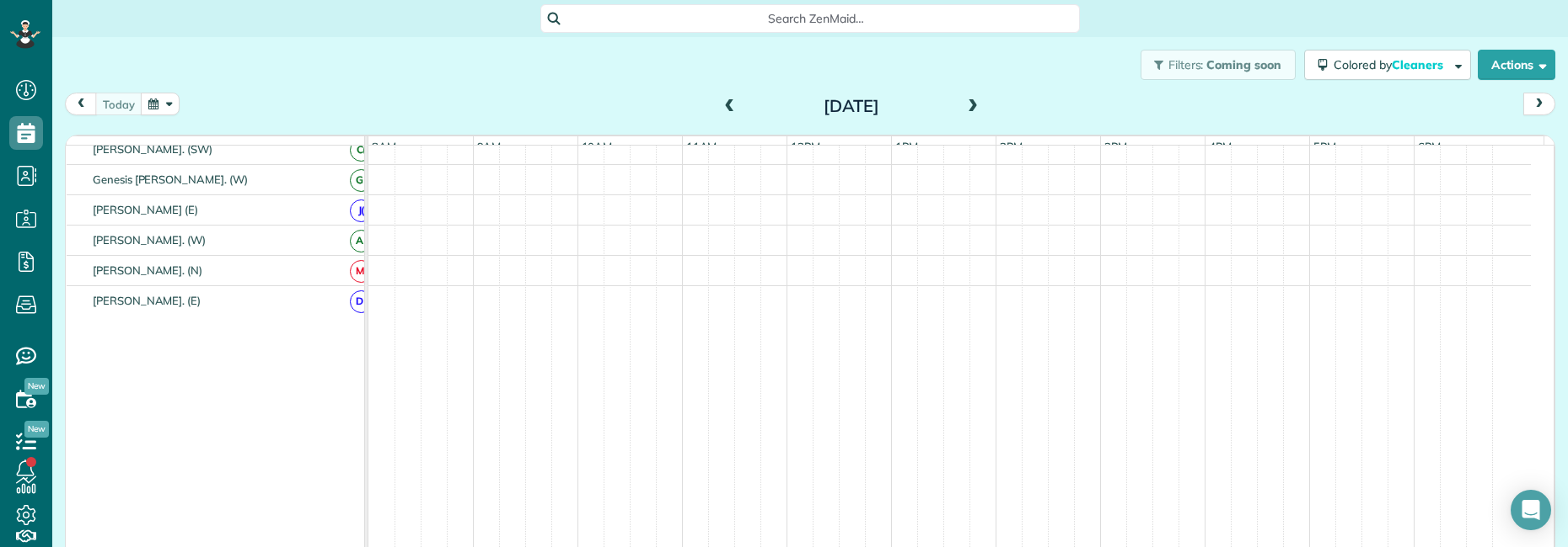
scroll to position [776, 0]
click at [722, 101] on span at bounding box center [729, 107] width 19 height 15
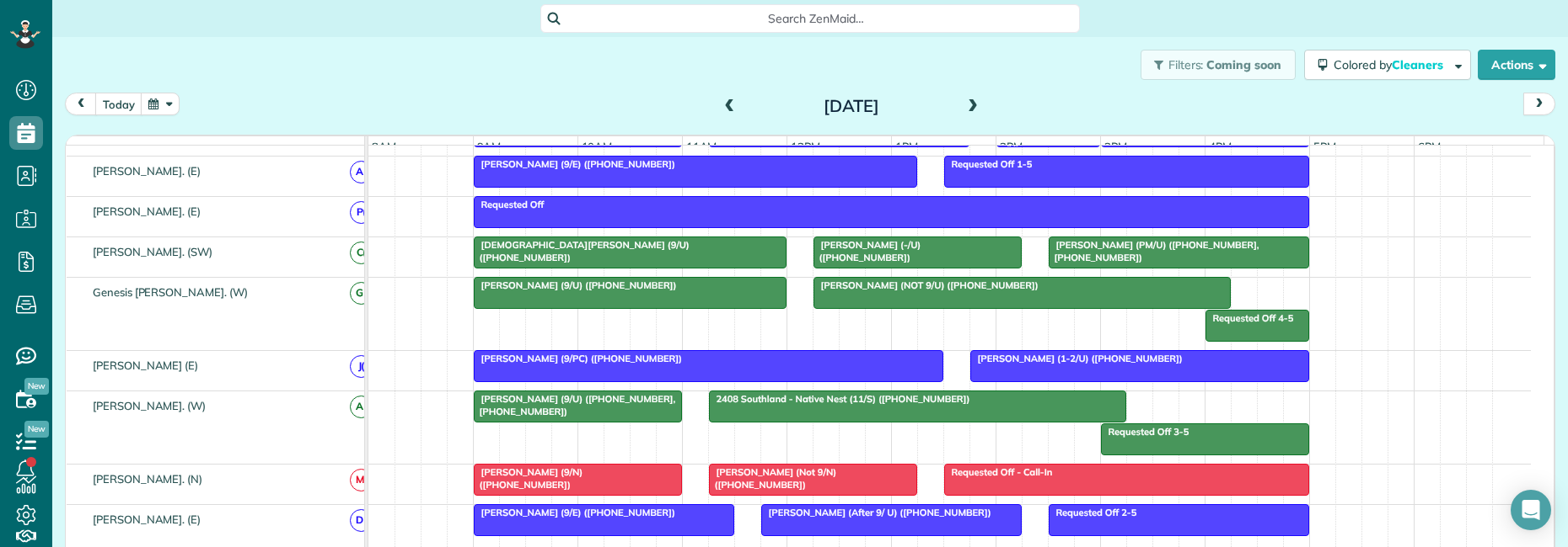
scroll to position [1044, 0]
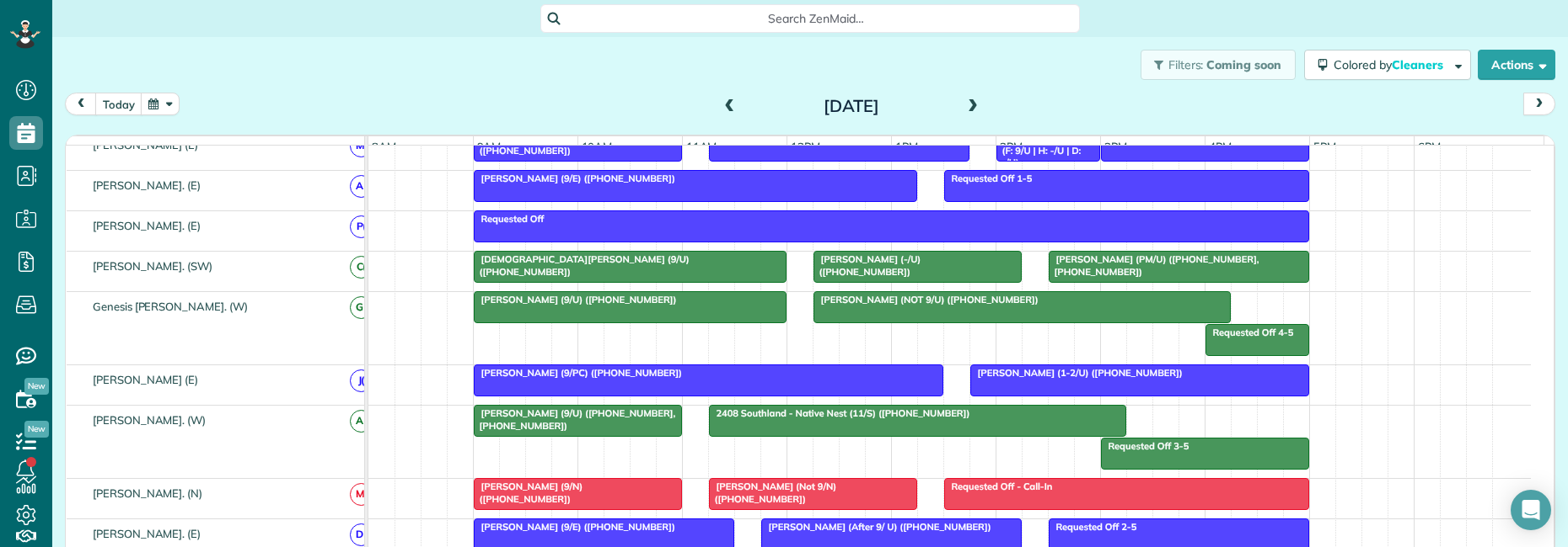
click at [965, 103] on span at bounding box center [972, 107] width 19 height 15
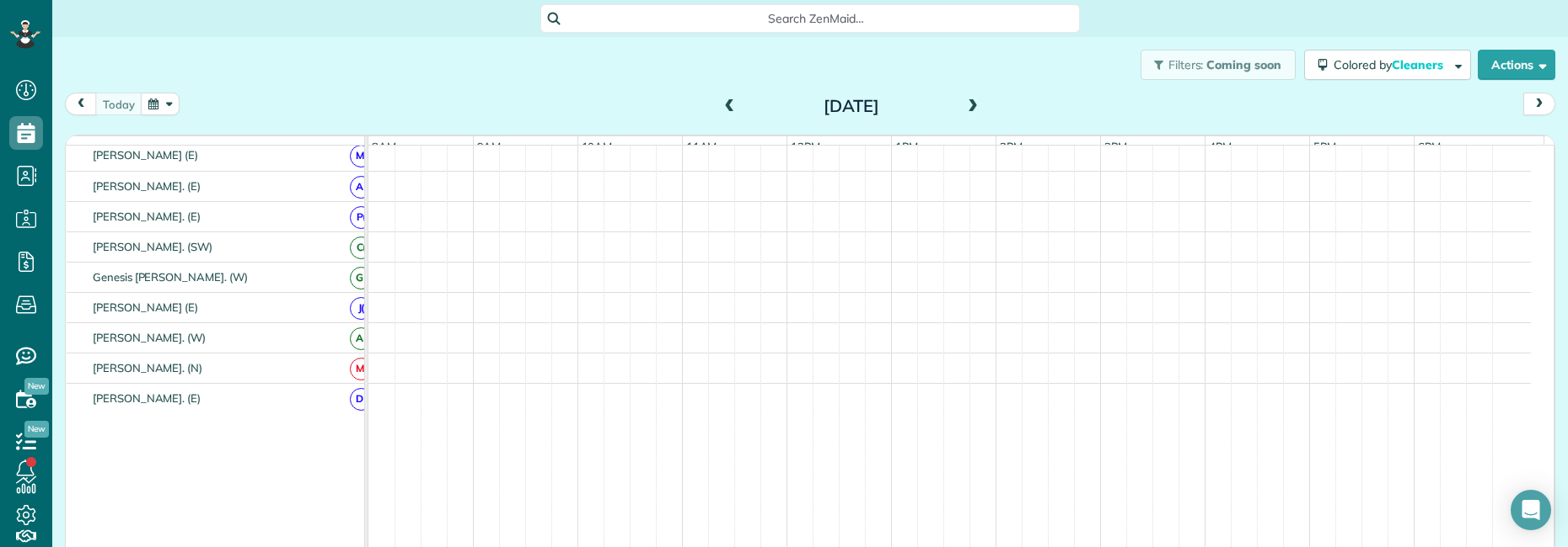
click at [965, 103] on span at bounding box center [972, 107] width 19 height 15
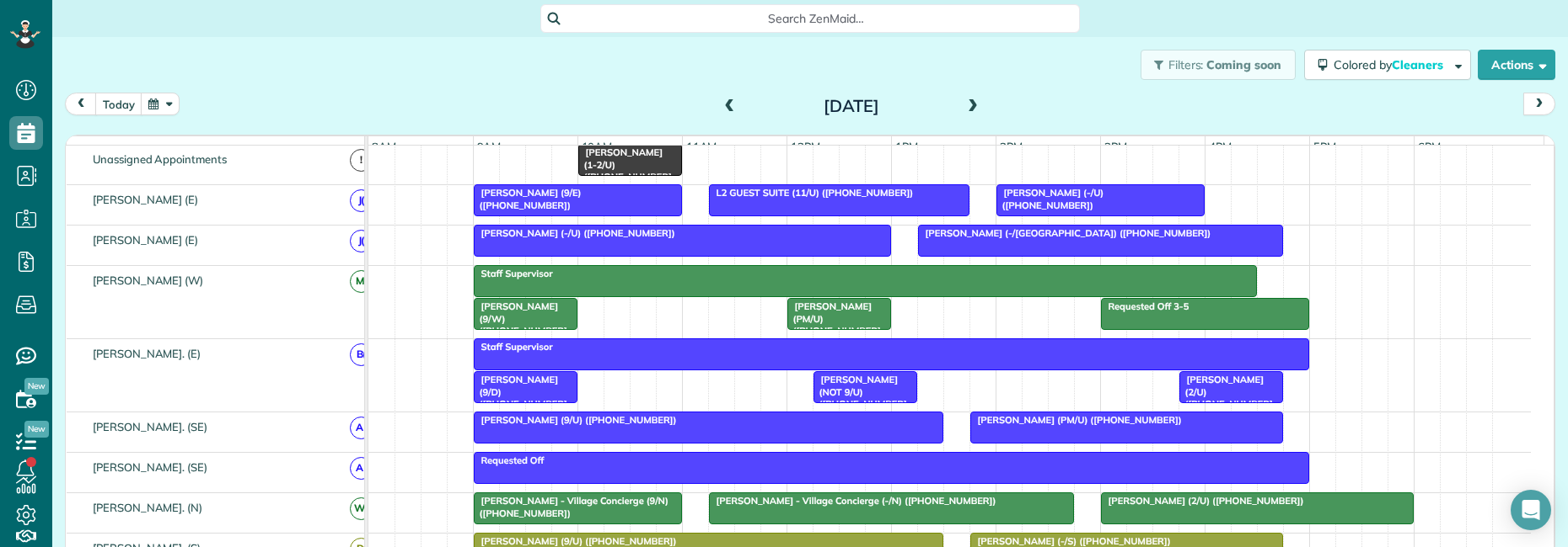
scroll to position [0, 0]
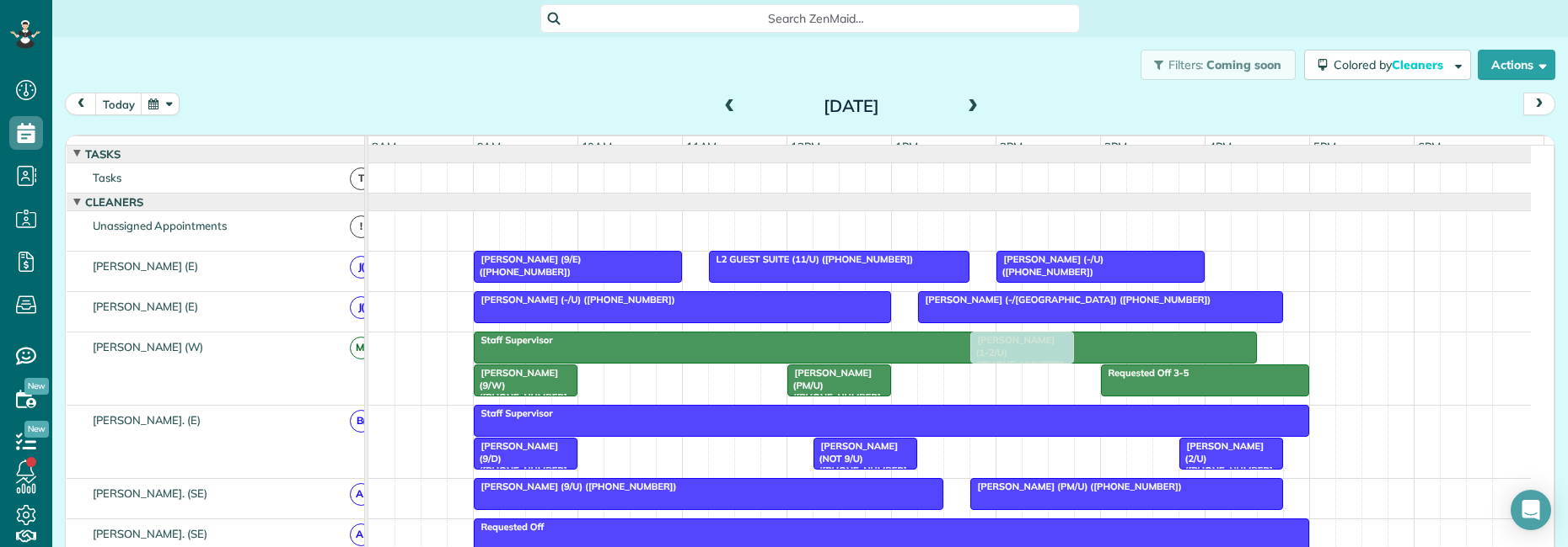
drag, startPoint x: 635, startPoint y: 235, endPoint x: 1029, endPoint y: 411, distance: 431.5
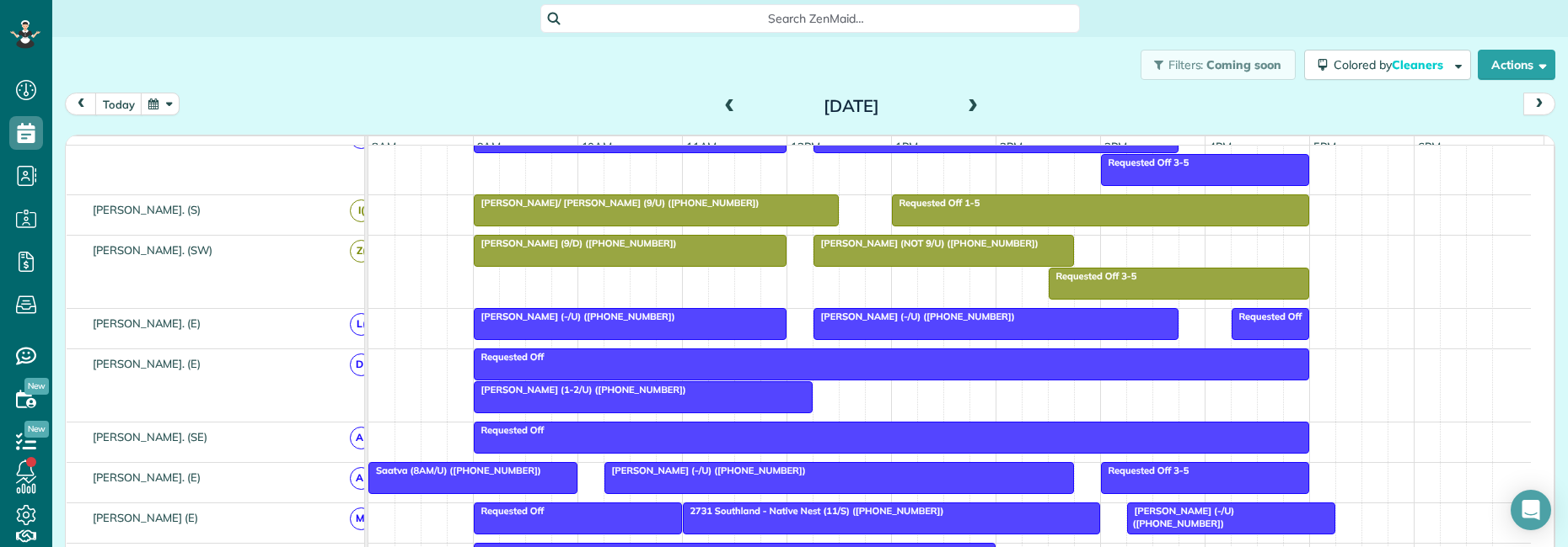
scroll to position [758, 0]
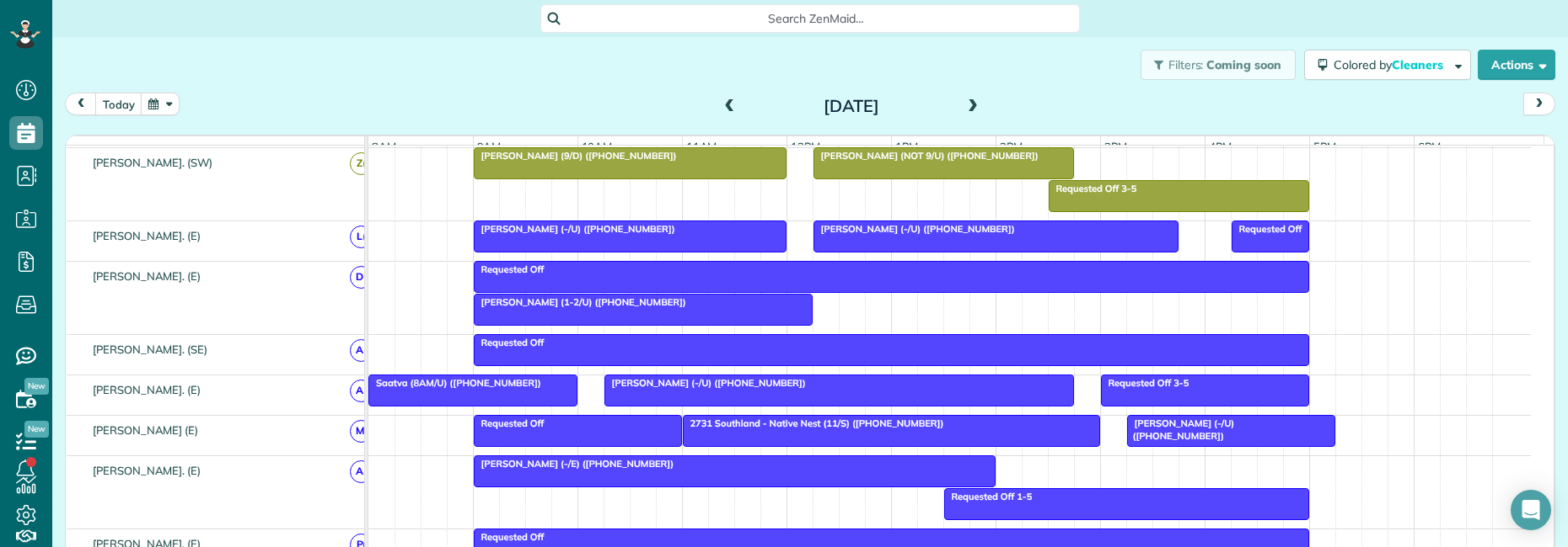
click at [592, 308] on span "[PERSON_NAME] (1-2/U) ([PHONE_NUMBER])" at bounding box center [580, 302] width 214 height 11
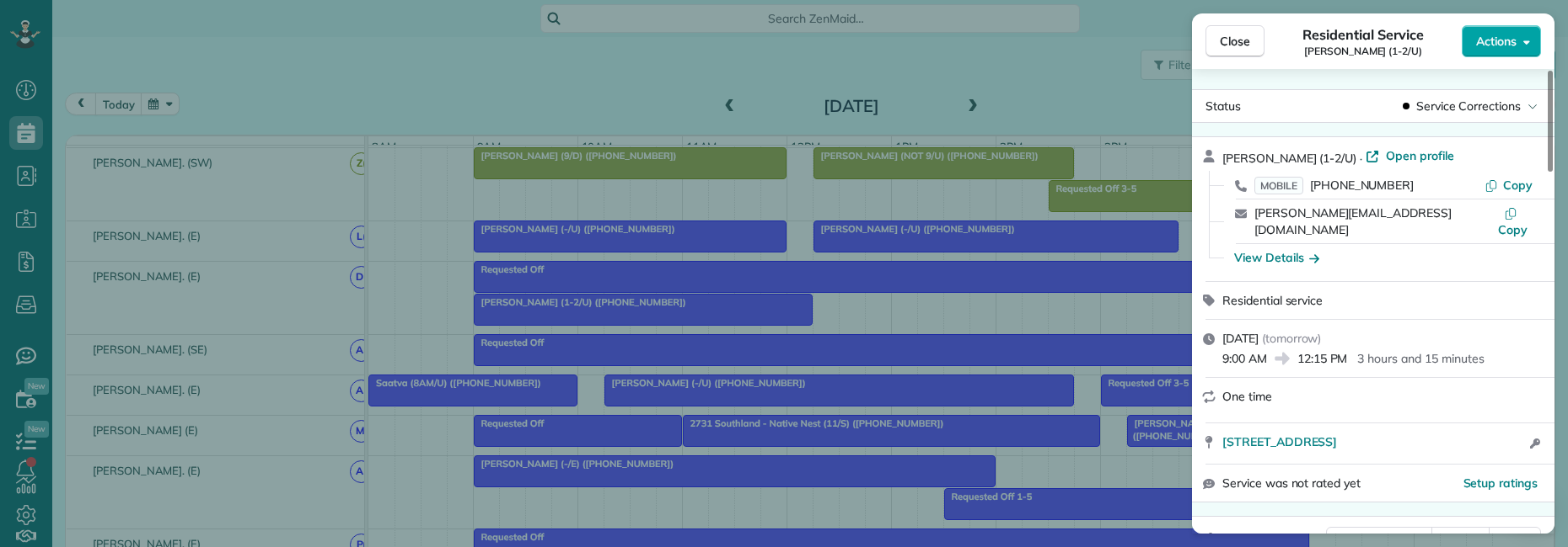
click at [1498, 30] on button "Actions" at bounding box center [1501, 41] width 79 height 32
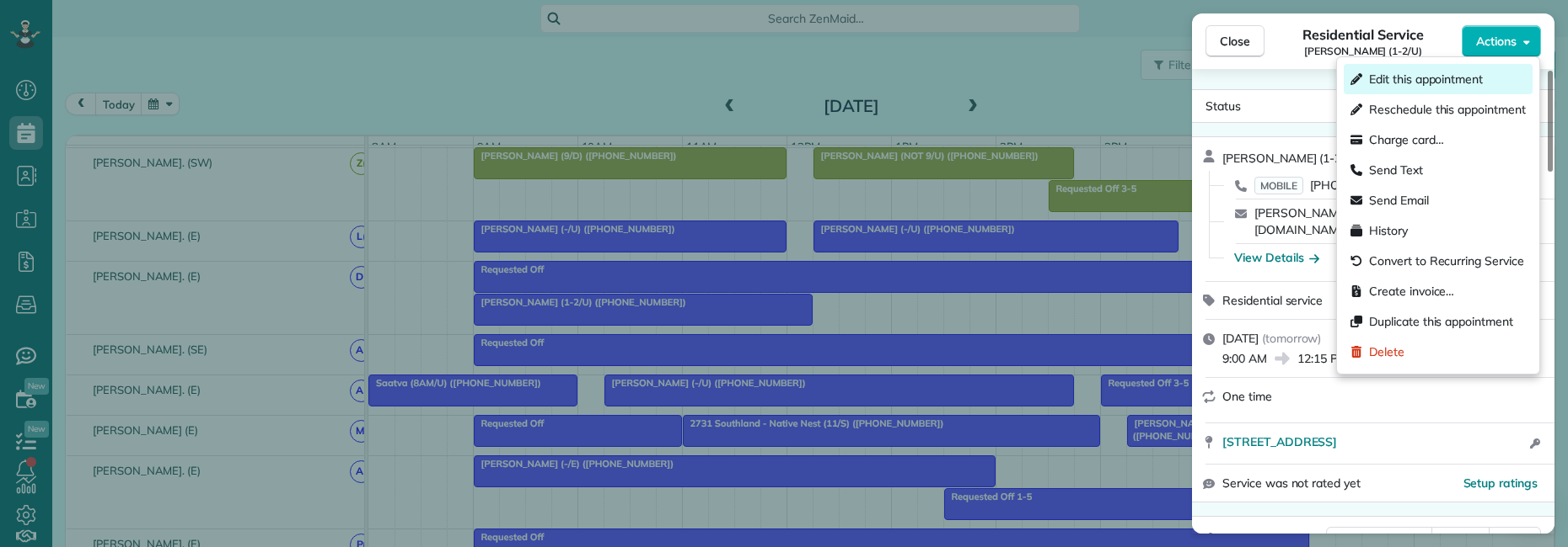
click at [1419, 84] on span "Edit this appointment" at bounding box center [1425, 79] width 114 height 17
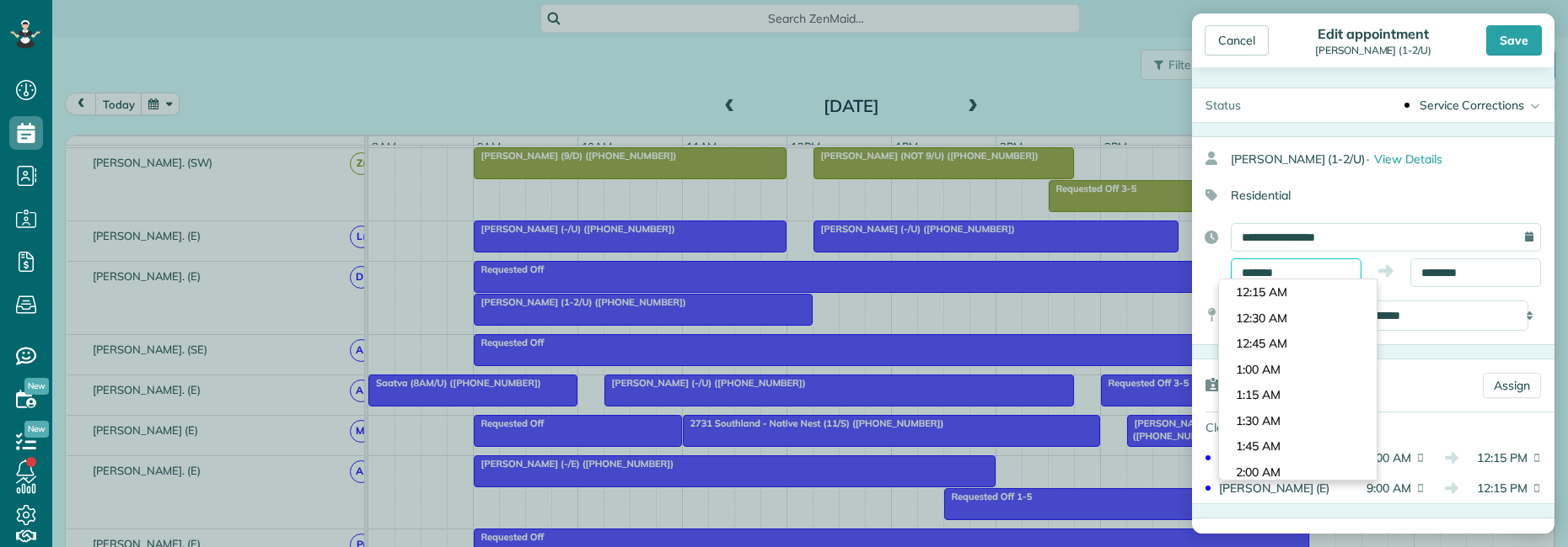
click at [1315, 278] on input "*******" at bounding box center [1296, 273] width 131 height 28
type input "*******"
click at [1278, 363] on body "Dashboard Scheduling Calendar View List View Dispatch View - Weekly scheduling …" at bounding box center [784, 274] width 1568 height 547
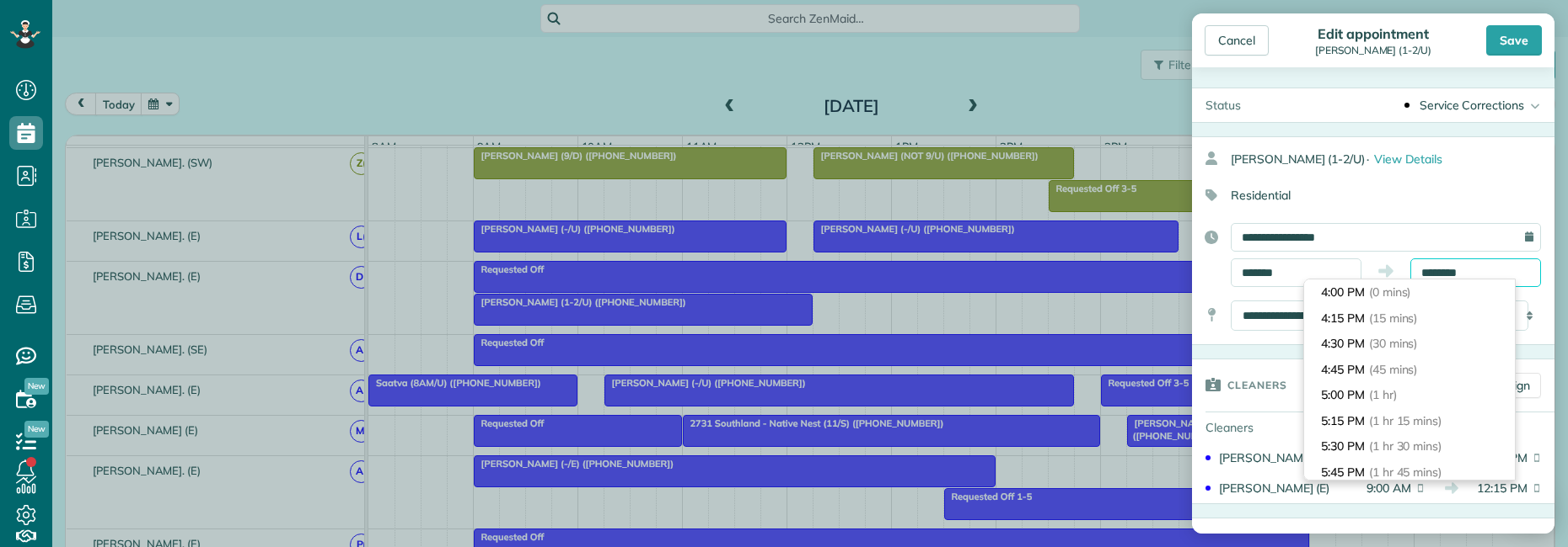
click at [1464, 259] on input "********" at bounding box center [1475, 273] width 131 height 28
type input "*******"
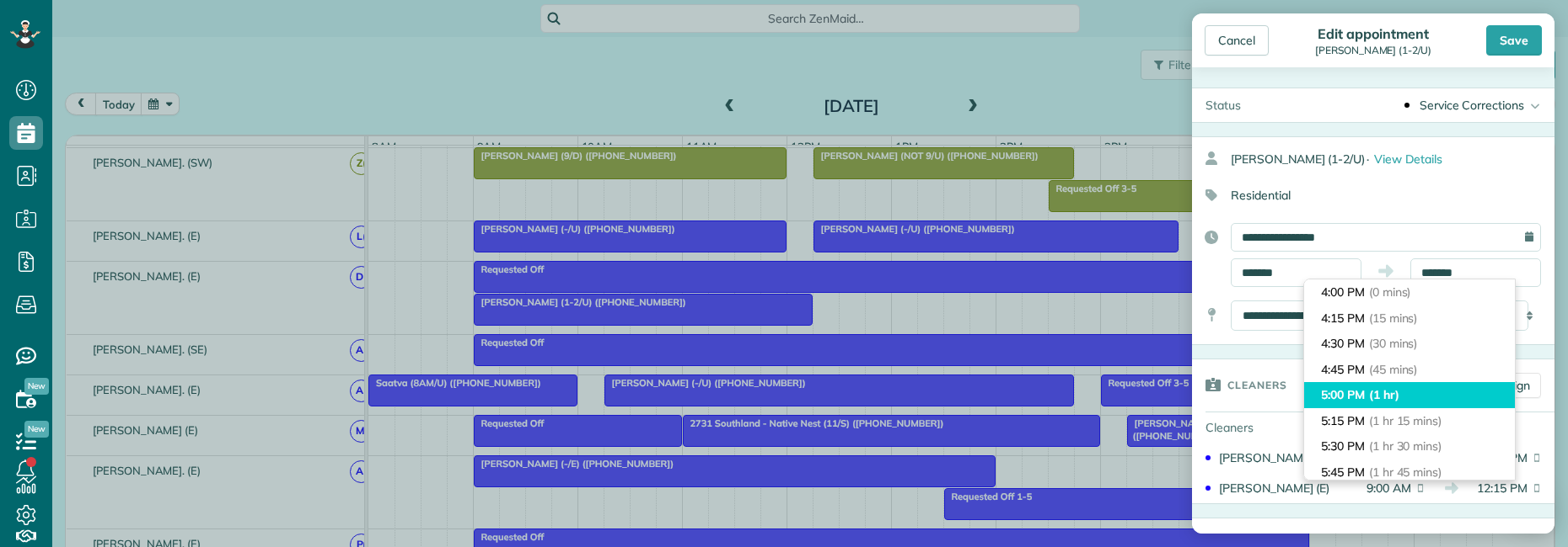
click at [1399, 398] on span "(1 hr)" at bounding box center [1383, 394] width 30 height 15
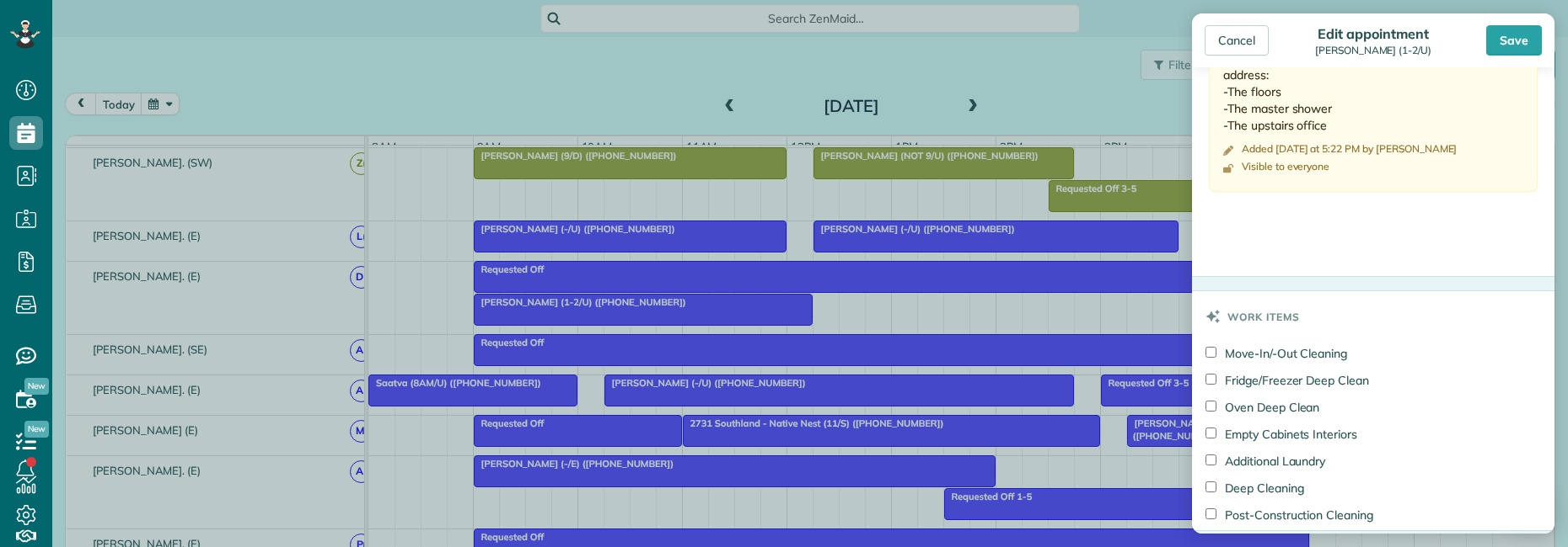
scroll to position [674, 0]
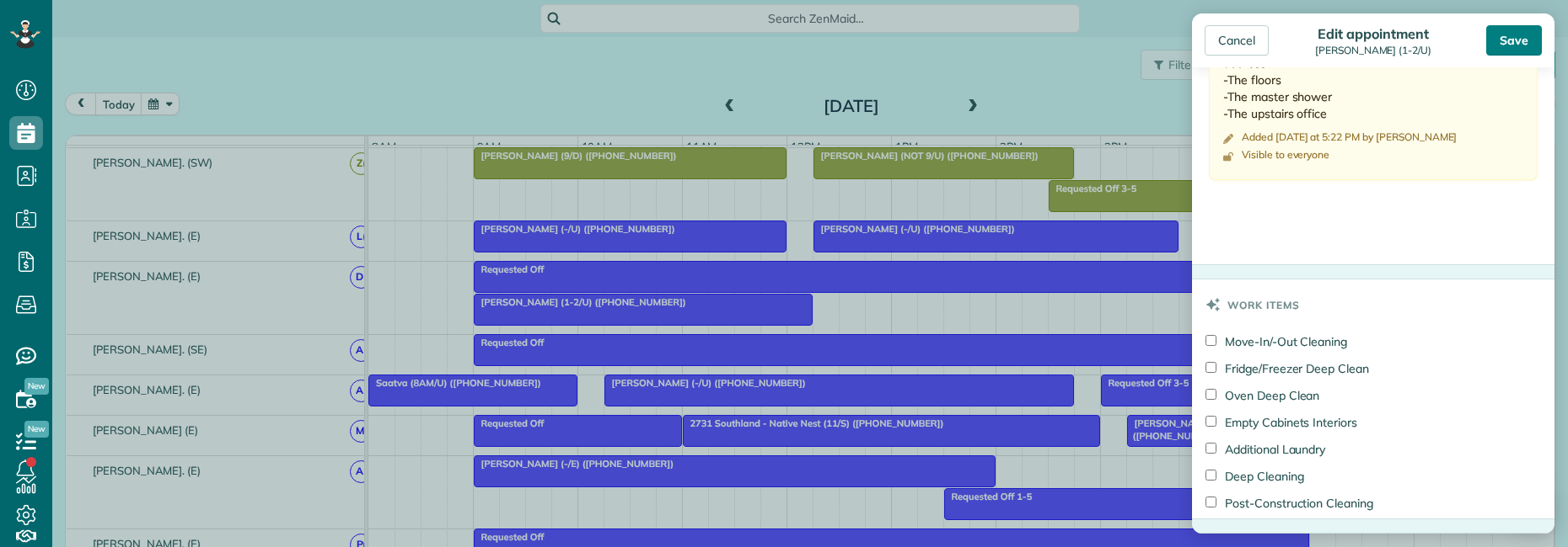
click at [1510, 44] on div "Save" at bounding box center [1513, 41] width 56 height 30
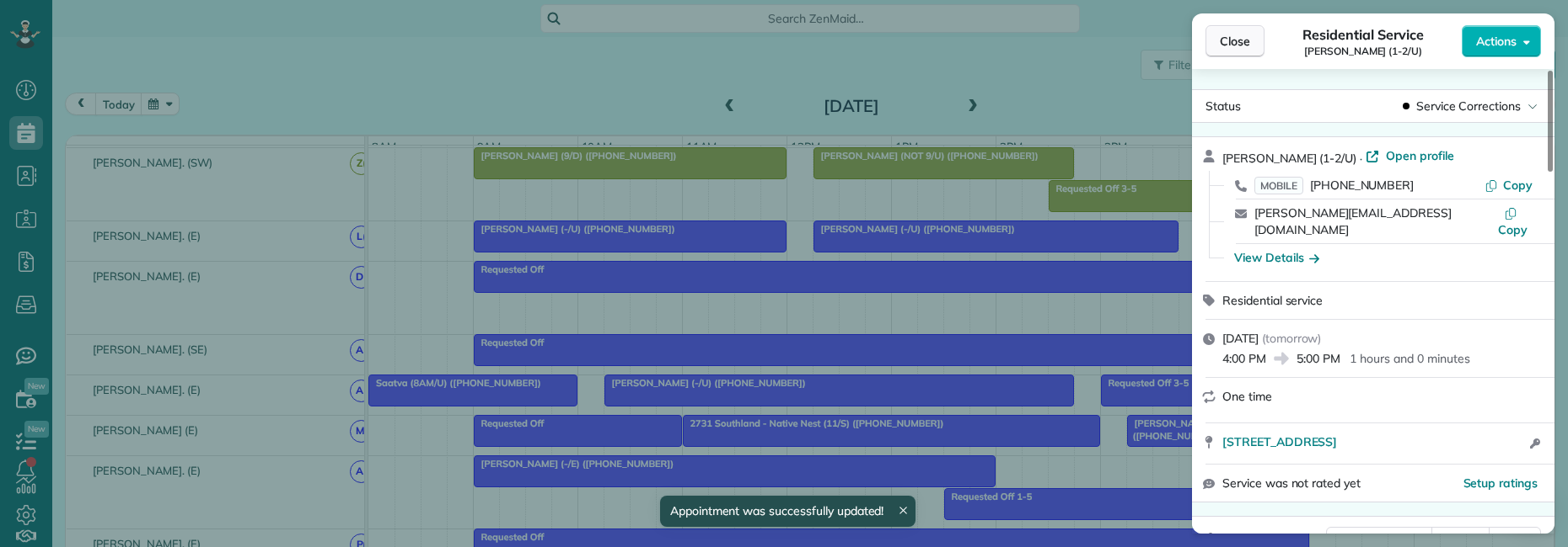
click at [1232, 43] on span "Close" at bounding box center [1234, 41] width 30 height 17
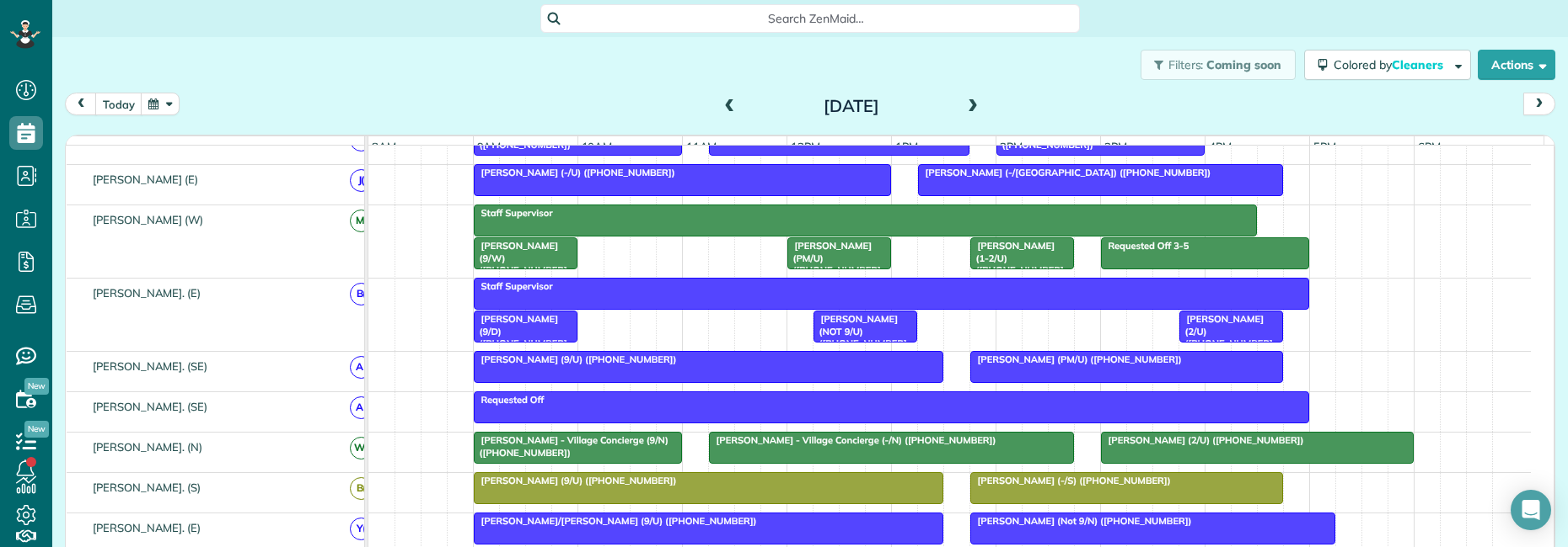
scroll to position [169, 0]
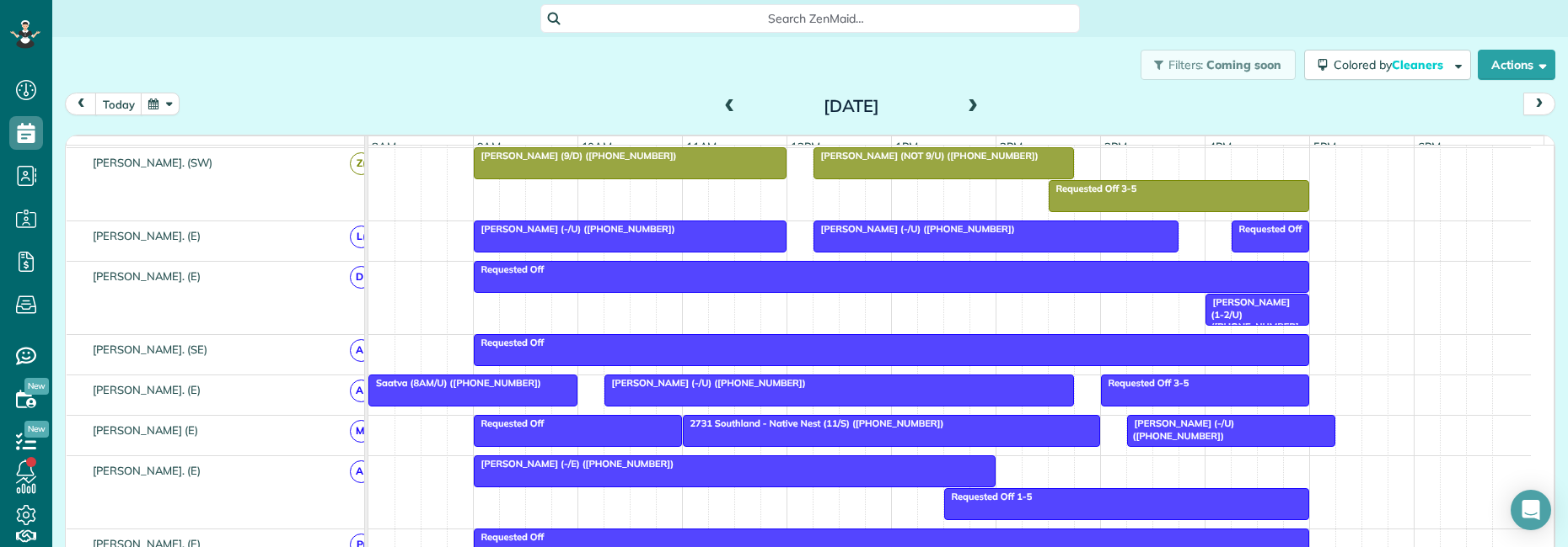
click at [1225, 321] on div "[PERSON_NAME] (1-2/U) ([PHONE_NUMBER])" at bounding box center [1257, 320] width 94 height 48
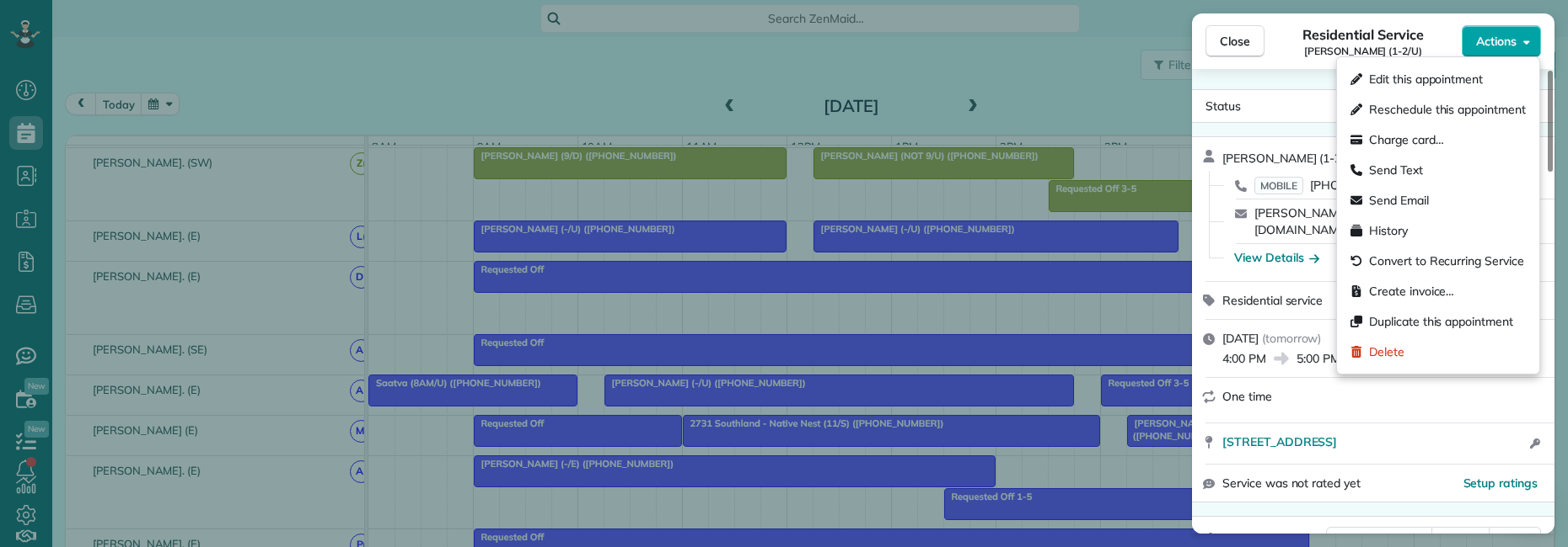
click at [1491, 46] on span "Actions" at bounding box center [1496, 41] width 41 height 17
click at [1396, 78] on span "Edit this appointment" at bounding box center [1425, 79] width 114 height 17
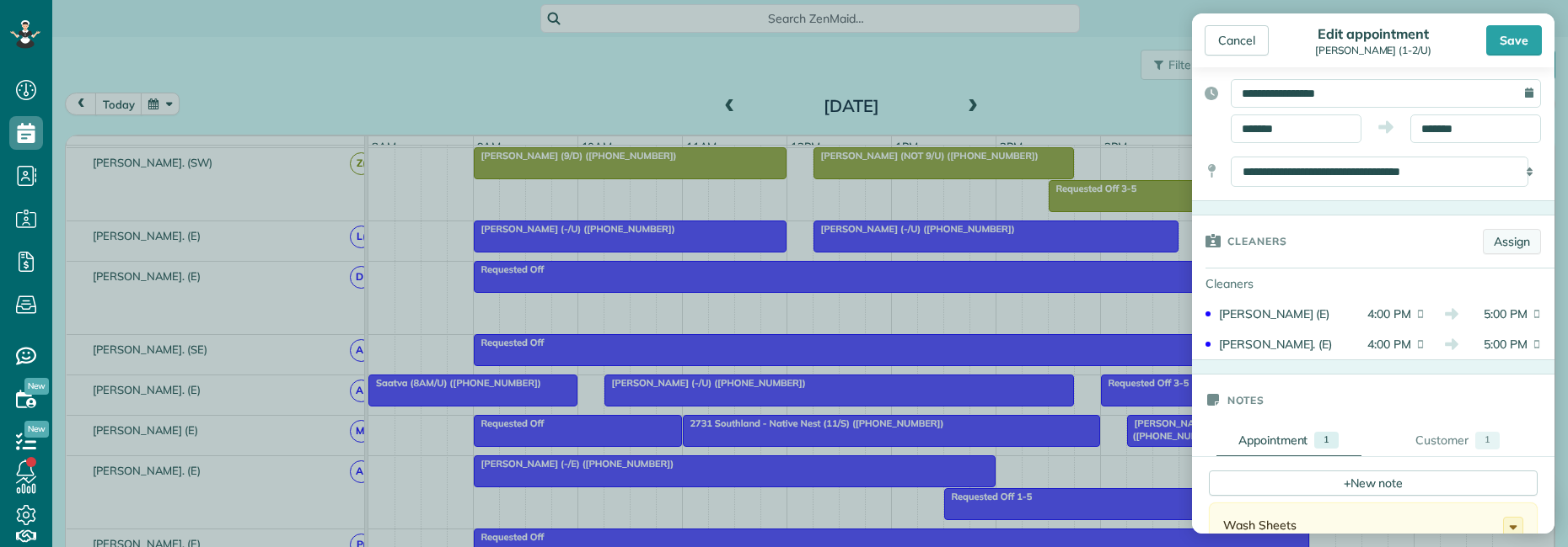
click at [1493, 241] on link "Assign" at bounding box center [1511, 242] width 58 height 26
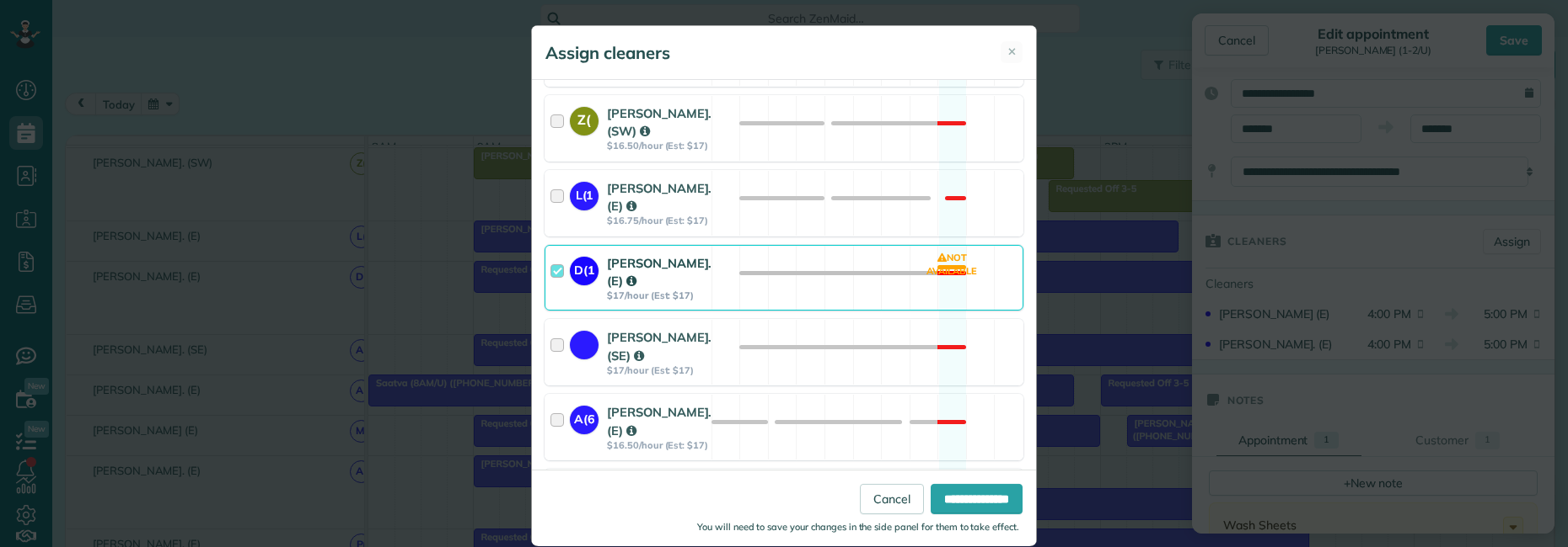
click at [551, 303] on div at bounding box center [560, 278] width 19 height 48
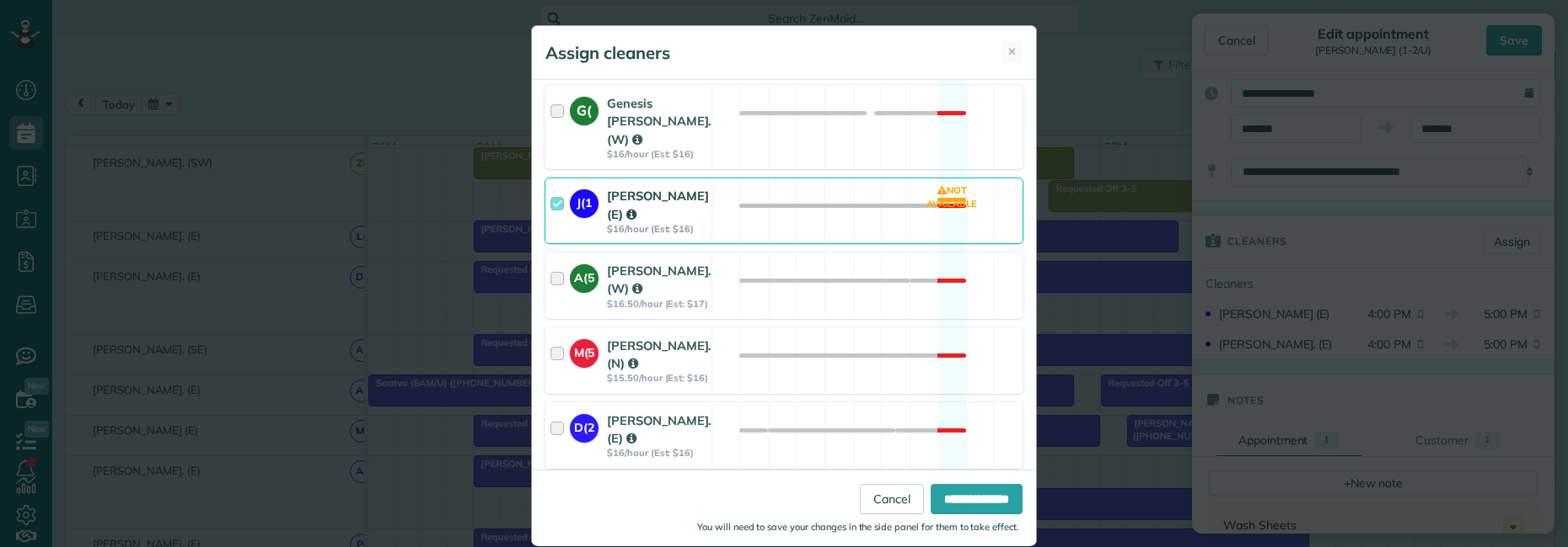
click at [551, 235] on div at bounding box center [560, 211] width 19 height 48
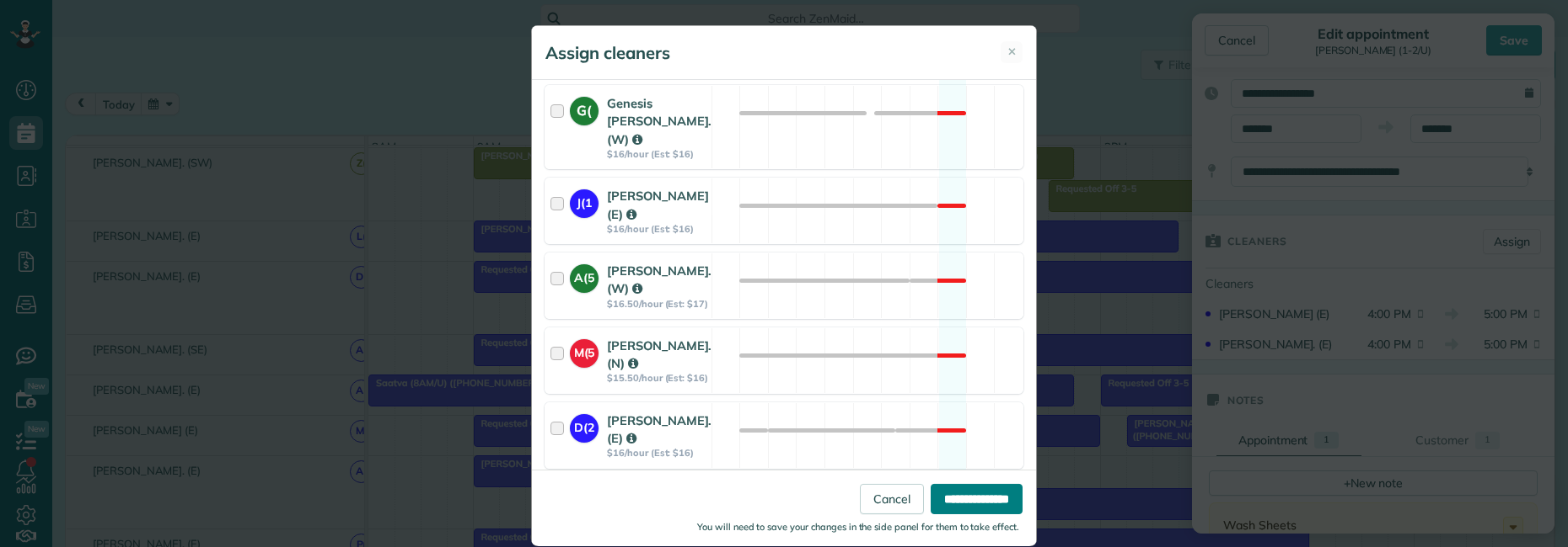
click at [968, 498] on input "**********" at bounding box center [976, 498] width 92 height 30
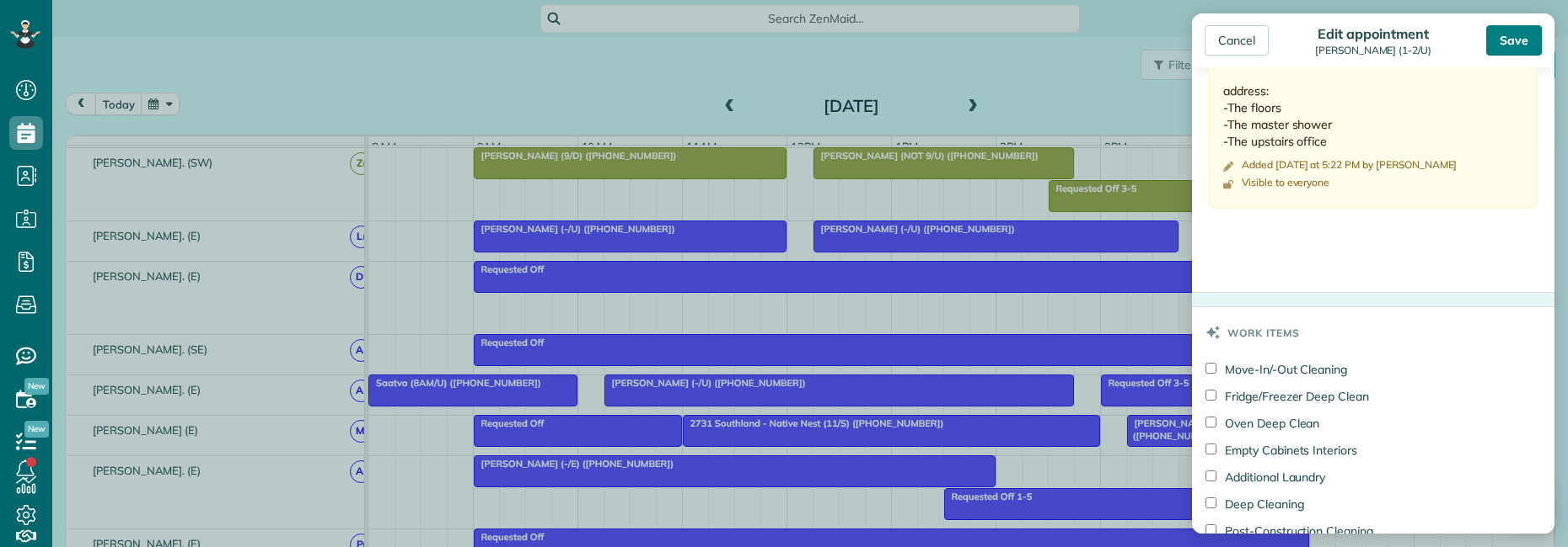
click at [1498, 38] on div "Save" at bounding box center [1513, 41] width 56 height 30
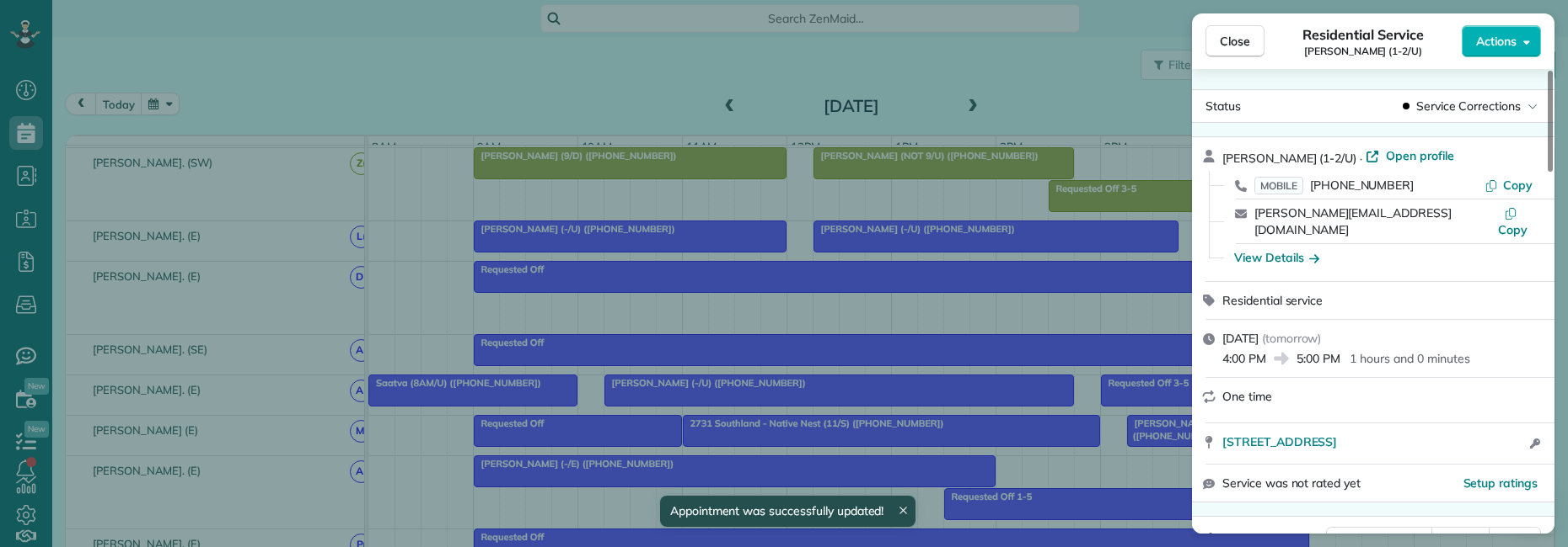
drag, startPoint x: 1240, startPoint y: 34, endPoint x: 1233, endPoint y: 62, distance: 28.9
click at [1240, 36] on span "Close" at bounding box center [1234, 41] width 30 height 17
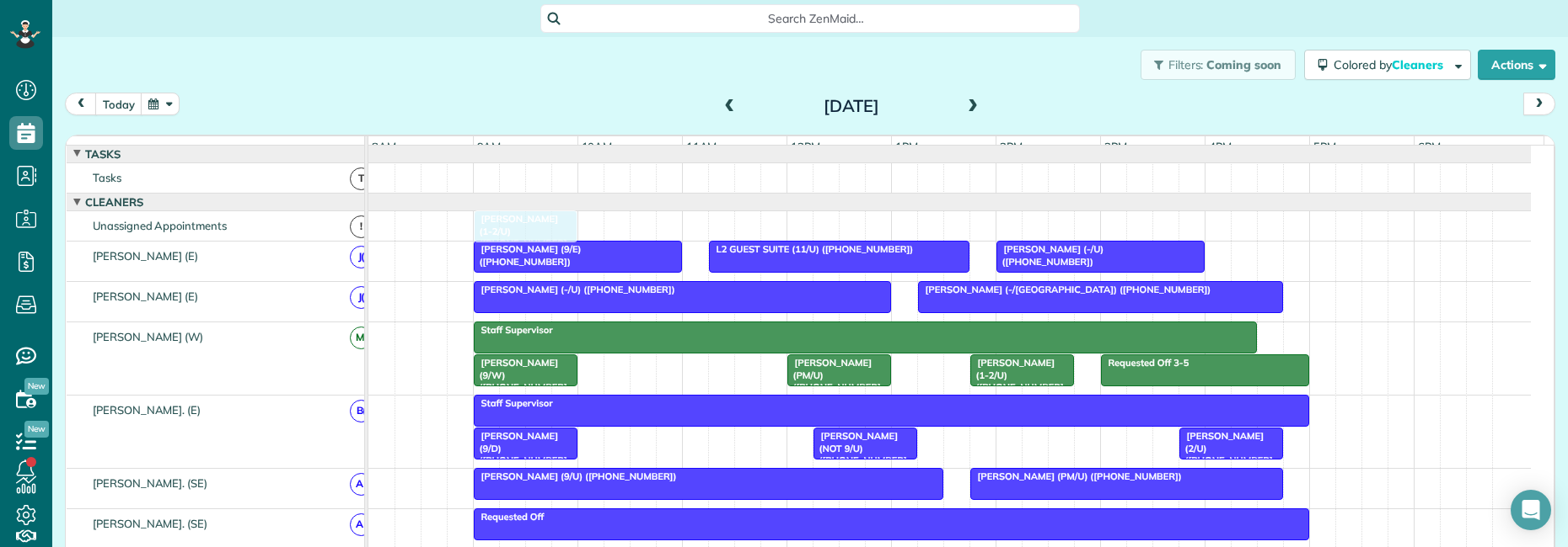
drag, startPoint x: 1254, startPoint y: 372, endPoint x: 516, endPoint y: 229, distance: 751.7
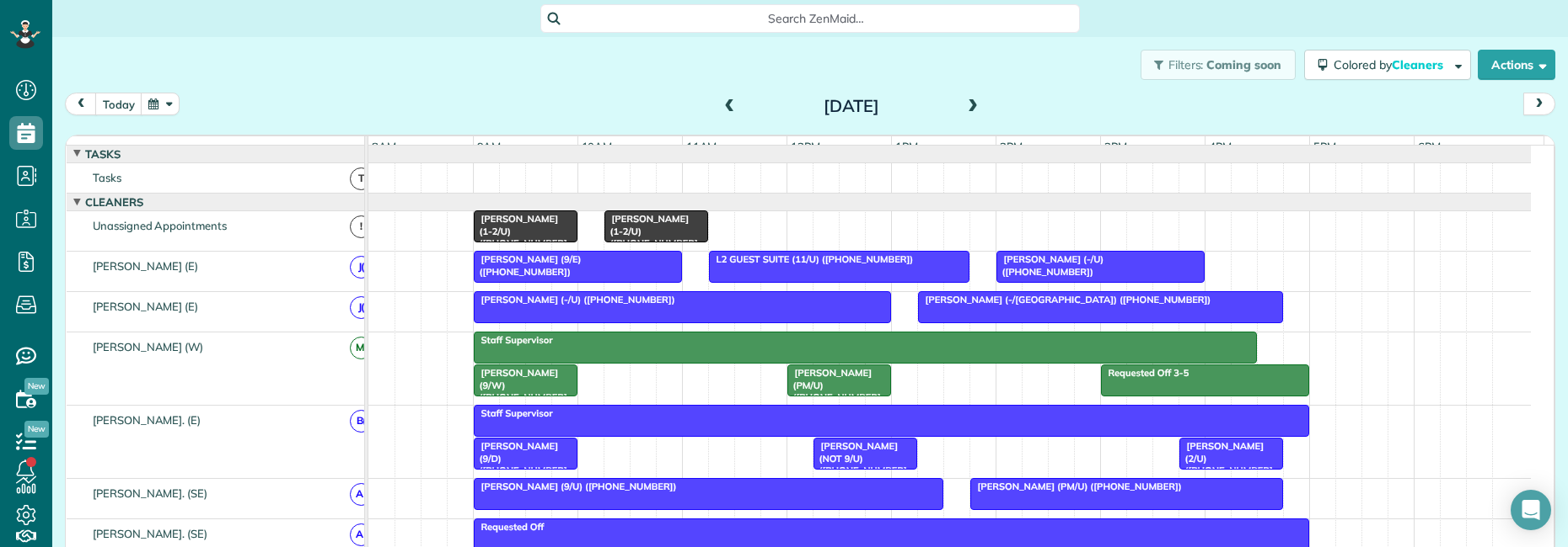
click at [808, 17] on span "Search ZenMaid…" at bounding box center [816, 18] width 512 height 17
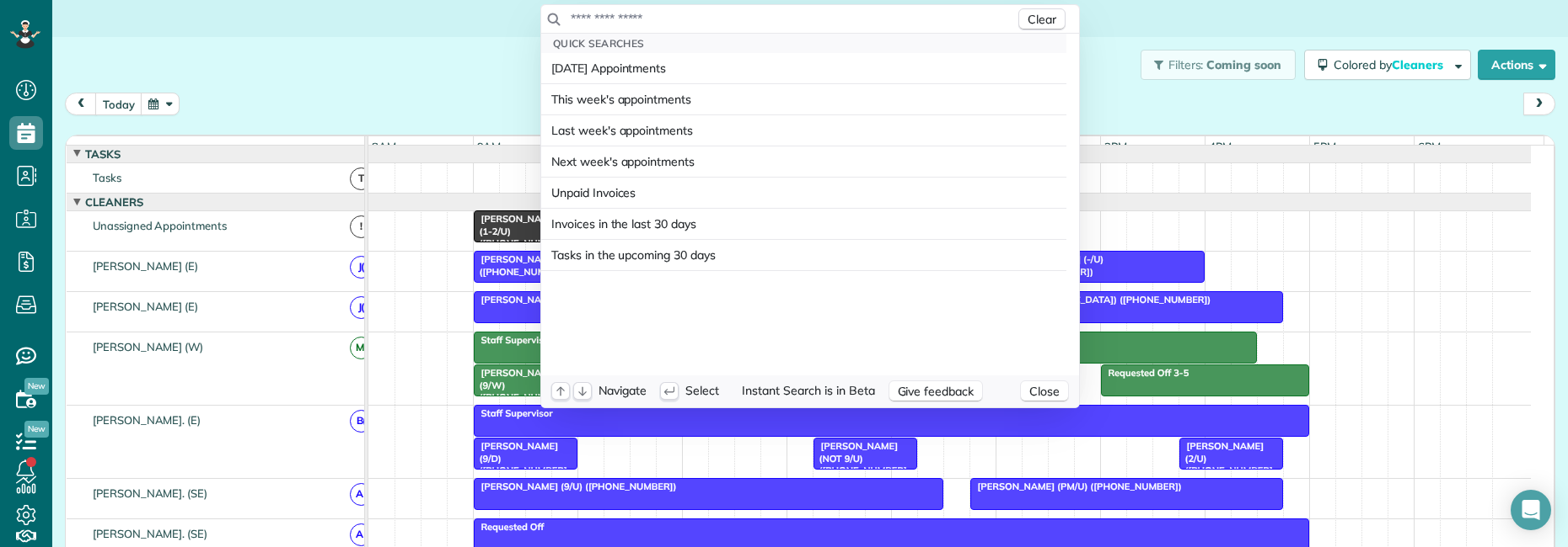
click at [760, 19] on input "text" at bounding box center [792, 18] width 445 height 17
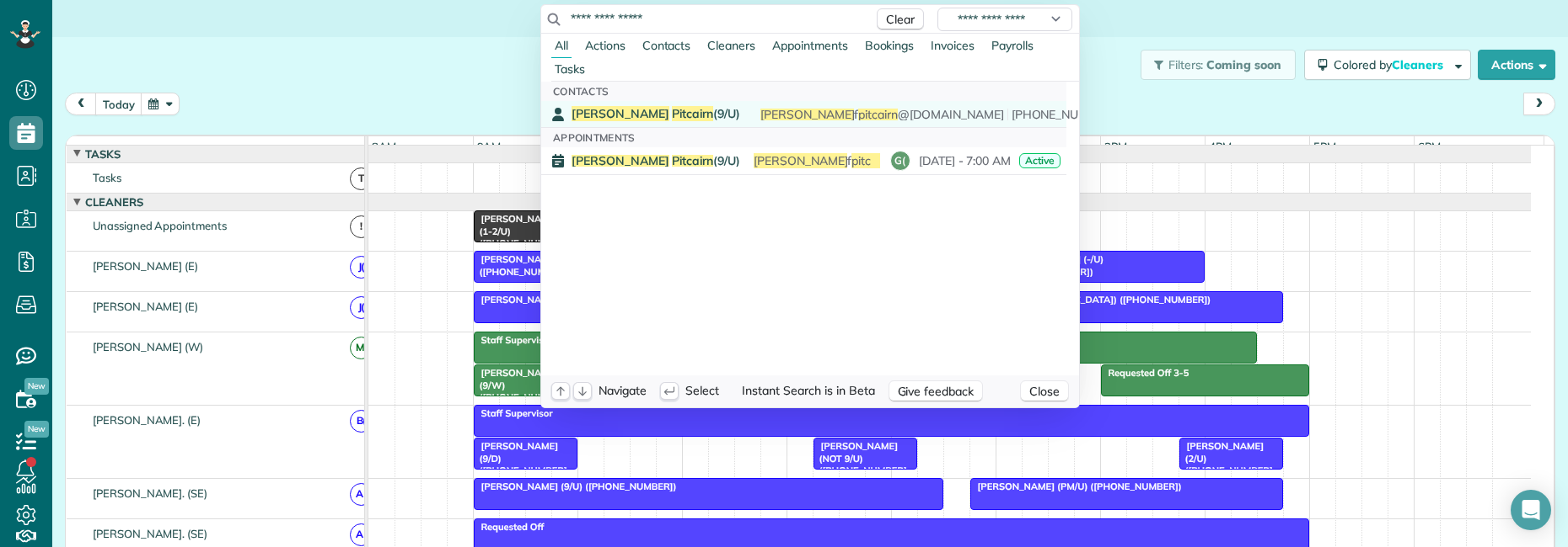
type input "**********"
click at [660, 116] on span "[PERSON_NAME] (9/U)" at bounding box center [655, 113] width 169 height 15
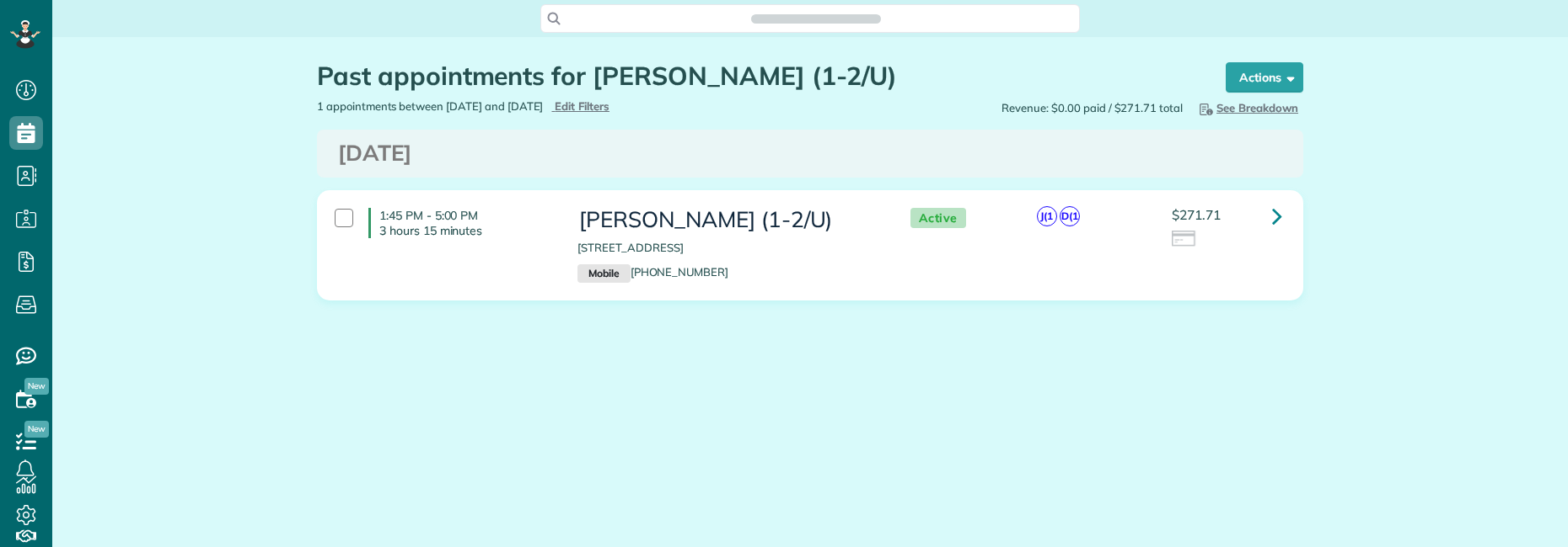
scroll to position [8, 8]
drag, startPoint x: 593, startPoint y: 74, endPoint x: 739, endPoint y: 79, distance: 146.1
click at [739, 79] on h1 "Past appointments for [PERSON_NAME] (1-2/U)" at bounding box center [755, 77] width 877 height 28
click at [1281, 221] on icon at bounding box center [1276, 215] width 10 height 29
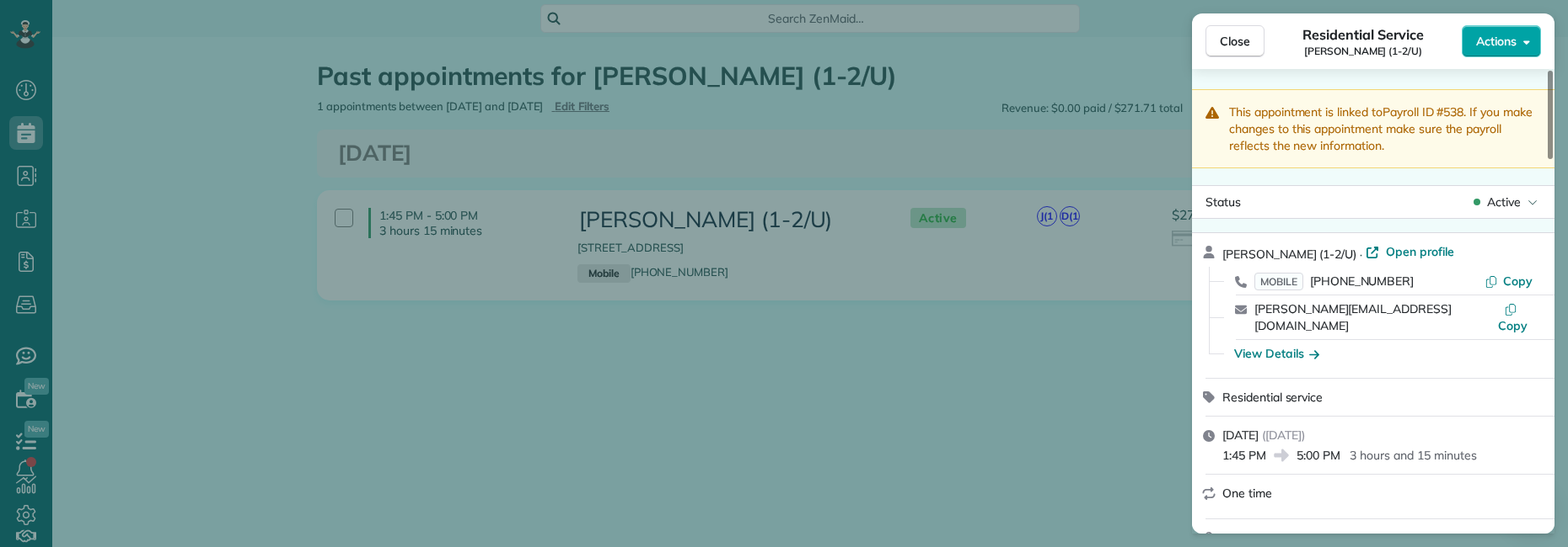
click at [1496, 51] on button "Actions" at bounding box center [1501, 41] width 79 height 32
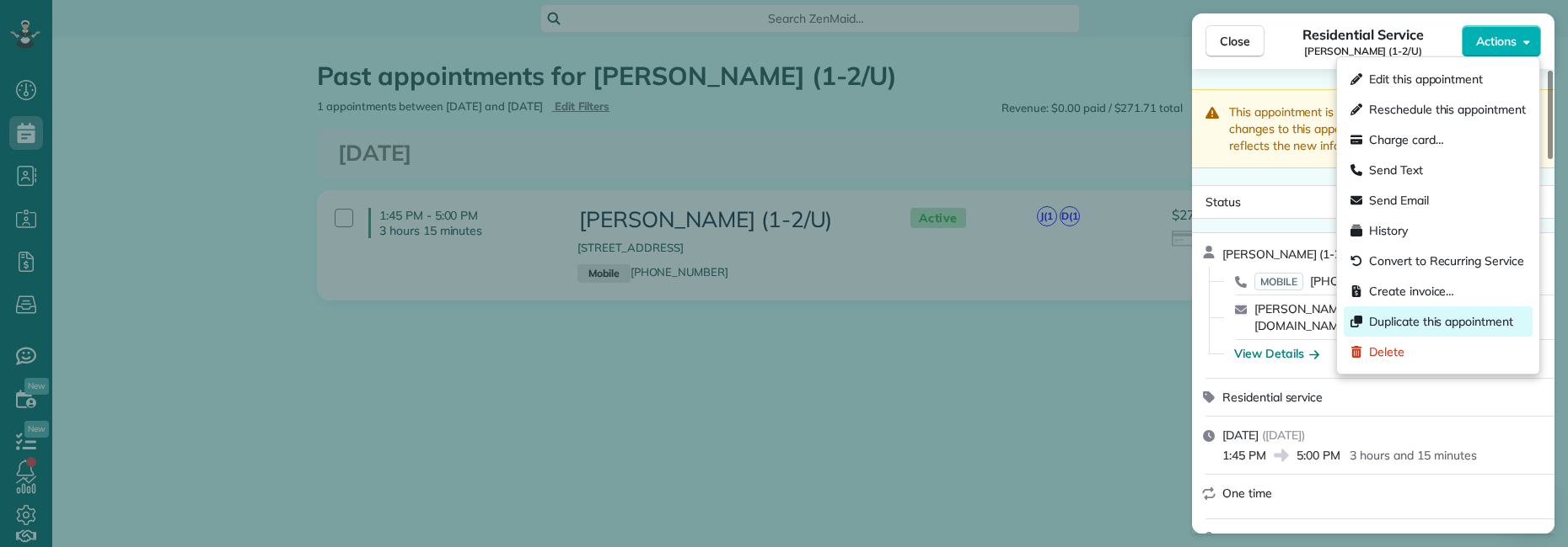
click at [1438, 324] on span "Duplicate this appointment" at bounding box center [1440, 321] width 144 height 17
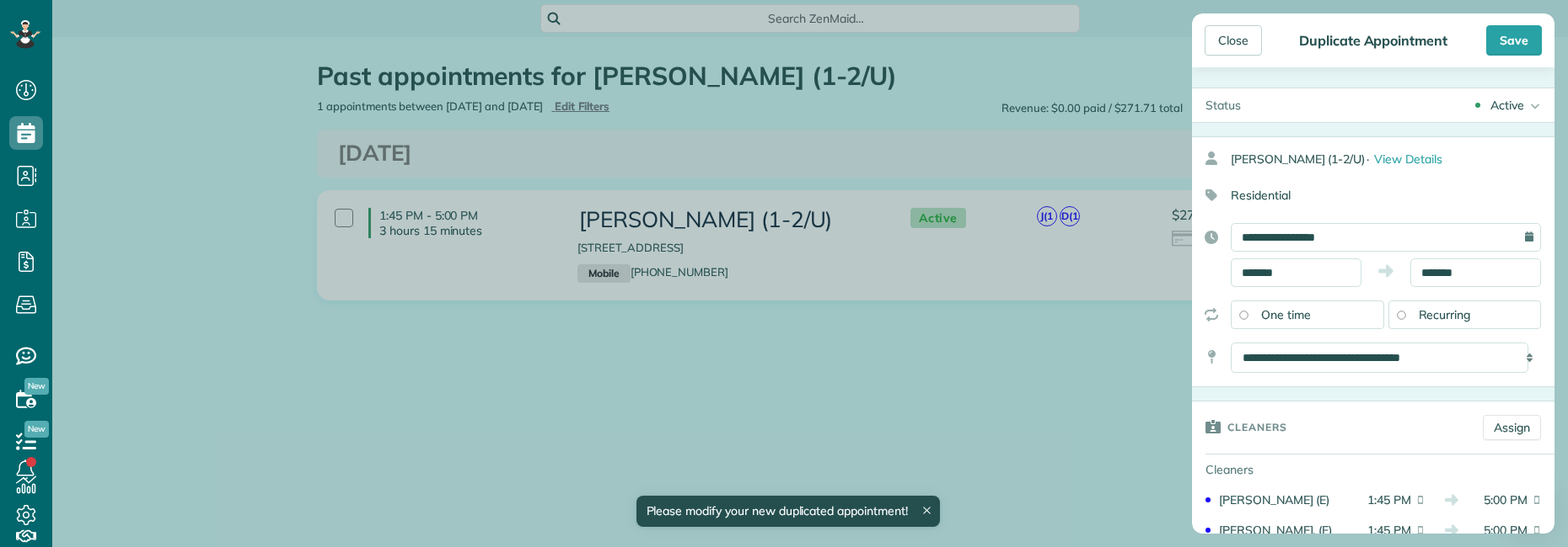
click at [1490, 101] on div "Active" at bounding box center [1507, 105] width 34 height 17
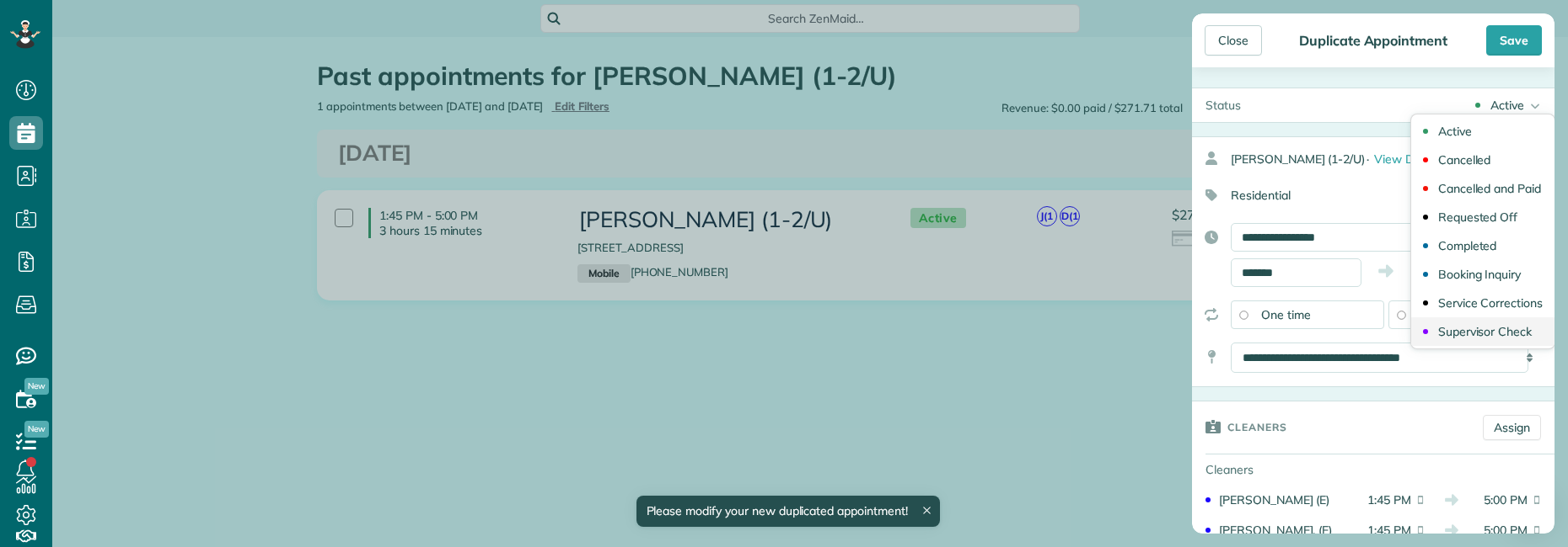
click at [1460, 326] on div "Supervisor Check" at bounding box center [1485, 331] width 94 height 11
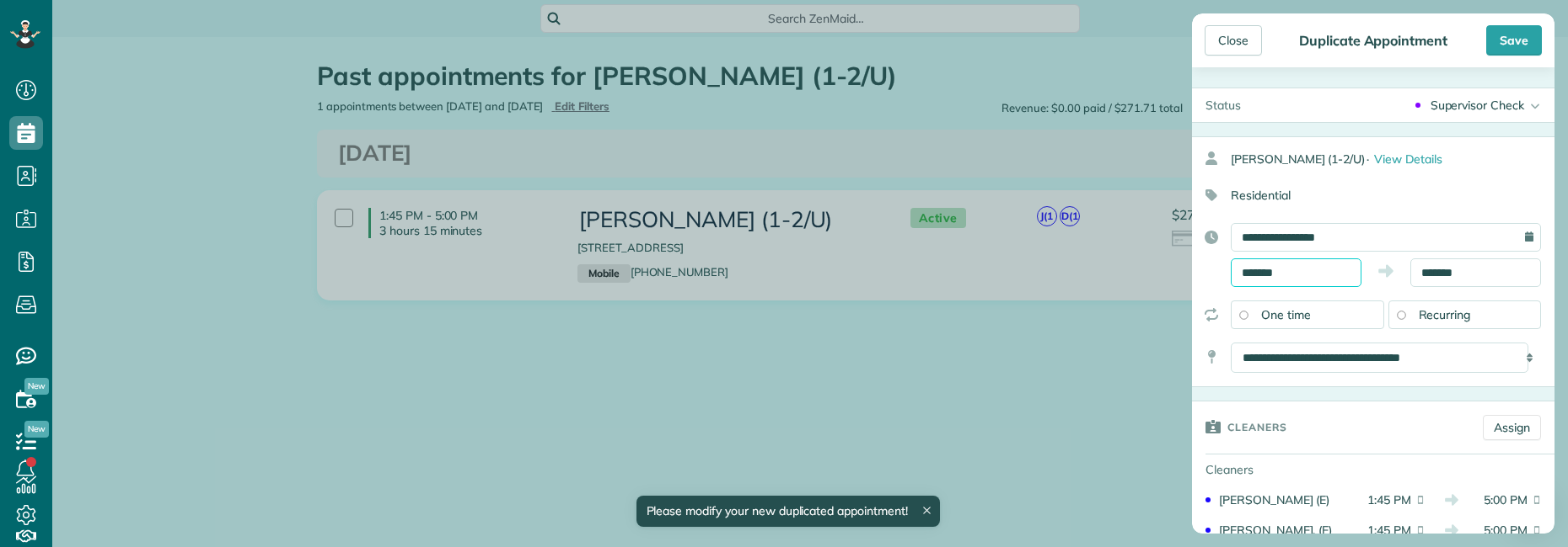
click at [1315, 275] on input "*******" at bounding box center [1296, 273] width 131 height 28
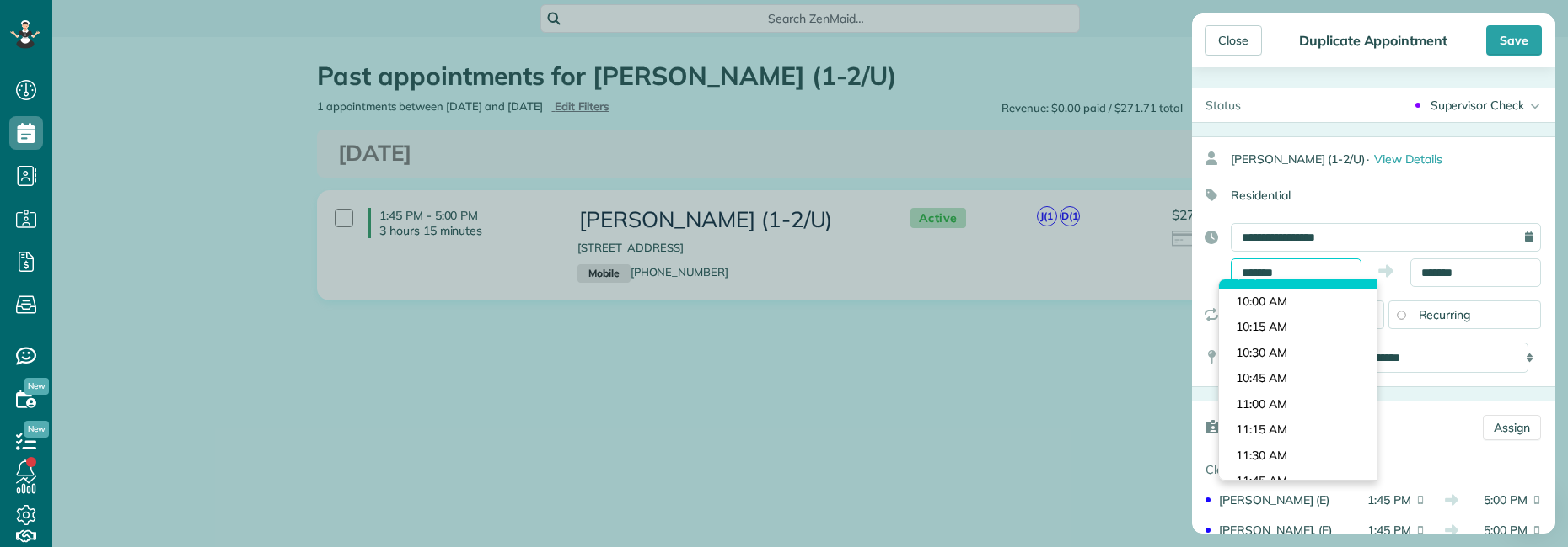
scroll to position [941, 0]
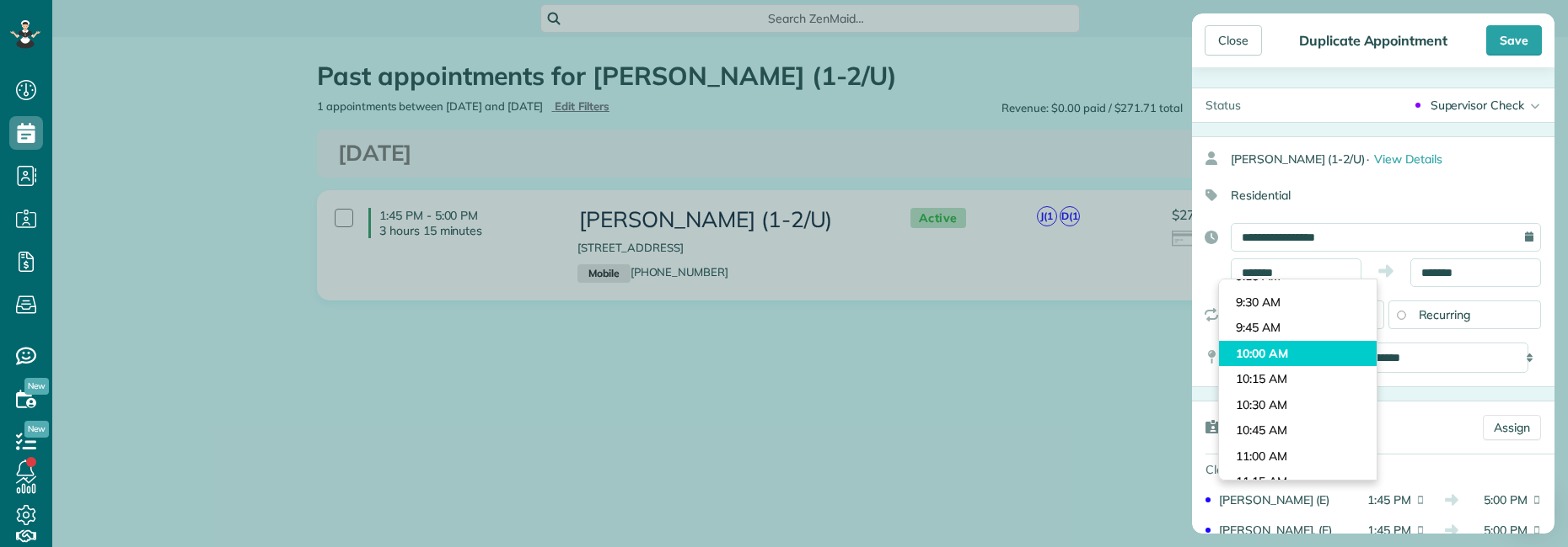
type input "********"
click at [1286, 359] on body "Dashboard Scheduling Calendar View List View Dispatch View - Weekly scheduling …" at bounding box center [784, 274] width 1568 height 547
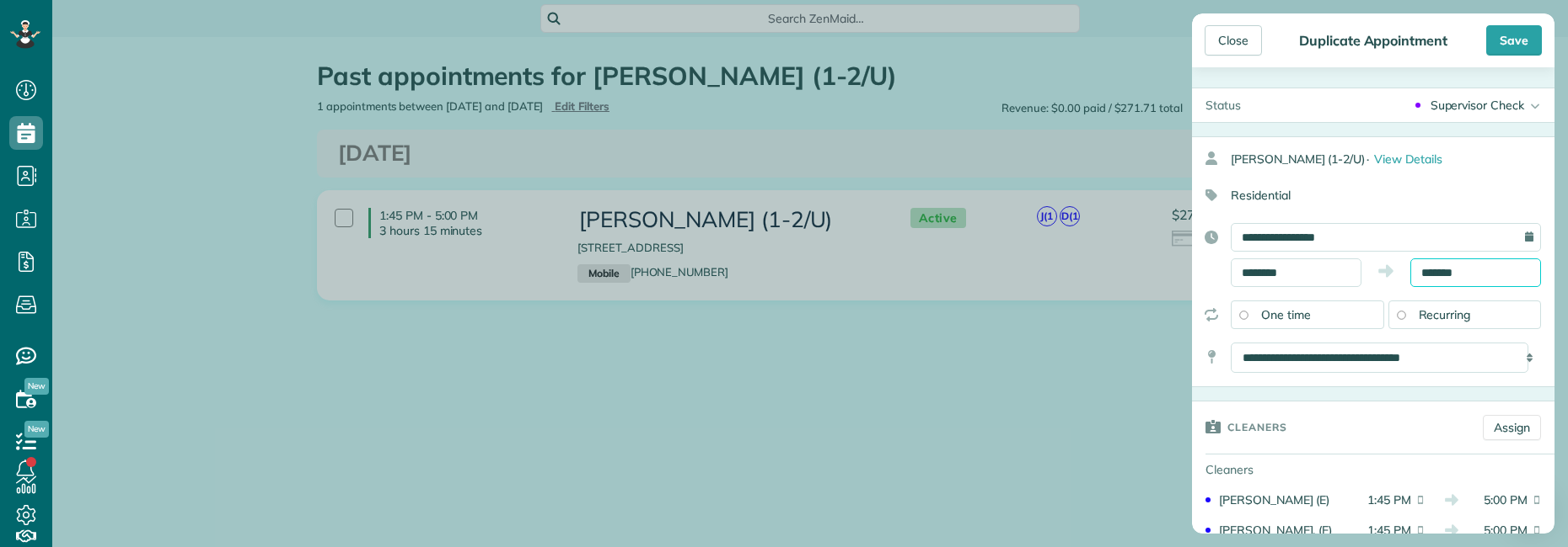
click at [1466, 276] on input "*******" at bounding box center [1475, 273] width 131 height 28
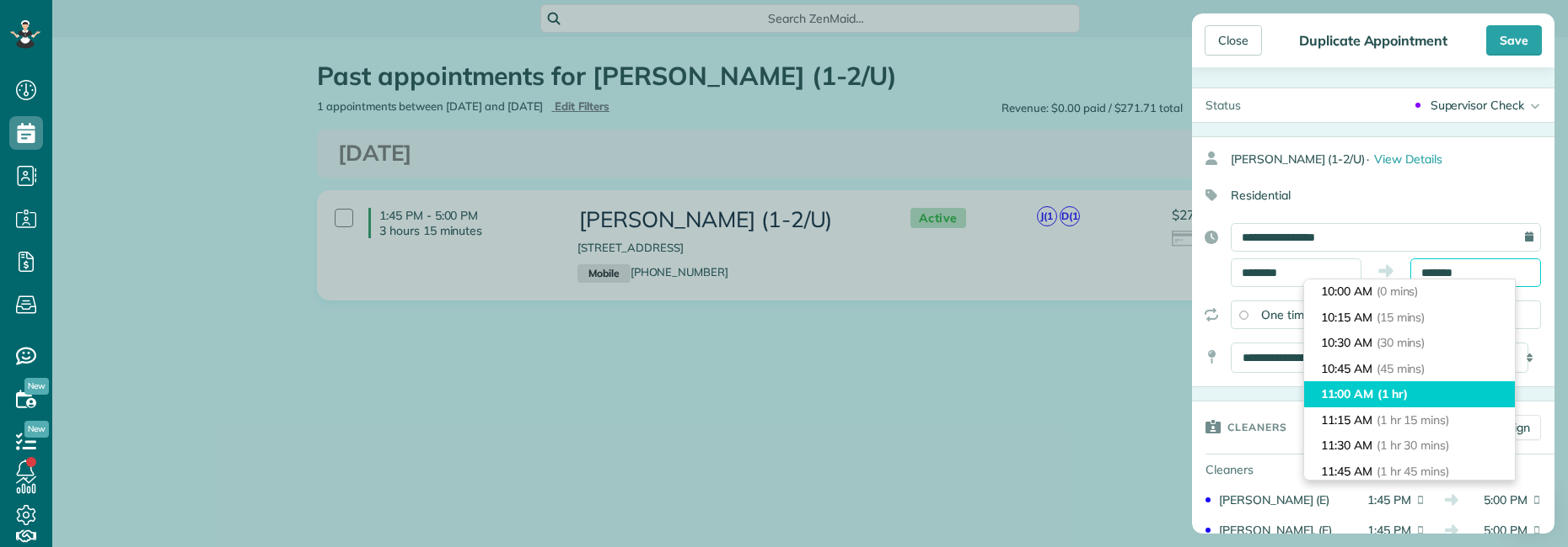
scroll to position [0, 0]
type input "********"
click at [1368, 399] on li "11:00 AM (1 hr)" at bounding box center [1409, 395] width 211 height 26
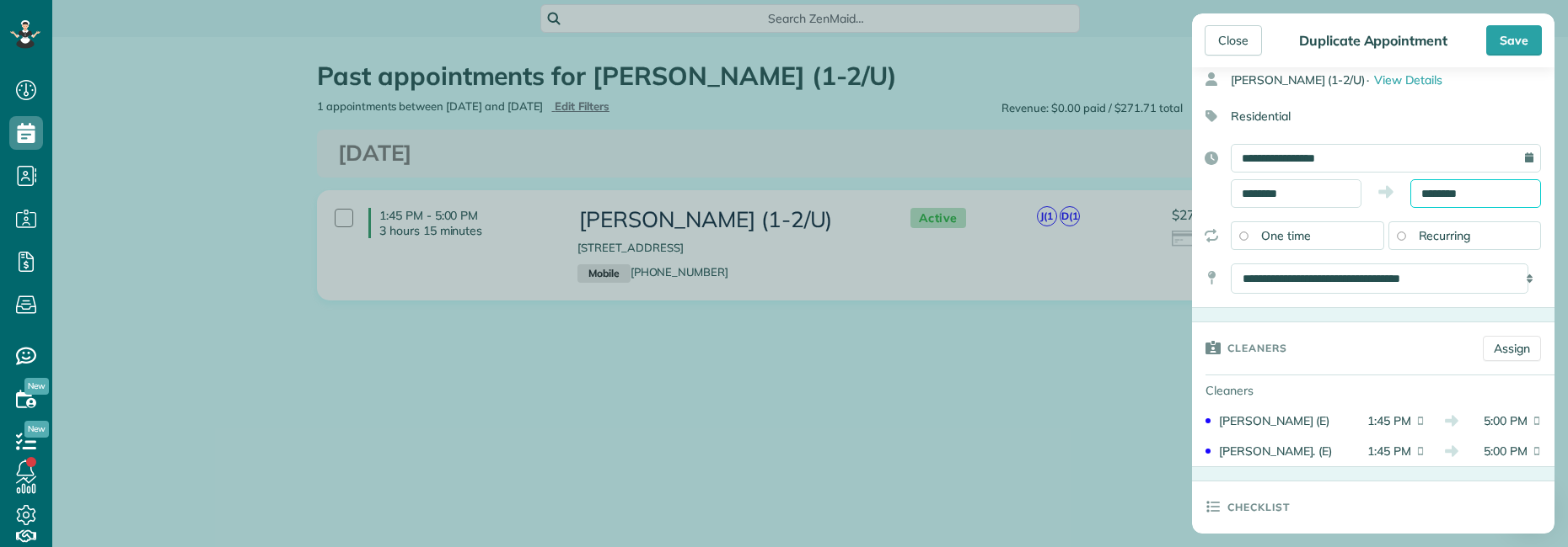
scroll to position [84, 0]
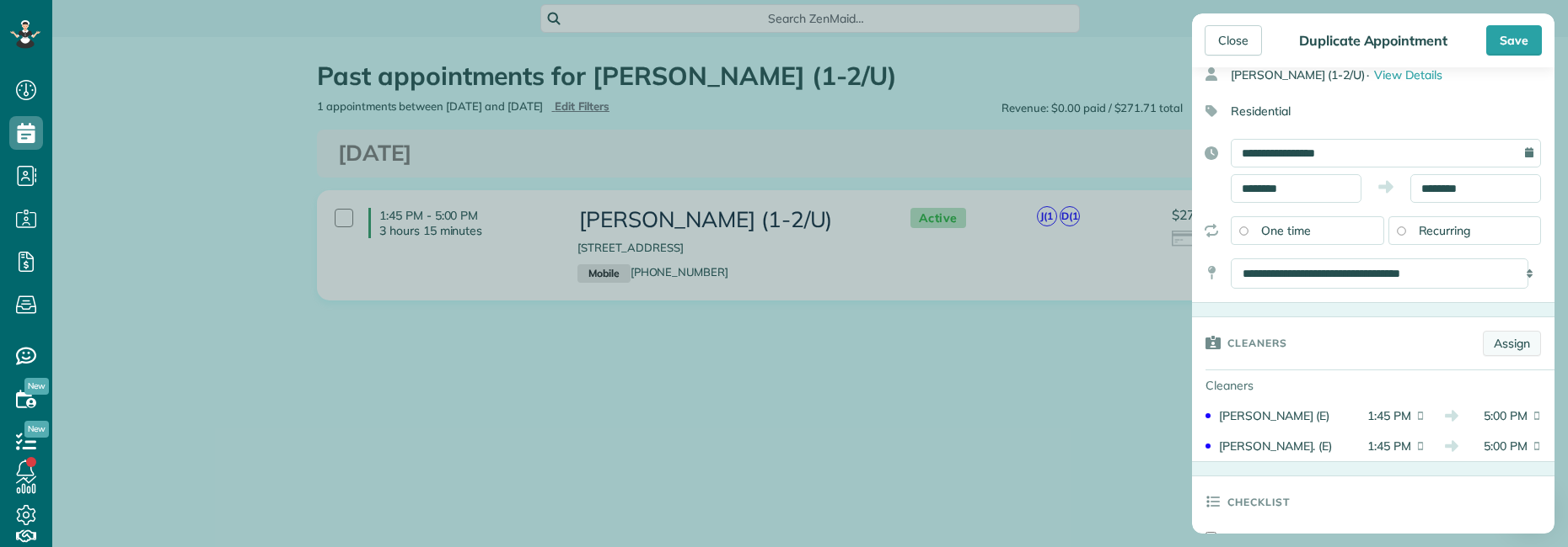
click at [1506, 346] on link "Assign" at bounding box center [1511, 343] width 58 height 26
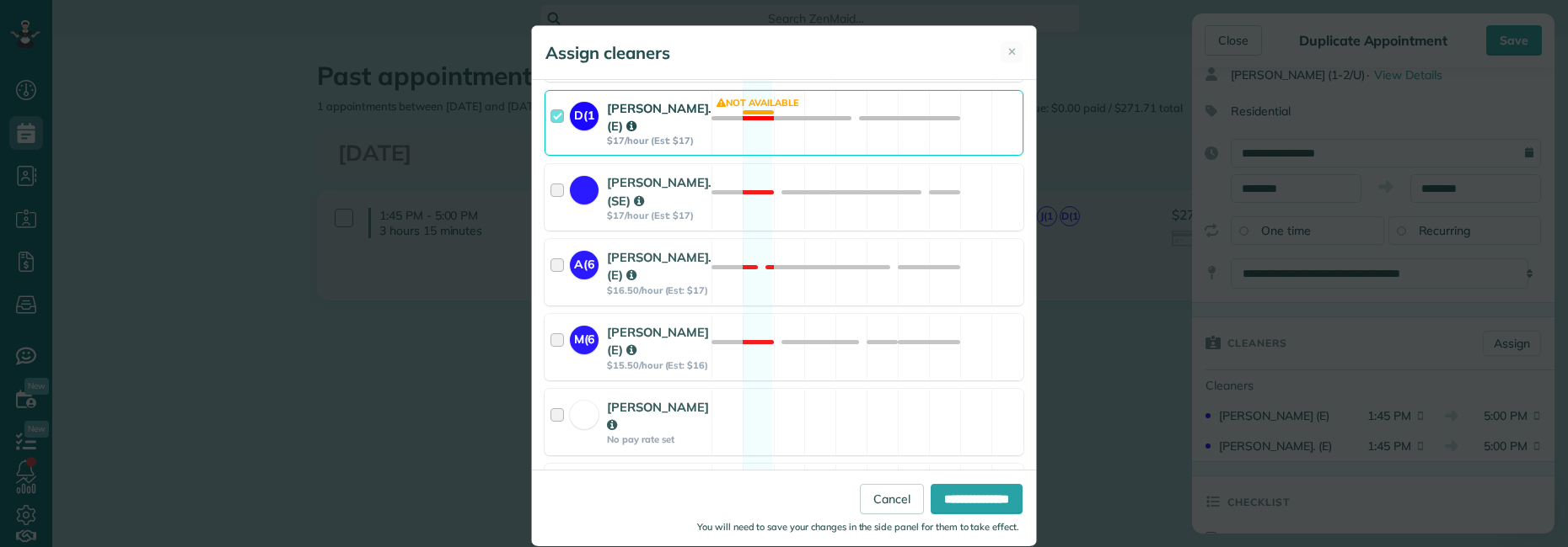
click at [555, 147] on div at bounding box center [560, 124] width 19 height 48
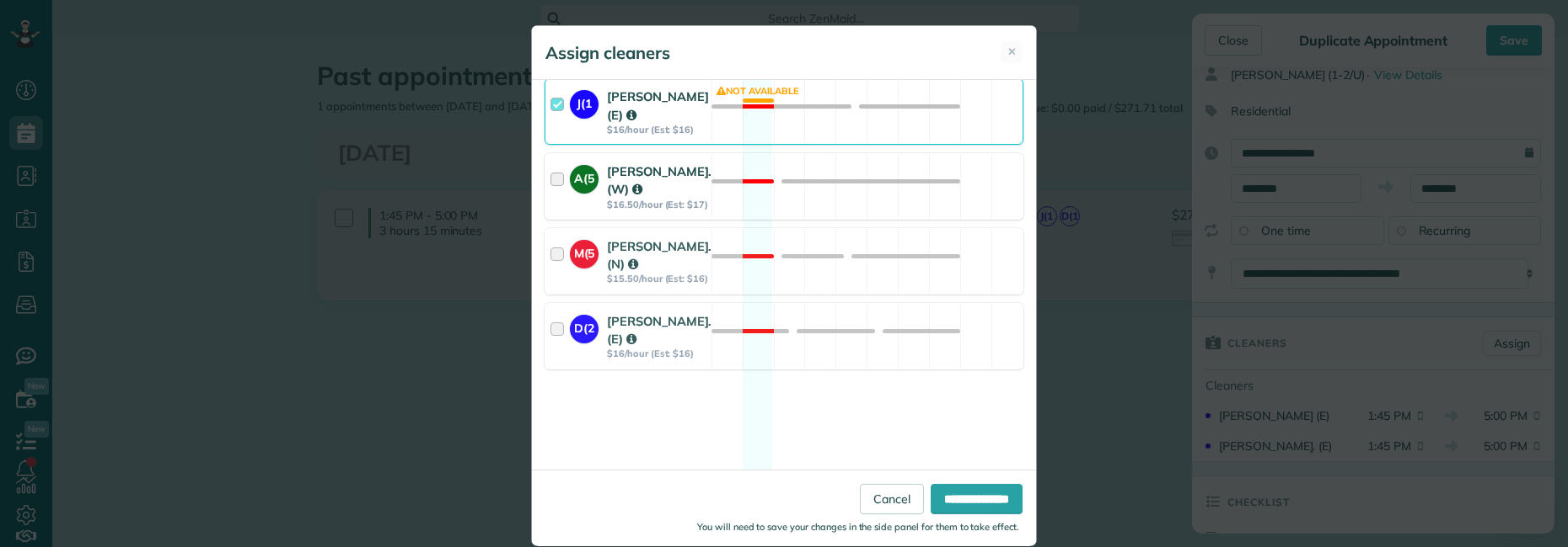
scroll to position [2106, 0]
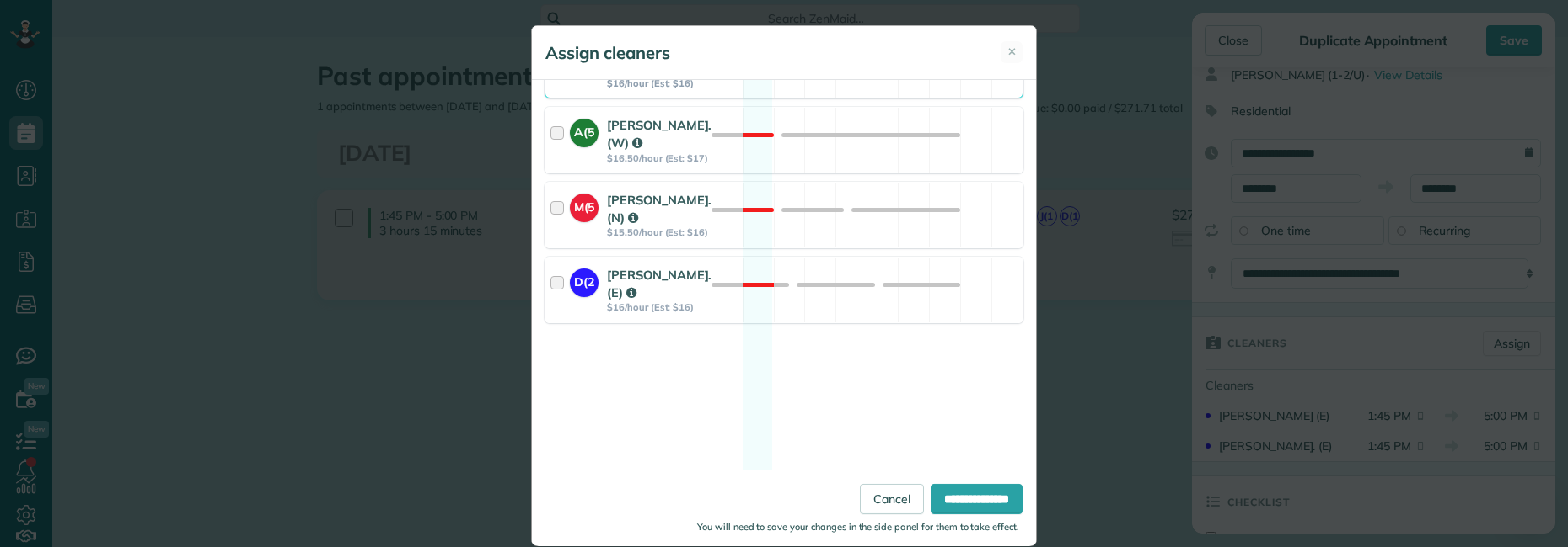
click at [550, 89] on div at bounding box center [560, 65] width 19 height 48
click at [946, 493] on input "**********" at bounding box center [976, 498] width 92 height 30
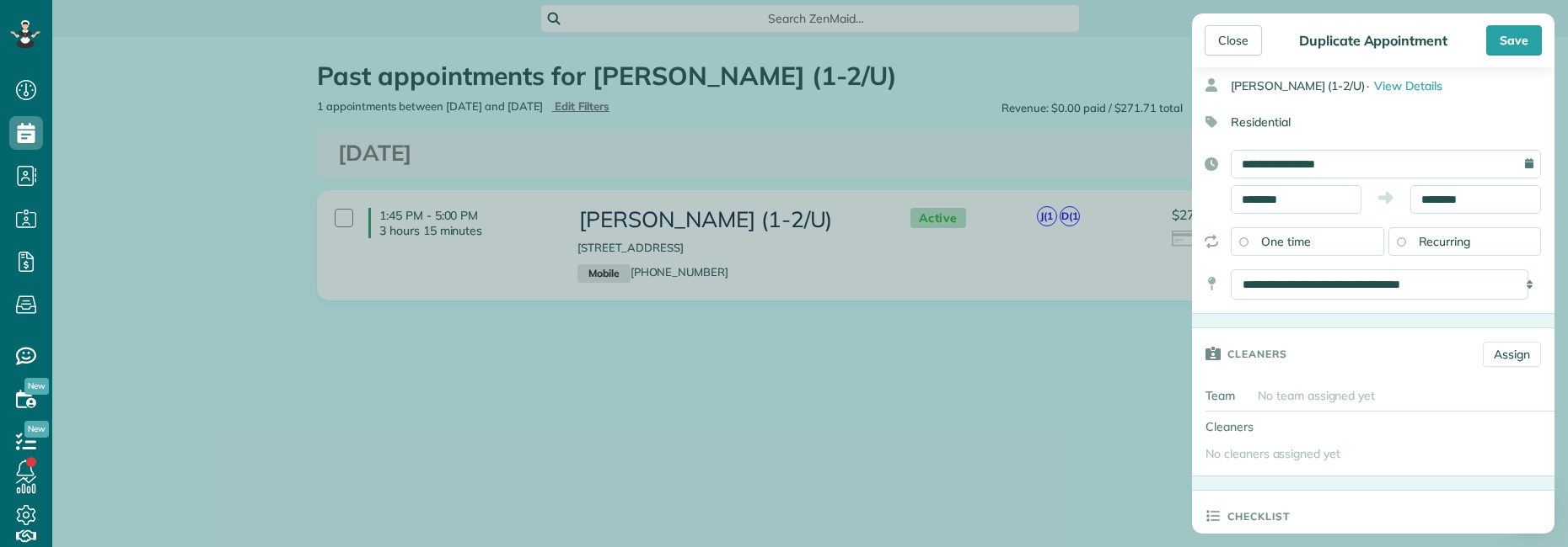
scroll to position [0, 0]
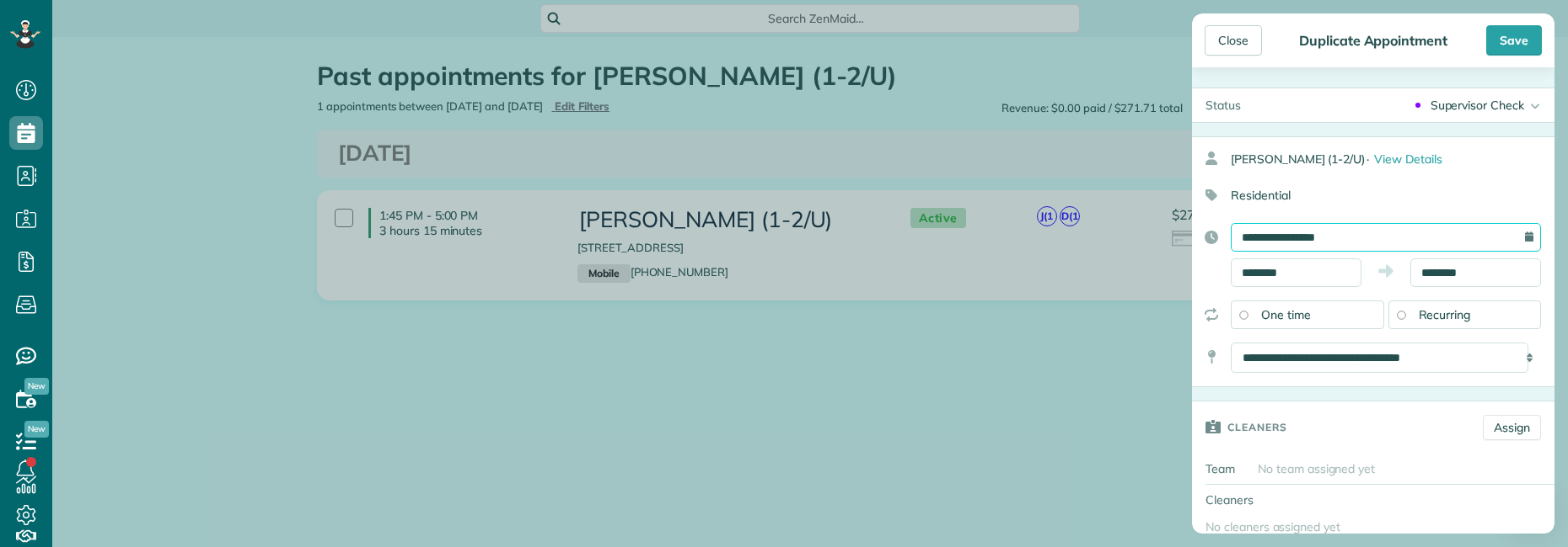
click at [1310, 237] on input "**********" at bounding box center [1385, 237] width 310 height 28
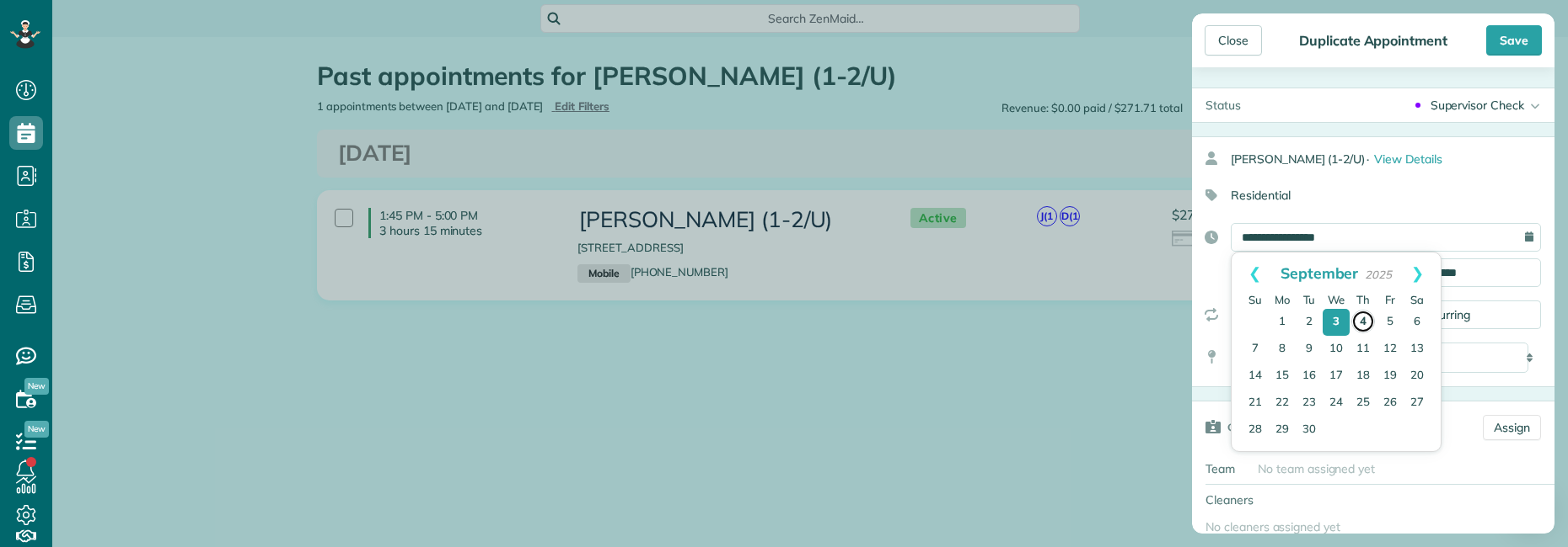
click at [1360, 318] on link "4" at bounding box center [1362, 321] width 24 height 24
type input "**********"
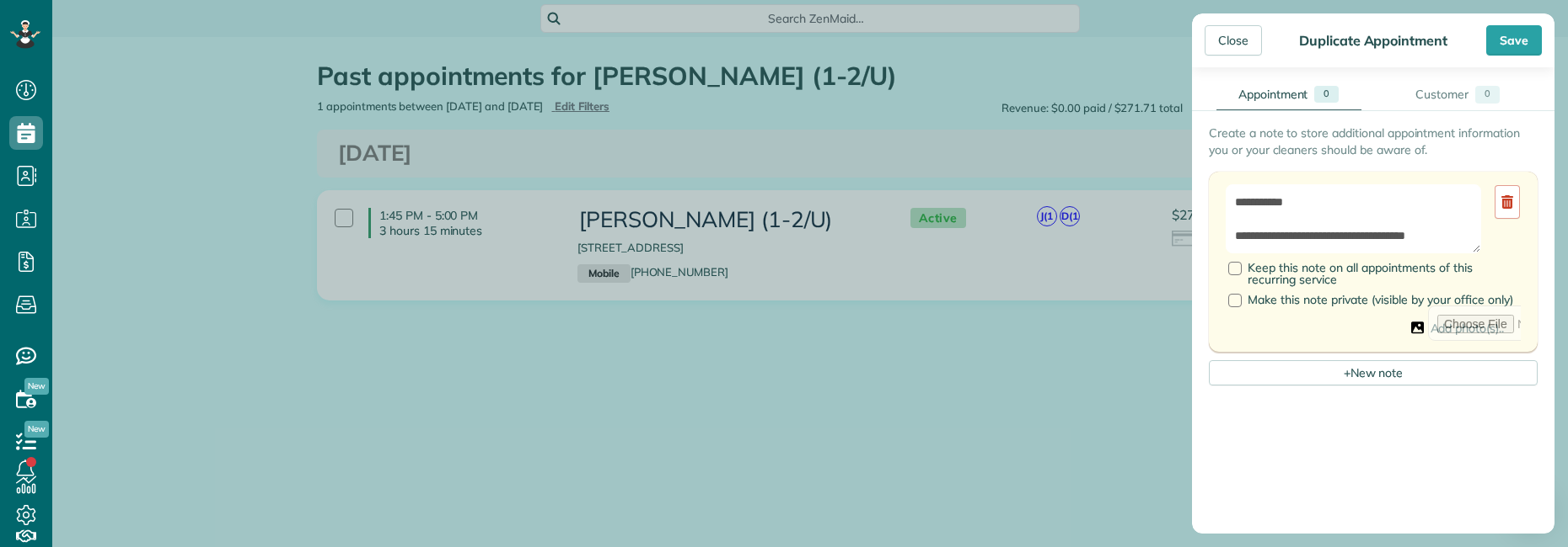
scroll to position [674, 0]
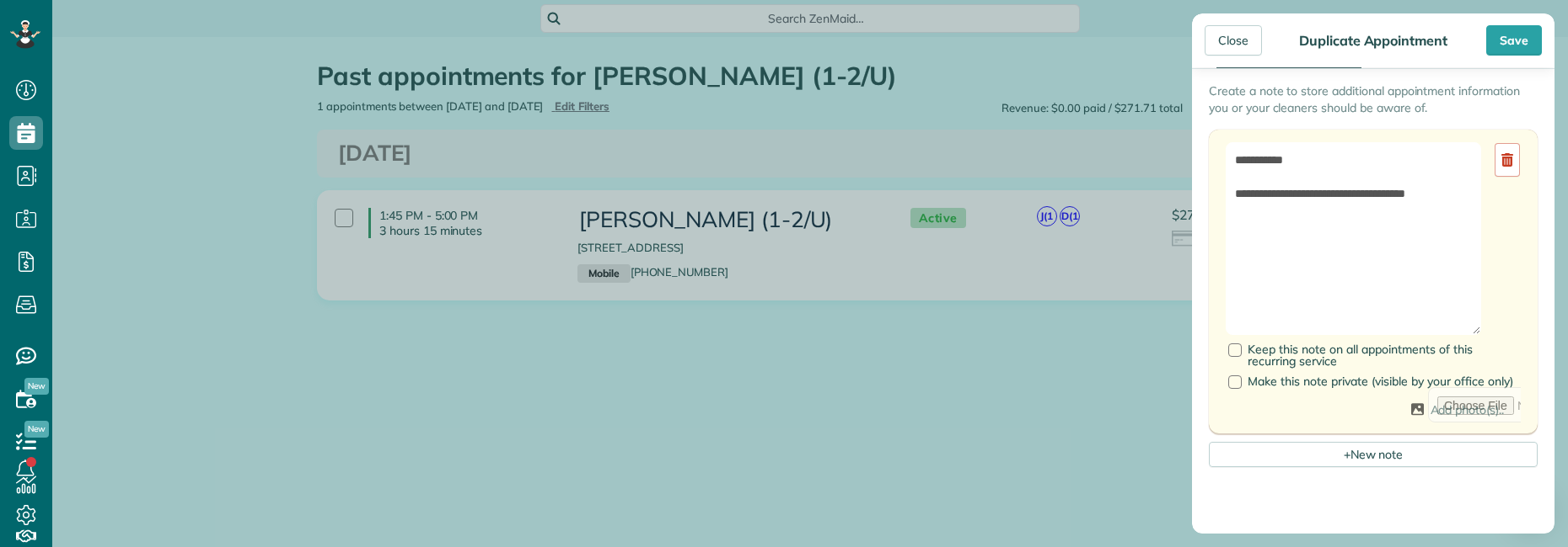
drag, startPoint x: 1476, startPoint y: 207, endPoint x: 1483, endPoint y: 361, distance: 154.2
click at [1485, 335] on div "**********" at bounding box center [1373, 238] width 295 height 193
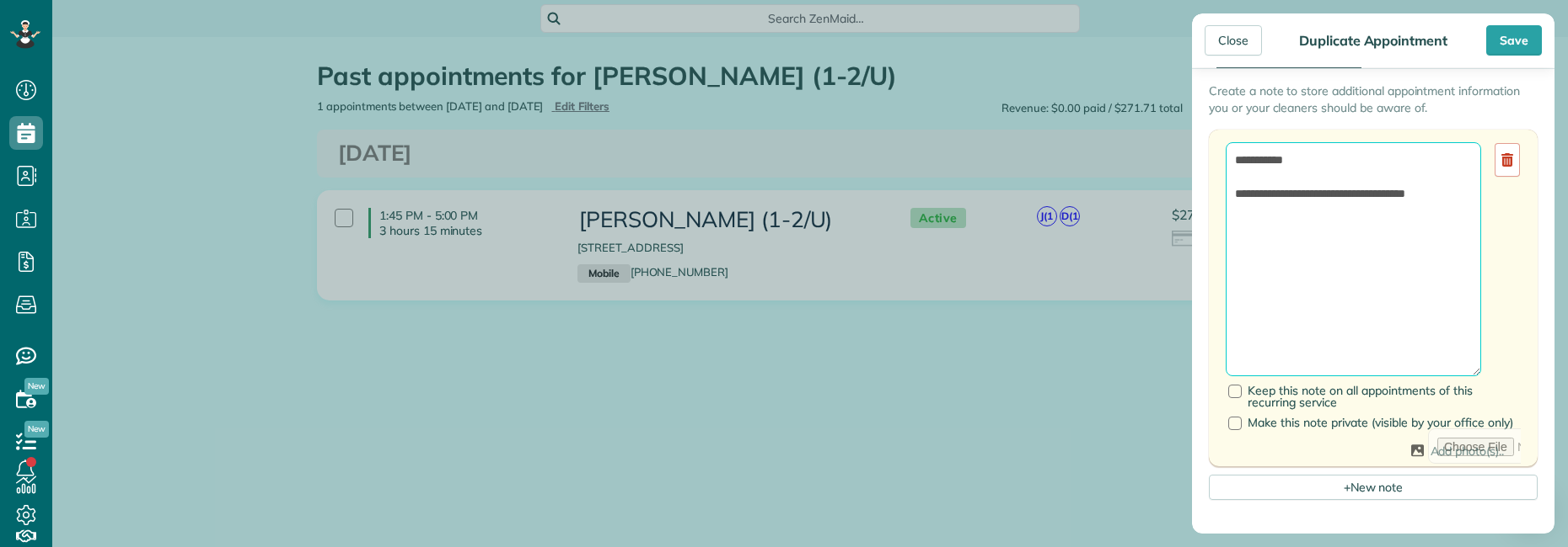
click at [1441, 267] on textarea "**********" at bounding box center [1353, 259] width 255 height 234
click at [1459, 195] on textarea "**********" at bounding box center [1353, 259] width 255 height 234
click at [1409, 296] on textarea "**********" at bounding box center [1353, 259] width 255 height 234
drag, startPoint x: 1456, startPoint y: 194, endPoint x: 1449, endPoint y: 242, distance: 48.5
click at [1456, 199] on textarea "**********" at bounding box center [1353, 259] width 255 height 234
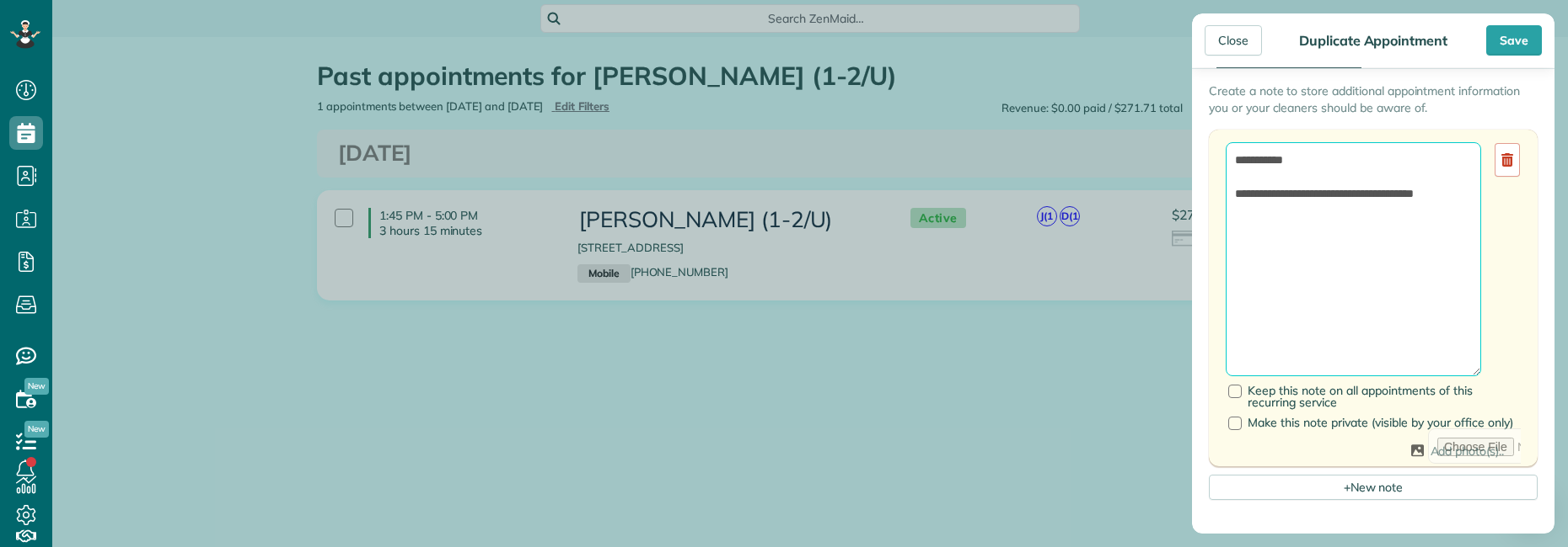
paste textarea "**********"
click at [1291, 222] on textarea "**********" at bounding box center [1353, 259] width 255 height 234
click at [1384, 313] on textarea "**********" at bounding box center [1353, 259] width 255 height 234
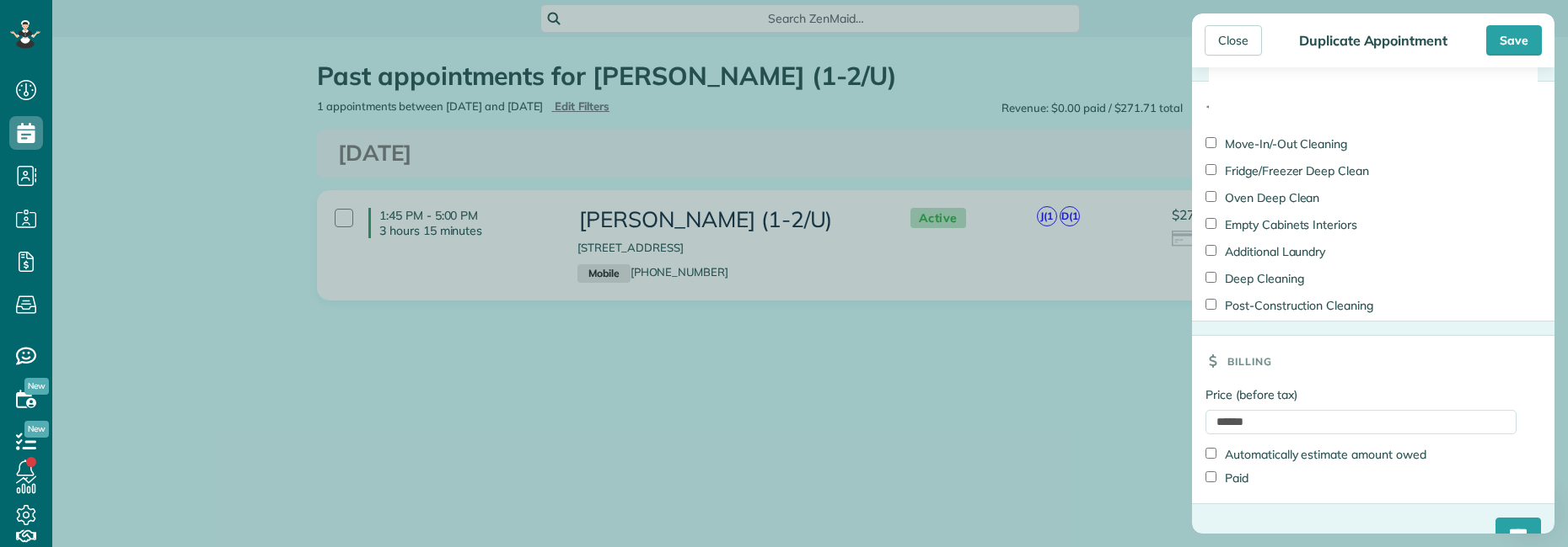
scroll to position [1312, 0]
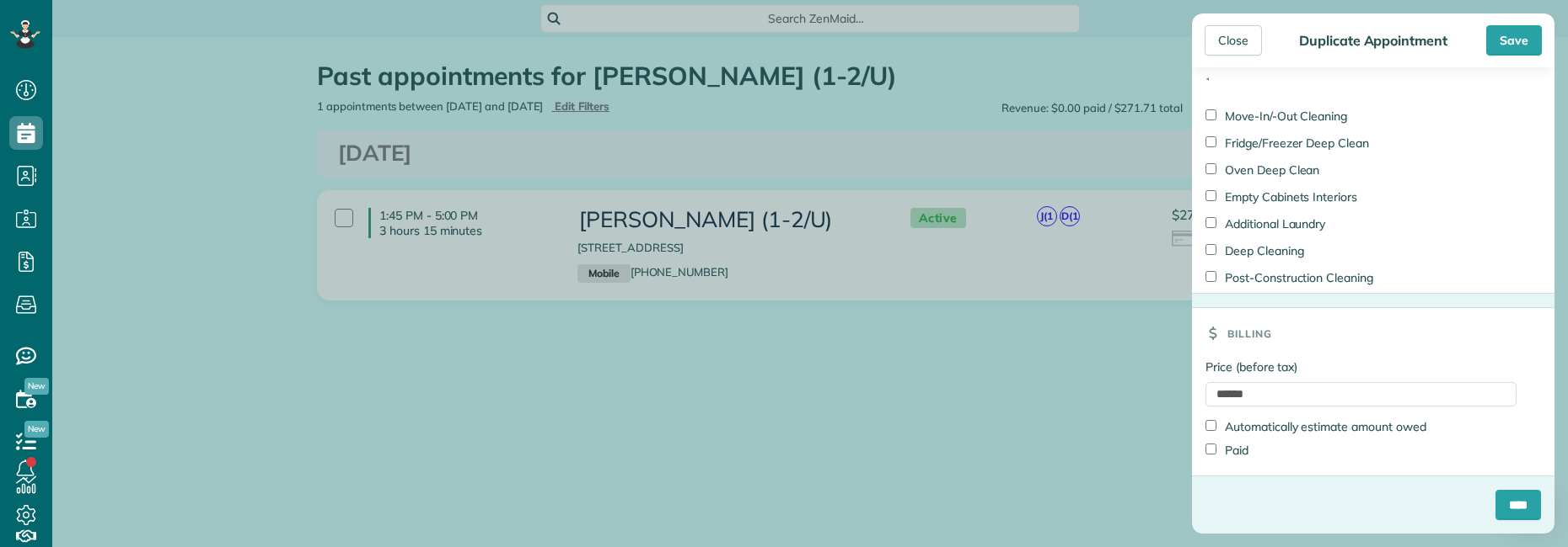
type textarea "**********"
drag, startPoint x: 1270, startPoint y: 392, endPoint x: 1016, endPoint y: 373, distance: 254.7
click at [1043, 377] on div "Close Duplicate Appointment Save Status Supervisor Check Active Cancelled Cance…" at bounding box center [784, 274] width 1568 height 547
click at [1499, 506] on input "****" at bounding box center [1518, 506] width 46 height 30
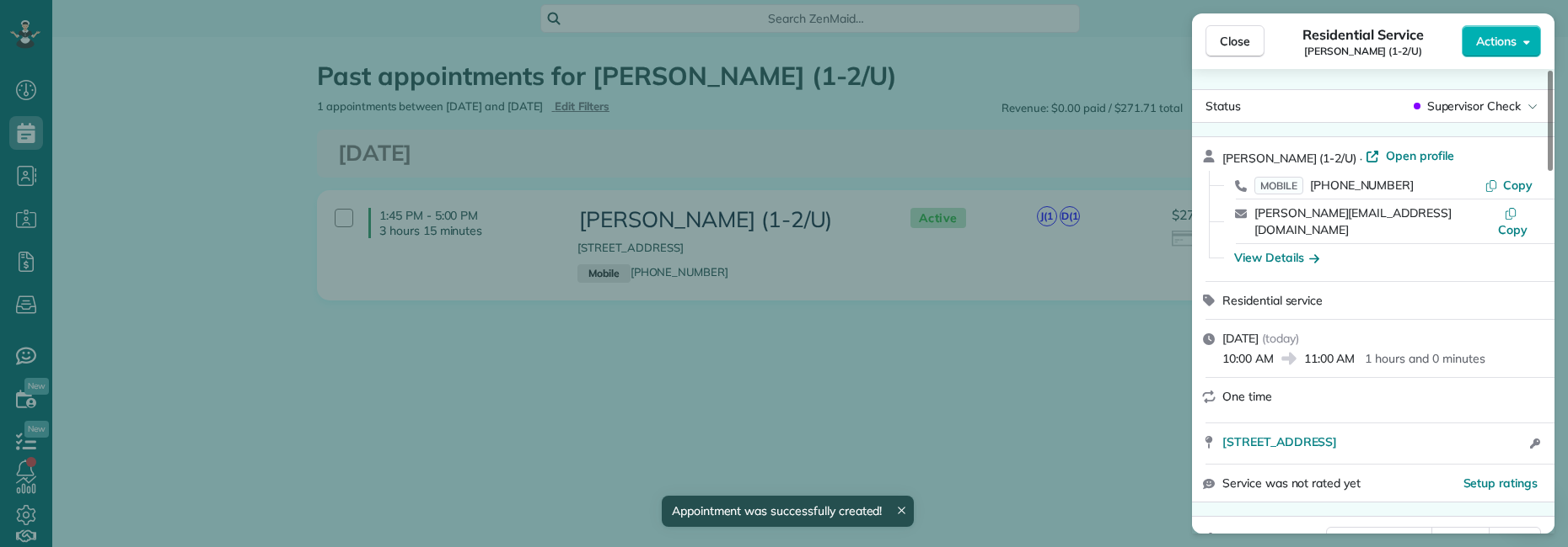
click at [754, 326] on div "Close Residential Service [PERSON_NAME] (1-2/U) Actions Status Supervisor Check…" at bounding box center [784, 274] width 1568 height 547
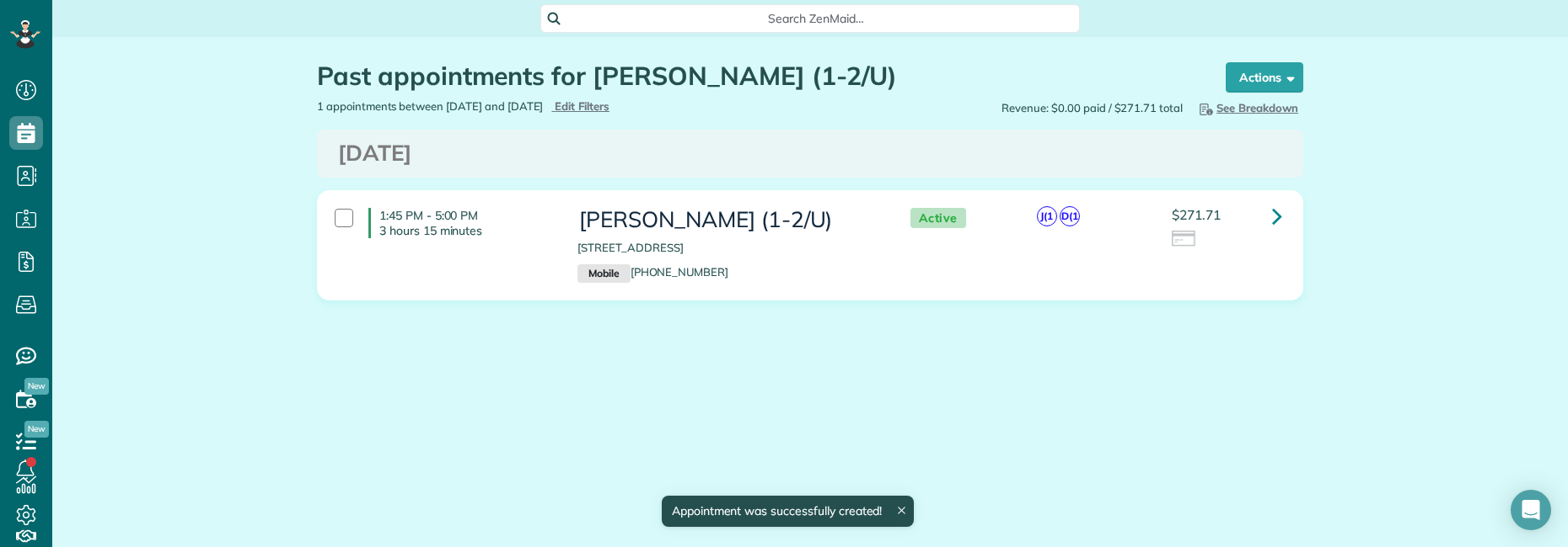
drag, startPoint x: 569, startPoint y: 216, endPoint x: 701, endPoint y: 225, distance: 132.3
click at [701, 225] on div "[PERSON_NAME] (1-2/U) [STREET_ADDRESS] Mobile [PHONE_NUMBER]" at bounding box center [727, 245] width 324 height 92
copy h3 "[PERSON_NAME]"
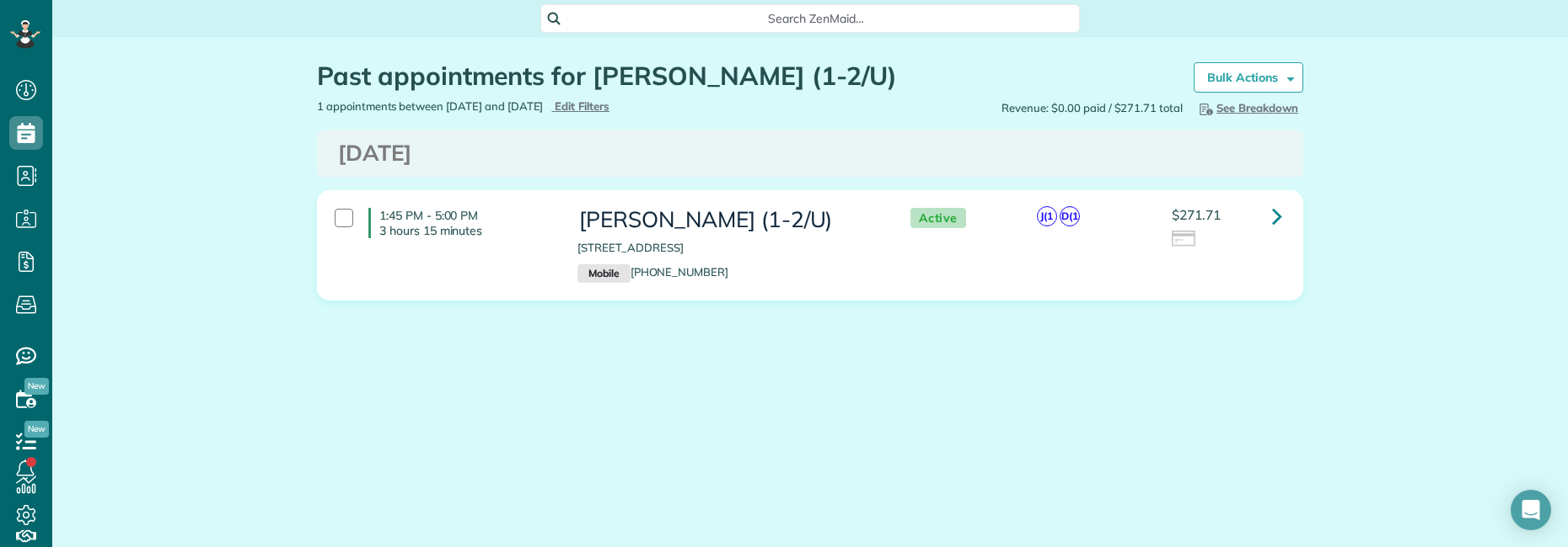
click at [641, 8] on div "Search ZenMaid…" at bounding box center [810, 19] width 539 height 28
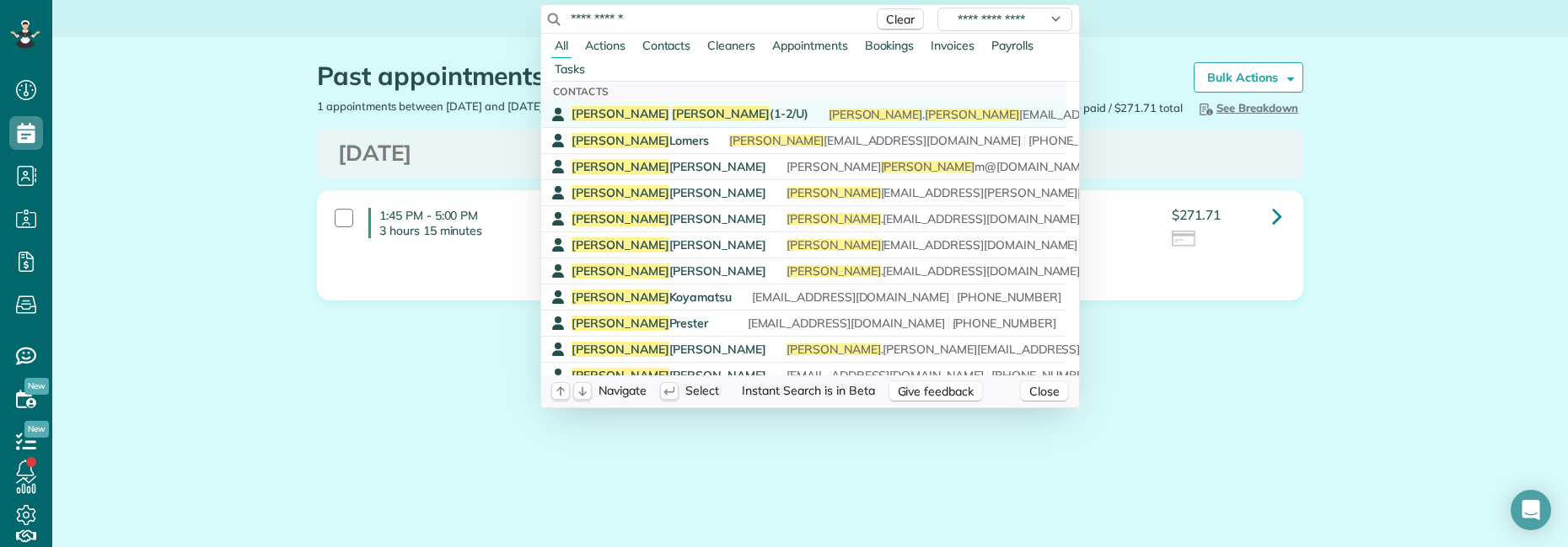
type input "**********"
click at [668, 110] on span "[PERSON_NAME] (1-2/U)" at bounding box center [690, 113] width 237 height 15
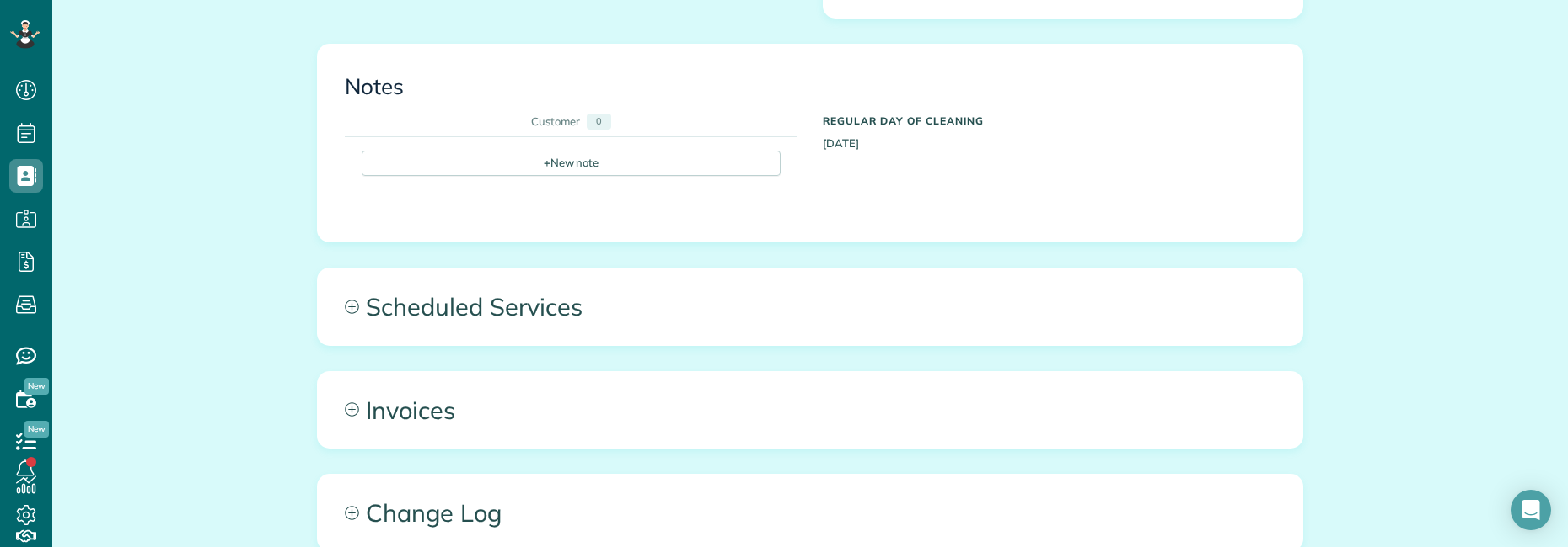
scroll to position [1011, 0]
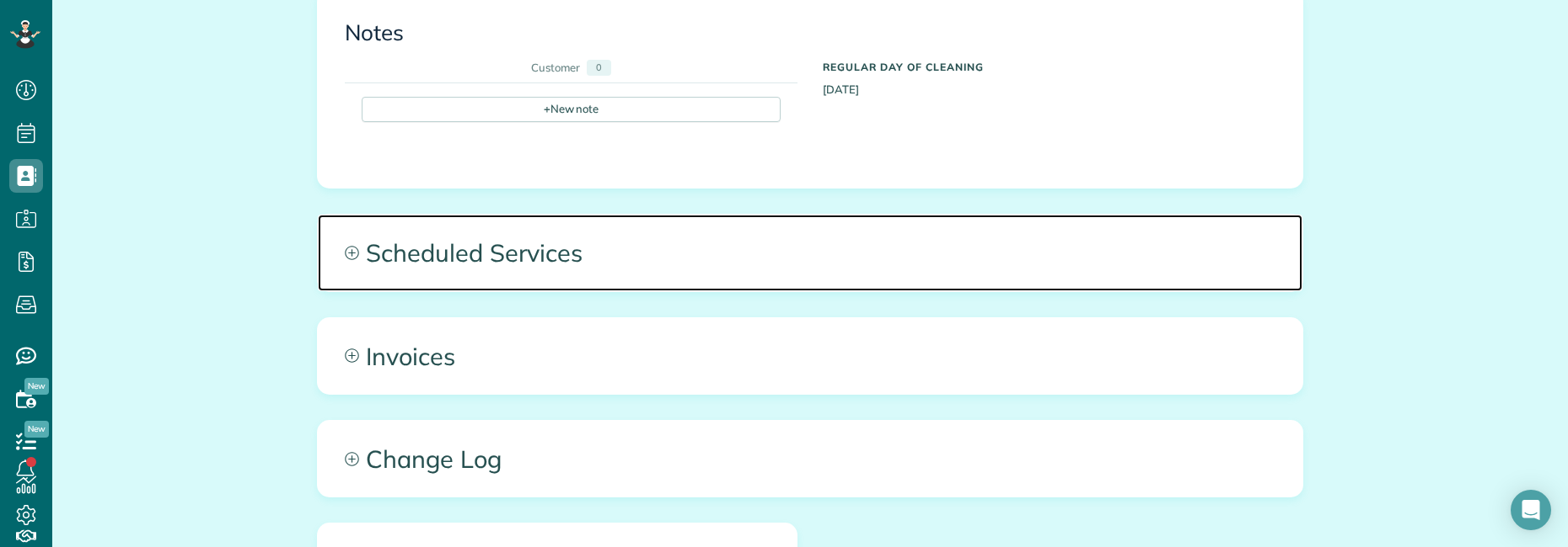
drag, startPoint x: 564, startPoint y: 243, endPoint x: 580, endPoint y: 244, distance: 16.0
click at [566, 243] on span "Scheduled Services" at bounding box center [810, 252] width 984 height 76
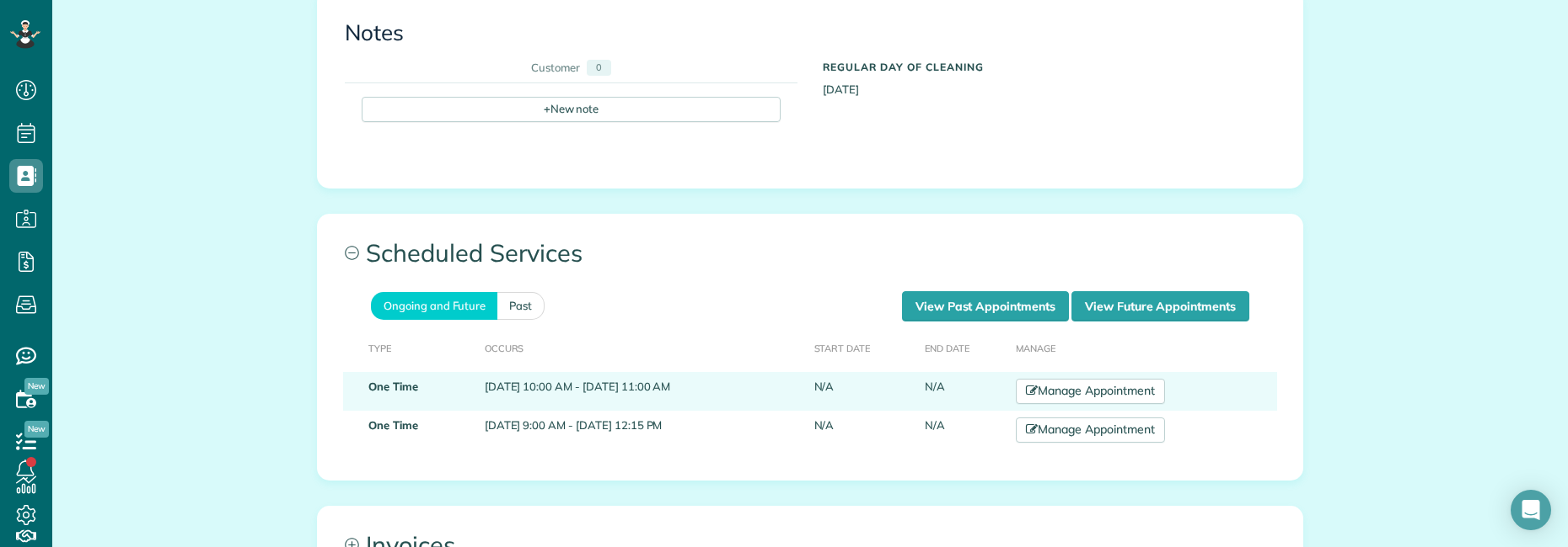
drag, startPoint x: 464, startPoint y: 368, endPoint x: 668, endPoint y: 381, distance: 204.4
click at [668, 381] on td "[DATE] 10:00 AM - [DATE] 11:00 AM" at bounding box center [642, 392] width 329 height 39
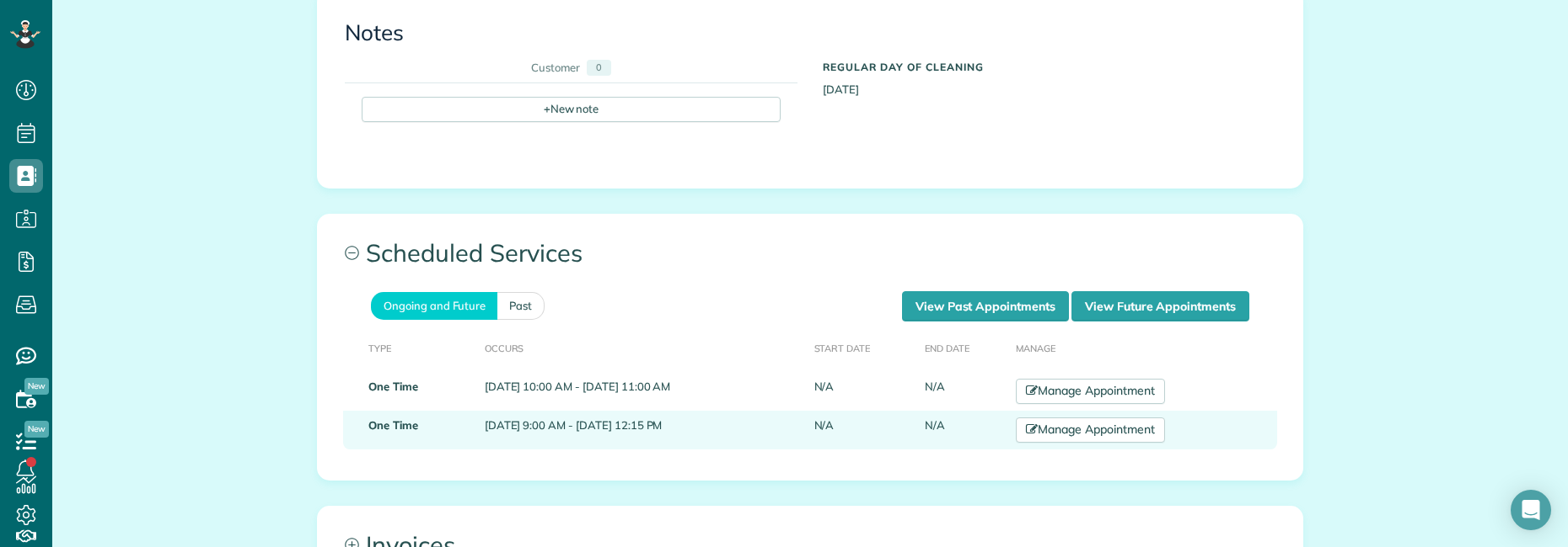
click at [710, 416] on td "[DATE] 9:00 AM - [DATE] 12:15 PM" at bounding box center [642, 431] width 329 height 39
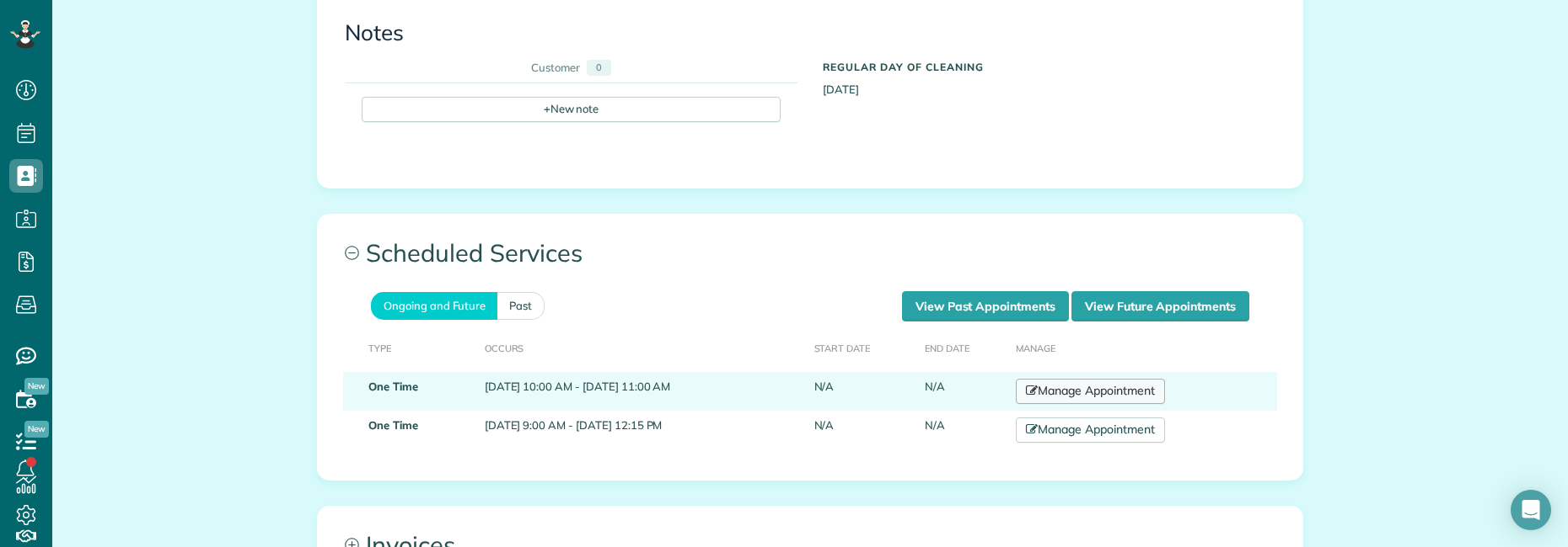
click at [1145, 379] on link "Manage Appointment" at bounding box center [1089, 392] width 148 height 26
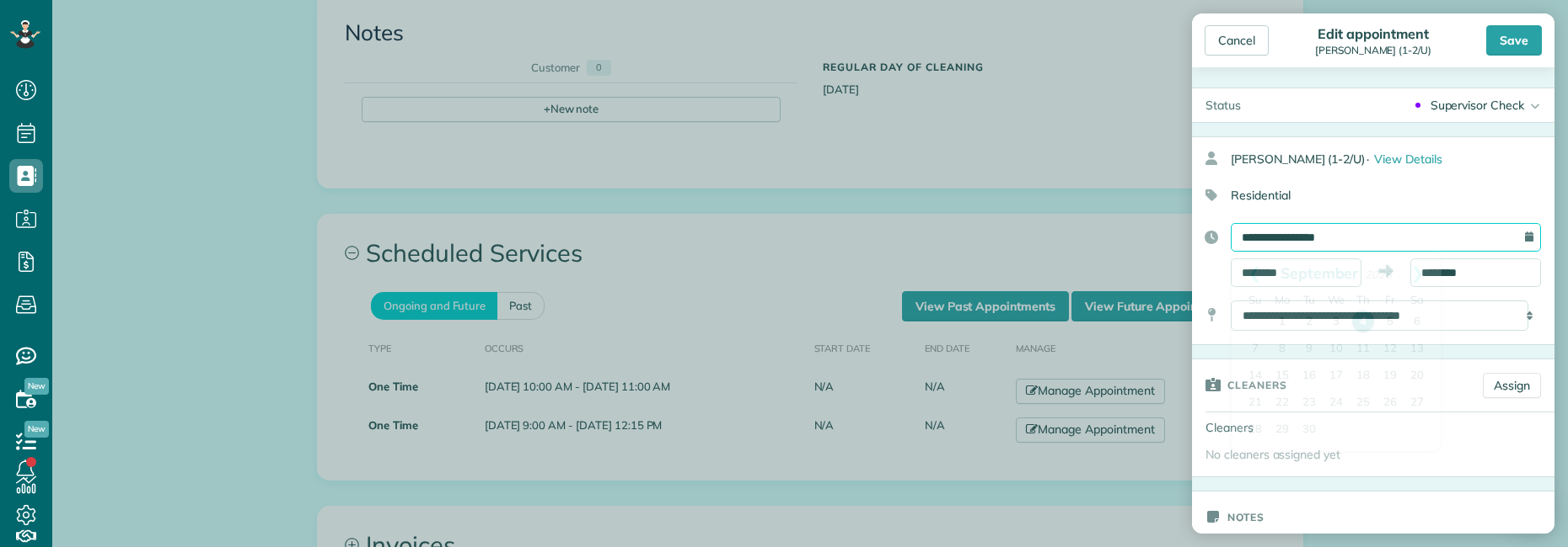
click at [1408, 235] on input "**********" at bounding box center [1385, 237] width 310 height 28
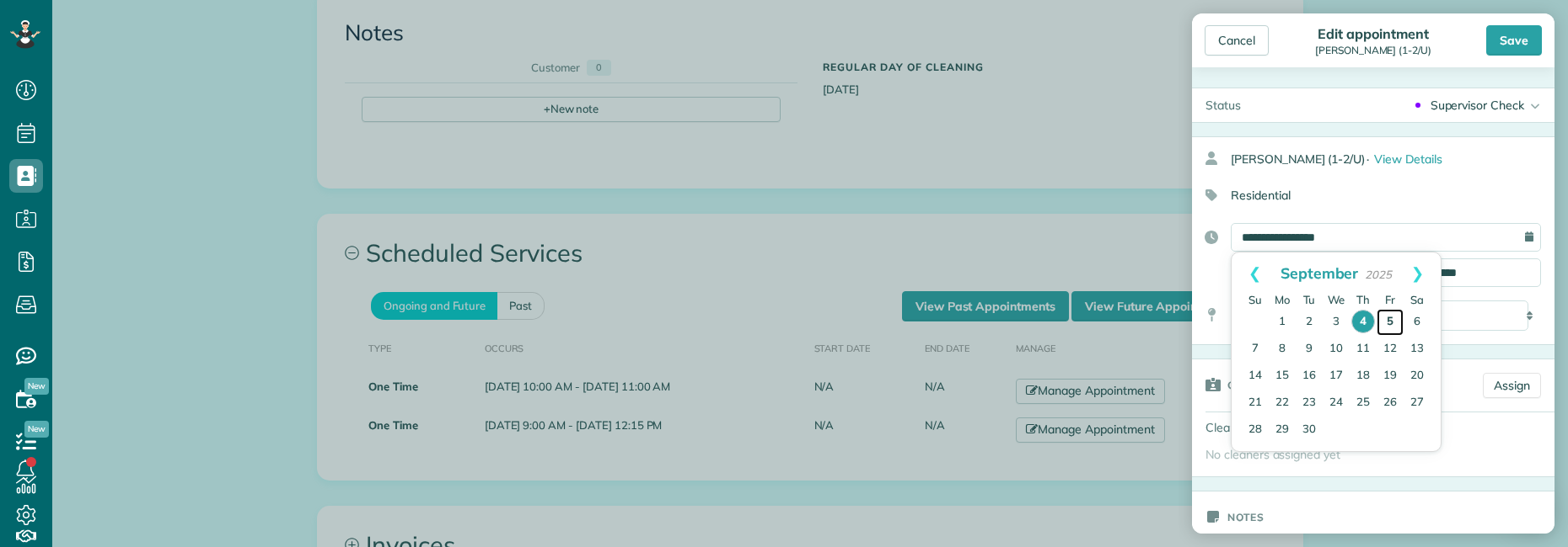
click at [1388, 320] on link "5" at bounding box center [1390, 322] width 27 height 27
type input "**********"
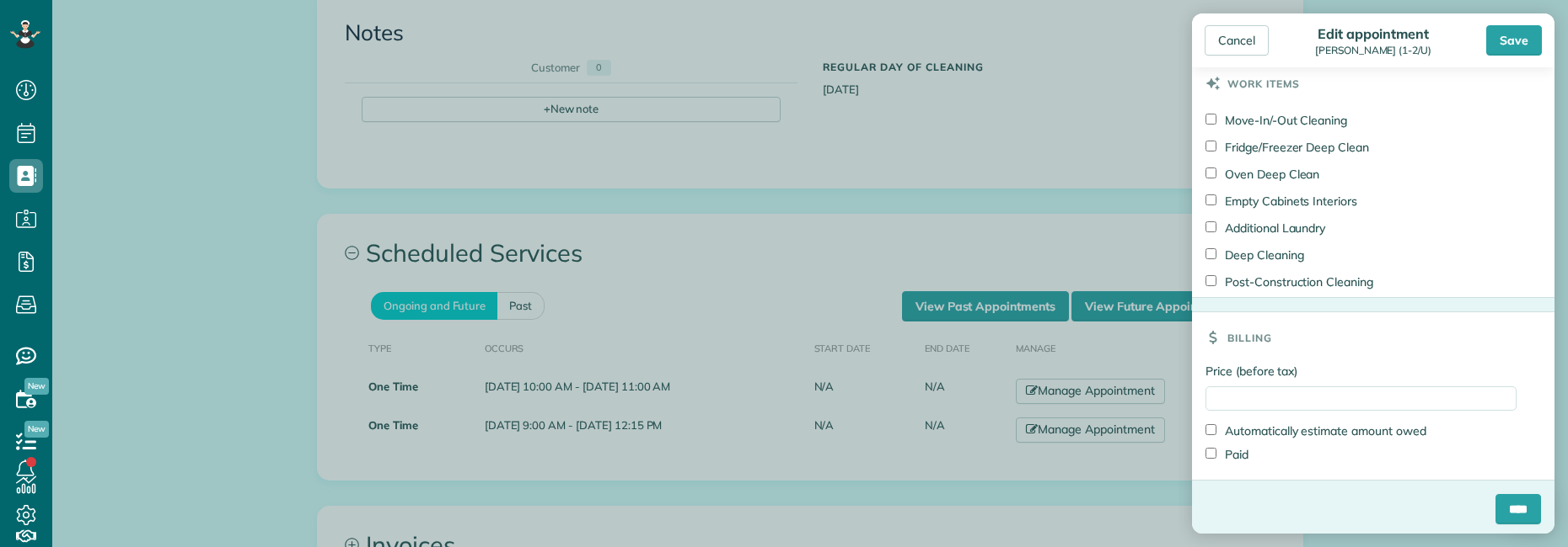
scroll to position [942, 0]
click at [1495, 505] on input "****" at bounding box center [1518, 506] width 46 height 30
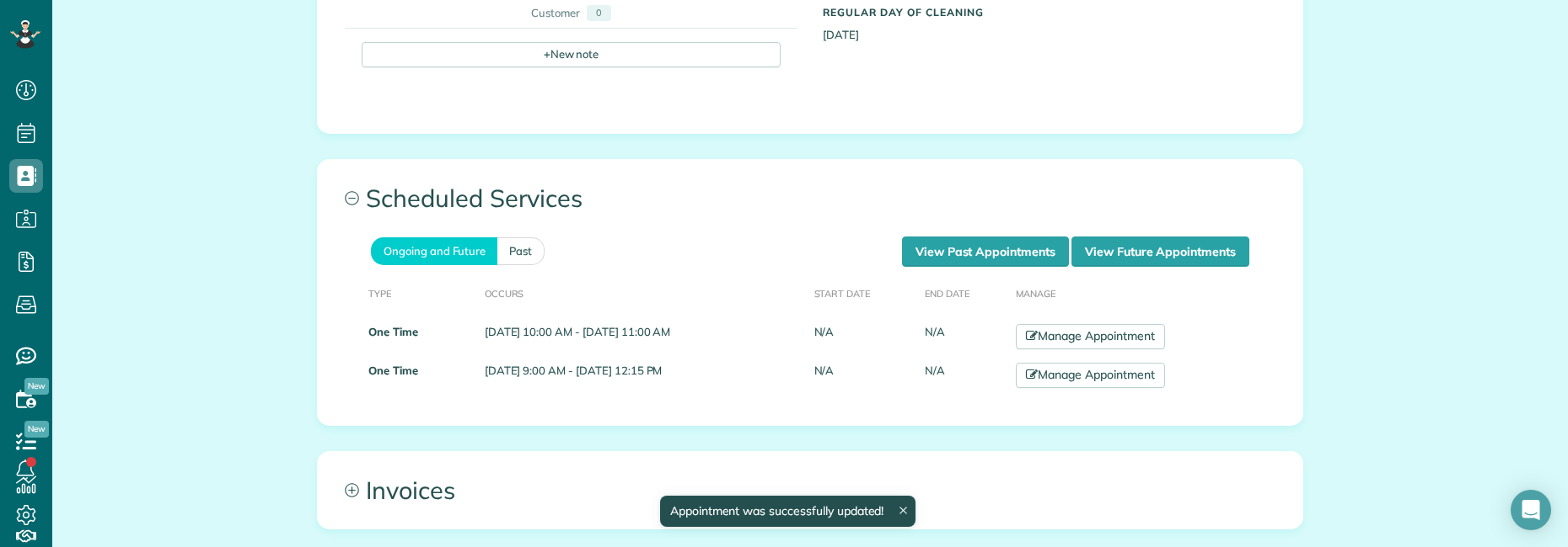
scroll to position [926, 0]
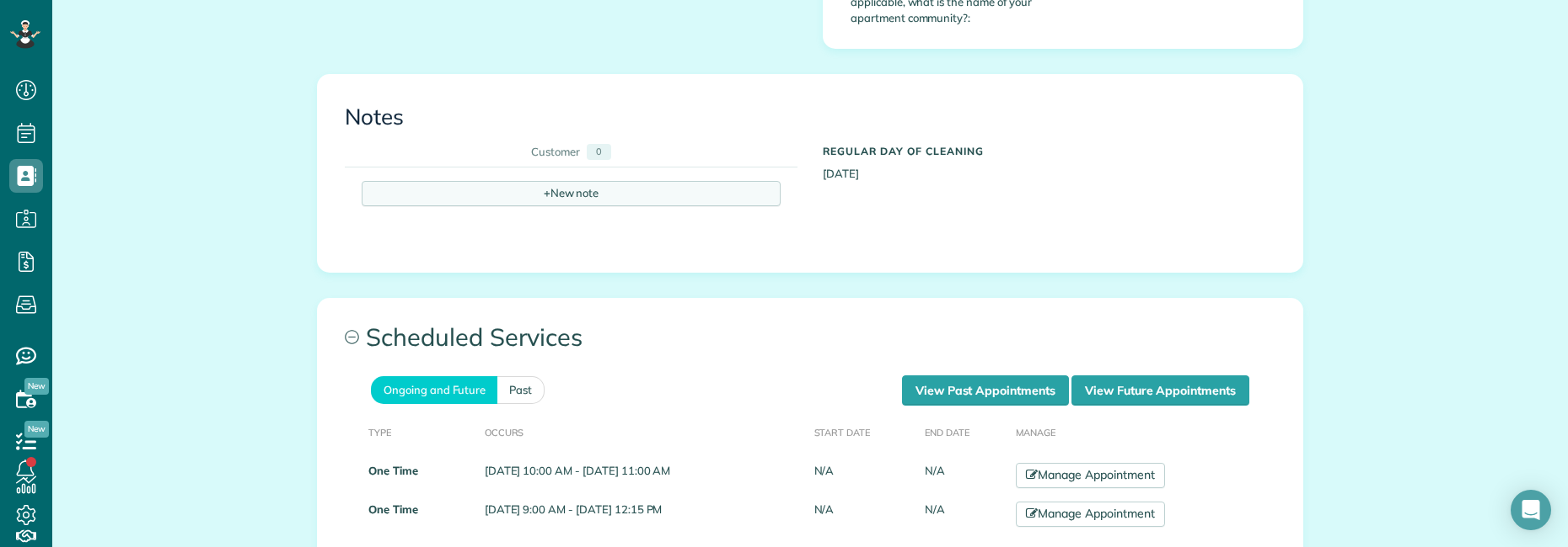
click at [570, 181] on div "+ New note" at bounding box center [571, 193] width 418 height 26
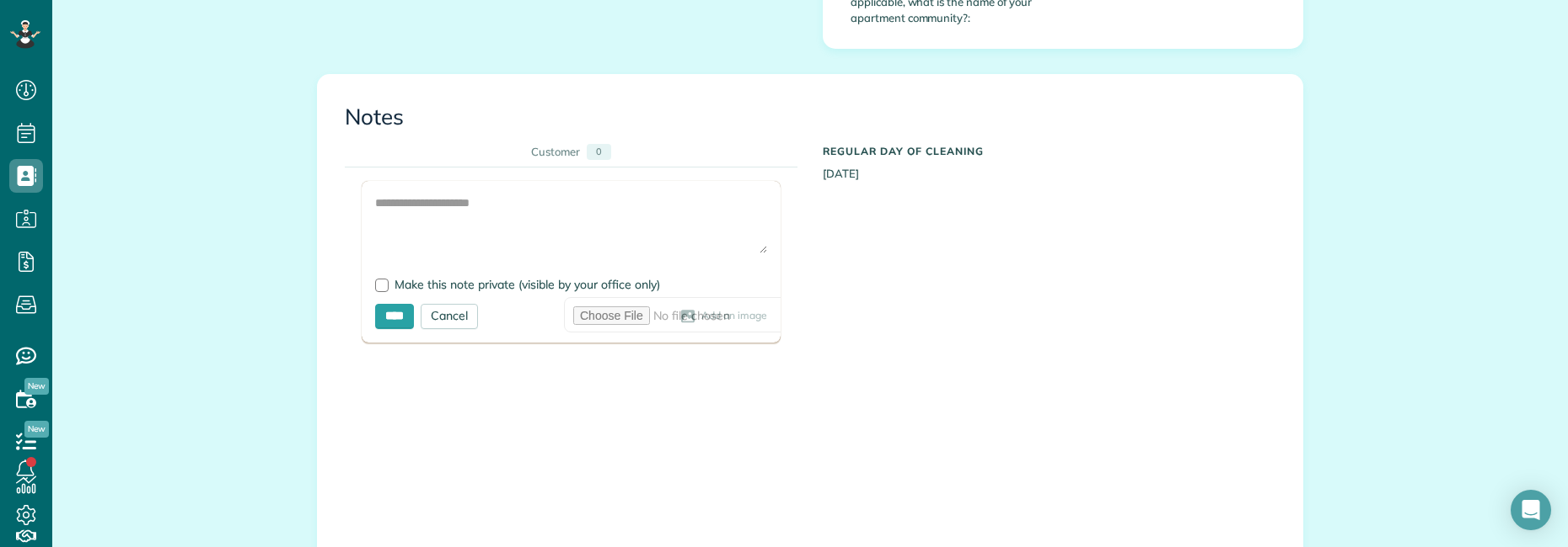
click at [442, 196] on div at bounding box center [571, 261] width 418 height 161
click at [414, 195] on textarea at bounding box center [571, 224] width 392 height 59
paste textarea "**********"
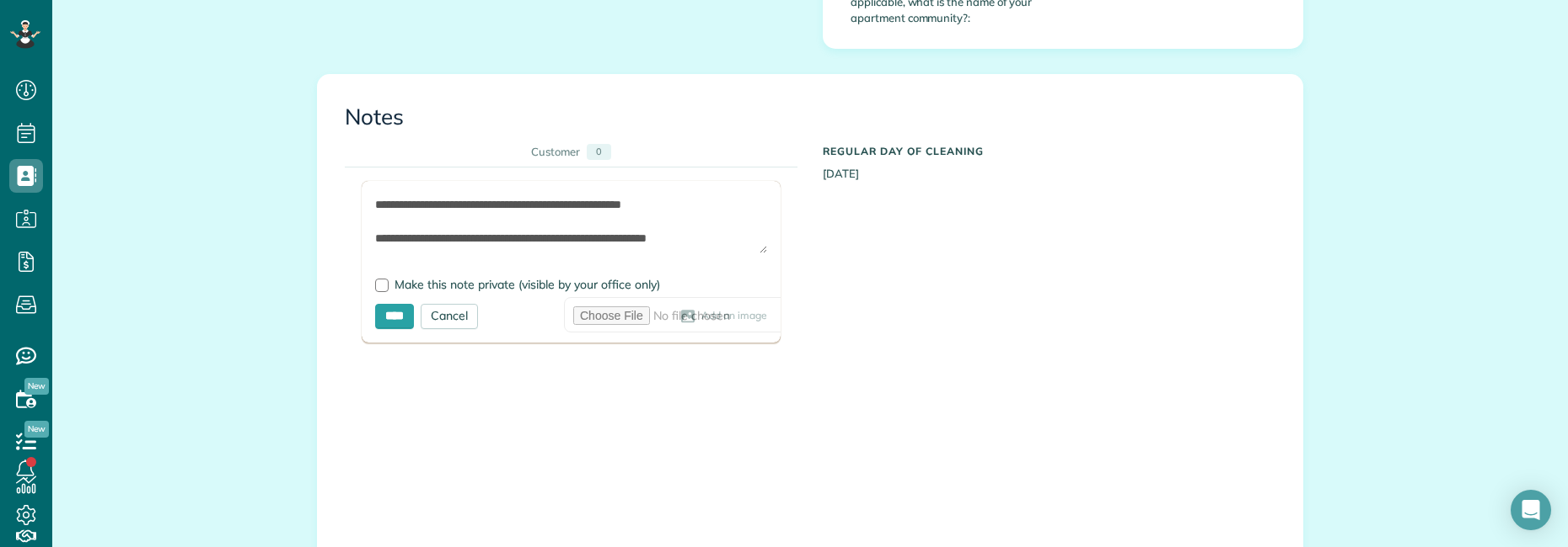
scroll to position [0, 0]
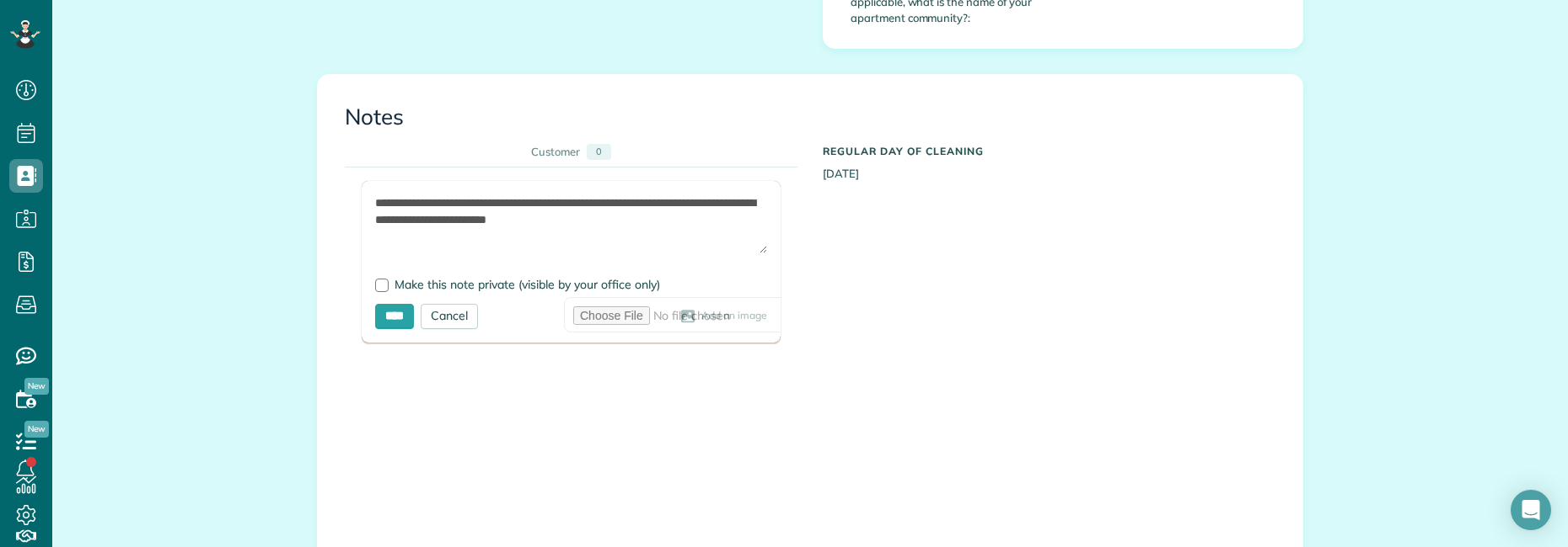
paste textarea "**********"
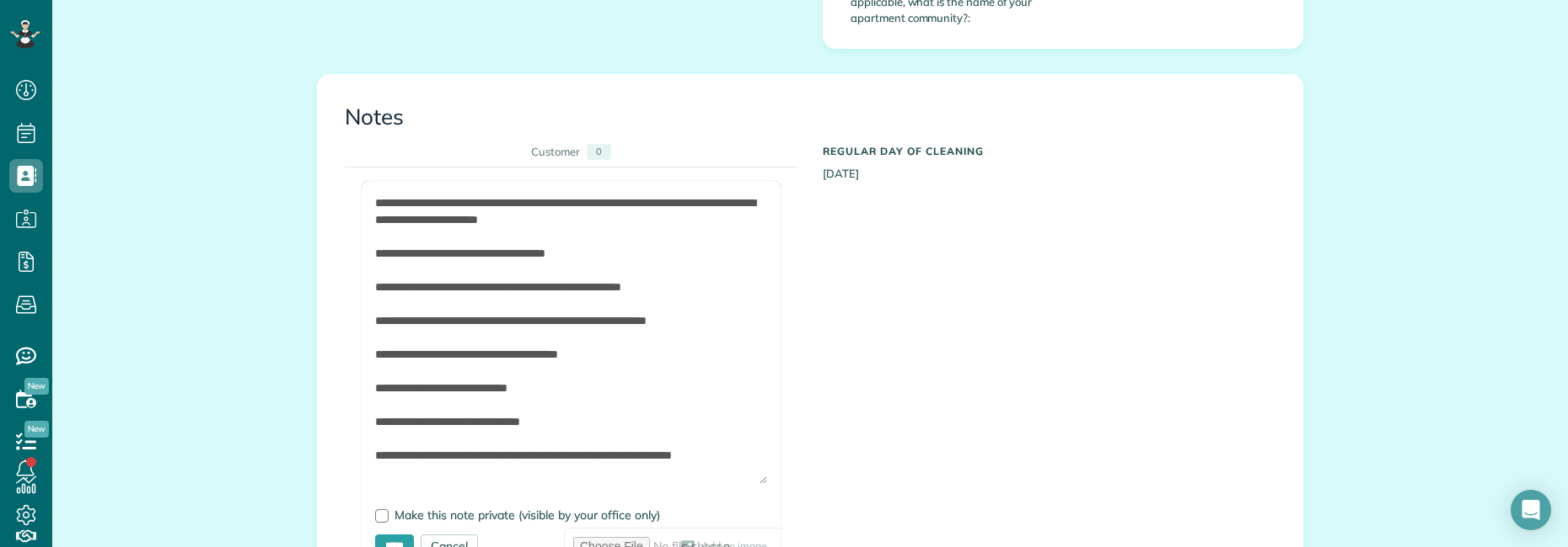
drag, startPoint x: 754, startPoint y: 236, endPoint x: 758, endPoint y: 453, distance: 217.0
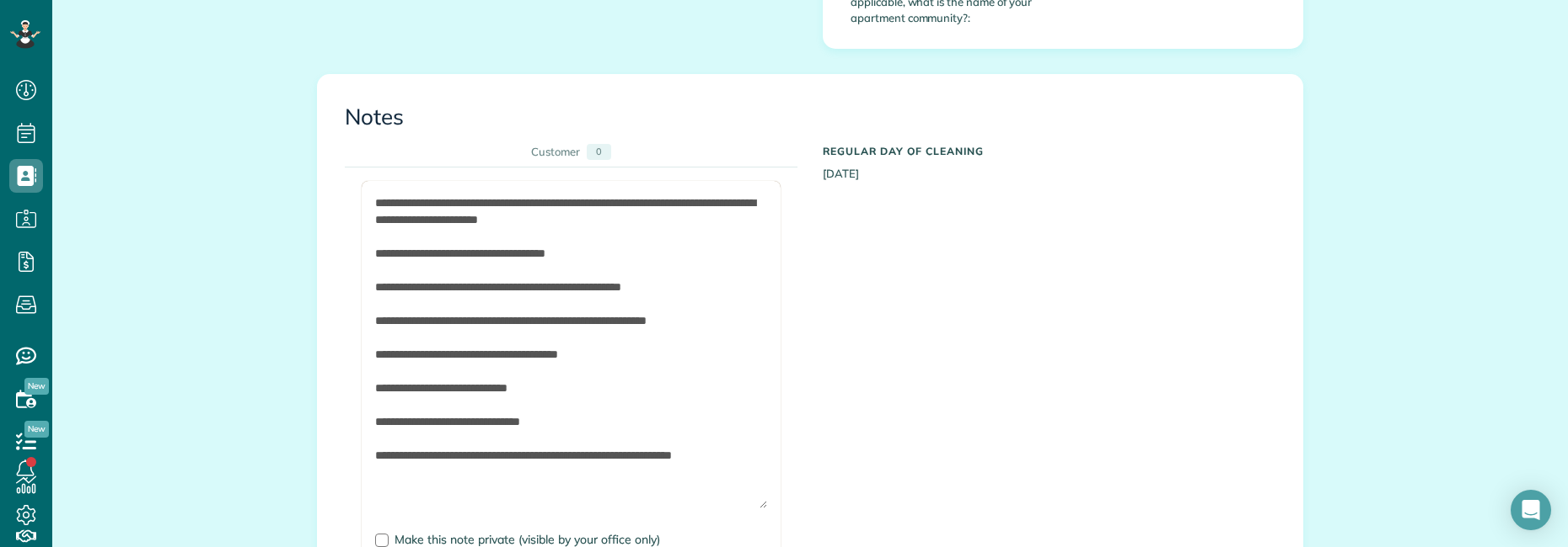
click at [589, 373] on textarea "**********" at bounding box center [571, 352] width 392 height 314
click at [375, 233] on textarea "**********" at bounding box center [571, 352] width 392 height 314
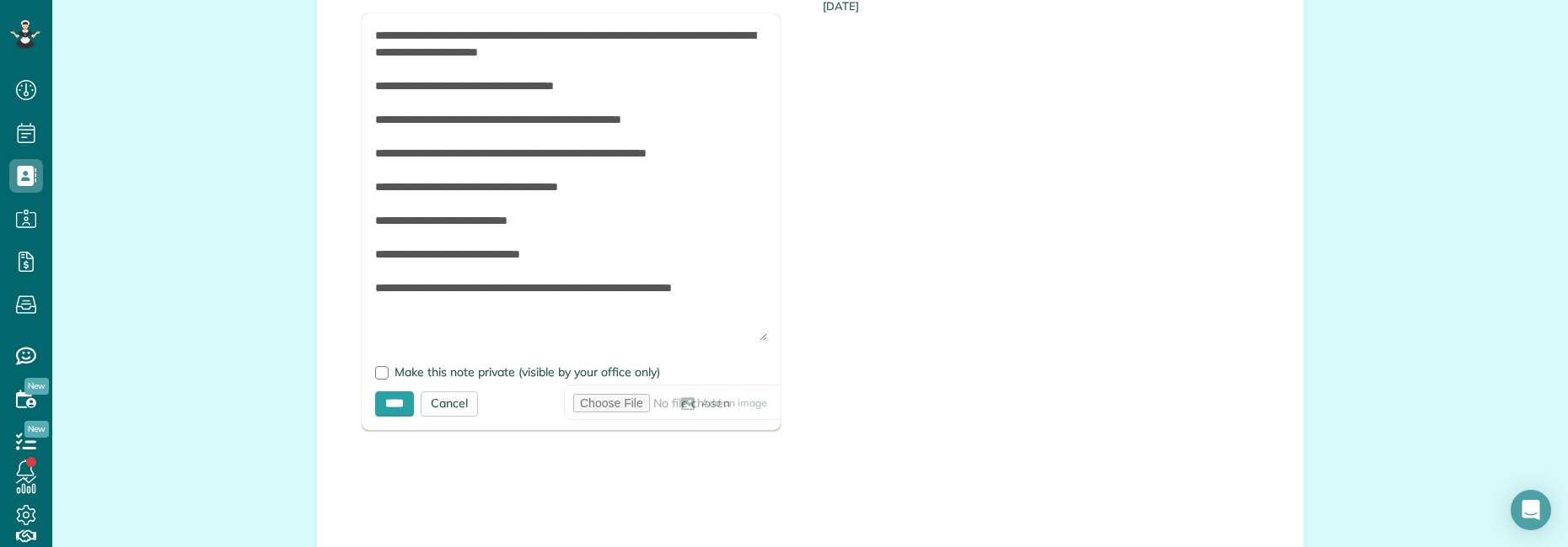
scroll to position [1095, 0]
type textarea "**********"
click at [375, 365] on div at bounding box center [381, 371] width 13 height 13
click at [392, 391] on input "****" at bounding box center [395, 403] width 39 height 26
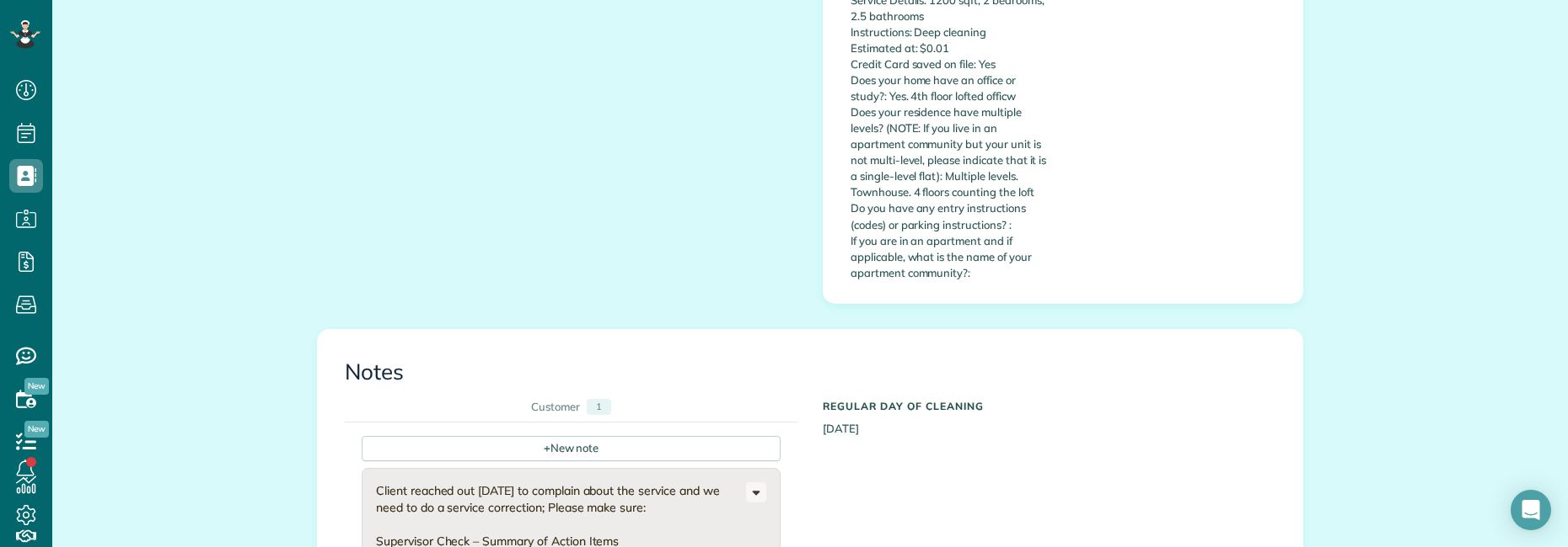
click at [252, 226] on div "All Contacts Actions Edit Add Appointment Recent Activity Send Email Update Cus…" at bounding box center [810, 517] width 1515 height 2303
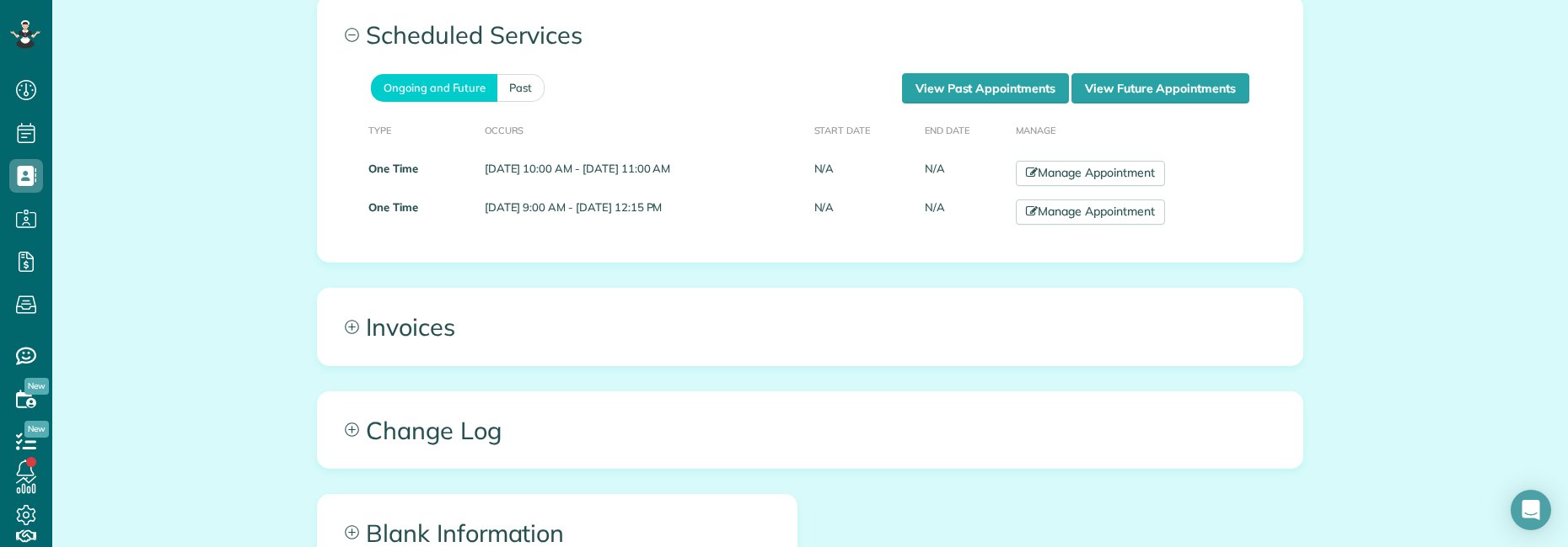
scroll to position [1598, 0]
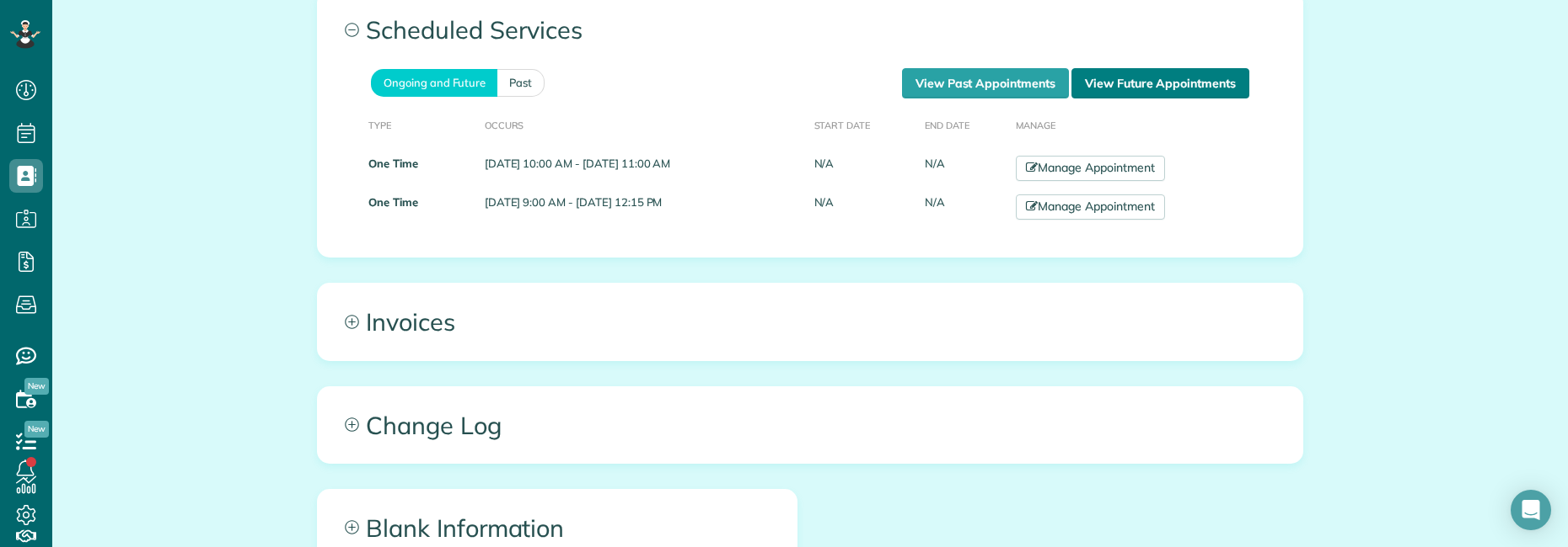
click at [1122, 71] on link "View Future Appointments" at bounding box center [1159, 83] width 177 height 30
click at [999, 68] on link "View Past Appointments" at bounding box center [984, 83] width 167 height 30
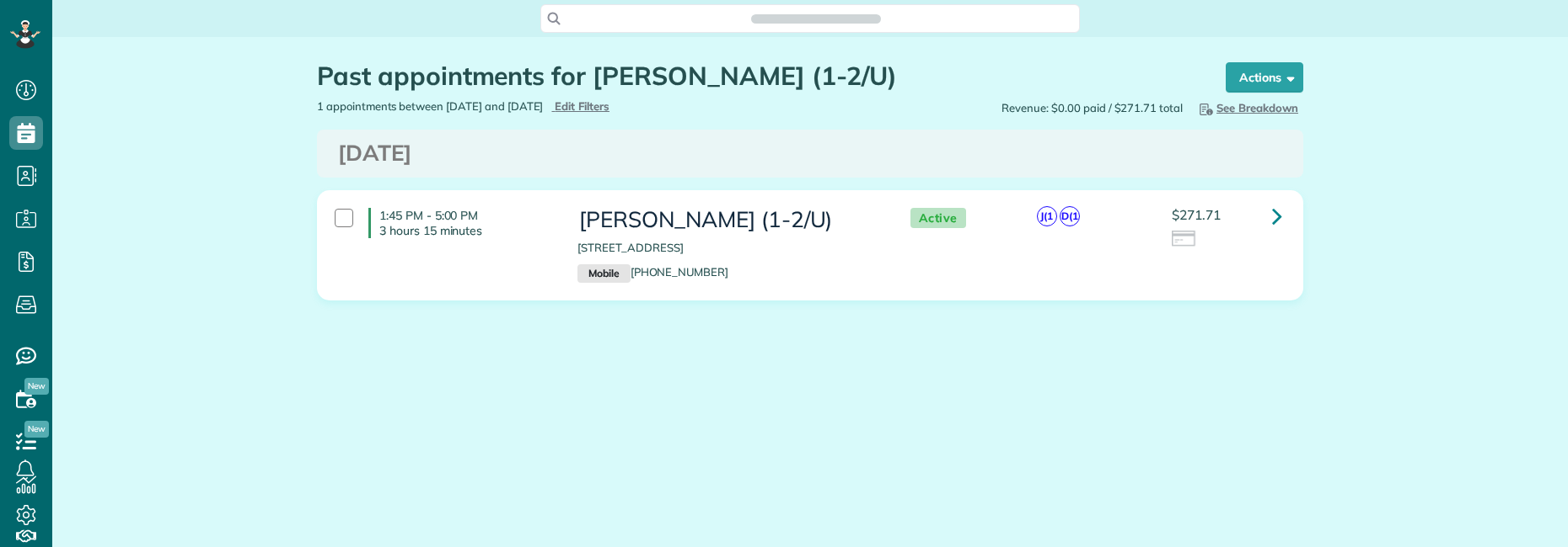
scroll to position [8, 8]
click at [362, 402] on div "Past appointments for [PERSON_NAME] (1-2/U) Schedule Changes Actions Create App…" at bounding box center [810, 232] width 1012 height 390
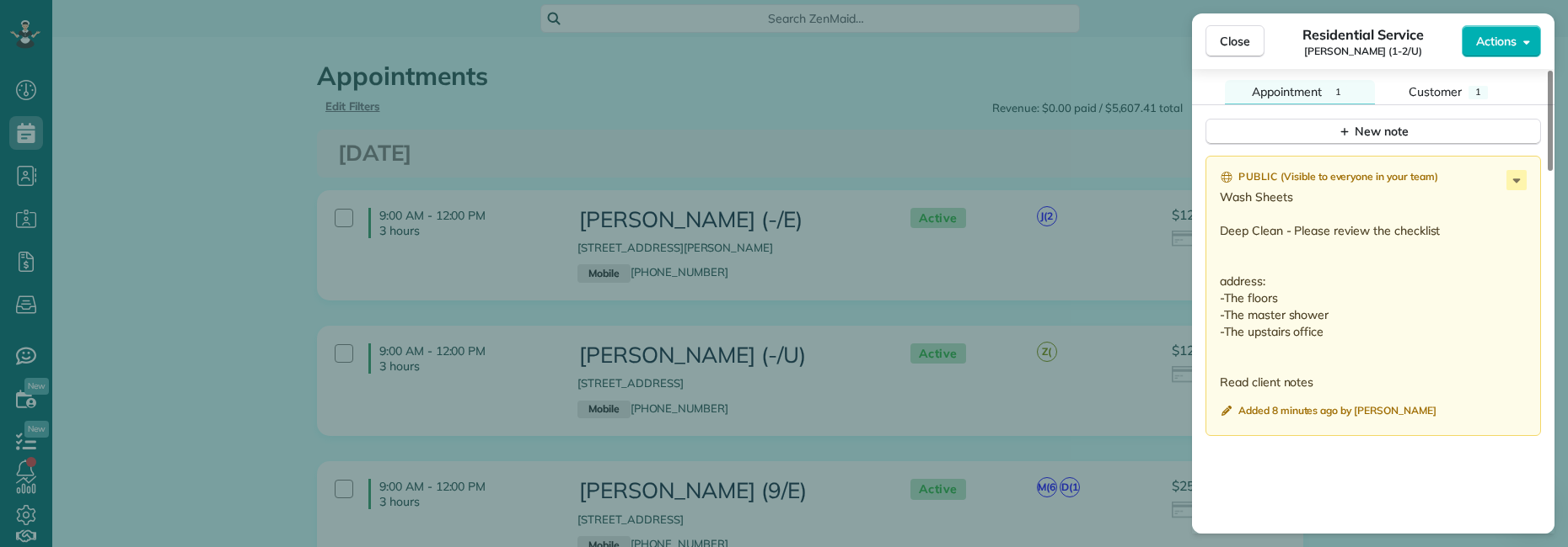
scroll to position [1347, 0]
click at [1250, 43] on button "Close" at bounding box center [1234, 41] width 59 height 32
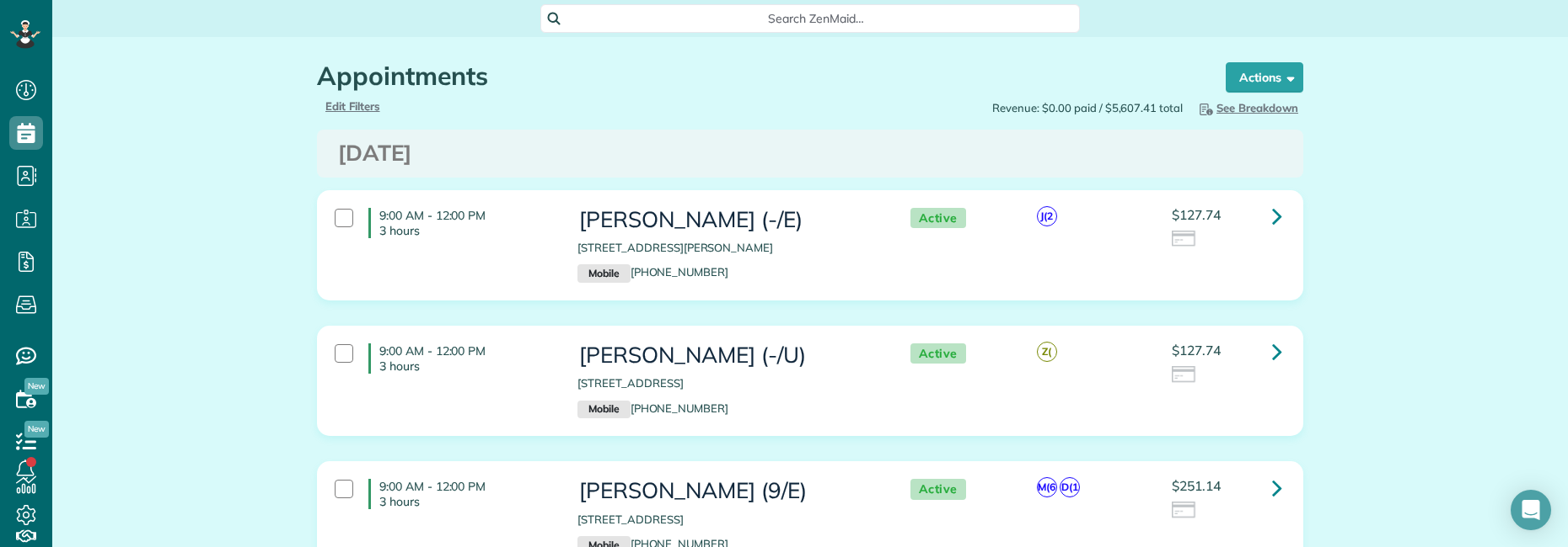
click at [687, 19] on span "Search ZenMaid…" at bounding box center [816, 18] width 512 height 17
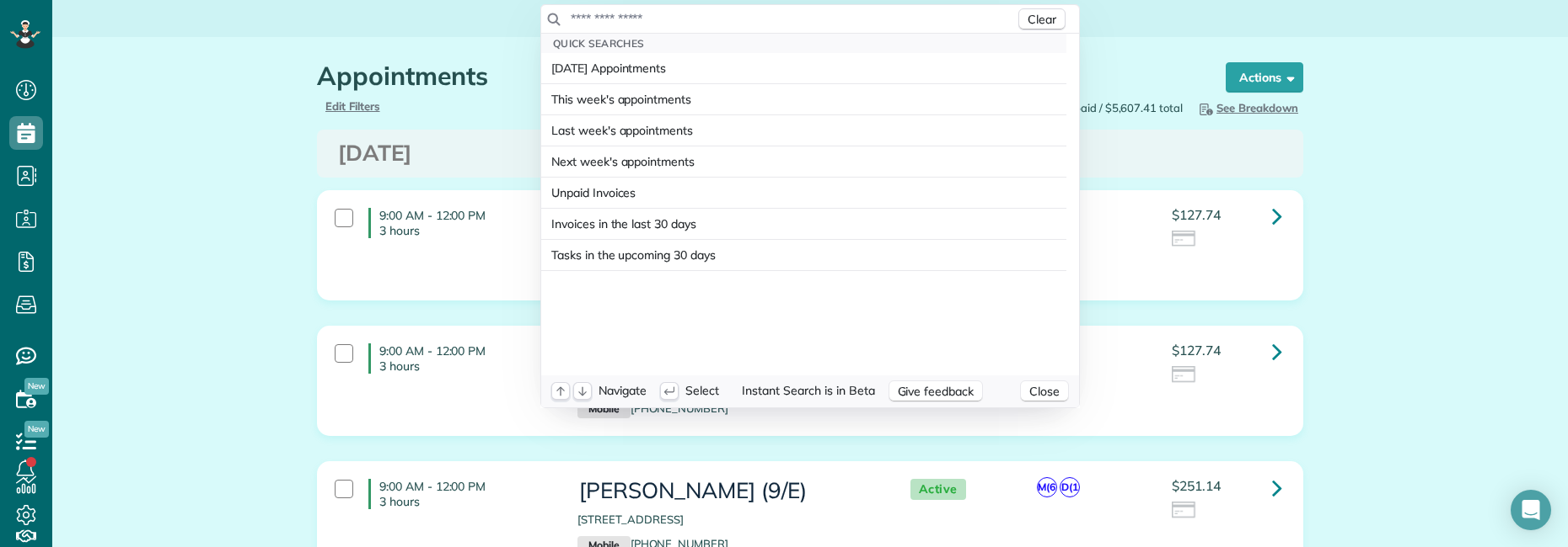
click at [710, 20] on input "text" at bounding box center [792, 18] width 445 height 17
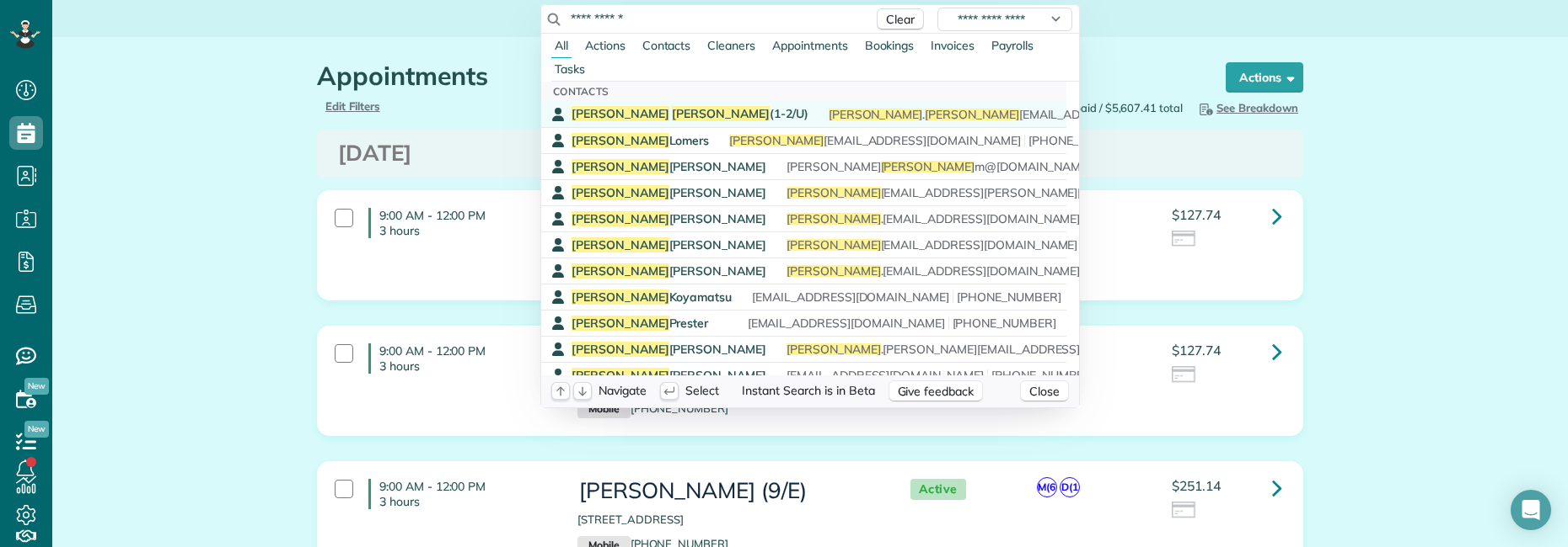
type input "**********"
click at [645, 109] on span "[PERSON_NAME] (1-2/U)" at bounding box center [690, 113] width 237 height 15
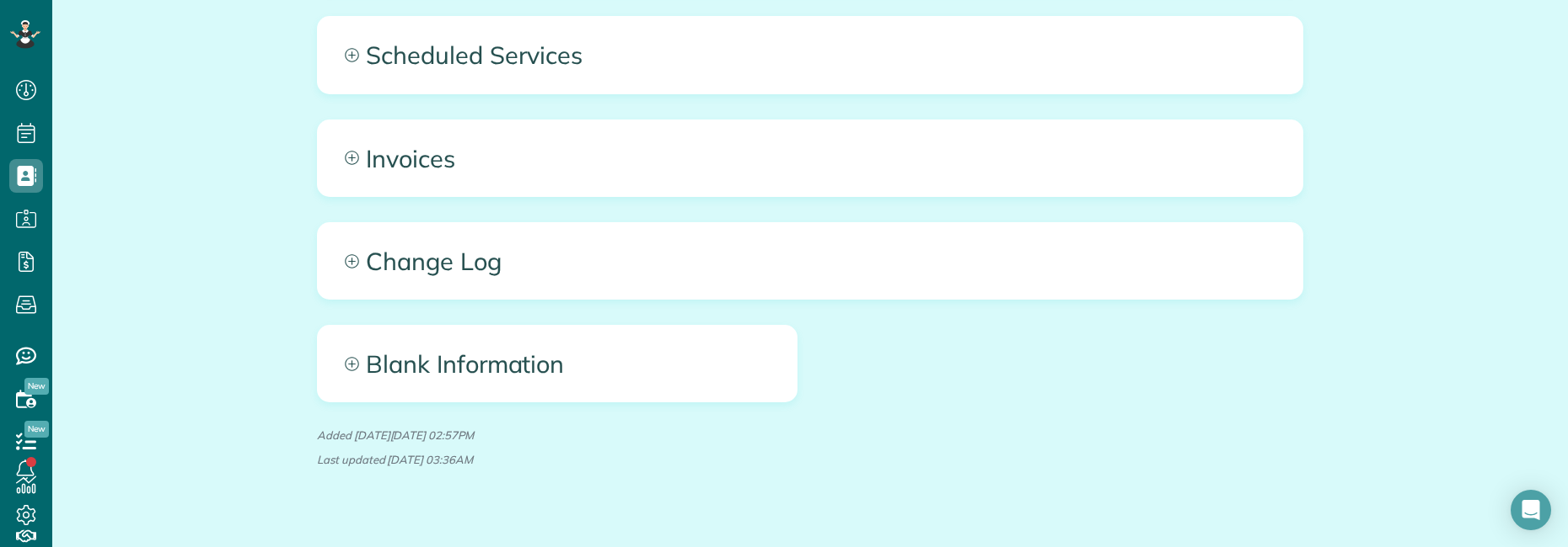
scroll to position [1586, 0]
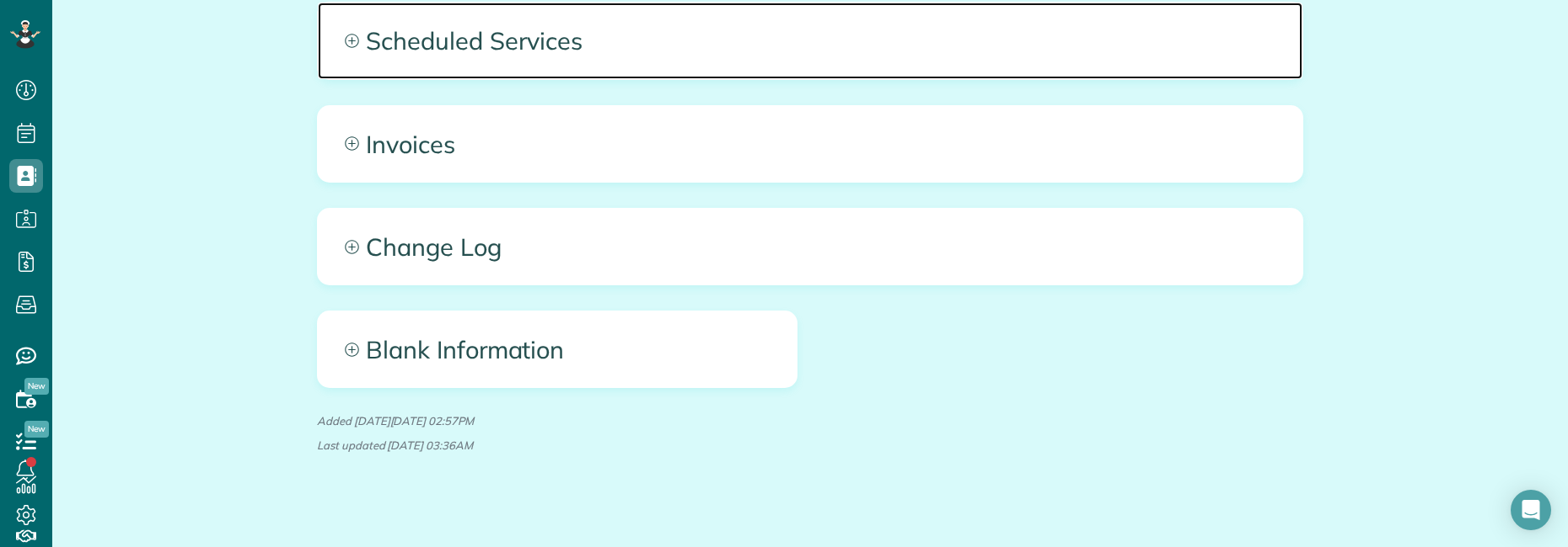
click at [716, 38] on span "Scheduled Services" at bounding box center [810, 41] width 984 height 76
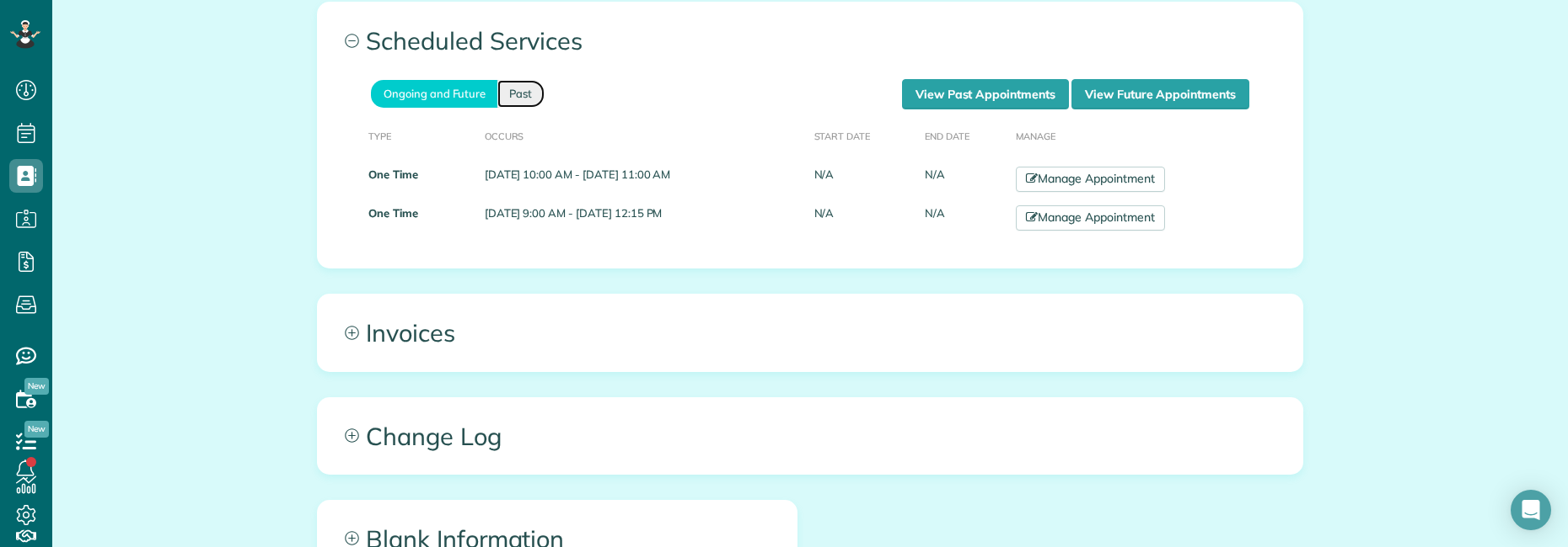
click at [512, 83] on link "Past" at bounding box center [520, 94] width 47 height 28
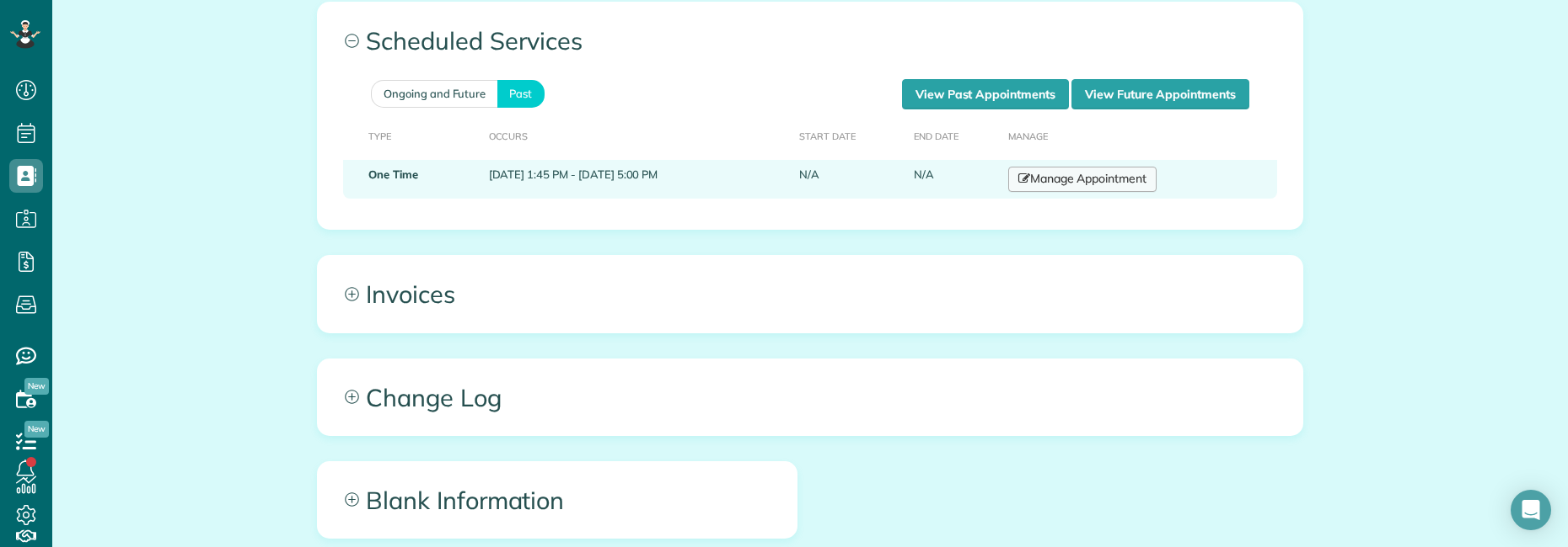
click at [1120, 168] on link "Manage Appointment" at bounding box center [1082, 179] width 148 height 26
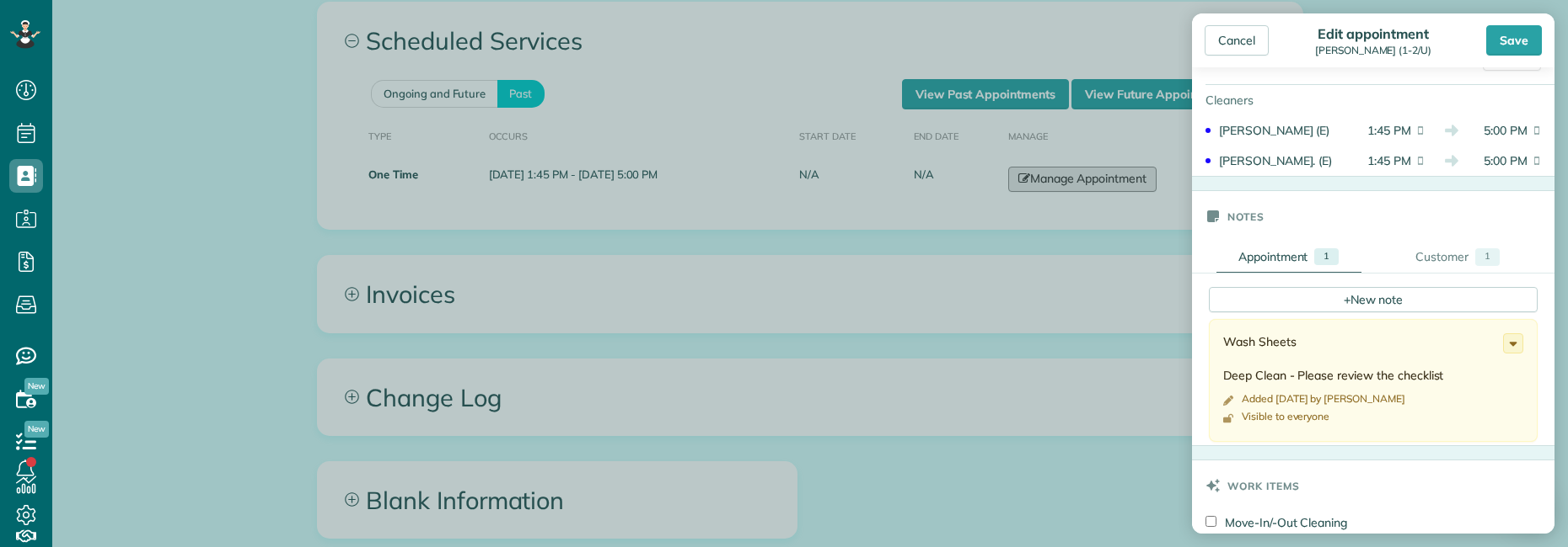
scroll to position [421, 0]
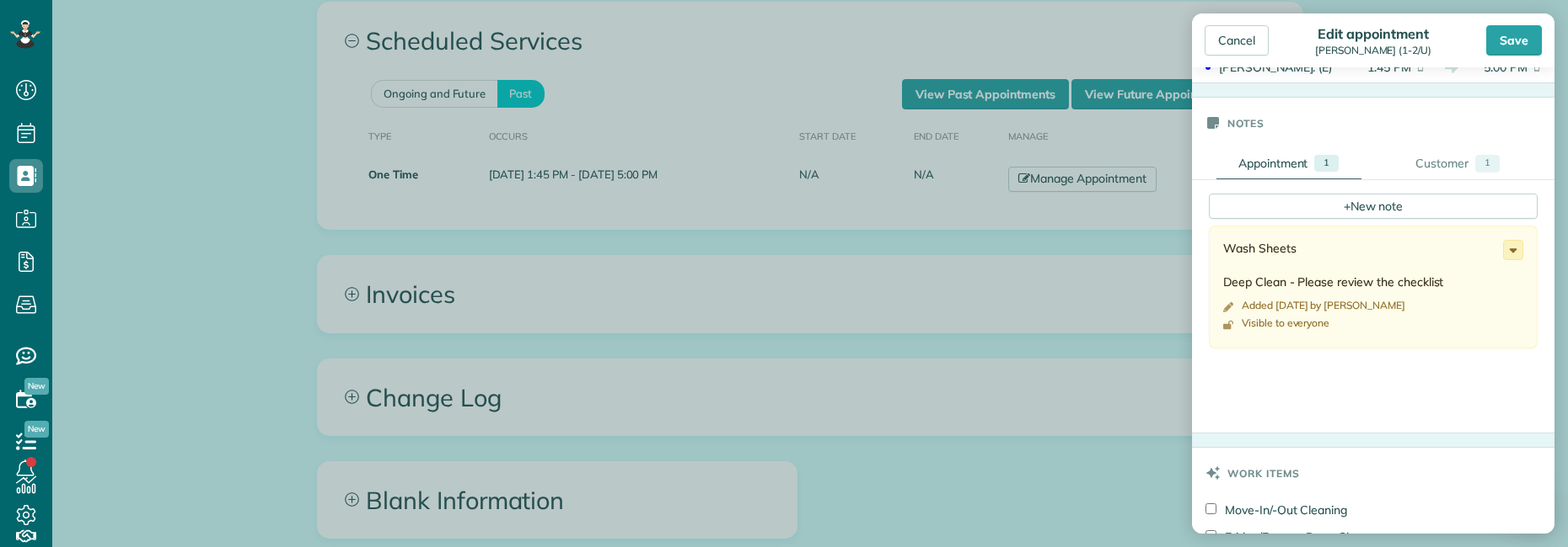
click at [1504, 254] on icon at bounding box center [1512, 250] width 19 height 19
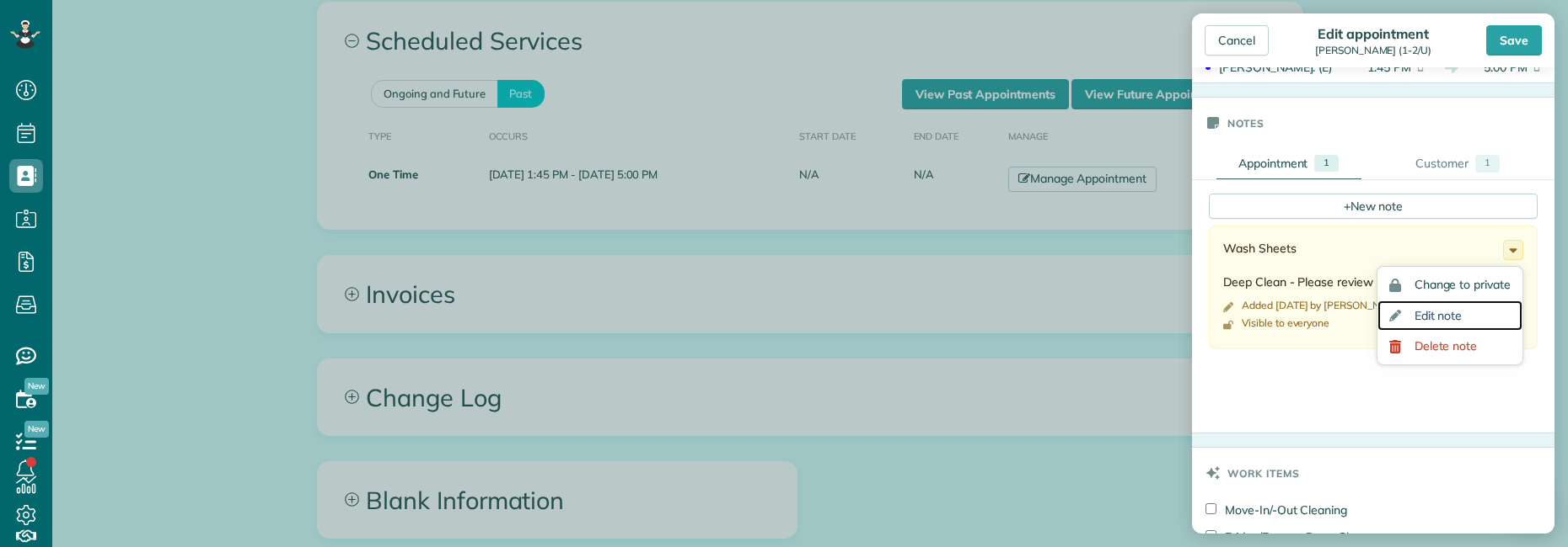
click at [1431, 313] on span "Edit note" at bounding box center [1438, 315] width 48 height 11
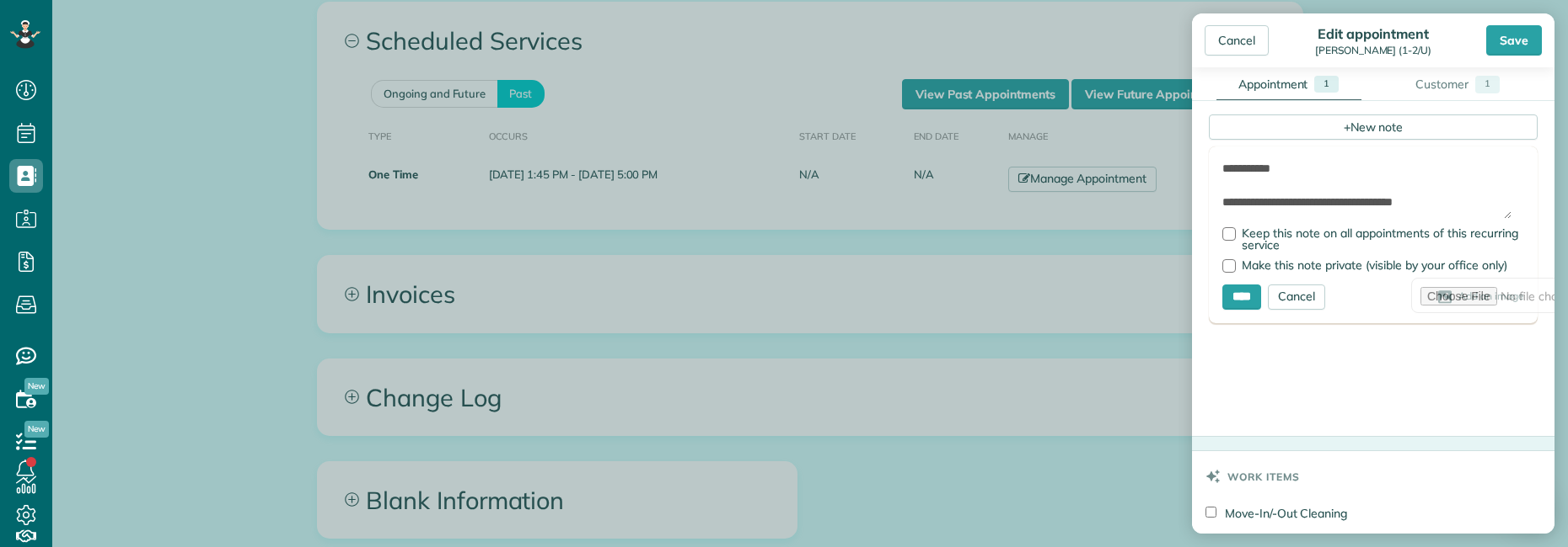
scroll to position [506, 0]
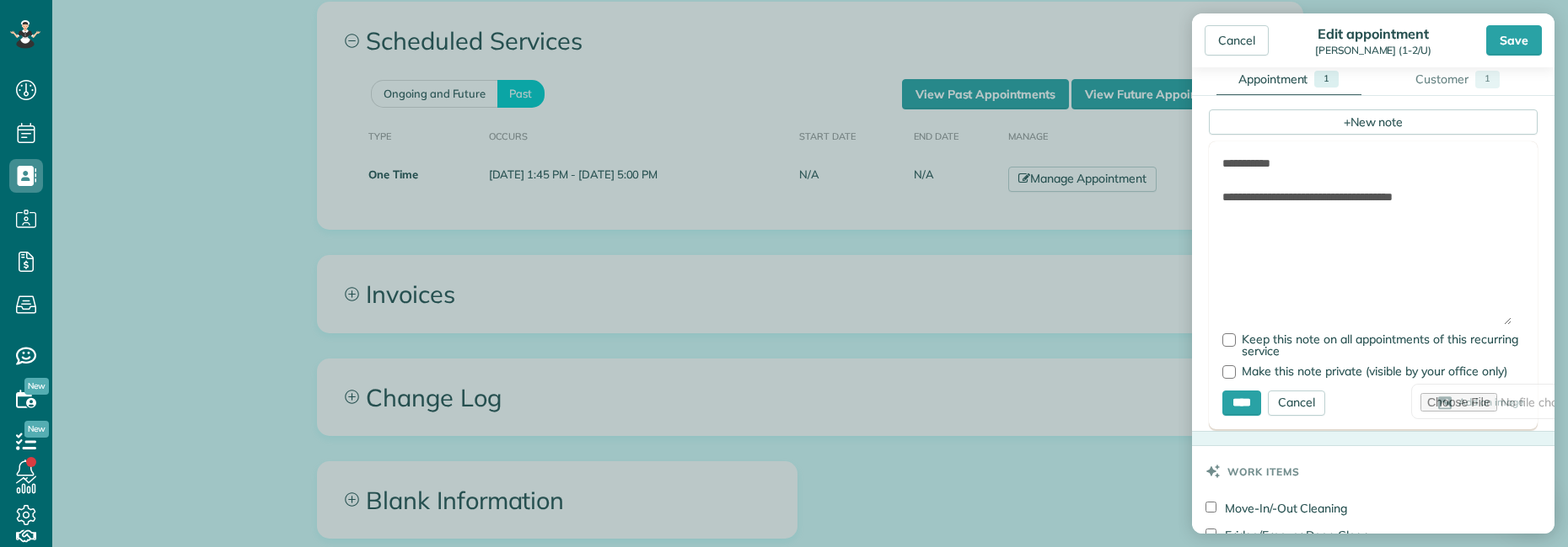
drag, startPoint x: 1506, startPoint y: 213, endPoint x: 1501, endPoint y: 324, distance: 111.1
click at [1501, 324] on textarea "**********" at bounding box center [1366, 240] width 289 height 170
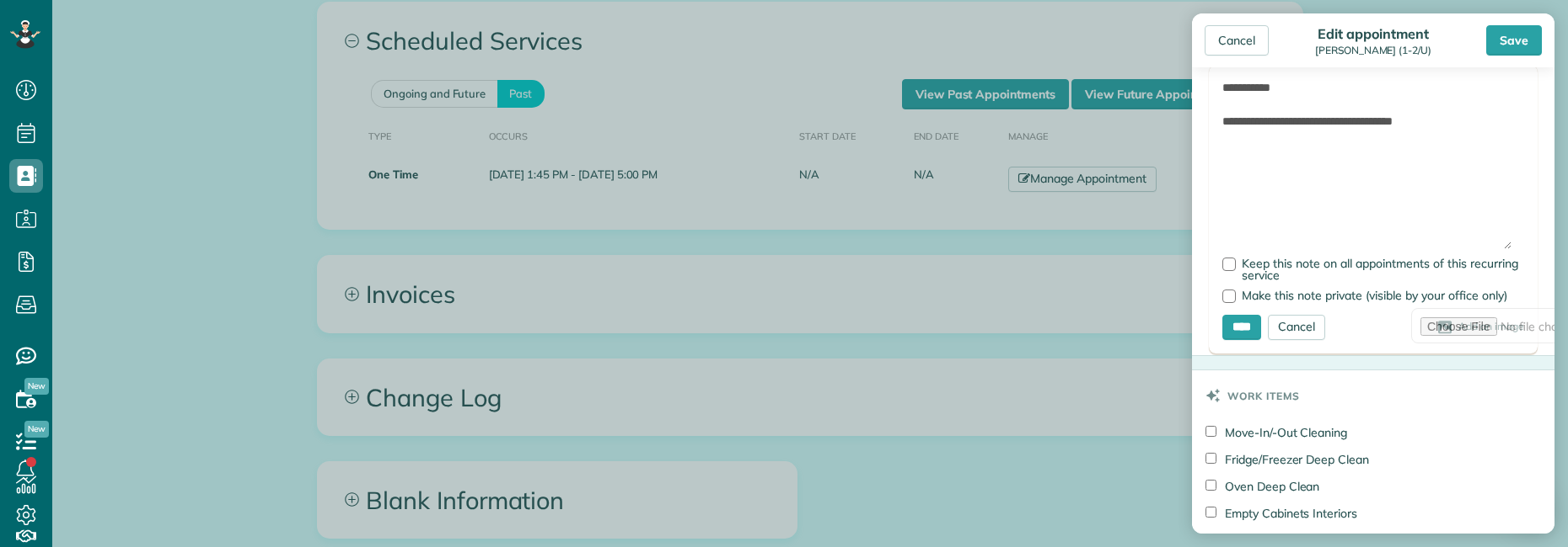
scroll to position [843, 0]
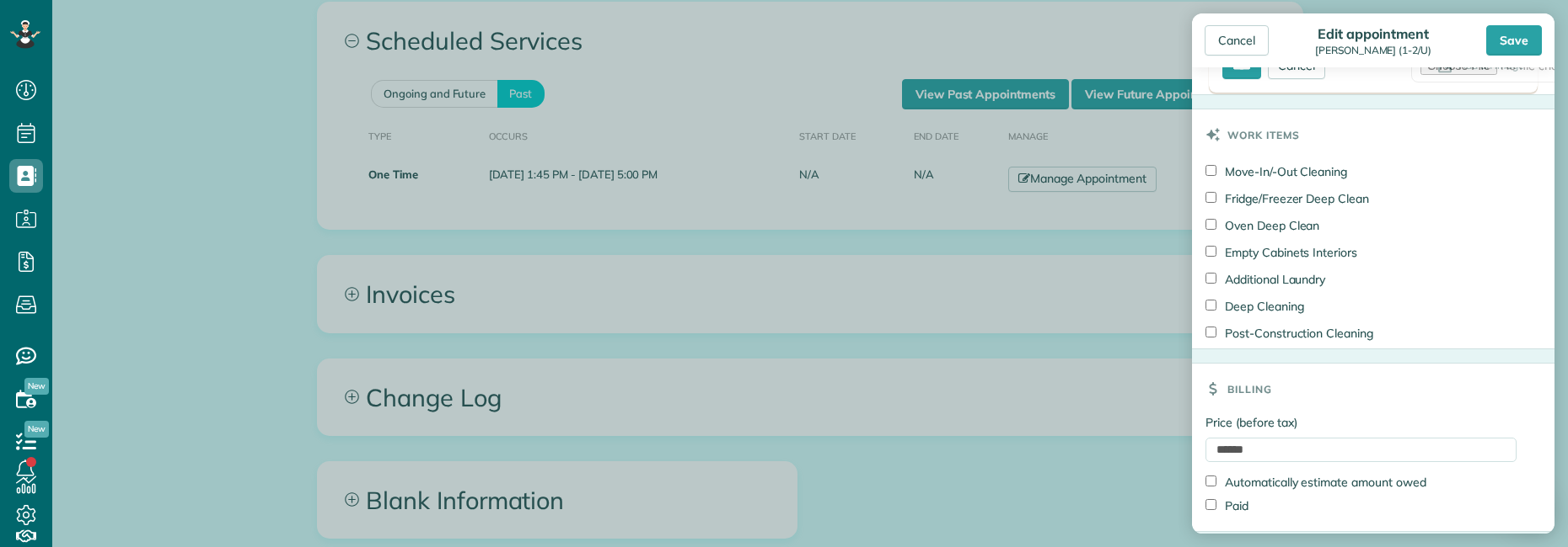
click at [1515, 41] on div "Save" at bounding box center [1513, 41] width 56 height 30
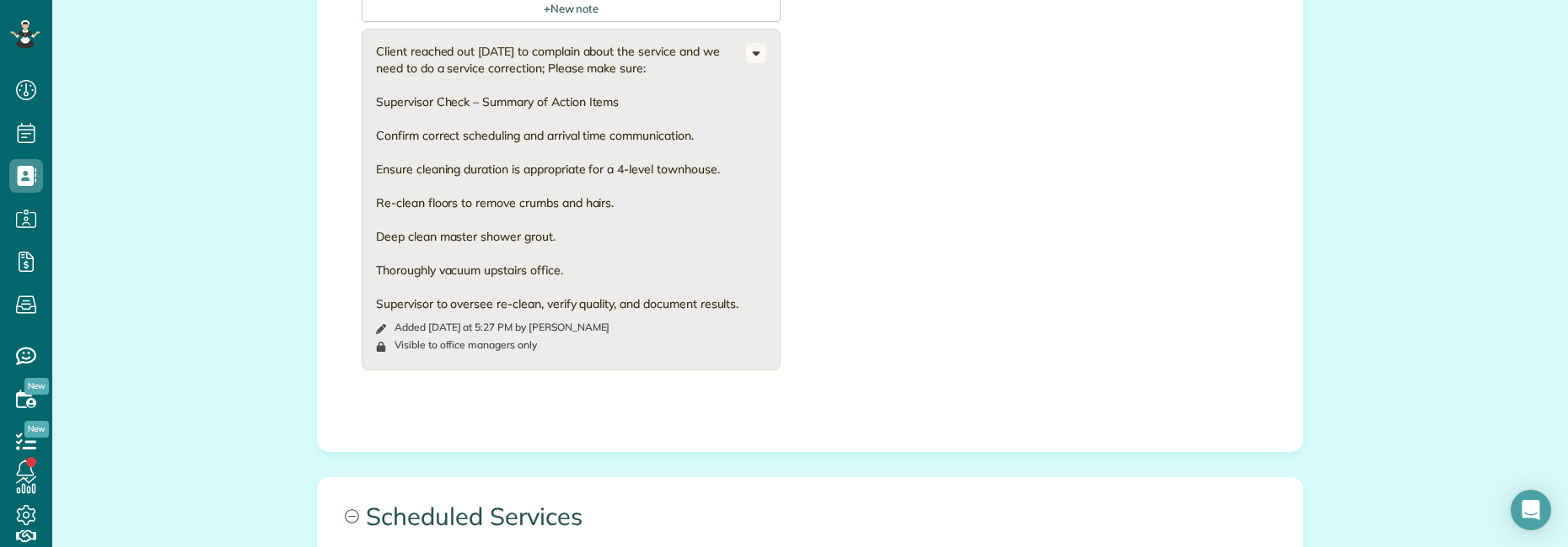
scroll to position [997, 0]
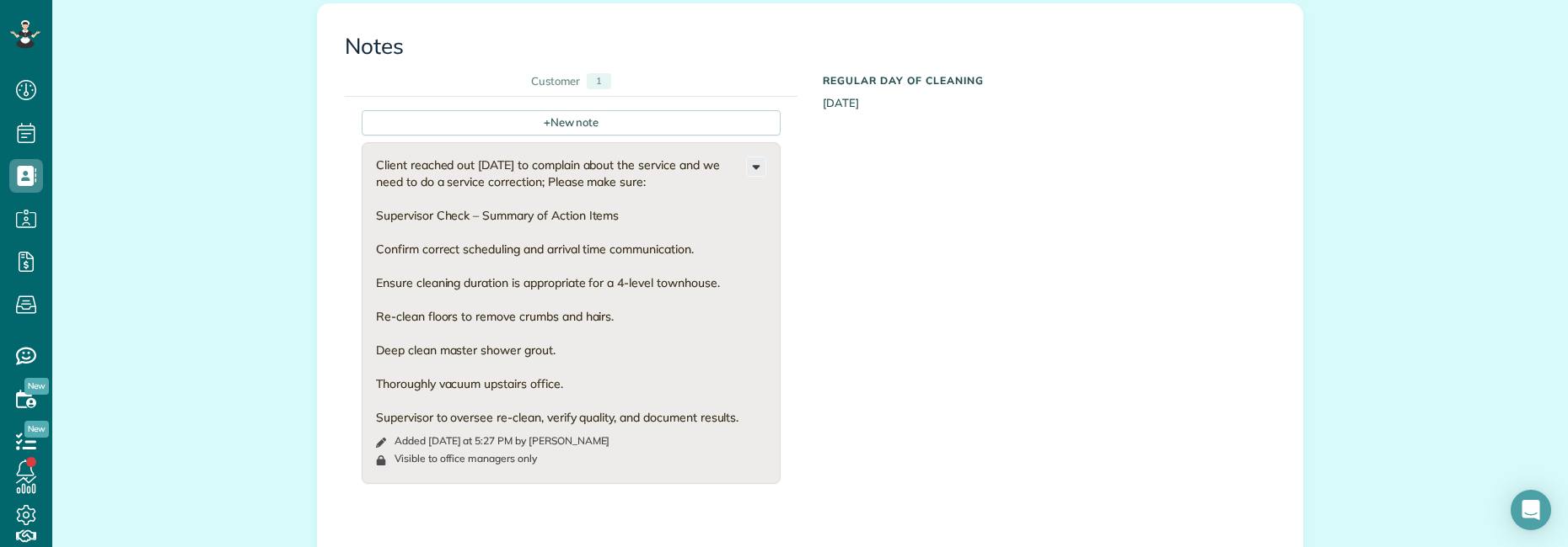
click at [748, 158] on icon at bounding box center [756, 167] width 19 height 19
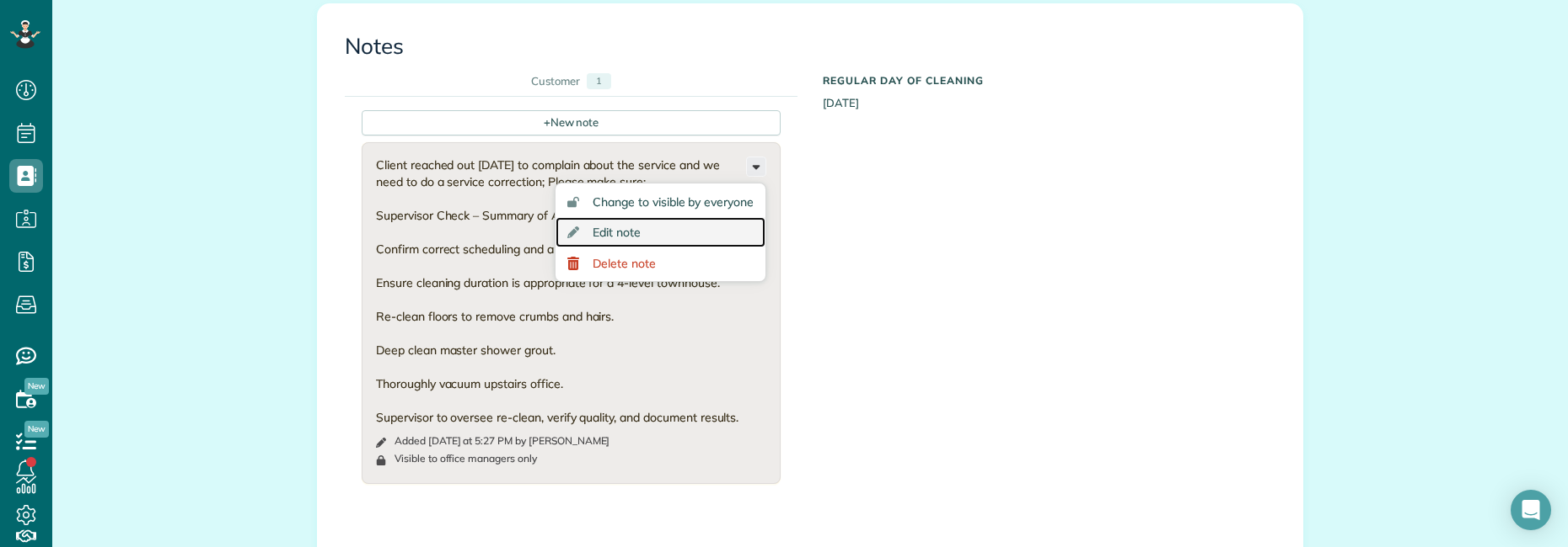
click at [630, 217] on link "Edit note" at bounding box center [660, 232] width 210 height 31
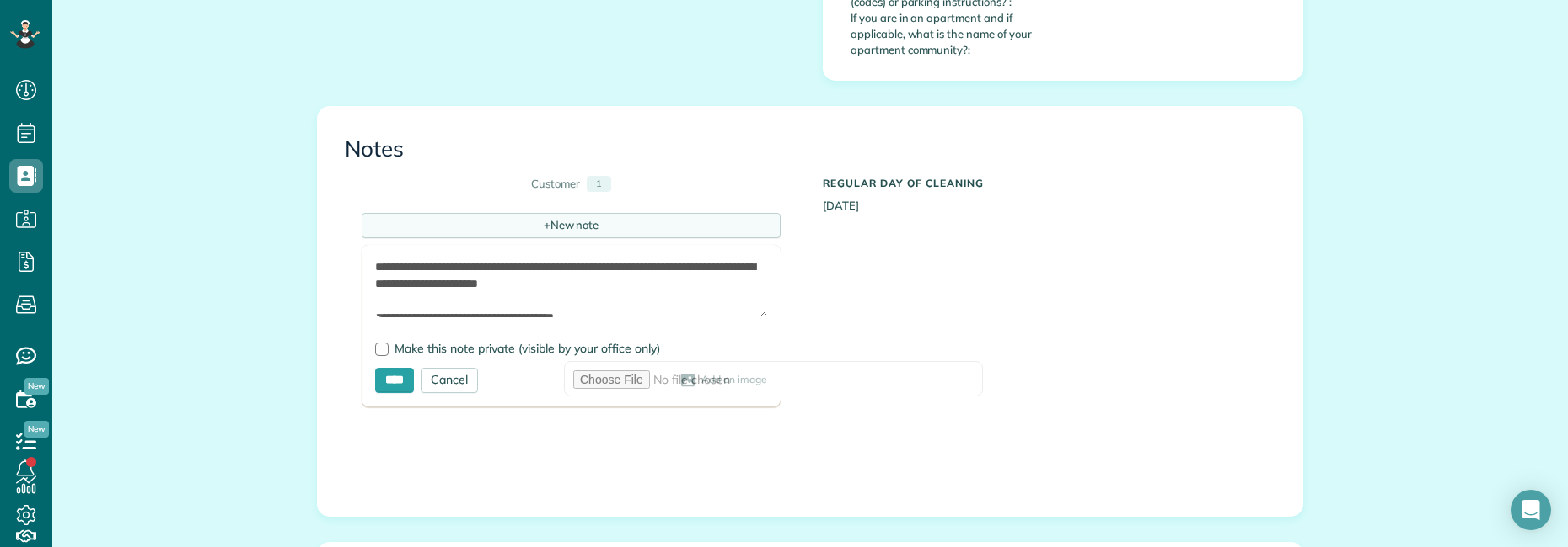
scroll to position [828, 0]
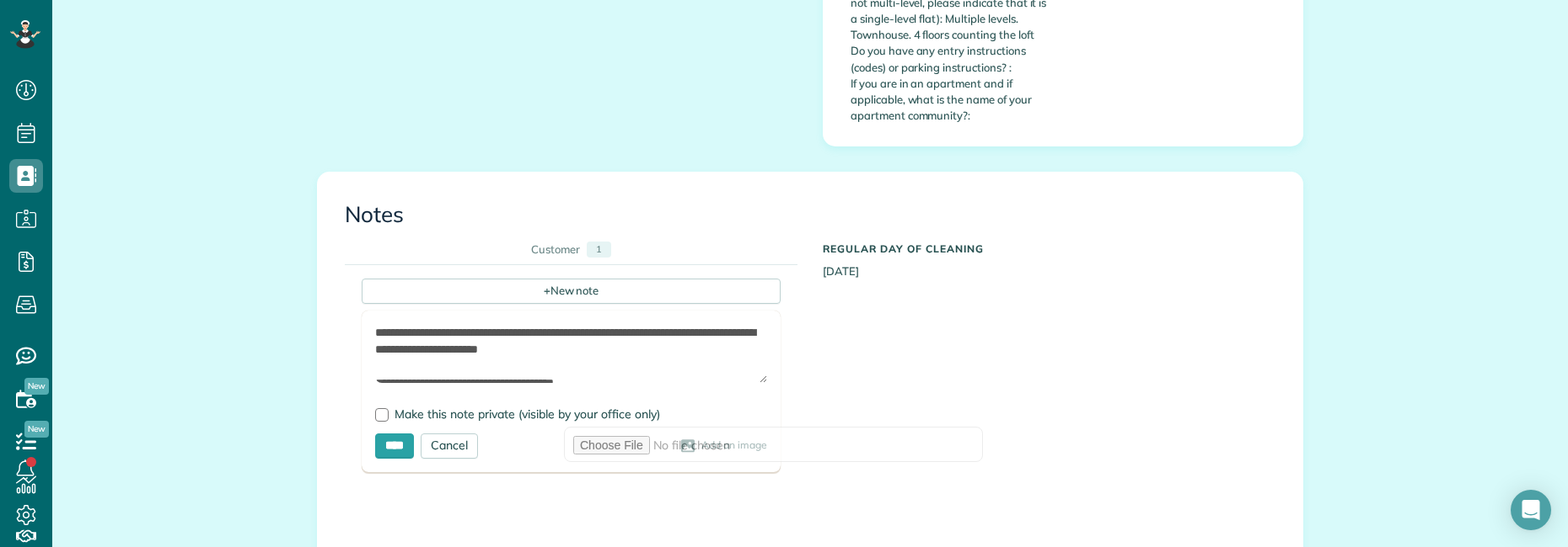
click at [403, 334] on textarea "**********" at bounding box center [571, 354] width 392 height 59
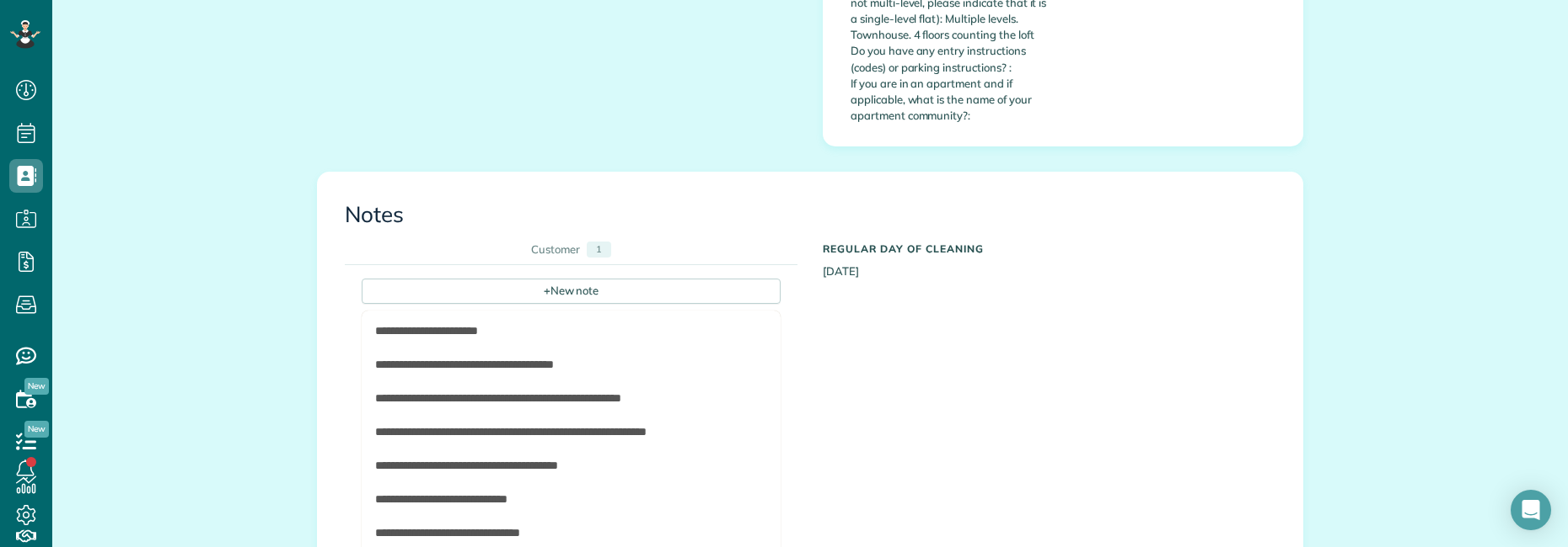
drag, startPoint x: 758, startPoint y: 365, endPoint x: 805, endPoint y: 558, distance: 198.6
click at [805, 547] on html "Dashboard Scheduling Calendar View List View Dispatch View - Weekly scheduling …" at bounding box center [784, 274] width 1568 height 547
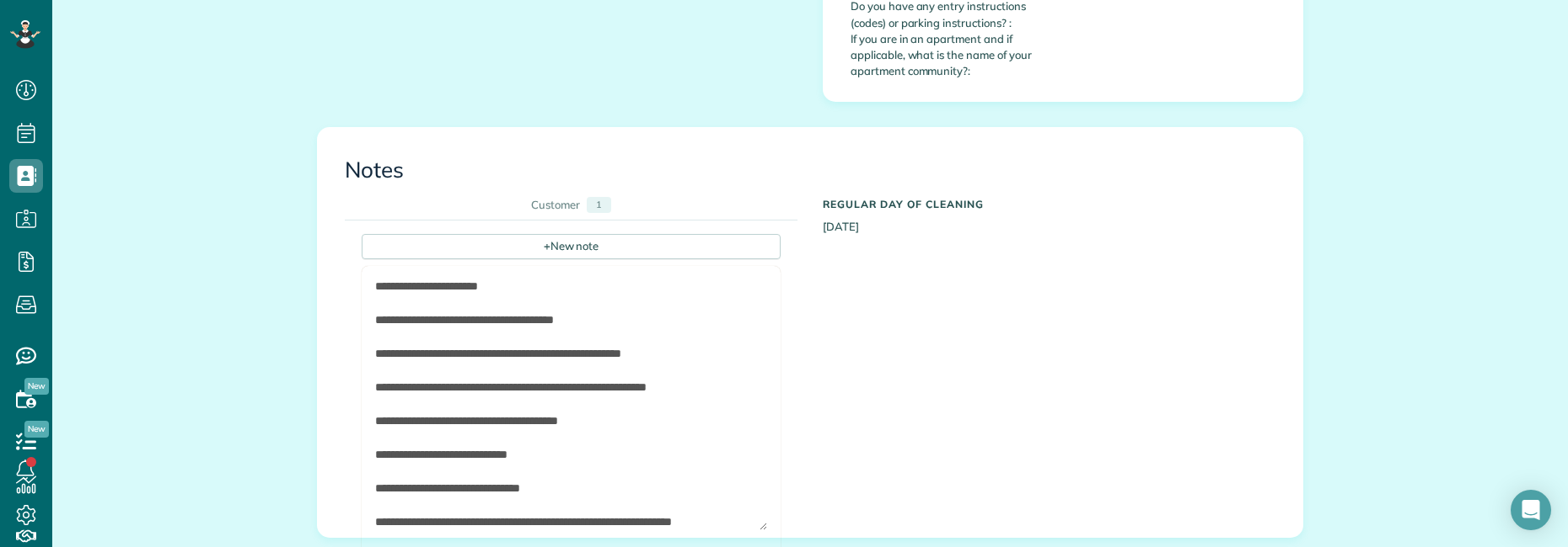
scroll to position [1250, 0]
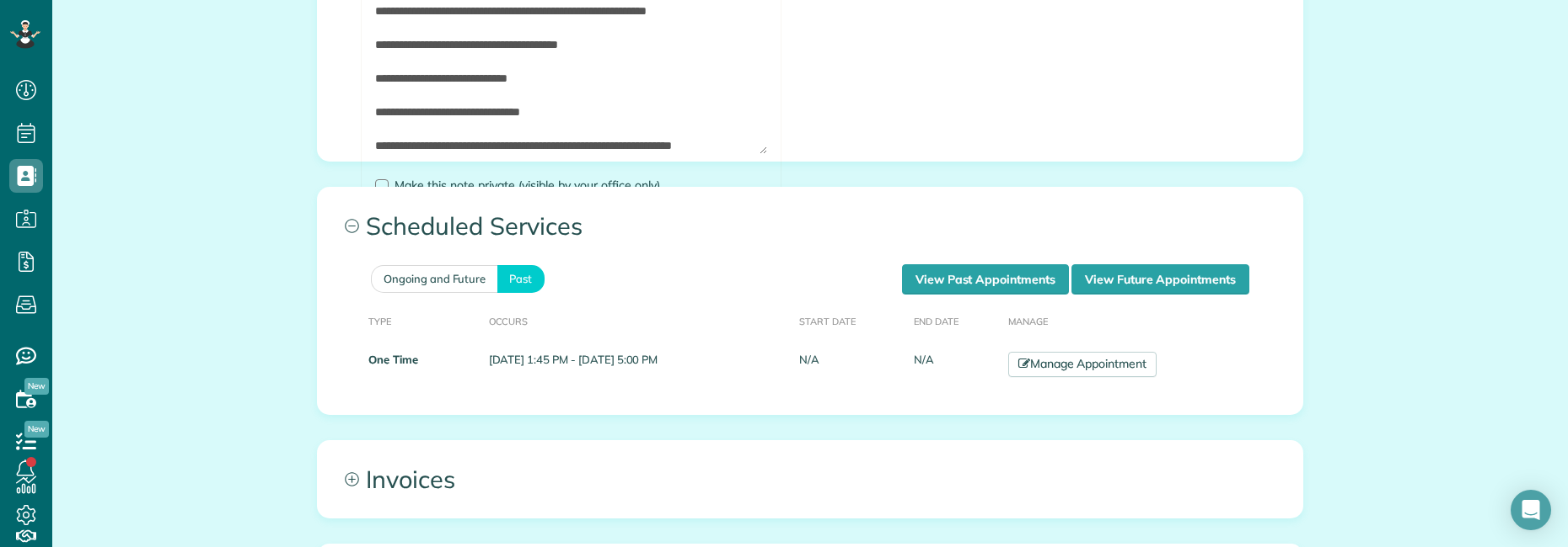
click at [734, 114] on textarea "**********" at bounding box center [571, 28] width 392 height 251
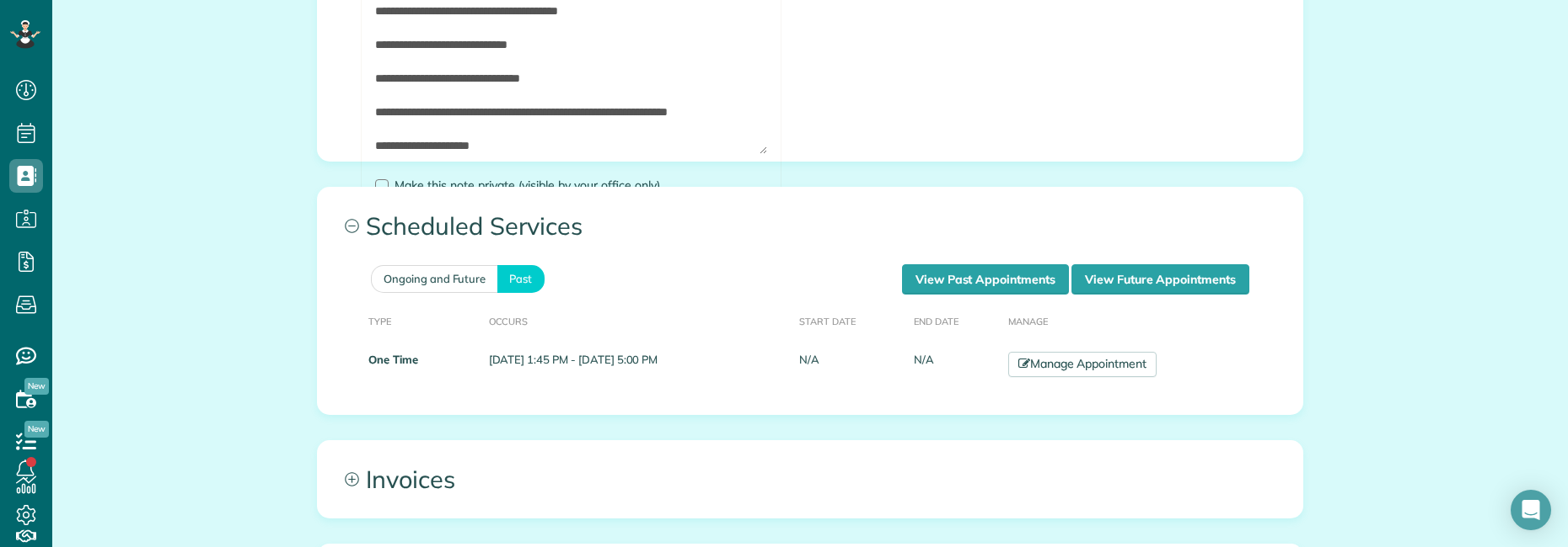
paste textarea "**********"
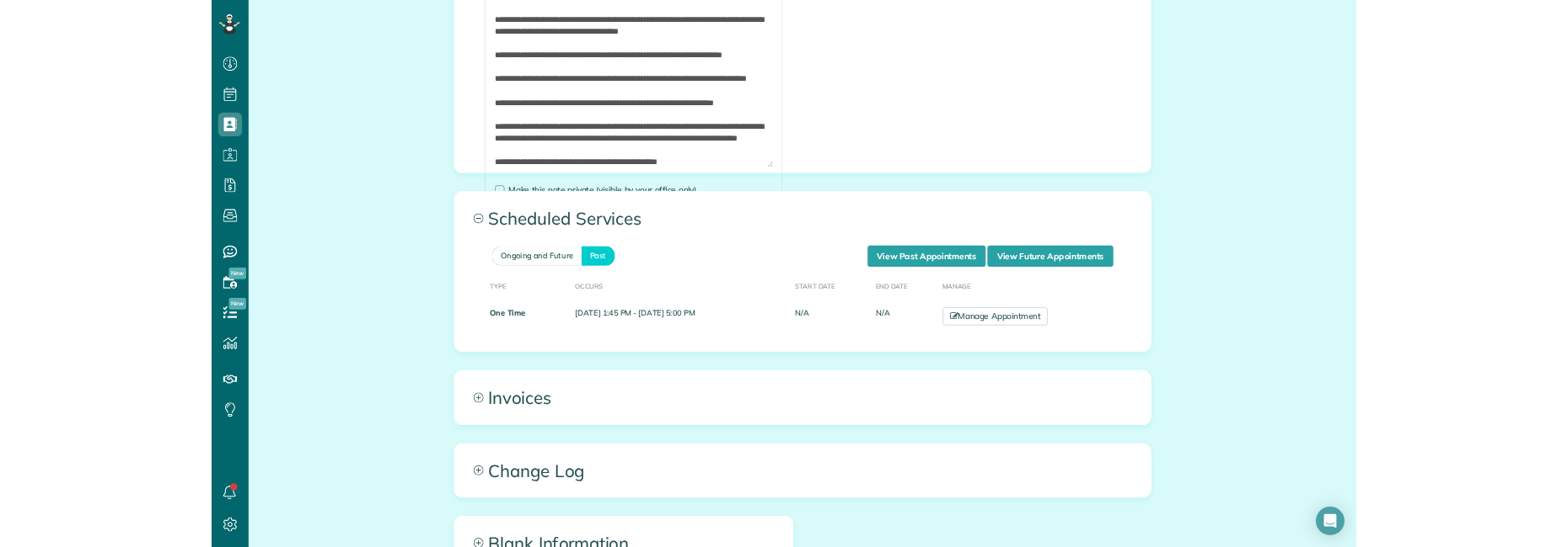
scroll to position [1191, 0]
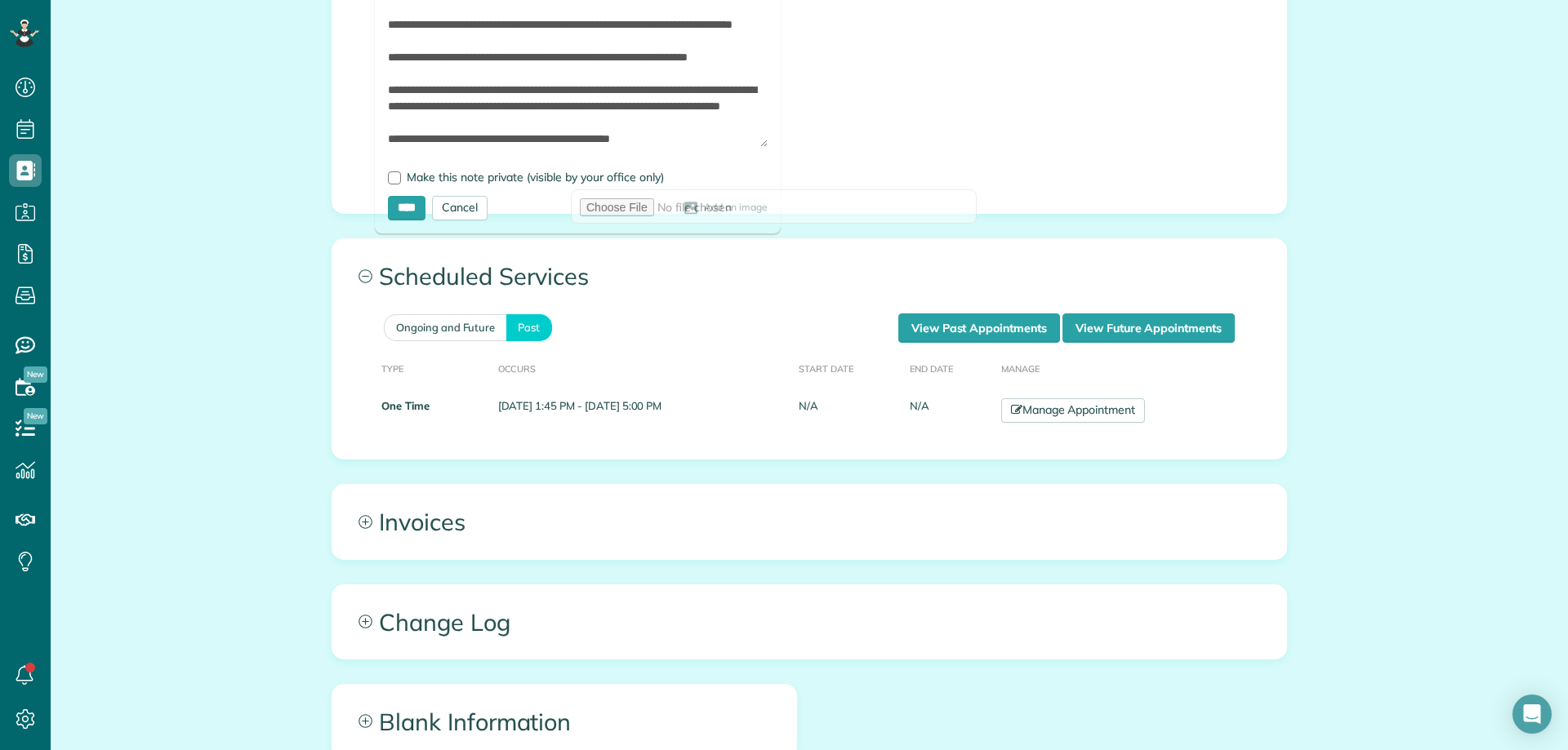
drag, startPoint x: 753, startPoint y: 187, endPoint x: 720, endPoint y: 127, distance: 68.5
click at [720, 127] on textarea "**********" at bounding box center [577, 55] width 380 height 184
type textarea "**********"
click at [409, 198] on input "****" at bounding box center [406, 208] width 38 height 25
type input "**********"
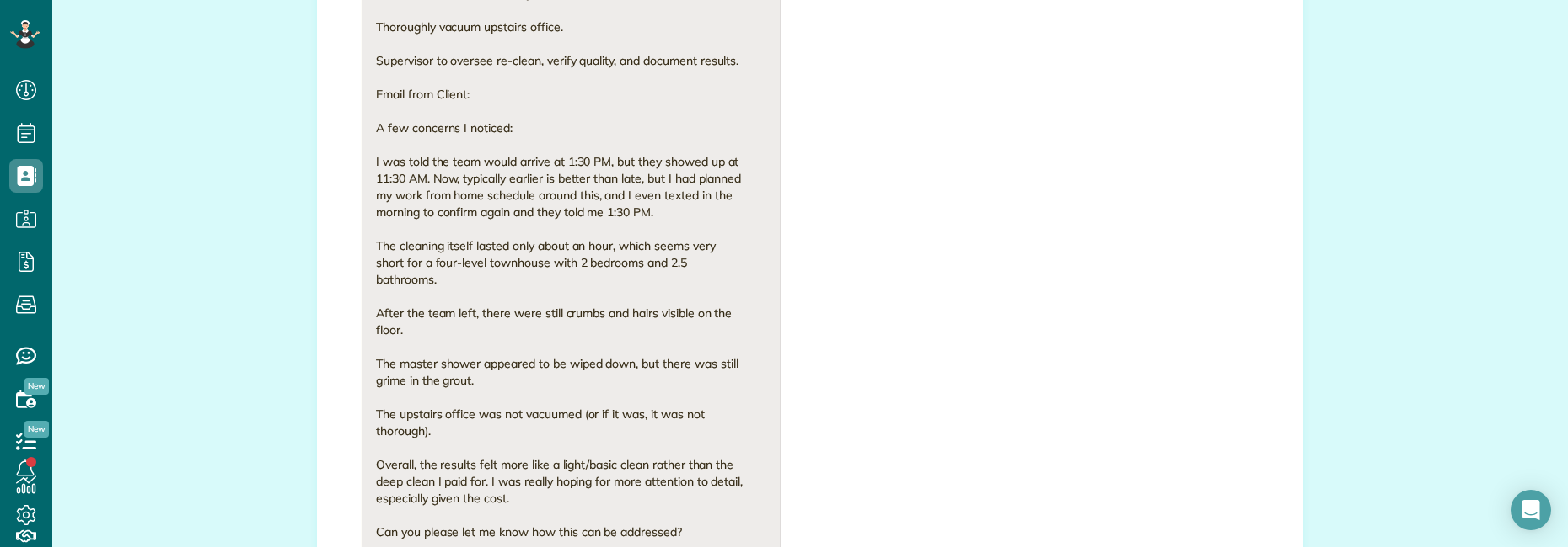
scroll to position [1360, 0]
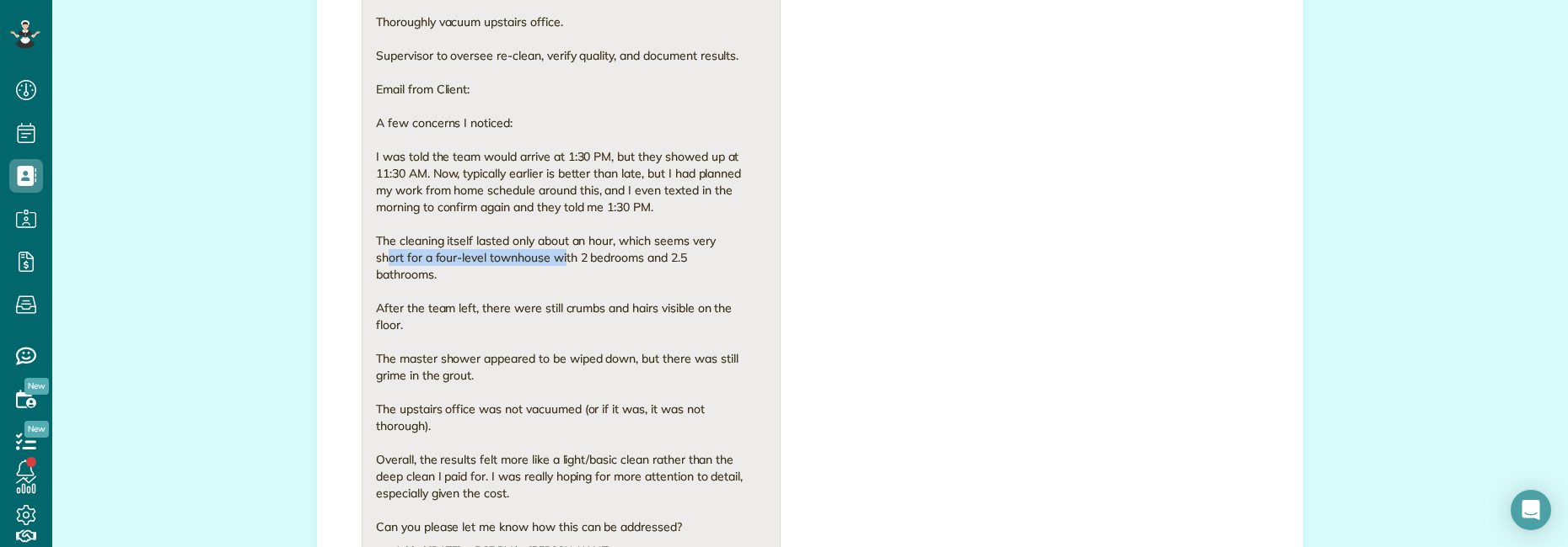
drag, startPoint x: 382, startPoint y: 243, endPoint x: 560, endPoint y: 248, distance: 178.1
click at [560, 248] on div "Client reached out [DATE] to complain about the service and we need to do a ser…" at bounding box center [561, 165] width 370 height 741
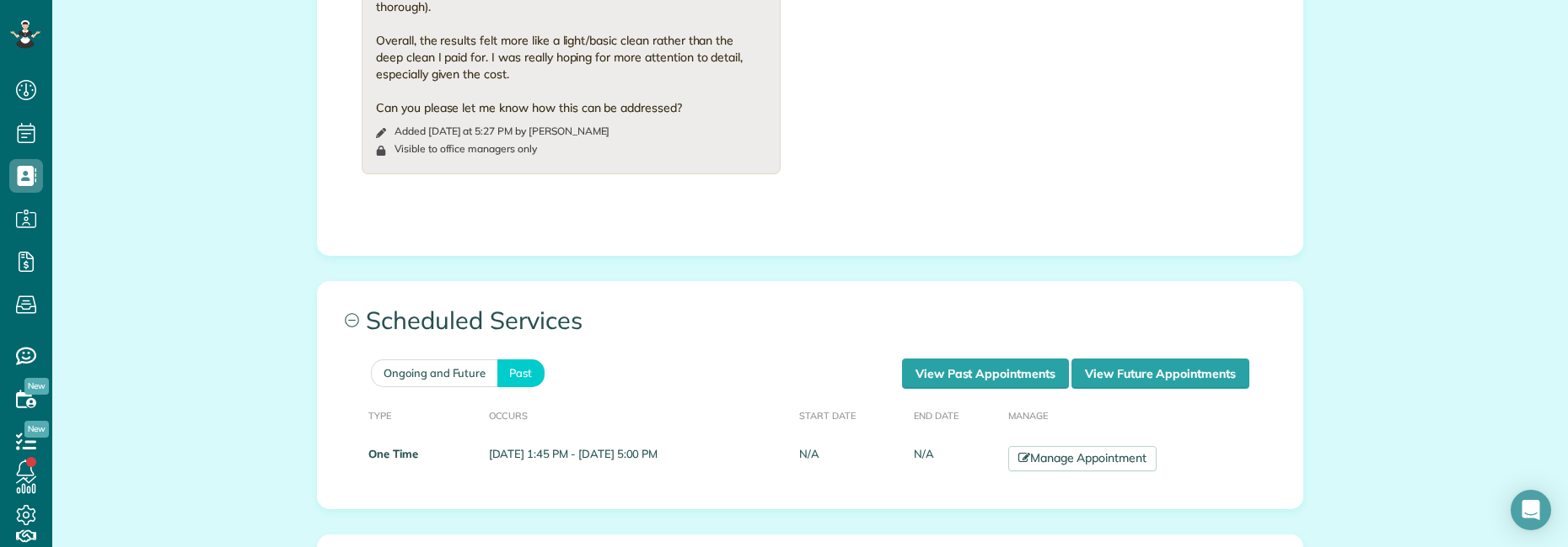
scroll to position [2201, 0]
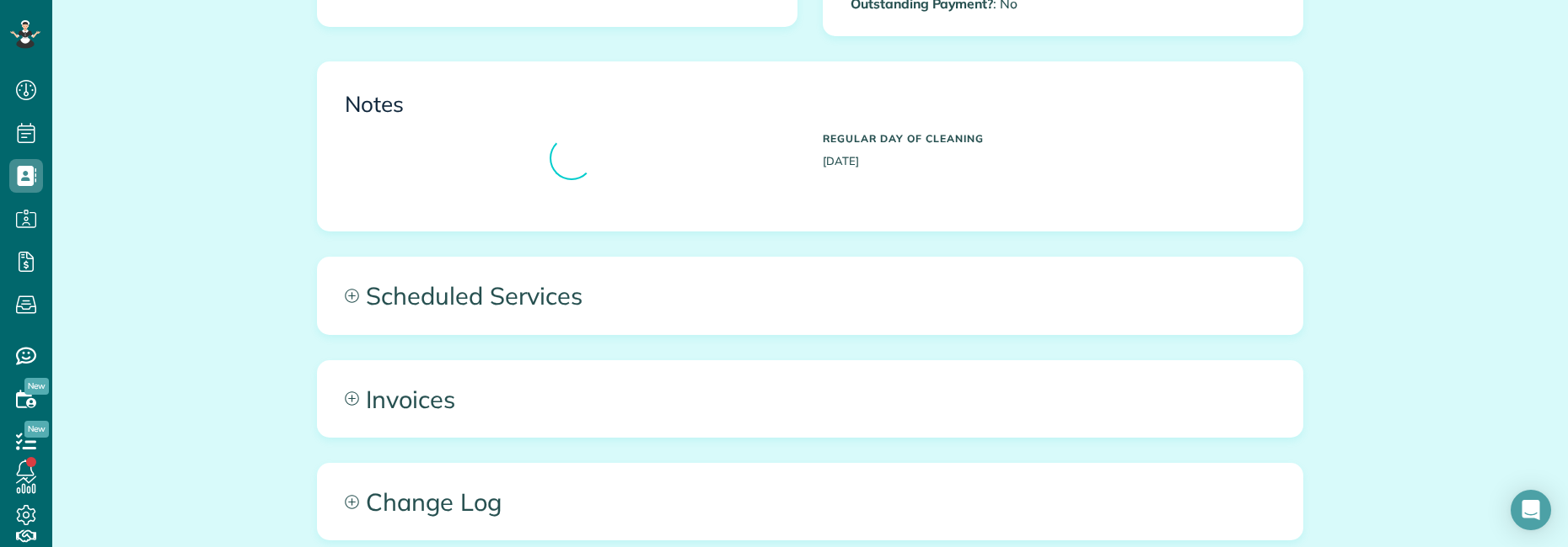
scroll to position [755, 0]
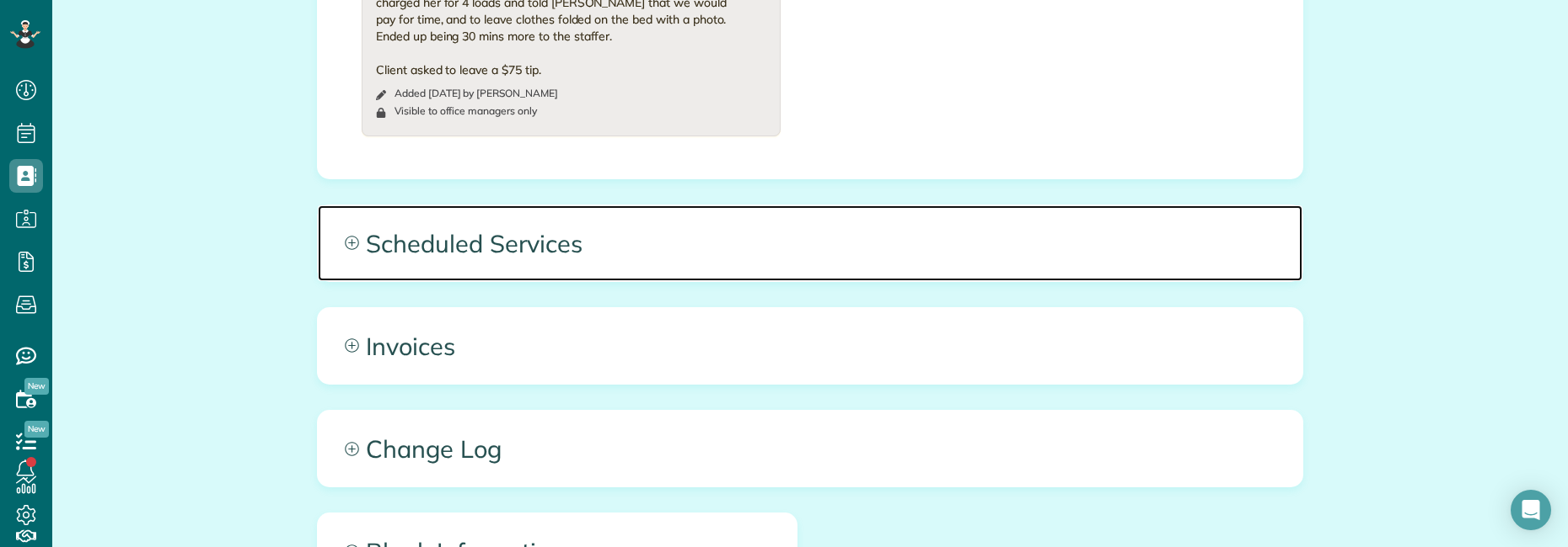
click at [557, 259] on span "Scheduled Services" at bounding box center [810, 244] width 984 height 76
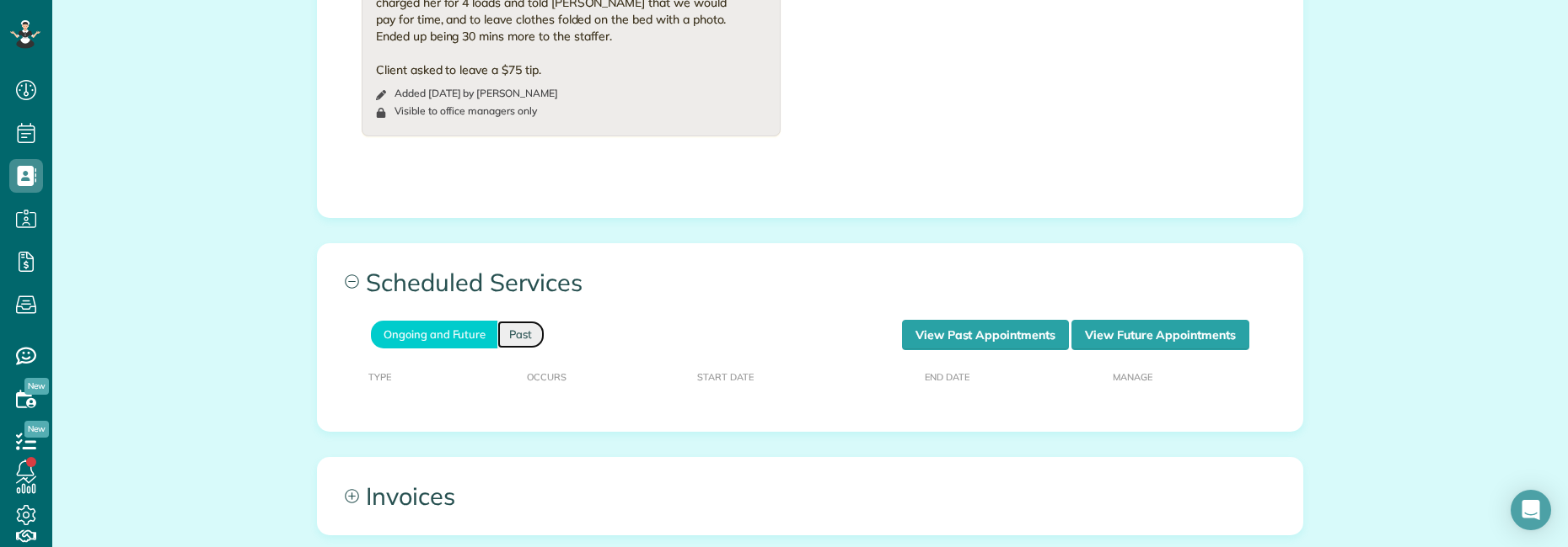
click at [517, 336] on link "Past" at bounding box center [520, 335] width 47 height 28
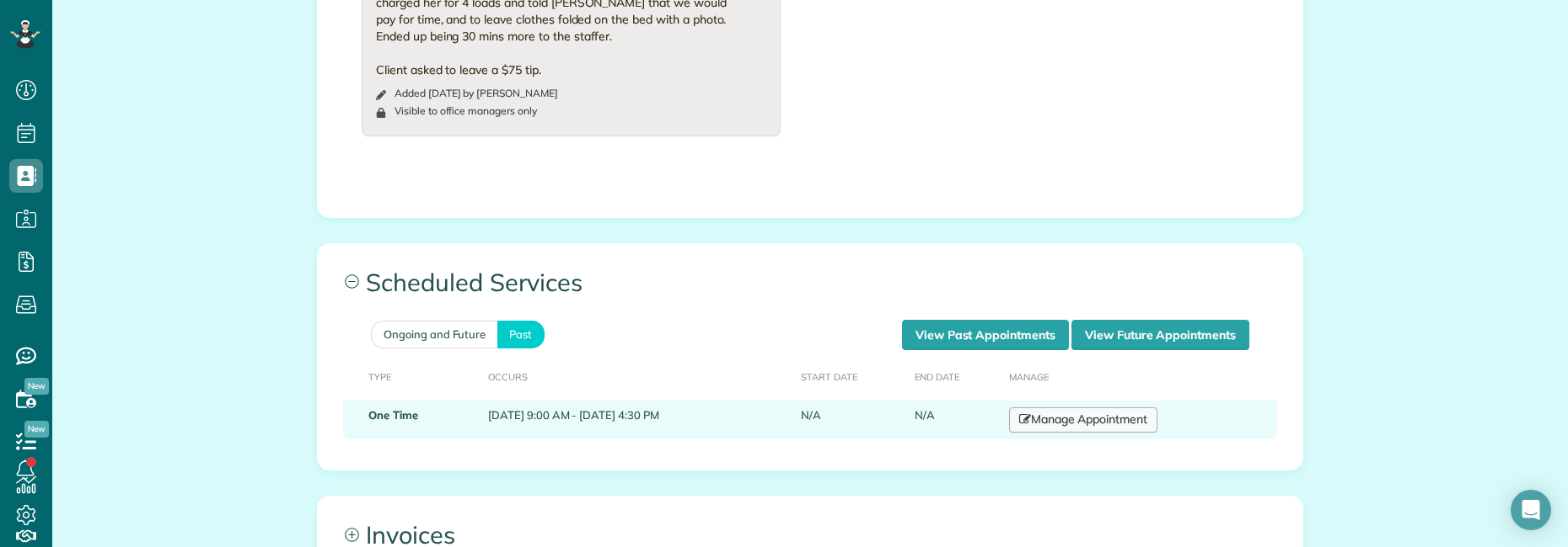
click at [1108, 421] on link "Manage Appointment" at bounding box center [1083, 420] width 148 height 26
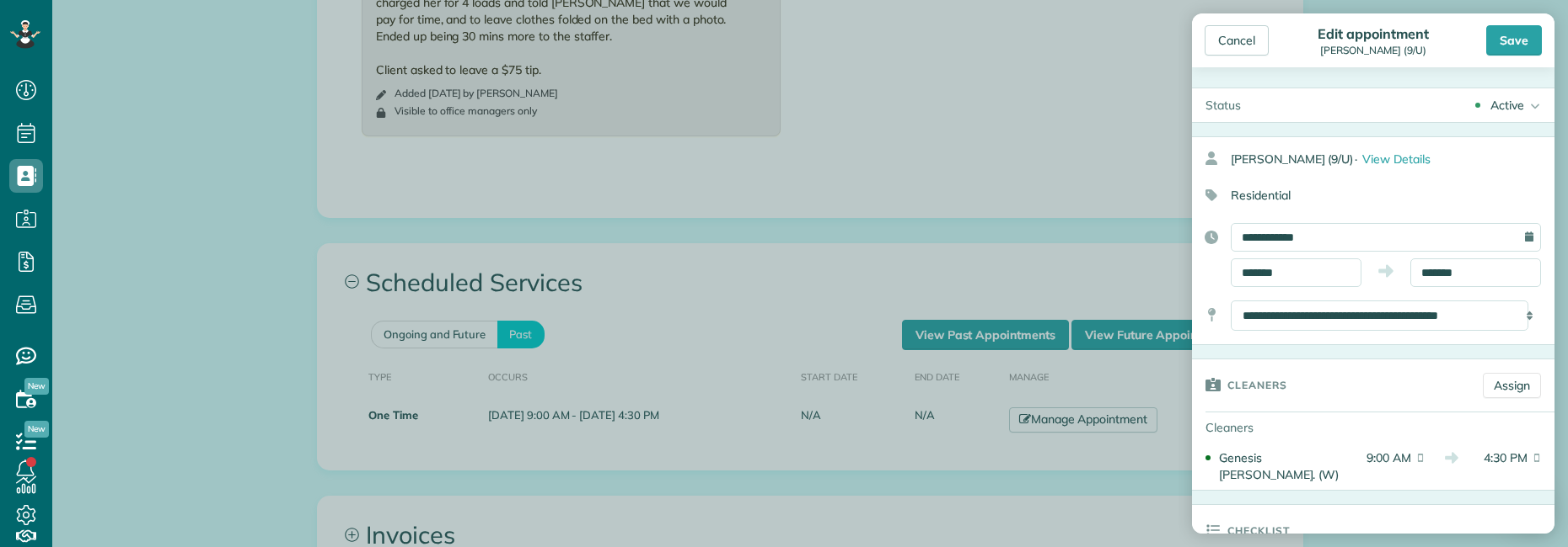
click at [1371, 421] on div "Cleaners" at bounding box center [1373, 428] width 362 height 30
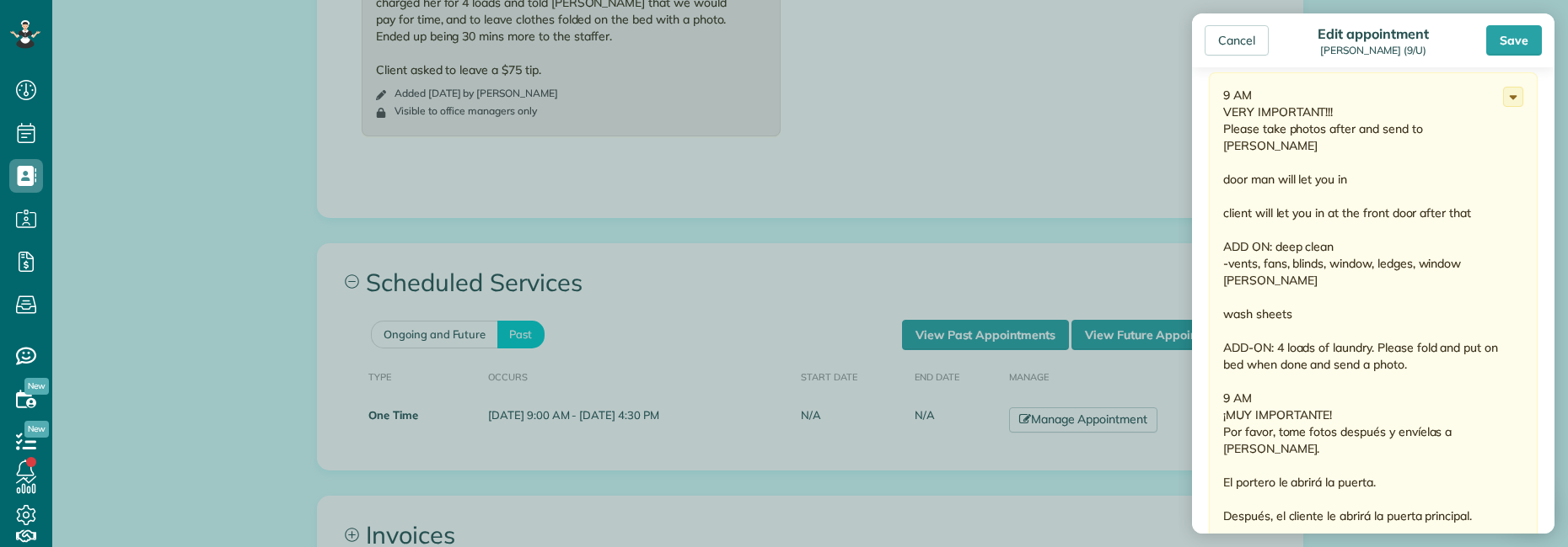
scroll to position [674, 0]
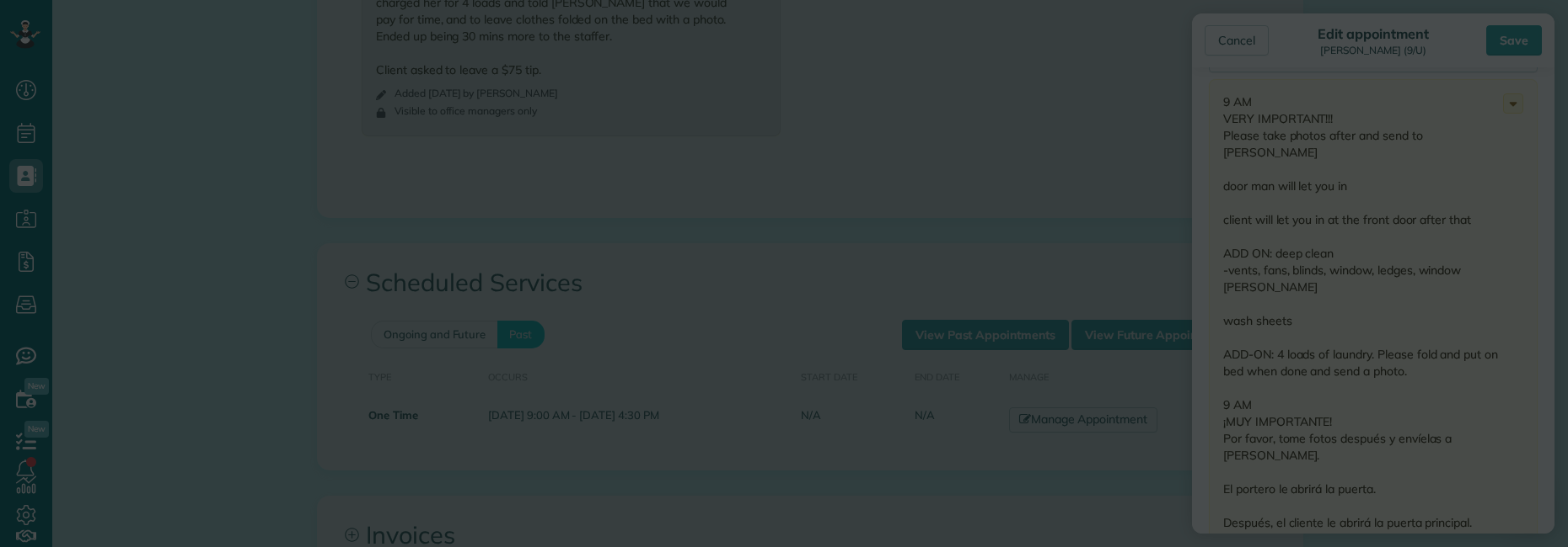
click at [741, 197] on body "Dashboard Scheduling Calendar View List View Dispatch View - Weekly scheduling …" at bounding box center [784, 274] width 1568 height 547
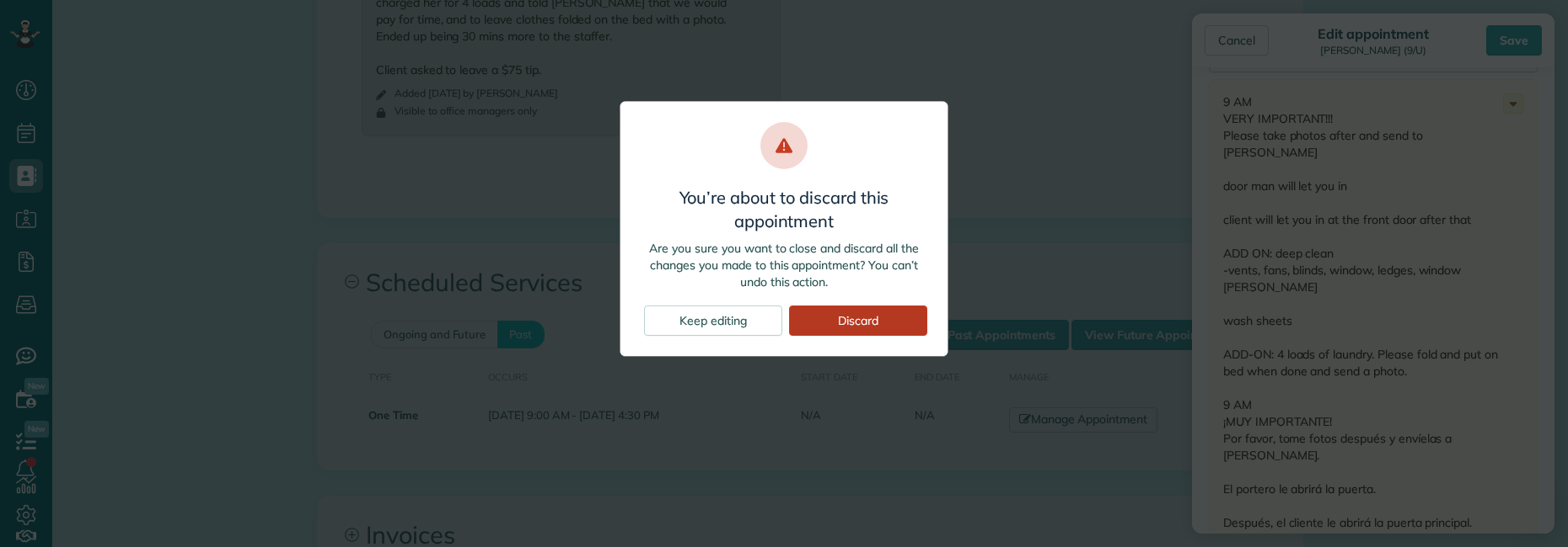
click at [834, 329] on div "Discard" at bounding box center [858, 321] width 139 height 30
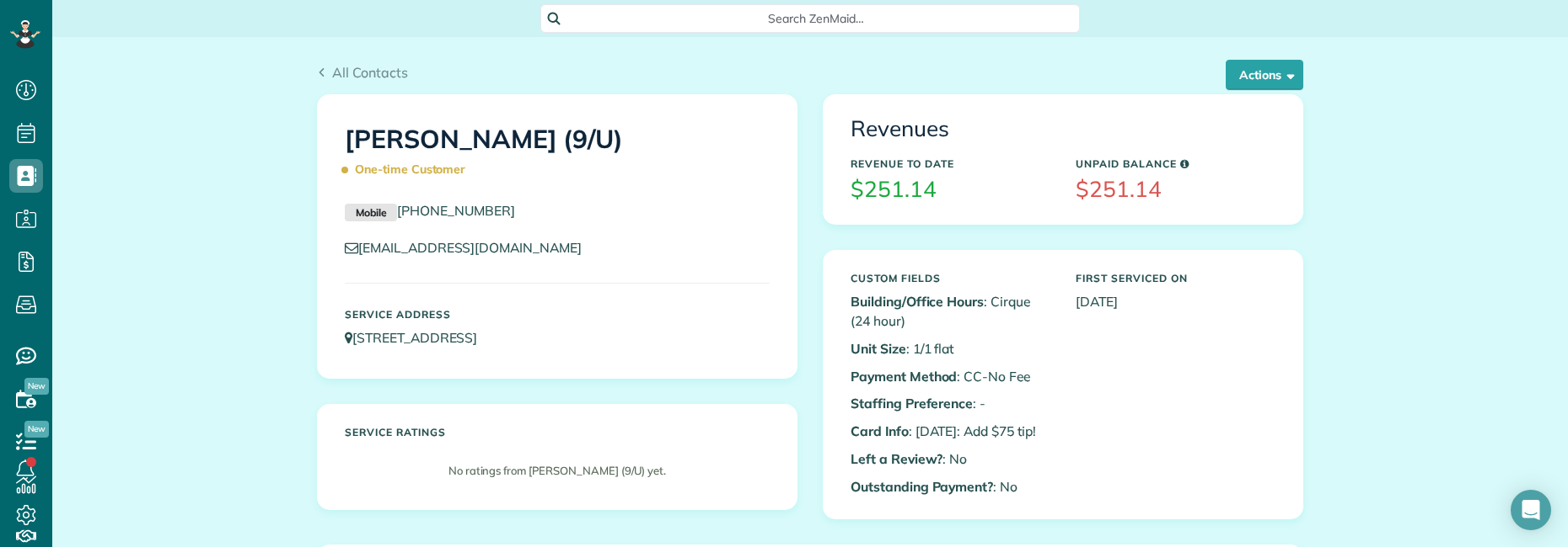
click at [736, 17] on span "Search ZenMaid…" at bounding box center [816, 18] width 512 height 17
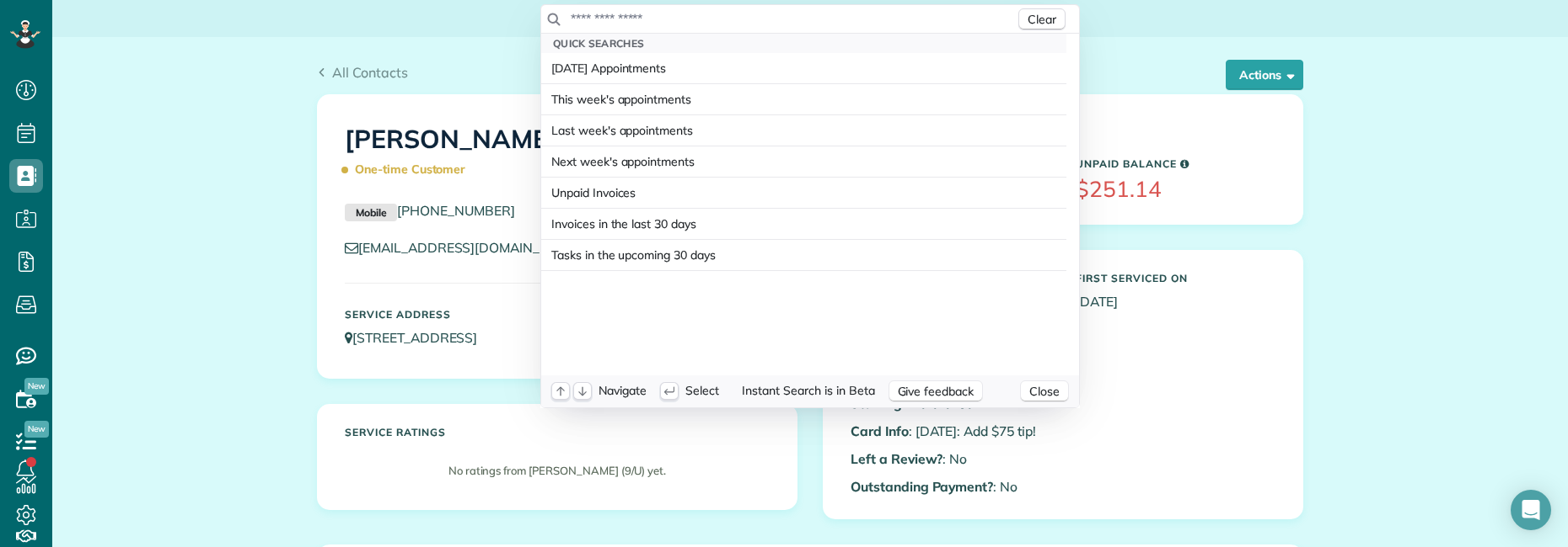
click at [665, 21] on input "text" at bounding box center [792, 18] width 445 height 17
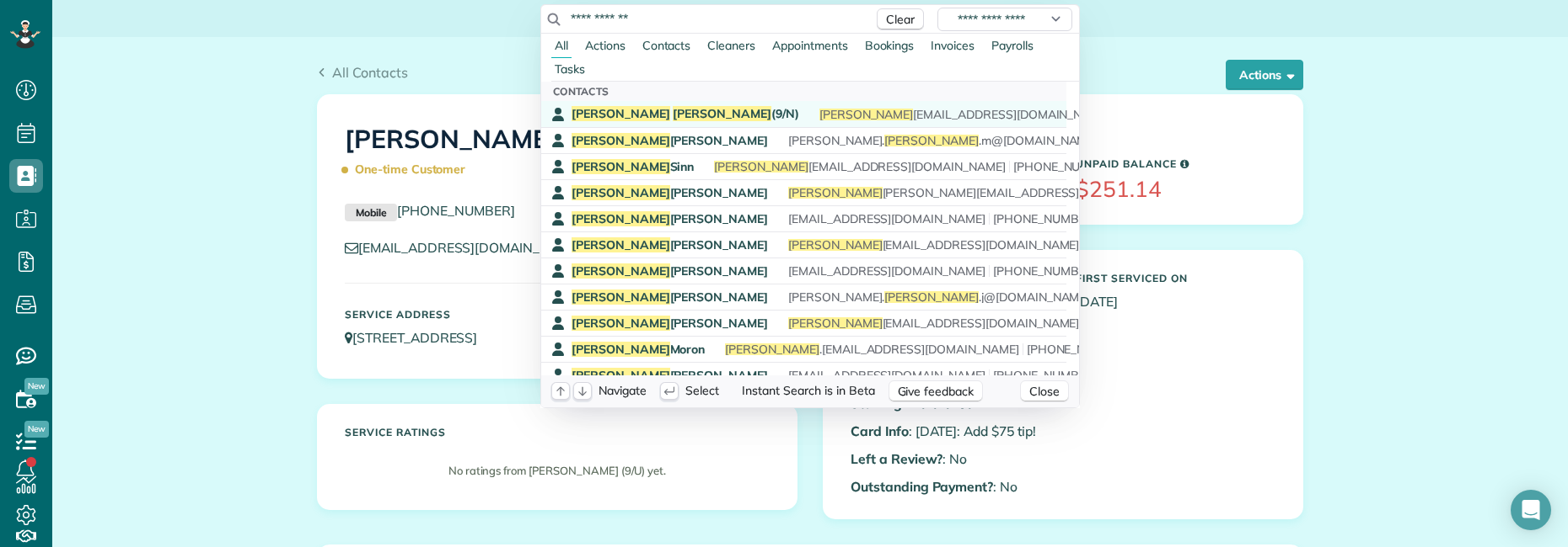
type input "**********"
click at [664, 115] on span "Adam Johnson (9/N)" at bounding box center [685, 113] width 228 height 15
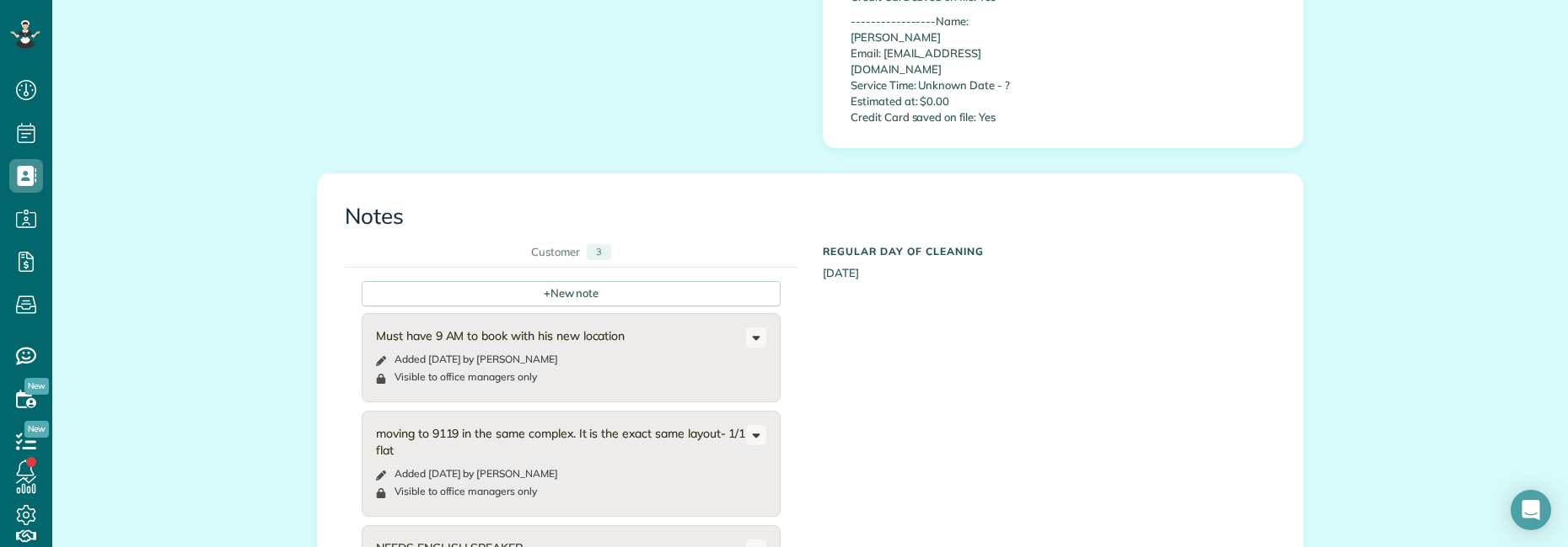
scroll to position [1853, 0]
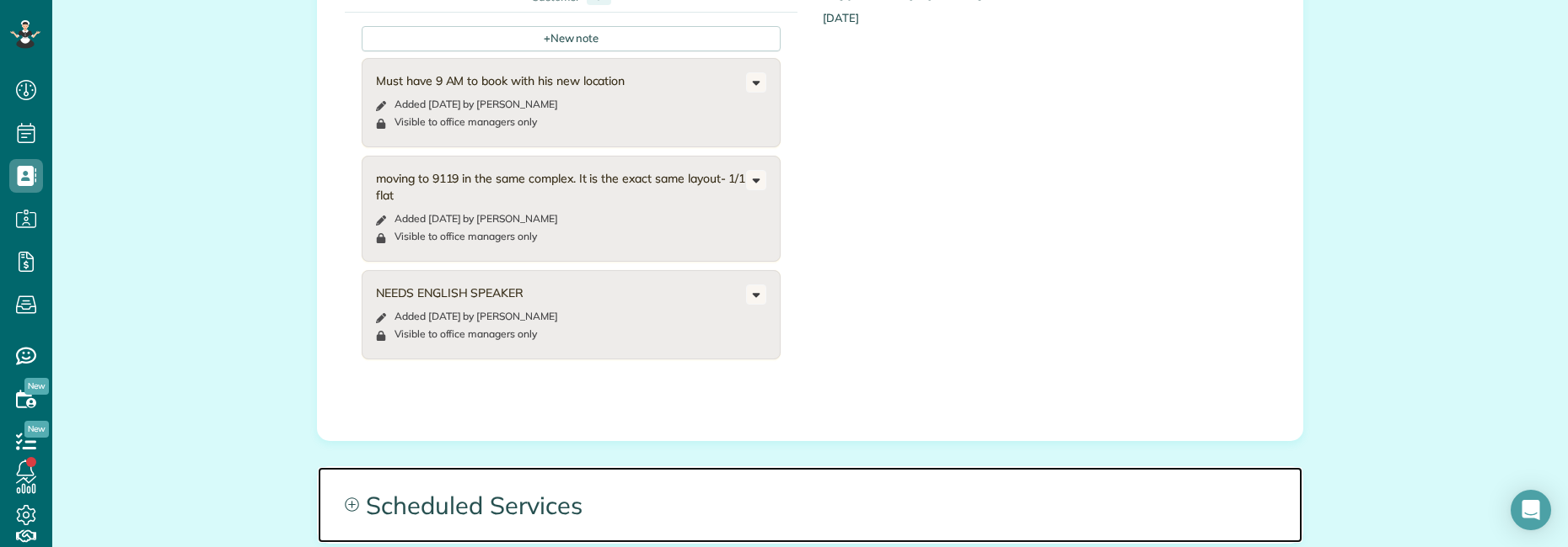
click at [712, 468] on span "Scheduled Services" at bounding box center [810, 506] width 984 height 76
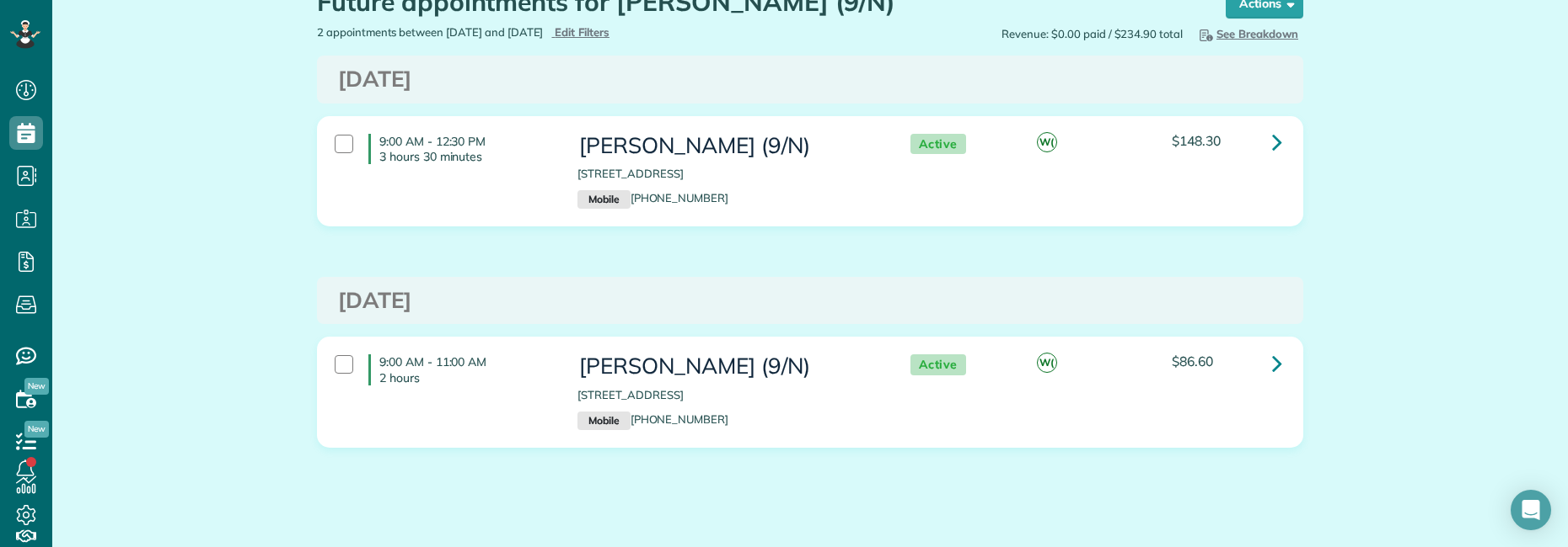
scroll to position [84, 0]
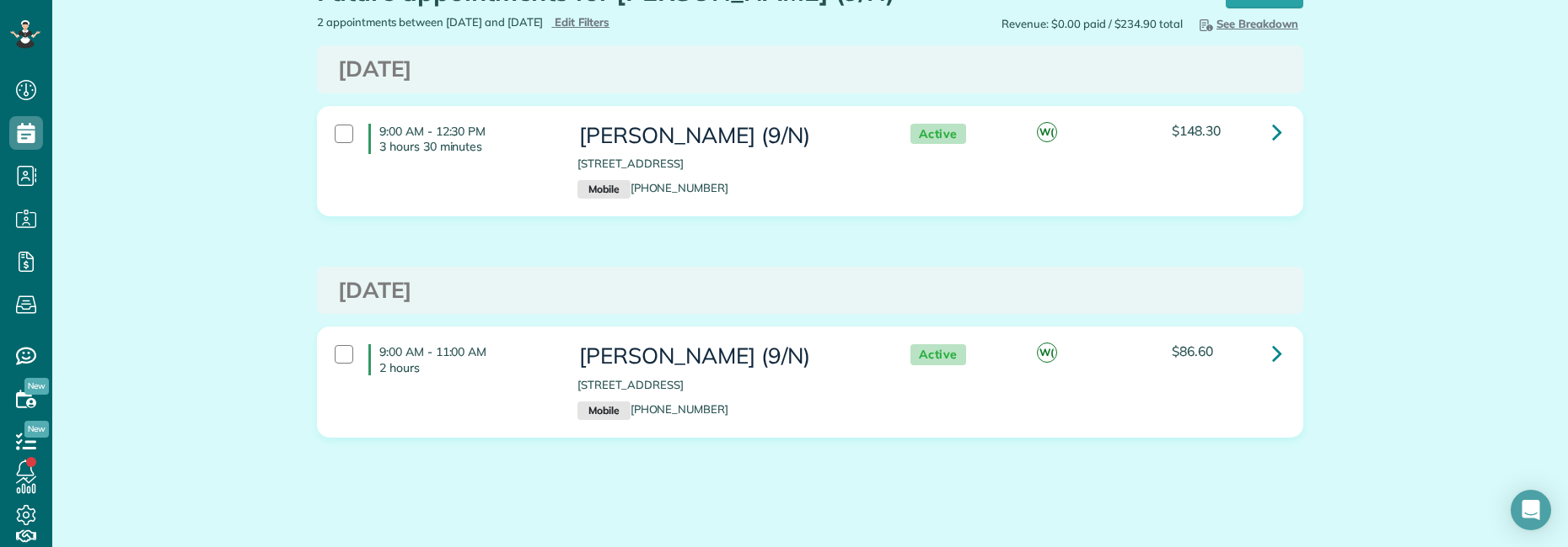
drag, startPoint x: 339, startPoint y: 294, endPoint x: 536, endPoint y: 291, distance: 197.0
click at [536, 291] on h3 "[DATE]" at bounding box center [810, 291] width 944 height 25
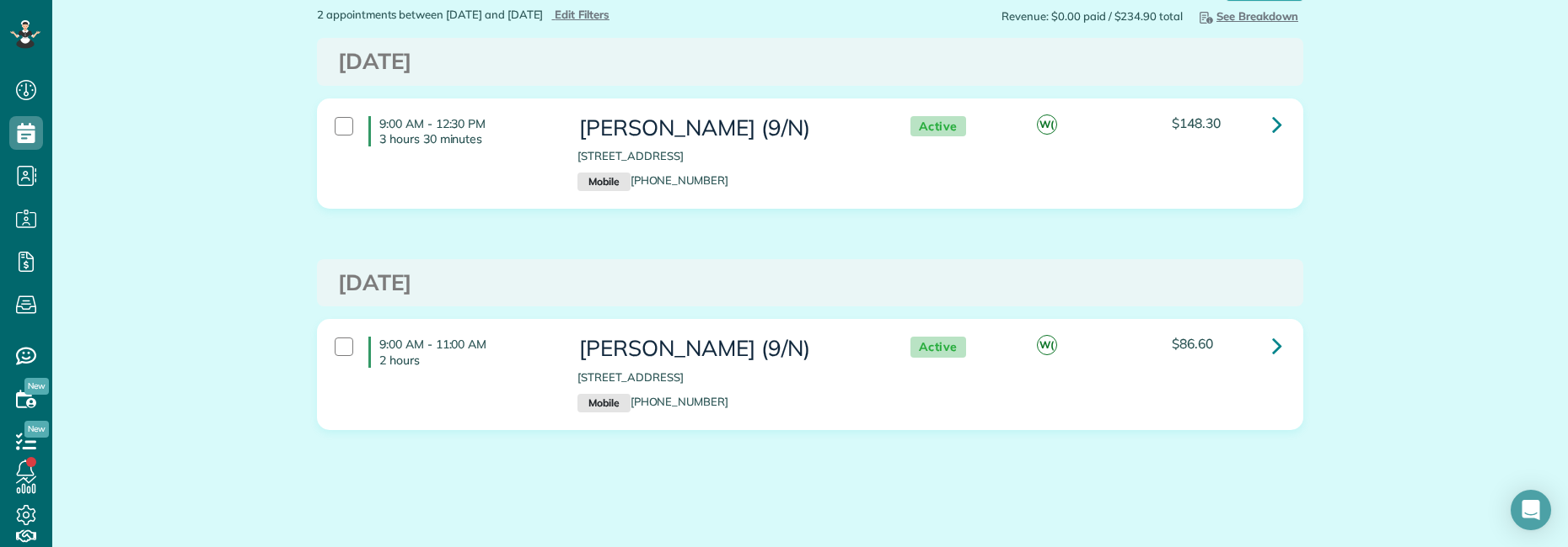
scroll to position [101, 0]
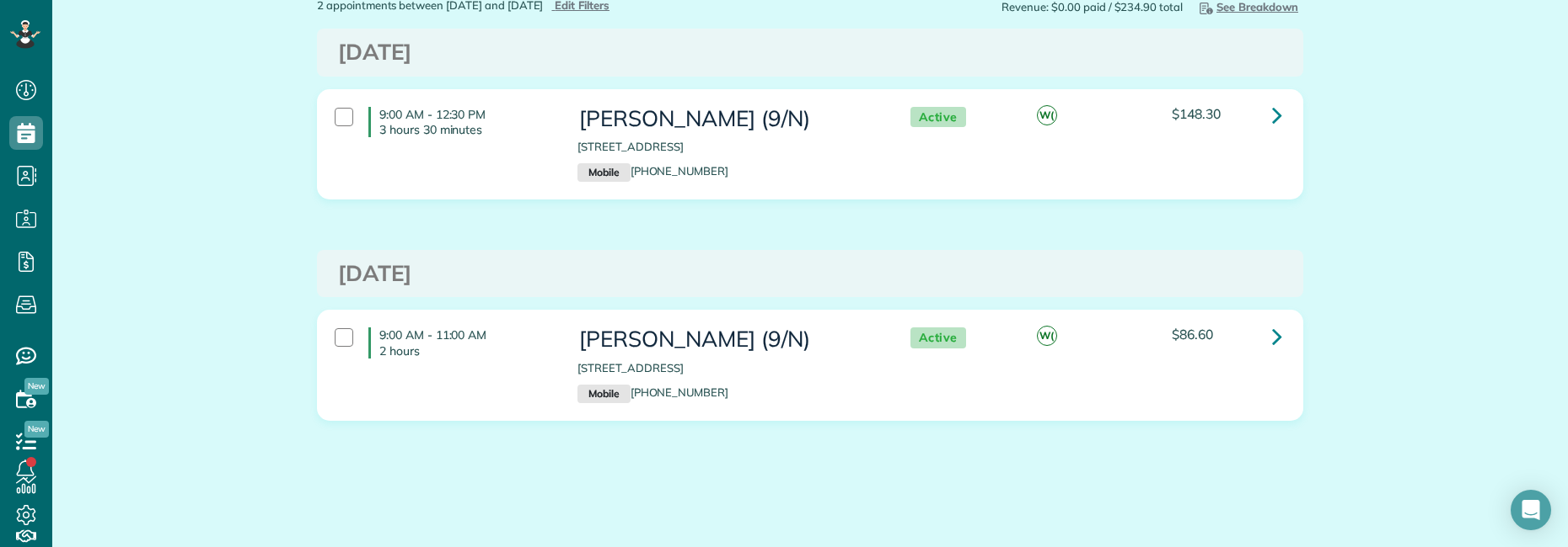
click at [1079, 232] on div "[DATE] 9:00 AM - 12:30 PM 3 hours 30 minutes [PERSON_NAME] (9/N) [STREET_ADDRES…" at bounding box center [810, 236] width 986 height 417
click at [103, 372] on div "Future appointments for [PERSON_NAME] (9/N) Schedule Changes Actions Create App…" at bounding box center [810, 241] width 1515 height 611
click at [1263, 109] on link at bounding box center [1277, 116] width 34 height 34
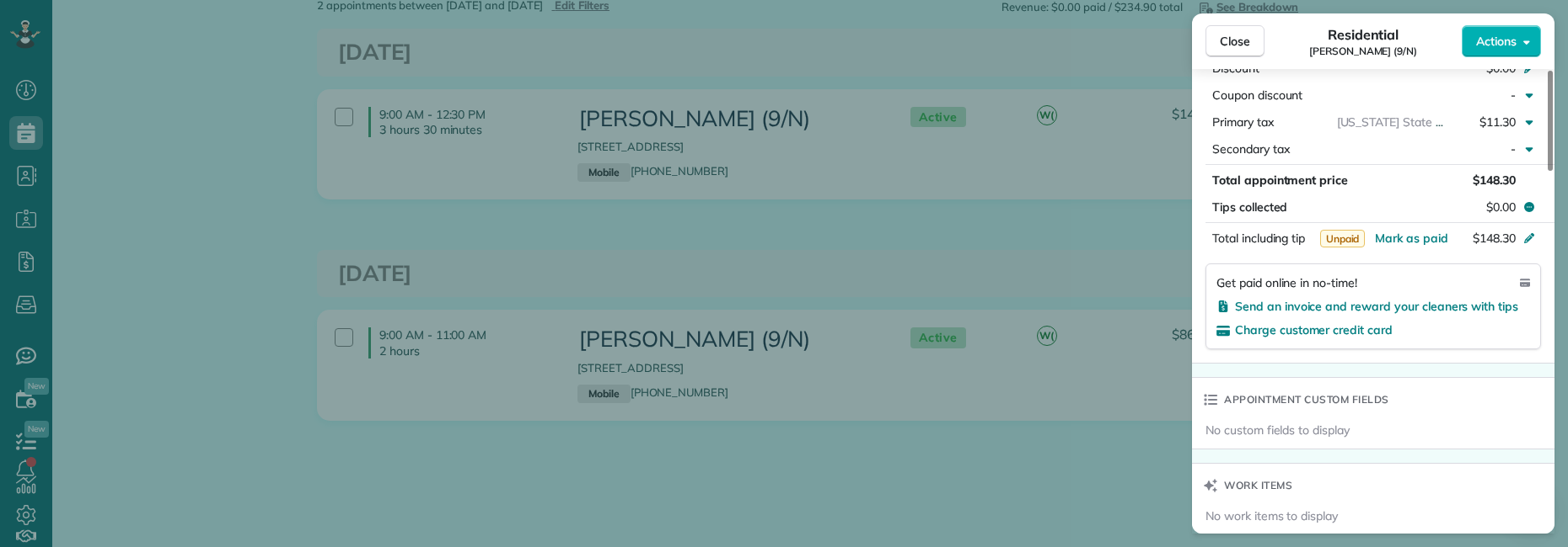
scroll to position [926, 0]
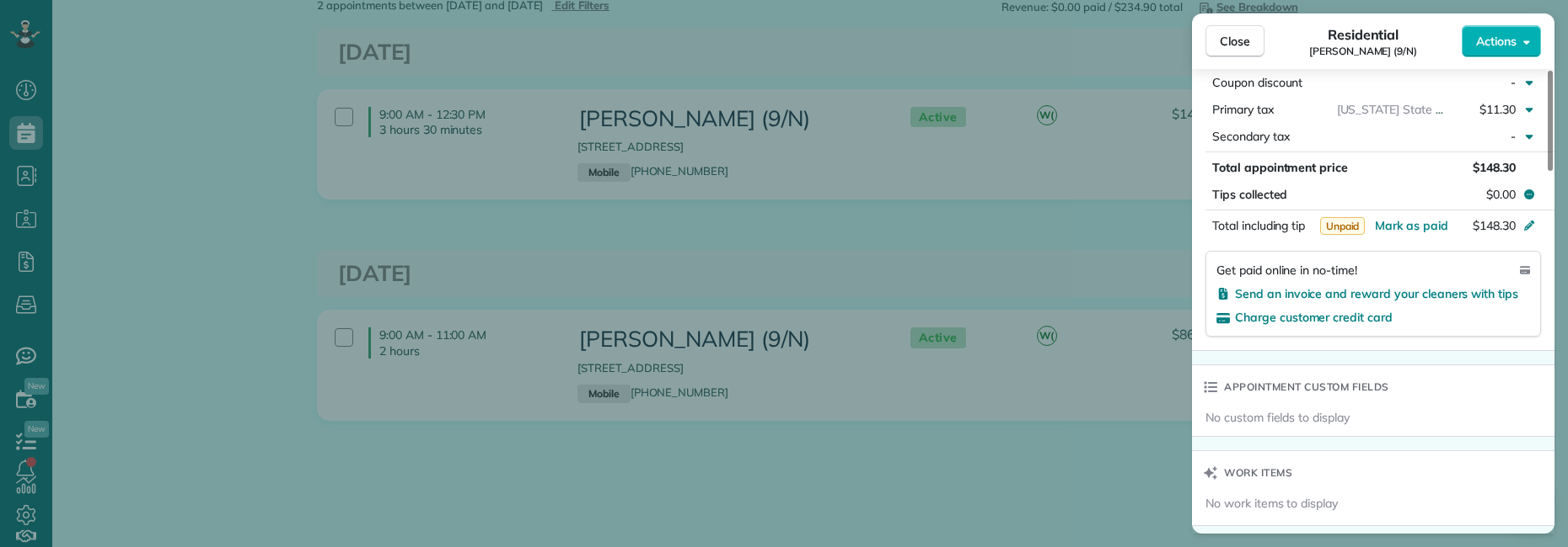
click at [1024, 248] on div "Close Residential [PERSON_NAME] (9/N) Actions Status Active [PERSON_NAME] (9/N)…" at bounding box center [784, 274] width 1568 height 547
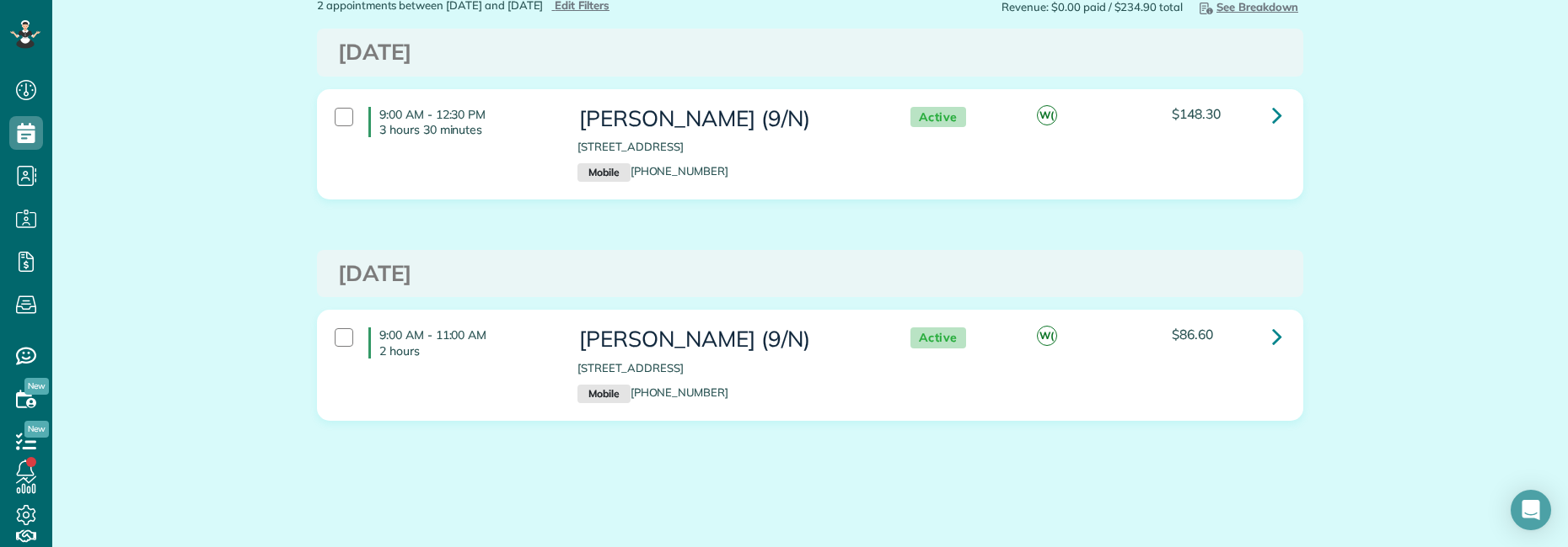
click at [120, 296] on div "Future appointments for [PERSON_NAME] (9/N) Schedule Changes Actions Create App…" at bounding box center [810, 241] width 1515 height 611
click at [1271, 116] on icon at bounding box center [1276, 115] width 10 height 29
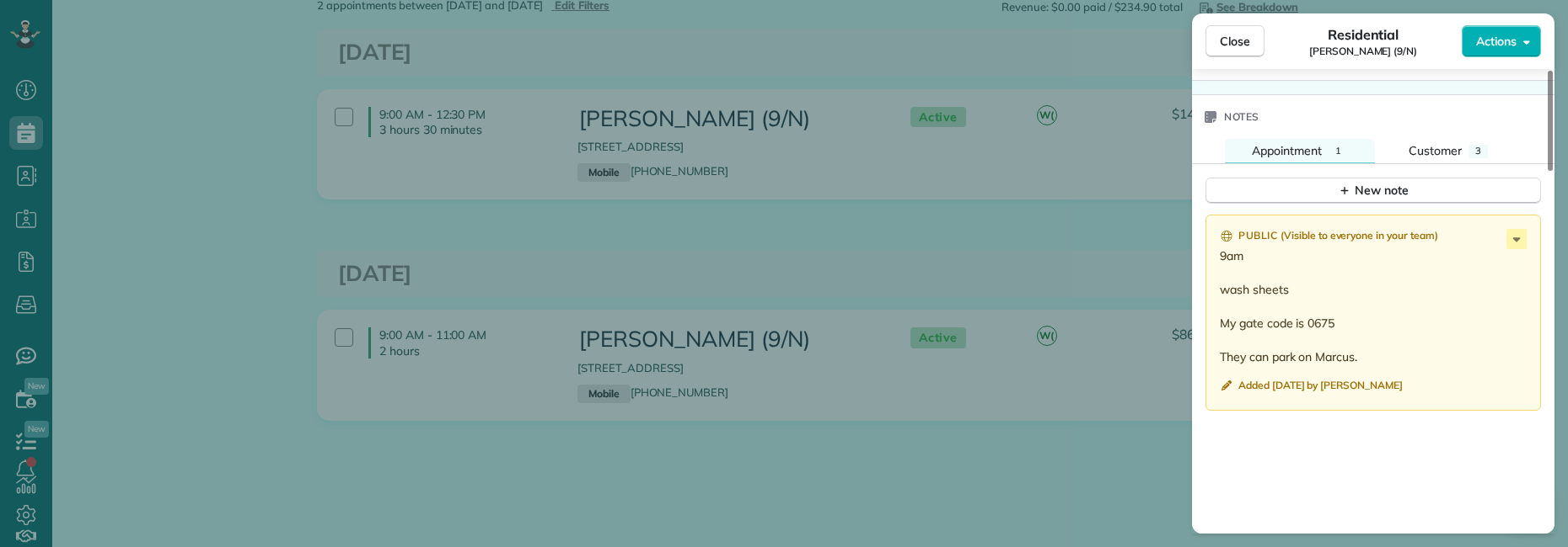
scroll to position [1432, 0]
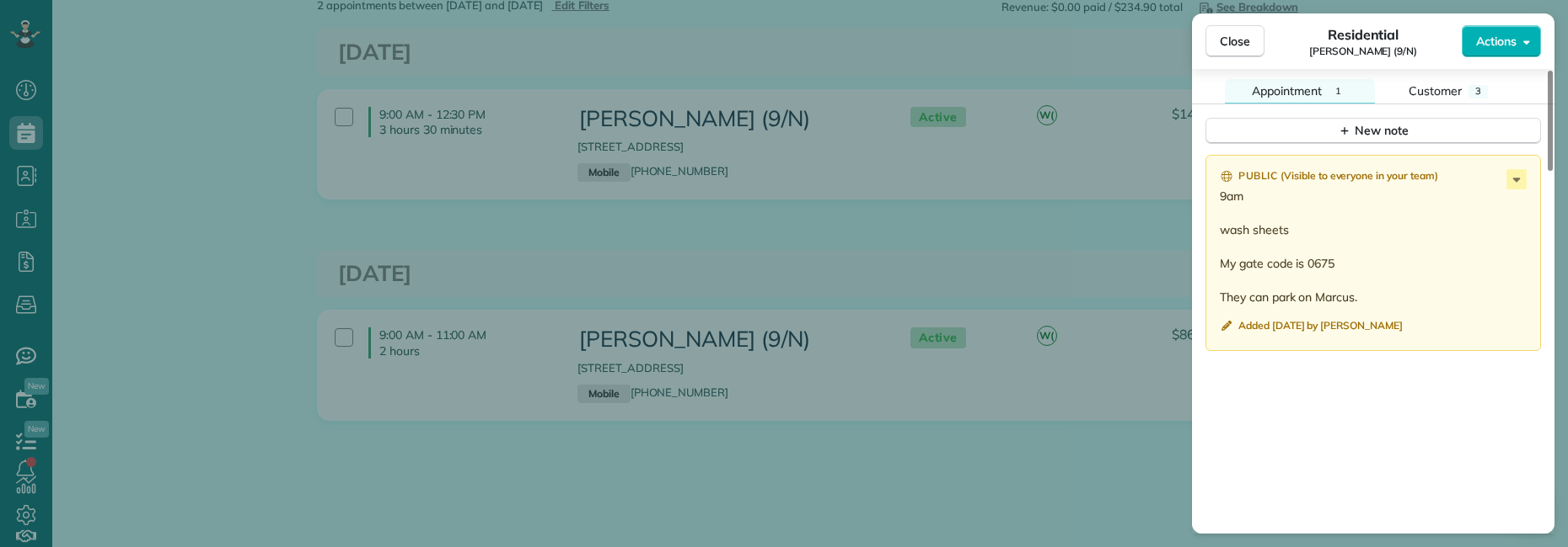
drag, startPoint x: 1220, startPoint y: 196, endPoint x: 1399, endPoint y: 300, distance: 207.0
click at [1399, 300] on p "9am wash sheets My gate code is 0675 They can park on Marcus." at bounding box center [1374, 247] width 310 height 118
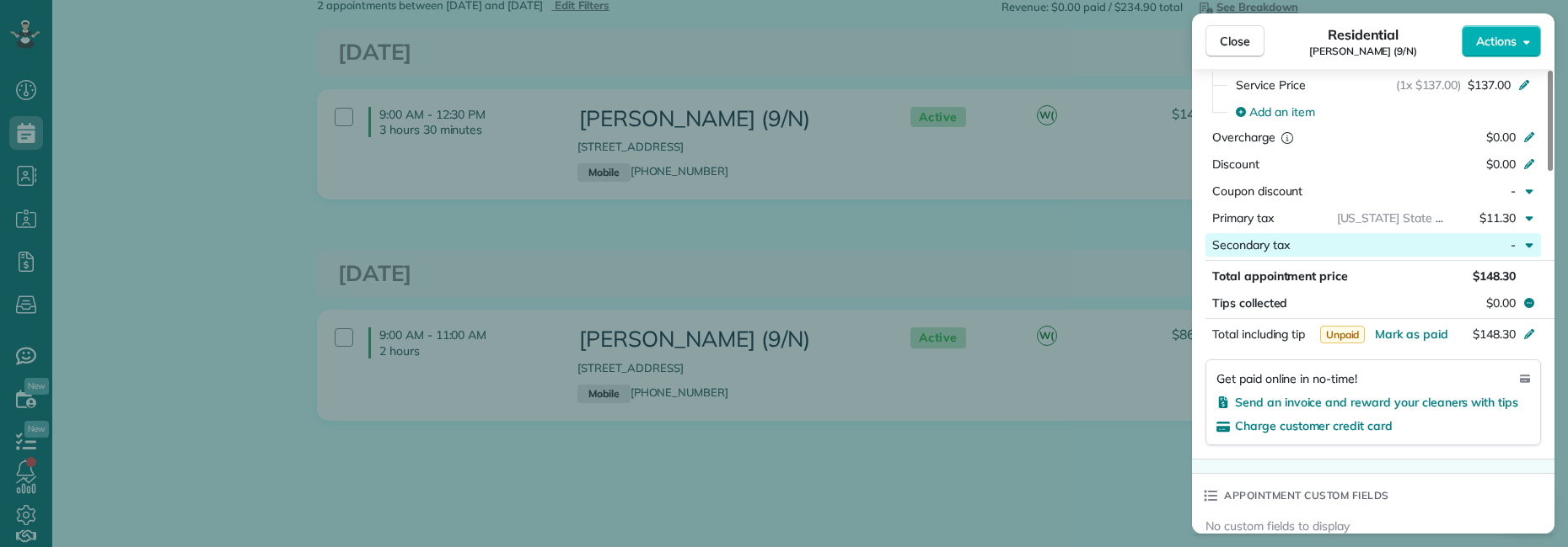
scroll to position [674, 0]
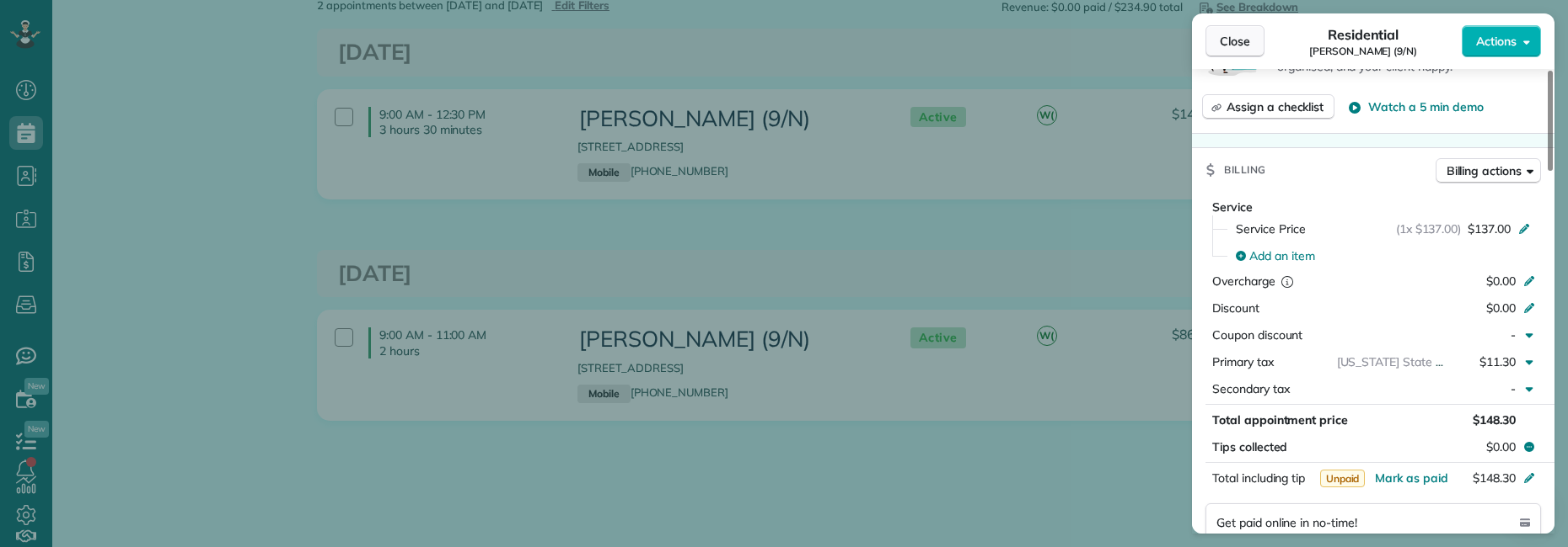
click at [1239, 47] on span "Close" at bounding box center [1234, 41] width 30 height 17
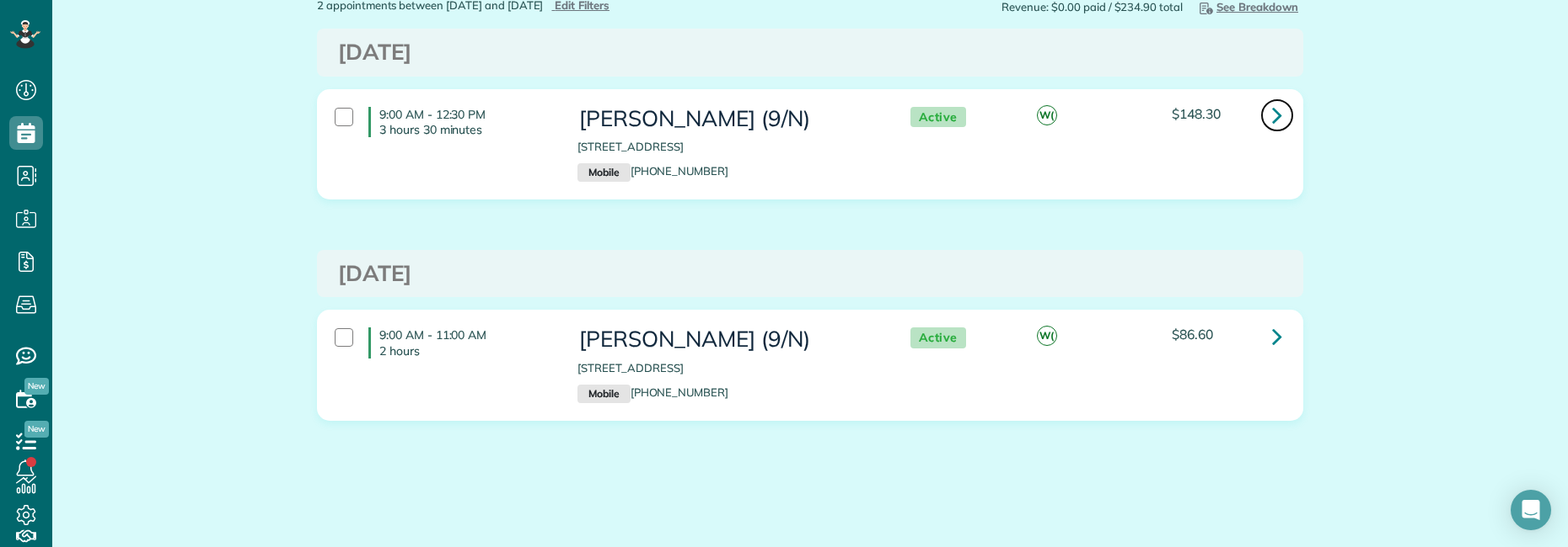
click at [1271, 116] on icon at bounding box center [1276, 115] width 10 height 29
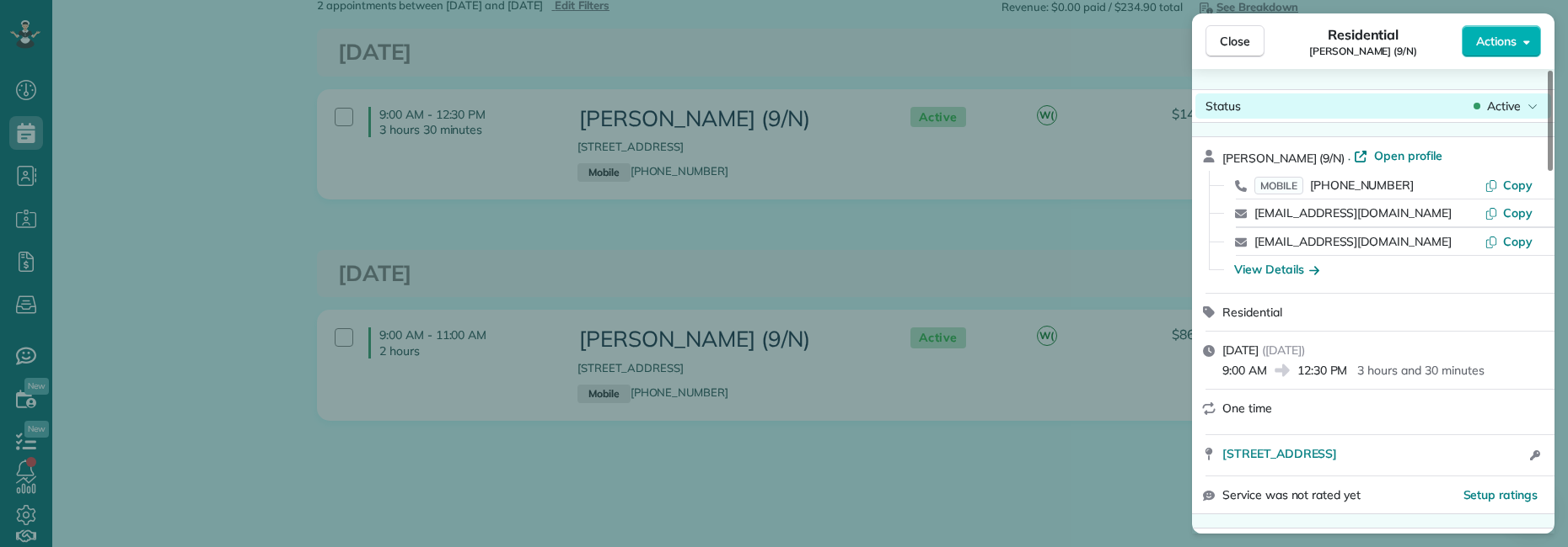
click at [1514, 106] on span "Active" at bounding box center [1504, 106] width 34 height 17
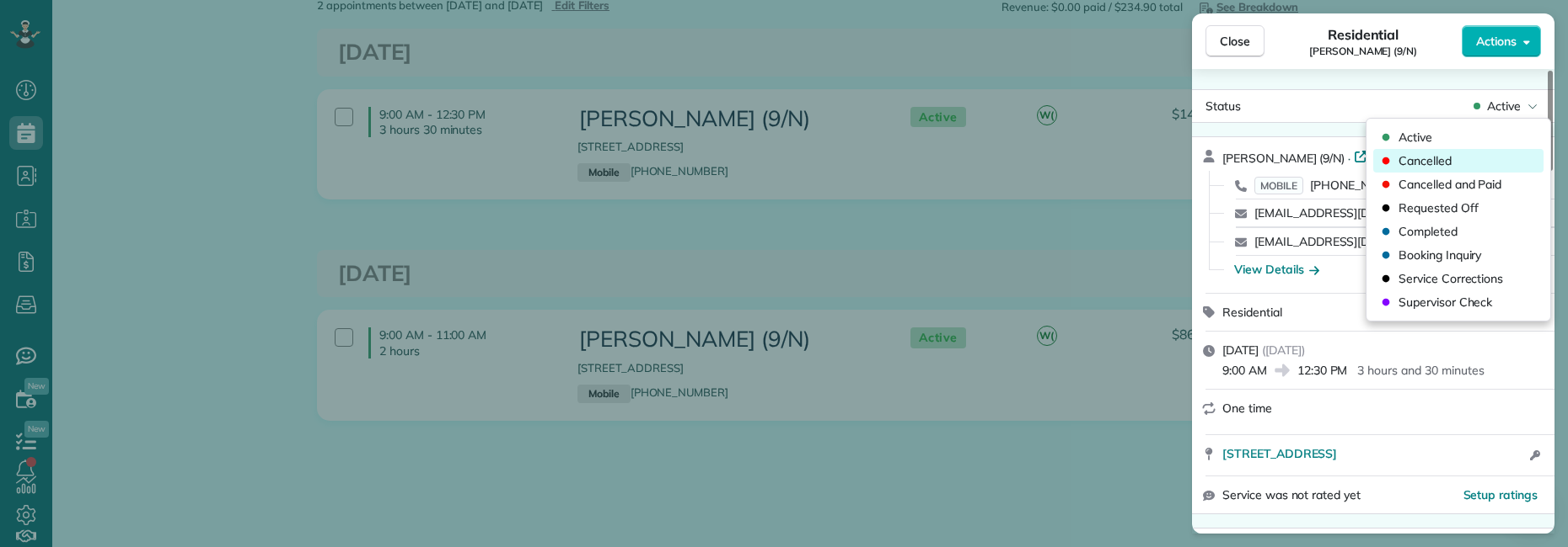
click at [1448, 160] on span "Cancelled" at bounding box center [1425, 161] width 53 height 17
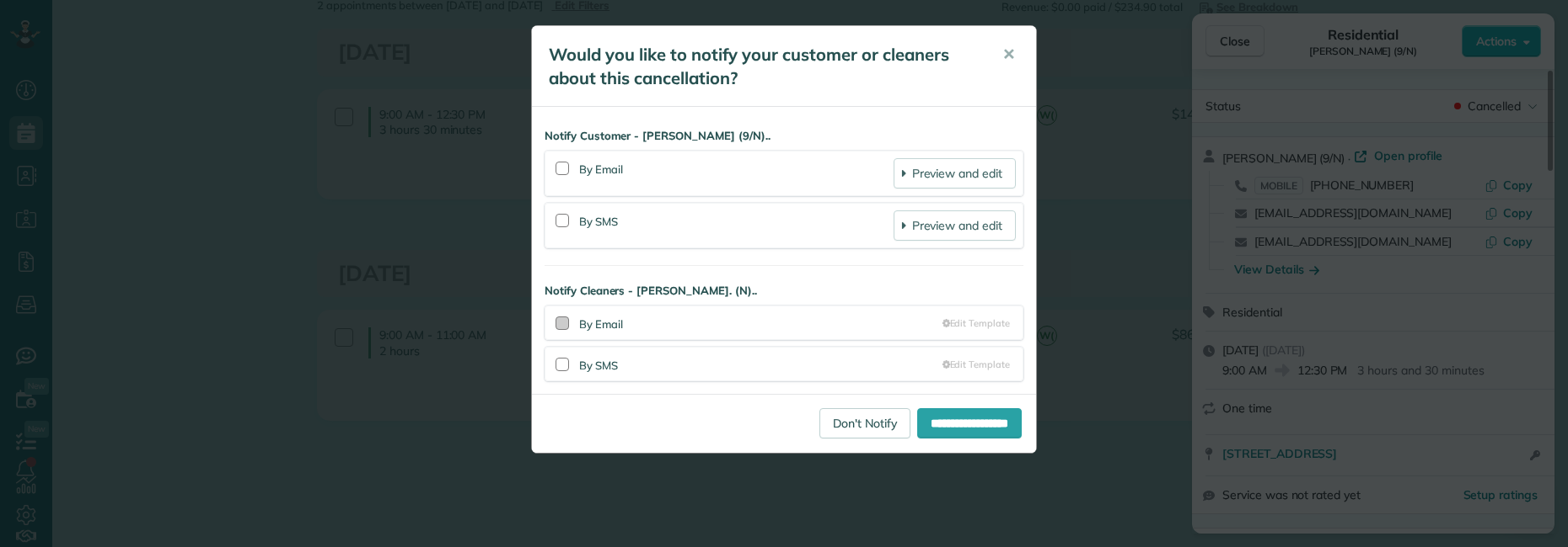
click at [560, 327] on div at bounding box center [562, 323] width 13 height 13
click at [954, 426] on input "**********" at bounding box center [969, 423] width 104 height 30
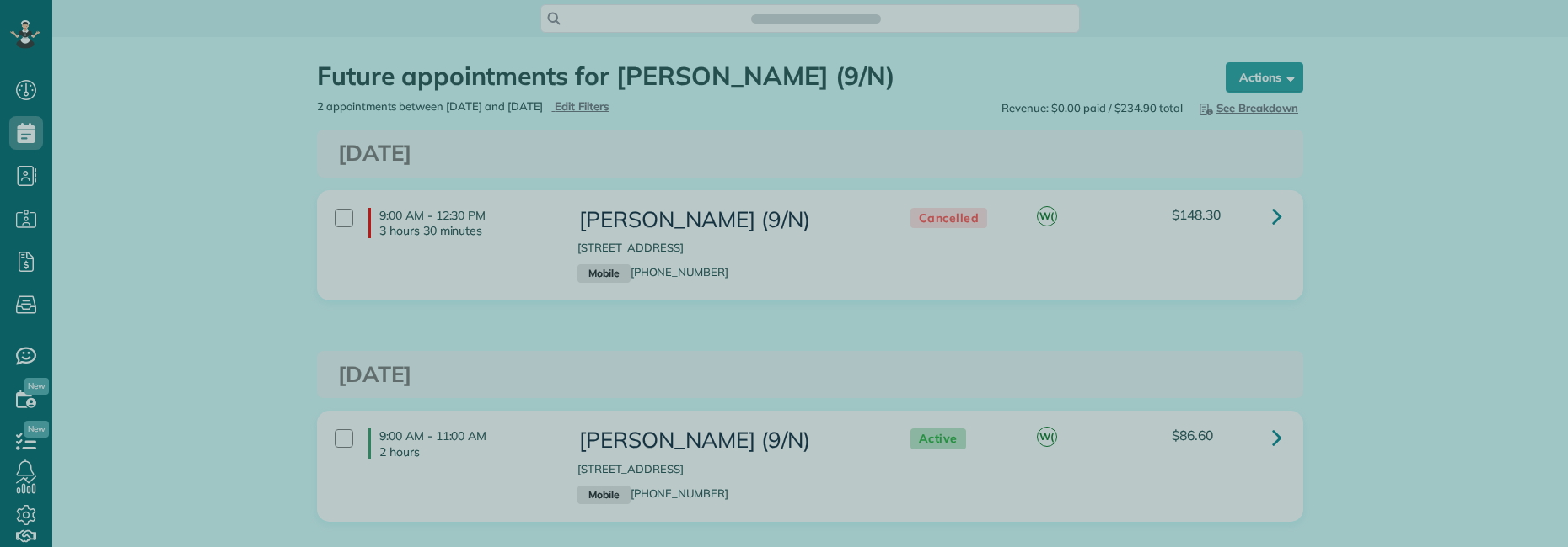
scroll to position [8, 8]
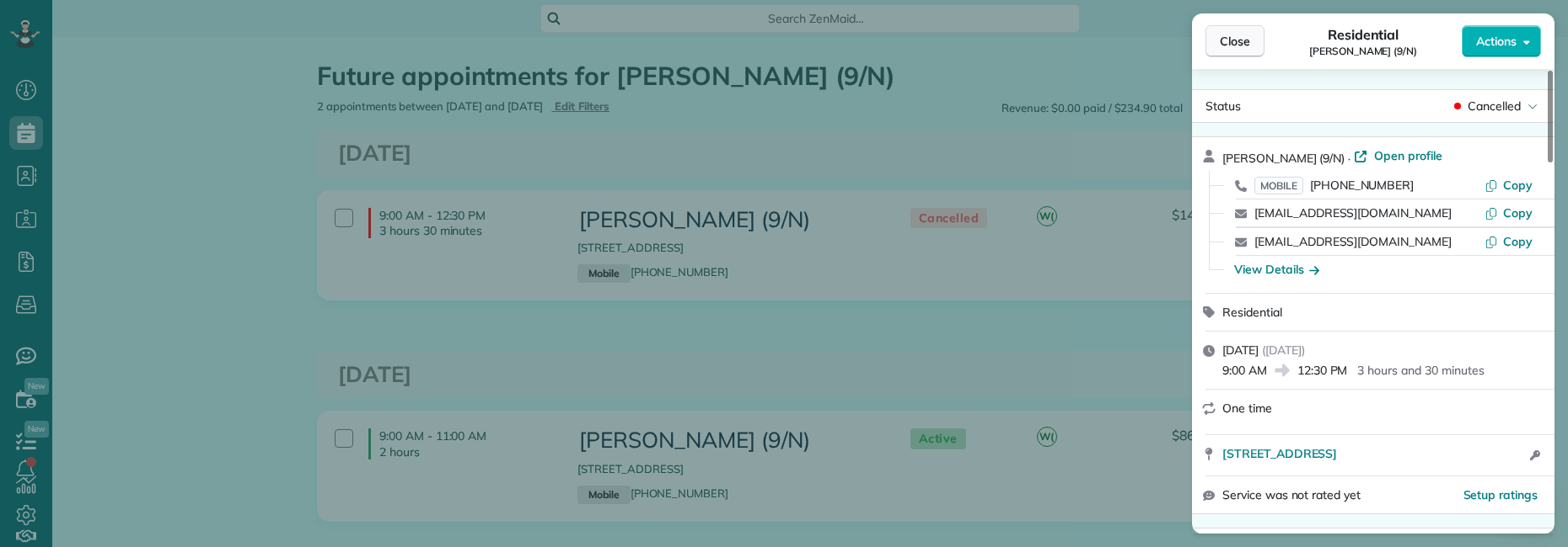
click at [1235, 41] on span "Close" at bounding box center [1234, 41] width 30 height 17
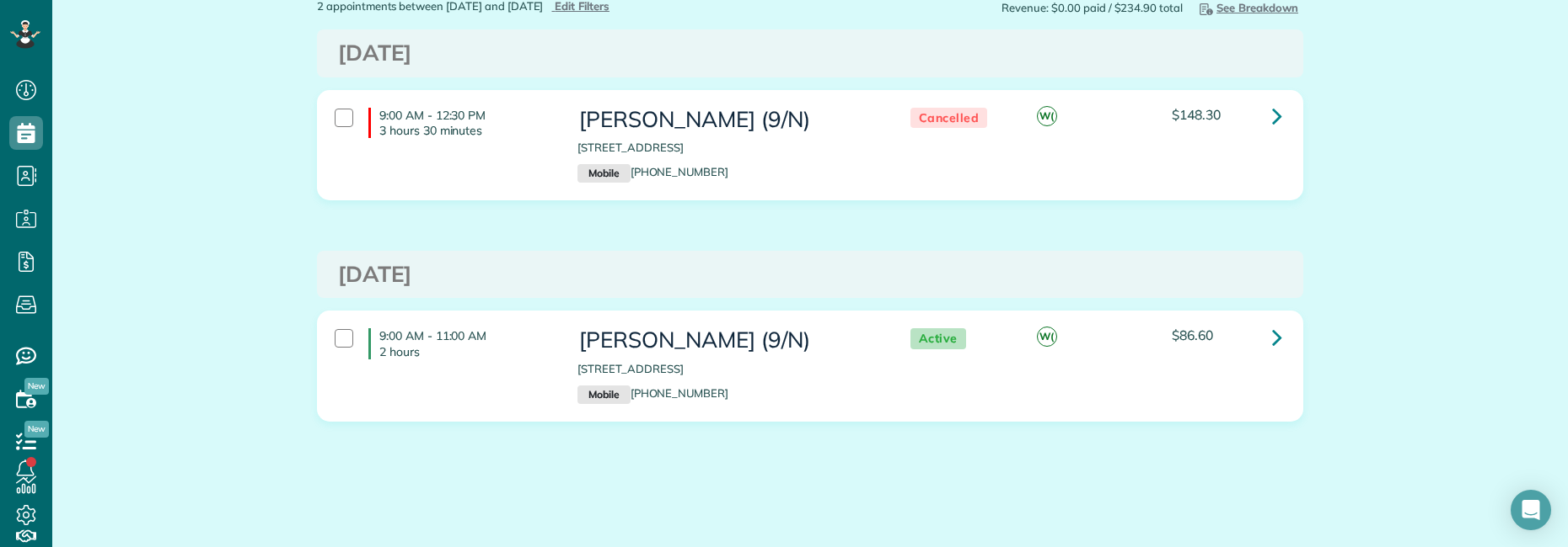
scroll to position [101, 0]
click at [1271, 336] on icon at bounding box center [1276, 336] width 10 height 29
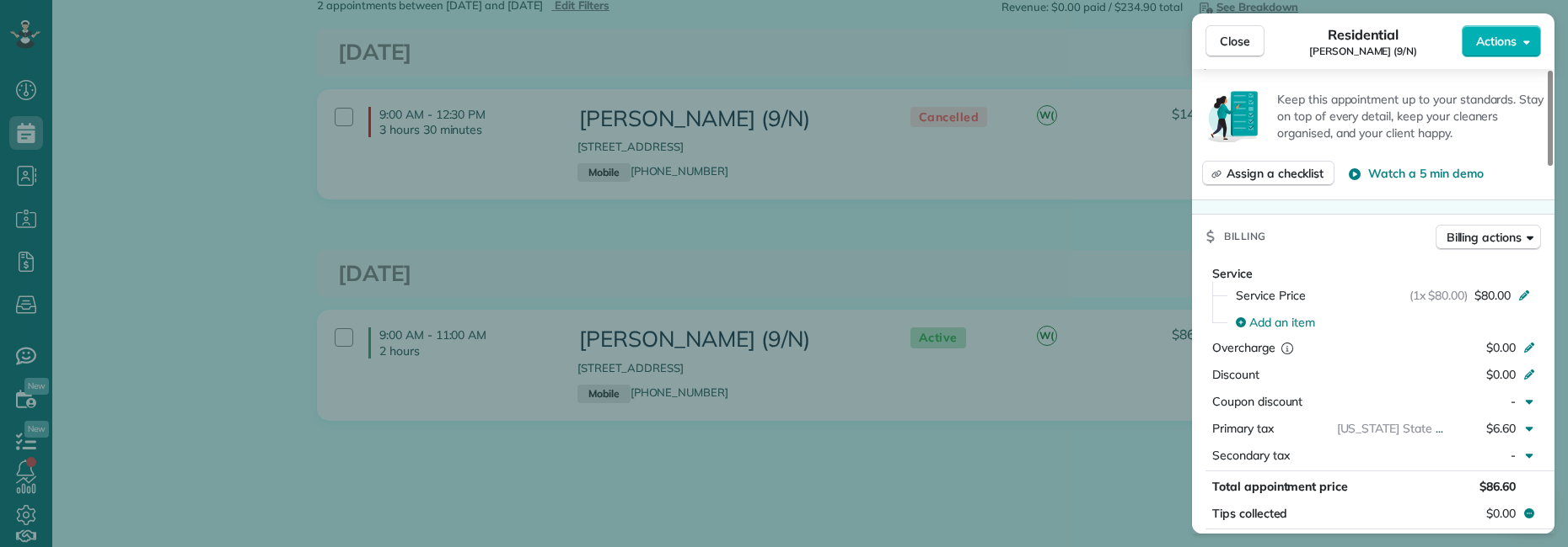
scroll to position [533, 0]
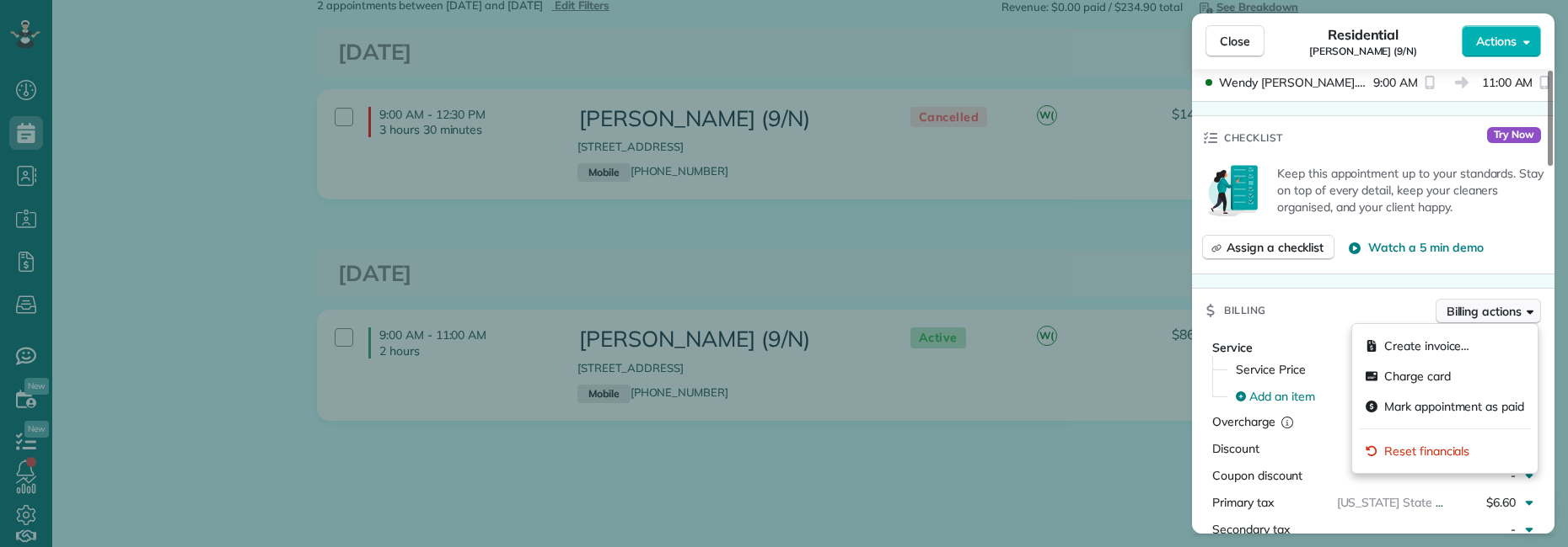
click at [1511, 311] on span "Billing actions" at bounding box center [1483, 311] width 75 height 17
click at [1293, 306] on div "Billing Billing actions" at bounding box center [1373, 311] width 362 height 44
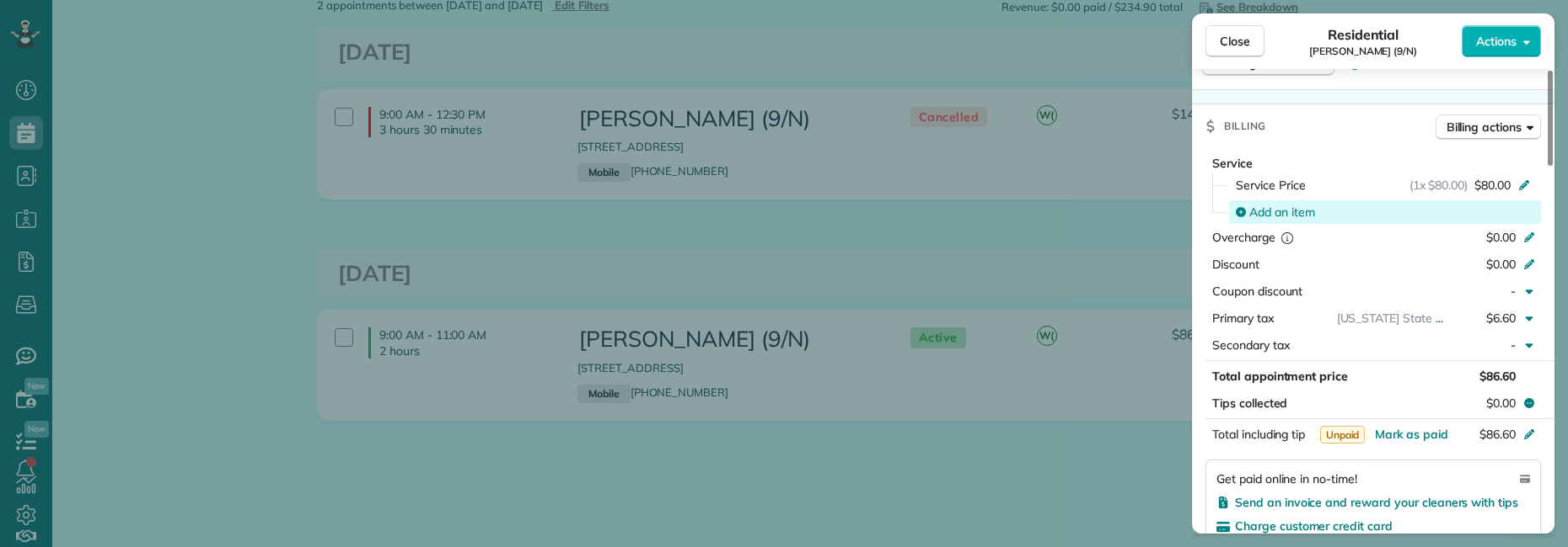
scroll to position [701, 0]
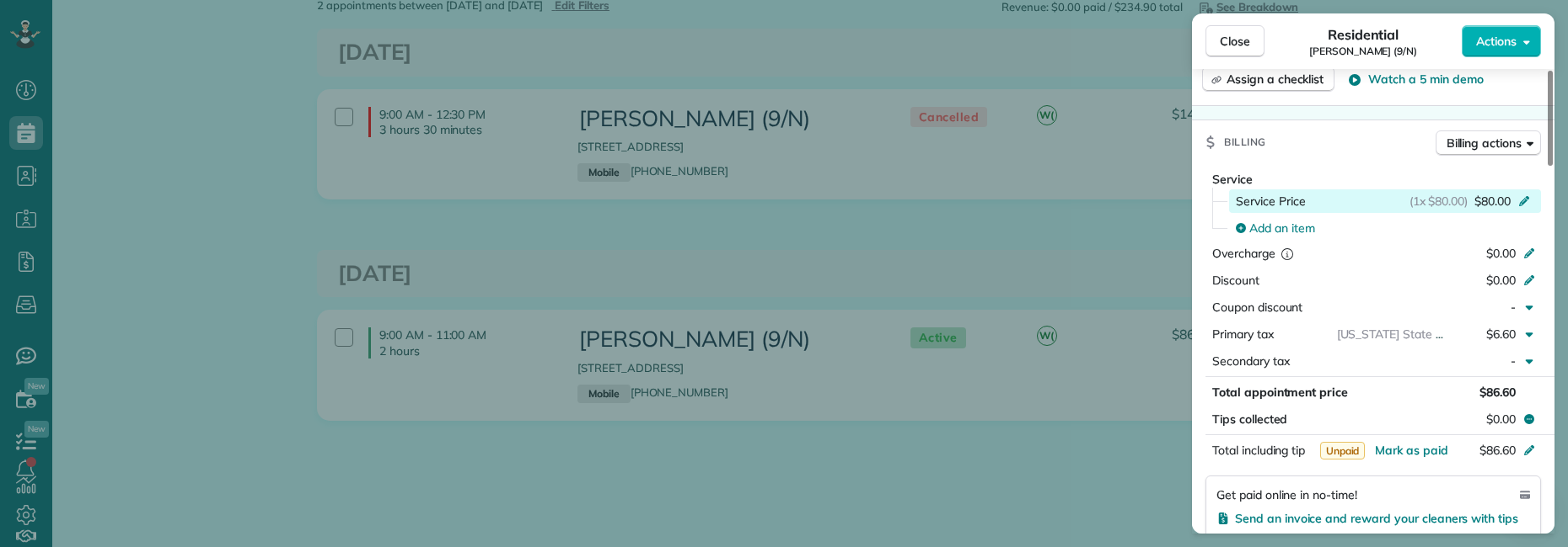
click at [1518, 204] on icon at bounding box center [1523, 199] width 13 height 13
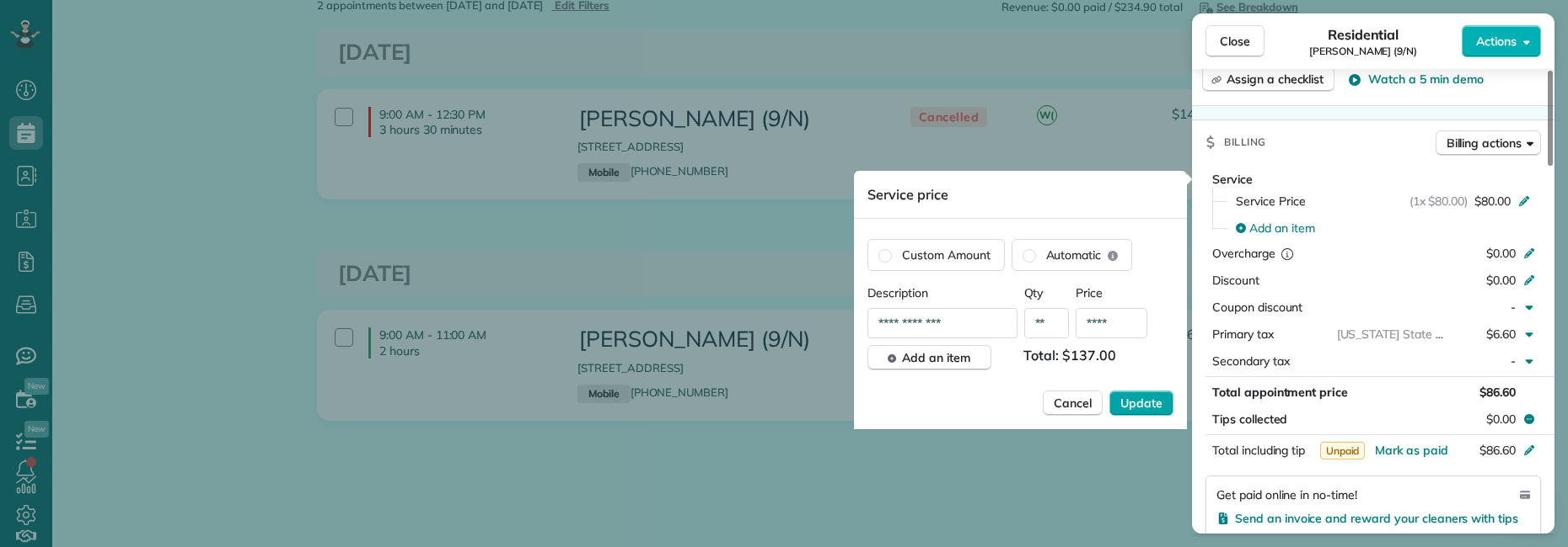
type input "****"
click at [1145, 397] on span "Update" at bounding box center [1142, 403] width 42 height 17
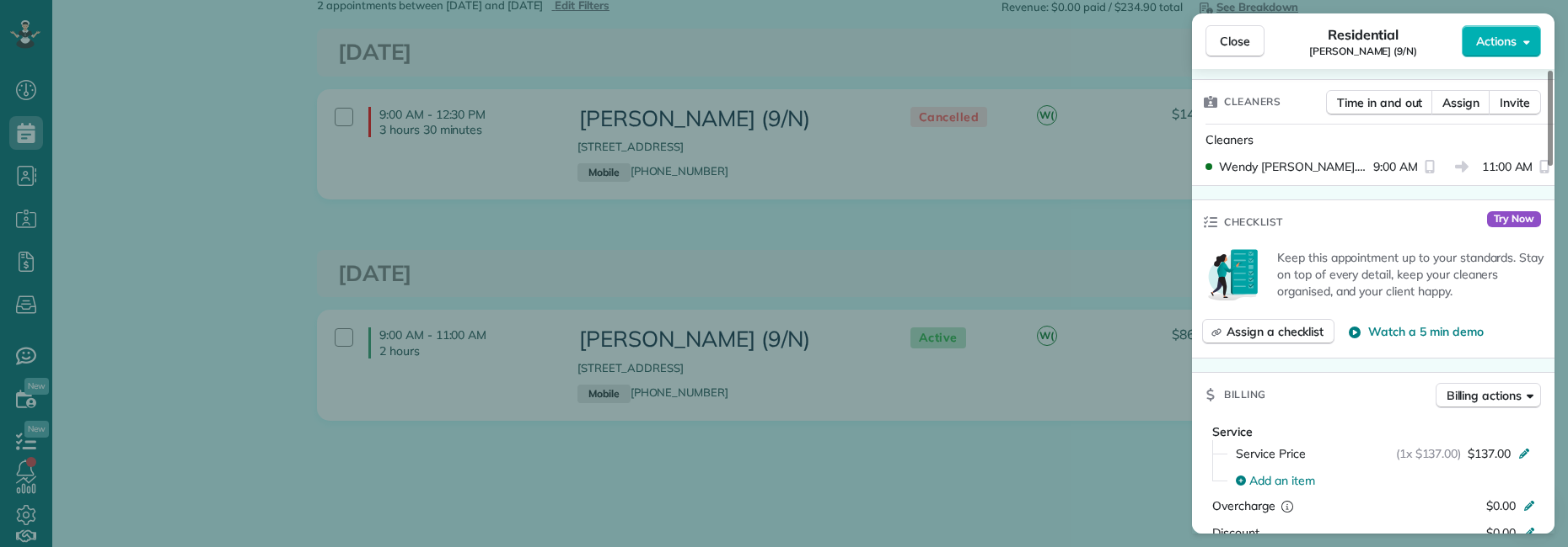
scroll to position [533, 0]
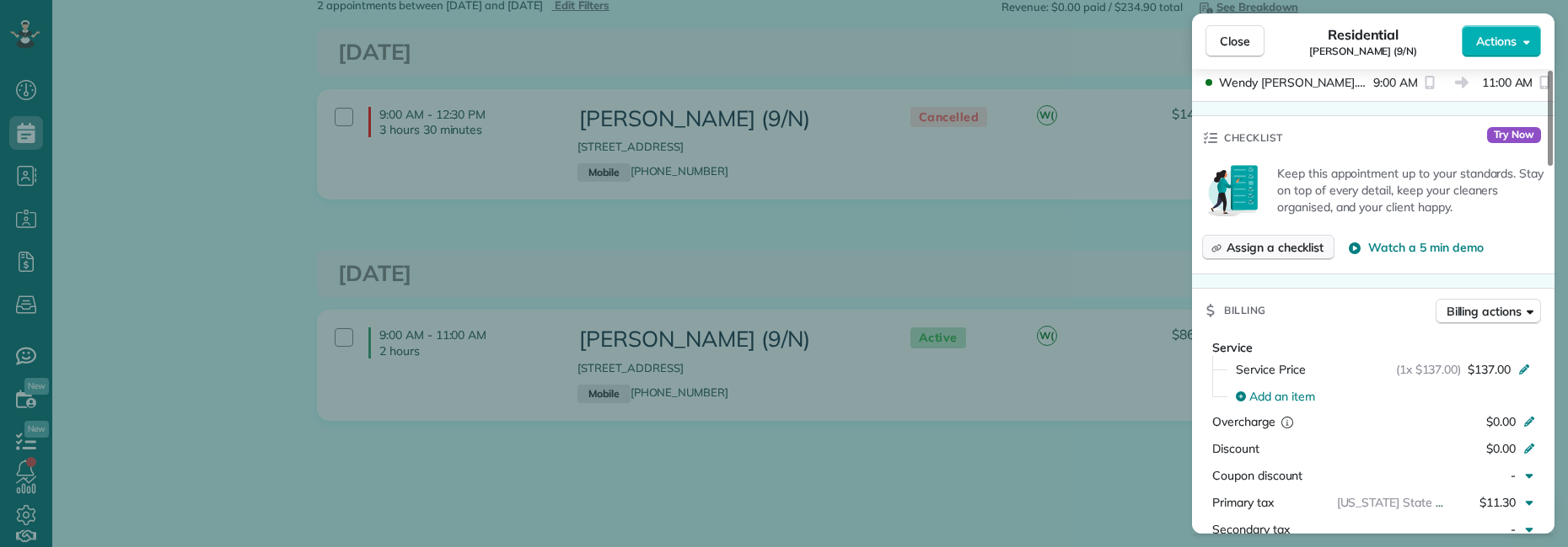
click at [1289, 251] on span "Assign a checklist" at bounding box center [1275, 247] width 97 height 17
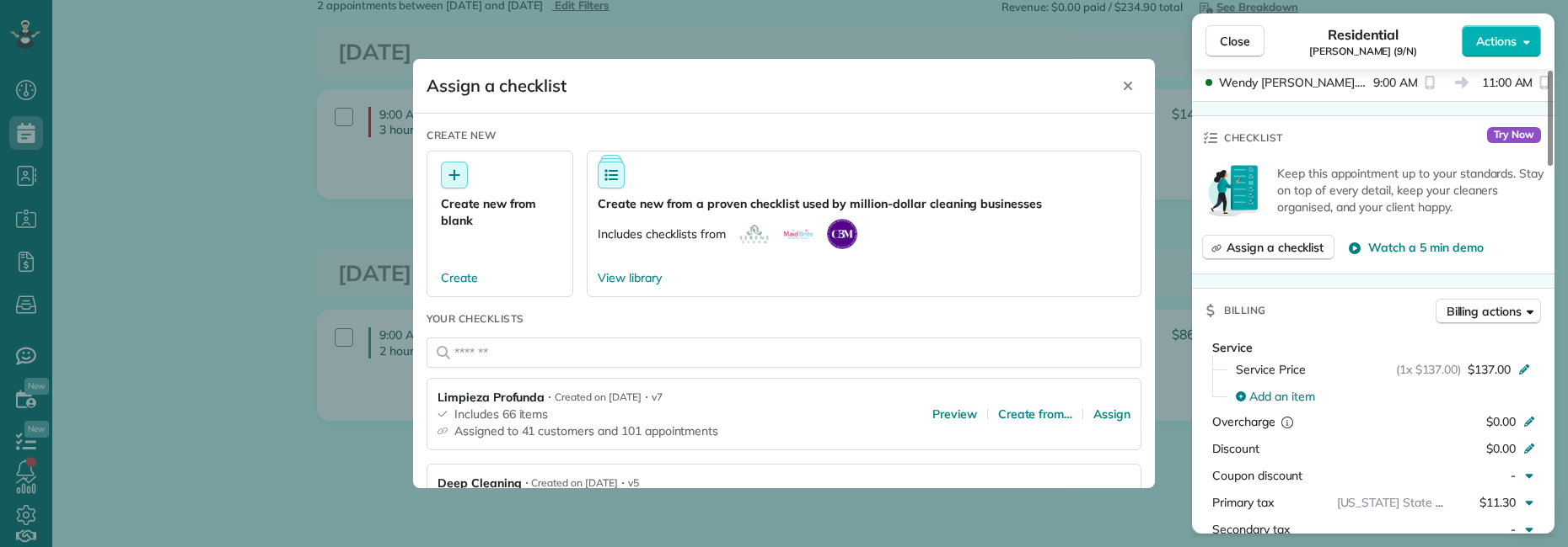
scroll to position [169, 0]
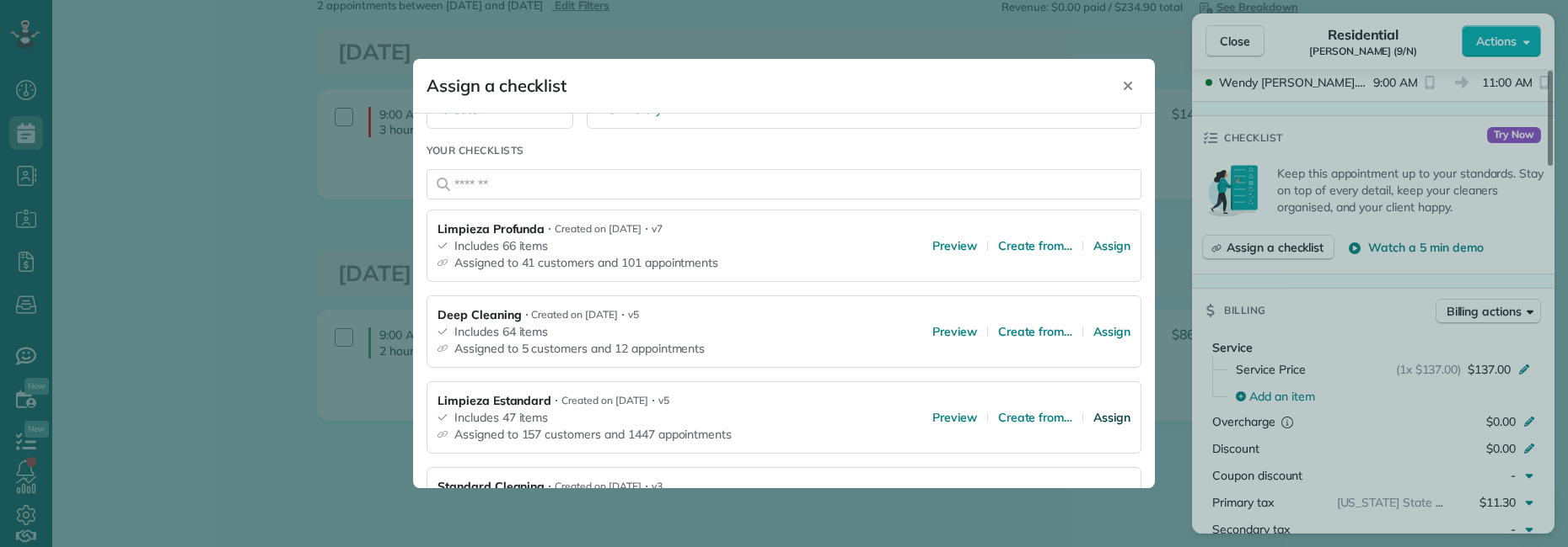
click at [1097, 415] on span "Assign" at bounding box center [1112, 417] width 37 height 17
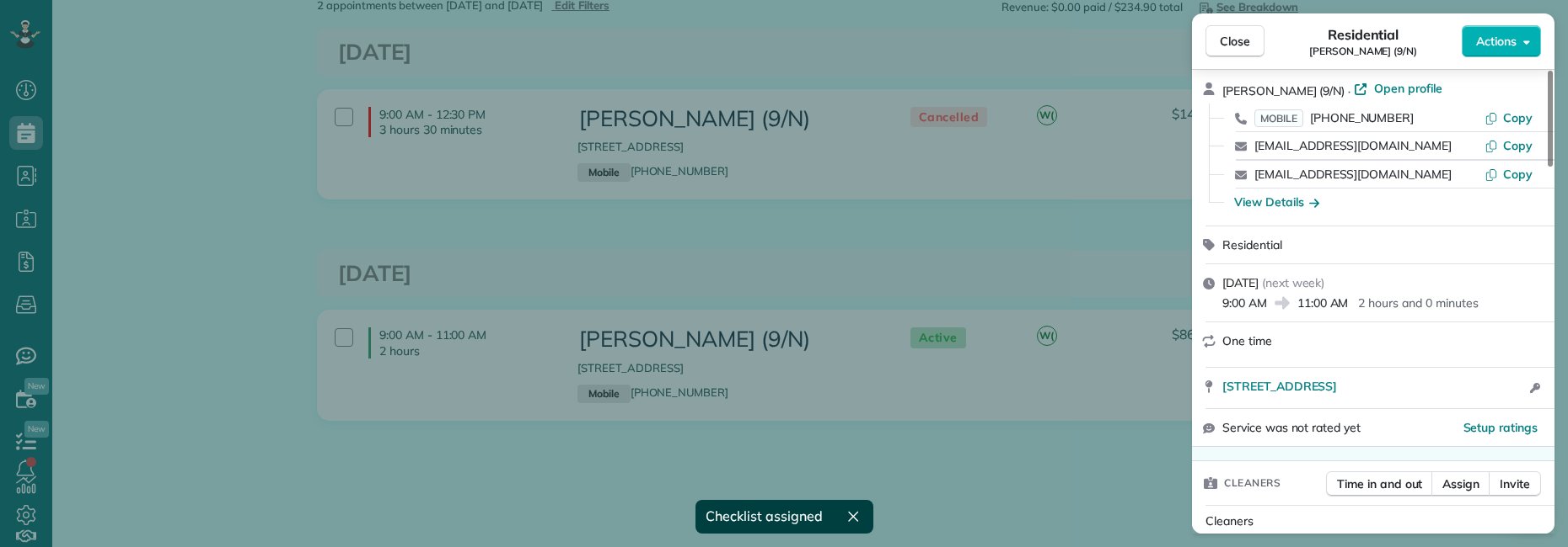
scroll to position [28, 0]
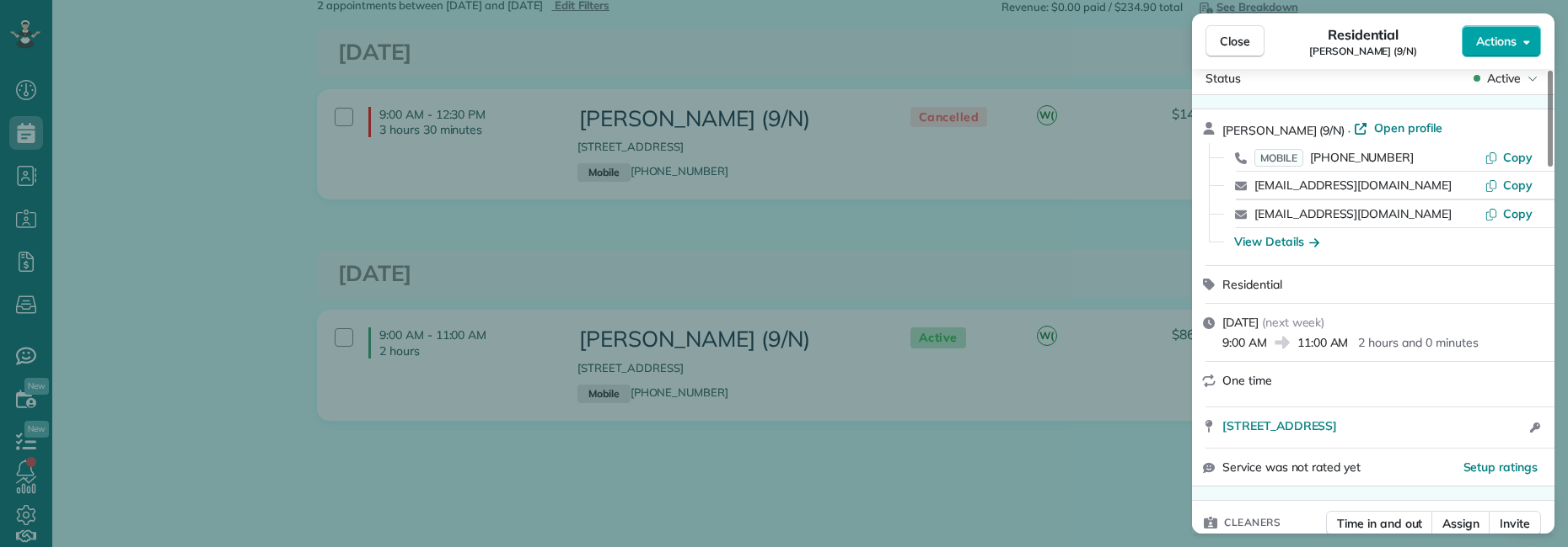
click at [1503, 42] on span "Actions" at bounding box center [1496, 41] width 41 height 17
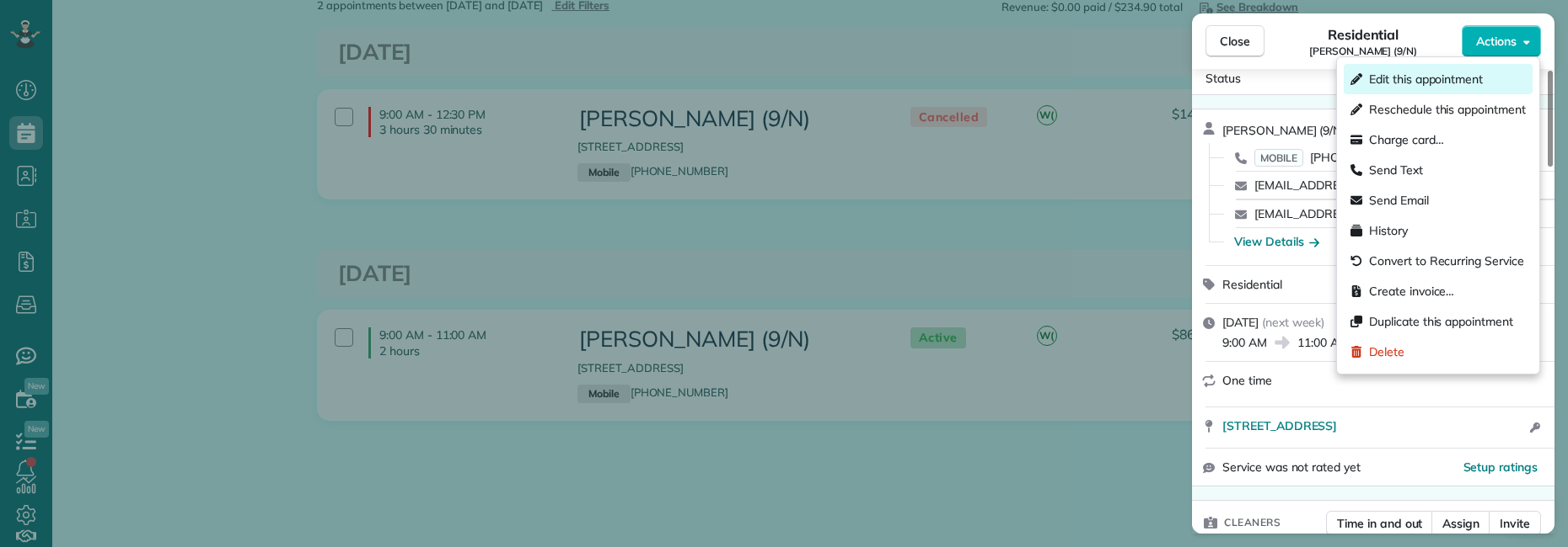
click at [1421, 85] on span "Edit this appointment" at bounding box center [1425, 79] width 114 height 17
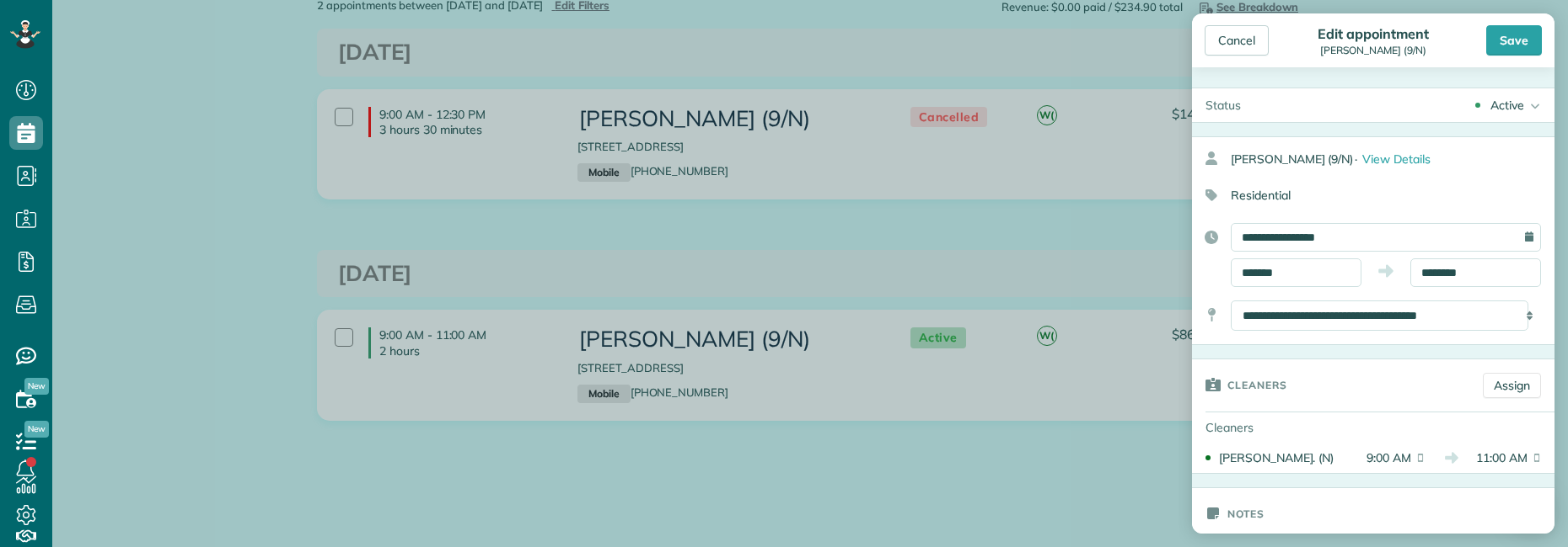
click at [1518, 237] on div "**********" at bounding box center [1385, 237] width 310 height 28
click at [1421, 233] on input "**********" at bounding box center [1385, 237] width 310 height 28
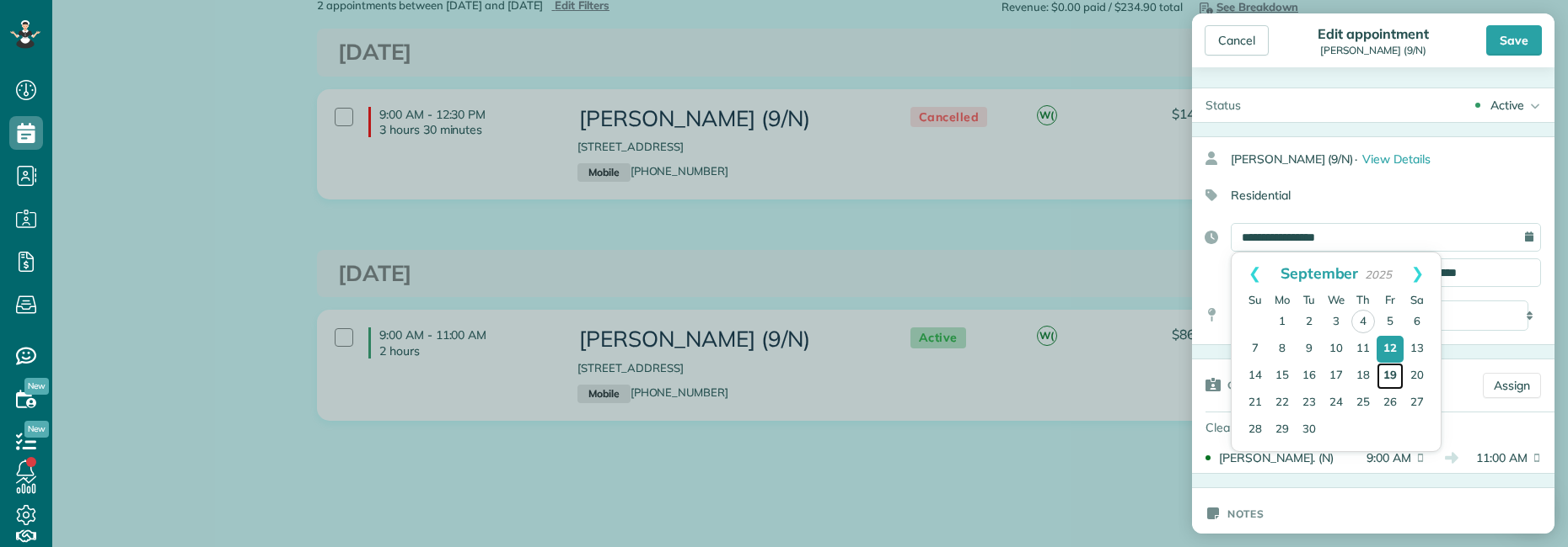
click at [1390, 371] on link "19" at bounding box center [1390, 376] width 27 height 27
type input "**********"
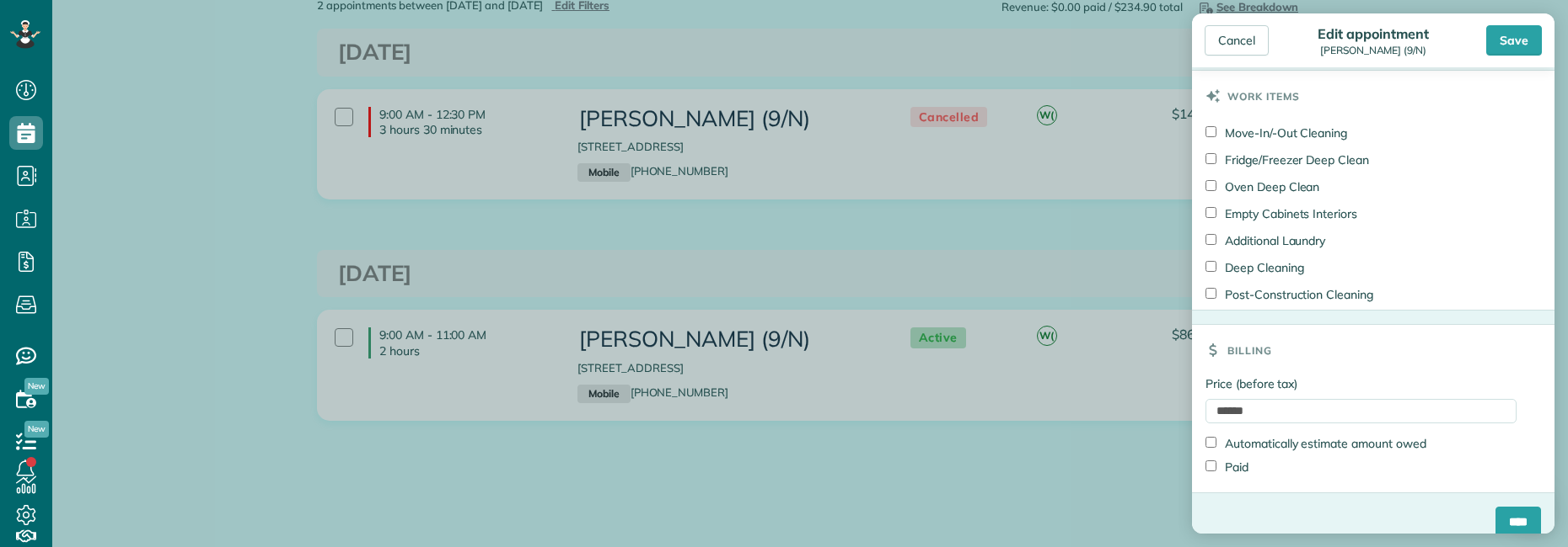
scroll to position [872, 0]
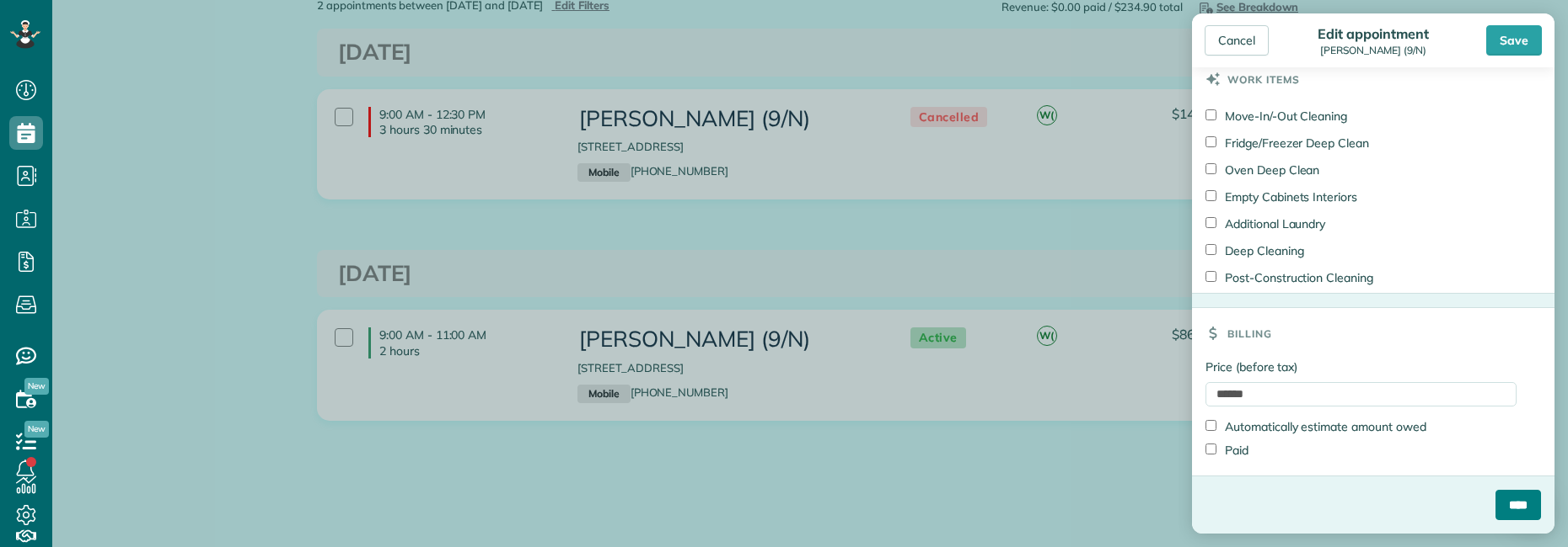
click at [1498, 511] on input "****" at bounding box center [1518, 506] width 46 height 30
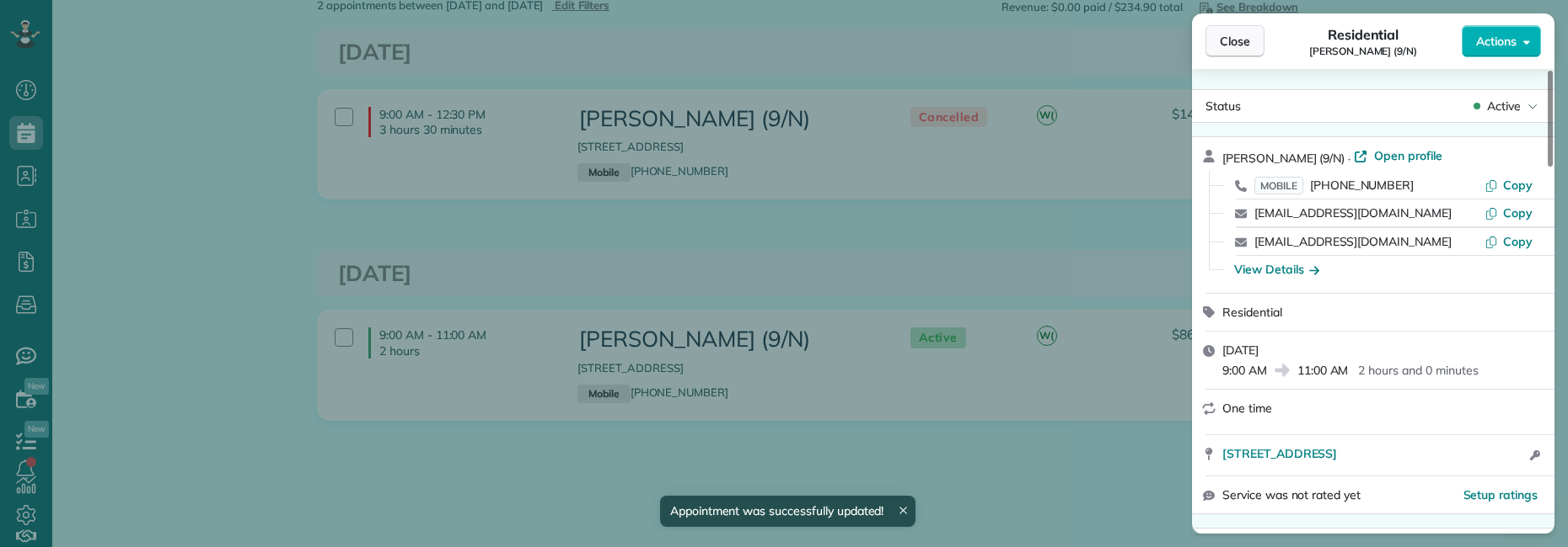
click at [1217, 41] on button "Close" at bounding box center [1234, 41] width 59 height 32
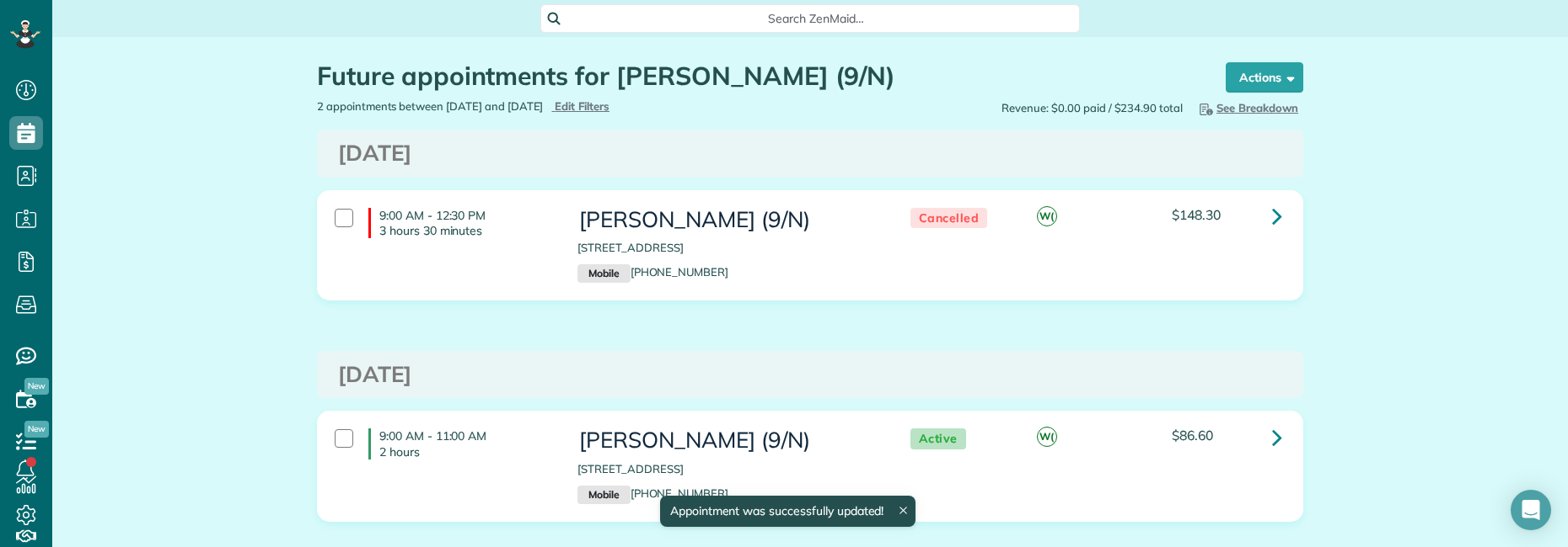
copy h3 "[PERSON_NAME]"
drag, startPoint x: 576, startPoint y: 221, endPoint x: 720, endPoint y: 222, distance: 144.0
click at [720, 222] on h3 "[PERSON_NAME] (9/N)" at bounding box center [727, 221] width 298 height 25
click at [729, 6] on div "Search ZenMaid…" at bounding box center [810, 19] width 539 height 28
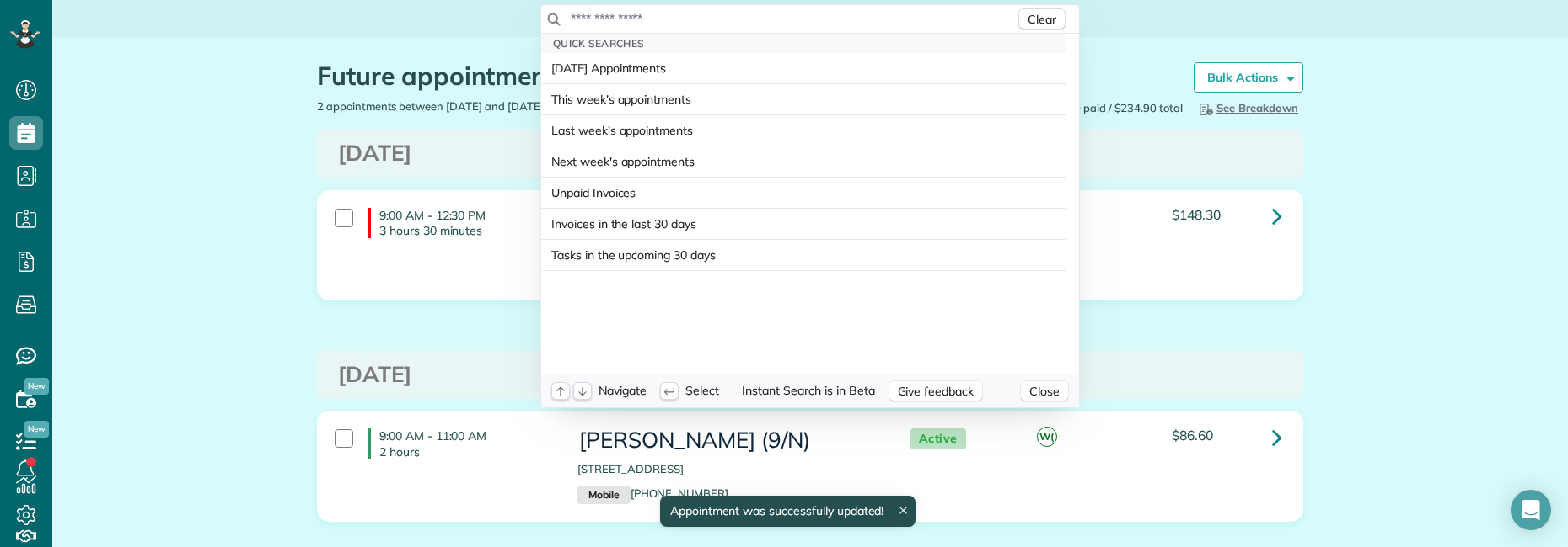
click at [724, 16] on input "text" at bounding box center [792, 18] width 445 height 17
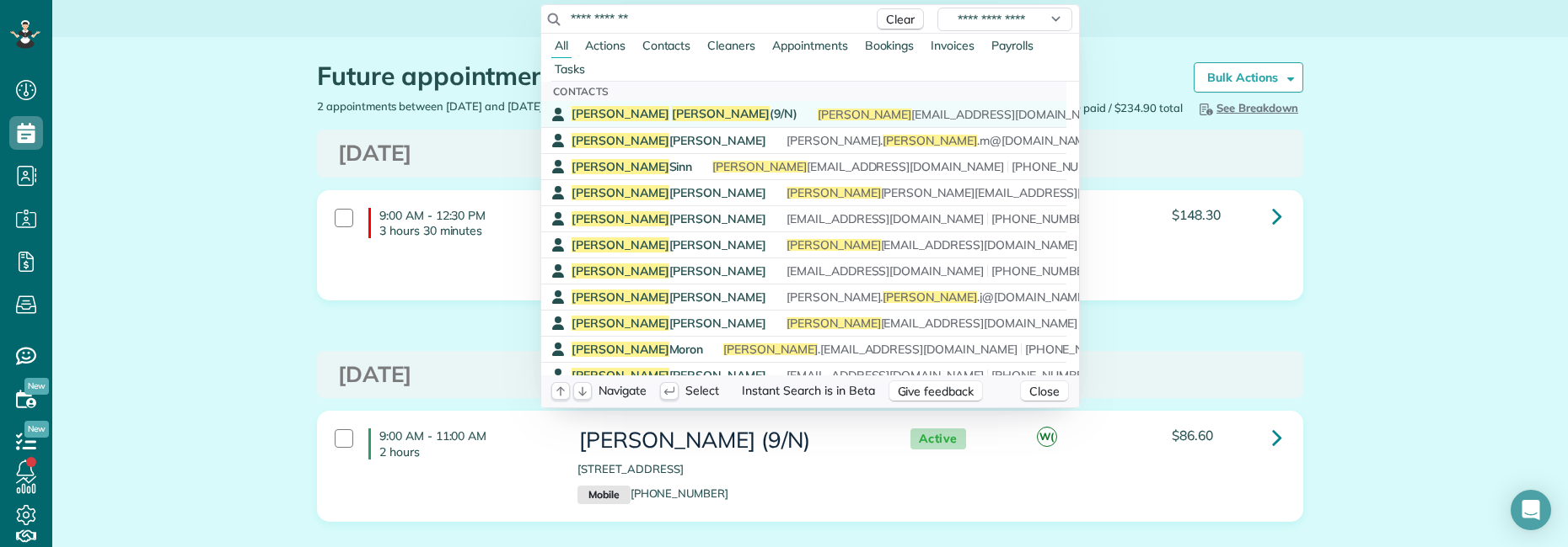
type input "**********"
click at [672, 113] on span "[PERSON_NAME]" at bounding box center [720, 113] width 98 height 15
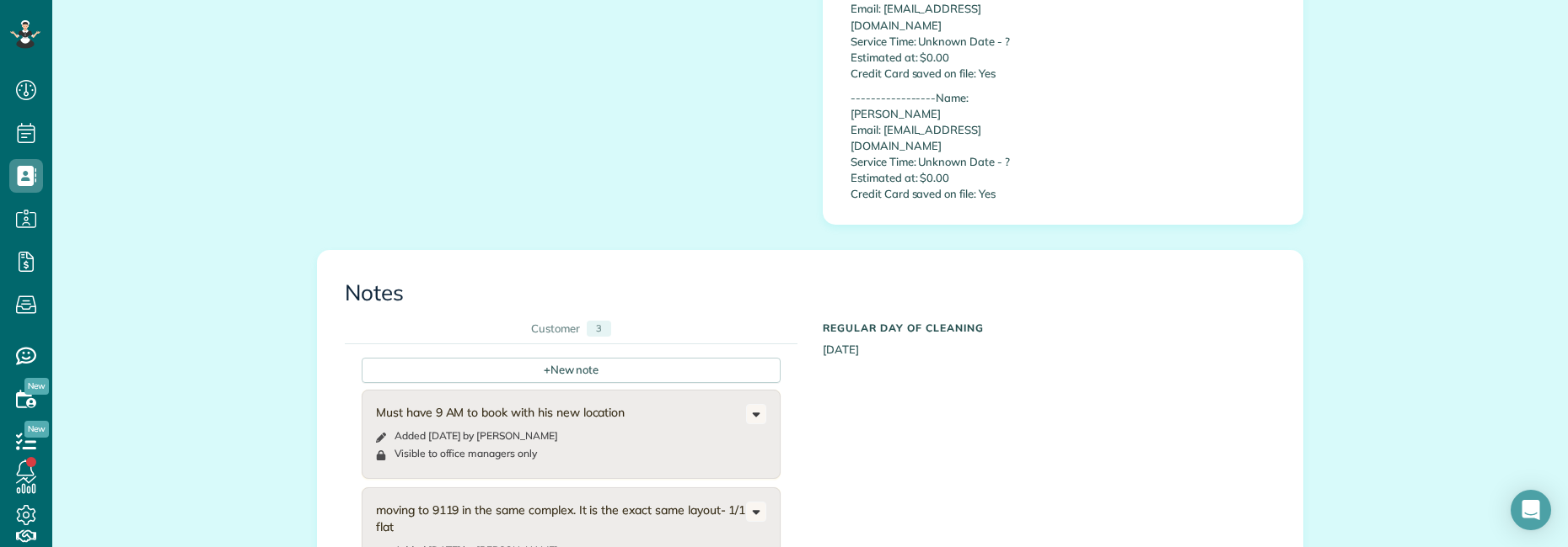
scroll to position [1516, 0]
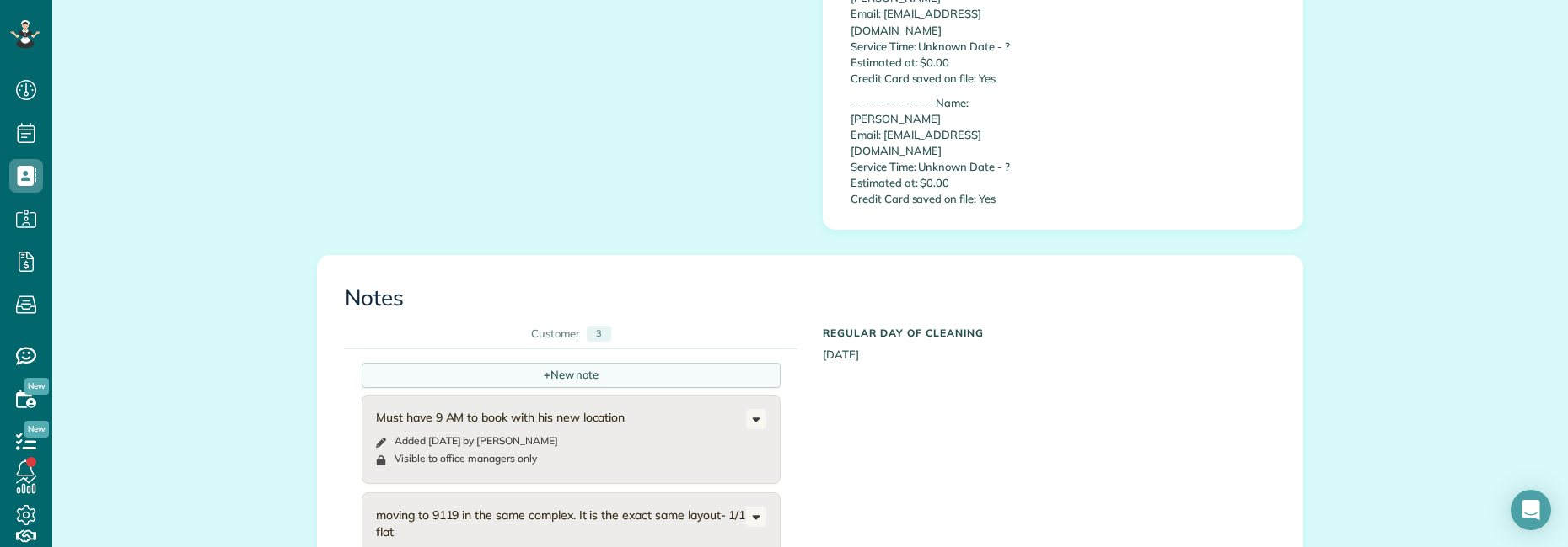
click at [531, 363] on div "+ New note" at bounding box center [571, 375] width 418 height 26
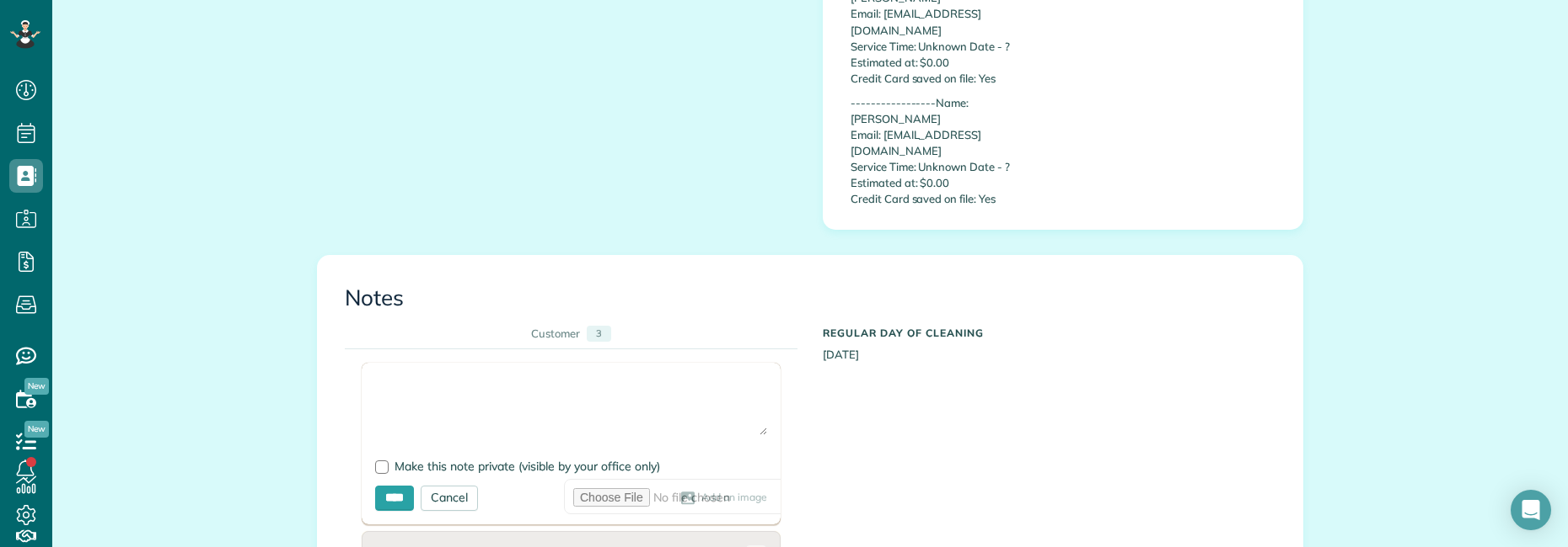
click at [403, 377] on textarea at bounding box center [571, 406] width 392 height 59
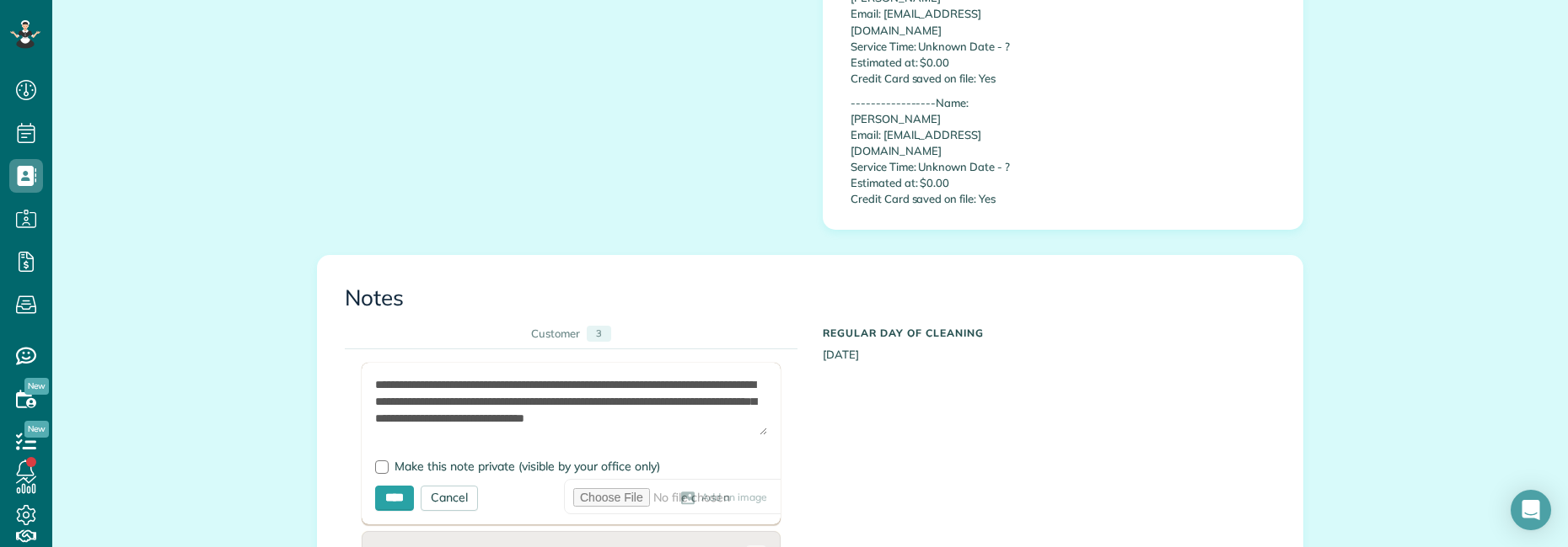
scroll to position [9, 0]
type textarea "**********"
click at [375, 461] on div at bounding box center [381, 467] width 13 height 13
click at [391, 486] on input "****" at bounding box center [395, 498] width 39 height 26
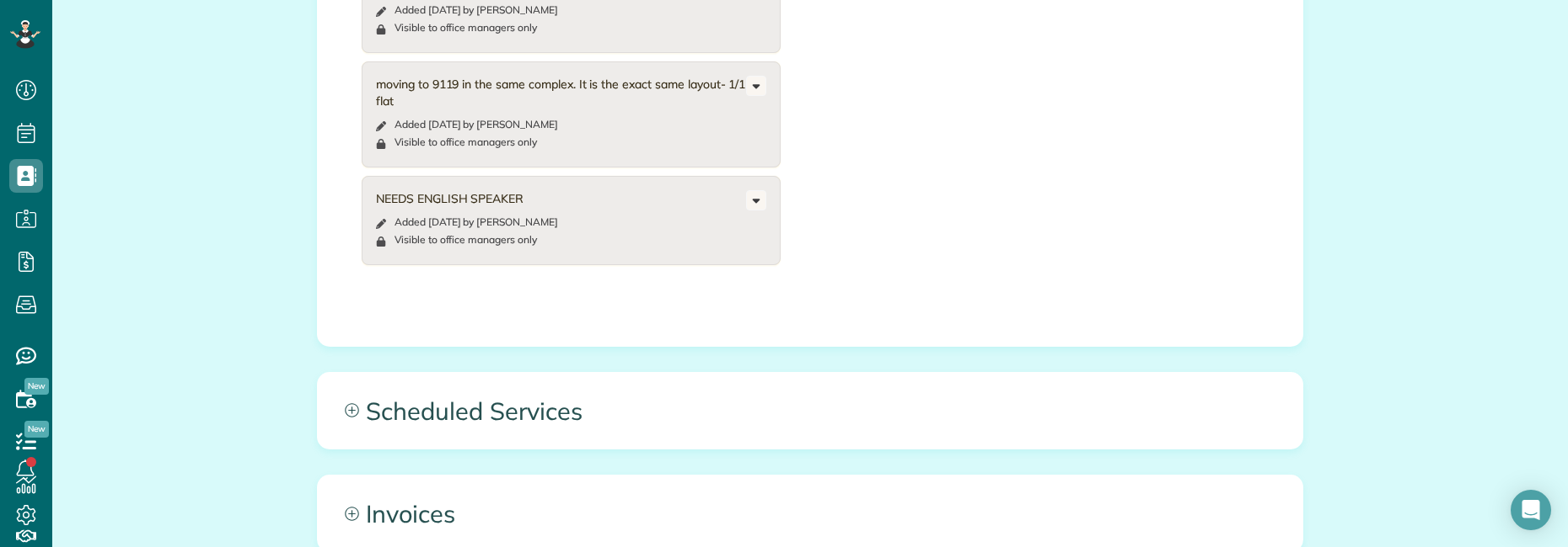
scroll to position [2289, 0]
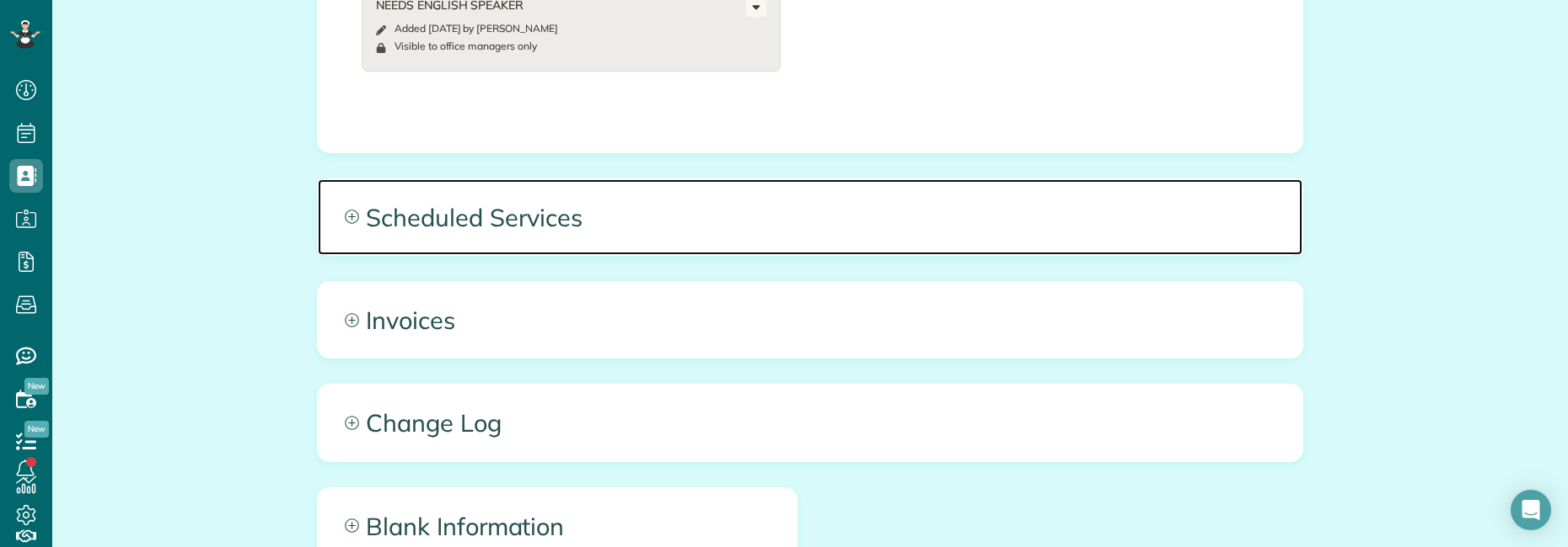
click at [678, 179] on span "Scheduled Services" at bounding box center [810, 217] width 984 height 76
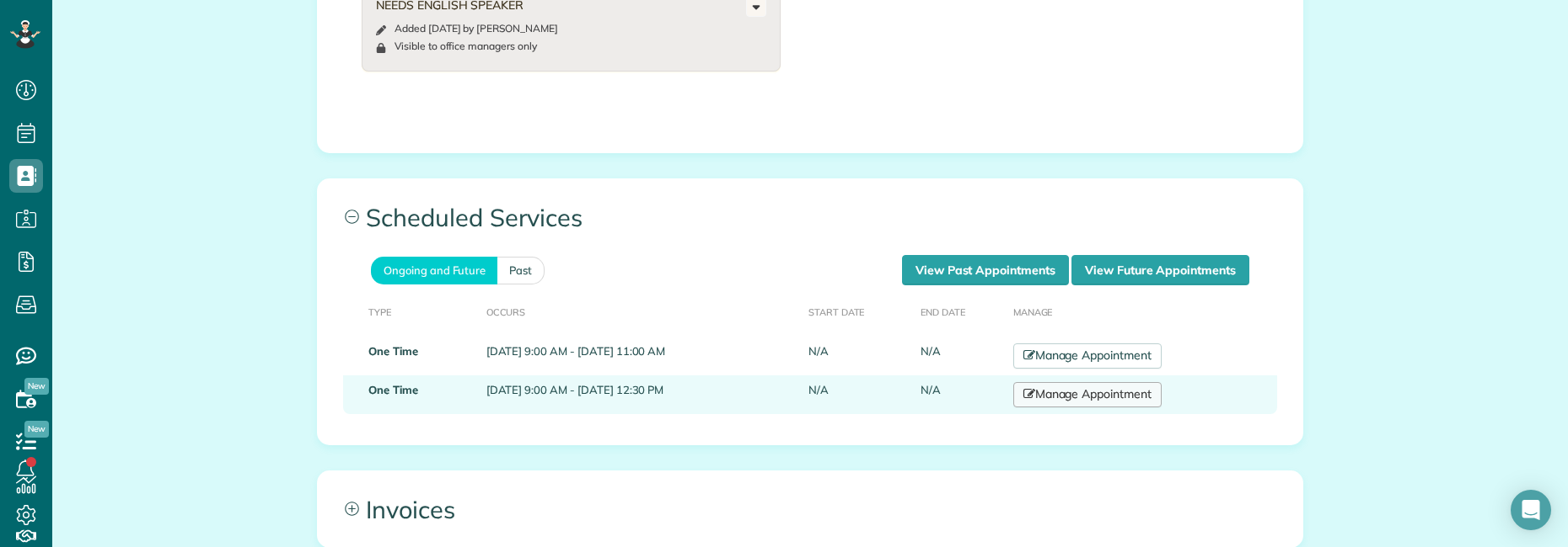
click at [1114, 382] on link "Manage Appointment" at bounding box center [1087, 394] width 148 height 26
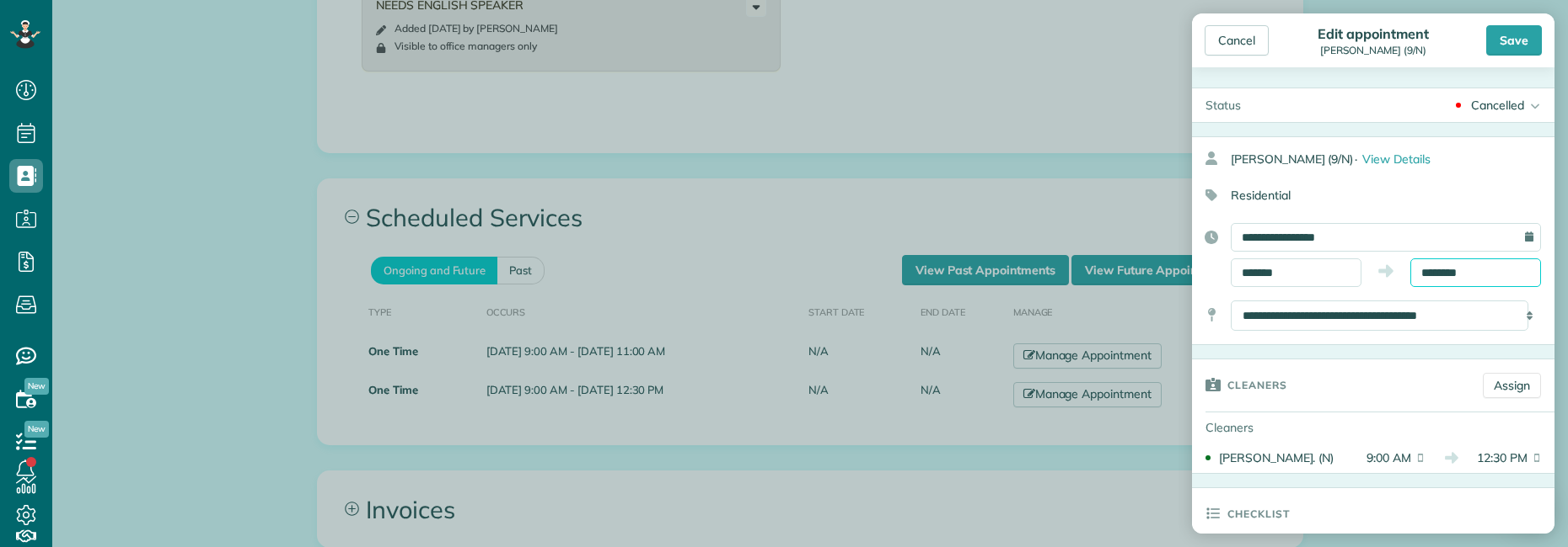
click at [1474, 271] on input "********" at bounding box center [1475, 273] width 131 height 28
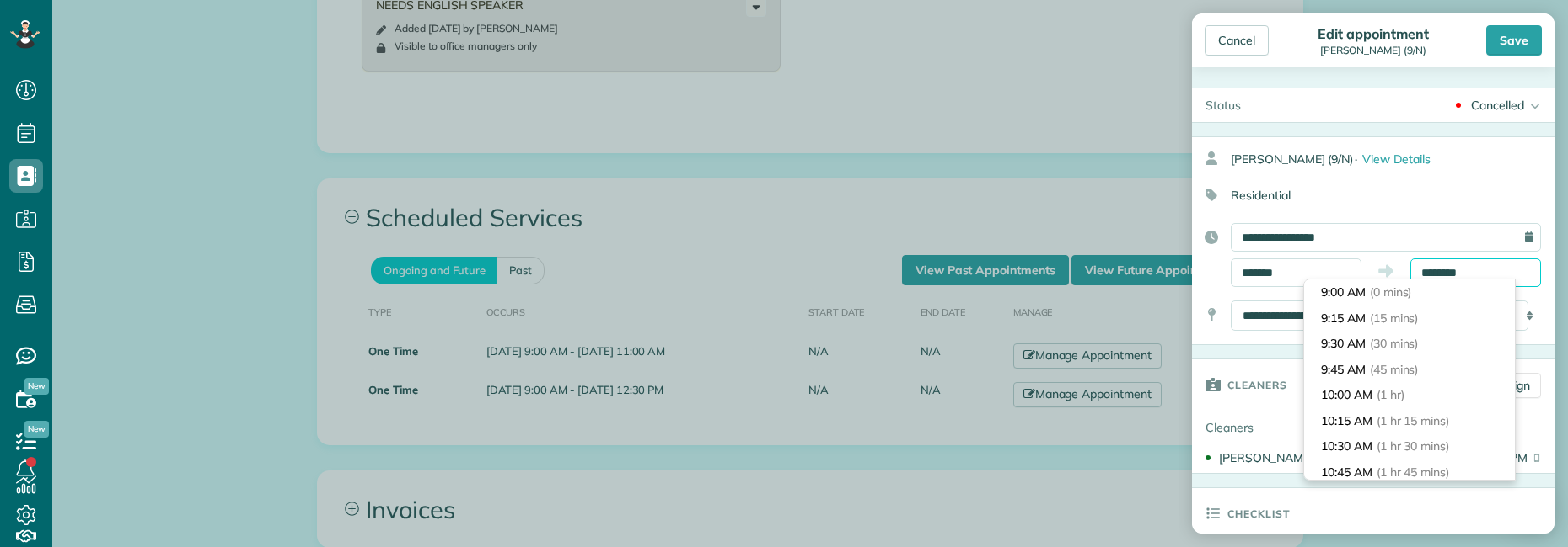
scroll to position [334, 0]
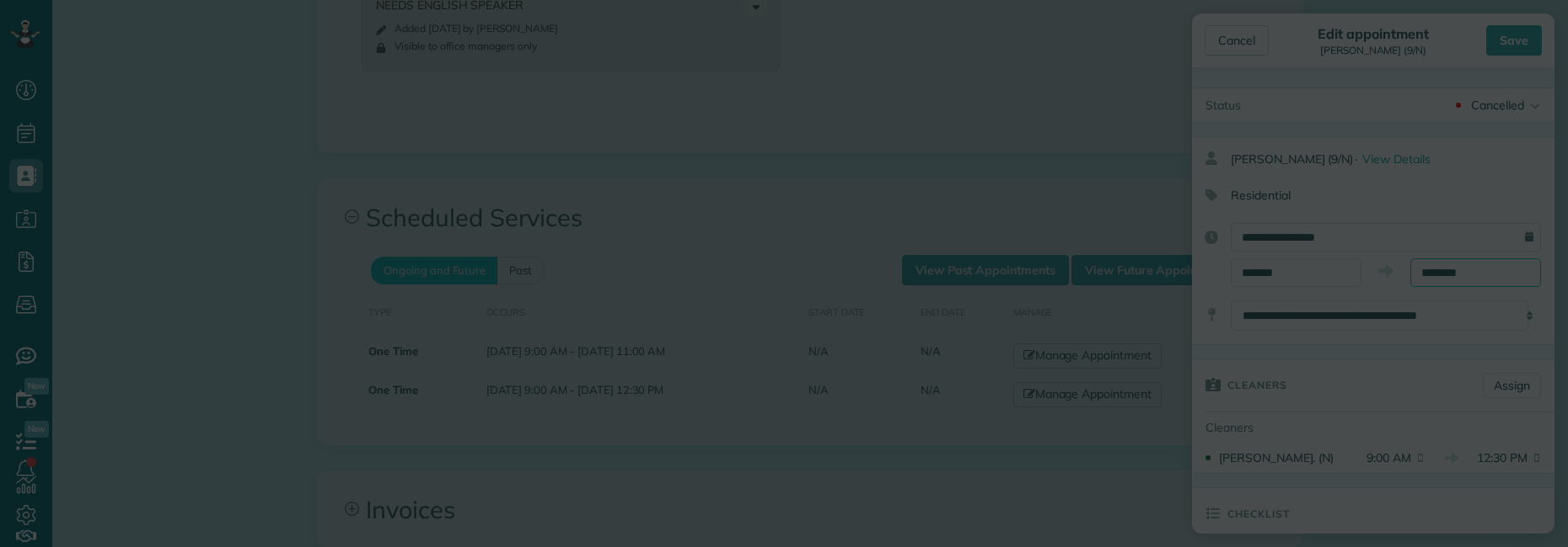
click at [988, 267] on body "Dashboard Scheduling Calendar View List View Dispatch View - Weekly scheduling …" at bounding box center [784, 274] width 1568 height 547
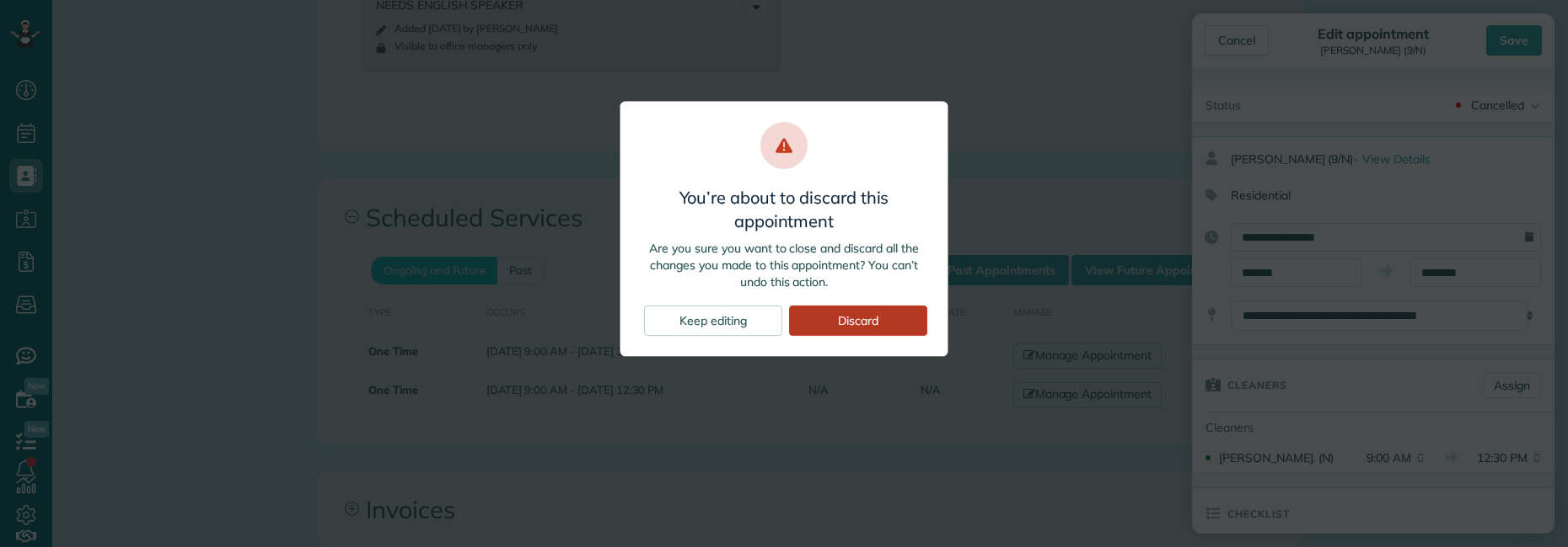
click at [854, 318] on div "Discard" at bounding box center [858, 321] width 139 height 30
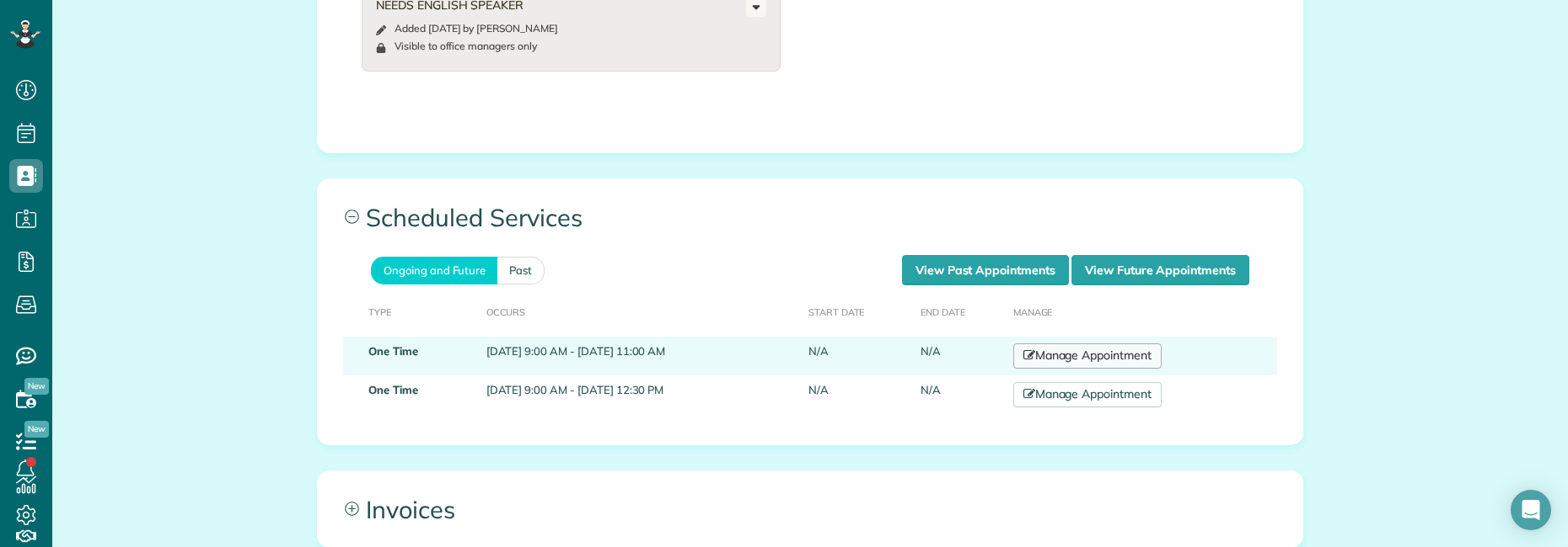
click at [1135, 343] on link "Manage Appointment" at bounding box center [1087, 356] width 148 height 26
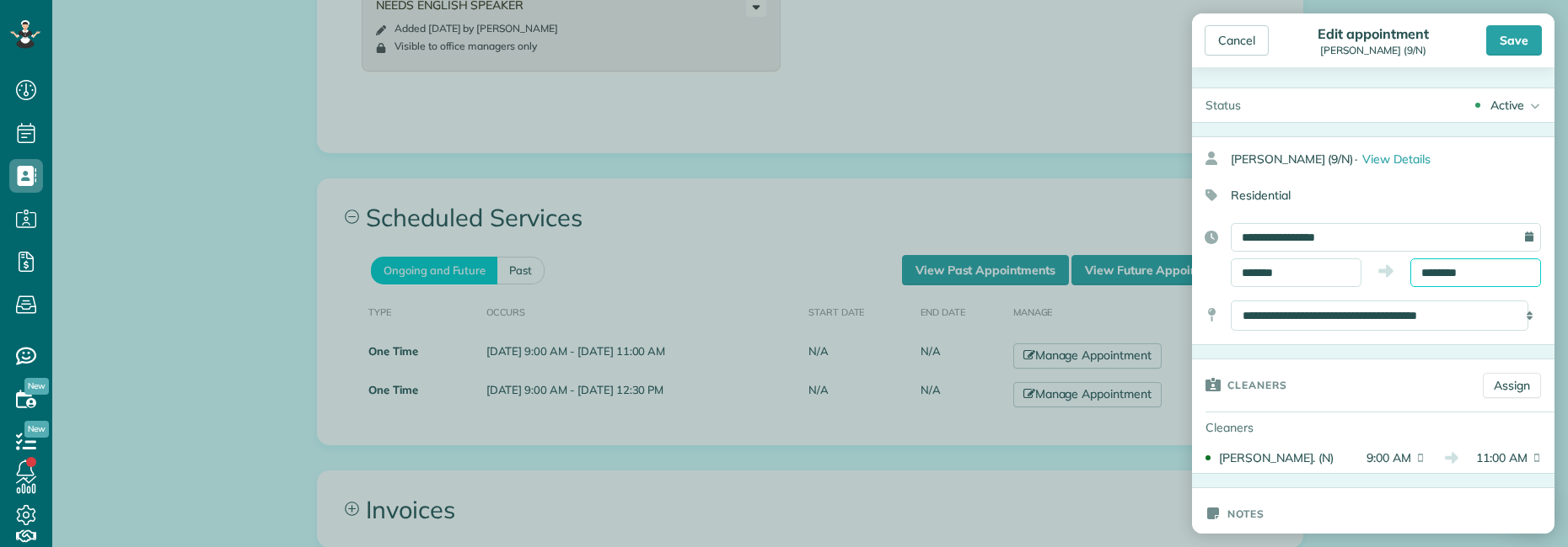
click at [1472, 267] on input "********" at bounding box center [1475, 273] width 131 height 28
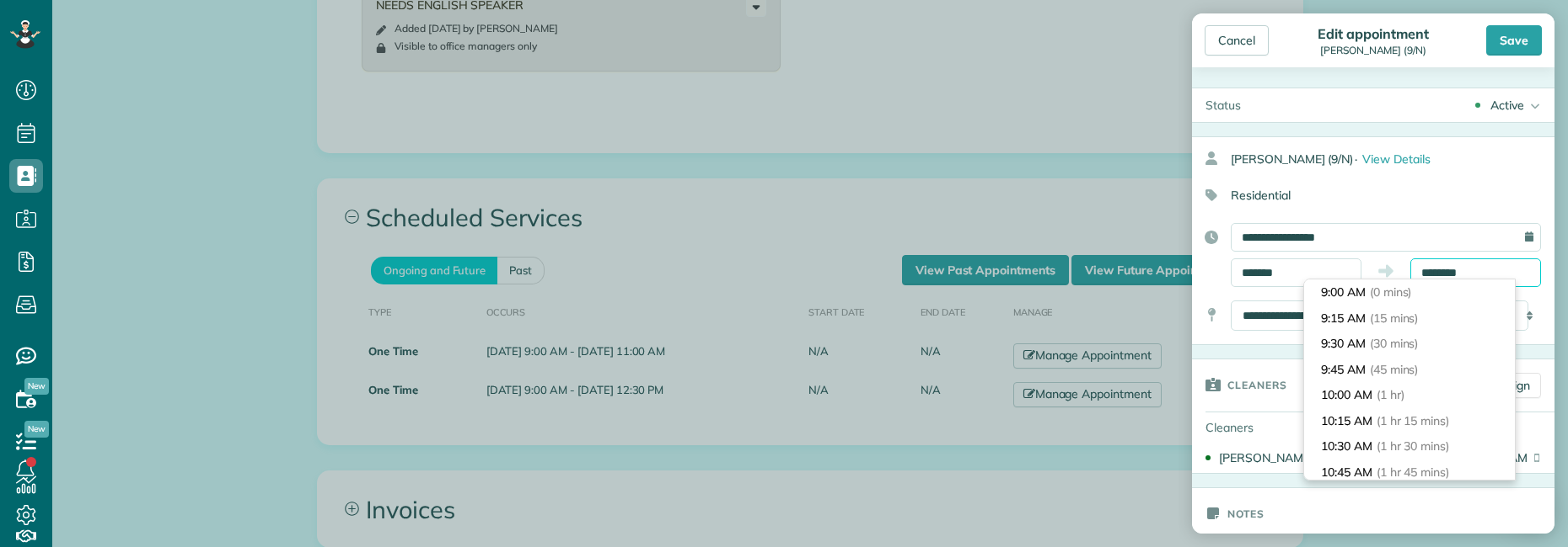
scroll to position [180, 0]
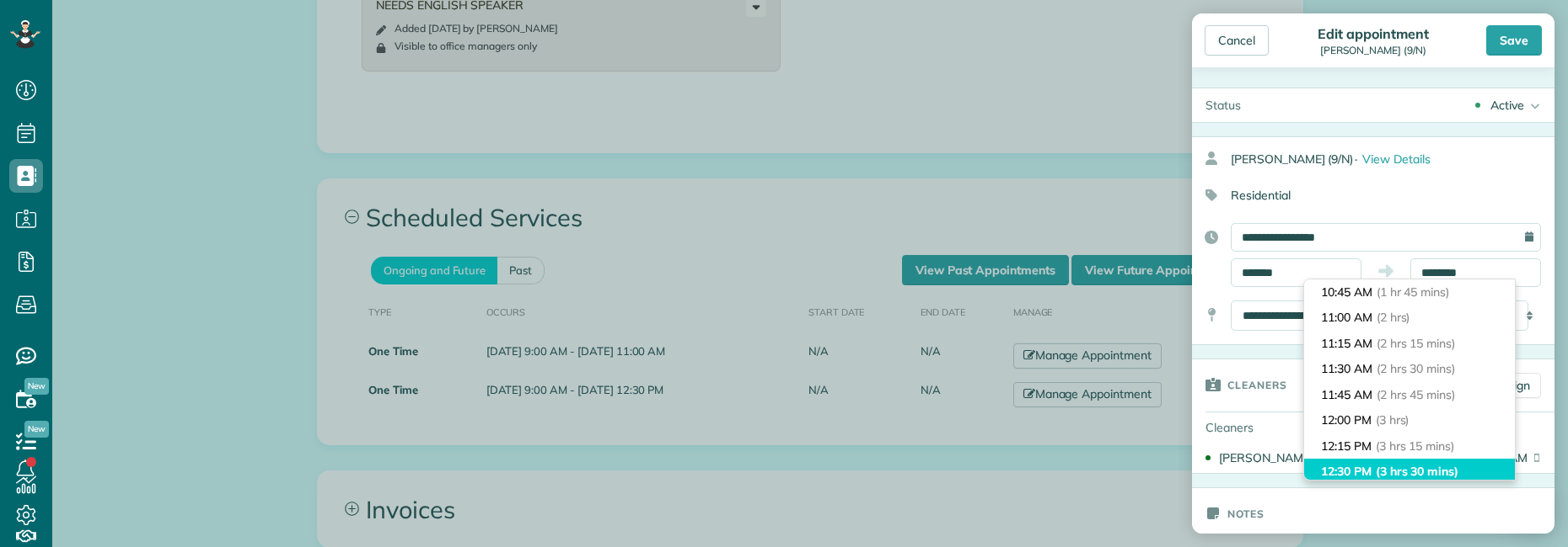
type input "********"
click at [1444, 468] on span "(3 hrs 30 mins)" at bounding box center [1417, 471] width 83 height 15
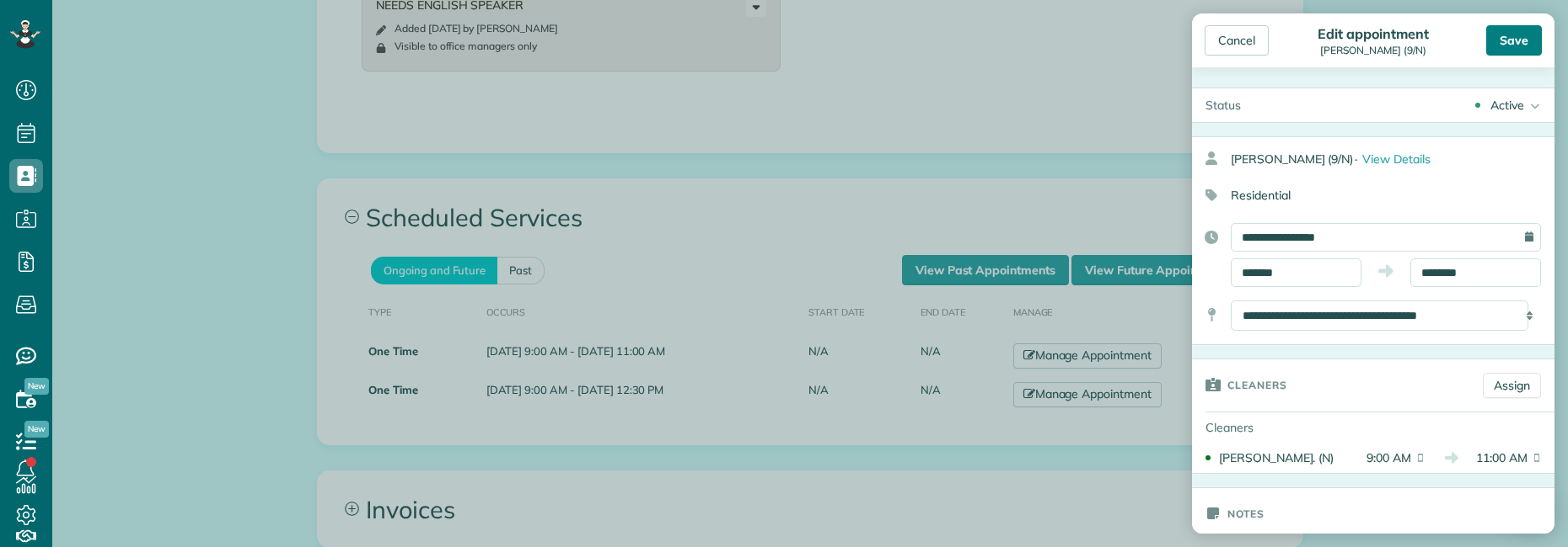
click at [1518, 43] on div "Save" at bounding box center [1513, 41] width 56 height 30
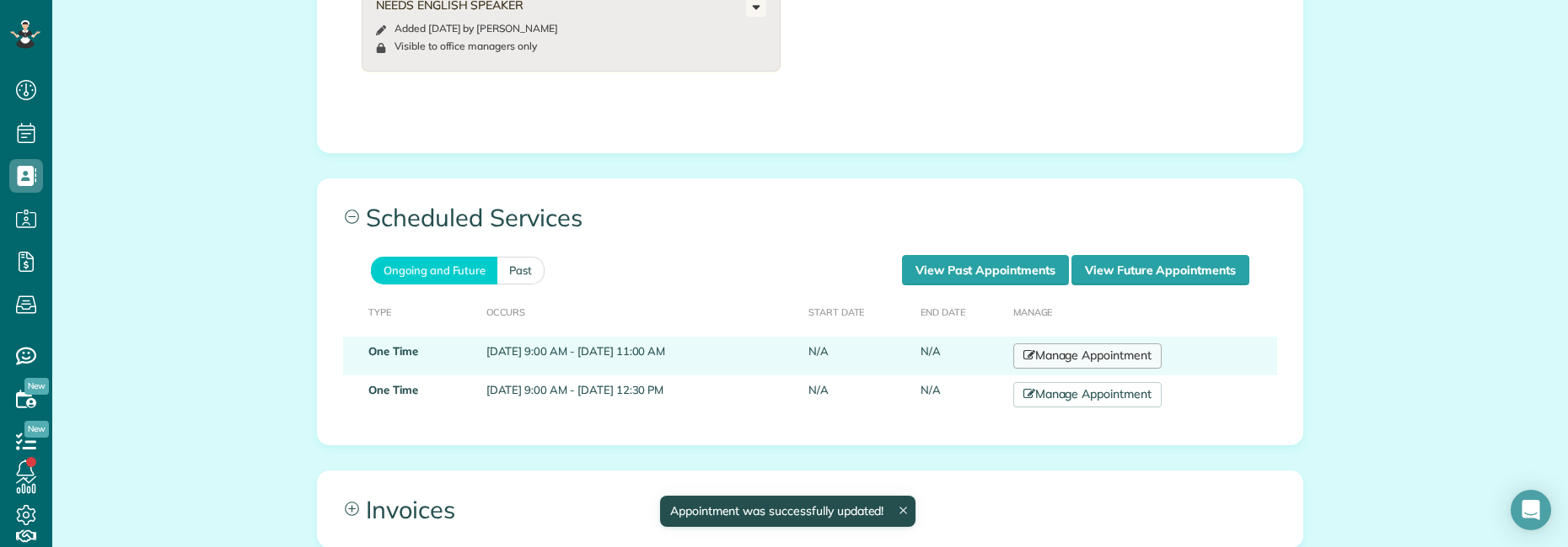
click at [1160, 343] on link "Manage Appointment" at bounding box center [1087, 356] width 148 height 26
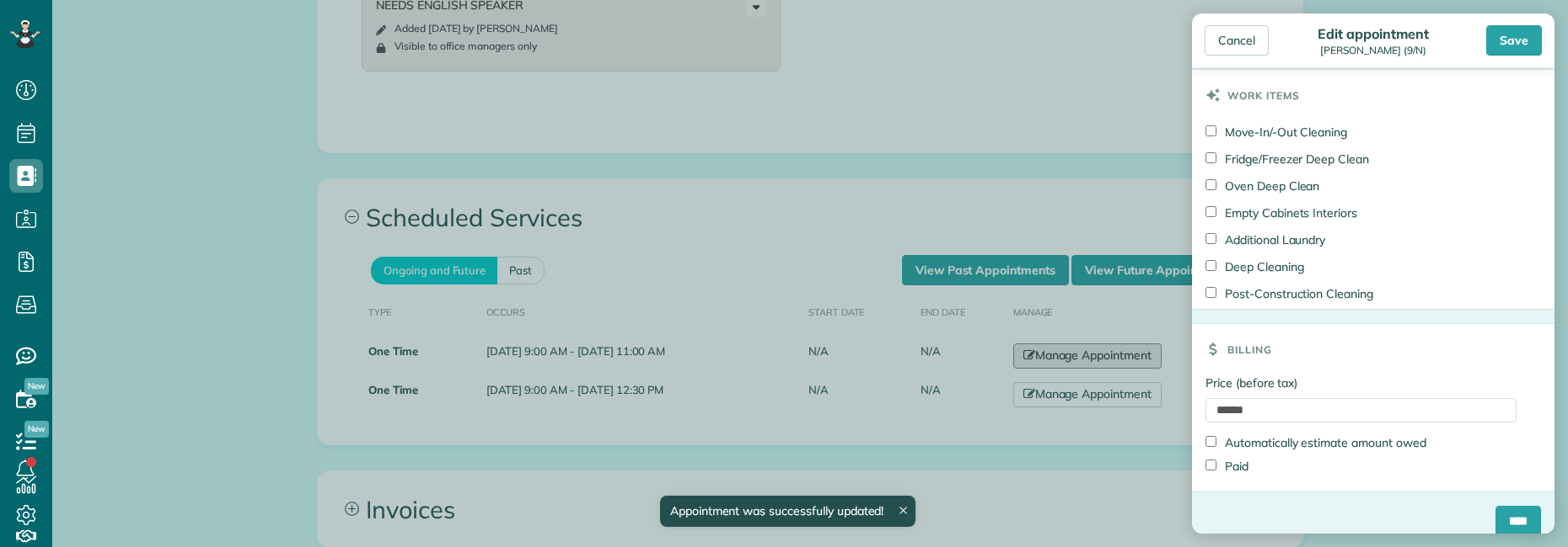
scroll to position [872, 0]
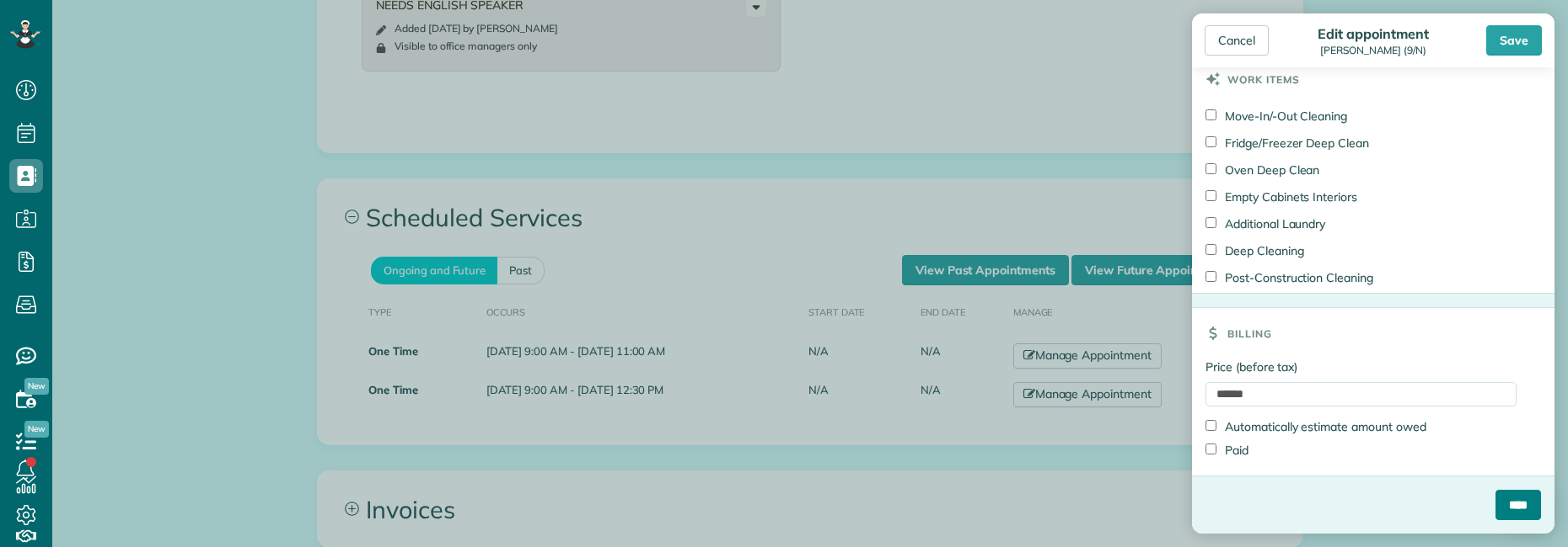
click at [1496, 509] on input "****" at bounding box center [1518, 506] width 46 height 30
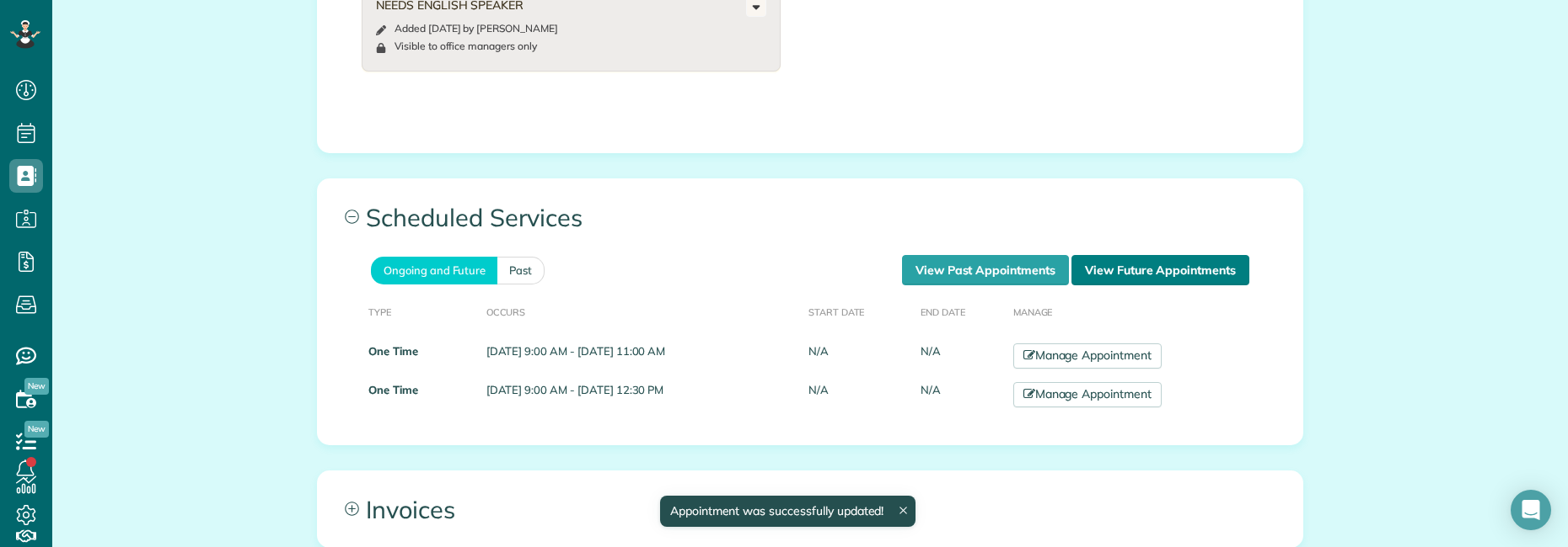
click at [1091, 255] on link "View Future Appointments" at bounding box center [1159, 270] width 177 height 30
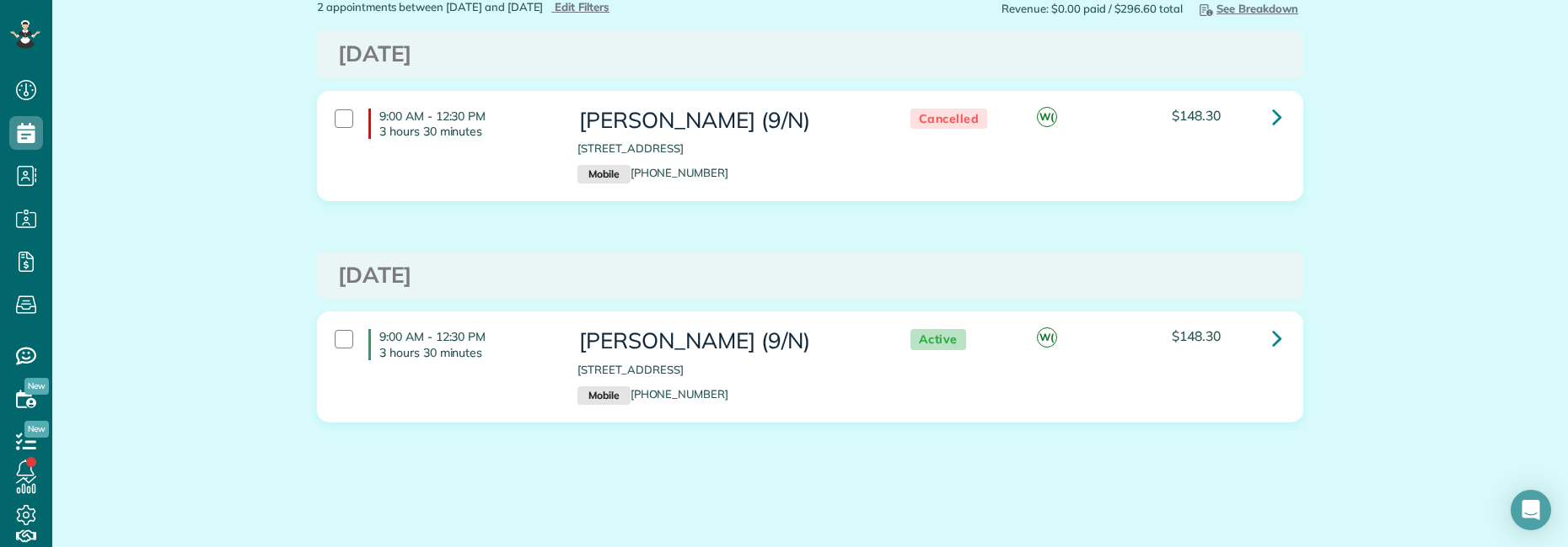
scroll to position [101, 0]
click at [1263, 330] on link at bounding box center [1277, 336] width 34 height 34
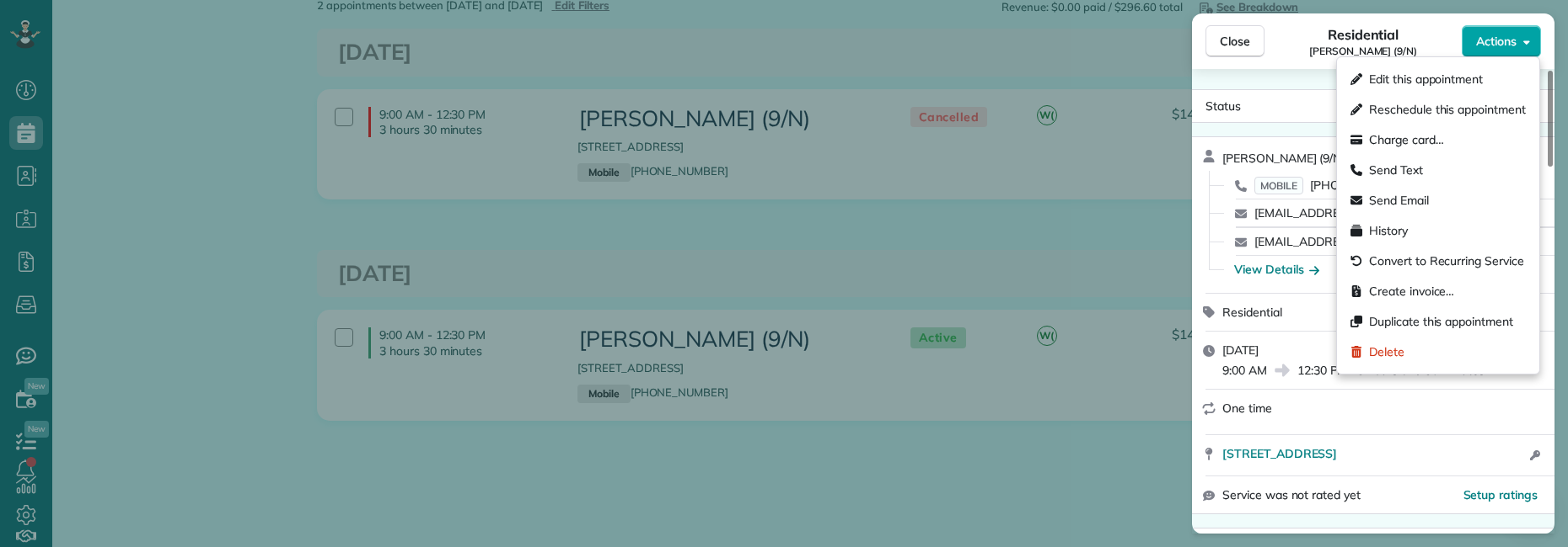
click at [1528, 46] on icon "button" at bounding box center [1527, 41] width 7 height 12
click at [1416, 204] on span "Send Email" at bounding box center [1398, 200] width 60 height 17
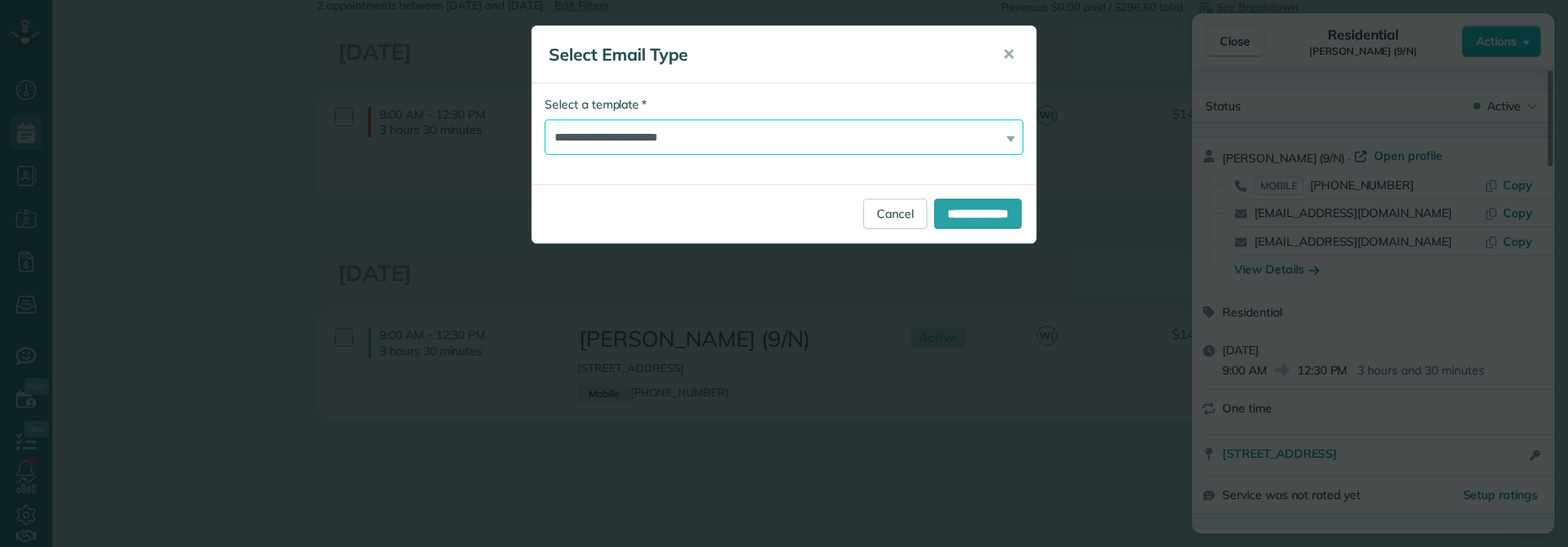
click at [946, 148] on select "**********" at bounding box center [784, 138] width 479 height 35
click at [674, 139] on select "**********" at bounding box center [784, 138] width 479 height 35
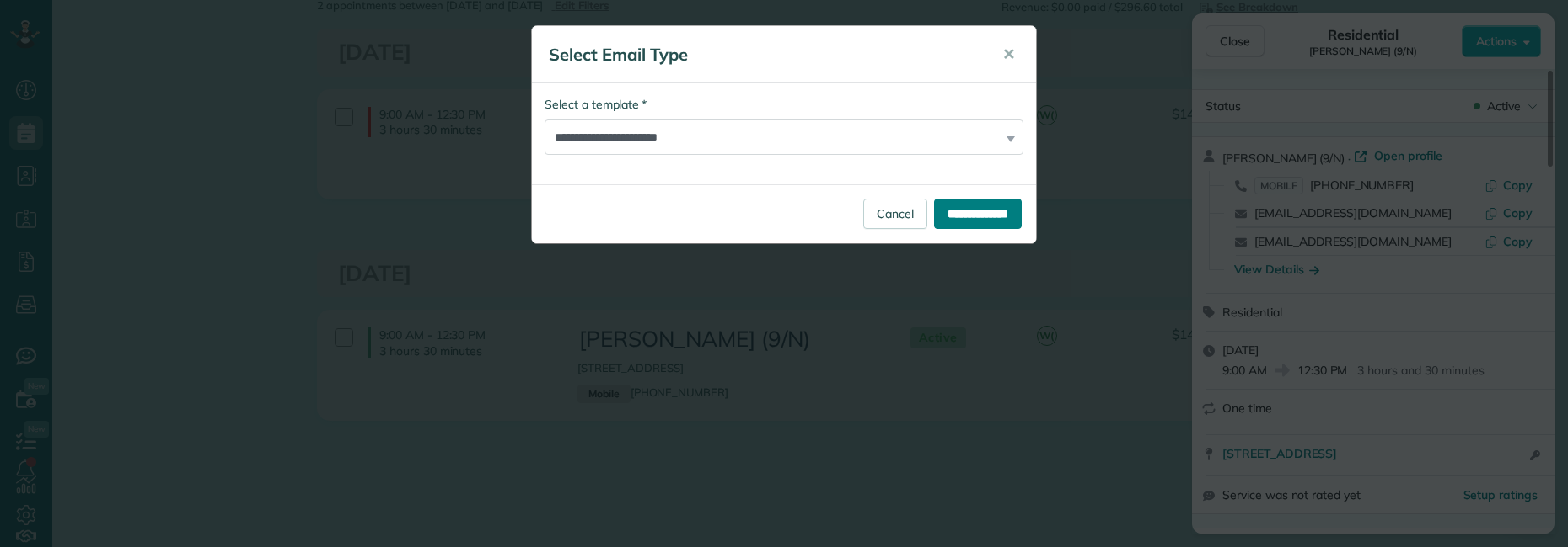
click at [955, 216] on input "**********" at bounding box center [977, 214] width 87 height 30
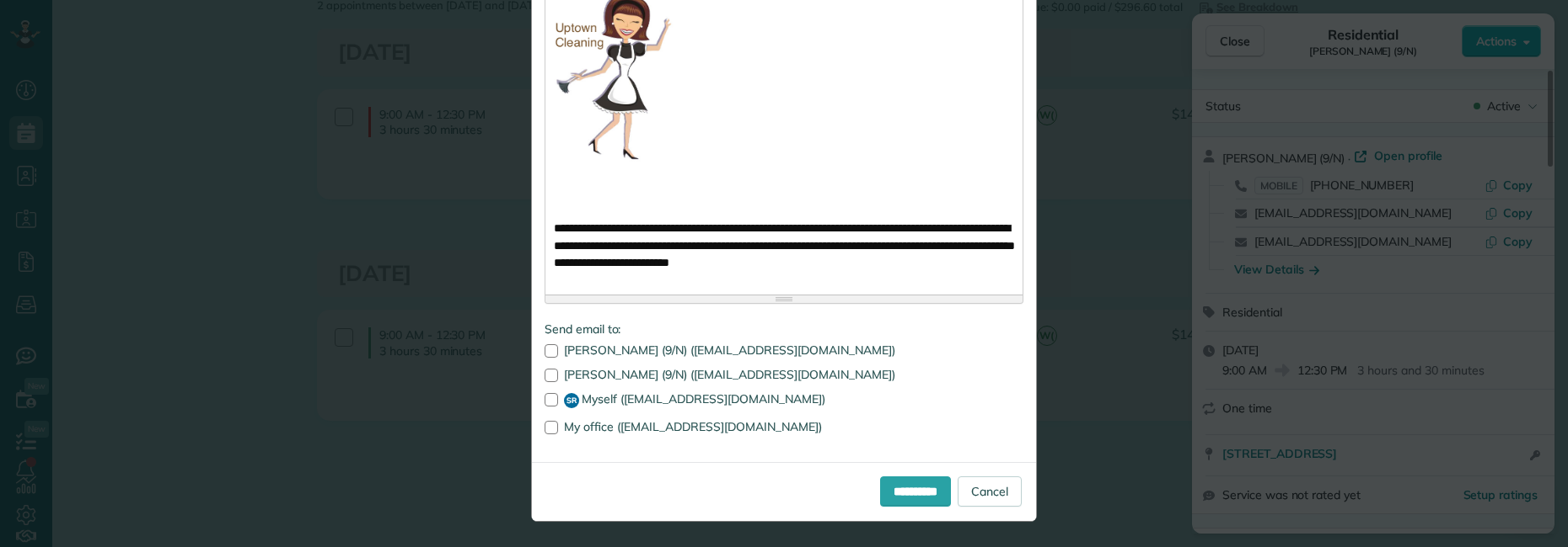
scroll to position [1364, 0]
click at [880, 492] on input "**********" at bounding box center [916, 491] width 71 height 30
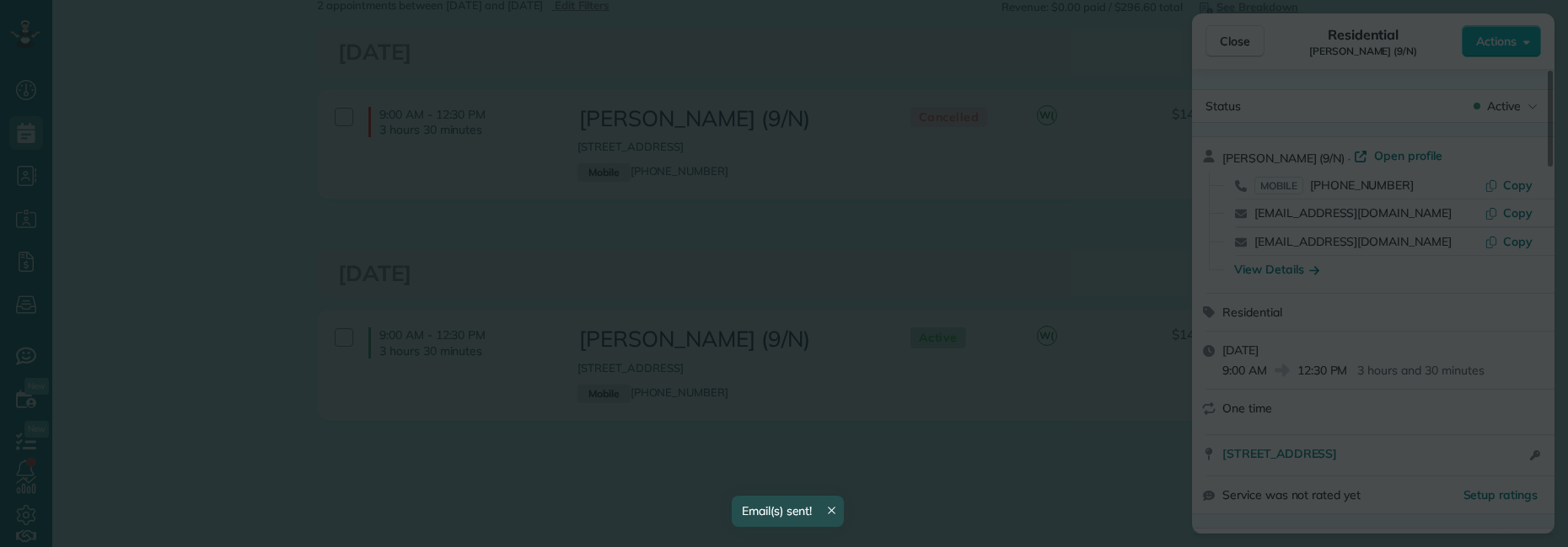
scroll to position [0, 0]
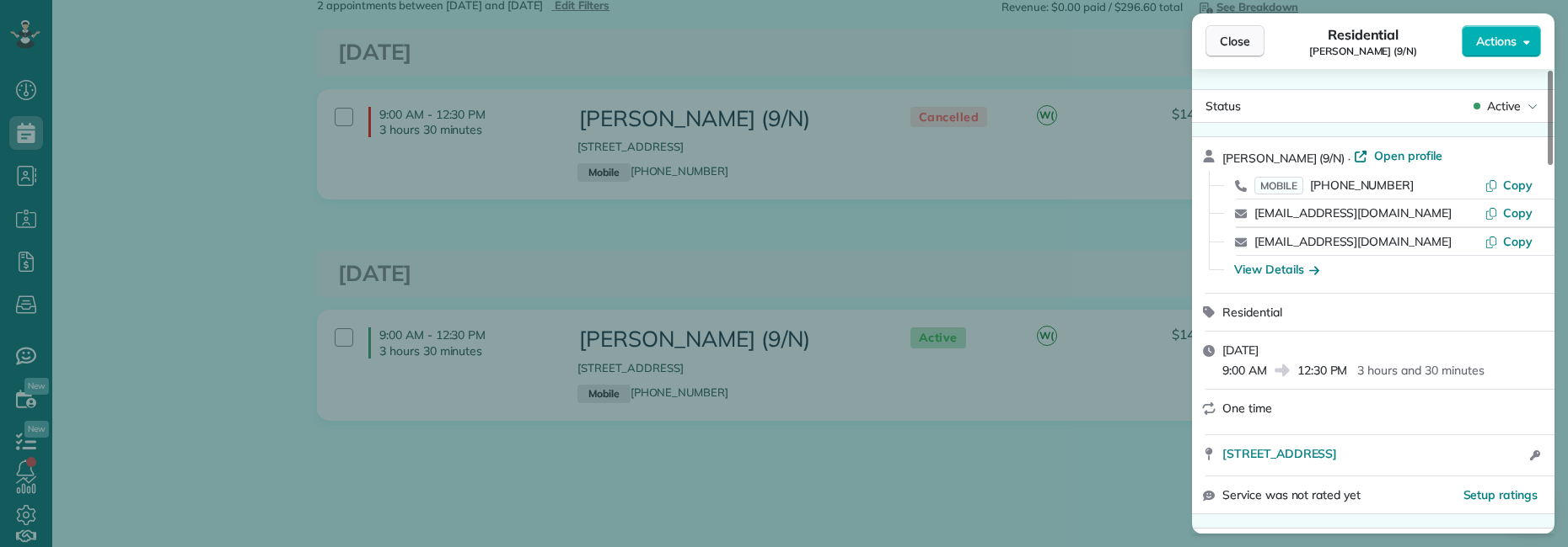
click at [1233, 48] on span "Close" at bounding box center [1234, 41] width 30 height 17
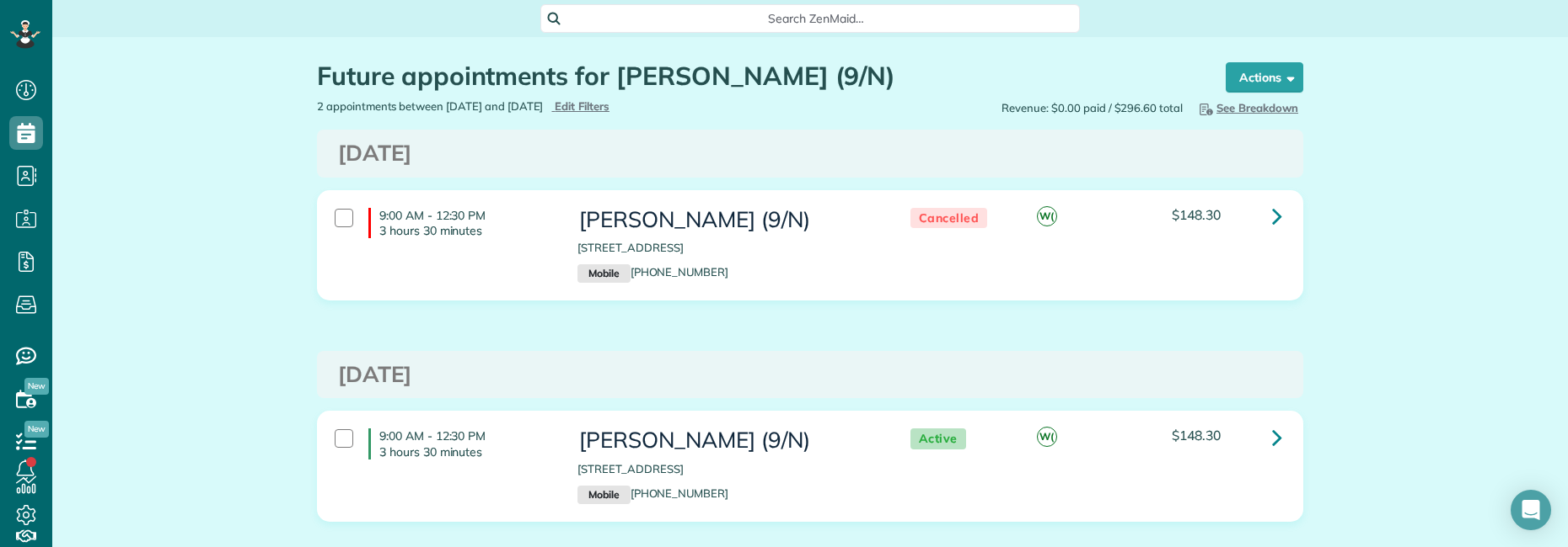
click at [781, 13] on span "Search ZenMaid…" at bounding box center [816, 18] width 512 height 17
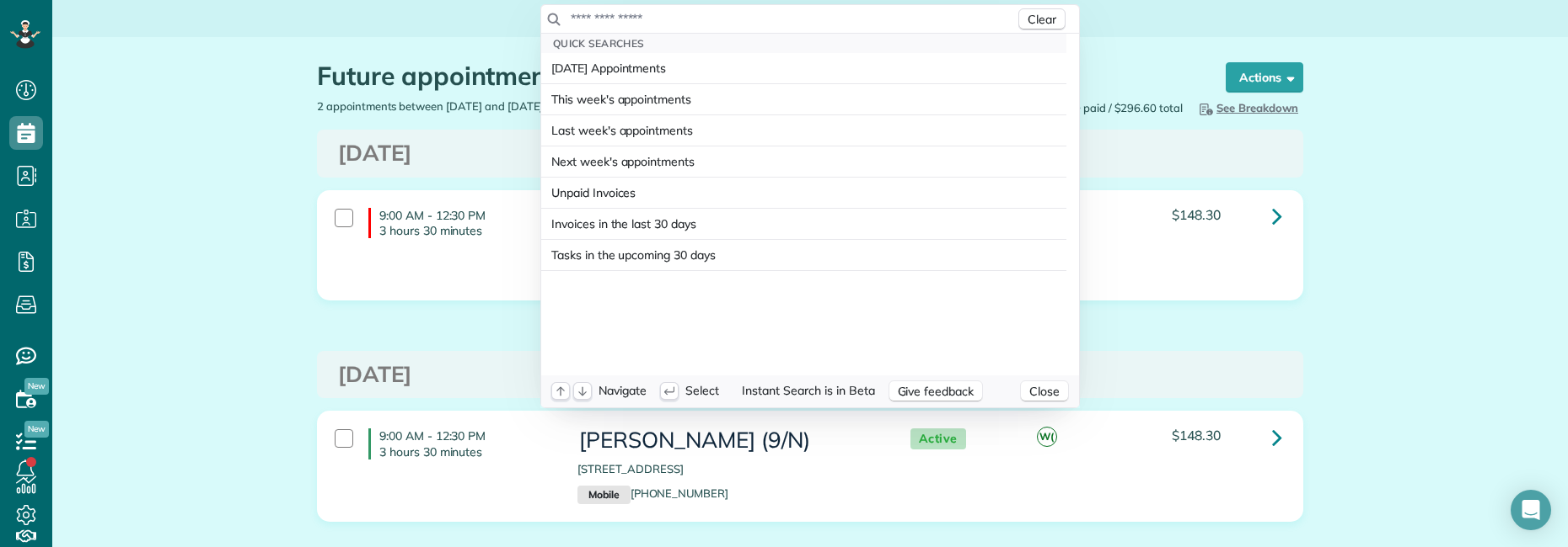
click at [728, 26] on input "text" at bounding box center [792, 18] width 445 height 17
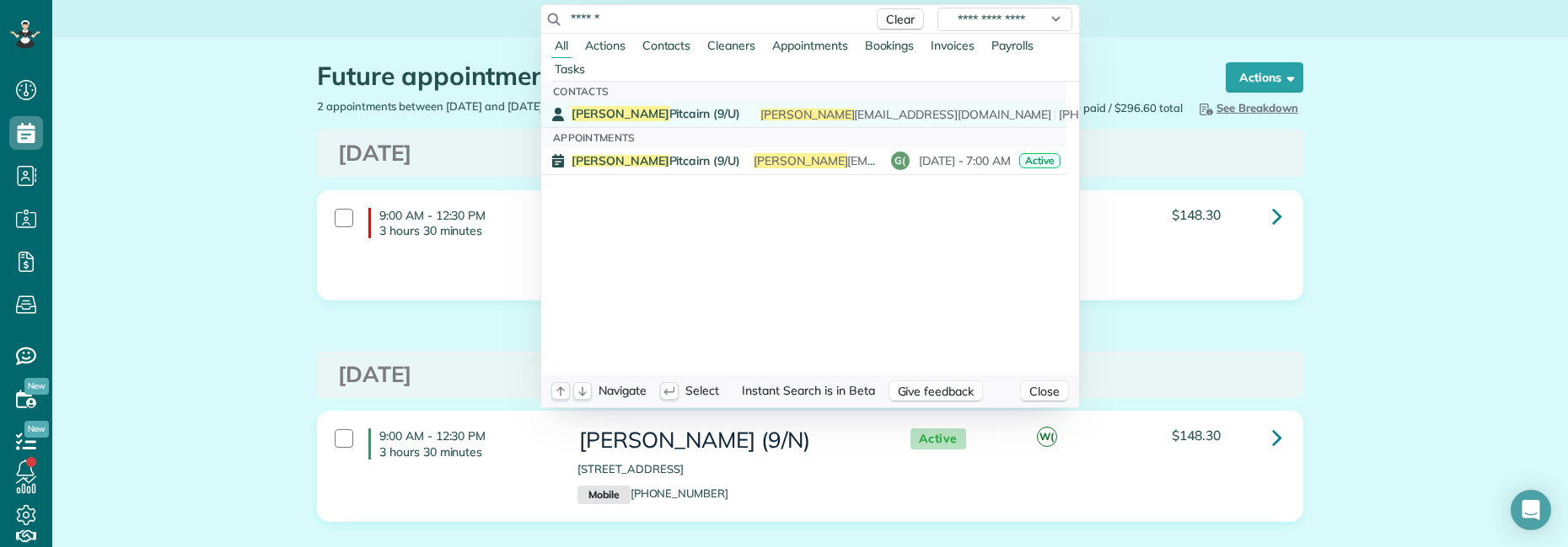
type input "******"
click at [607, 116] on span "[PERSON_NAME] (9/U)" at bounding box center [655, 113] width 169 height 15
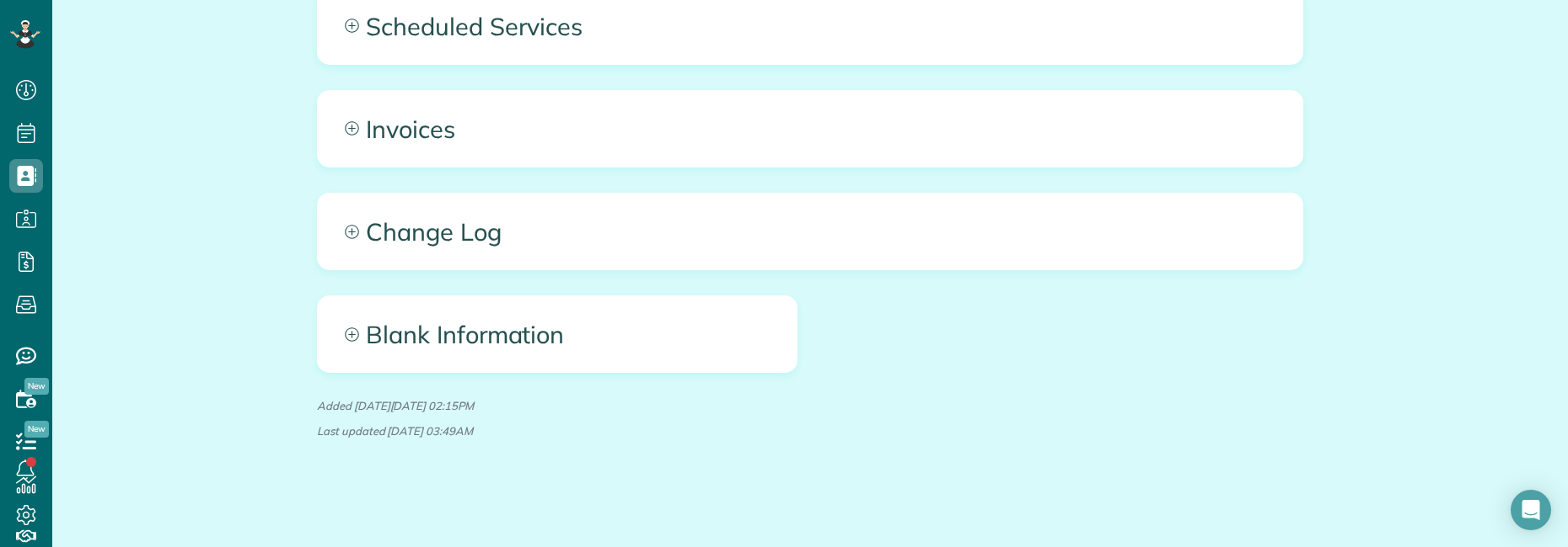
scroll to position [1013, 0]
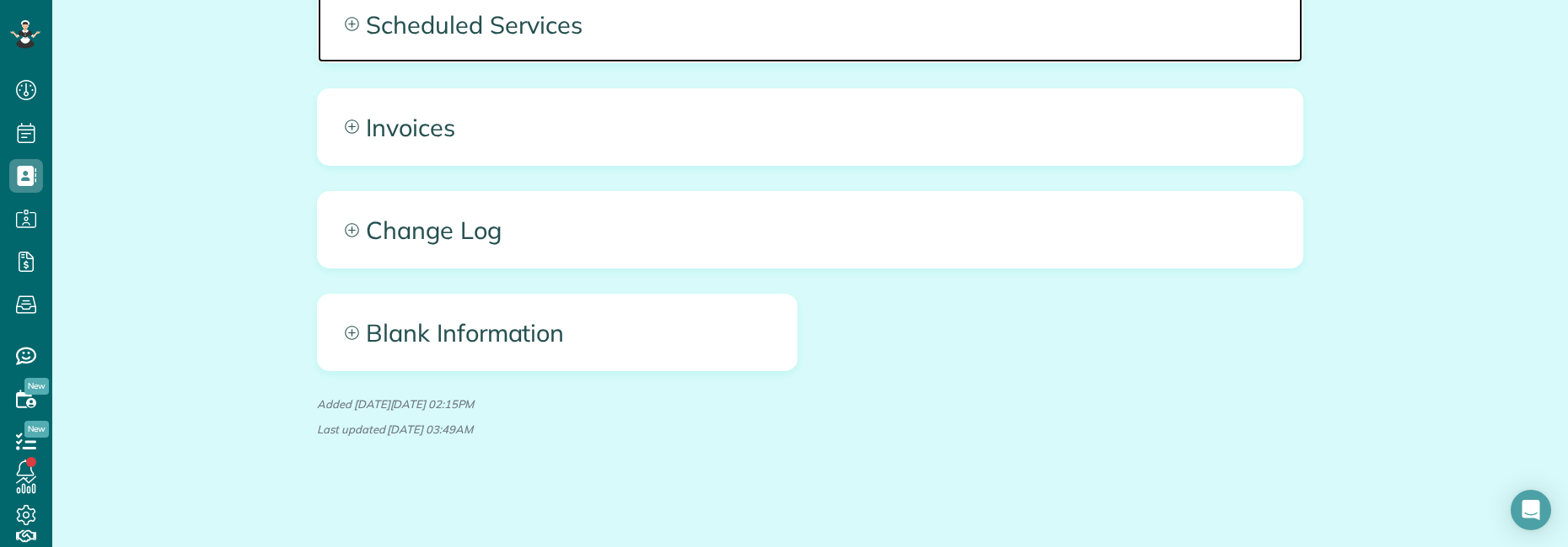
click at [566, 34] on span "Scheduled Services" at bounding box center [810, 25] width 984 height 76
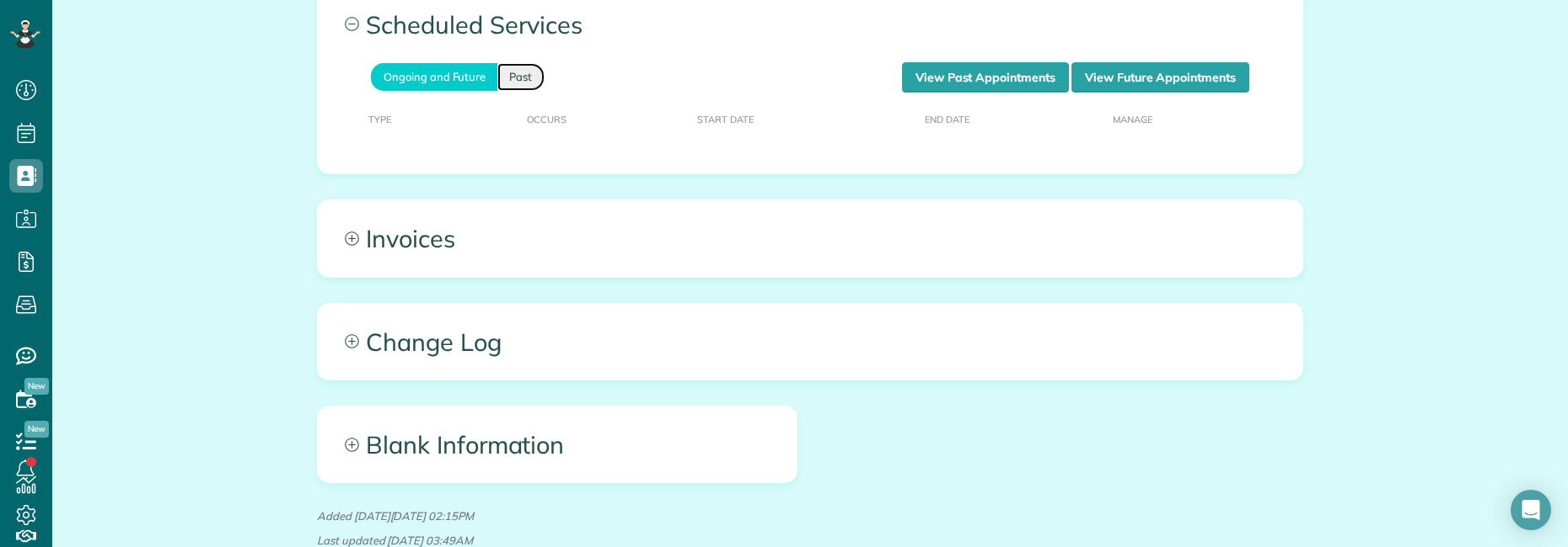
click at [522, 82] on link "Past" at bounding box center [520, 78] width 47 height 28
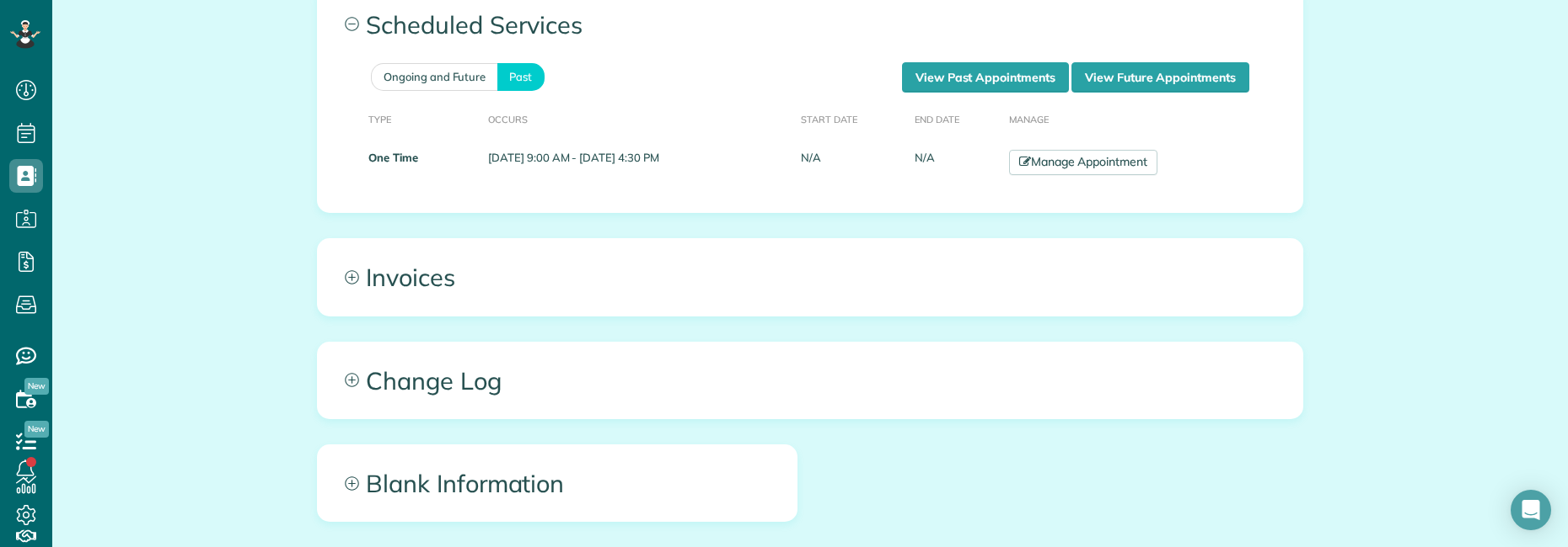
drag, startPoint x: 509, startPoint y: 156, endPoint x: 759, endPoint y: 206, distance: 255.0
click at [761, 162] on td "July 19, 2025 9:00 AM - July 19, 2025 4:30 PM" at bounding box center [637, 162] width 313 height 39
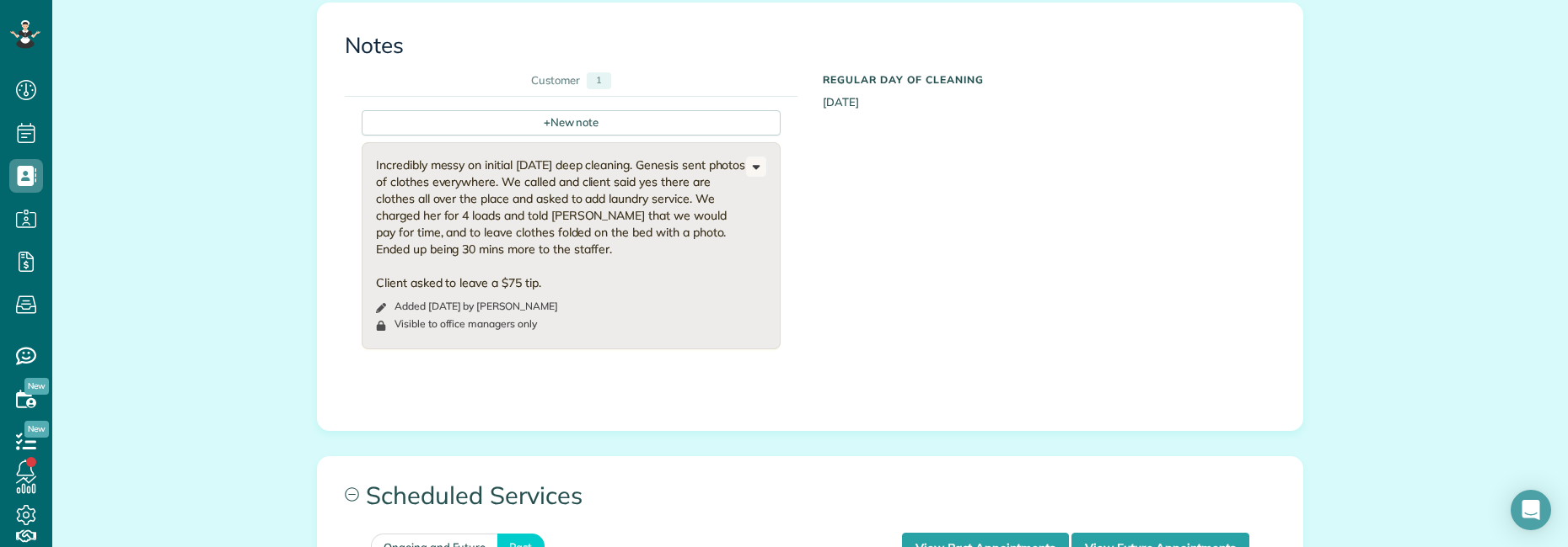
scroll to position [506, 0]
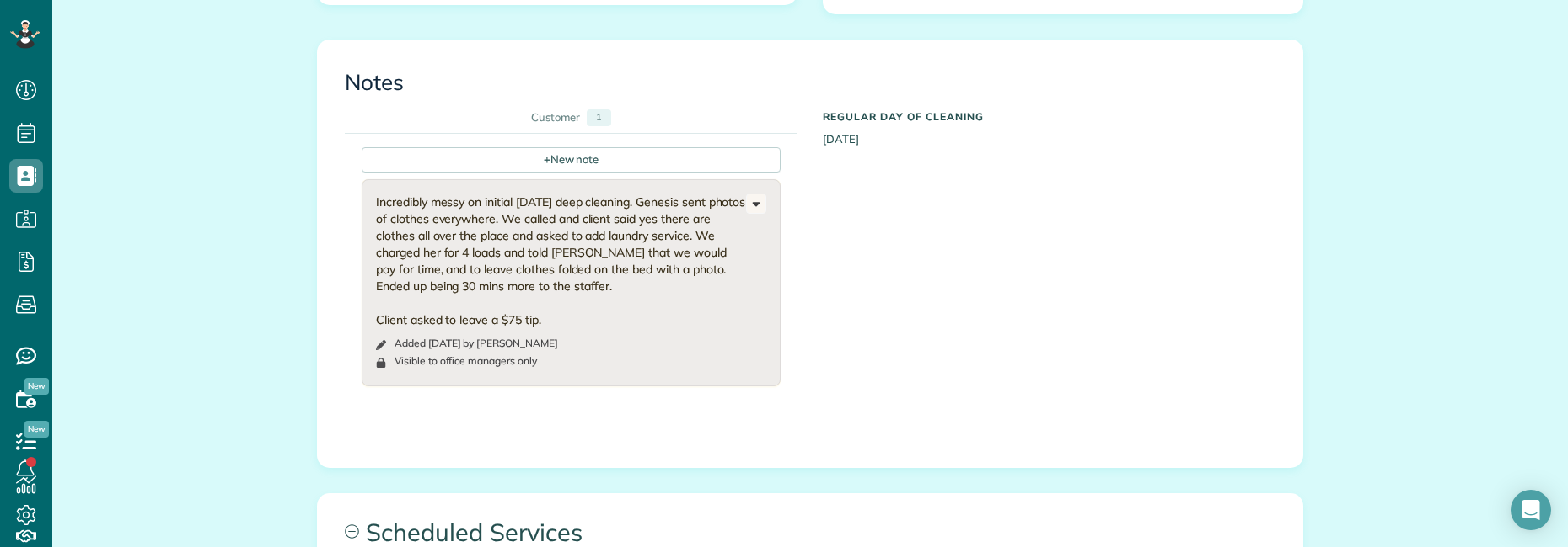
drag, startPoint x: 405, startPoint y: 206, endPoint x: 593, endPoint y: 290, distance: 205.9
click at [593, 290] on div "Incredibly messy on initial Saturday deep cleaning. Genesis sent photos of clot…" at bounding box center [561, 261] width 370 height 135
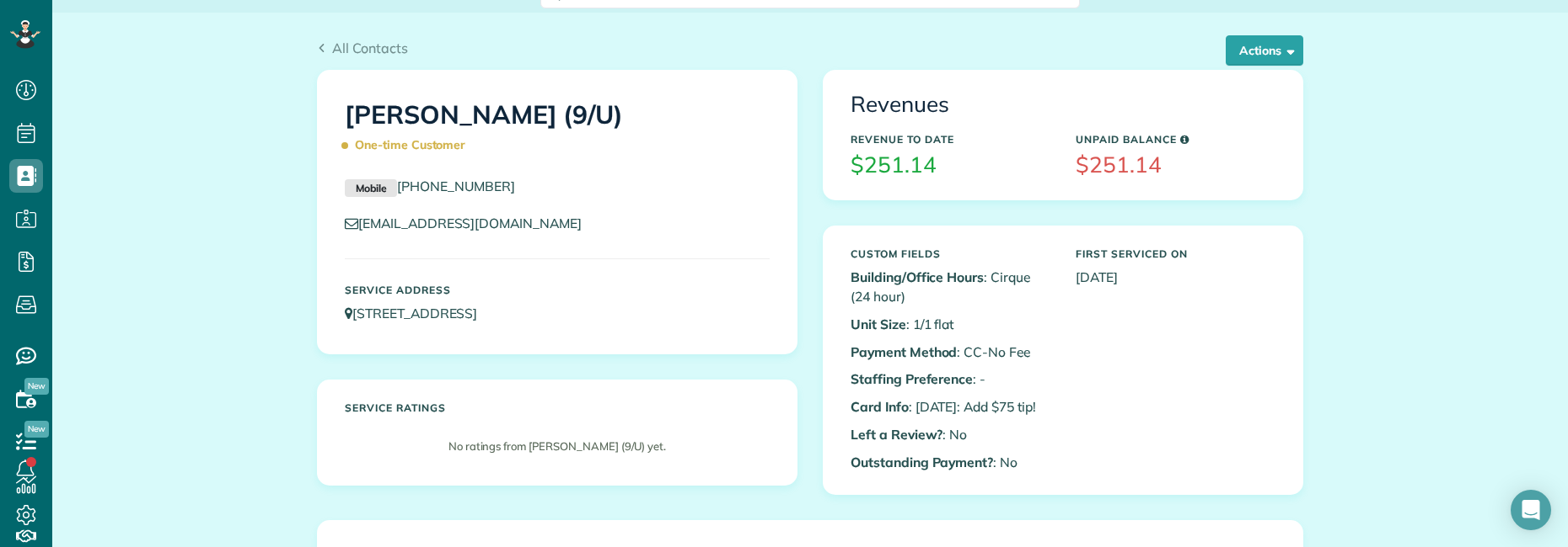
scroll to position [0, 0]
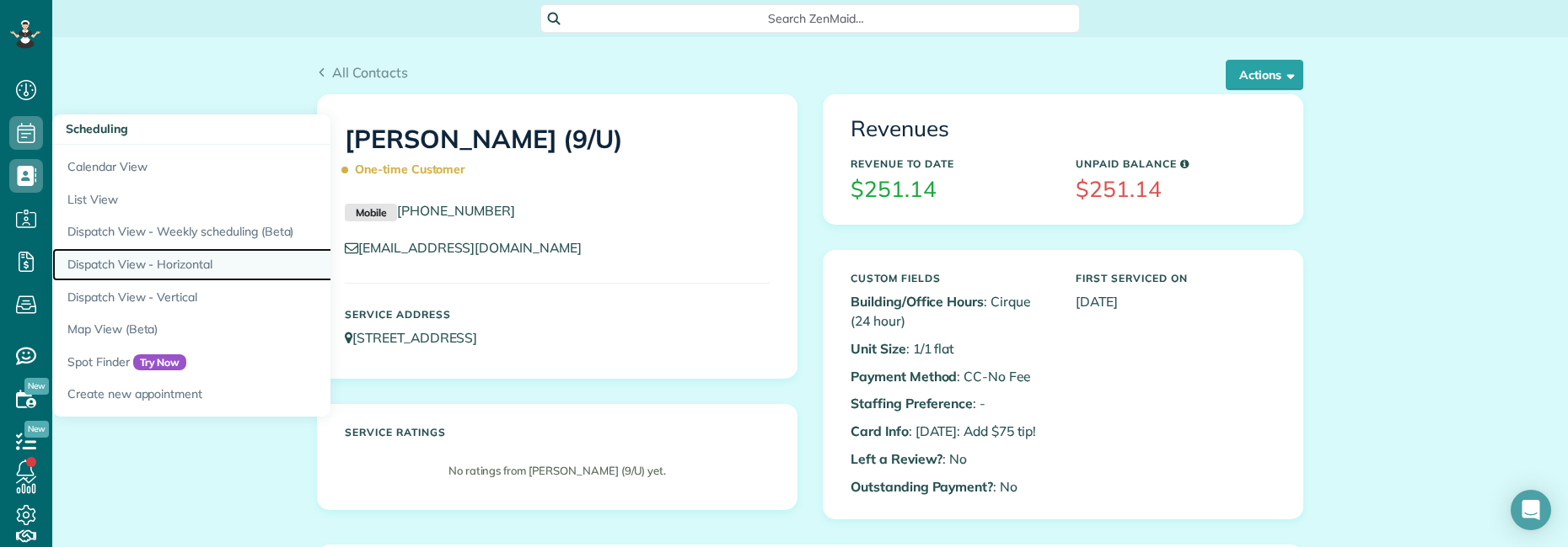
click at [151, 266] on link "Dispatch View - Horizontal" at bounding box center [262, 265] width 421 height 33
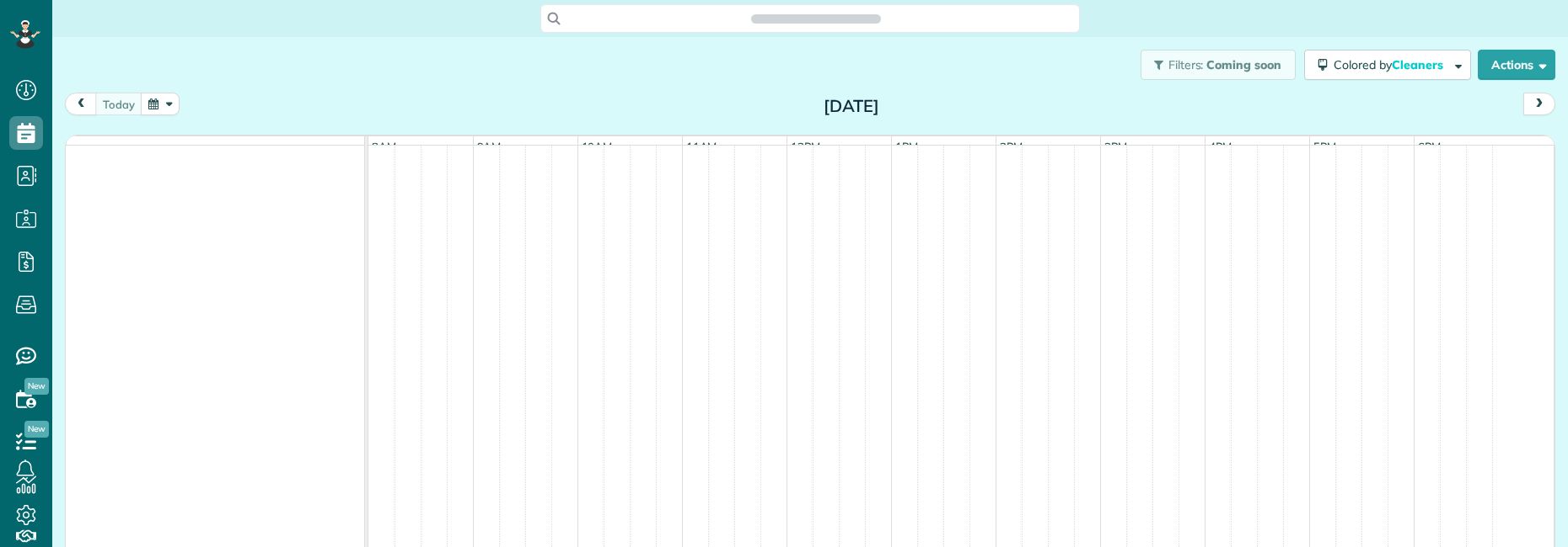
scroll to position [547, 52]
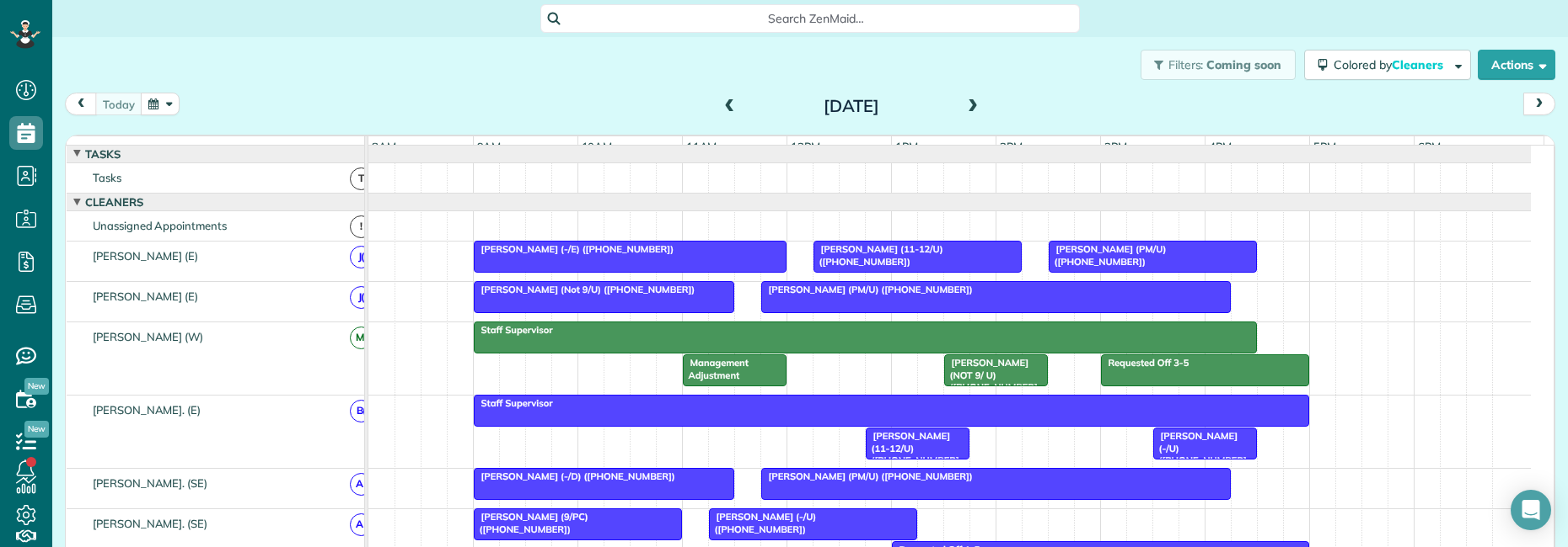
click at [963, 102] on span at bounding box center [972, 107] width 19 height 15
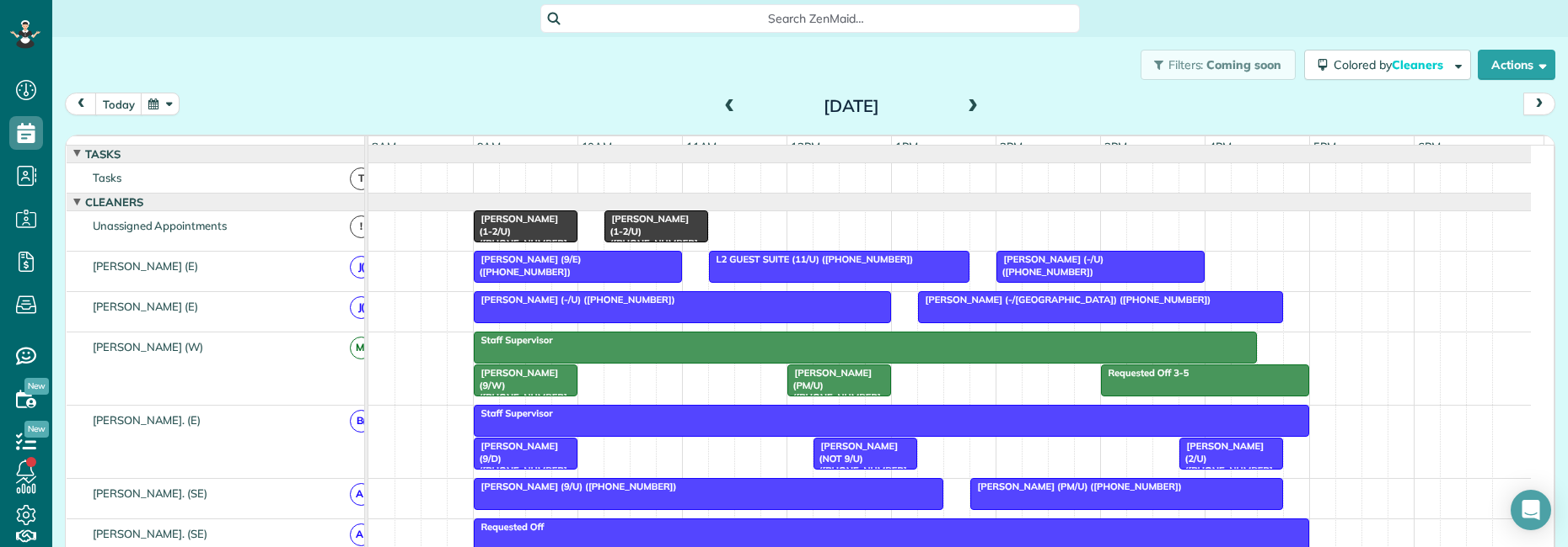
drag, startPoint x: 548, startPoint y: 232, endPoint x: 513, endPoint y: 240, distance: 35.9
click at [513, 240] on span "Erin Rhoads (1-2/U) (+19038188799)" at bounding box center [520, 237] width 94 height 48
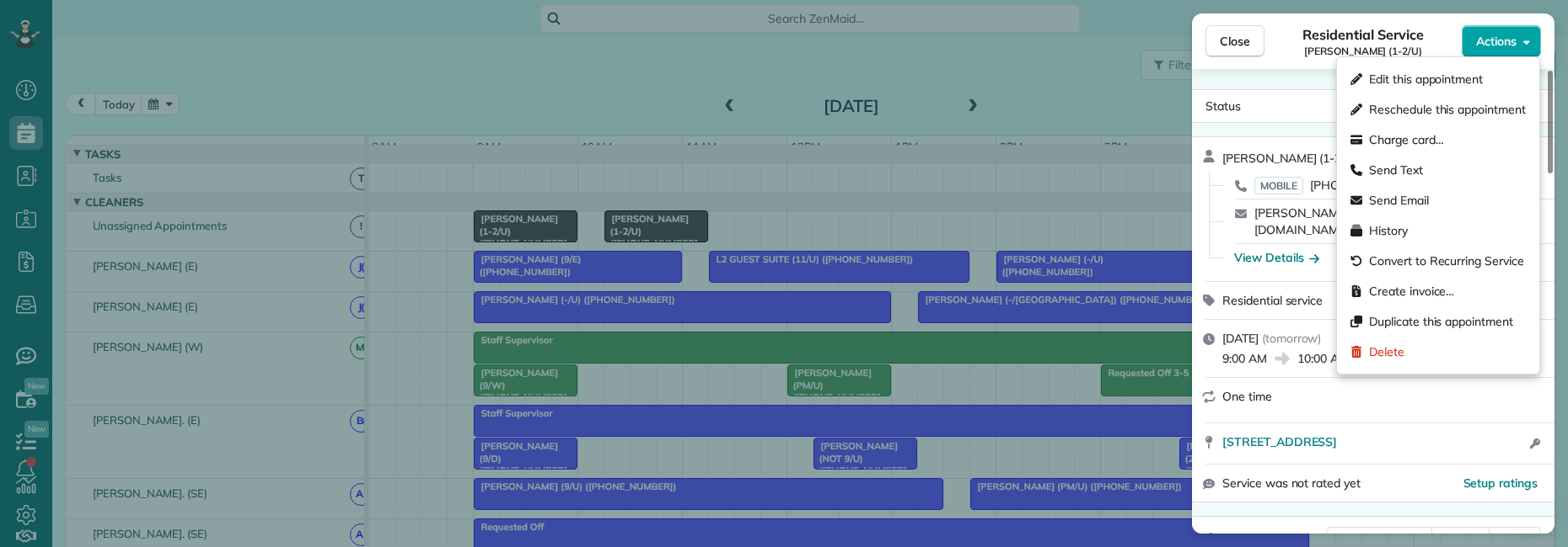
click at [1514, 41] on span "Actions" at bounding box center [1496, 41] width 41 height 17
click at [1390, 350] on span "Delete" at bounding box center [1386, 351] width 35 height 17
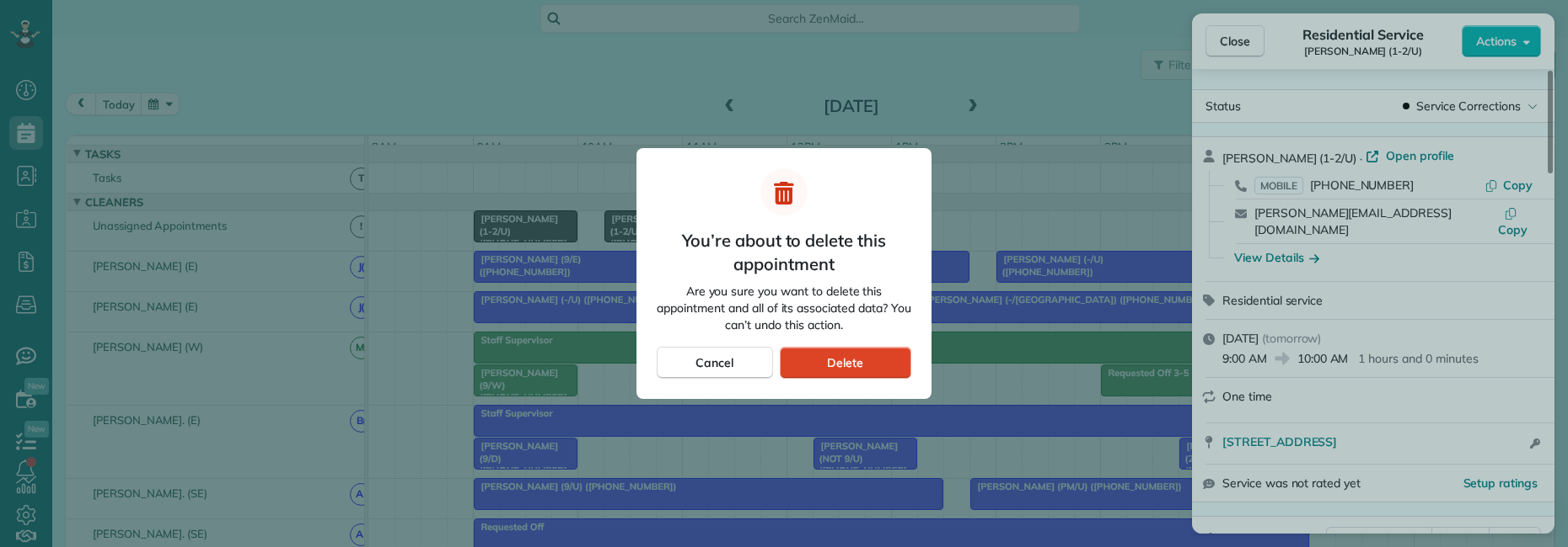
click at [845, 369] on span "Delete" at bounding box center [844, 363] width 36 height 17
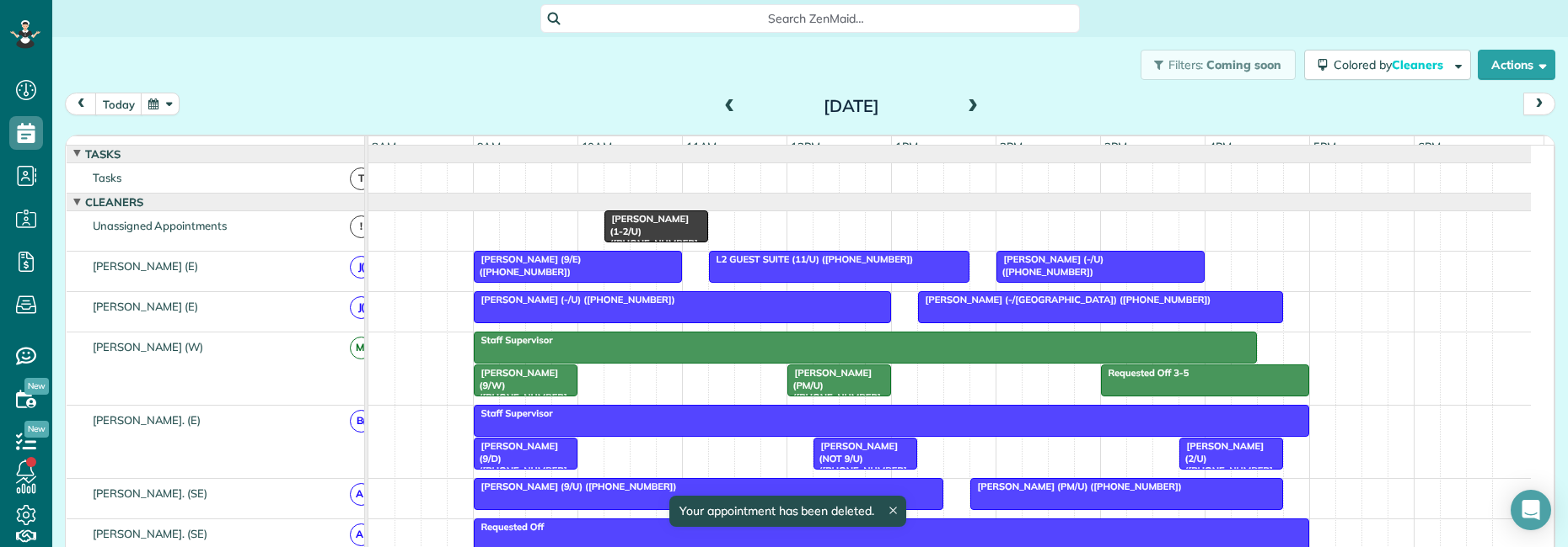
click at [685, 233] on span "Erin Rhoads (1-2/U) (+19038188799)" at bounding box center [650, 237] width 94 height 48
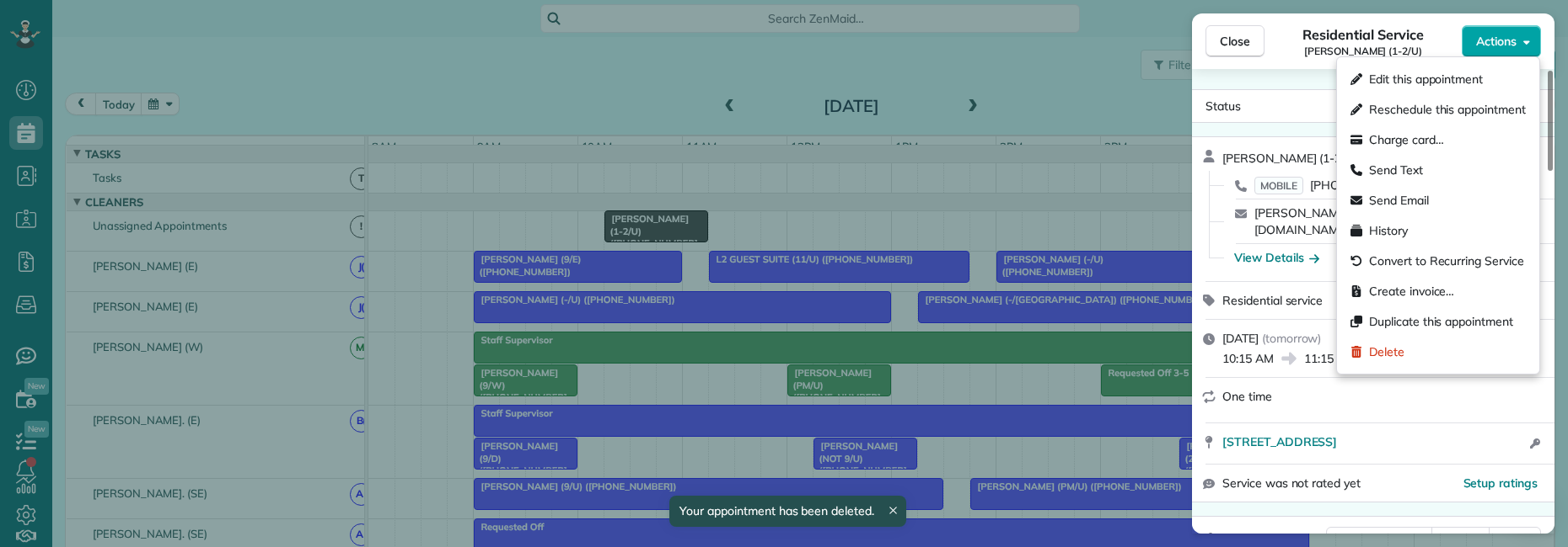
click at [1514, 39] on span "Actions" at bounding box center [1496, 41] width 41 height 17
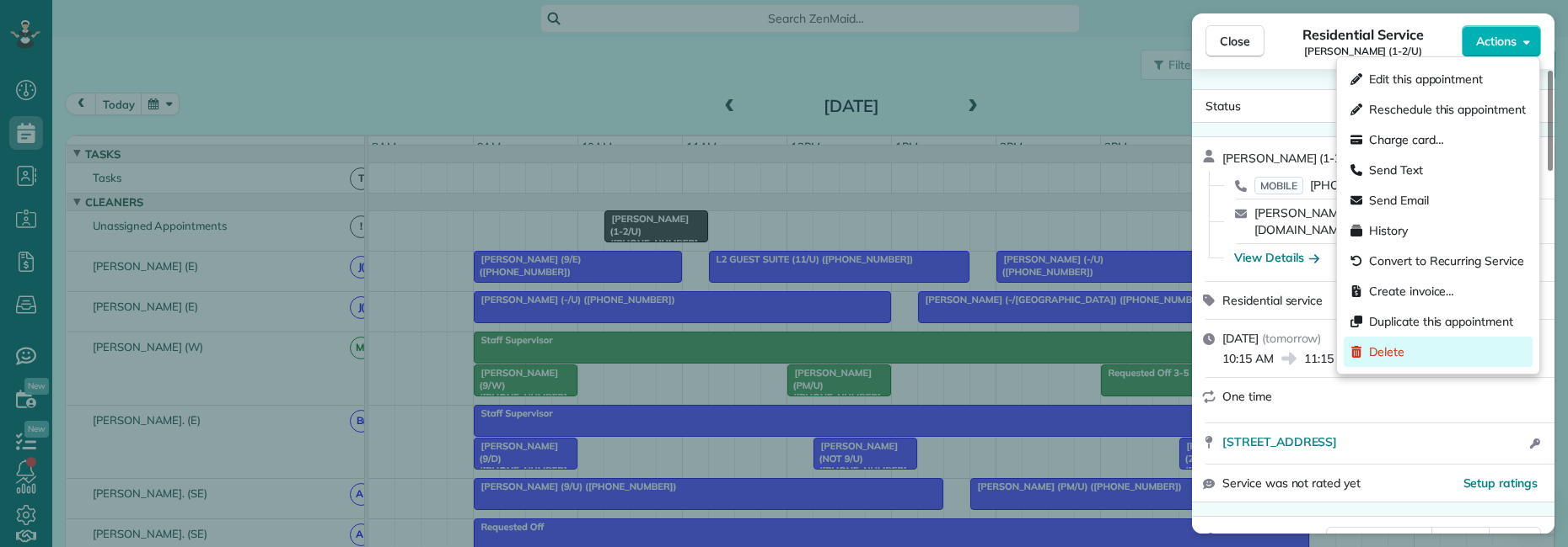
click at [1391, 344] on span "Delete" at bounding box center [1386, 351] width 35 height 17
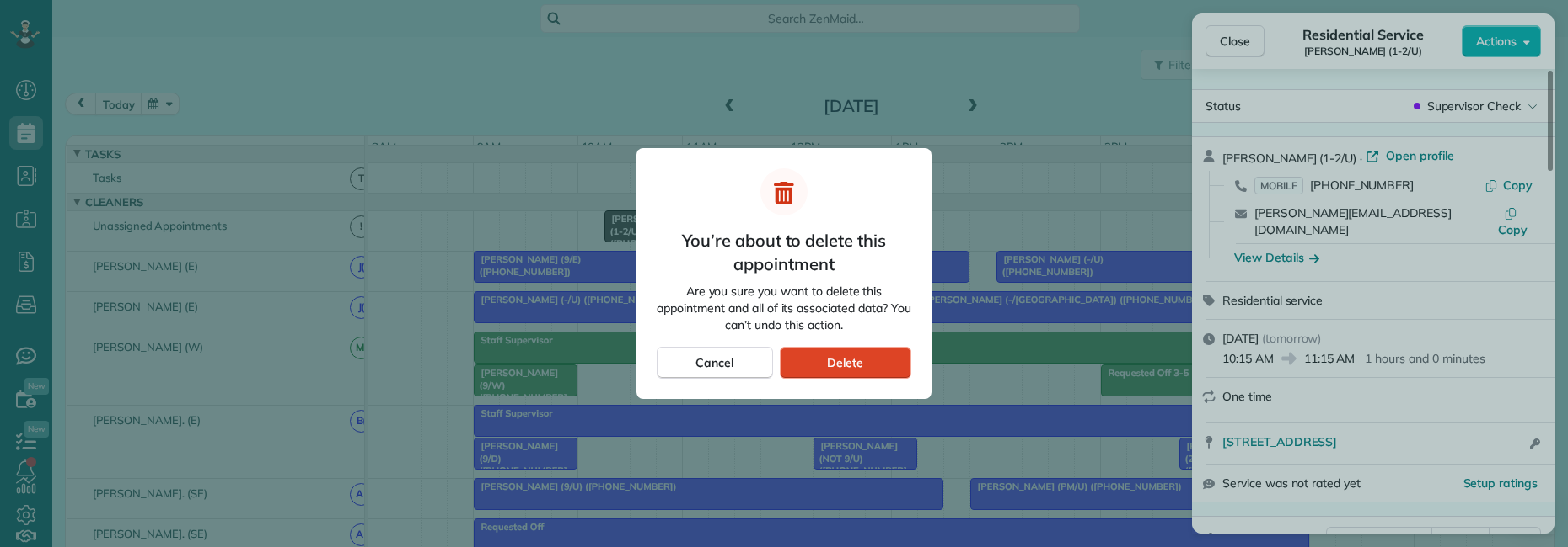
click at [861, 363] on span "Delete" at bounding box center [844, 363] width 36 height 17
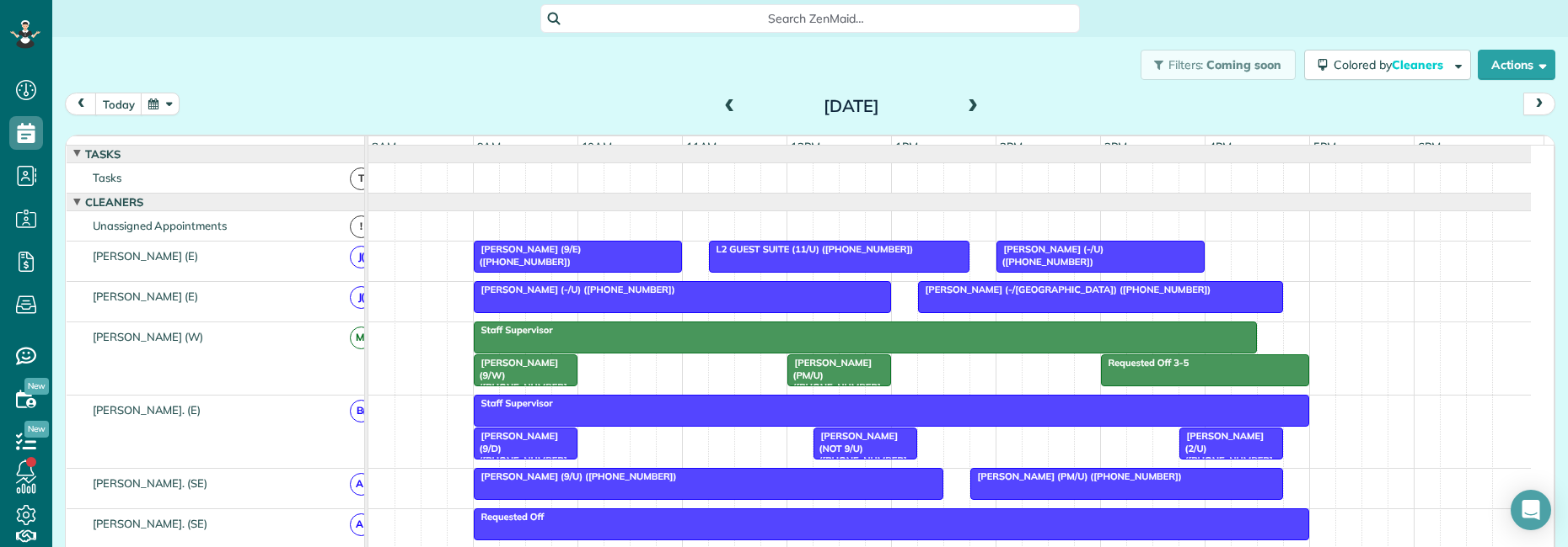
click at [691, 29] on div "Search ZenMaid…" at bounding box center [810, 19] width 539 height 28
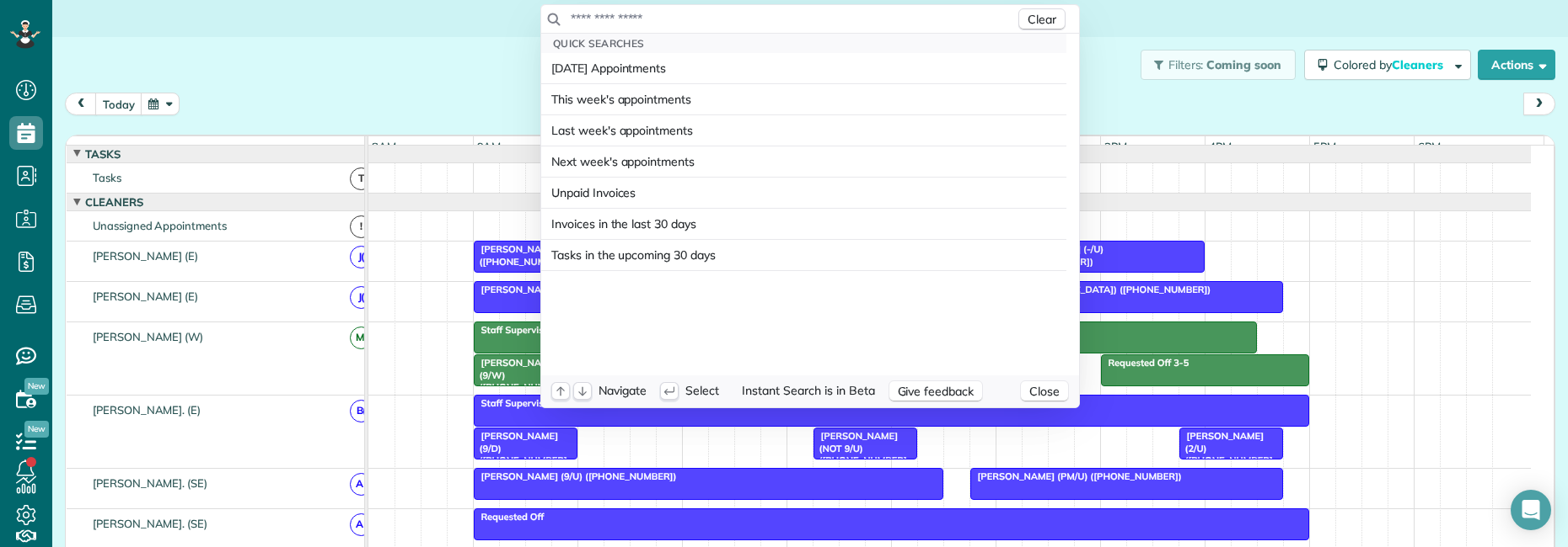
click at [690, 15] on input "text" at bounding box center [792, 18] width 445 height 17
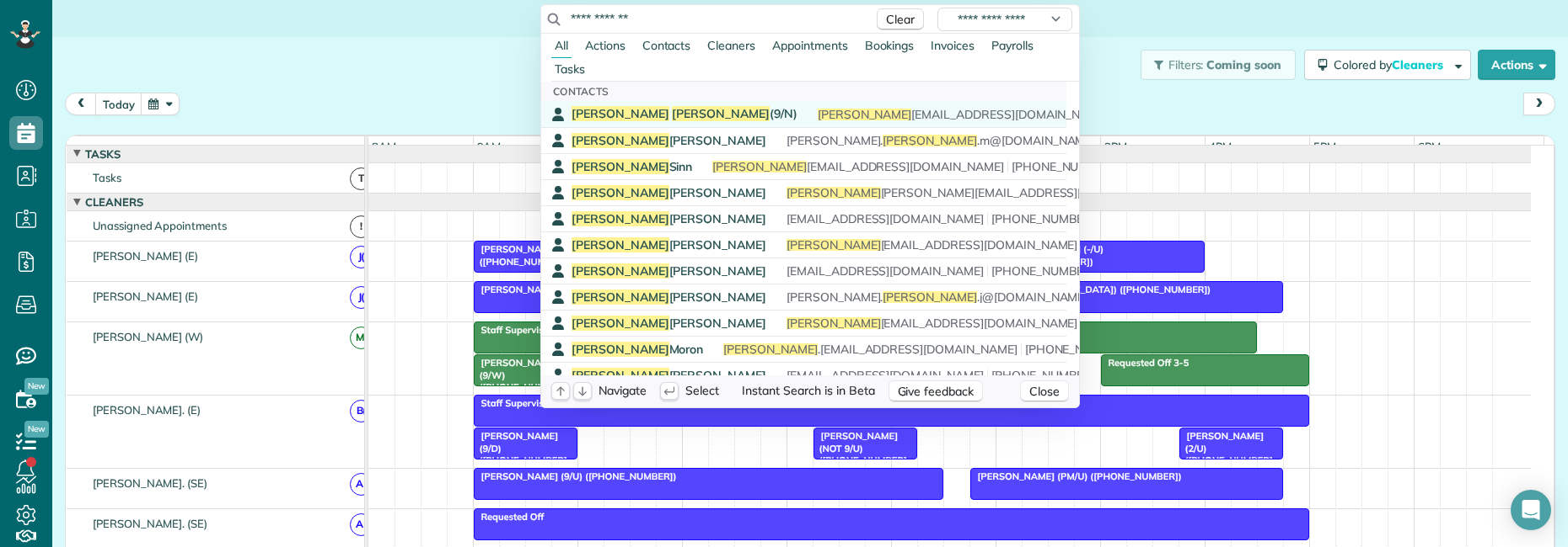
type input "**********"
click at [672, 116] on span "Johnson" at bounding box center [720, 113] width 98 height 15
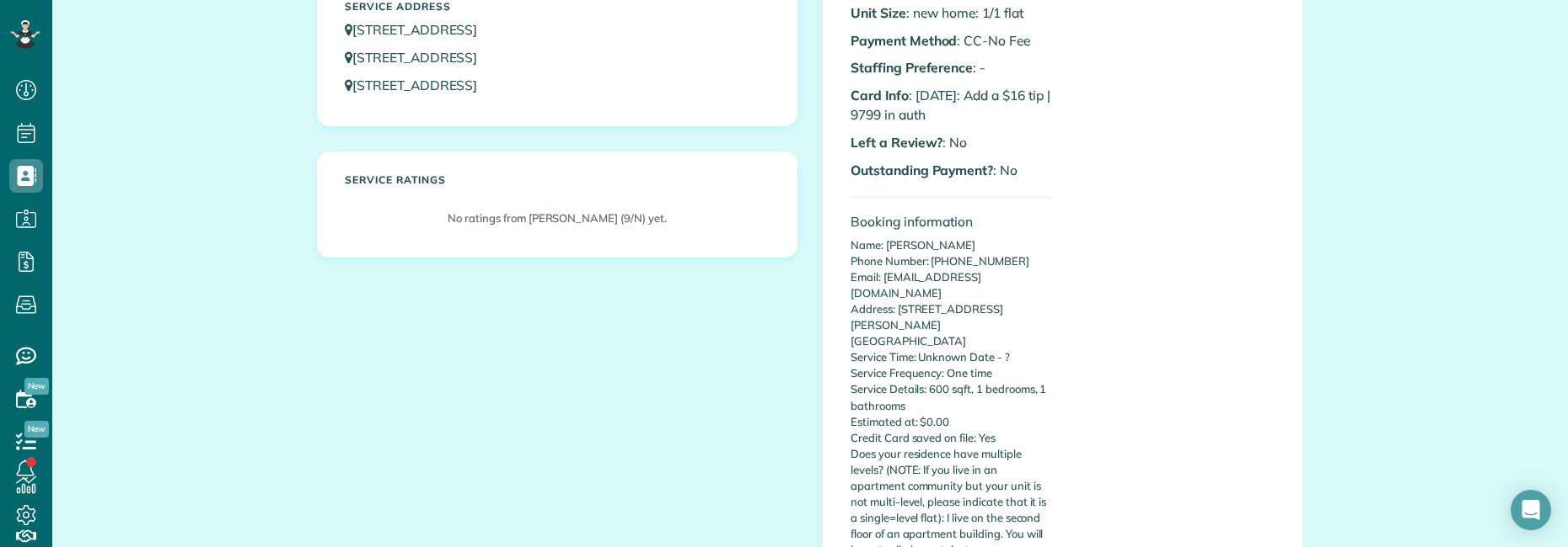
scroll to position [337, 0]
drag, startPoint x: 923, startPoint y: 356, endPoint x: 1070, endPoint y: 364, distance: 147.2
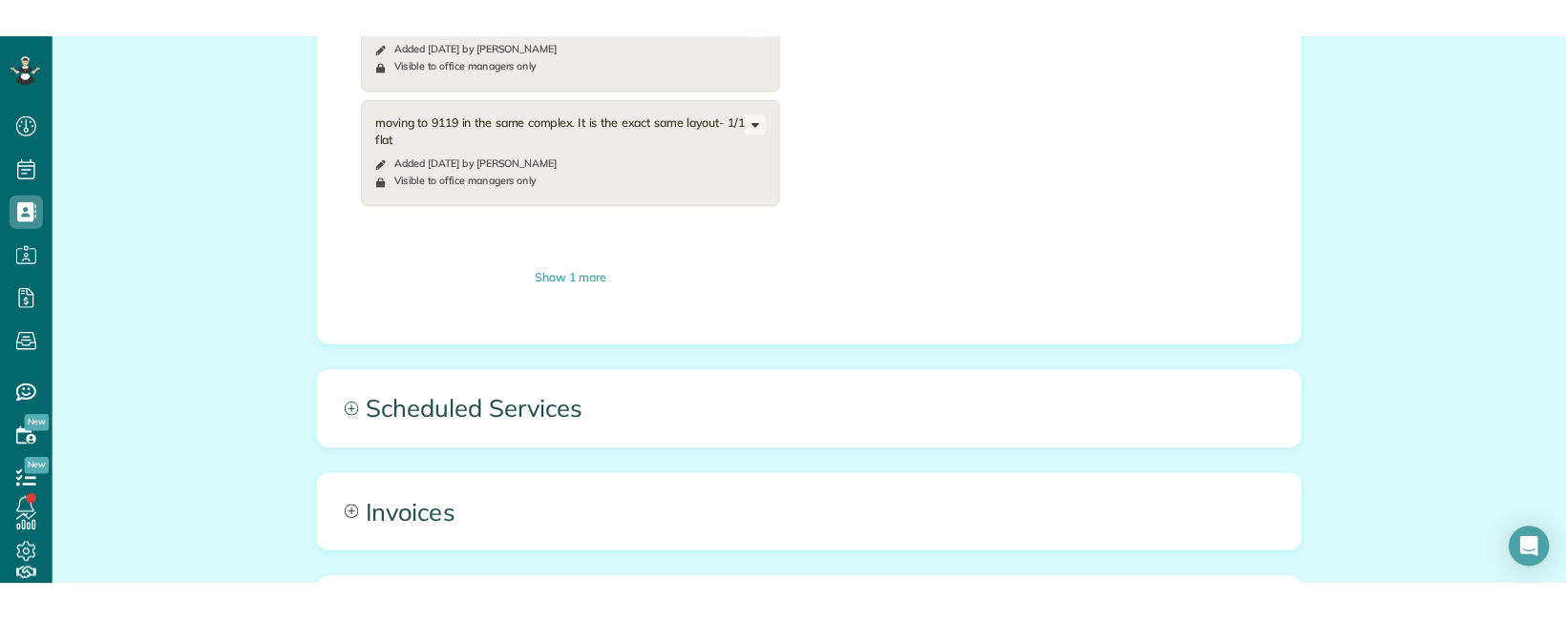
scroll to position [2549, 0]
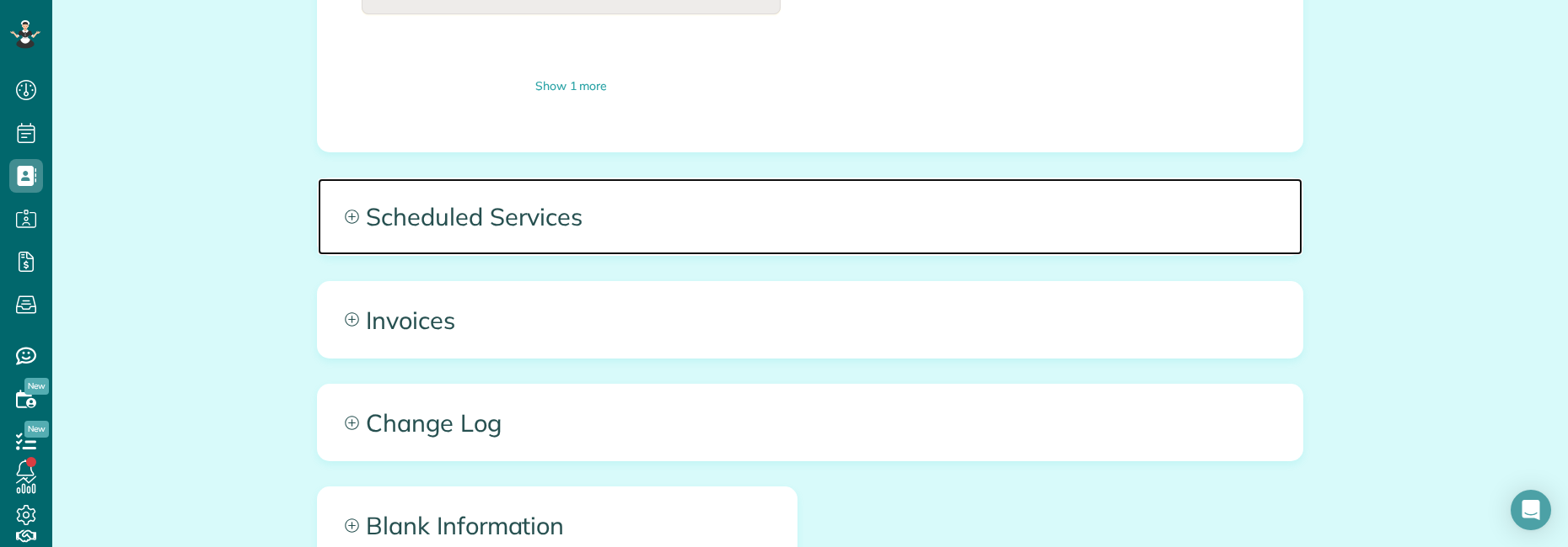
click at [635, 178] on span "Scheduled Services" at bounding box center [810, 216] width 984 height 76
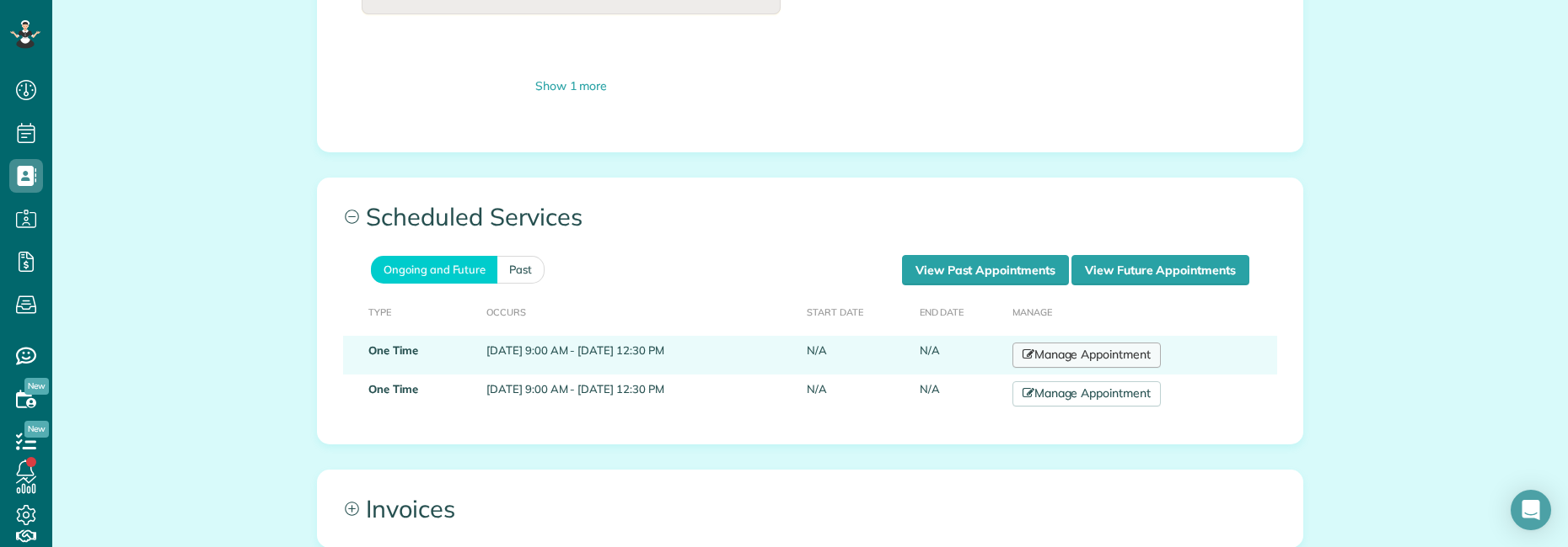
click at [1134, 343] on link "Manage Appointment" at bounding box center [1086, 356] width 148 height 26
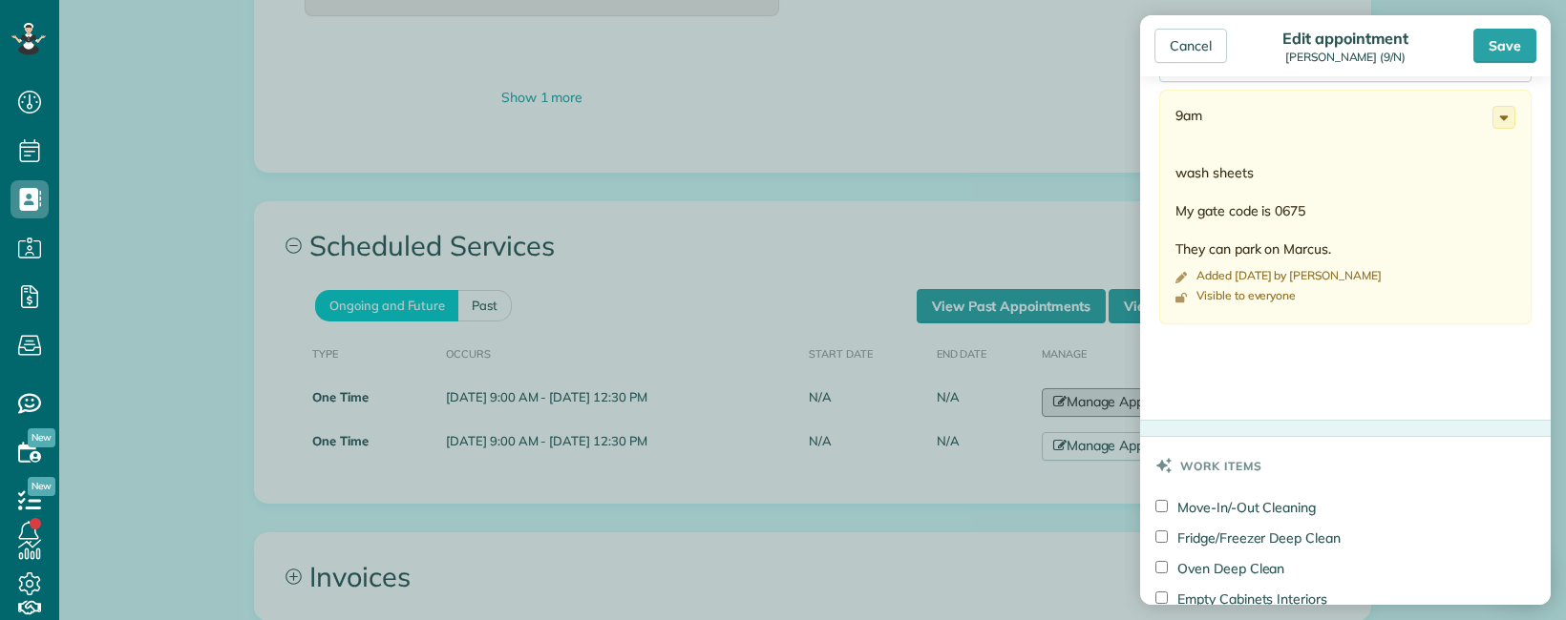
scroll to position [668, 0]
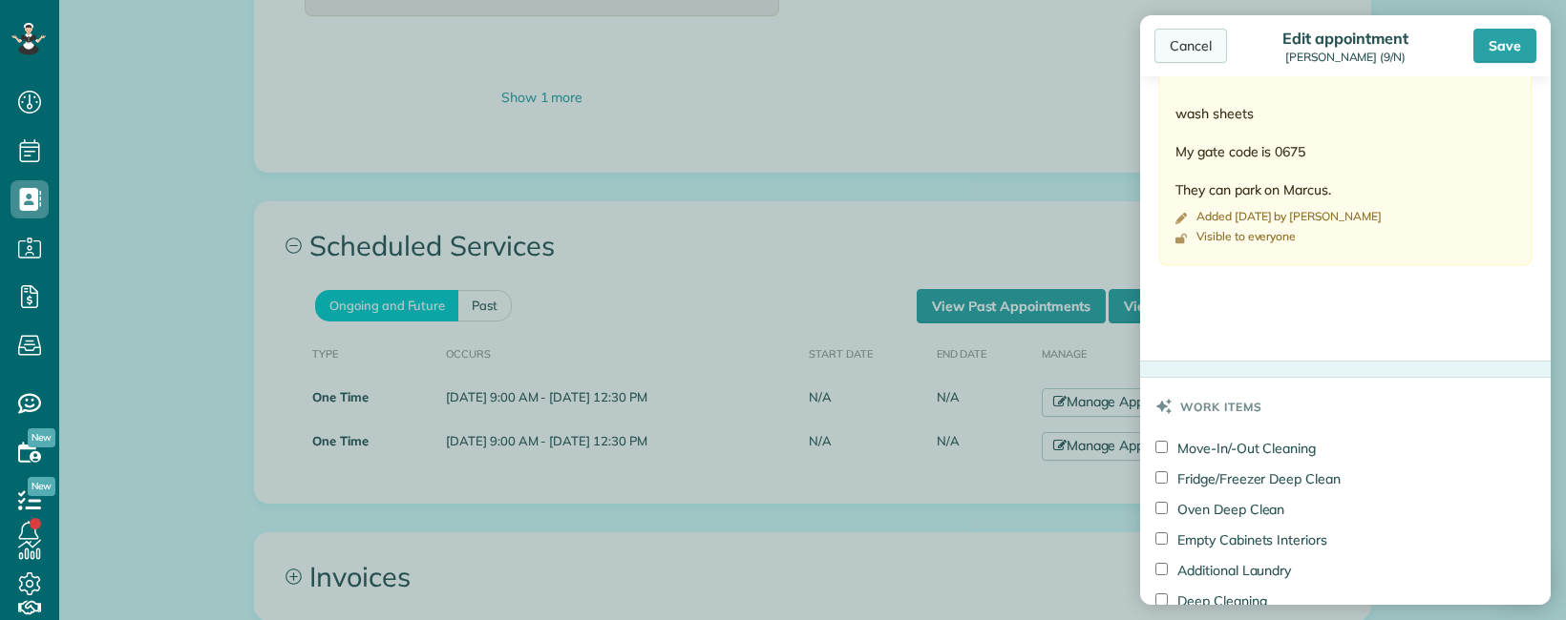
click at [1192, 47] on div "Cancel" at bounding box center [1190, 46] width 73 height 34
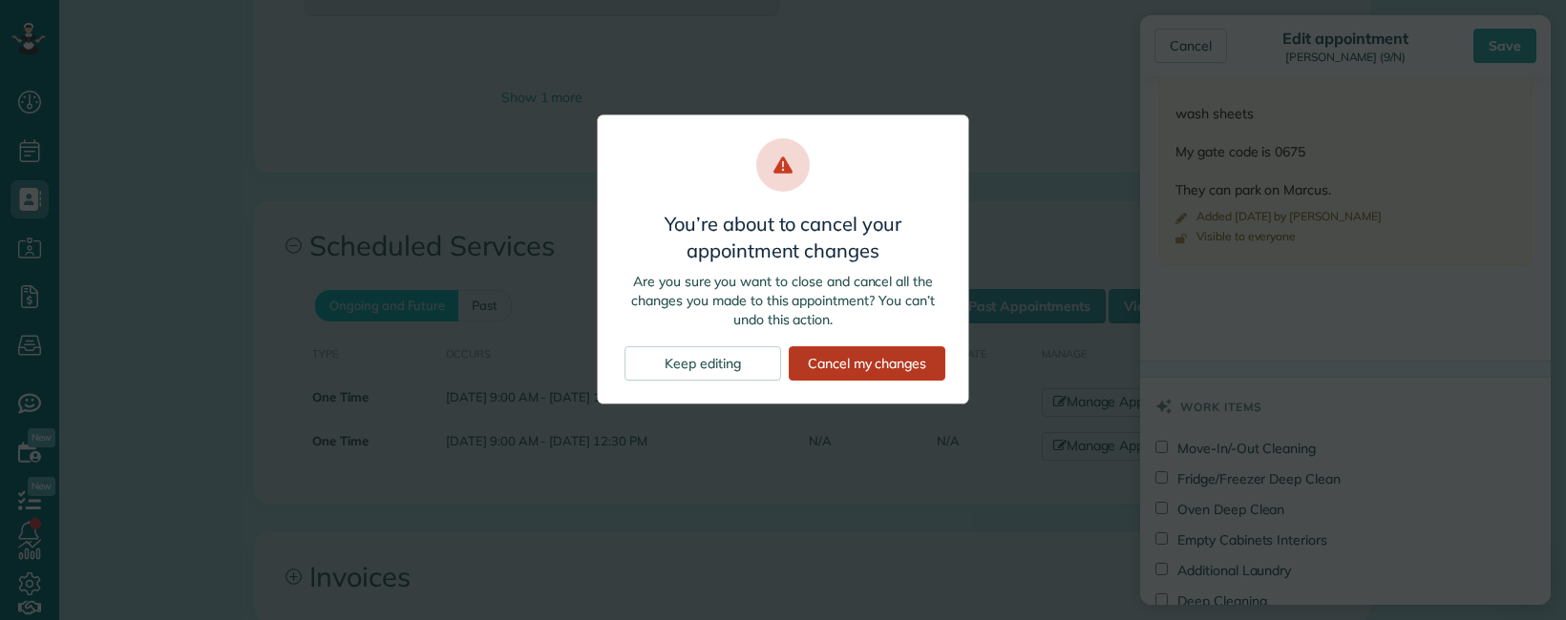
click at [864, 361] on div "Cancel my changes" at bounding box center [867, 364] width 157 height 34
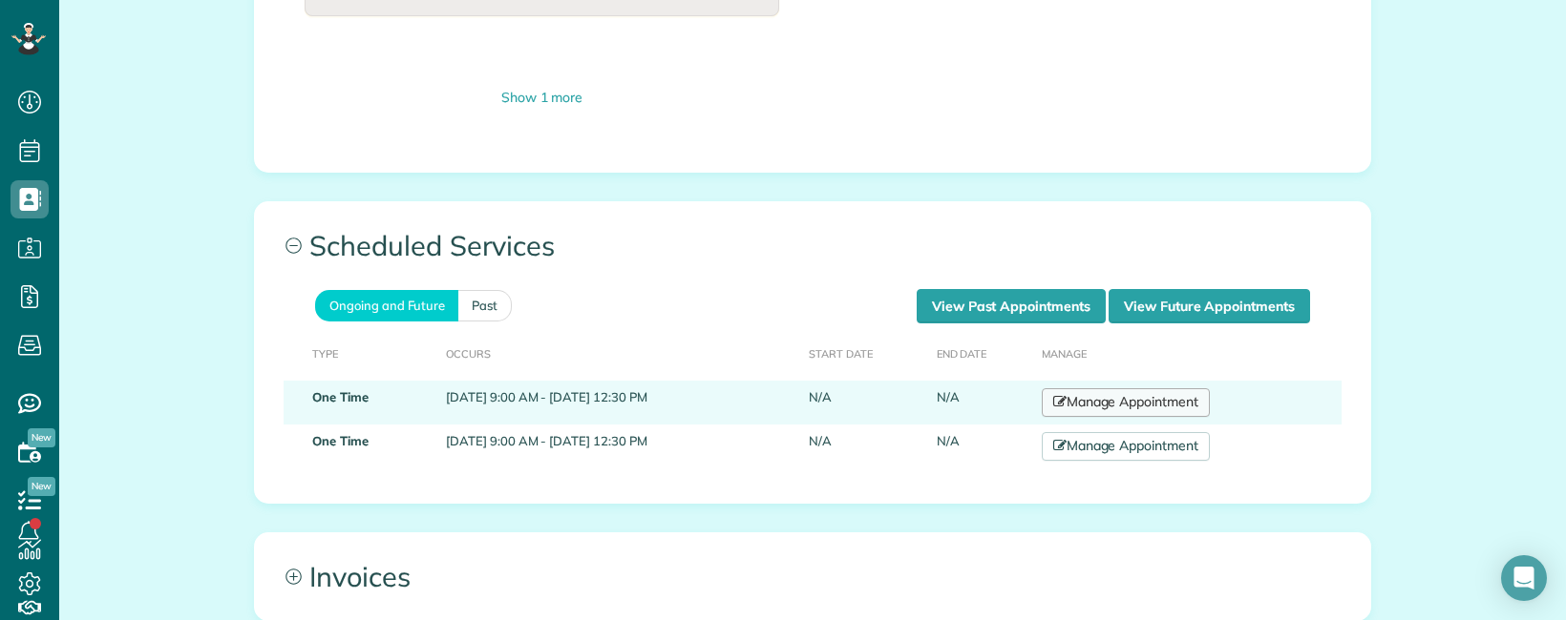
click at [1169, 389] on link "Manage Appointment" at bounding box center [1125, 403] width 168 height 29
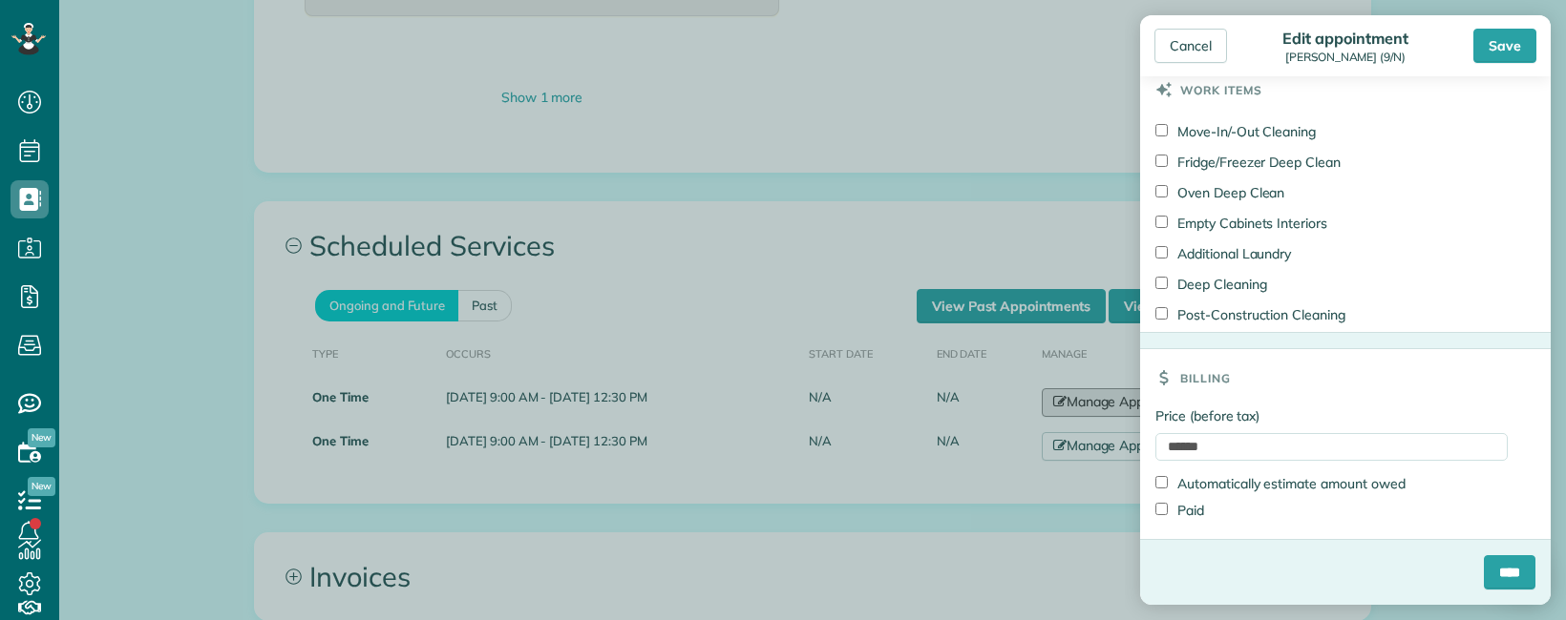
scroll to position [988, 0]
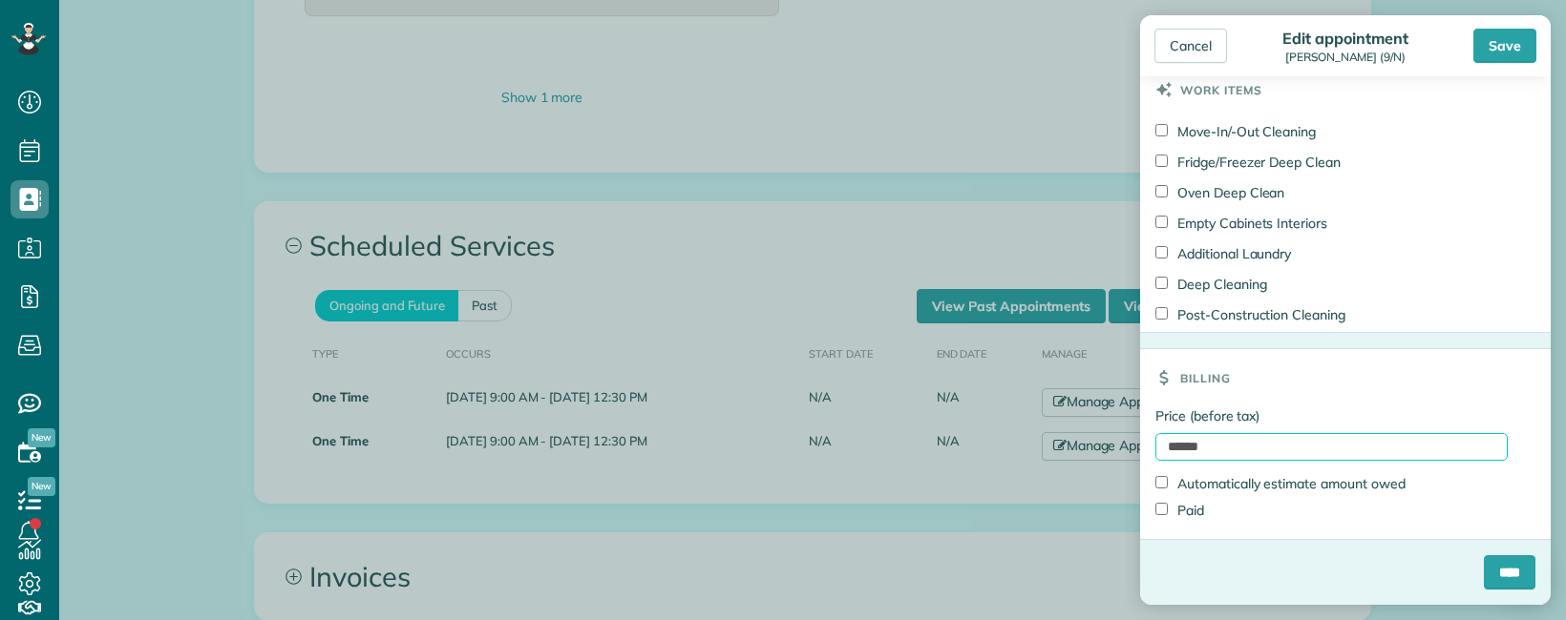
drag, startPoint x: 1241, startPoint y: 443, endPoint x: 1028, endPoint y: 444, distance: 212.9
click at [1048, 444] on div "Cancel Edit appointment [PERSON_NAME] (9/N) Save Status Active Active Cancelled…" at bounding box center [783, 310] width 1566 height 620
type input "**"
click at [1483, 571] on input "****" at bounding box center [1509, 573] width 52 height 34
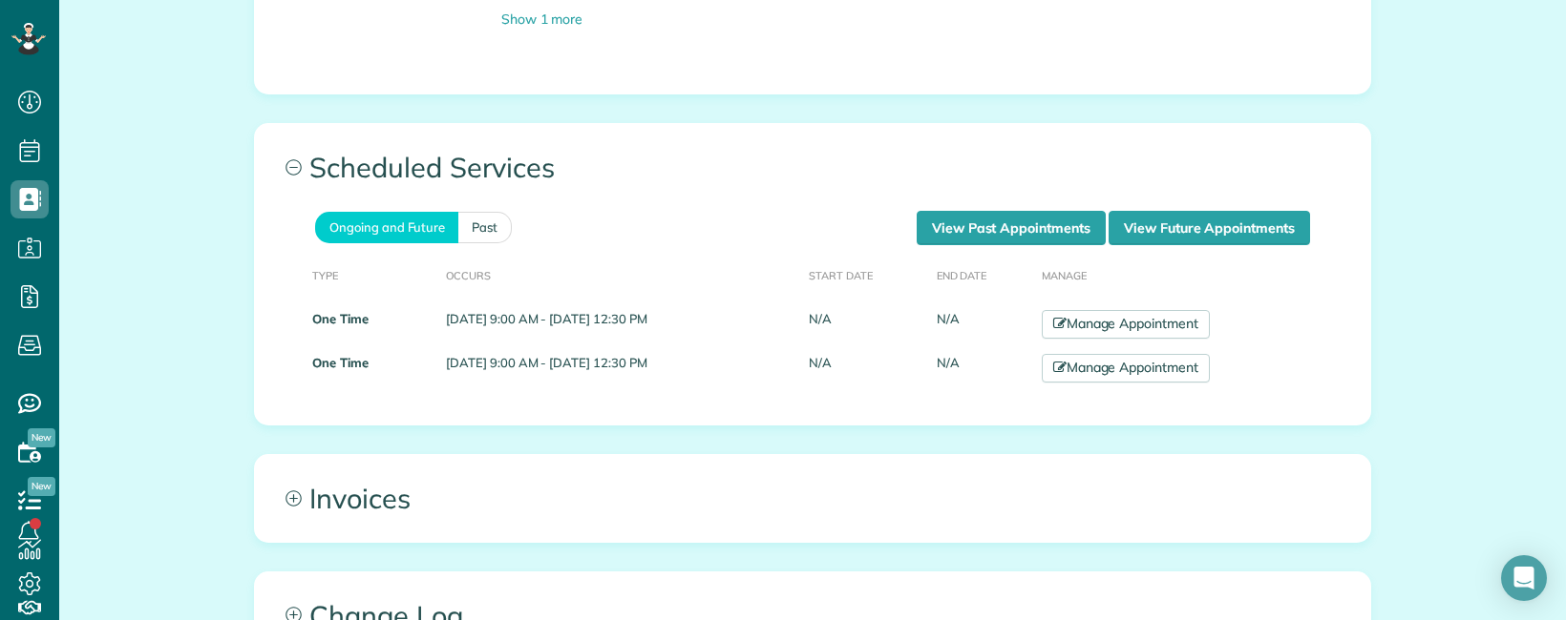
scroll to position [2476, 0]
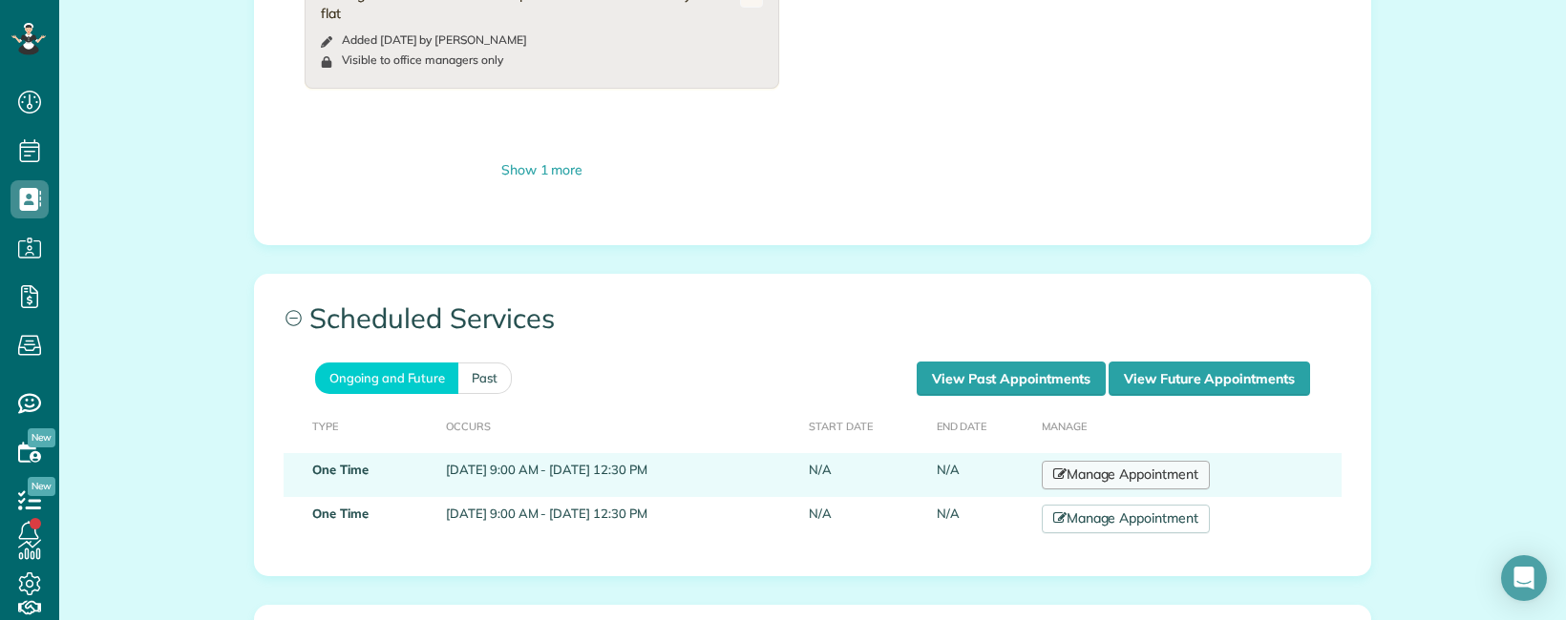
click at [1201, 461] on link "Manage Appointment" at bounding box center [1125, 475] width 168 height 29
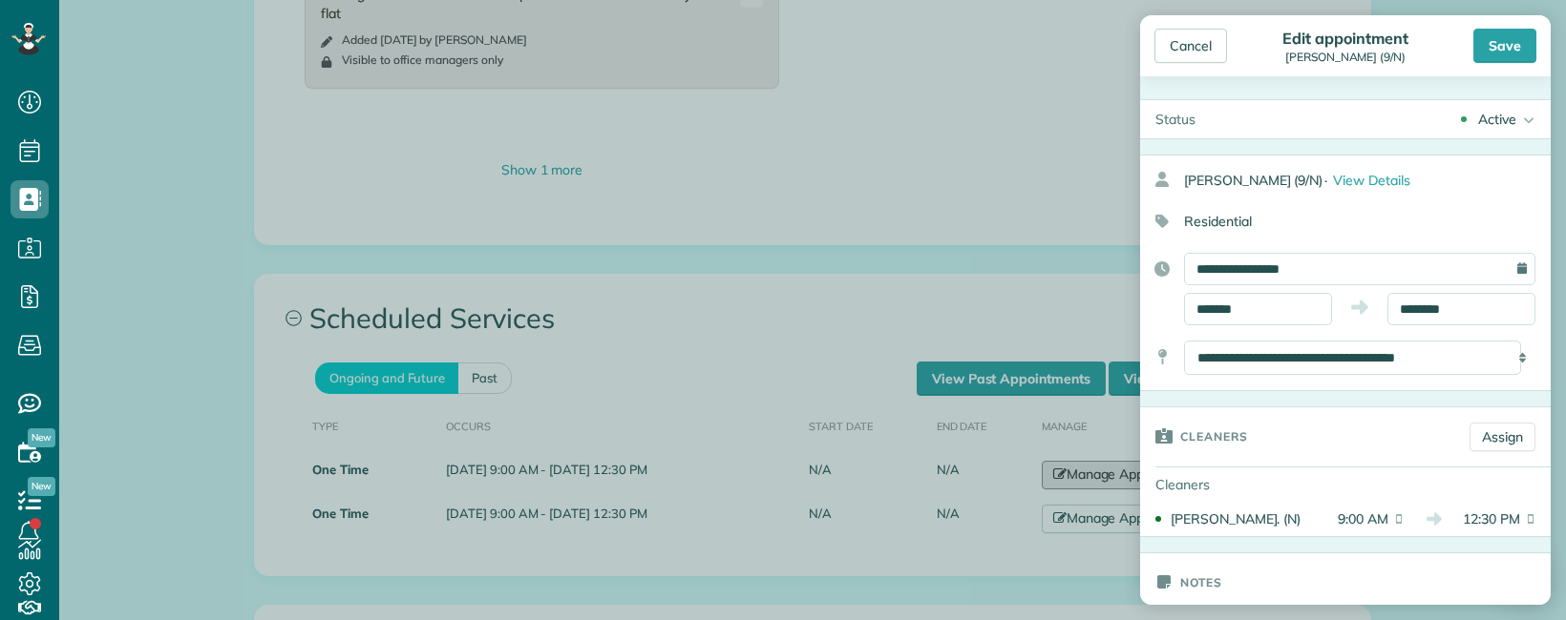
click at [895, 369] on body "Dashboard Scheduling Calendar View List View Dispatch View - Weekly scheduling …" at bounding box center [783, 310] width 1566 height 620
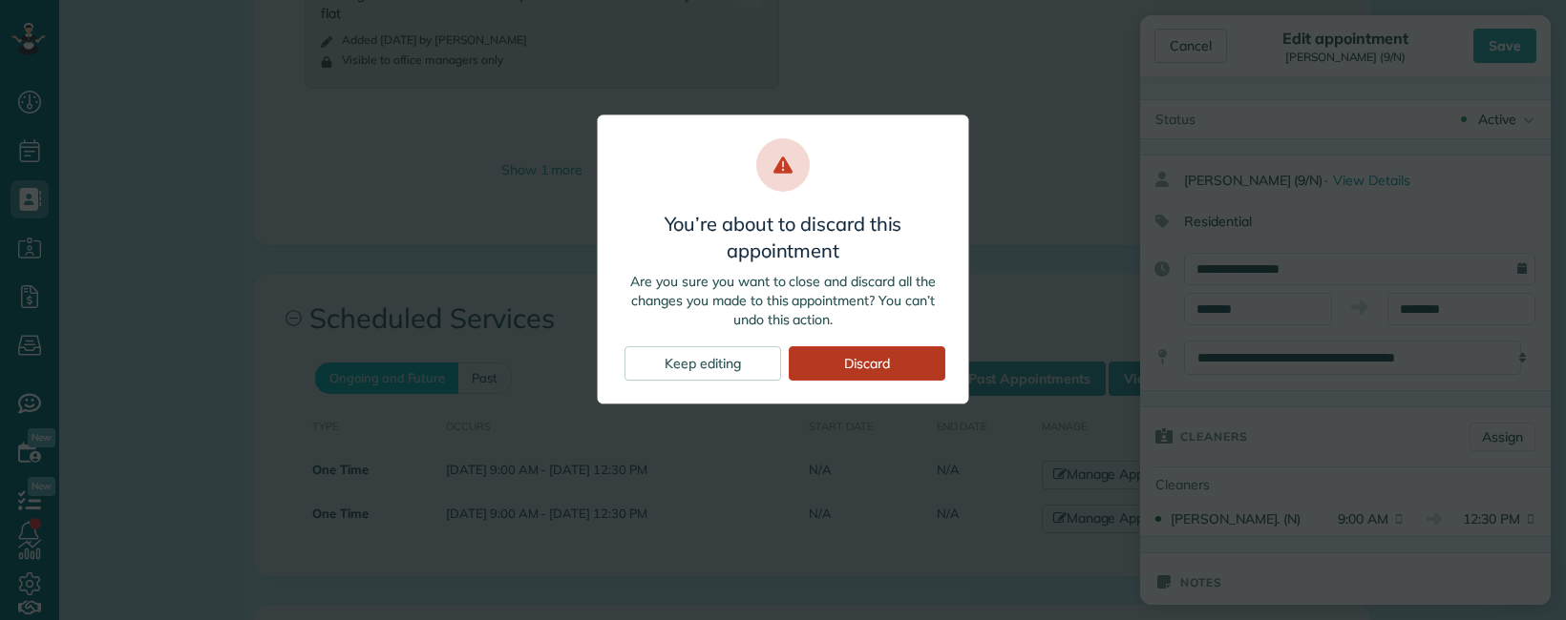
click at [882, 363] on div "Discard" at bounding box center [867, 364] width 157 height 34
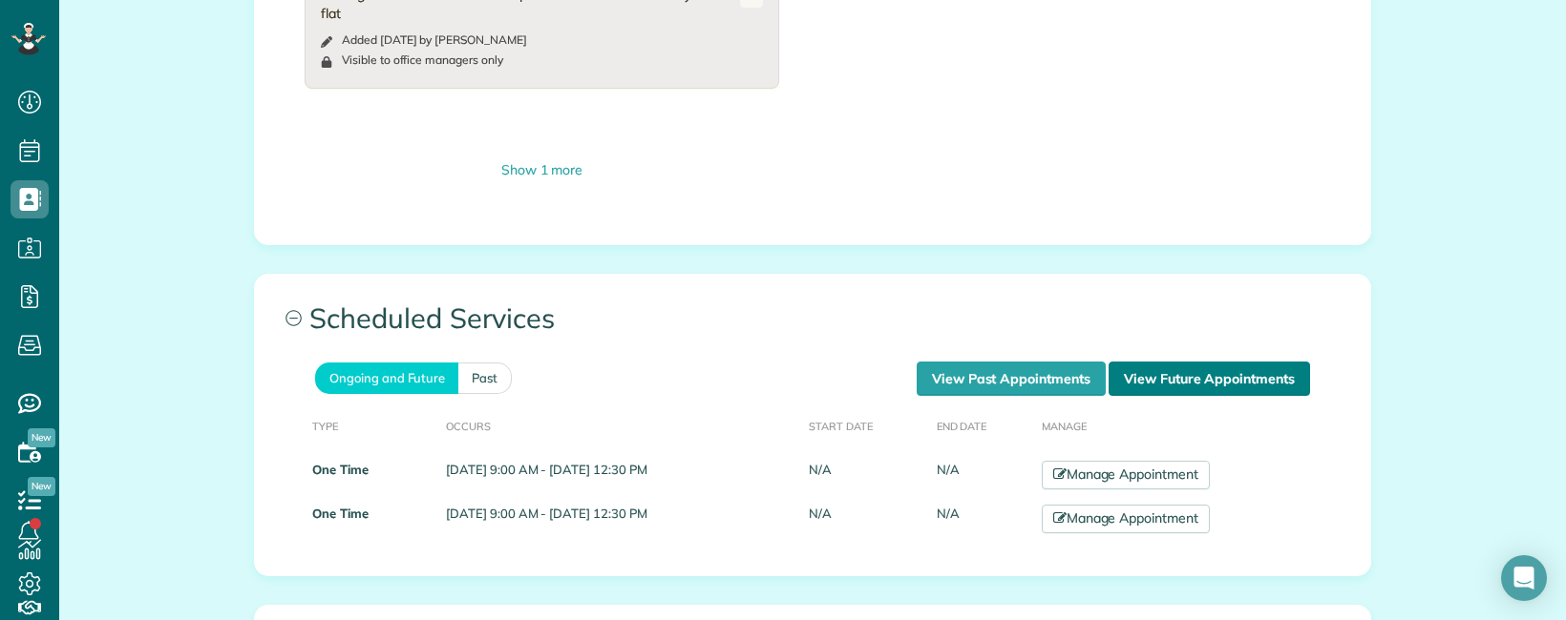
click at [1215, 362] on link "View Future Appointments" at bounding box center [1208, 379] width 201 height 34
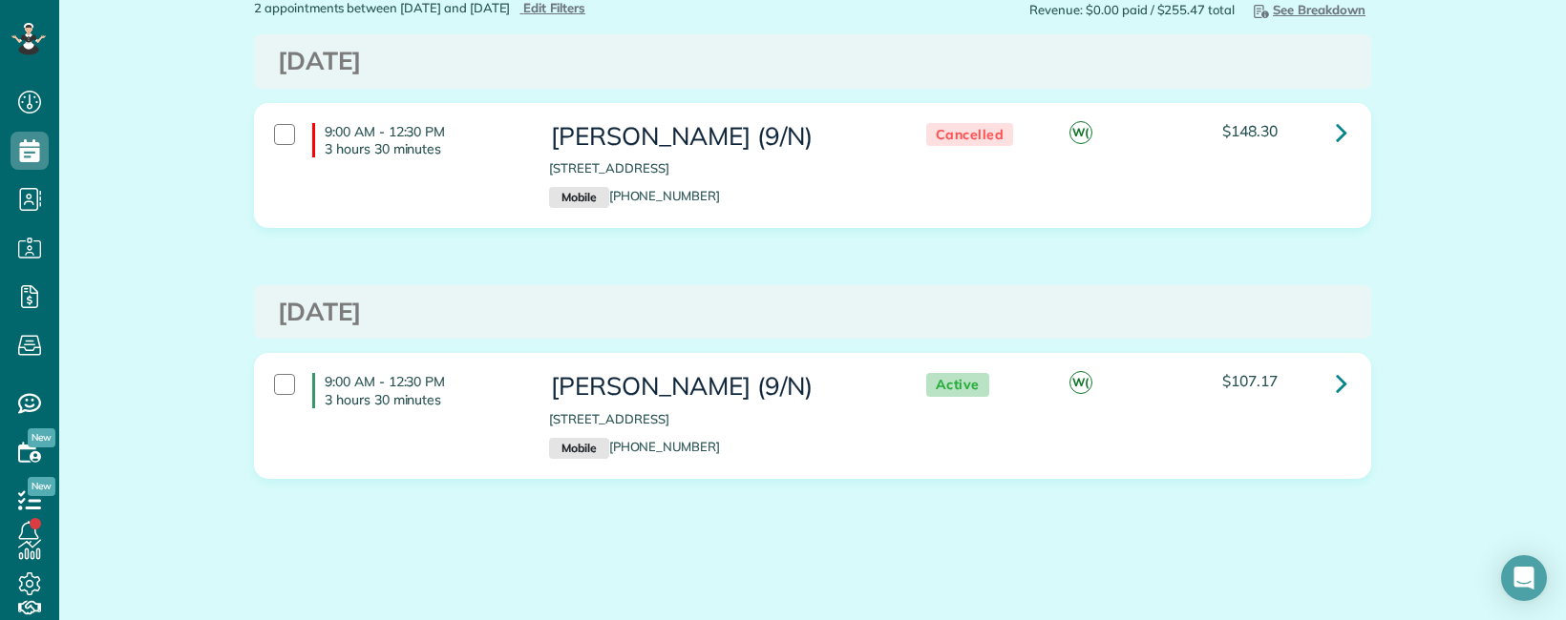
scroll to position [115, 0]
click at [1322, 375] on link at bounding box center [1341, 381] width 38 height 38
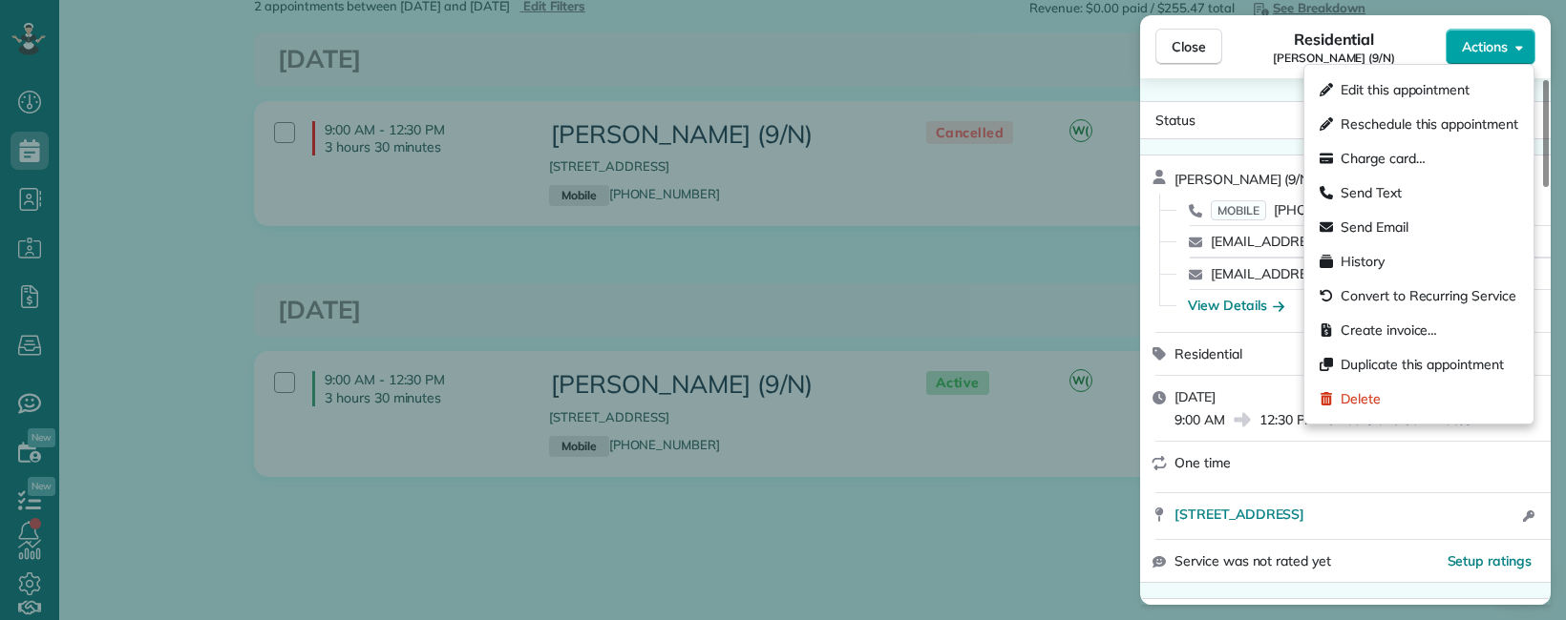
click at [1512, 55] on button "Actions" at bounding box center [1490, 47] width 90 height 36
click at [1388, 90] on span "Edit this appointment" at bounding box center [1404, 89] width 129 height 19
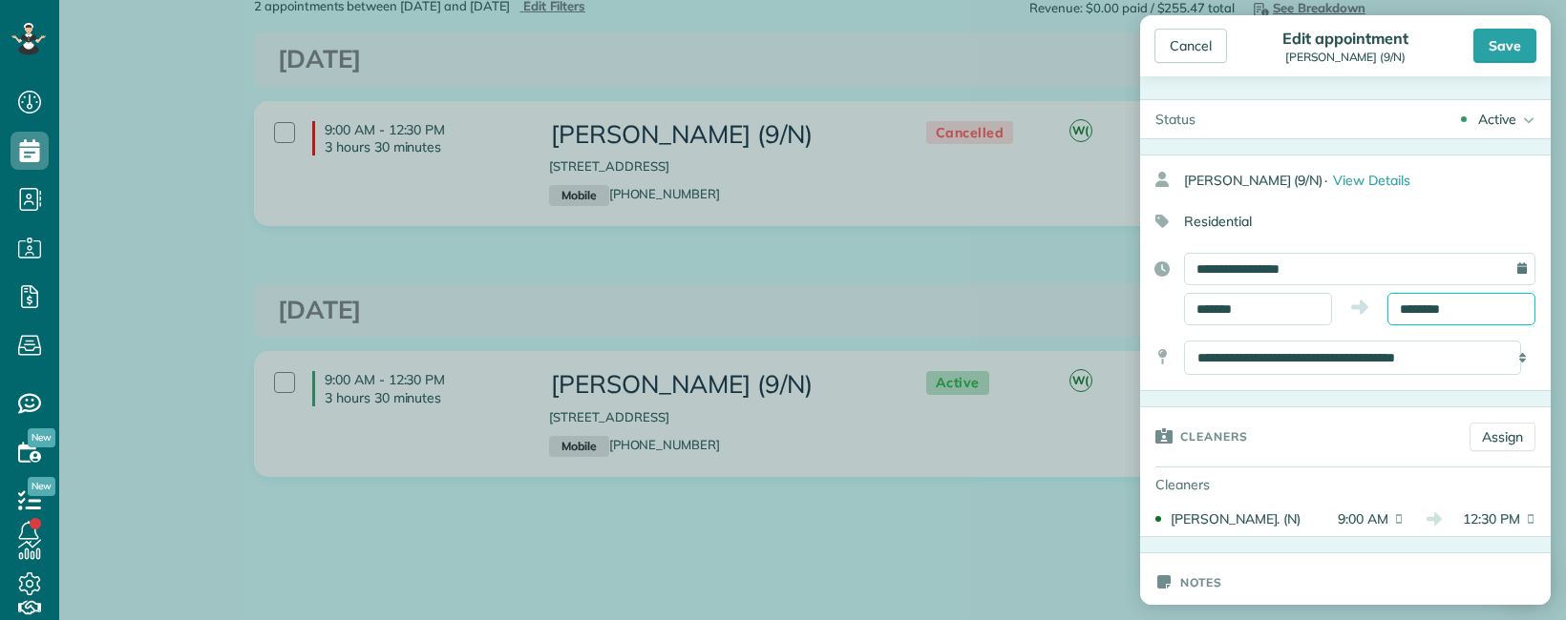
click at [1426, 305] on input "********" at bounding box center [1461, 309] width 148 height 32
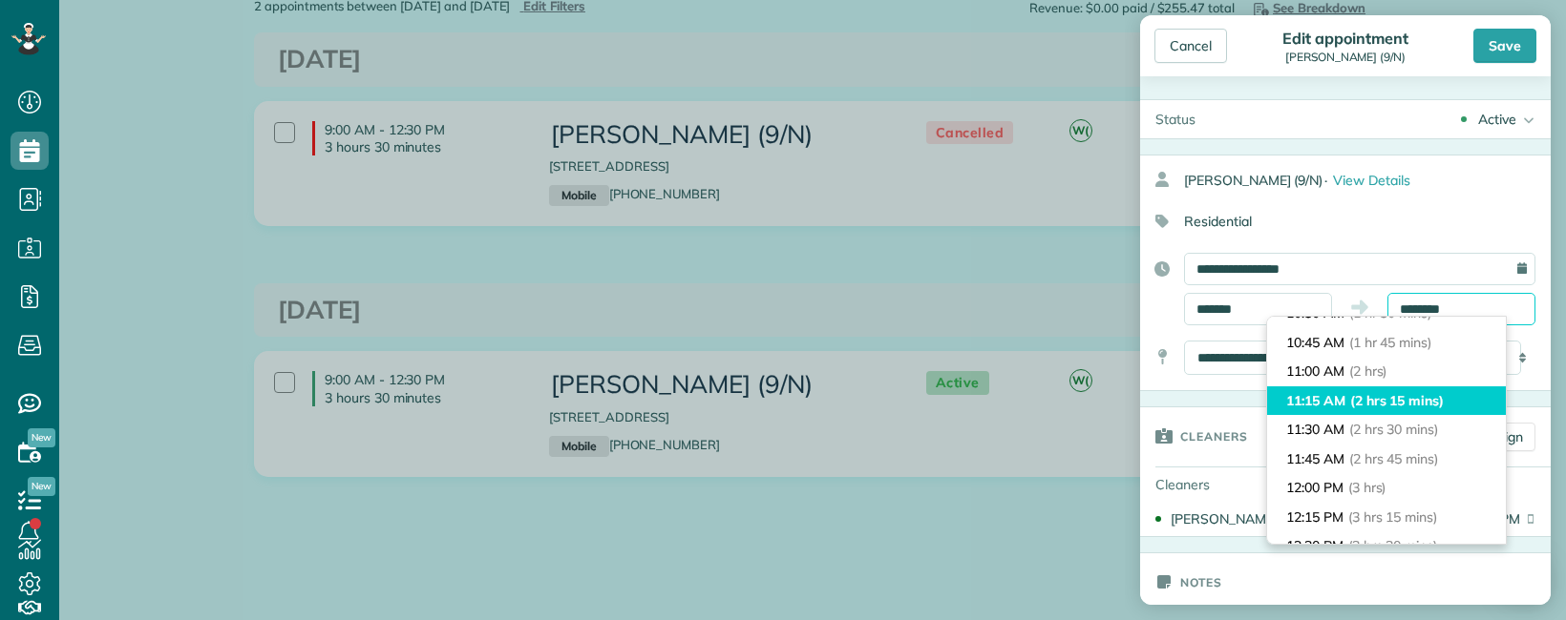
scroll to position [188, 0]
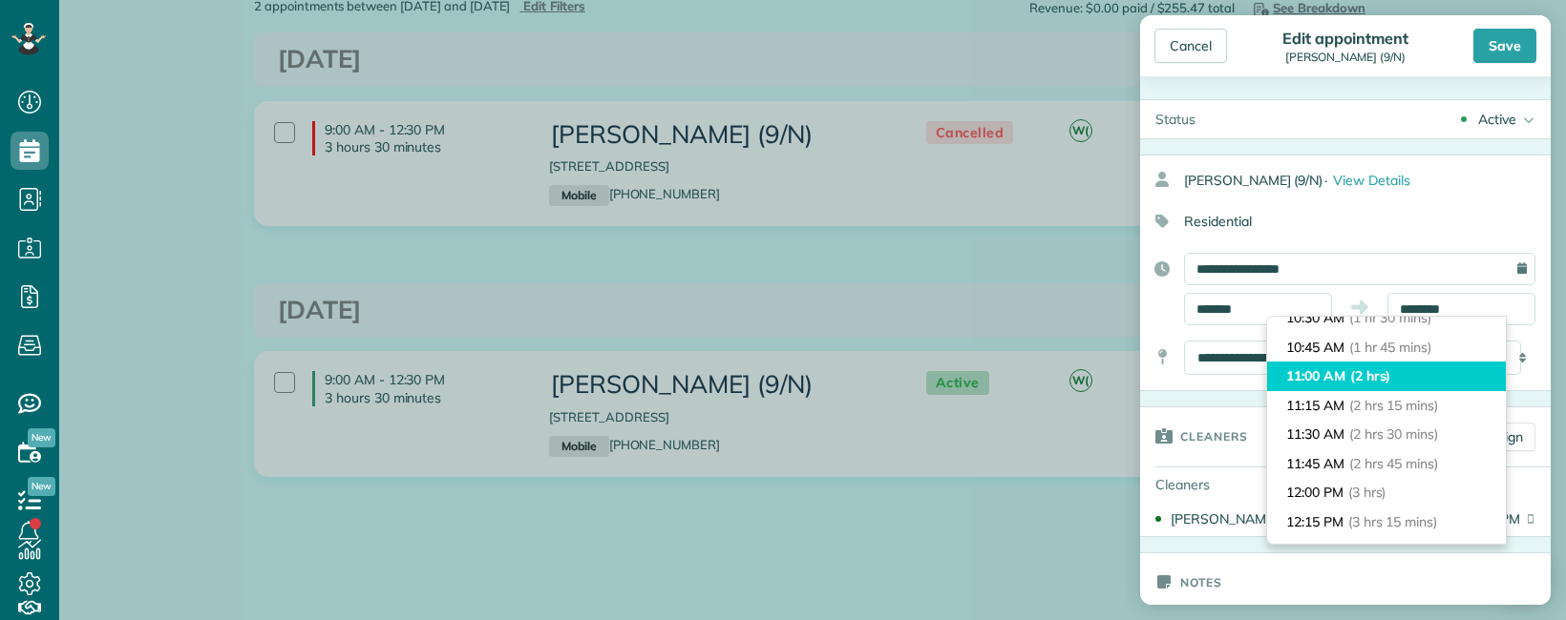
type input "********"
click at [1391, 372] on span "(2 hrs)" at bounding box center [1370, 376] width 41 height 17
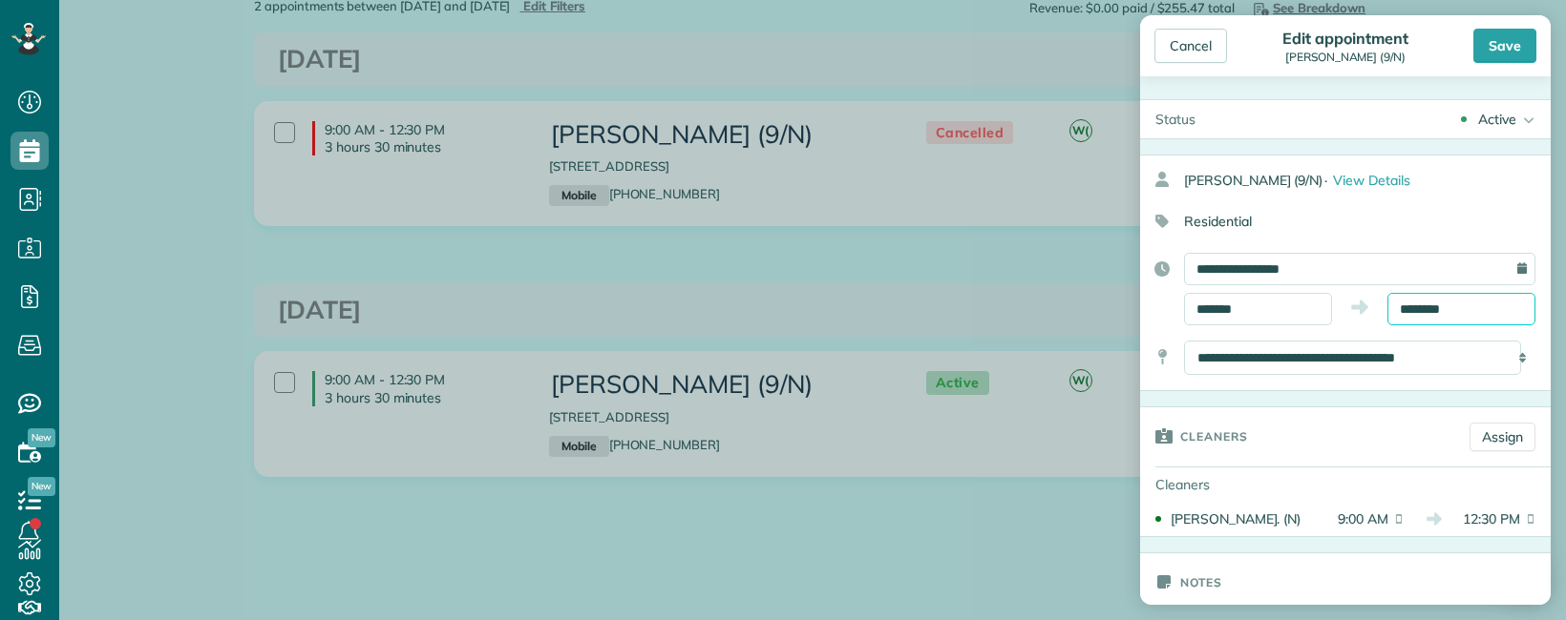
scroll to position [204, 0]
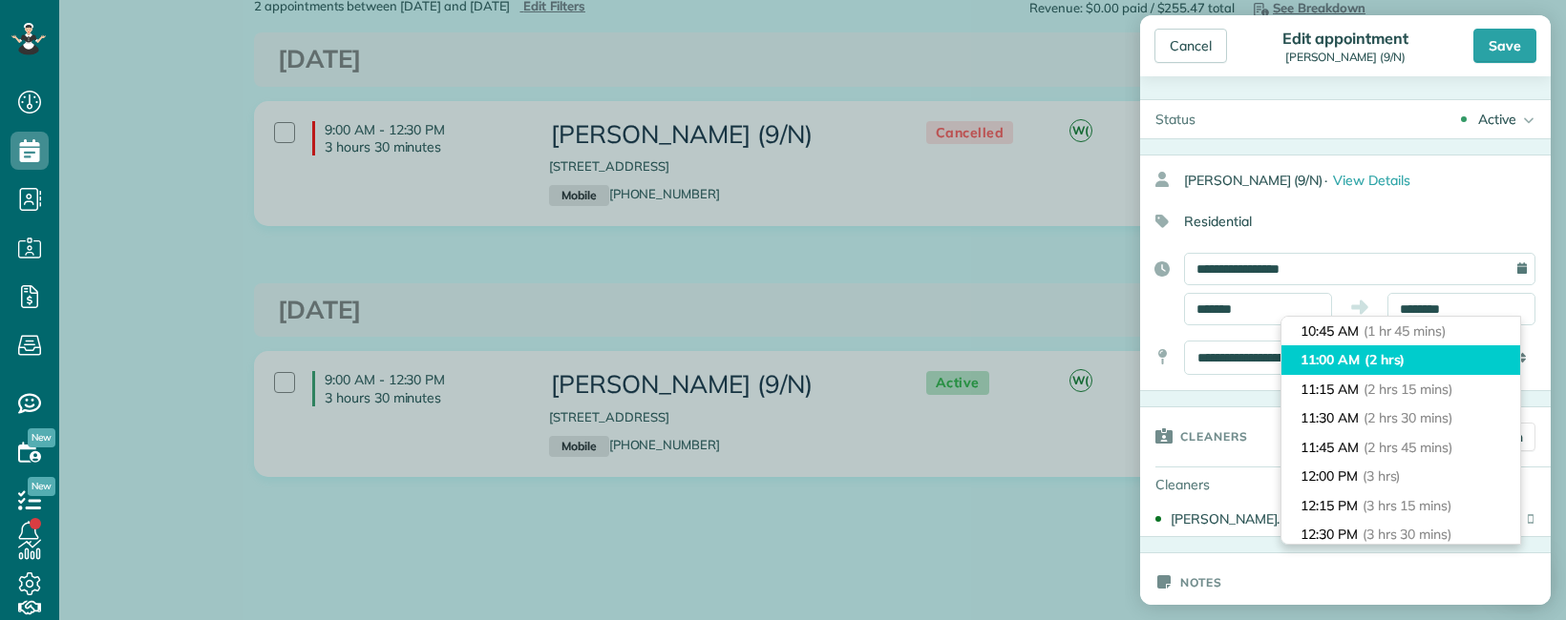
click at [1388, 360] on span "(2 hrs)" at bounding box center [1384, 359] width 41 height 17
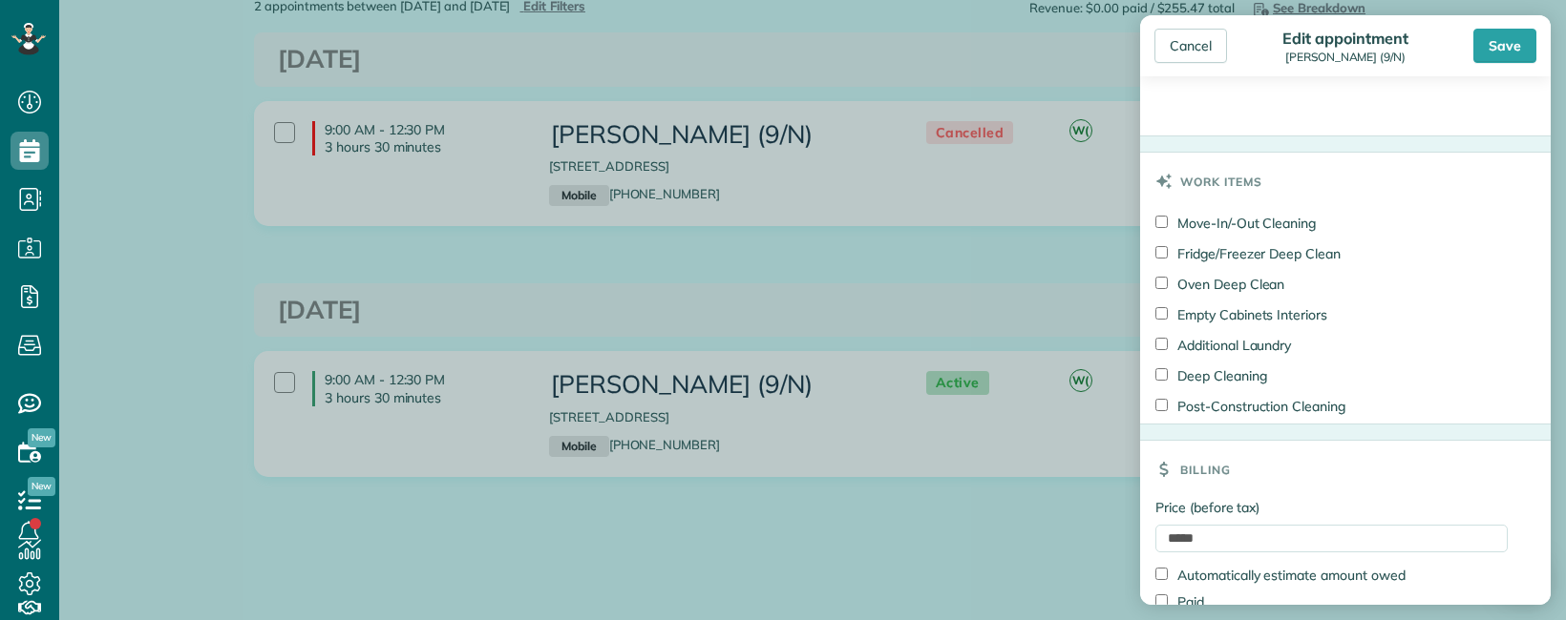
scroll to position [988, 0]
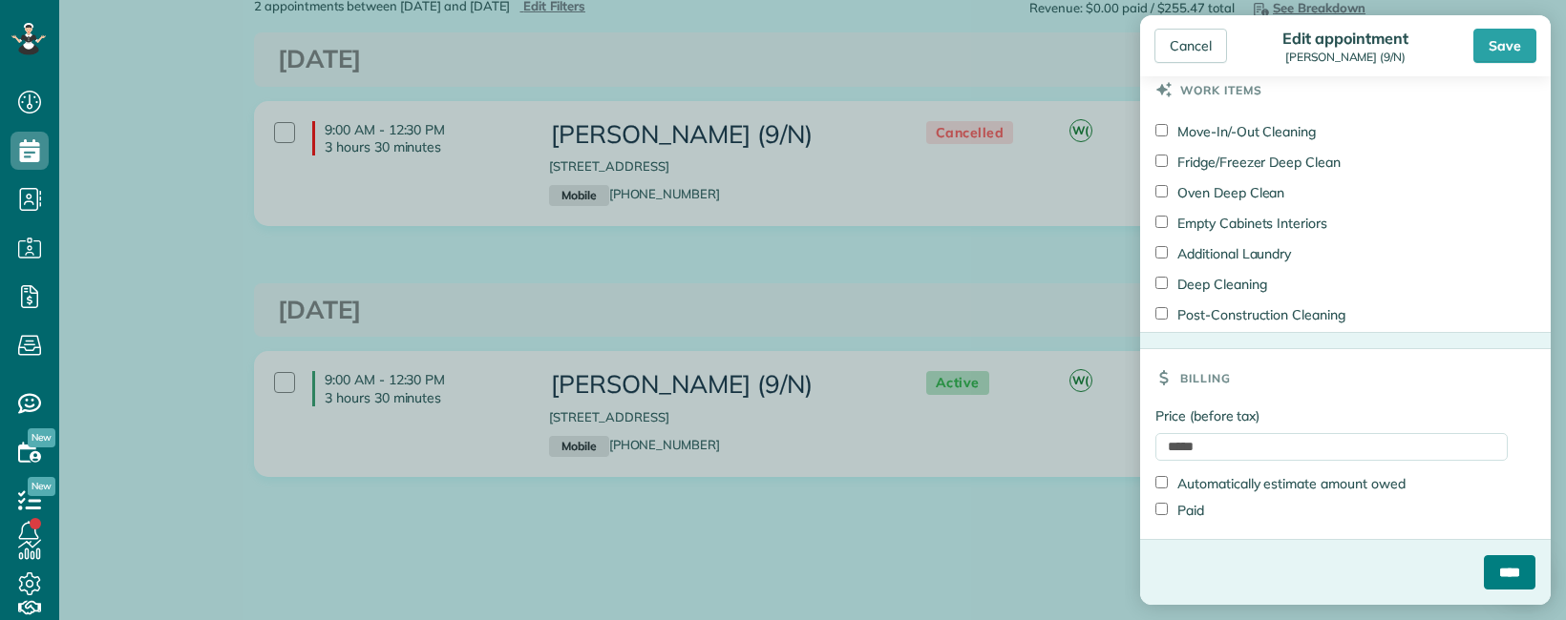
click at [1500, 569] on input "****" at bounding box center [1509, 573] width 52 height 34
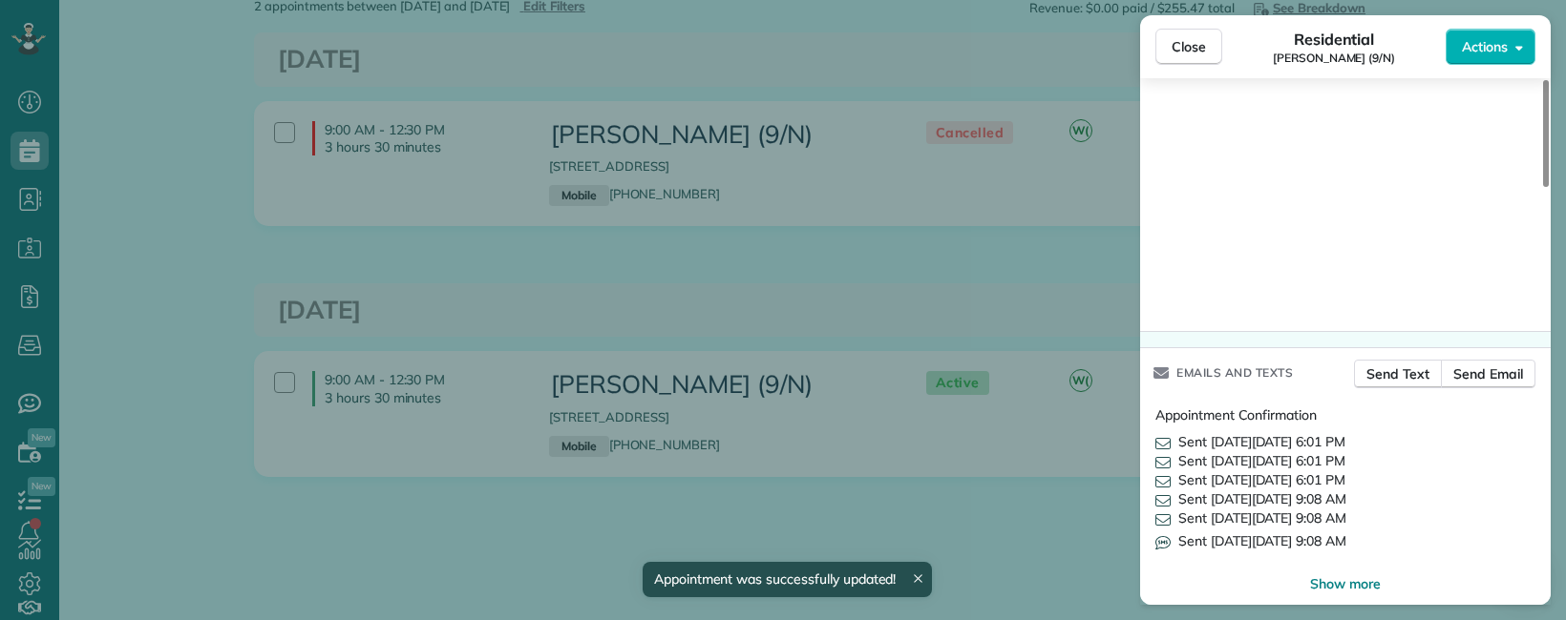
scroll to position [2052, 0]
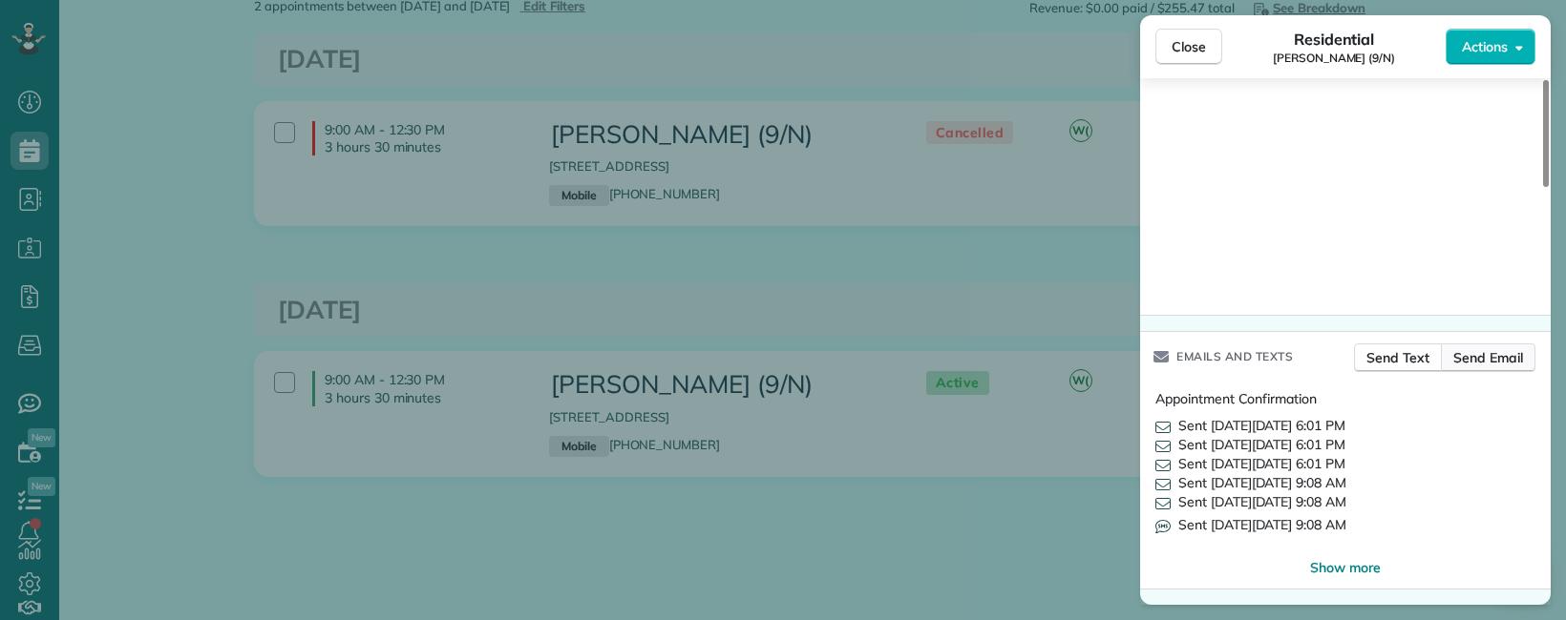
click at [1492, 358] on span "Send Email" at bounding box center [1488, 357] width 70 height 19
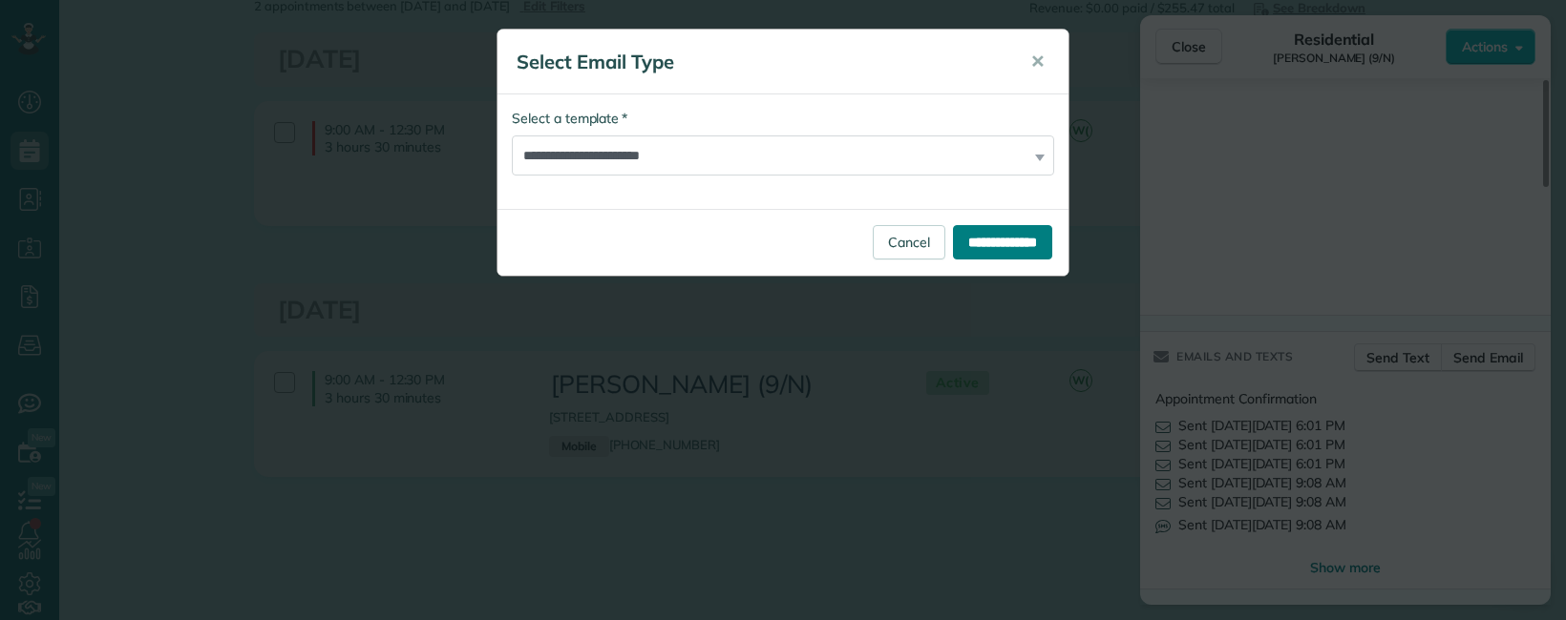
click at [957, 244] on input "**********" at bounding box center [1002, 242] width 99 height 34
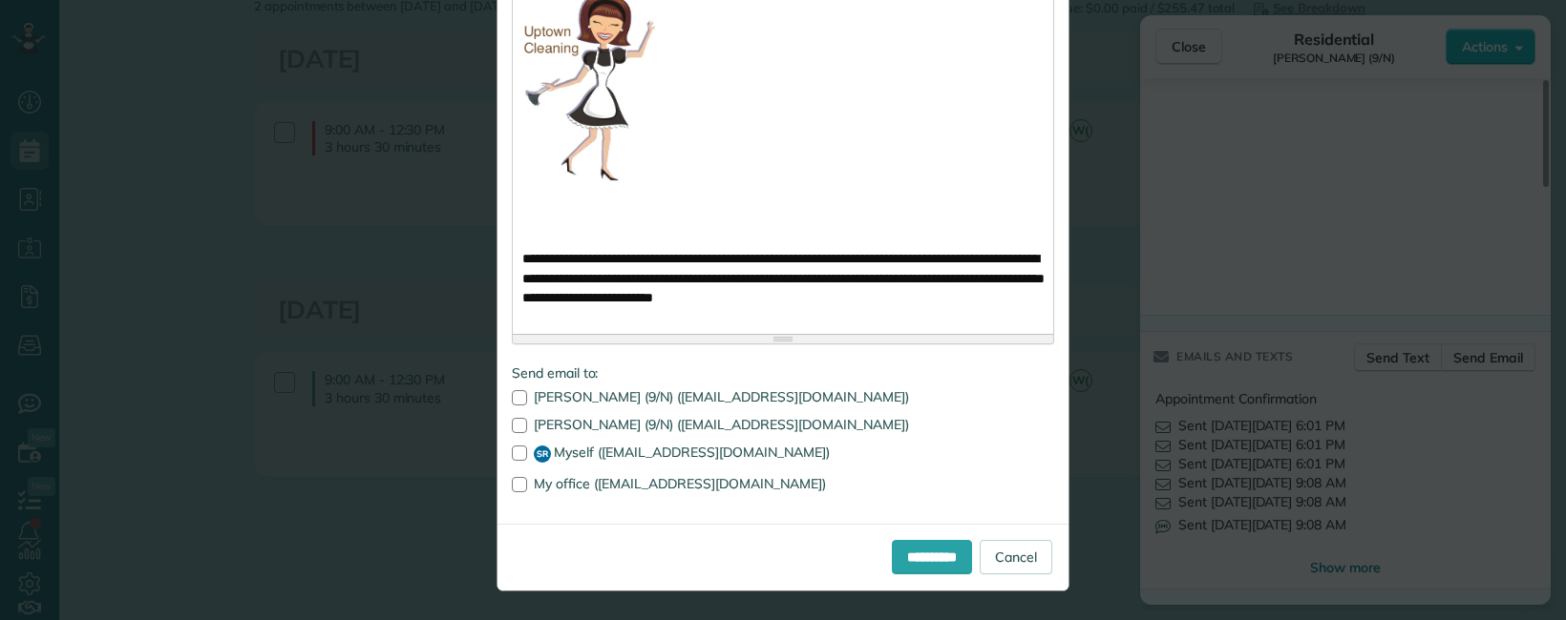
scroll to position [1546, 0]
click at [905, 546] on input "**********" at bounding box center [932, 557] width 80 height 34
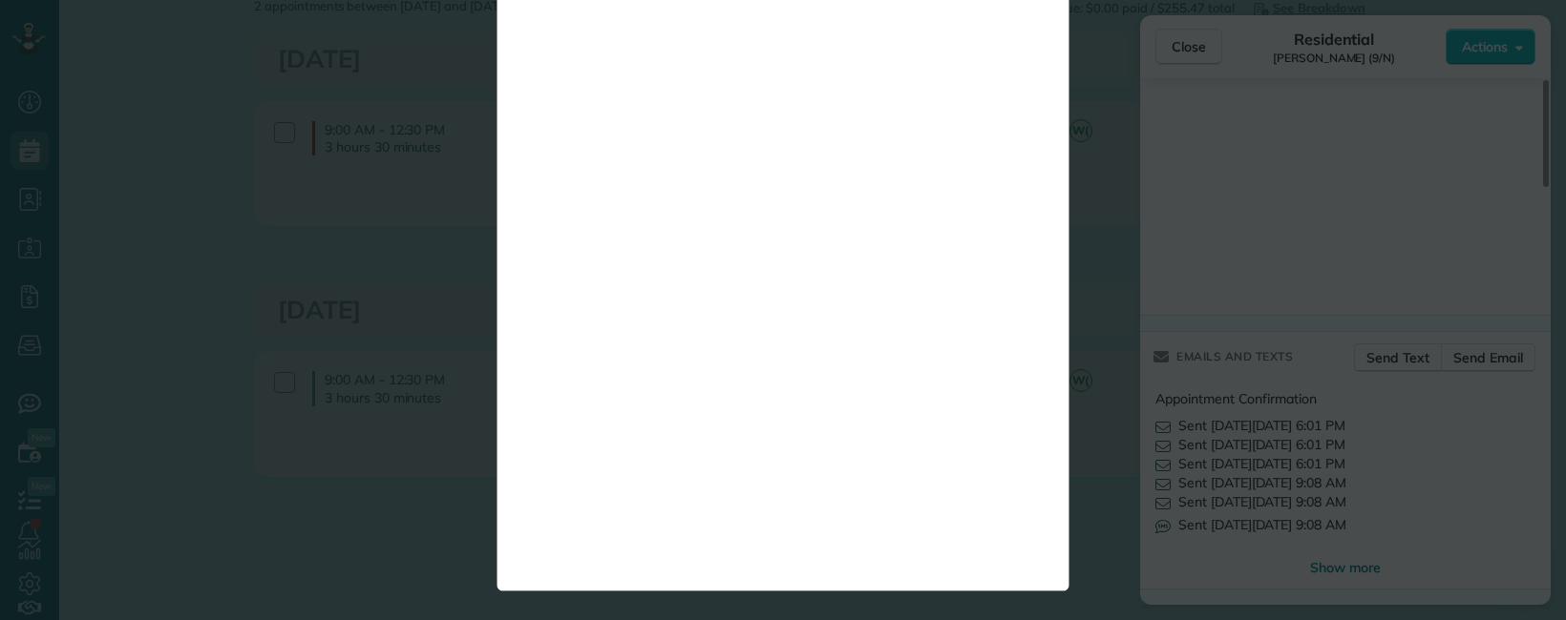
scroll to position [0, 0]
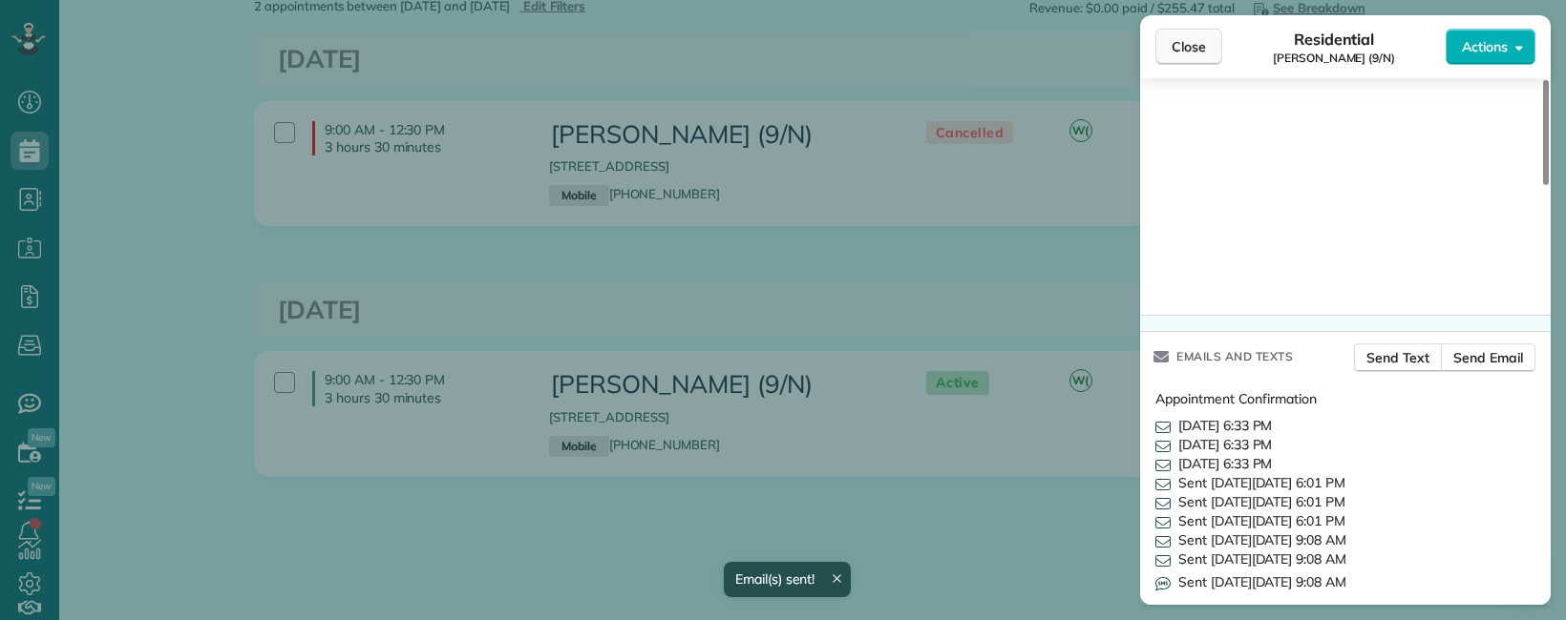
click at [1180, 46] on span "Close" at bounding box center [1188, 46] width 34 height 19
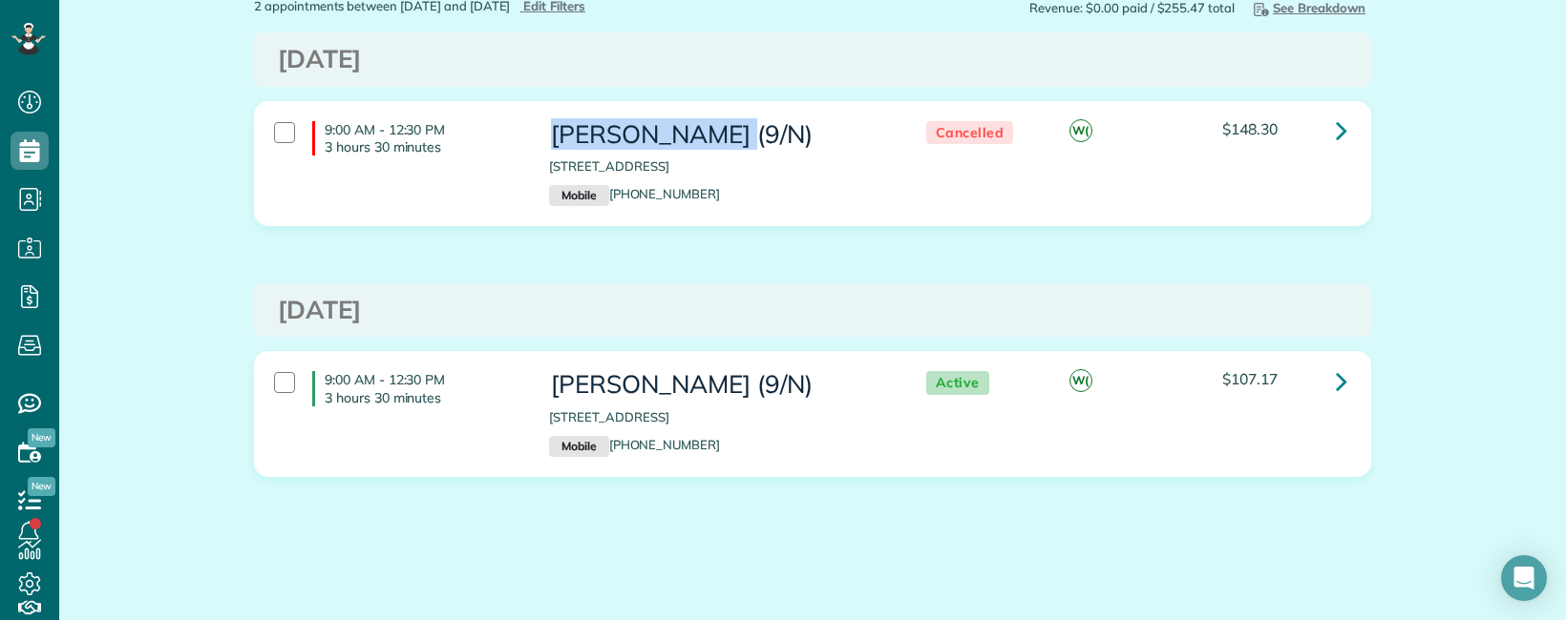
copy h3 "[PERSON_NAME] ("
copy h3 "[PERSON_NAME]"
drag, startPoint x: 535, startPoint y: 132, endPoint x: 709, endPoint y: 141, distance: 175.0
click at [709, 141] on div "[PERSON_NAME] (9/N) [STREET_ADDRESS] Mobile [PHONE_NUMBER]" at bounding box center [718, 164] width 367 height 104
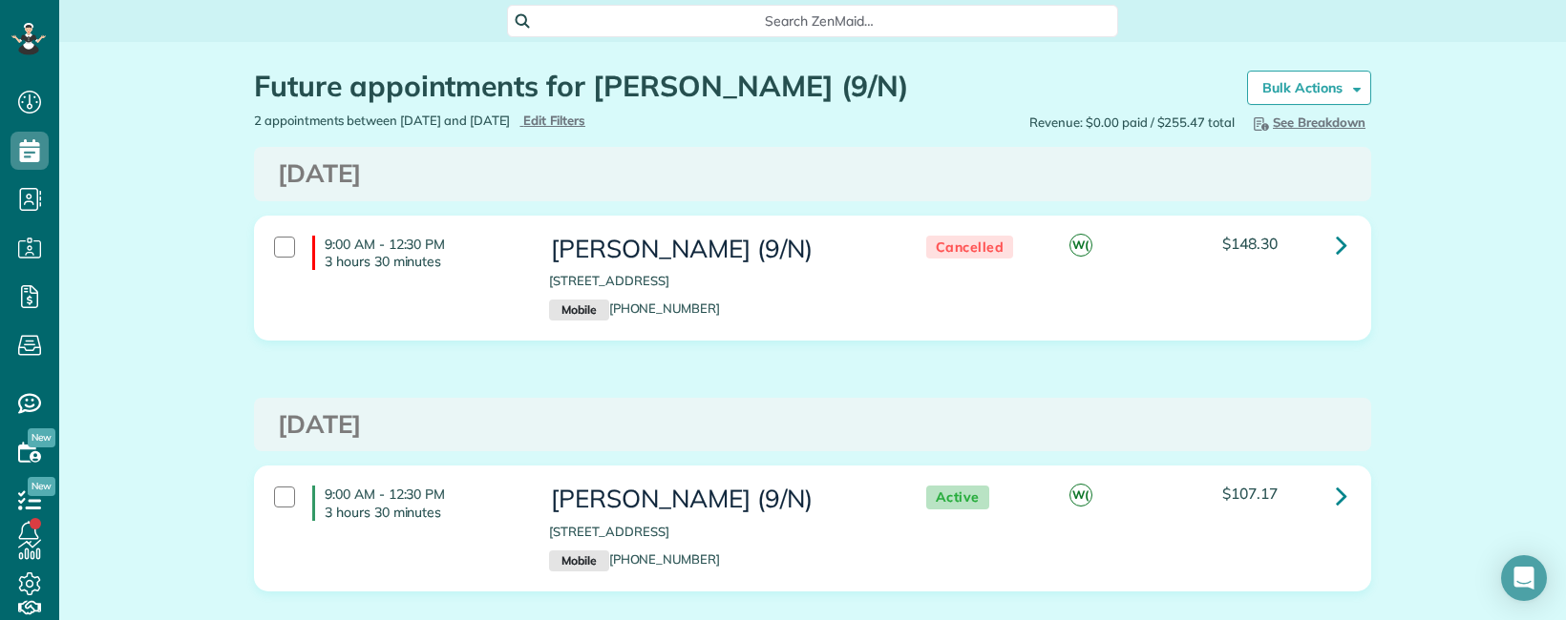
click at [720, 22] on span "Search ZenMaid…" at bounding box center [819, 20] width 580 height 19
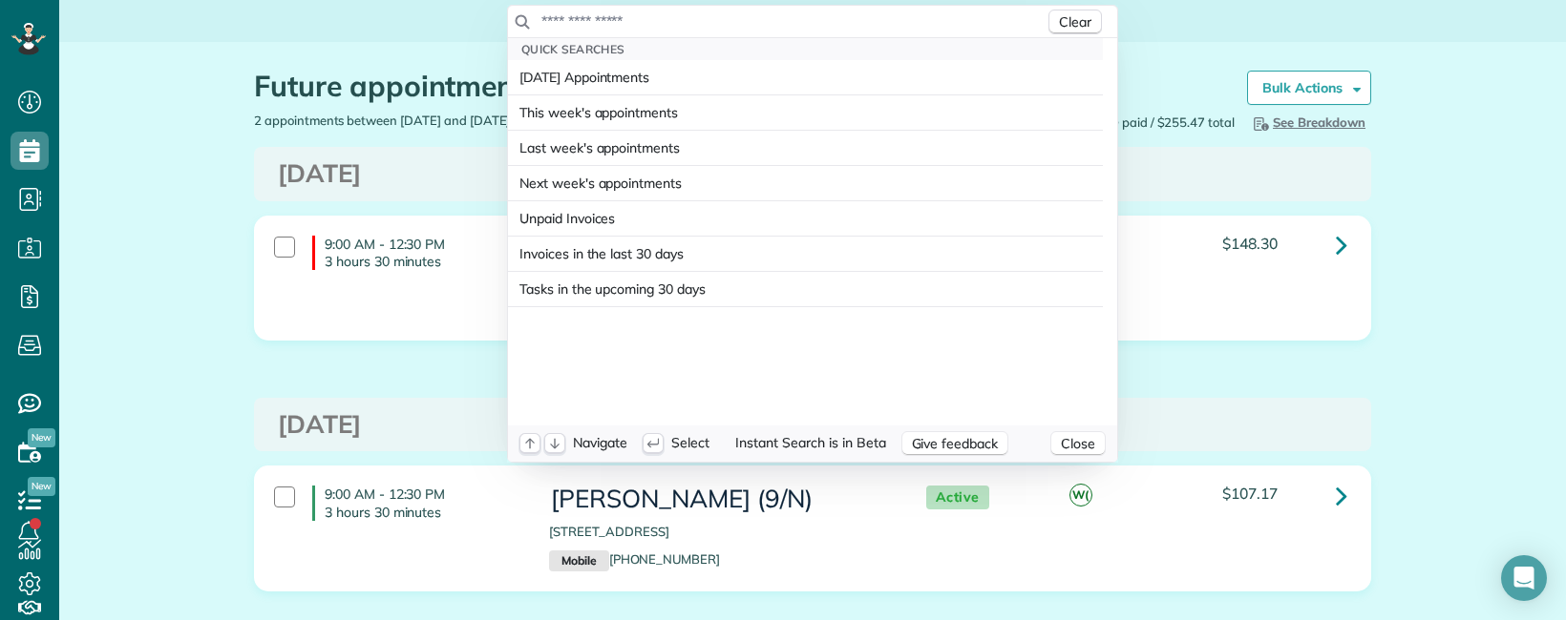
click at [687, 18] on input "text" at bounding box center [792, 20] width 504 height 19
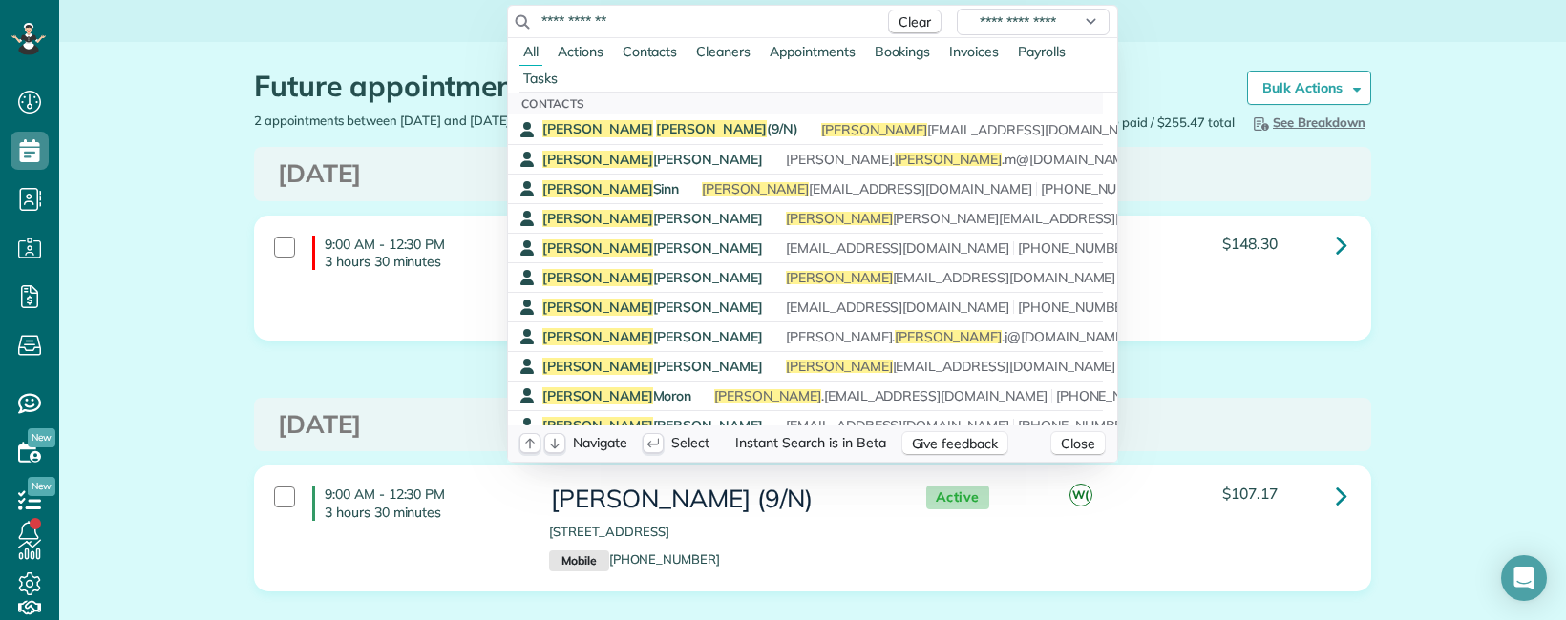
type input "**********"
click at [656, 123] on span "[PERSON_NAME]" at bounding box center [711, 128] width 111 height 17
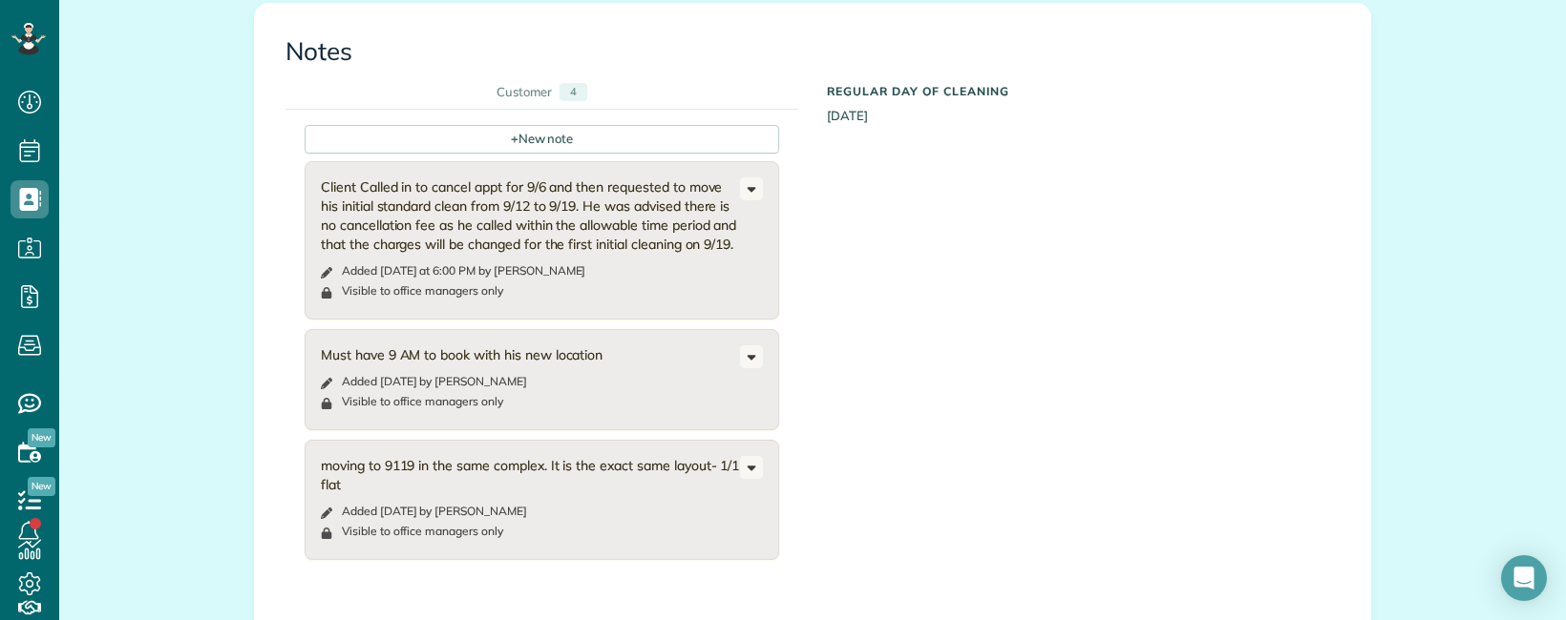
scroll to position [2549, 0]
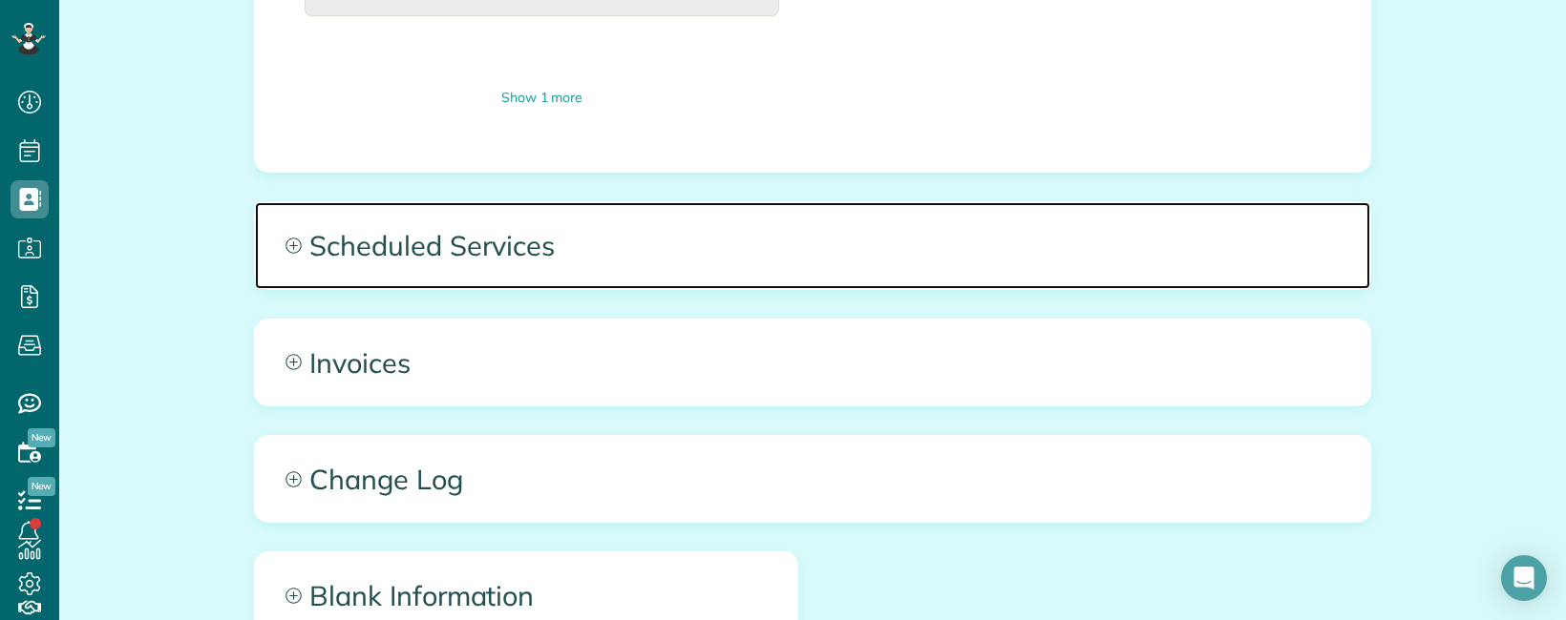
click at [1020, 202] on span "Scheduled Services" at bounding box center [812, 245] width 1115 height 86
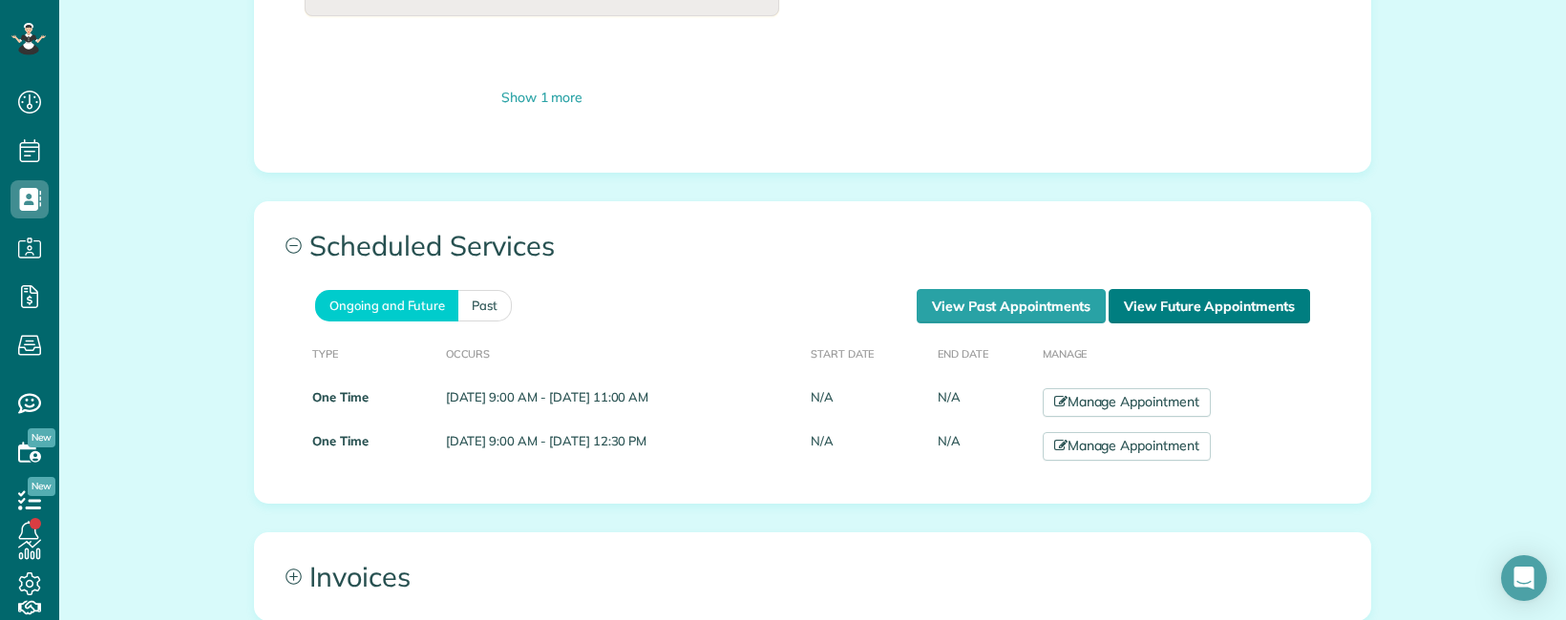
click at [1252, 289] on link "View Future Appointments" at bounding box center [1208, 306] width 201 height 34
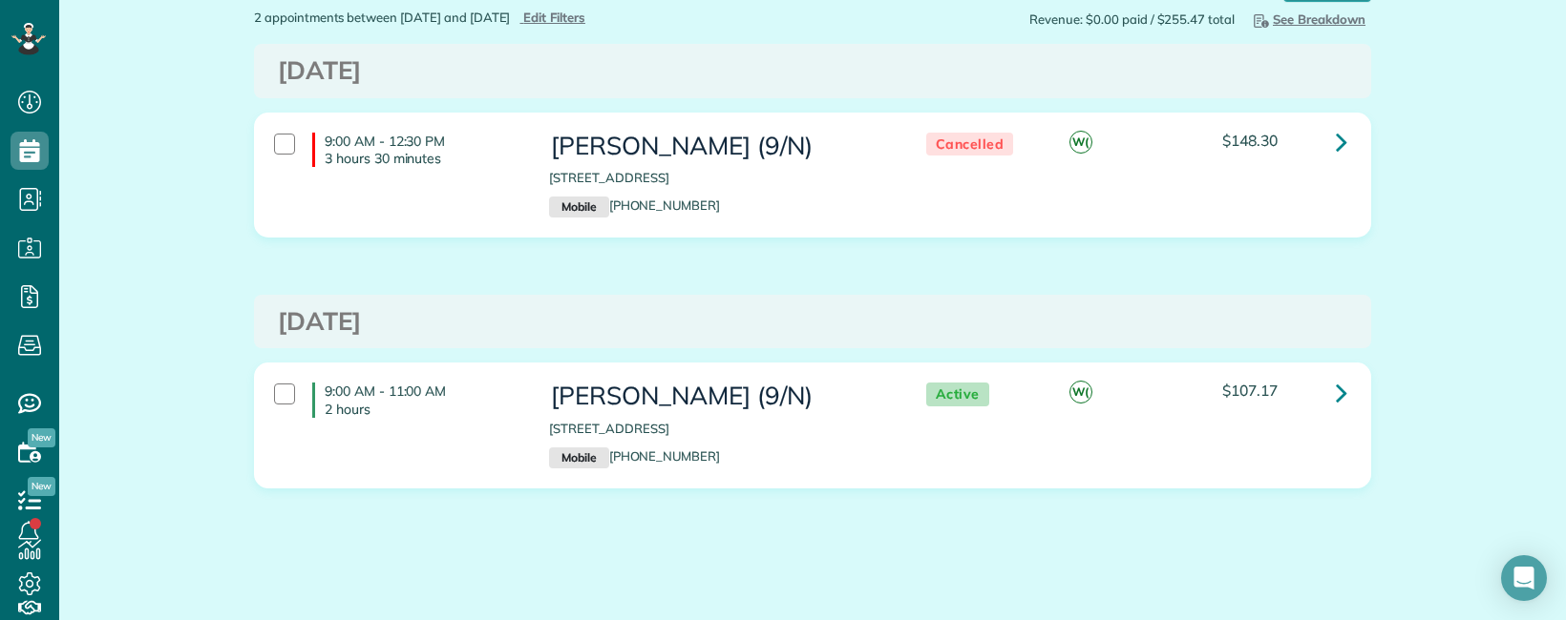
scroll to position [115, 0]
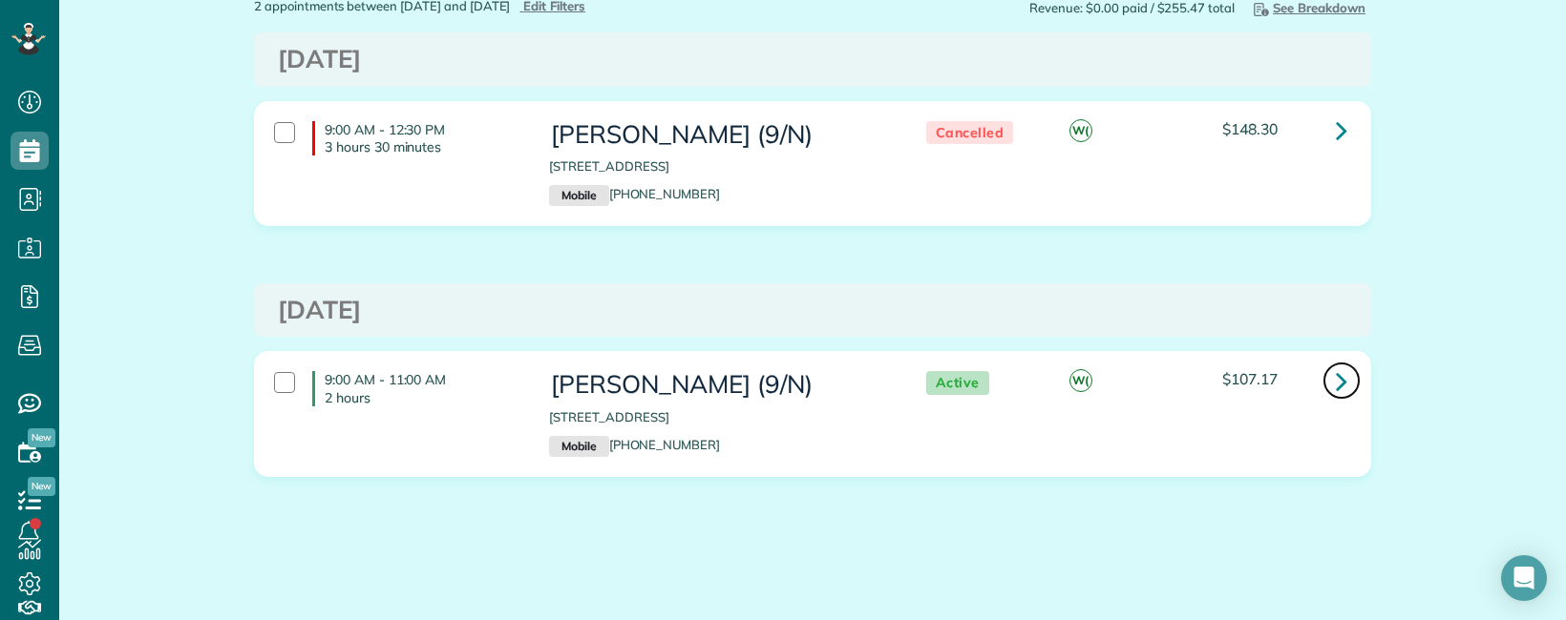
click at [1336, 385] on icon at bounding box center [1340, 381] width 11 height 33
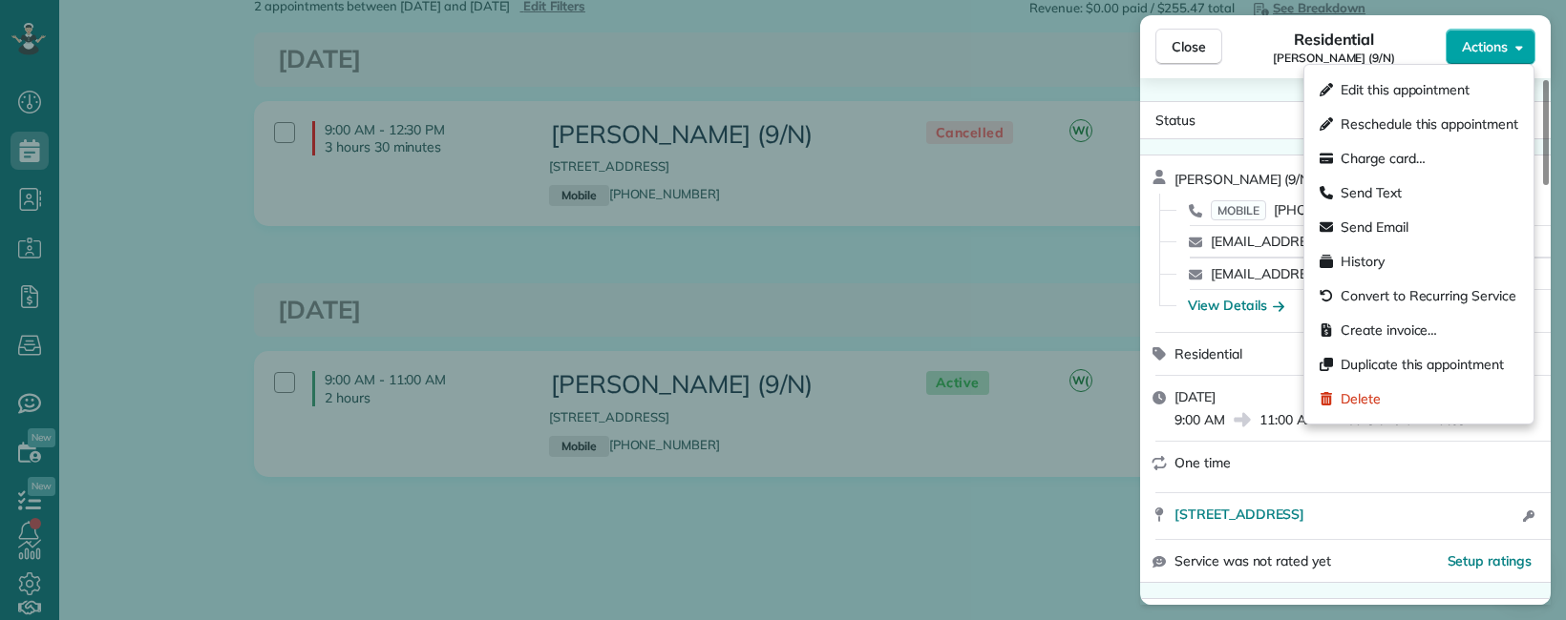
click at [1504, 52] on span "Actions" at bounding box center [1485, 46] width 46 height 19
click at [1425, 92] on span "Edit this appointment" at bounding box center [1404, 89] width 129 height 19
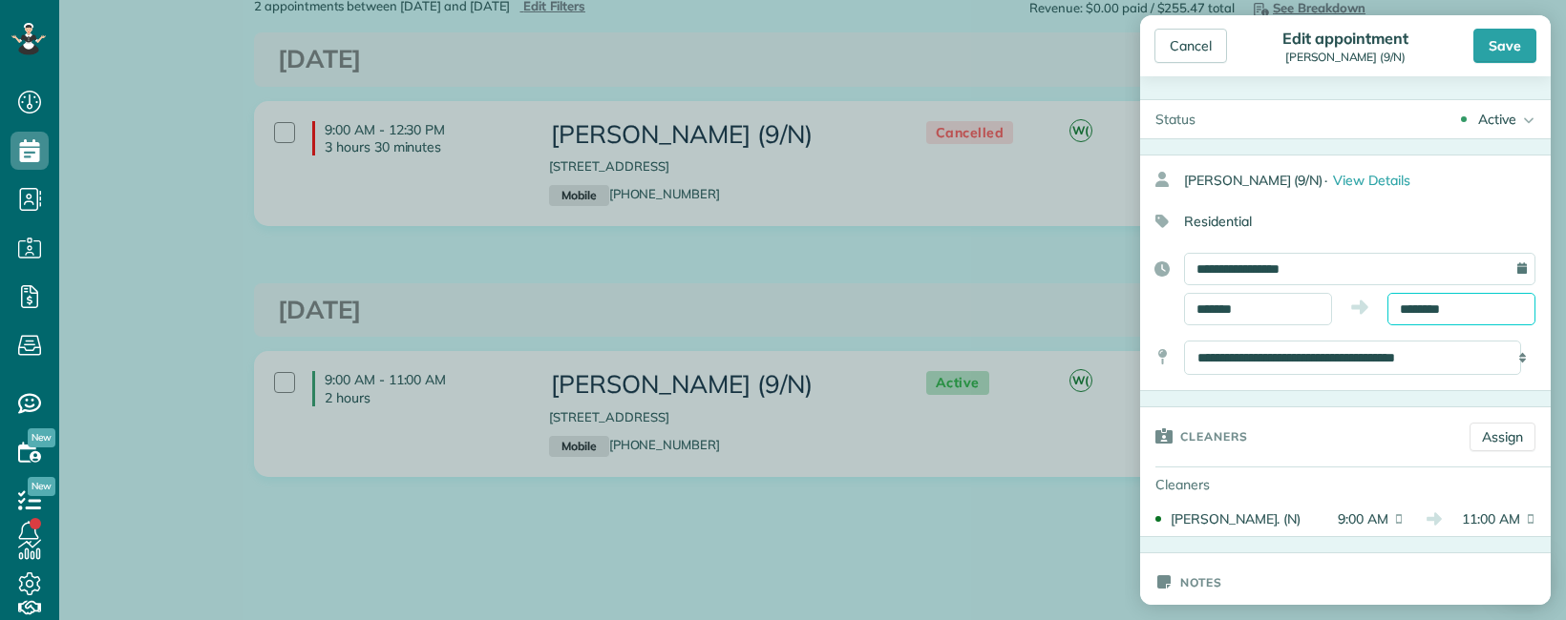
click at [1447, 312] on input "********" at bounding box center [1461, 309] width 148 height 32
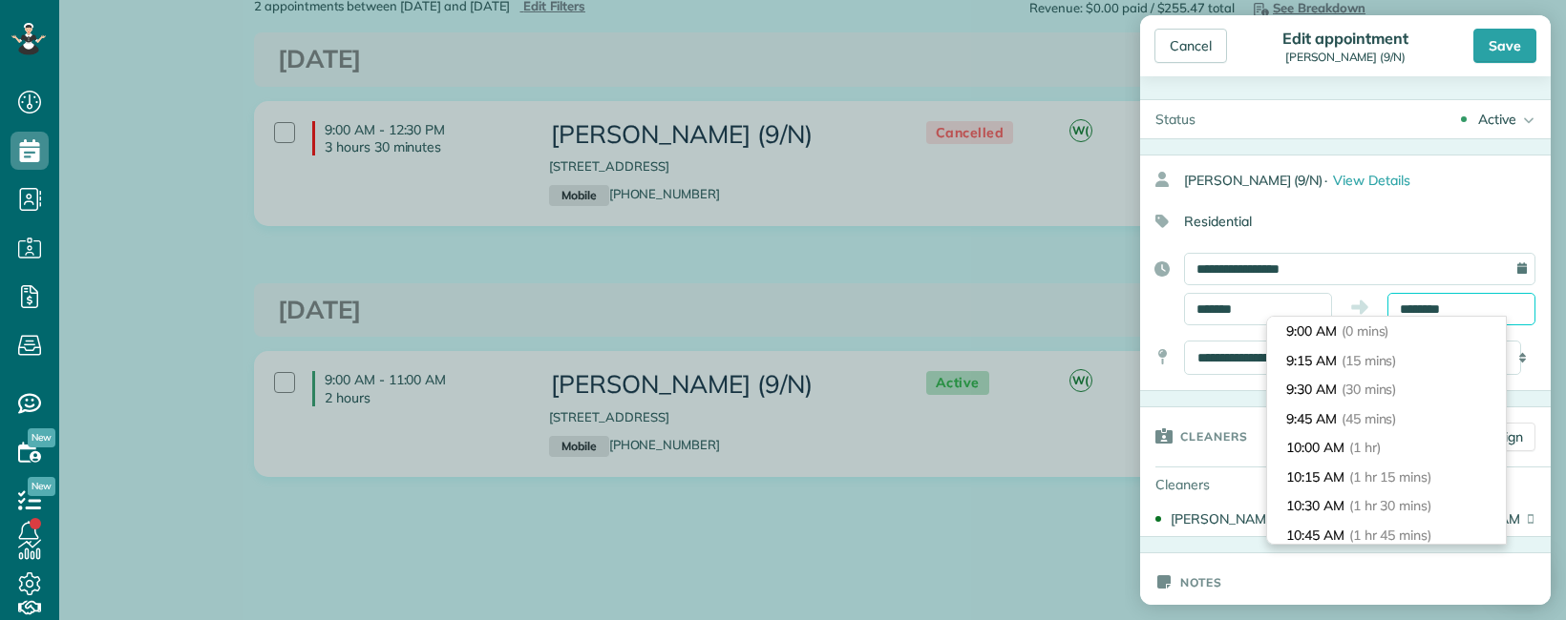
scroll to position [204, 0]
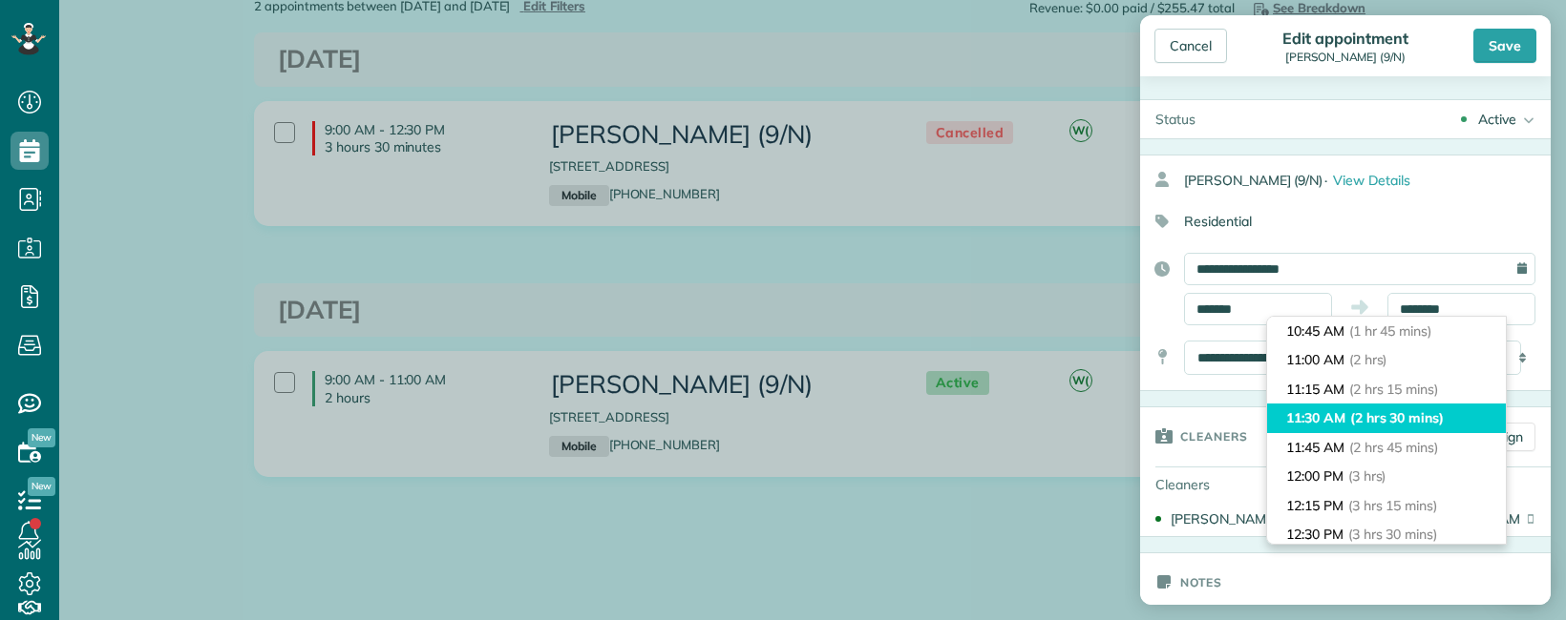
type input "********"
click at [1413, 423] on span "(2 hrs 30 mins)" at bounding box center [1397, 418] width 94 height 17
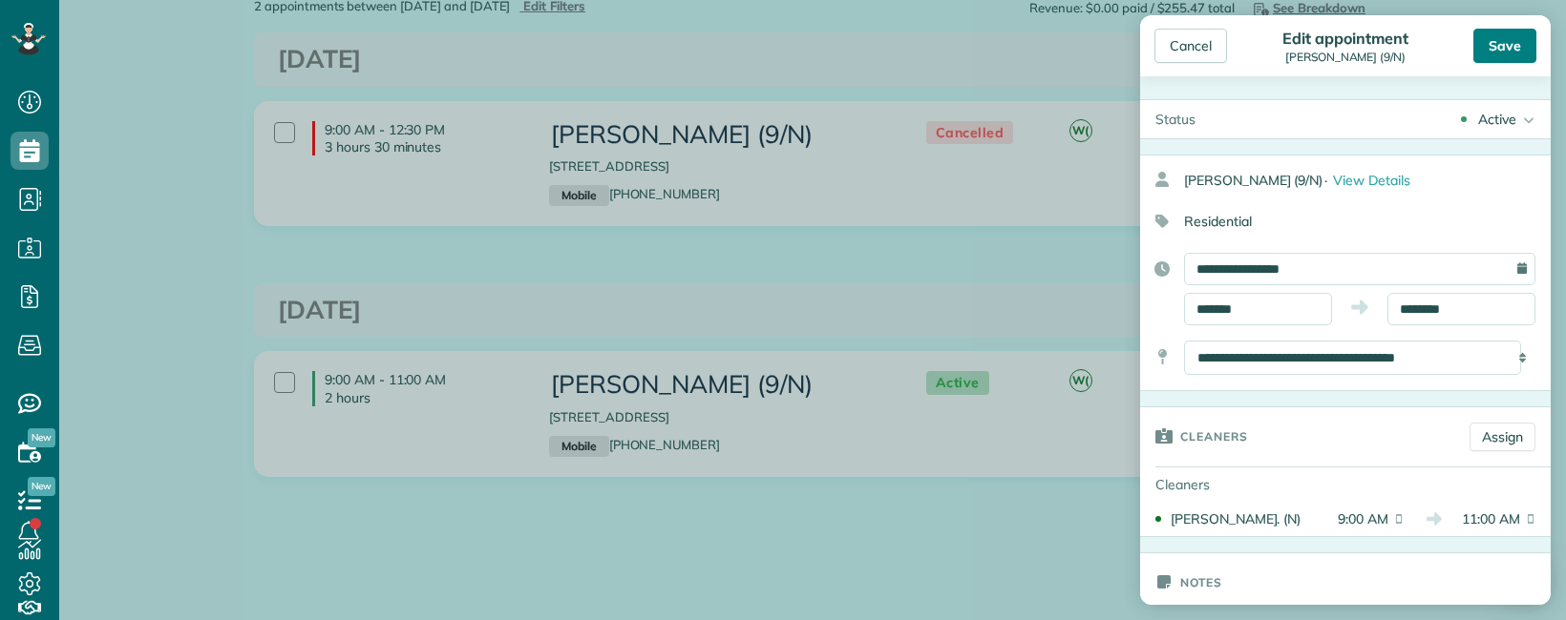
click at [1510, 47] on div "Save" at bounding box center [1504, 46] width 63 height 34
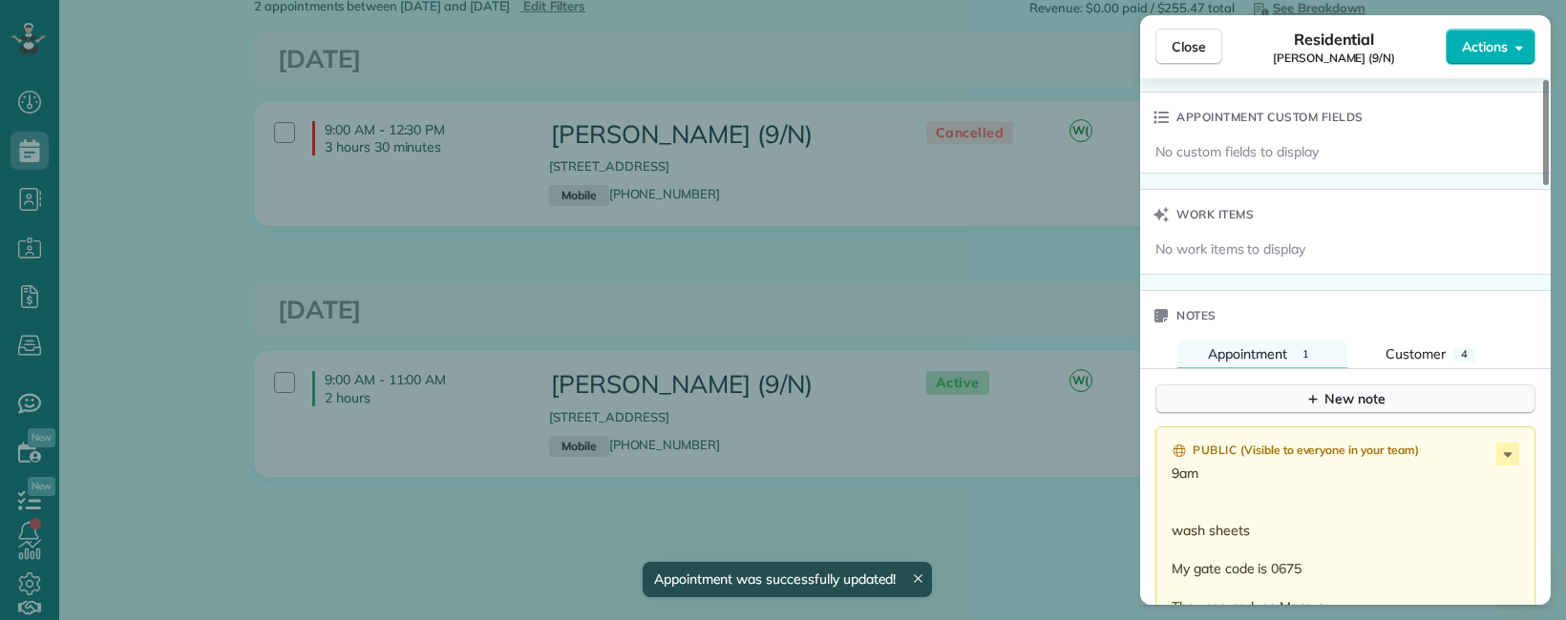
scroll to position [1432, 0]
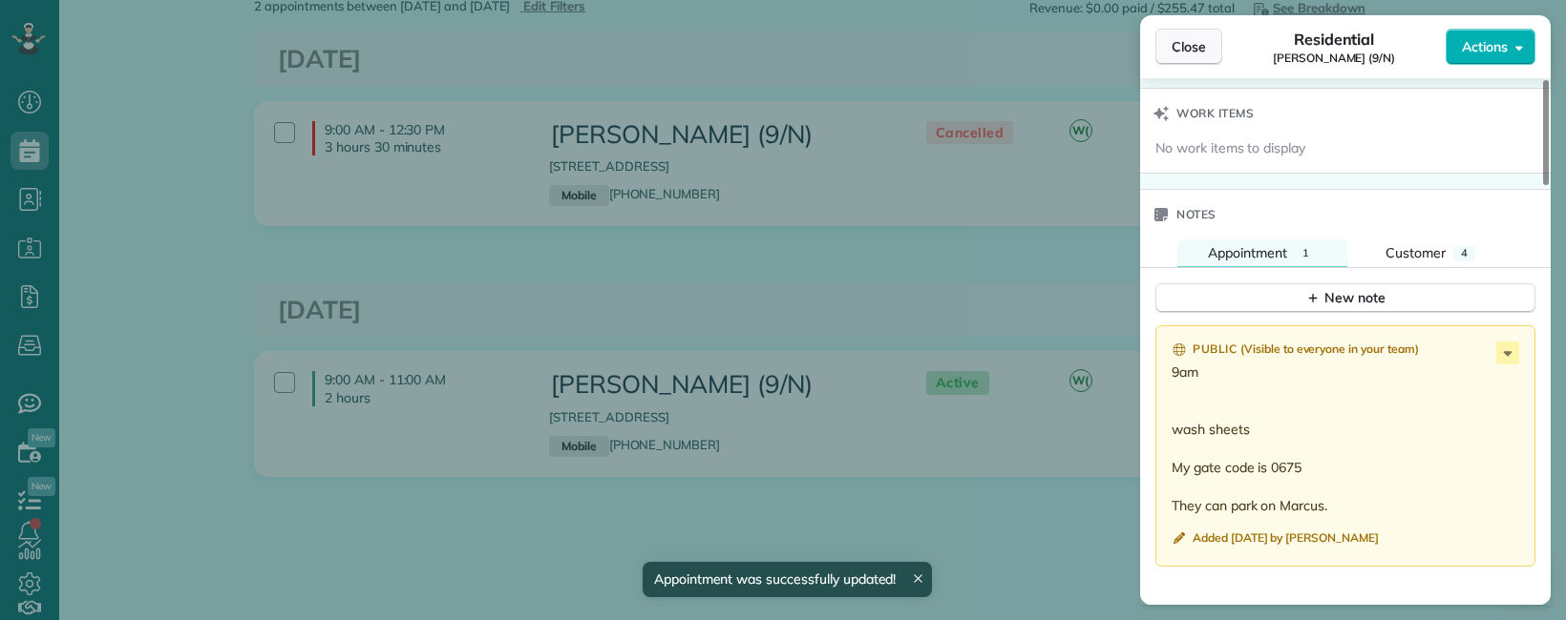
click at [1188, 45] on span "Close" at bounding box center [1188, 46] width 34 height 19
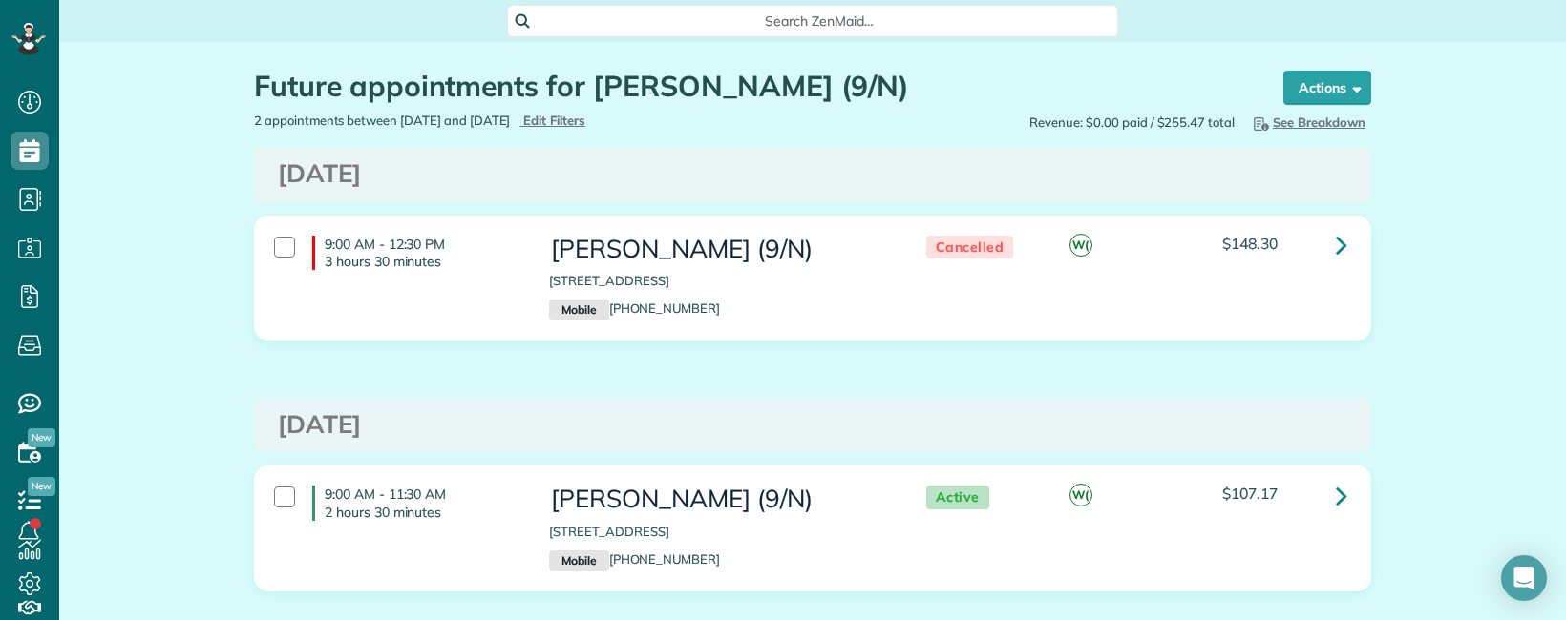
click at [824, 29] on span "Search ZenMaid…" at bounding box center [819, 20] width 580 height 19
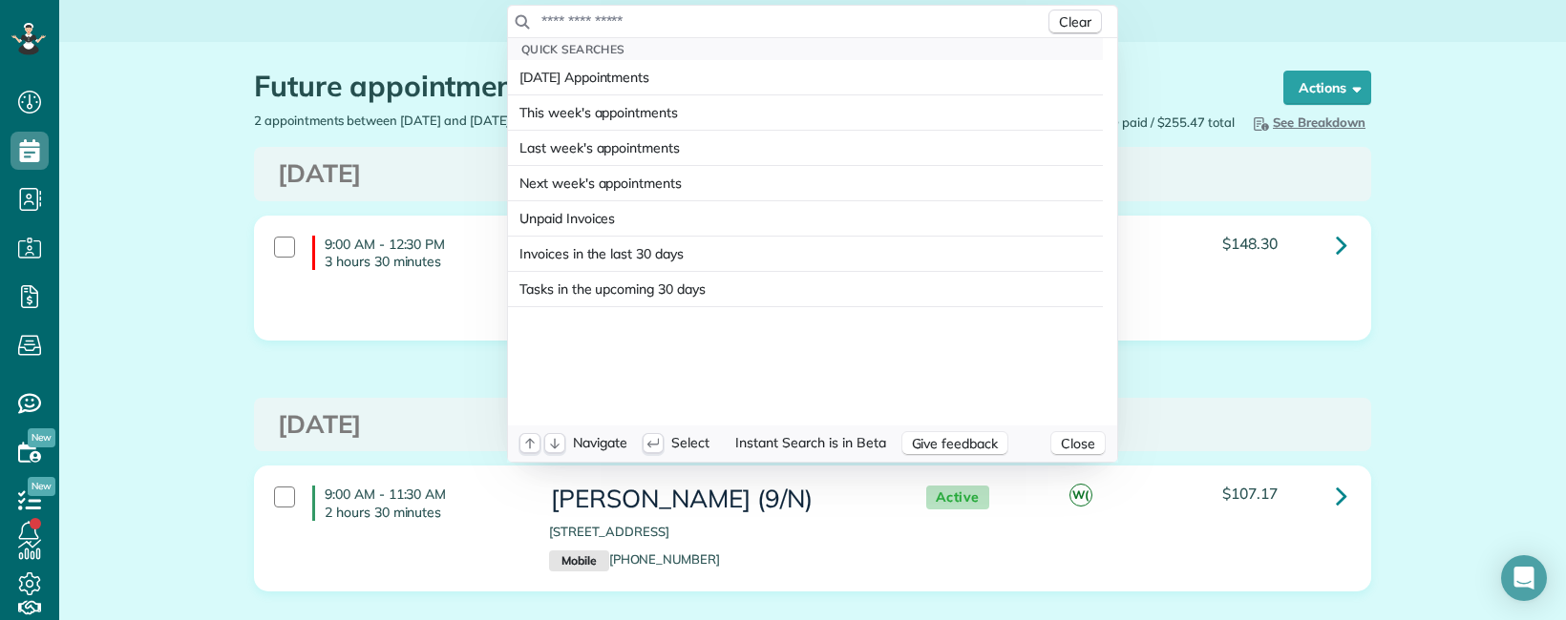
click at [710, 23] on input "text" at bounding box center [792, 20] width 504 height 19
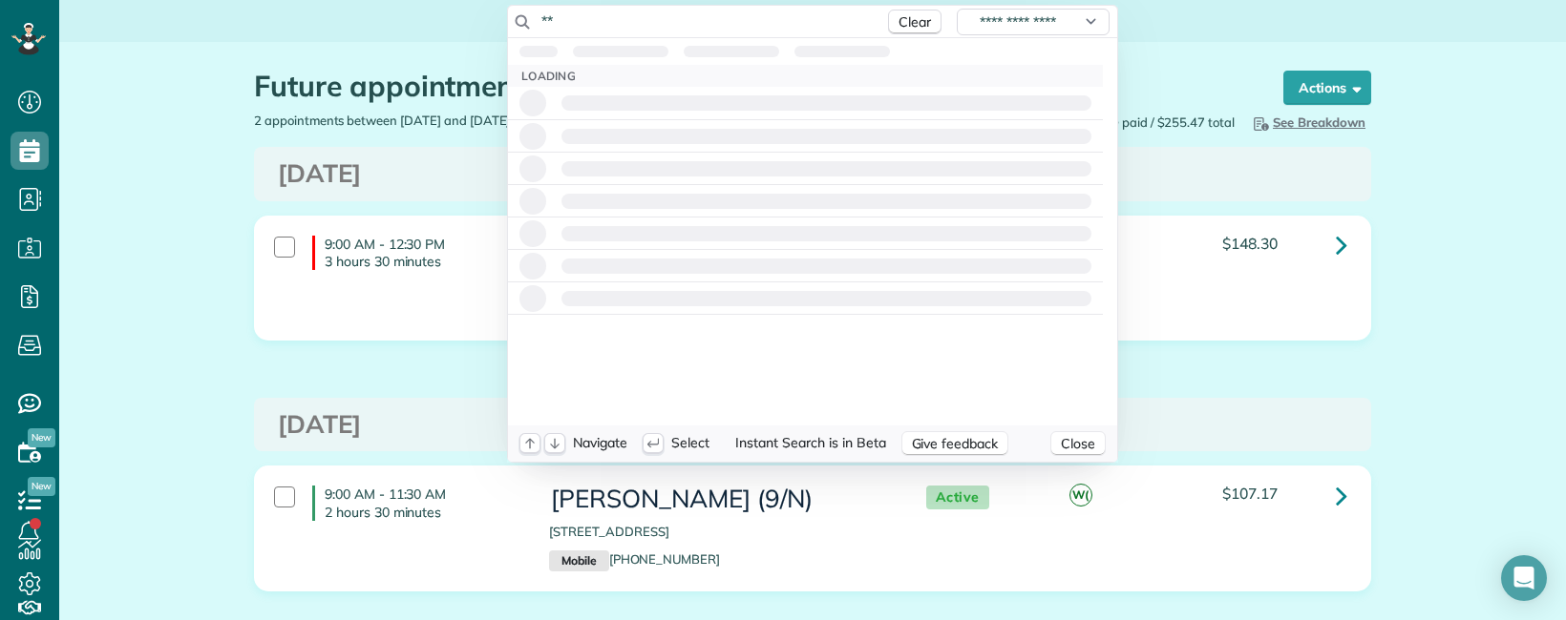
type input "*"
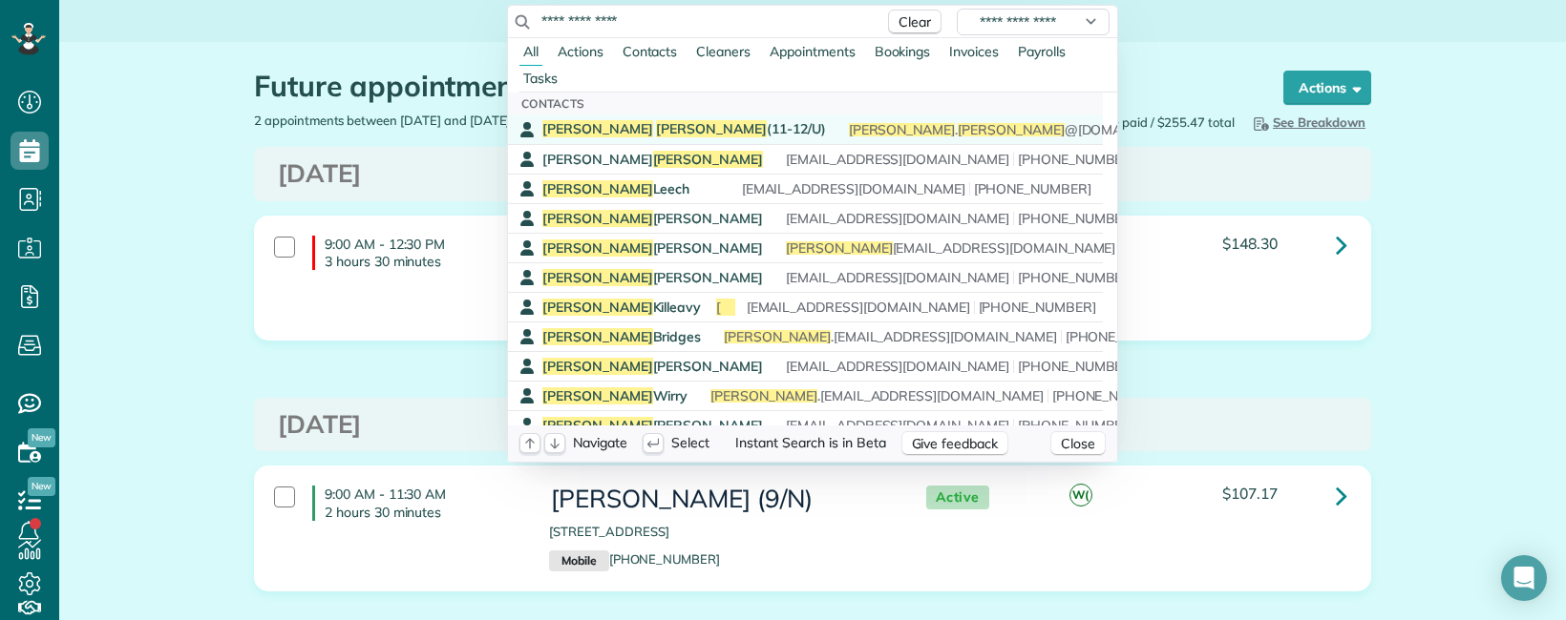
type input "**********"
click at [645, 129] on span "[PERSON_NAME] (11-12/U)" at bounding box center [684, 128] width 284 height 17
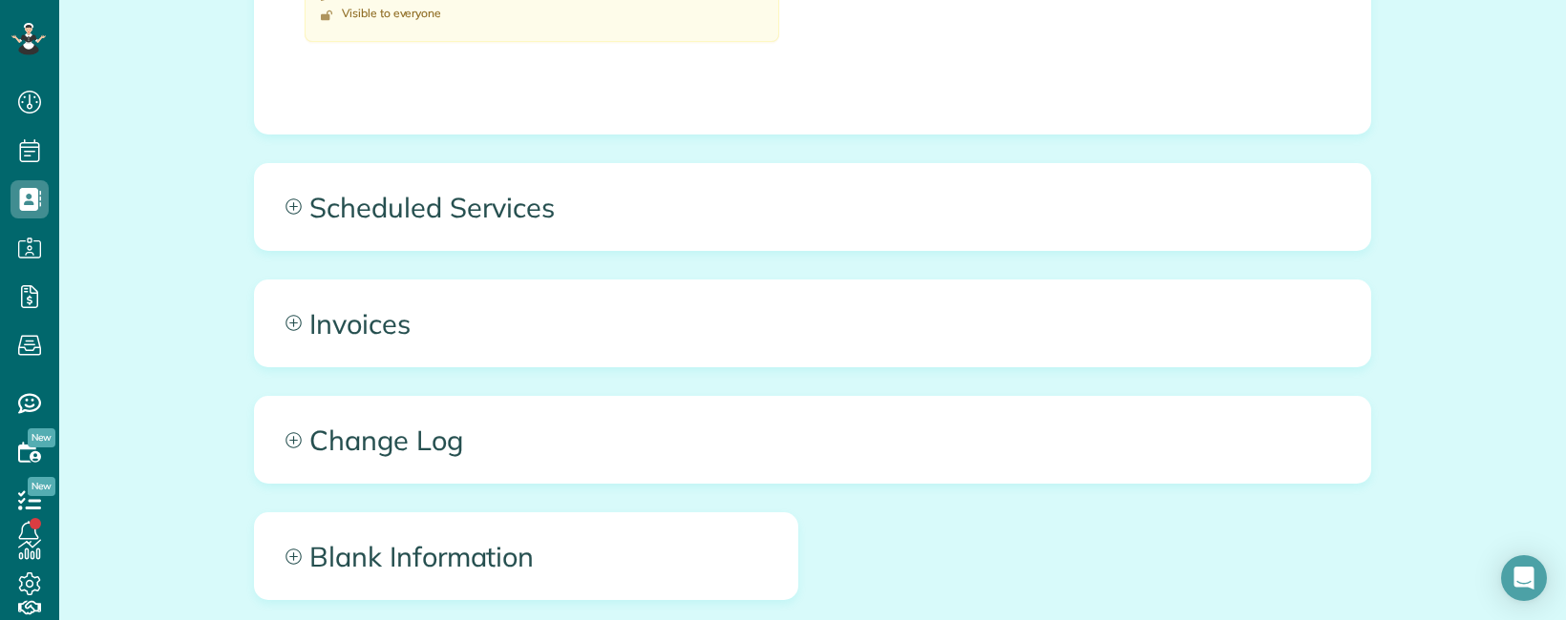
scroll to position [1432, 0]
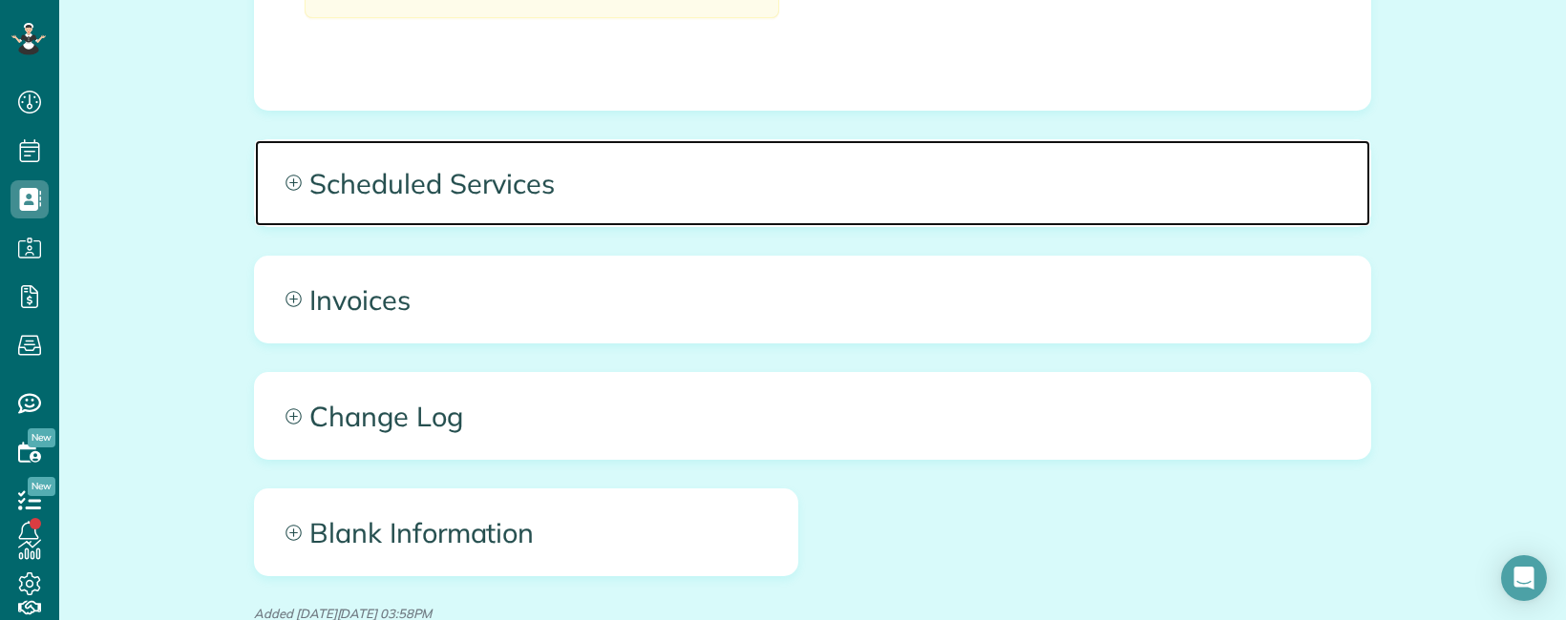
click at [714, 140] on span "Scheduled Services" at bounding box center [812, 183] width 1115 height 86
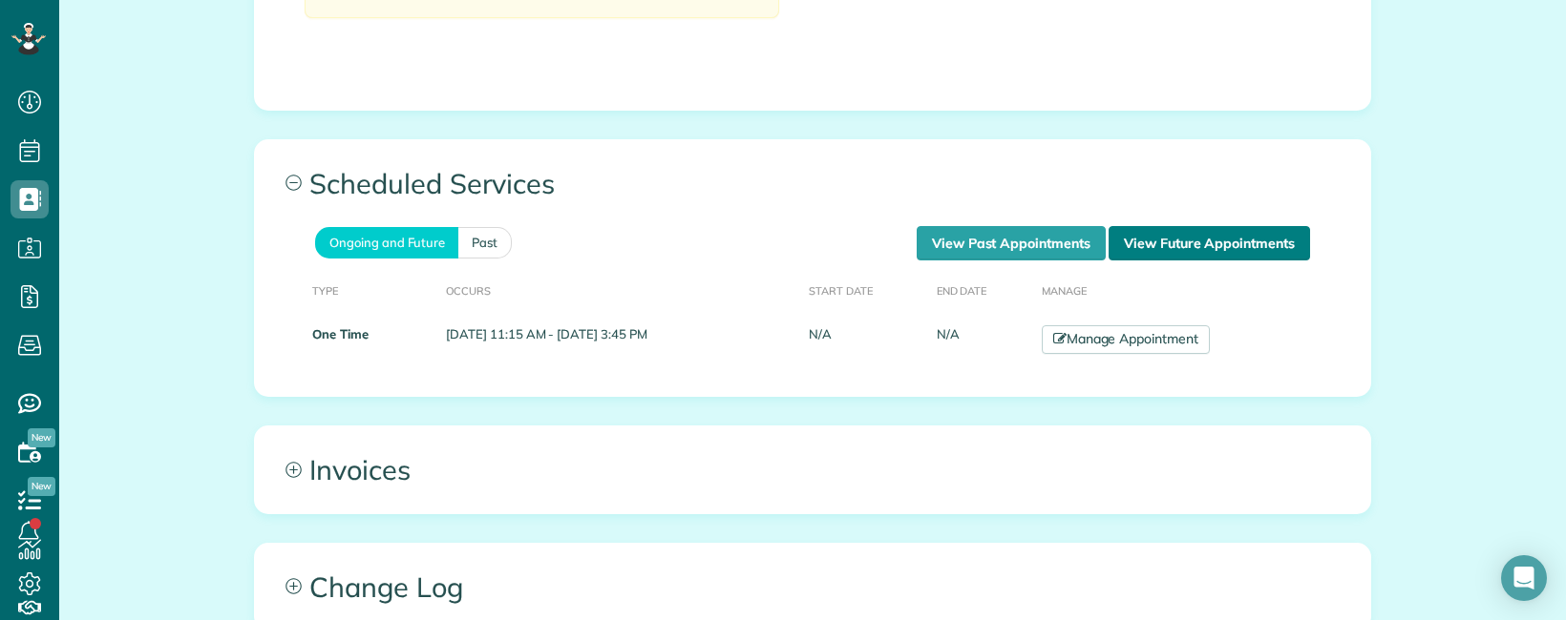
click at [1131, 226] on link "View Future Appointments" at bounding box center [1208, 243] width 201 height 34
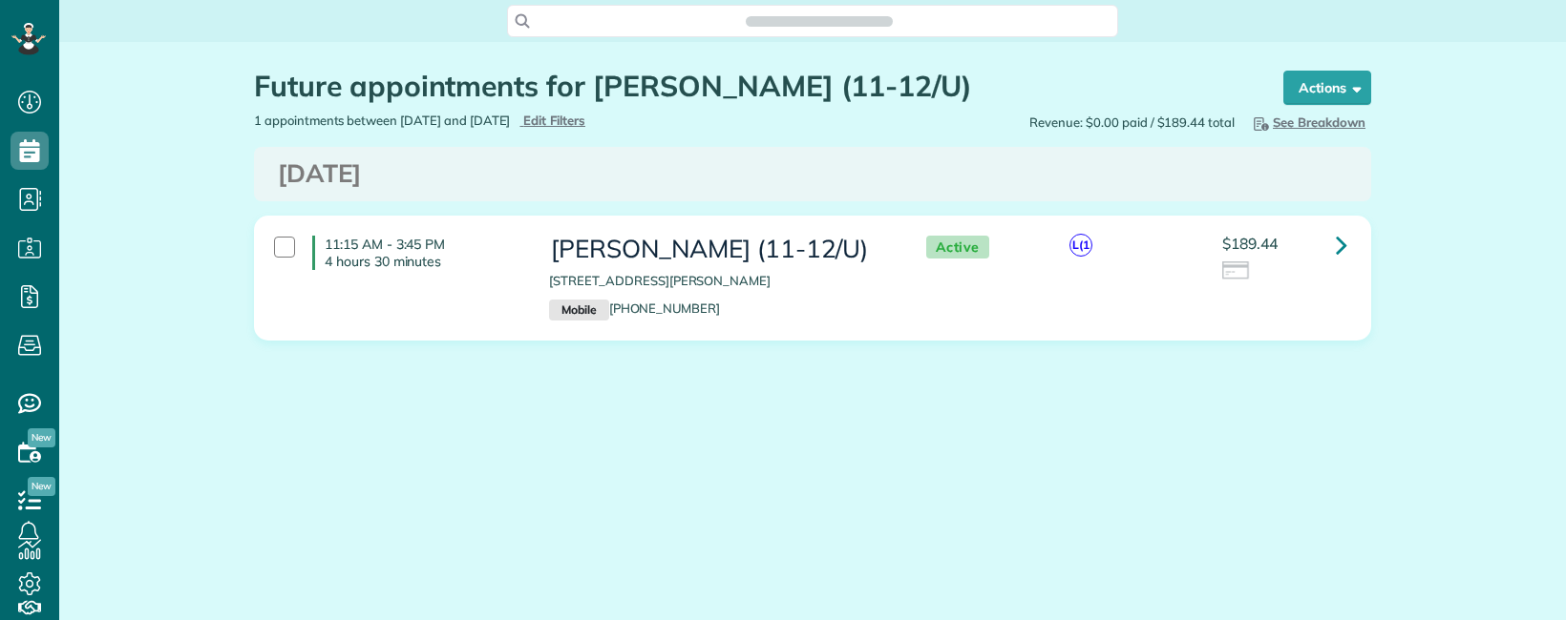
scroll to position [9, 9]
click at [1338, 242] on icon at bounding box center [1340, 244] width 11 height 33
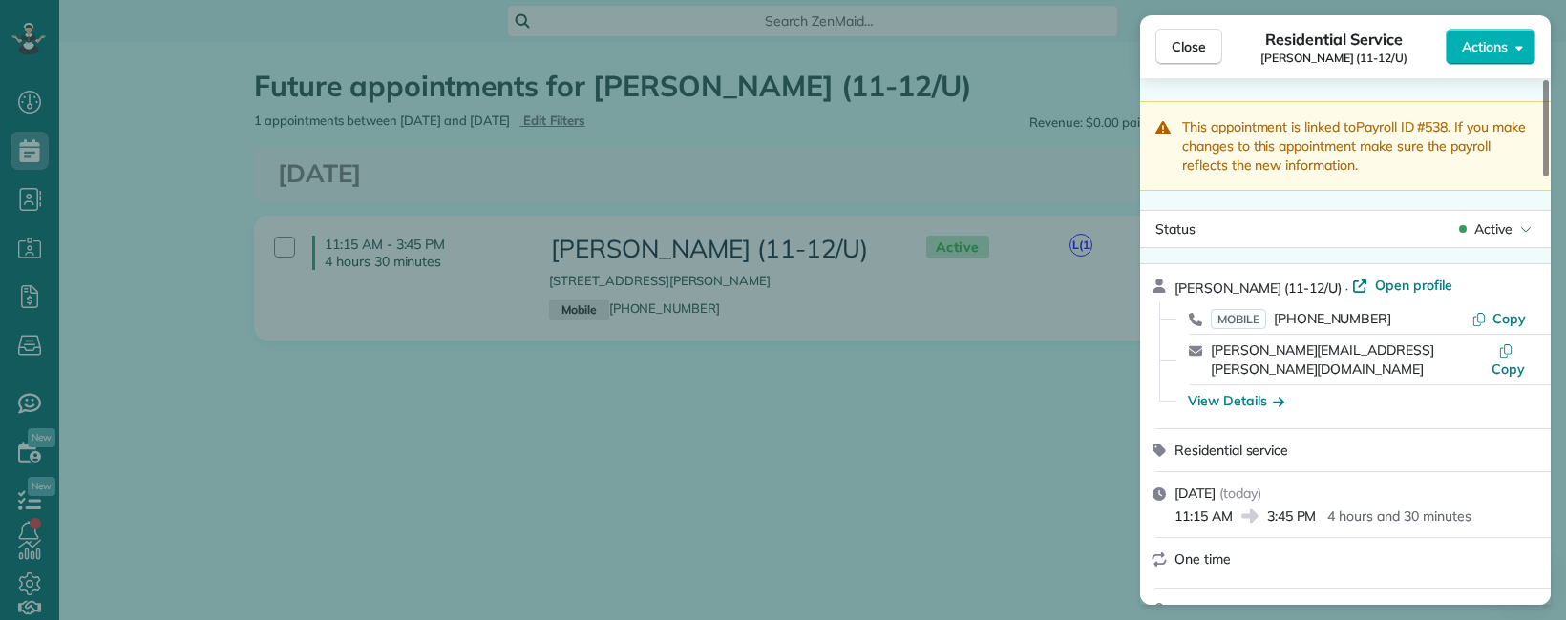
click at [1390, 282] on span "Open profile" at bounding box center [1413, 285] width 77 height 19
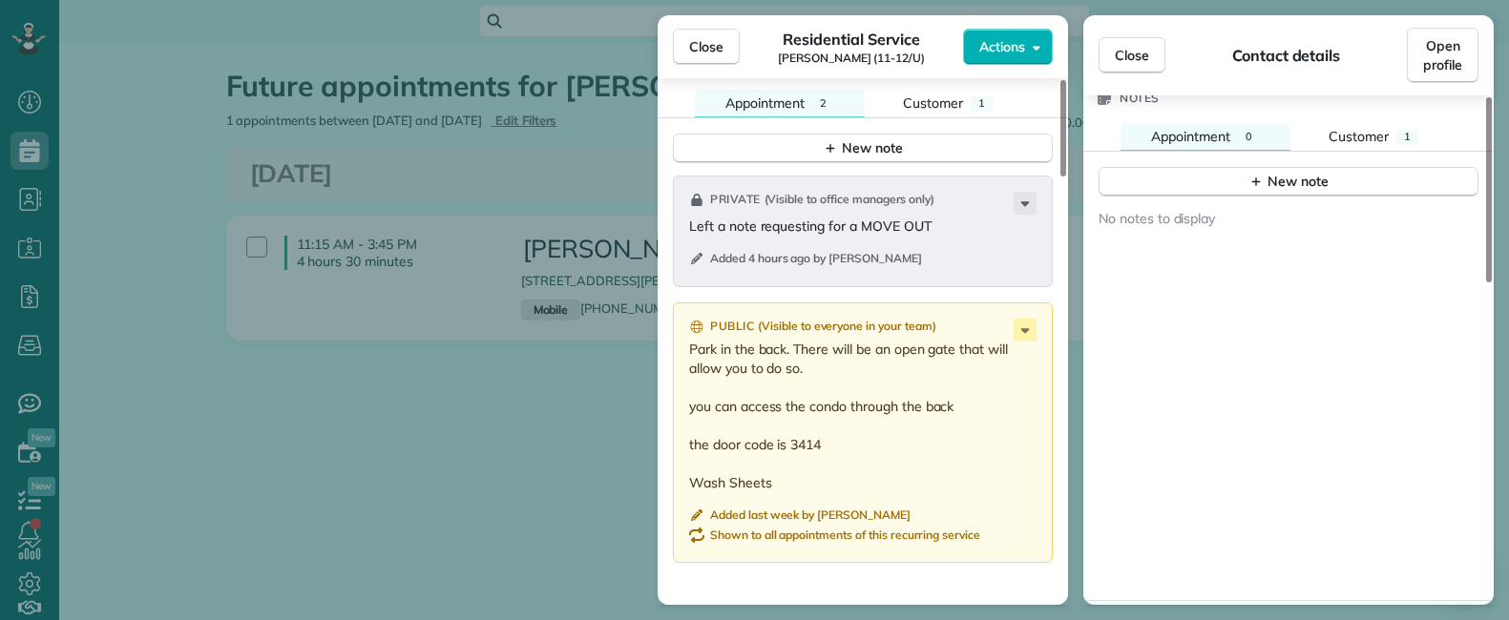
scroll to position [1814, 0]
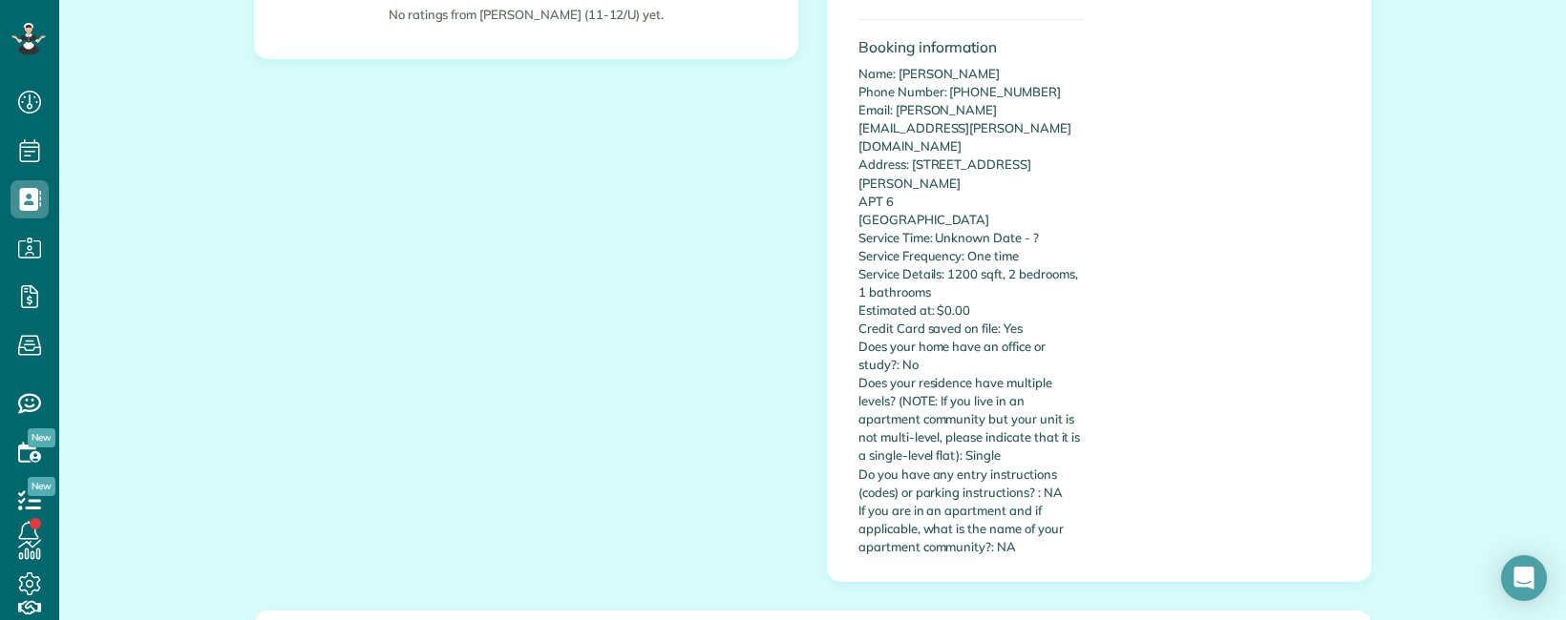
scroll to position [482, 0]
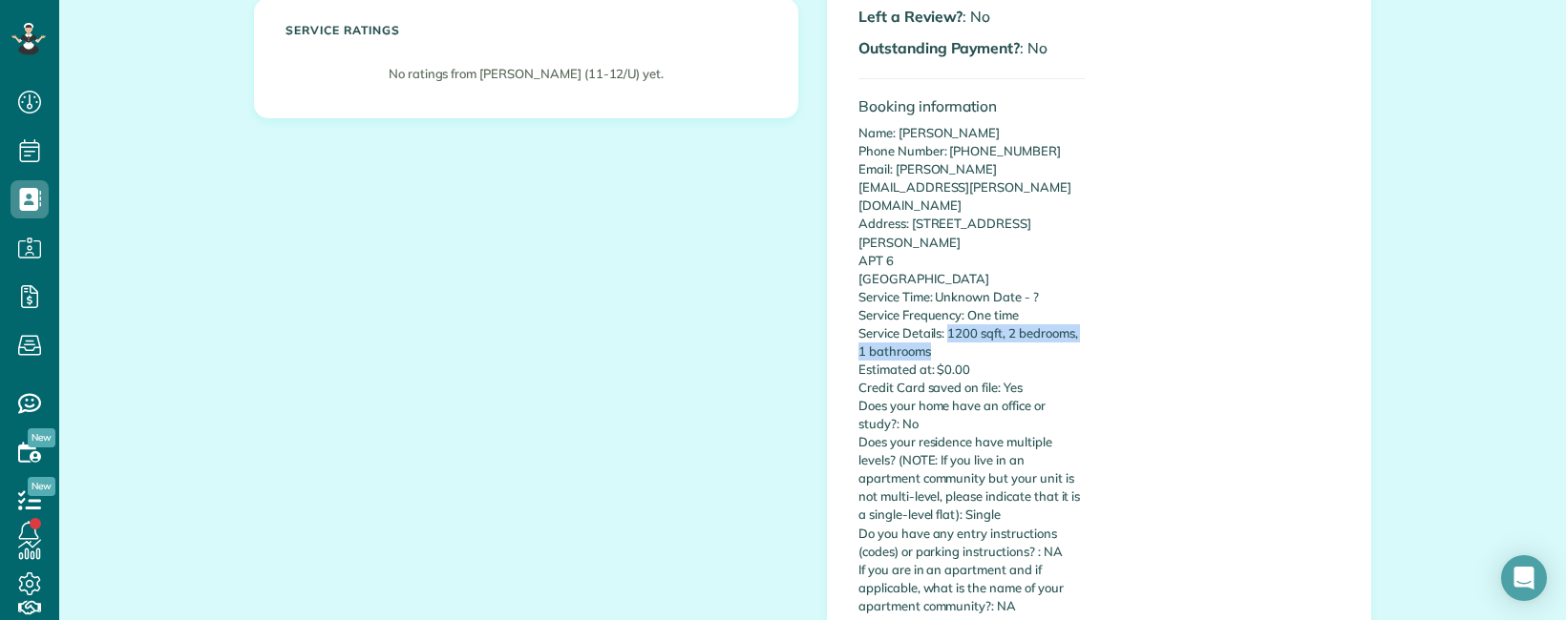
drag, startPoint x: 940, startPoint y: 282, endPoint x: 1049, endPoint y: 299, distance: 110.2
click at [1049, 299] on p "Name: [PERSON_NAME] Phone Number: [PHONE_NUMBER] Email: [PERSON_NAME][EMAIL_ADD…" at bounding box center [971, 370] width 226 height 492
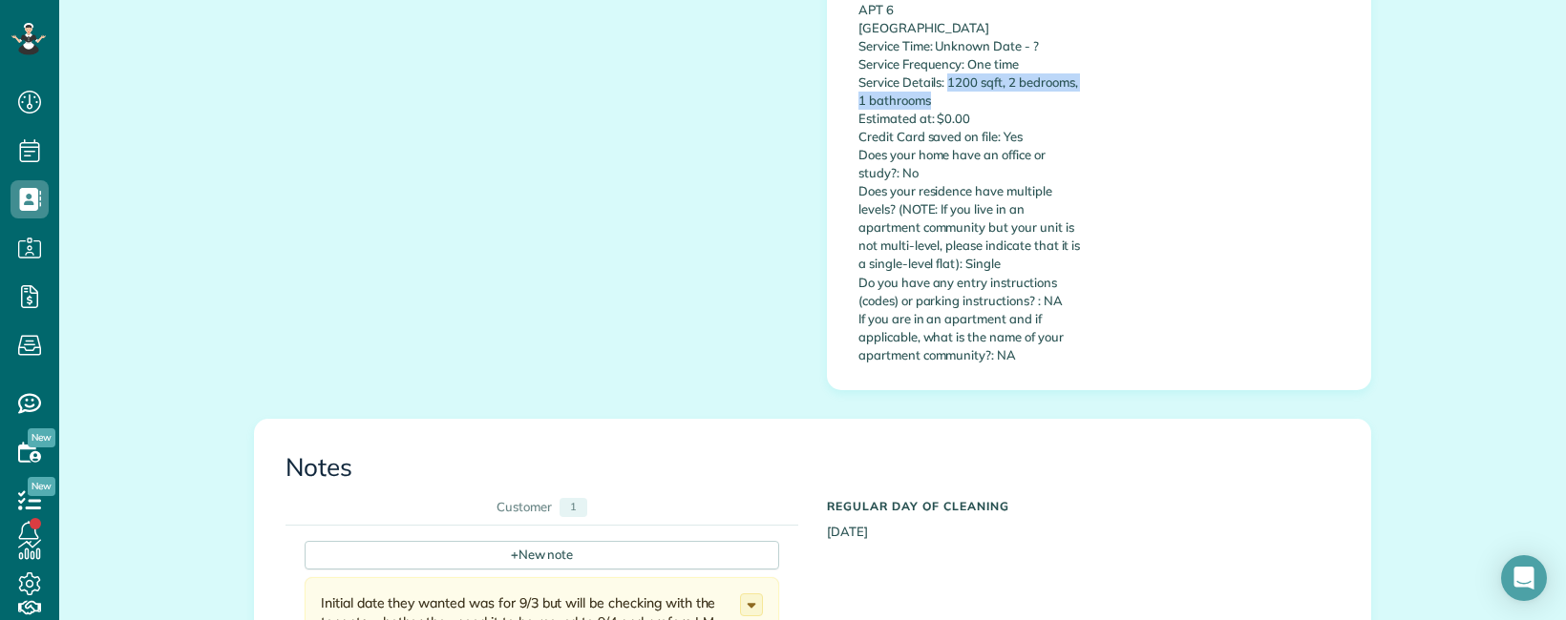
scroll to position [1150, 0]
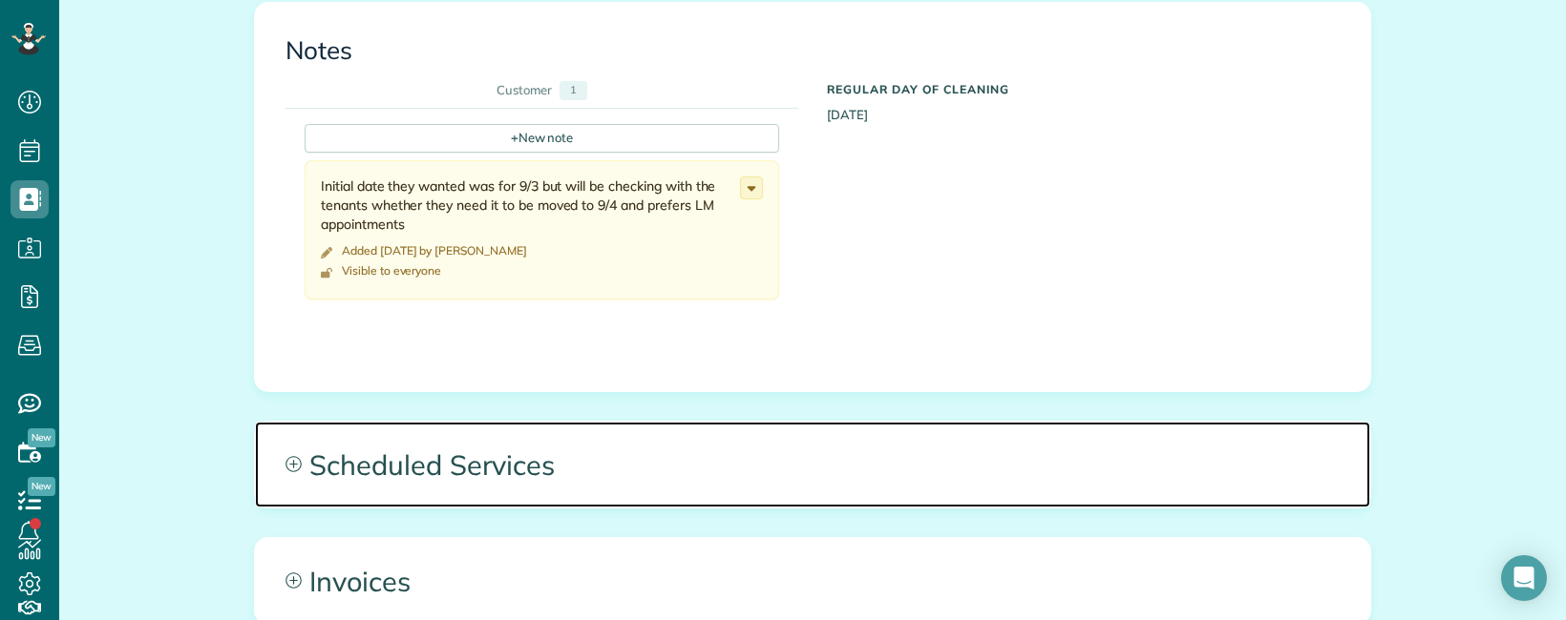
click at [952, 422] on span "Scheduled Services" at bounding box center [812, 465] width 1115 height 86
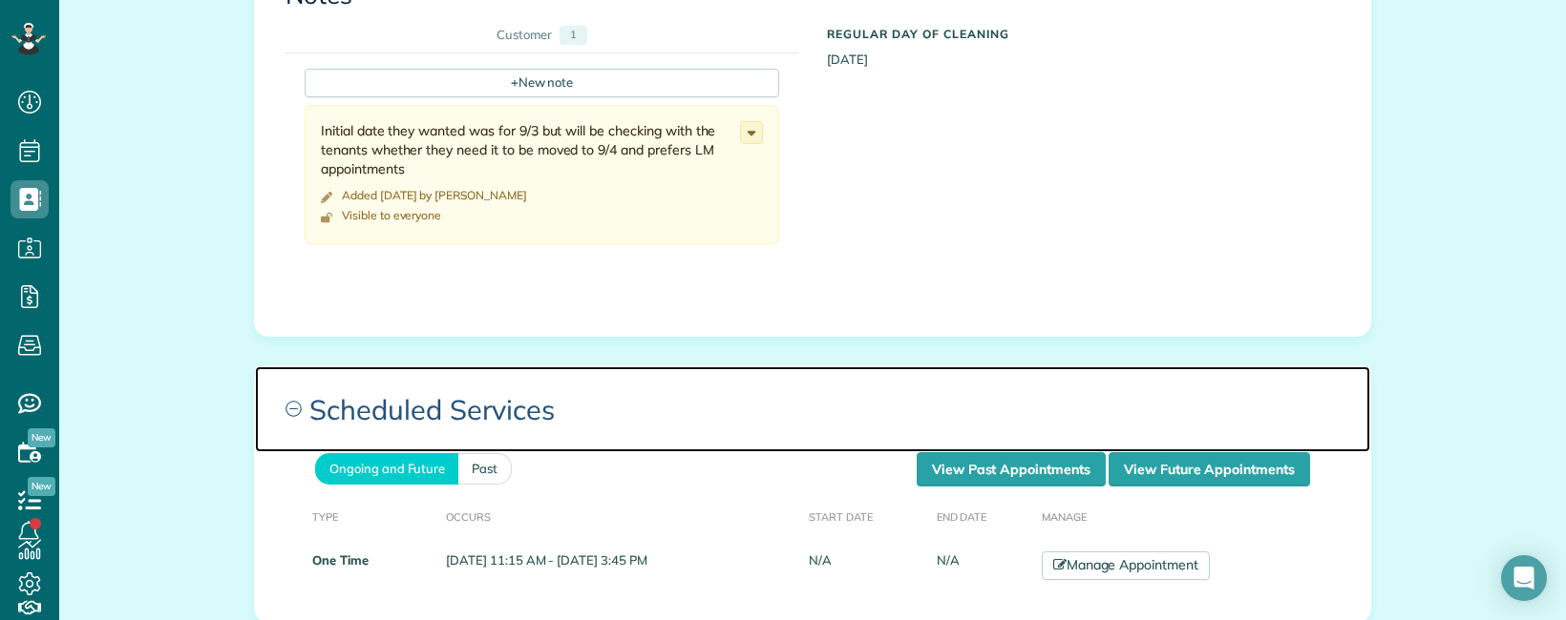
scroll to position [1437, 0]
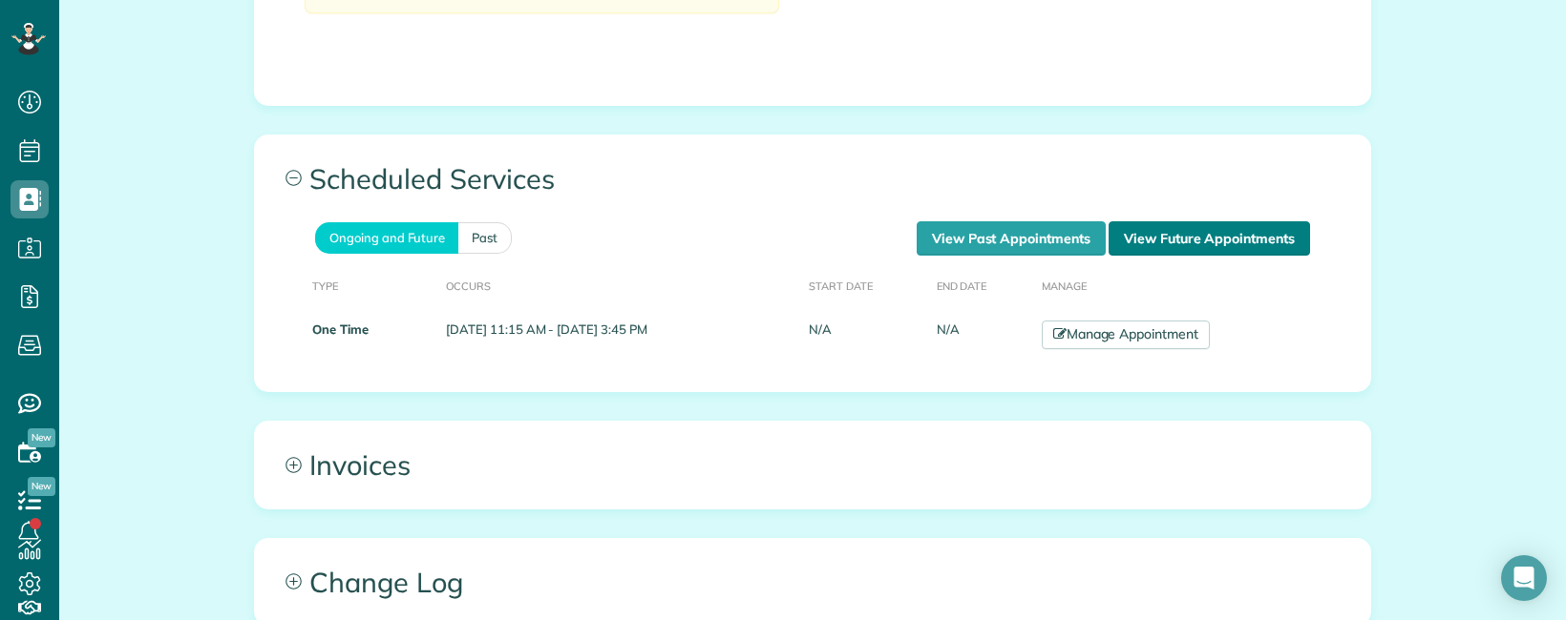
click at [1200, 221] on link "View Future Appointments" at bounding box center [1208, 238] width 201 height 34
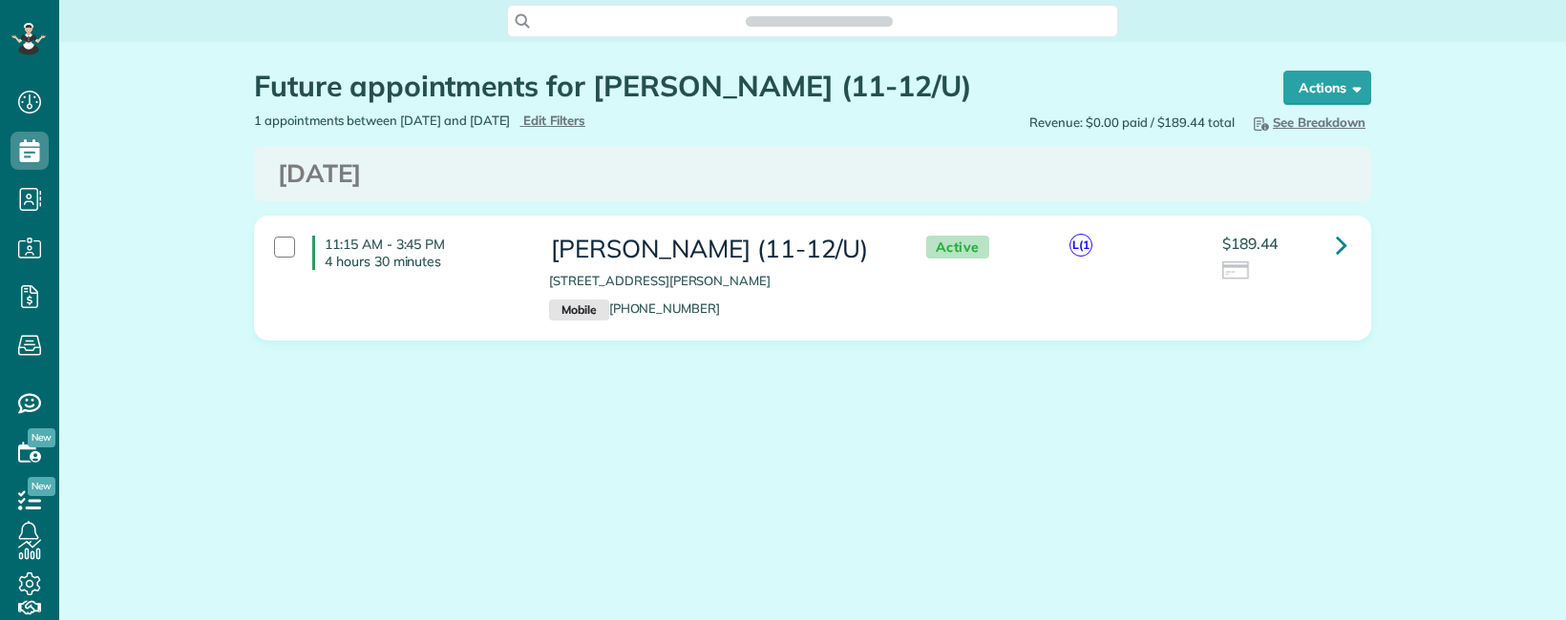
scroll to position [620, 59]
click at [1332, 253] on link at bounding box center [1341, 245] width 38 height 38
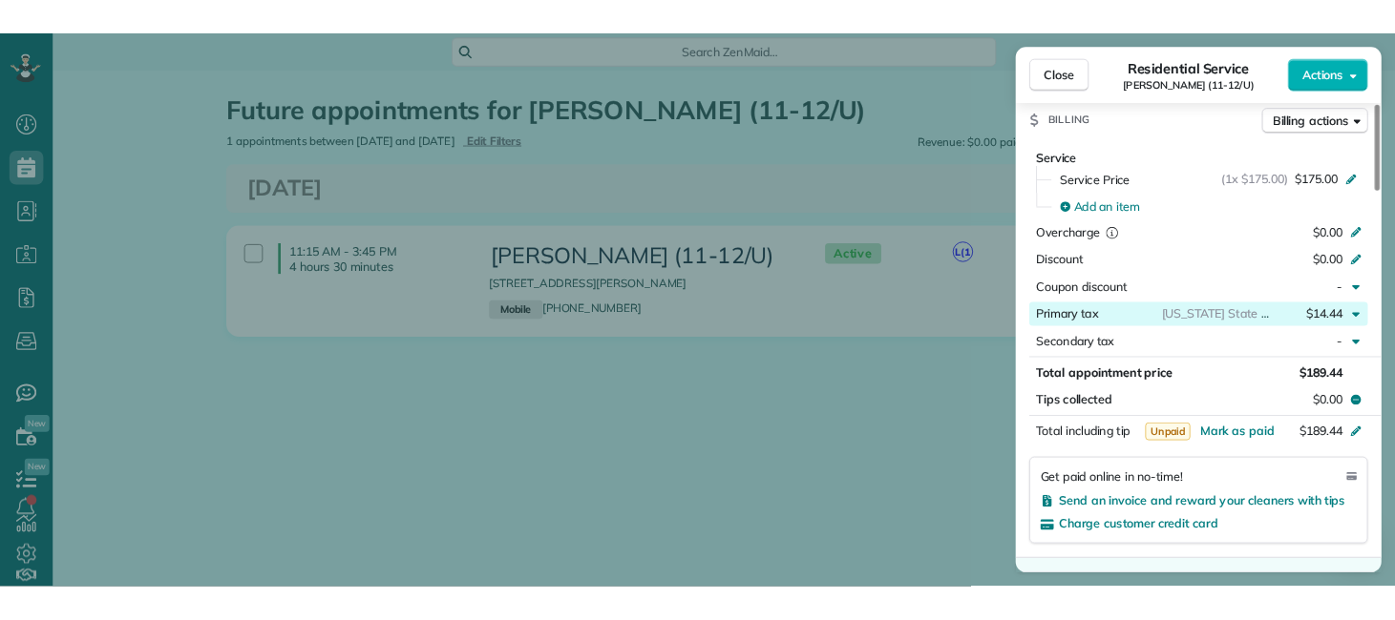
scroll to position [859, 0]
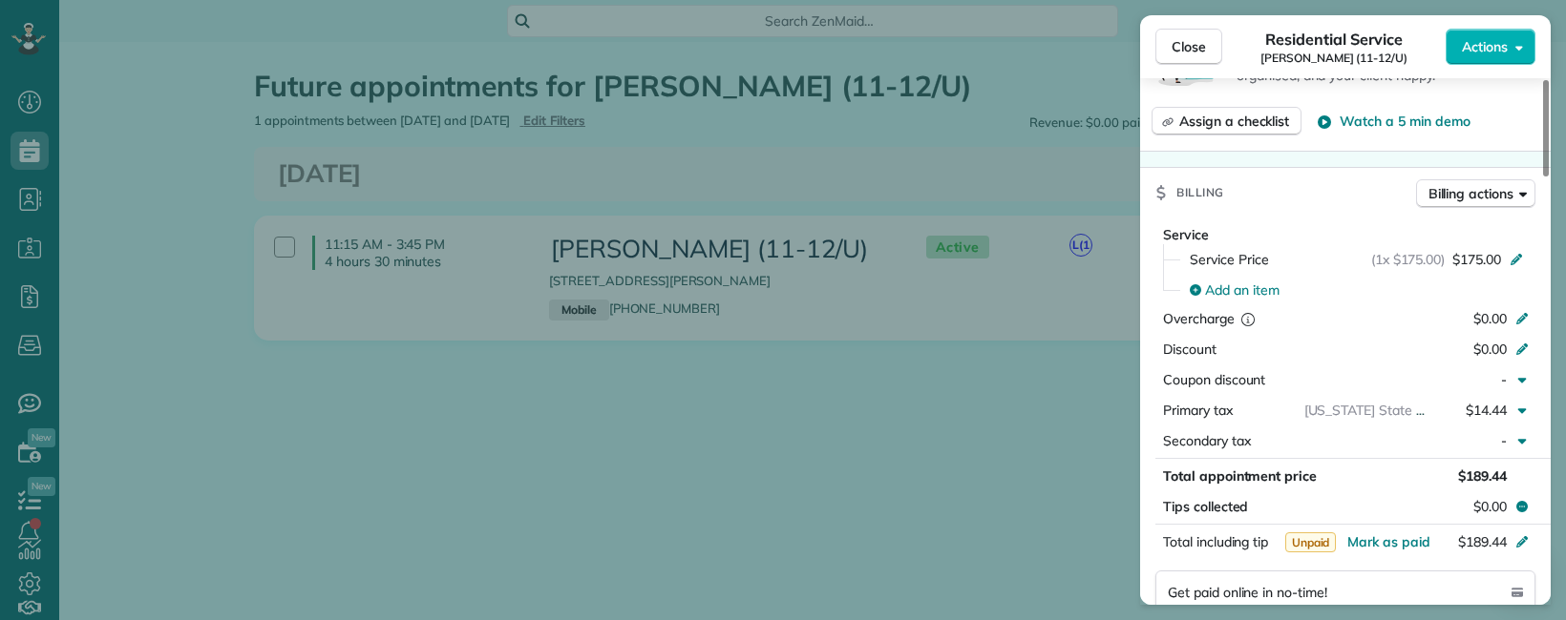
click at [339, 48] on div "Close Residential Service [PERSON_NAME] (11-12/U) Actions This appointment is l…" at bounding box center [783, 310] width 1566 height 620
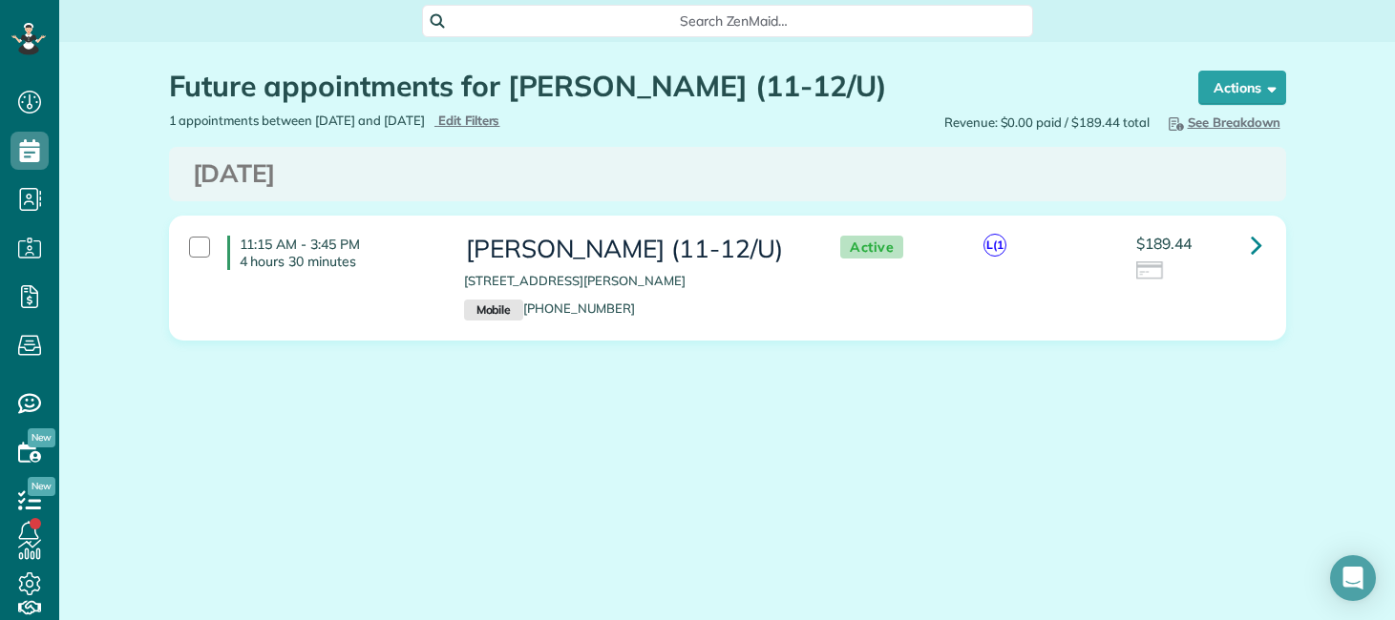
click at [847, 472] on div "Future appointments for [PERSON_NAME] (11-12/U) Schedule Changes Actions Create…" at bounding box center [728, 263] width 1146 height 442
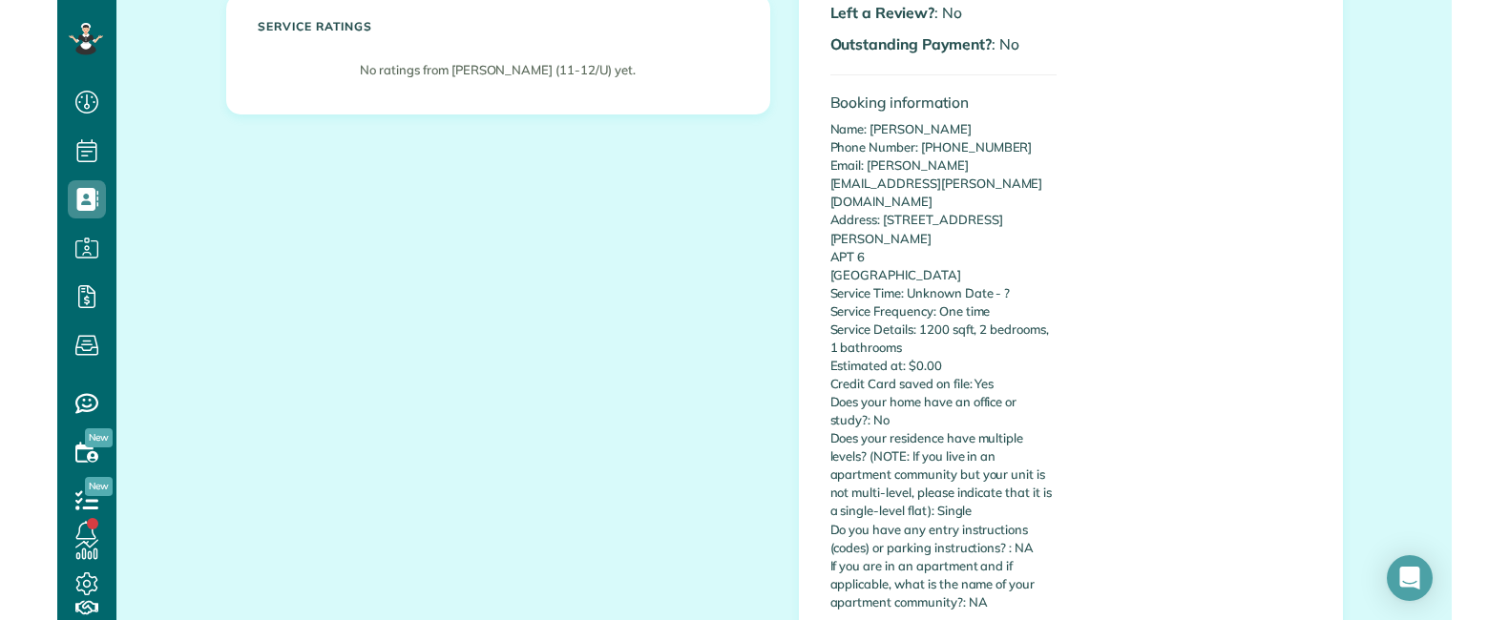
scroll to position [477, 0]
